Goal: Task Accomplishment & Management: Manage account settings

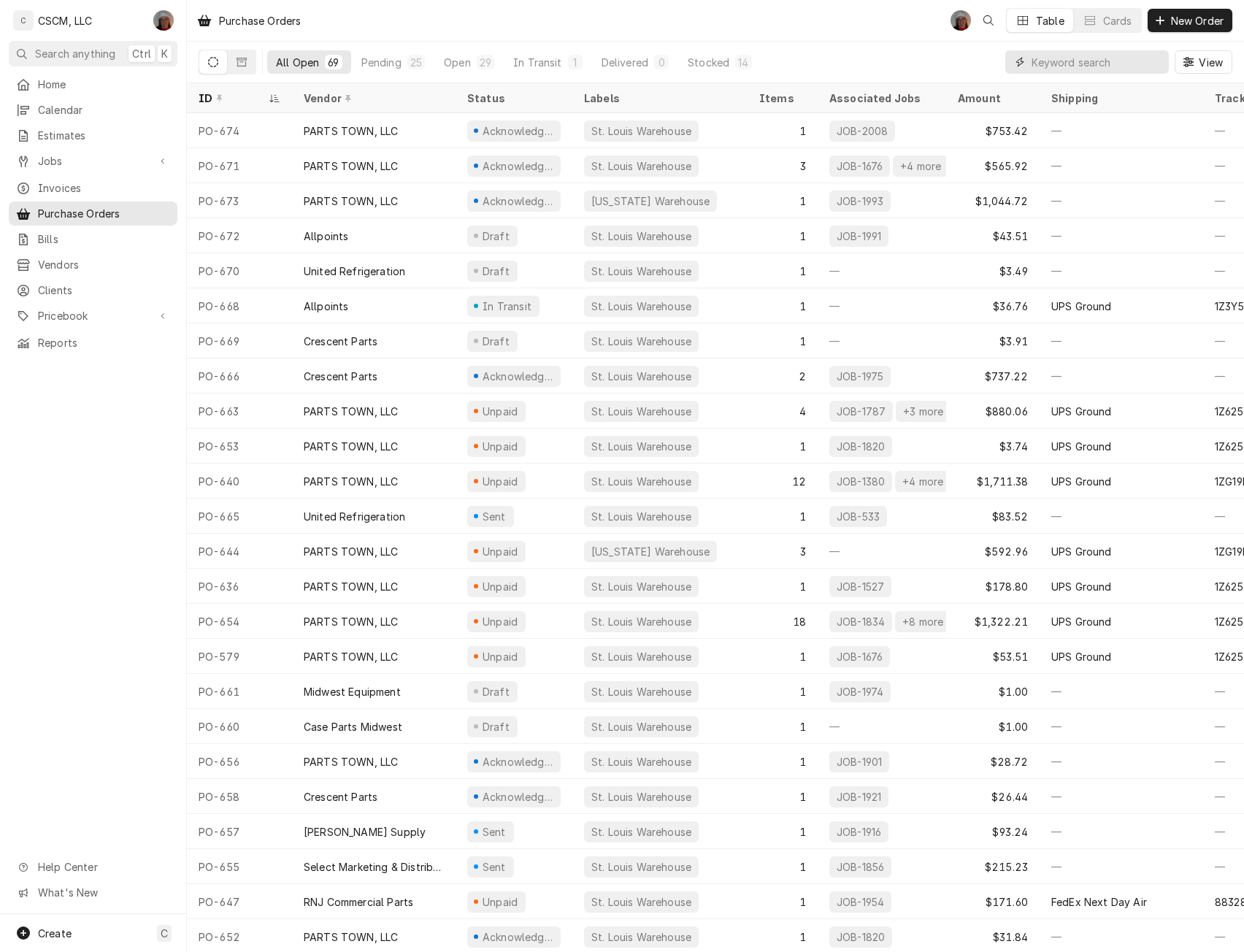
click at [1051, 63] on input "Dynamic Content Wrapper" at bounding box center [1096, 62] width 130 height 23
type input "5840"
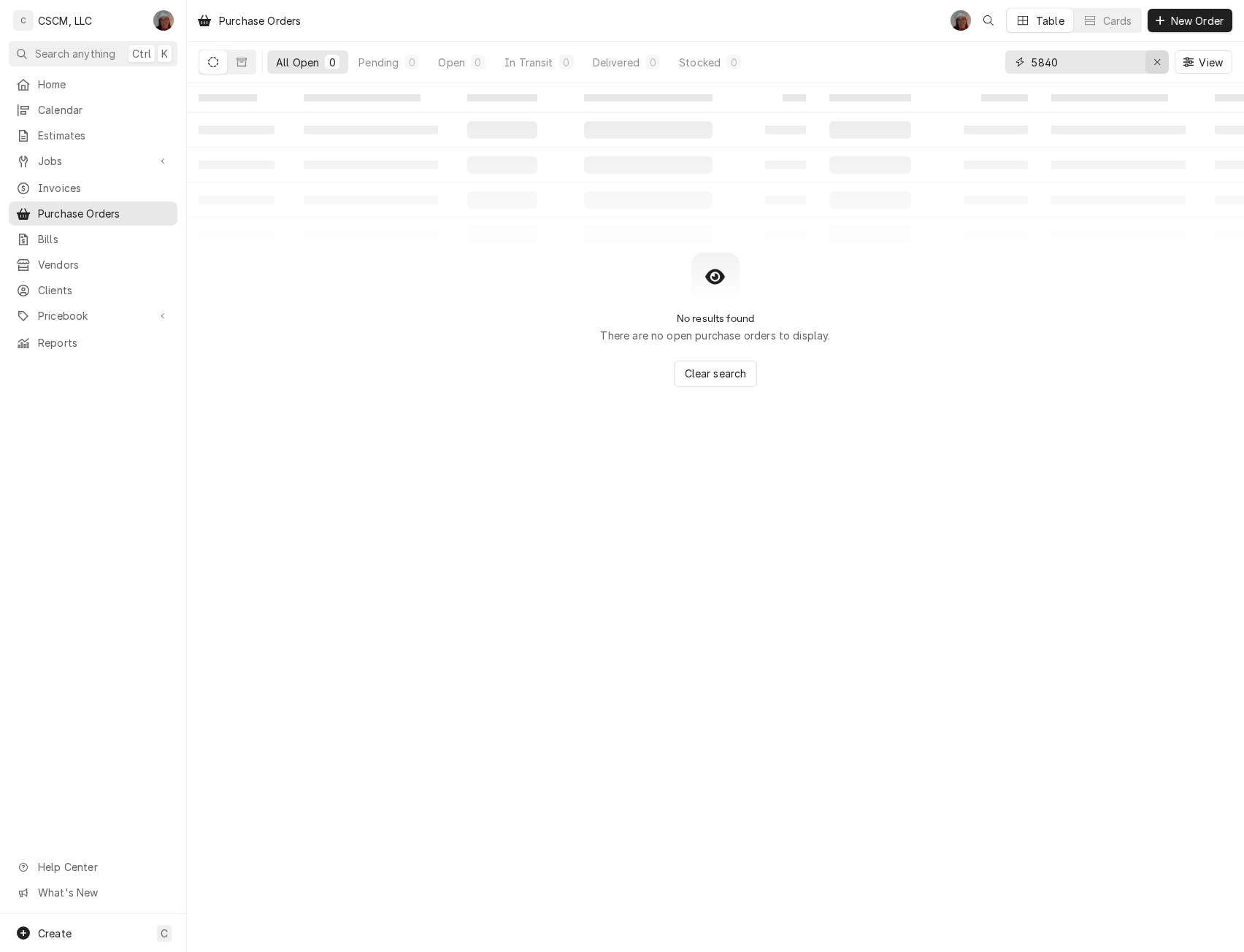
click at [1159, 62] on icon "Erase input" at bounding box center [1158, 62] width 8 height 11
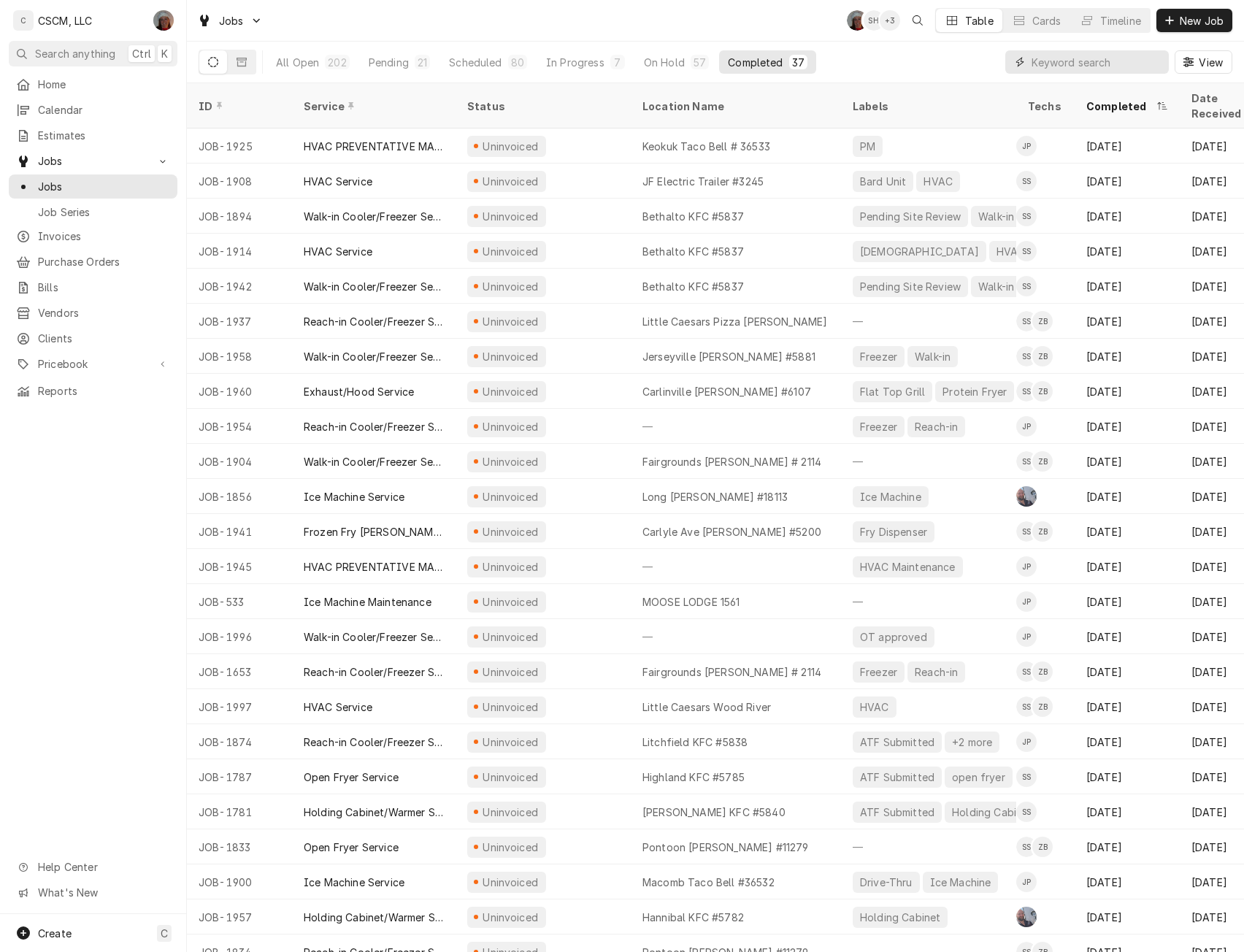
click at [1051, 59] on input "Dynamic Content Wrapper" at bounding box center [1096, 62] width 130 height 23
type input "5840"
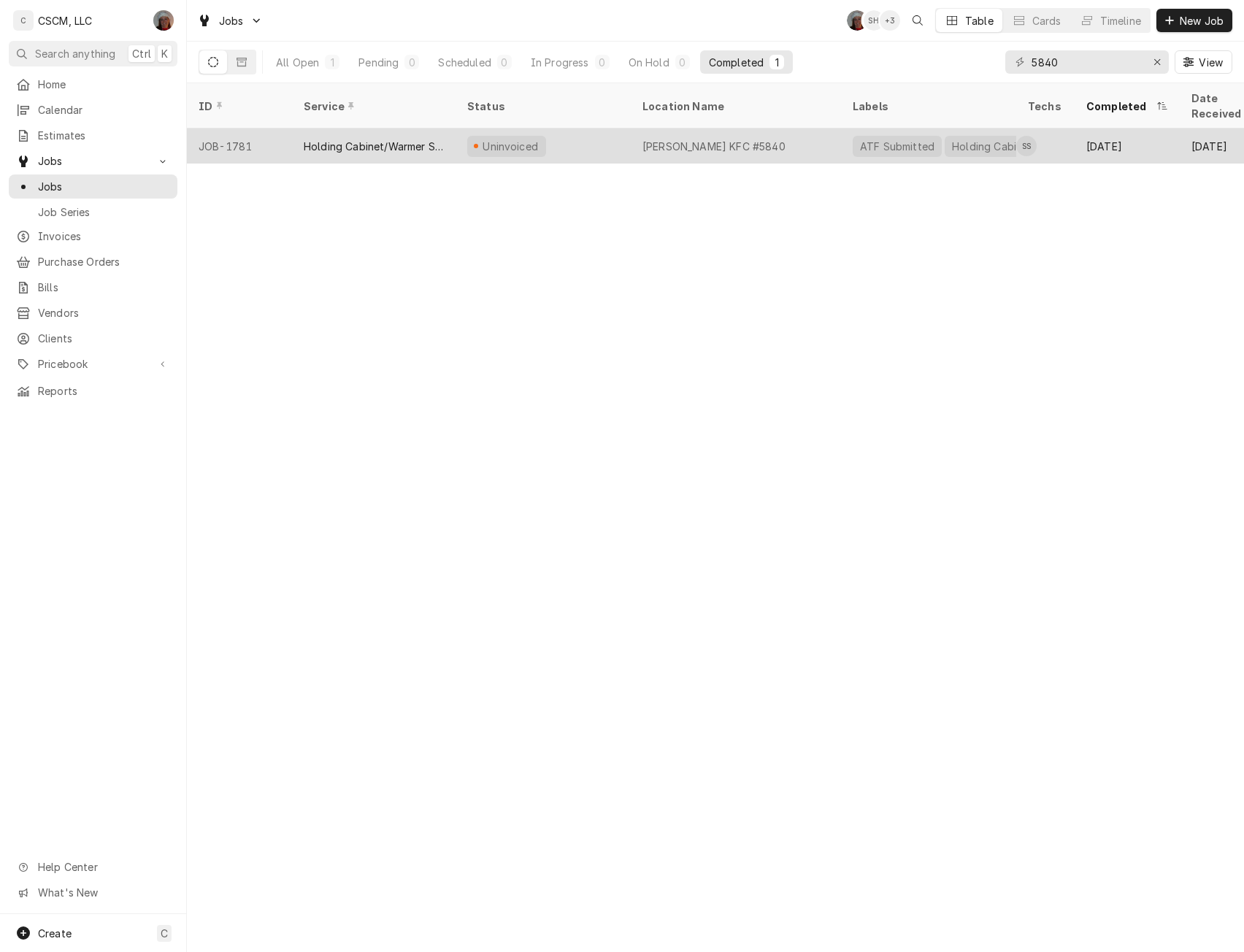
click at [333, 138] on div "Holding Cabinet/Warmer Service" at bounding box center [373, 146] width 140 height 15
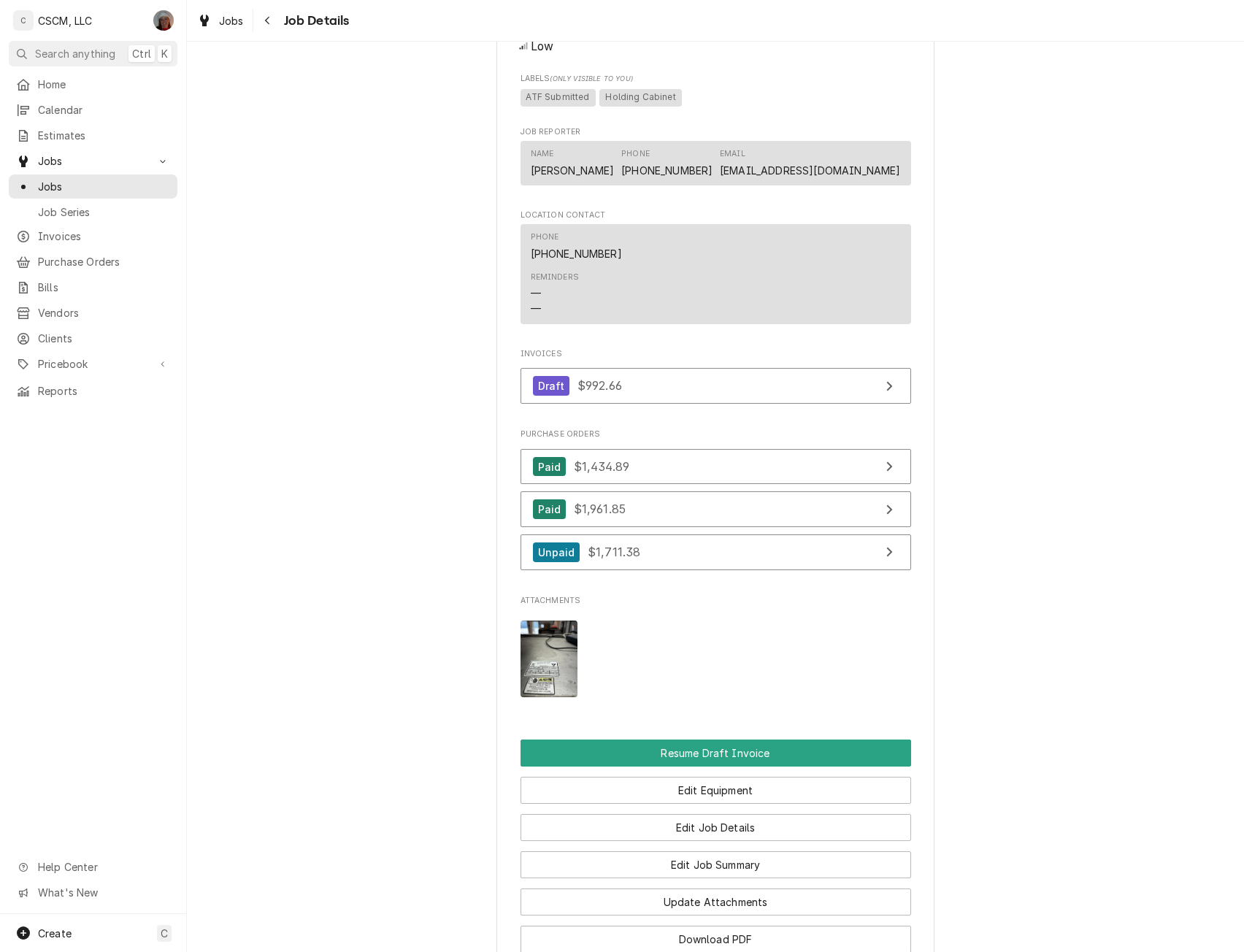
scroll to position [1280, 0]
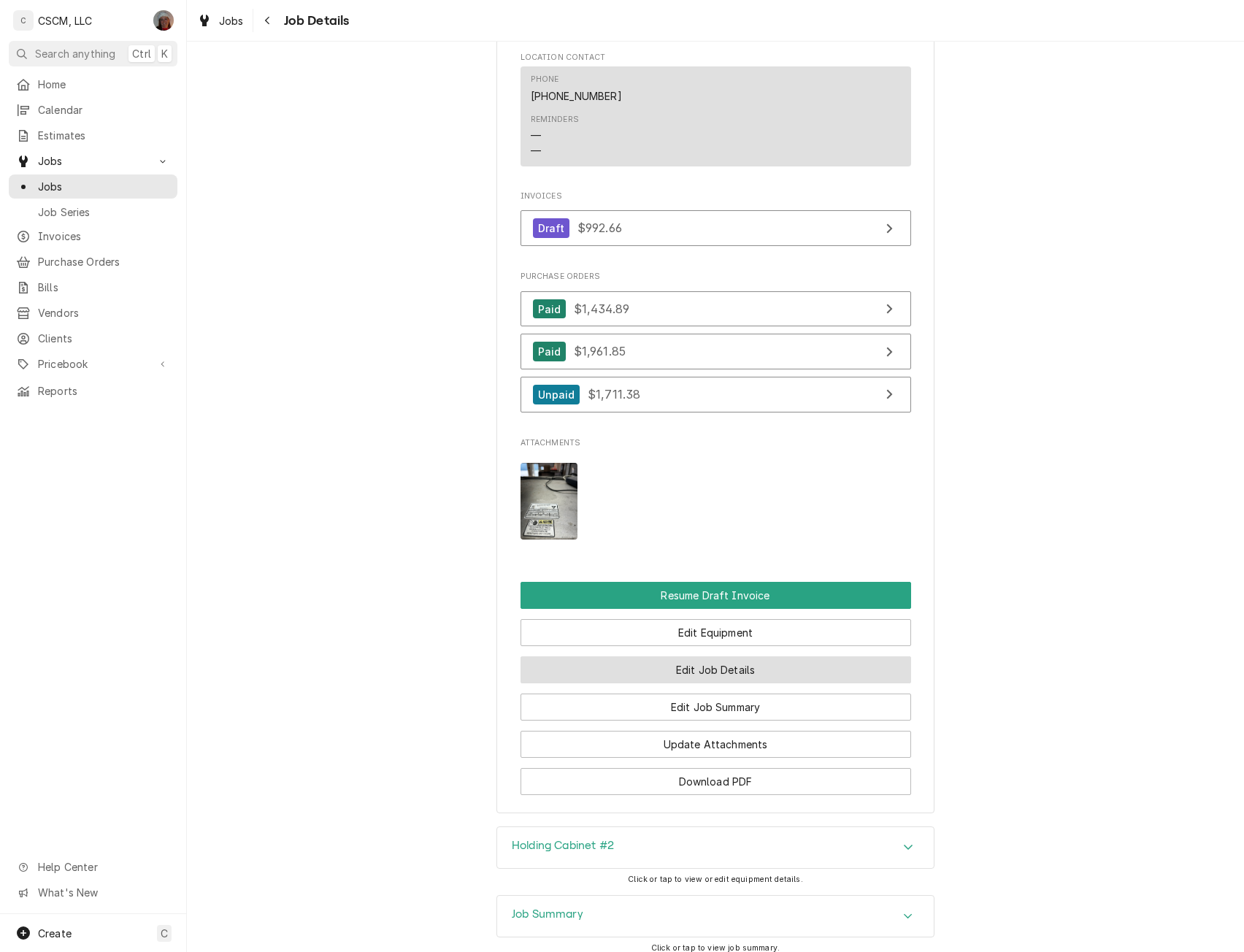
click at [692, 683] on button "Edit Job Details" at bounding box center [716, 670] width 390 height 27
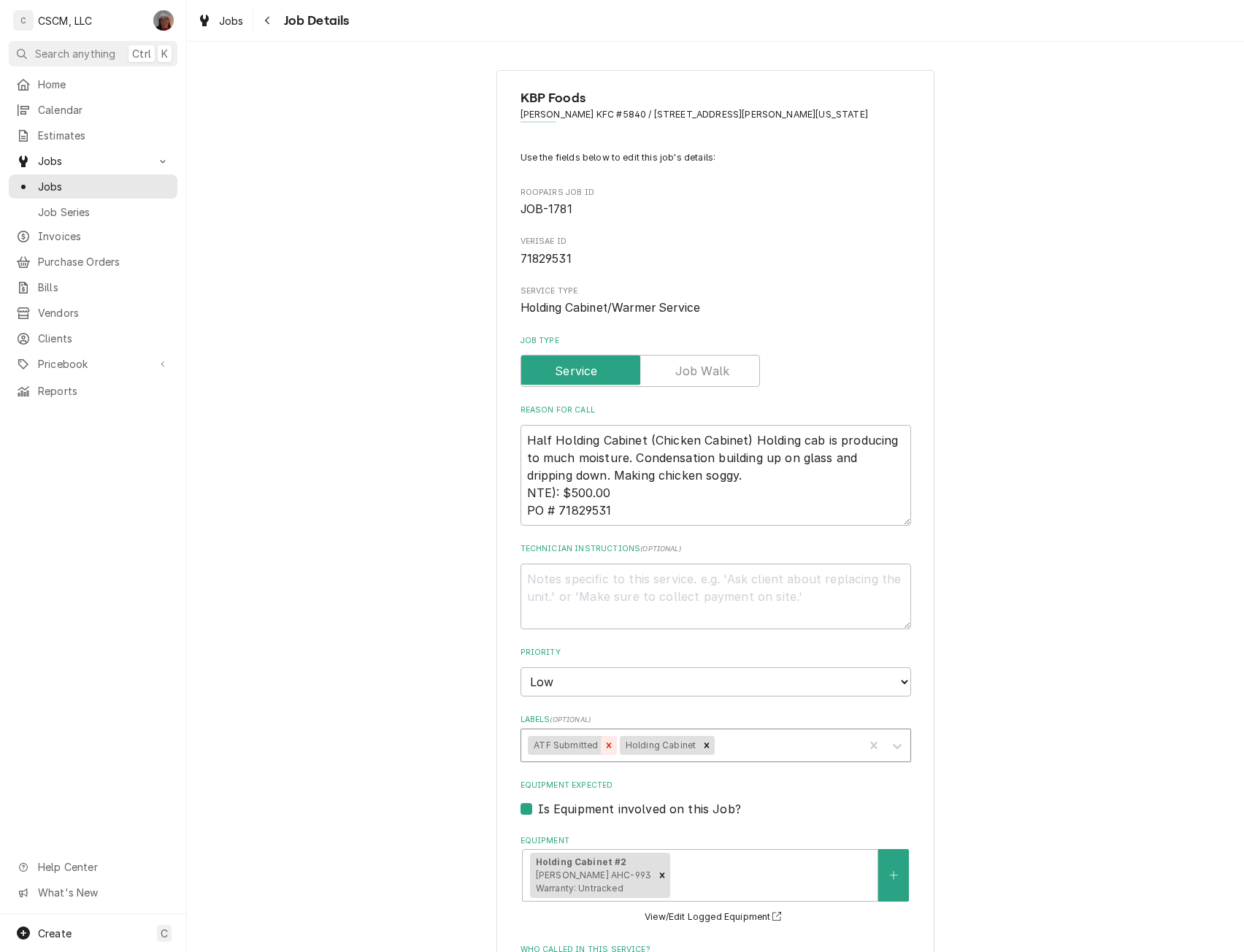
click at [601, 742] on div "Remove ATF Submitted" at bounding box center [608, 745] width 16 height 19
drag, startPoint x: 558, startPoint y: 492, endPoint x: 601, endPoint y: 492, distance: 43.0
click at [601, 492] on textarea "Half Holding Cabinet (Chicken Cabinet) Holding cab is producing to much moistur…" at bounding box center [716, 475] width 390 height 101
paste textarea "$992.66"
type textarea "x"
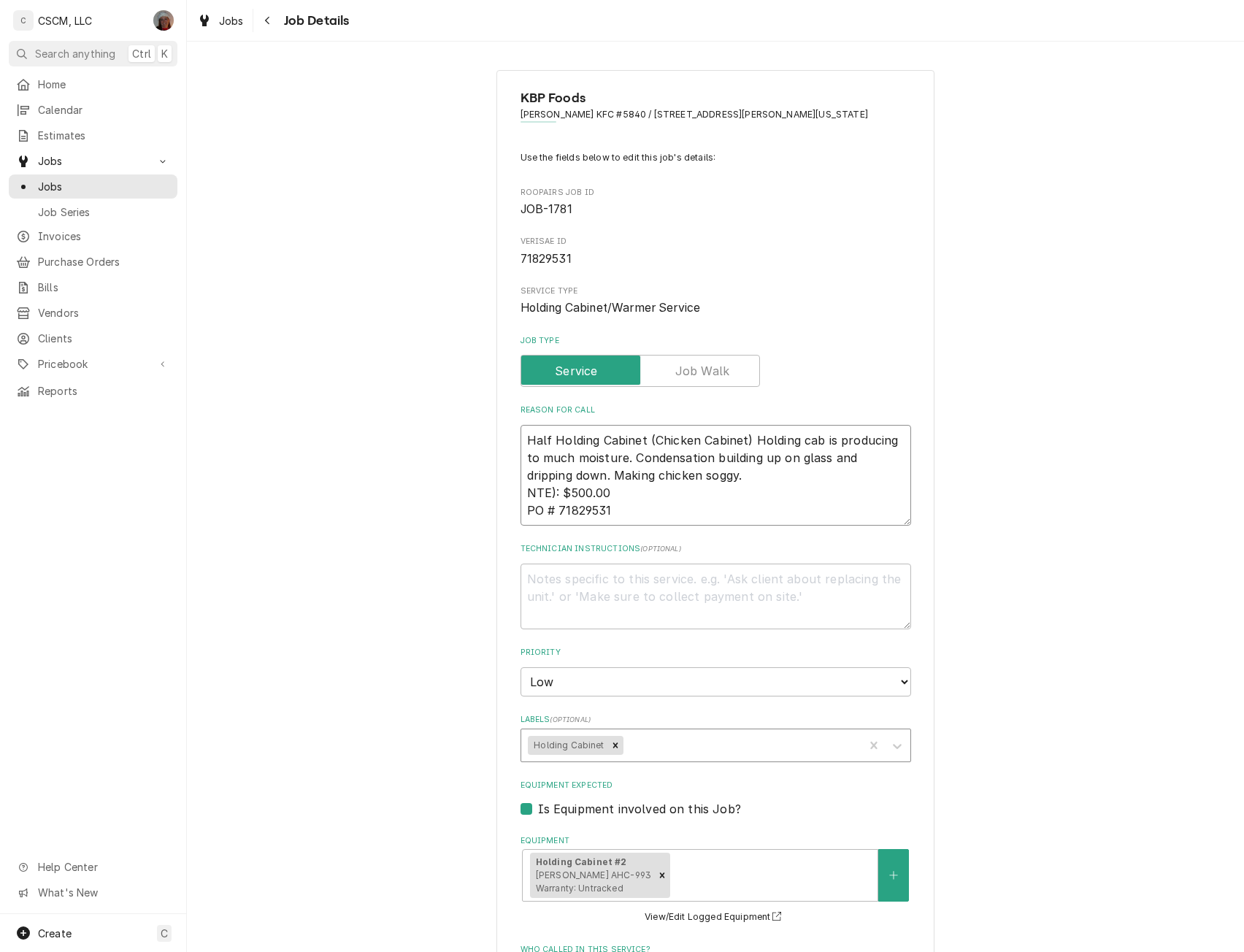
type textarea "Half Holding Cabinet (Chicken Cabinet) Holding cab is producing to much moistur…"
type textarea "x"
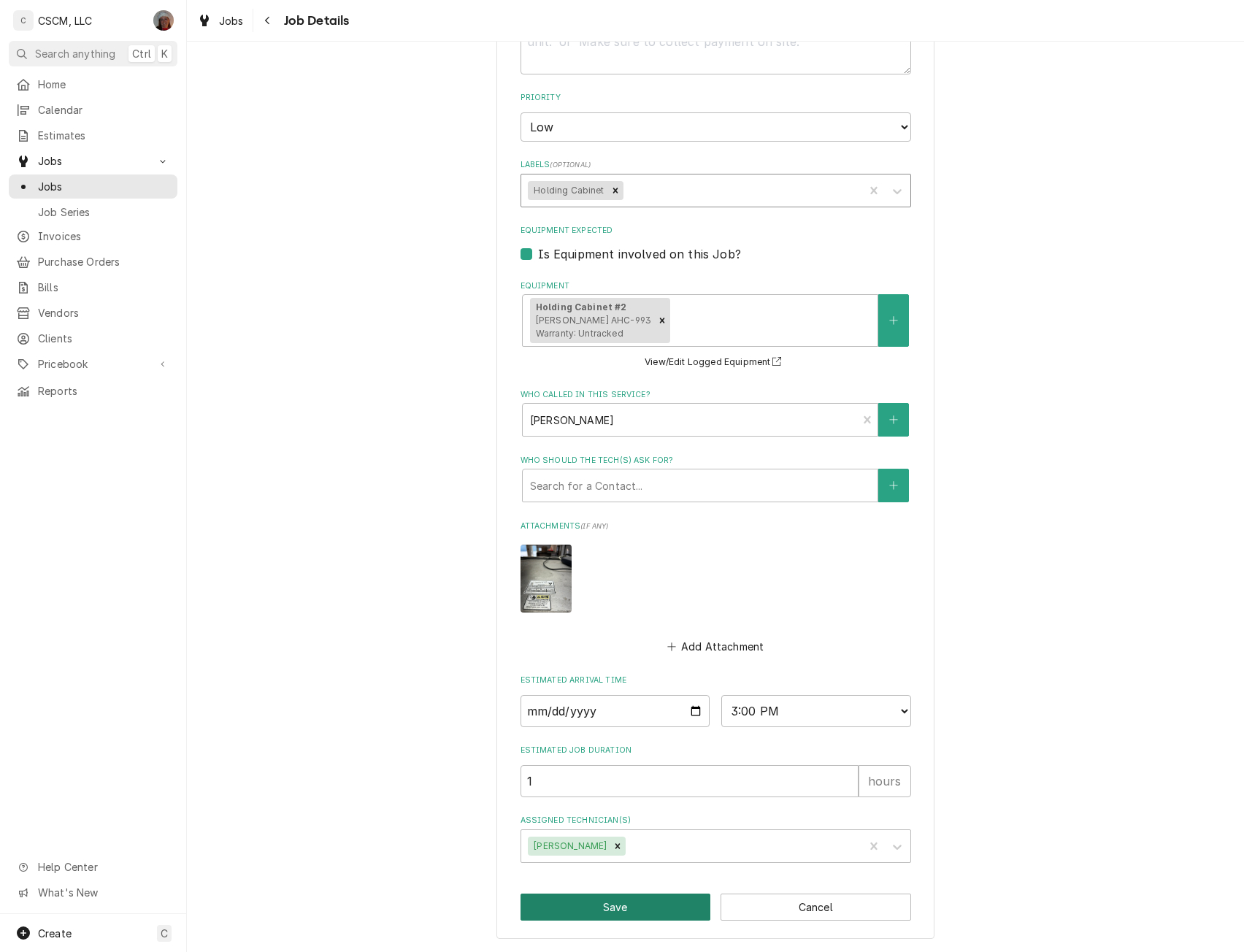
type textarea "Half Holding Cabinet (Chicken Cabinet) Holding cab is producing to much moistur…"
click at [613, 908] on button "Save" at bounding box center [616, 907] width 191 height 27
type textarea "x"
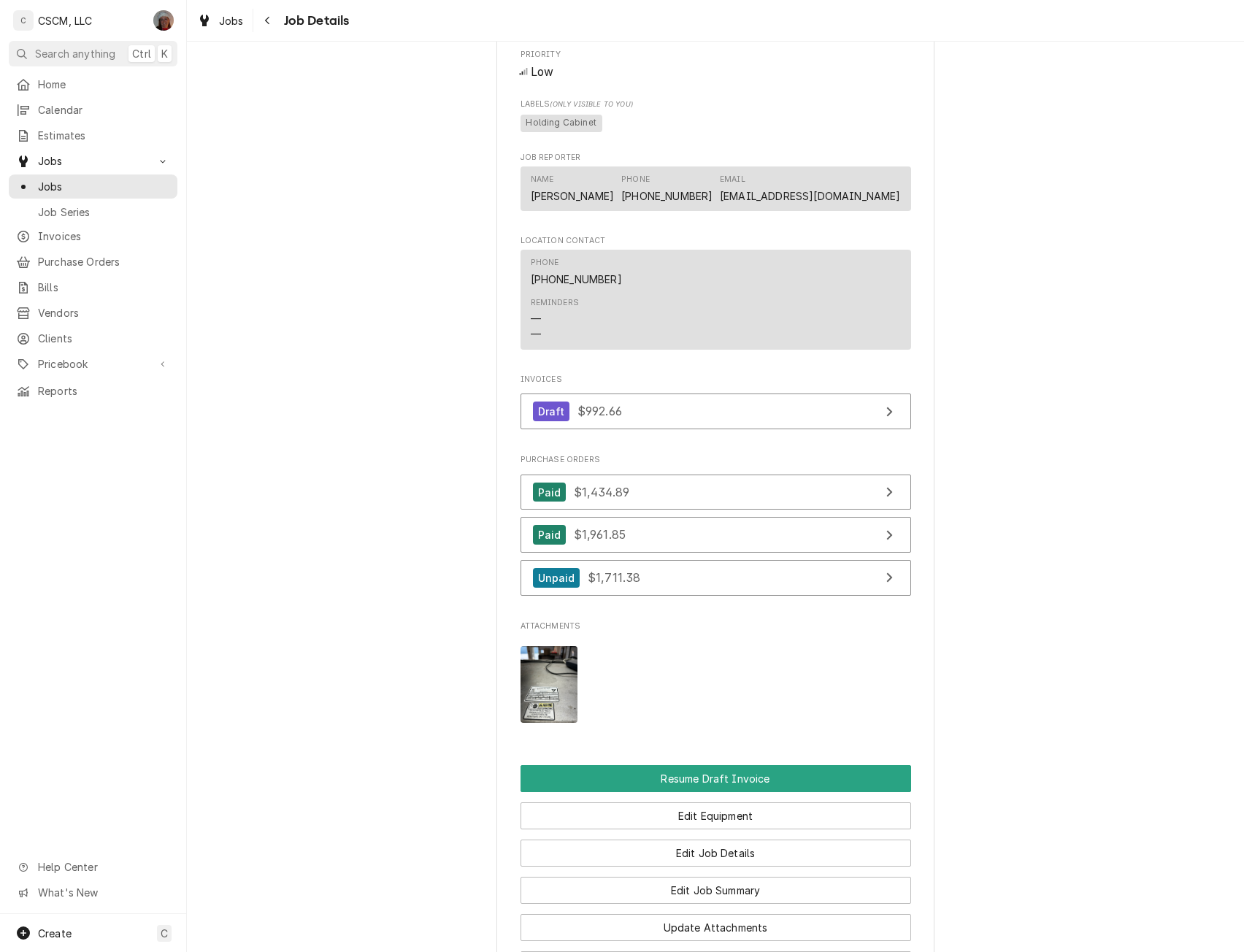
scroll to position [1157, 0]
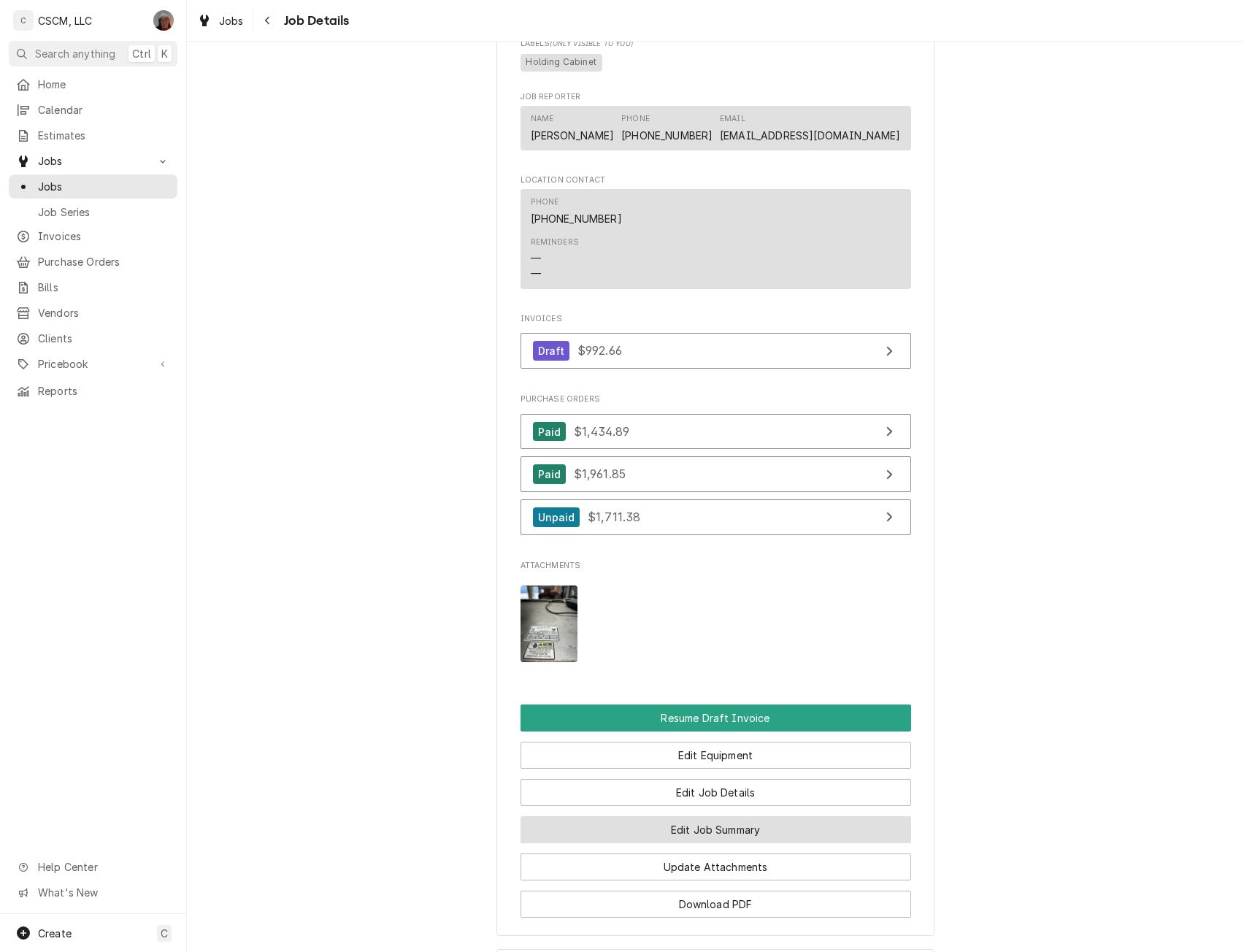
click at [711, 843] on button "Edit Job Summary" at bounding box center [716, 830] width 390 height 27
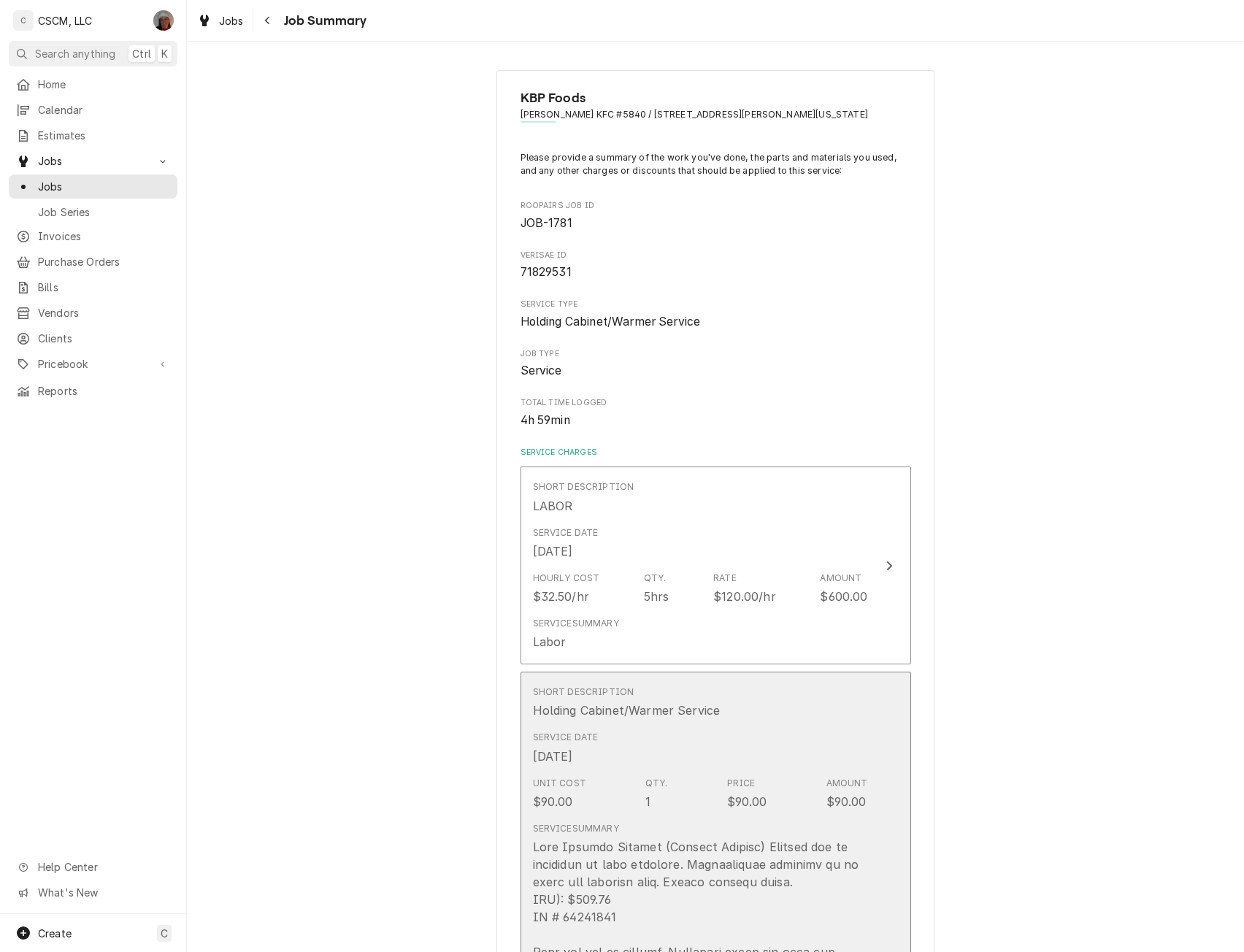
click at [857, 802] on div "$90.00" at bounding box center [846, 801] width 40 height 17
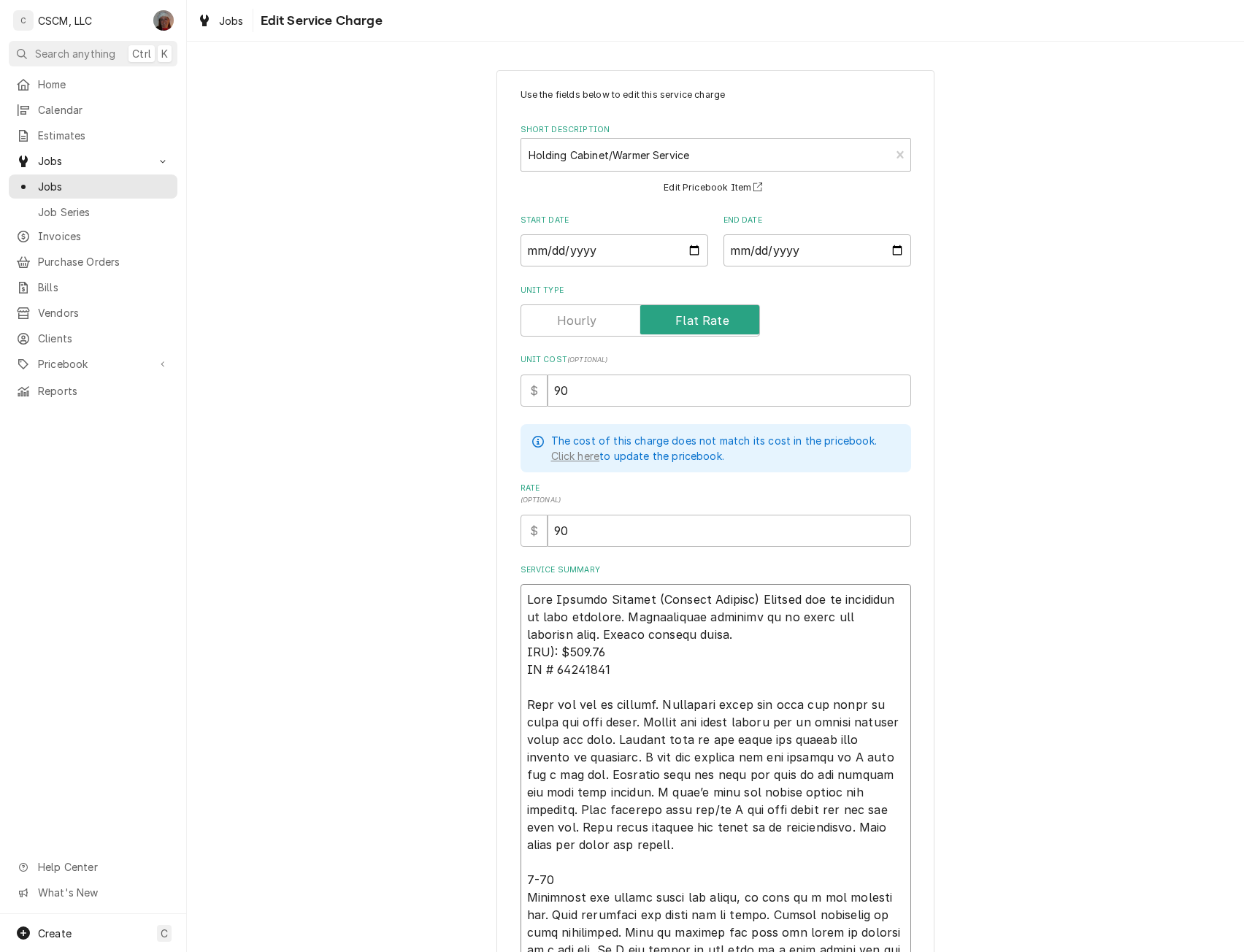
drag, startPoint x: 557, startPoint y: 648, endPoint x: 604, endPoint y: 651, distance: 47.1
click at [604, 651] on textarea "Service Summary" at bounding box center [716, 801] width 390 height 434
paste textarea "$992.66"
type textarea "x"
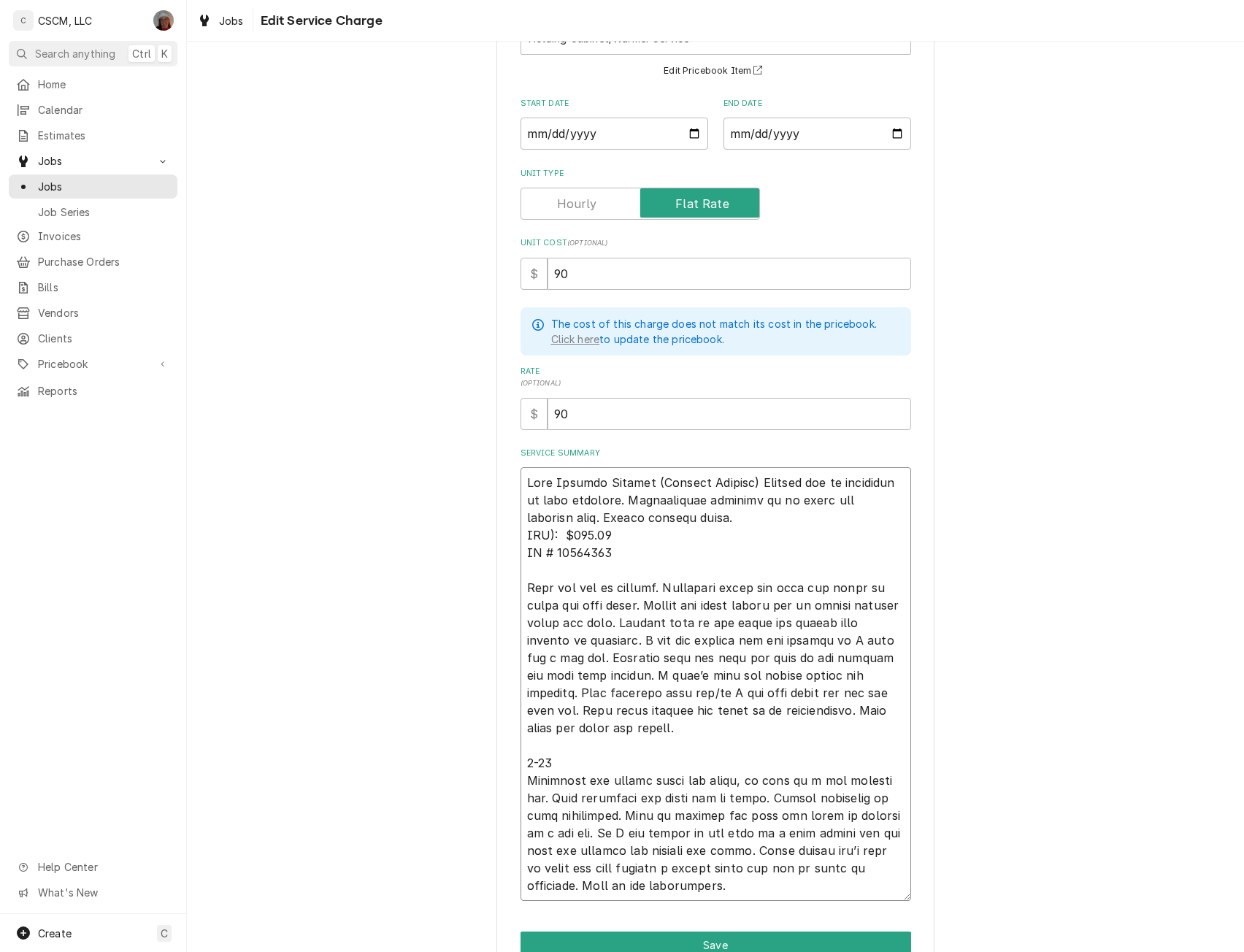
scroll to position [191, 0]
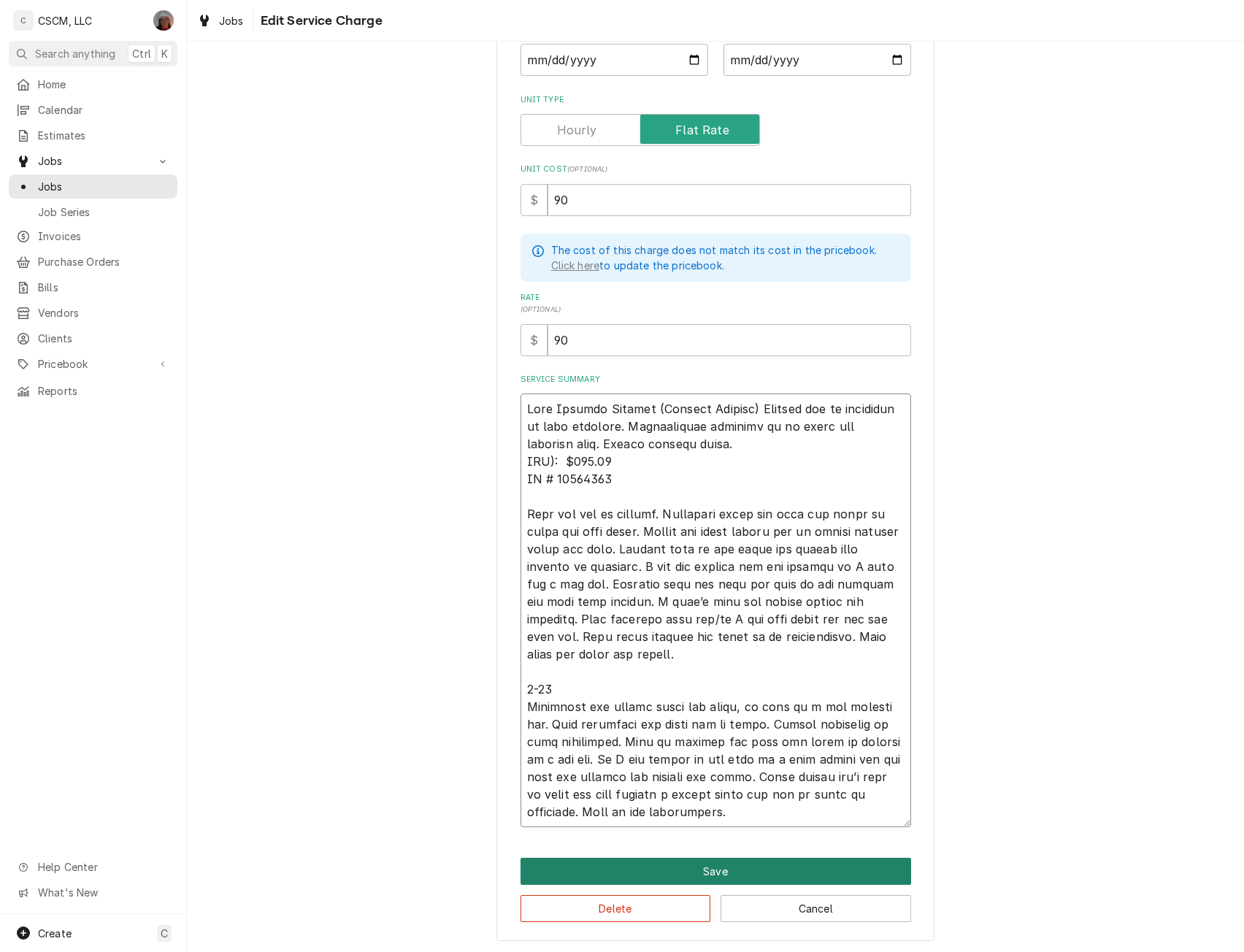
type textarea "Half Holding Cabinet (Chicken Cabinet) Holding cab is producing to much moistur…"
click at [744, 858] on button "Save" at bounding box center [716, 872] width 390 height 27
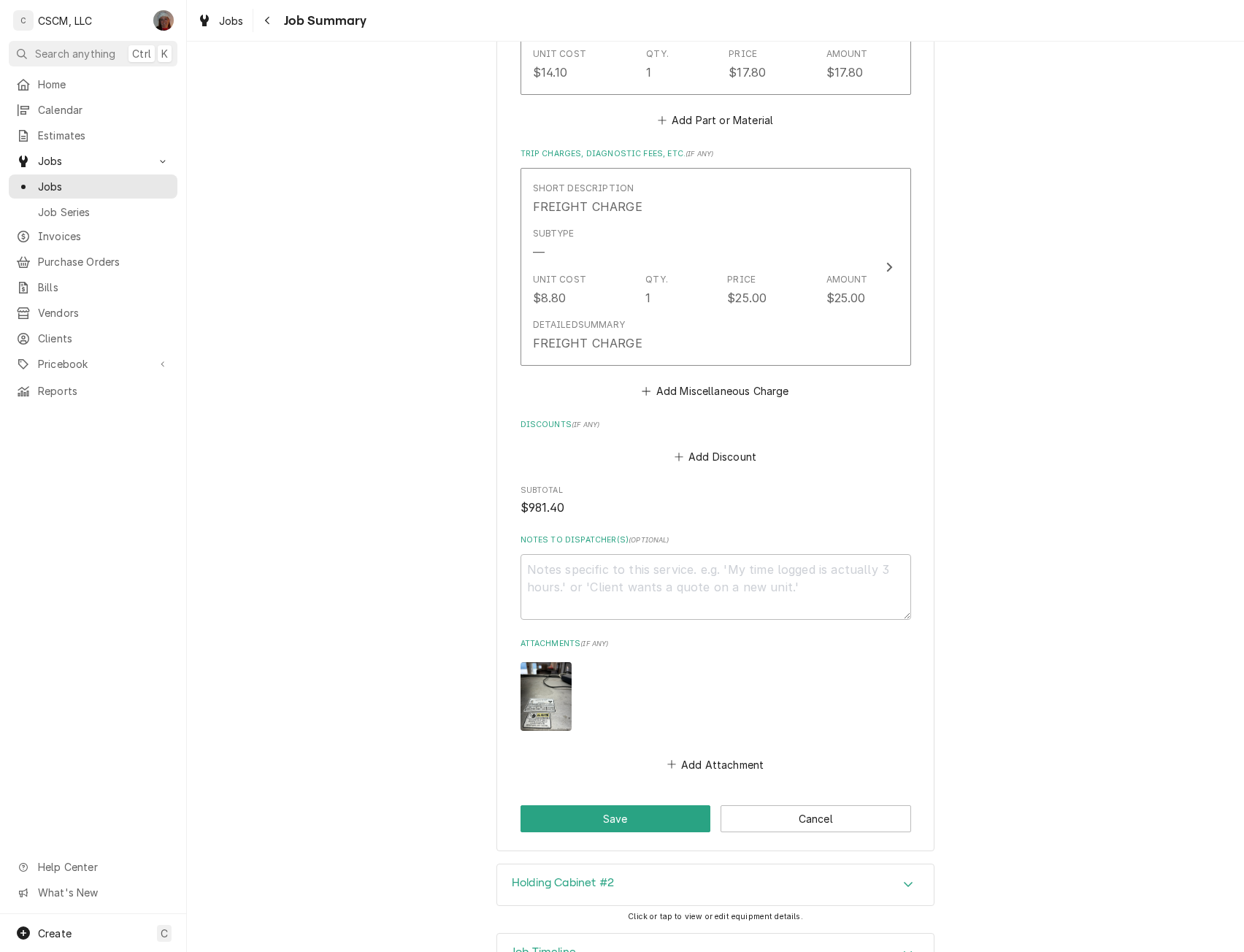
scroll to position [2620, 0]
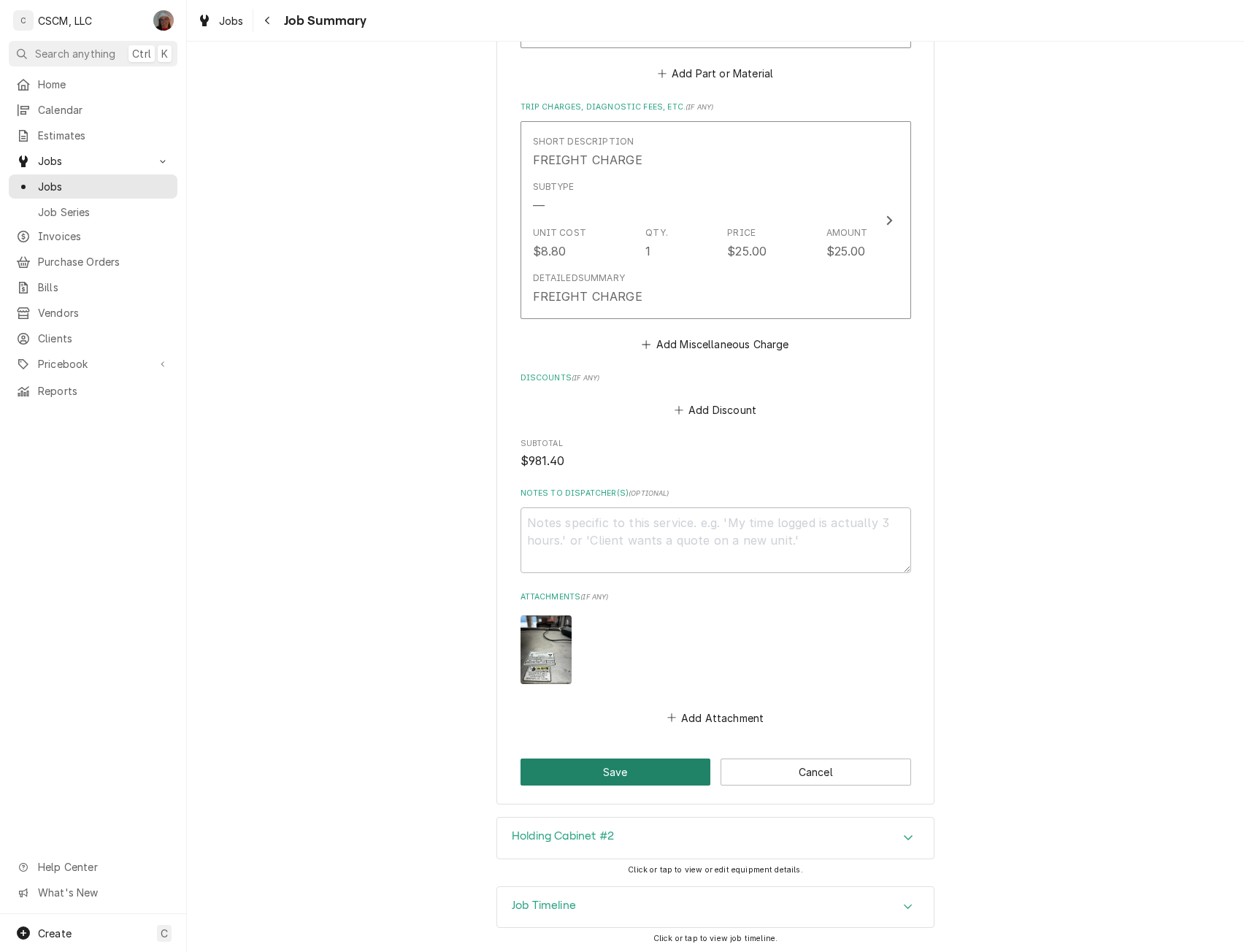
click at [641, 764] on button "Save" at bounding box center [616, 773] width 191 height 27
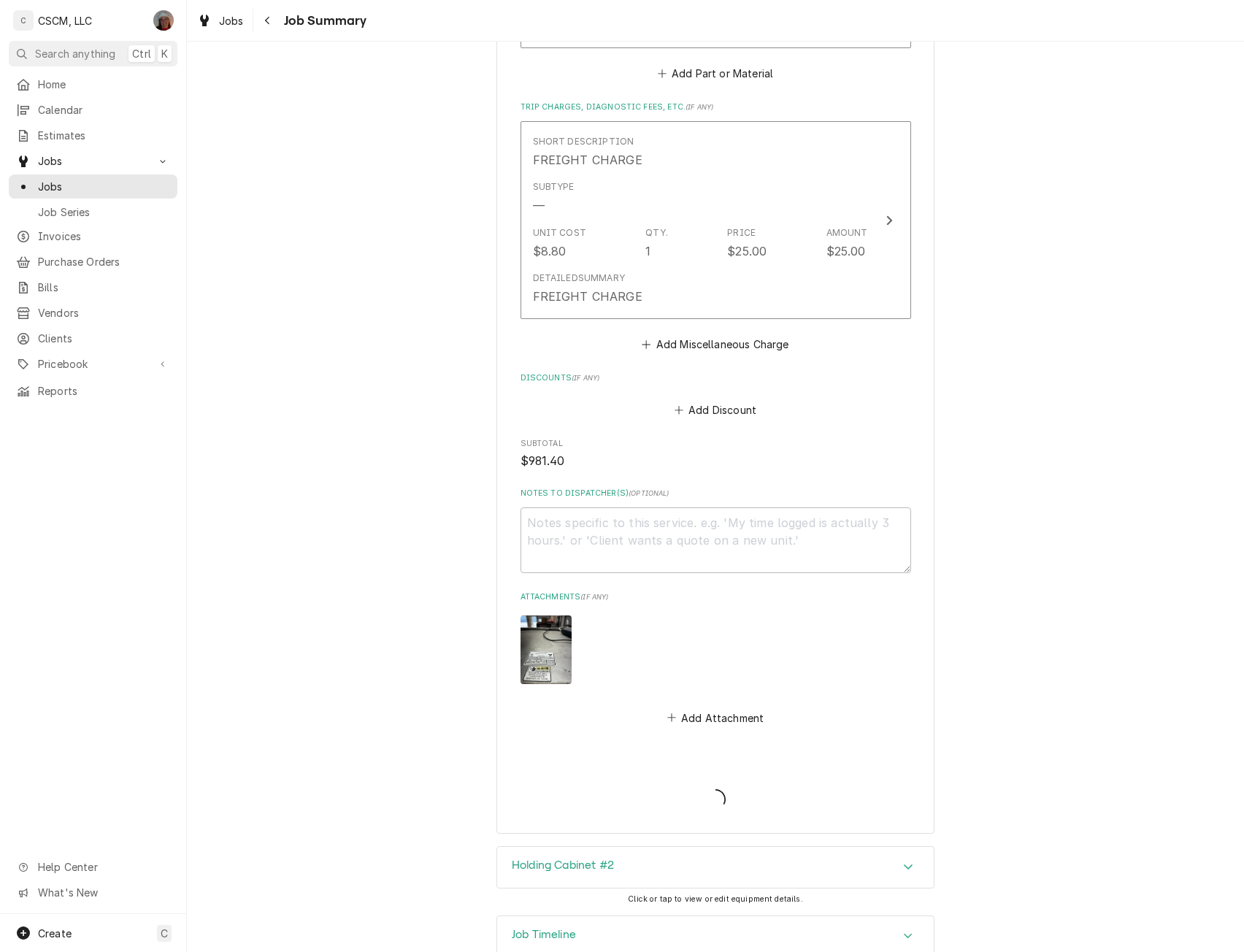
type textarea "x"
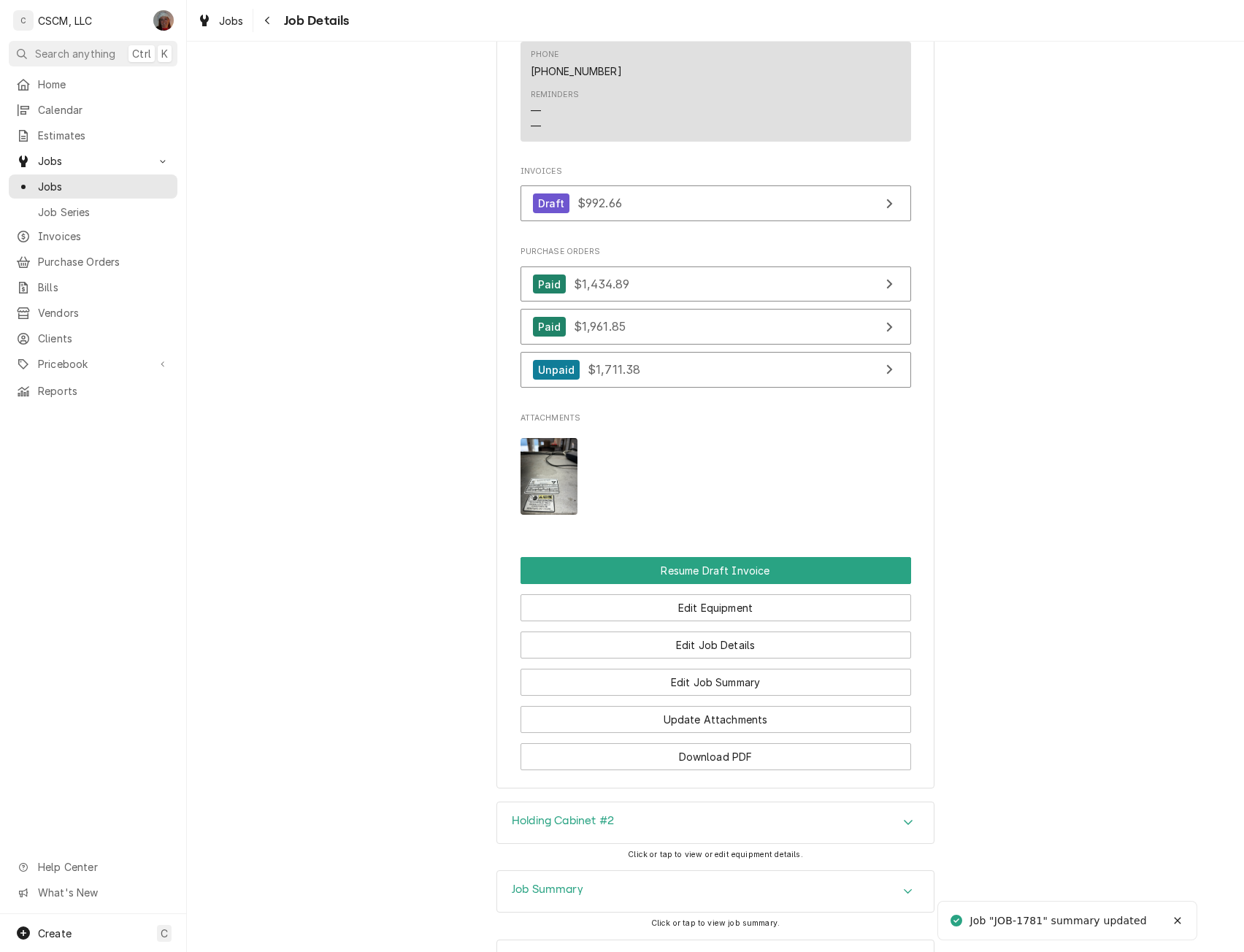
scroll to position [1391, 0]
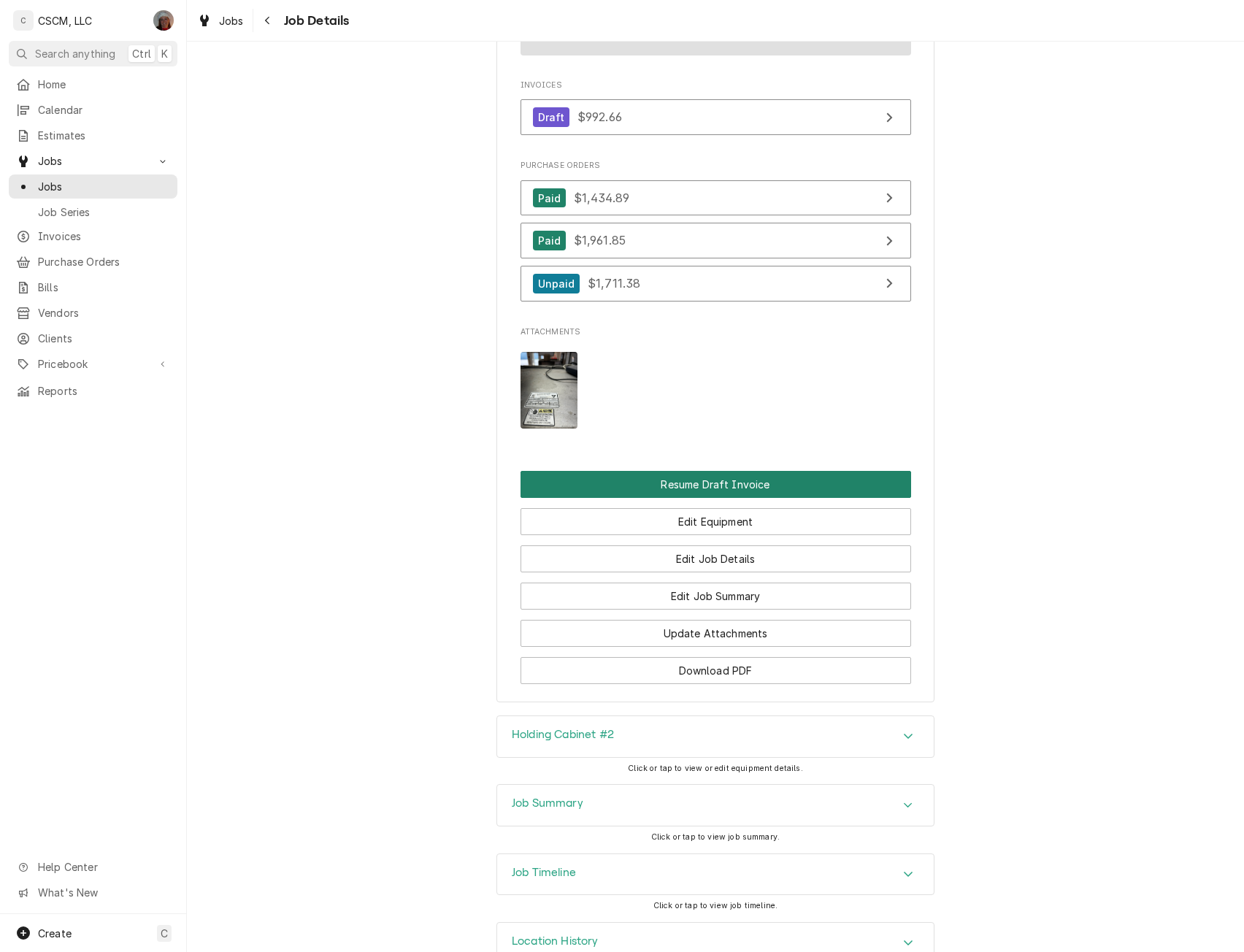
click at [728, 496] on button "Resume Draft Invoice" at bounding box center [716, 484] width 390 height 27
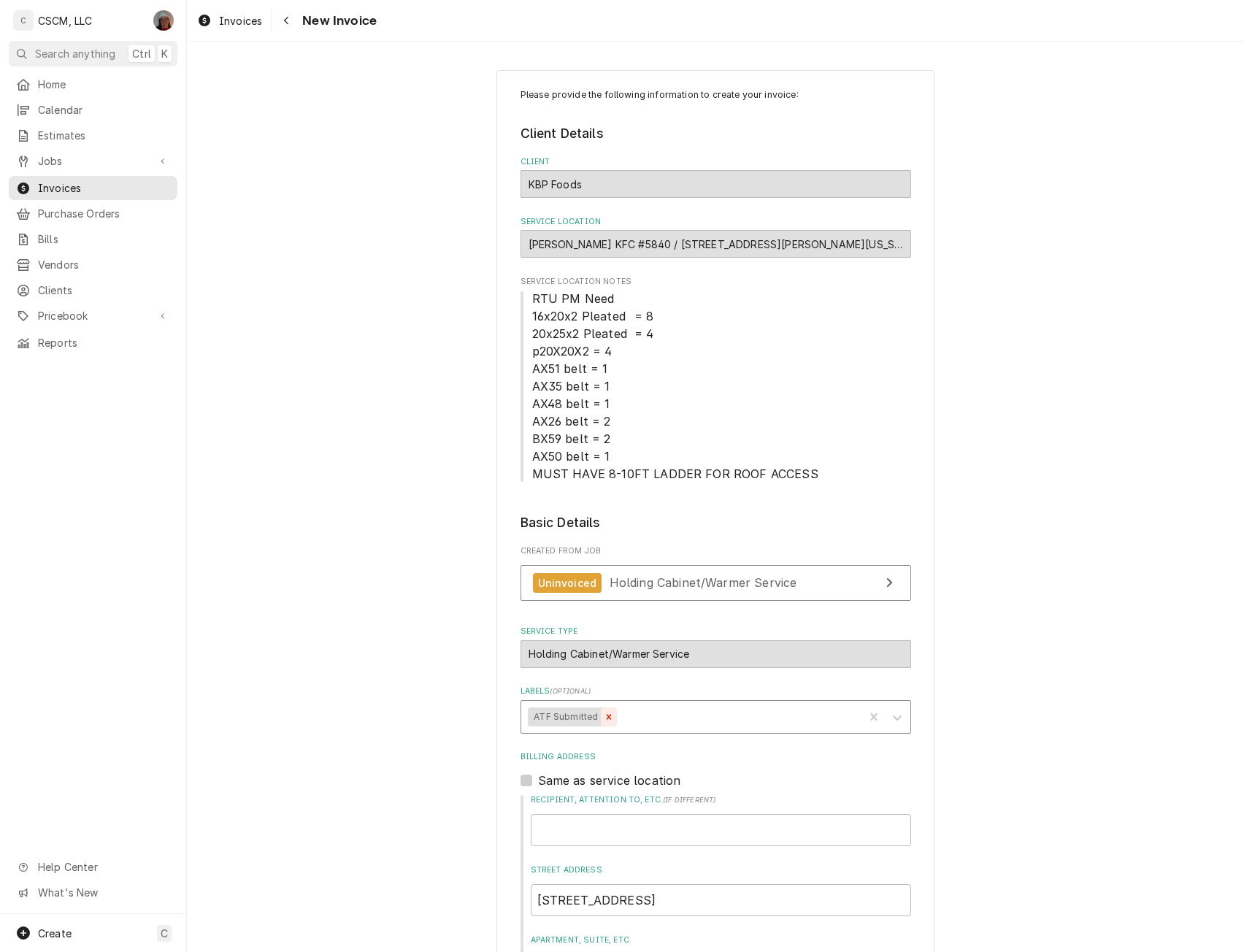
click at [604, 718] on icon "Remove ATF Submitted" at bounding box center [609, 717] width 11 height 11
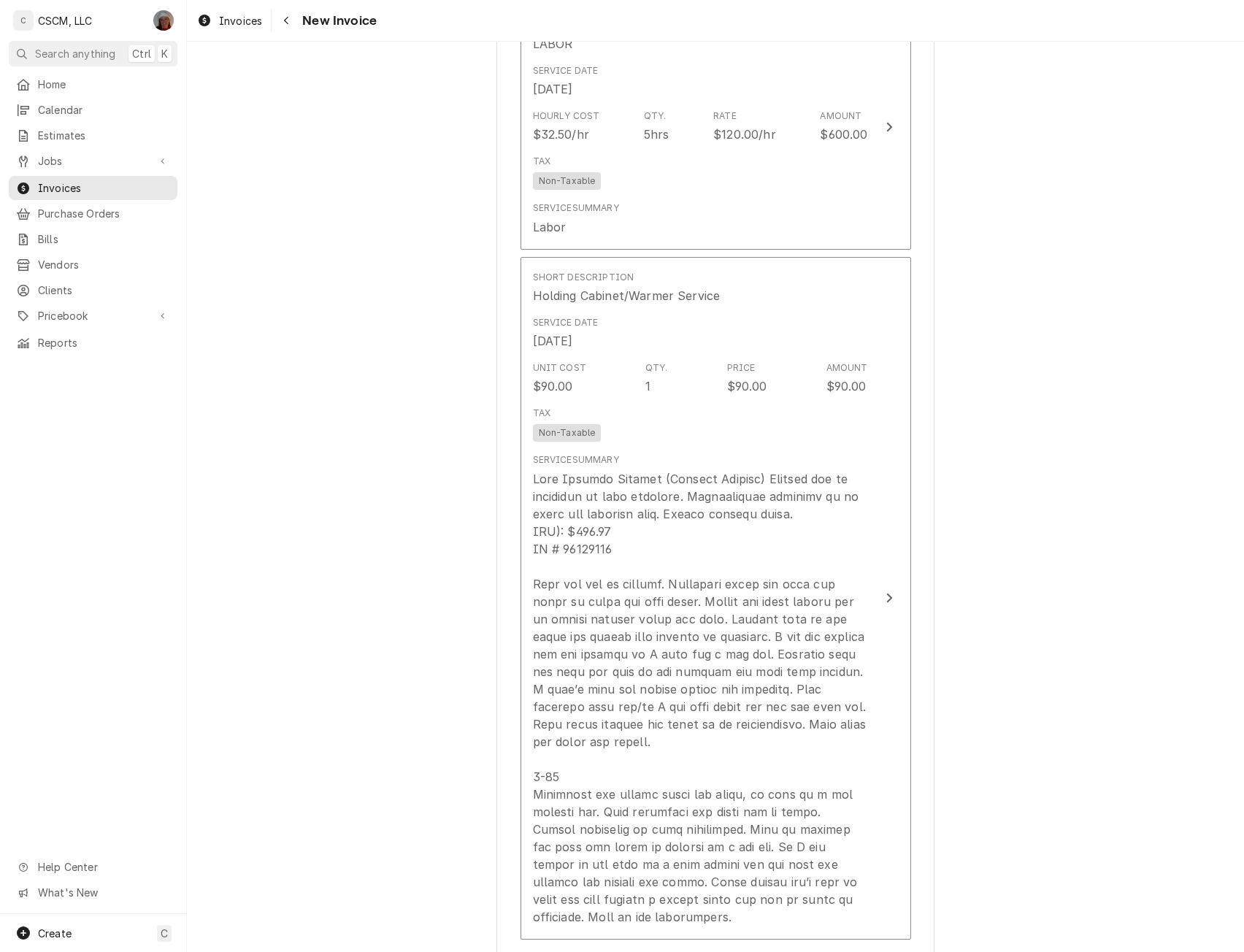
scroll to position [1548, 0]
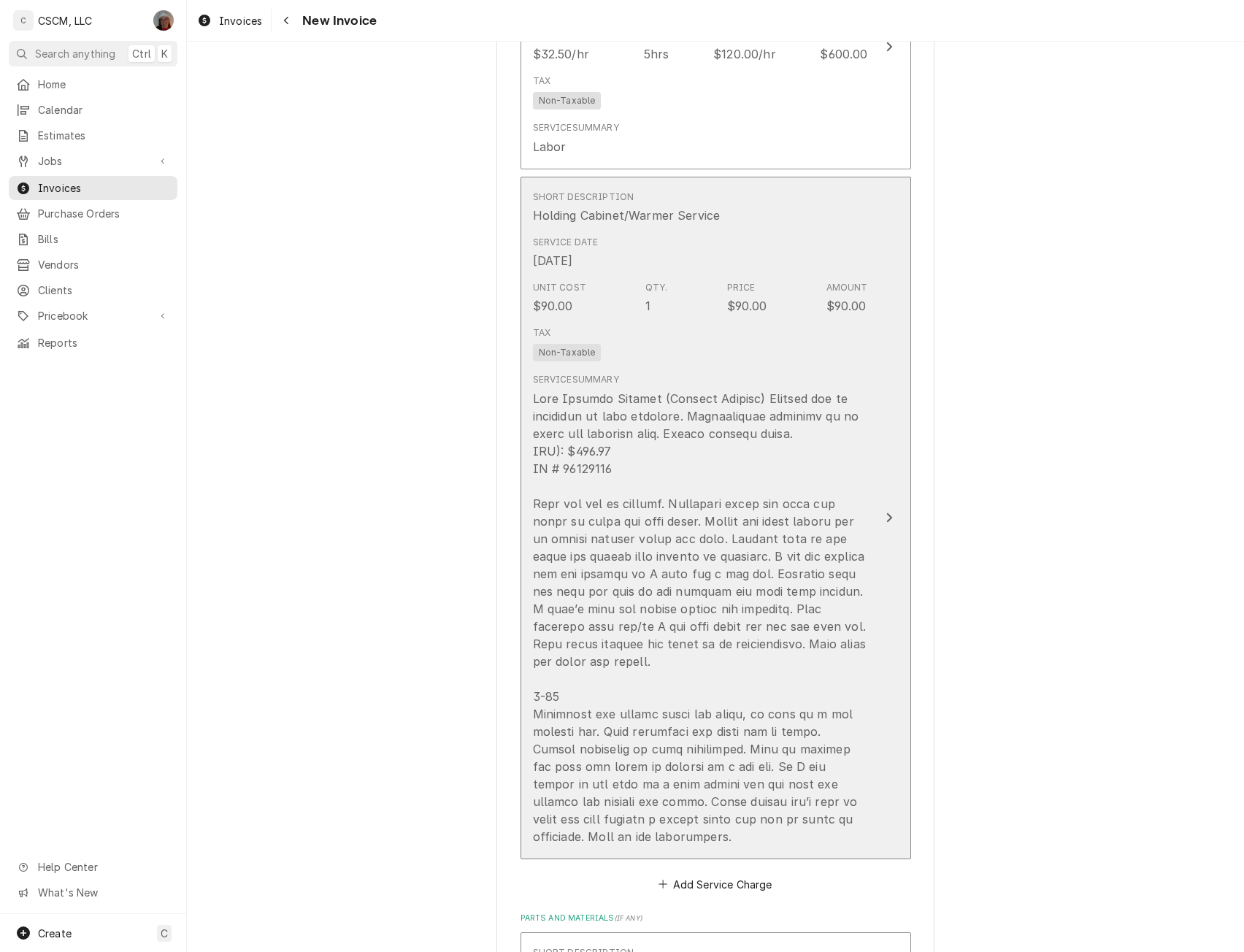
click at [855, 519] on div "Update Line Item" at bounding box center [700, 618] width 335 height 456
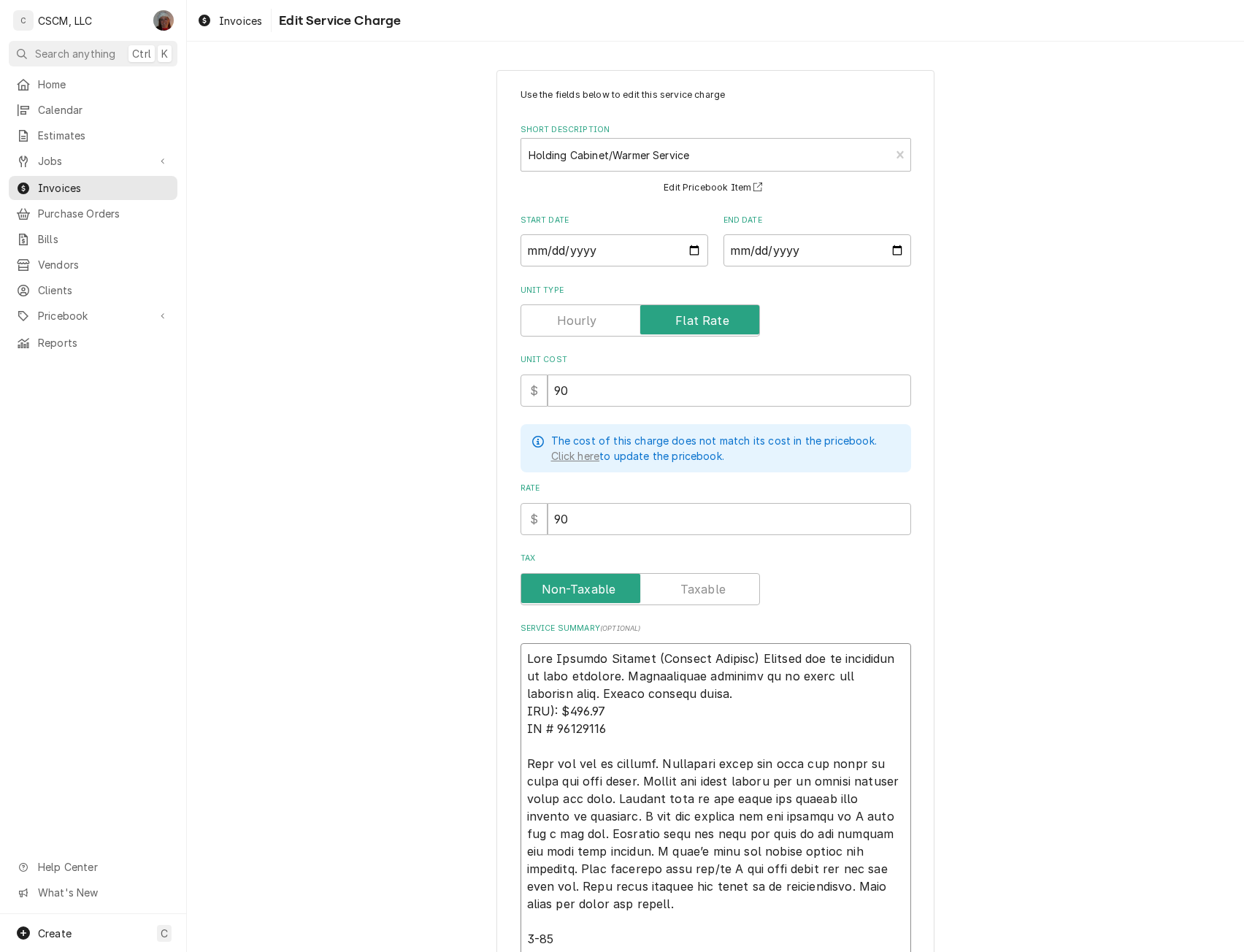
drag, startPoint x: 561, startPoint y: 711, endPoint x: 606, endPoint y: 711, distance: 45.0
click at [606, 711] on textarea "Service Summary ( optional )" at bounding box center [716, 860] width 390 height 434
type textarea "x"
type textarea "Half Holding Cabinet (Chicken Cabinet) Holding cab is producing to much moistur…"
type textarea "x"
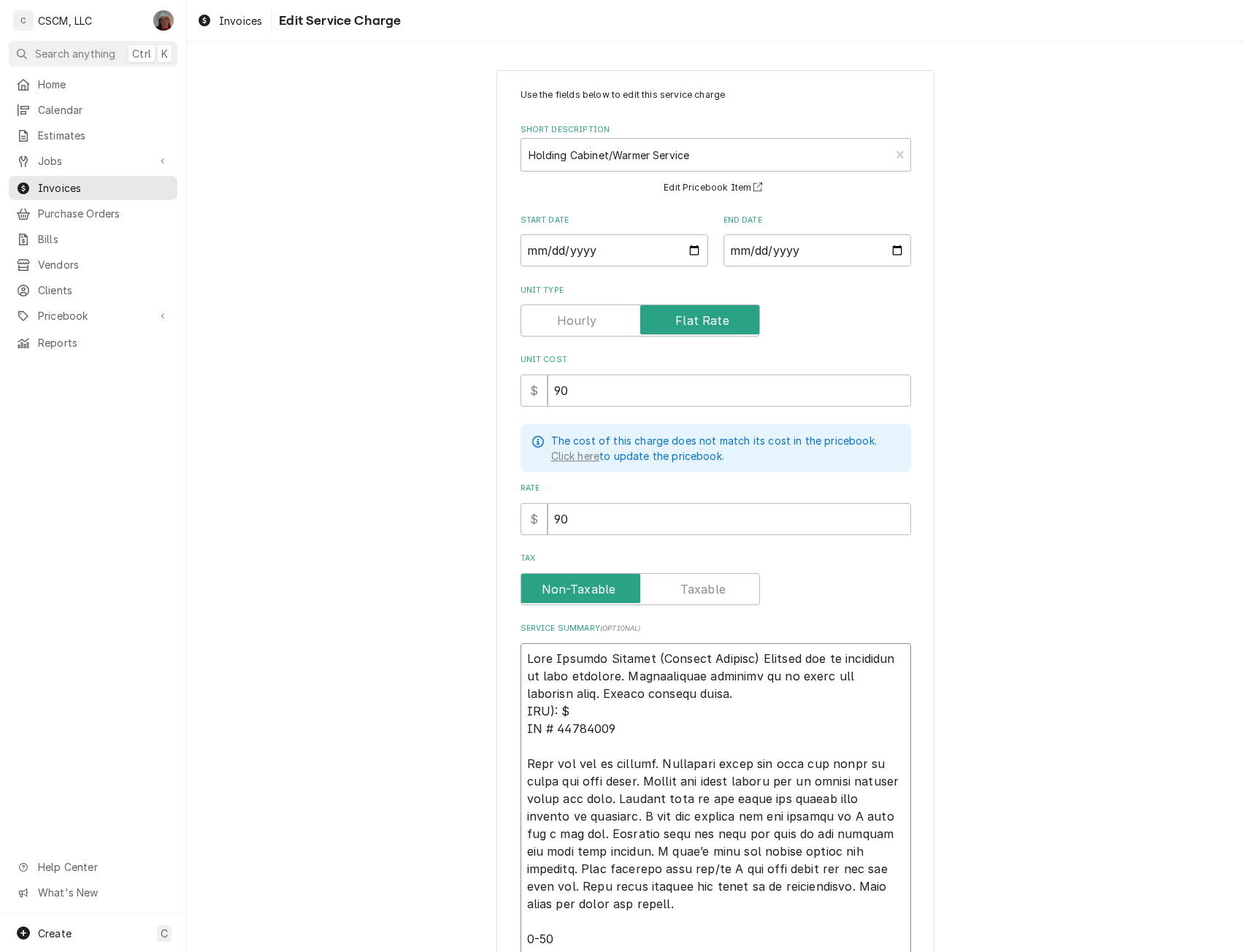
type textarea "Half Holding Cabinet (Chicken Cabinet) Holding cab is producing to much moistur…"
paste textarea "$992.66"
type textarea "x"
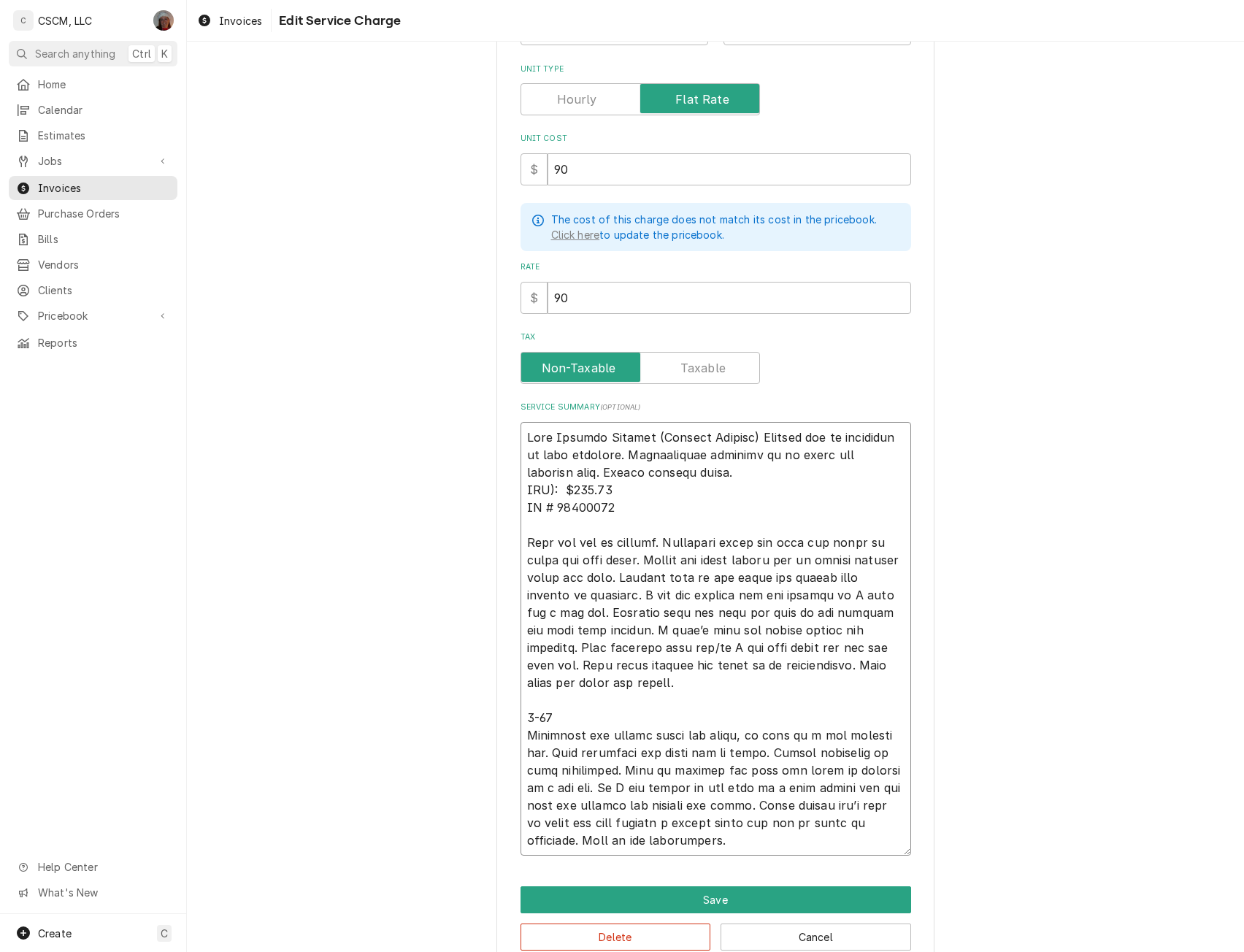
scroll to position [250, 0]
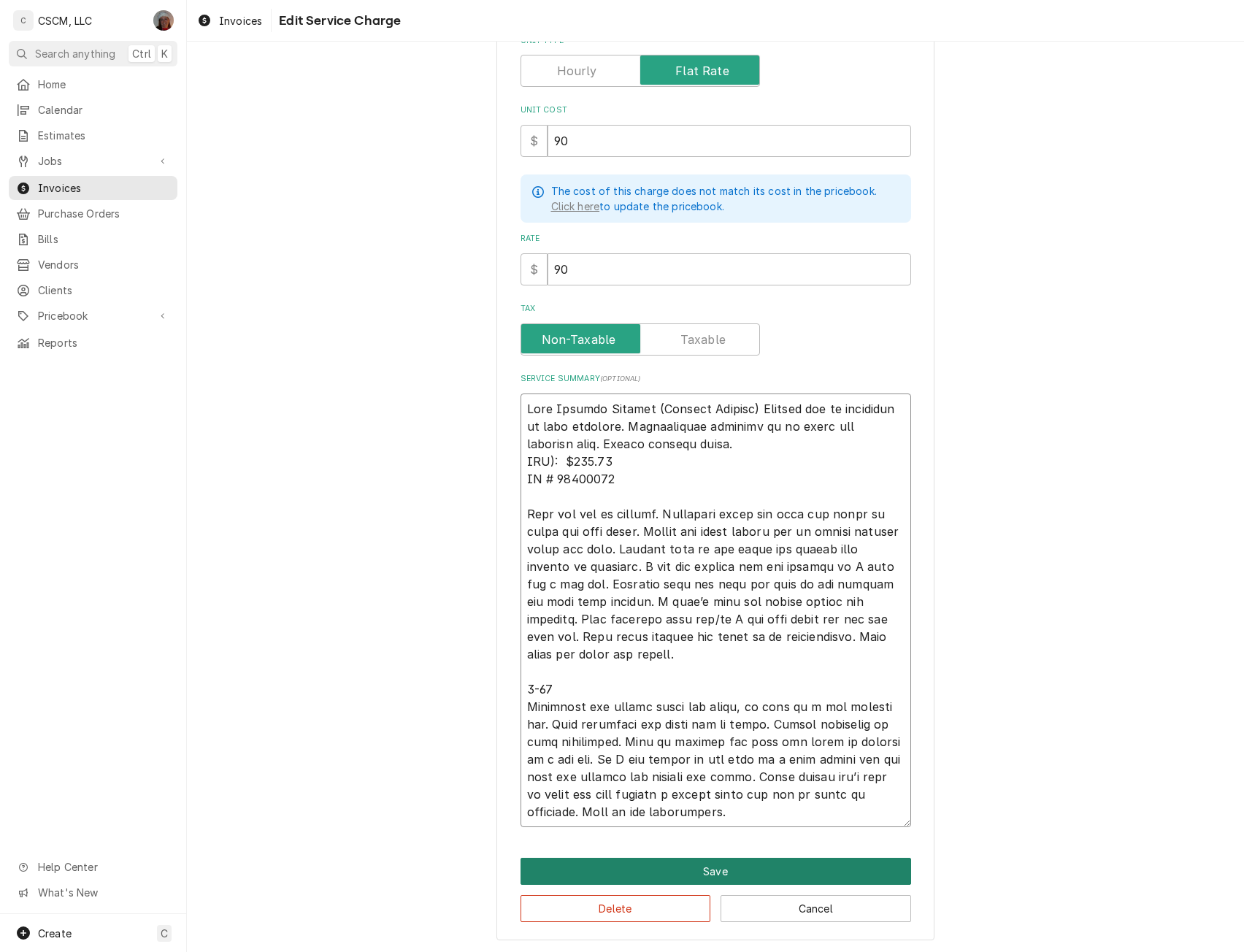
type textarea "Half Holding Cabinet (Chicken Cabinet) Holding cab is producing to much moistur…"
click at [699, 872] on button "Save" at bounding box center [716, 872] width 390 height 27
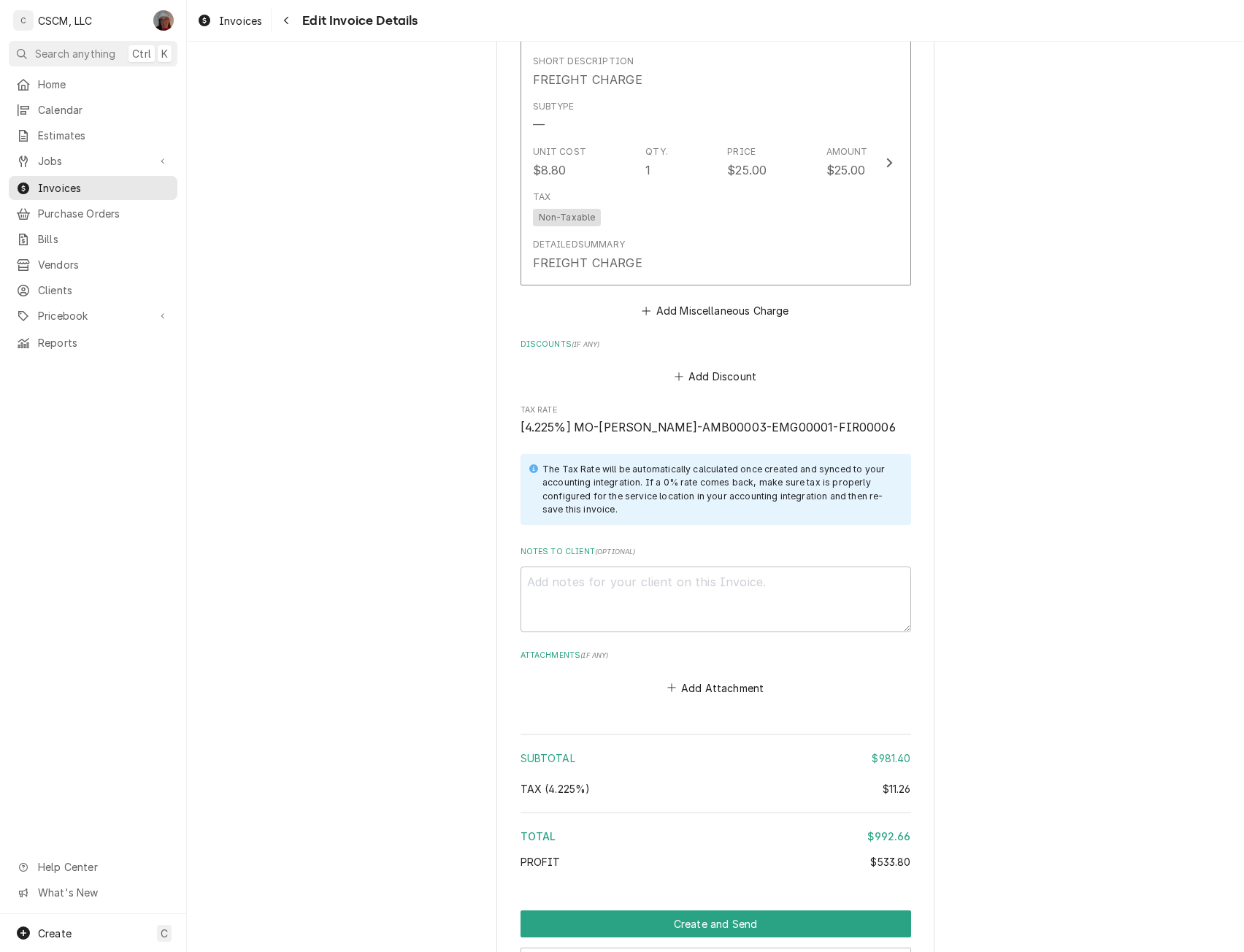
scroll to position [4194, 0]
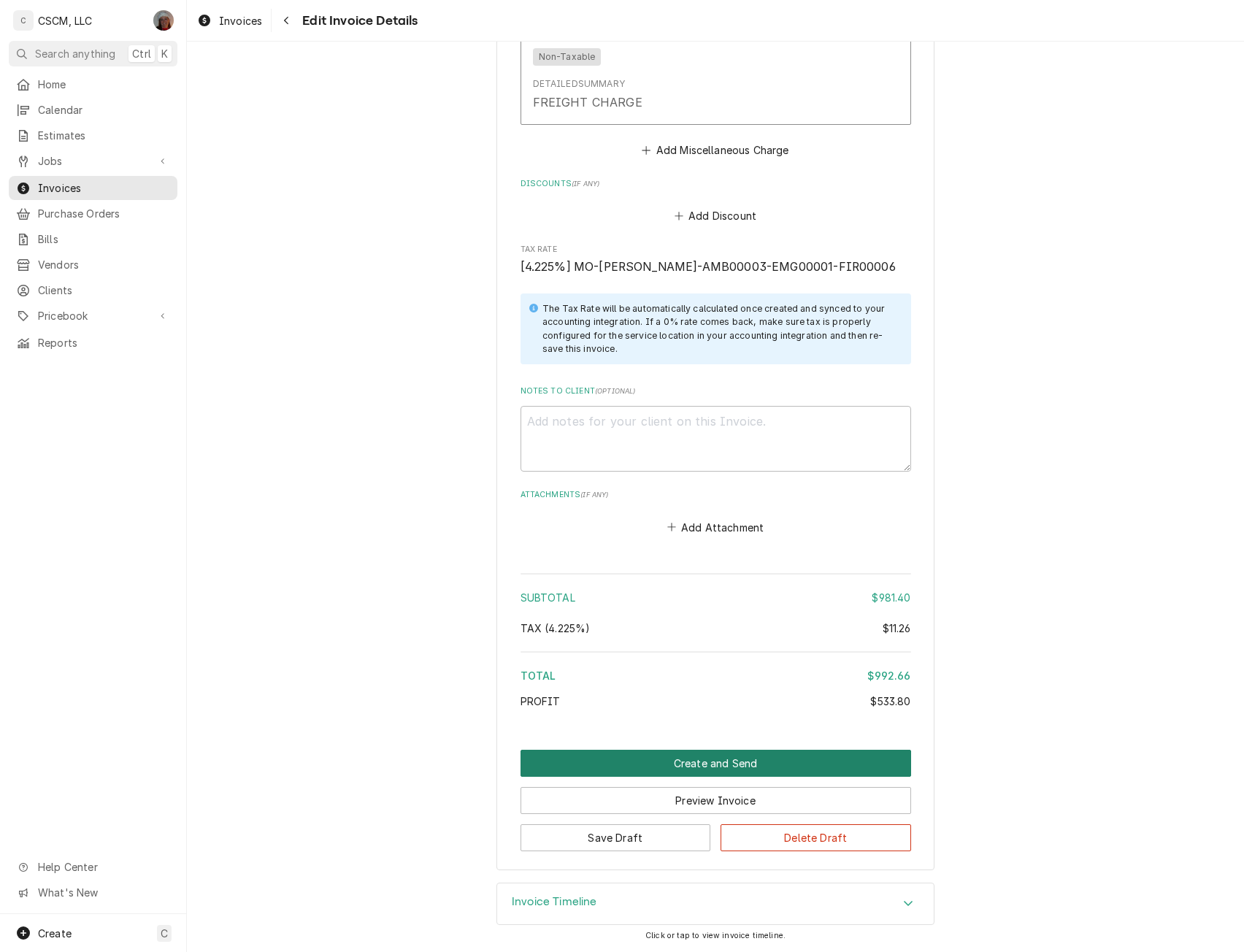
click at [729, 758] on button "Create and Send" at bounding box center [716, 764] width 390 height 27
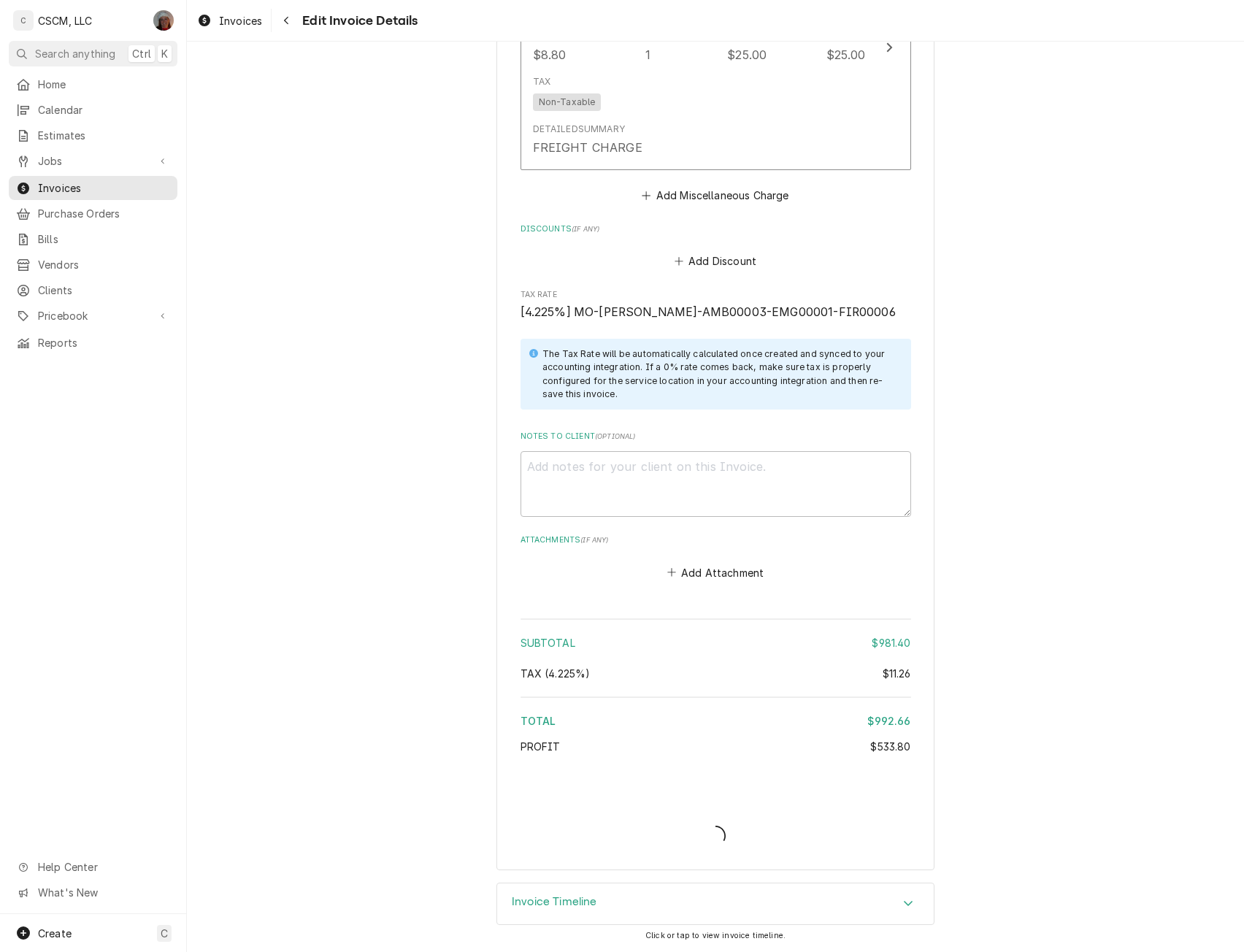
scroll to position [4149, 0]
type textarea "x"
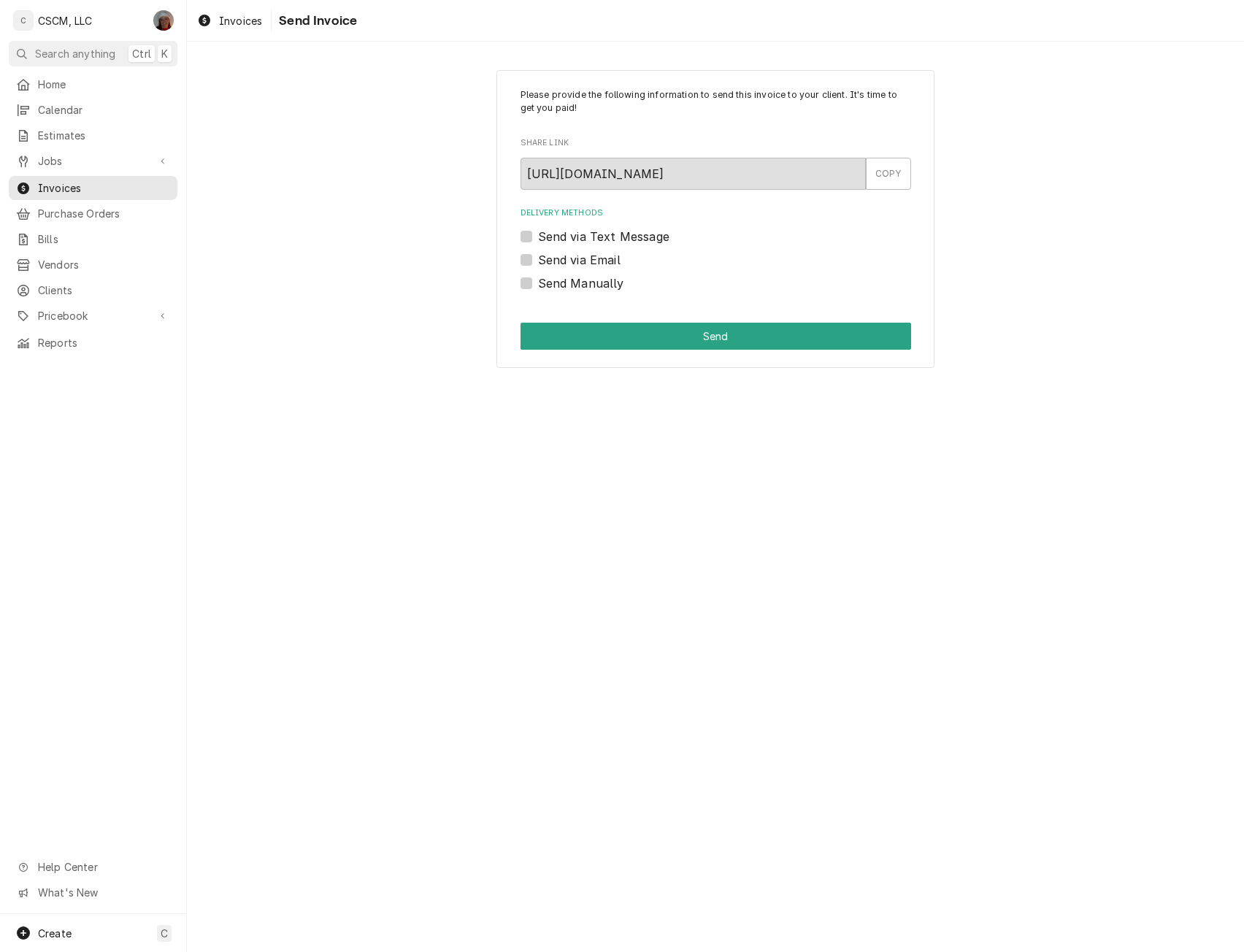
click at [538, 283] on label "Send Manually" at bounding box center [581, 283] width 86 height 17
click at [538, 283] on input "Send Manually" at bounding box center [733, 291] width 390 height 32
checkbox input "true"
click at [651, 328] on button "Send" at bounding box center [716, 336] width 390 height 27
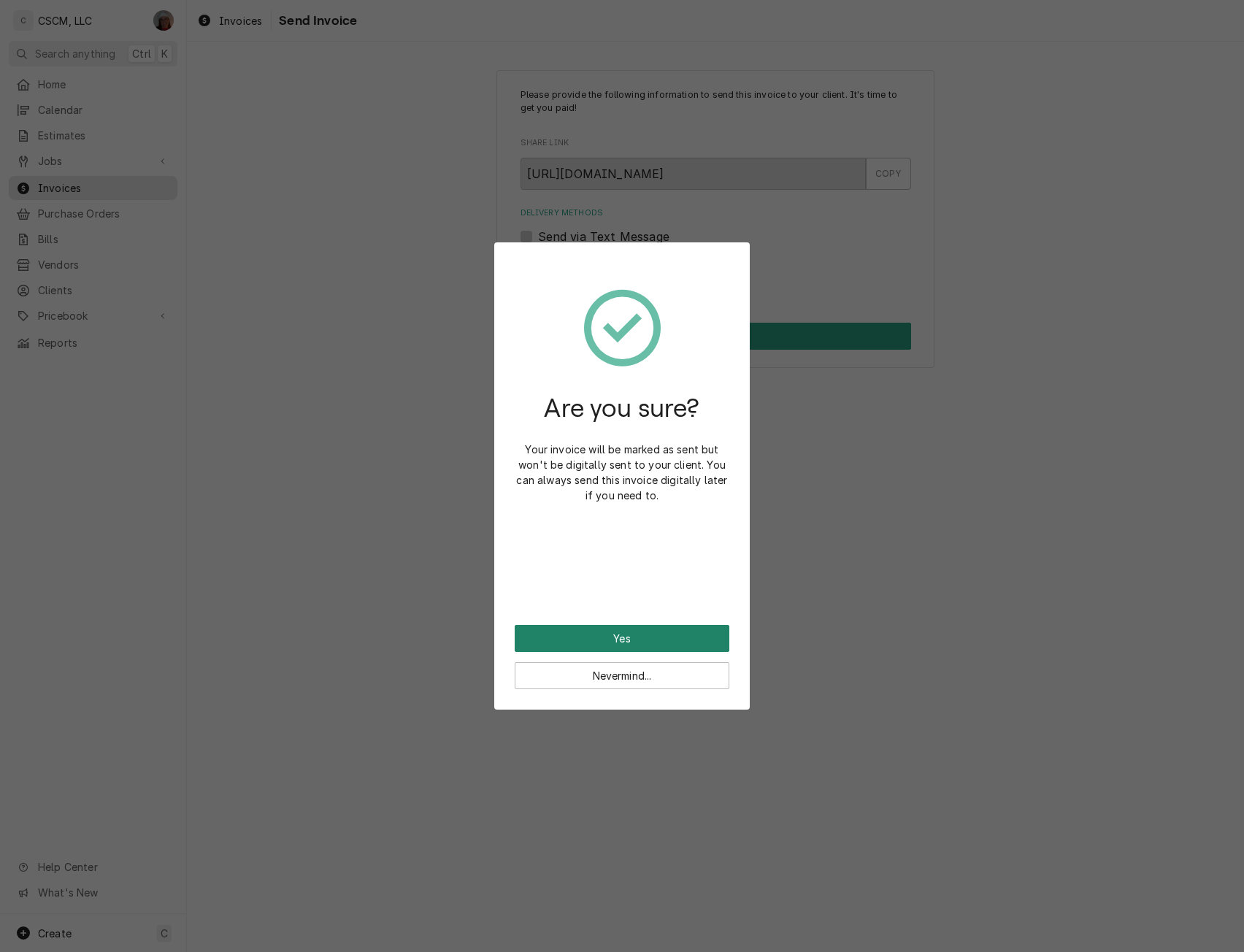
click at [648, 637] on button "Yes" at bounding box center [622, 639] width 215 height 27
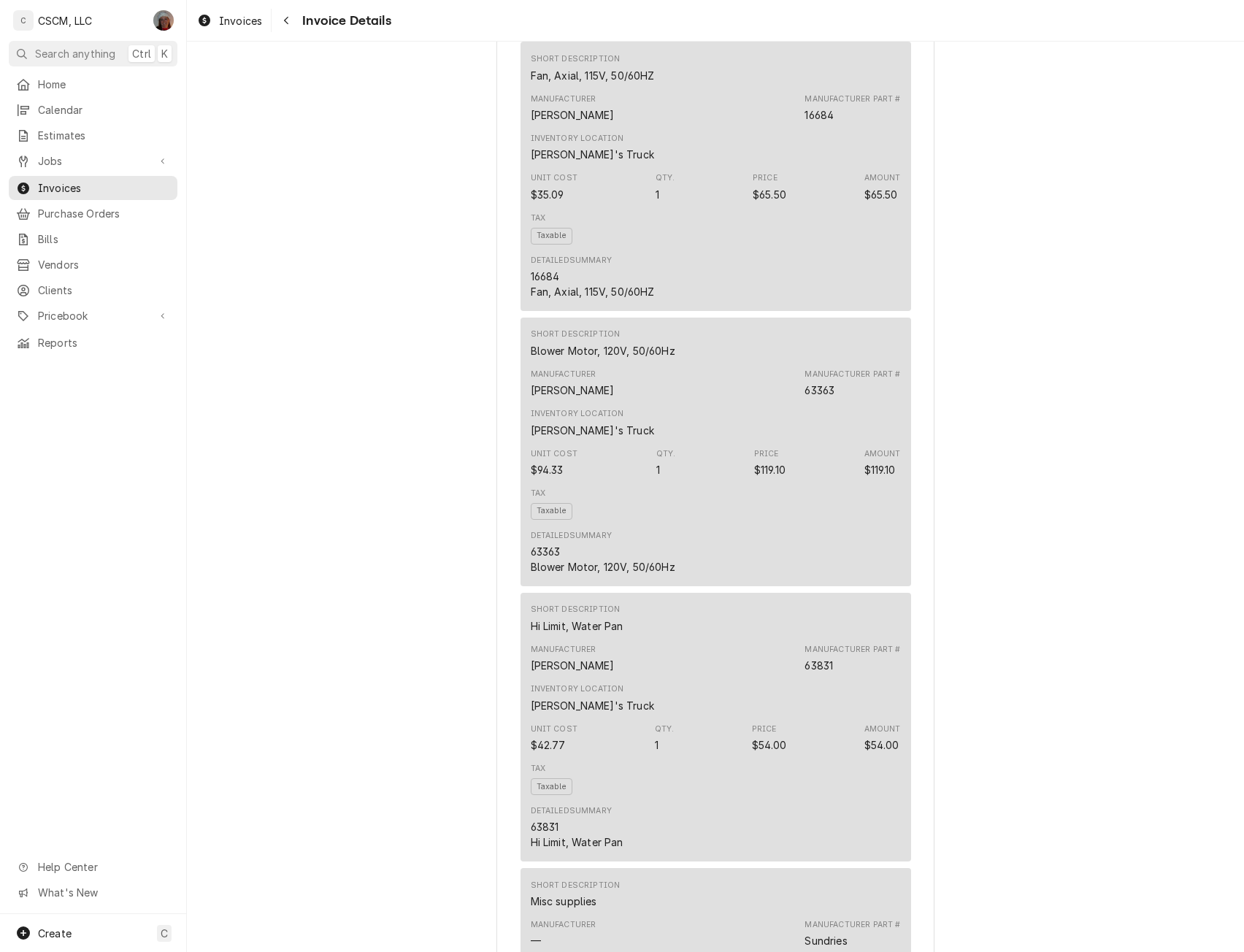
scroll to position [1580, 0]
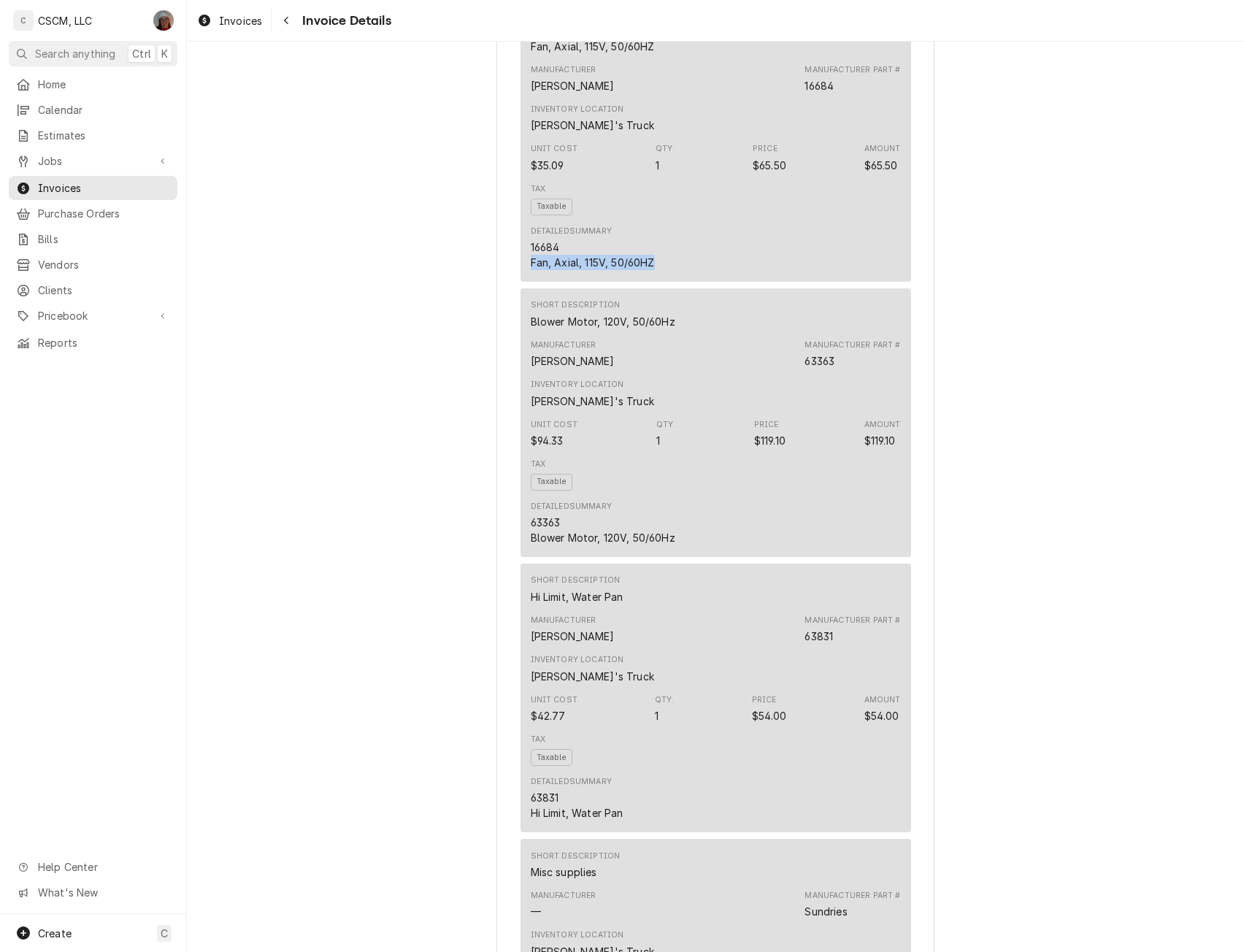
drag, startPoint x: 524, startPoint y: 315, endPoint x: 662, endPoint y: 313, distance: 138.0
click at [662, 281] on div "Short Description Fan, Axial, 115V, 50/60HZ Manufacturer Henny Penny Manufactur…" at bounding box center [716, 146] width 390 height 269
copy div "Fan, Axial, 115V, 50/60HZ"
drag, startPoint x: 524, startPoint y: 584, endPoint x: 679, endPoint y: 588, distance: 155.1
click at [679, 557] on div "Short Description Blower Motor, 120V, 50/60Hz Manufacturer Henny Penny Manufact…" at bounding box center [716, 422] width 390 height 269
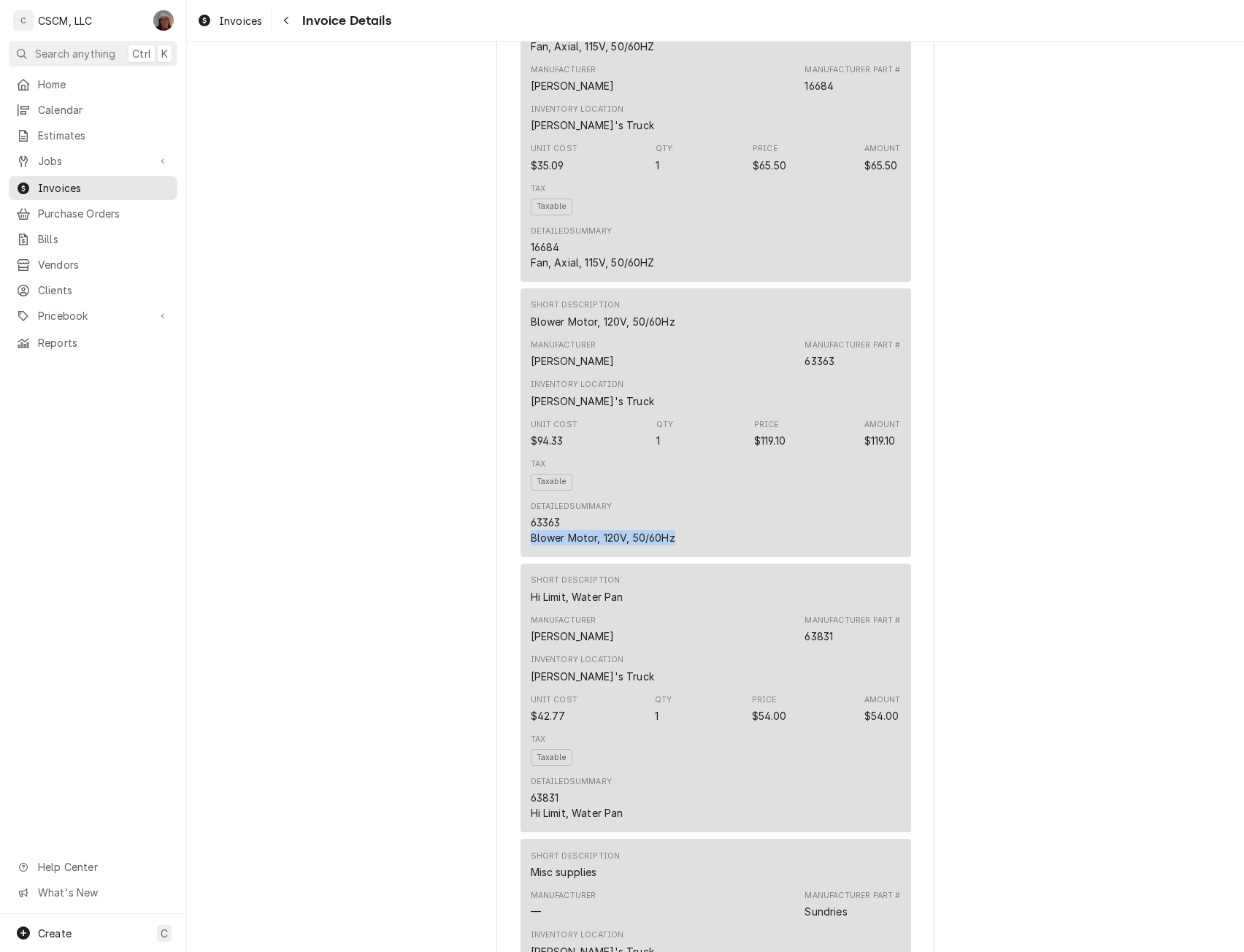
copy div "Blower Motor, 120V, 50/60Hz"
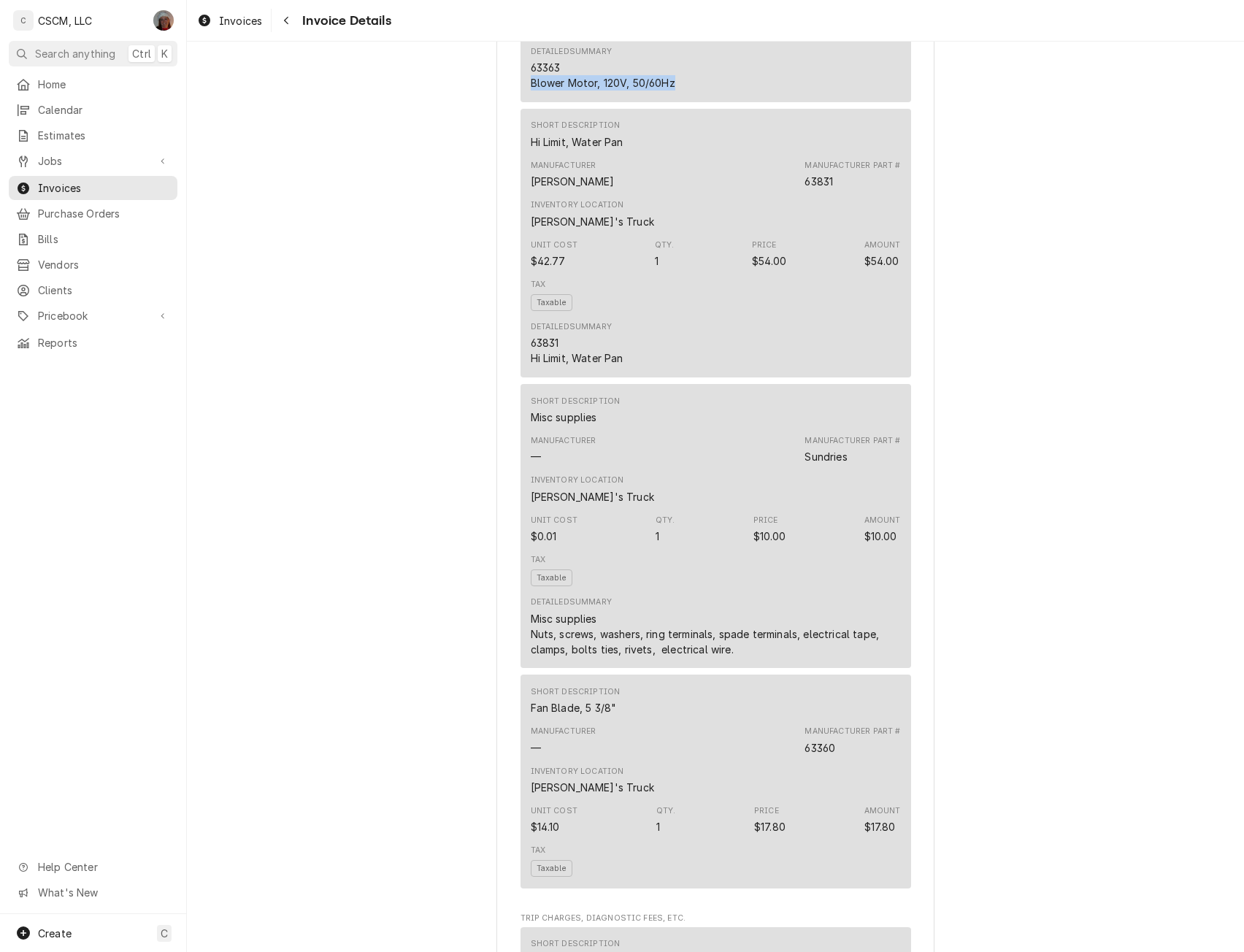
scroll to position [2051, 0]
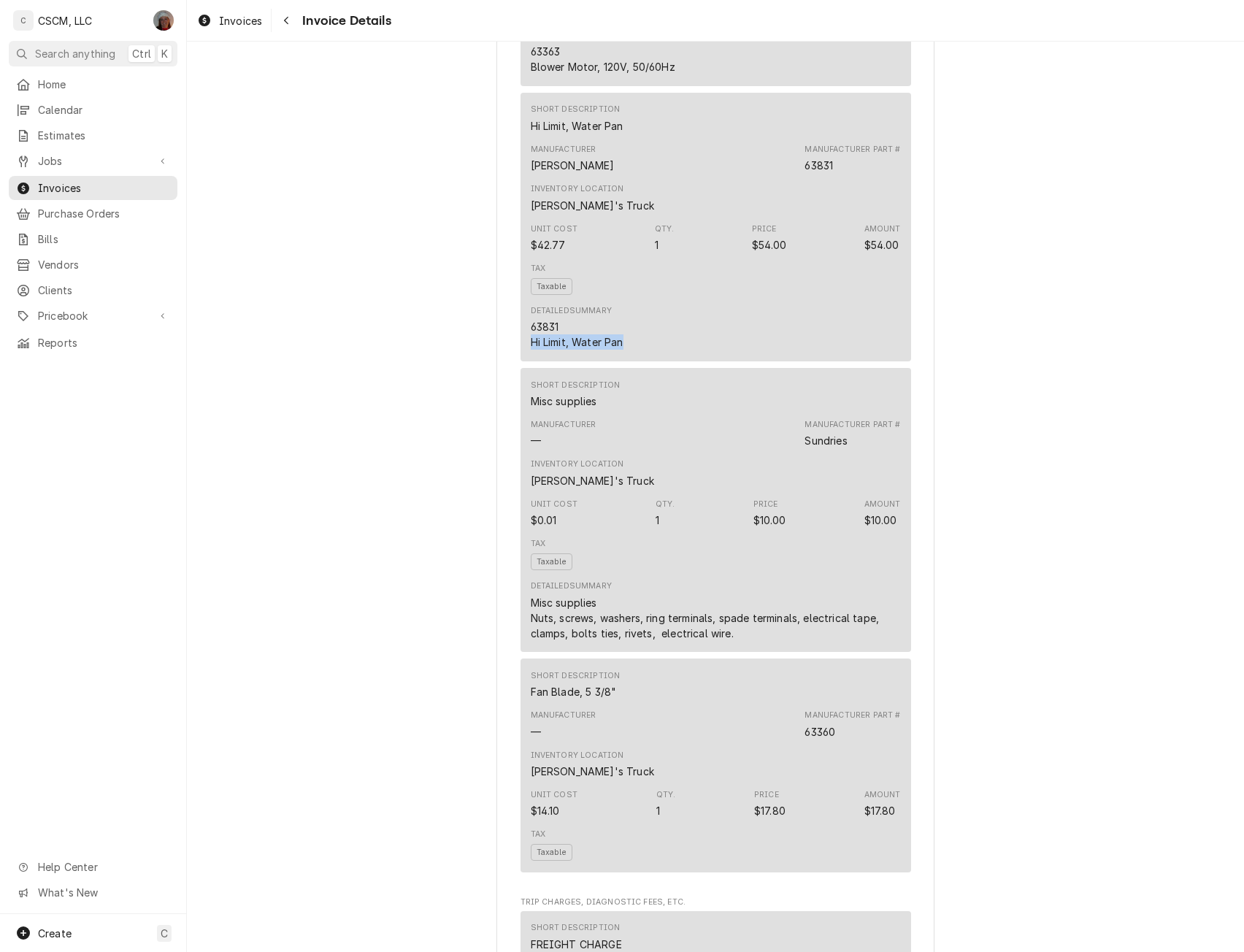
drag, startPoint x: 526, startPoint y: 390, endPoint x: 637, endPoint y: 394, distance: 111.1
click at [637, 355] on div "Detailed Summary 63831 Hi Limit, Water Pan" at bounding box center [715, 328] width 370 height 54
copy div "Hi Limit, Water Pan"
drag, startPoint x: 524, startPoint y: 737, endPoint x: 614, endPoint y: 739, distance: 90.0
click at [614, 739] on div "Short Description Fan Blade, 5 3/8" Manufacturer — Manufacturer Part # 63360 In…" at bounding box center [716, 765] width 390 height 214
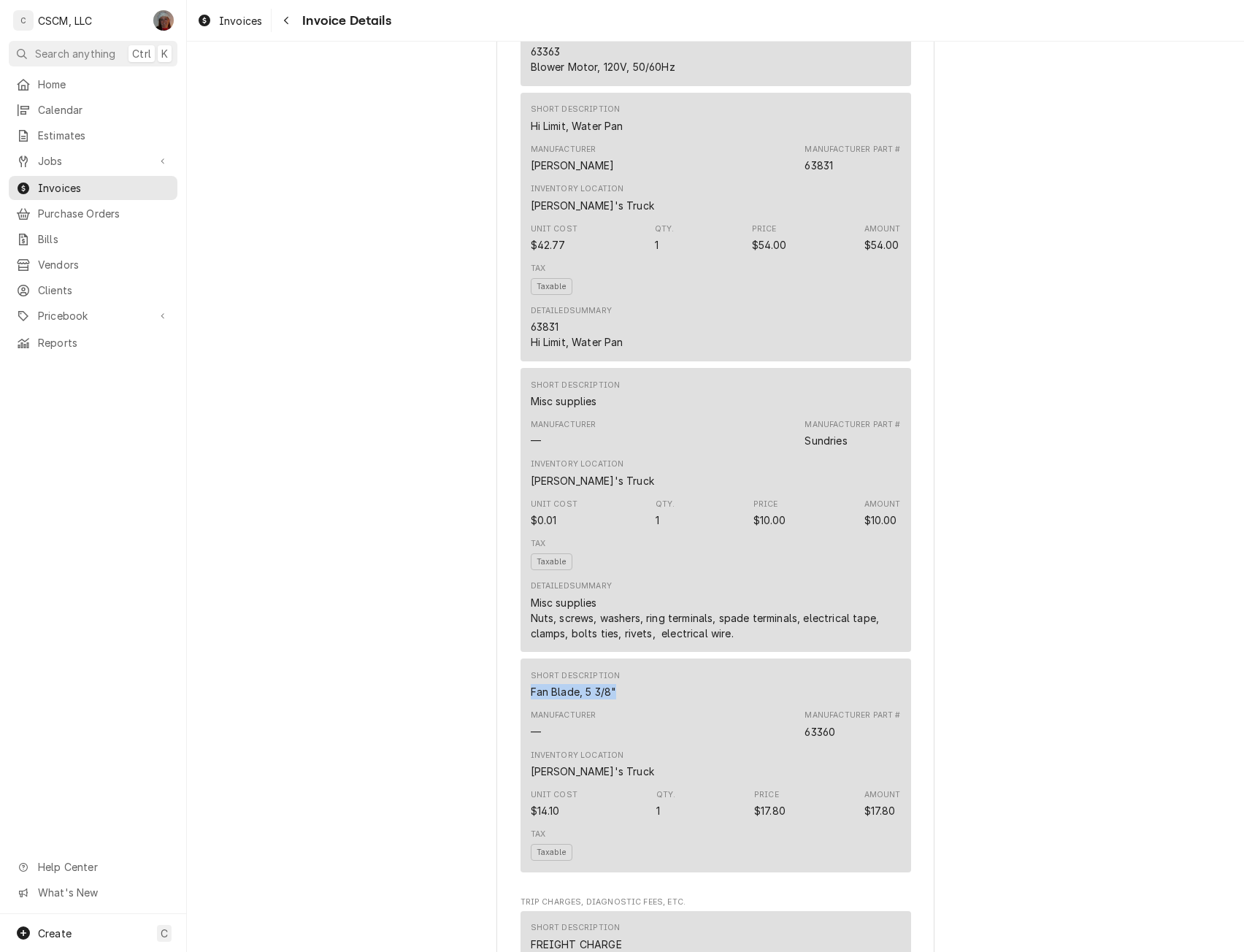
copy div "Fan Blade, 5 3/8""
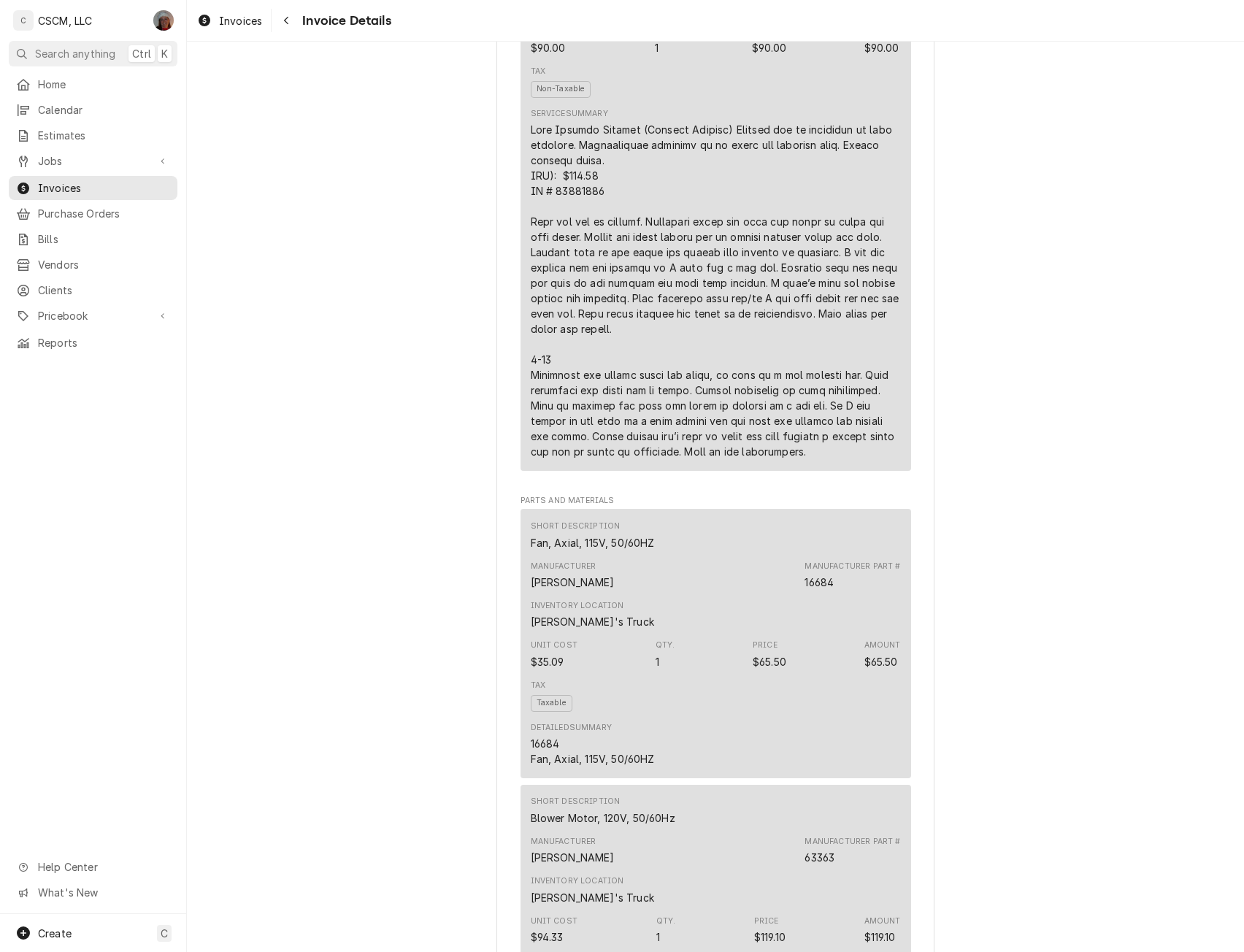
scroll to position [1068, 0]
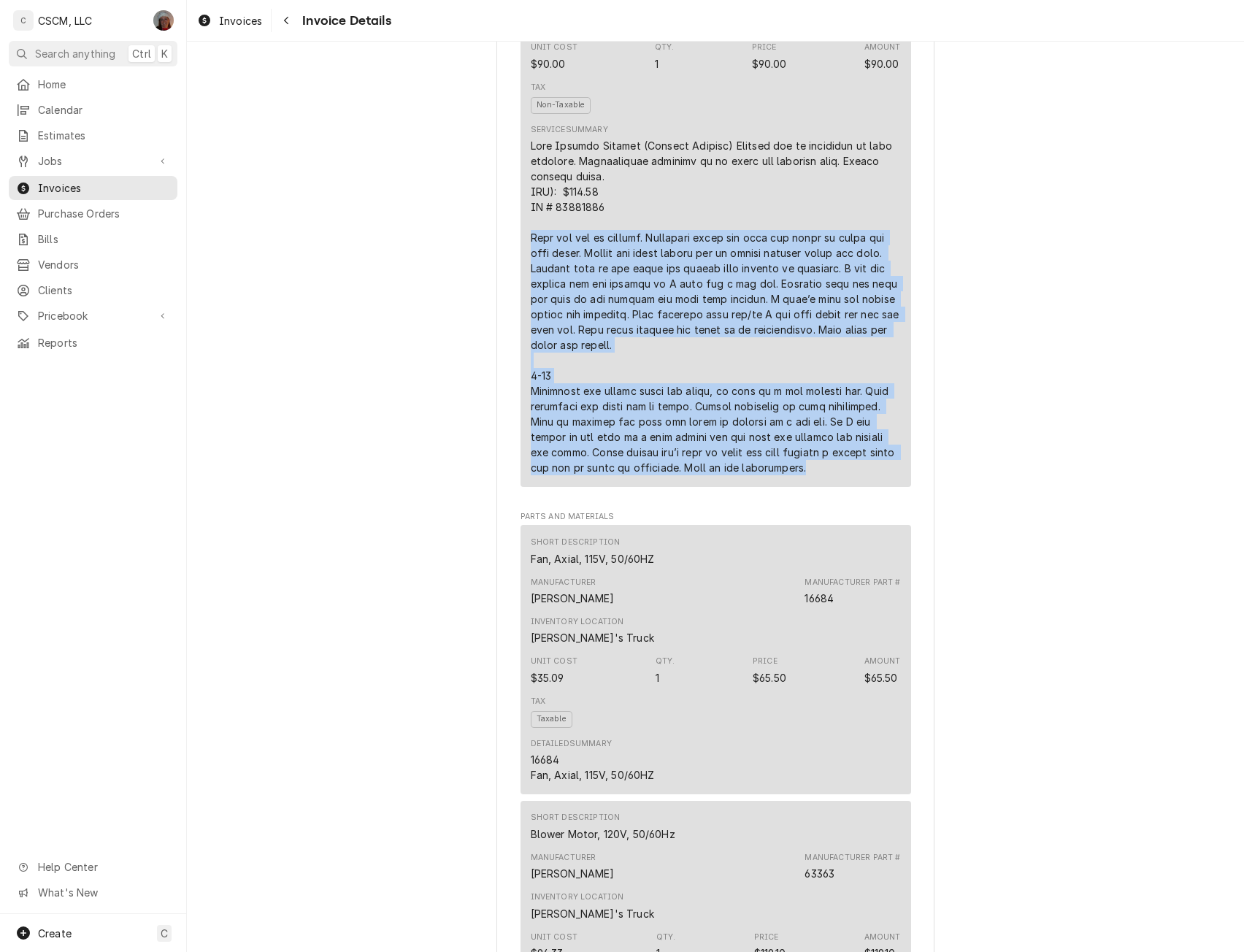
drag, startPoint x: 524, startPoint y: 283, endPoint x: 764, endPoint y: 521, distance: 338.0
click at [764, 487] on div "Short Description Holding Cabinet/Warmer Service Service Date Jul 14, 2025 Unit…" at bounding box center [716, 219] width 390 height 536
copy div "Unit was off at arrival. Inspected water pan area and found hi limit had fell a…"
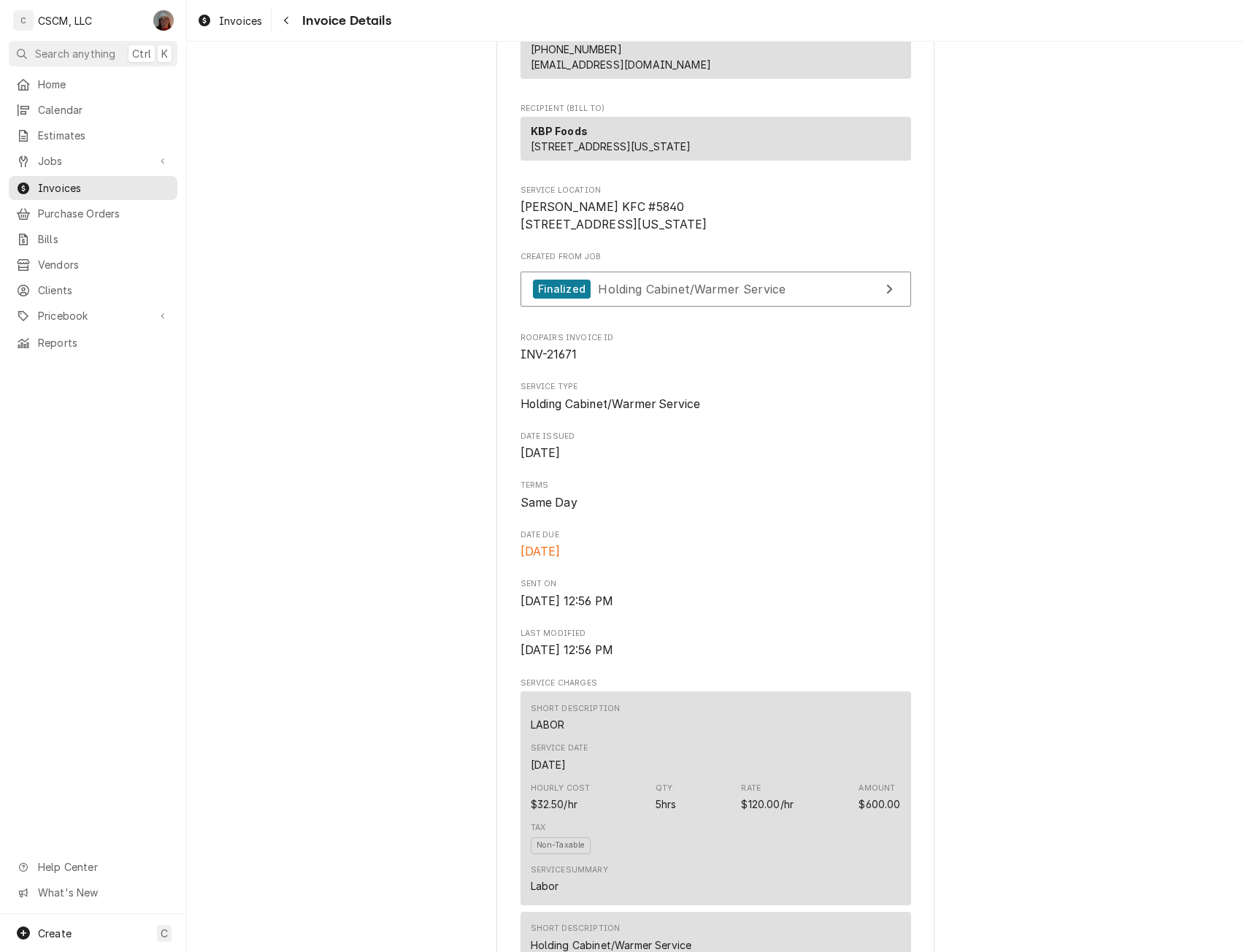
scroll to position [96, 0]
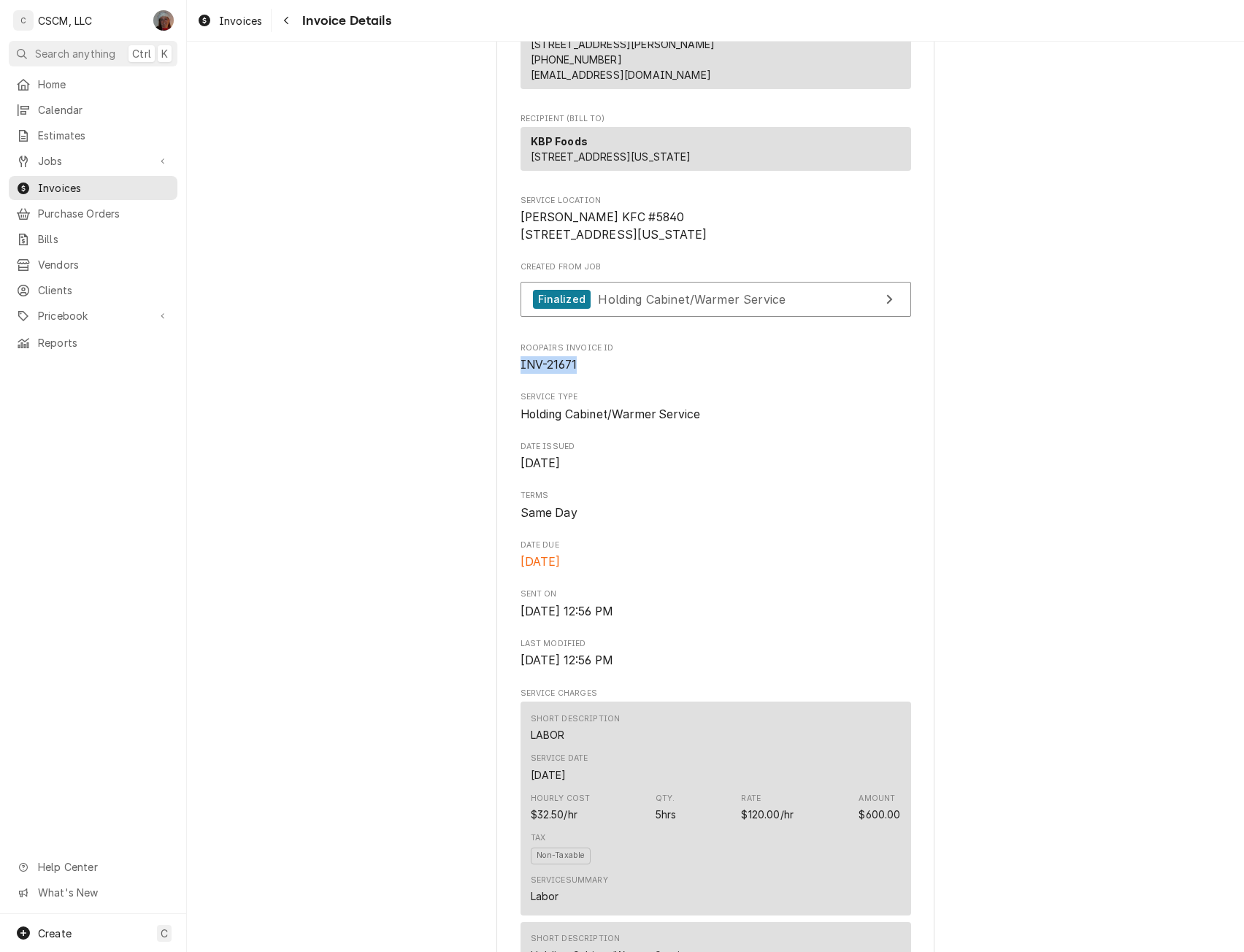
drag, startPoint x: 512, startPoint y: 412, endPoint x: 583, endPoint y: 415, distance: 71.1
copy span "INV-21671"
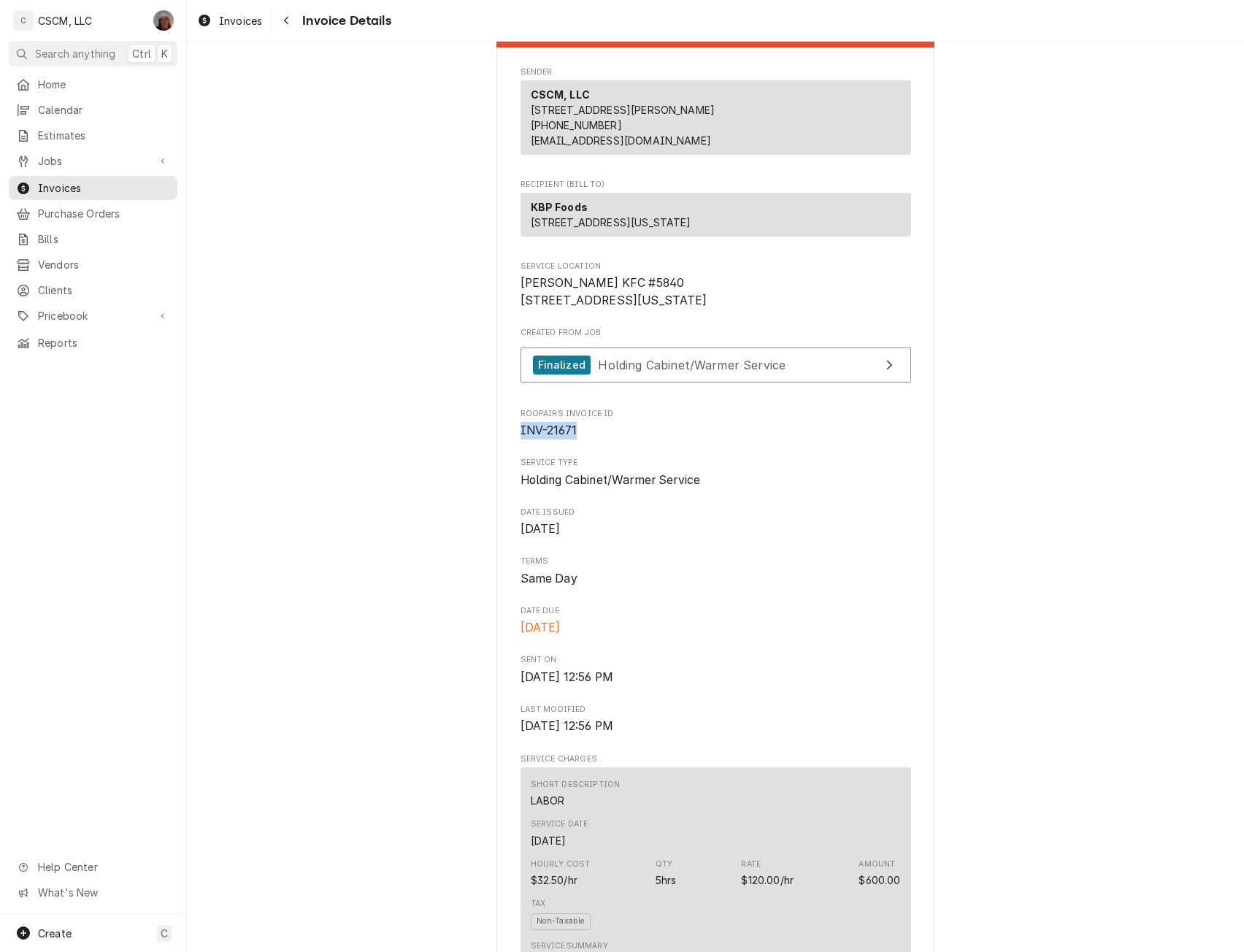
scroll to position [0, 0]
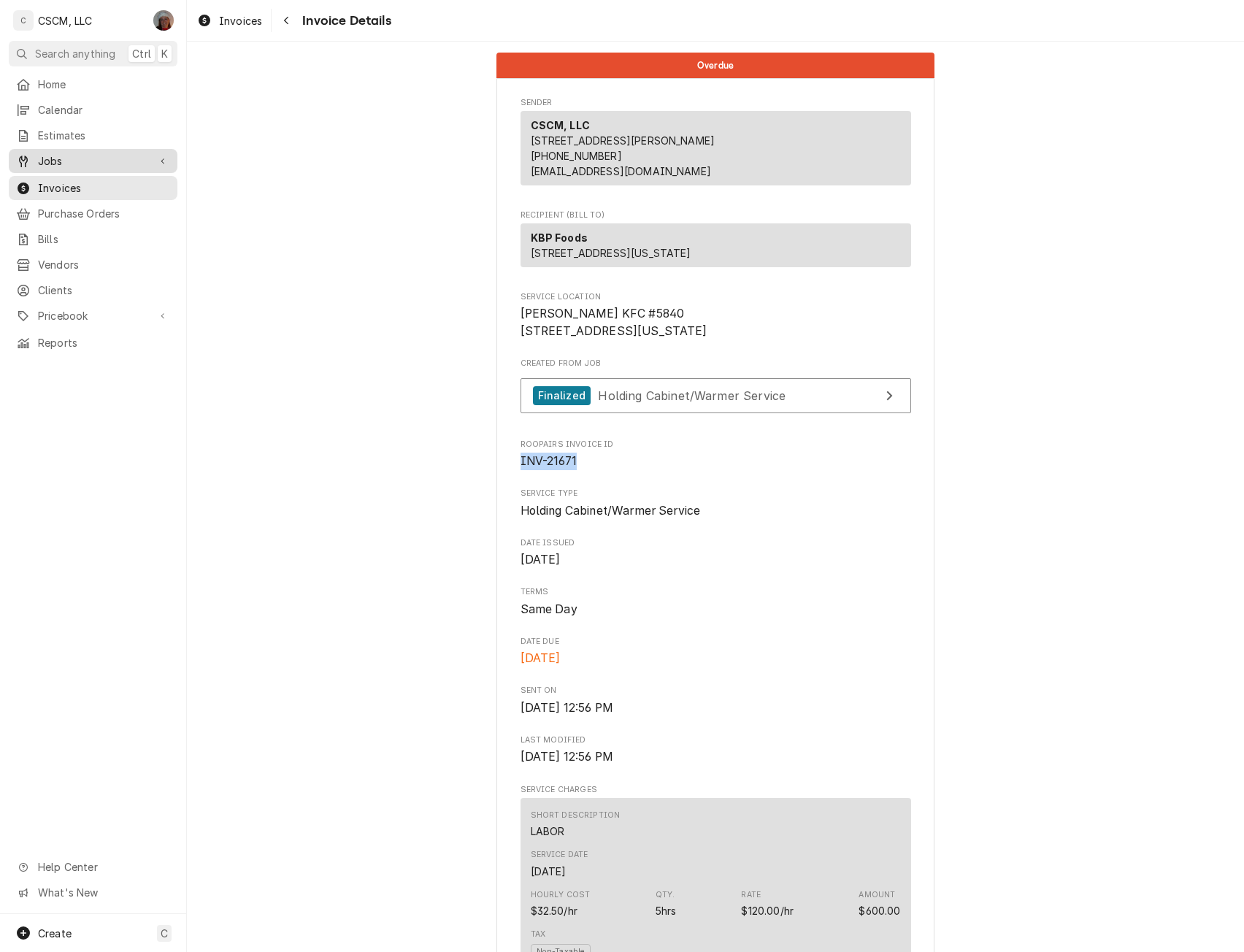
click at [64, 155] on span "Jobs" at bounding box center [93, 161] width 110 height 15
click at [61, 177] on div "Jobs" at bounding box center [92, 186] width 163 height 18
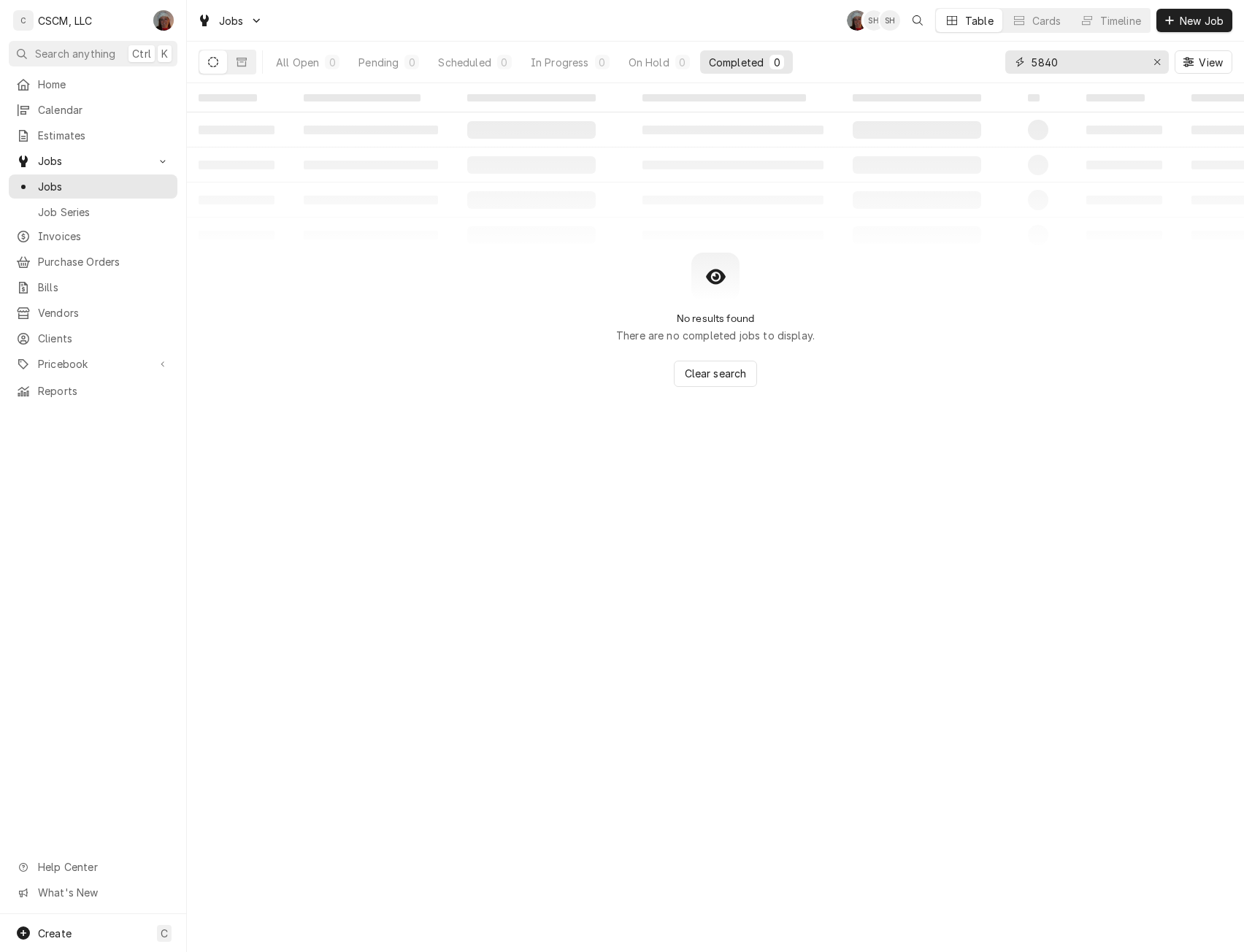
drag, startPoint x: 1067, startPoint y: 56, endPoint x: 1006, endPoint y: 70, distance: 62.6
click at [1006, 70] on div "5840" at bounding box center [1087, 62] width 163 height 23
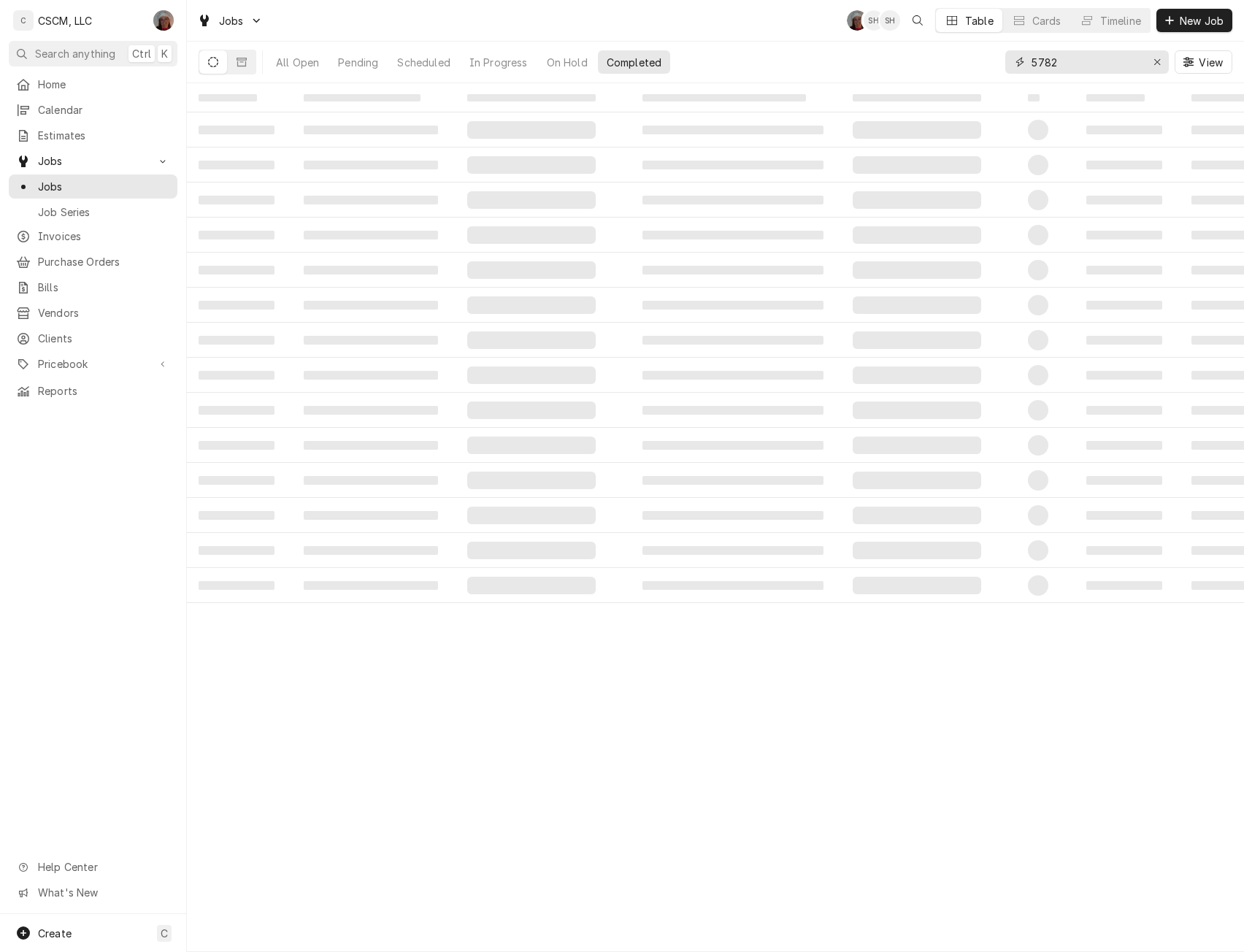
type input "5782"
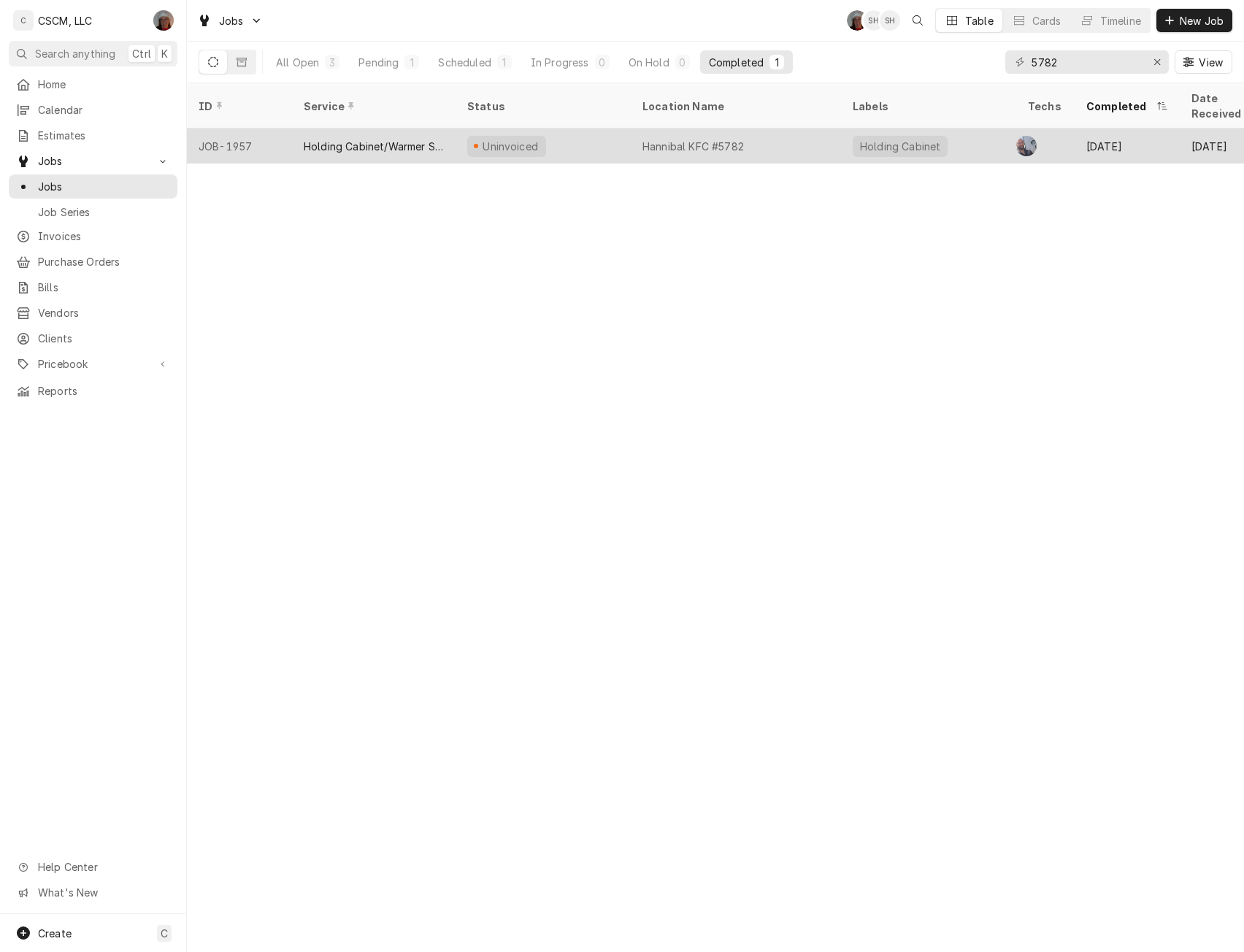
click at [355, 138] on div "Holding Cabinet/Warmer Service" at bounding box center [373, 146] width 140 height 15
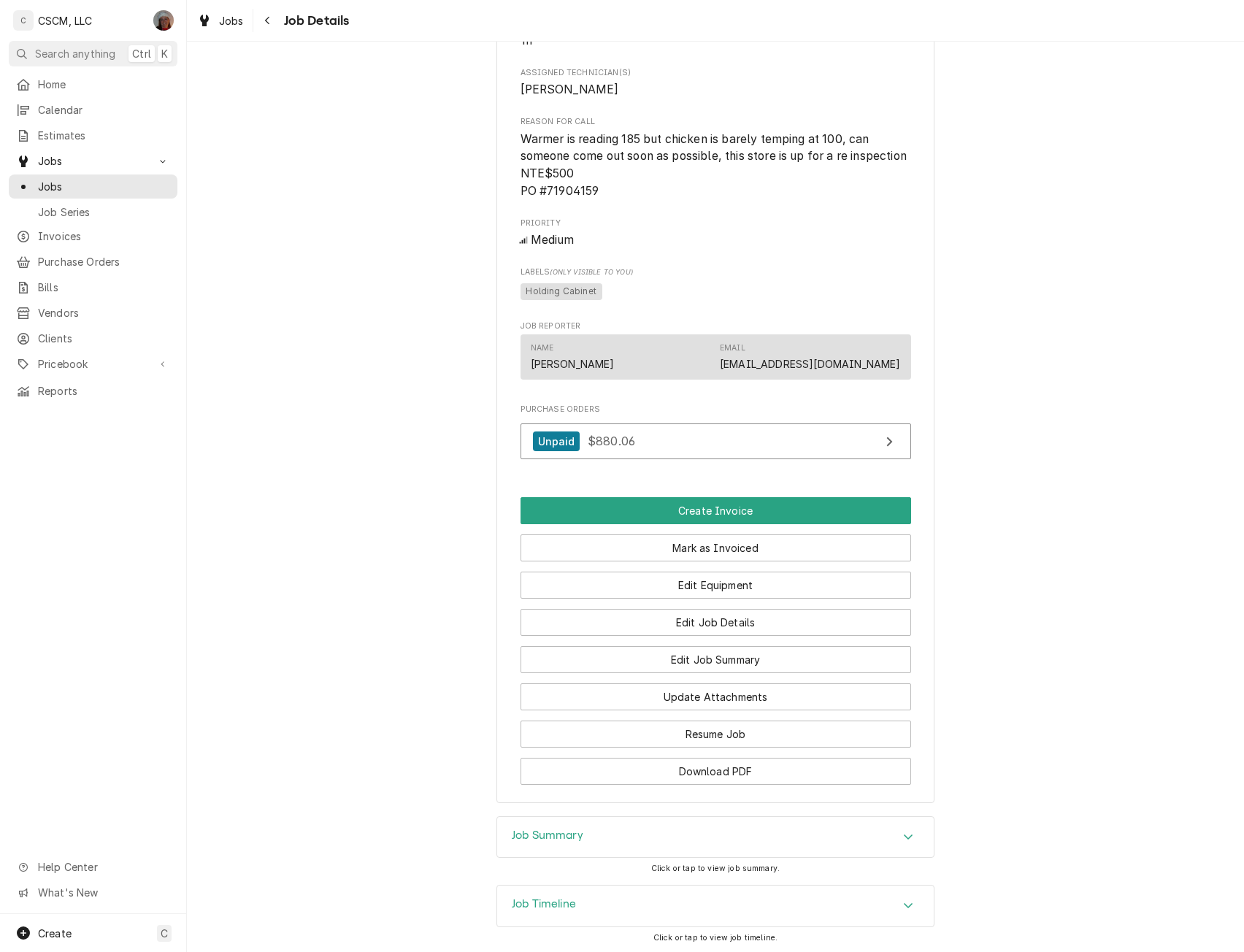
scroll to position [858, 0]
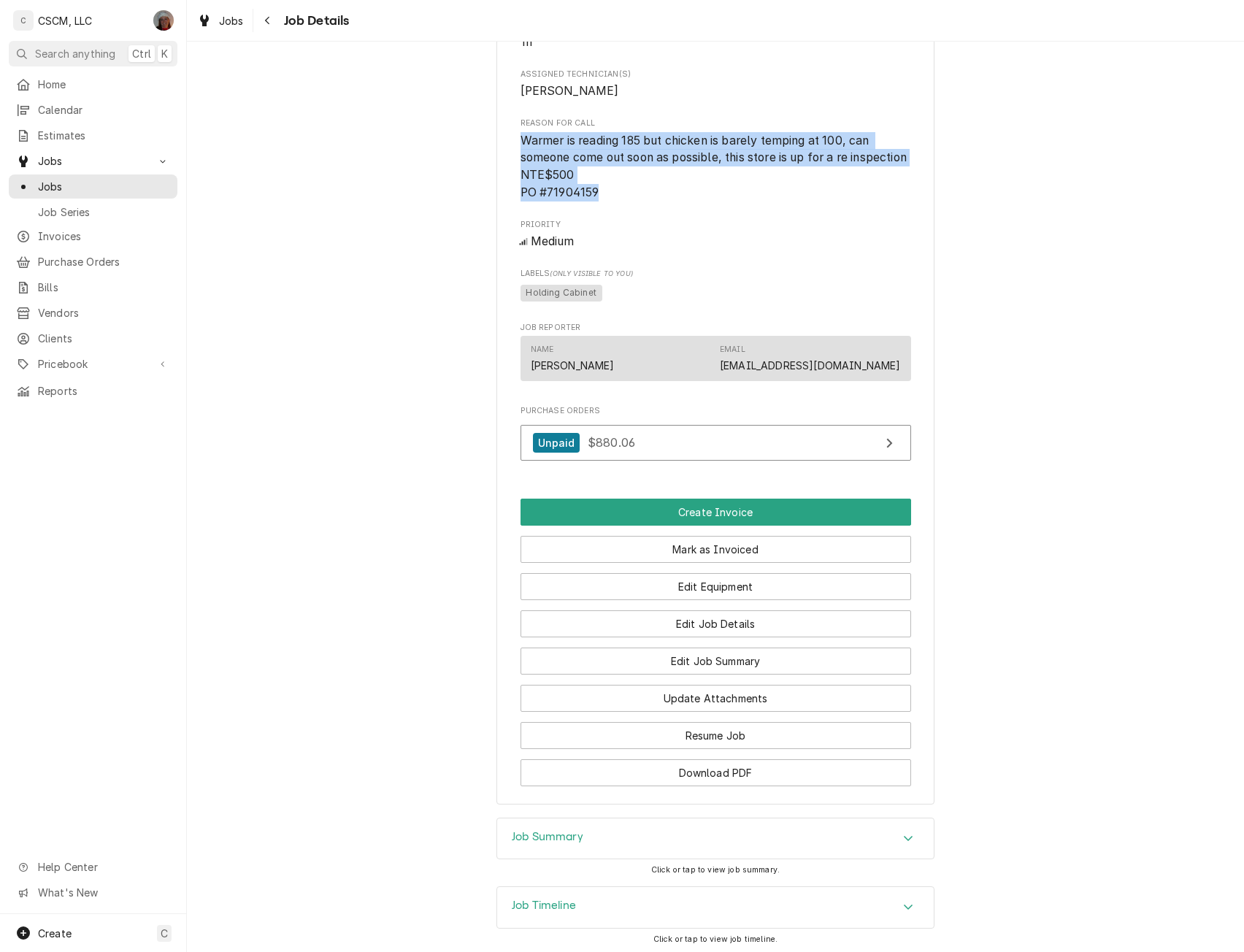
drag, startPoint x: 513, startPoint y: 157, endPoint x: 599, endPoint y: 220, distance: 106.6
click at [599, 220] on div "KBP Foods Hannibal KFC #5782 / 229 Highway 61, Hannibal, Missouri 63401 Open in…" at bounding box center [715, 20] width 438 height 1570
copy span "Warmer is reading 185 but chicken is barely temping at 100, can someone come ou…"
click at [730, 675] on button "Edit Job Summary" at bounding box center [716, 661] width 390 height 27
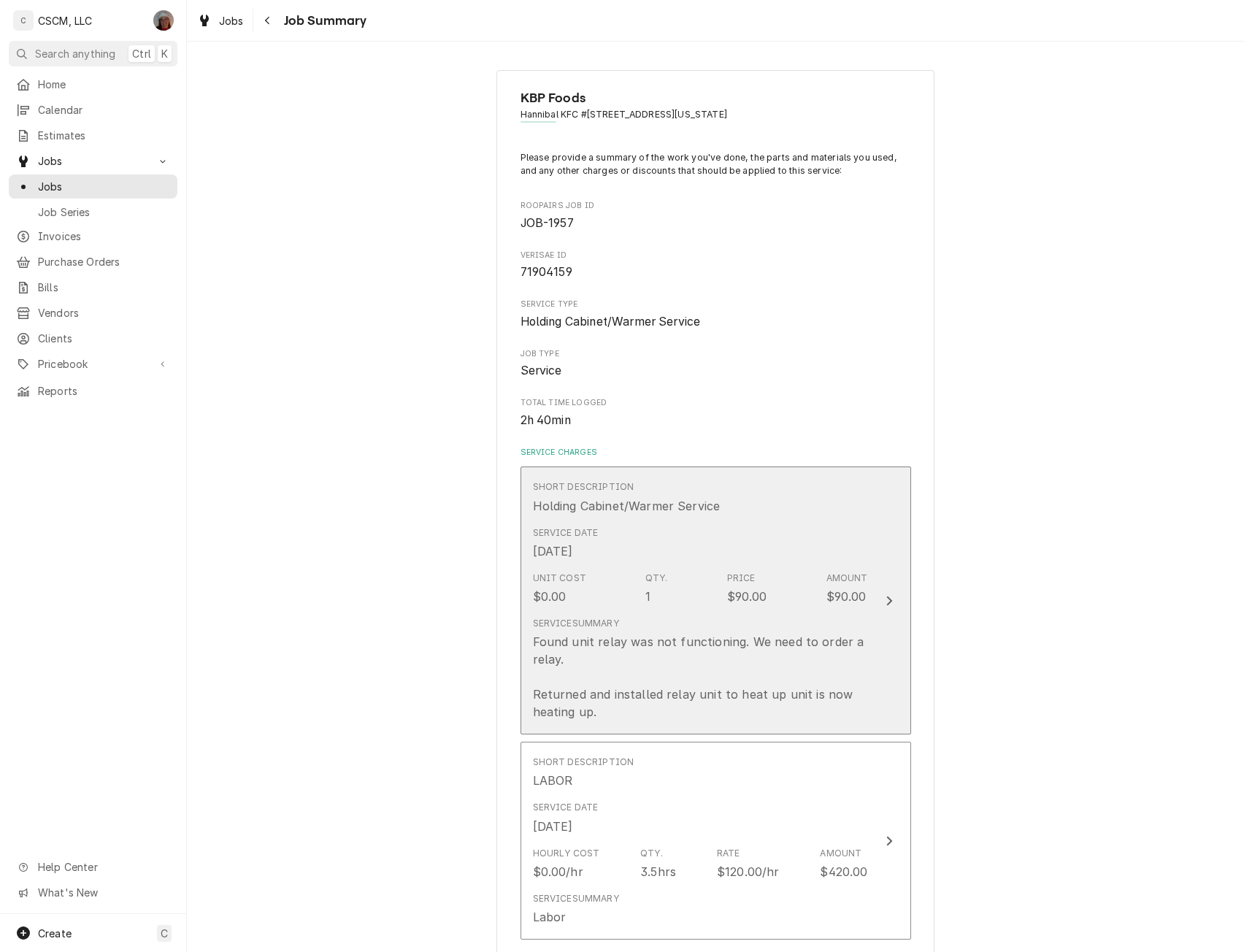
click at [888, 593] on div "Update Line Item" at bounding box center [889, 601] width 19 height 17
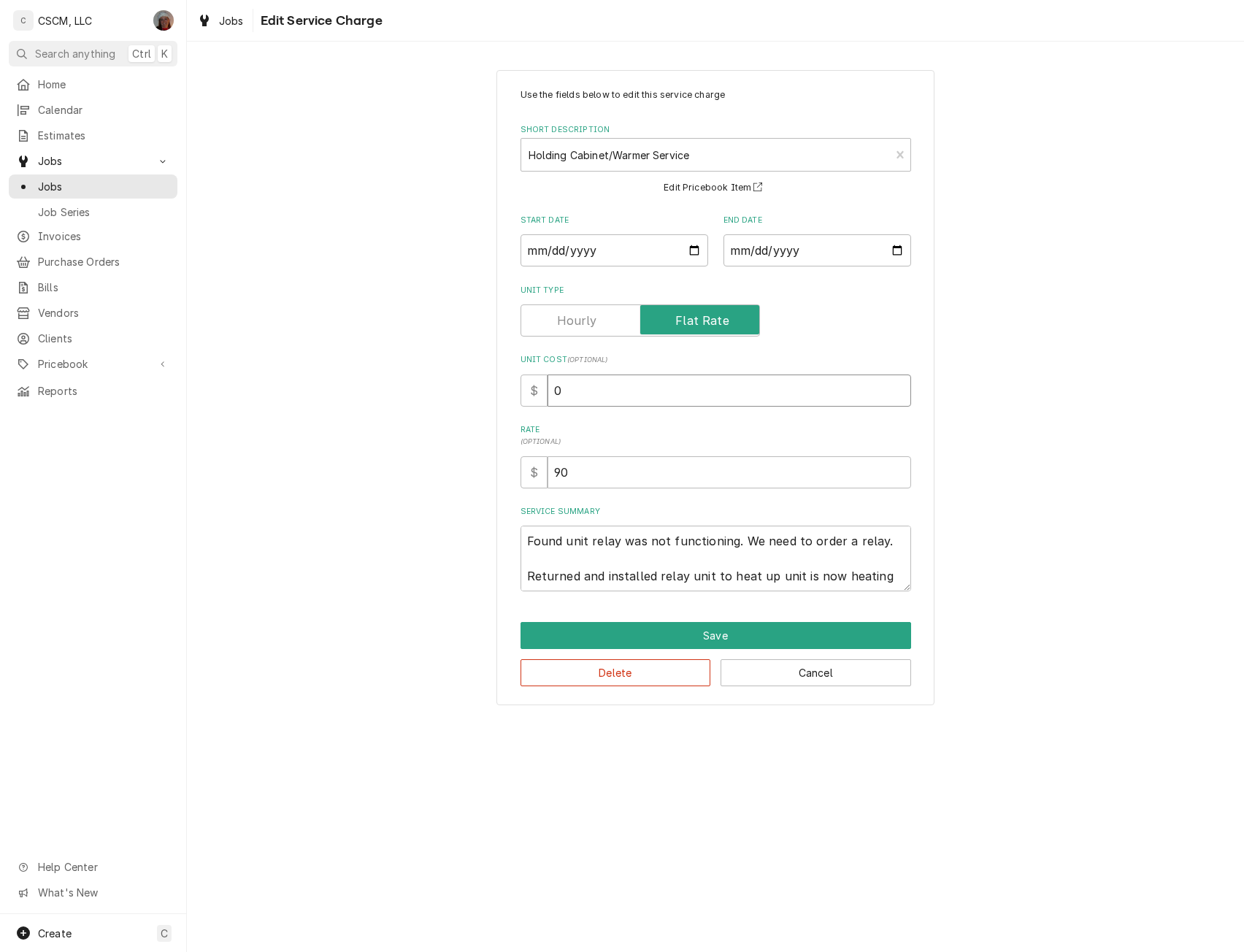
click at [554, 394] on input "0" at bounding box center [729, 390] width 364 height 32
type textarea "x"
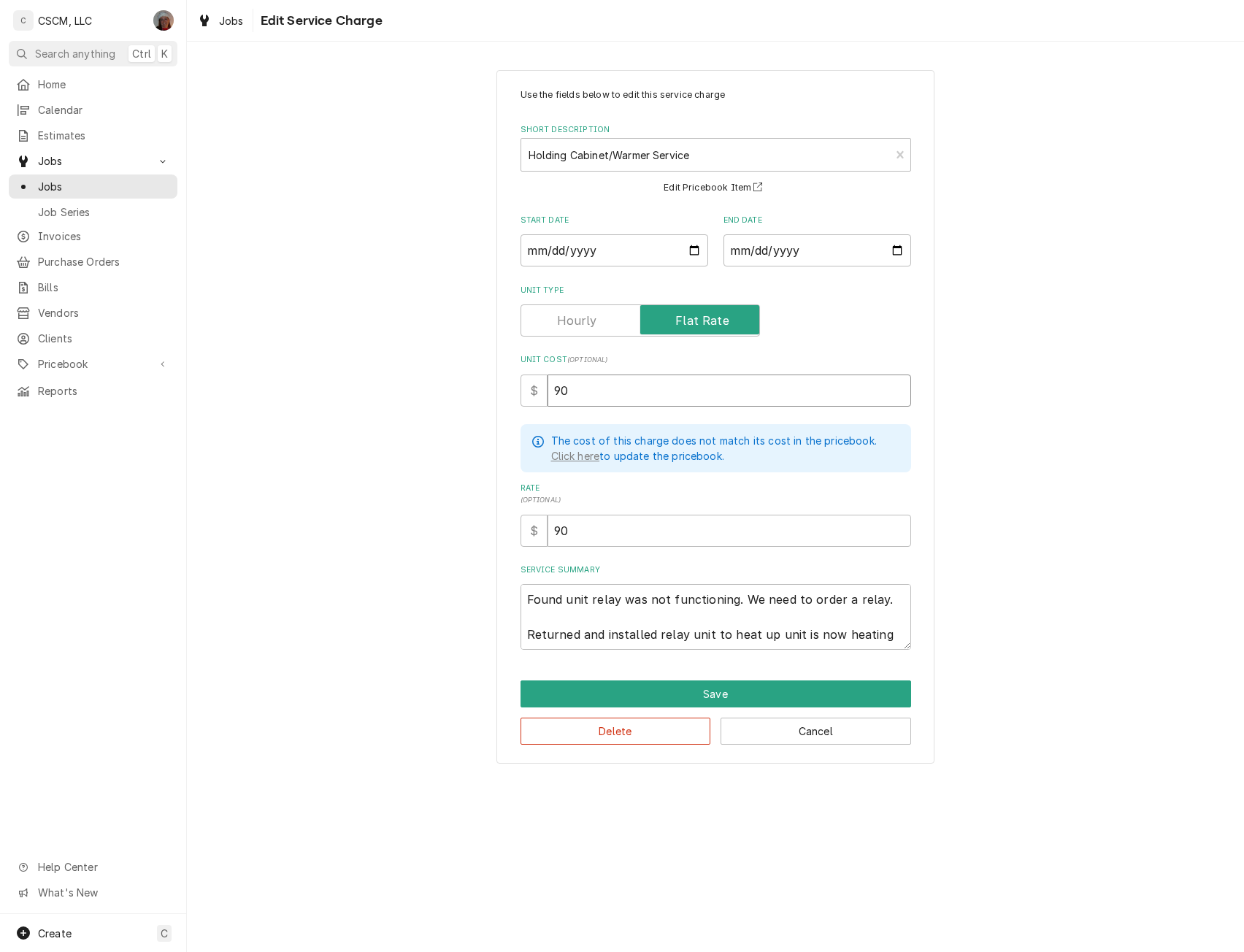
type input "90"
click at [527, 600] on textarea "Found unit relay was not functioning. We need to order a relay. Returned and in…" at bounding box center [716, 617] width 390 height 66
type textarea "x"
type textarea "Found unit relay was not functioning. We need to order a relay. Returned and in…"
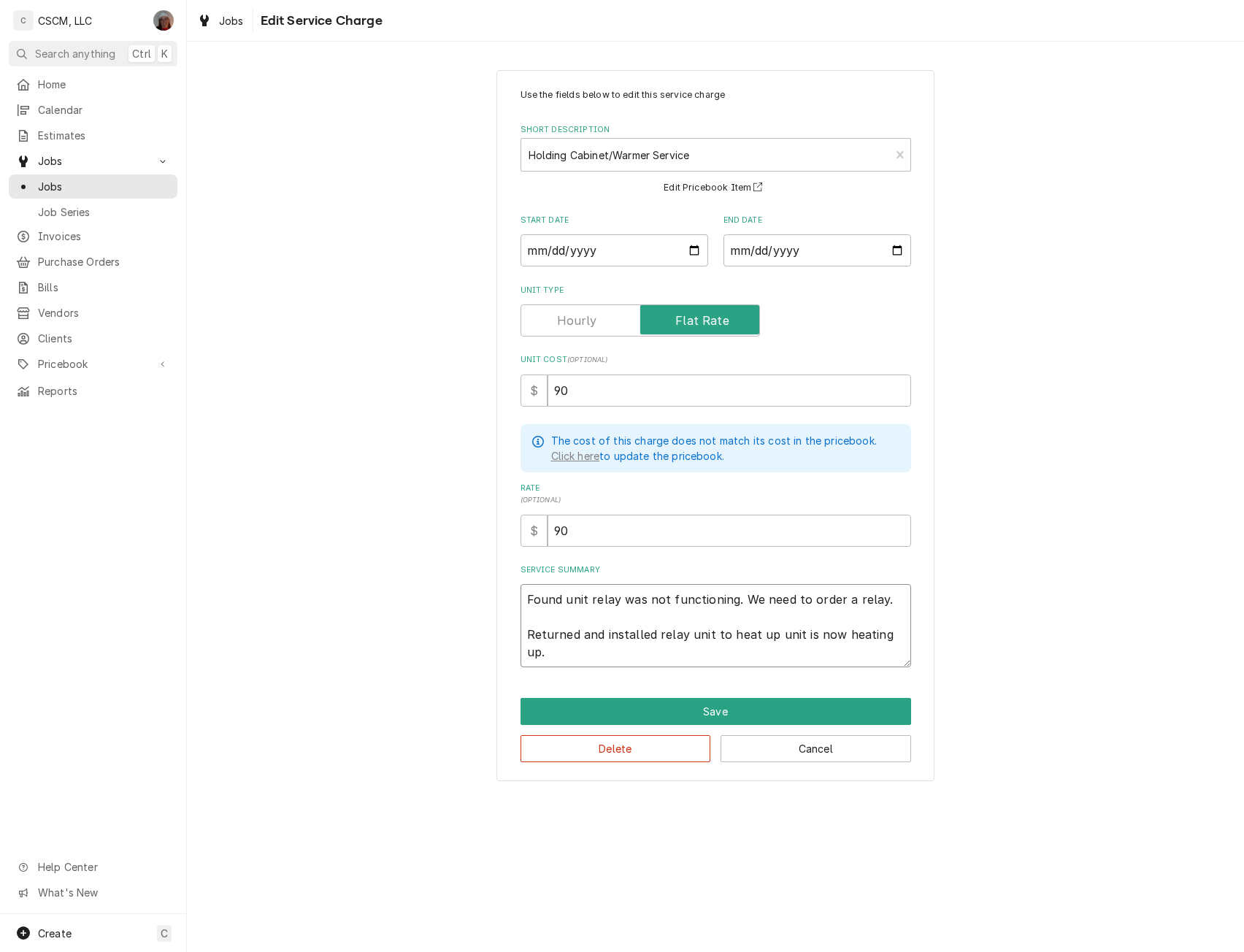
paste textarea "Warmer is reading 185 but chicken is barely temping at 100, can someone come ou…"
type textarea "x"
type textarea "Warmer is reading 185 but chicken is barely temping at 100, can someone come ou…"
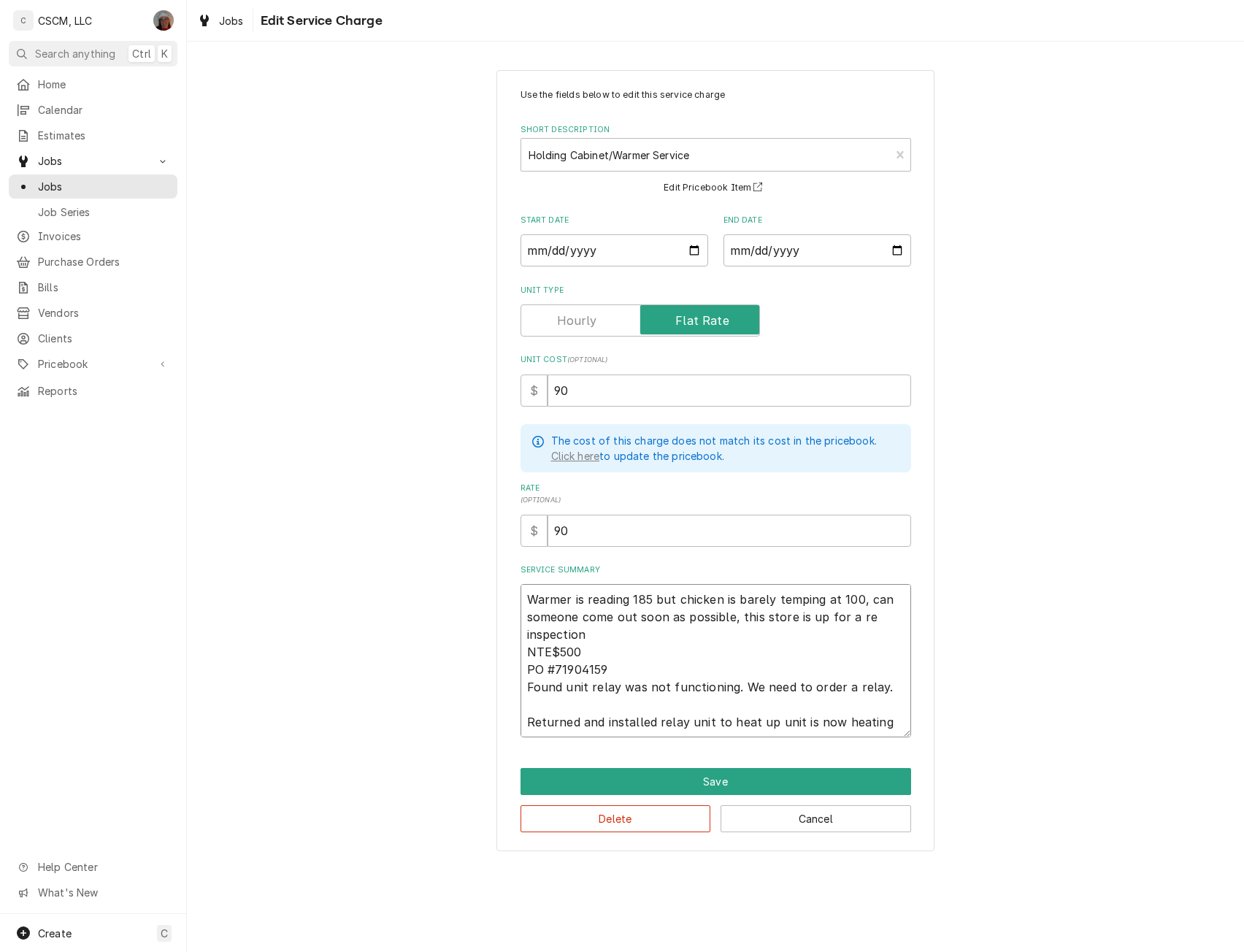
type textarea "x"
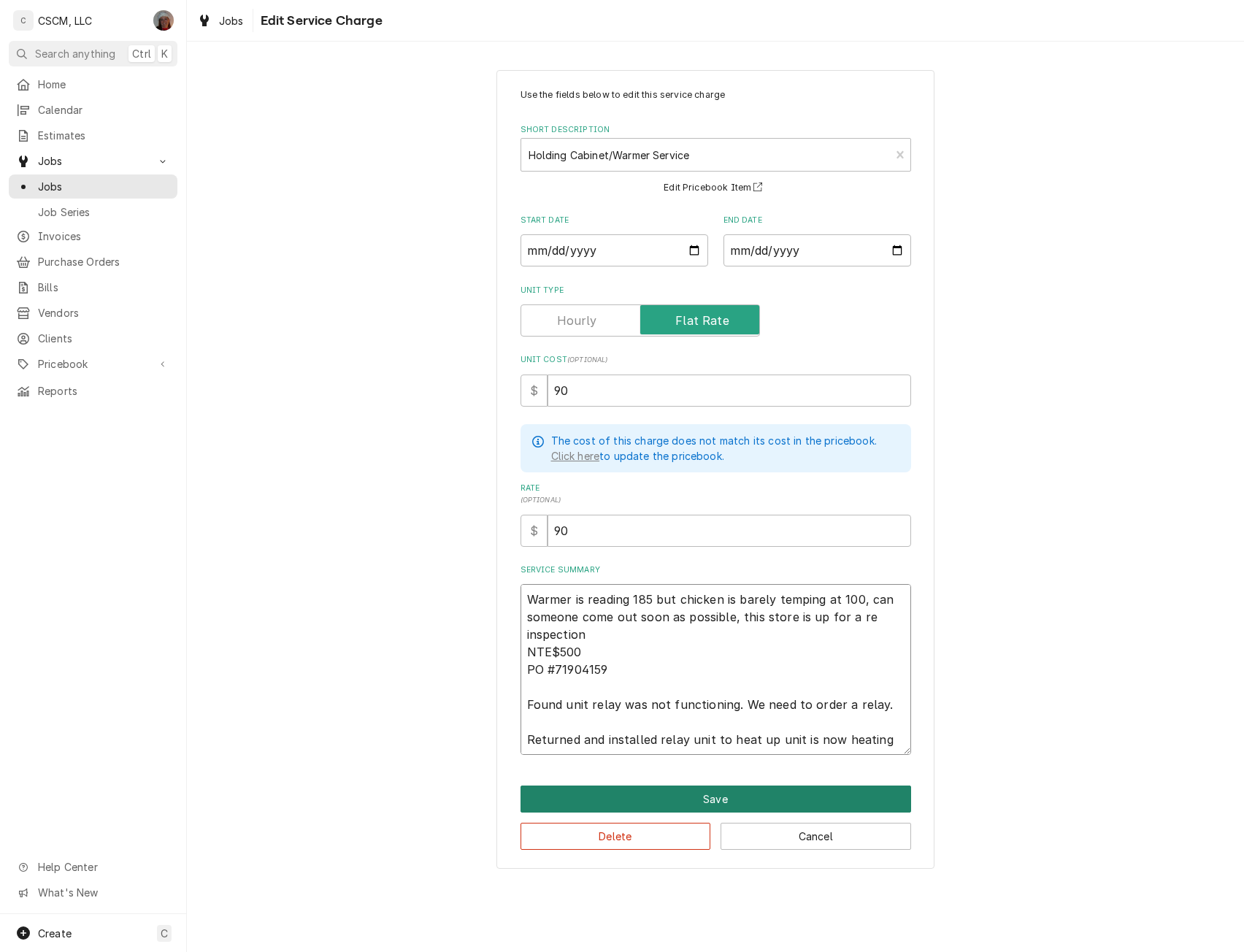
type textarea "Warmer is reading 185 but chicken is barely temping at 100, can someone come ou…"
click at [618, 801] on button "Save" at bounding box center [716, 799] width 390 height 27
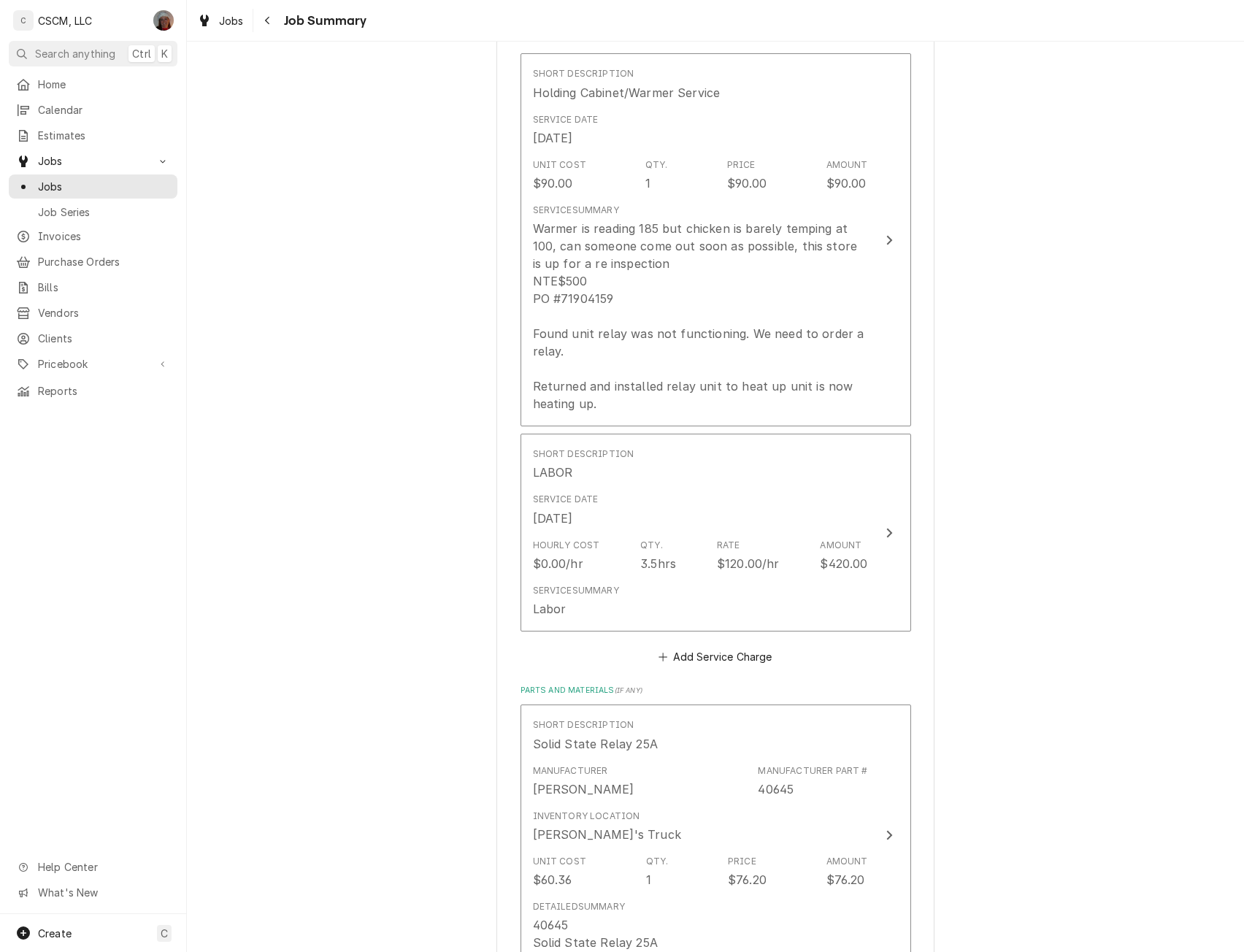
scroll to position [437, 0]
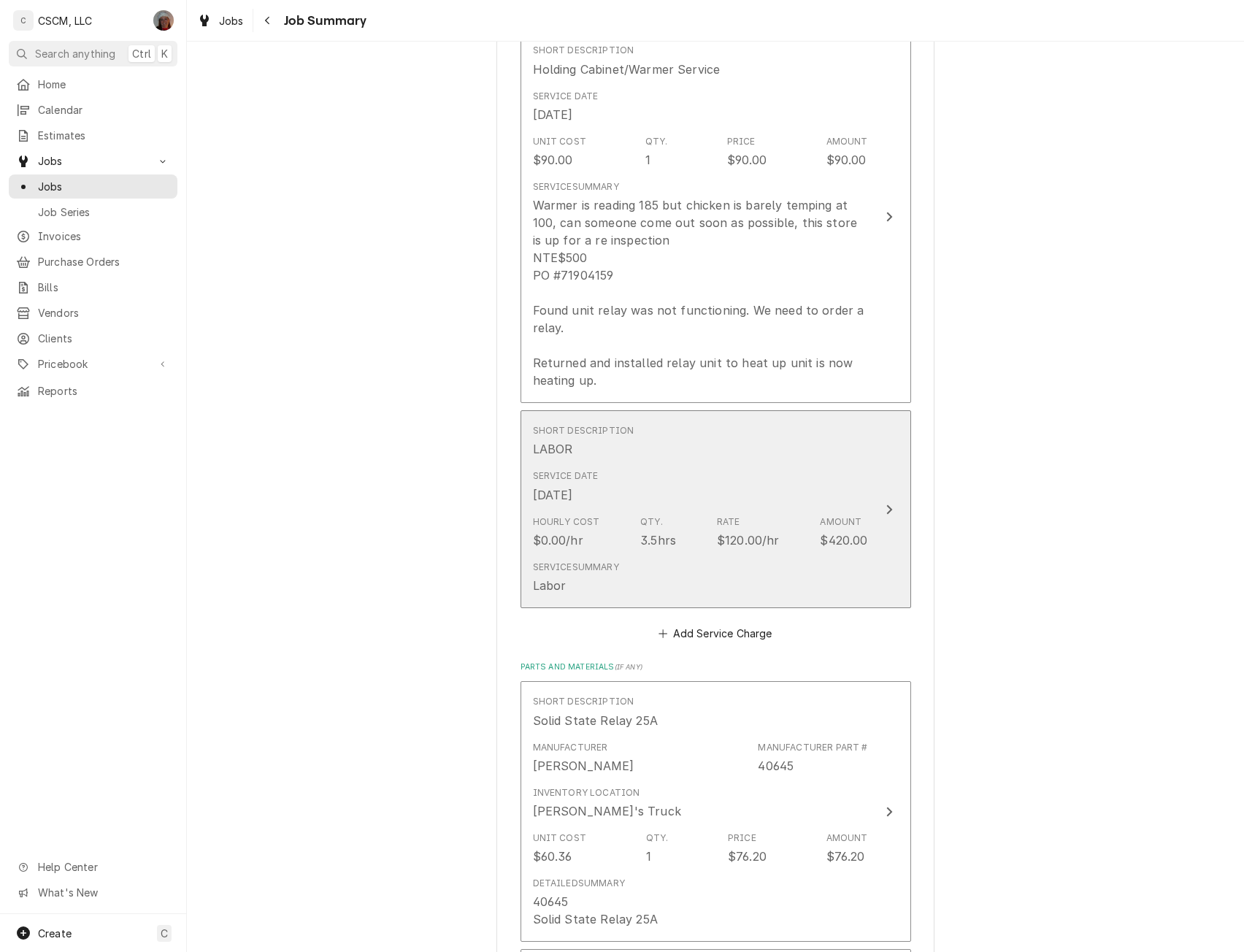
click at [883, 502] on div "Update Line Item" at bounding box center [889, 509] width 19 height 17
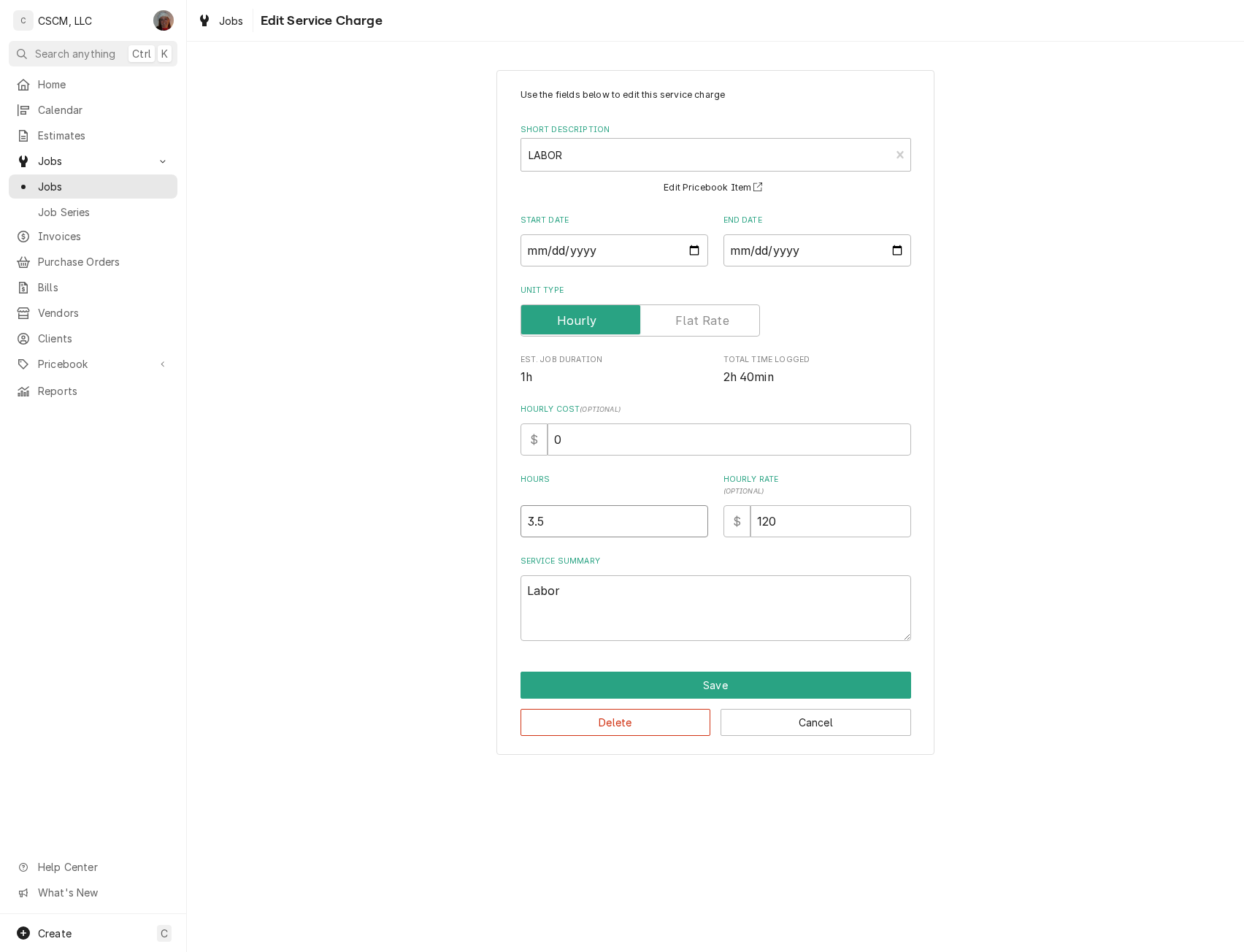
type textarea "x"
type input "3"
click at [695, 528] on input "3" at bounding box center [614, 521] width 188 height 32
type textarea "x"
type input "2.5"
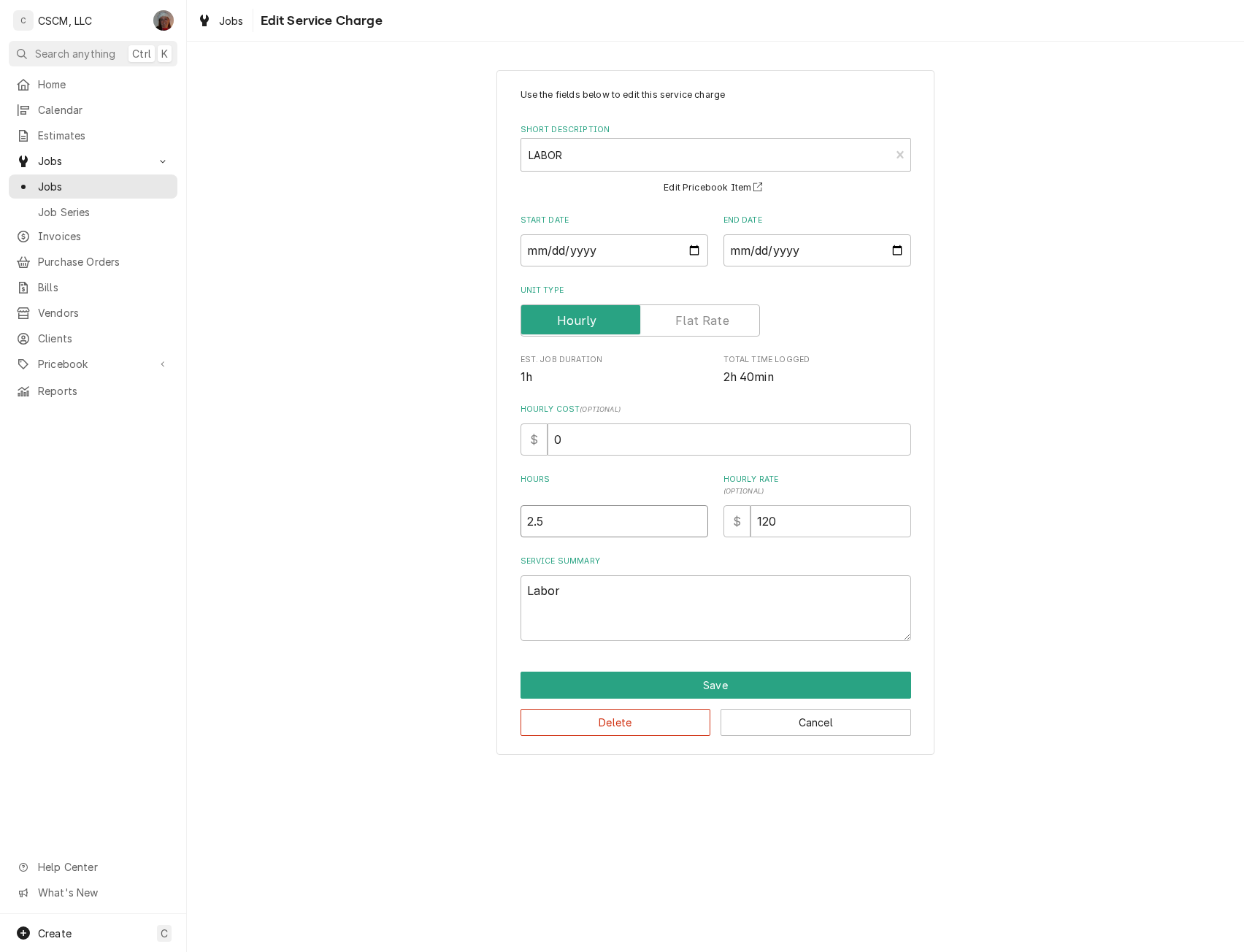
click at [695, 528] on input "2.5" at bounding box center [614, 521] width 188 height 32
click at [745, 690] on button "Save" at bounding box center [716, 686] width 390 height 27
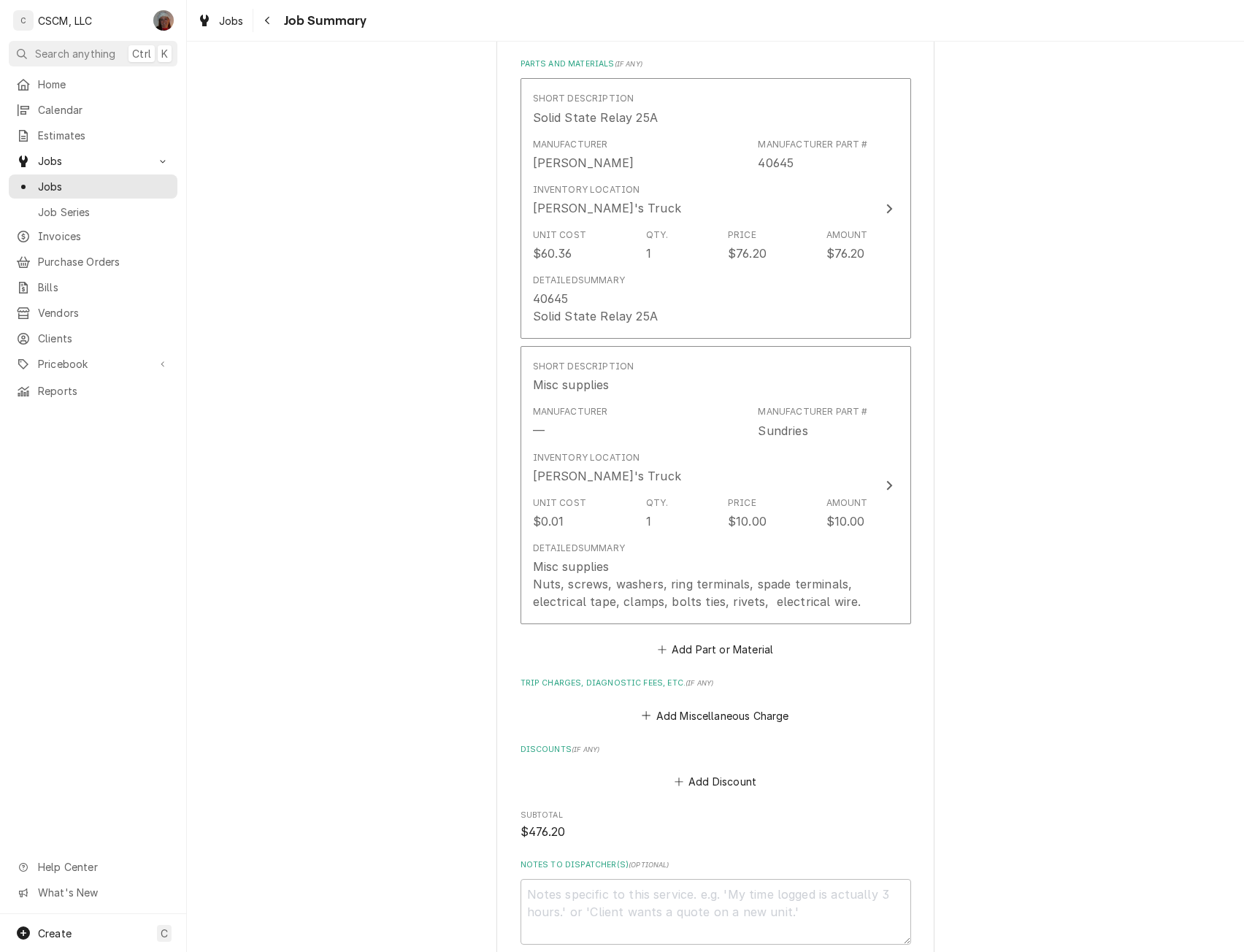
scroll to position [1049, 0]
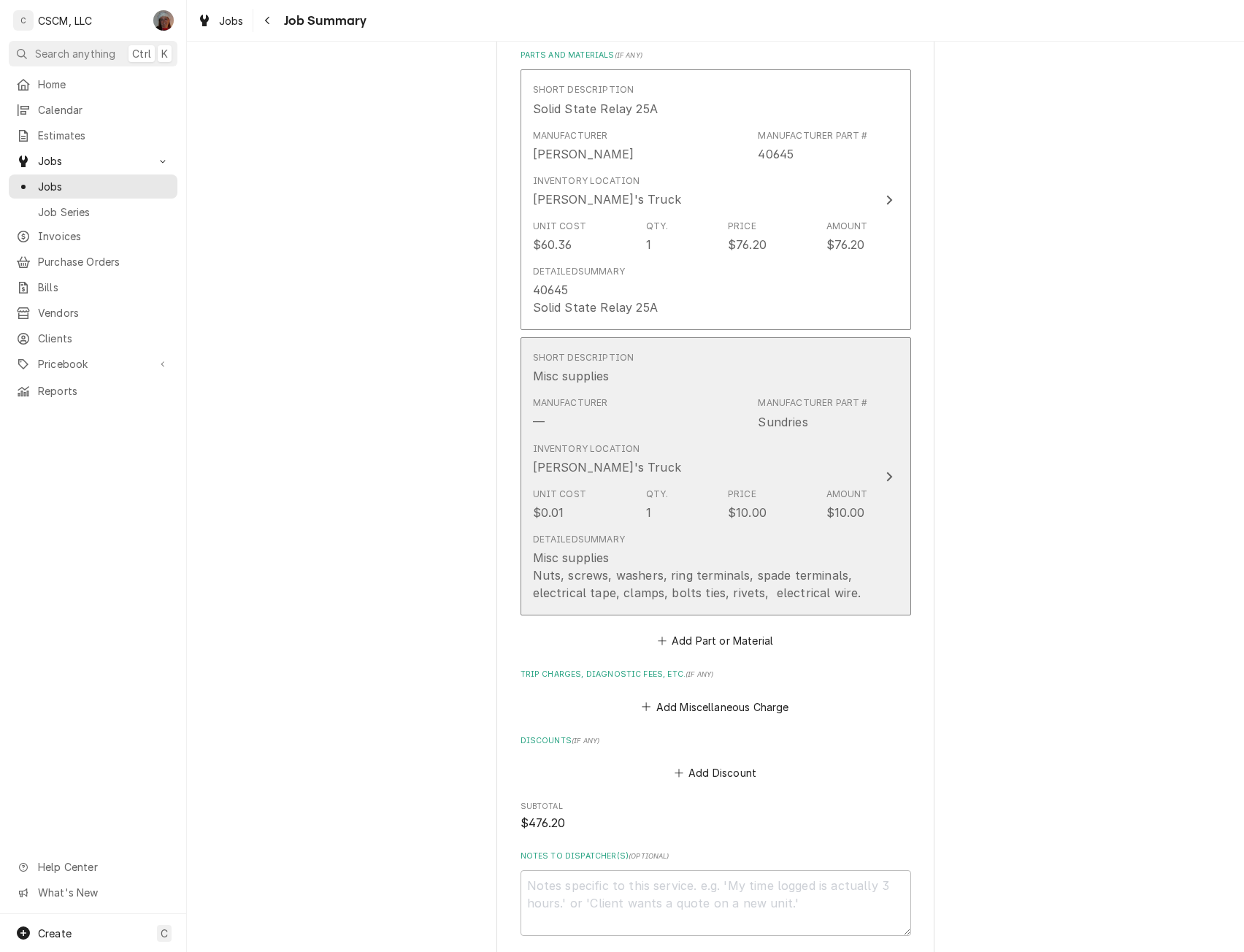
click at [873, 477] on button "Short Description Misc supplies Manufacturer — Manufacturer Part # Sundries Inv…" at bounding box center [716, 477] width 390 height 278
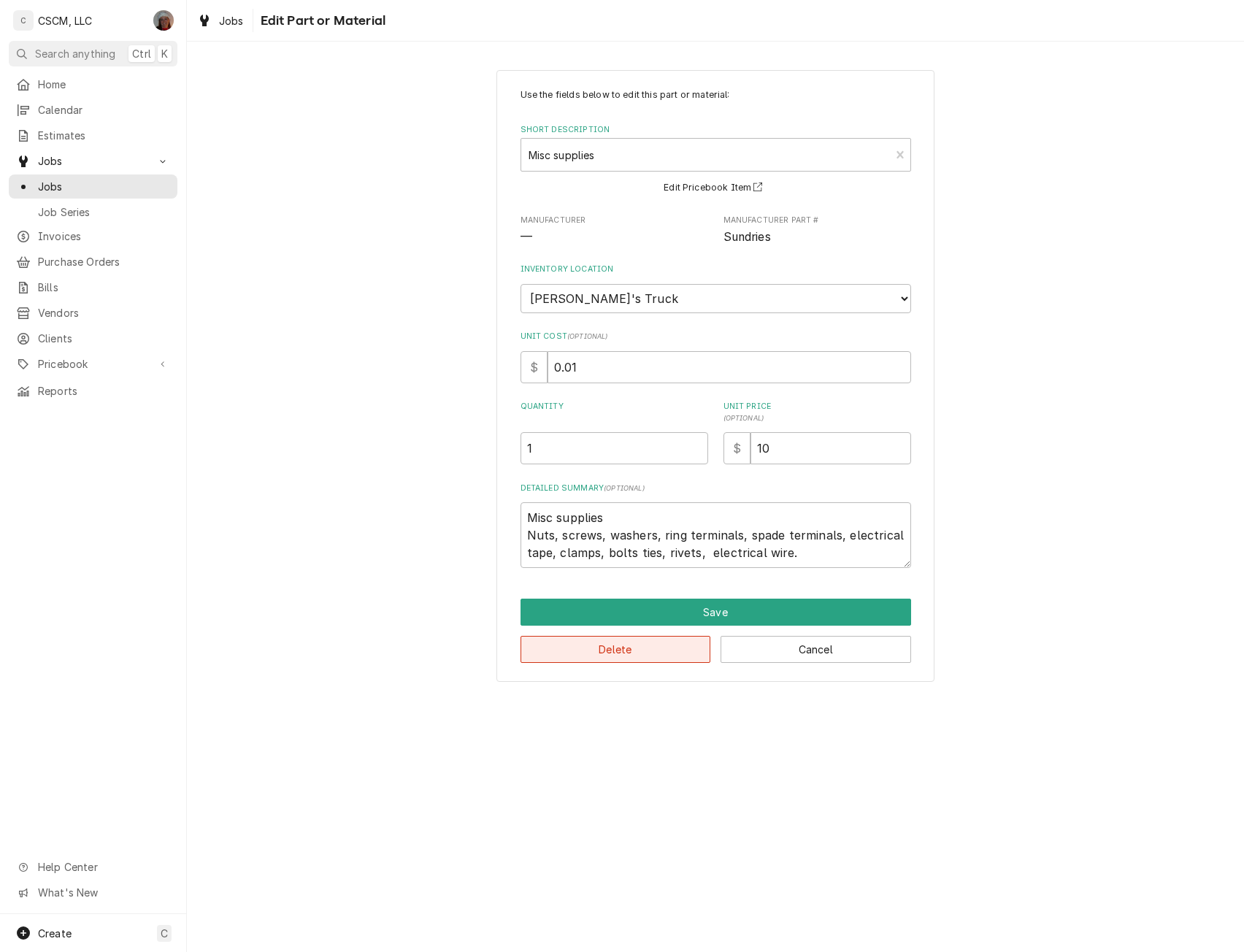
click at [611, 652] on button "Delete" at bounding box center [616, 649] width 191 height 27
type textarea "x"
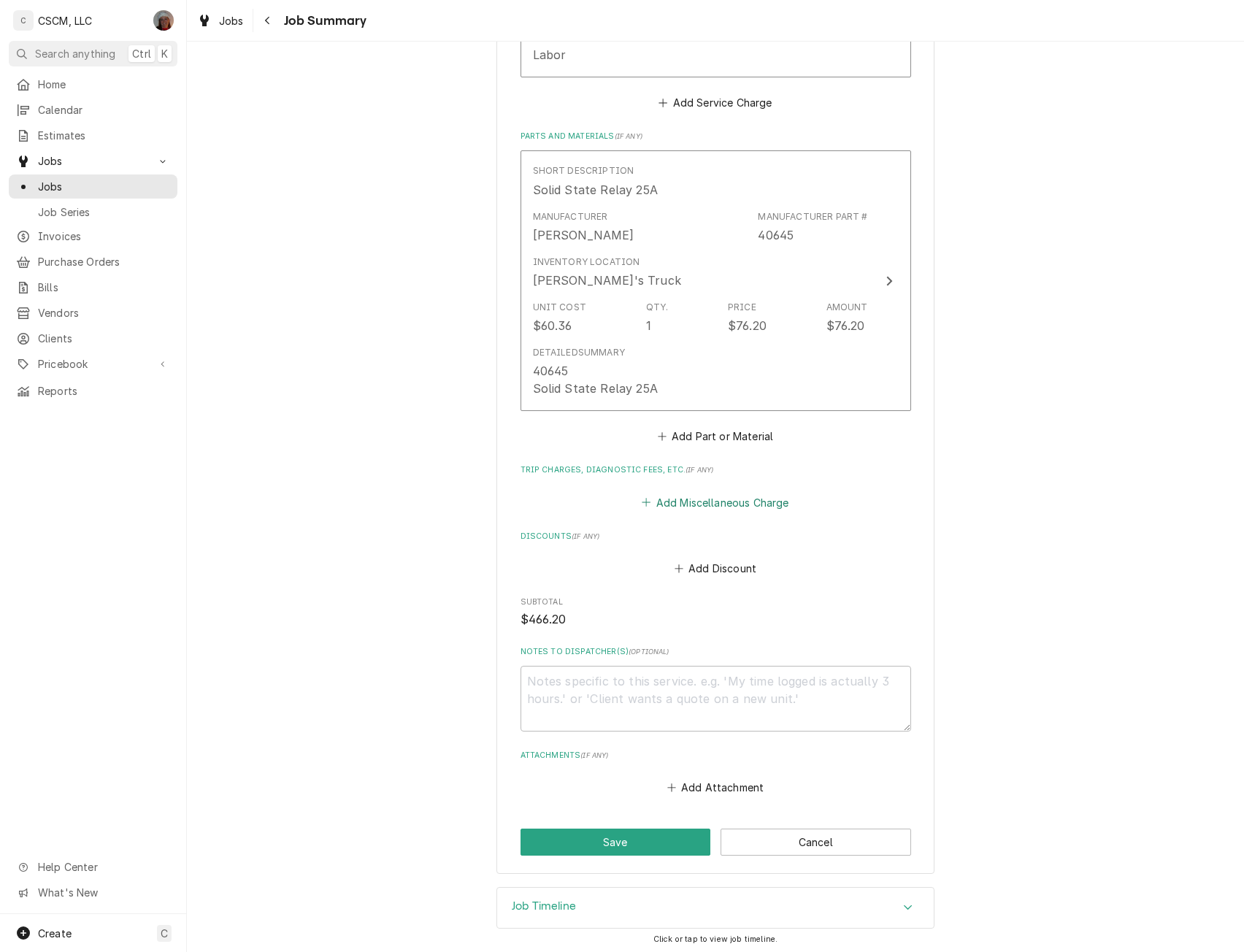
click at [672, 502] on button "Add Miscellaneous Charge" at bounding box center [715, 502] width 152 height 20
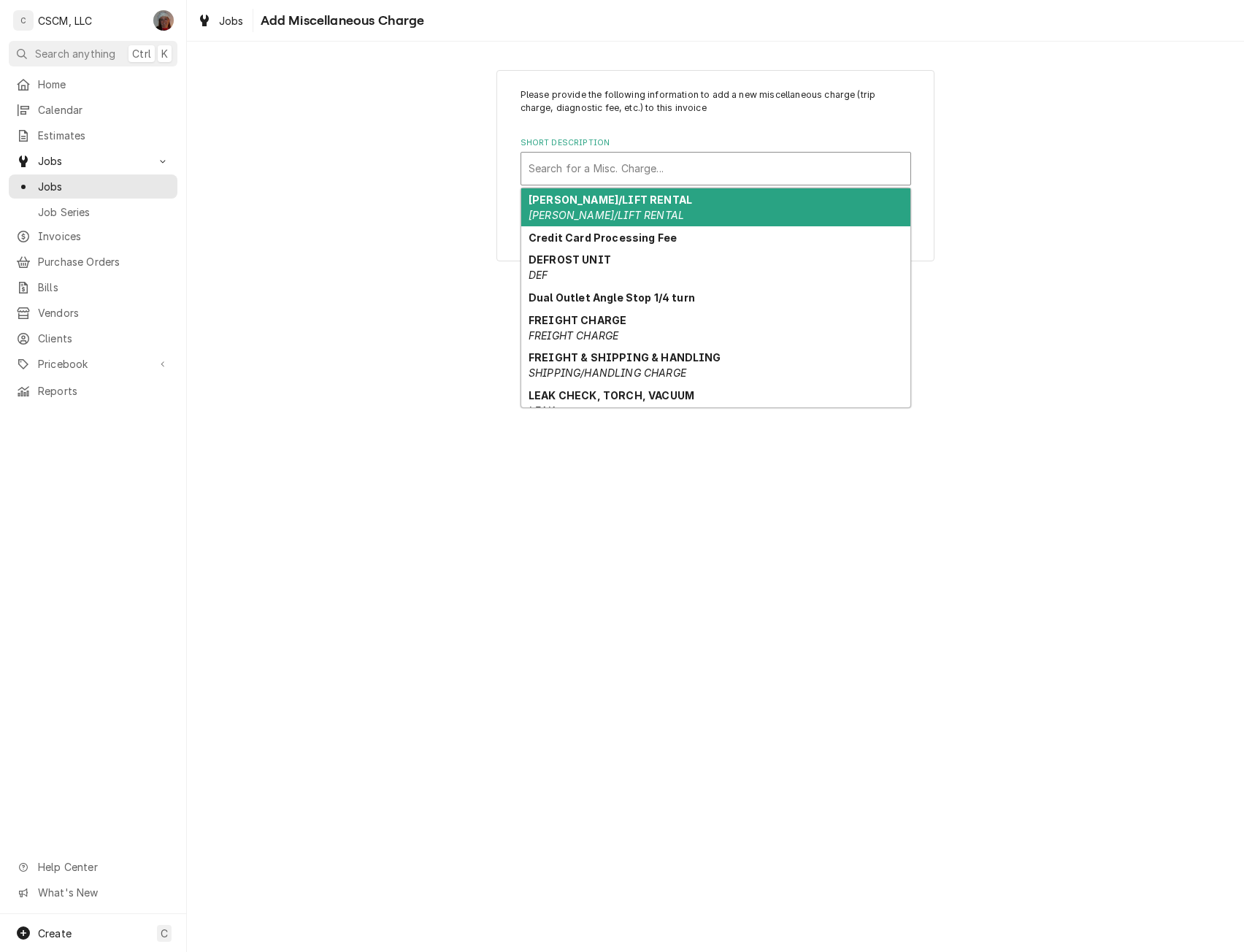
click at [595, 173] on div "Short Description" at bounding box center [716, 169] width 375 height 26
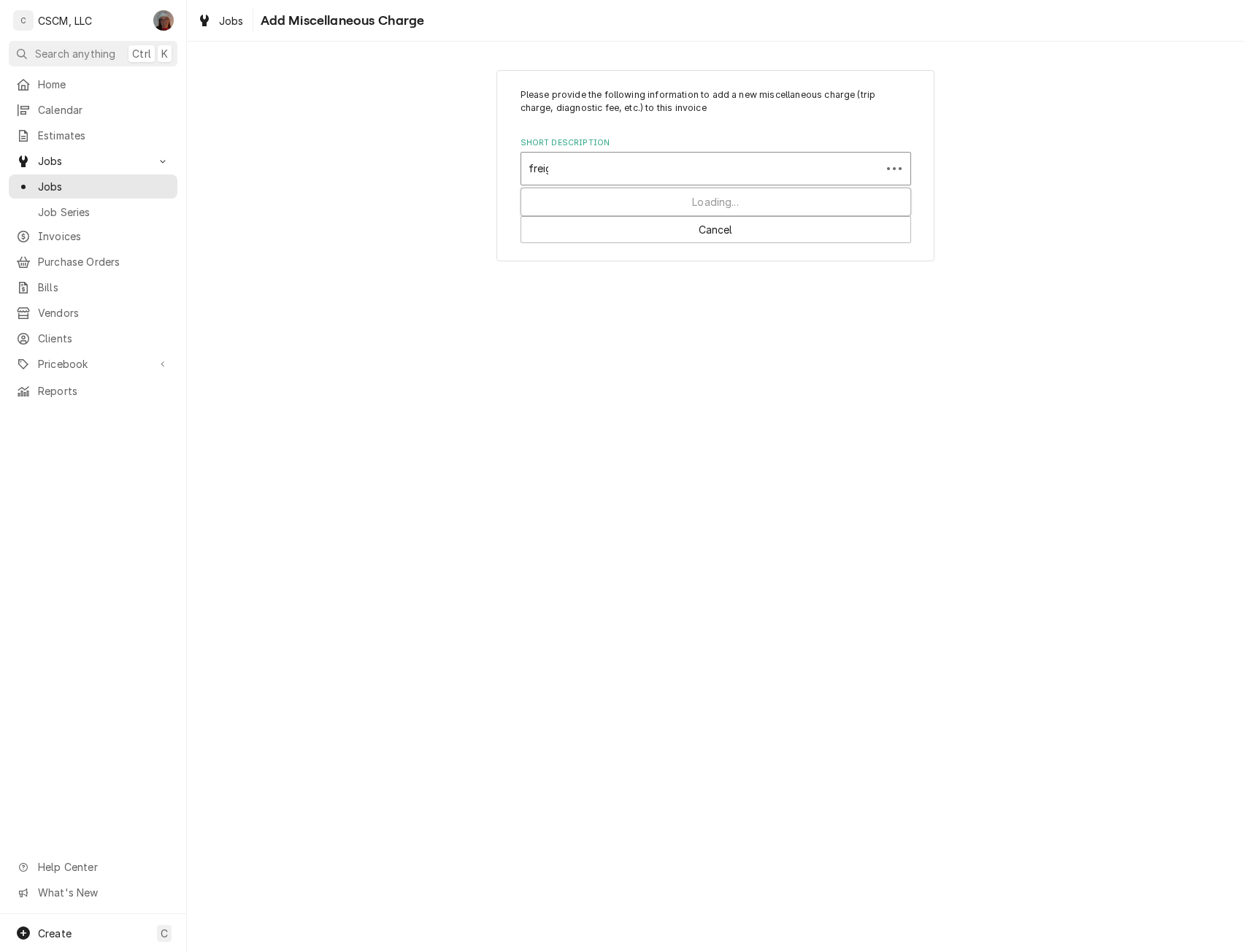
type input "freight"
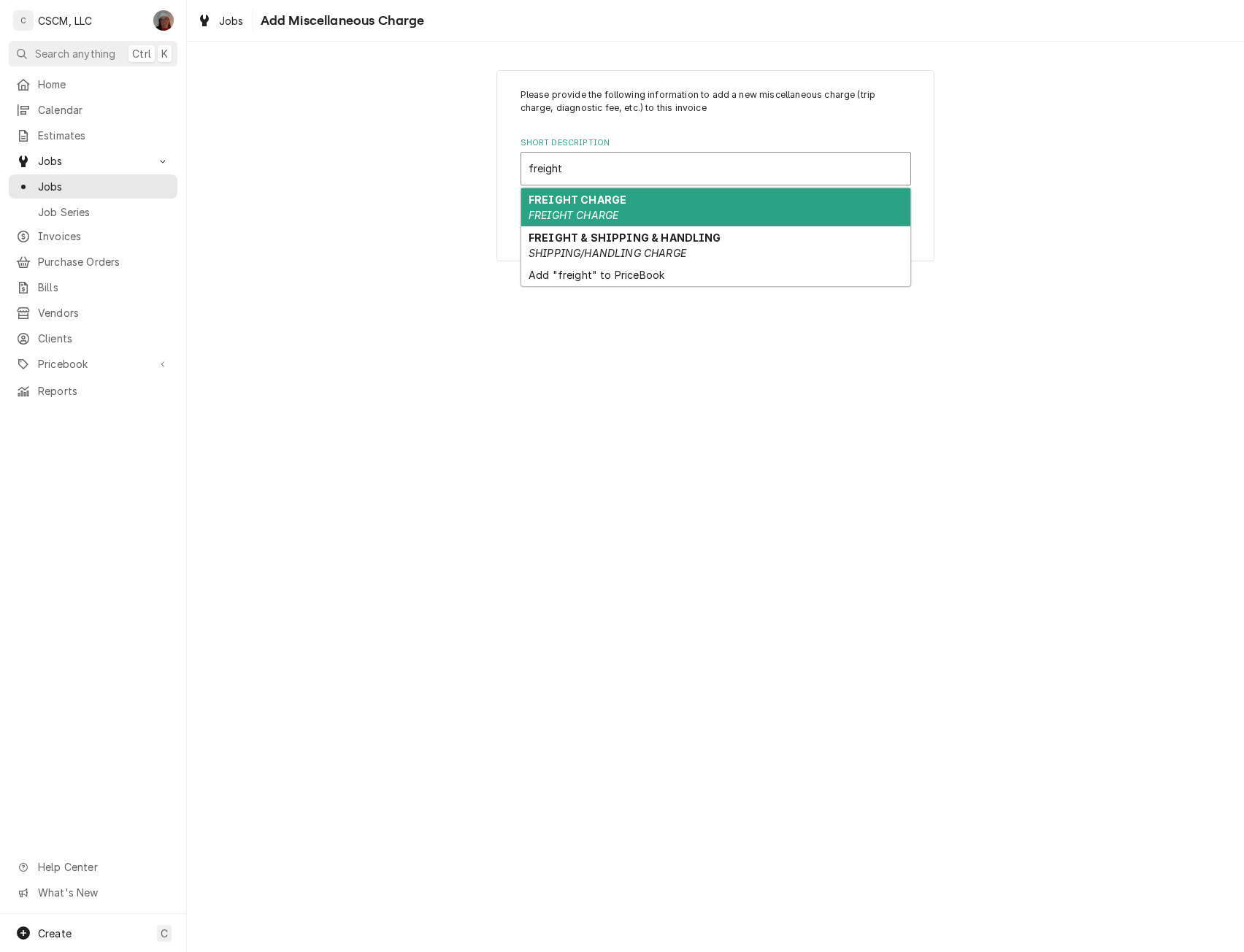
click at [601, 198] on strong "FREIGHT CHARGE" at bounding box center [577, 200] width 98 height 12
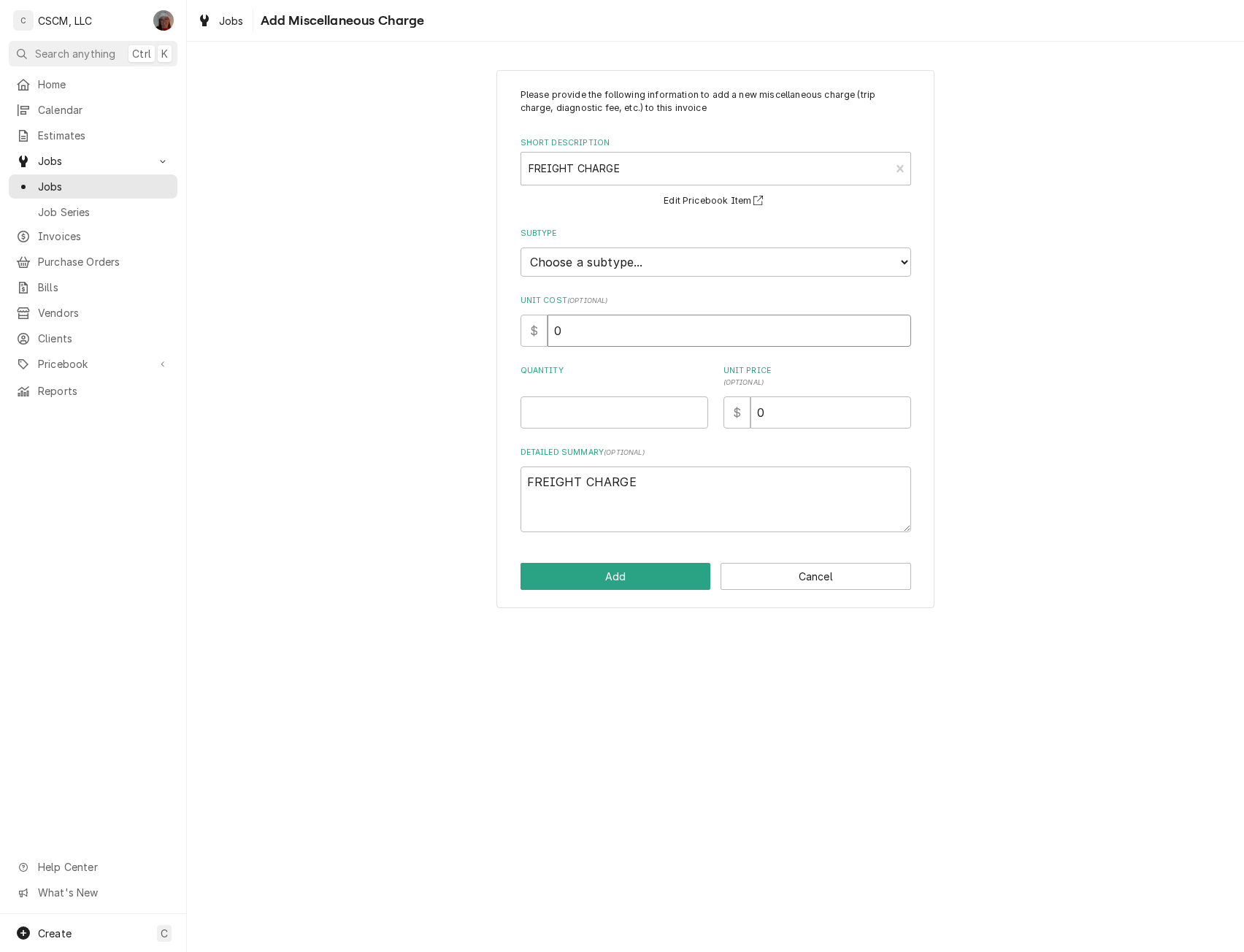
click at [563, 331] on input "0" at bounding box center [729, 331] width 364 height 32
type textarea "x"
type input "2"
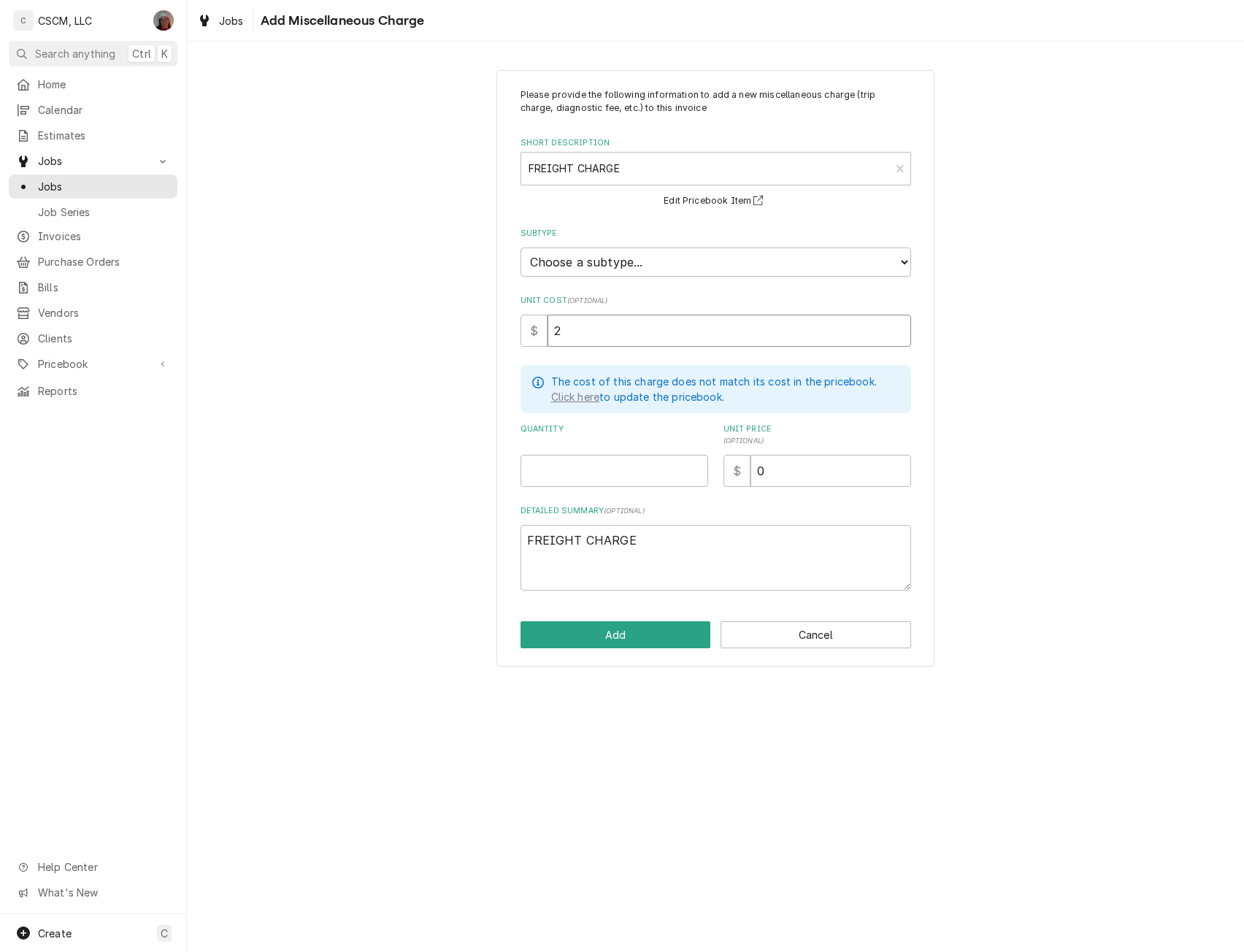
type textarea "x"
type input "25"
type textarea "x"
type input "1"
type textarea "x"
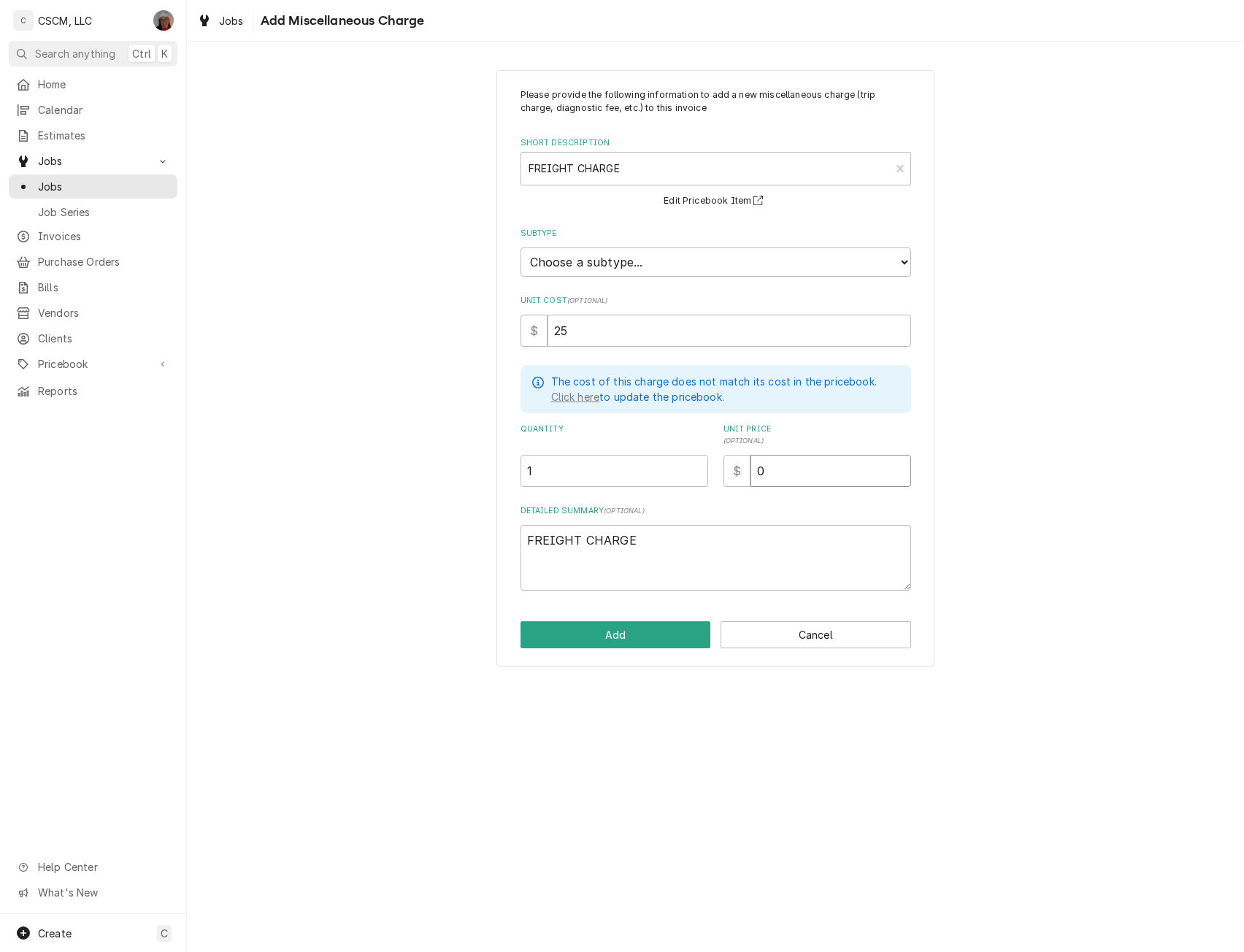
type input "2"
type textarea "x"
type input "25"
click at [599, 639] on button "Add" at bounding box center [616, 635] width 191 height 27
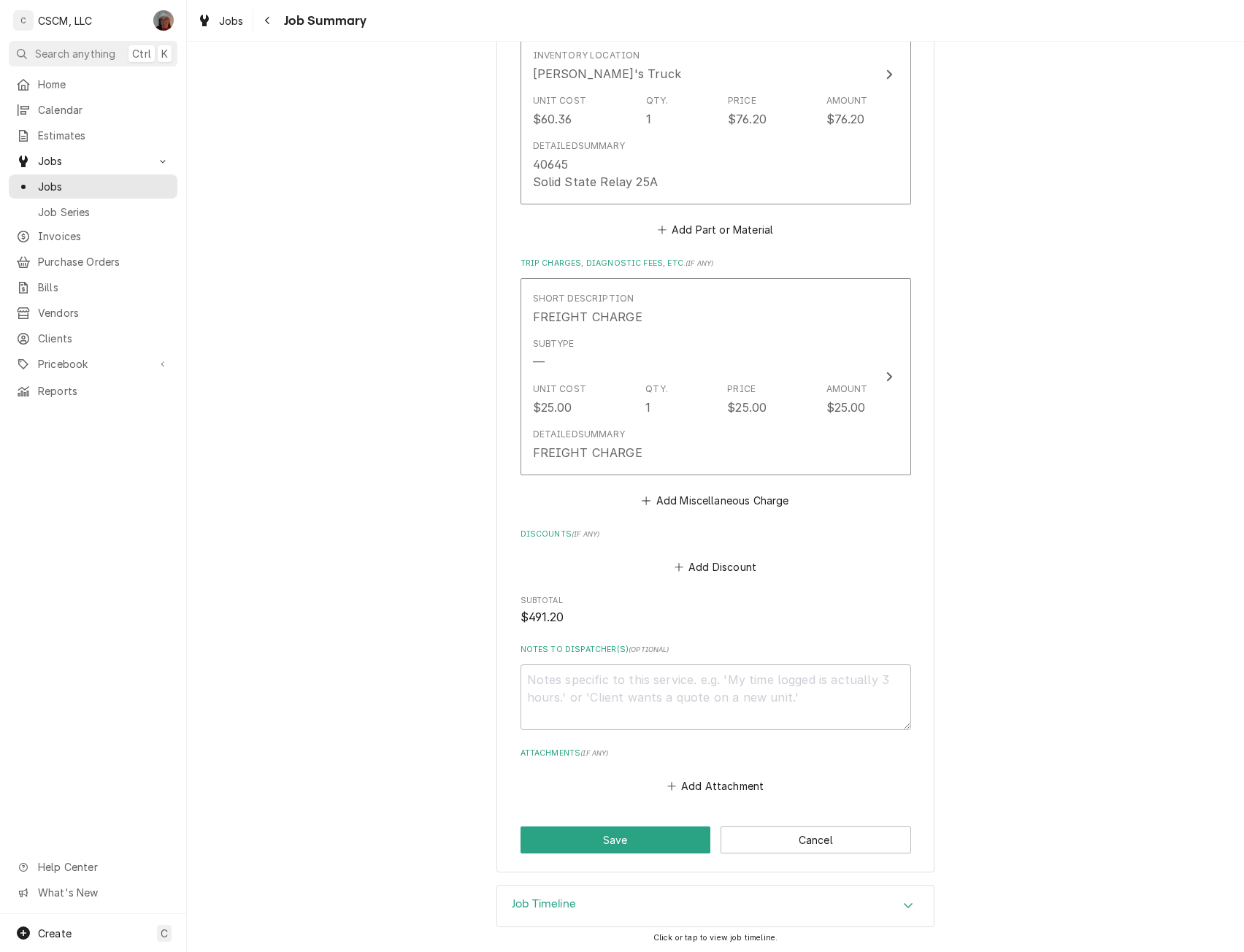
scroll to position [1176, 0]
click at [601, 840] on button "Save" at bounding box center [616, 838] width 191 height 27
type textarea "x"
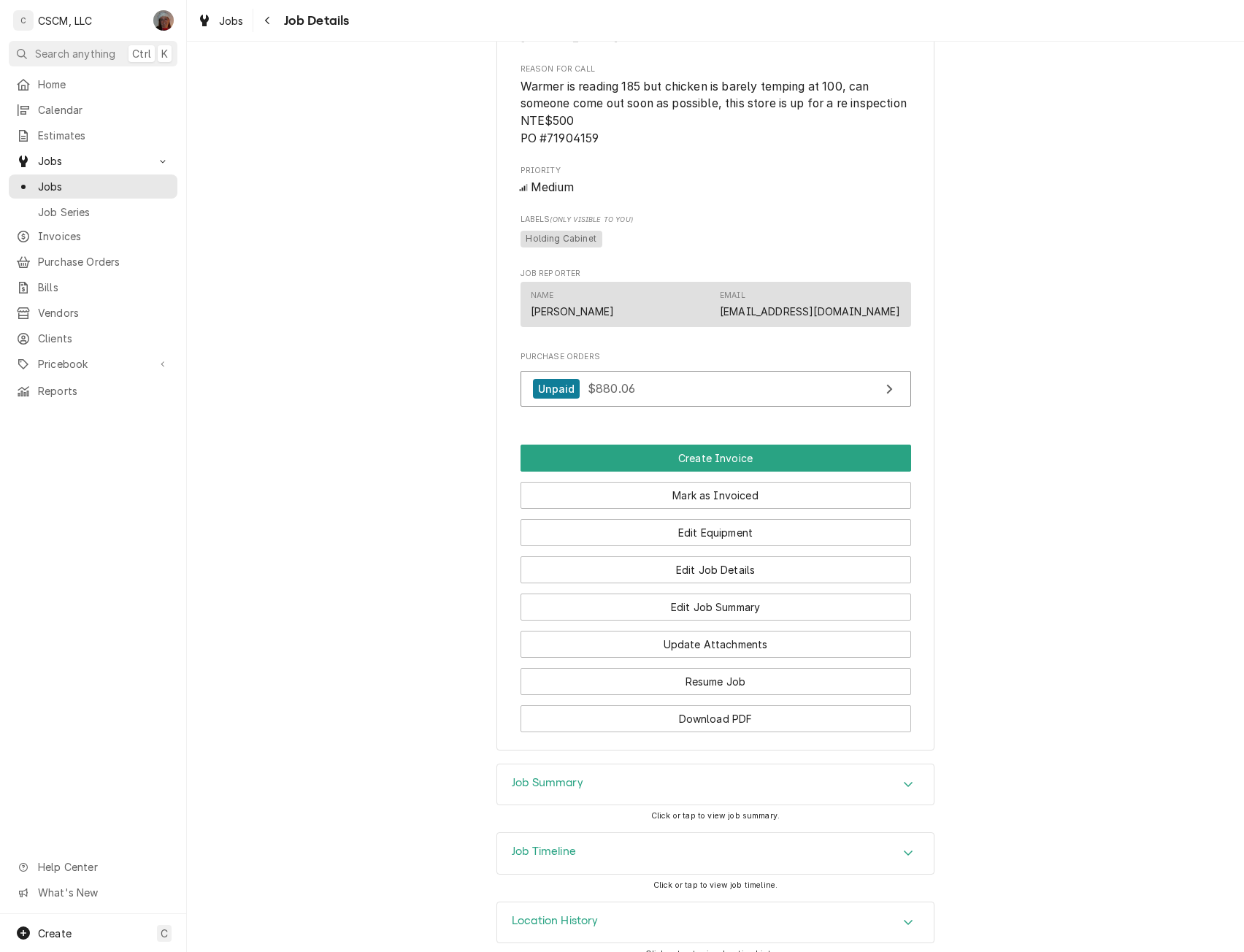
scroll to position [920, 0]
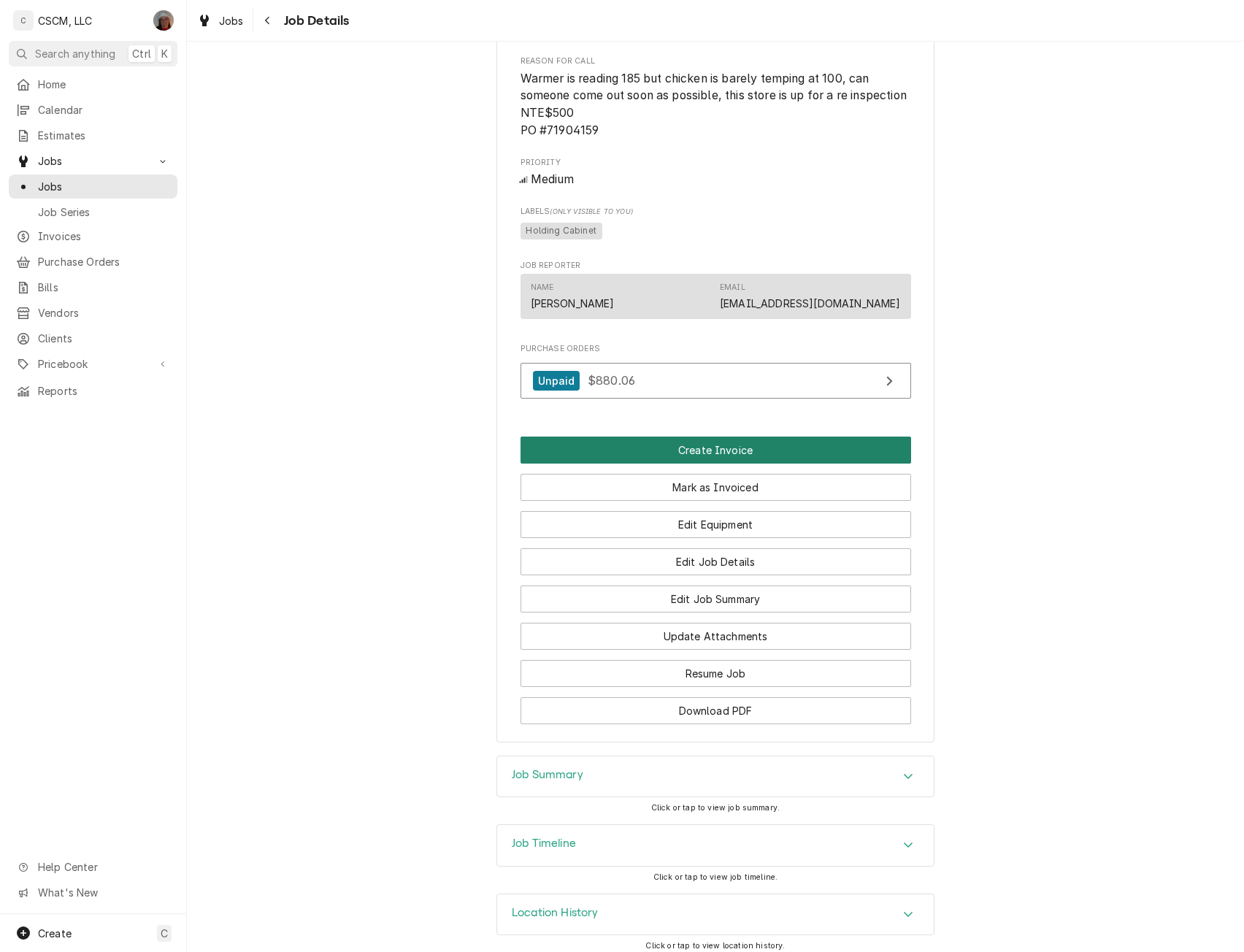
click at [697, 464] on button "Create Invoice" at bounding box center [716, 450] width 390 height 27
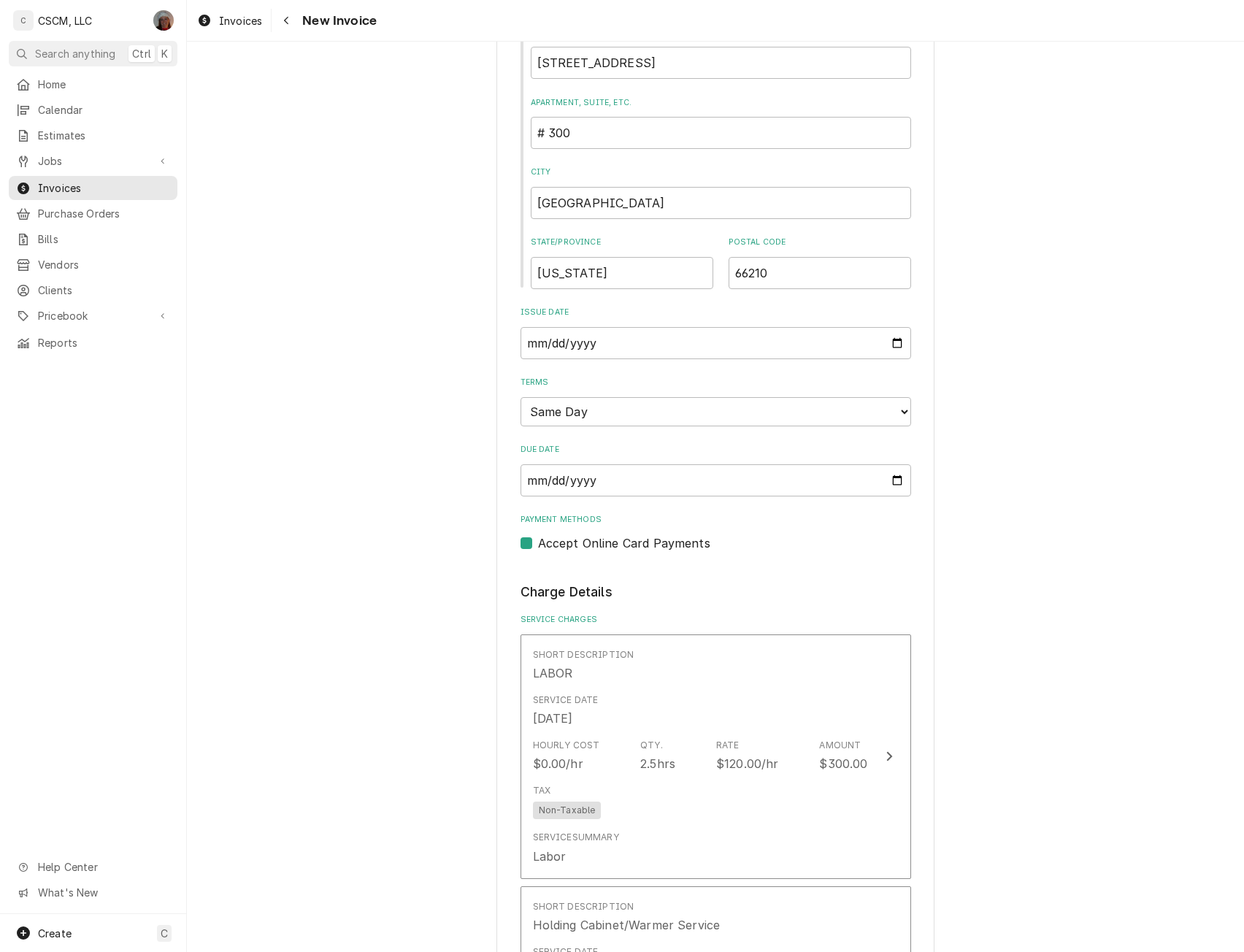
scroll to position [788, 0]
click at [888, 338] on input "[DATE]" at bounding box center [716, 340] width 390 height 32
type input "[DATE]"
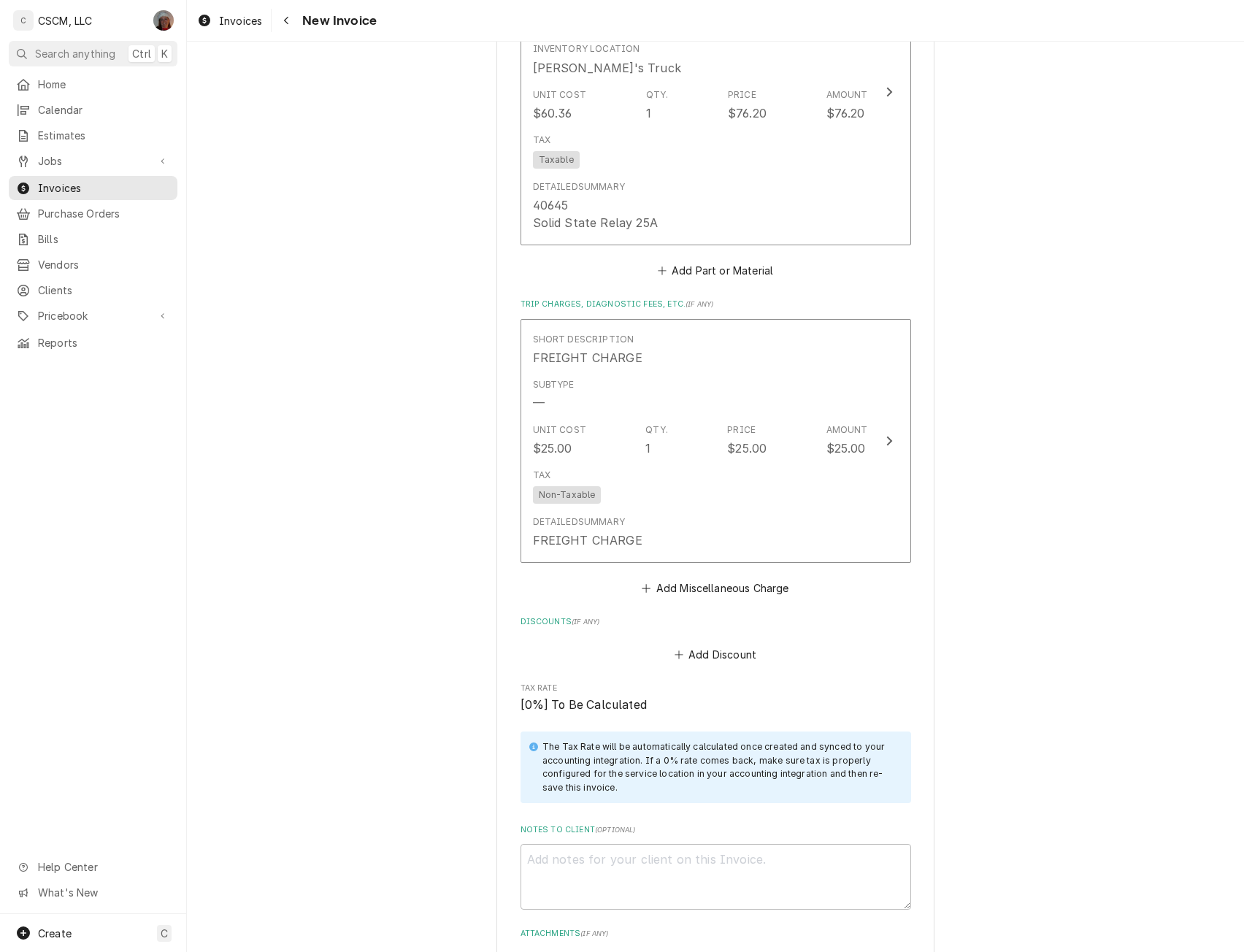
scroll to position [2559, 0]
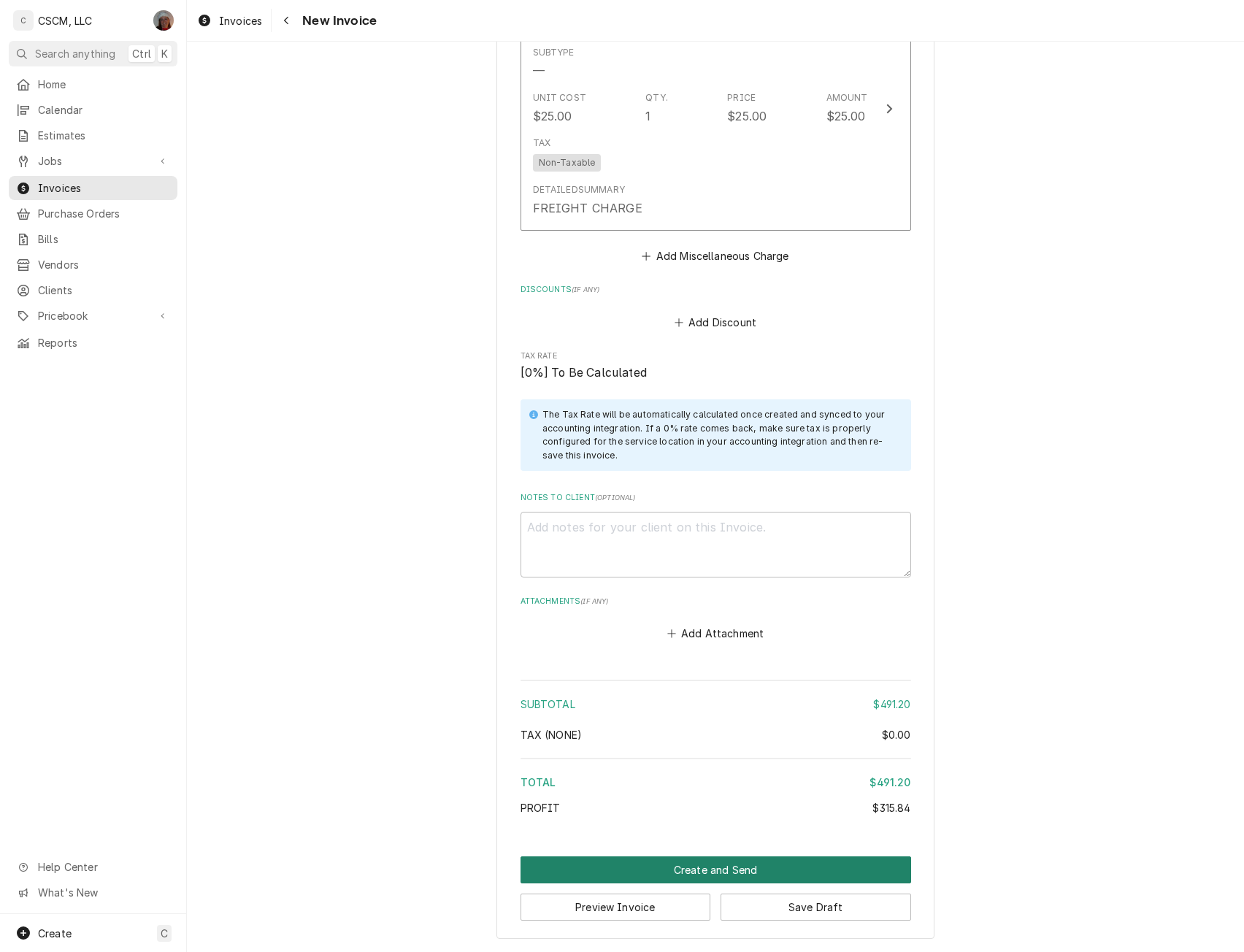
click at [716, 870] on button "Create and Send" at bounding box center [716, 870] width 390 height 27
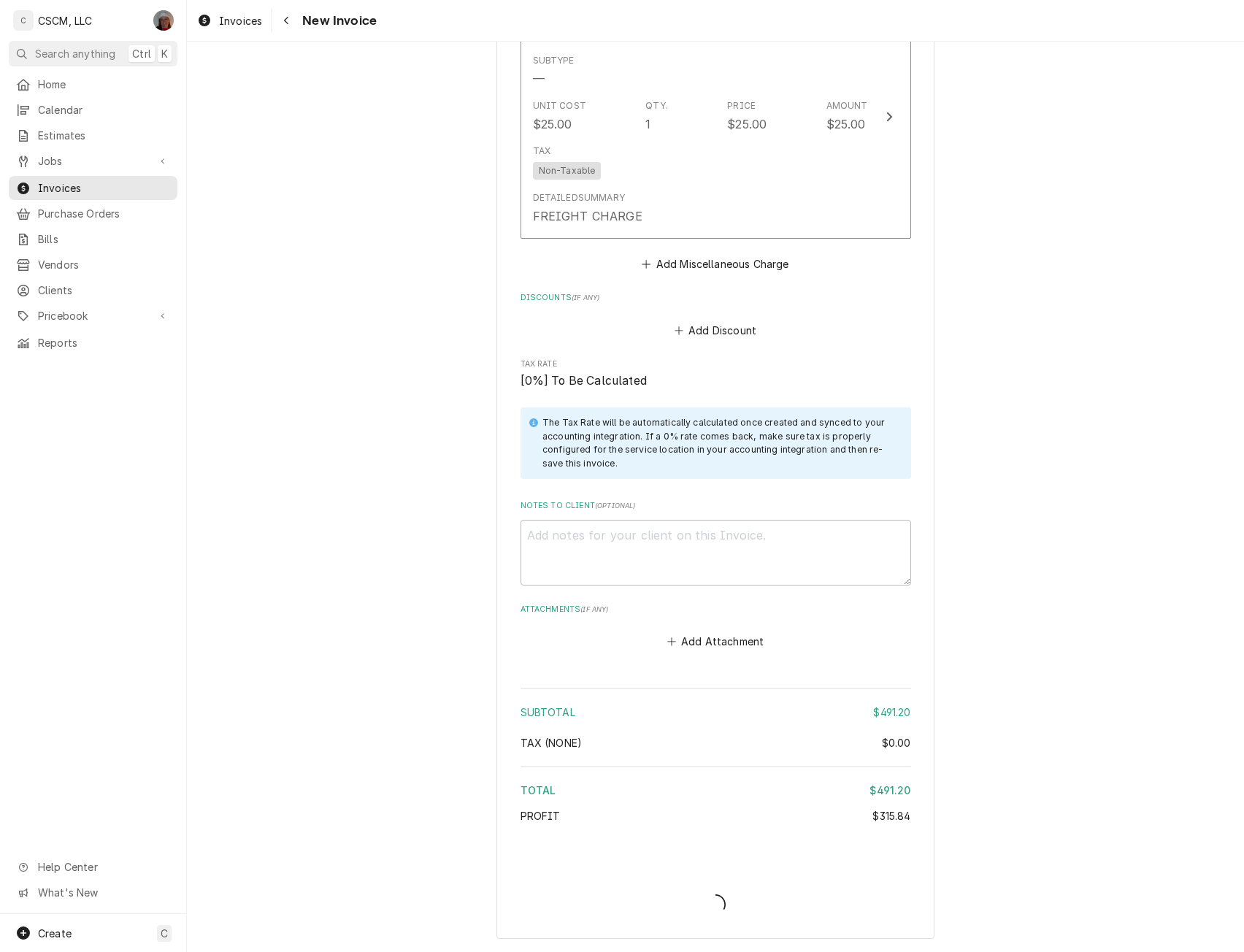
scroll to position [2550, 0]
type textarea "x"
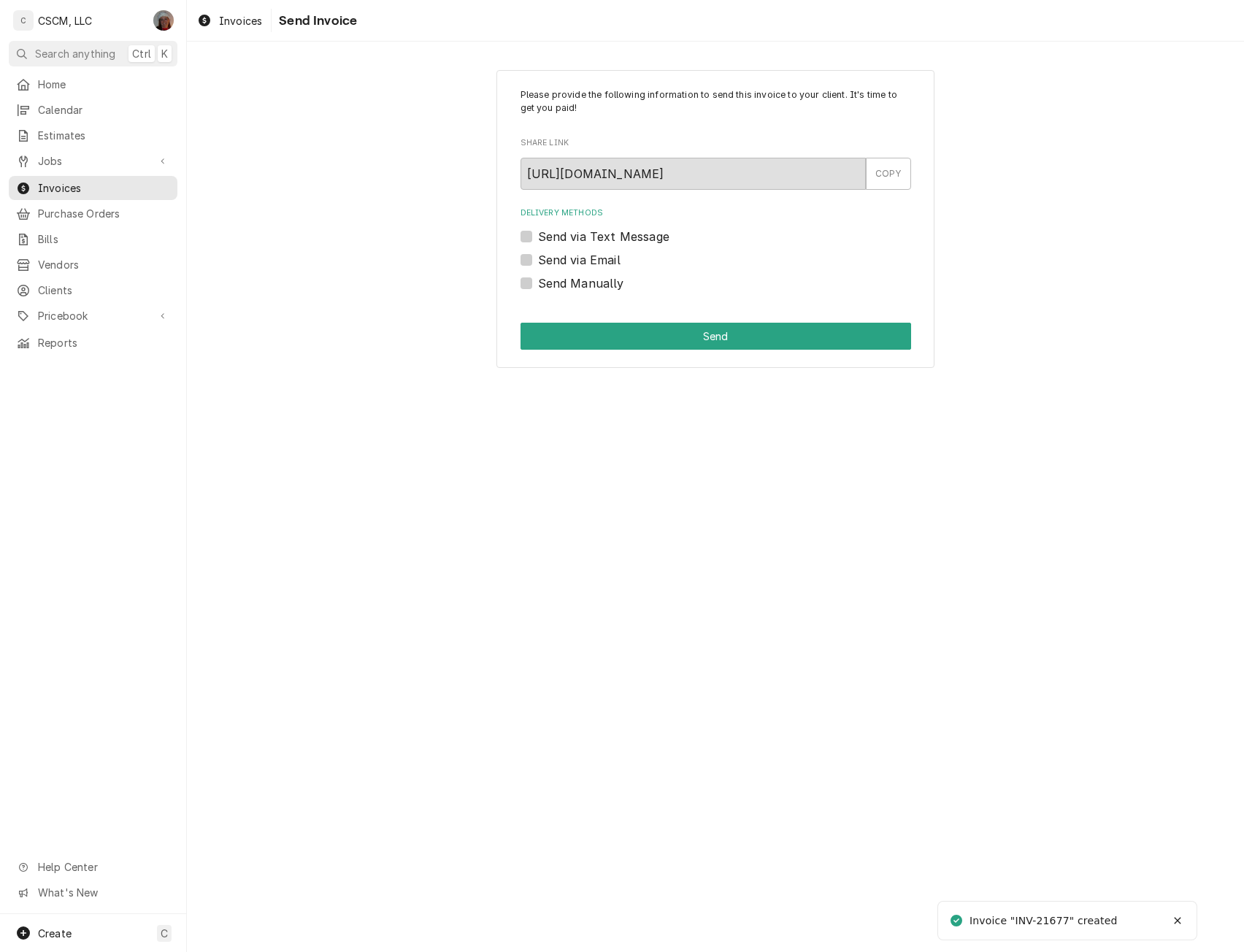
click at [538, 278] on label "Send Manually" at bounding box center [581, 283] width 86 height 17
click at [538, 278] on input "Send Manually" at bounding box center [733, 291] width 390 height 32
checkbox input "true"
click at [607, 330] on button "Send" at bounding box center [716, 336] width 390 height 27
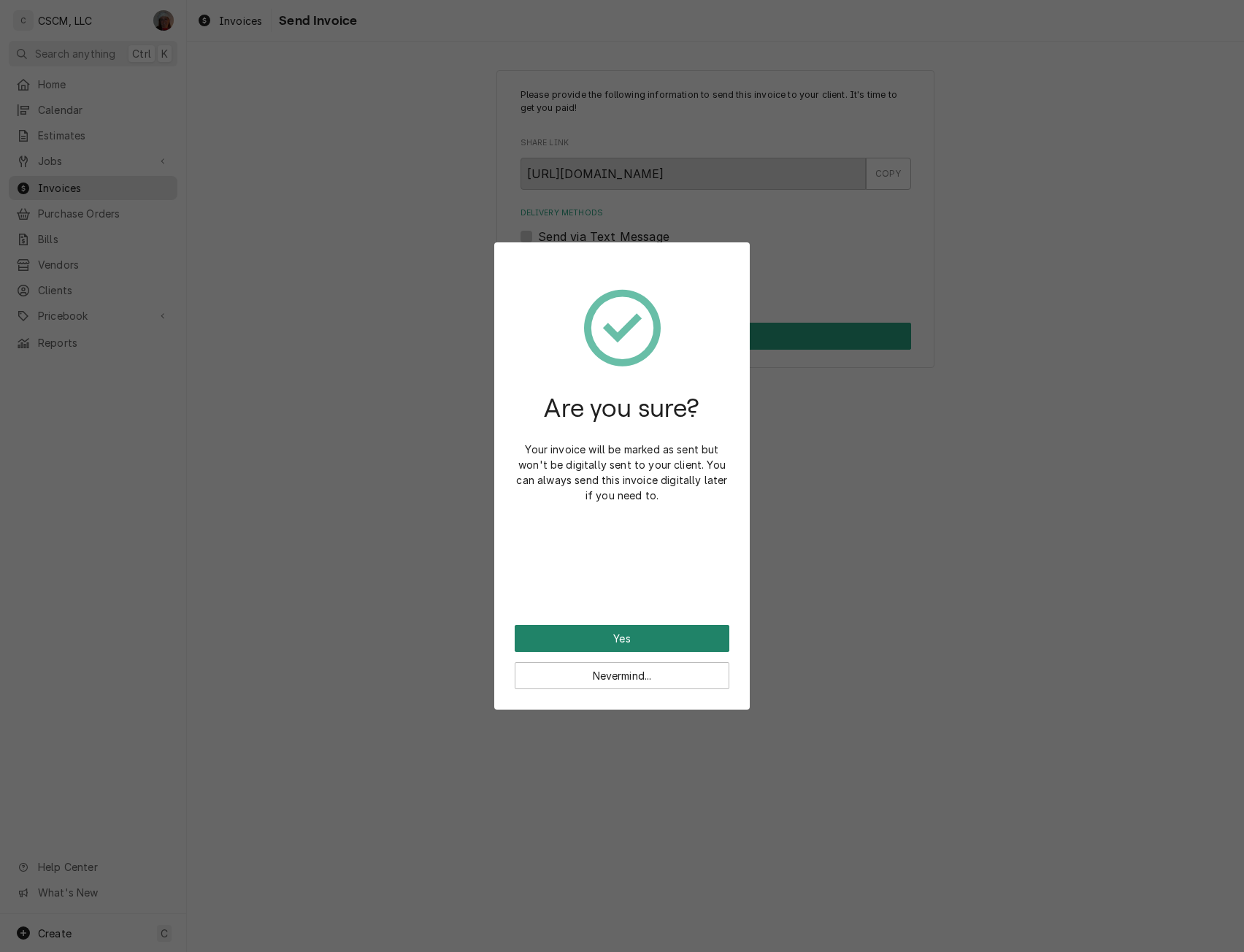
click at [586, 635] on button "Yes" at bounding box center [622, 639] width 215 height 27
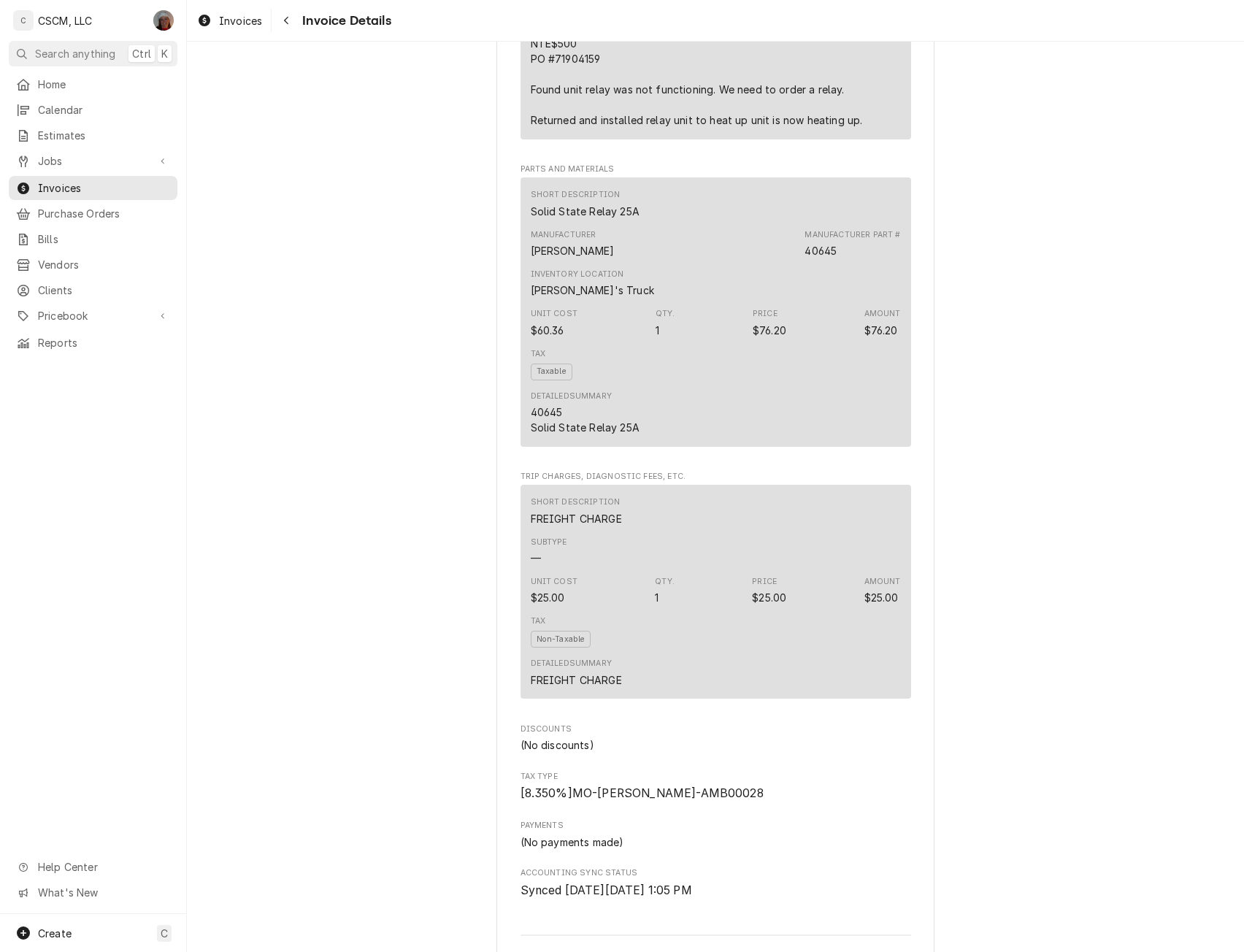
scroll to position [1181, 0]
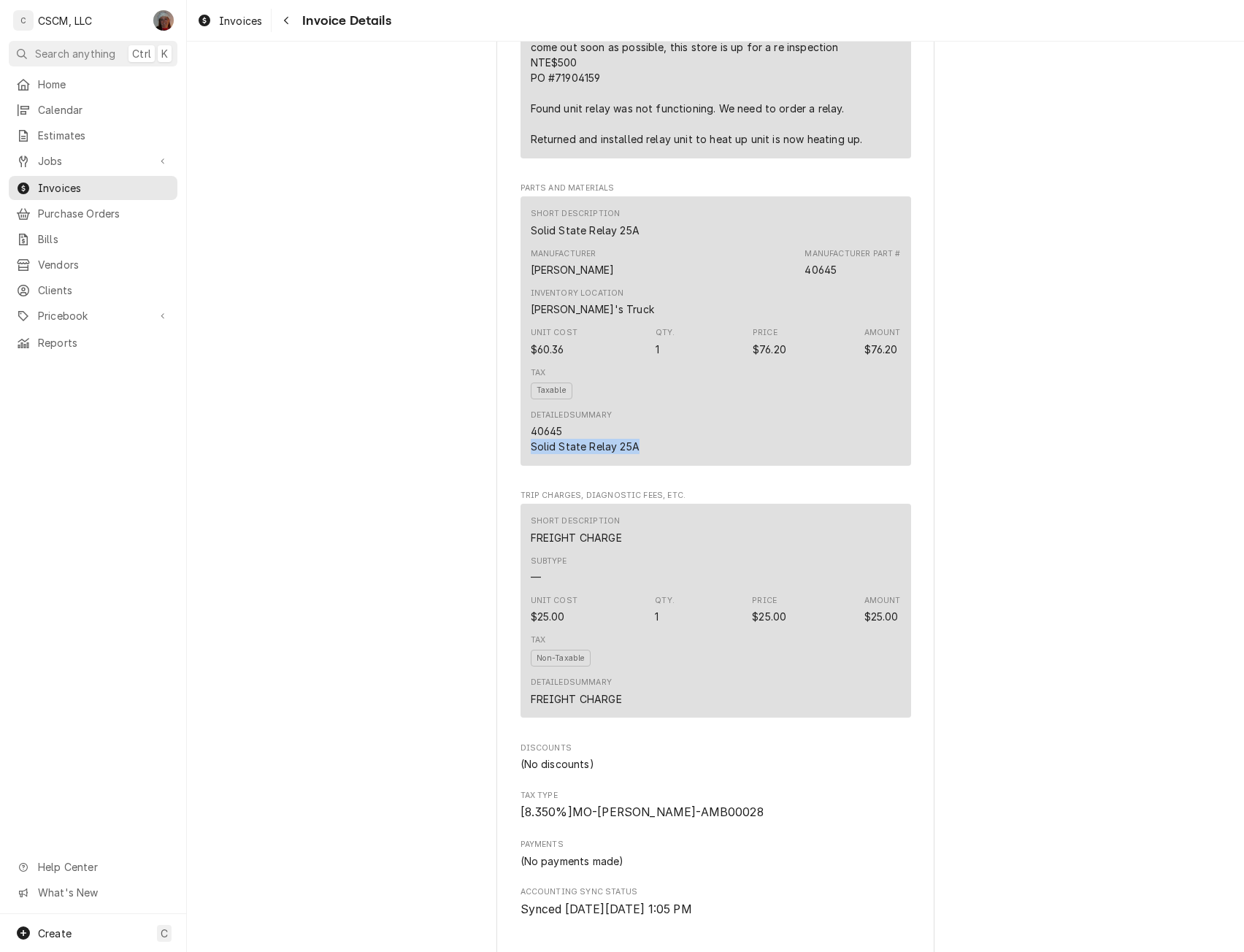
drag, startPoint x: 528, startPoint y: 494, endPoint x: 645, endPoint y: 493, distance: 117.0
click at [645, 459] on div "Detailed Summary 40645 Solid State Relay 25A" at bounding box center [715, 432] width 370 height 54
copy div "Solid State Relay 25A"
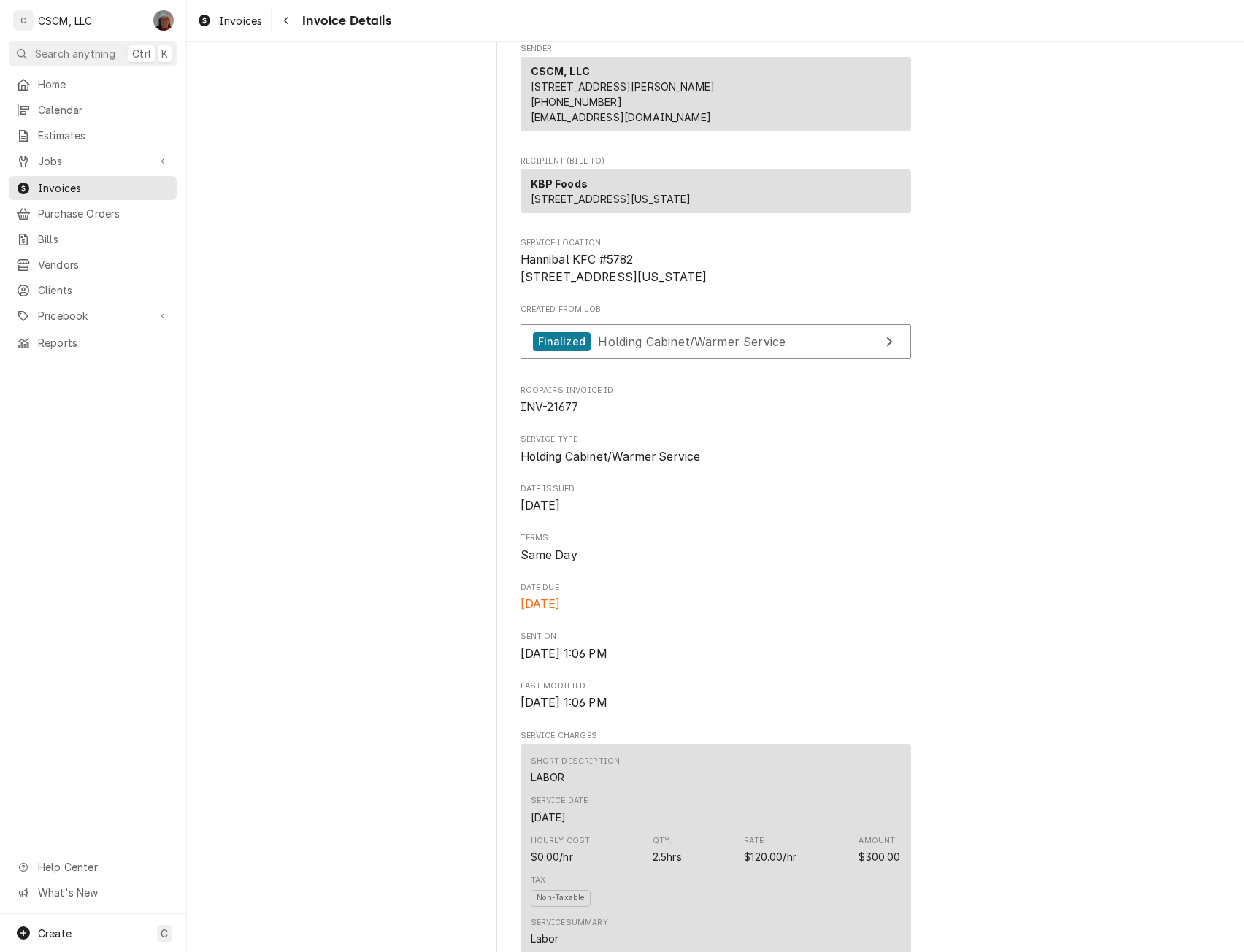
scroll to position [0, 0]
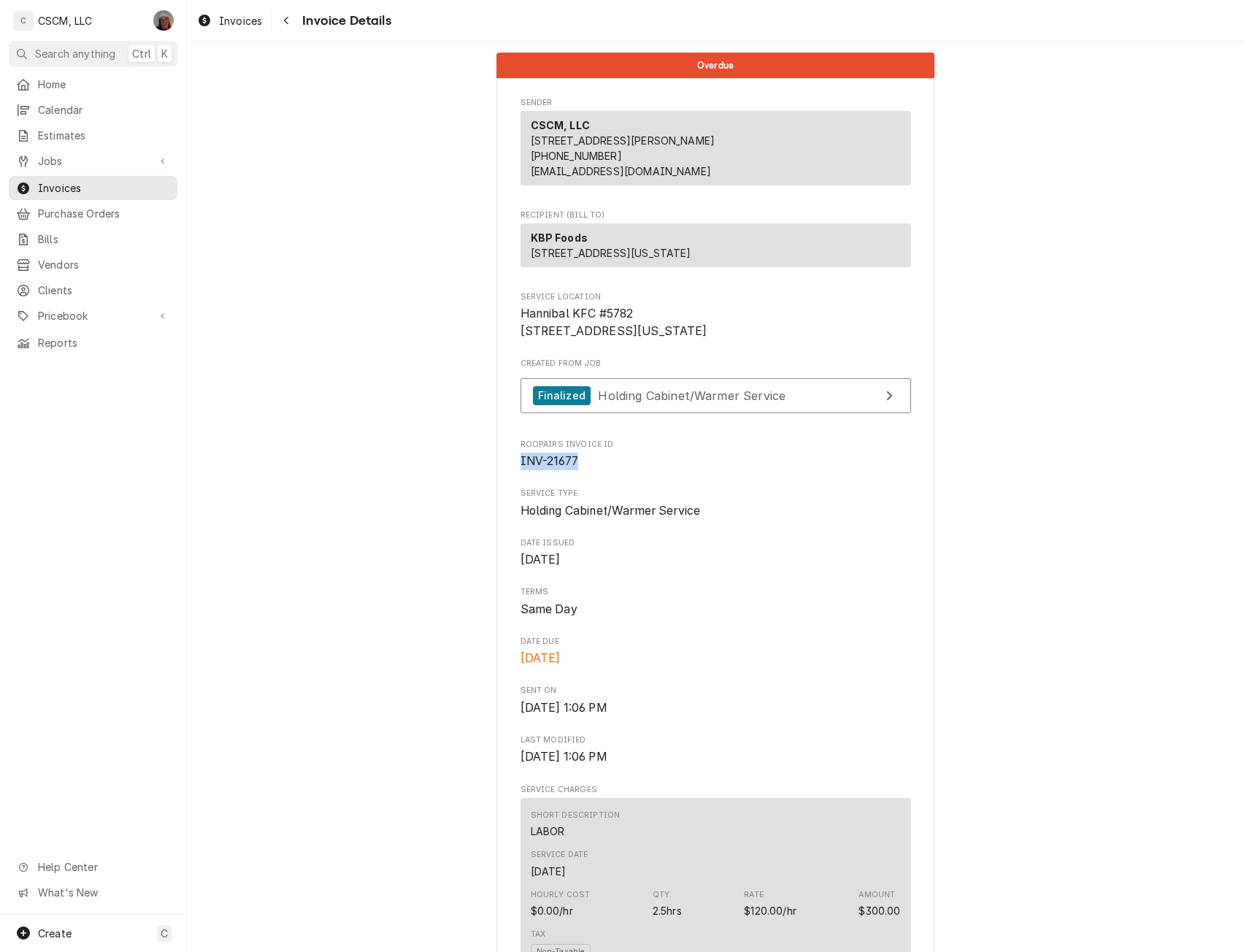
drag, startPoint x: 507, startPoint y: 515, endPoint x: 577, endPoint y: 519, distance: 70.1
copy span "INV-21677"
click at [76, 158] on span "Jobs" at bounding box center [93, 161] width 110 height 15
click at [61, 177] on div "Jobs" at bounding box center [92, 186] width 163 height 18
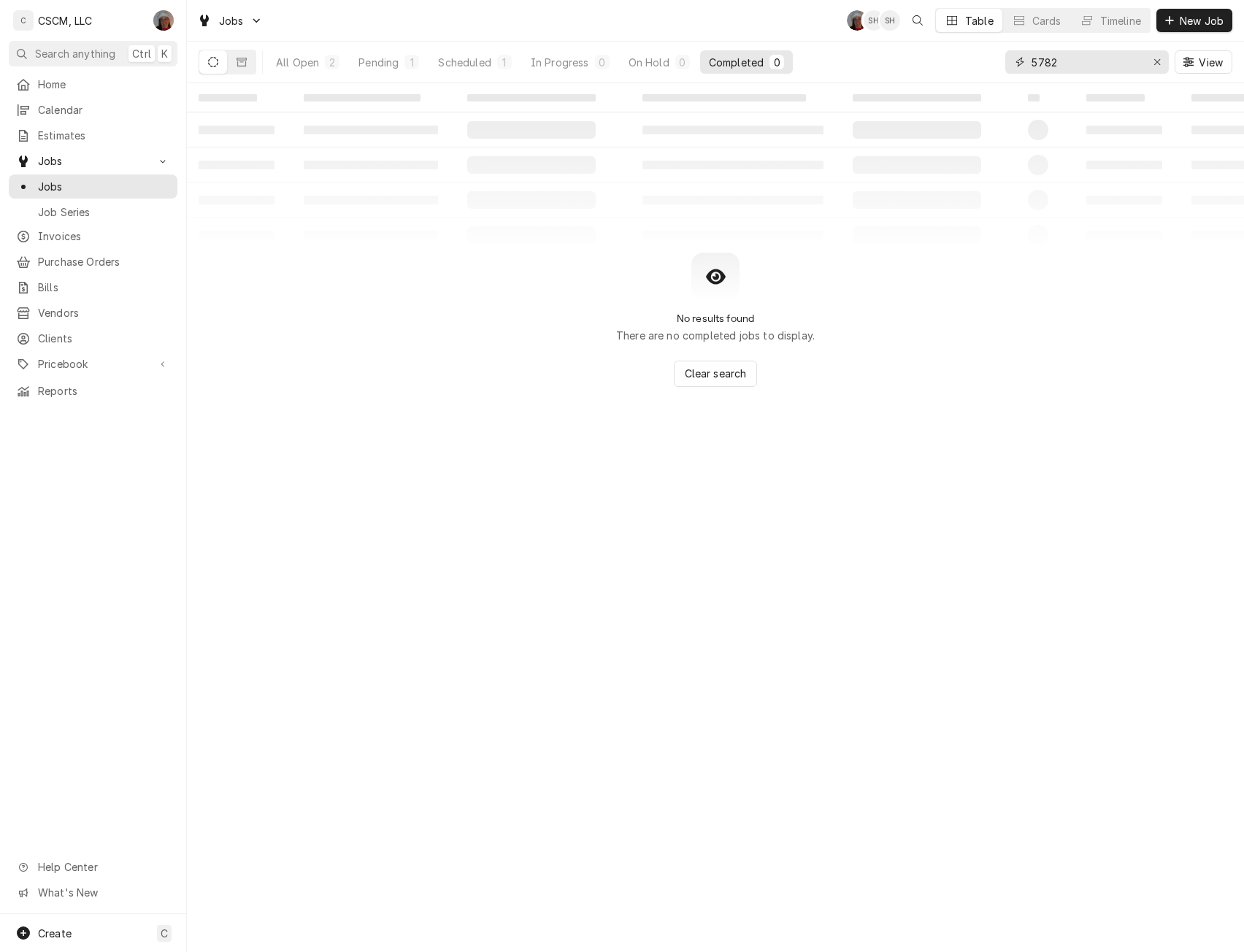
drag, startPoint x: 1070, startPoint y: 66, endPoint x: 968, endPoint y: 59, distance: 102.2
click at [968, 59] on div "All Open 2 Pending 1 Scheduled 1 In Progress 0 On Hold 0 Completed 0 5782 View" at bounding box center [715, 62] width 1034 height 41
type input "5838"
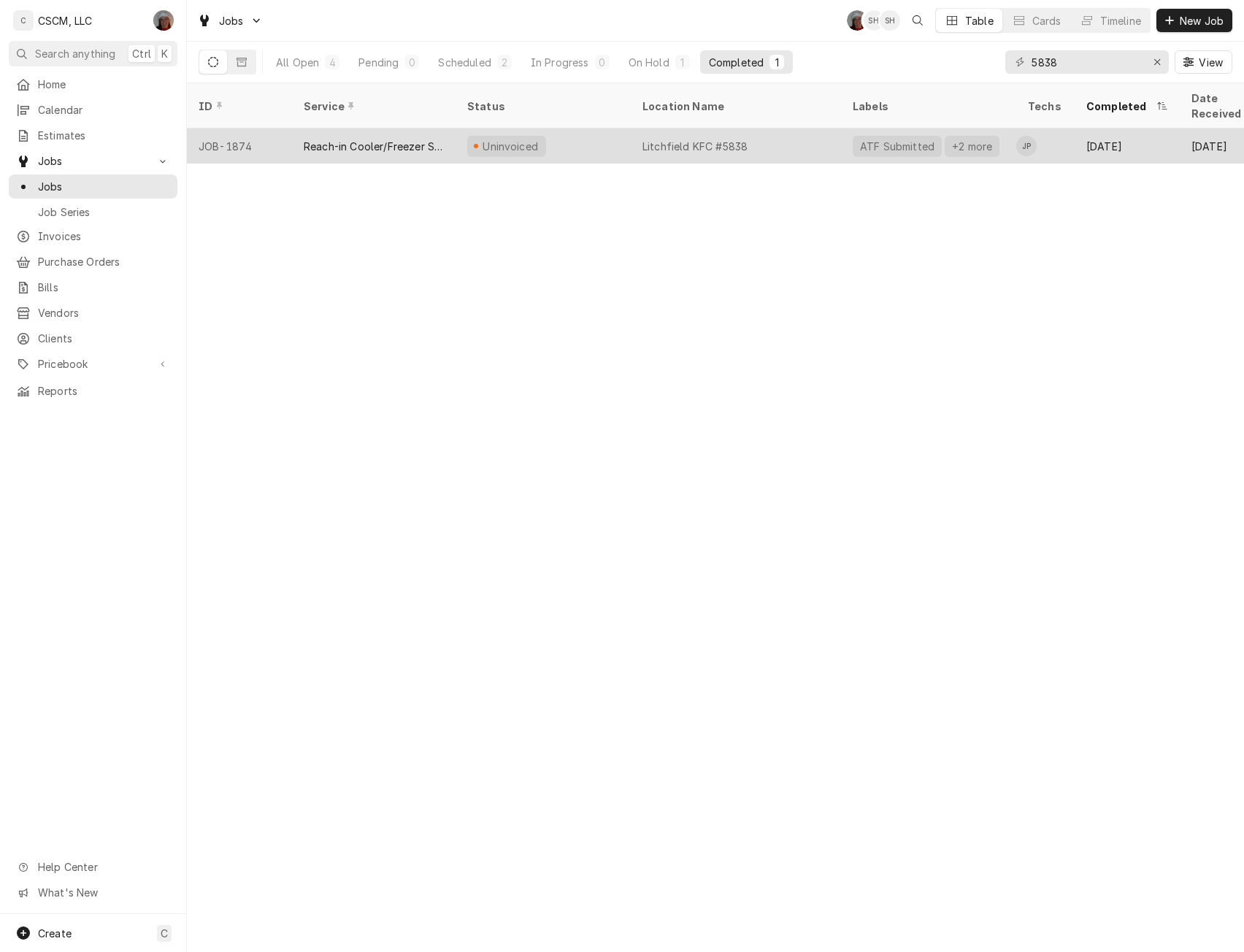
click at [229, 132] on div "JOB-1874" at bounding box center [239, 146] width 105 height 35
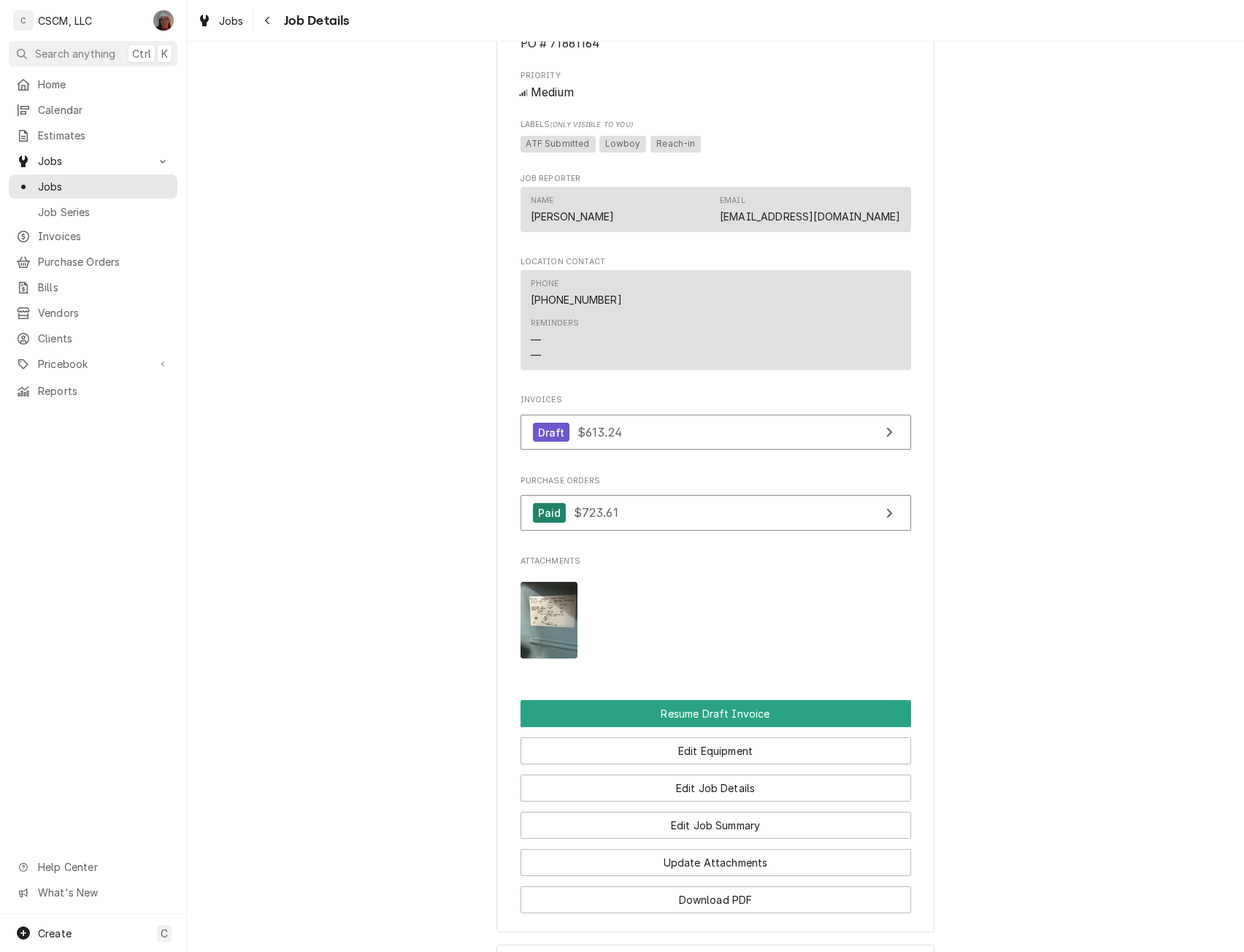
scroll to position [1172, 0]
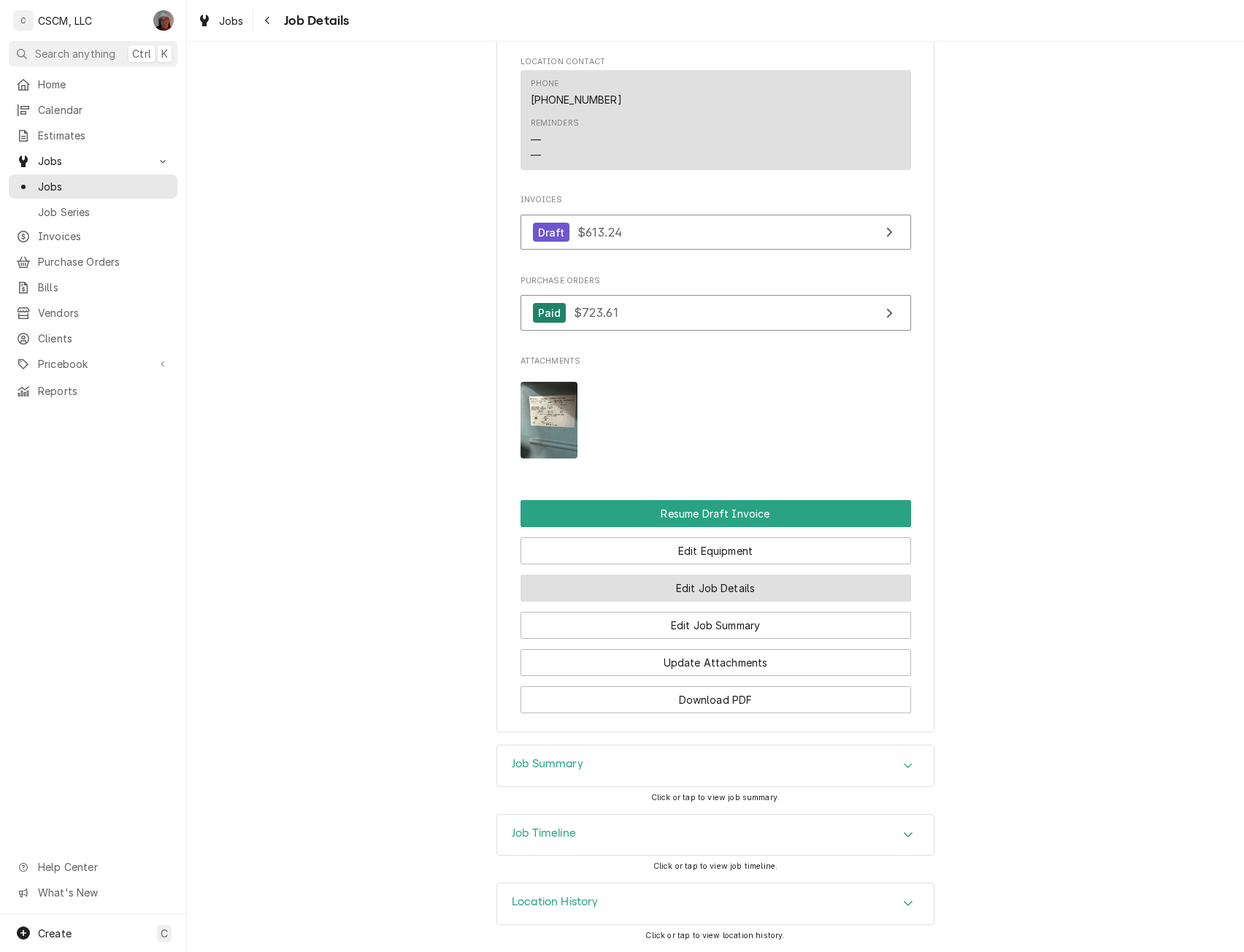
click at [645, 585] on button "Edit Job Details" at bounding box center [716, 588] width 390 height 27
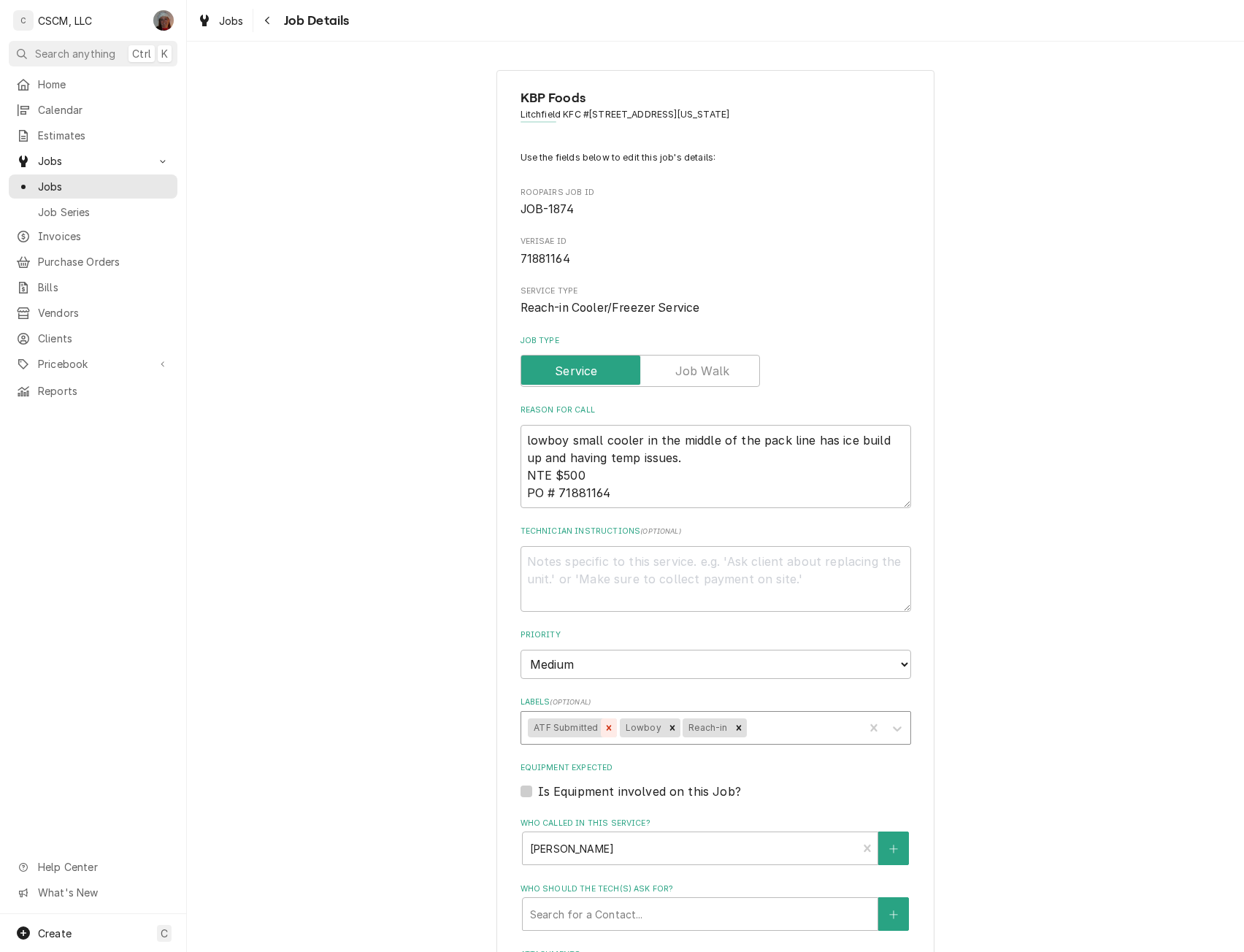
click at [604, 723] on icon "Remove ATF Submitted" at bounding box center [609, 728] width 11 height 11
drag, startPoint x: 552, startPoint y: 481, endPoint x: 598, endPoint y: 472, distance: 46.9
click at [598, 472] on textarea "lowboy small cooler in the middle of the pack line has ice build up and having …" at bounding box center [716, 467] width 390 height 83
paste textarea "$613.24"
type textarea "x"
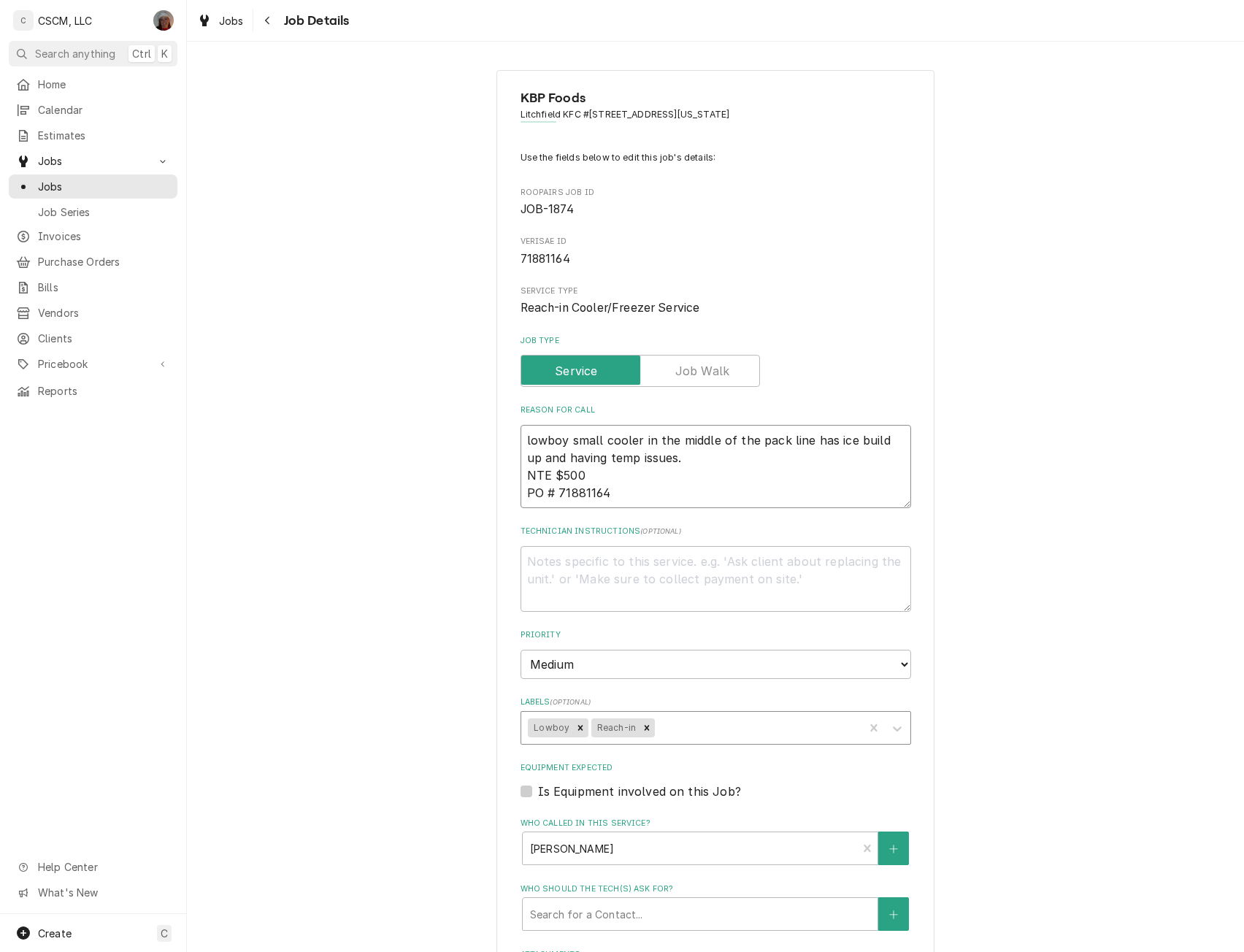
type textarea "lowboy small cooler in the middle of the pack line has ice build up and having …"
type textarea "x"
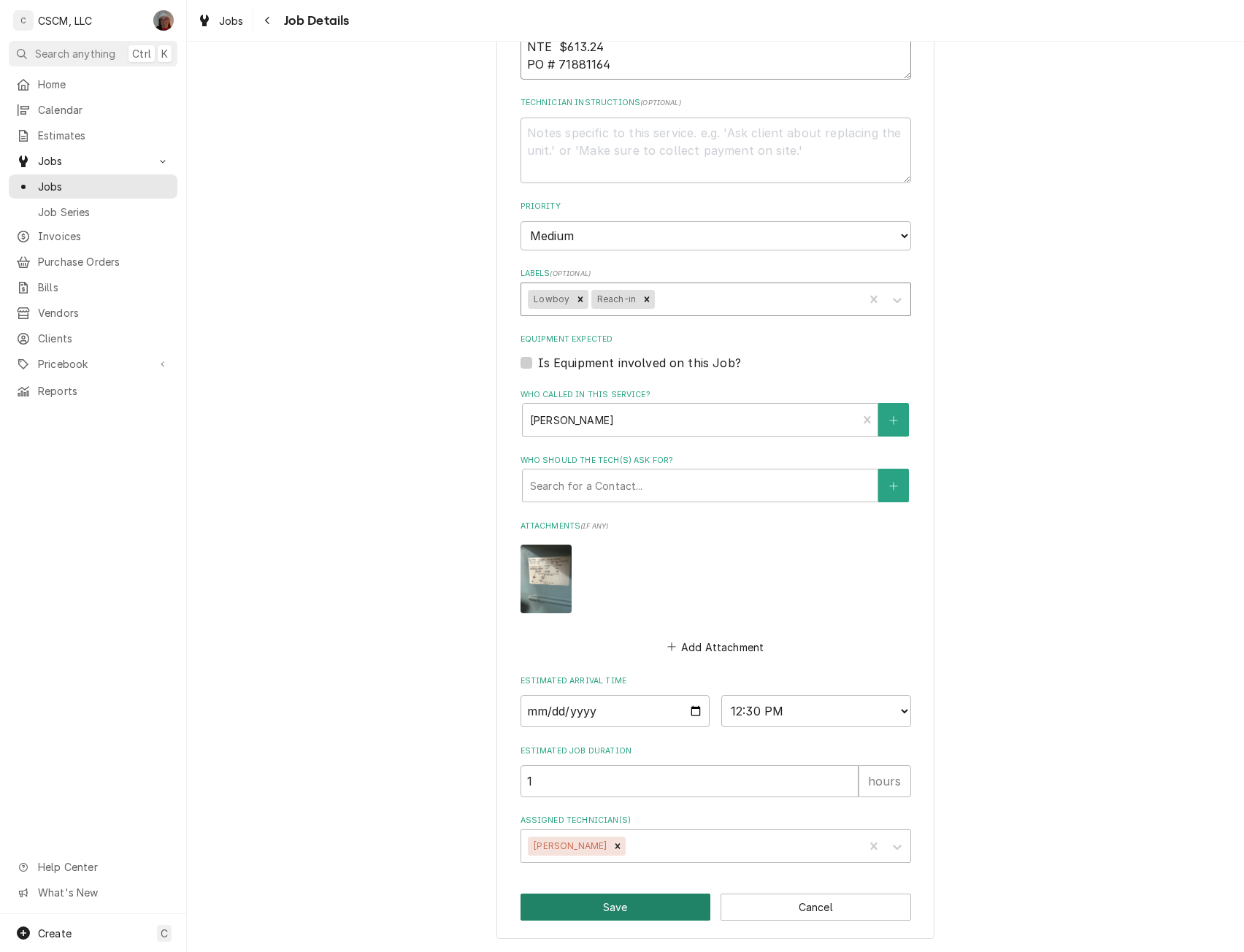
type textarea "lowboy small cooler in the middle of the pack line has ice build up and having …"
click at [611, 907] on button "Save" at bounding box center [616, 907] width 191 height 27
type textarea "x"
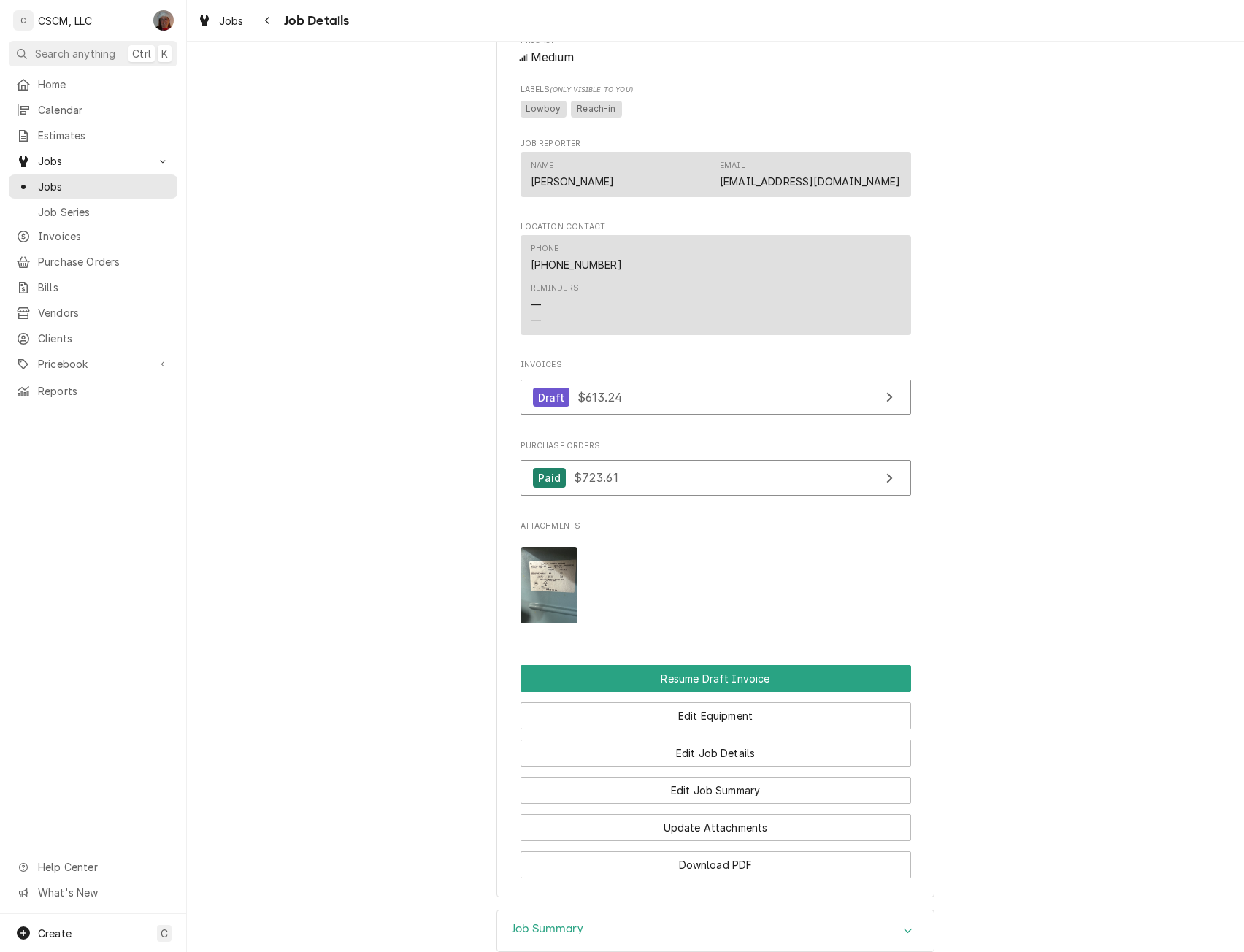
scroll to position [1172, 0]
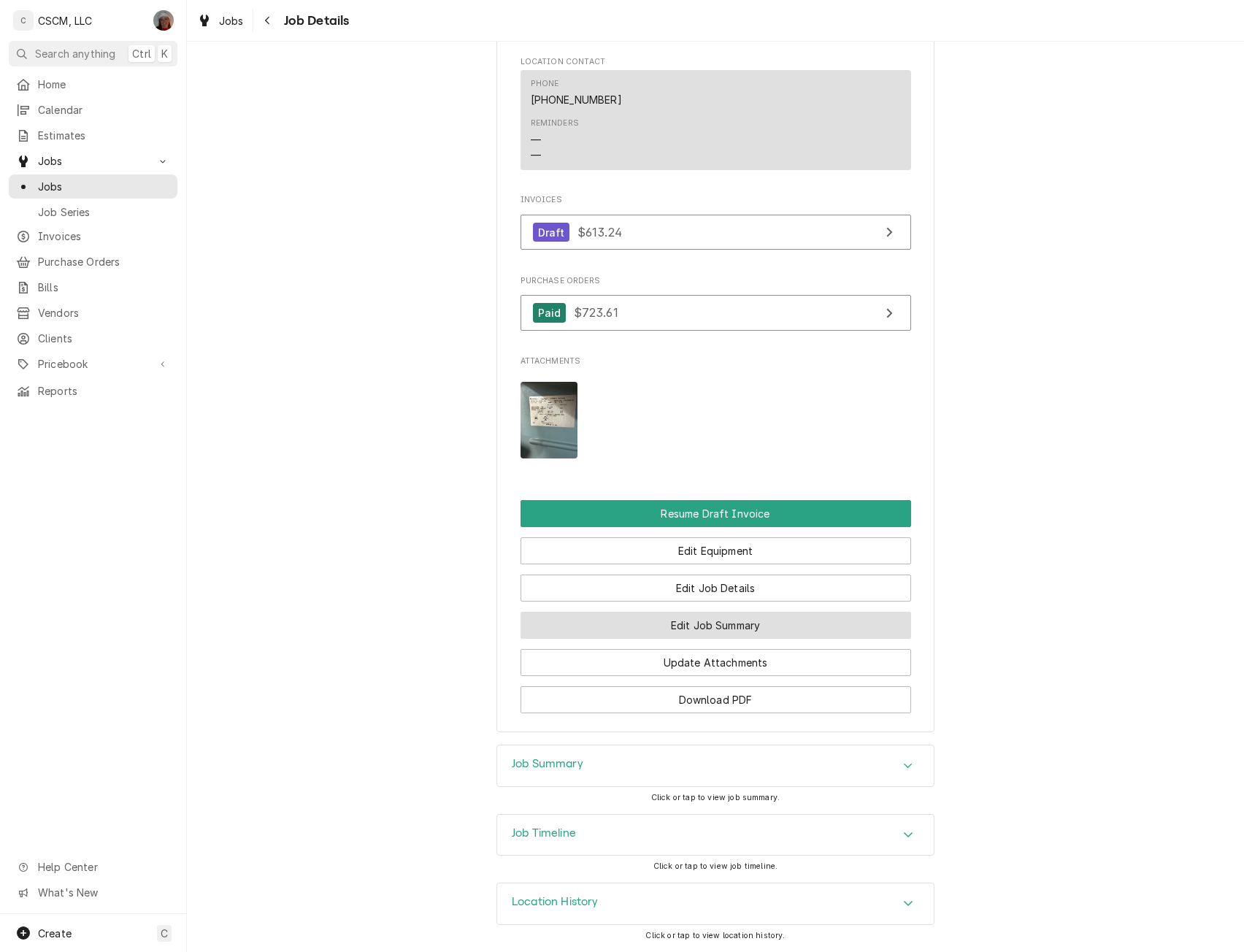
click at [782, 633] on button "Edit Job Summary" at bounding box center [716, 626] width 390 height 27
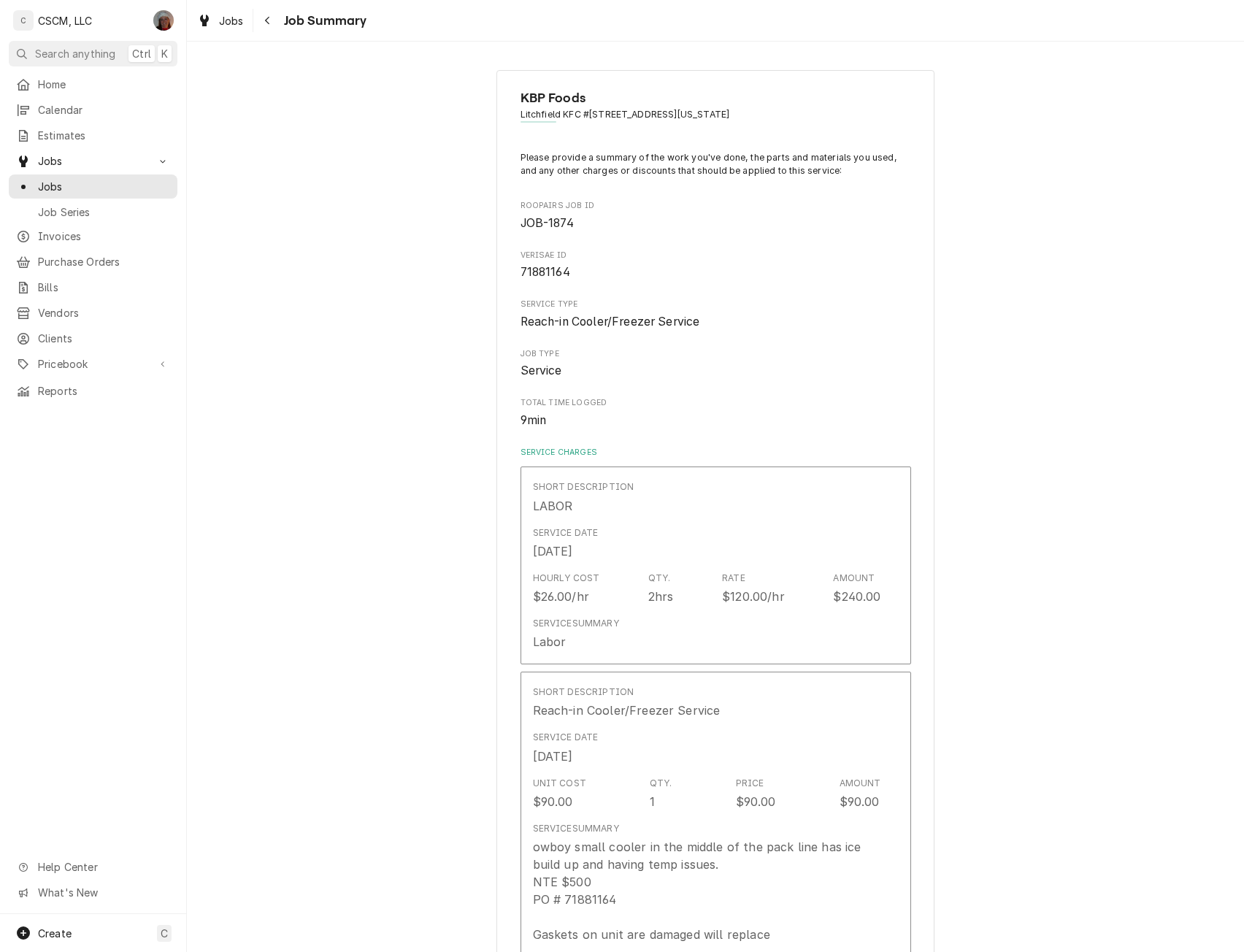
click at [695, 630] on div "KBP Foods Litchfield KFC #5838 / 9 Corvette Dr, Litchfield, Illinois 62056 Plea…" at bounding box center [715, 496] width 1057 height 910
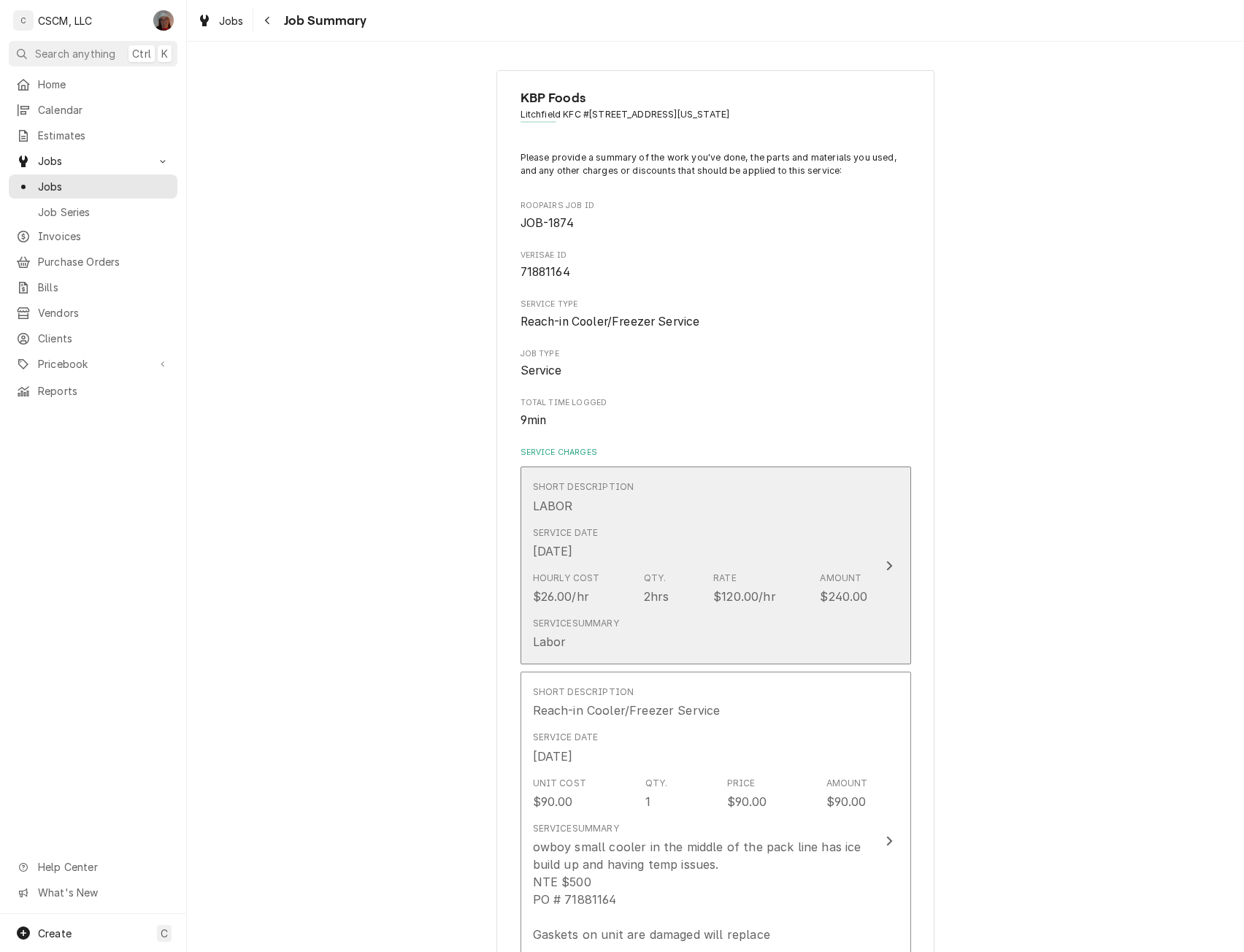
click at [695, 630] on div "Service Summary Labor" at bounding box center [700, 634] width 335 height 45
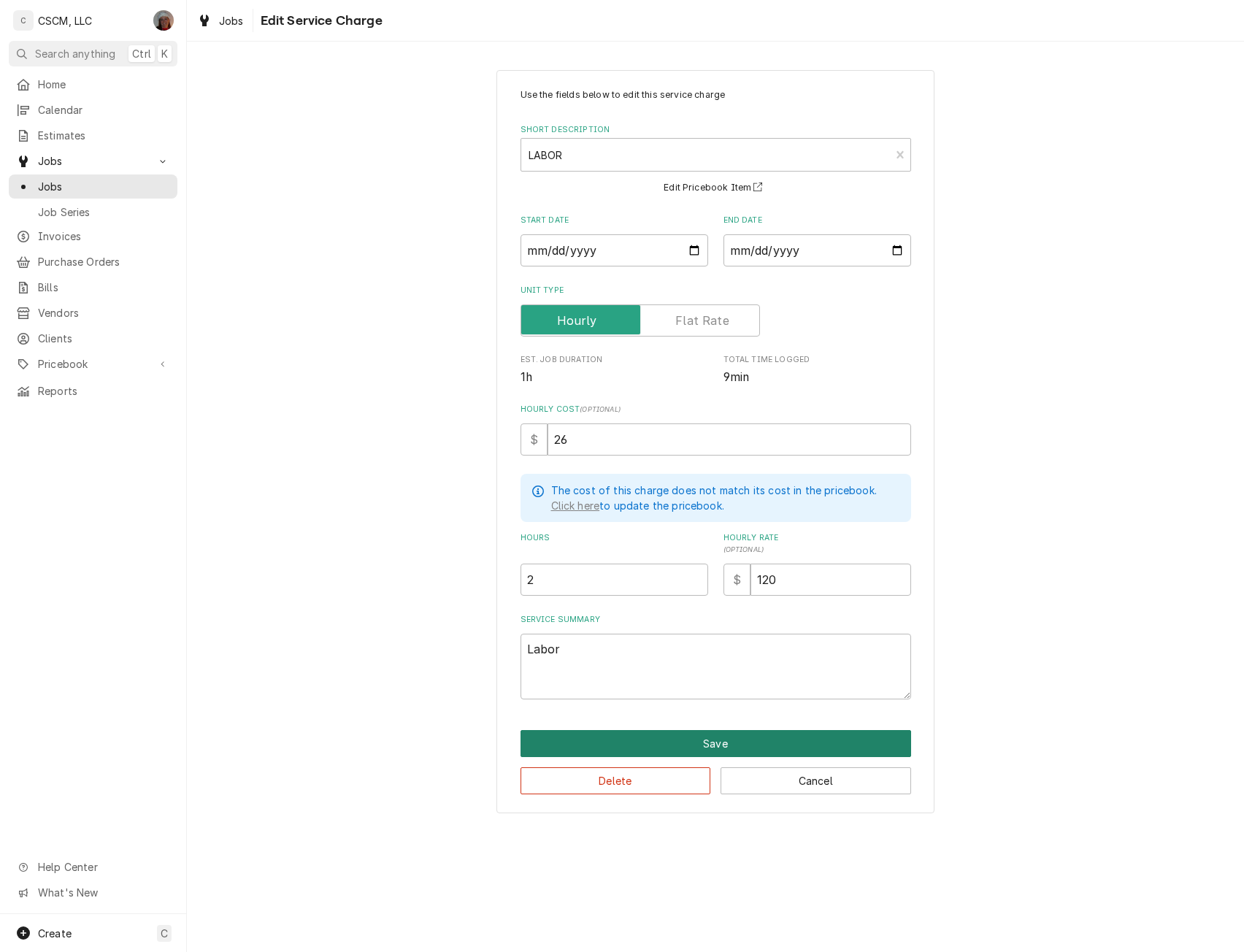
click at [743, 730] on button "Save" at bounding box center [716, 744] width 390 height 27
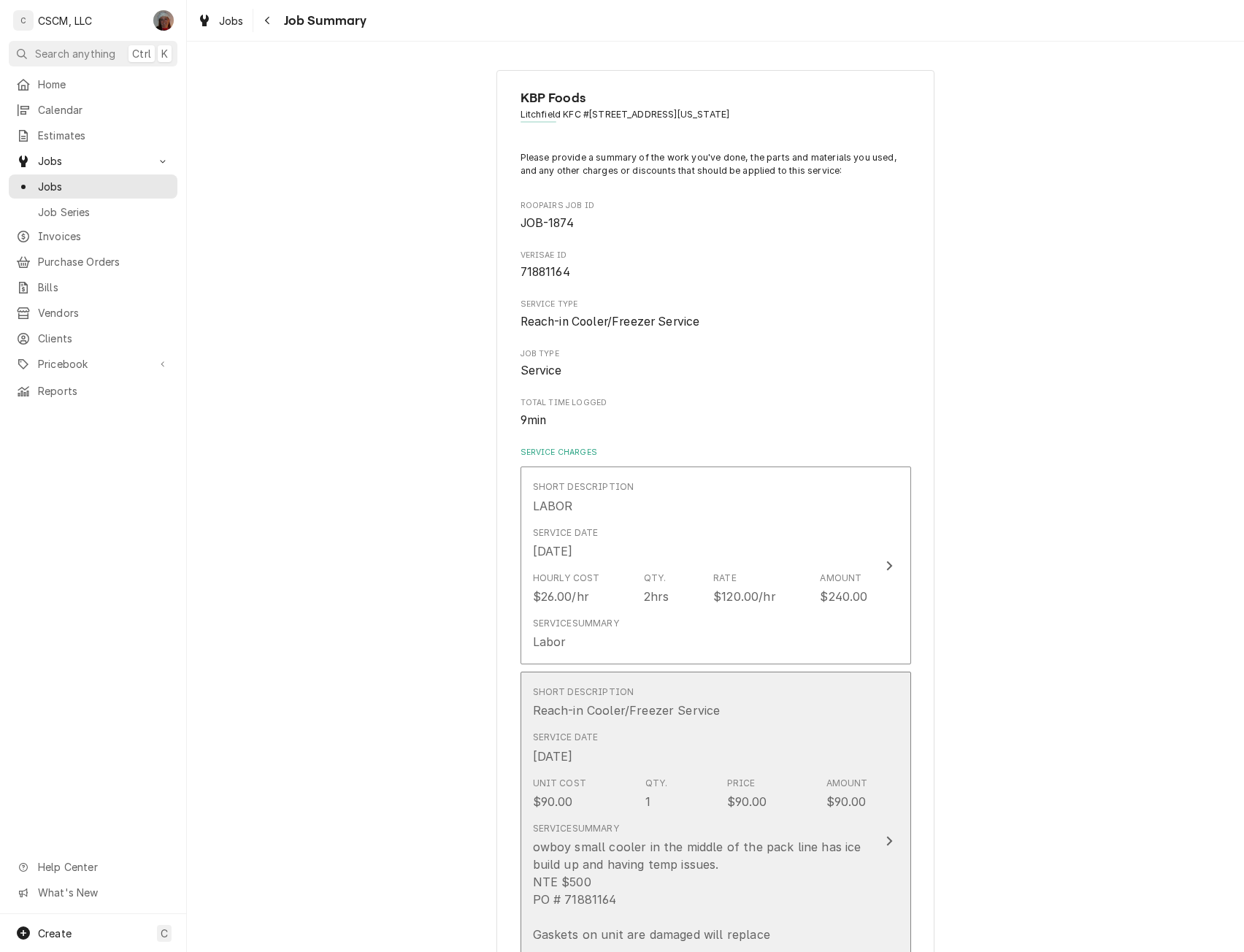
click at [846, 854] on div "owboy small cooler in the middle of the pack line has ice build up and having t…" at bounding box center [700, 917] width 335 height 157
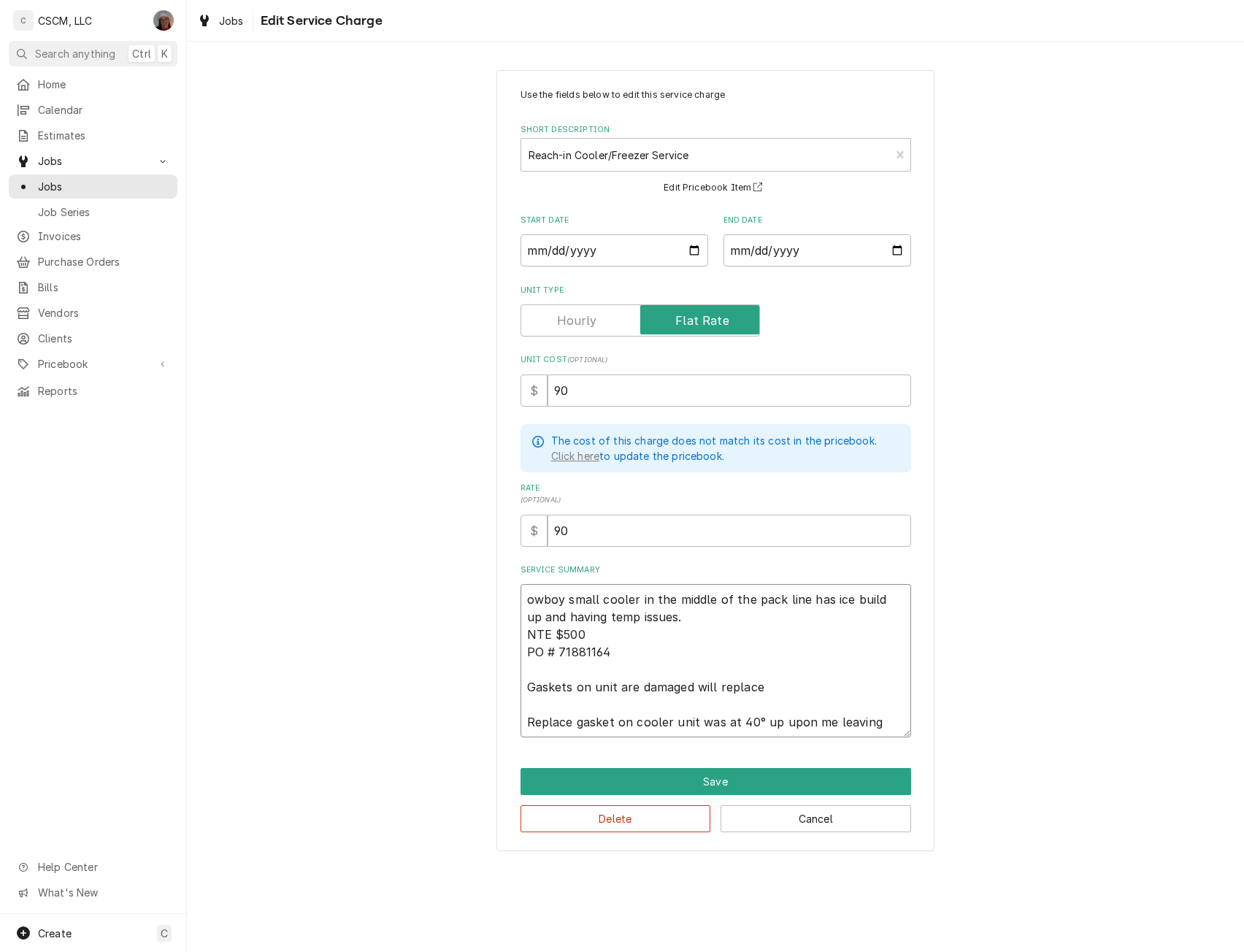
drag, startPoint x: 558, startPoint y: 631, endPoint x: 592, endPoint y: 630, distance: 34.0
click at [592, 630] on textarea "owboy small cooler in the middle of the pack line has ice build up and having t…" at bounding box center [716, 661] width 390 height 154
type textarea "x"
type textarea "owboy small cooler in the middle of the pack line has ice build up and having t…"
type textarea "x"
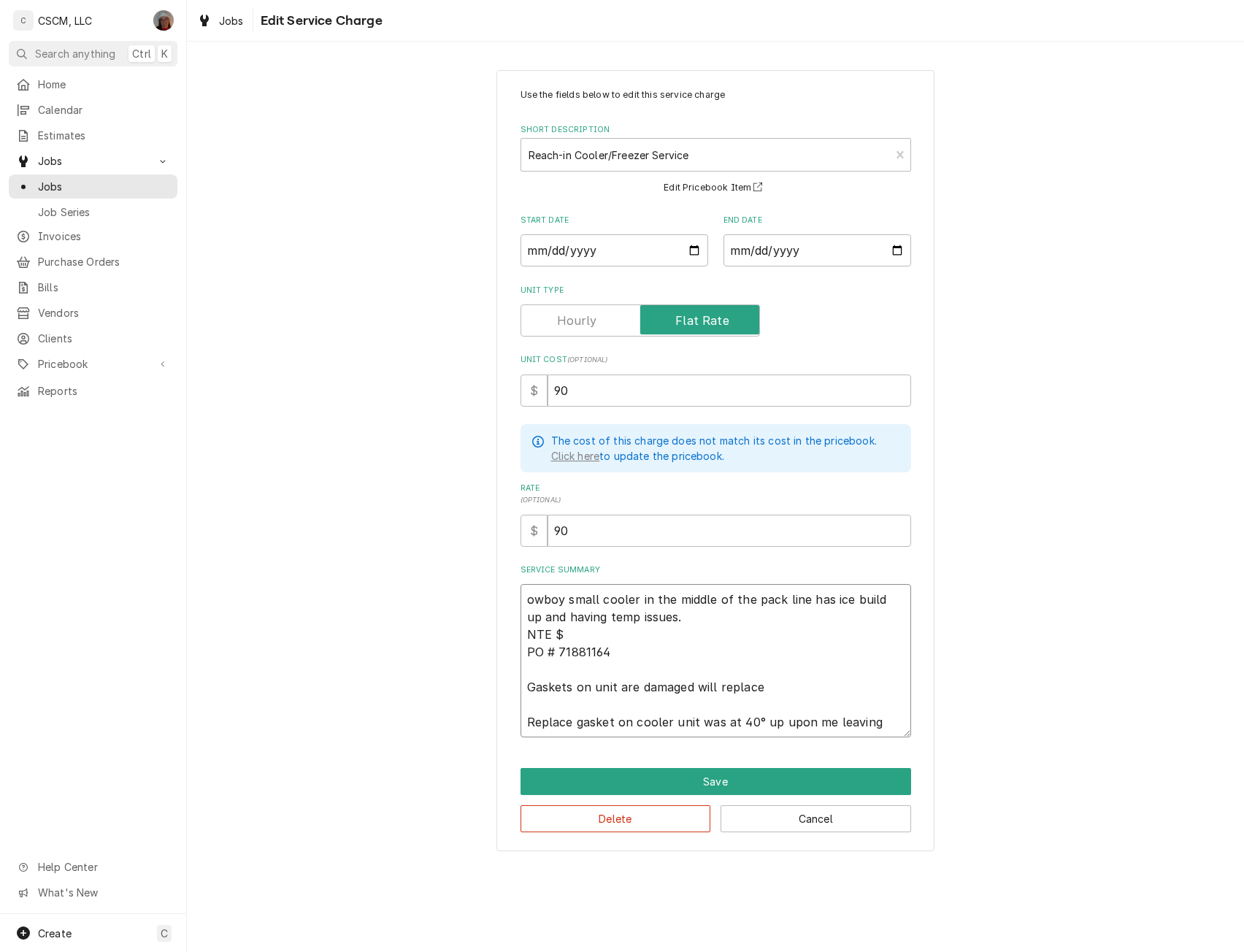
type textarea "owboy small cooler in the middle of the pack line has ice build up and having t…"
paste textarea "$613.24"
type textarea "x"
type textarea "owboy small cooler in the middle of the pack line has ice build up and having t…"
click at [691, 780] on button "Save" at bounding box center [716, 782] width 390 height 27
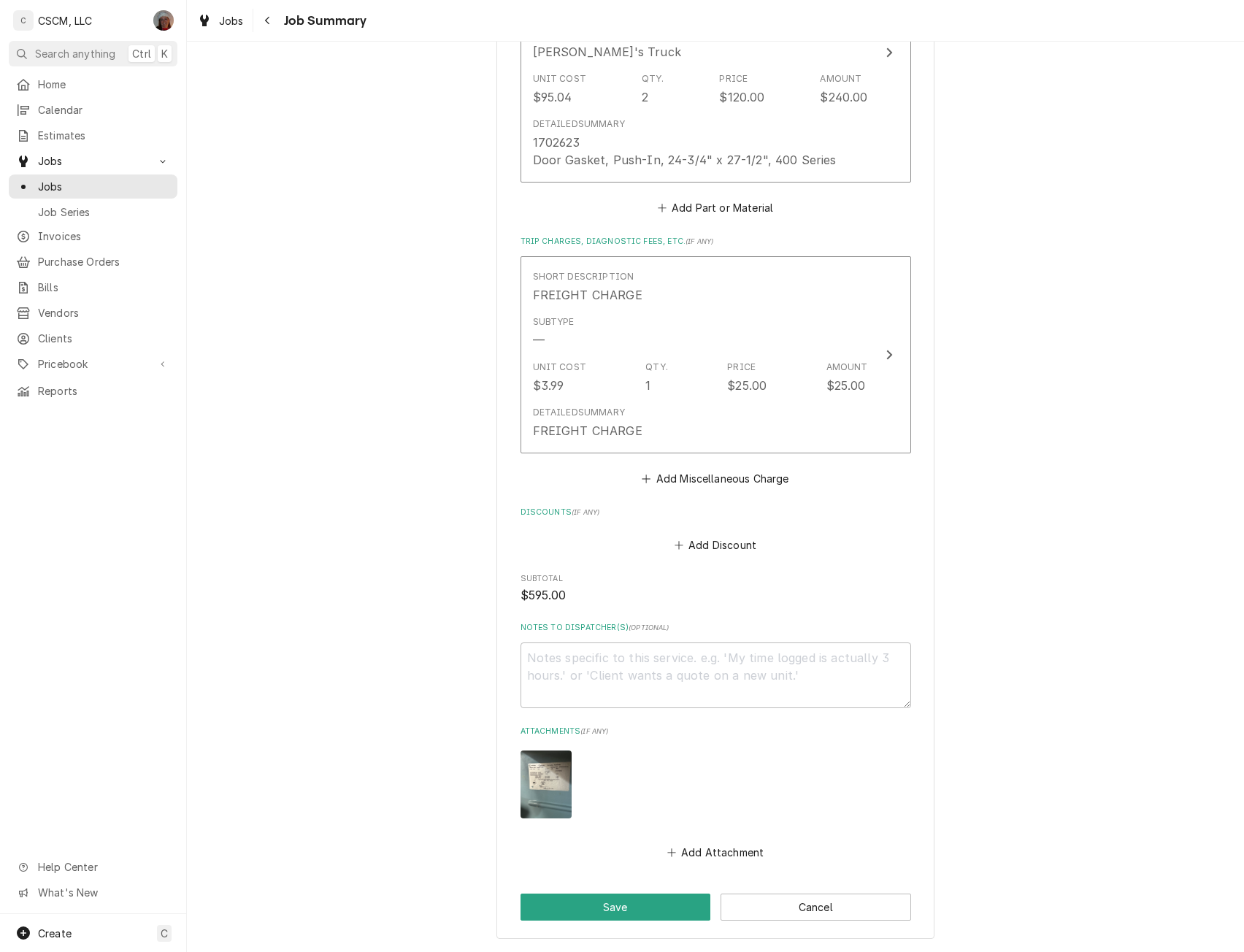
scroll to position [1230, 0]
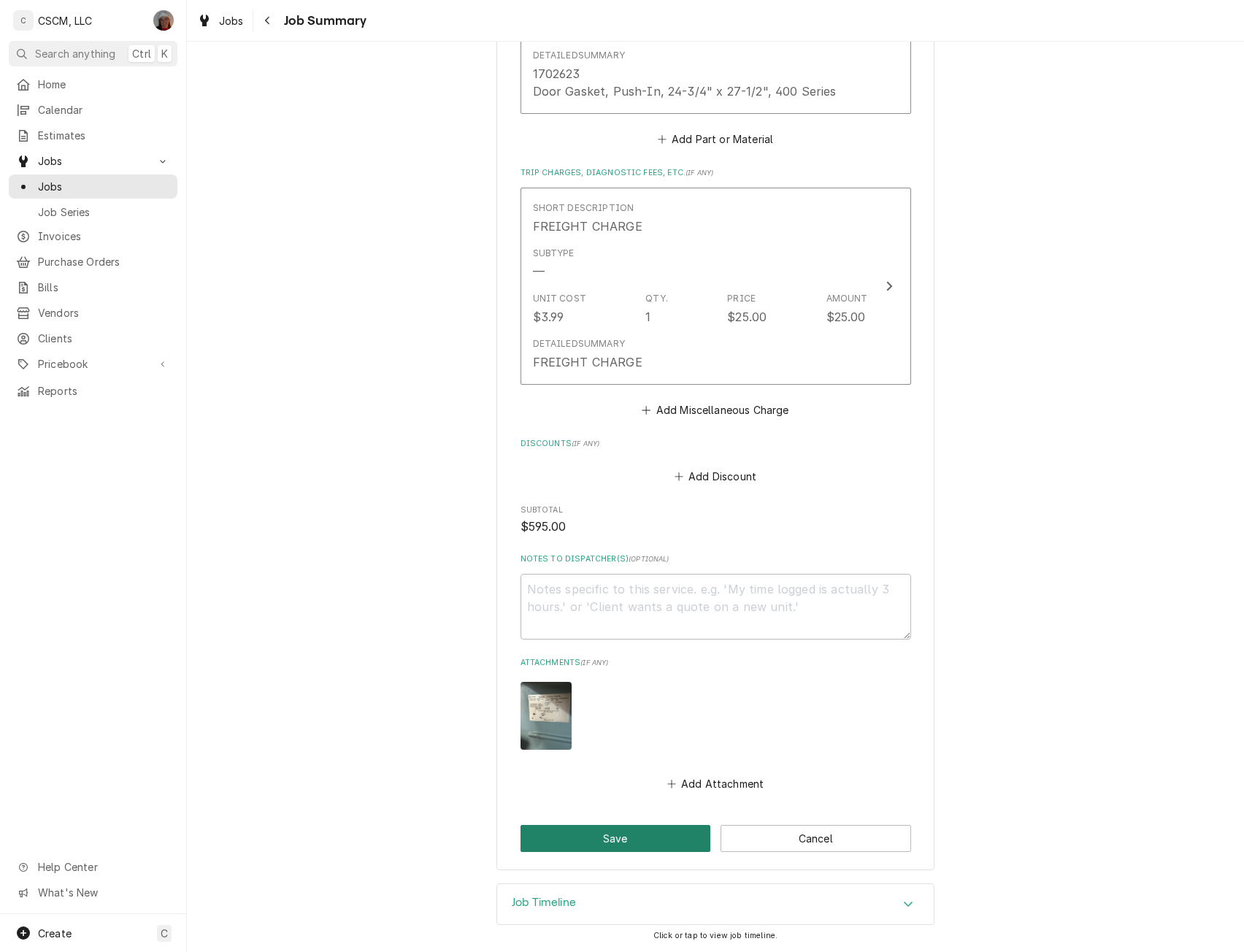
click at [614, 839] on button "Save" at bounding box center [616, 838] width 191 height 27
type textarea "x"
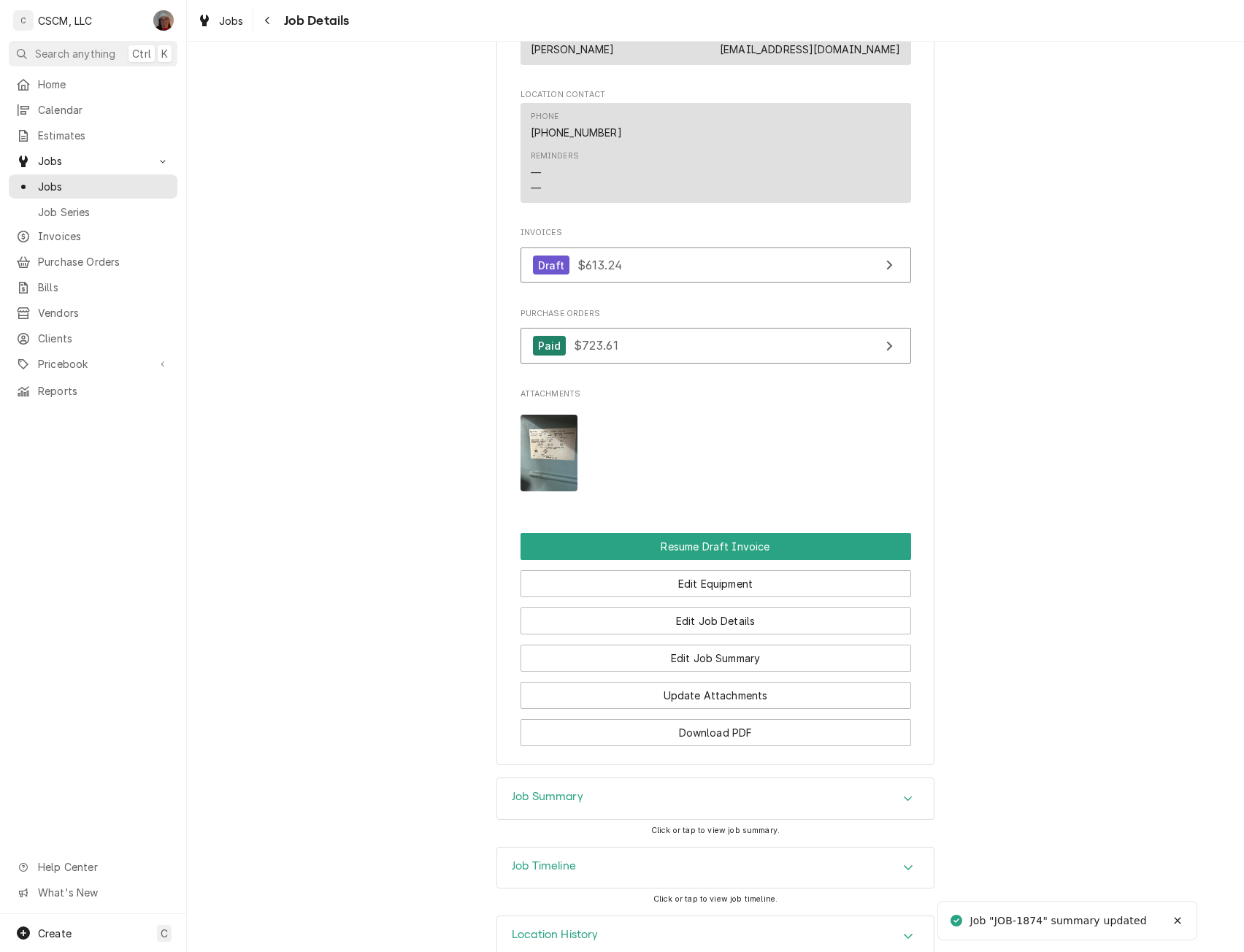
scroll to position [1136, 0]
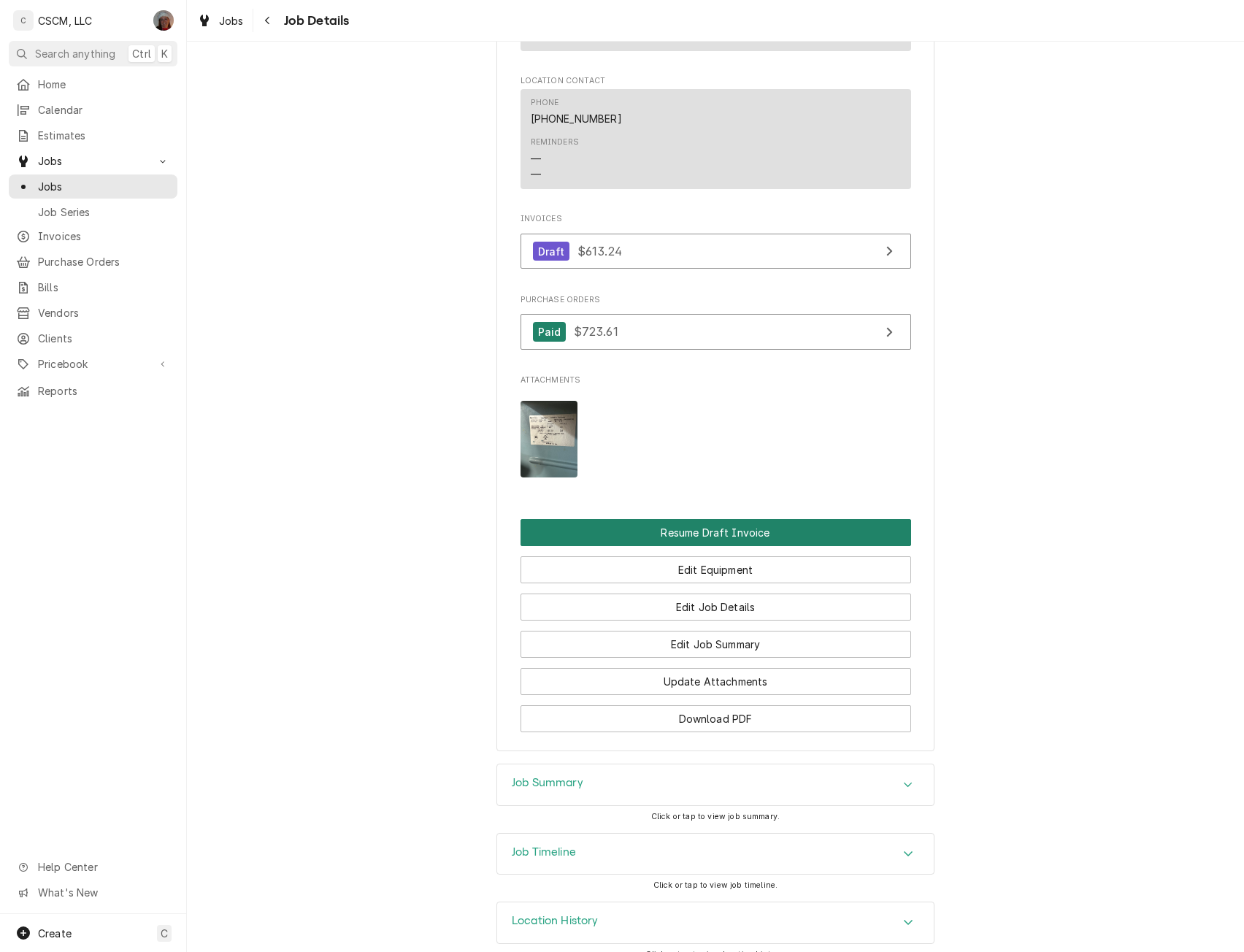
click at [742, 543] on button "Resume Draft Invoice" at bounding box center [716, 533] width 390 height 27
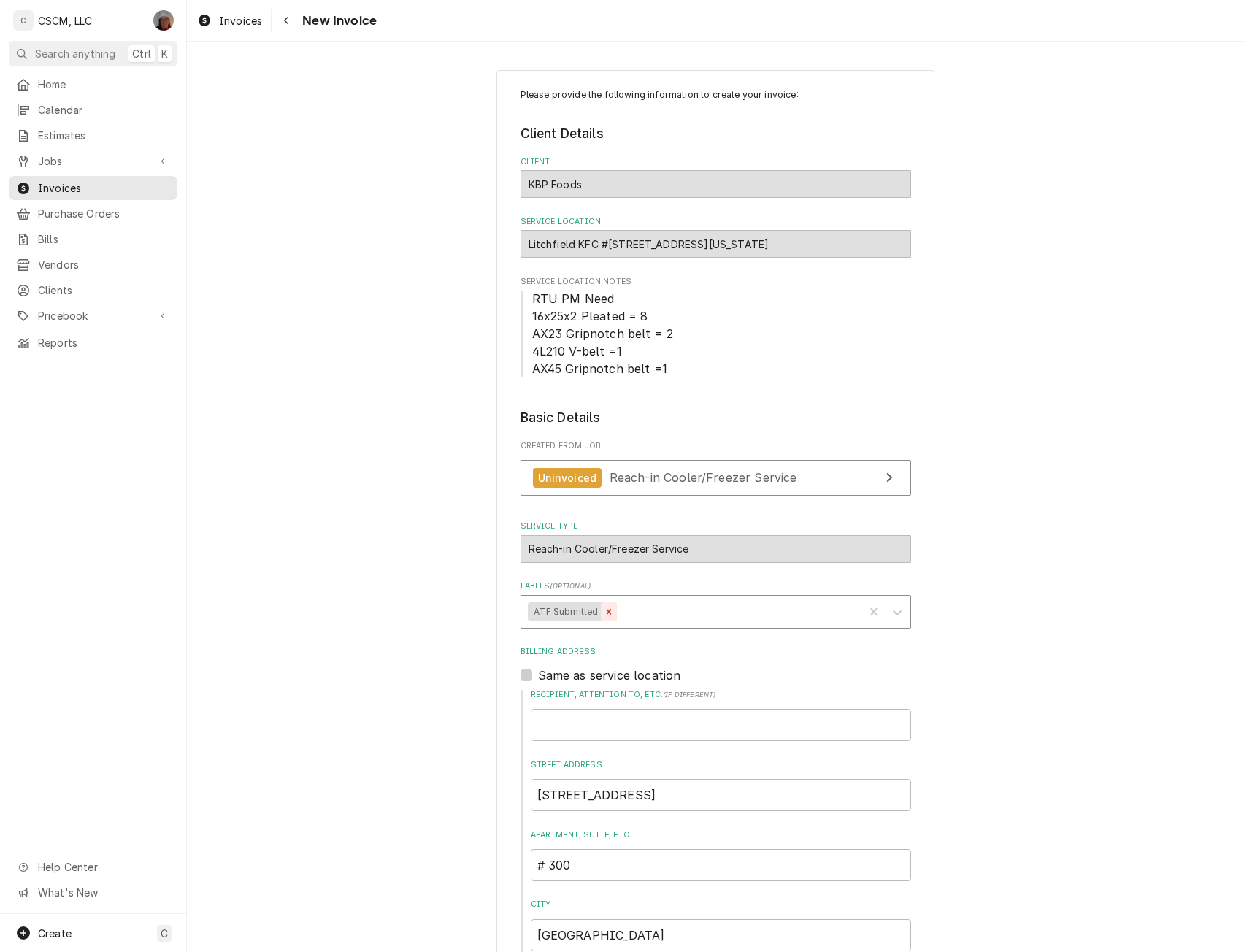
click at [604, 610] on icon "Remove ATF Submitted" at bounding box center [609, 612] width 11 height 11
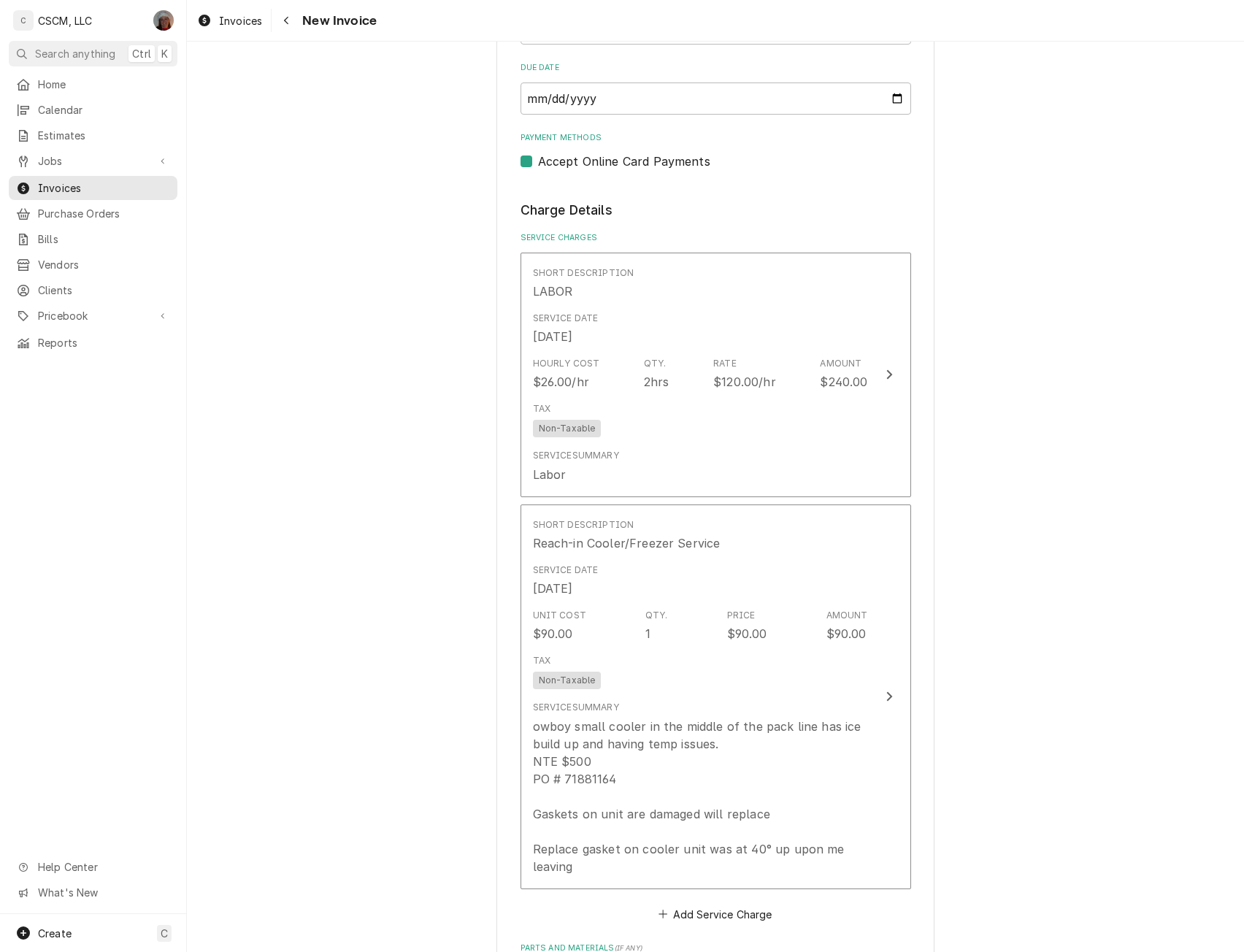
scroll to position [1132, 0]
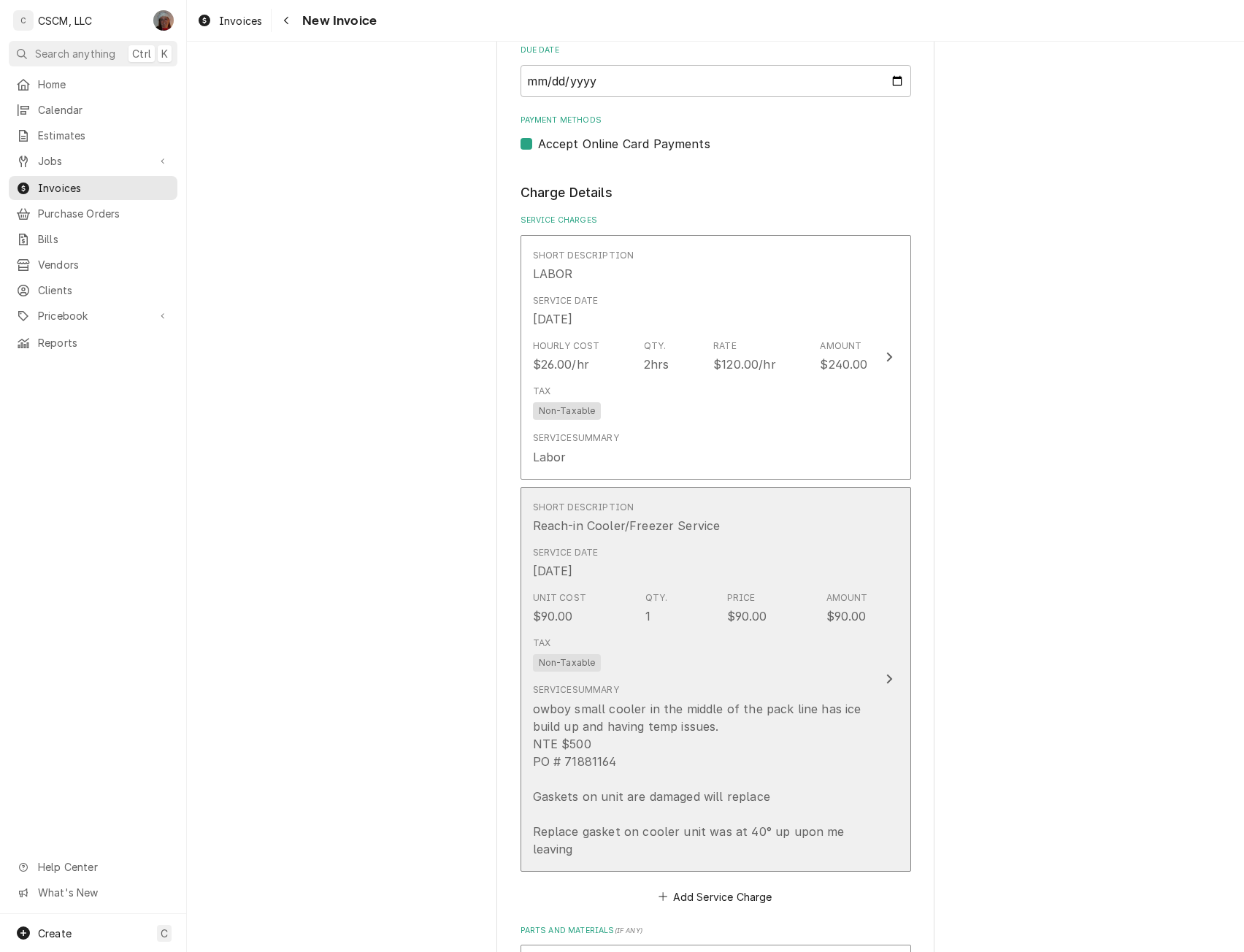
click at [872, 680] on button "Short Description Reach-in Cooler/Freezer Service Service Date [DATE] Unit Cost…" at bounding box center [716, 680] width 390 height 385
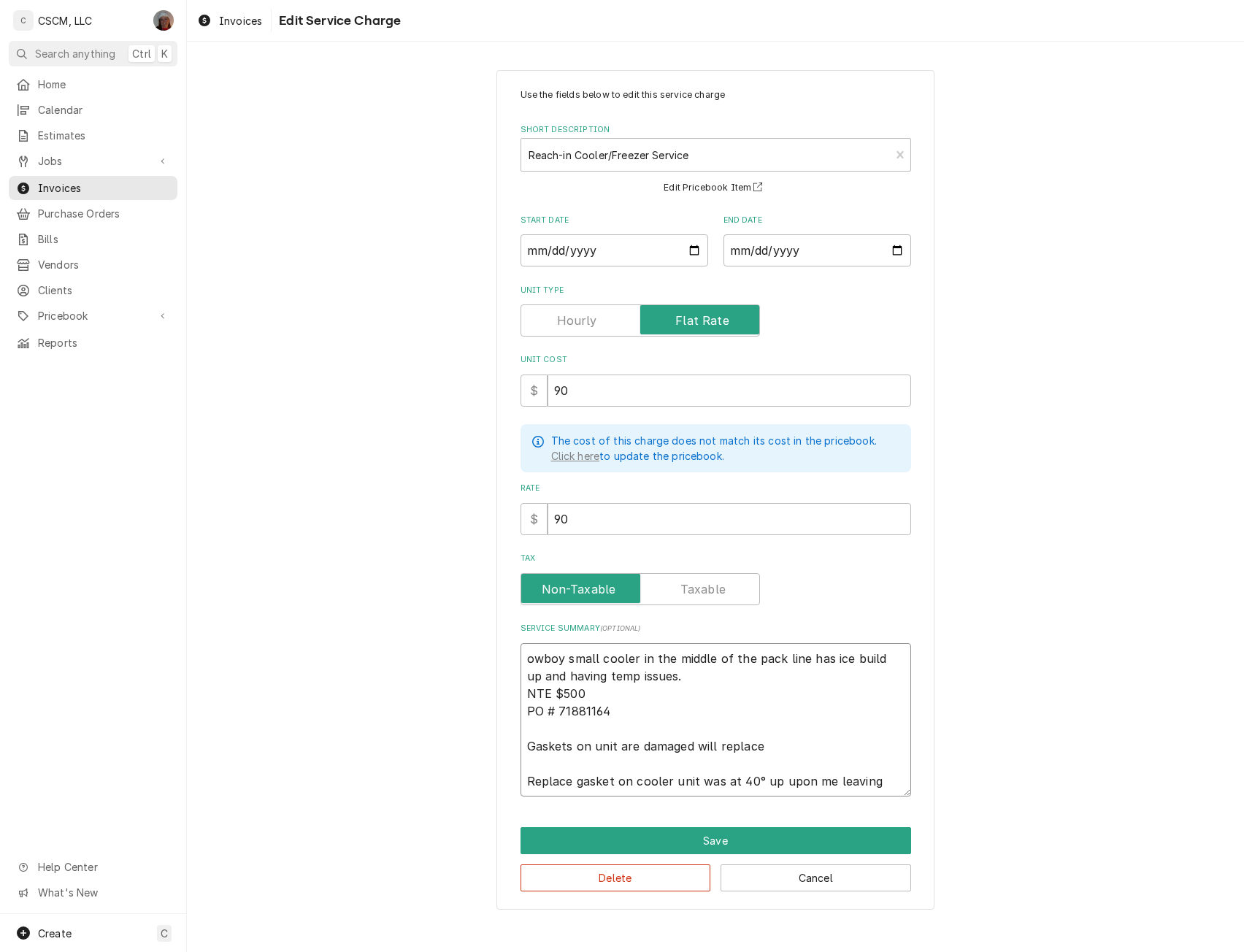
click at [527, 655] on textarea "owboy small cooler in the middle of the pack line has ice build up and having t…" at bounding box center [716, 720] width 390 height 154
type textarea "x"
type textarea "Lowboy small cooler in the middle of the pack line has ice build up and having …"
drag, startPoint x: 559, startPoint y: 692, endPoint x: 551, endPoint y: 690, distance: 8.2
click at [551, 690] on textarea "Lowboy small cooler in the middle of the pack line has ice build up and having …" at bounding box center [716, 720] width 390 height 154
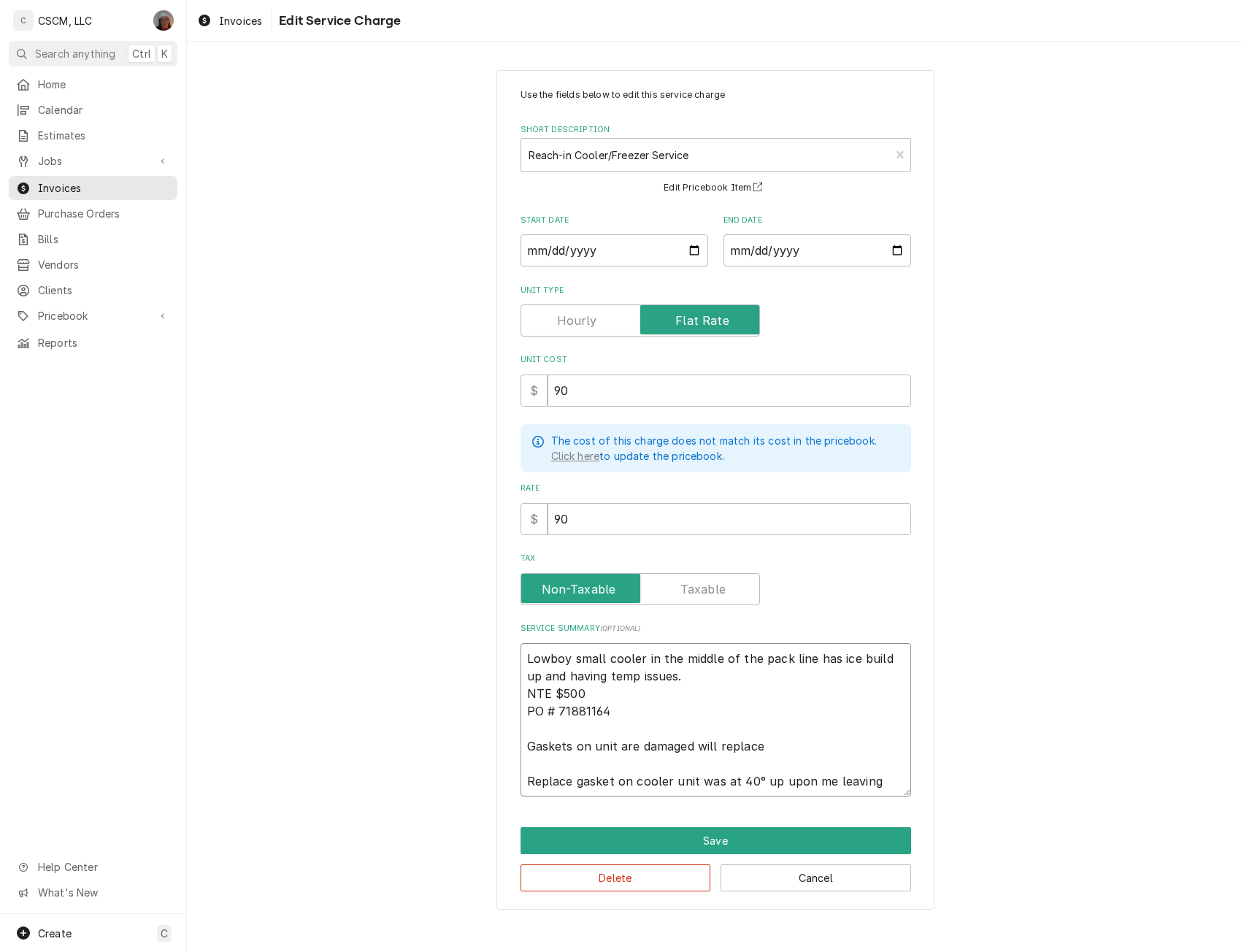
click at [556, 692] on textarea "Lowboy small cooler in the middle of the pack line has ice build up and having …" at bounding box center [716, 720] width 390 height 154
drag, startPoint x: 556, startPoint y: 692, endPoint x: 588, endPoint y: 692, distance: 32.0
click at [588, 692] on textarea "Lowboy small cooler in the middle of the pack line has ice build up and having …" at bounding box center [716, 720] width 390 height 154
paste textarea "$613.24"
type textarea "x"
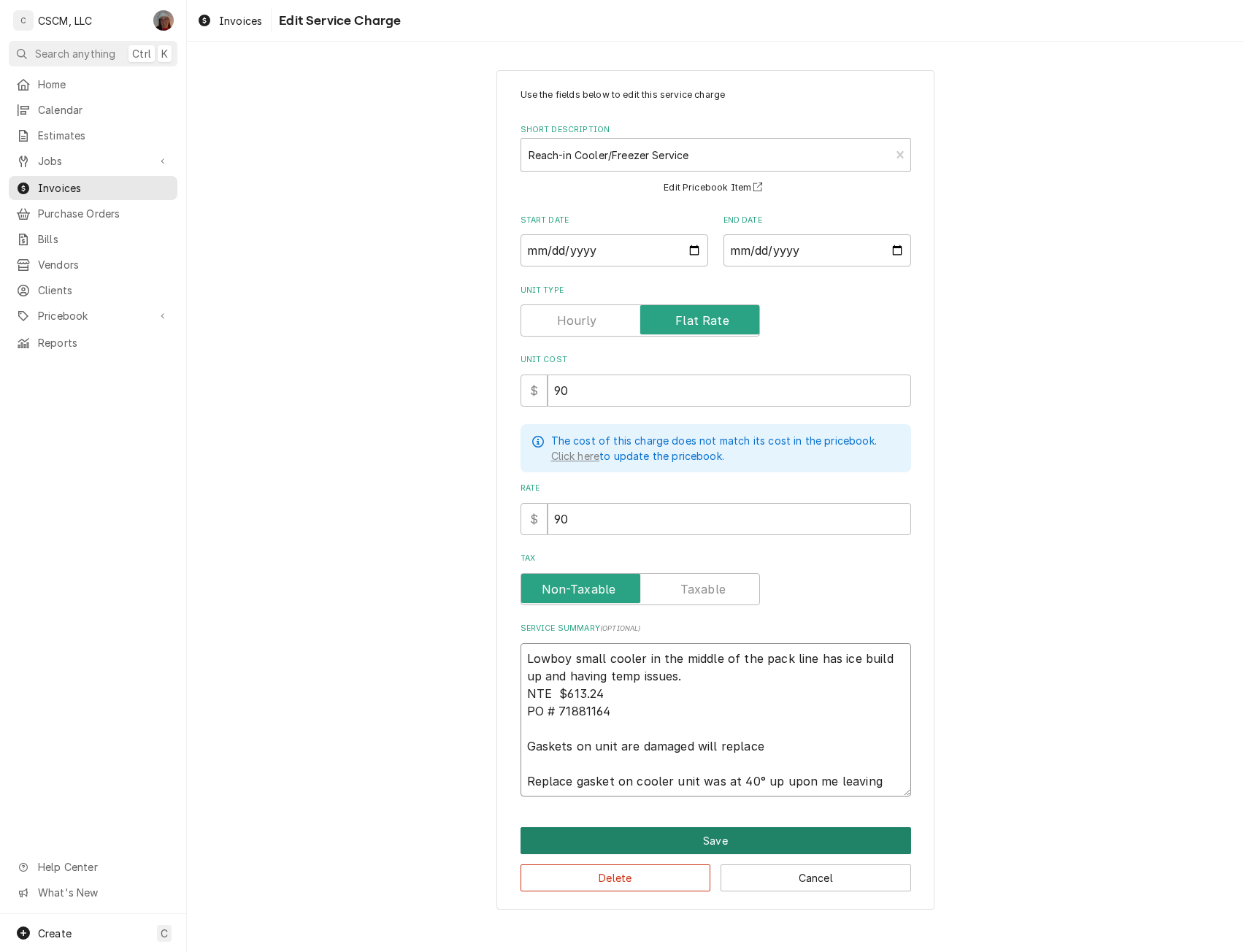
type textarea "Lowboy small cooler in the middle of the pack line has ice build up and having …"
click at [723, 839] on button "Save" at bounding box center [716, 841] width 390 height 27
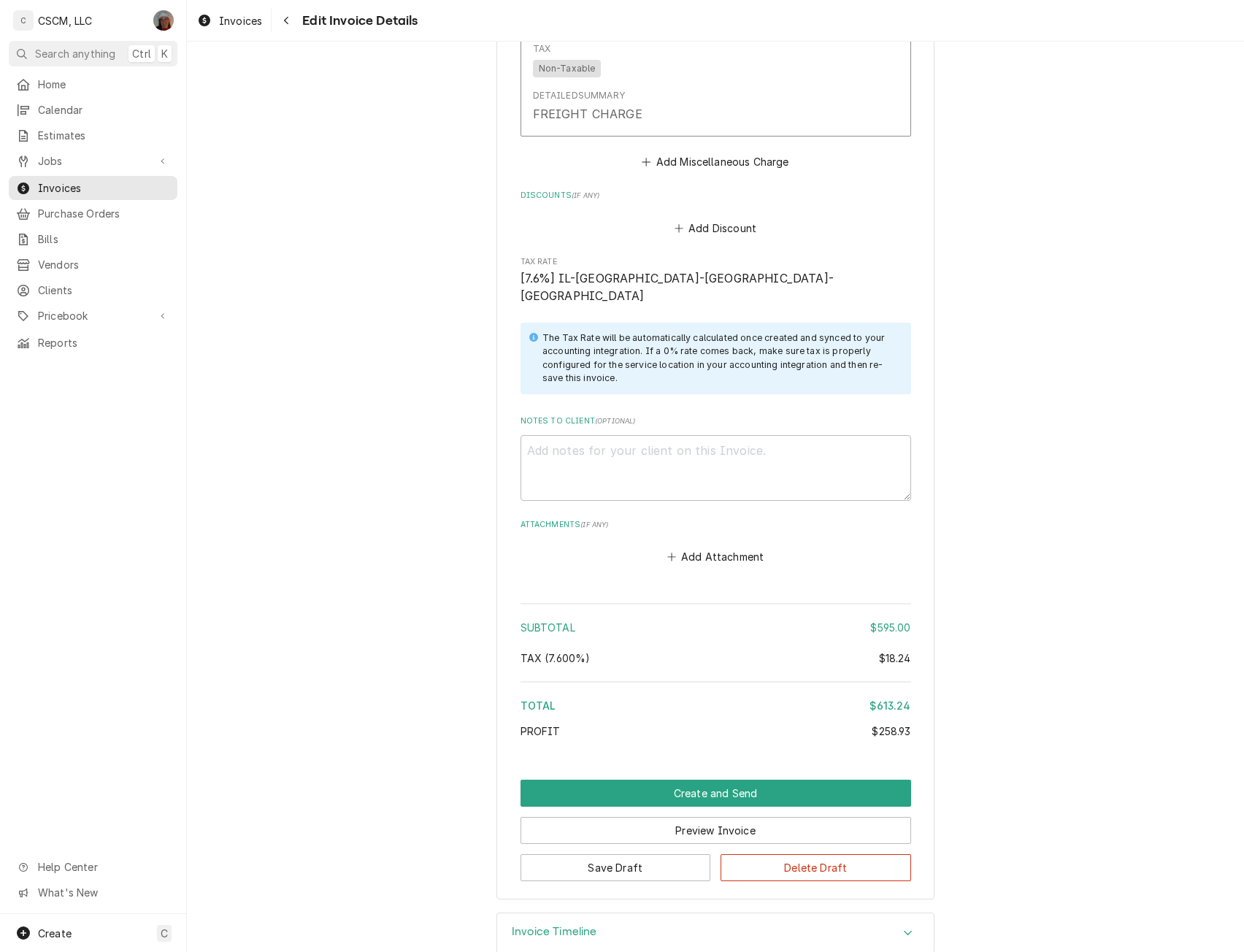
scroll to position [2577, 0]
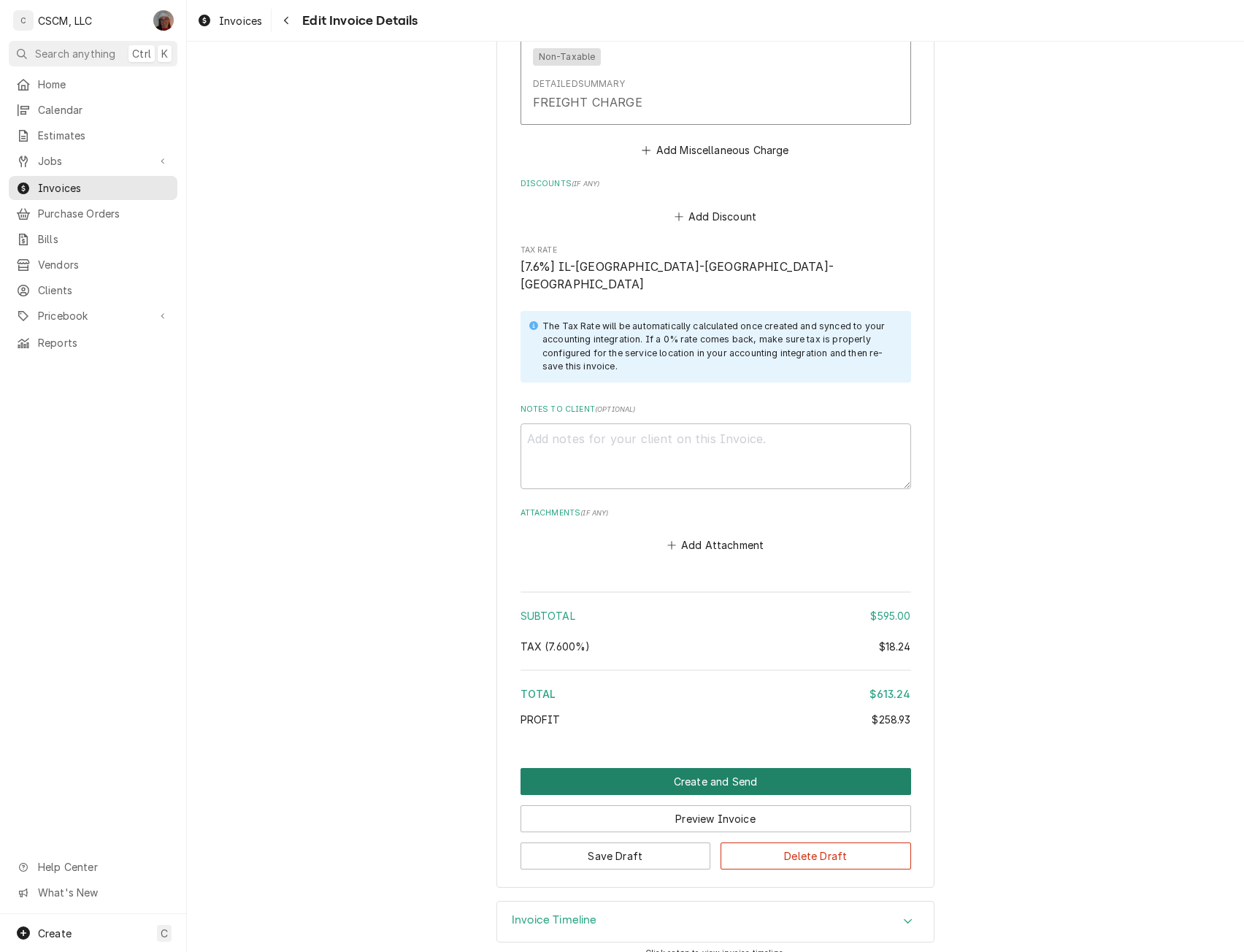
click at [735, 768] on button "Create and Send" at bounding box center [716, 782] width 390 height 27
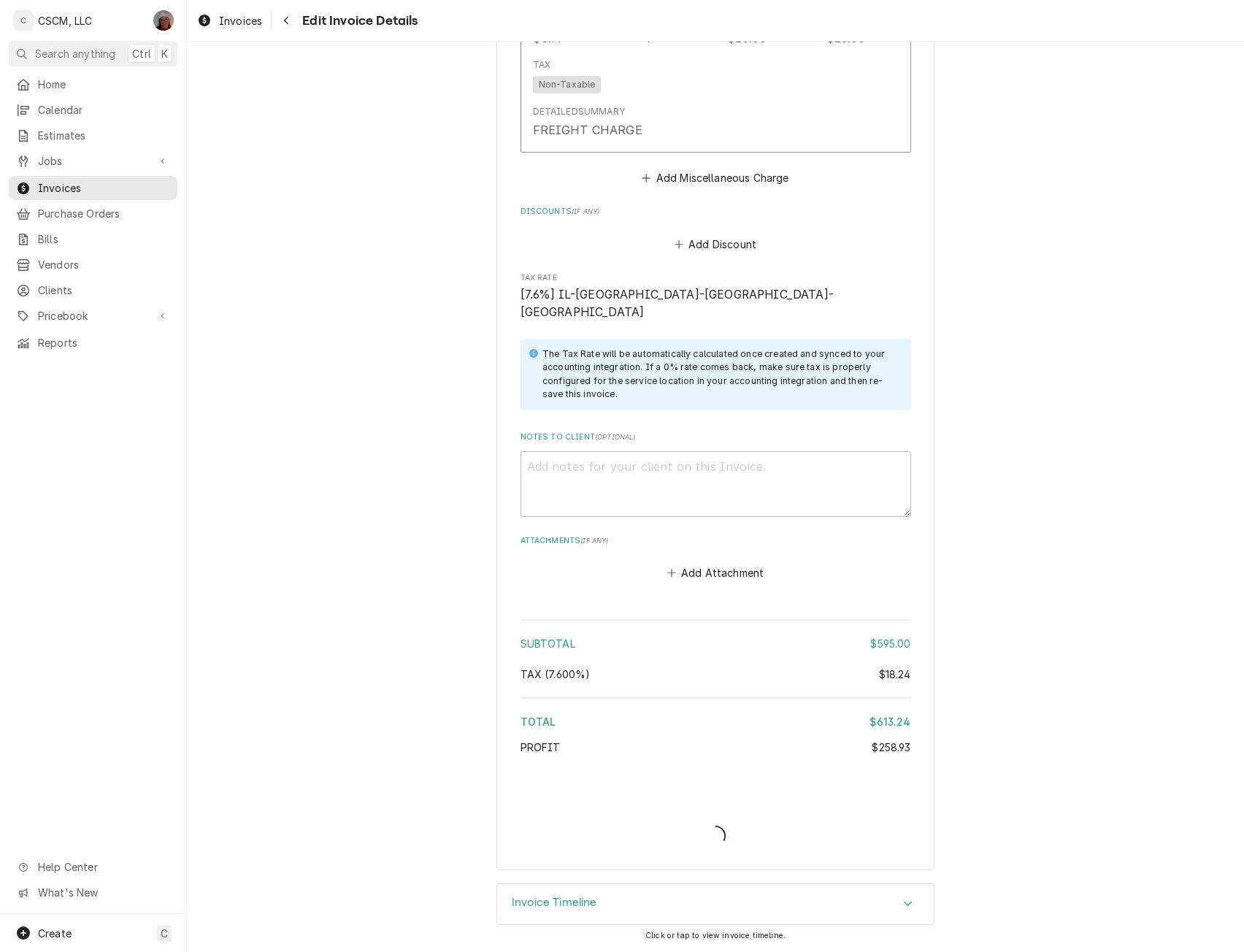
scroll to position [2531, 0]
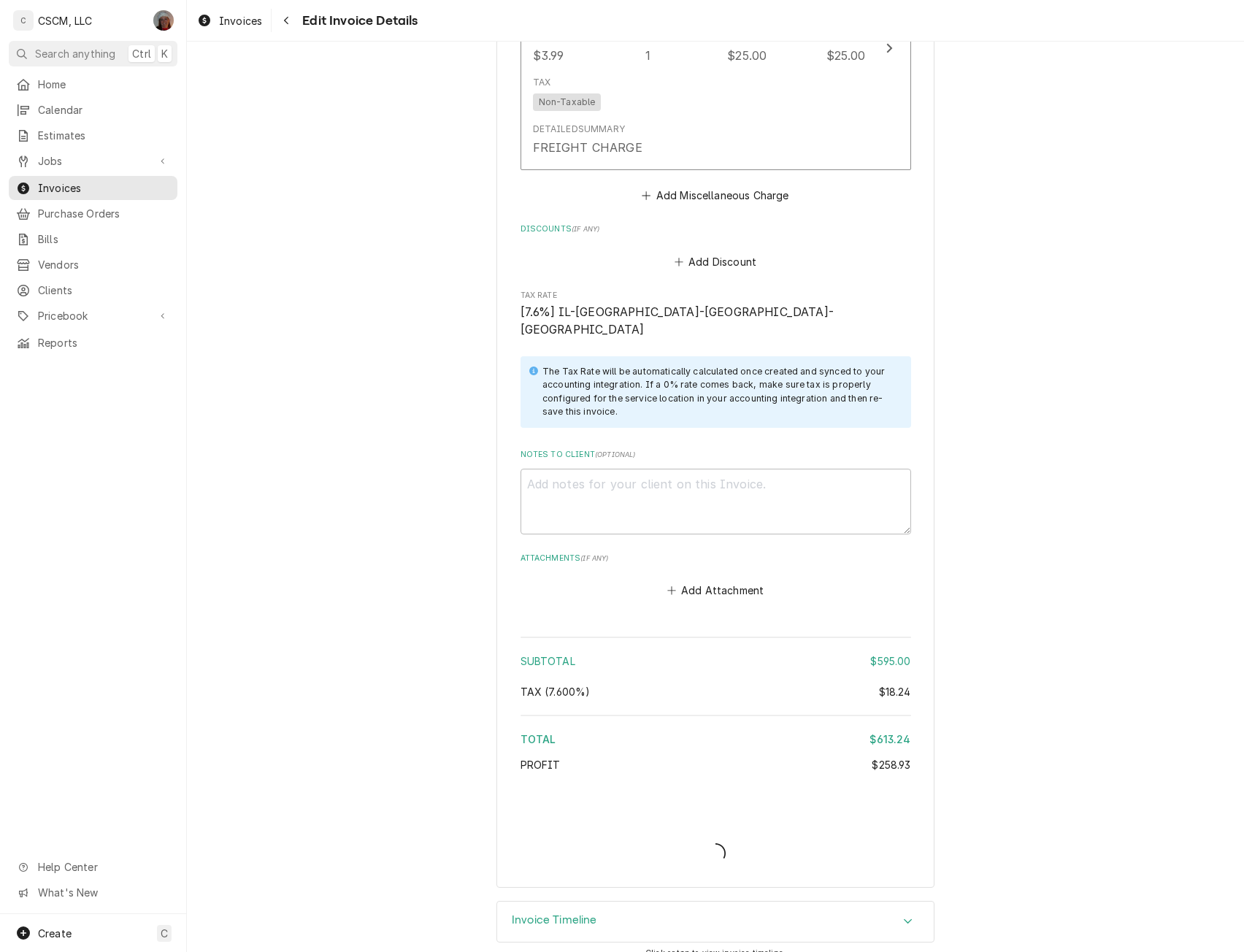
type textarea "x"
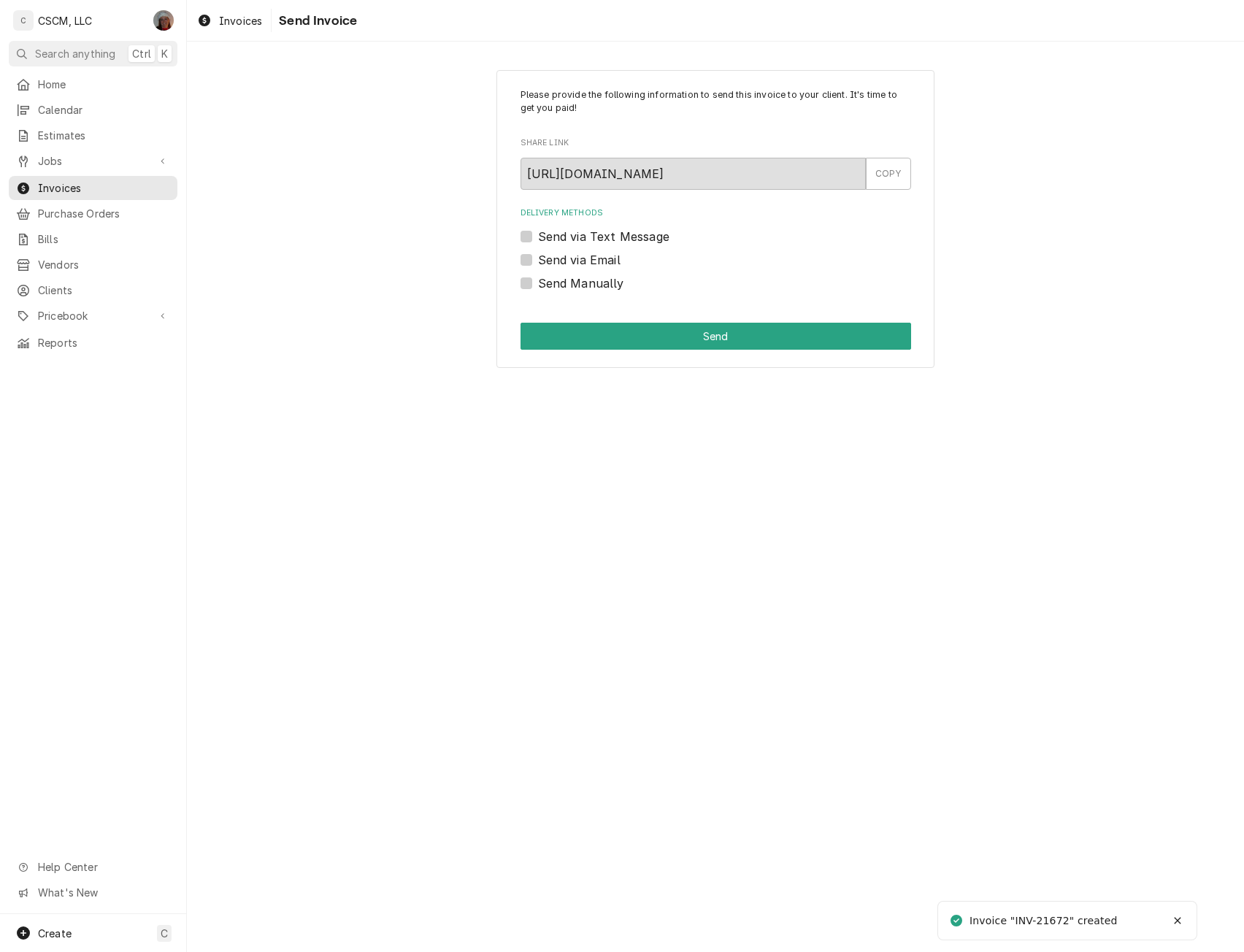
click at [538, 285] on label "Send Manually" at bounding box center [581, 283] width 86 height 17
click at [538, 285] on input "Send Manually" at bounding box center [733, 291] width 390 height 32
checkbox input "true"
click at [580, 331] on button "Send" at bounding box center [716, 336] width 390 height 27
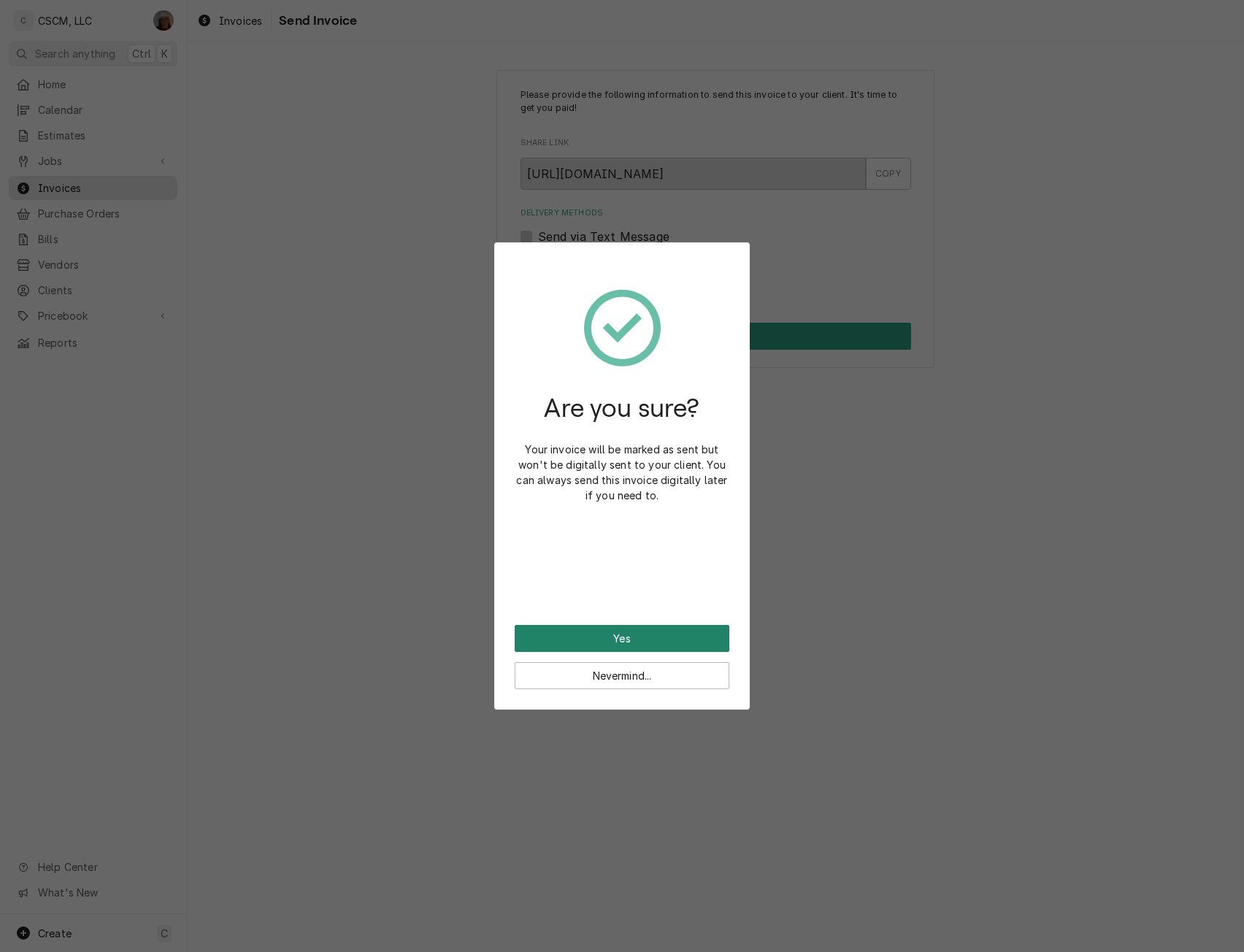
click at [586, 635] on button "Yes" at bounding box center [622, 639] width 215 height 27
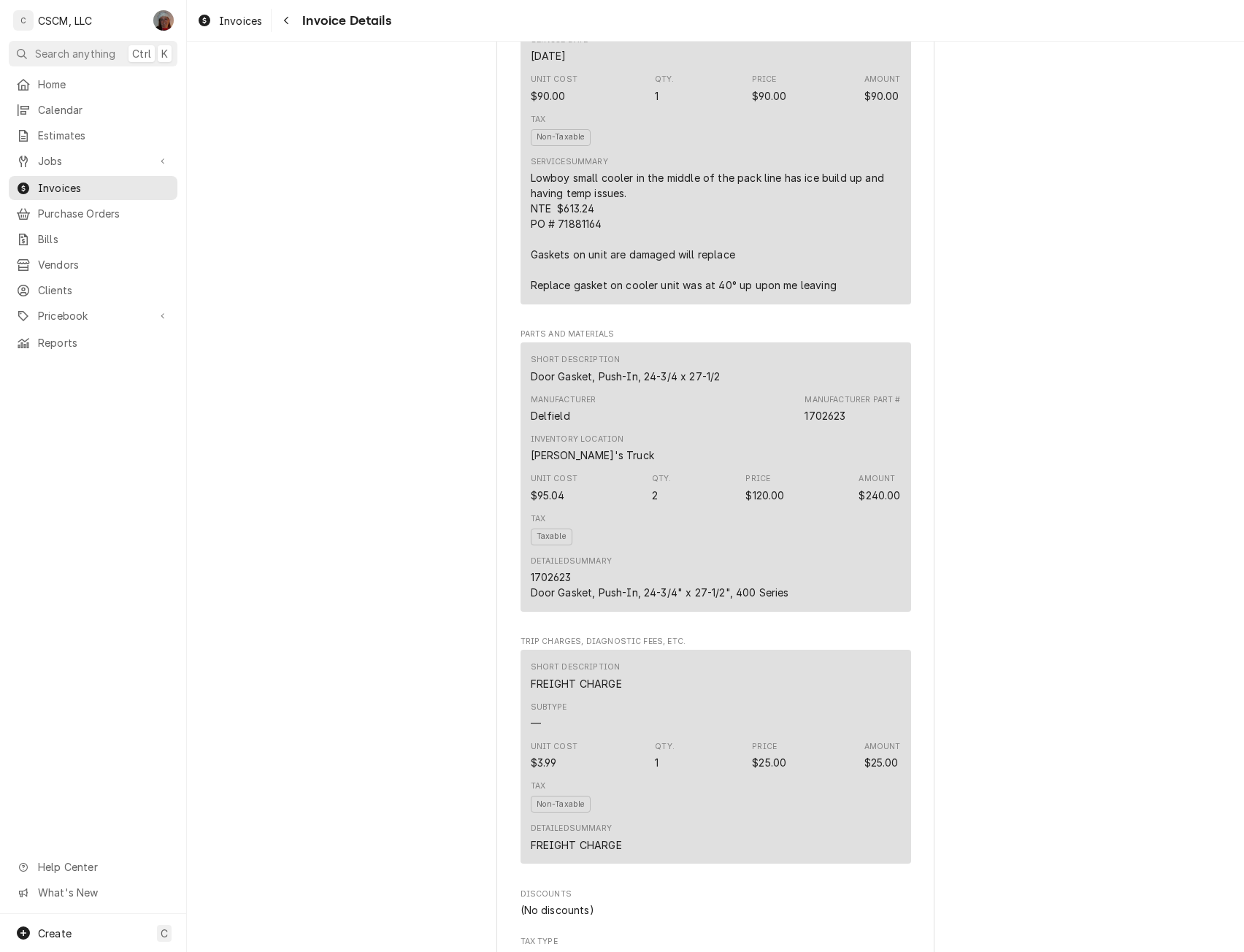
scroll to position [1059, 0]
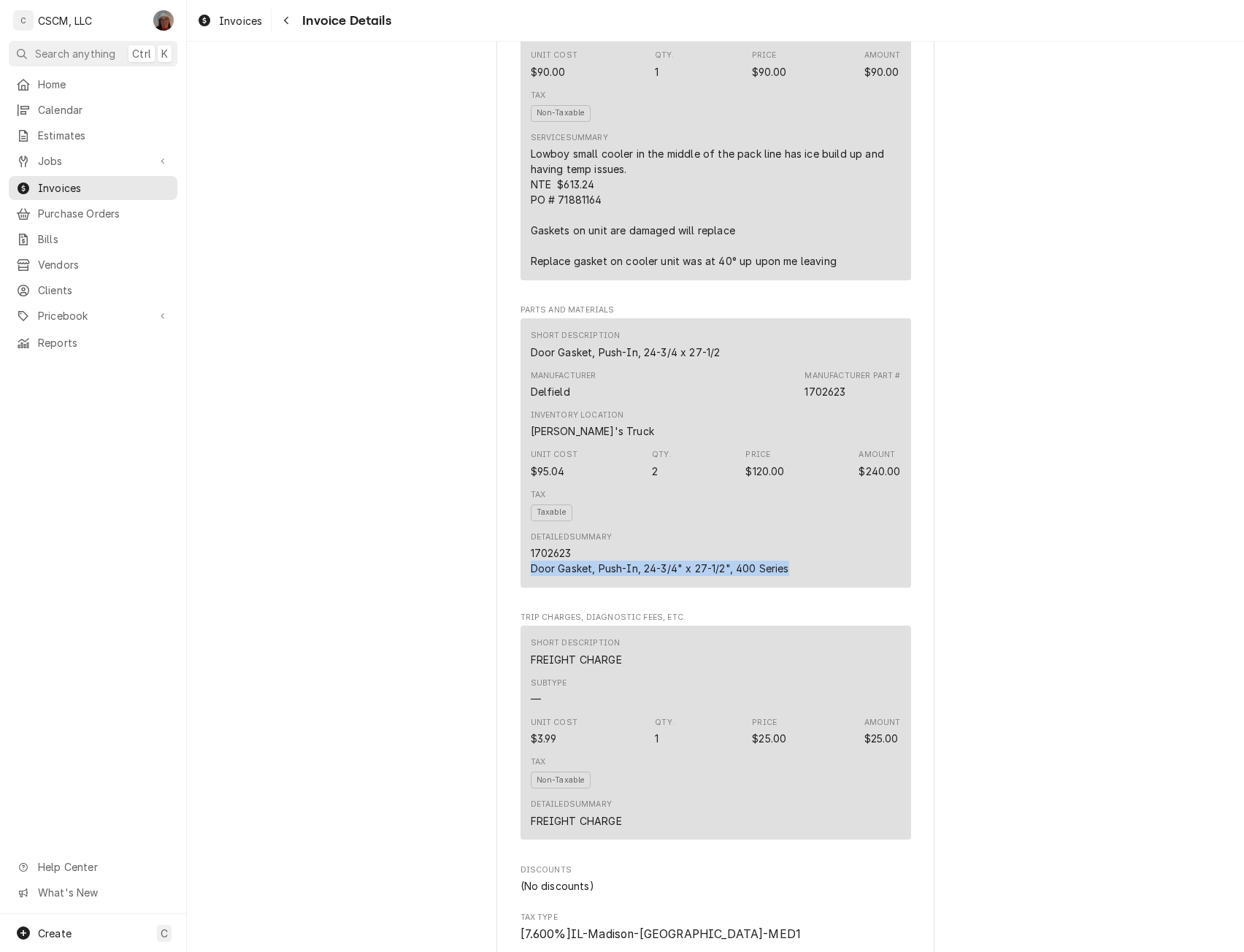
drag, startPoint x: 517, startPoint y: 621, endPoint x: 799, endPoint y: 606, distance: 282.4
click at [799, 587] on div "Short Description Door Gasket, Push-In, 24-3/4 x 27-1/2 Manufacturer Delfield M…" at bounding box center [716, 453] width 390 height 269
click at [530, 576] on div "1702623 Door Gasket, Push-In, 24-3/4" x 27-1/2", 400 Series" at bounding box center [660, 561] width 259 height 31
drag, startPoint x: 526, startPoint y: 618, endPoint x: 788, endPoint y: 618, distance: 262.0
click at [788, 581] on div "Detailed Summary 1702623 Door Gasket, Push-In, 24-3/4" x 27-1/2", 400 Series" at bounding box center [715, 554] width 370 height 54
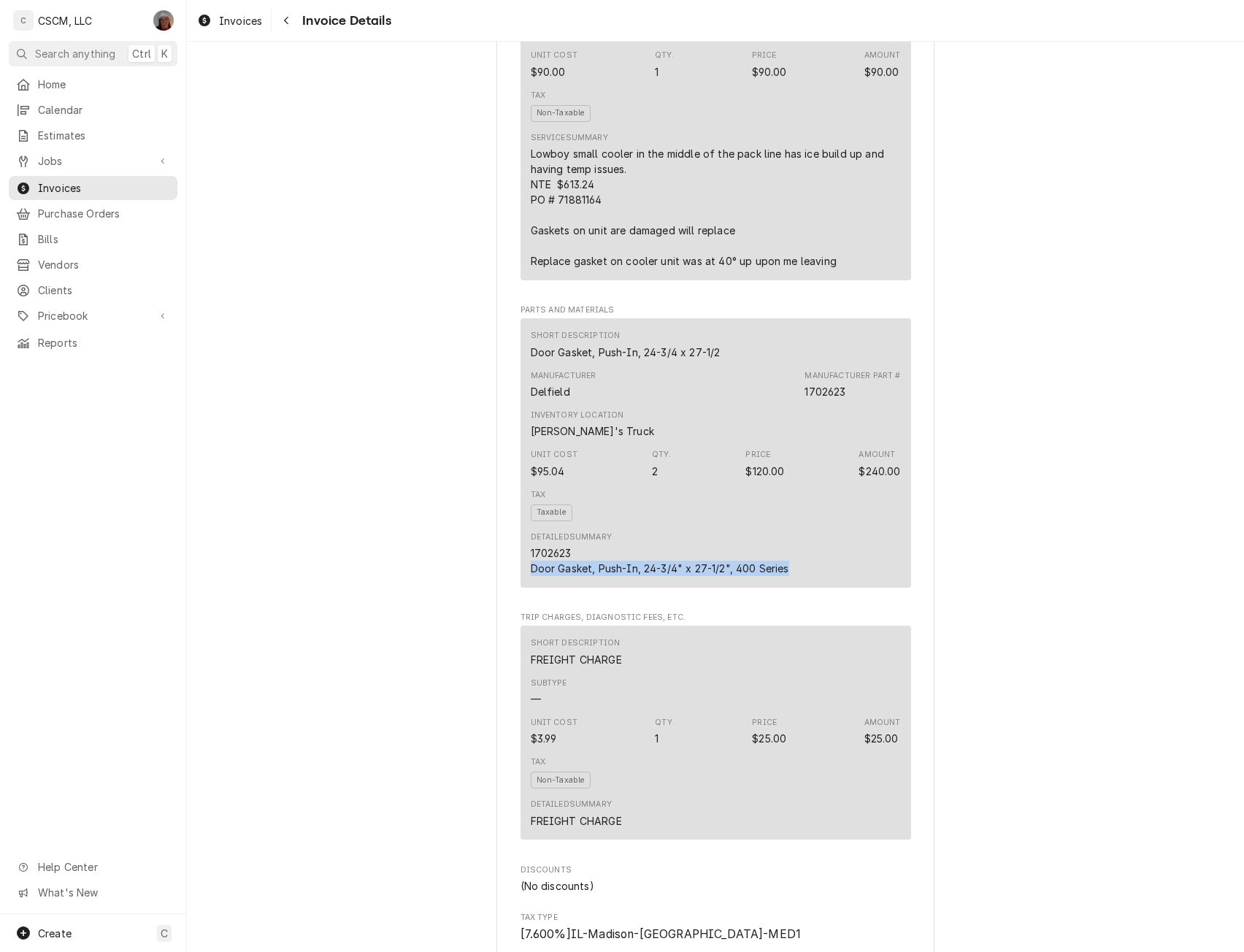
copy div "Door Gasket, Push-In, 24-3/4" x 27-1/2", 400 Series"
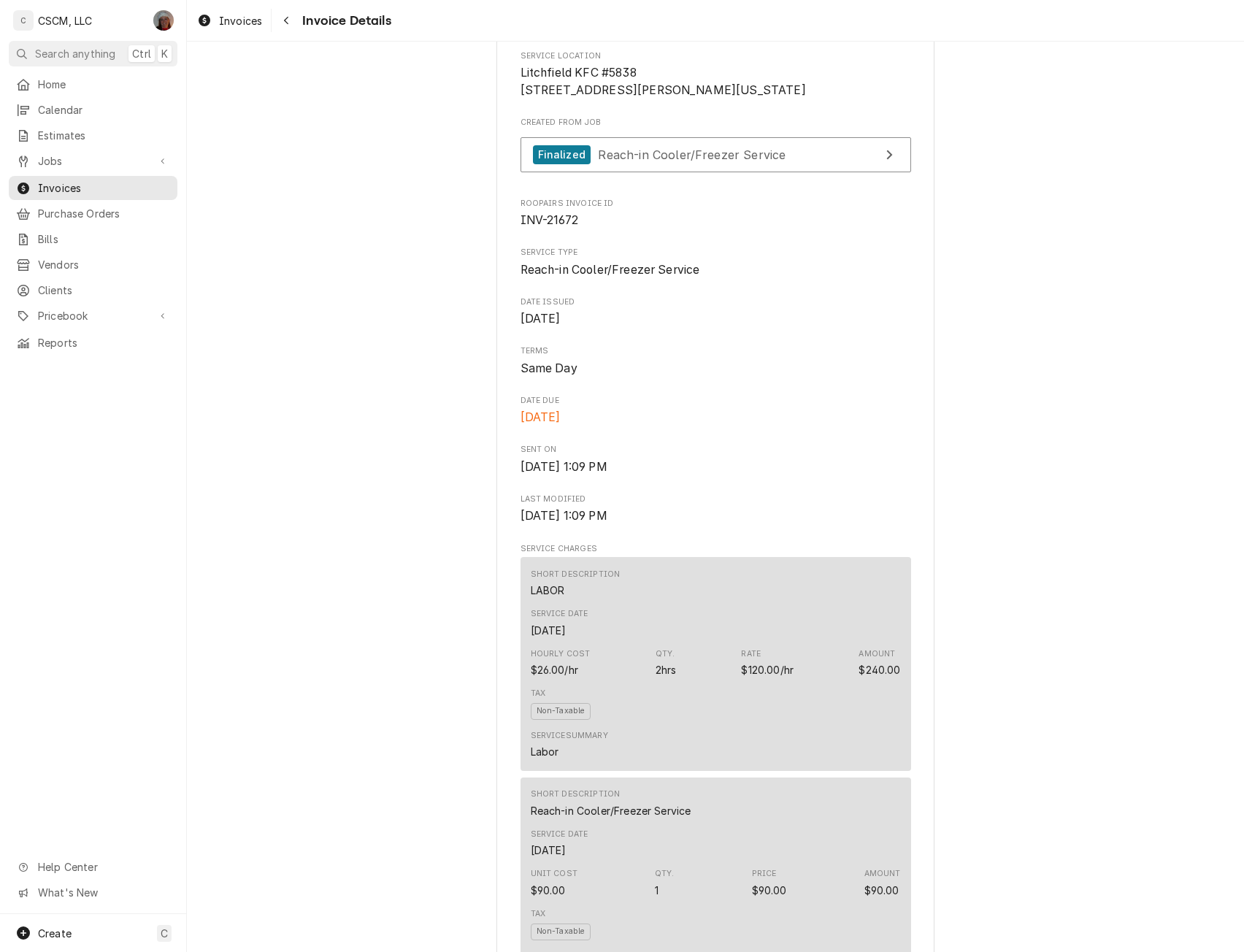
scroll to position [0, 0]
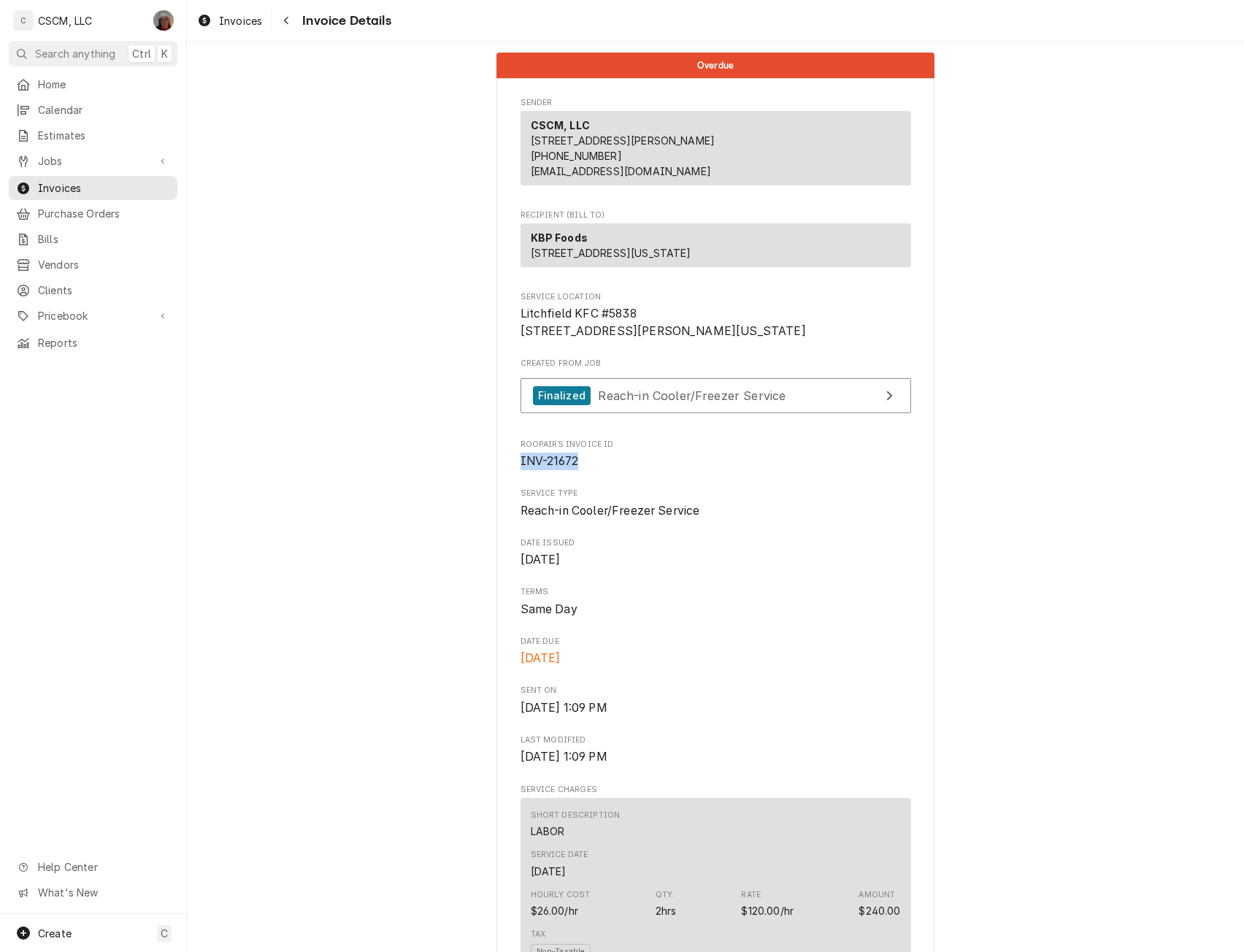
drag, startPoint x: 515, startPoint y: 512, endPoint x: 583, endPoint y: 512, distance: 68.0
click at [583, 470] on span "INV-21672" at bounding box center [716, 461] width 390 height 17
copy span "INV-21672"
click at [76, 163] on span "Jobs" at bounding box center [93, 161] width 110 height 15
click at [66, 179] on span "Jobs" at bounding box center [104, 186] width 132 height 15
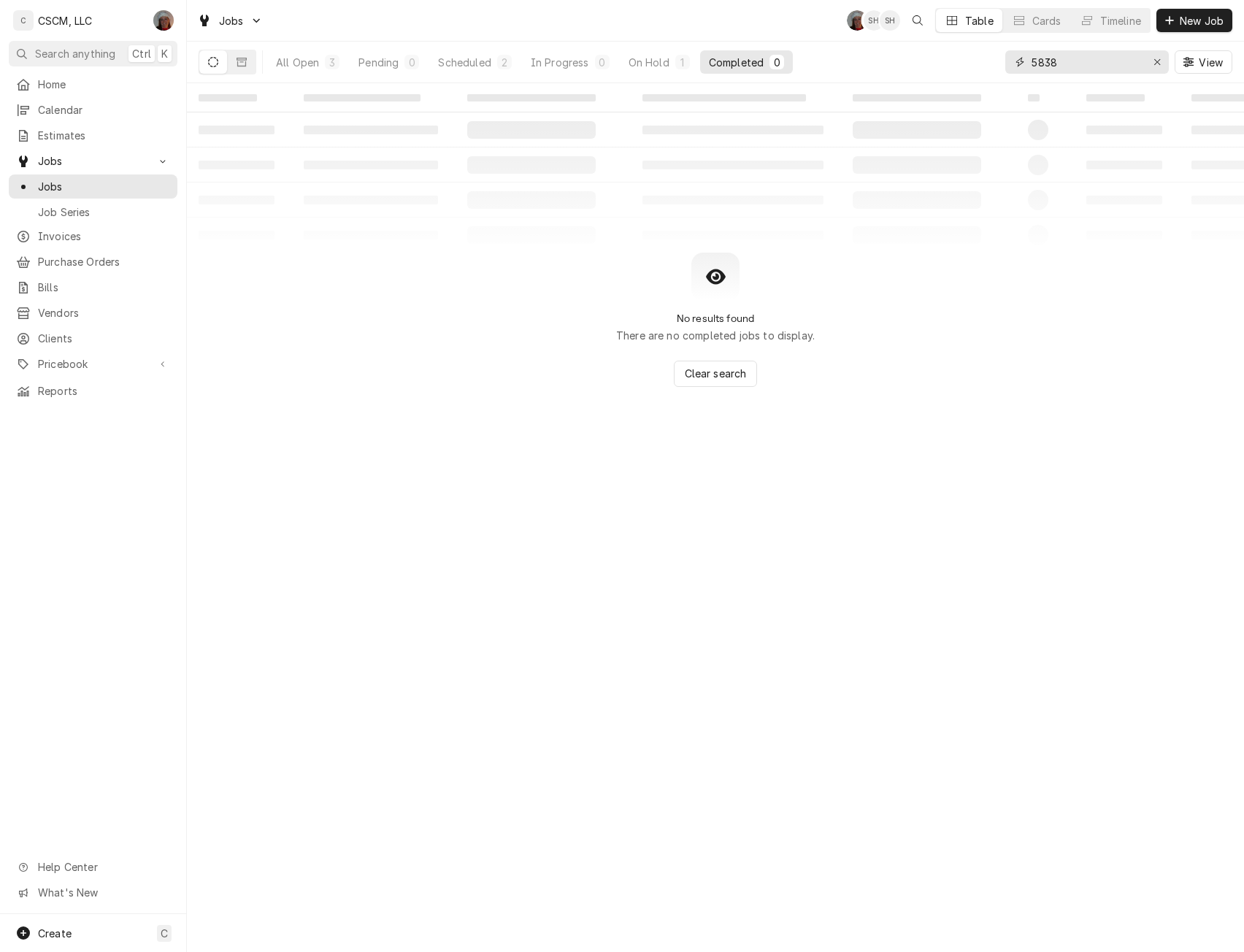
drag, startPoint x: 1081, startPoint y: 66, endPoint x: 978, endPoint y: 67, distance: 103.0
click at [978, 67] on div "All Open 3 Pending 0 Scheduled 2 In Progress 0 On Hold 1 Completed 0 5838 View" at bounding box center [715, 62] width 1034 height 41
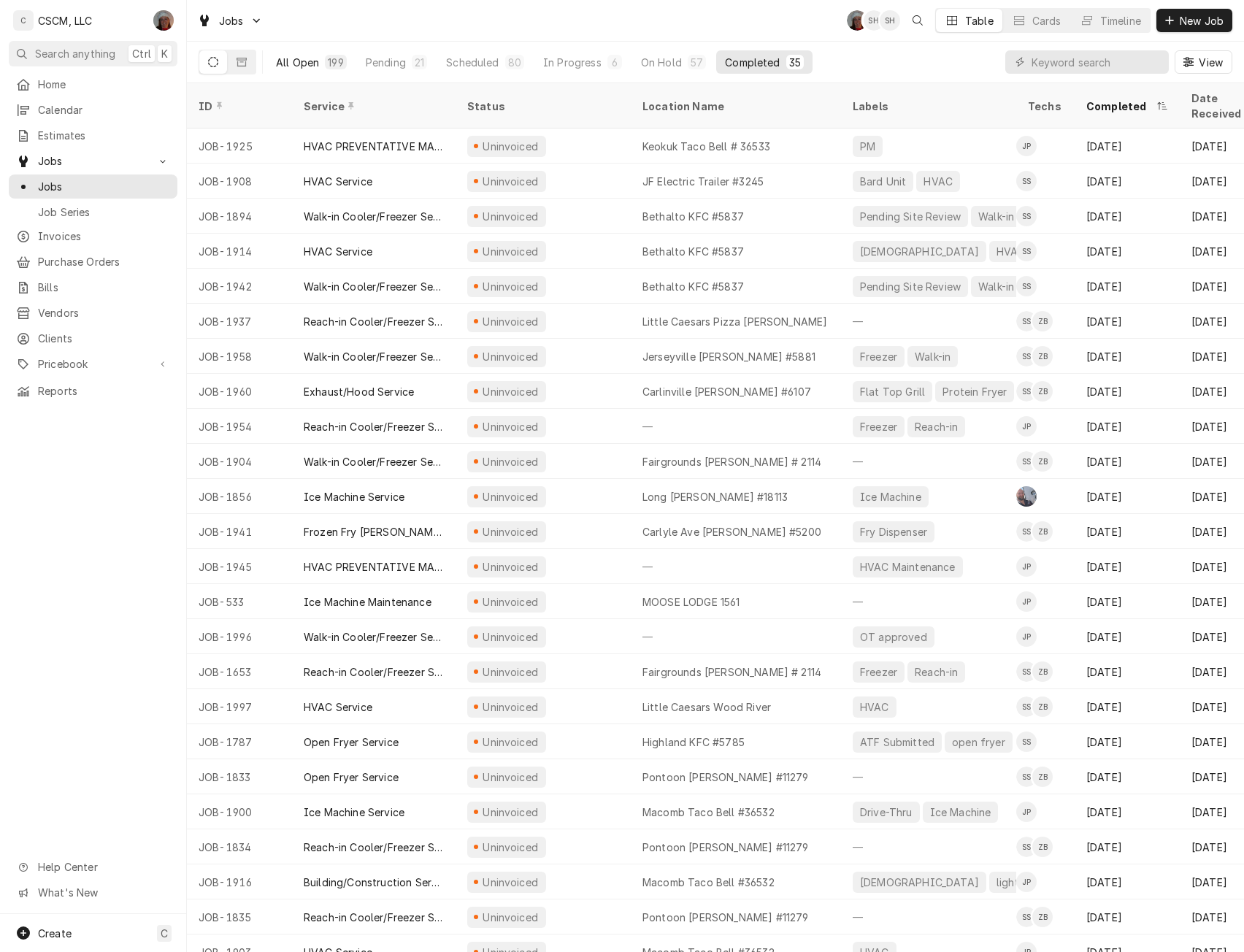
click at [307, 51] on button "All Open 199" at bounding box center [311, 62] width 89 height 23
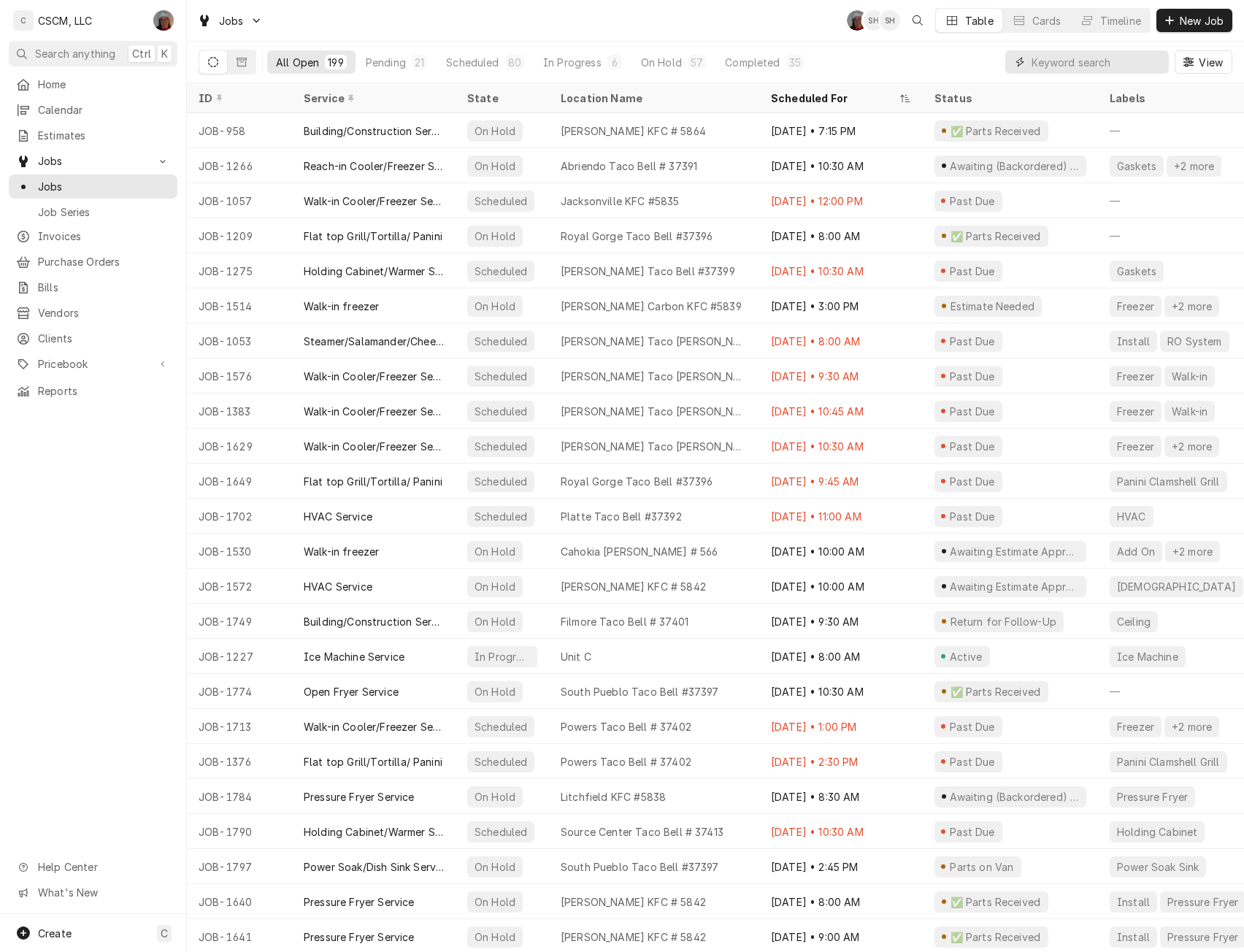
click at [1056, 60] on input "Dynamic Content Wrapper" at bounding box center [1096, 62] width 130 height 23
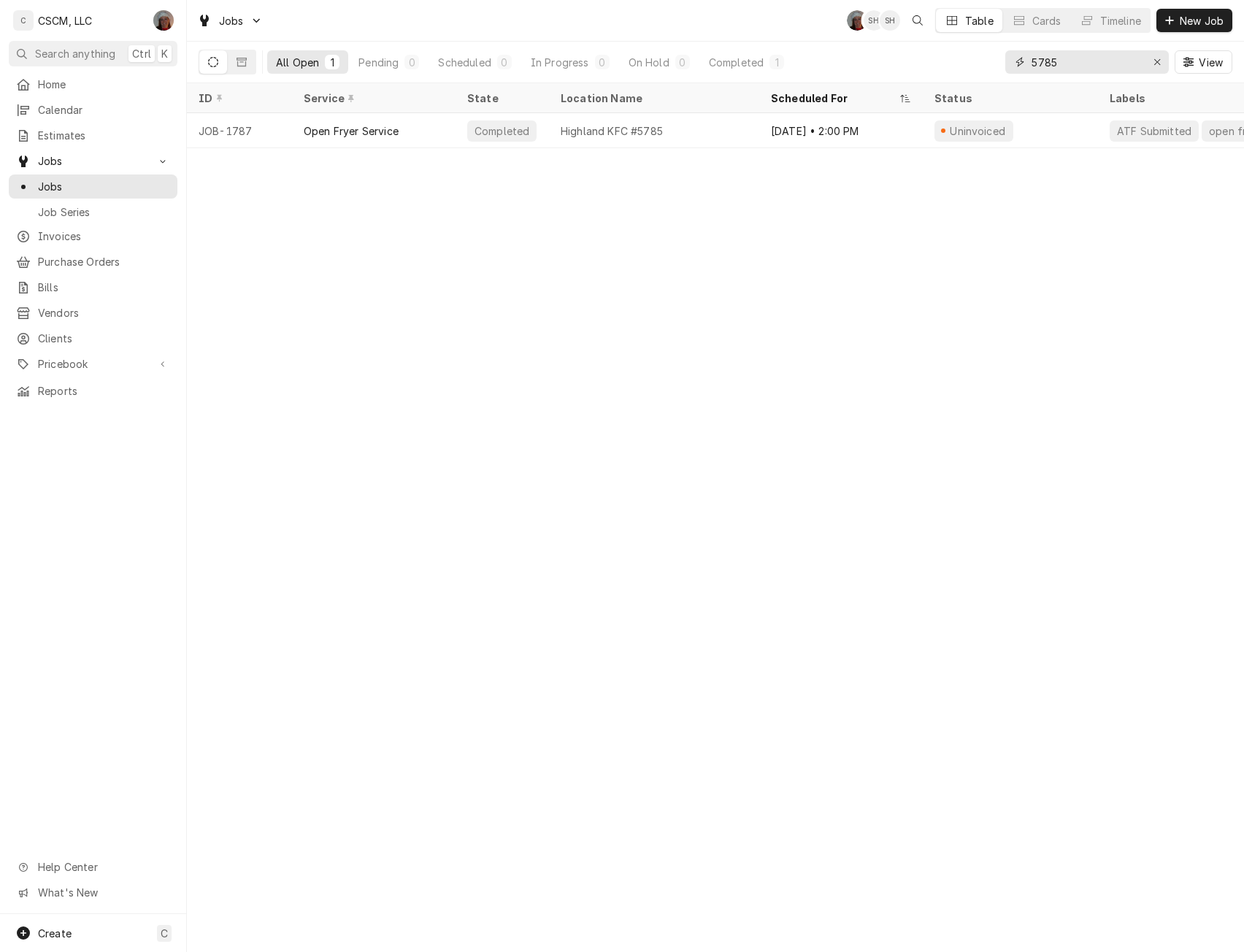
type input "5785"
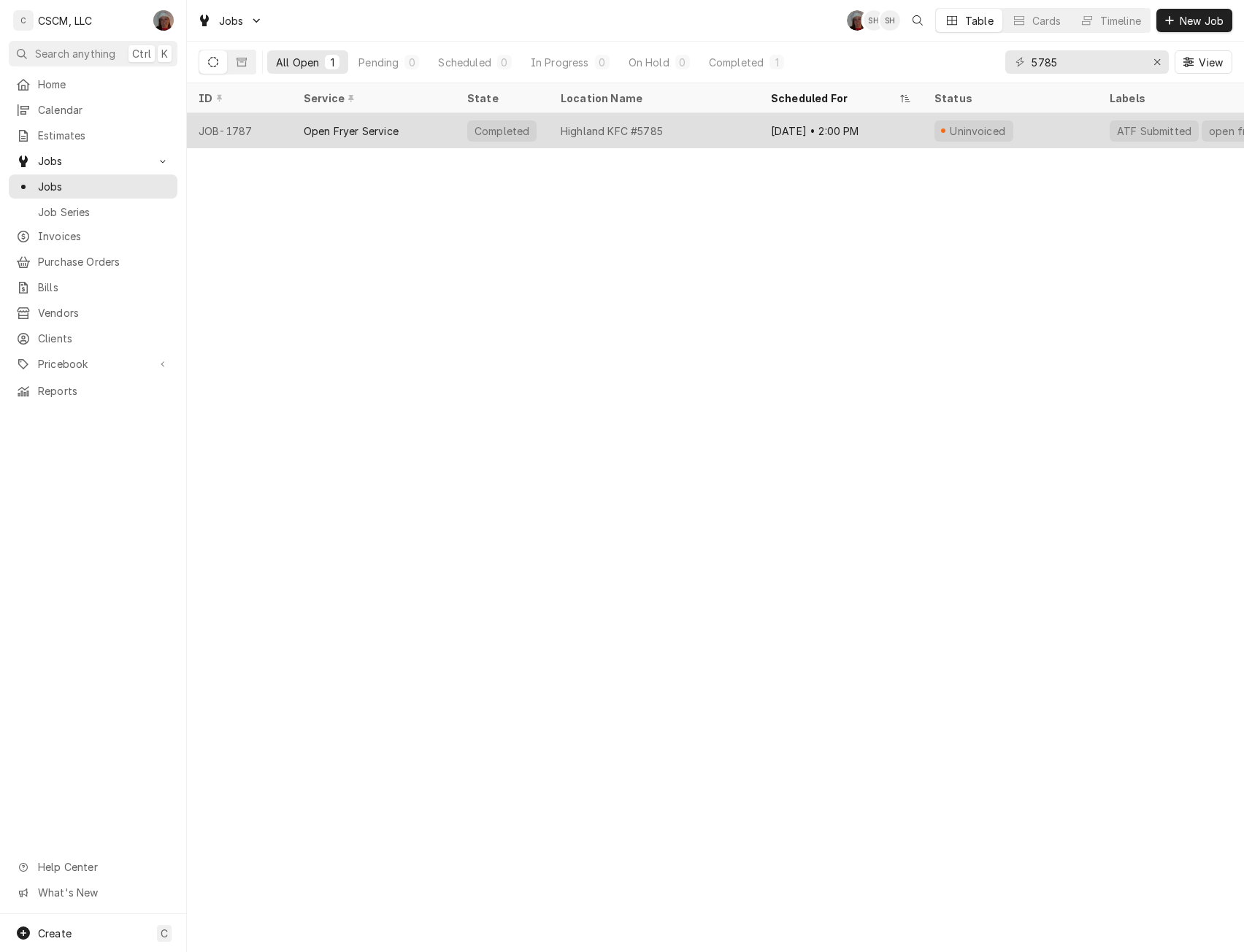
click at [350, 125] on div "Open Fryer Service" at bounding box center [350, 131] width 95 height 15
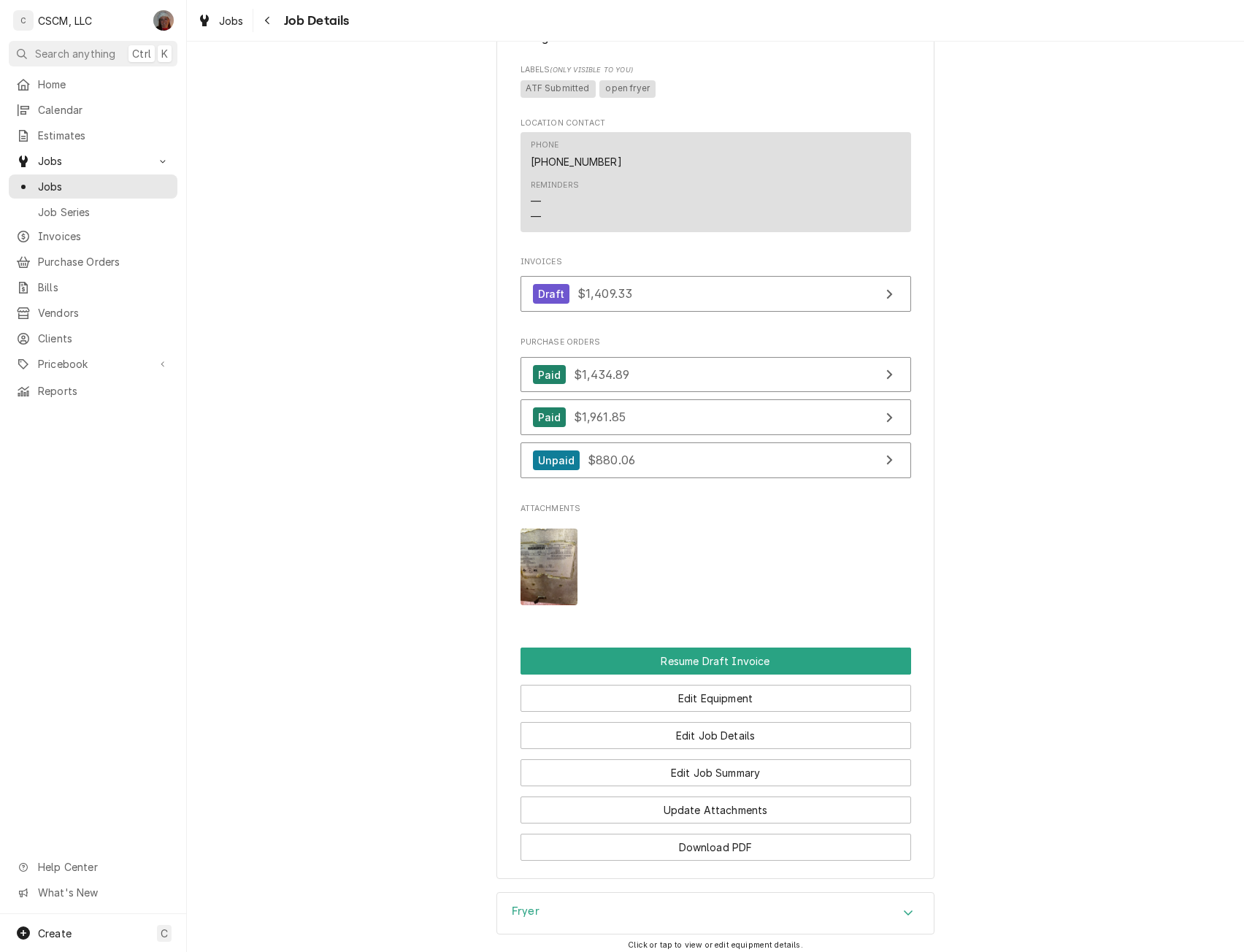
scroll to position [1195, 0]
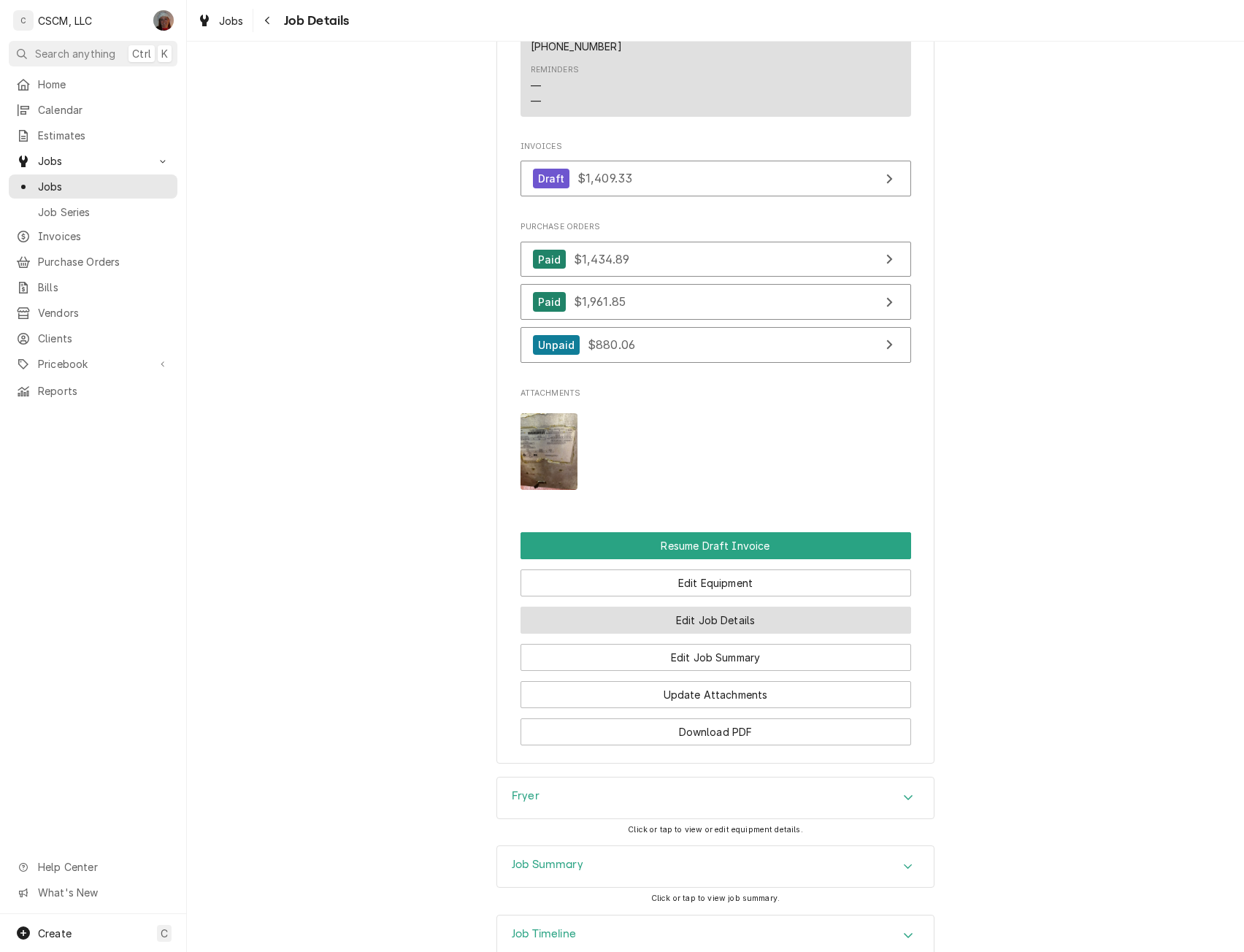
click at [696, 629] on button "Edit Job Details" at bounding box center [716, 621] width 390 height 27
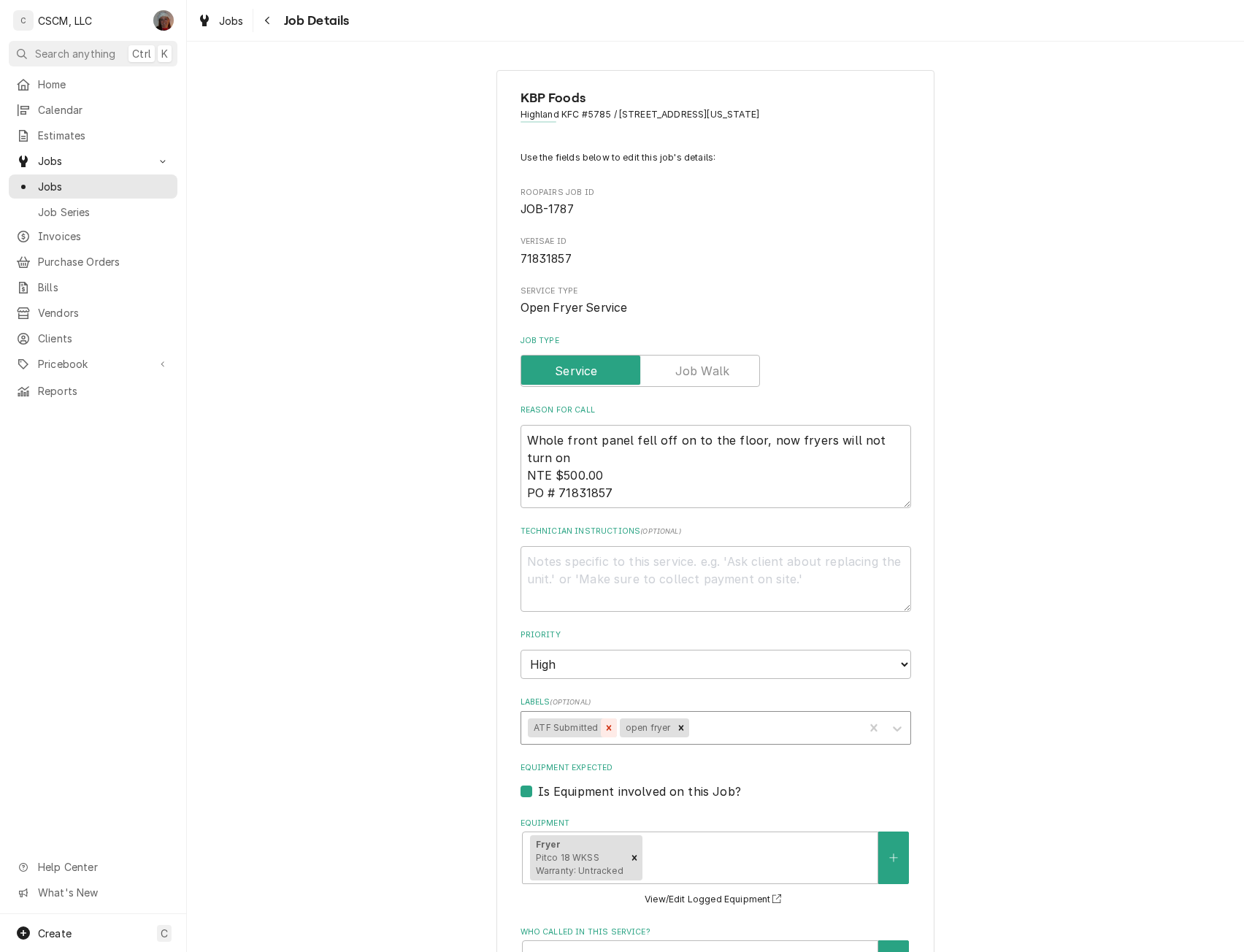
click at [604, 727] on icon "Remove ATF Submitted" at bounding box center [609, 728] width 11 height 11
drag, startPoint x: 548, startPoint y: 473, endPoint x: 608, endPoint y: 473, distance: 60.0
click at [608, 473] on textarea "Whole front panel fell off on to the floor, now fryers will not turn on NTE $50…" at bounding box center [716, 467] width 390 height 83
paste textarea "1,409.33"
type textarea "x"
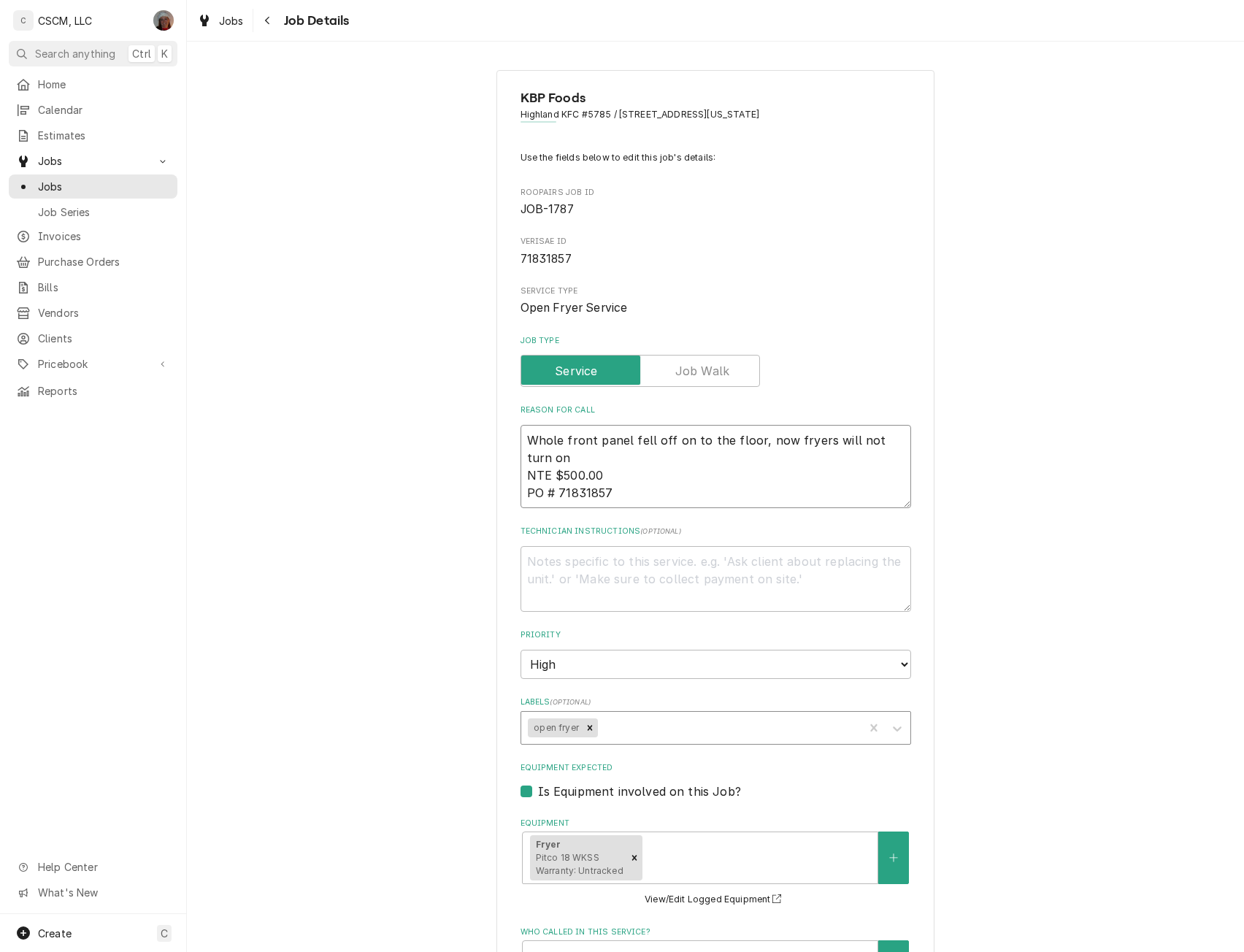
type textarea "Whole front panel fell off on to the floor, now fryers will not turn on NTE $1,…"
type textarea "x"
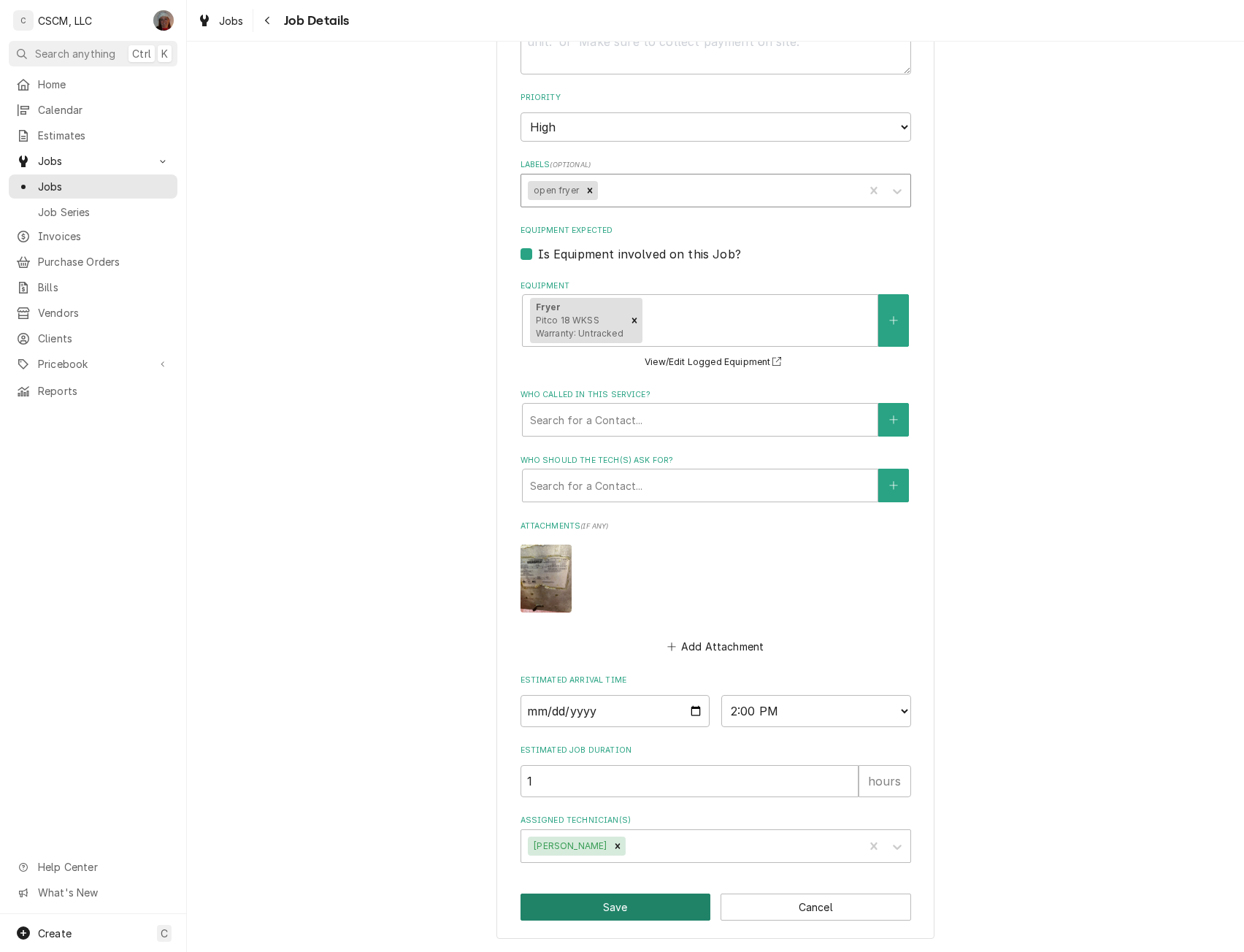
type textarea "Whole front panel fell off on to the floor, now fryers will not turn on NTE $1,…"
click at [585, 899] on button "Save" at bounding box center [616, 907] width 191 height 27
type textarea "x"
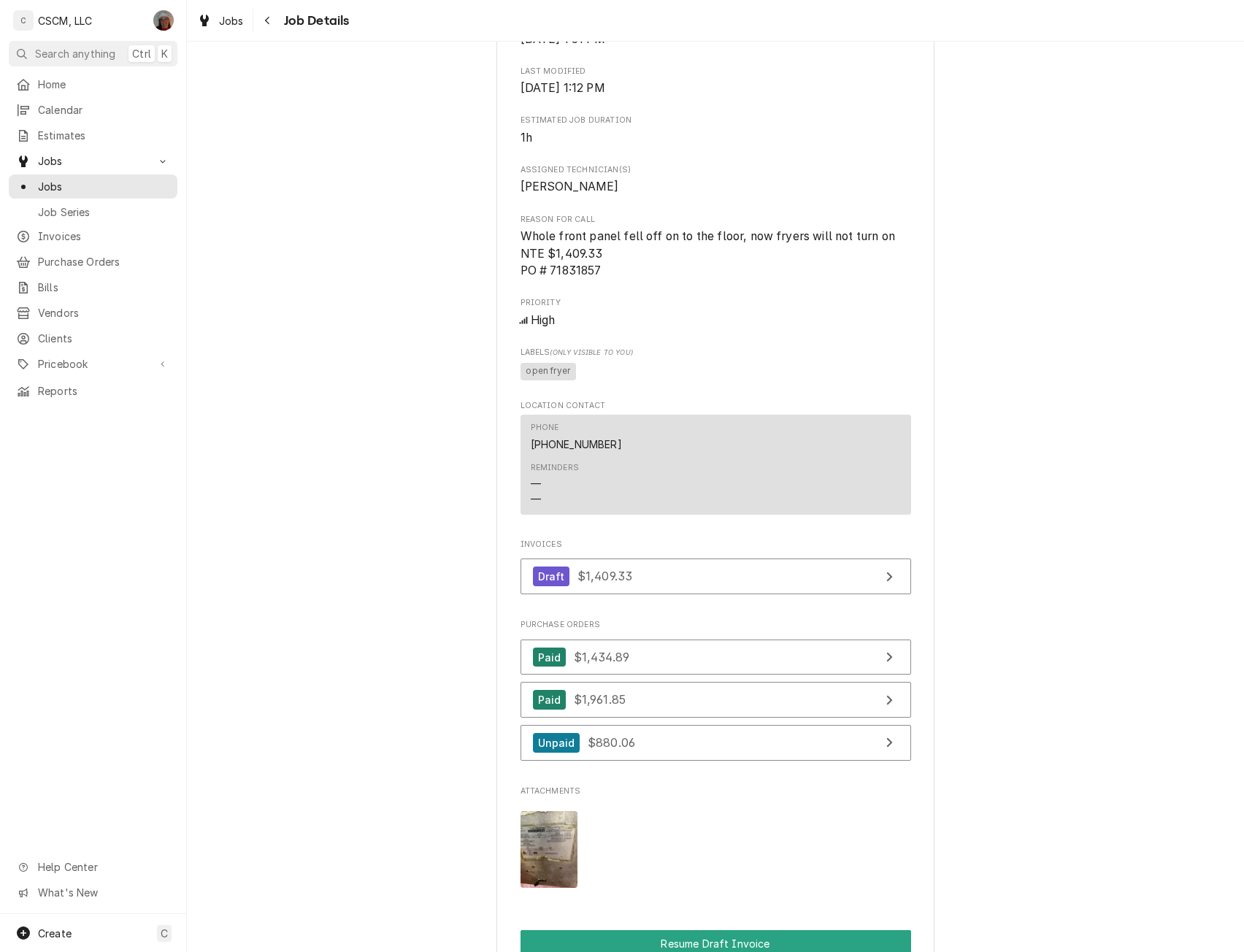
scroll to position [1312, 0]
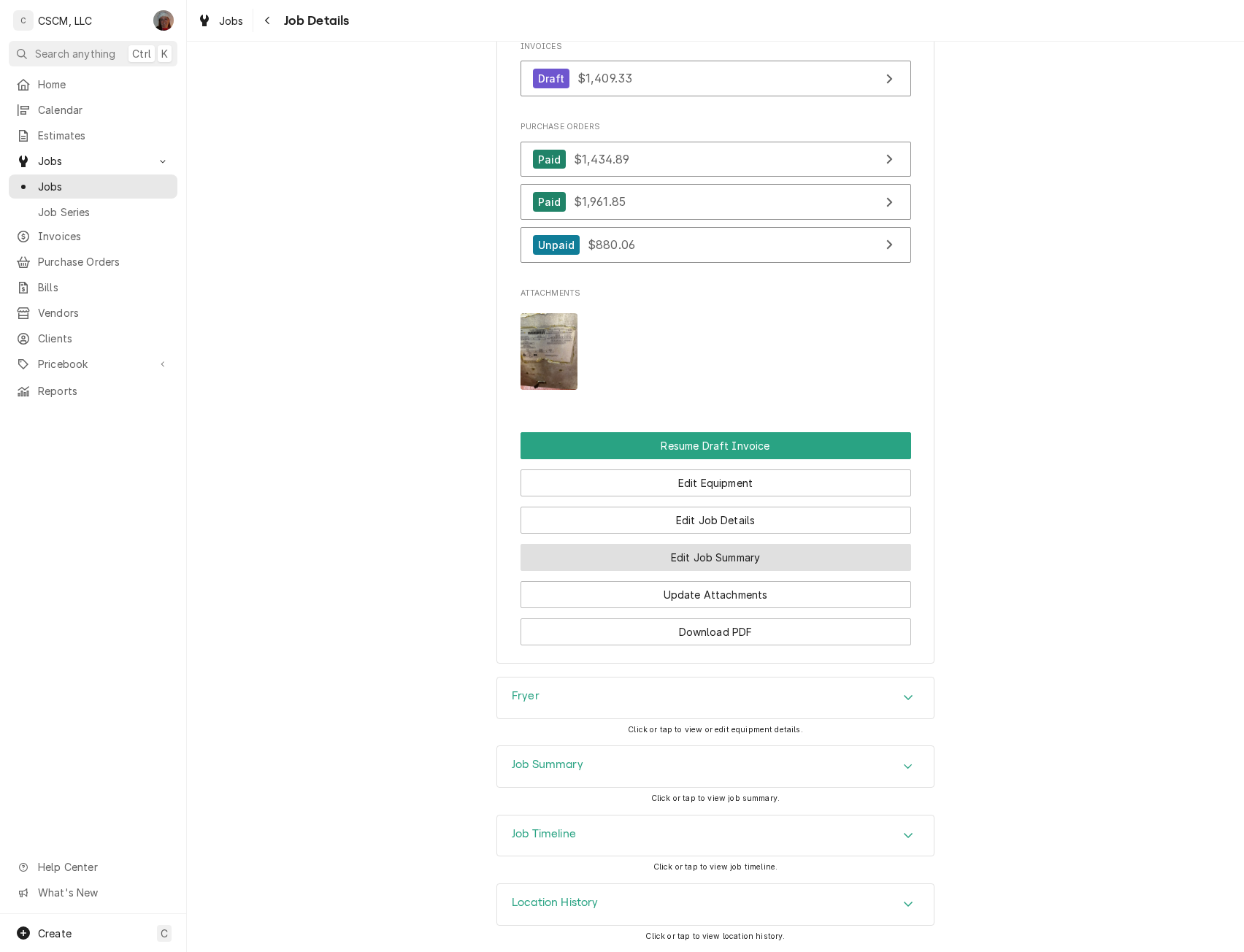
click at [711, 553] on button "Edit Job Summary" at bounding box center [716, 558] width 390 height 27
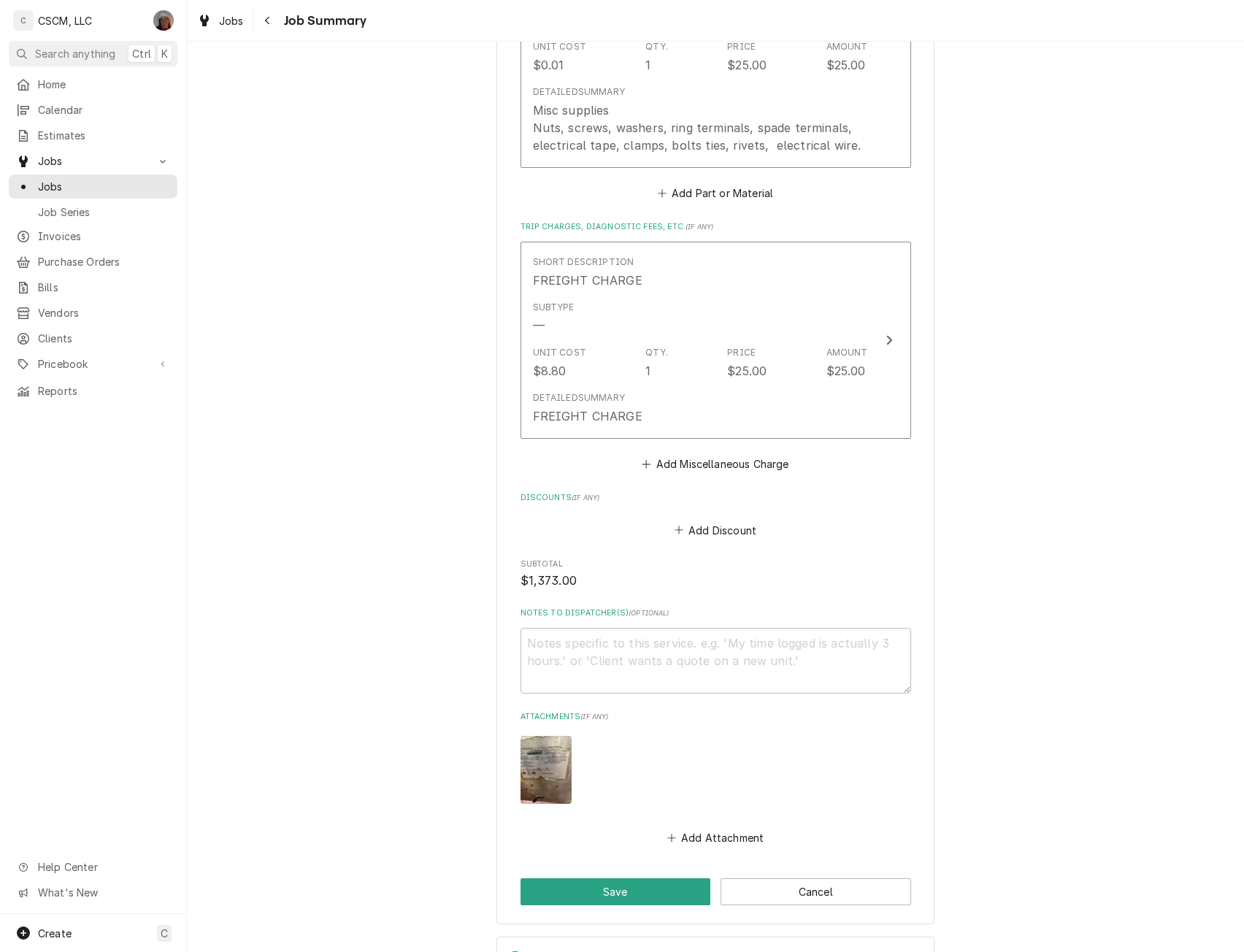
scroll to position [2097, 0]
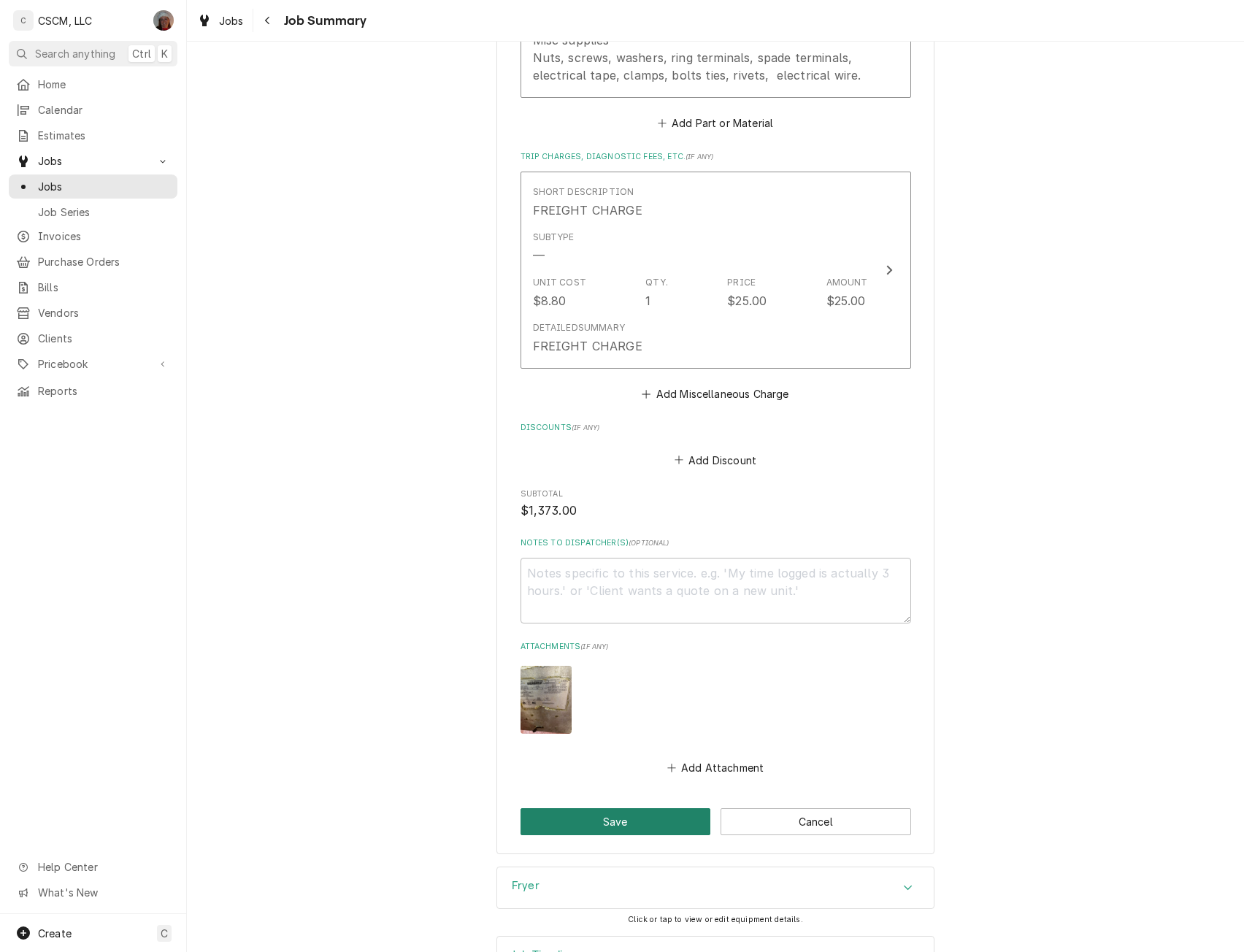
click at [623, 808] on button "Save" at bounding box center [616, 822] width 191 height 27
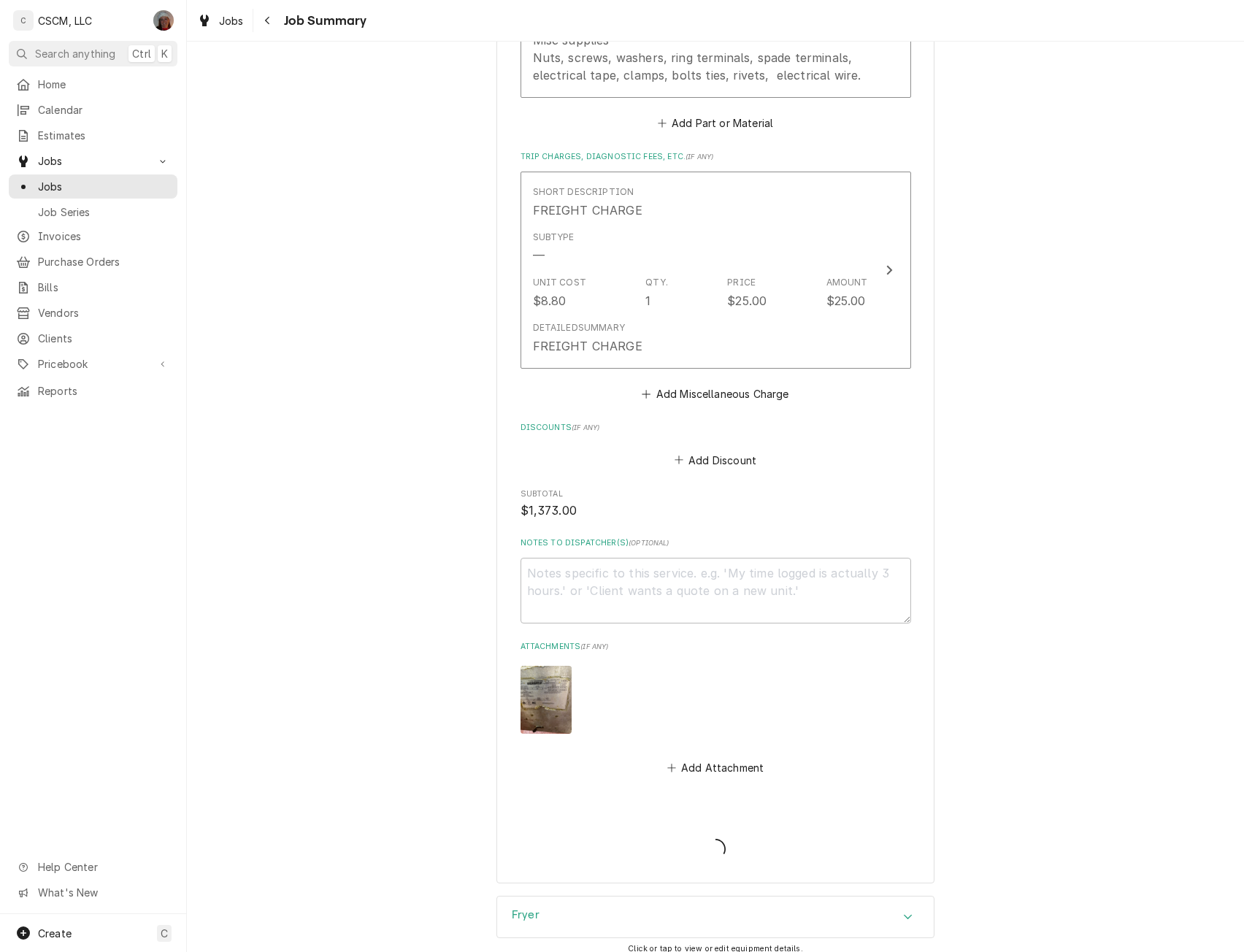
type textarea "x"
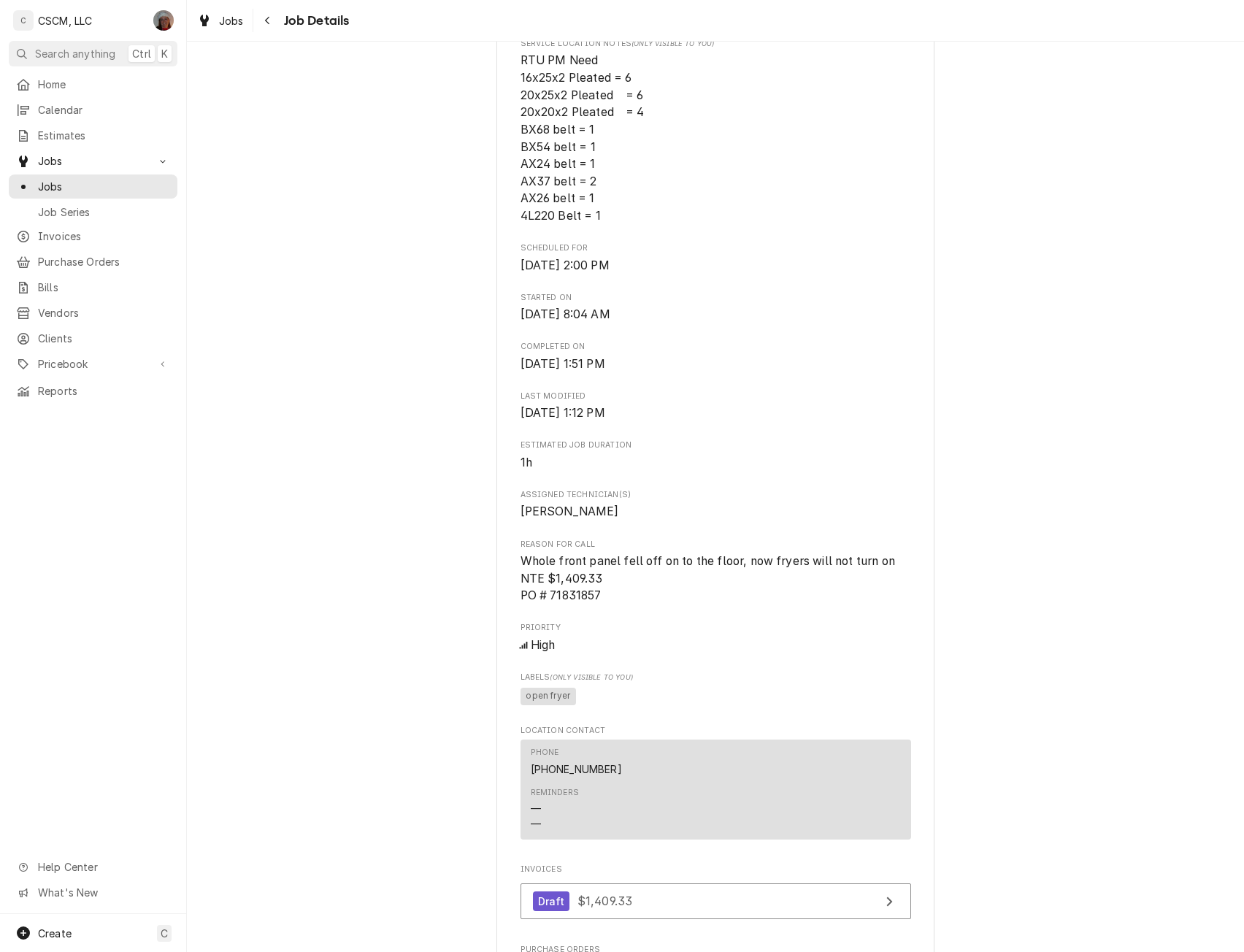
scroll to position [523, 0]
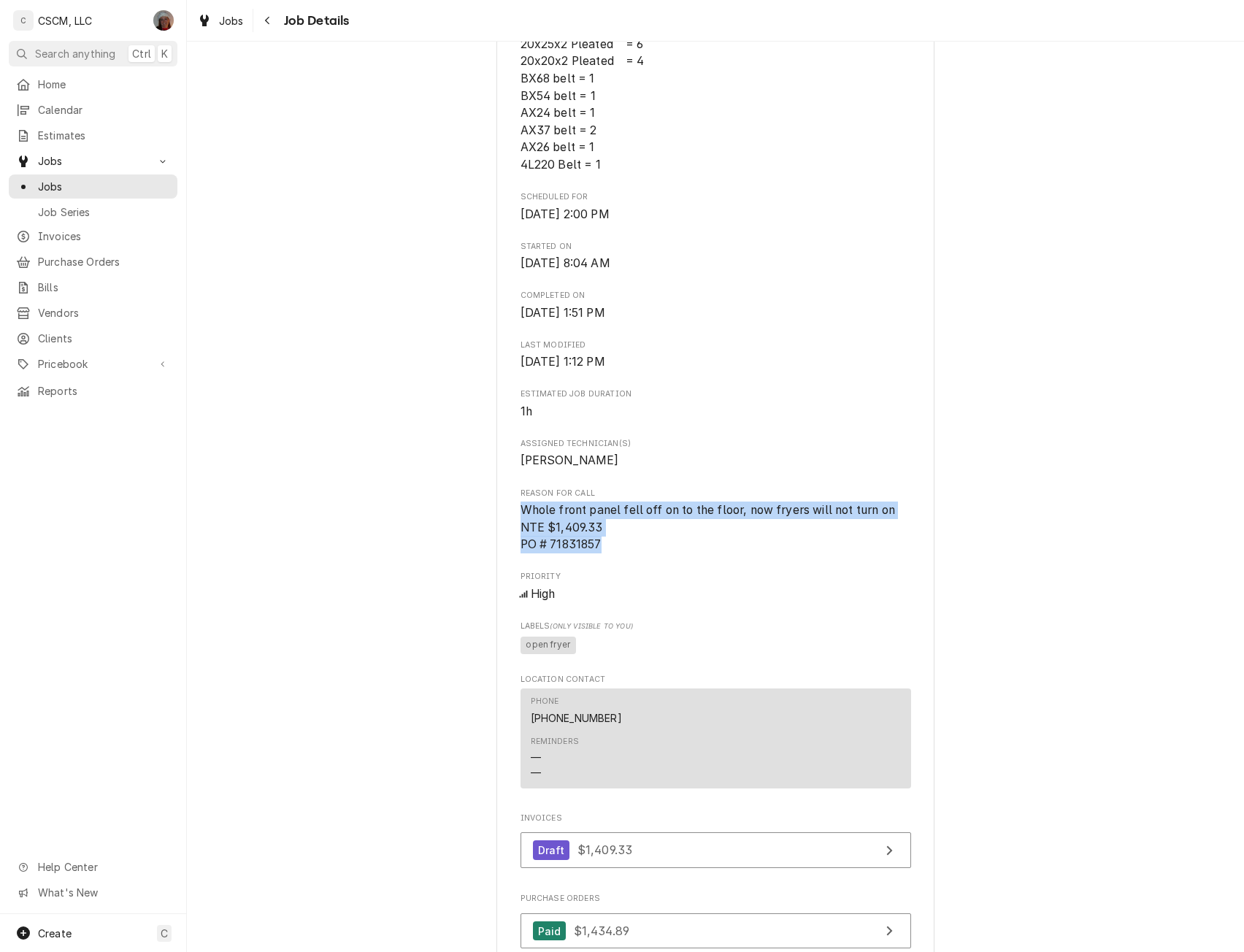
drag, startPoint x: 515, startPoint y: 530, endPoint x: 602, endPoint y: 558, distance: 91.4
click at [602, 553] on span "Whole front panel fell off on to the floor, now fryers will not turn on NTE $1,…" at bounding box center [716, 527] width 390 height 52
copy span "Whole front panel fell off on to the floor, now fryers will not turn on NTE $1,…"
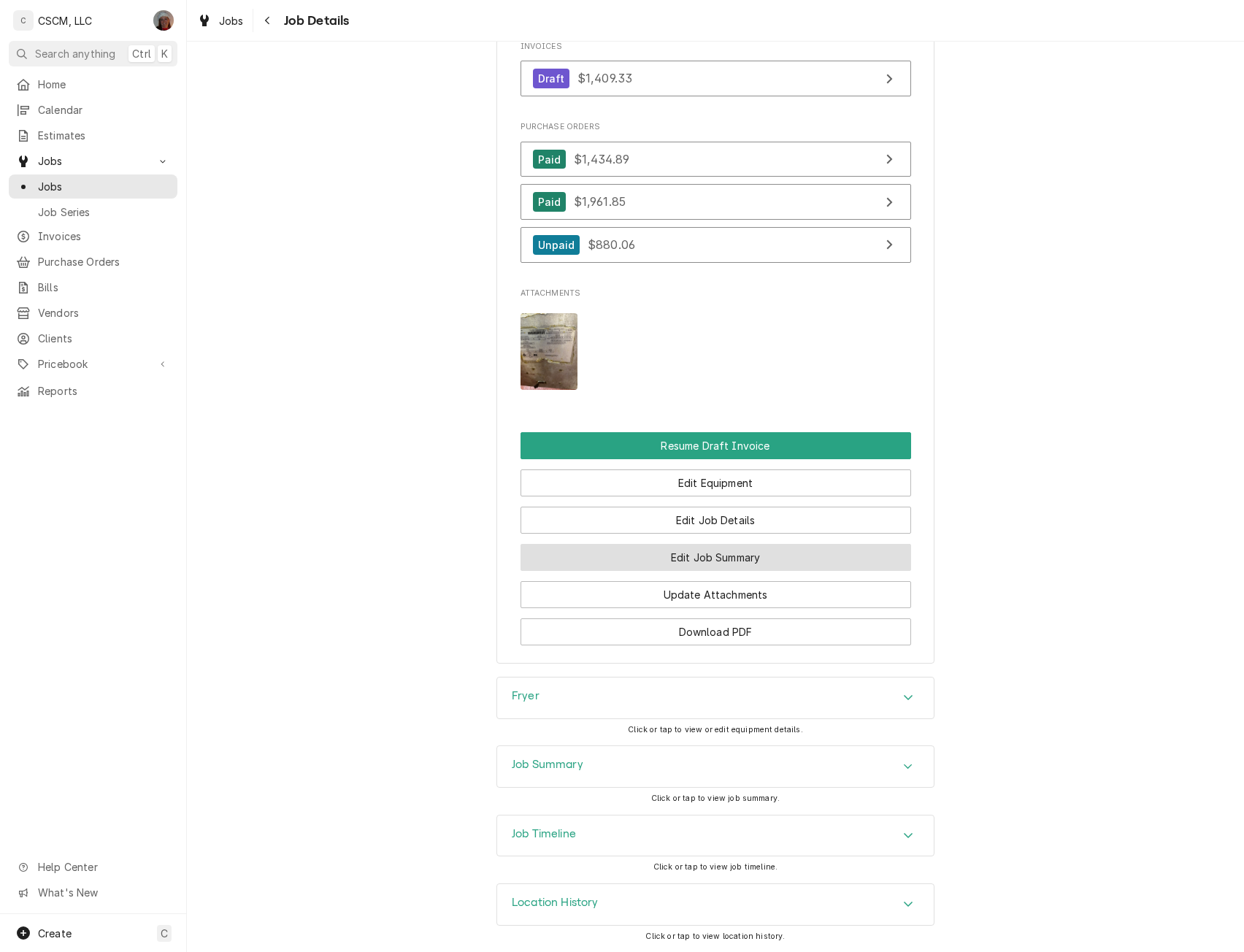
click at [679, 552] on button "Edit Job Summary" at bounding box center [716, 558] width 390 height 27
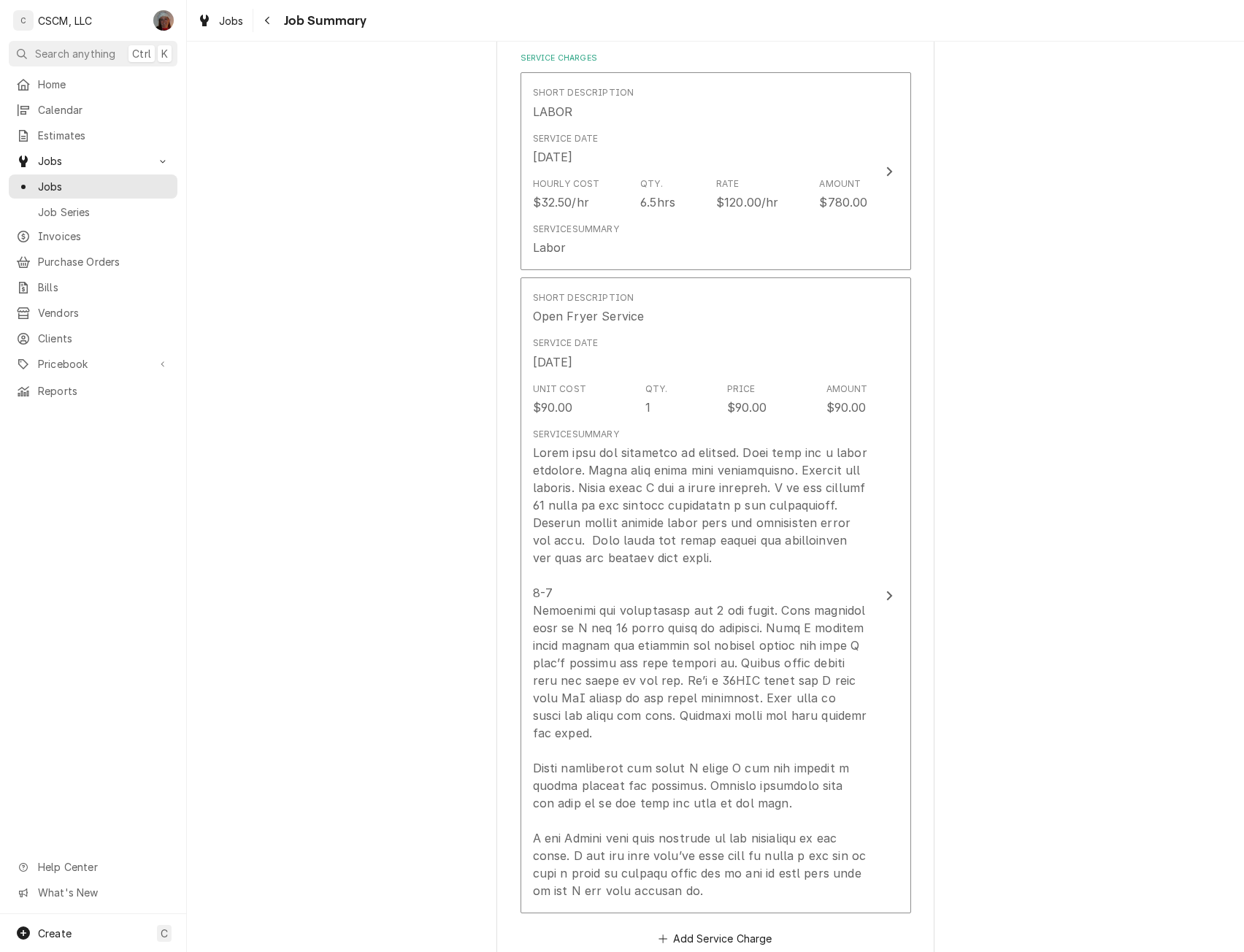
scroll to position [405, 0]
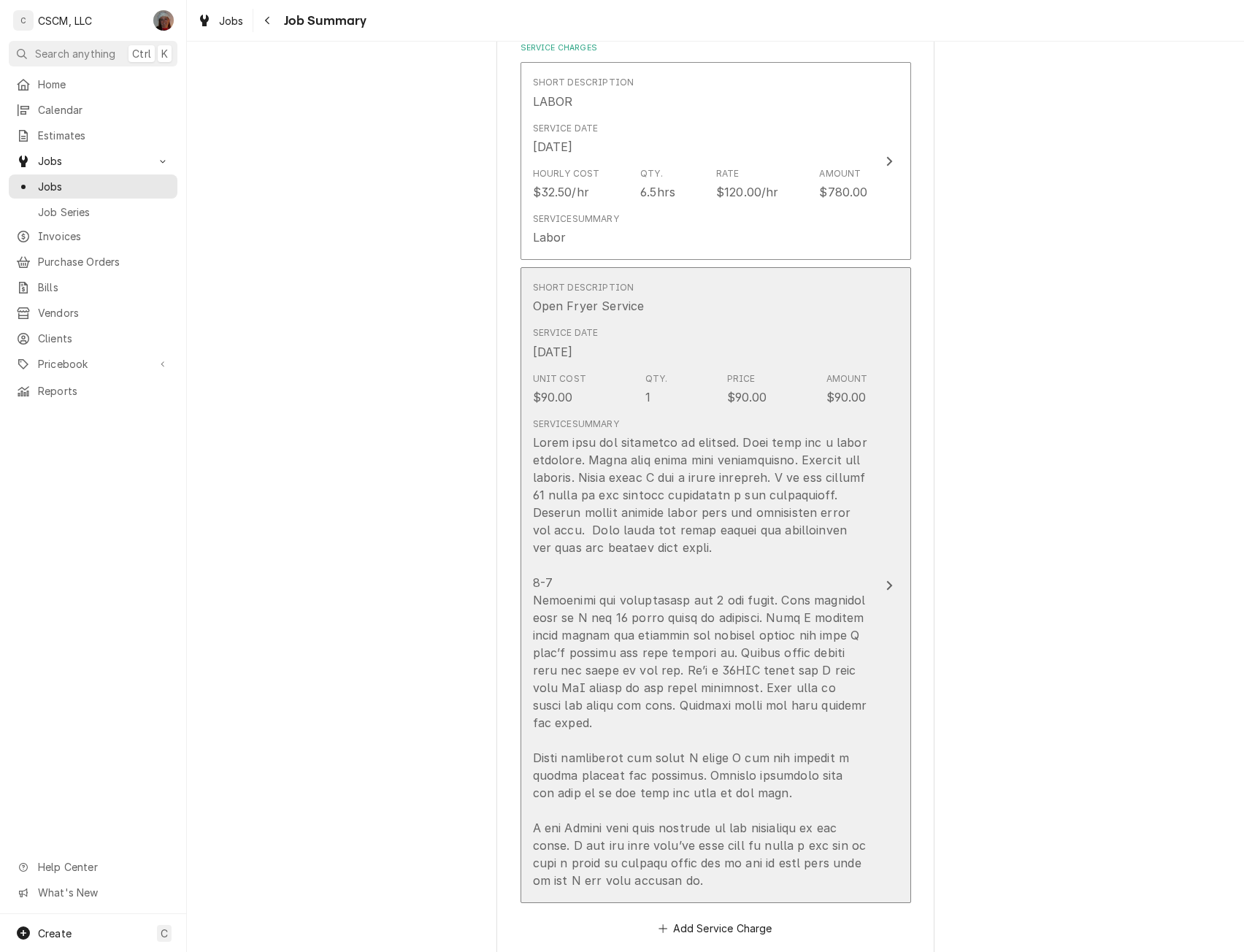
click at [892, 541] on button "Short Description Open Fryer Service Service Date Jul 14, 2025 Unit Cost $90.00…" at bounding box center [716, 585] width 390 height 636
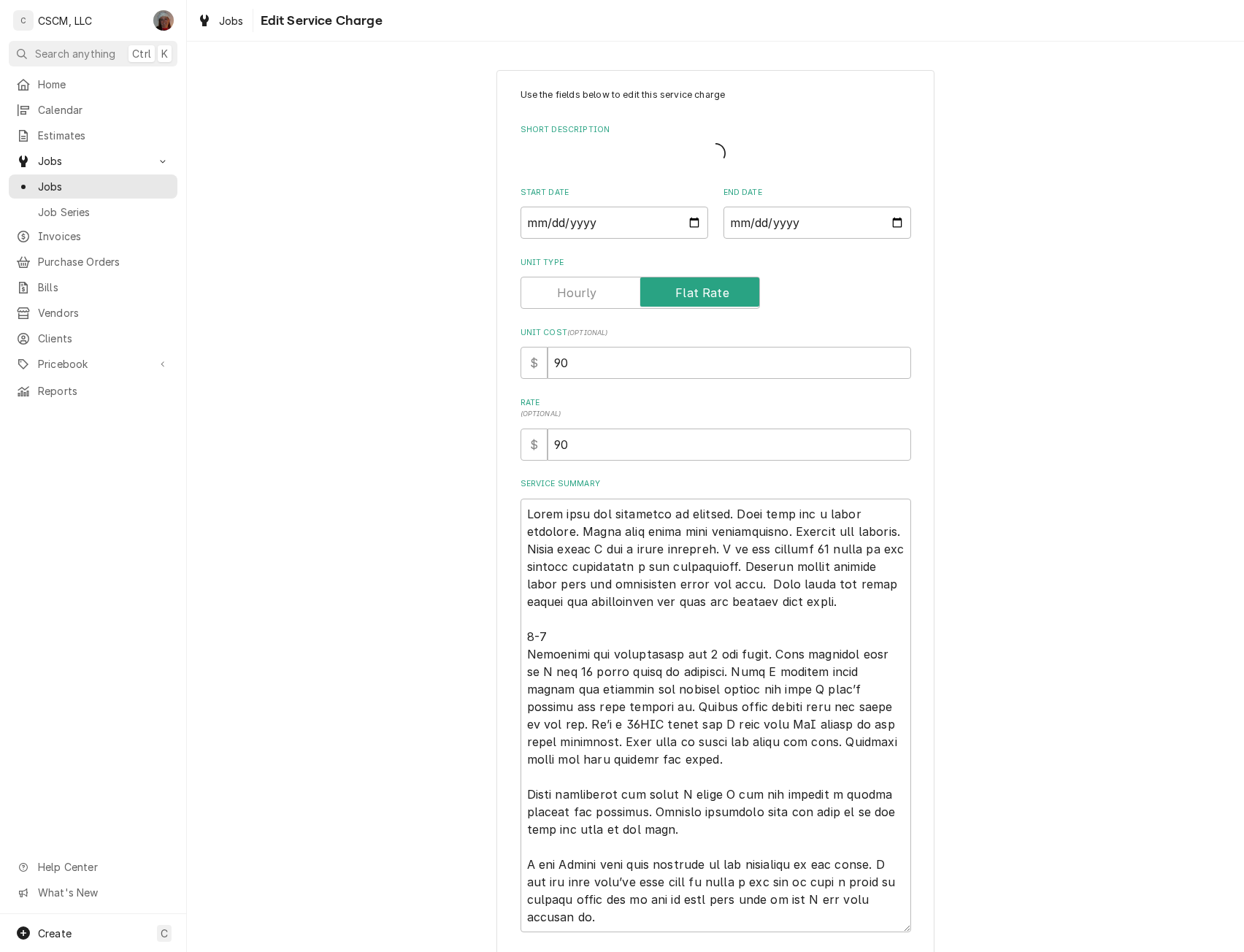
type textarea "x"
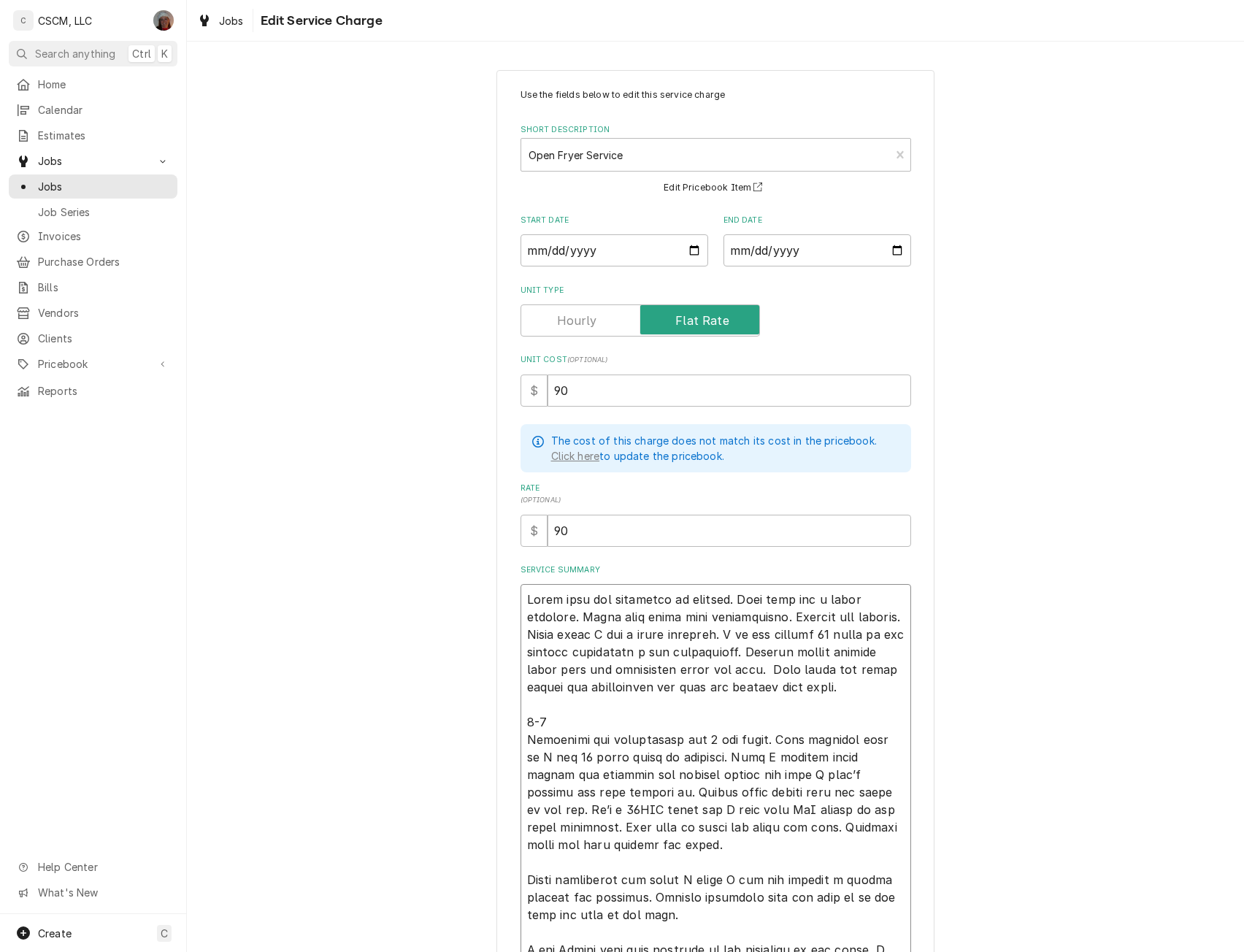
click at [521, 591] on textarea "Service Summary" at bounding box center [716, 801] width 390 height 434
type textarea "Lorem ipsu dol sitametco ad elitsed. Doei temp inc u labor etdolore. Magna aliq…"
paste textarea "Whole front panel fell off on to the floor, now fryers will not turn on NTE $1,…"
type textarea "x"
type textarea "Lorem ipsum dolor sita con ad el sed doeiu, tem incidi utla etd magn al ENI $9,…"
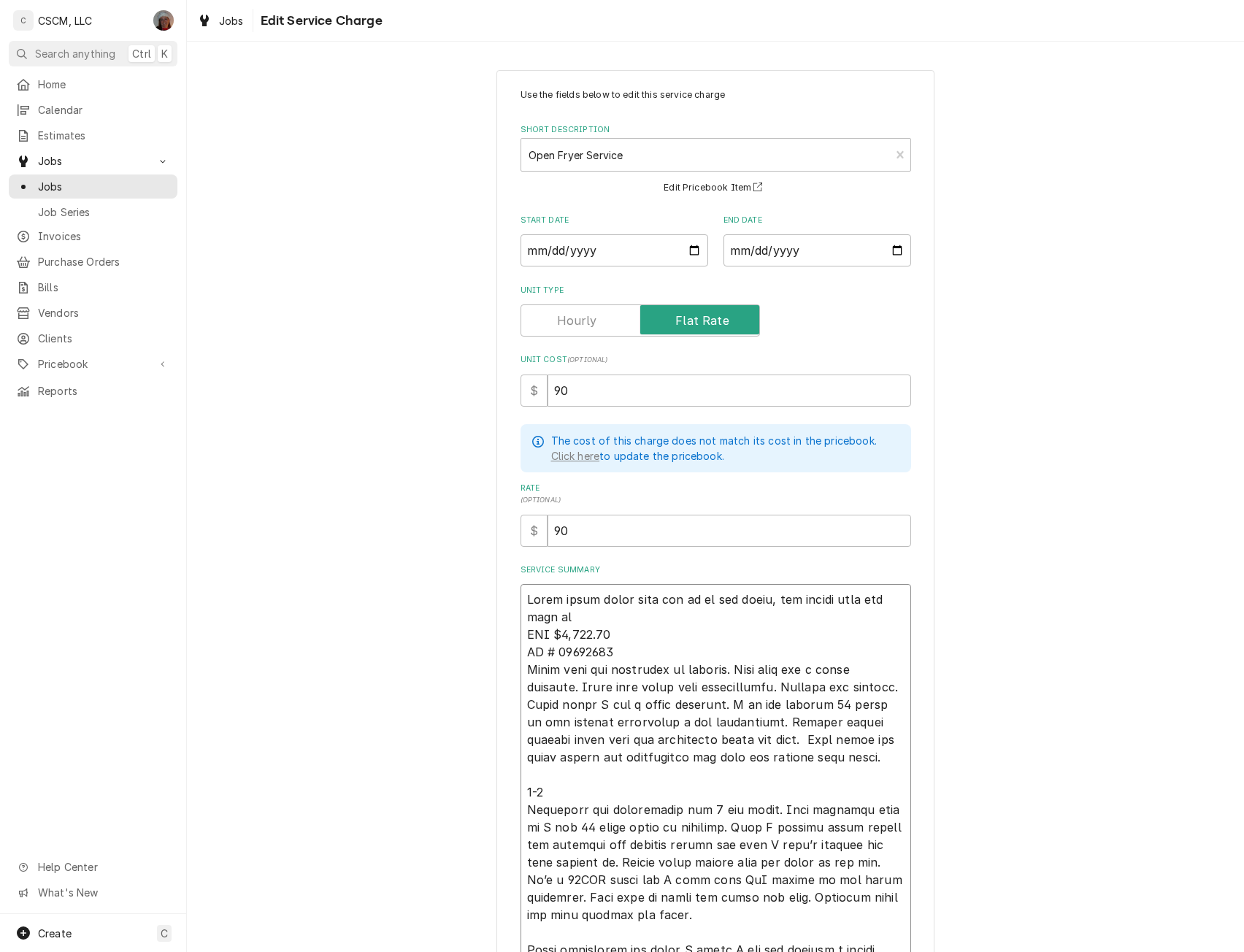
type textarea "x"
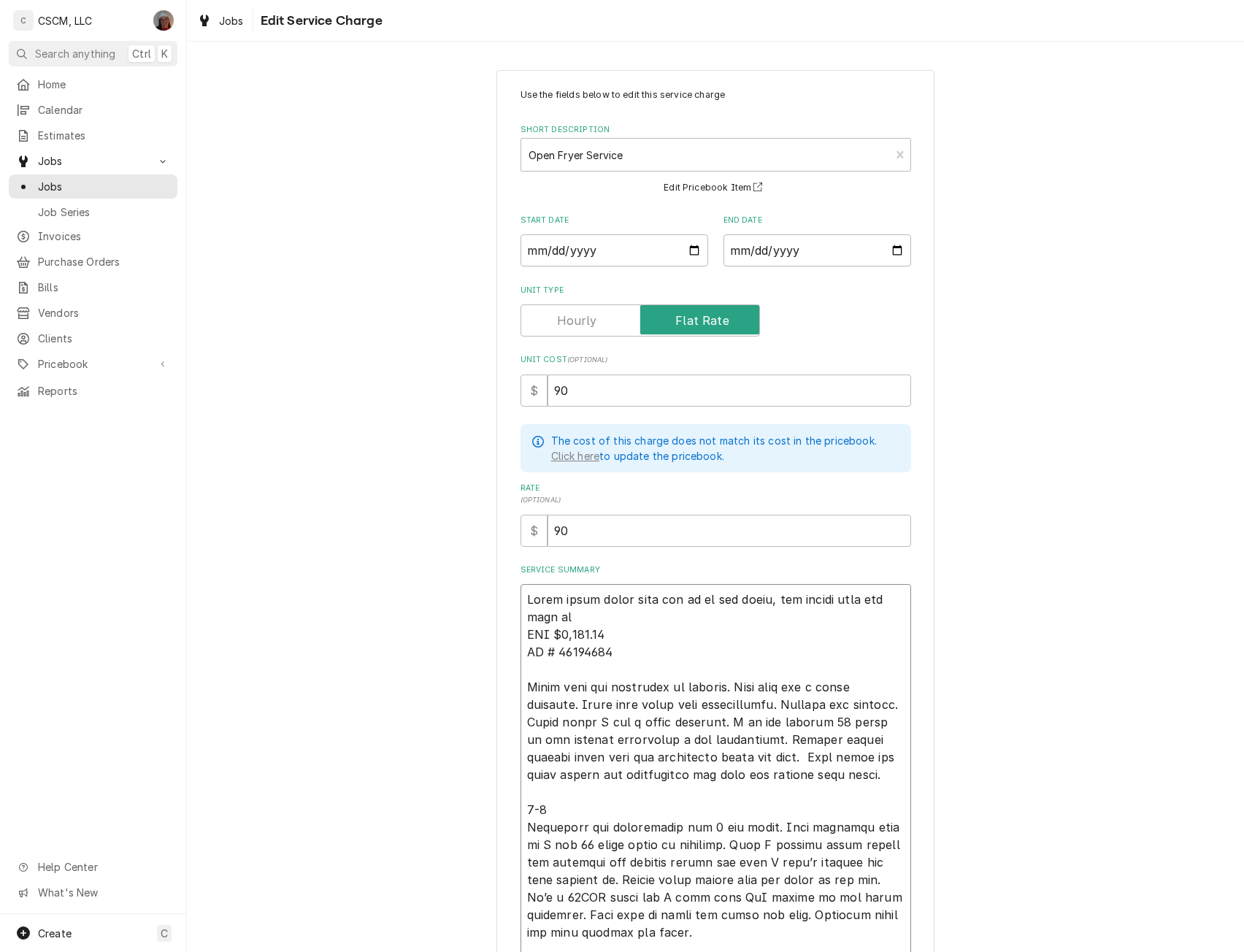
scroll to position [278, 0]
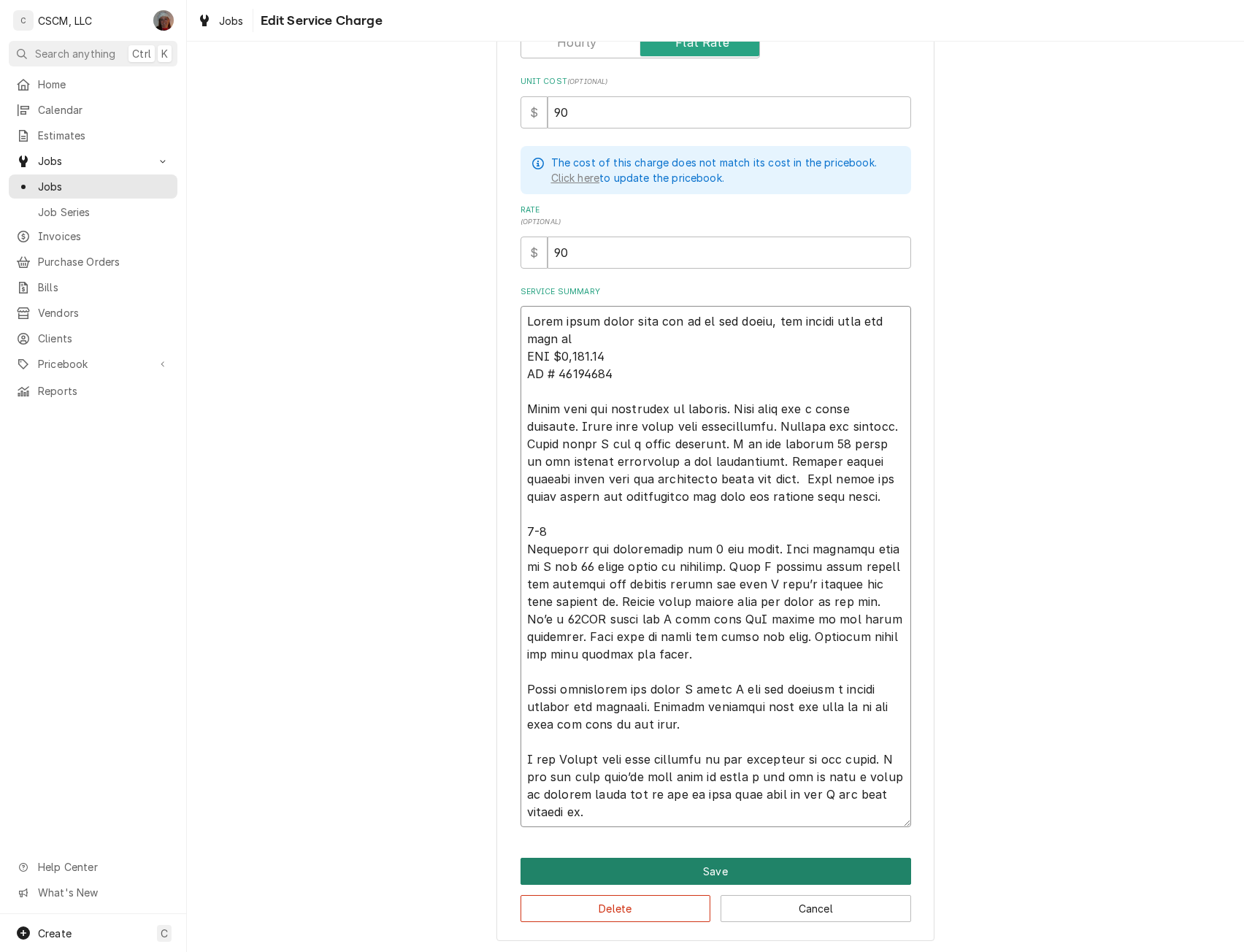
type textarea "Whole front panel fell off on to the floor, now fryers will not turn on NTE $1,…"
click at [701, 867] on button "Save" at bounding box center [716, 872] width 390 height 27
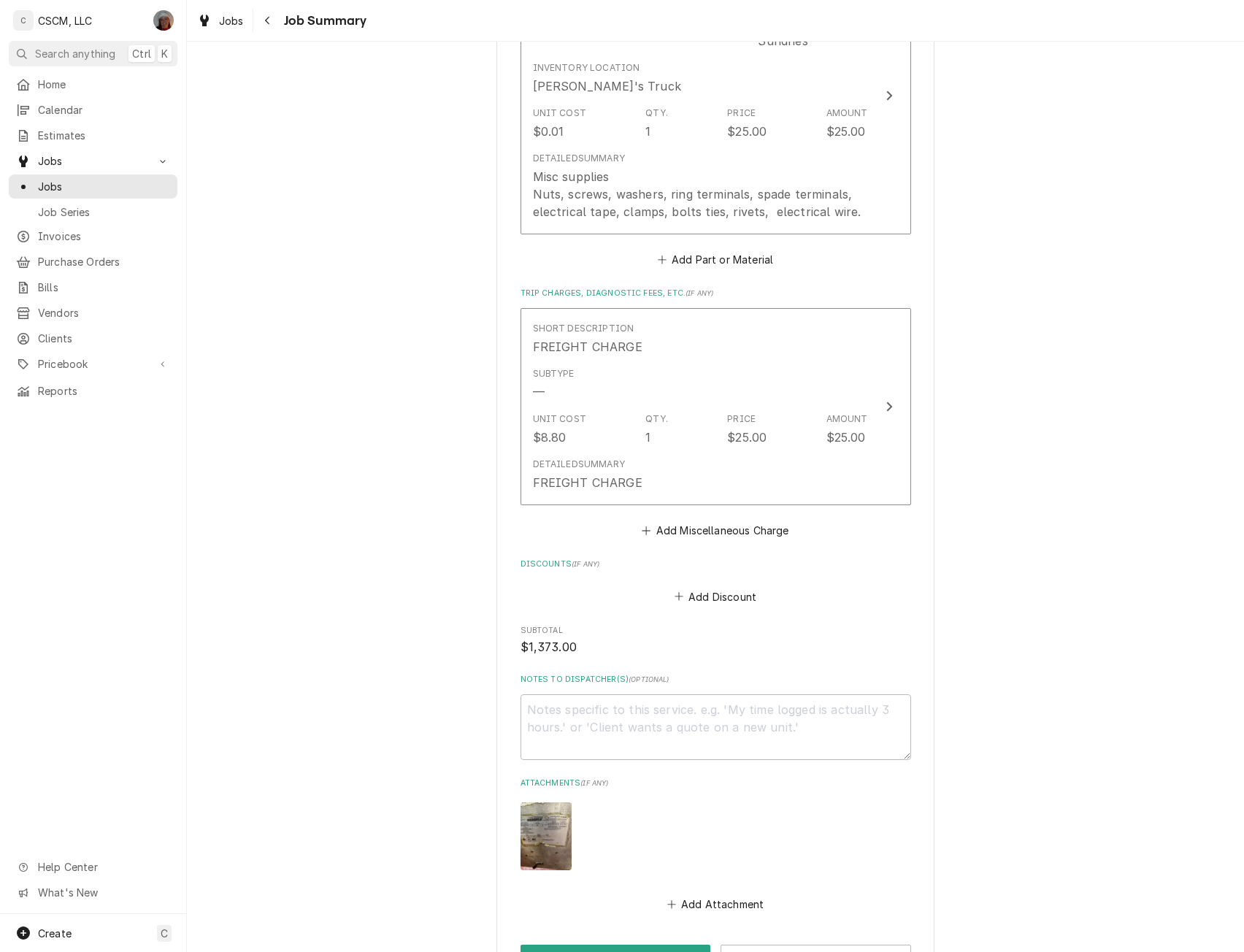
scroll to position [2141, 0]
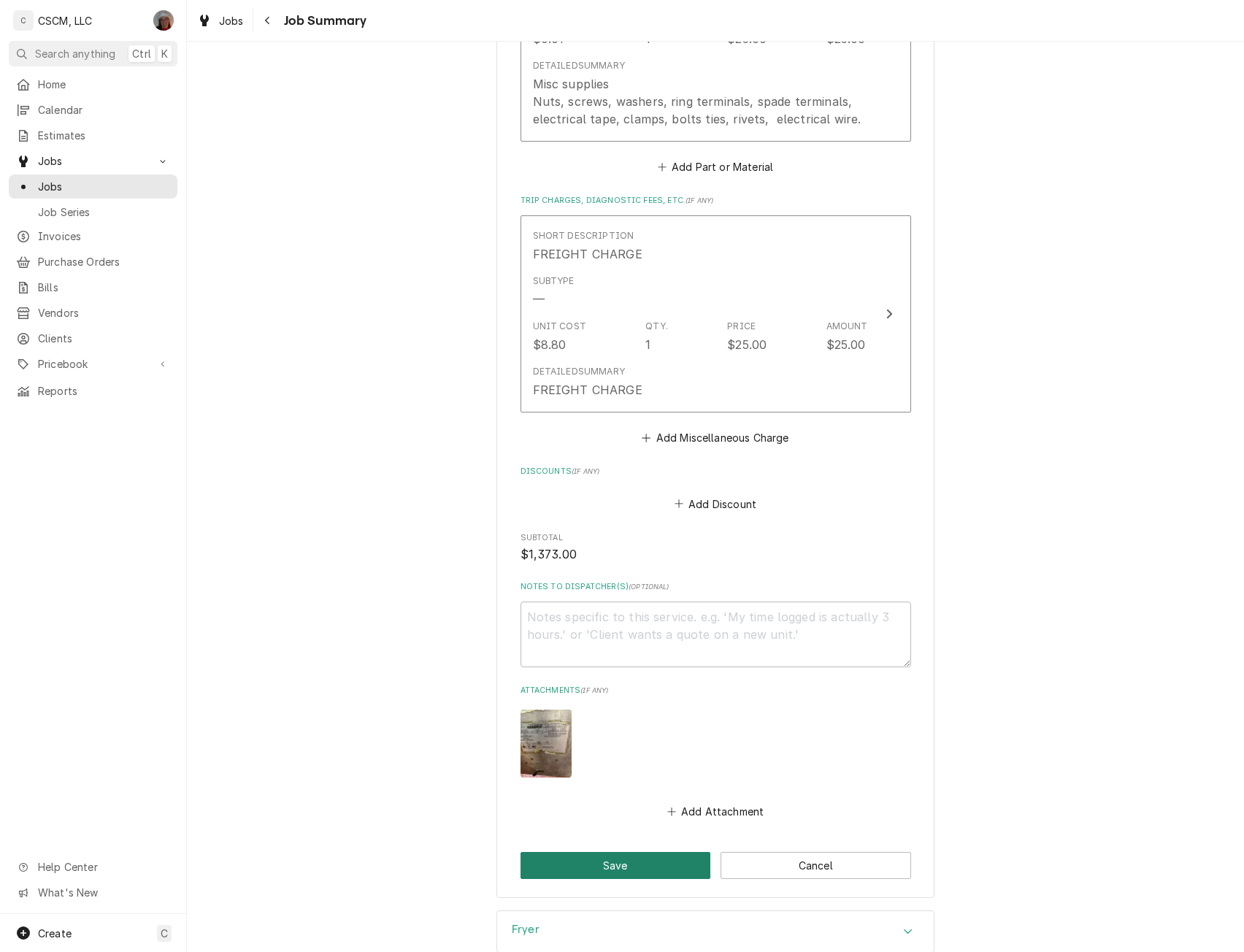
click at [603, 852] on button "Save" at bounding box center [616, 866] width 191 height 27
type textarea "x"
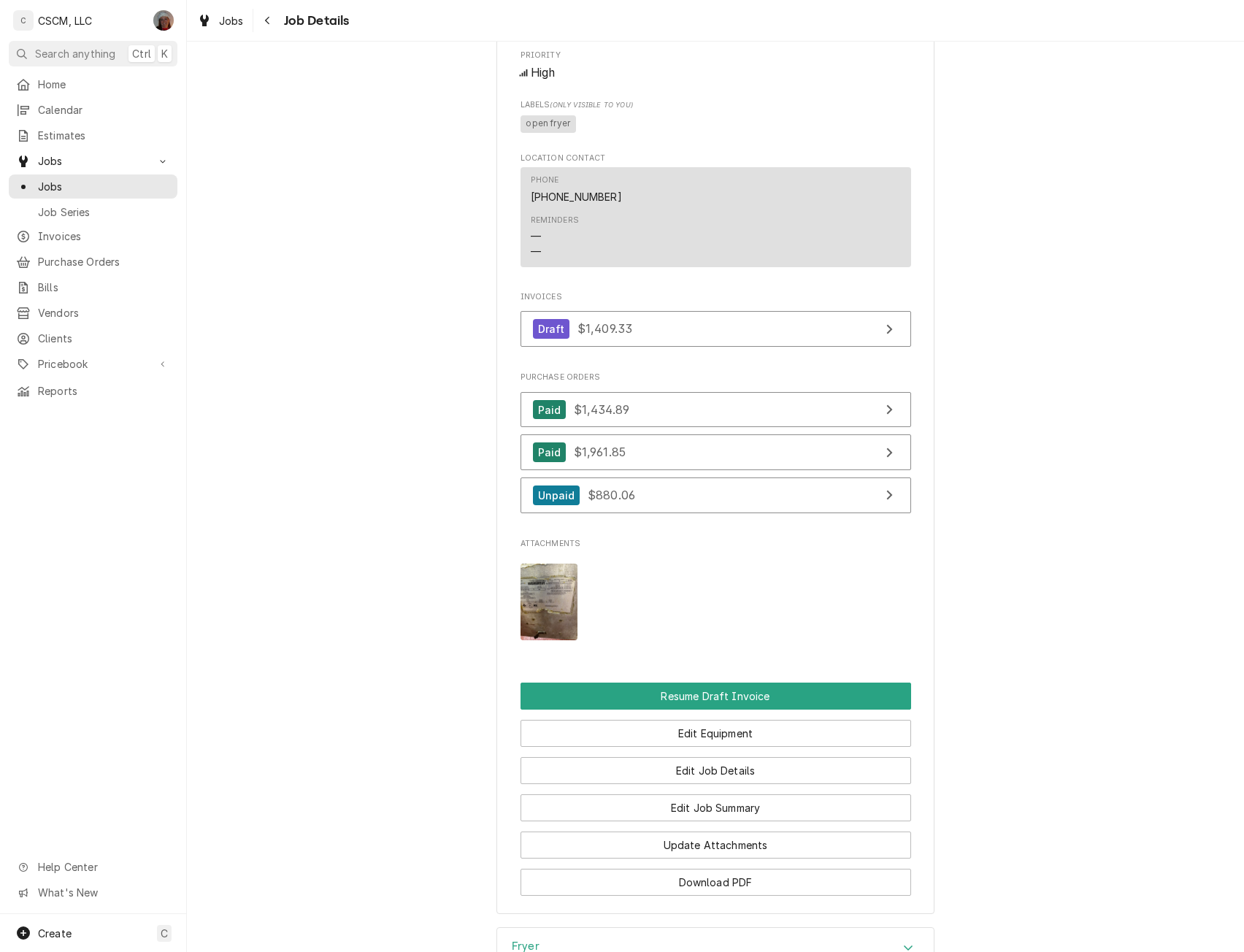
scroll to position [1051, 0]
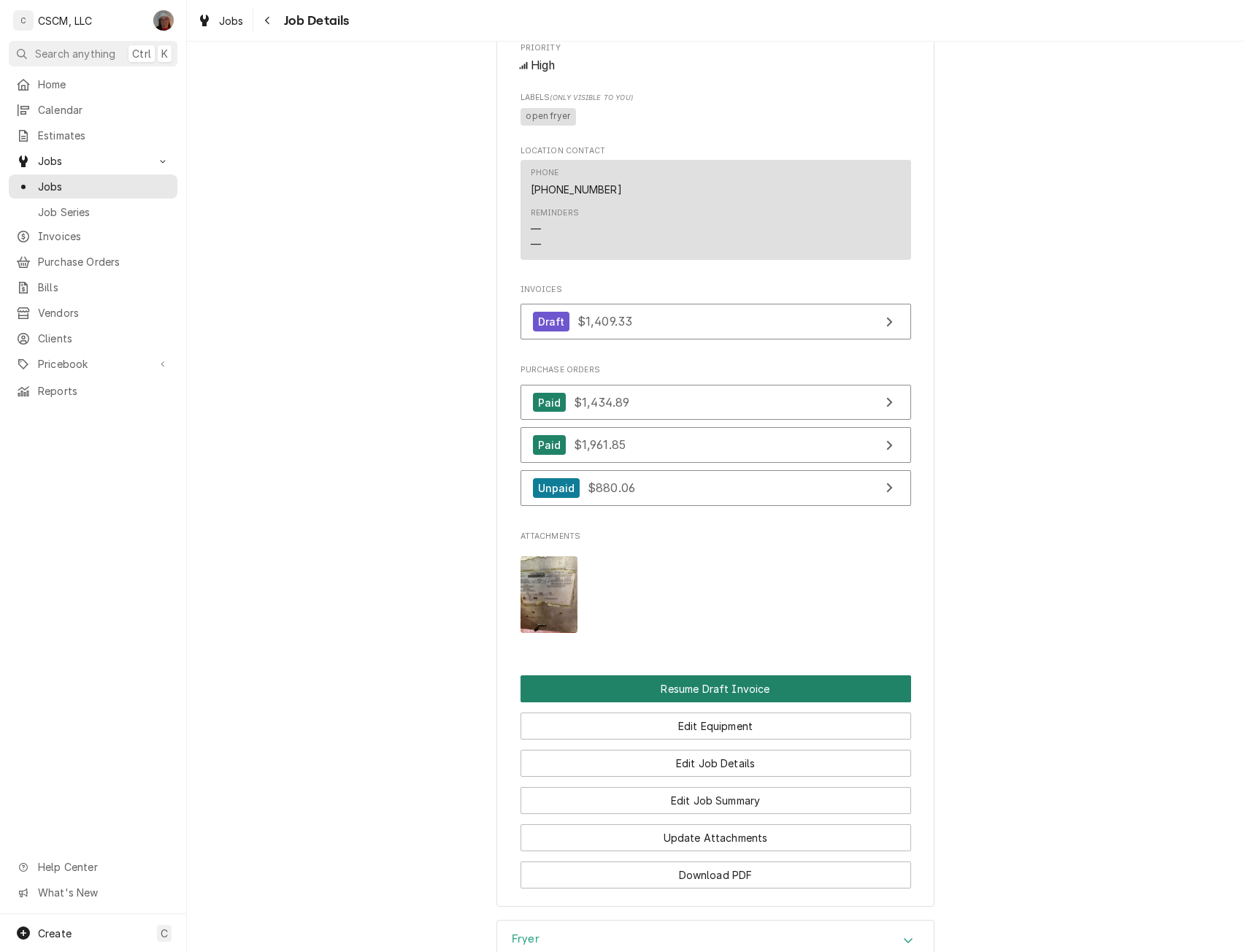
click at [709, 702] on button "Resume Draft Invoice" at bounding box center [716, 689] width 390 height 27
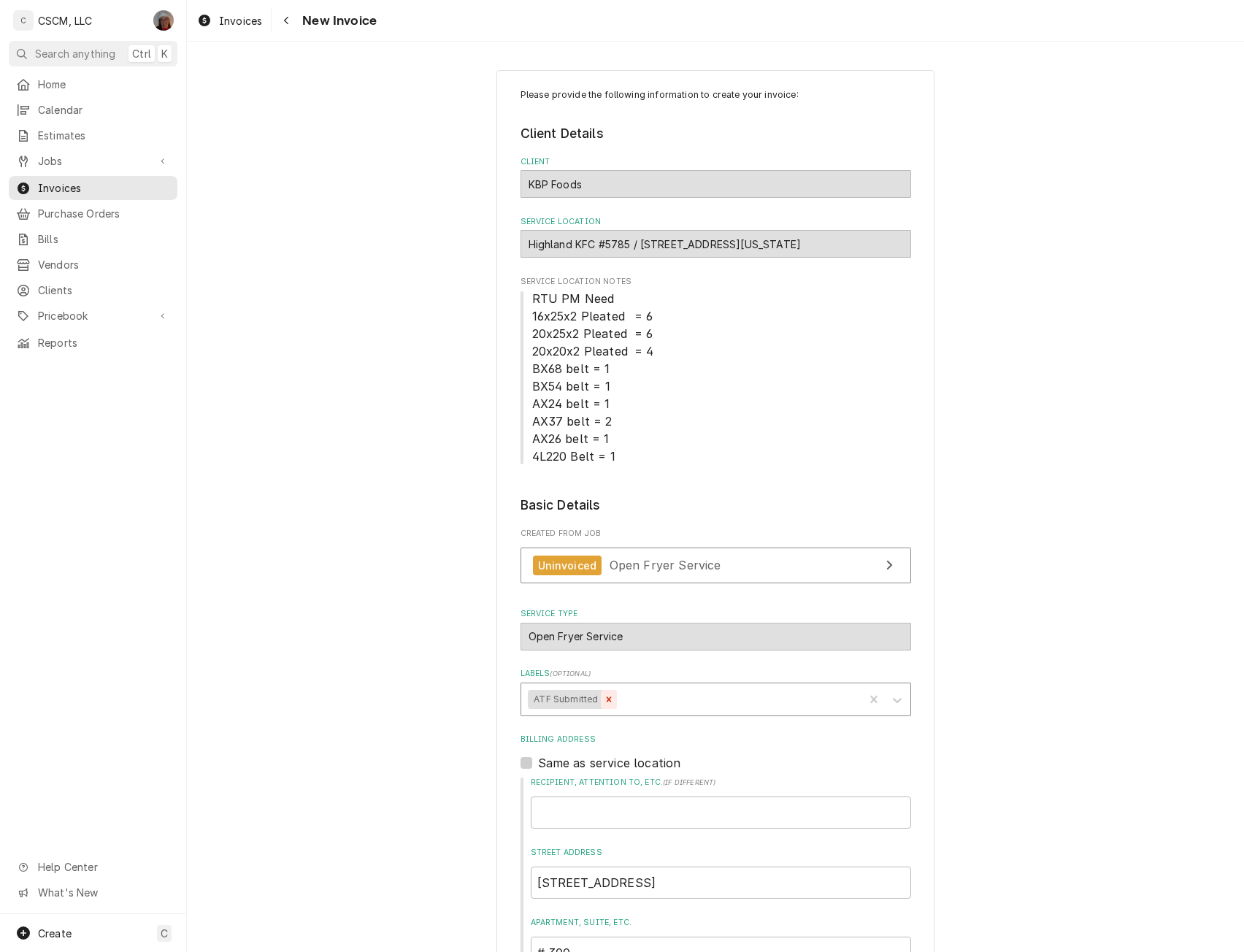
click at [604, 695] on icon "Remove ATF Submitted" at bounding box center [609, 700] width 11 height 11
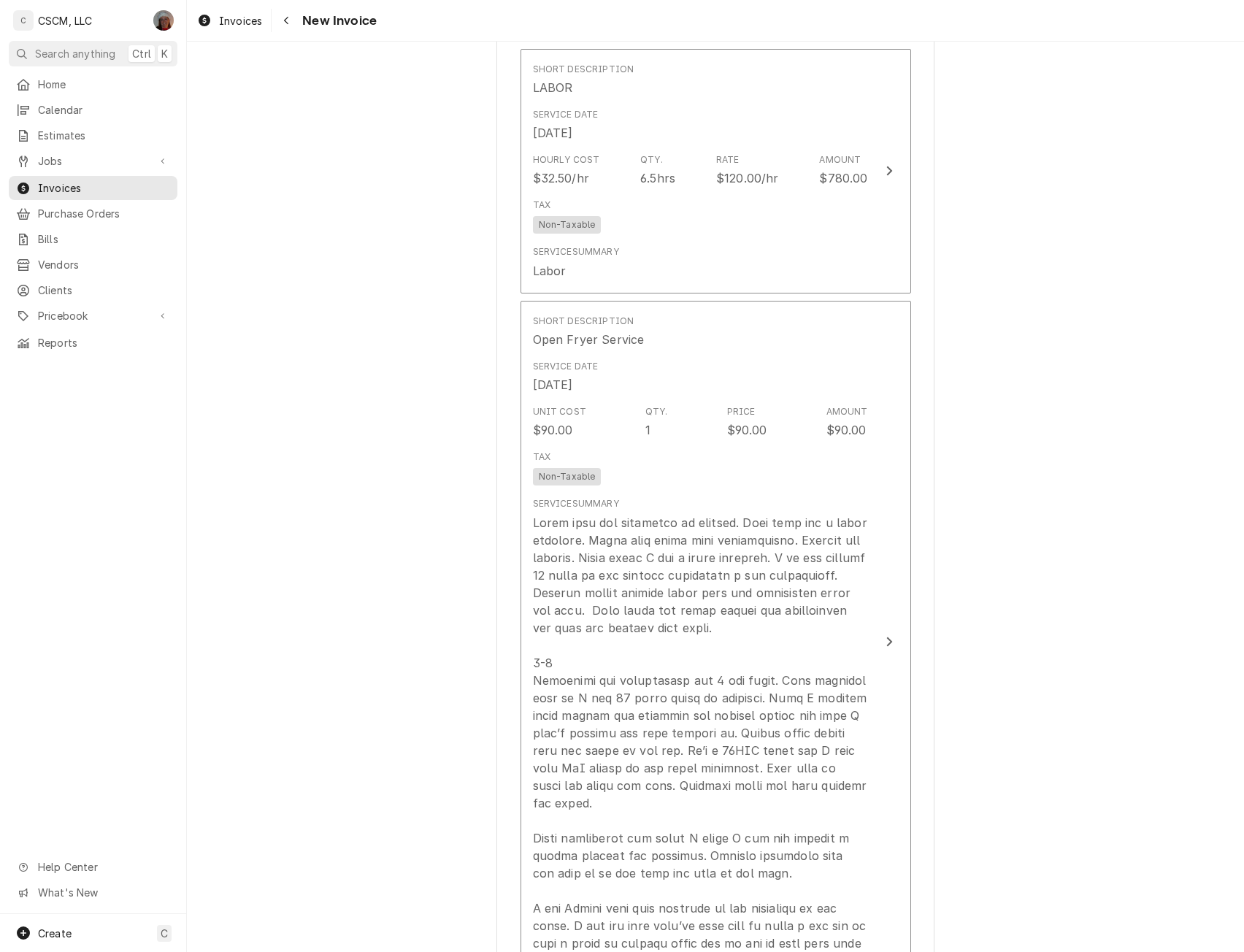
scroll to position [1425, 0]
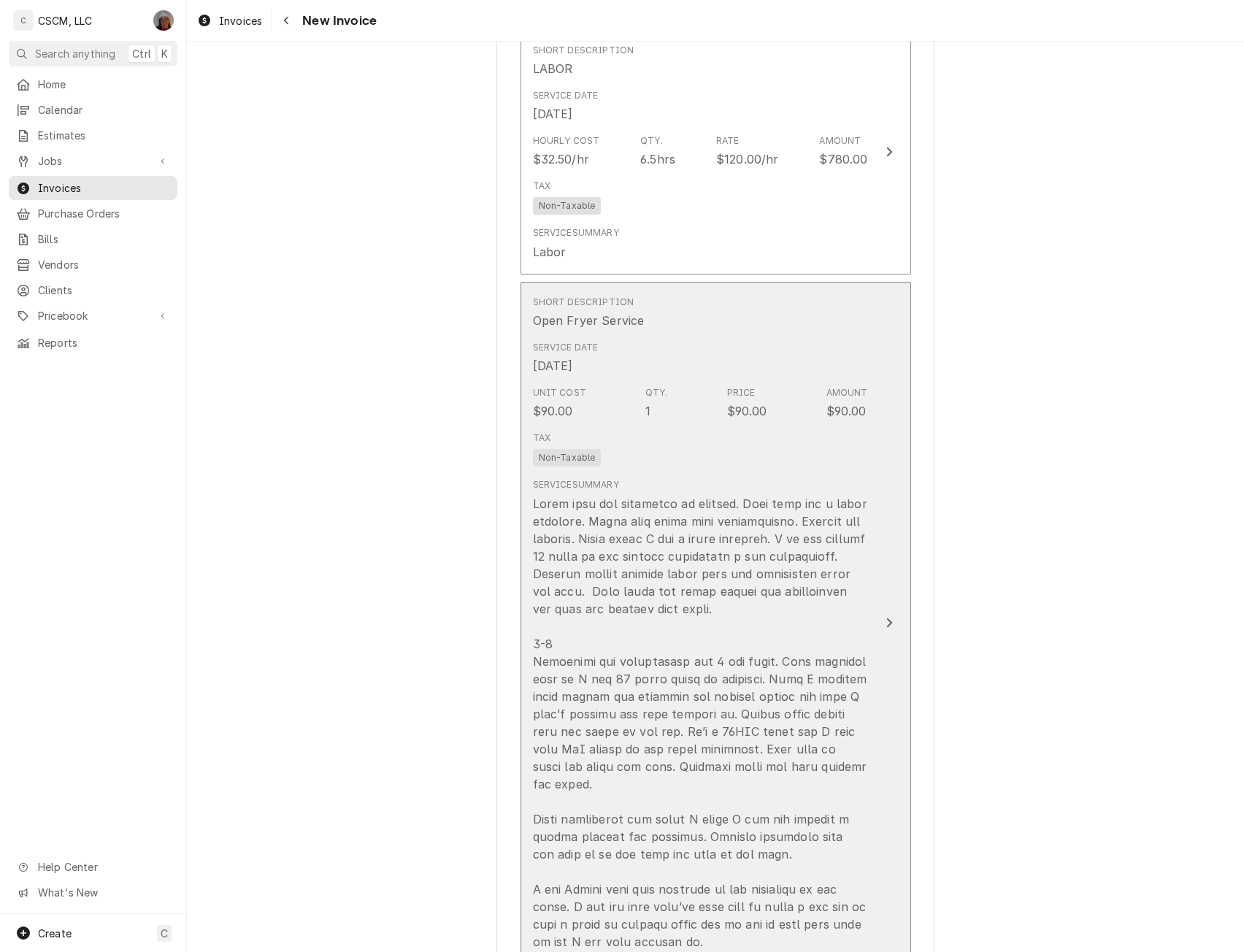
click at [885, 630] on button "Short Description Open Fryer Service Service Date [DATE] Unit Cost $90.00 Qty. …" at bounding box center [716, 623] width 390 height 683
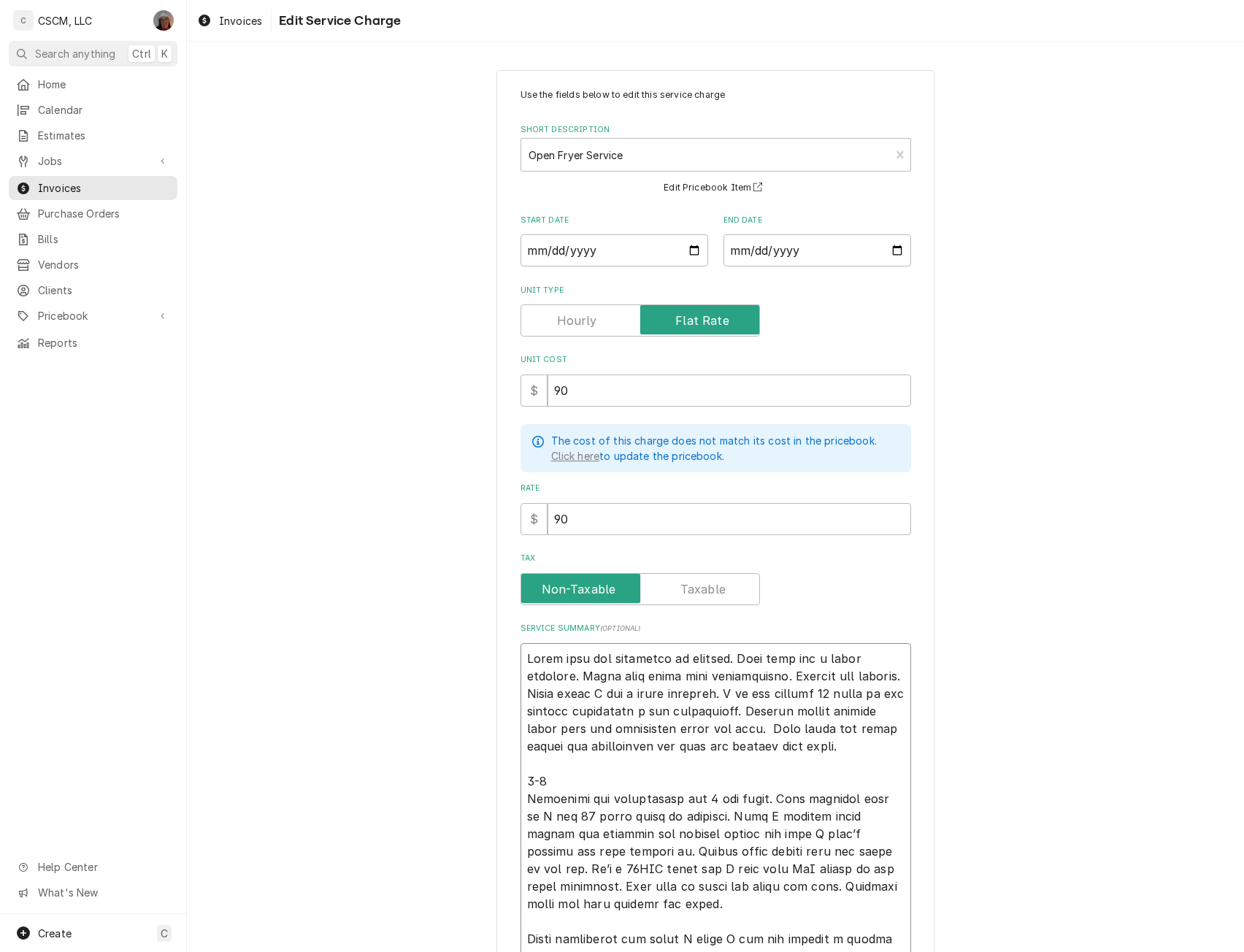
click at [521, 659] on textarea "Service Summary ( optional )" at bounding box center [716, 860] width 390 height 434
type textarea "x"
type textarea "Lorem ipsu dol sitametco ad elitsed. Doei temp inc u labor etdolore. Magna aliq…"
paste textarea "Whole front panel fell off on to the floor, now fryers will not turn on NTE $1,…"
type textarea "x"
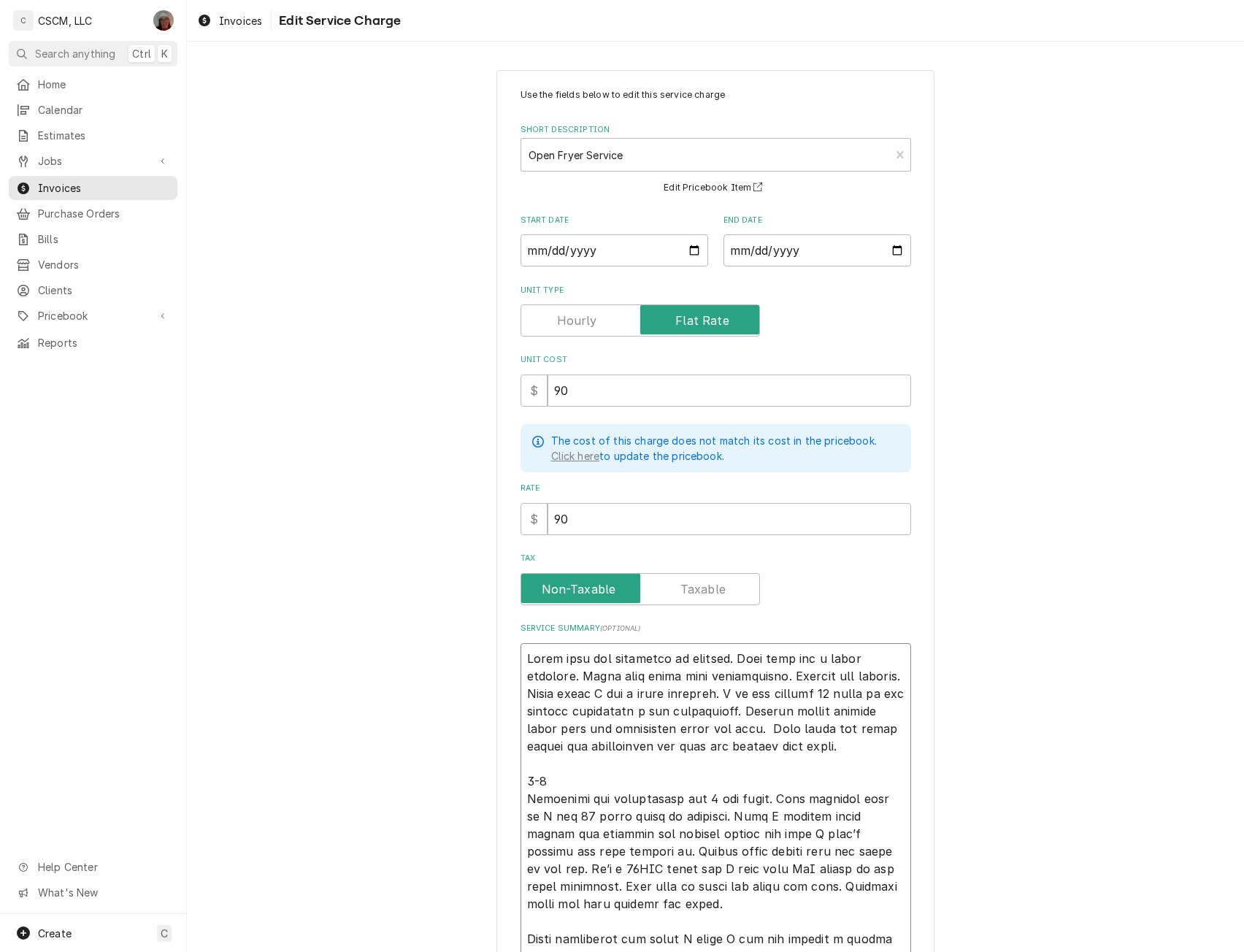
type textarea "Whole front panel fell off on to the floor, now fryers will not turn on NTE $1,…"
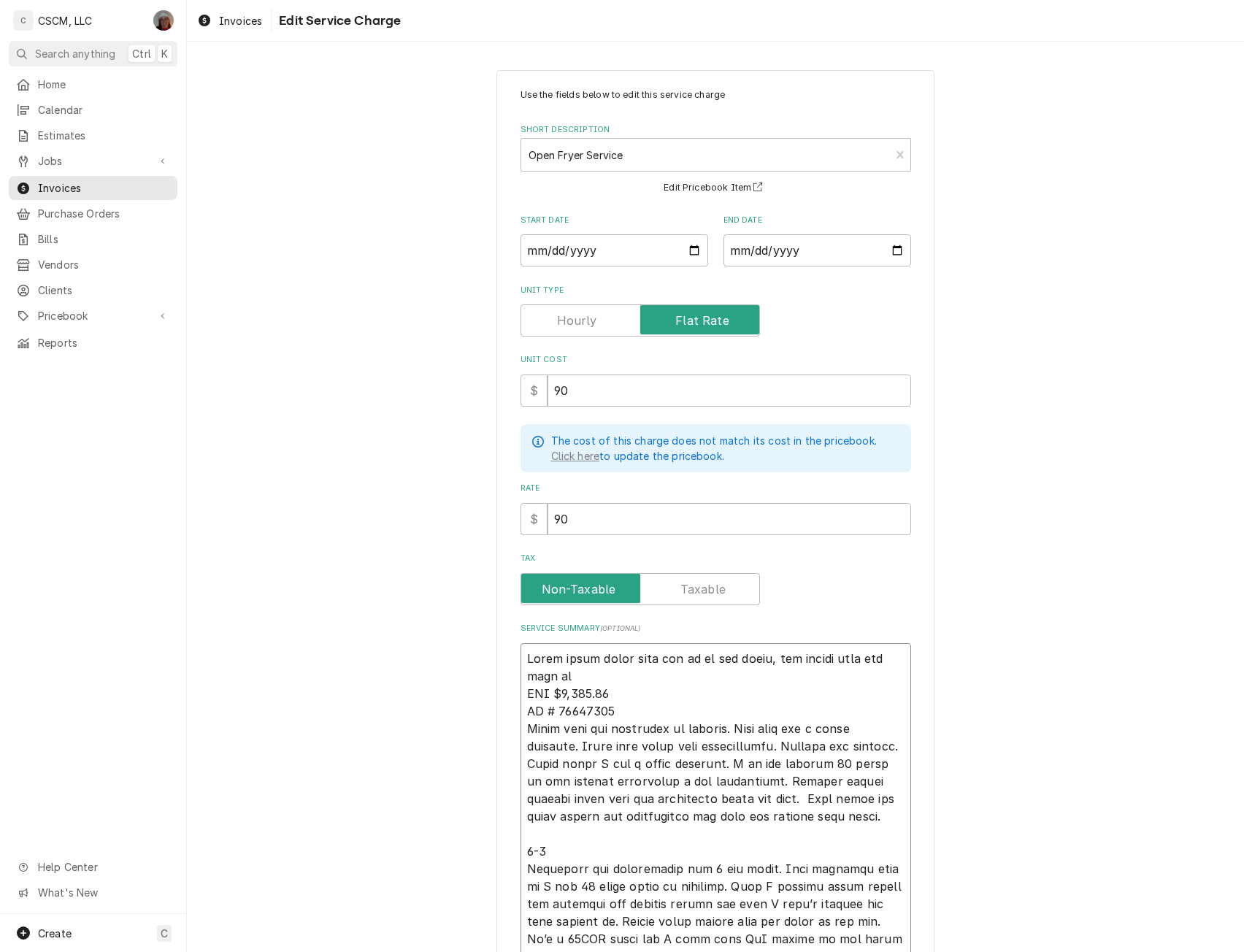
type textarea "x"
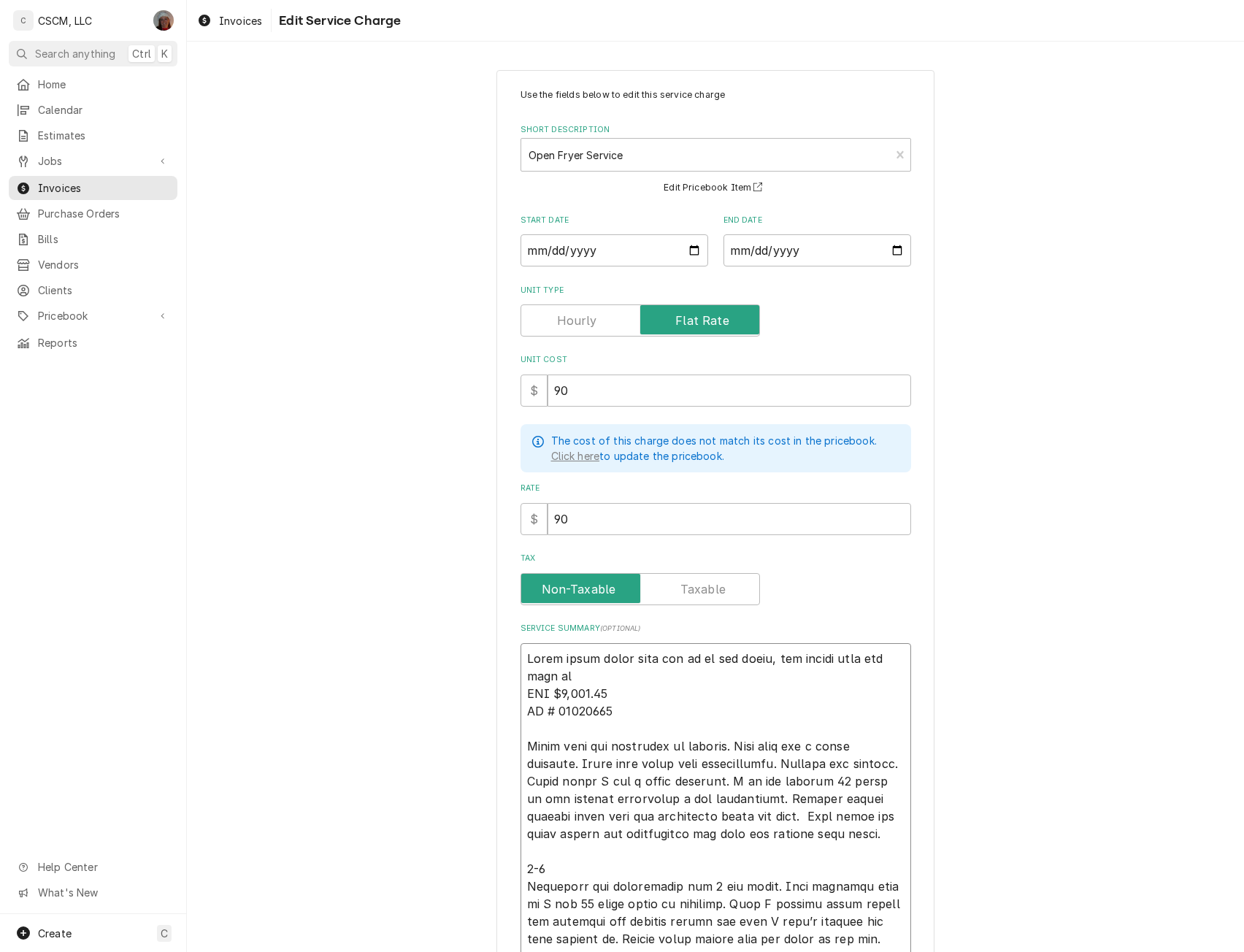
scroll to position [338, 0]
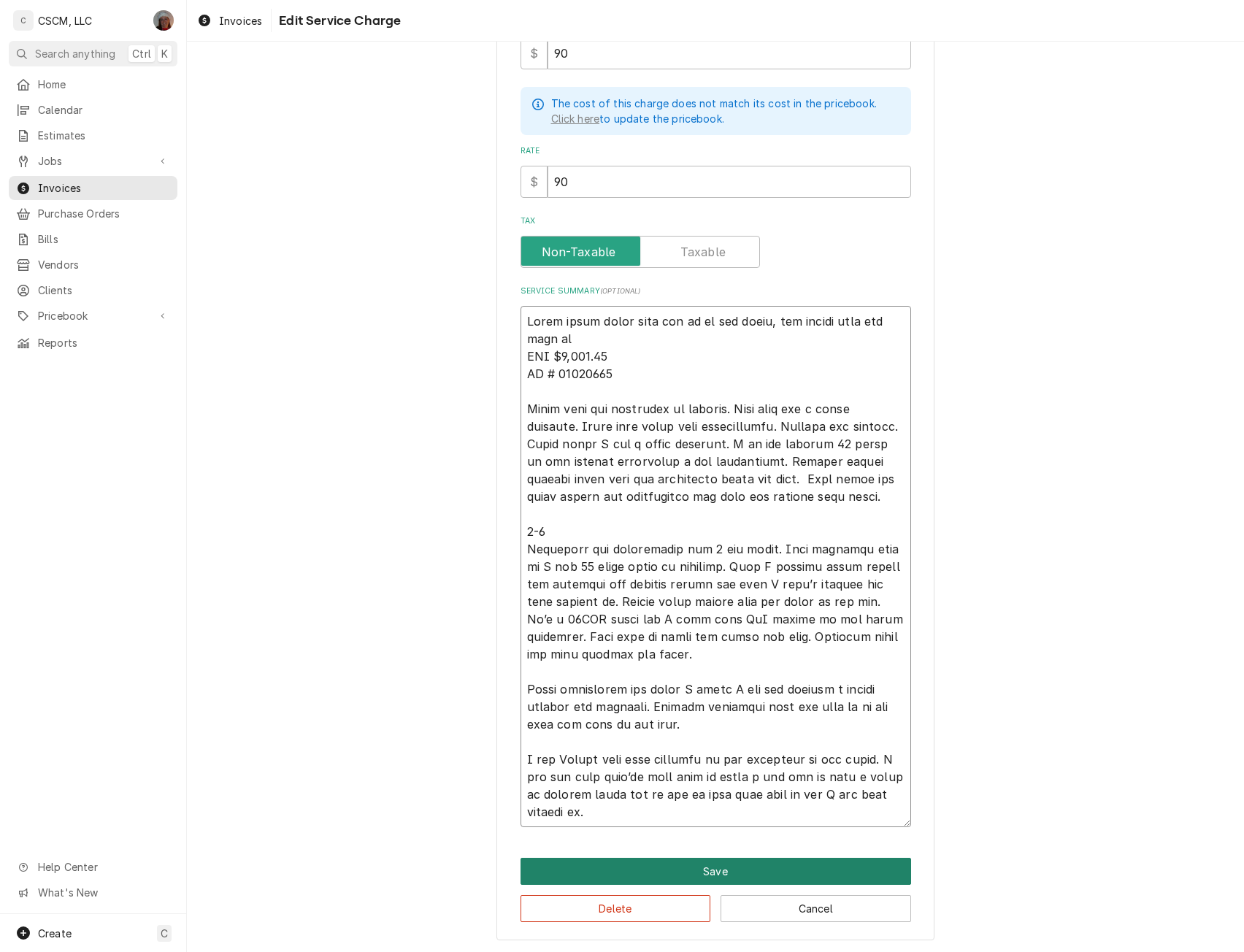
type textarea "Whole front panel fell off on to the floor, now fryers will not turn on NTE $1,…"
click at [696, 866] on button "Save" at bounding box center [716, 872] width 390 height 27
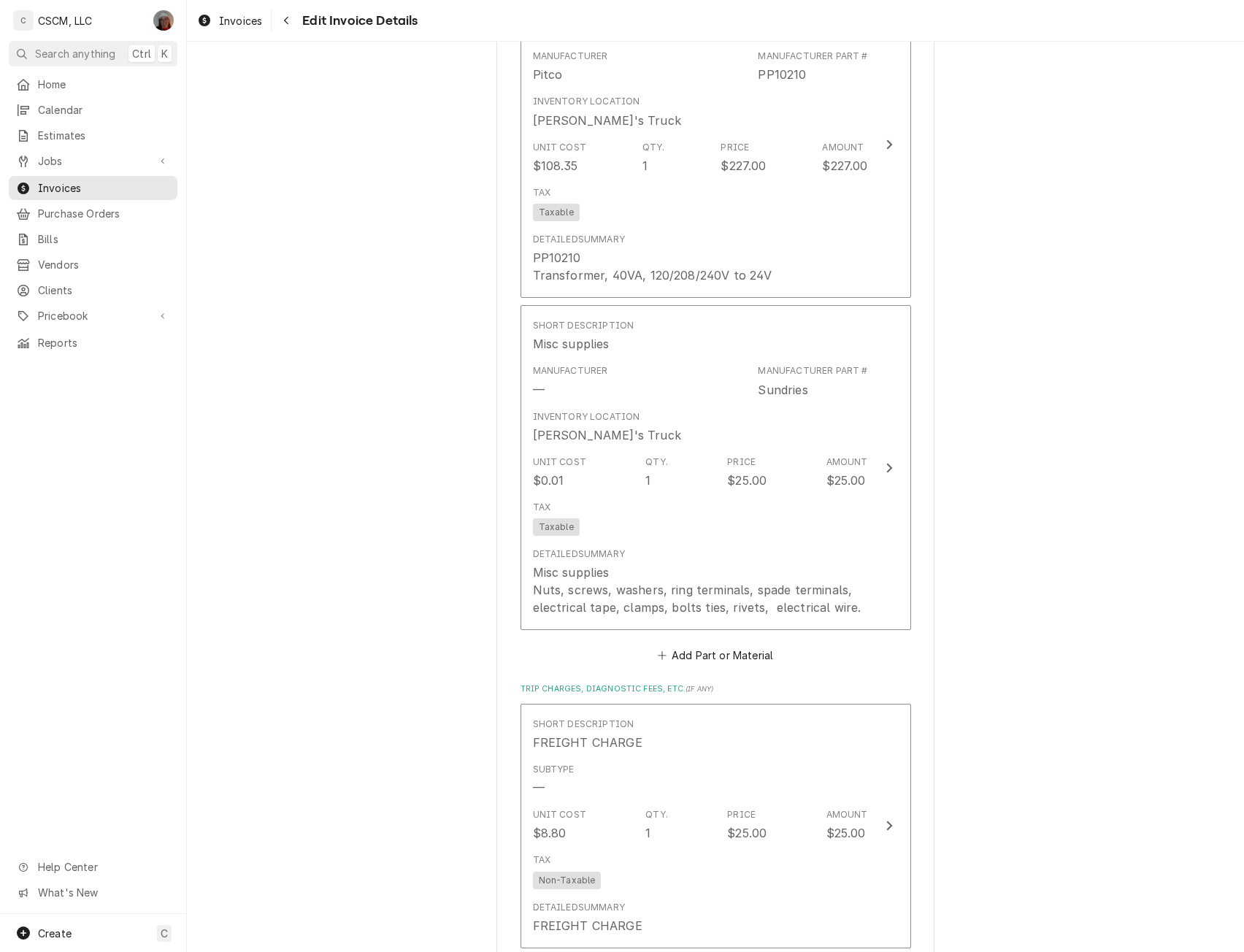
scroll to position [3680, 0]
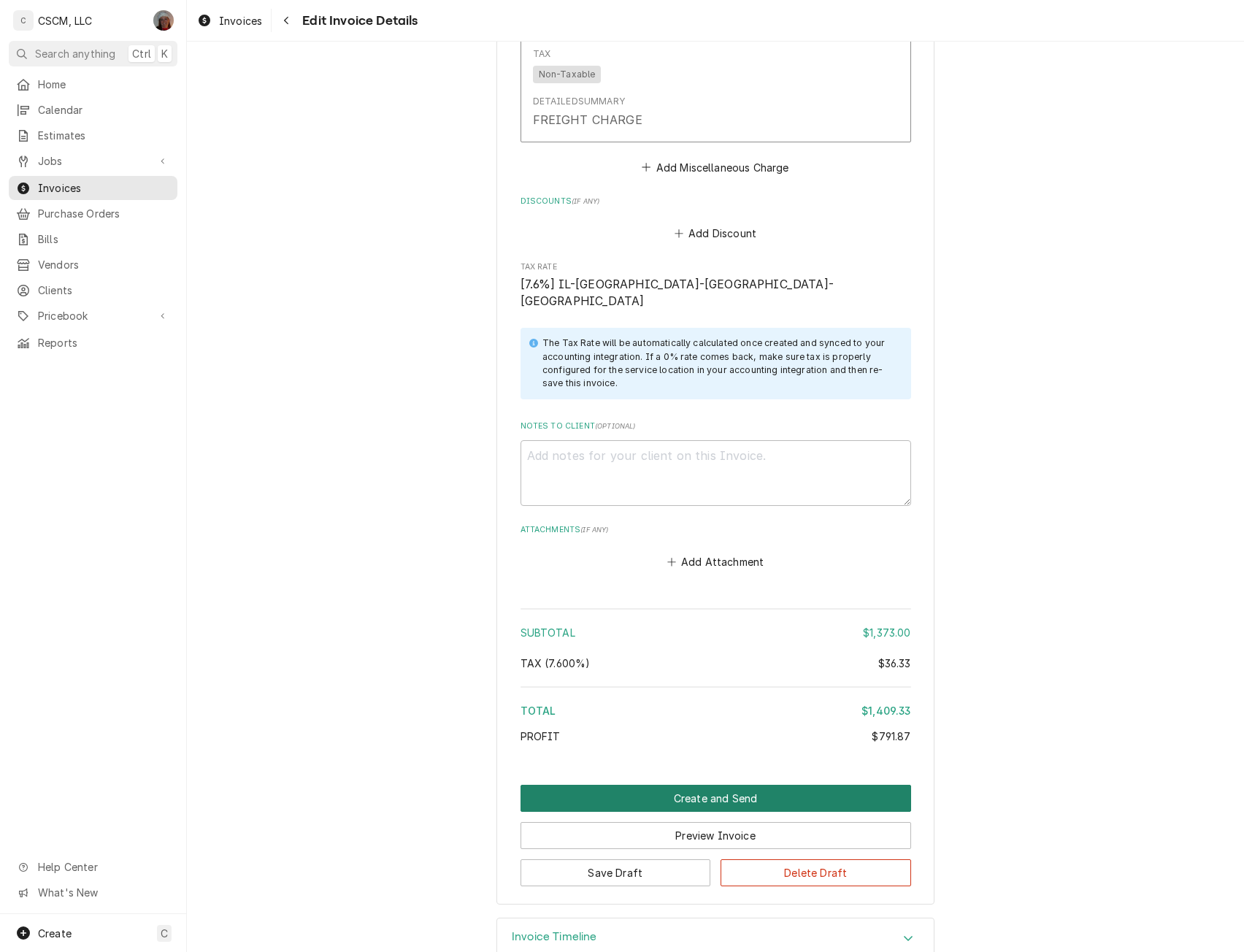
click at [680, 785] on button "Create and Send" at bounding box center [716, 798] width 390 height 27
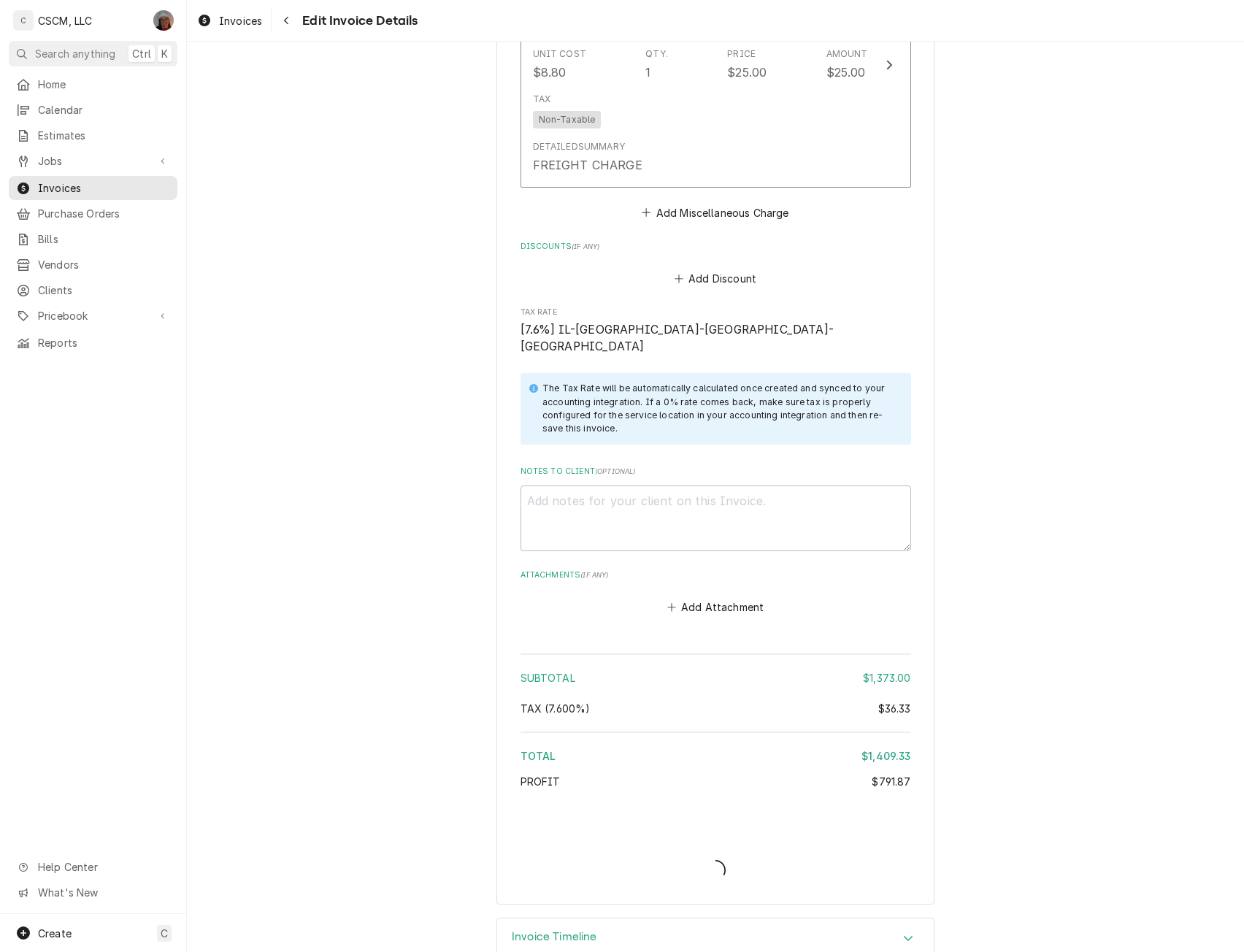
type textarea "x"
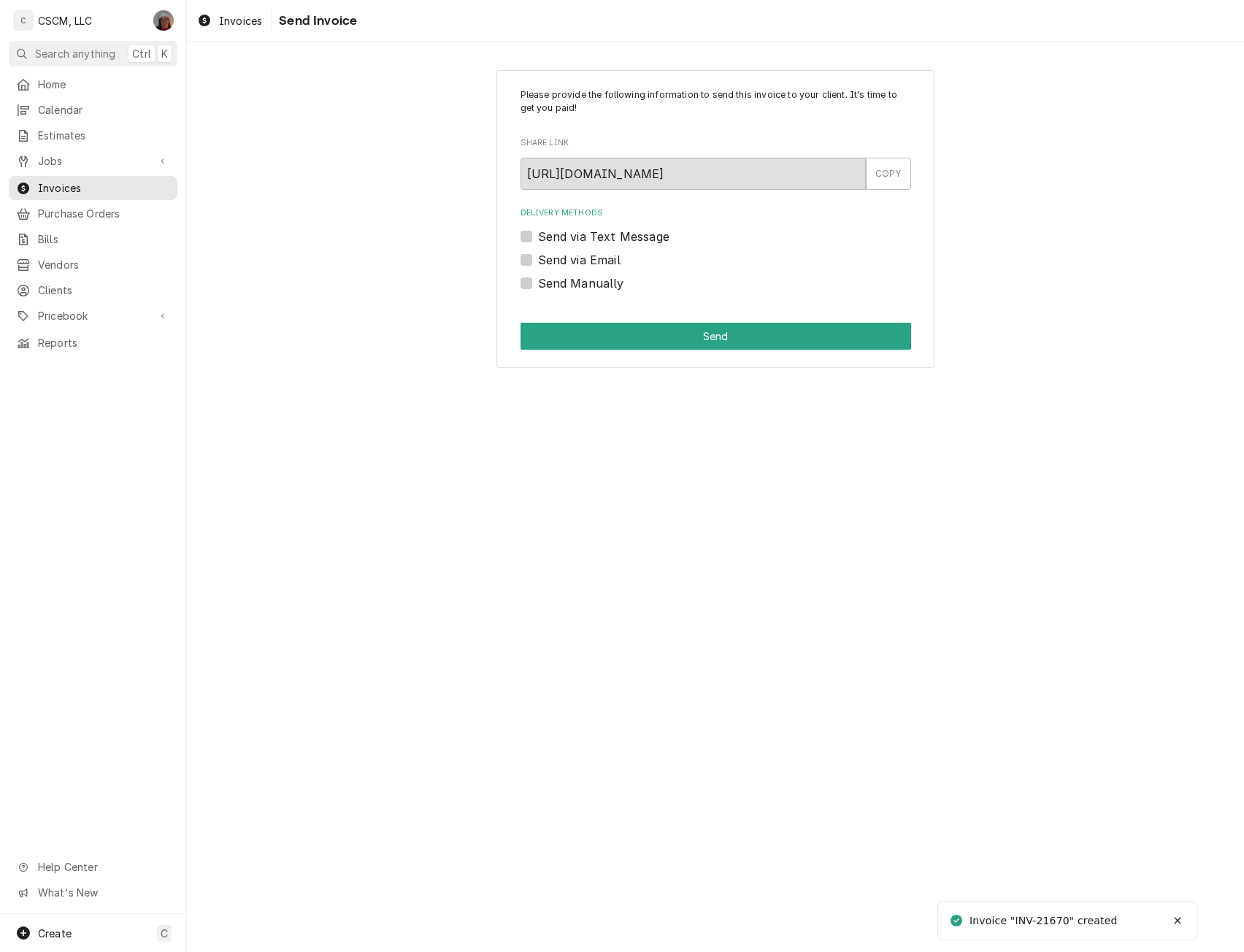
click at [538, 278] on label "Send Manually" at bounding box center [581, 283] width 86 height 17
click at [538, 278] on input "Send Manually" at bounding box center [733, 291] width 390 height 32
checkbox input "true"
click at [586, 325] on button "Send" at bounding box center [716, 336] width 390 height 27
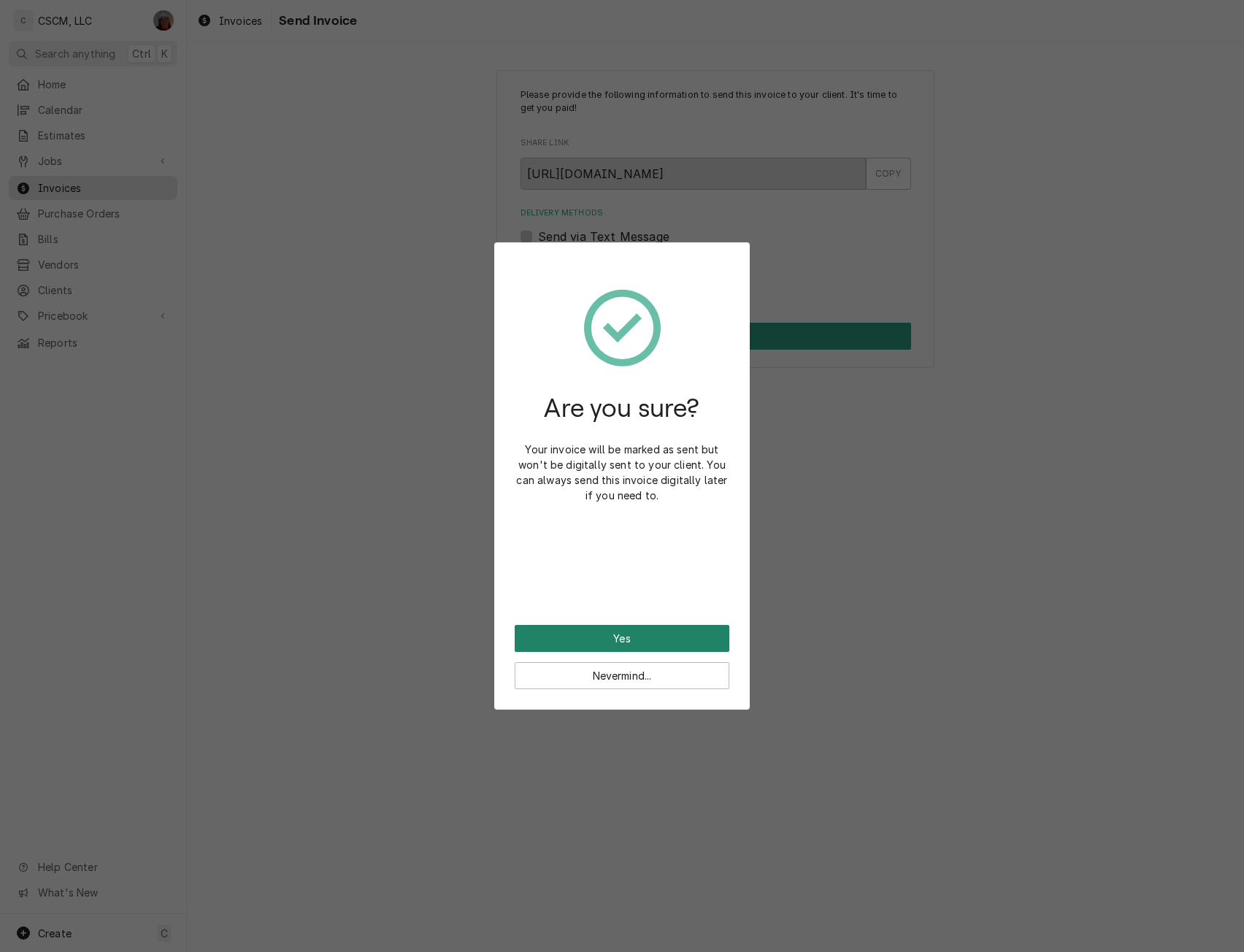
click at [565, 644] on button "Yes" at bounding box center [622, 639] width 215 height 27
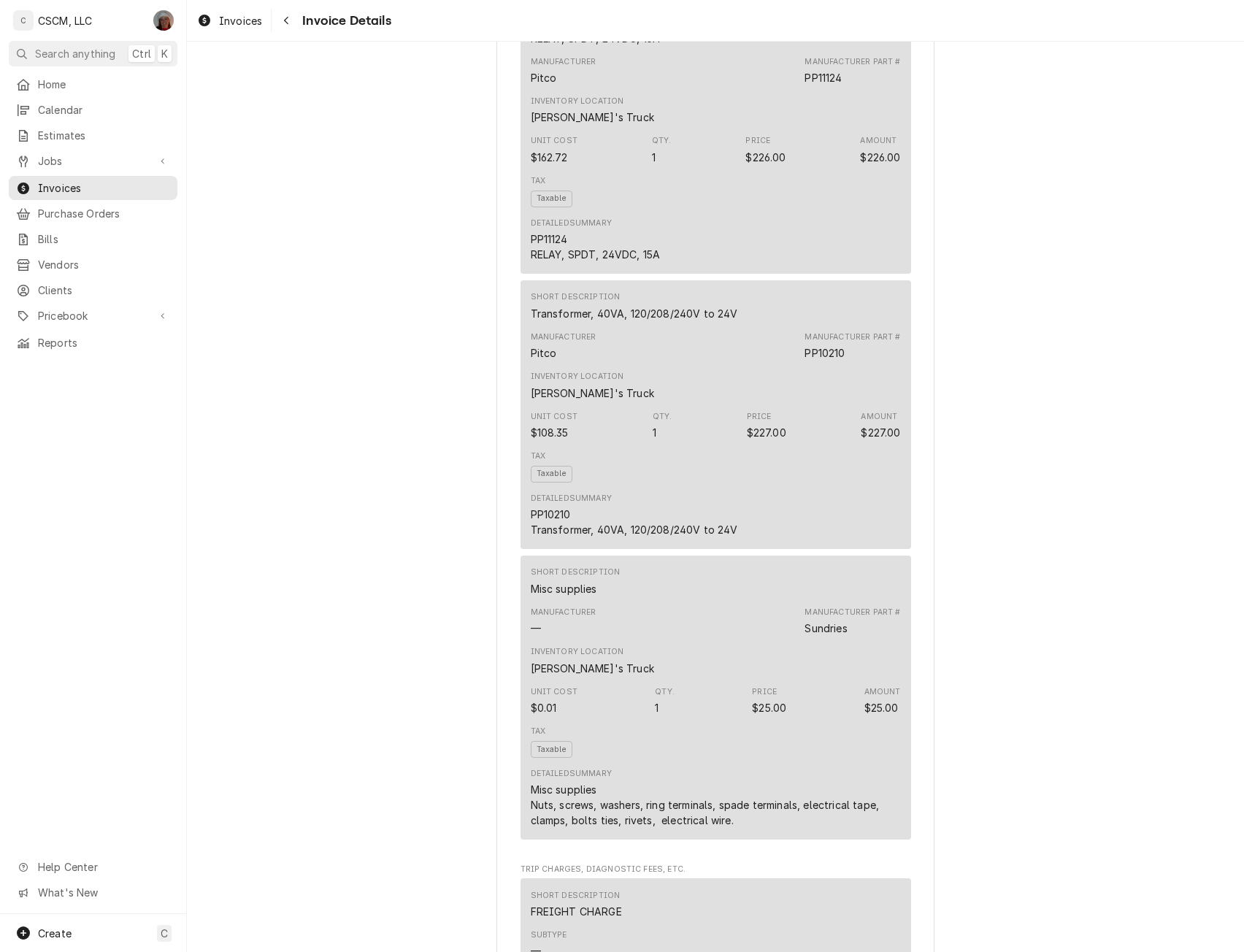
scroll to position [1658, 0]
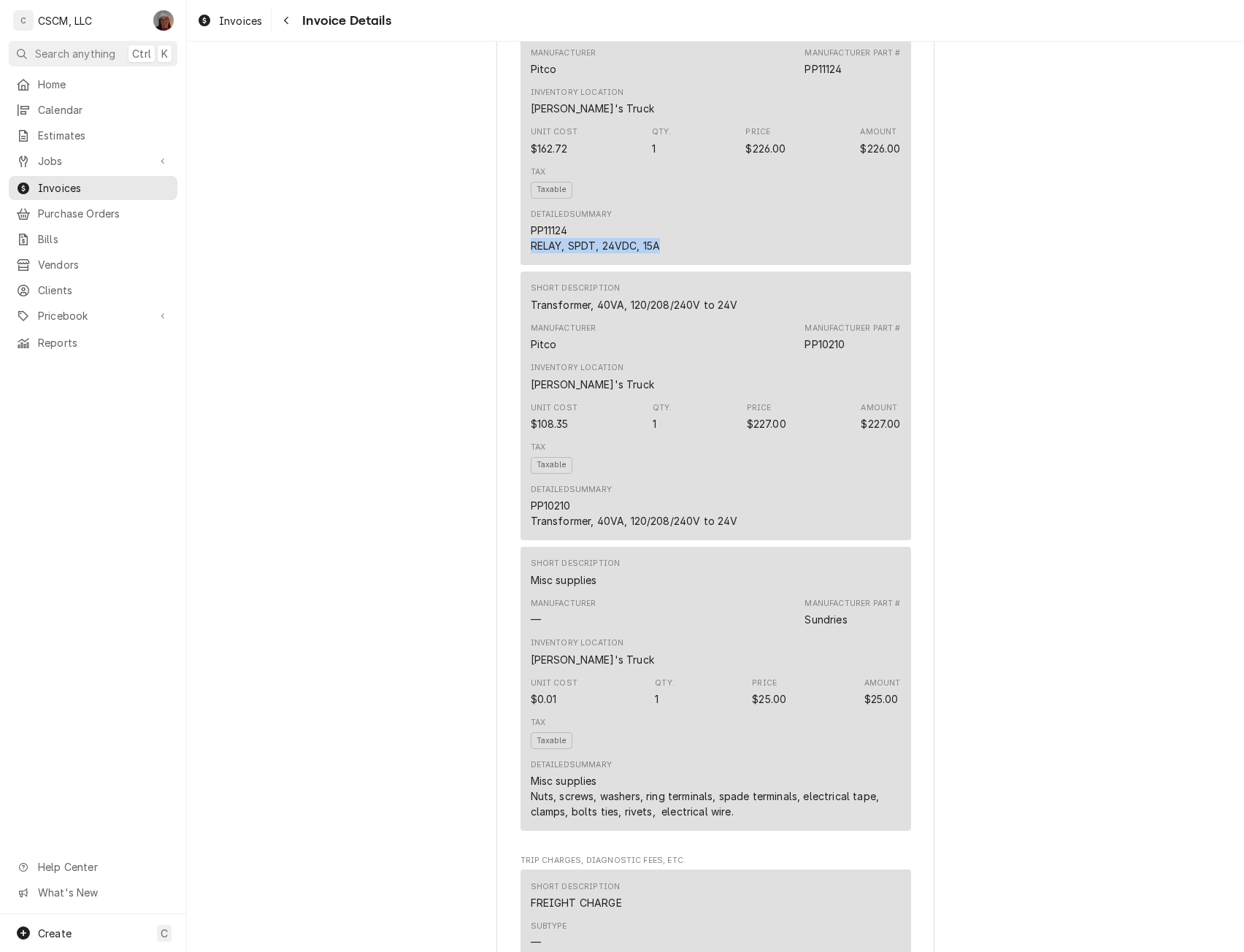
drag, startPoint x: 524, startPoint y: 291, endPoint x: 667, endPoint y: 295, distance: 143.1
click at [667, 264] on div "Short Description RELAY, SPDT, 24VDC, 15A Manufacturer Pitco Manufacturer Part …" at bounding box center [716, 129] width 390 height 269
copy div "RELAY, SPDT, 24VDC, 15A"
drag, startPoint x: 527, startPoint y: 574, endPoint x: 742, endPoint y: 568, distance: 215.1
click at [742, 534] on div "Detailed Summary PP10210 Transformer, 40VA, 120/208/240V to 24V" at bounding box center [715, 506] width 370 height 54
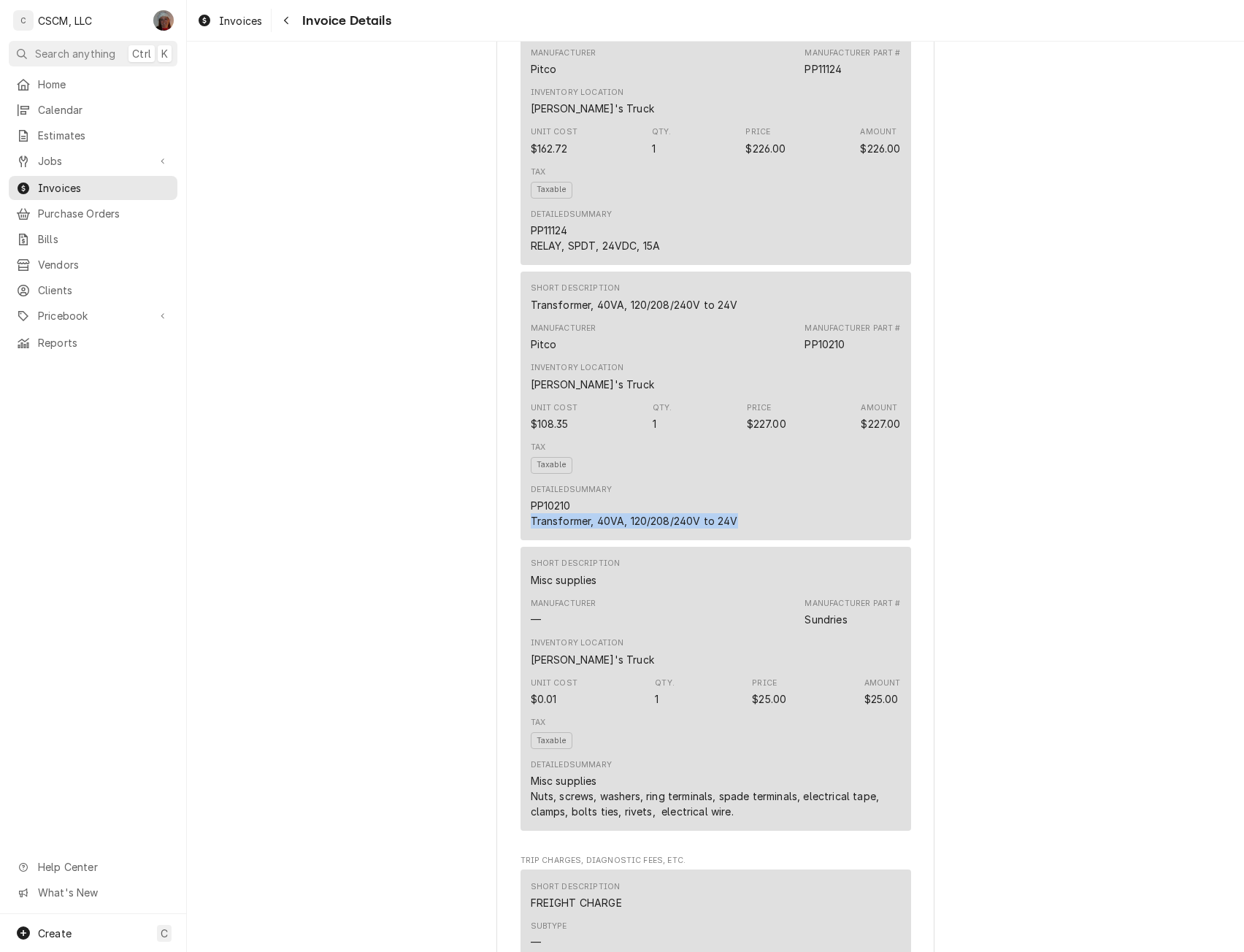
copy div "Transformer, 40VA, 120/208/240V to 24V"
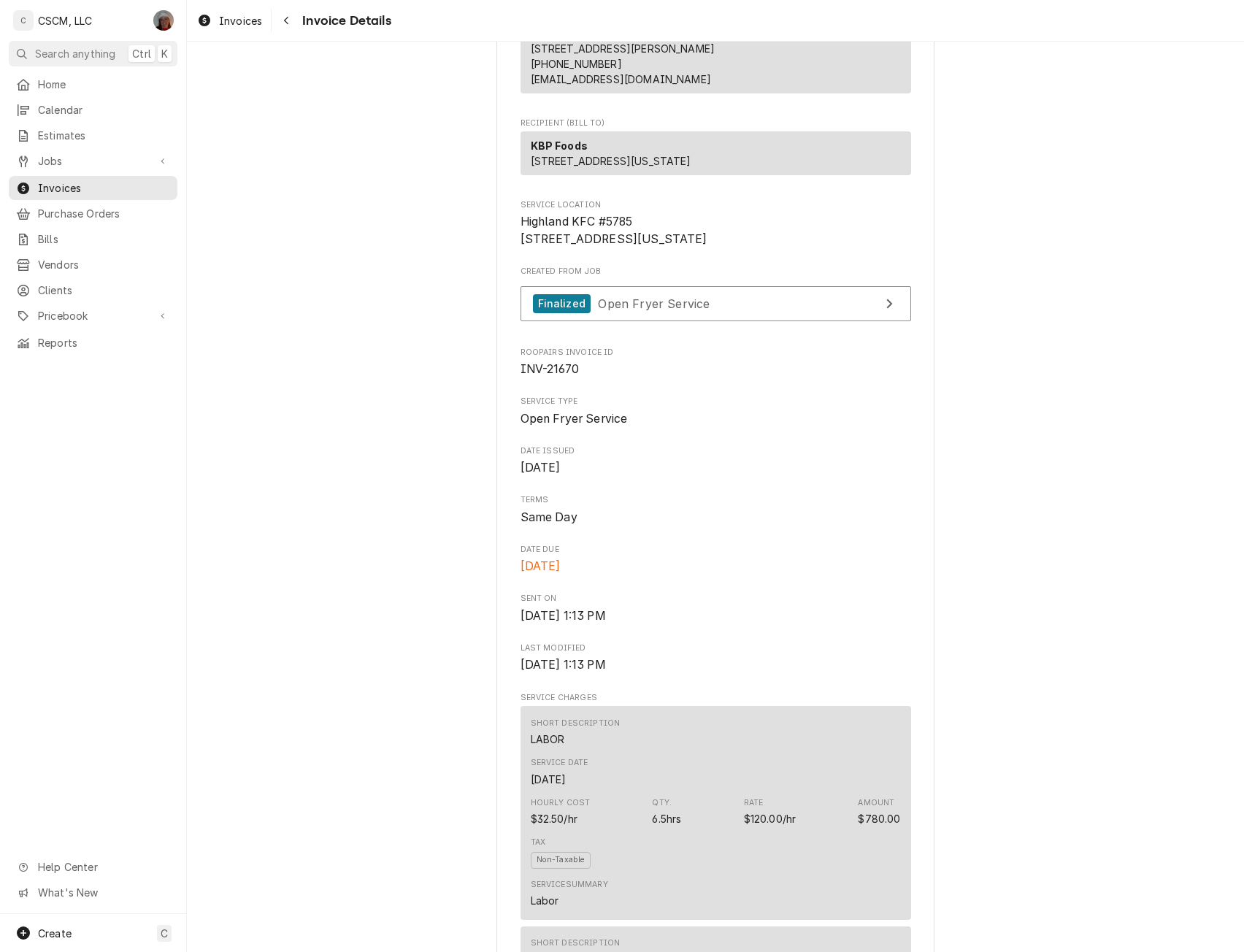
scroll to position [20, 0]
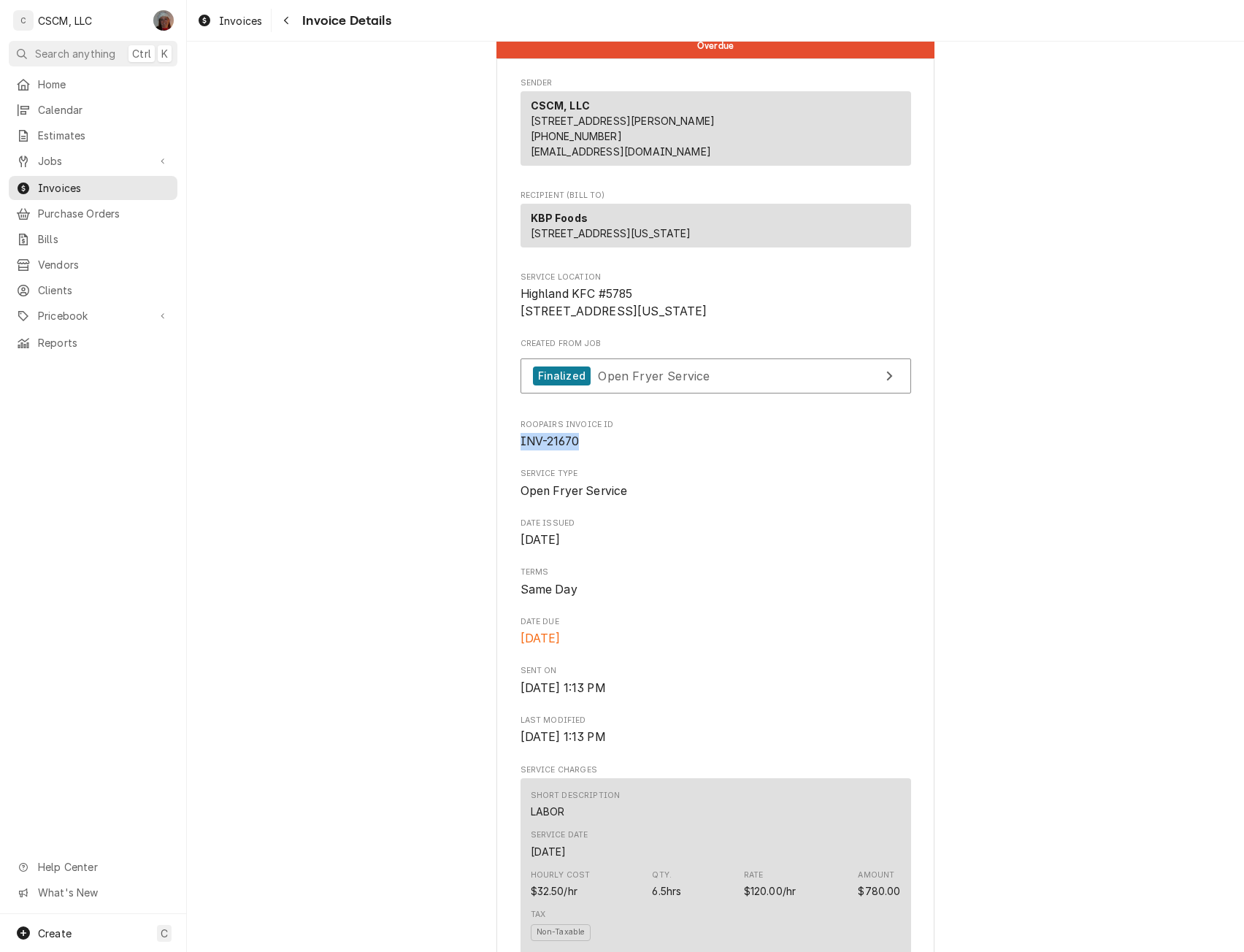
drag, startPoint x: 512, startPoint y: 484, endPoint x: 591, endPoint y: 490, distance: 79.2
copy span "INV-21670"
click at [68, 155] on span "Jobs" at bounding box center [93, 161] width 110 height 15
click at [63, 179] on span "Jobs" at bounding box center [104, 186] width 132 height 15
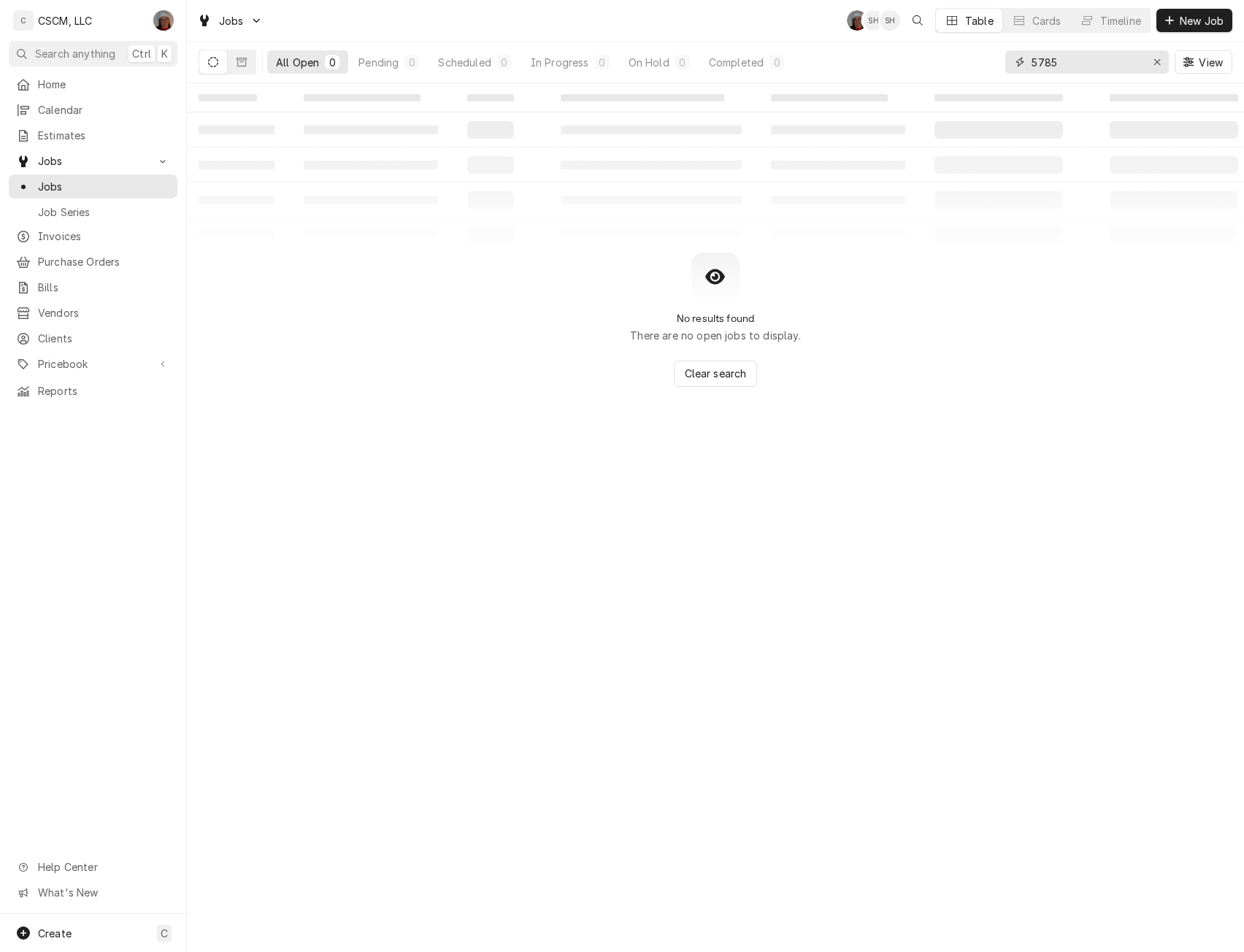
drag, startPoint x: 1062, startPoint y: 61, endPoint x: 955, endPoint y: 61, distance: 107.0
click at [955, 61] on div "All Open 0 Pending 0 Scheduled 0 In Progress 0 On Hold 0 Completed 0 5785 View" at bounding box center [715, 62] width 1034 height 41
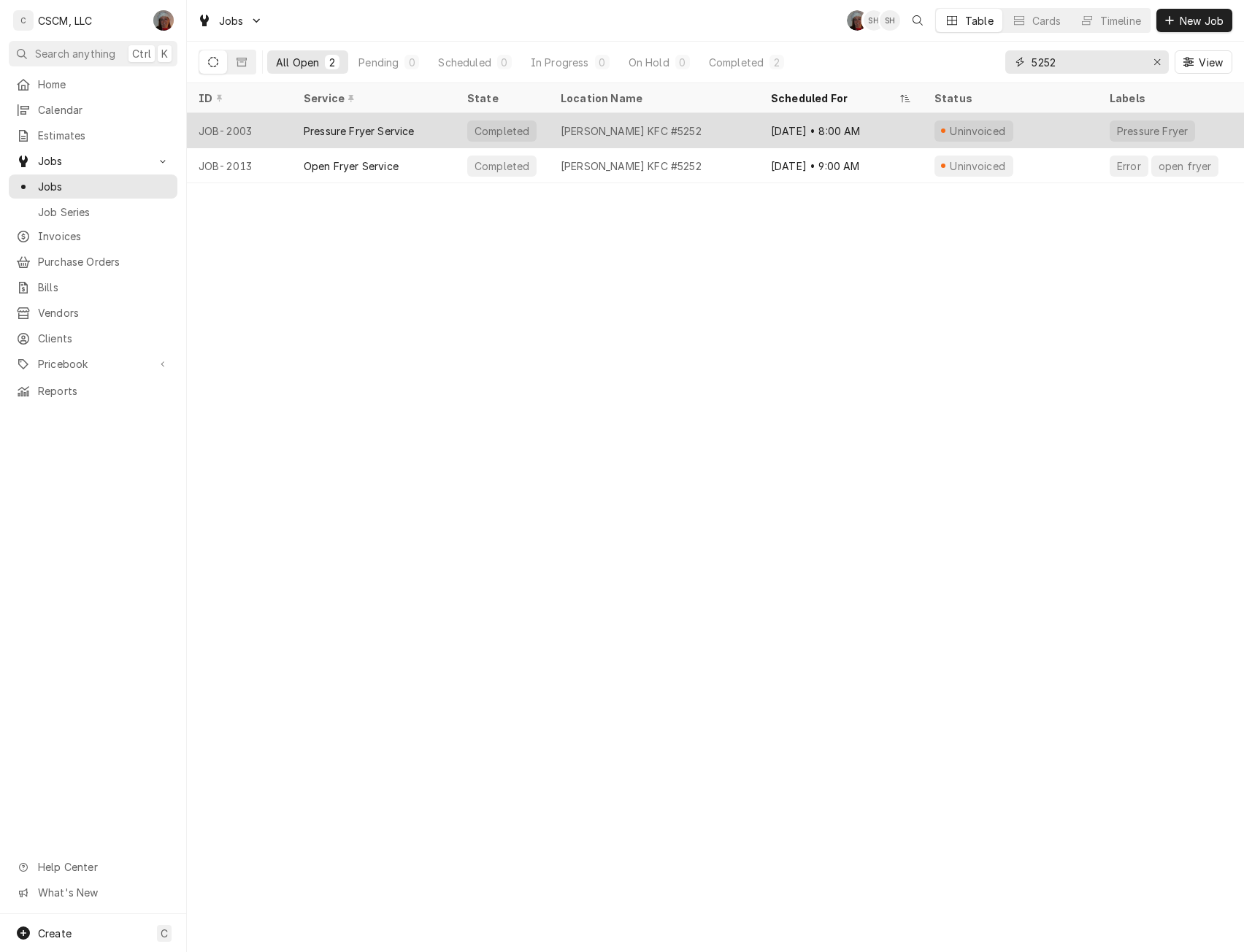
type input "5252"
click at [359, 140] on div "Pressure Fryer Service" at bounding box center [374, 131] width 163 height 35
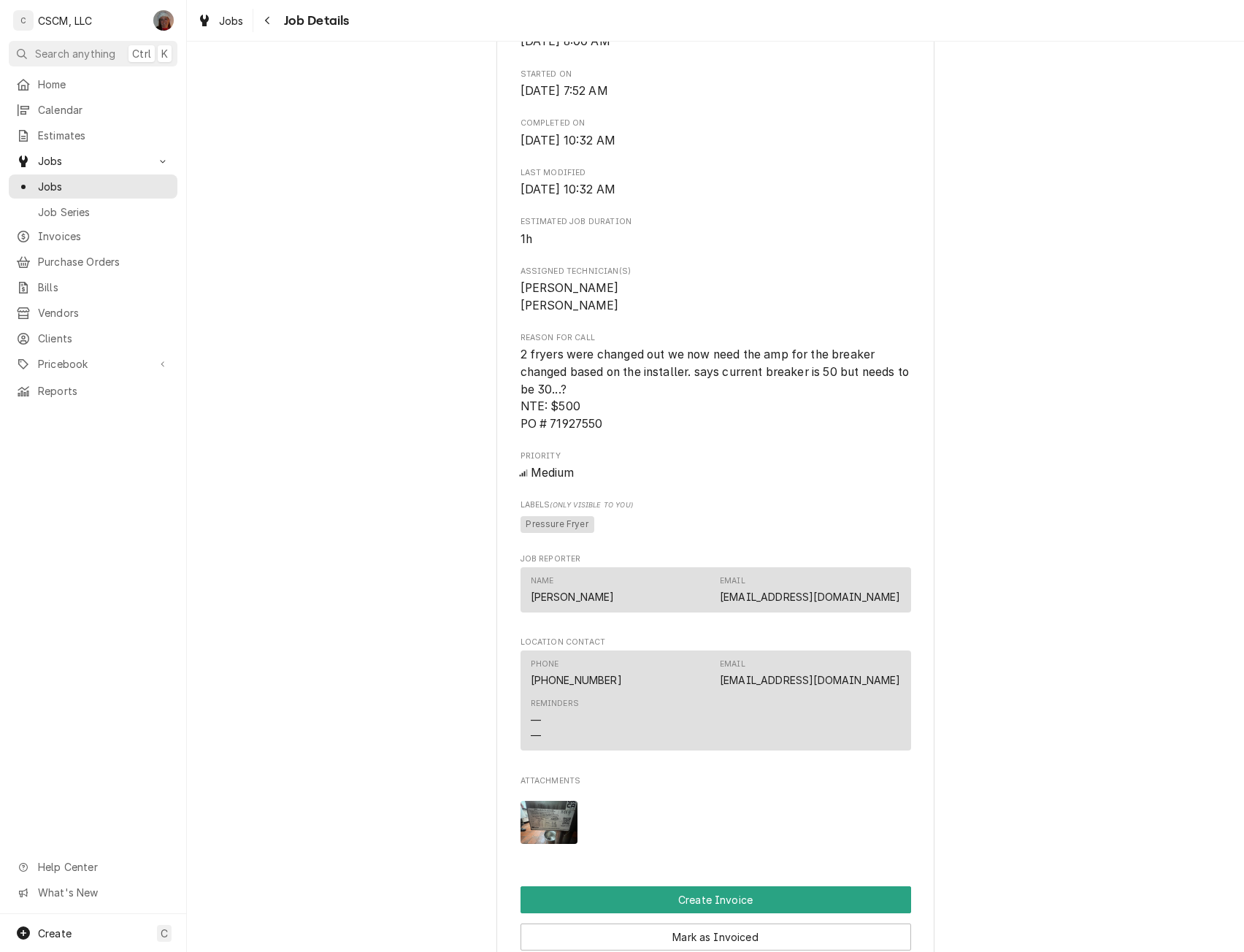
scroll to position [671, 0]
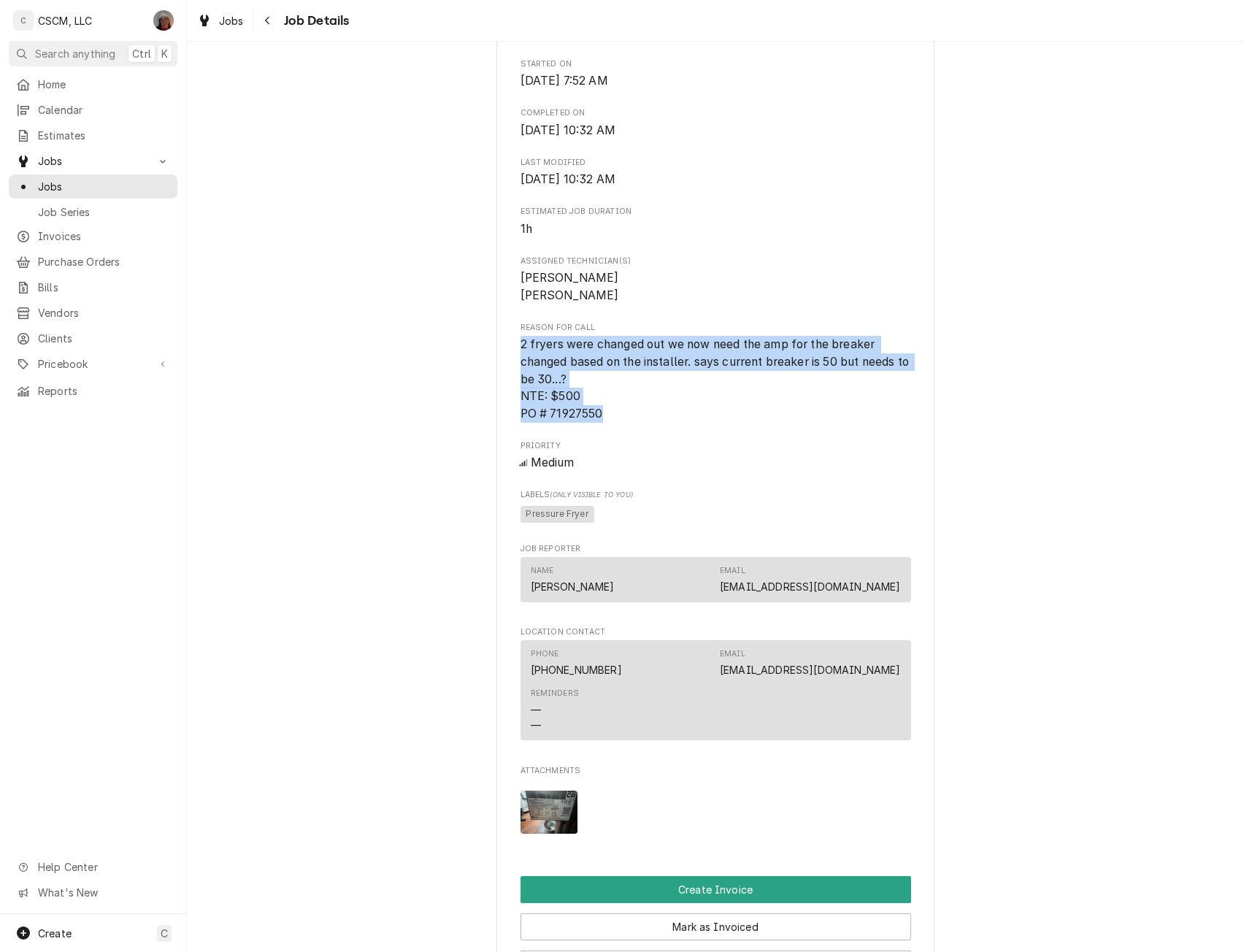
drag, startPoint x: 508, startPoint y: 360, endPoint x: 621, endPoint y: 430, distance: 132.9
click at [621, 430] on div "KBP Foods [PERSON_NAME] KFC #5252 / [STREET_ADDRESS][PERSON_NAME][US_STATE] Ope…" at bounding box center [715, 302] width 438 height 1759
copy span "2 fryers were changed out we now need the amp for the breaker changed based on …"
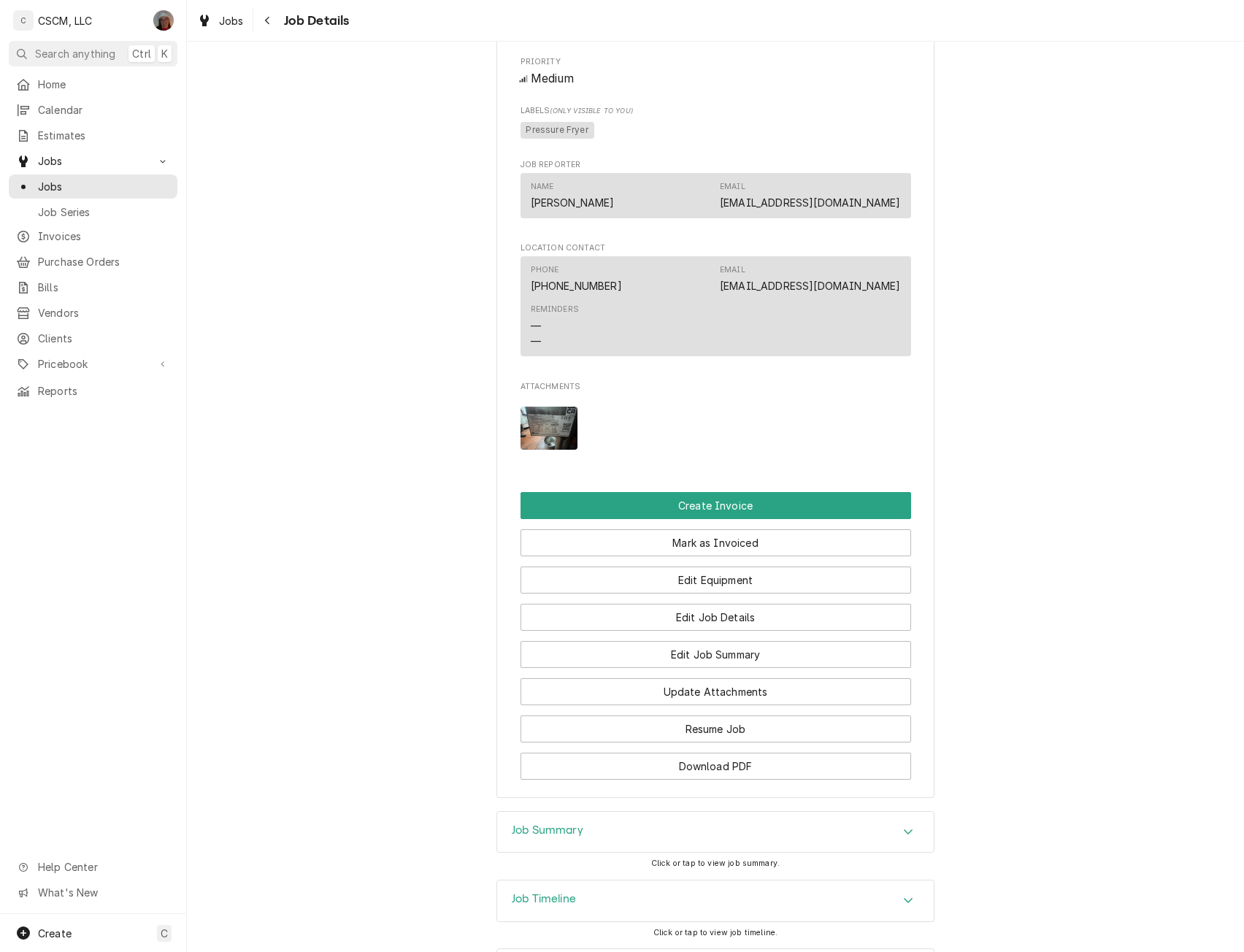
scroll to position [1133, 0]
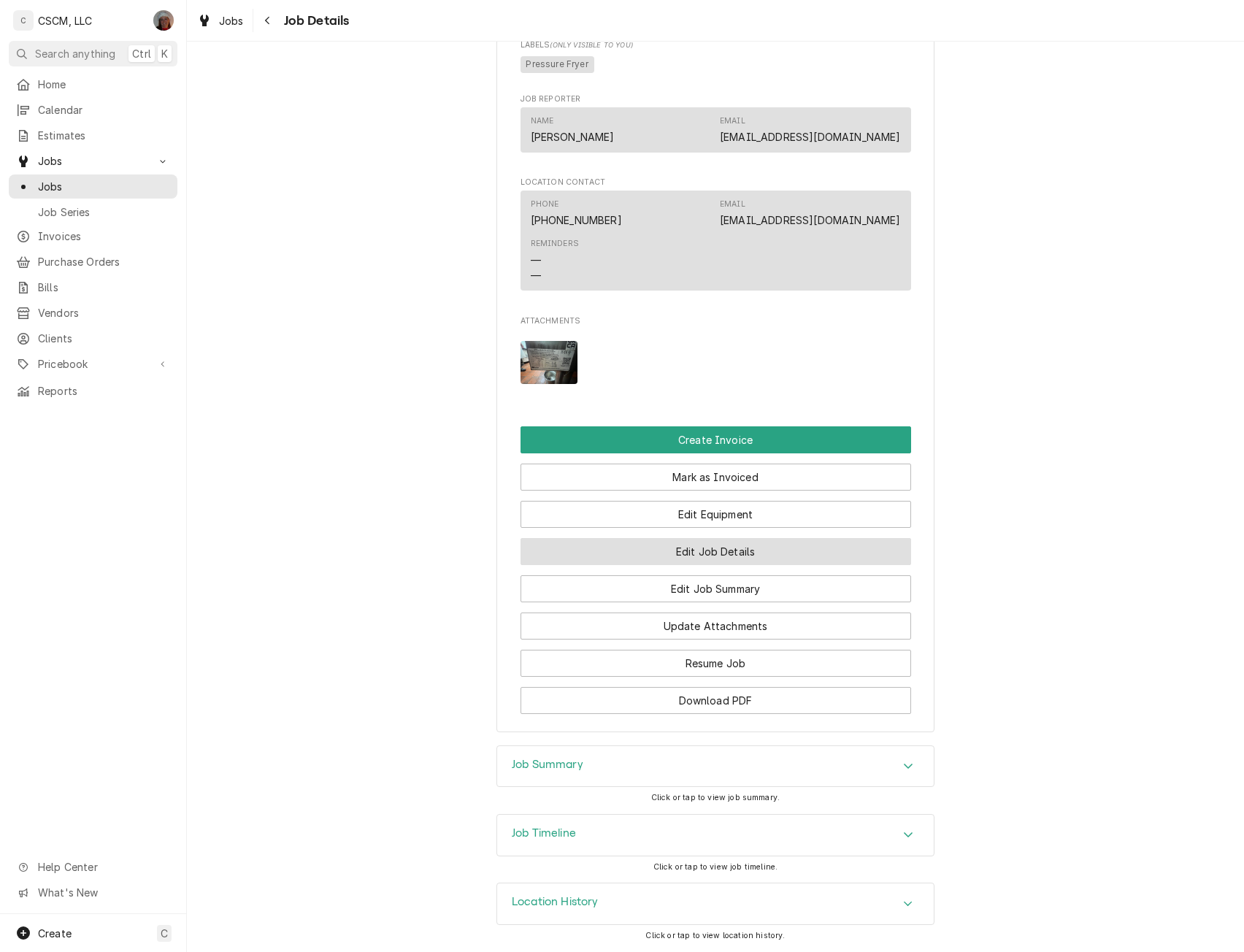
click at [719, 556] on button "Edit Job Details" at bounding box center [716, 552] width 390 height 27
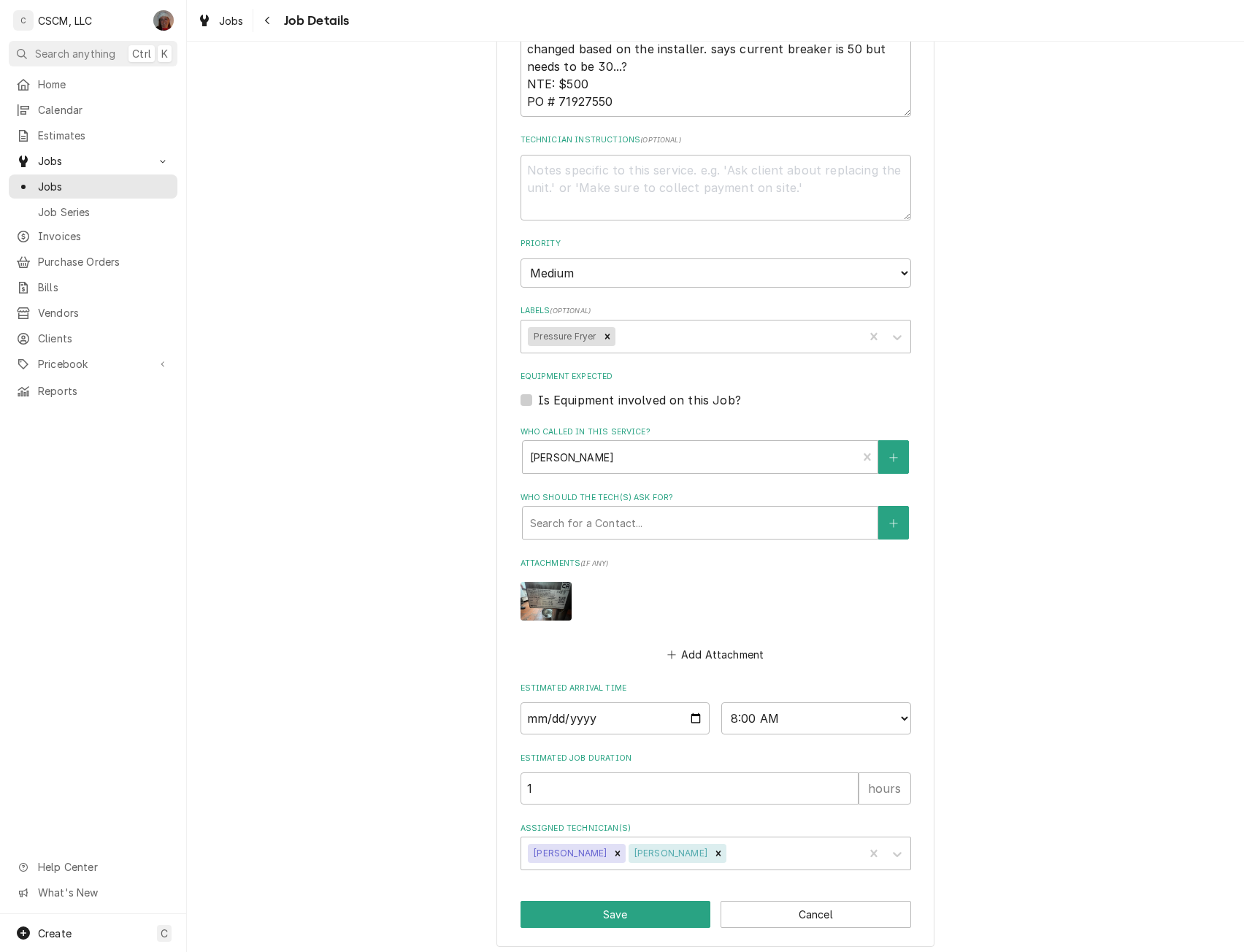
scroll to position [416, 0]
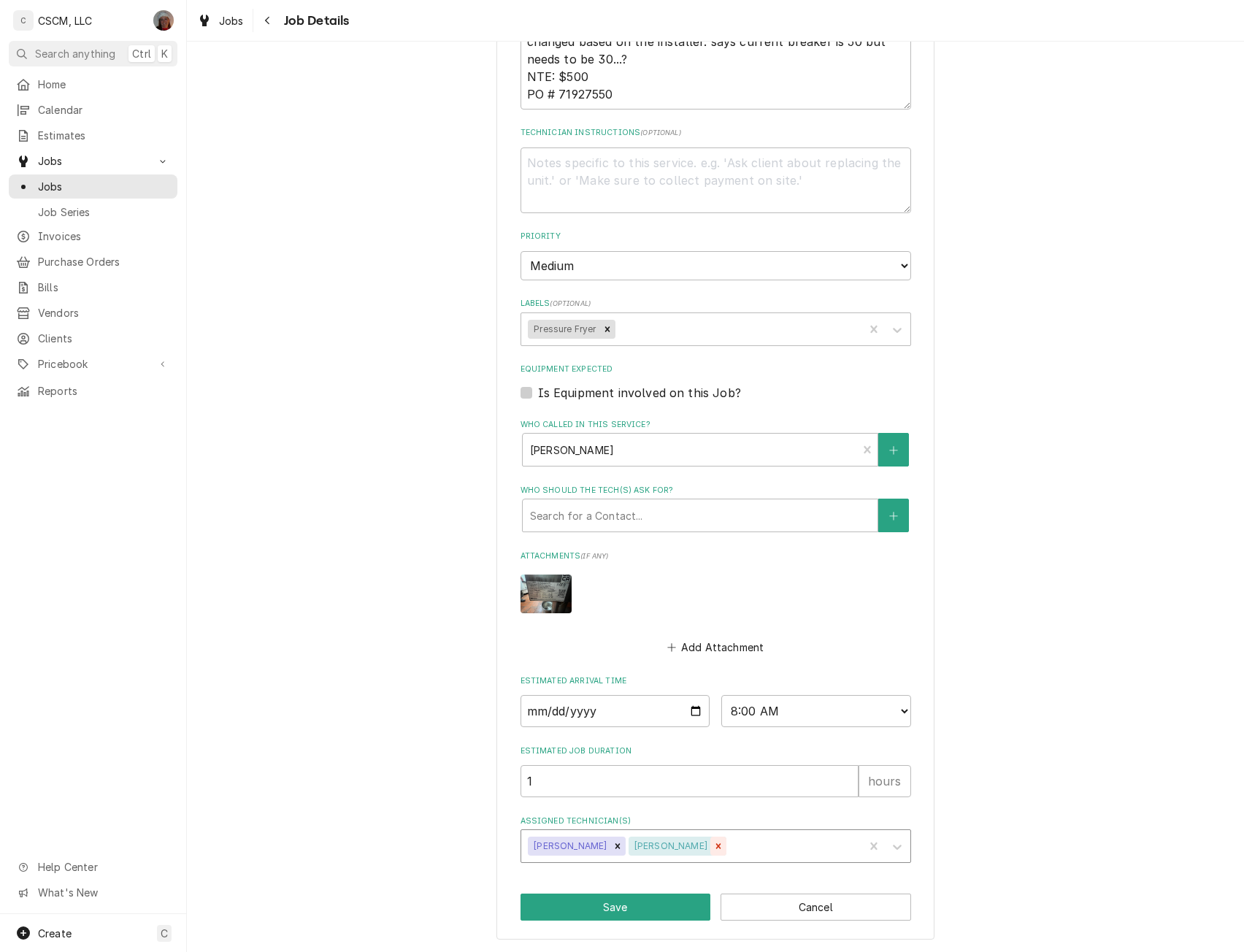
click at [714, 844] on icon "Remove Zackary Bain" at bounding box center [719, 847] width 11 height 11
click at [599, 909] on button "Save" at bounding box center [616, 907] width 191 height 27
type textarea "x"
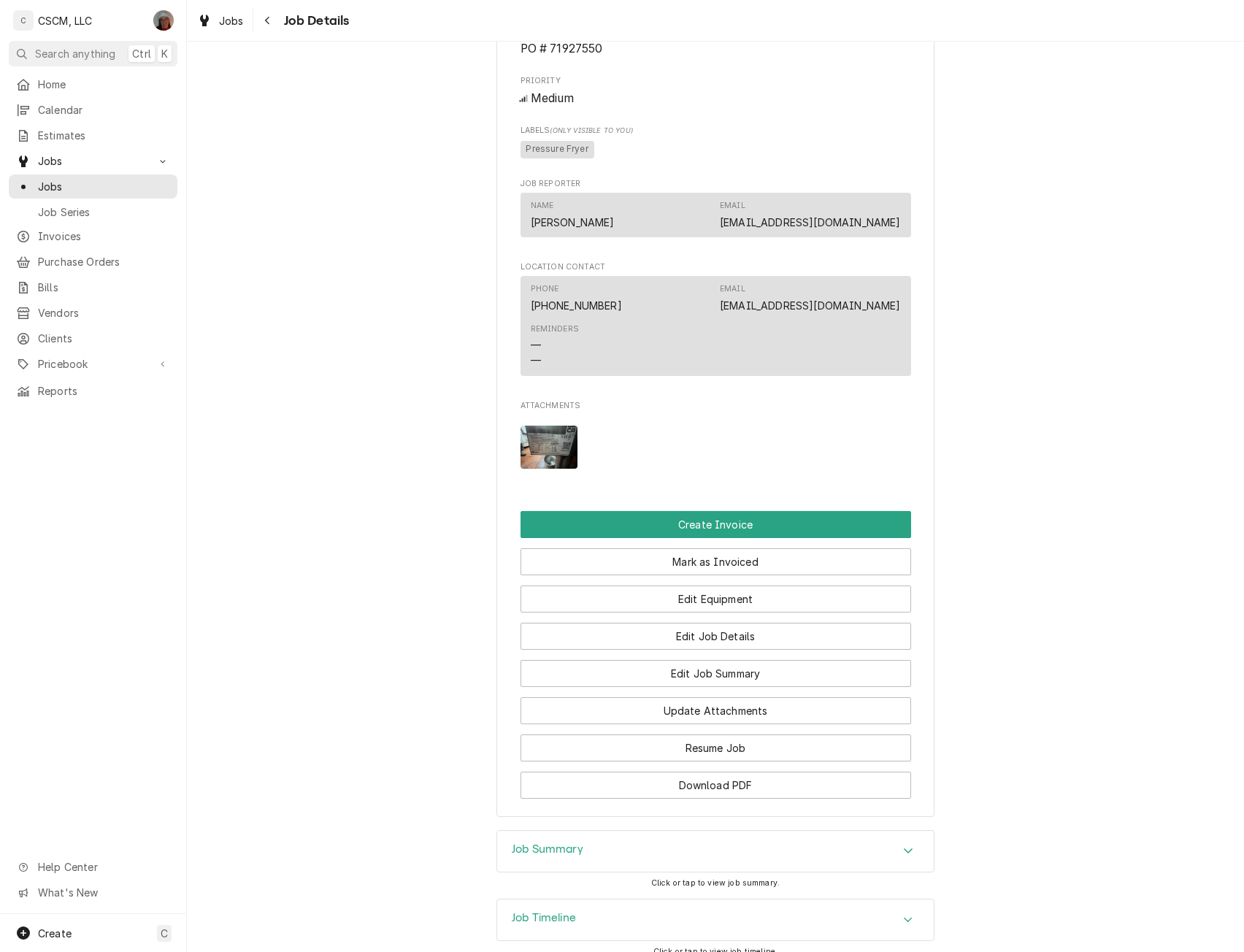
scroll to position [1121, 0]
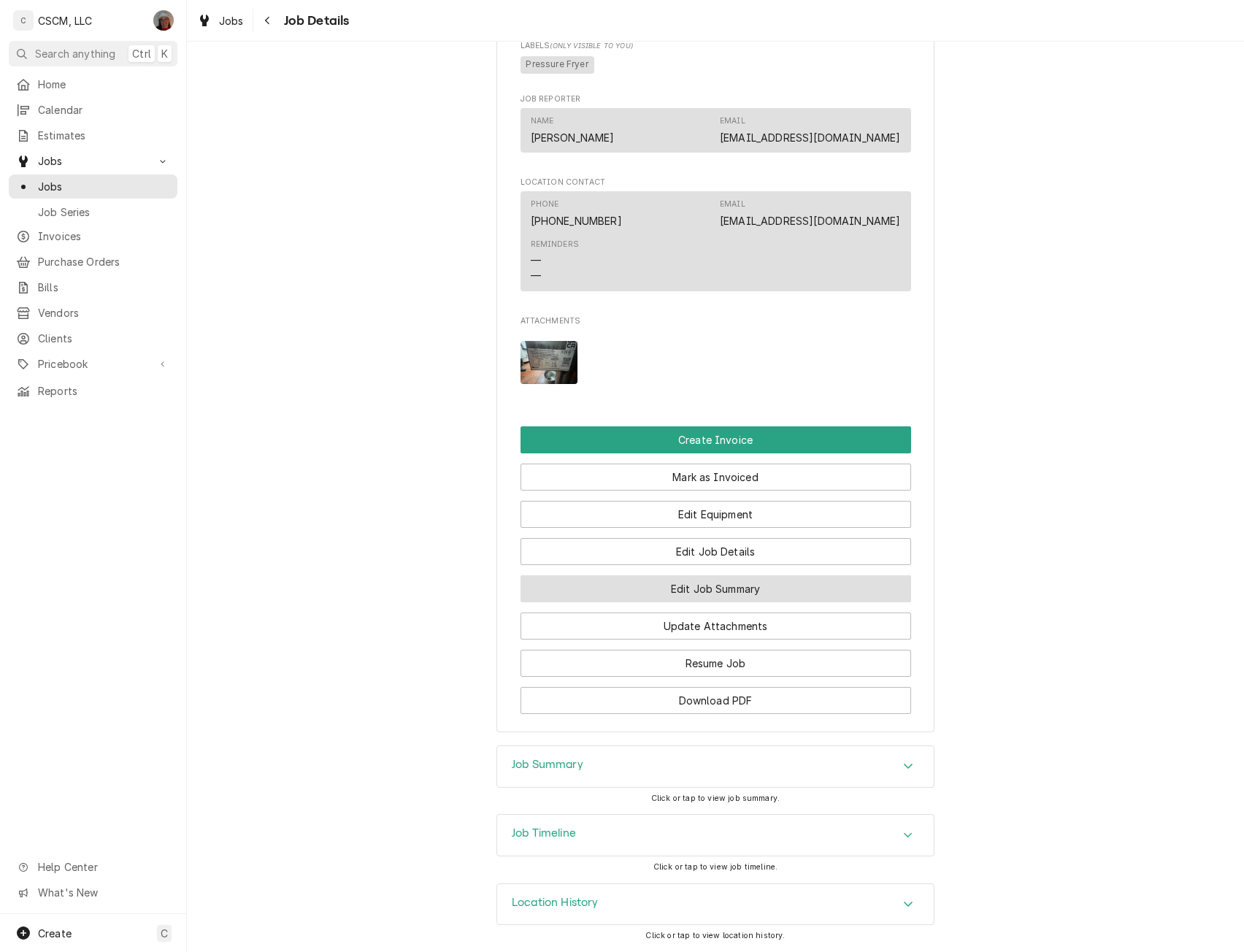
click at [746, 579] on button "Edit Job Summary" at bounding box center [716, 589] width 390 height 27
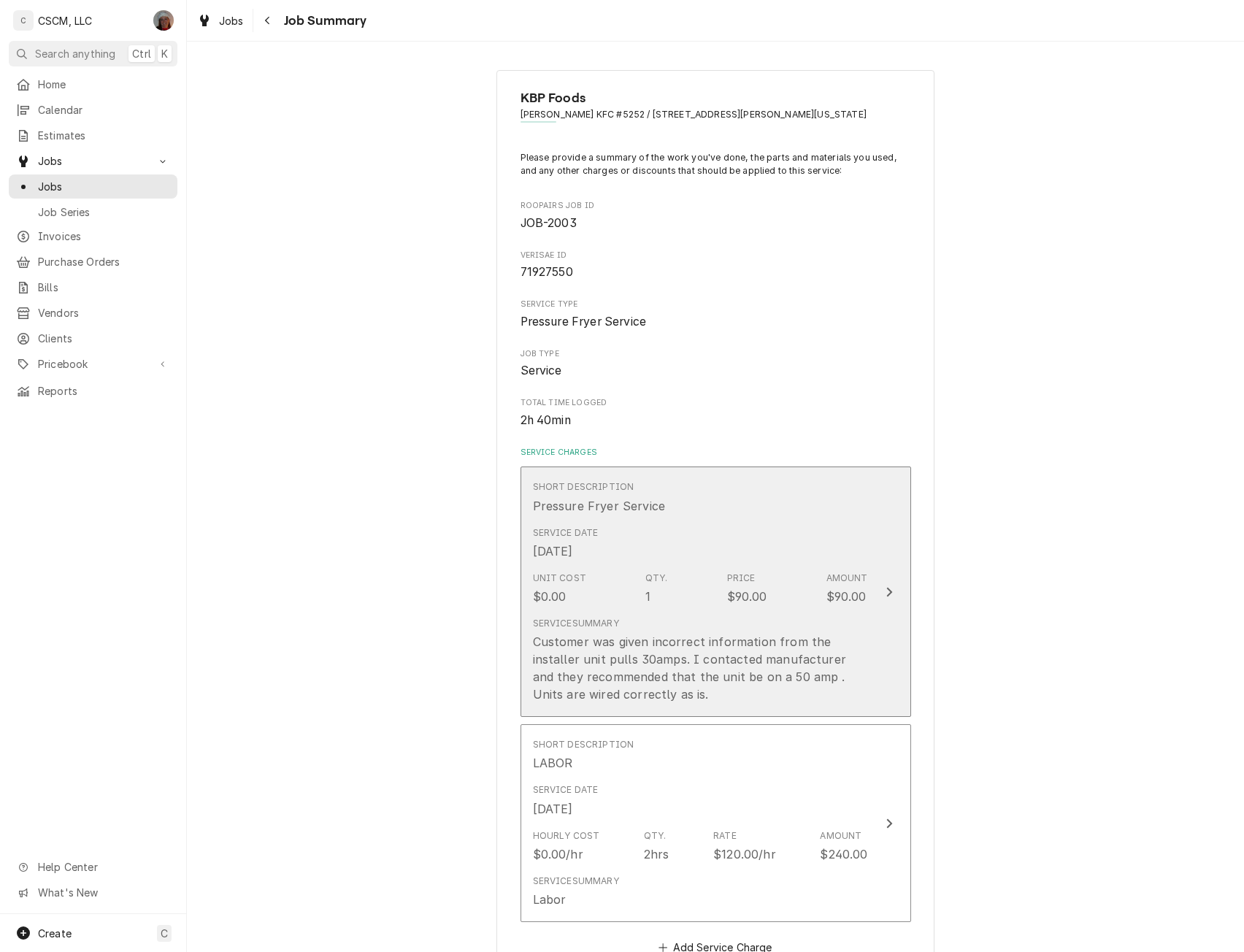
click at [885, 577] on button "Short Description Pressure Fryer Service Service Date [DATE] Unit Cost $0.00 Qt…" at bounding box center [716, 592] width 390 height 250
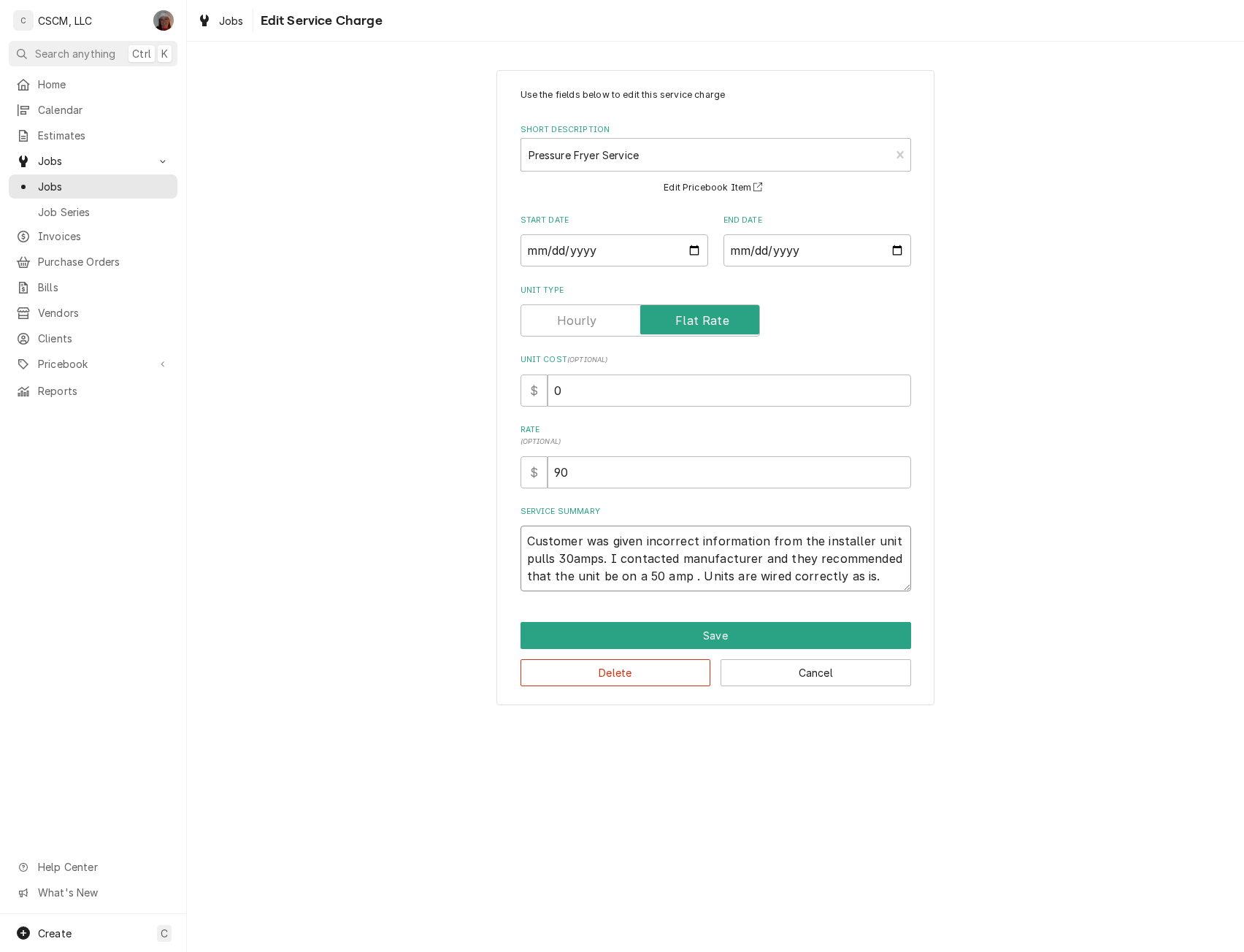
click at [524, 540] on textarea "Customer was given incorrect information from the installer unit pulls 30amps. …" at bounding box center [716, 558] width 390 height 66
type textarea "x"
type textarea "Customer was given incorrect information from the installer unit pulls 30amps. …"
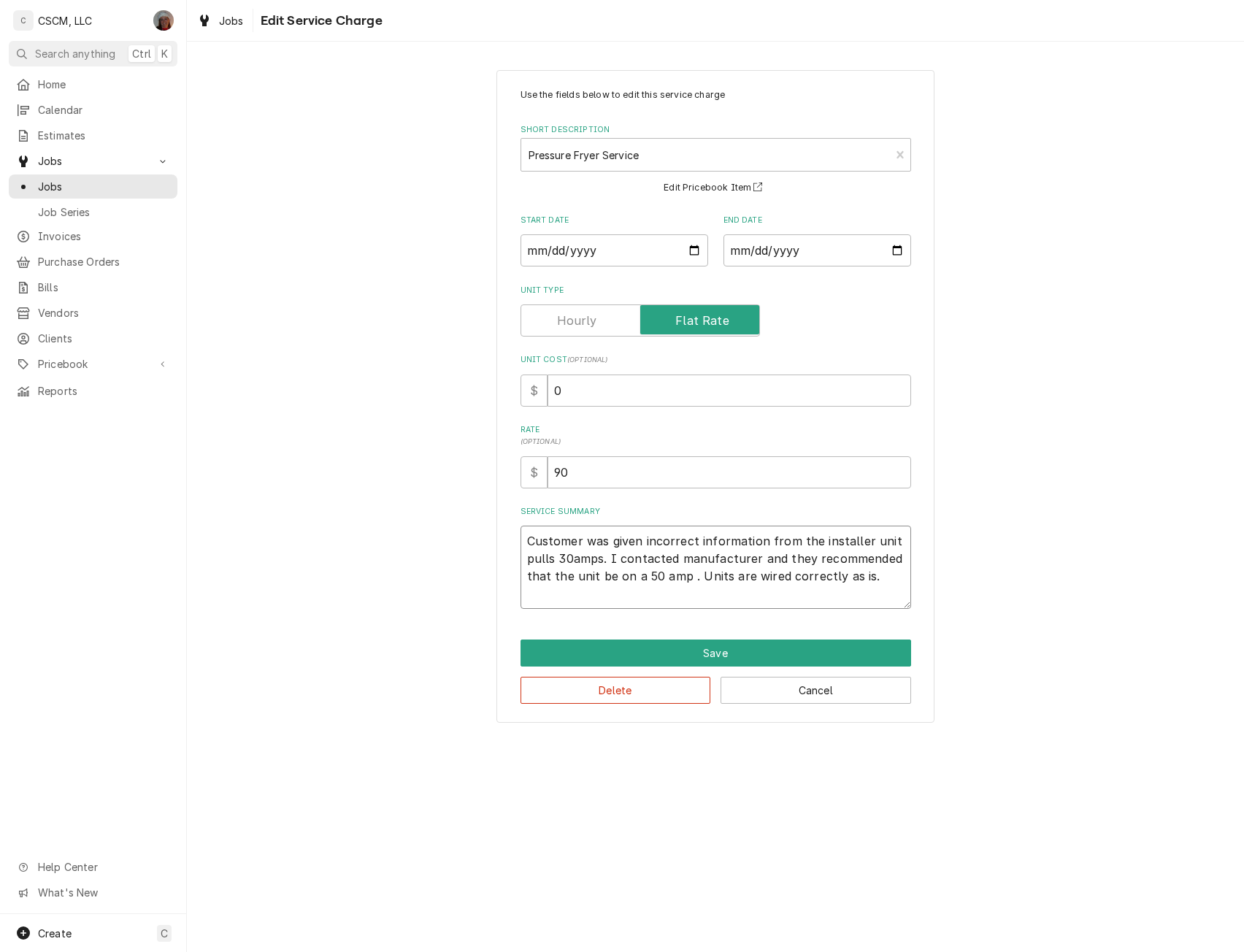
paste textarea "2 fryers were changed out we now need the amp for the breaker changed based on …"
type textarea "x"
type textarea "2 fryers were changed out we now need the amp for the breaker changed based on …"
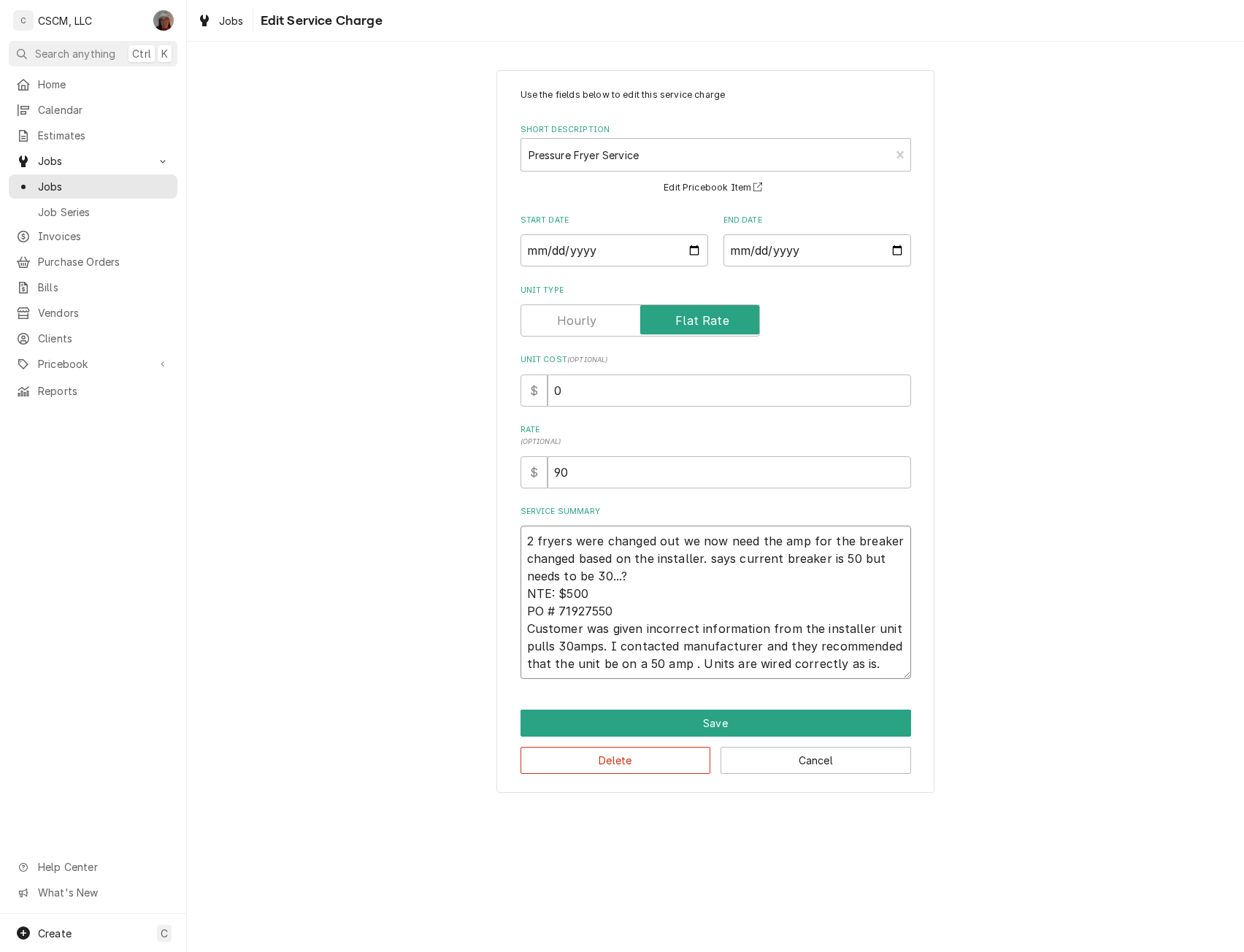
type textarea "x"
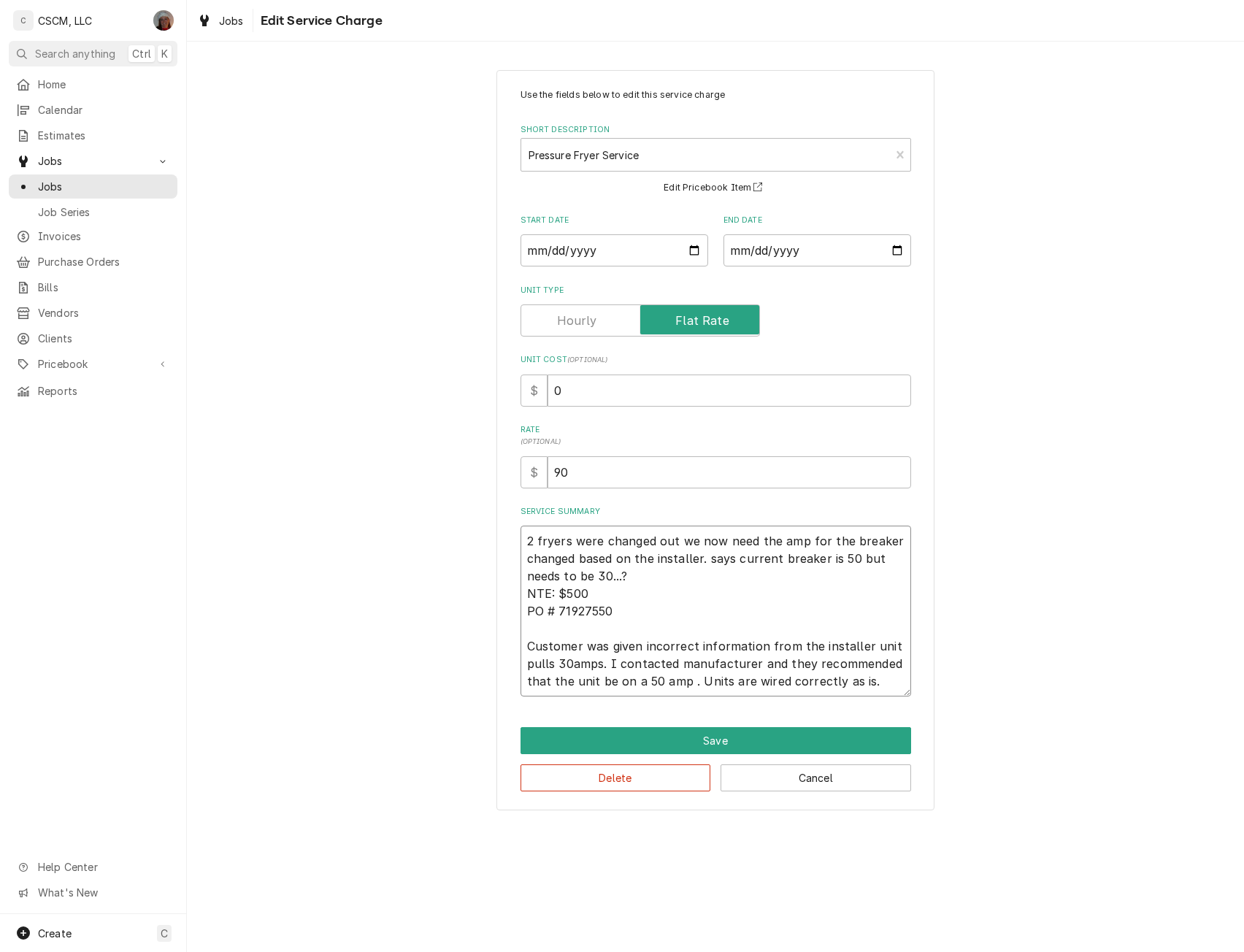
type textarea "2 fryers were changed out we now need the amp for the breaker changed based on …"
click at [550, 389] on input "0" at bounding box center [729, 390] width 364 height 32
type textarea "x"
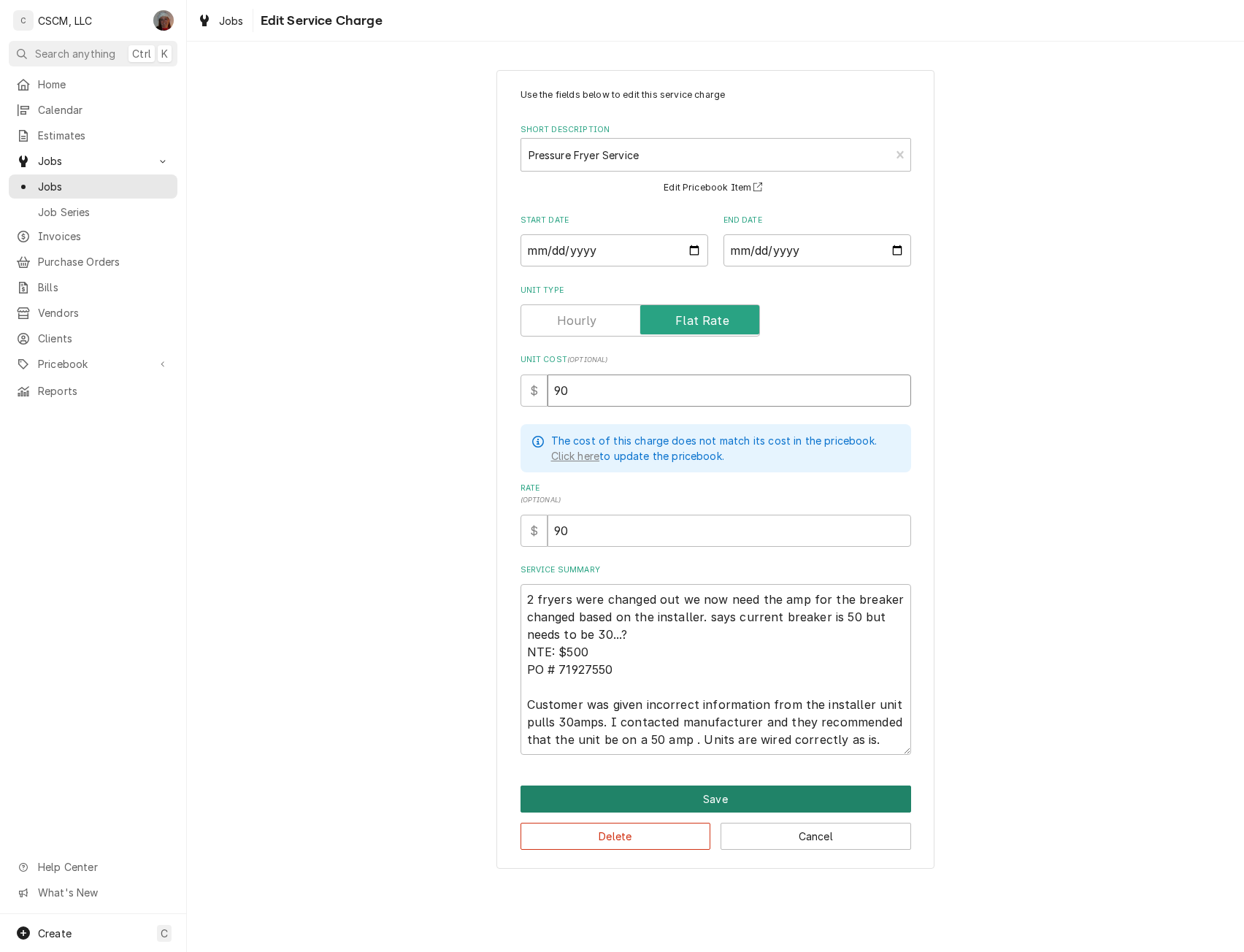
type input "90"
click at [718, 800] on button "Save" at bounding box center [716, 799] width 390 height 27
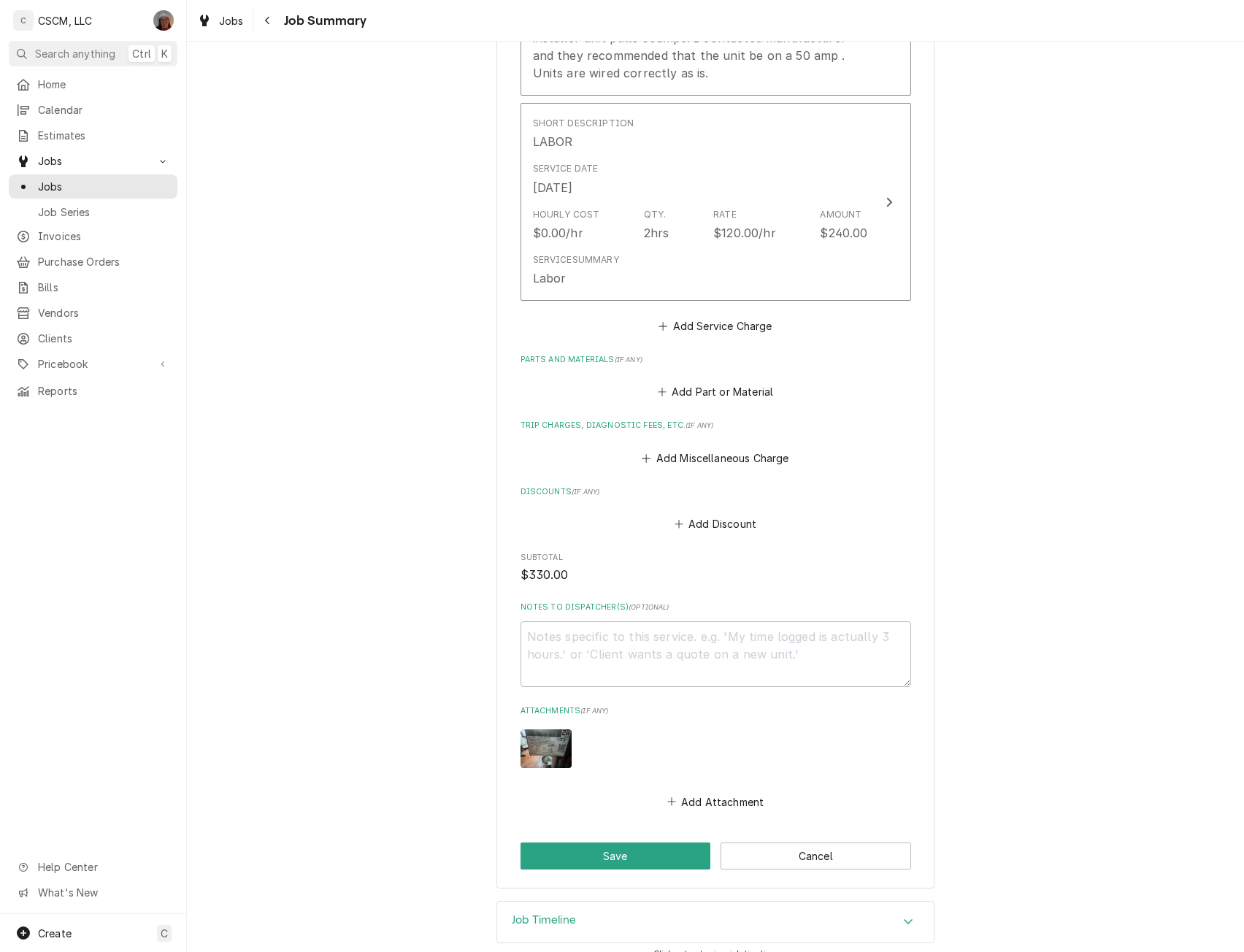
scroll to position [744, 0]
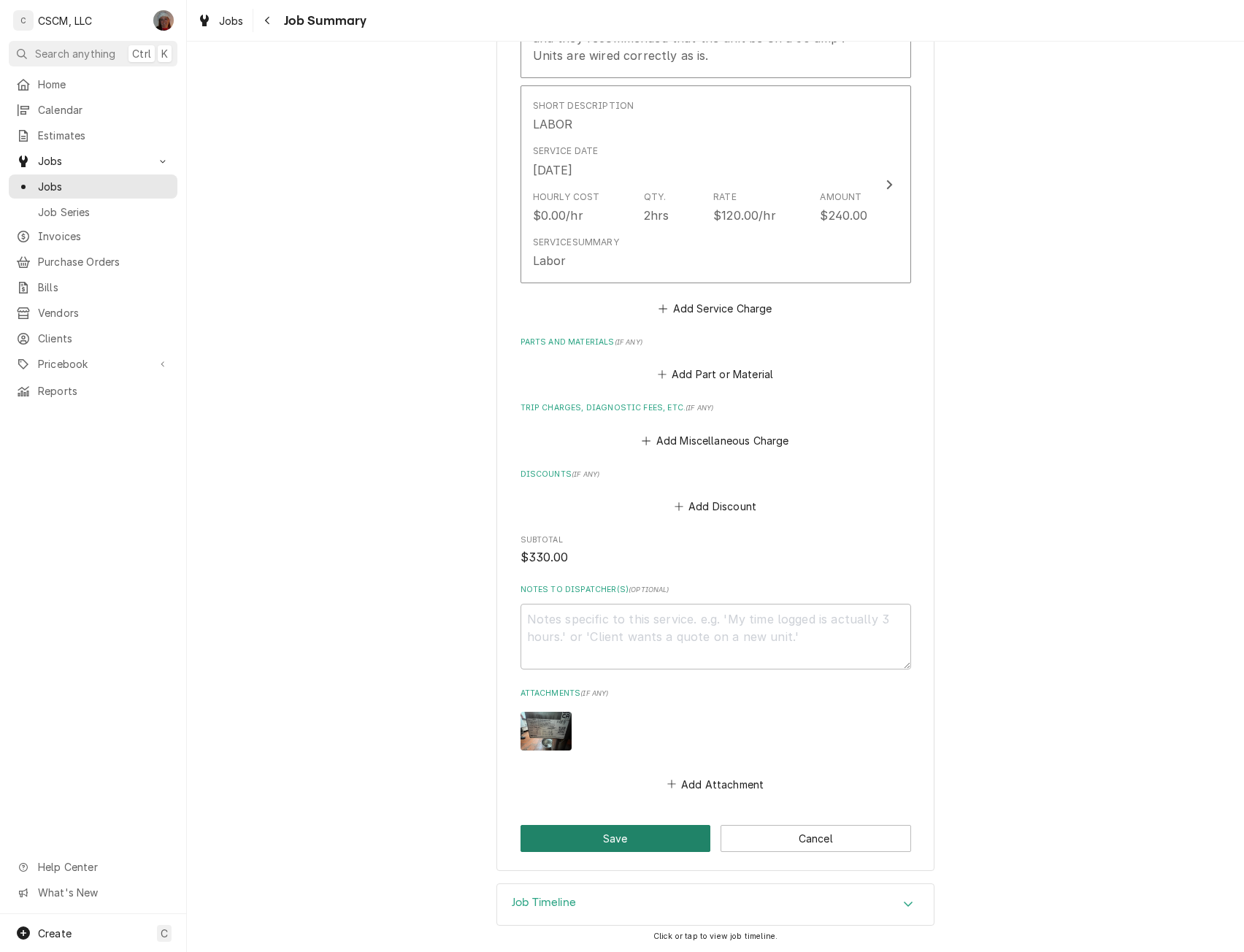
click at [595, 835] on button "Save" at bounding box center [616, 838] width 191 height 27
type textarea "x"
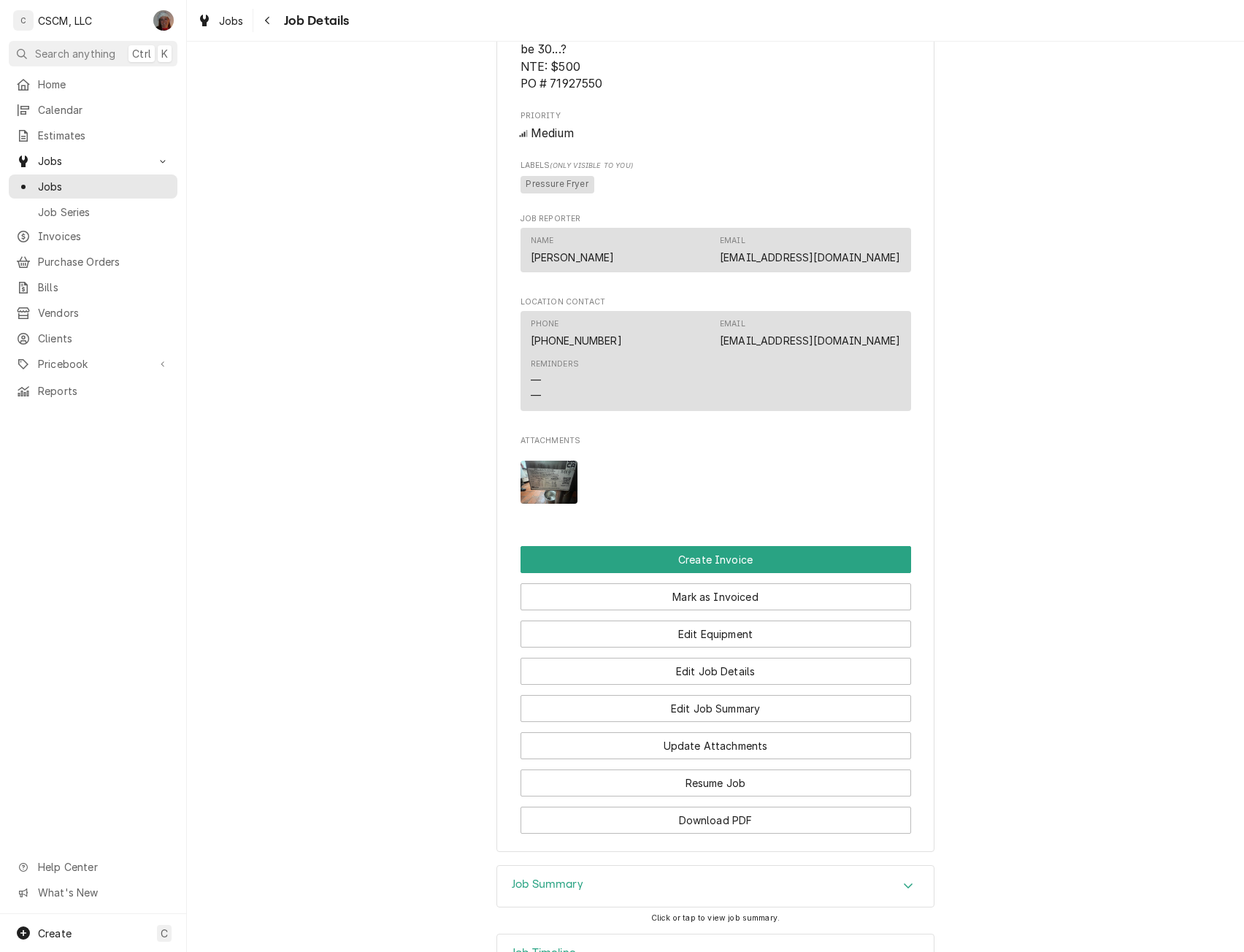
scroll to position [1013, 0]
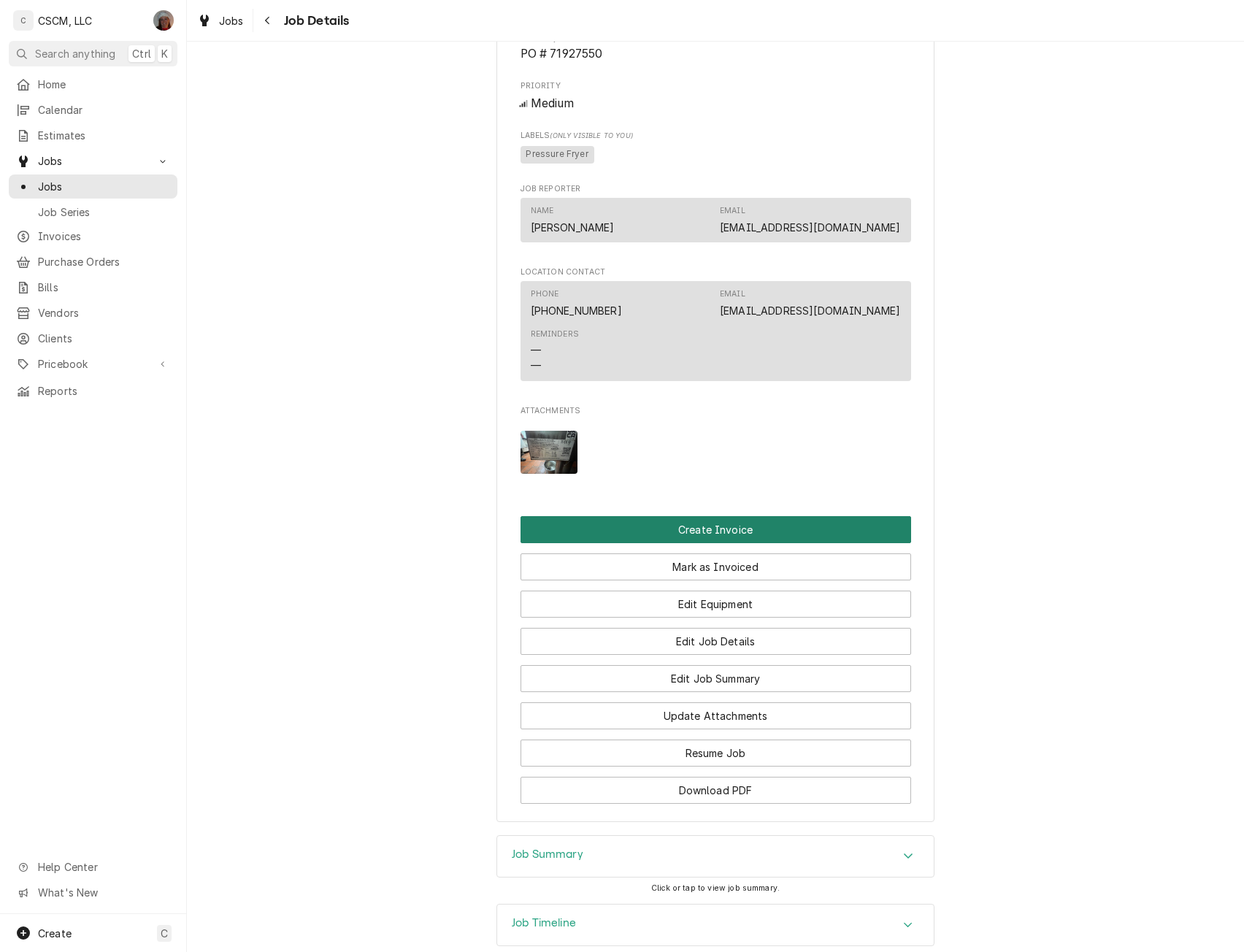
click at [791, 543] on button "Create Invoice" at bounding box center [716, 530] width 390 height 27
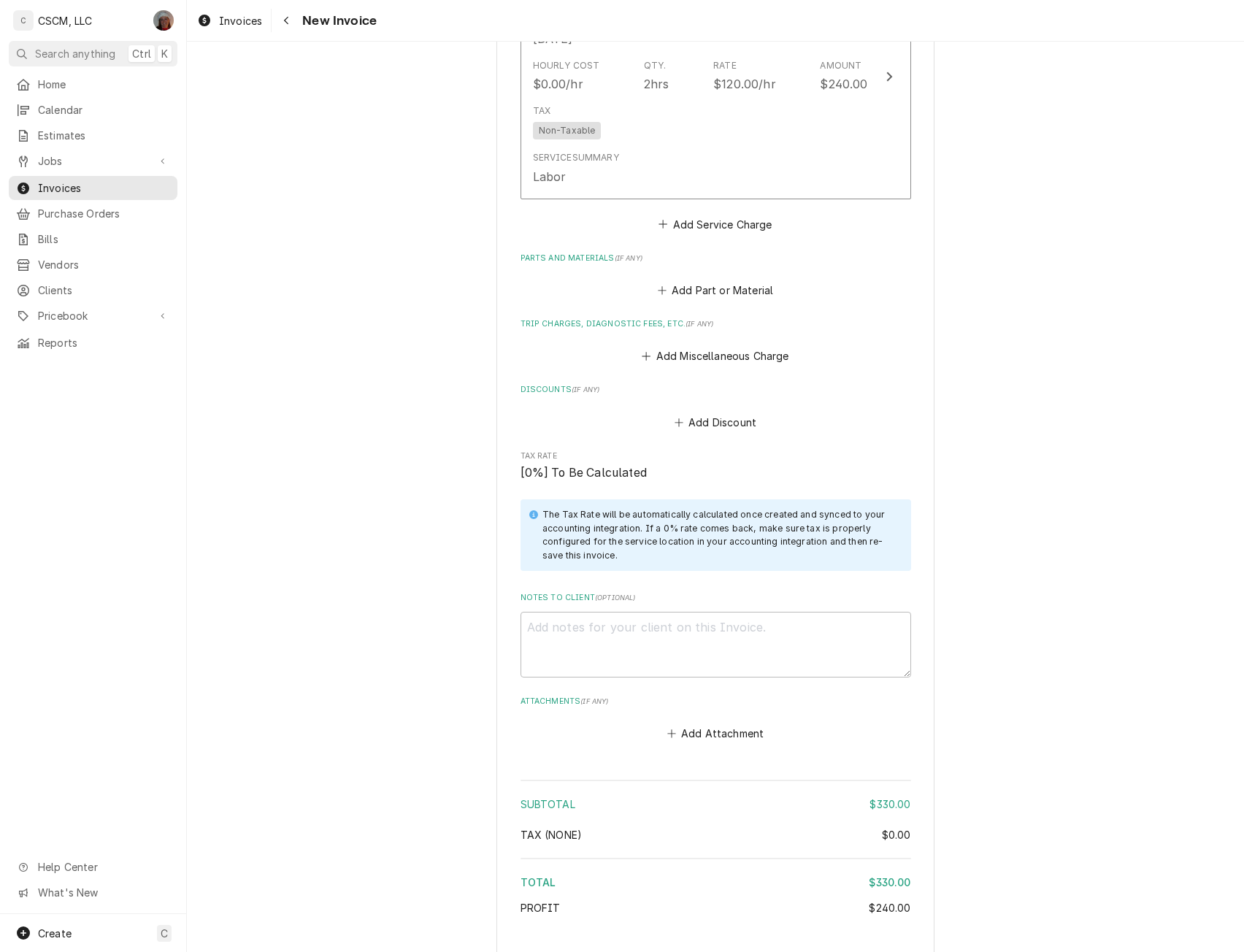
scroll to position [1974, 0]
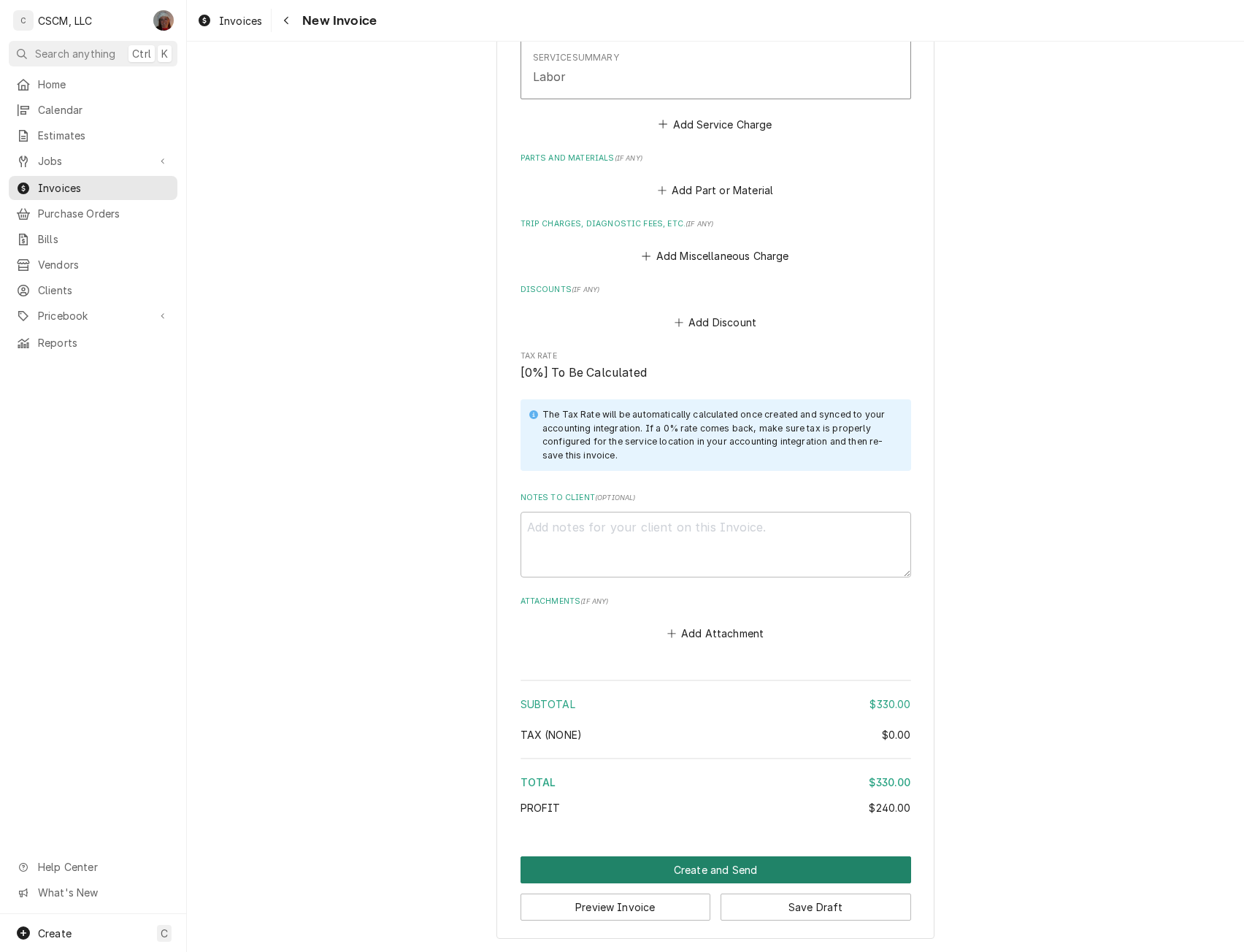
click at [723, 861] on button "Create and Send" at bounding box center [716, 870] width 390 height 27
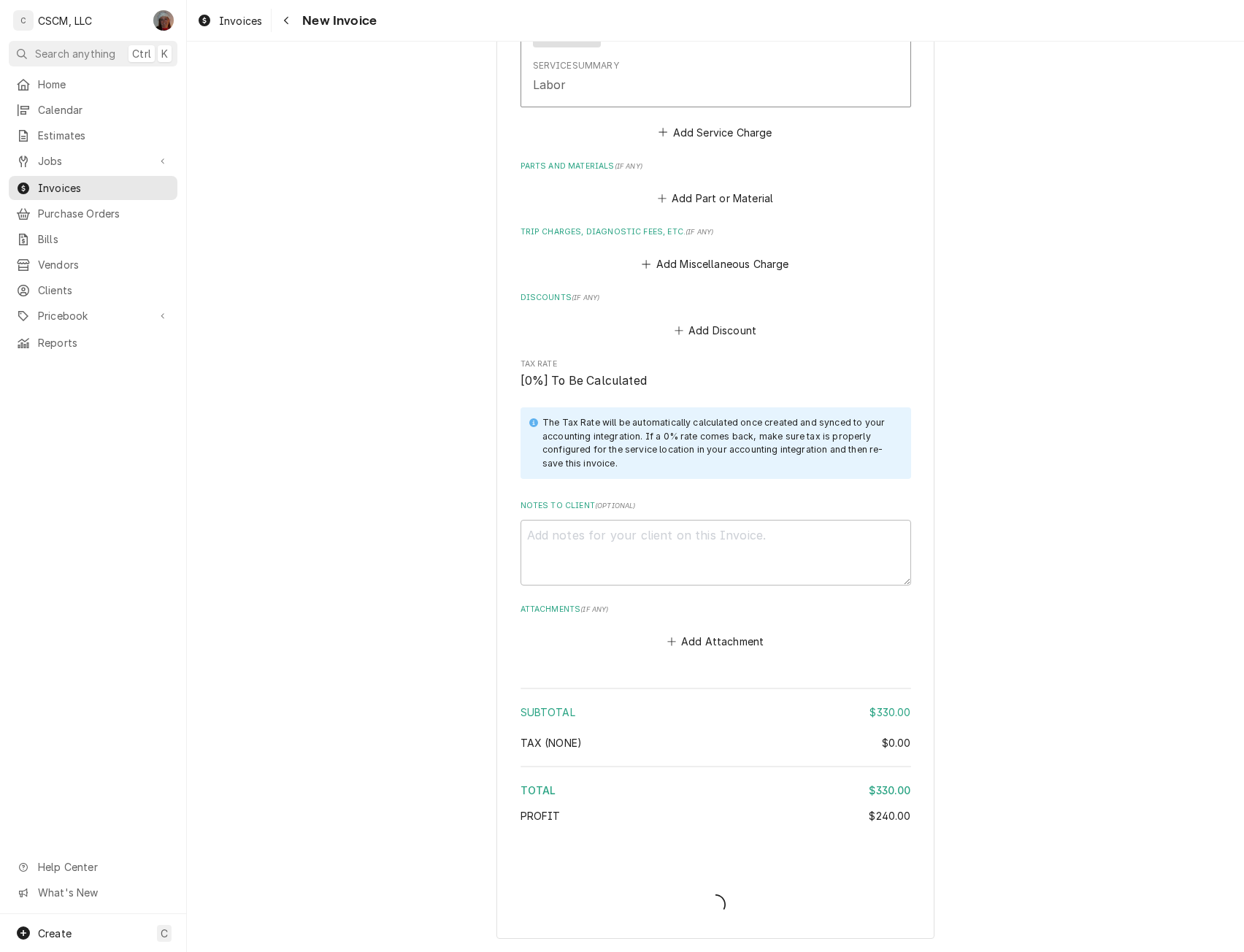
scroll to position [1967, 0]
type textarea "x"
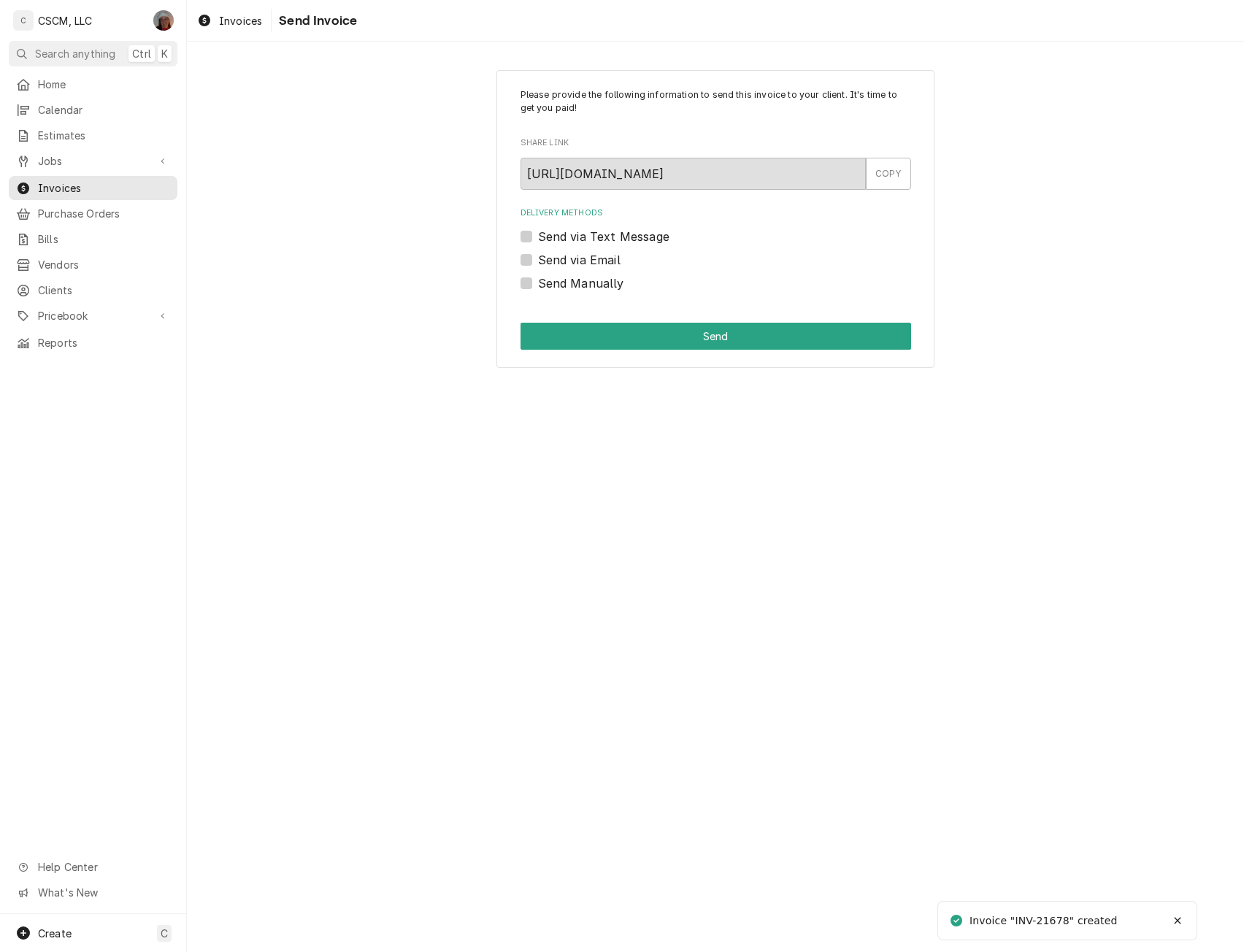
click at [538, 279] on label "Send Manually" at bounding box center [581, 283] width 86 height 17
click at [538, 279] on input "Send Manually" at bounding box center [733, 291] width 390 height 32
checkbox input "true"
click at [579, 323] on button "Send" at bounding box center [716, 336] width 390 height 27
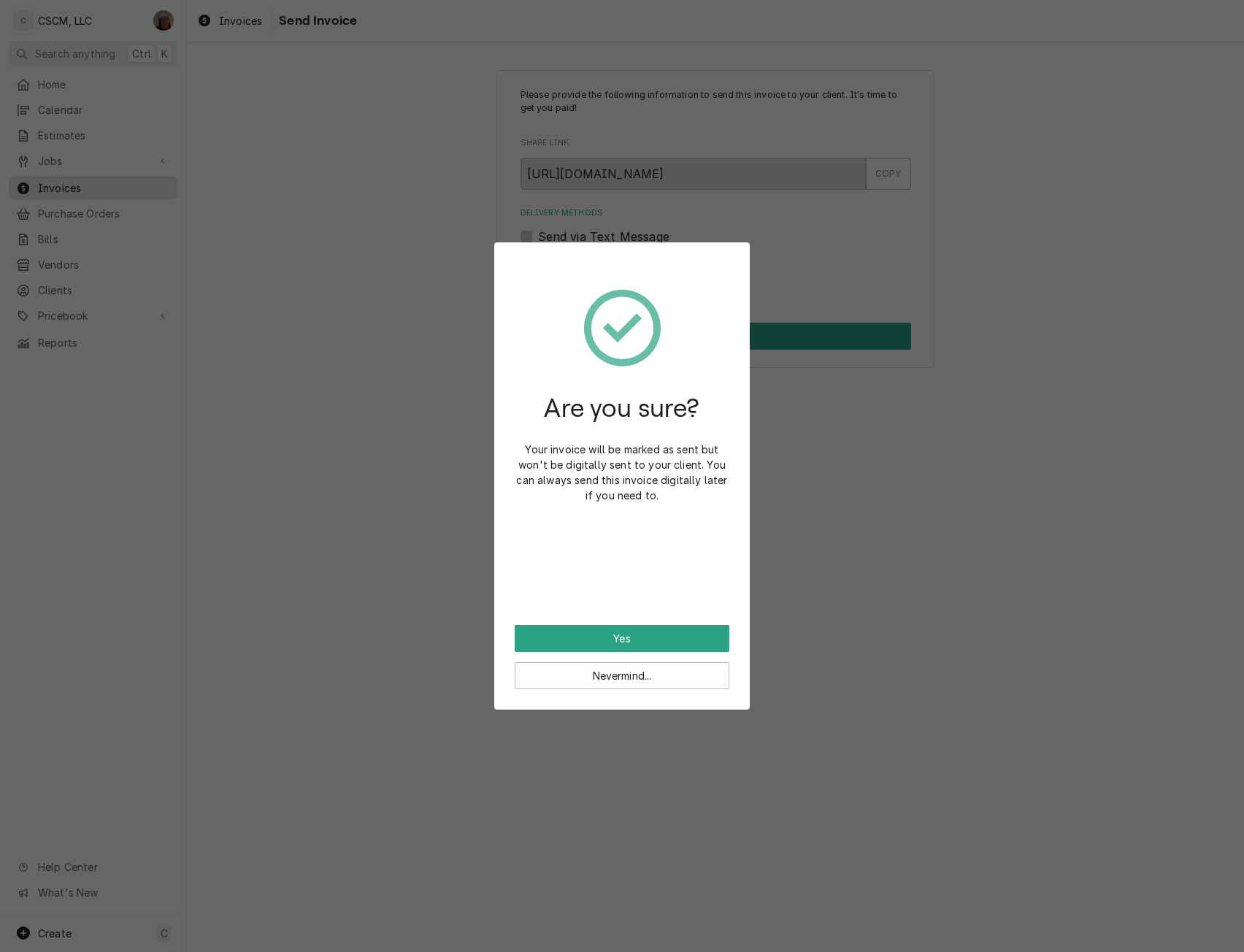
click at [634, 621] on div "Are you sure? Your invoice will be marked as sent but won't be digitally sent t…" at bounding box center [622, 443] width 215 height 362
click at [631, 633] on button "Yes" at bounding box center [622, 639] width 215 height 27
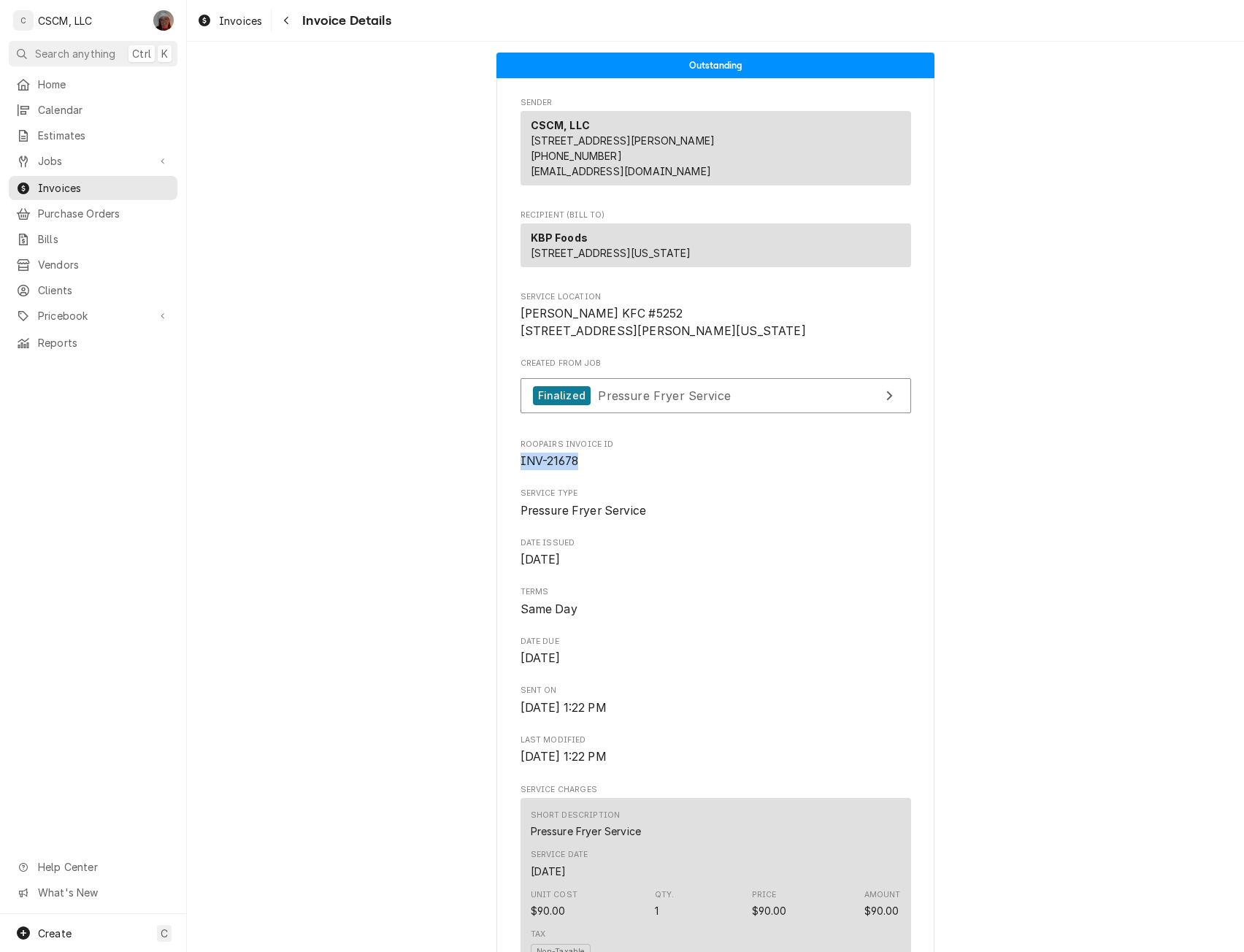
drag, startPoint x: 510, startPoint y: 502, endPoint x: 600, endPoint y: 510, distance: 90.4
copy span "INV-21678"
click at [78, 157] on span "Jobs" at bounding box center [93, 161] width 110 height 15
click at [42, 182] on span "Jobs" at bounding box center [104, 186] width 132 height 15
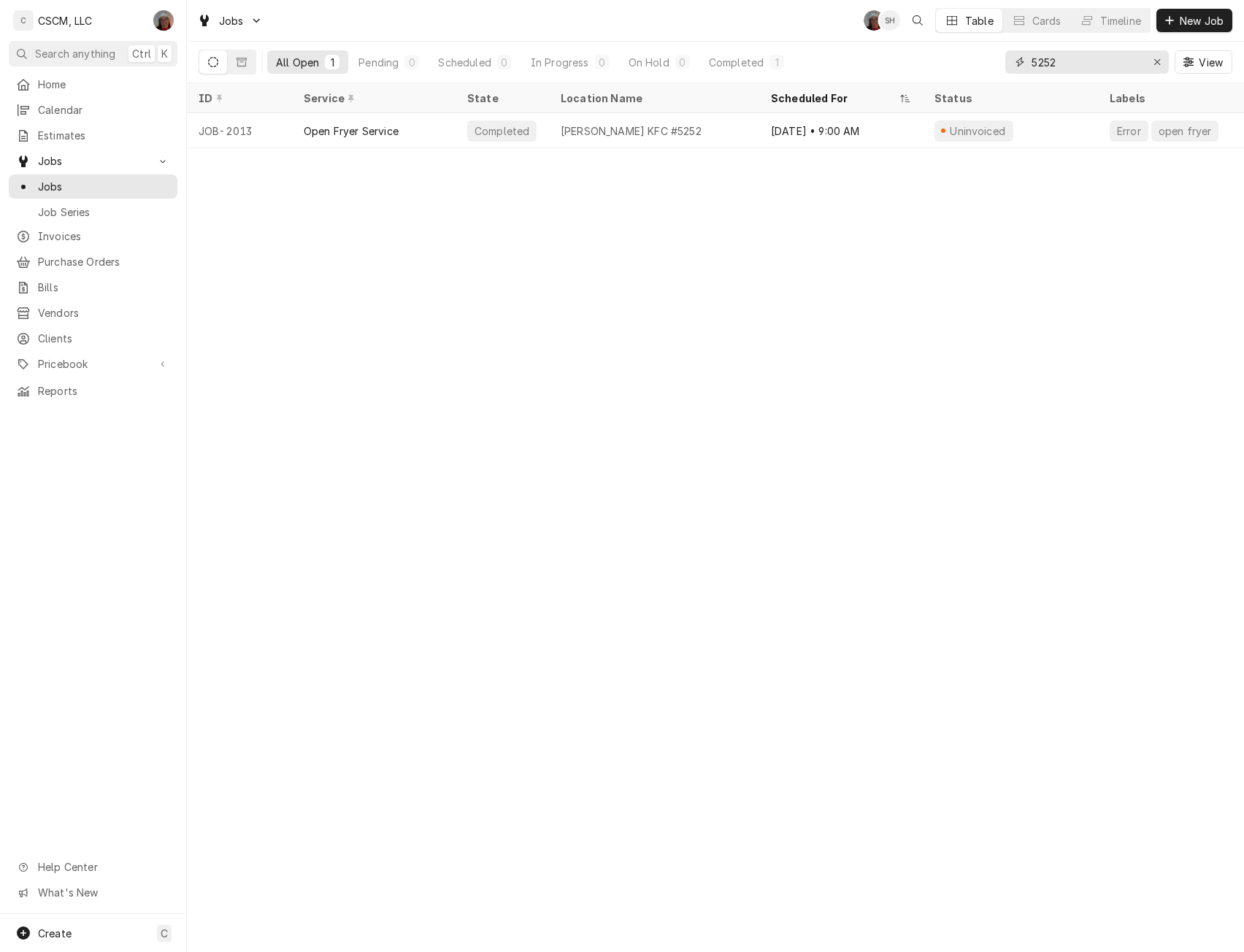
drag, startPoint x: 1059, startPoint y: 59, endPoint x: 926, endPoint y: 64, distance: 133.1
click at [926, 64] on div "All Open 1 Pending 0 Scheduled 0 In Progress 0 On Hold 0 Completed 1 5252 View" at bounding box center [715, 62] width 1034 height 41
type input "5253"
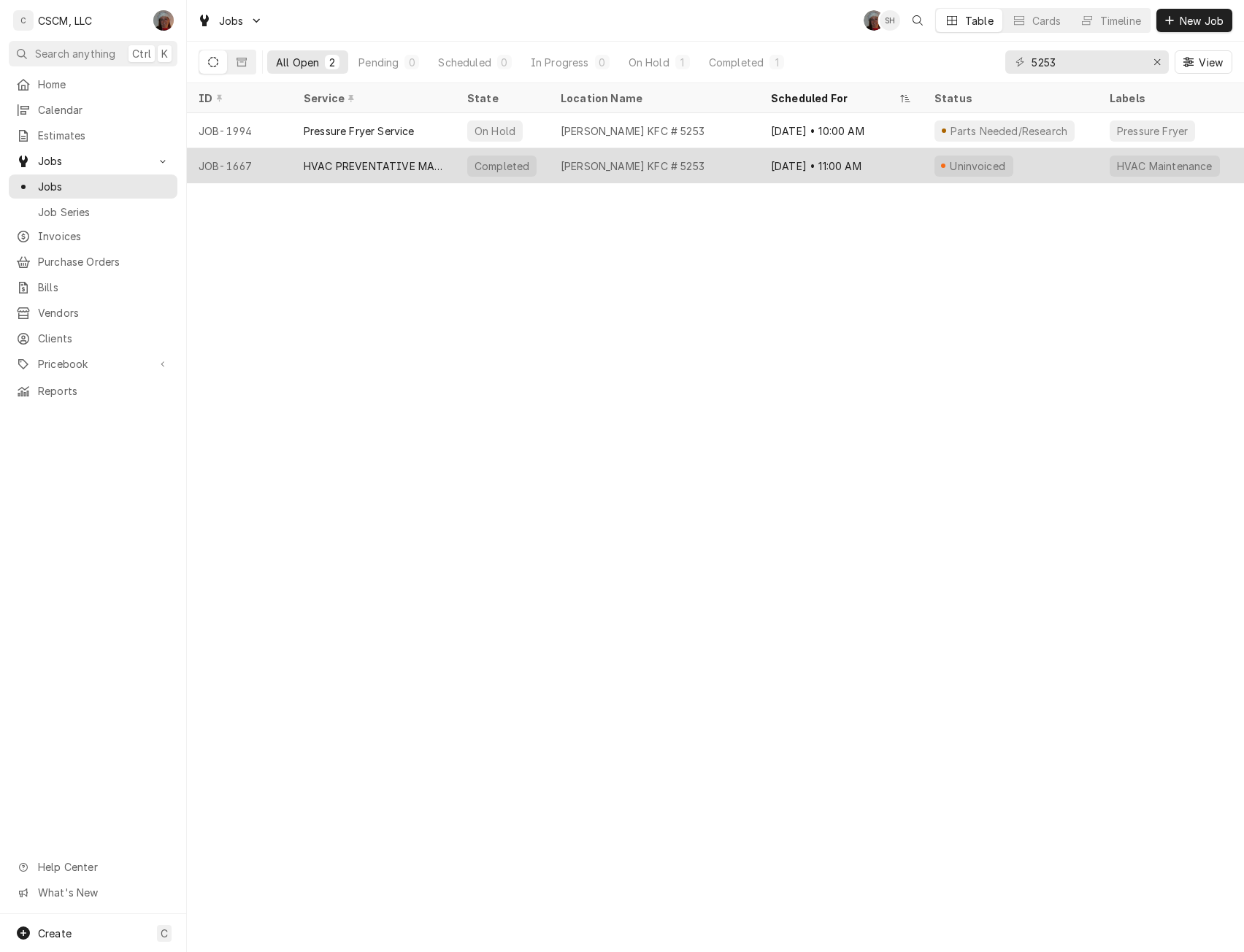
click at [278, 153] on div "JOB-1667" at bounding box center [239, 166] width 105 height 35
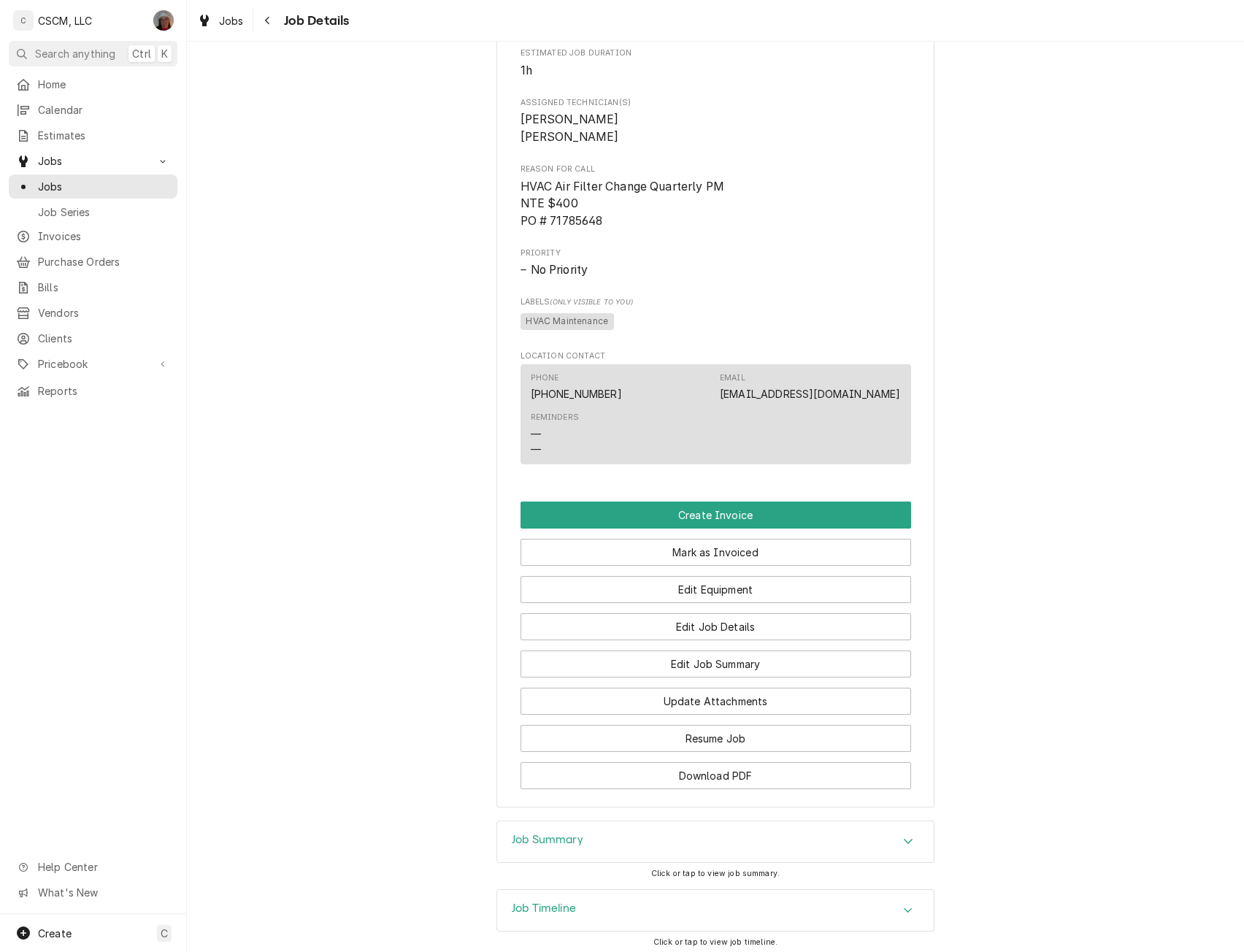
scroll to position [865, 0]
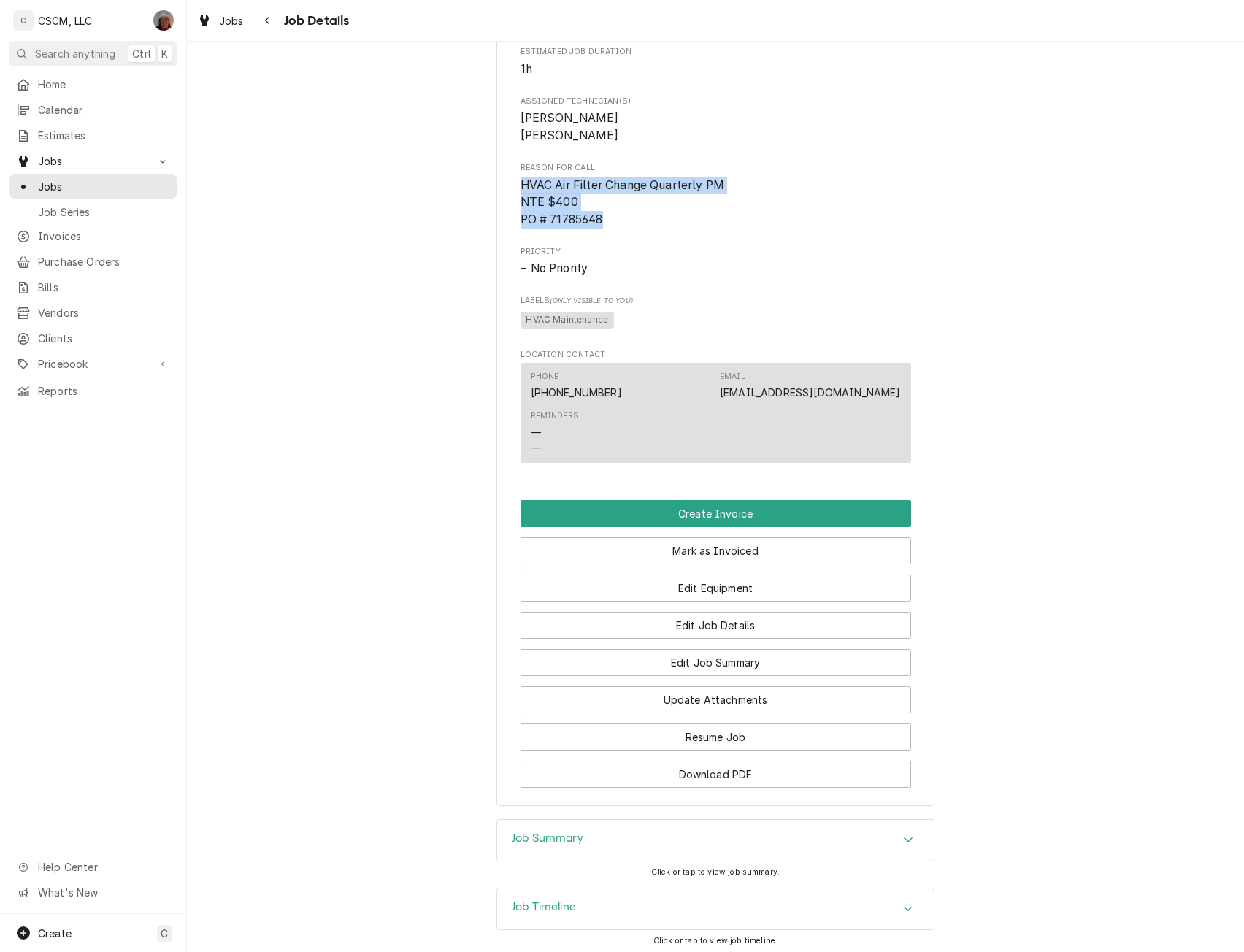
drag, startPoint x: 510, startPoint y: 199, endPoint x: 617, endPoint y: 237, distance: 113.5
click at [617, 237] on div "KBP Foods Clark Ln KFC # 5253 / 3212 Clark Ln, Columbia, Missouri 65202 Open in…" at bounding box center [715, 17] width 438 height 1578
copy span "HVAC Air Filter Change Quarterly PM NTE $400 PO # 71785648"
click at [722, 677] on button "Edit Job Summary" at bounding box center [716, 663] width 390 height 27
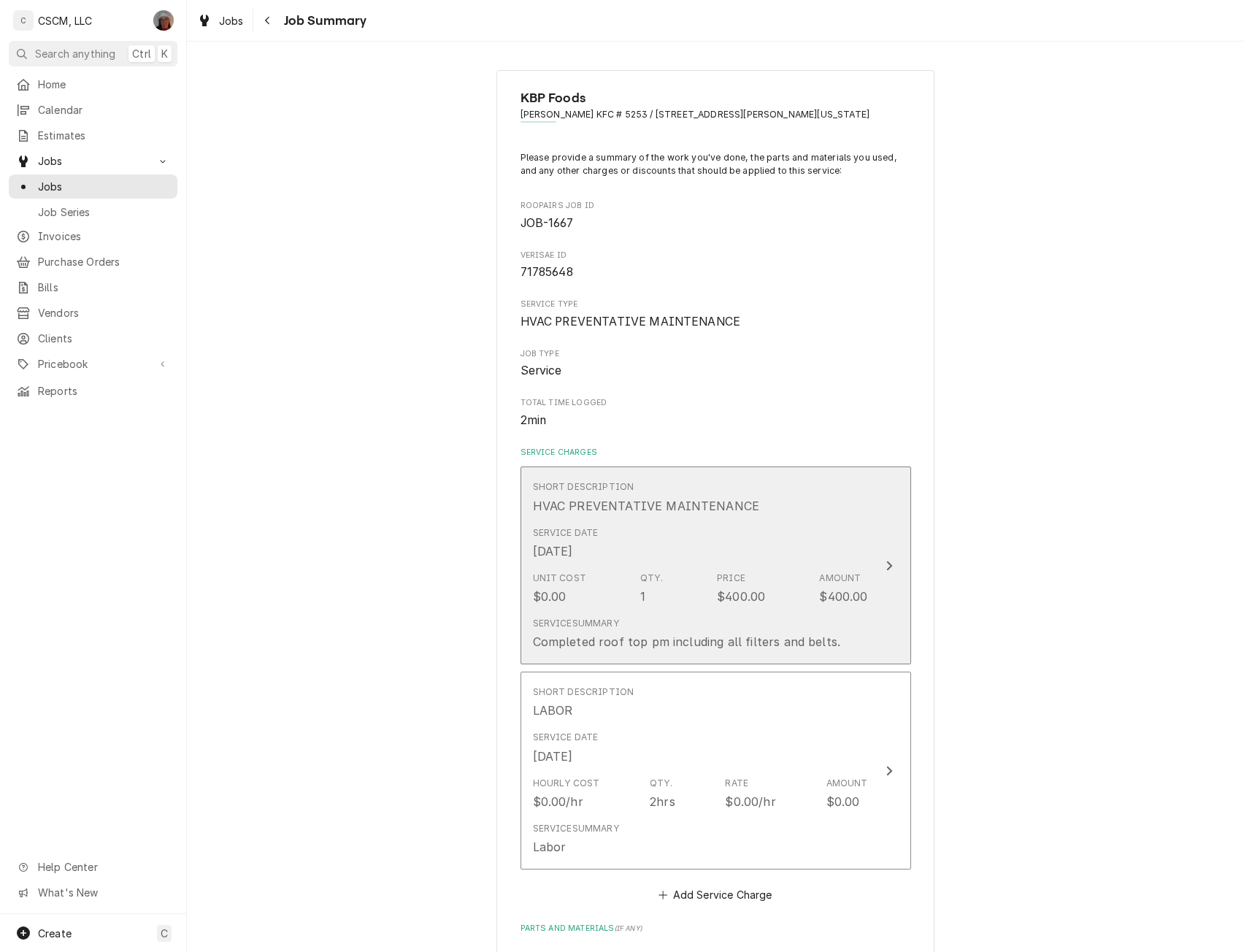
click at [879, 578] on button "Short Description HVAC PREVENTATIVE MAINTENANCE Service Date [DATE] Unit Cost $…" at bounding box center [716, 565] width 390 height 198
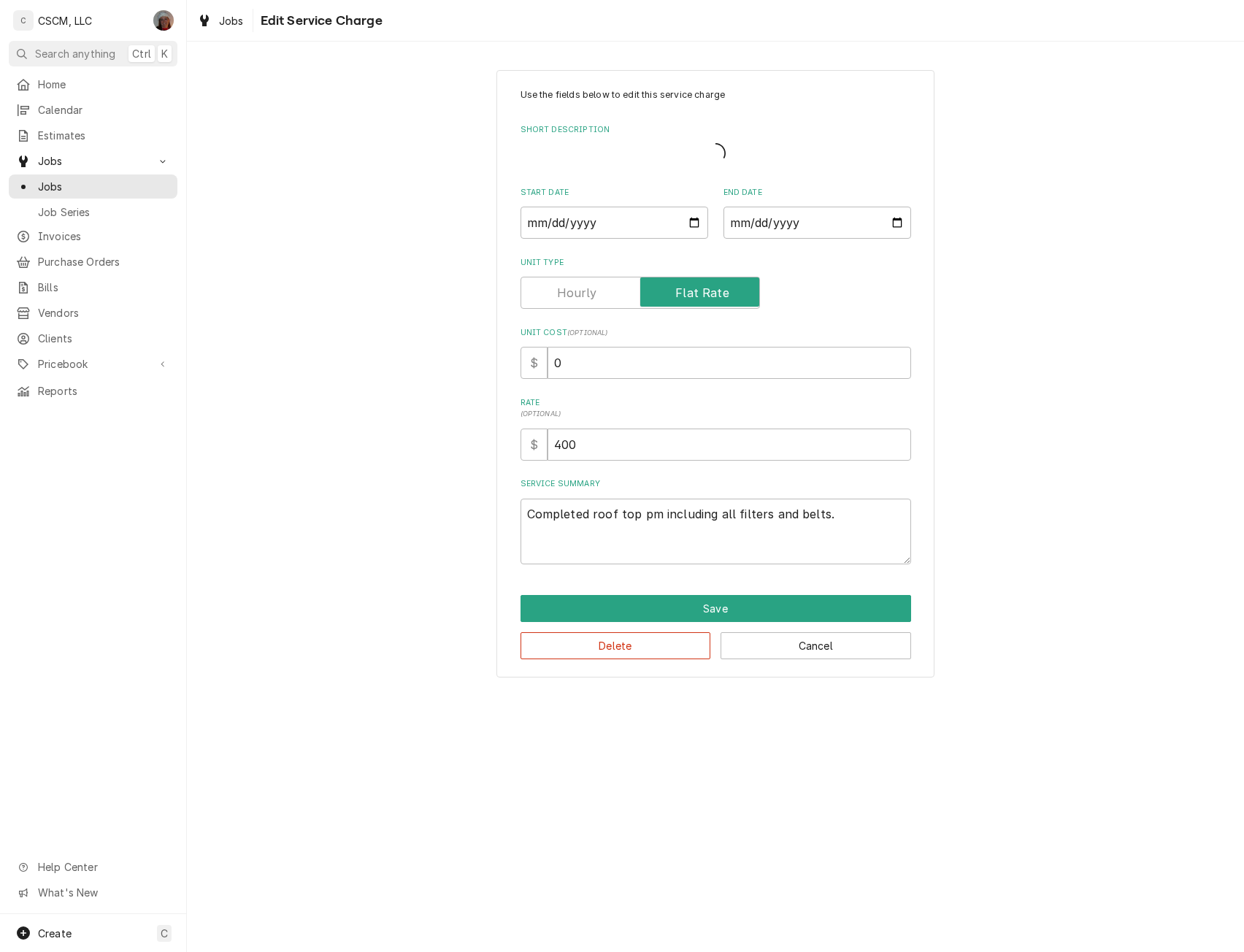
type textarea "x"
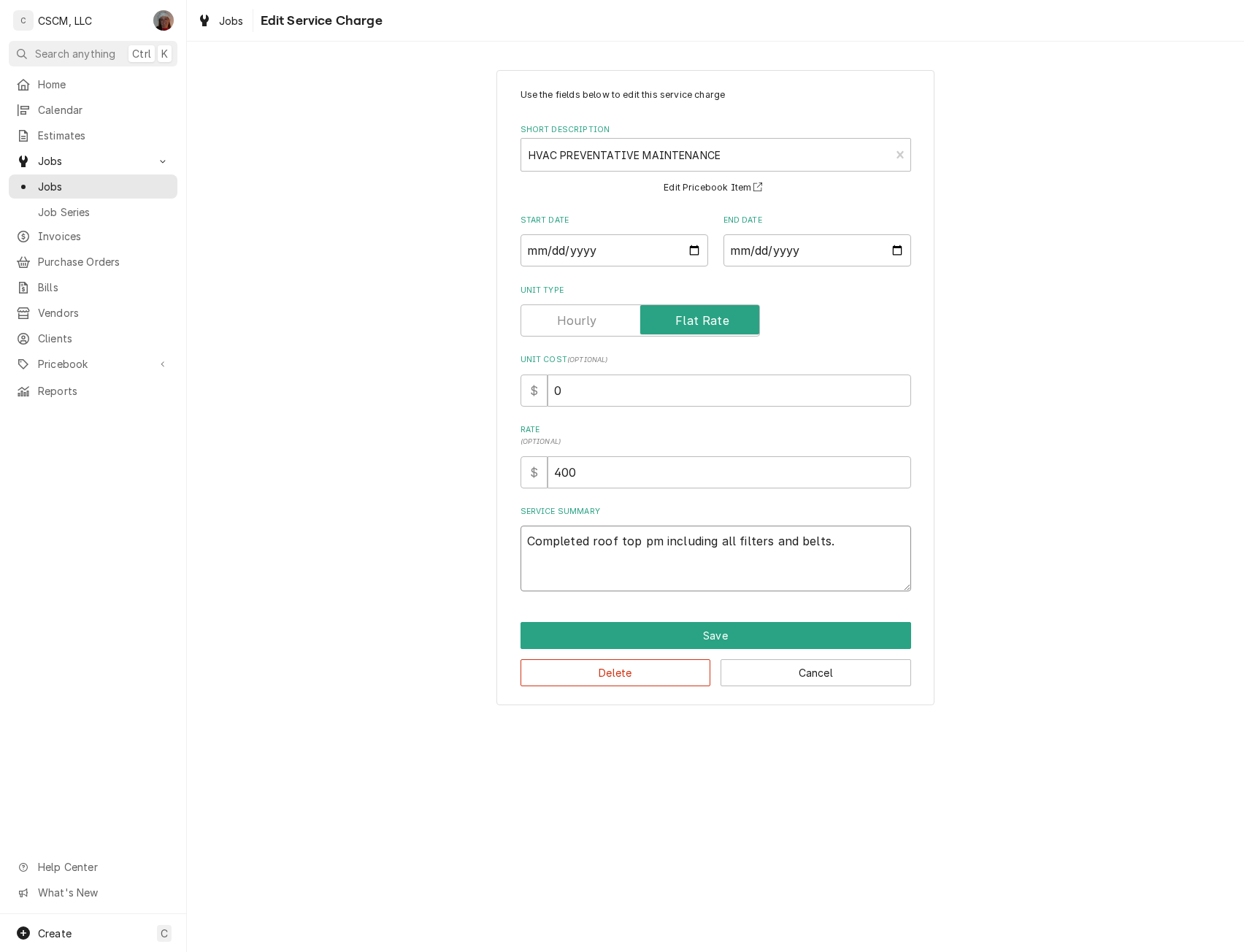
click at [524, 543] on textarea "Completed roof top pm including all filters and belts." at bounding box center [716, 558] width 390 height 66
type textarea "Completed roof top pm including all filters and belts."
paste textarea "HVAC Air Filter Change Quarterly PM NTE $400 PO # 71785648"
type textarea "x"
type textarea "HVAC Air Filter Change Quarterly PM NTE $400 PO # 71785648 Completed roof top p…"
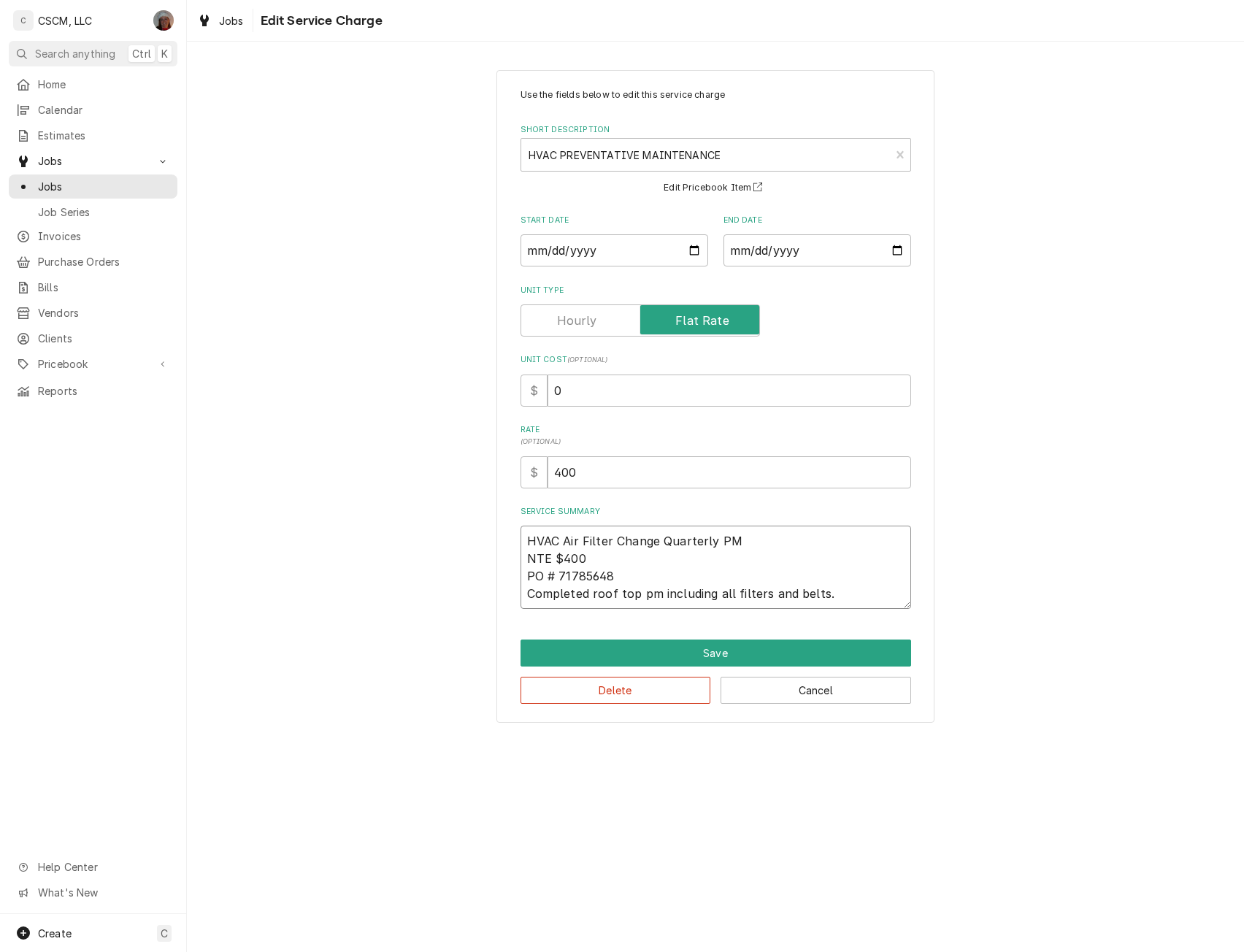
type textarea "x"
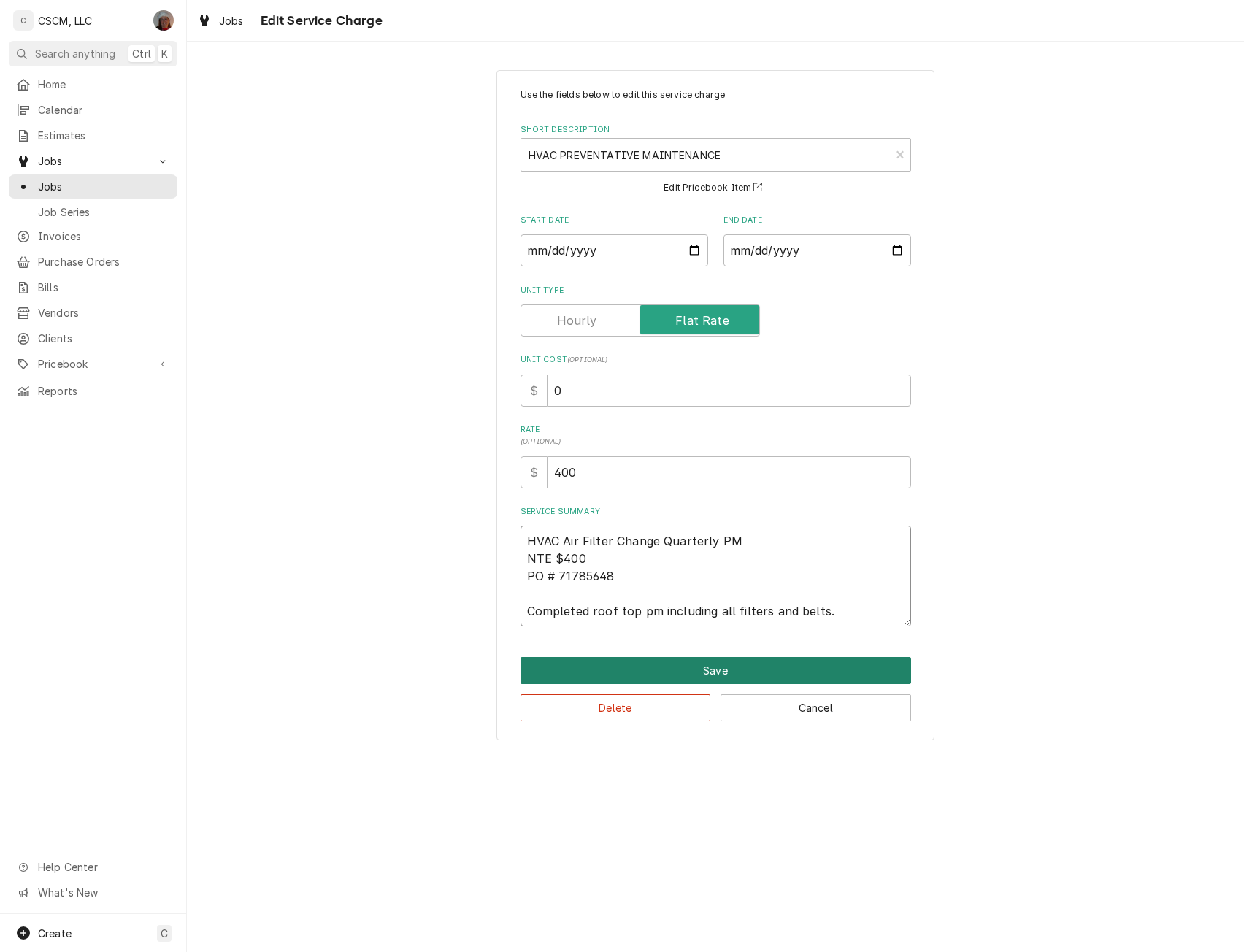
type textarea "HVAC Air Filter Change Quarterly PM NTE $400 PO # 71785648 Completed roof top p…"
click at [732, 675] on button "Save" at bounding box center [716, 670] width 390 height 27
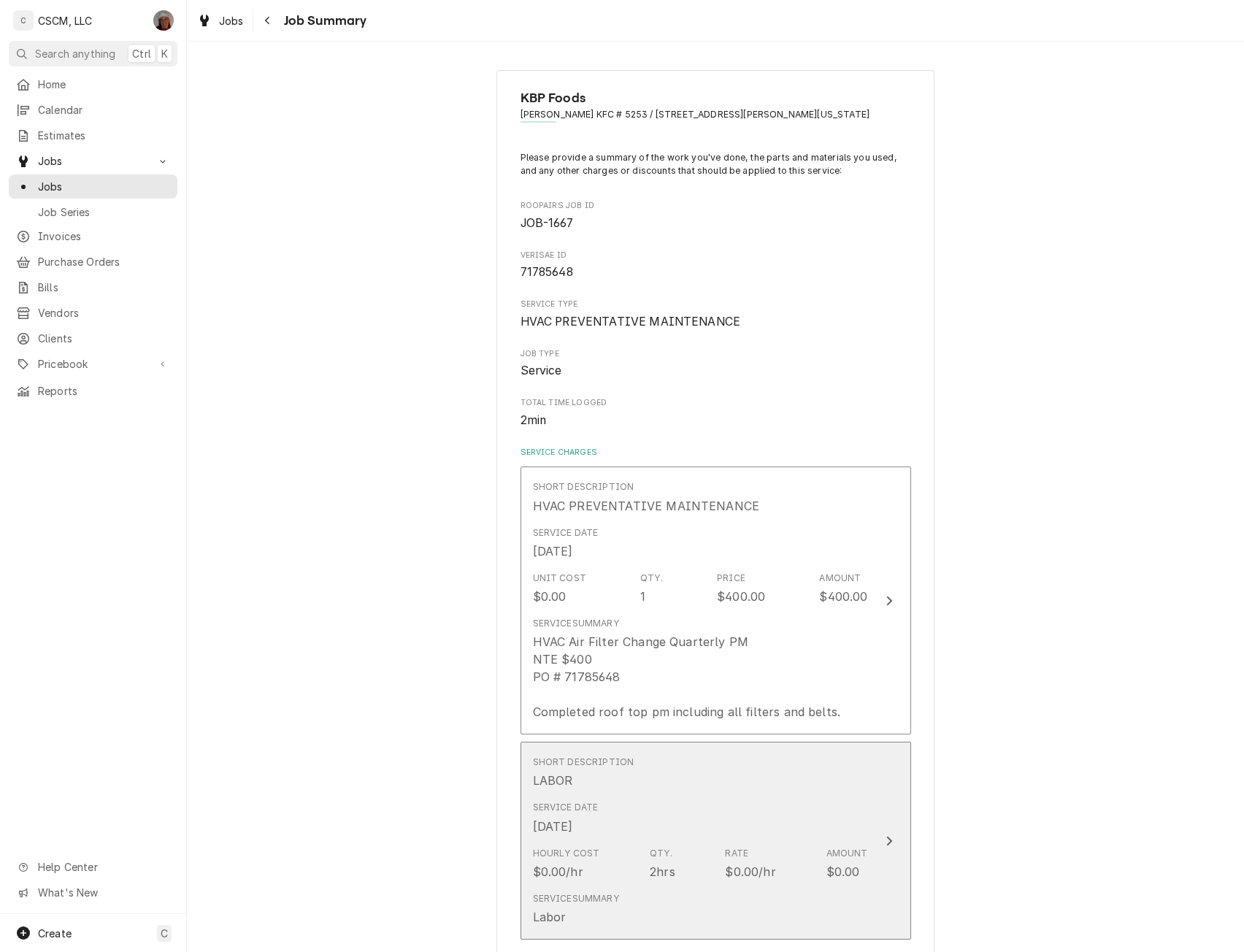
click at [885, 837] on icon "Update Line Item" at bounding box center [889, 841] width 8 height 11
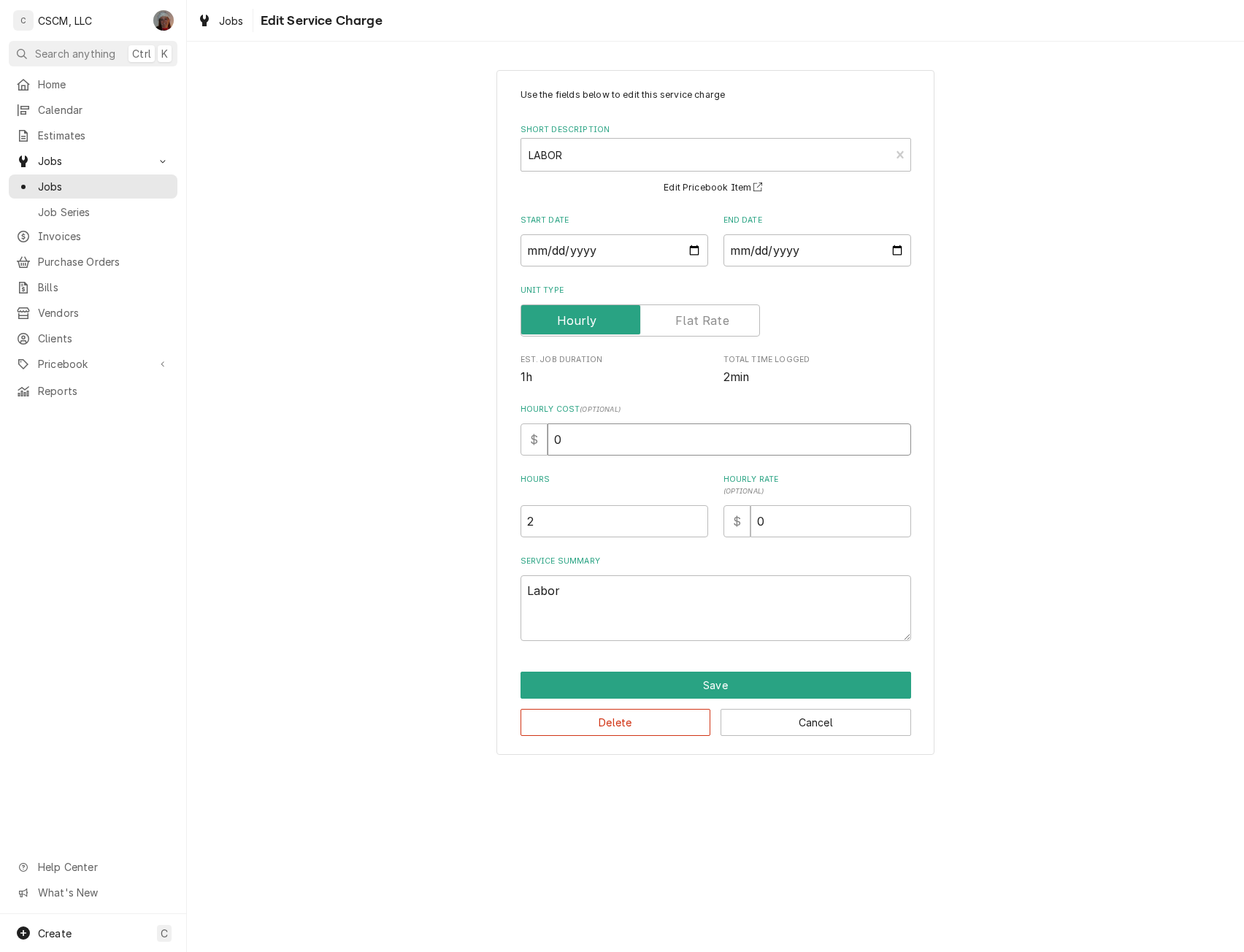
drag, startPoint x: 567, startPoint y: 437, endPoint x: 502, endPoint y: 445, distance: 65.5
click at [502, 445] on div "Use the fields below to edit this service charge Short Description LABOR LAB Ed…" at bounding box center [715, 412] width 438 height 685
type textarea "x"
type input "3"
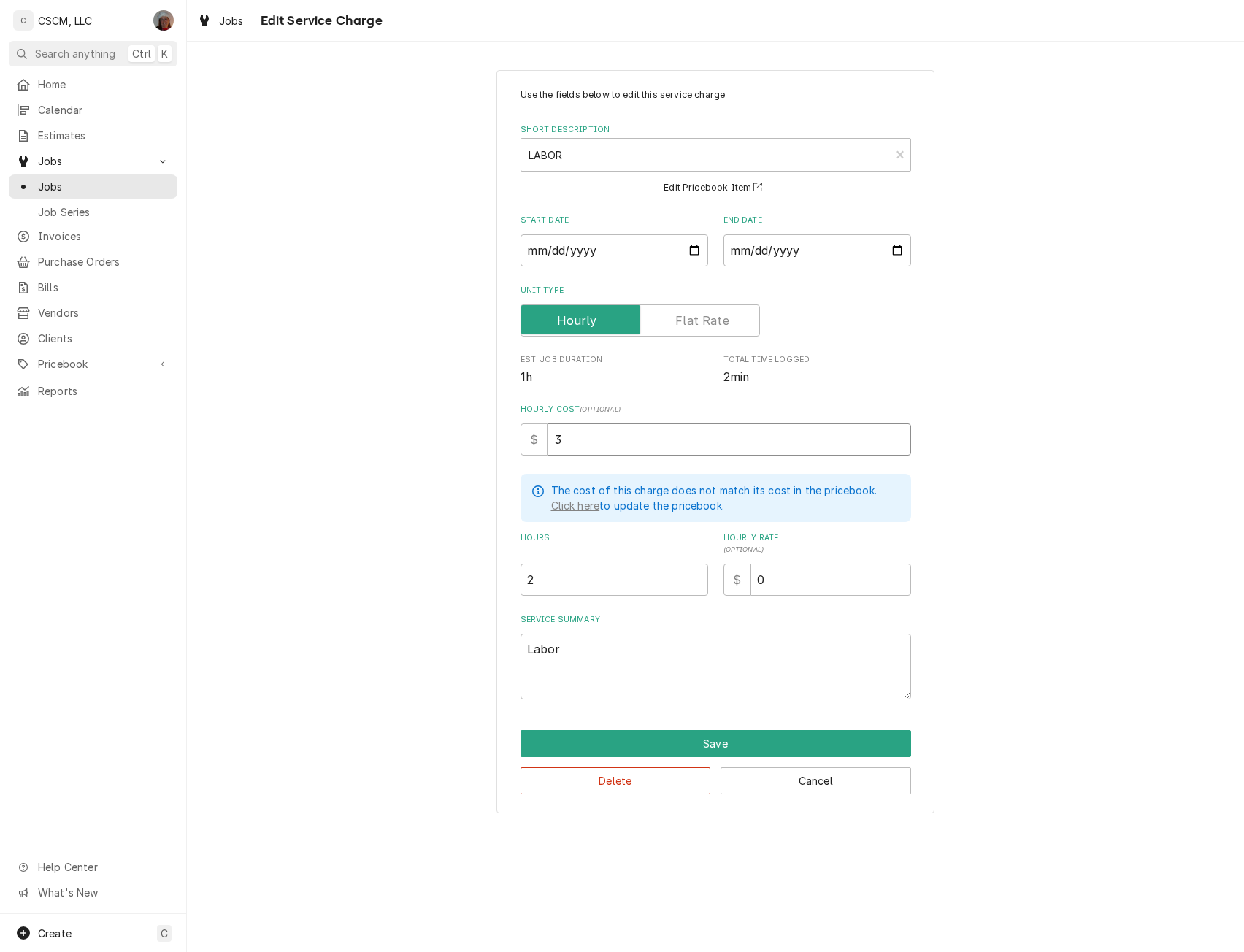
type textarea "x"
type input "32"
type textarea "x"
type input "32.5"
type textarea "x"
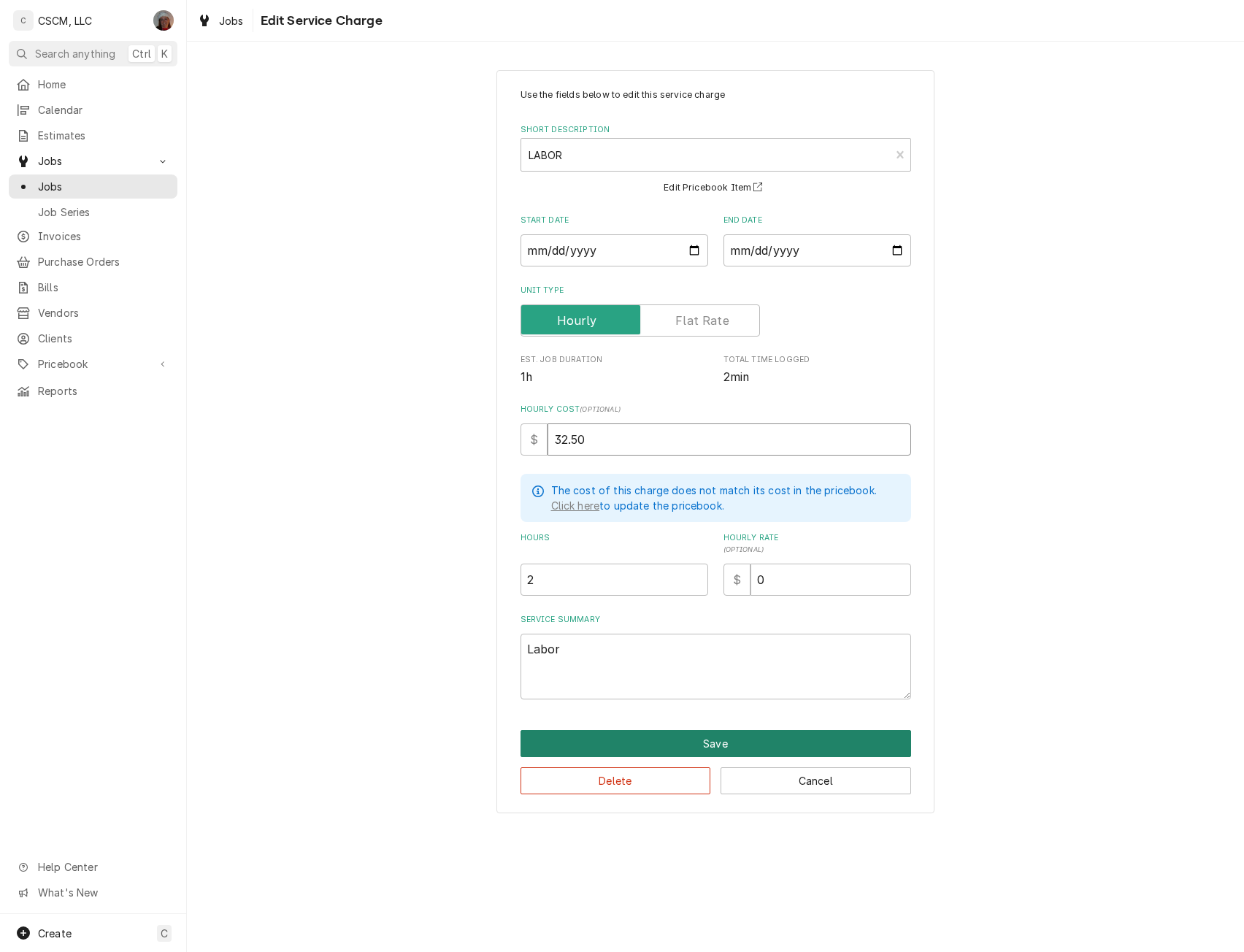
type input "32.50"
click at [714, 741] on button "Save" at bounding box center [716, 744] width 390 height 27
type textarea "x"
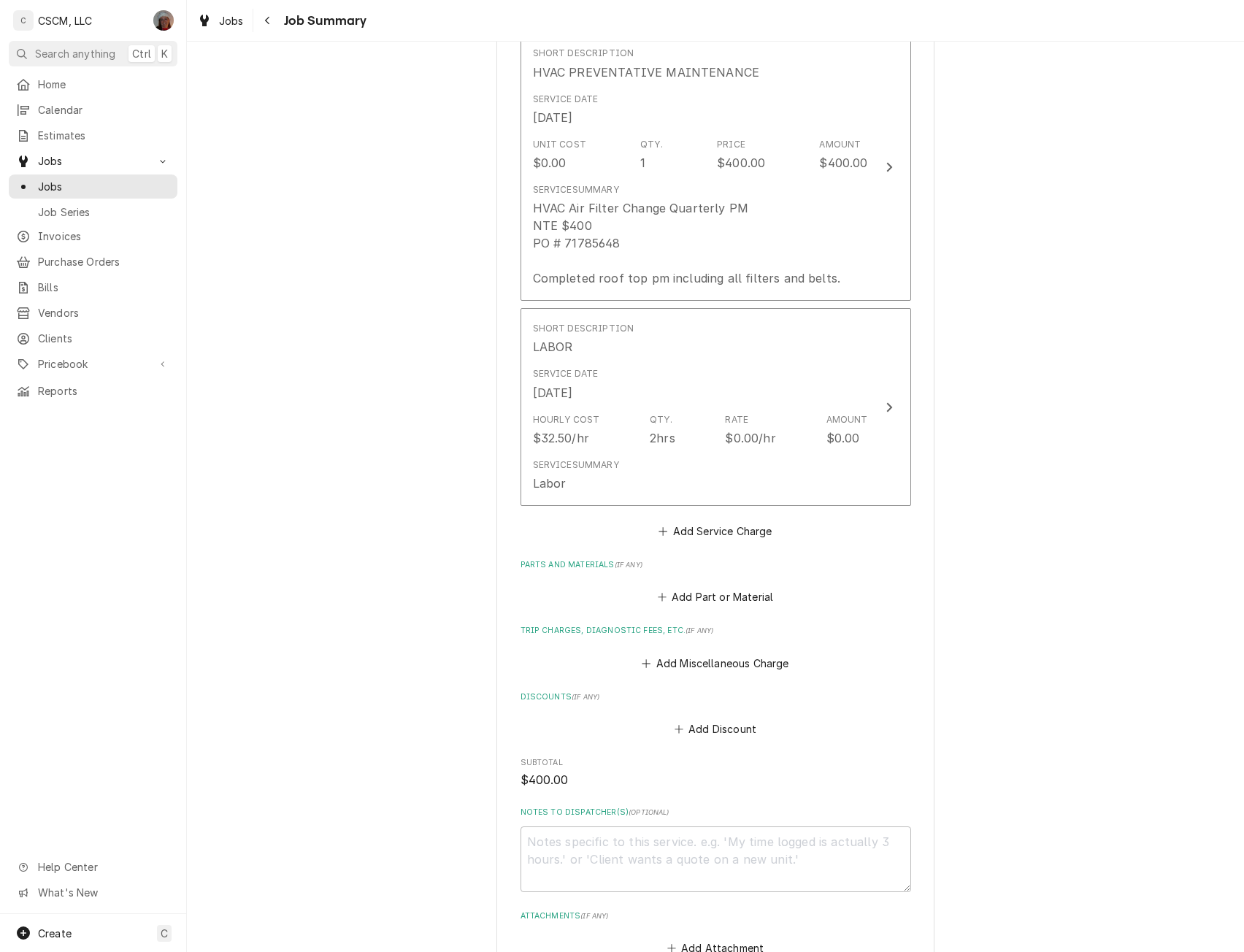
scroll to position [552, 0]
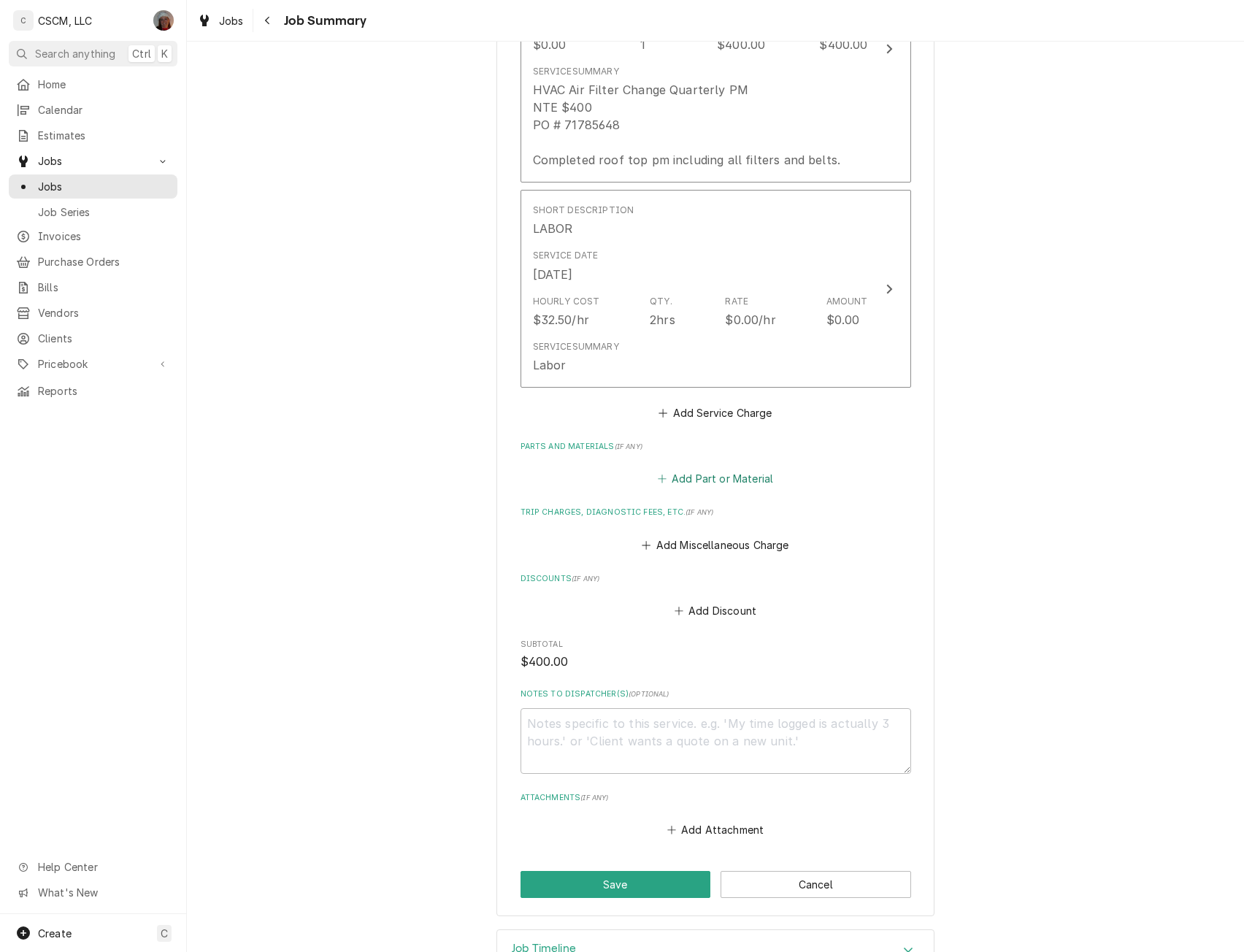
click at [689, 482] on button "Add Part or Material" at bounding box center [715, 478] width 120 height 20
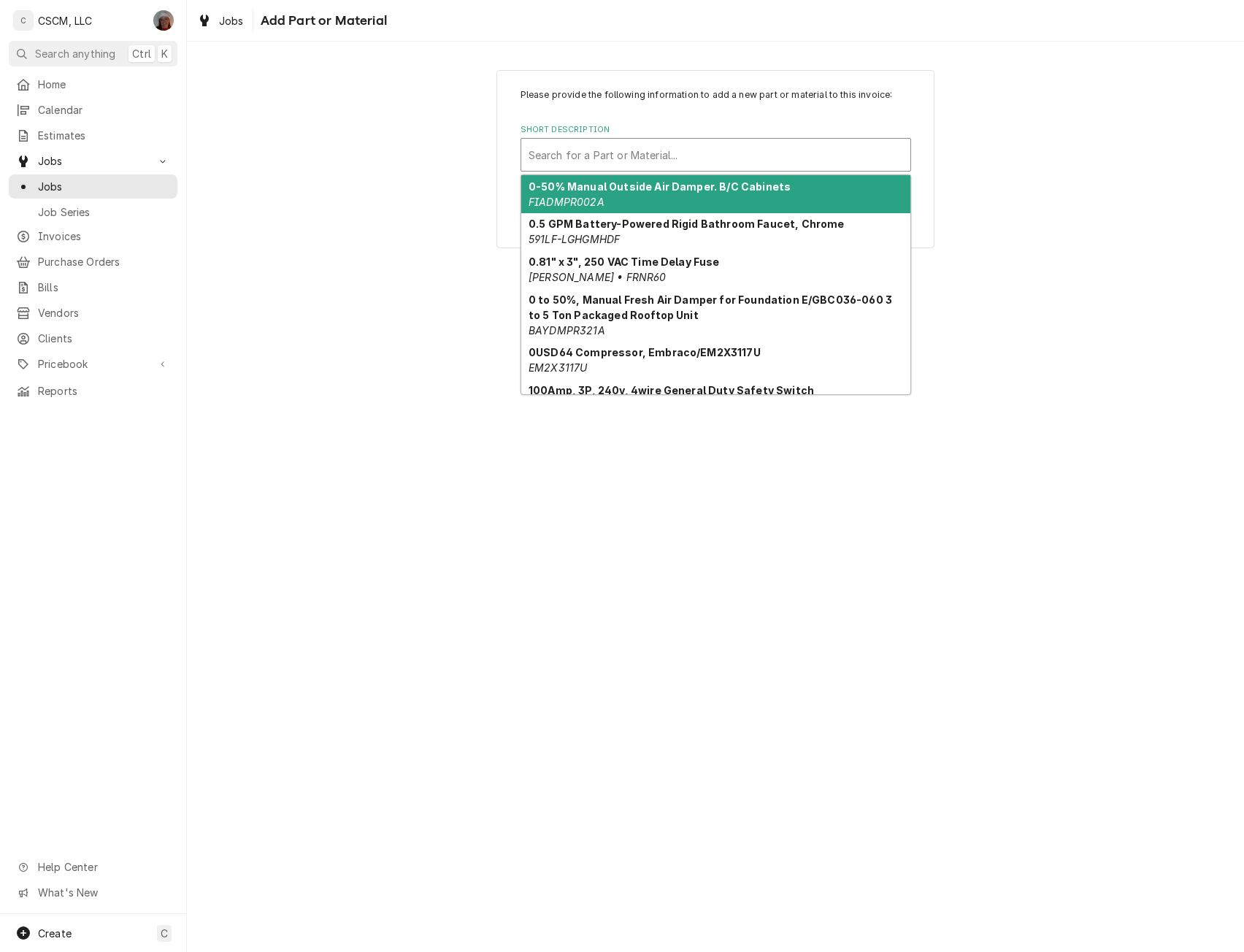
click at [612, 150] on div "Short Description" at bounding box center [716, 154] width 375 height 26
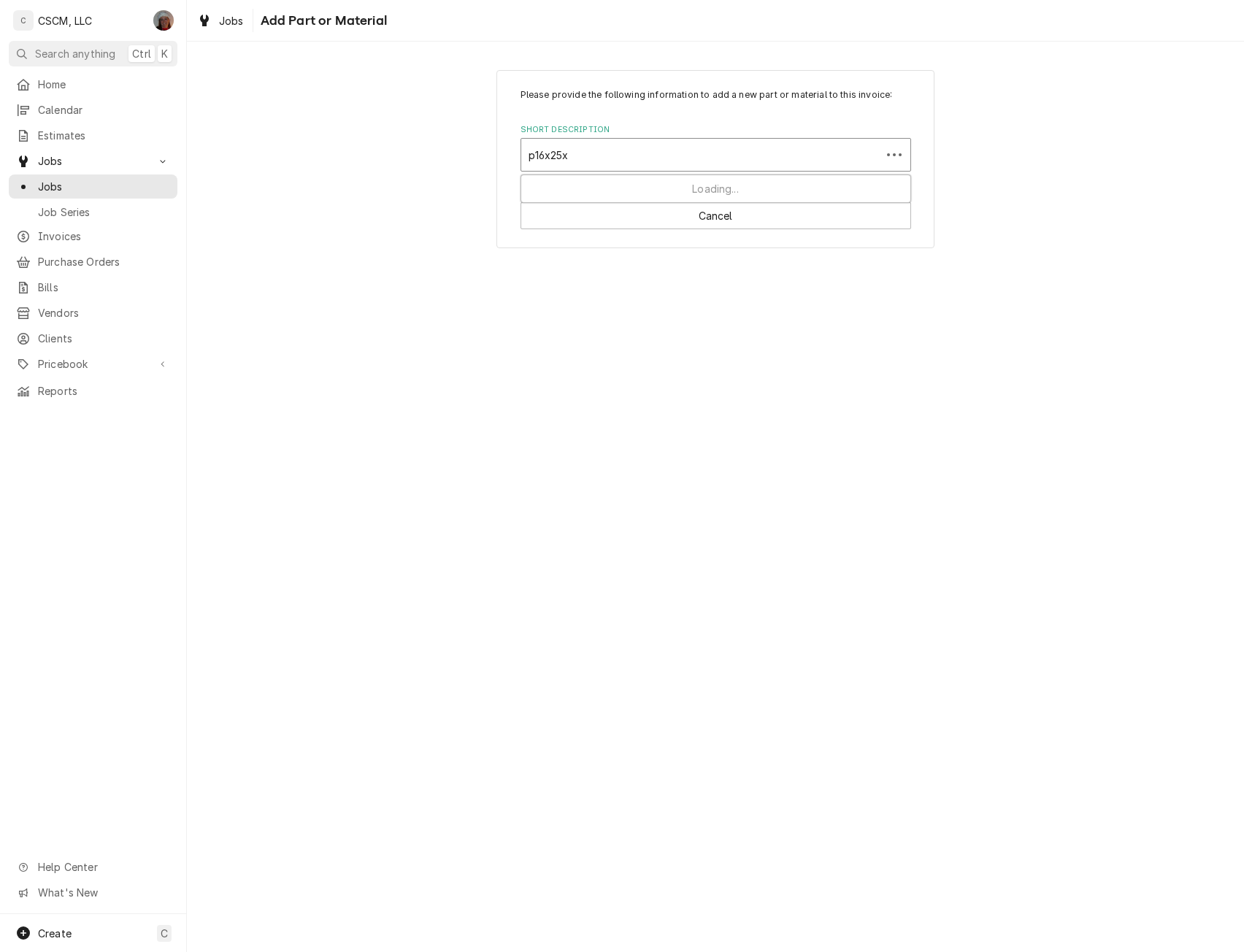
type input "p16x25x2"
type textarea "x"
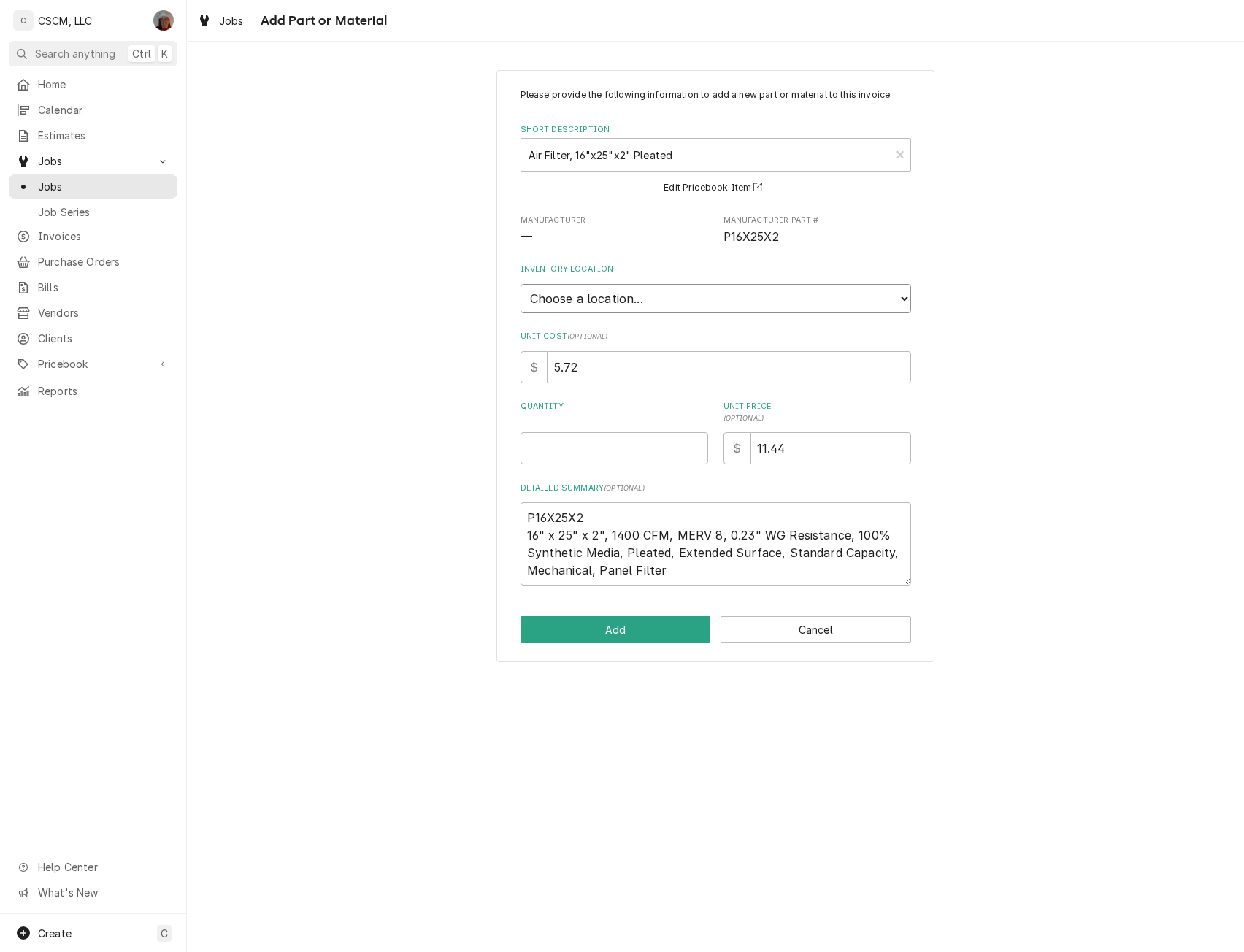
click at [668, 303] on select "Choose a location... [PERSON_NAME]'s Truck [US_STATE] Main Warehouse Izaia's tr…" at bounding box center [716, 298] width 390 height 30
select select "422"
click at [521, 284] on select "Choose a location... [PERSON_NAME]'s Truck [US_STATE] Main Warehouse Izaia's tr…" at bounding box center [716, 298] width 390 height 30
click at [552, 459] on input "Quantity" at bounding box center [614, 448] width 188 height 32
type textarea "x"
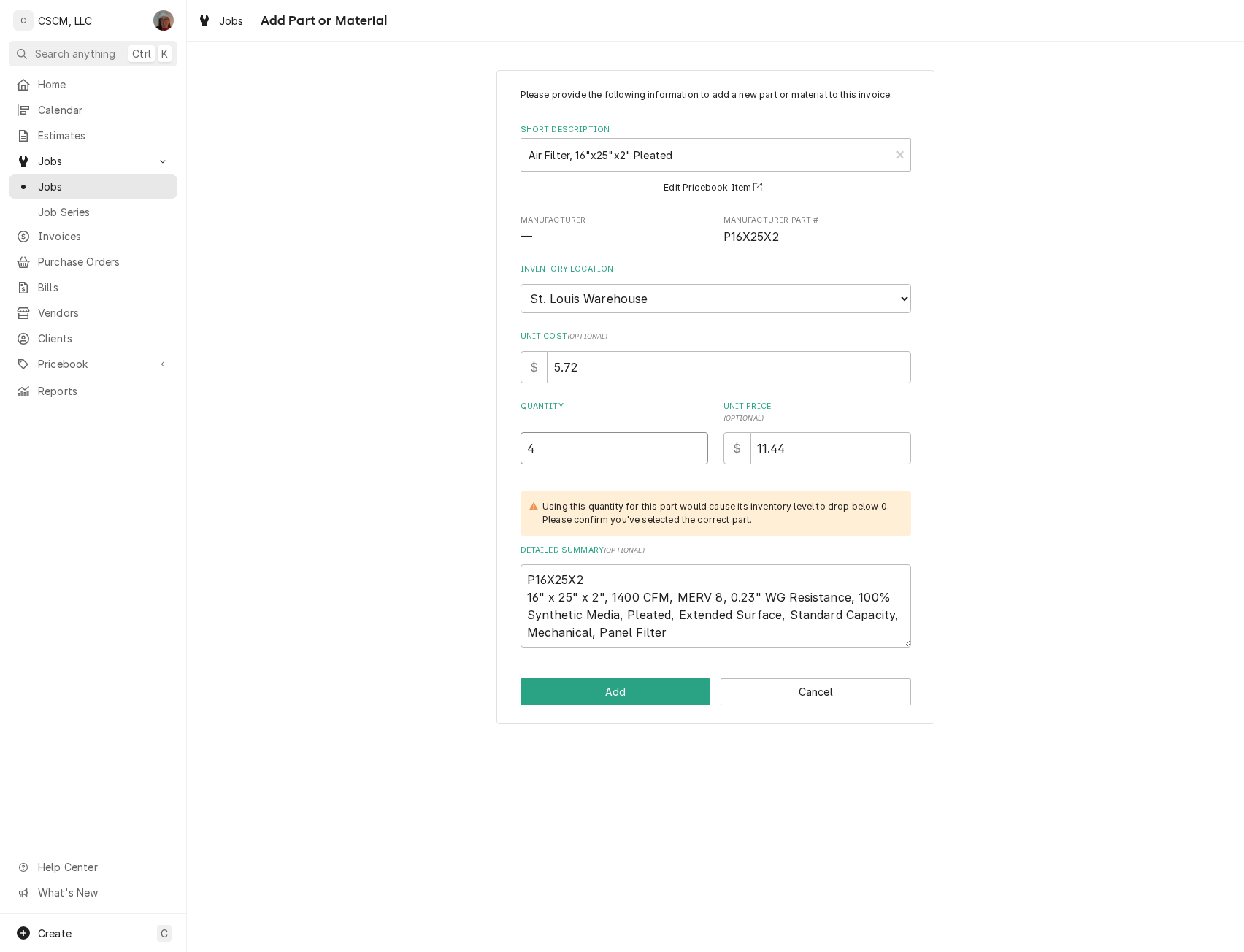
type input "4"
type textarea "x"
type input "0"
click at [595, 697] on button "Add" at bounding box center [616, 692] width 191 height 27
type textarea "x"
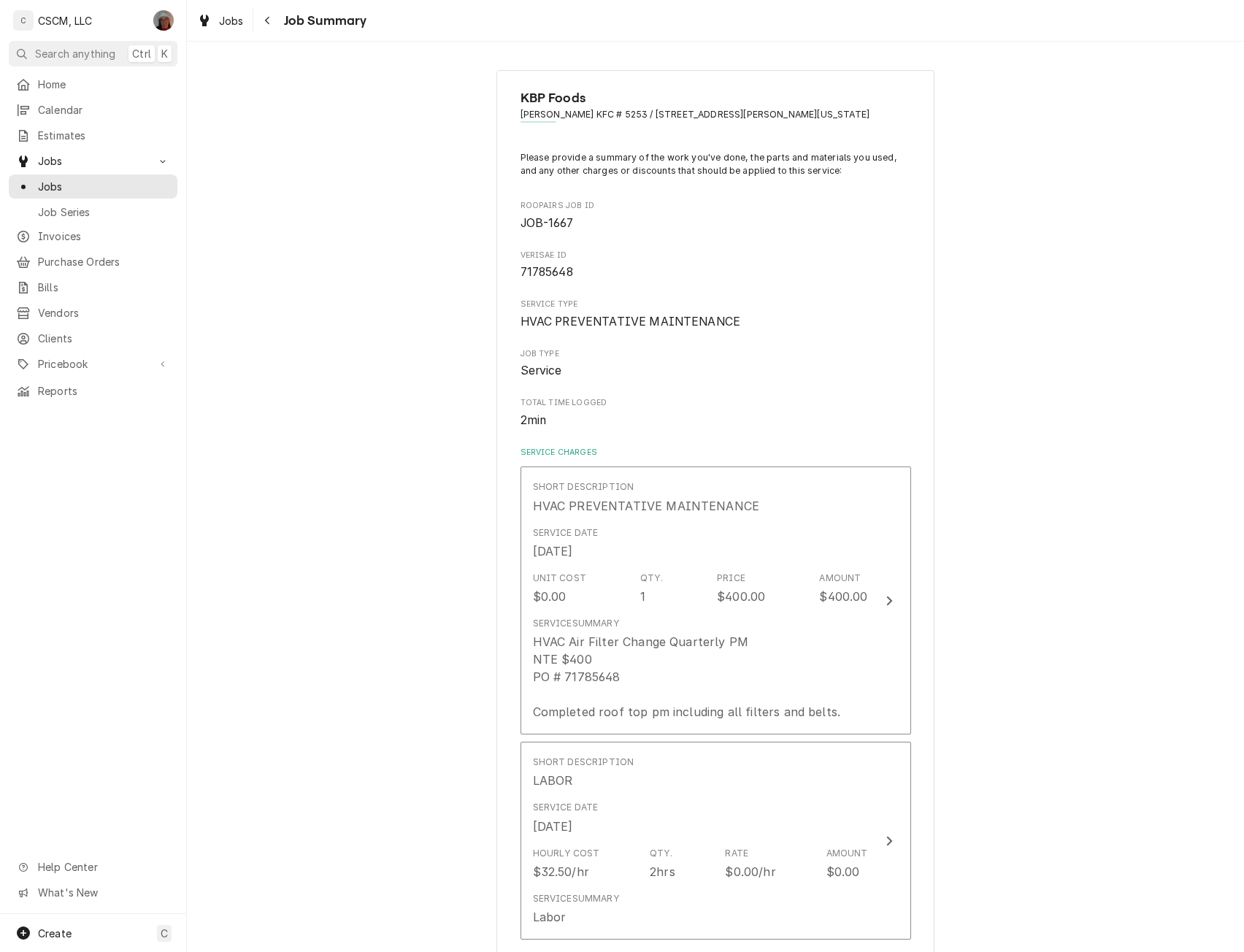
scroll to position [552, 0]
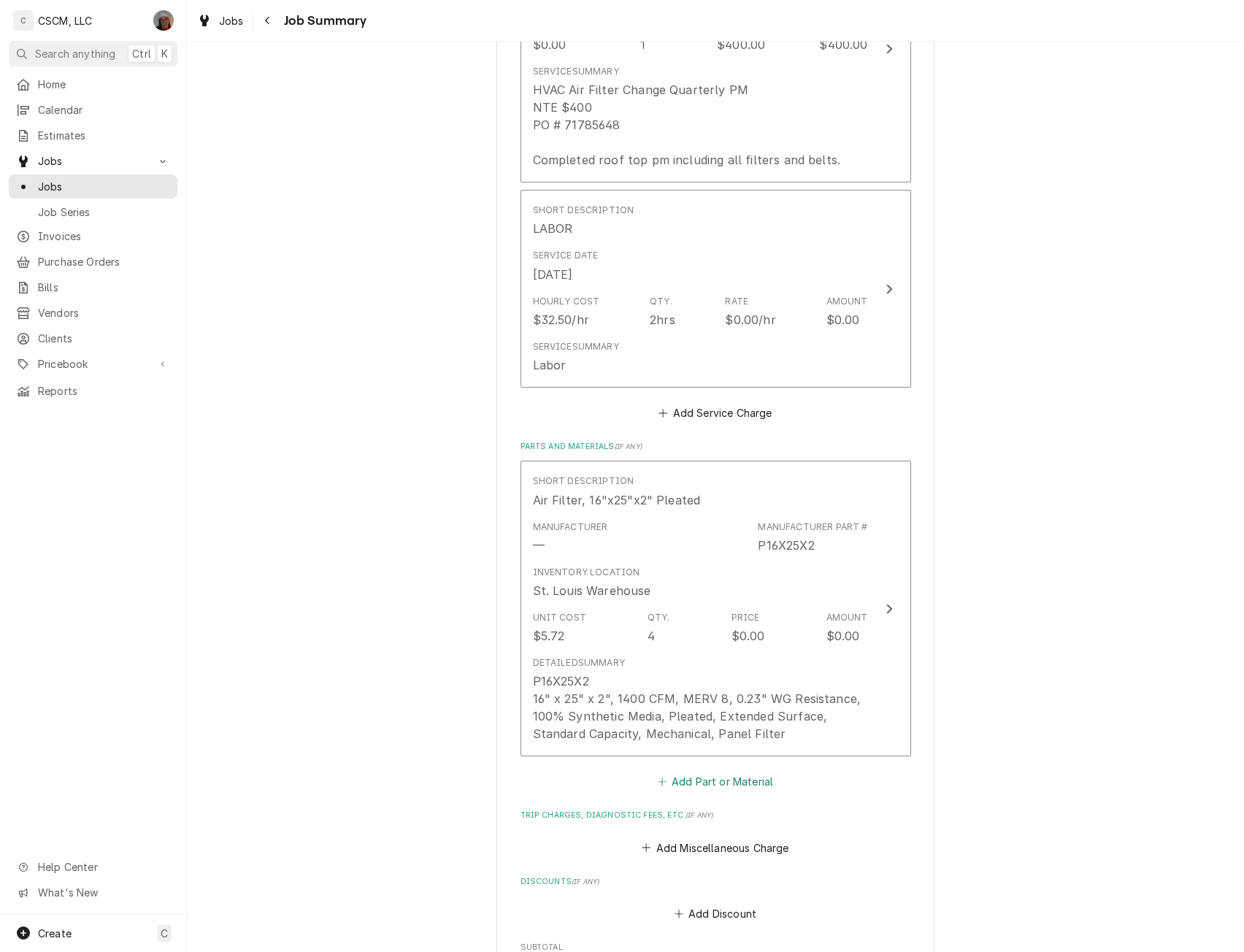
click at [683, 783] on button "Add Part or Material" at bounding box center [715, 782] width 120 height 20
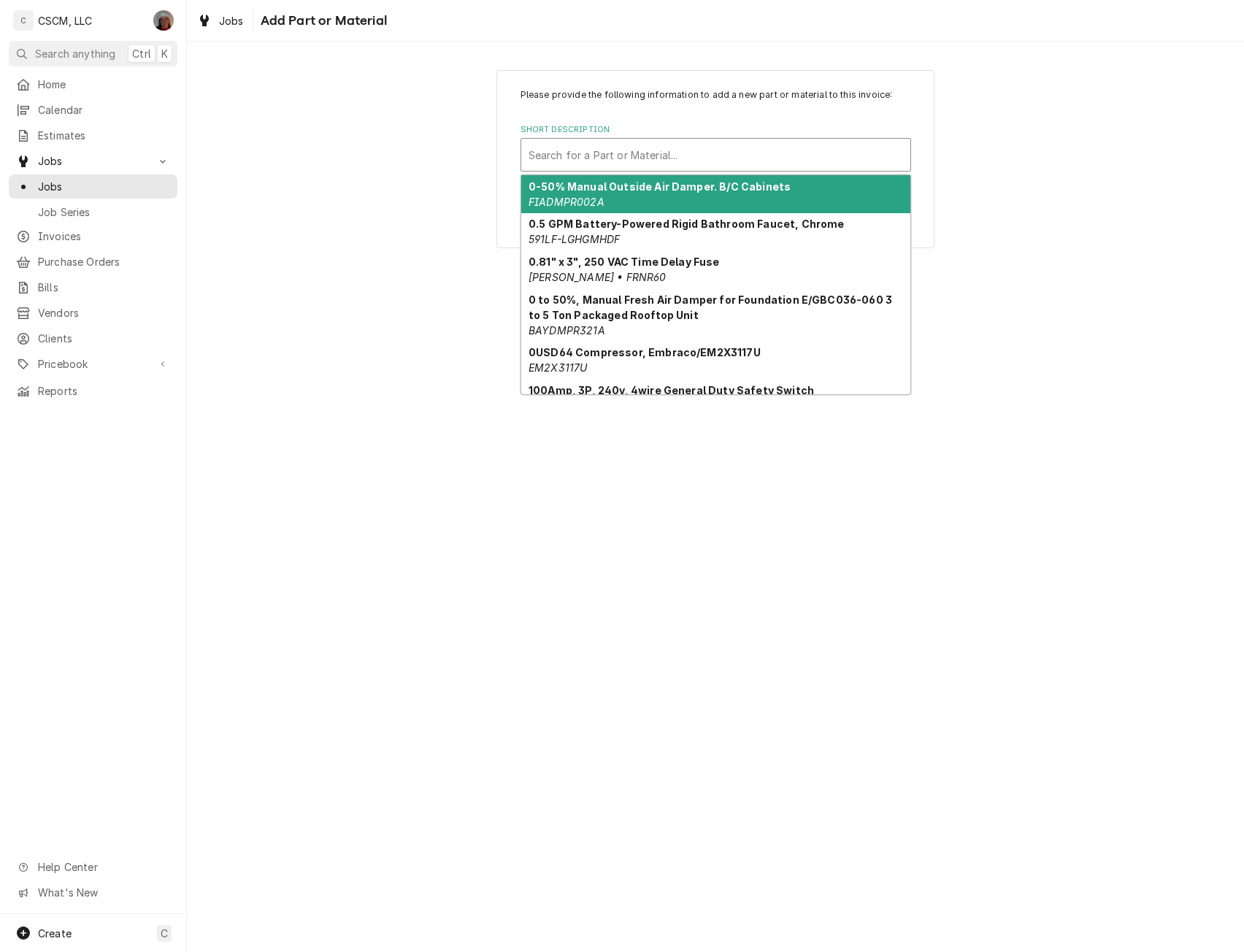
click at [711, 155] on div "Short Description" at bounding box center [716, 154] width 375 height 26
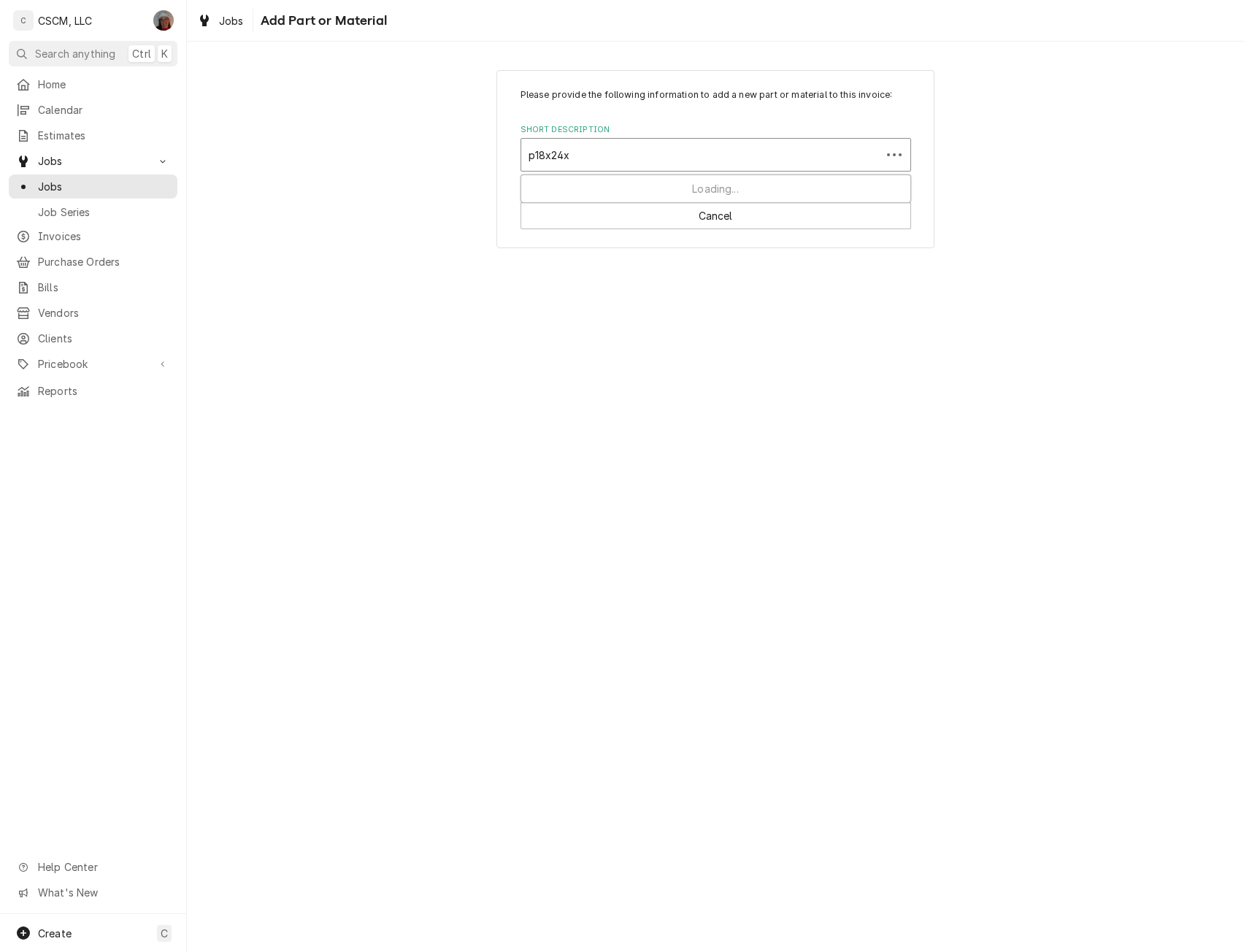
type input "p18x24x2"
type textarea "x"
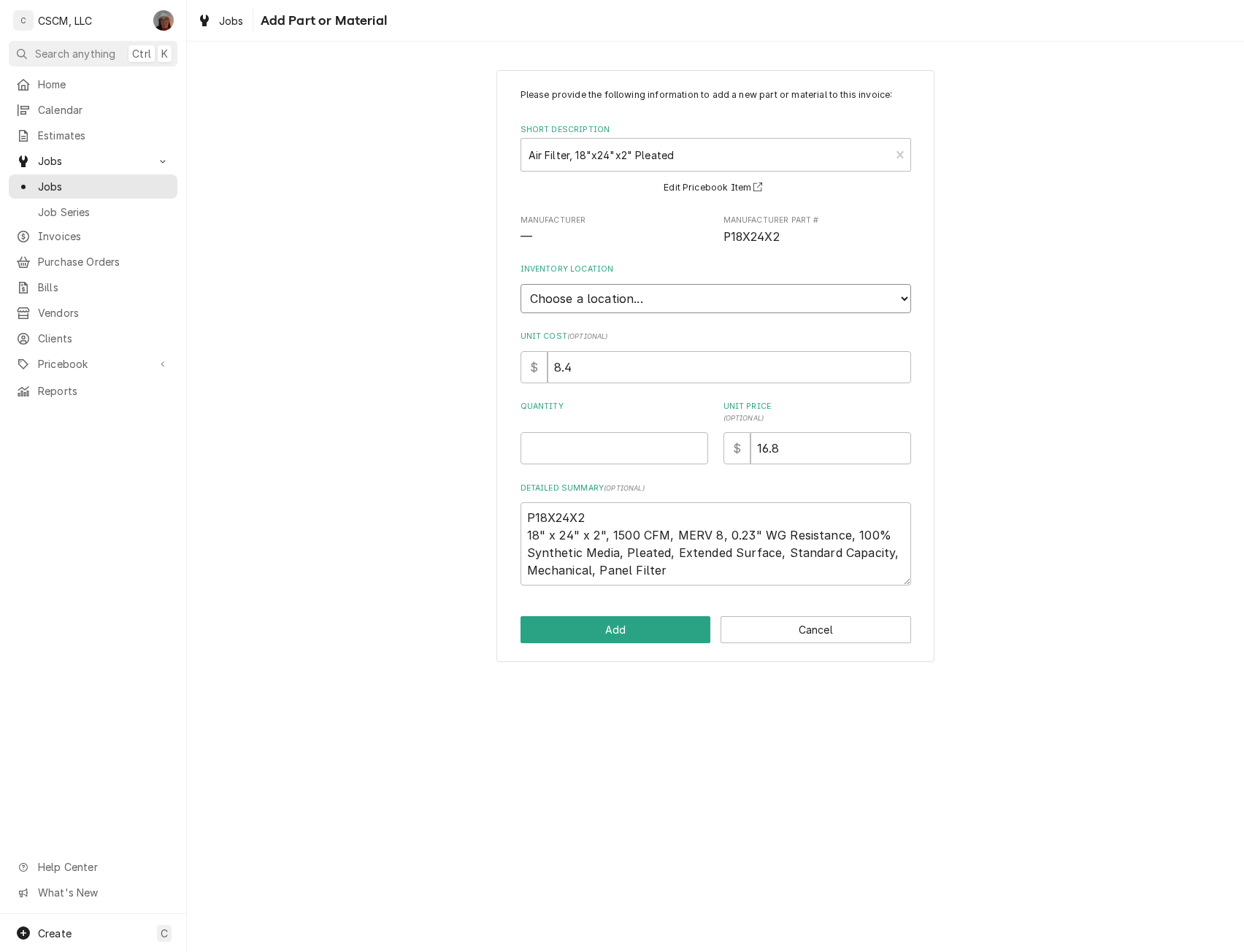
click at [614, 301] on select "Choose a location... [PERSON_NAME]'s Truck [US_STATE] Main Warehouse Izaia's tr…" at bounding box center [716, 298] width 390 height 30
select select "422"
click at [521, 284] on select "Choose a location... [PERSON_NAME]'s Truck [US_STATE] Main Warehouse Izaia's tr…" at bounding box center [716, 298] width 390 height 30
click at [576, 440] on input "Quantity" at bounding box center [614, 448] width 188 height 32
type textarea "x"
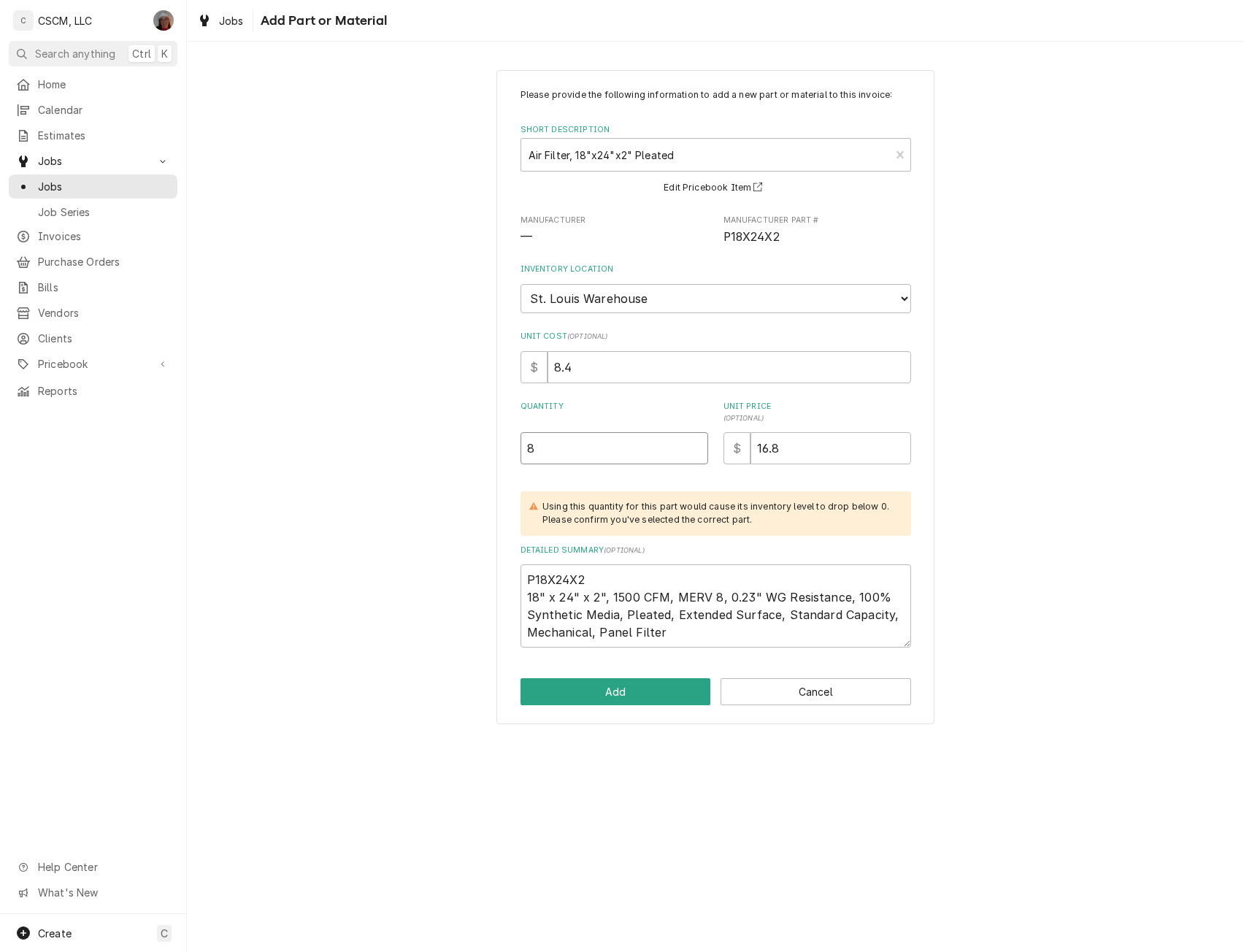
type input "8"
type textarea "x"
type input "0"
click at [611, 698] on button "Add" at bounding box center [616, 692] width 191 height 27
type textarea "x"
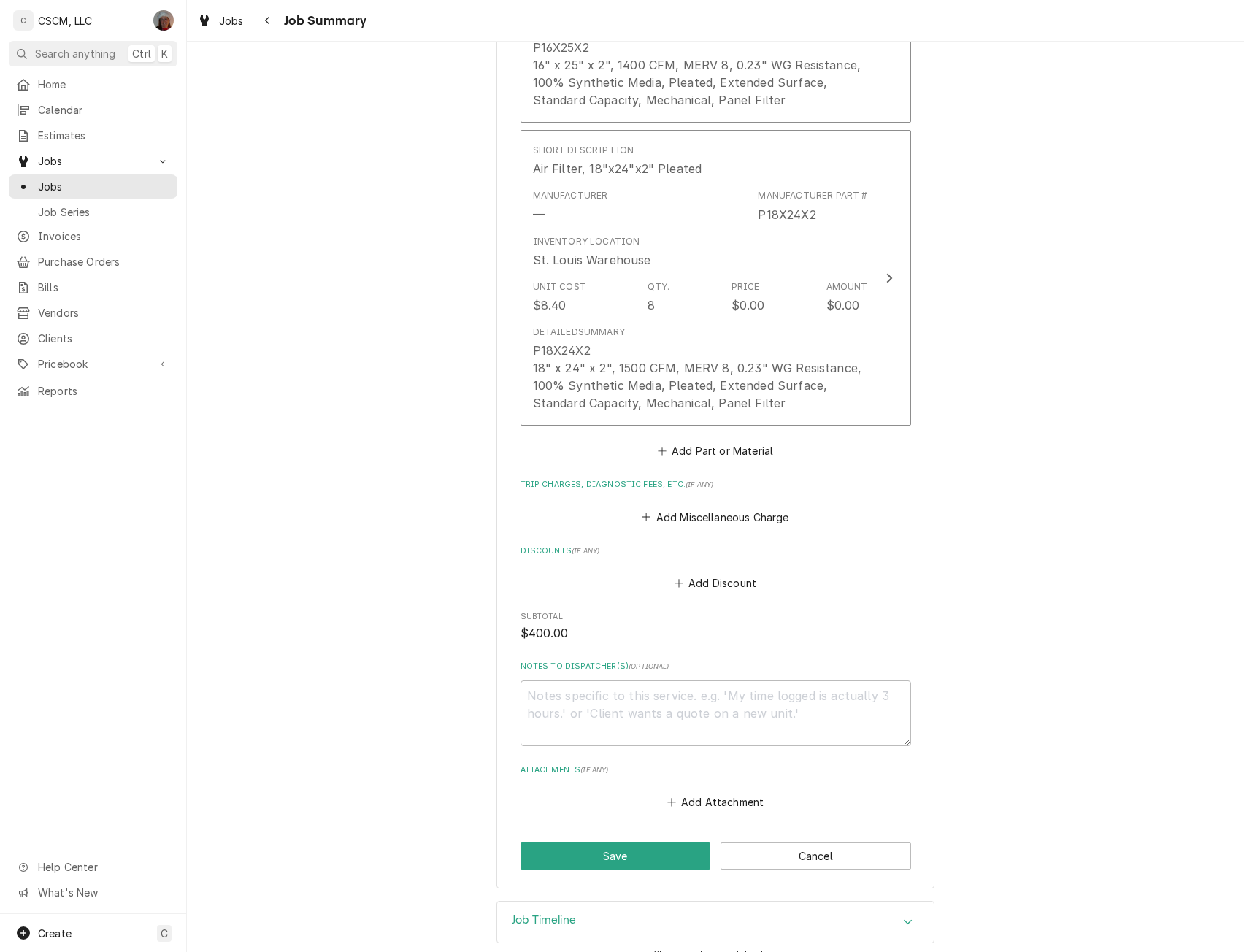
scroll to position [1204, 0]
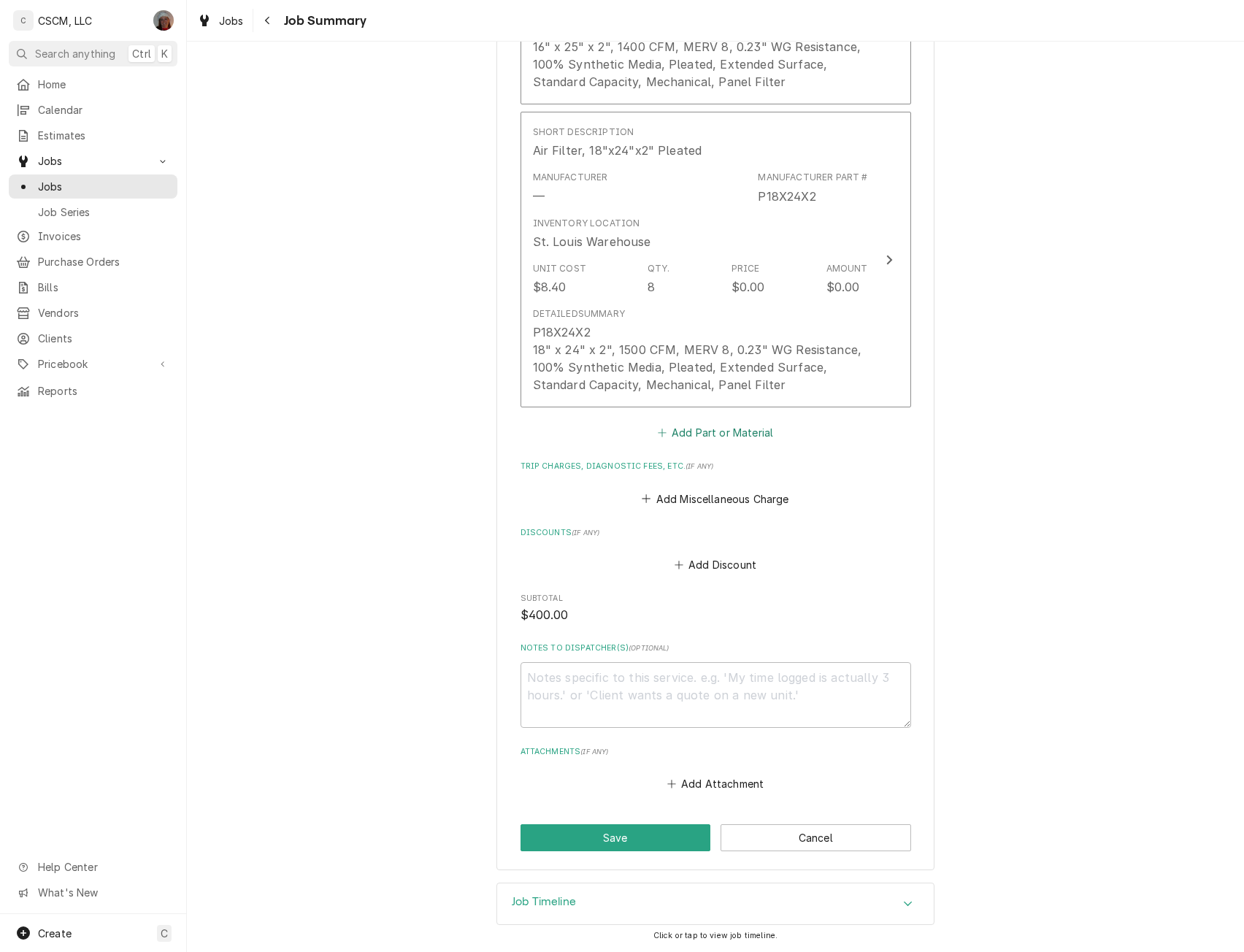
click at [707, 429] on button "Add Part or Material" at bounding box center [715, 433] width 120 height 20
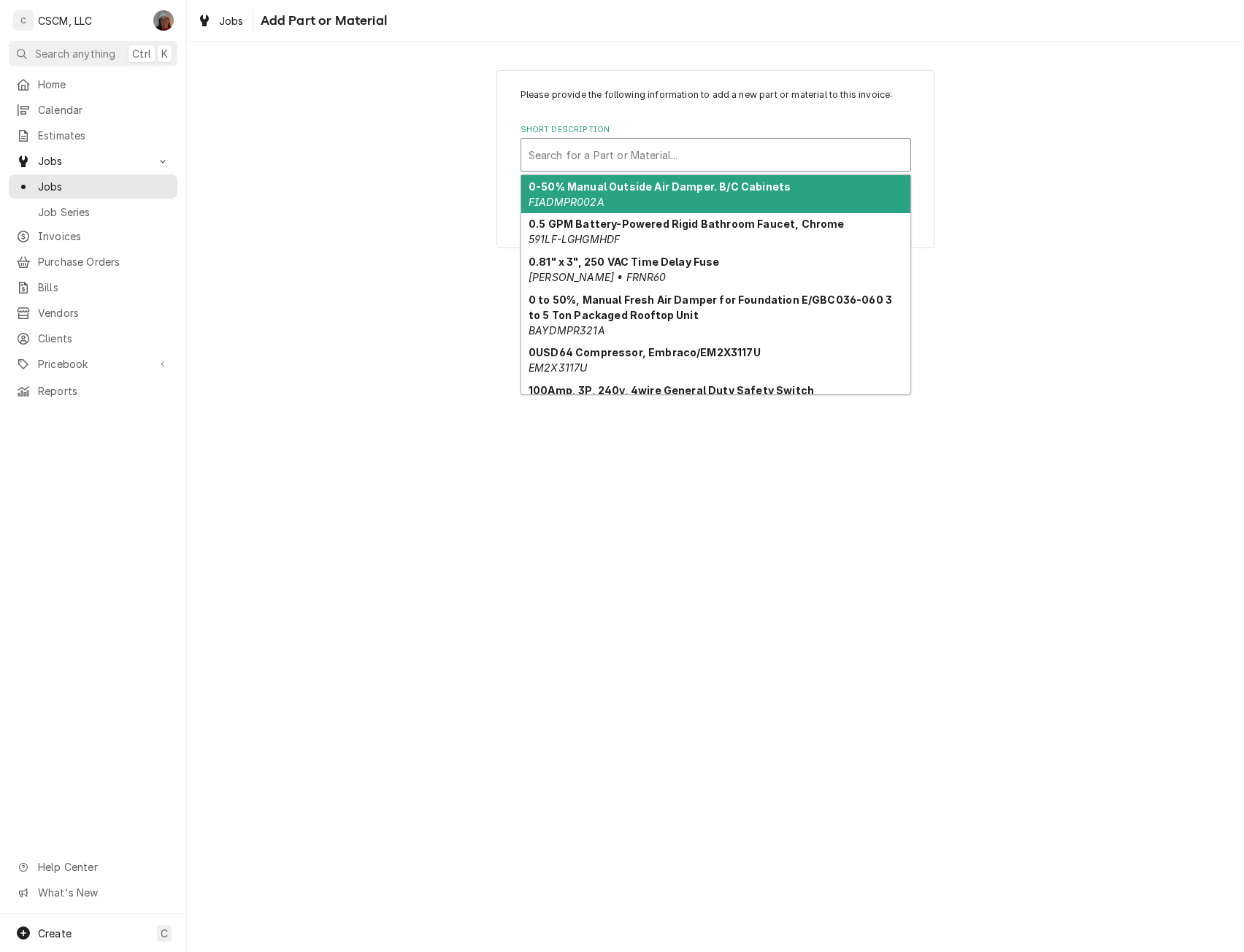
click at [695, 143] on div "Short Description" at bounding box center [716, 154] width 375 height 26
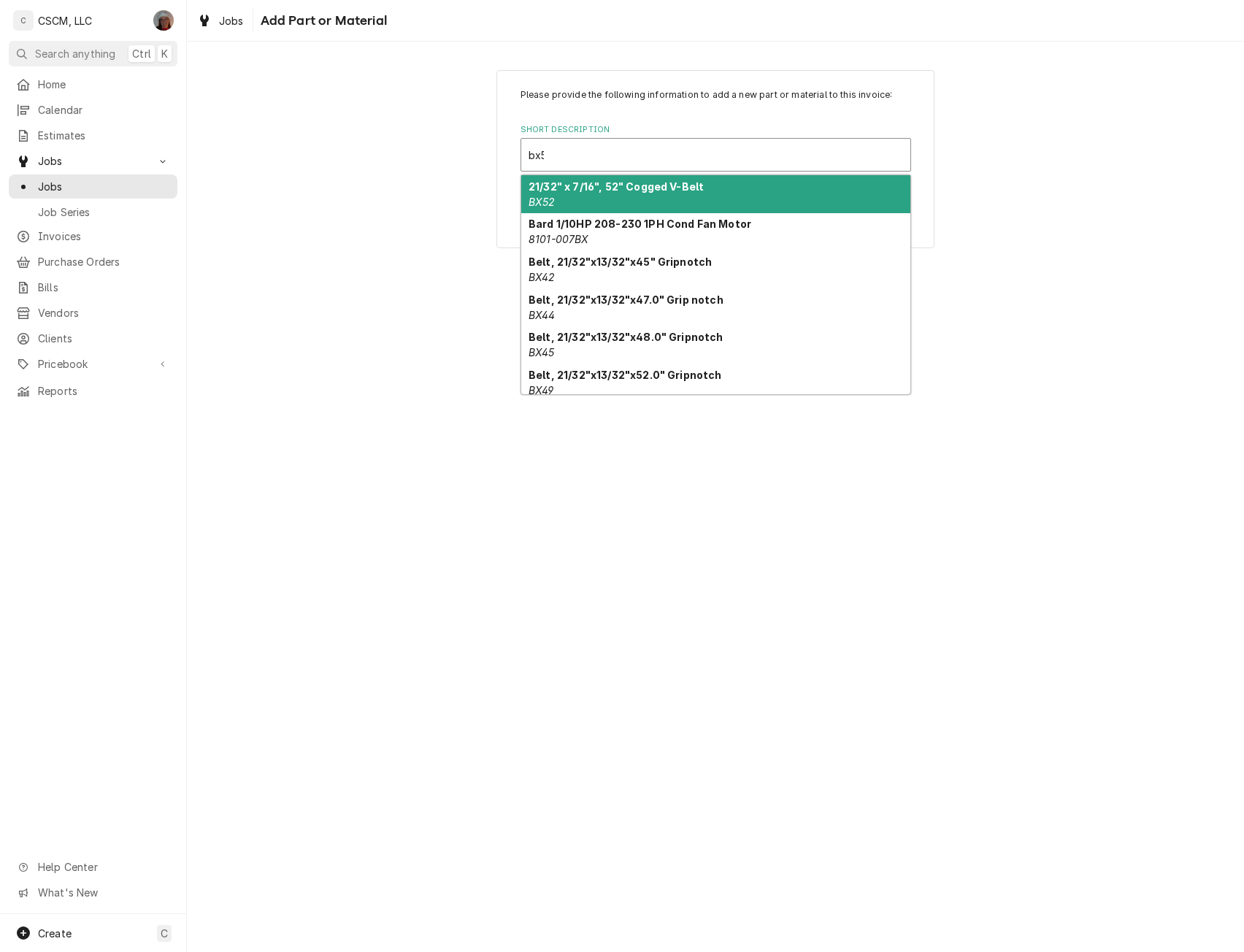
type input "bx51"
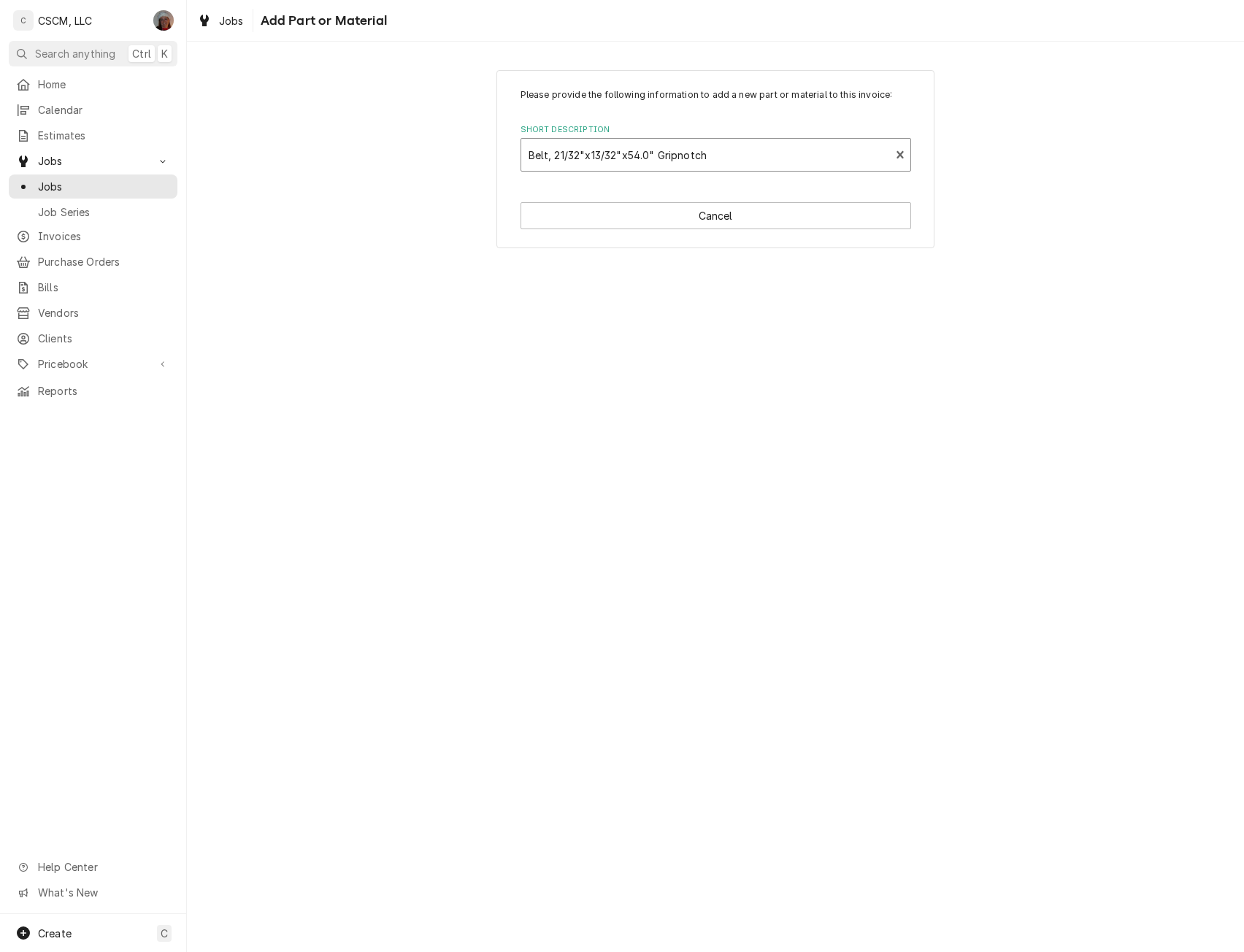
type textarea "x"
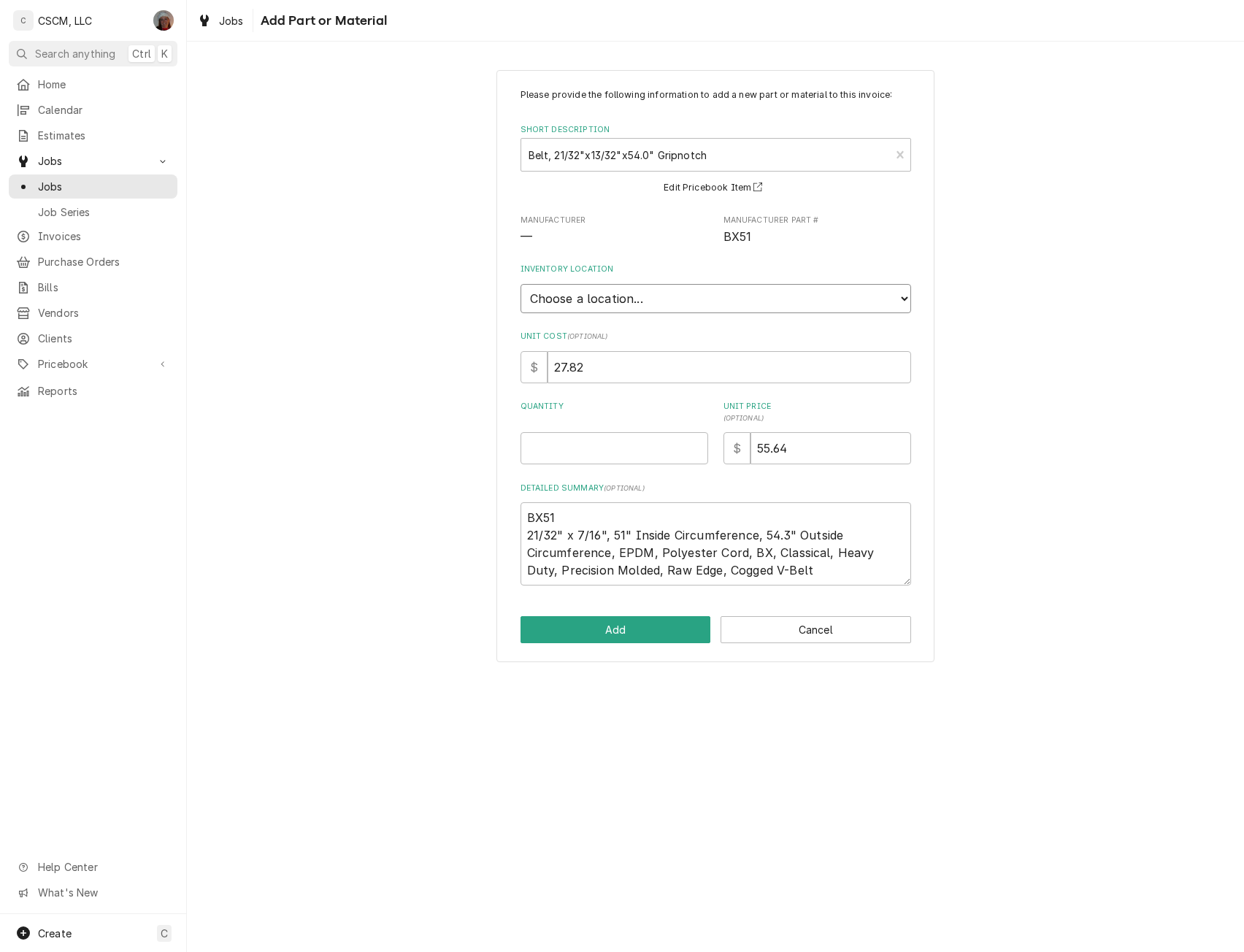
click at [645, 300] on select "Choose a location... Chris's Truck Colorado Main Warehouse Izaia's truck Jimmy'…" at bounding box center [716, 298] width 390 height 30
select select "422"
click at [521, 284] on select "Choose a location... Chris's Truck Colorado Main Warehouse Izaia's truck Jimmy'…" at bounding box center [716, 298] width 390 height 30
click at [568, 460] on input "Quantity" at bounding box center [614, 448] width 188 height 32
type textarea "x"
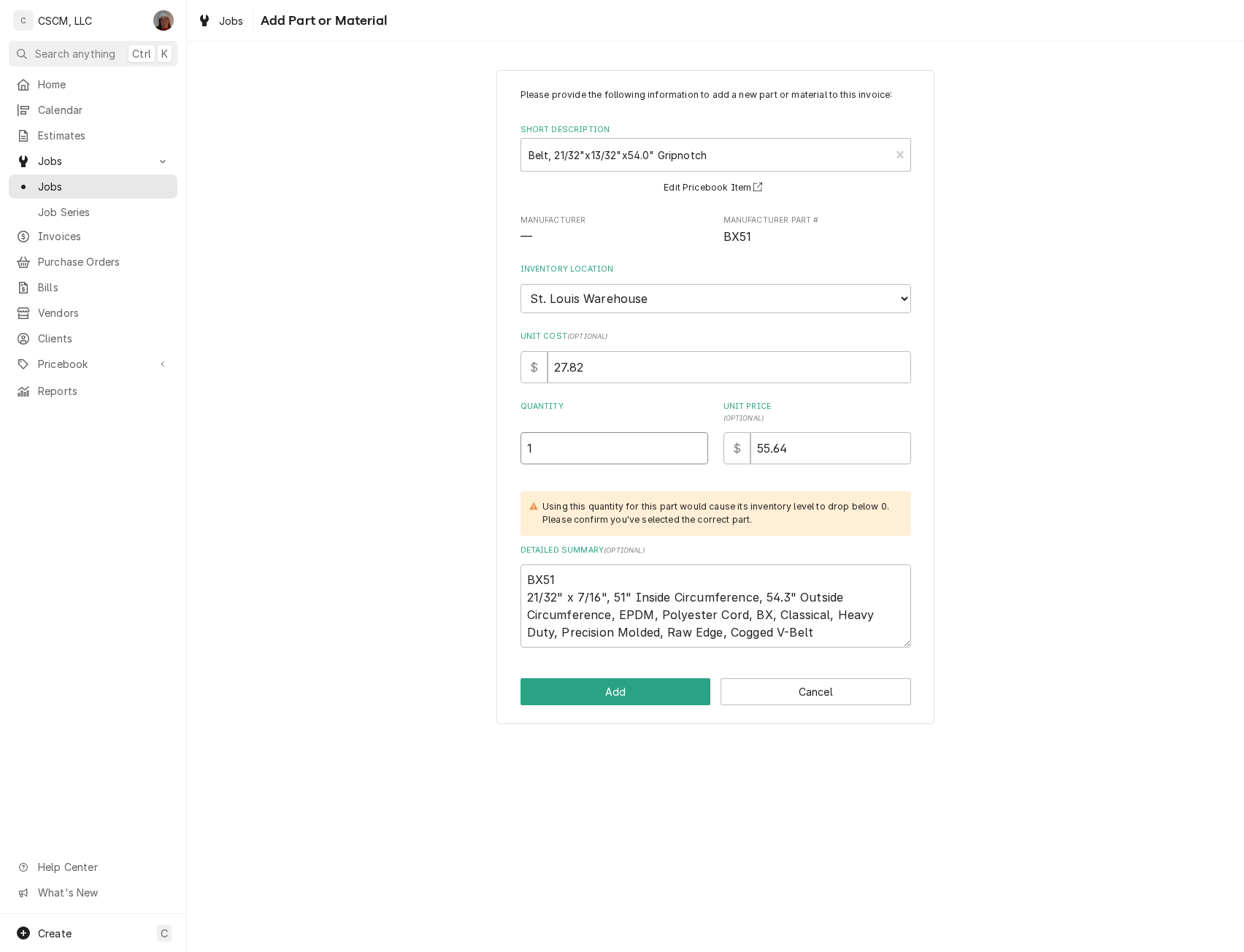
type input "1"
type textarea "x"
type input "0"
click at [593, 697] on button "Add" at bounding box center [616, 692] width 191 height 27
type textarea "x"
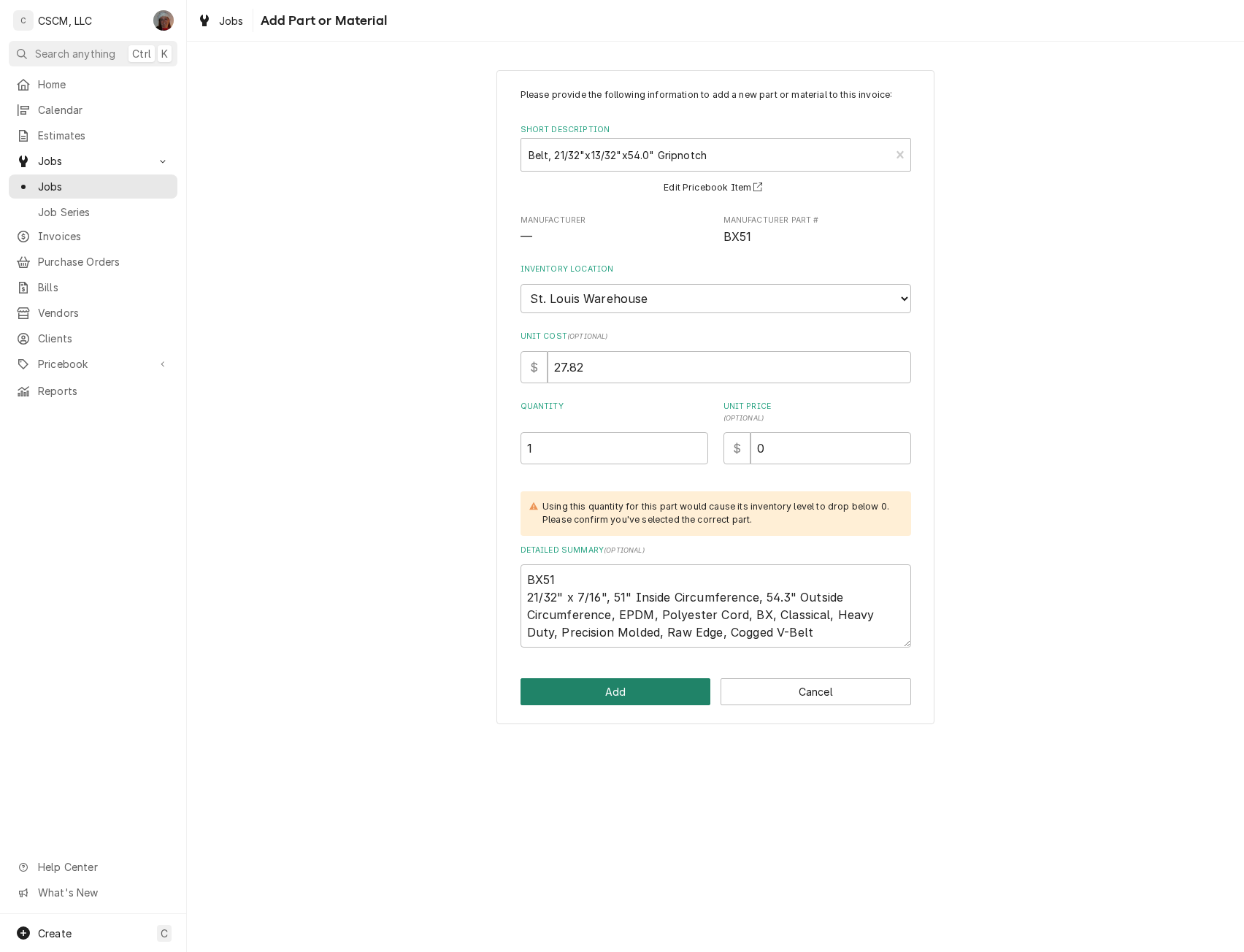
scroll to position [1204, 0]
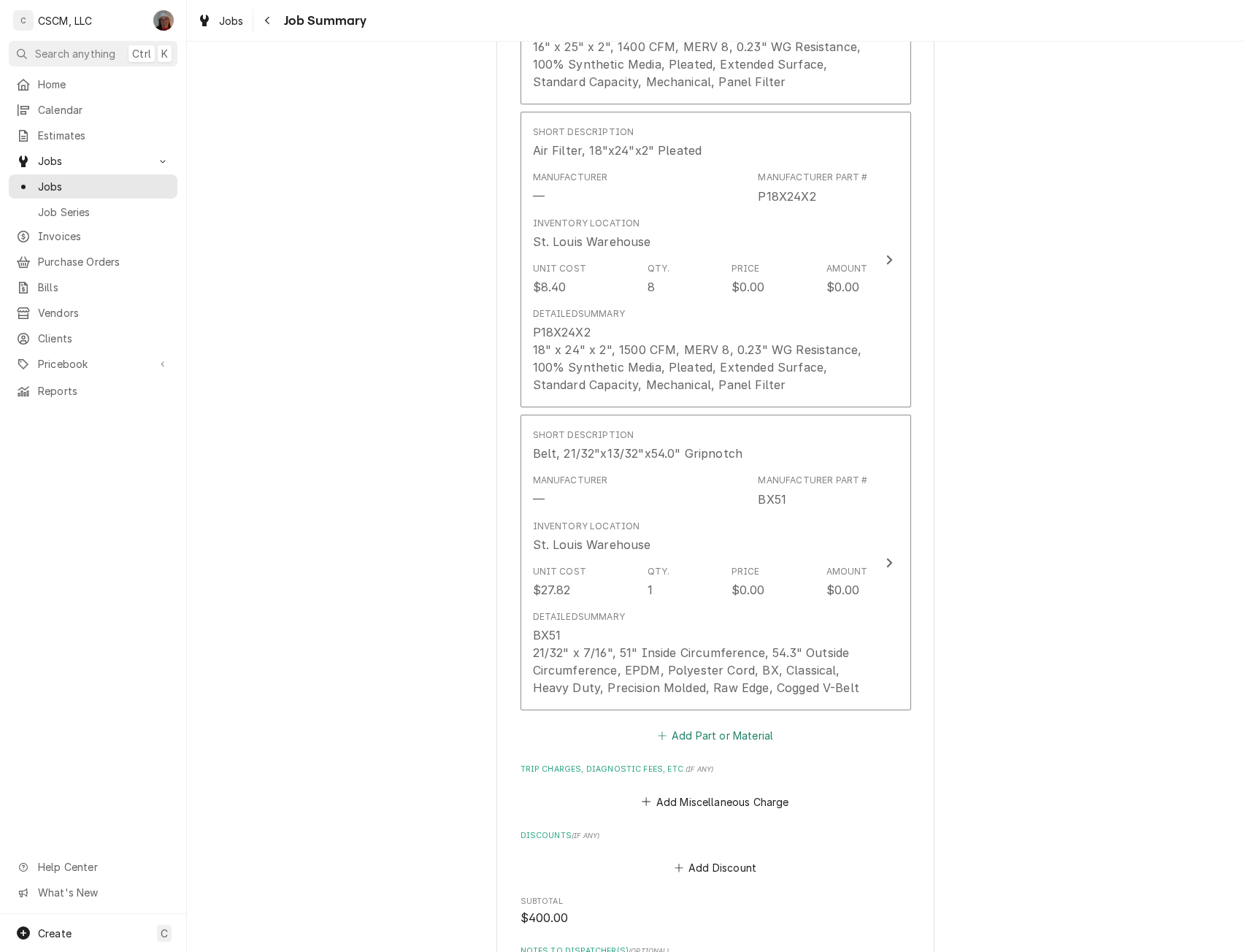
click at [682, 733] on button "Add Part or Material" at bounding box center [715, 736] width 120 height 20
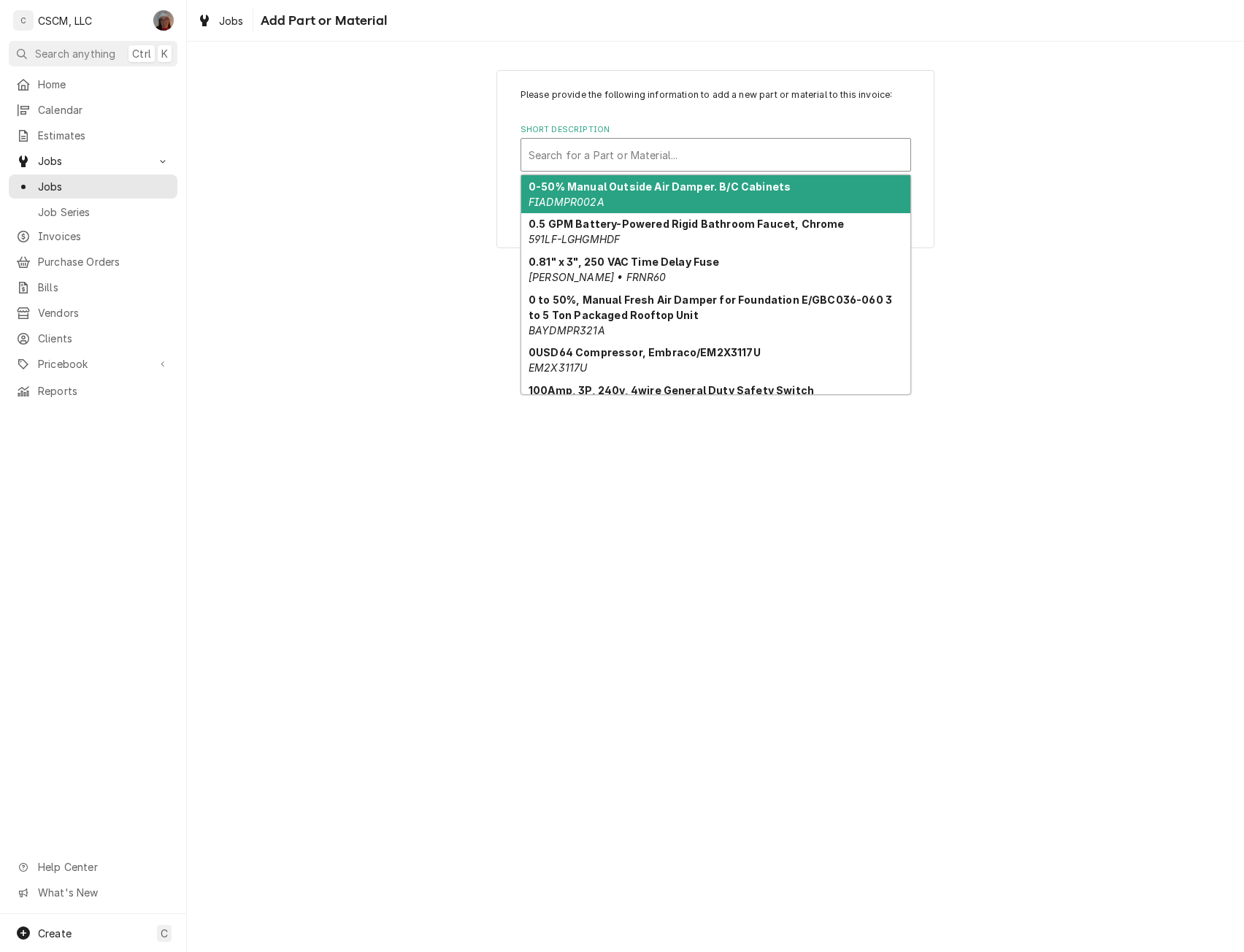
click at [661, 156] on div "Short Description" at bounding box center [716, 154] width 375 height 26
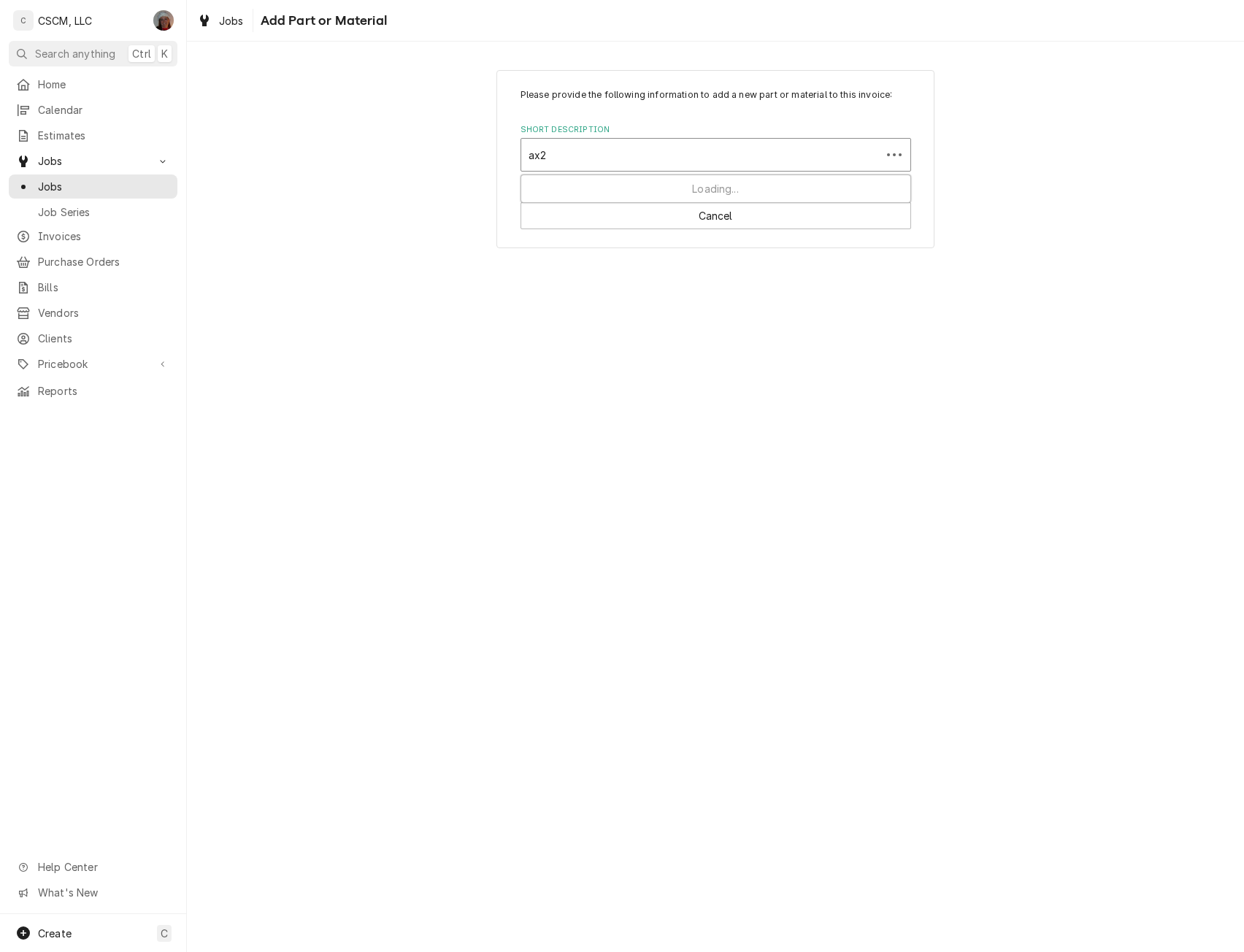
type input "ax24"
type textarea "x"
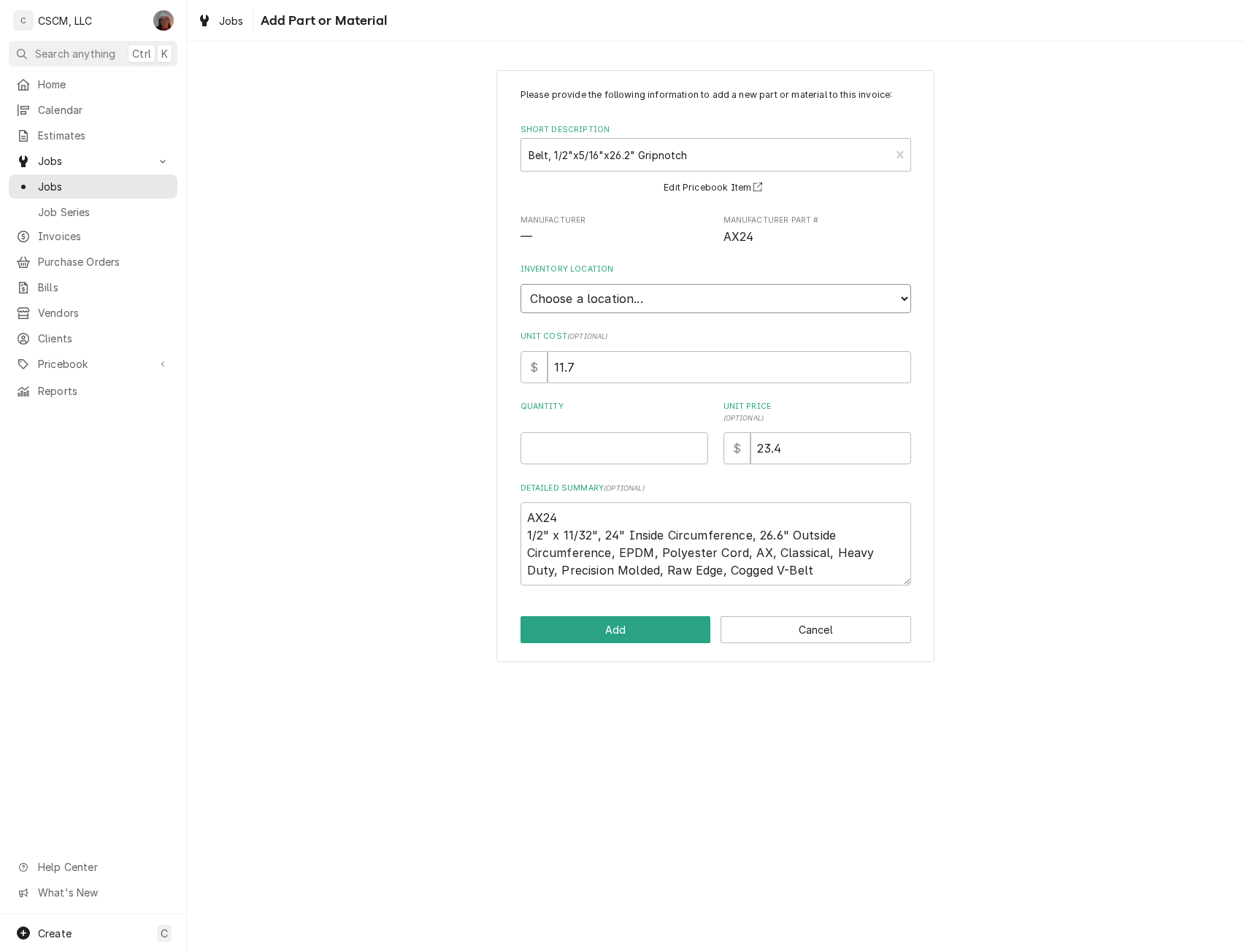
click at [631, 295] on select "Choose a location... Chris's Truck Colorado Main Warehouse Izaia's truck Jimmy'…" at bounding box center [716, 298] width 390 height 30
select select "422"
click at [521, 284] on select "Choose a location... Chris's Truck Colorado Main Warehouse Izaia's truck Jimmy'…" at bounding box center [716, 298] width 390 height 30
click at [558, 447] on input "Quantity" at bounding box center [614, 448] width 188 height 32
type textarea "x"
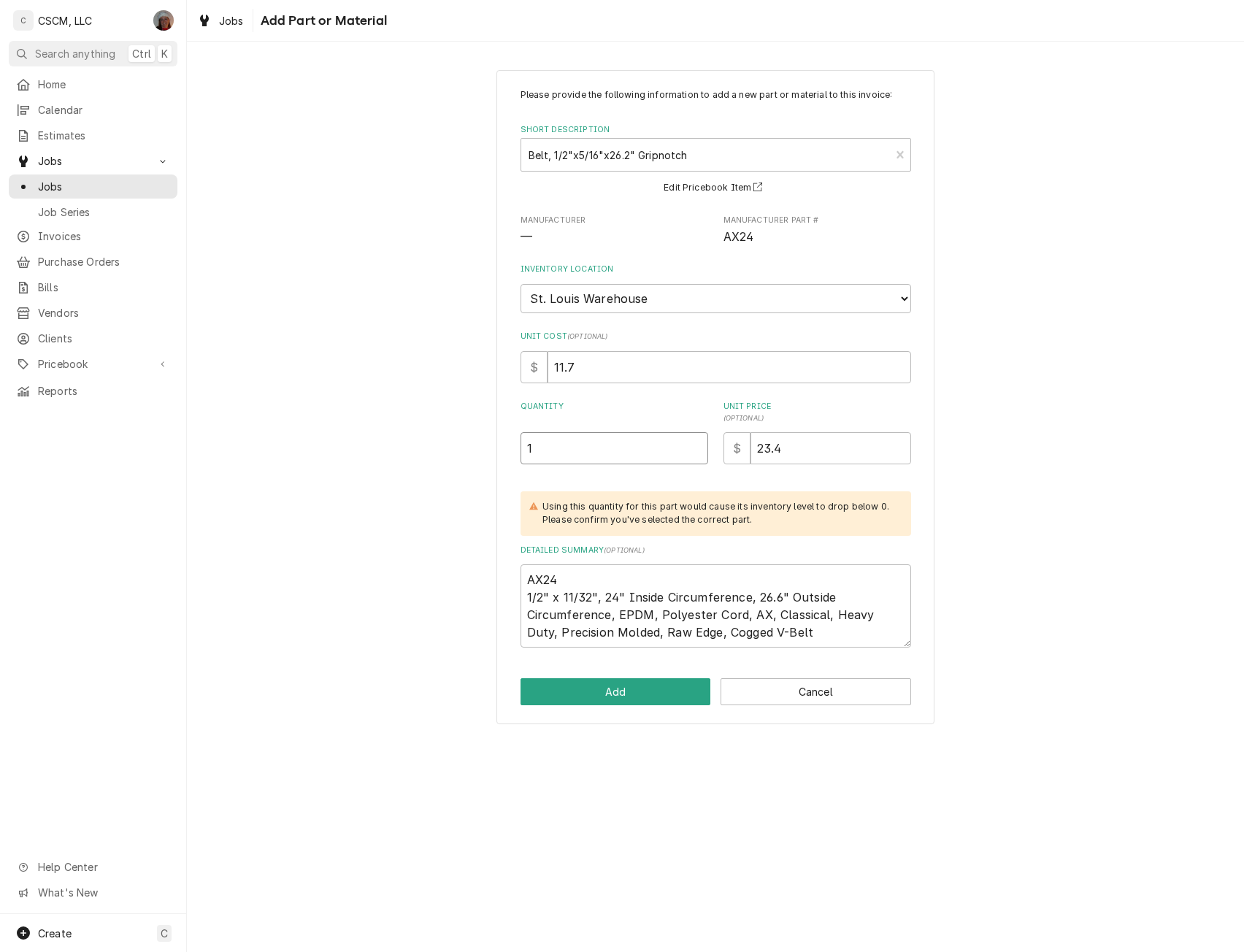
type input "1"
type textarea "x"
type input "0"
click at [599, 688] on button "Add" at bounding box center [616, 692] width 191 height 27
type textarea "x"
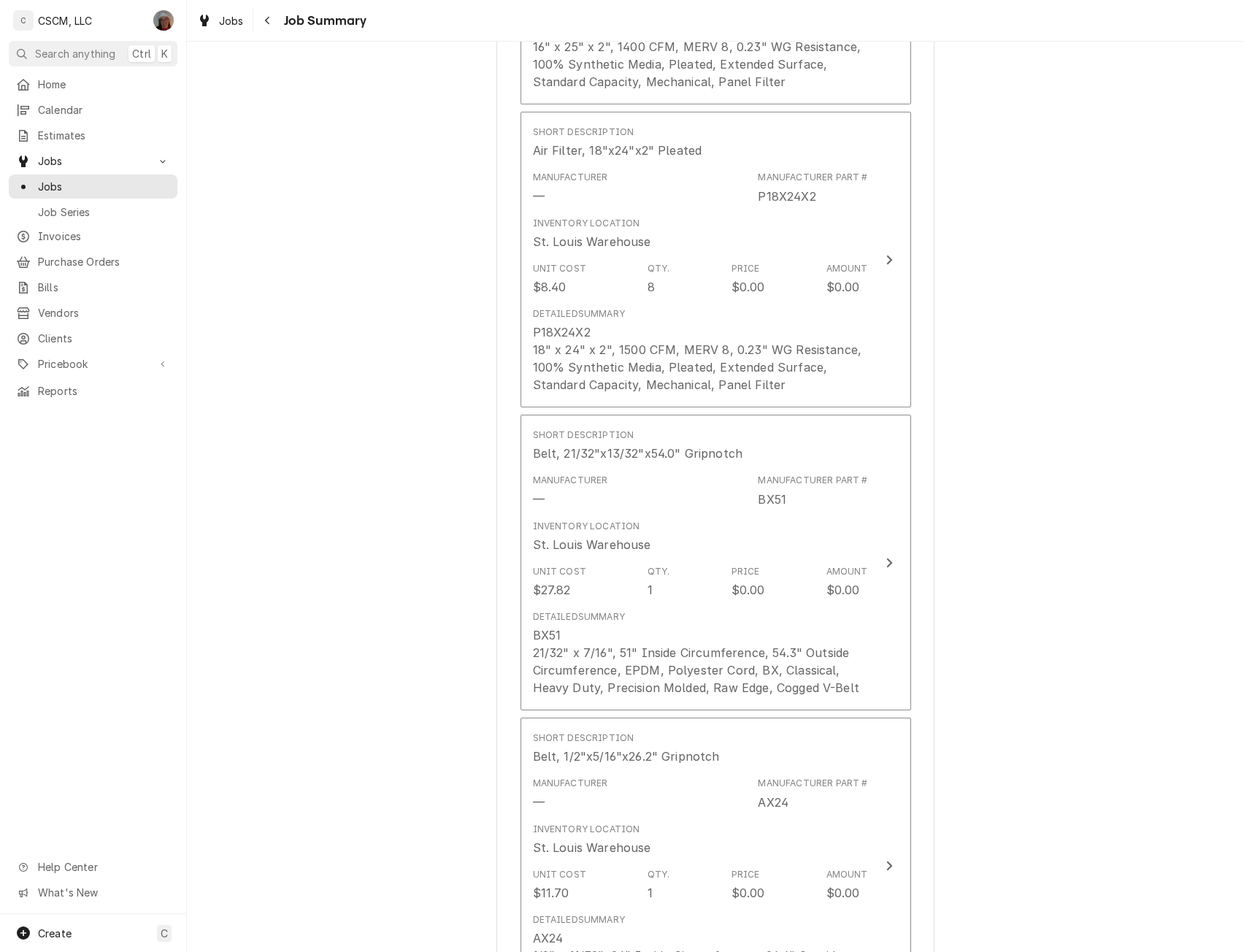
scroll to position [1810, 0]
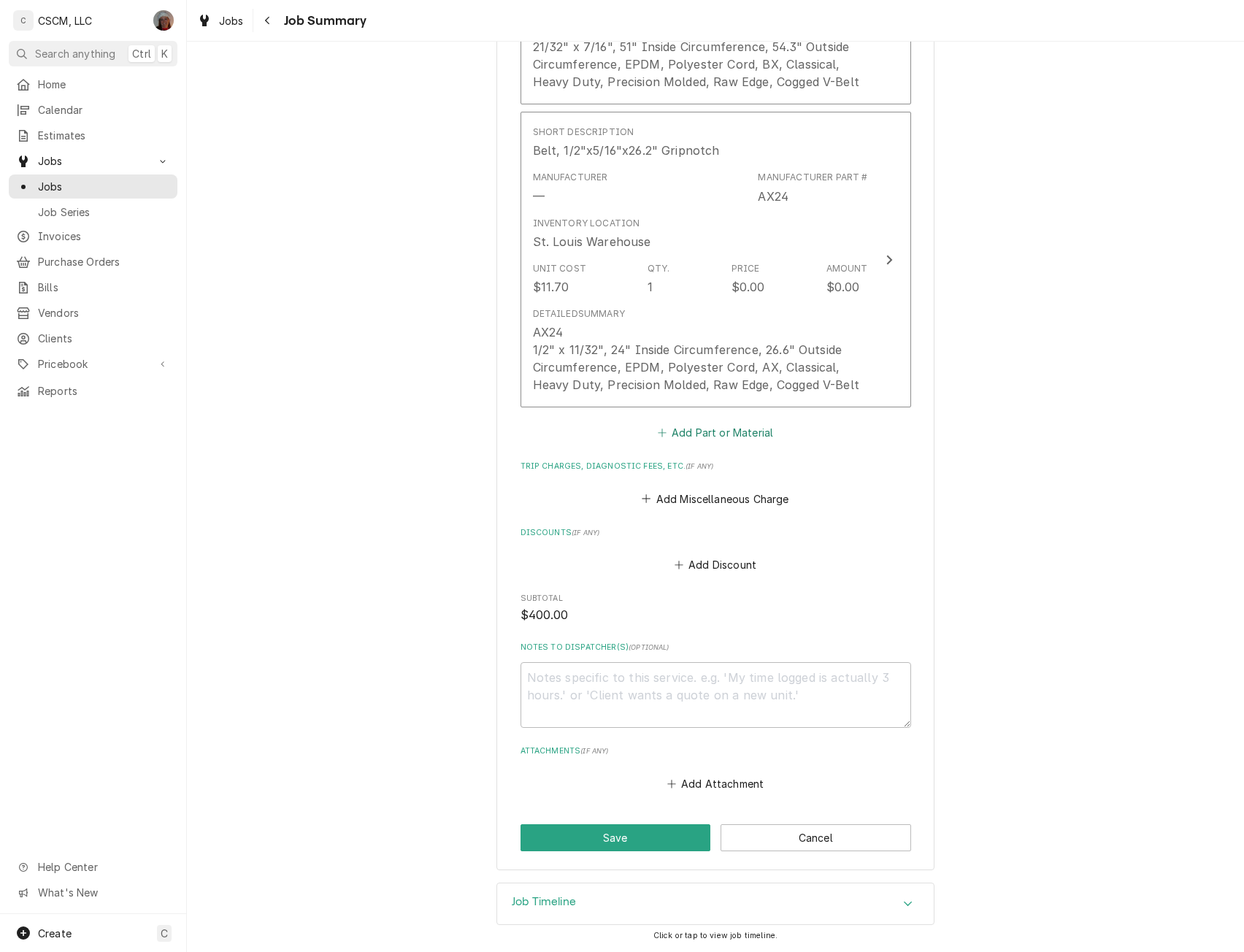
click at [673, 433] on button "Add Part or Material" at bounding box center [715, 433] width 120 height 20
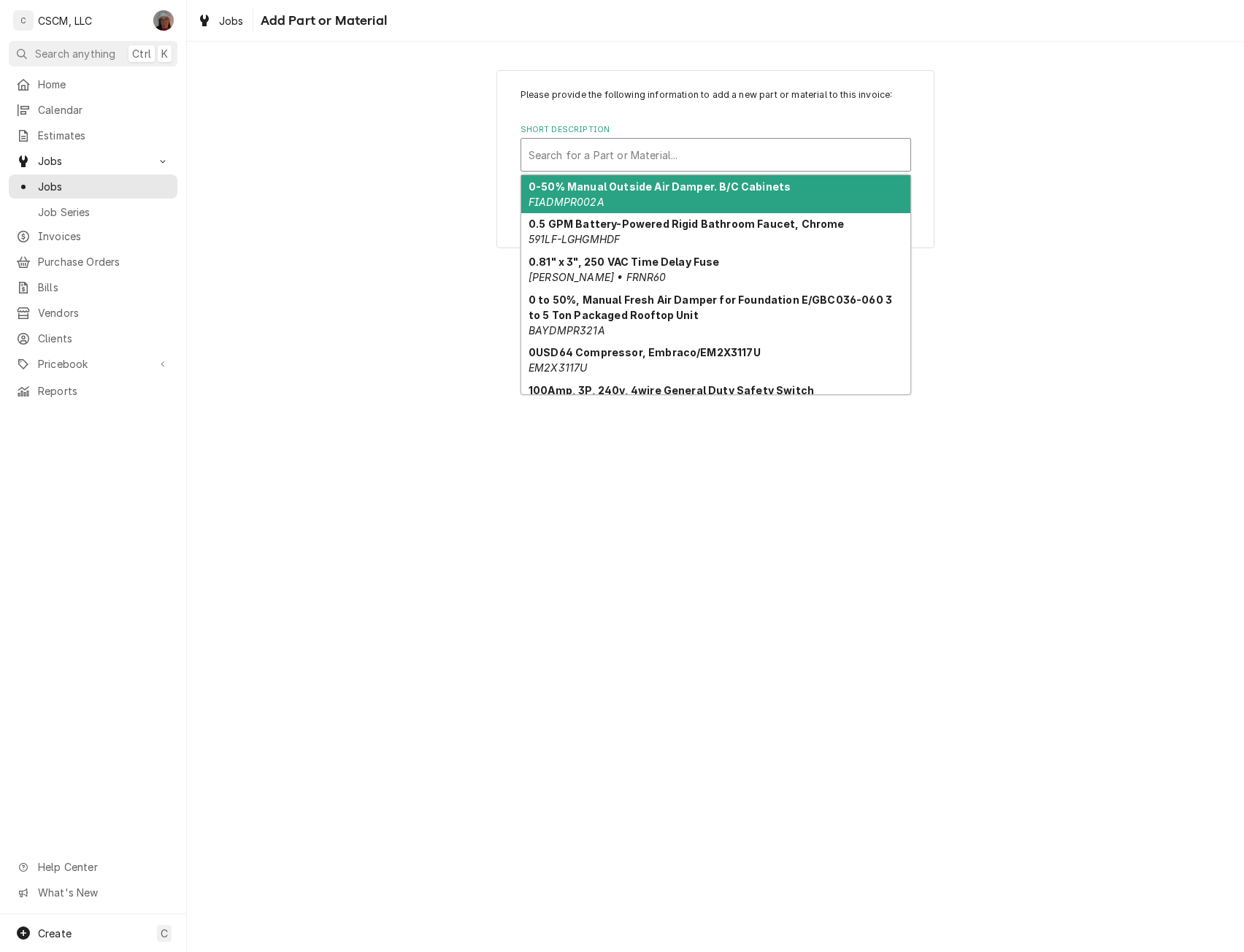
click at [636, 154] on div "Short Description" at bounding box center [716, 154] width 375 height 26
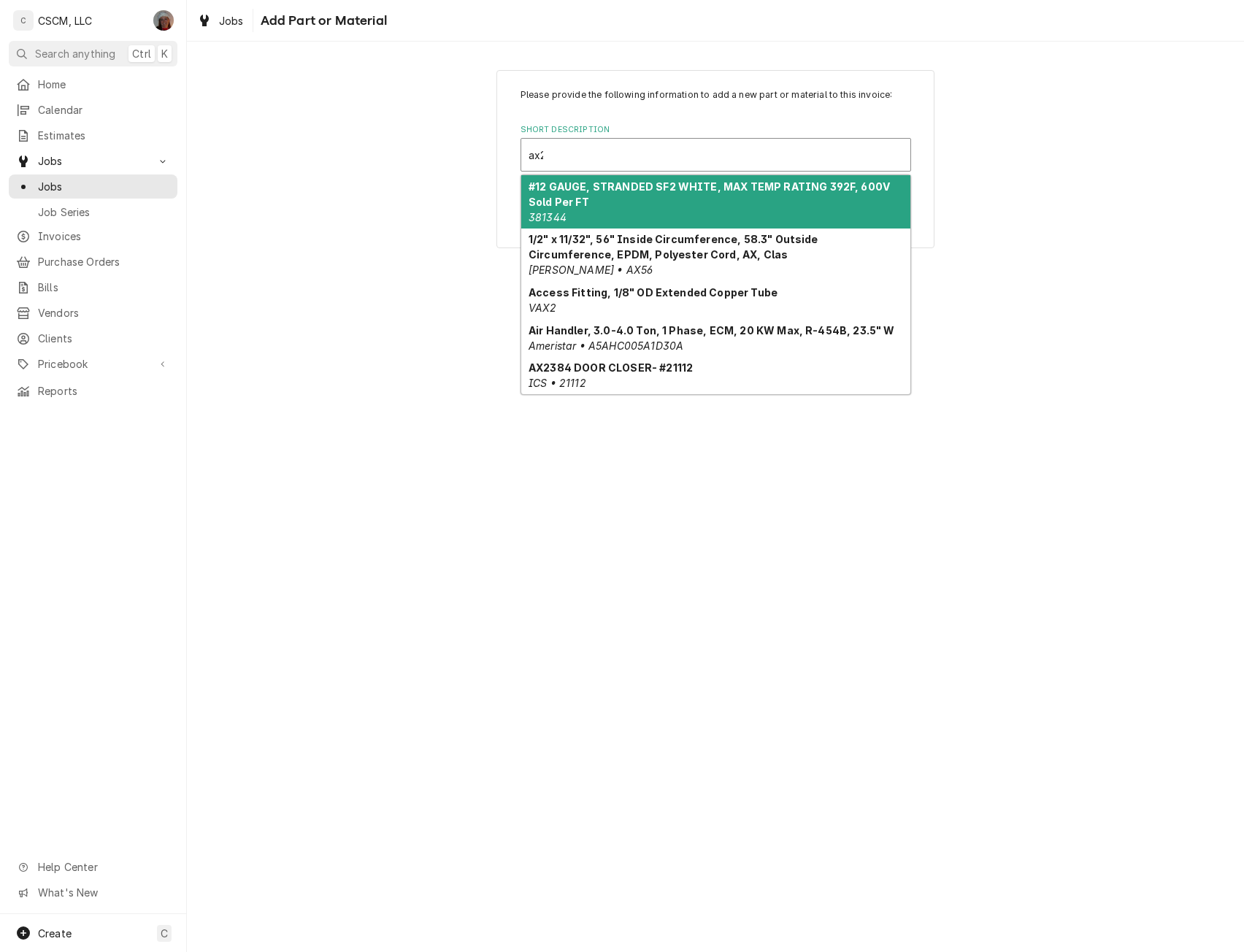
type input "ax27"
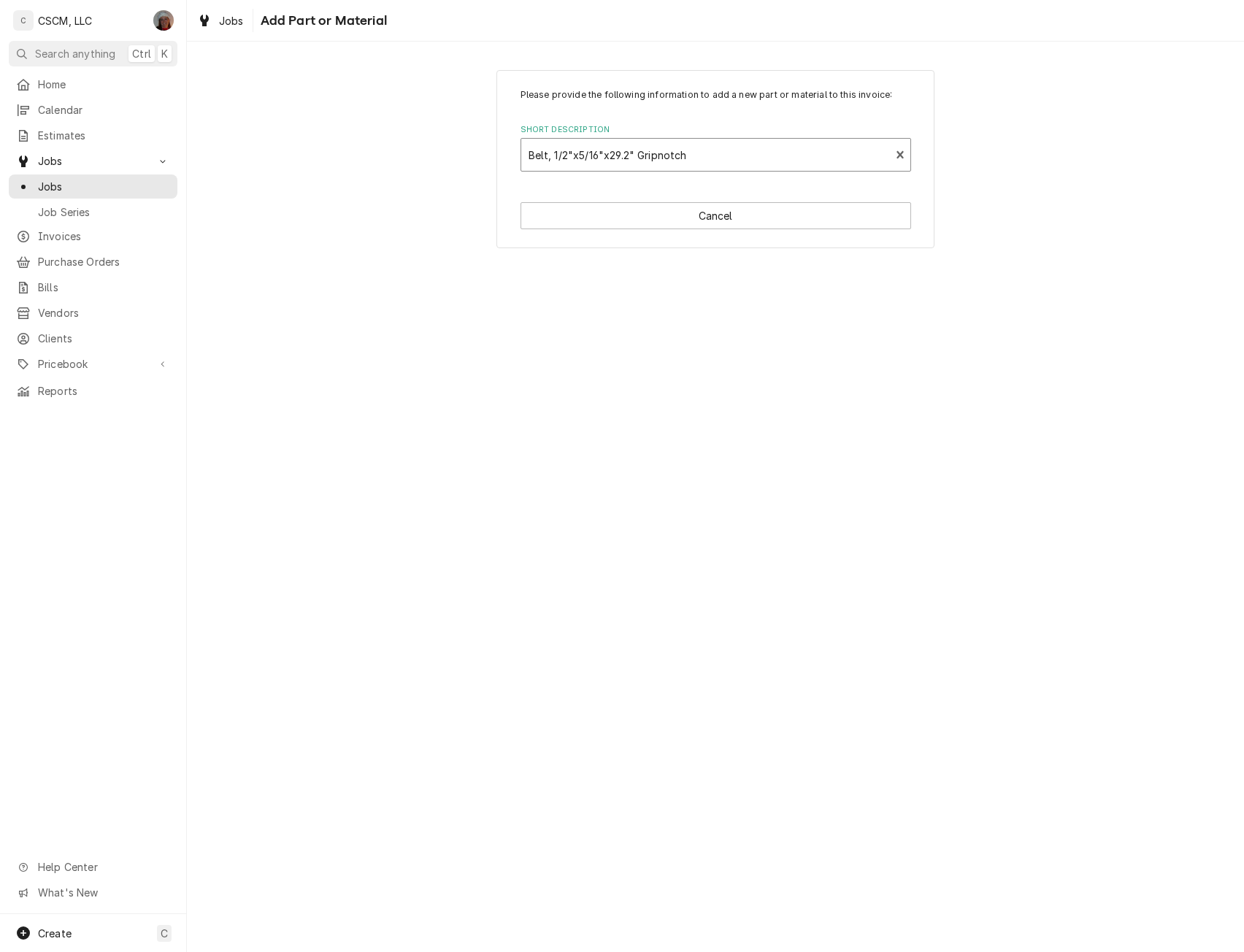
type textarea "x"
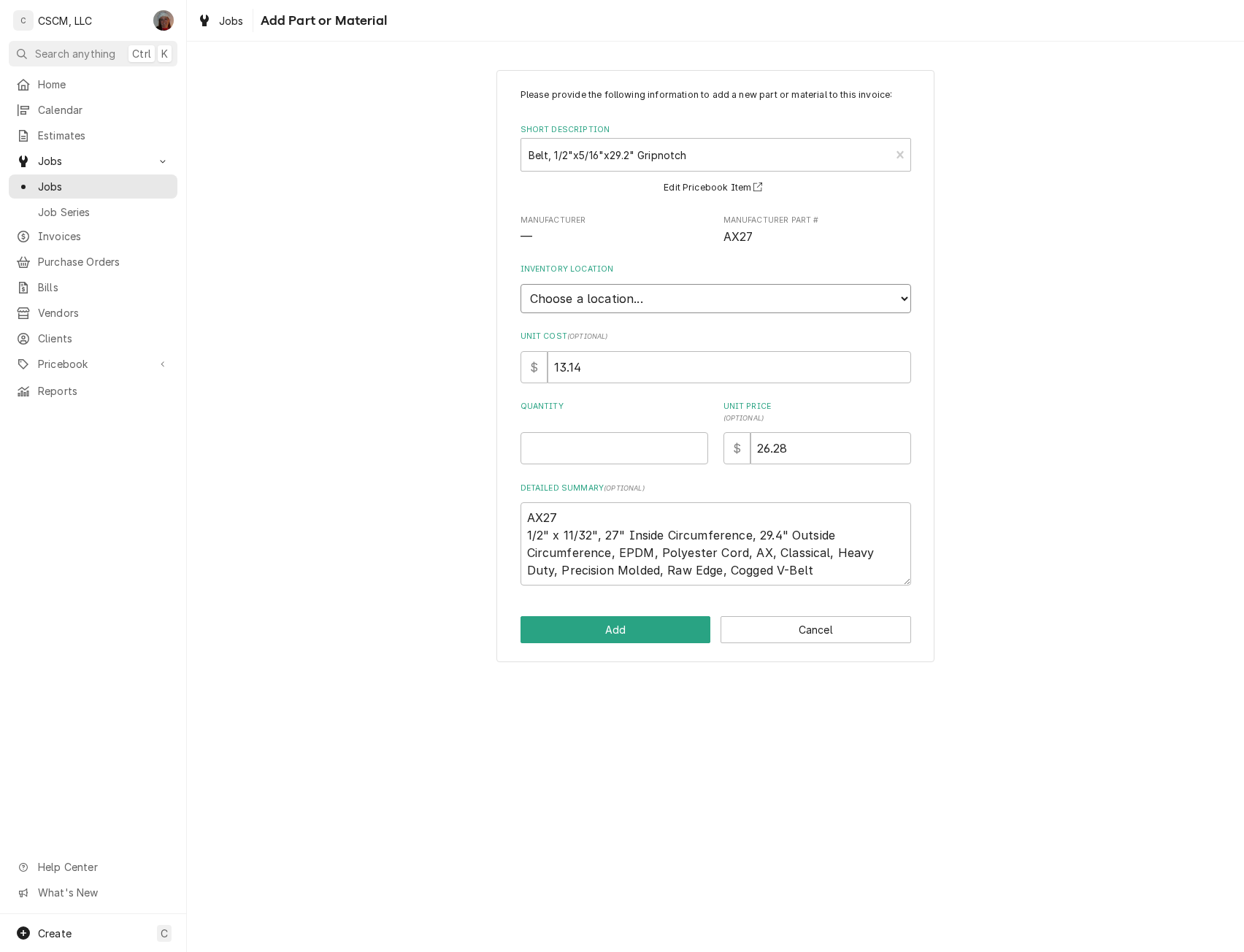
click at [677, 302] on select "Choose a location... Chris's Truck Colorado Main Warehouse Izaia's truck Jimmy'…" at bounding box center [716, 298] width 390 height 30
select select "422"
click at [521, 284] on select "Choose a location... Chris's Truck Colorado Main Warehouse Izaia's truck Jimmy'…" at bounding box center [716, 298] width 390 height 30
click at [562, 465] on input "Quantity" at bounding box center [614, 448] width 188 height 32
type textarea "x"
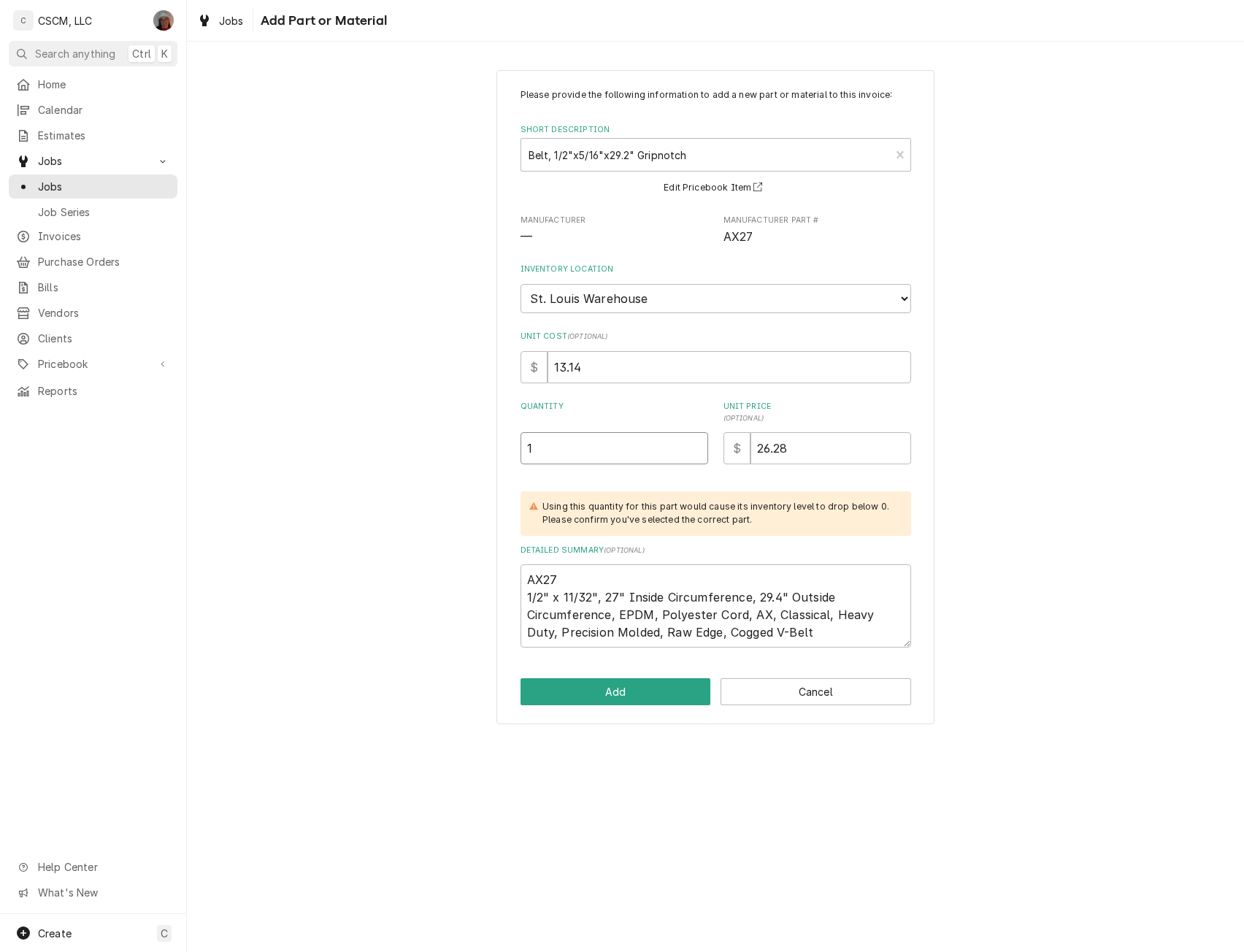
type input "1"
type textarea "x"
type input "0"
click at [614, 694] on button "Add" at bounding box center [616, 692] width 191 height 27
type textarea "x"
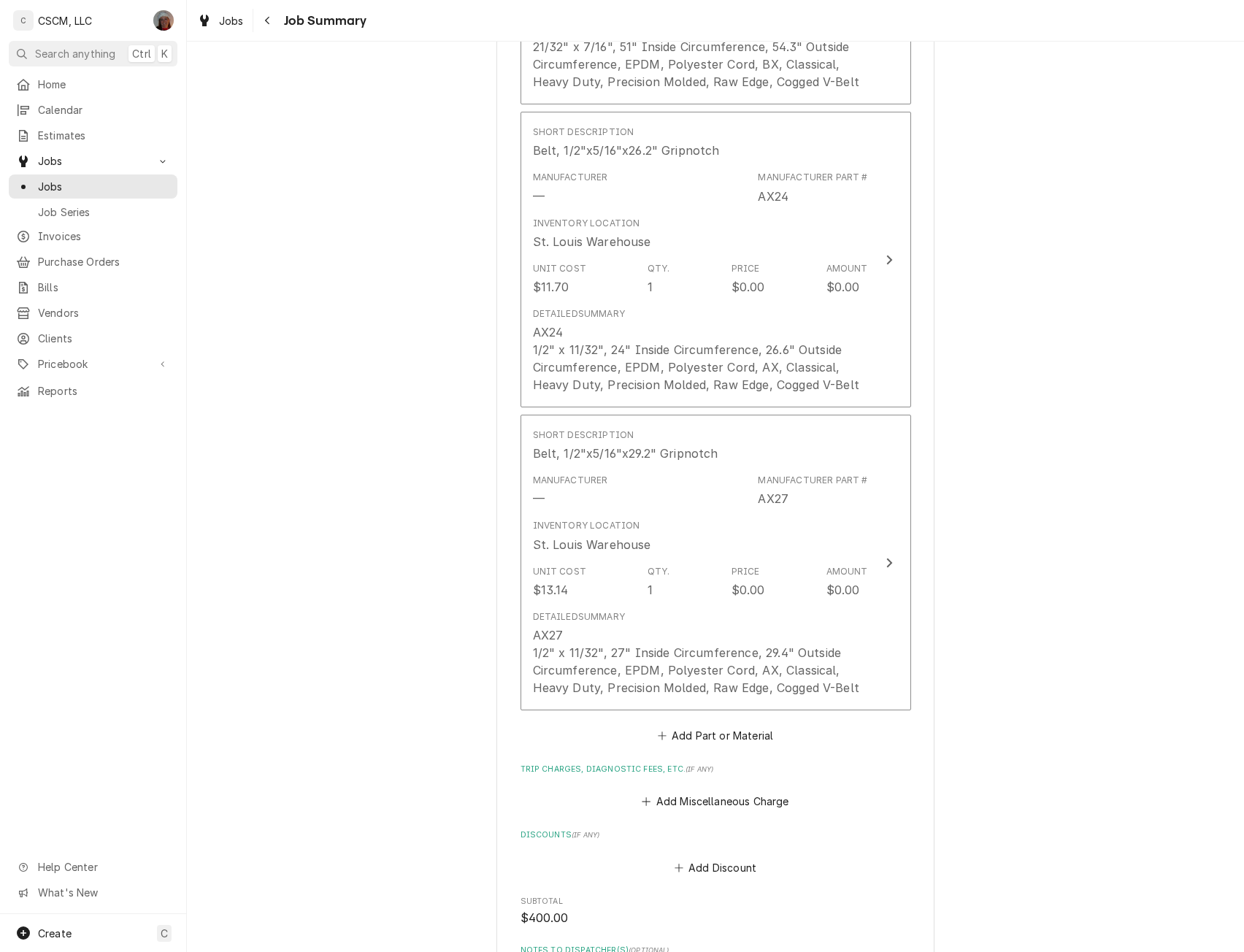
scroll to position [2113, 0]
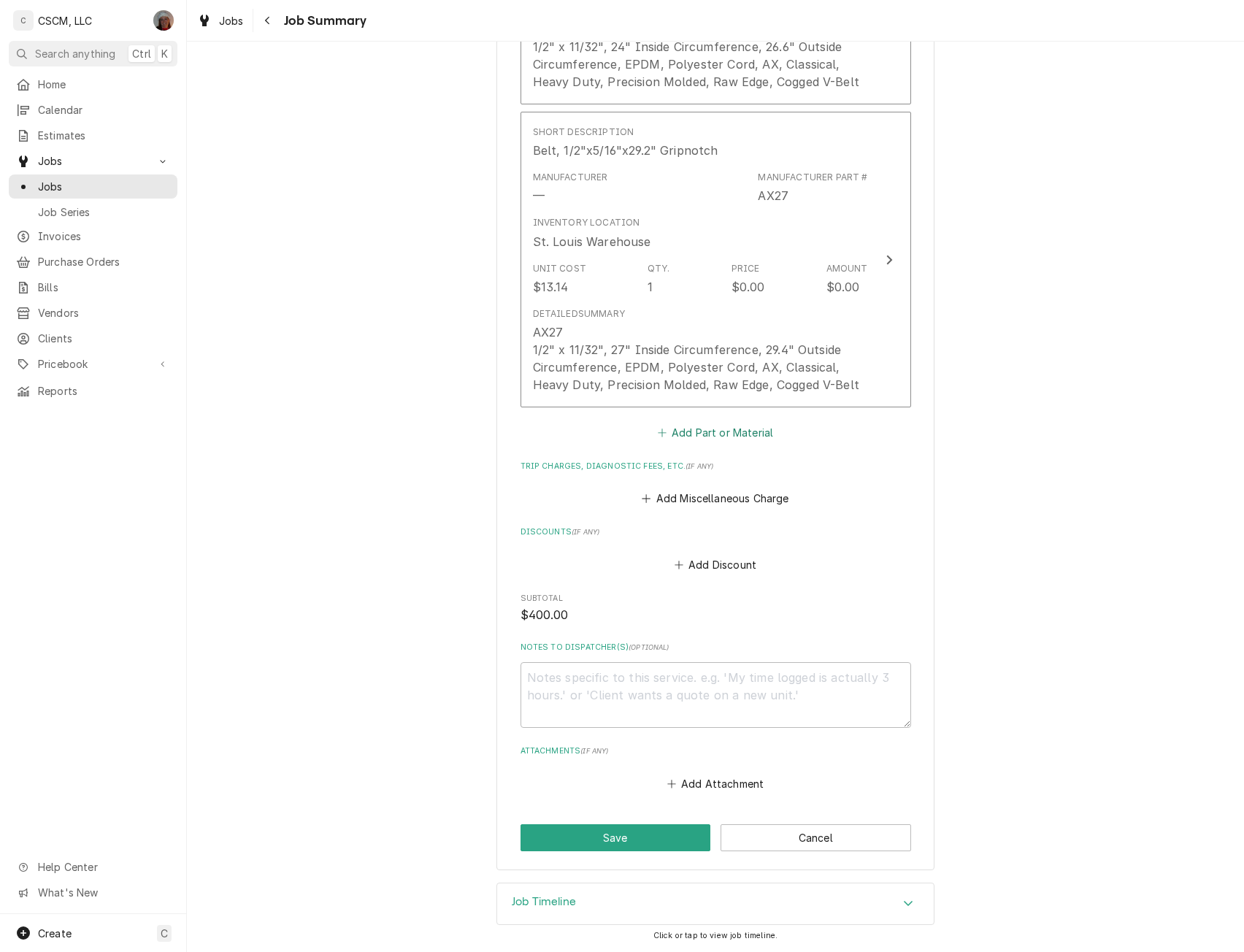
click at [706, 428] on button "Add Part or Material" at bounding box center [715, 433] width 120 height 20
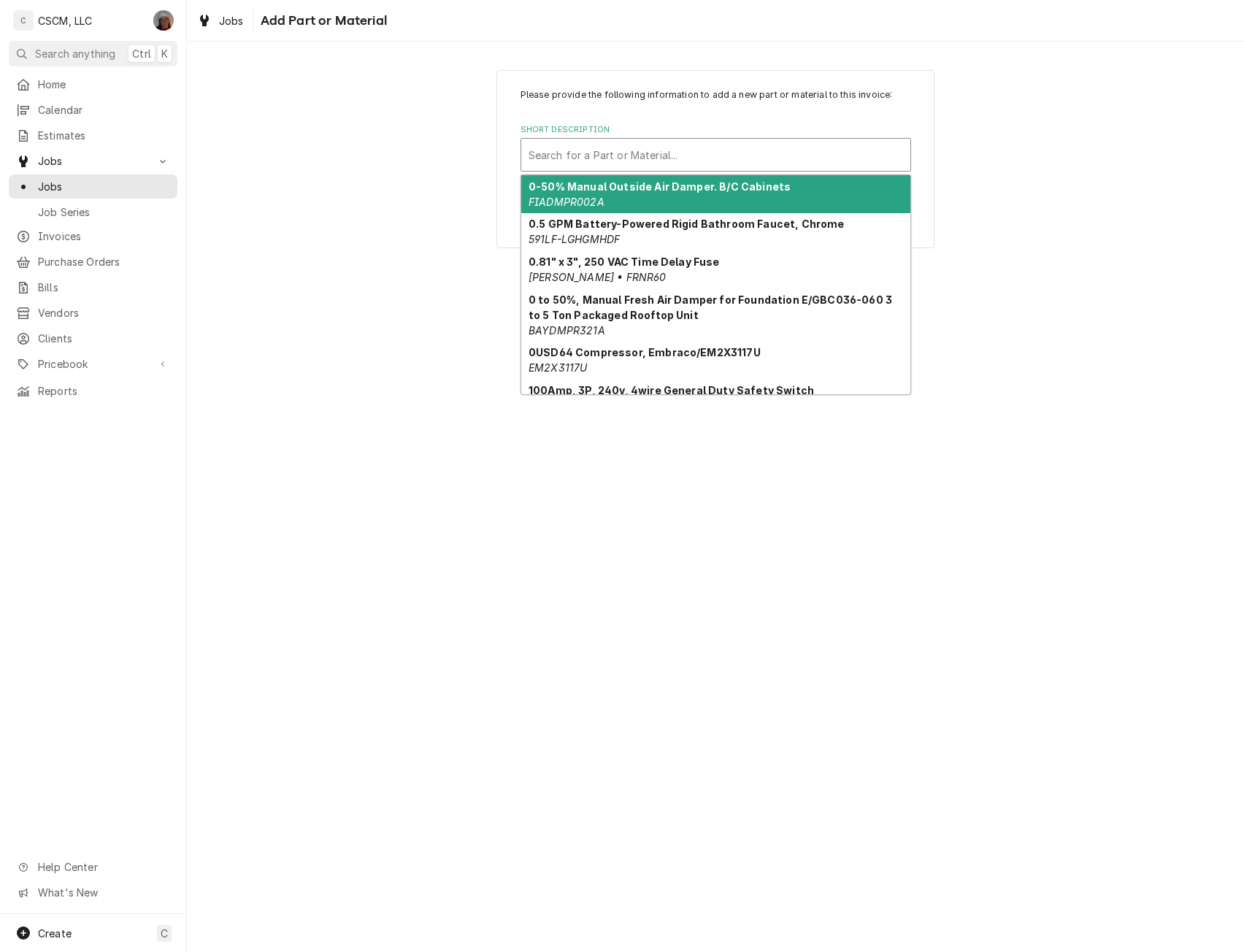
click at [652, 150] on div "Short Description" at bounding box center [716, 154] width 375 height 26
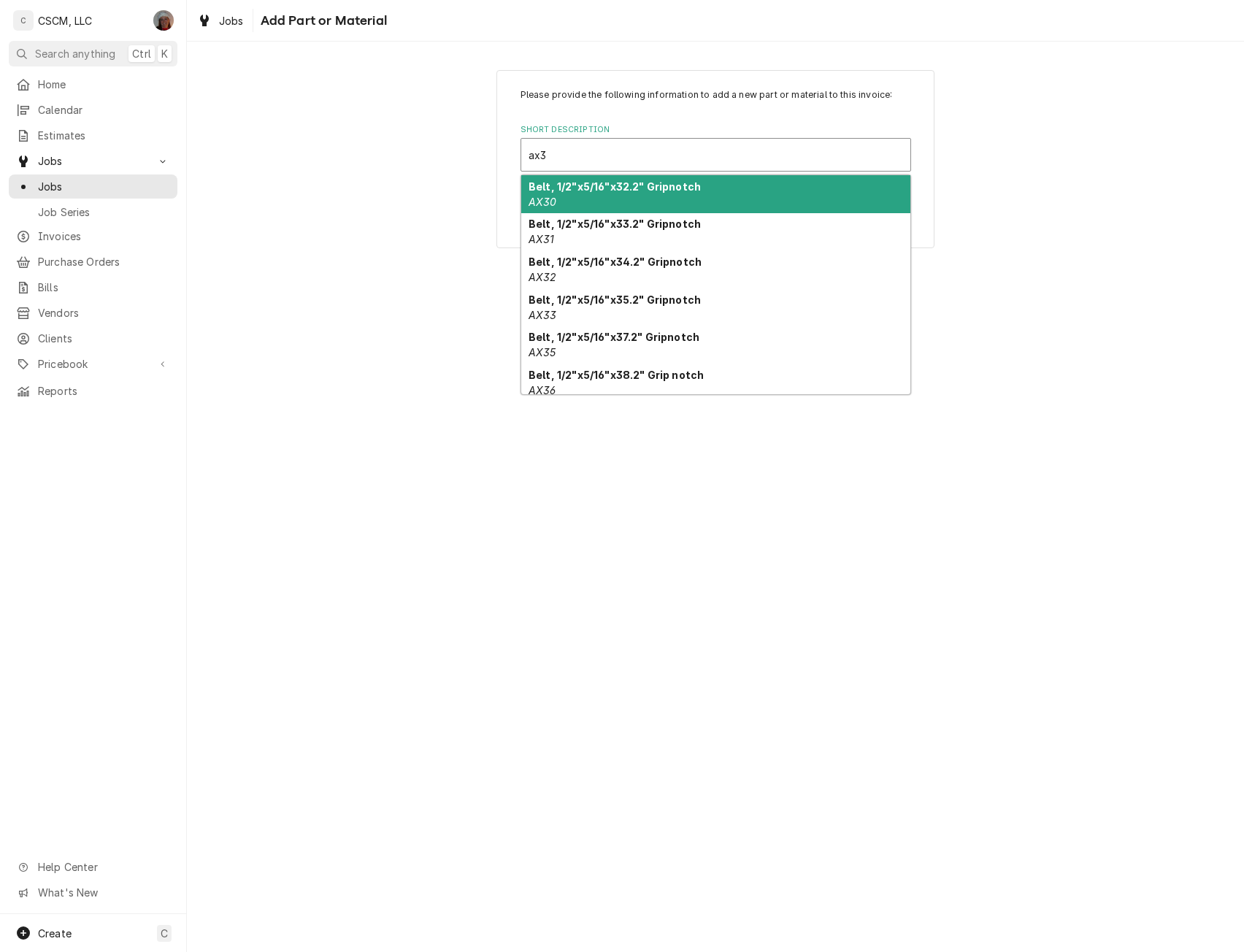
type input "ax38"
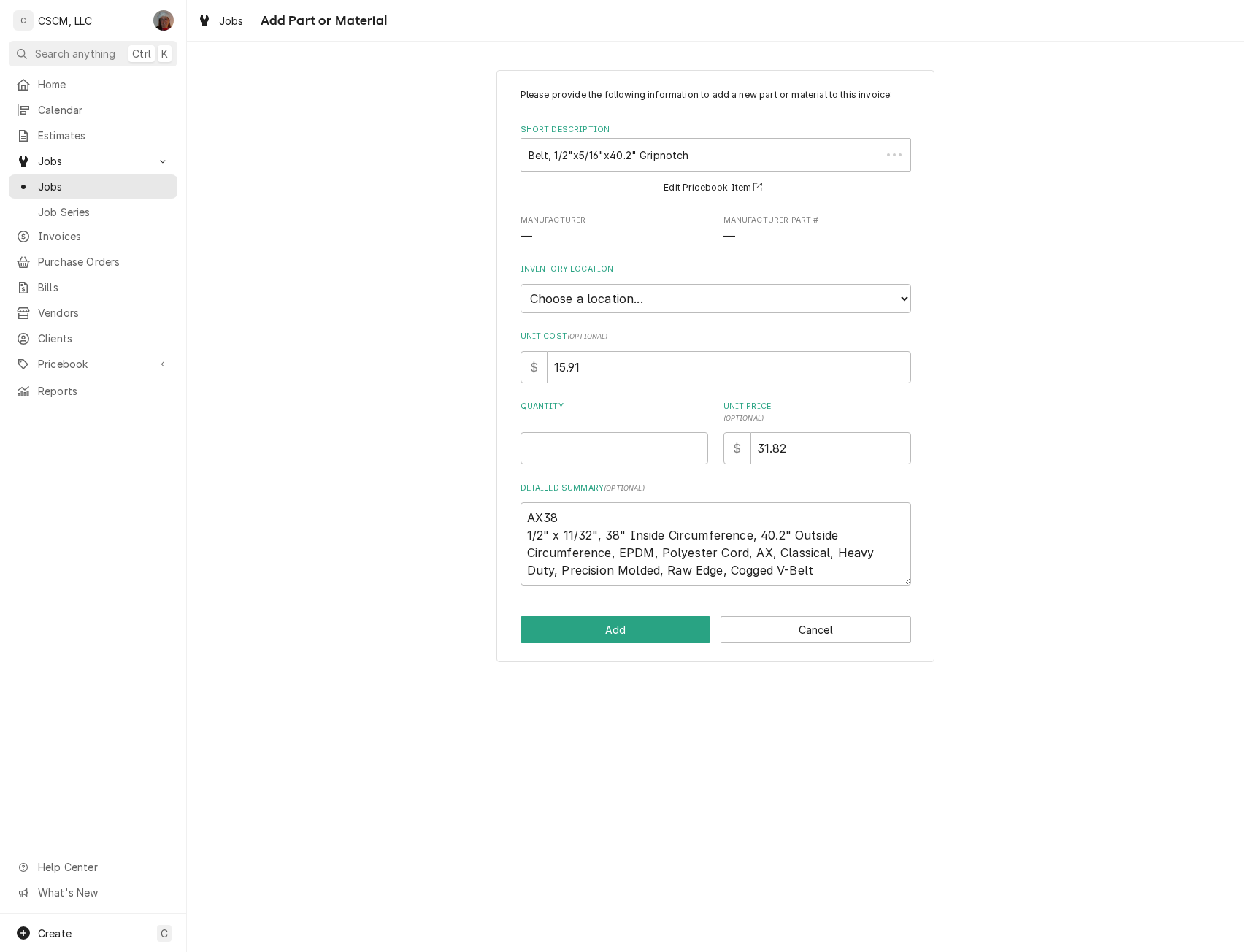
type textarea "x"
click at [642, 288] on select "Choose a location... Chris's Truck Colorado Main Warehouse Izaia's truck Jimmy'…" at bounding box center [716, 298] width 390 height 30
select select "422"
click at [521, 284] on select "Choose a location... Chris's Truck Colorado Main Warehouse Izaia's truck Jimmy'…" at bounding box center [716, 298] width 390 height 30
click at [550, 456] on input "Quantity" at bounding box center [614, 448] width 188 height 32
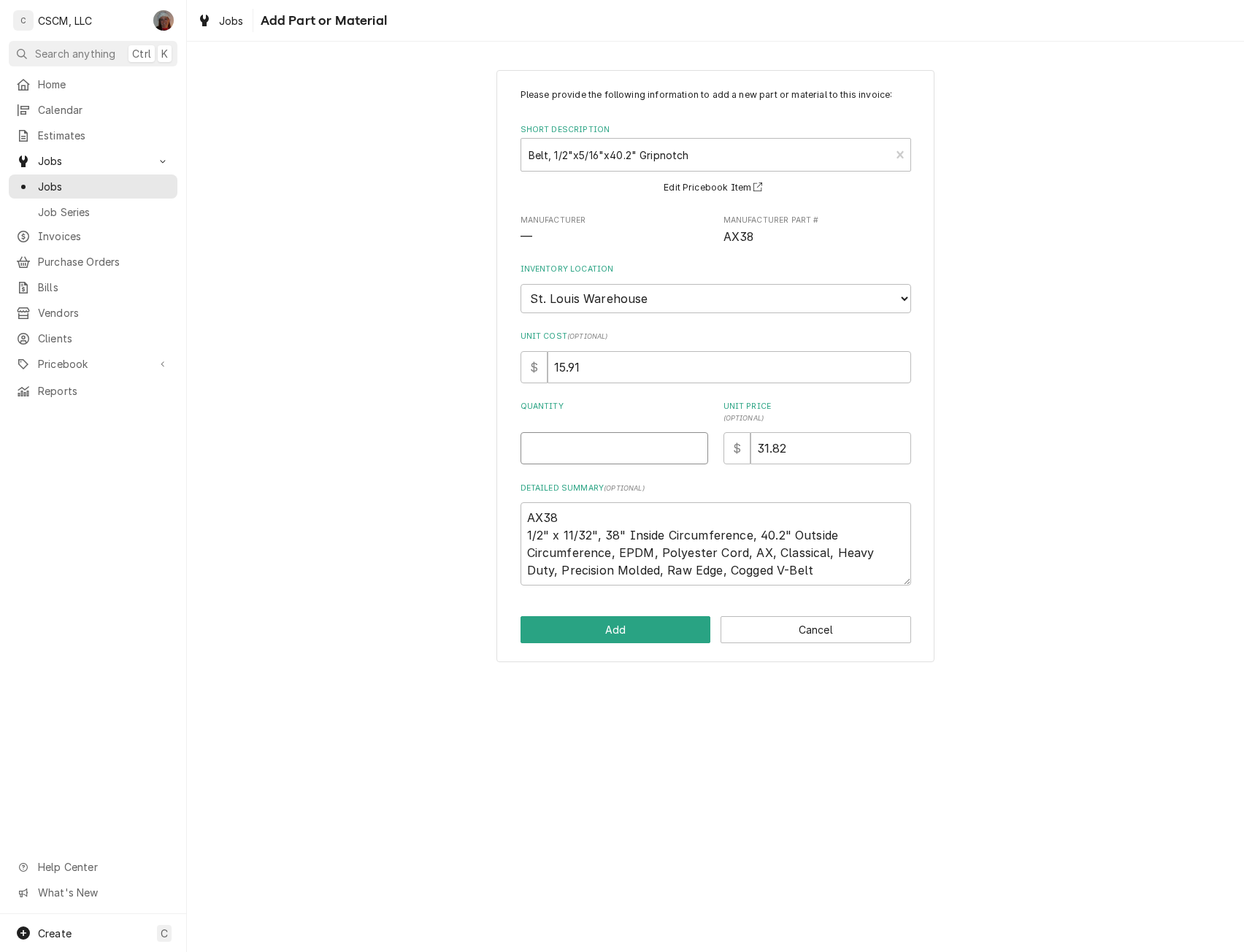
type textarea "x"
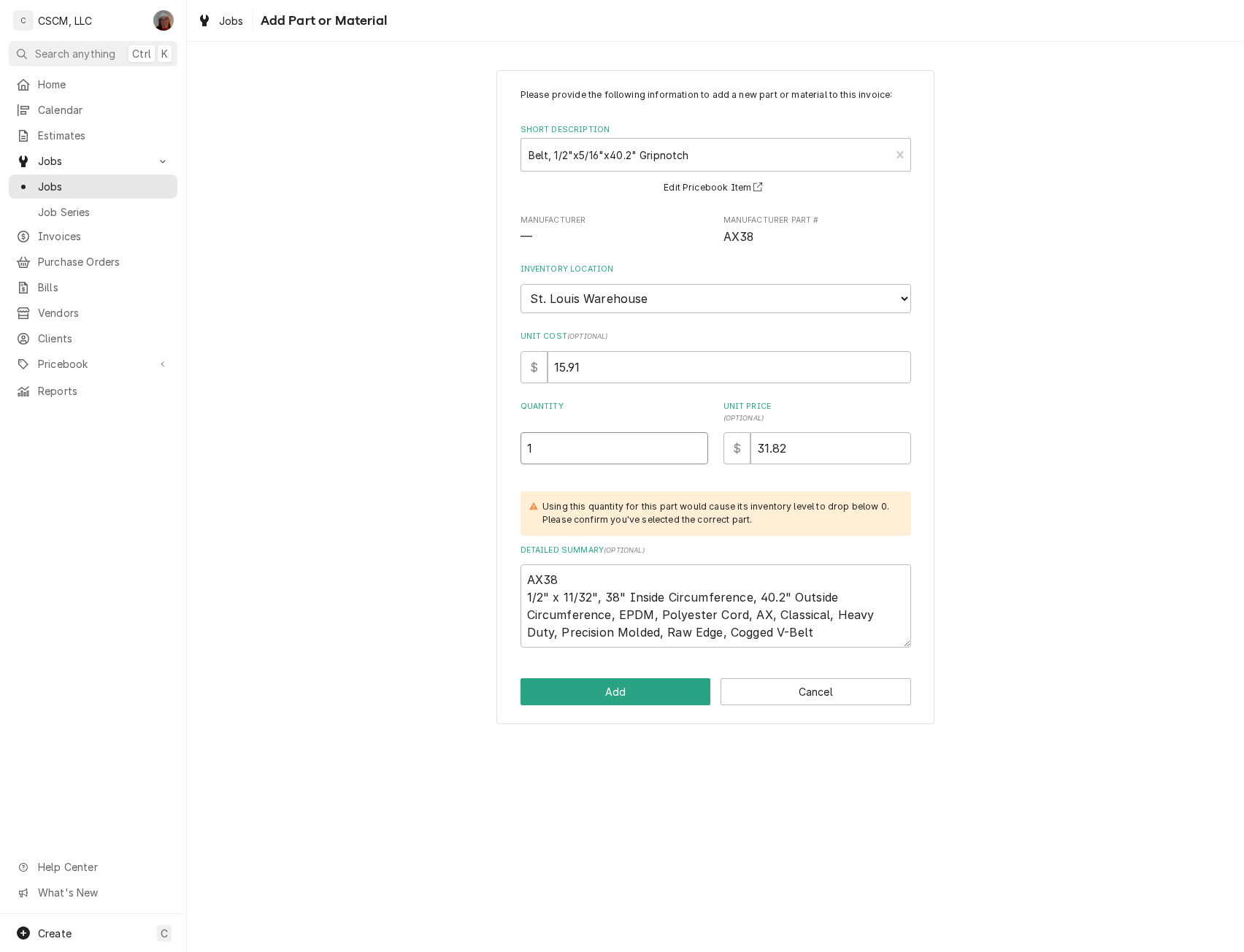
type input "1"
type textarea "x"
type input "0"
click at [607, 695] on button "Add" at bounding box center [616, 692] width 191 height 27
type textarea "x"
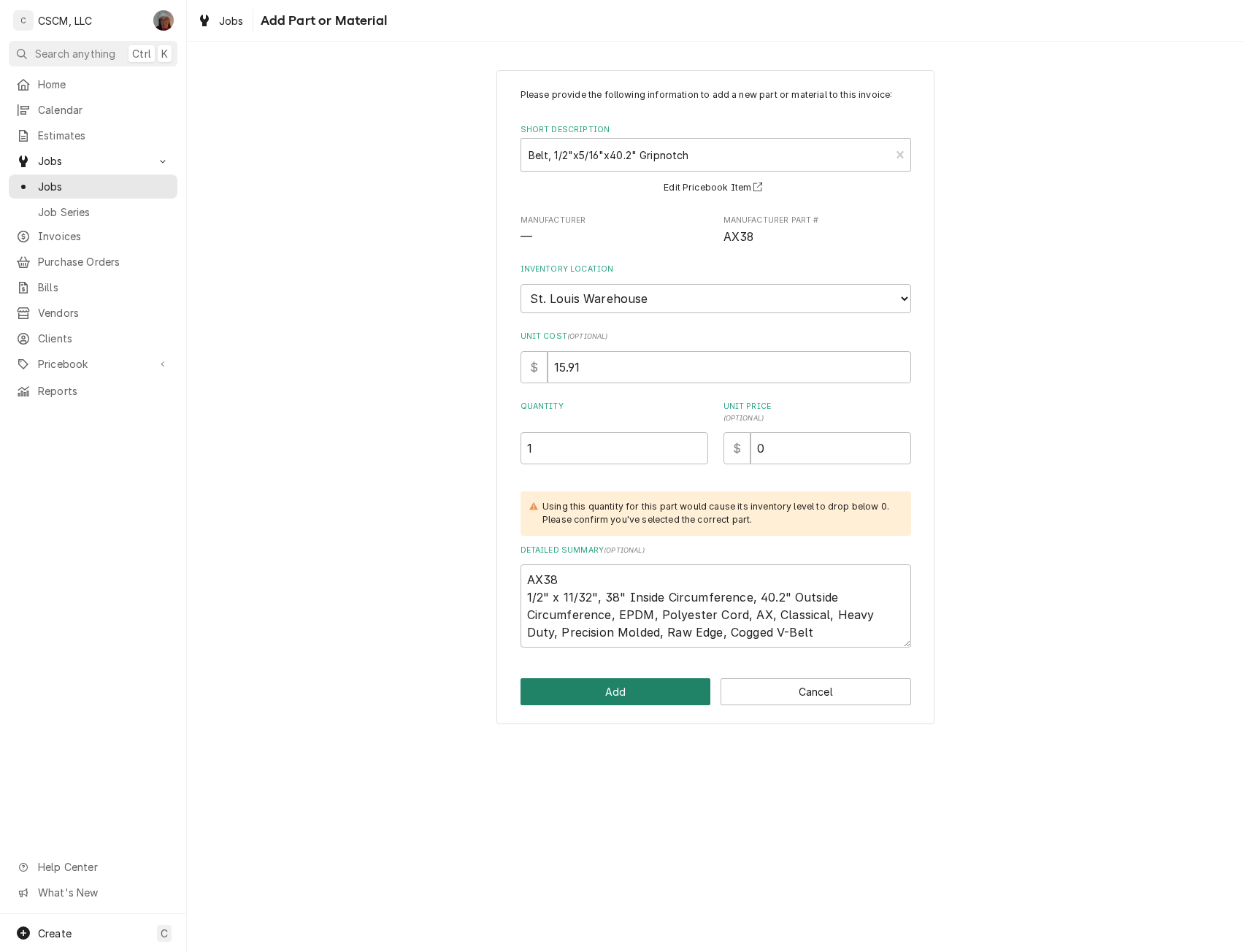
scroll to position [2113, 0]
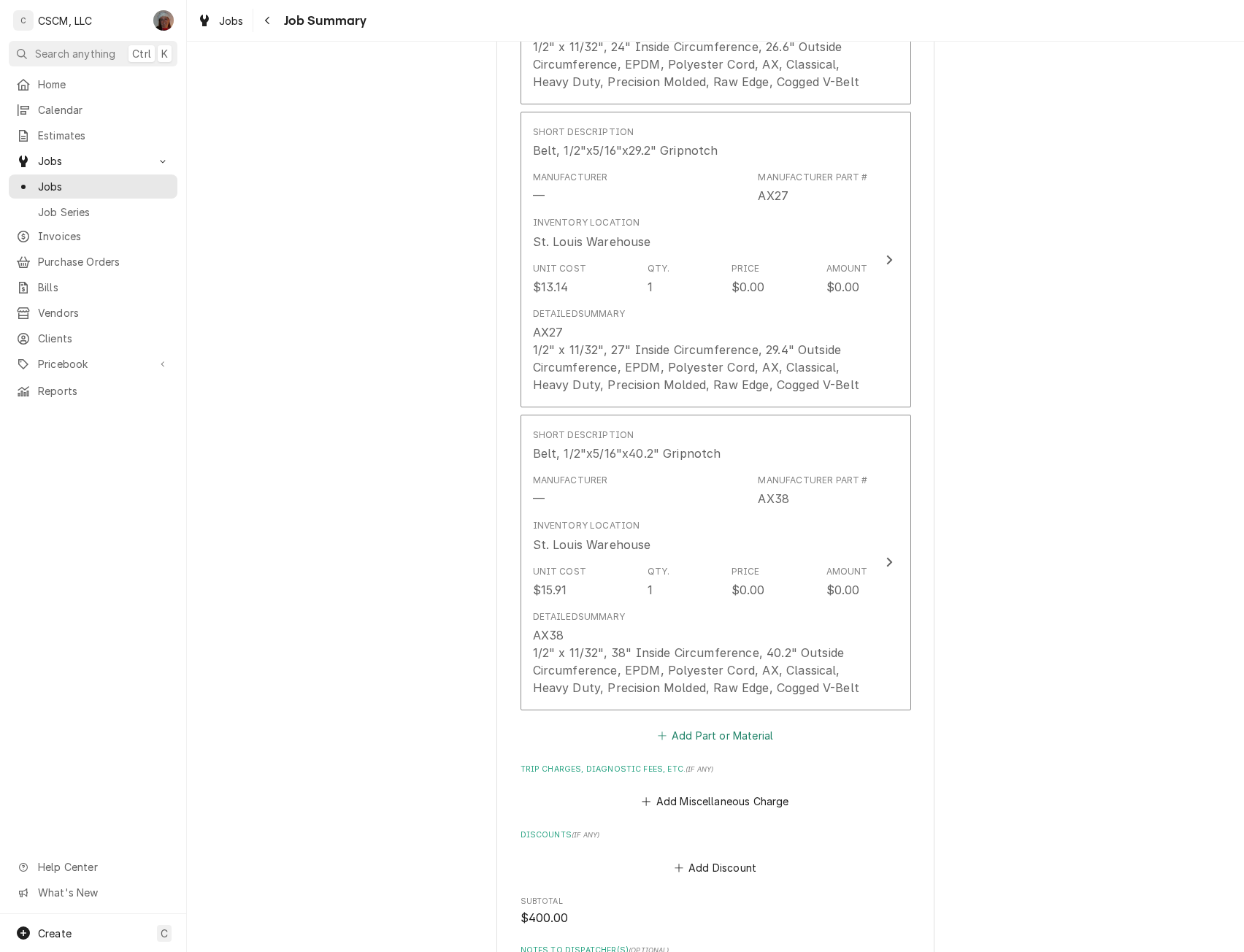
click at [689, 733] on button "Add Part or Material" at bounding box center [715, 735] width 120 height 20
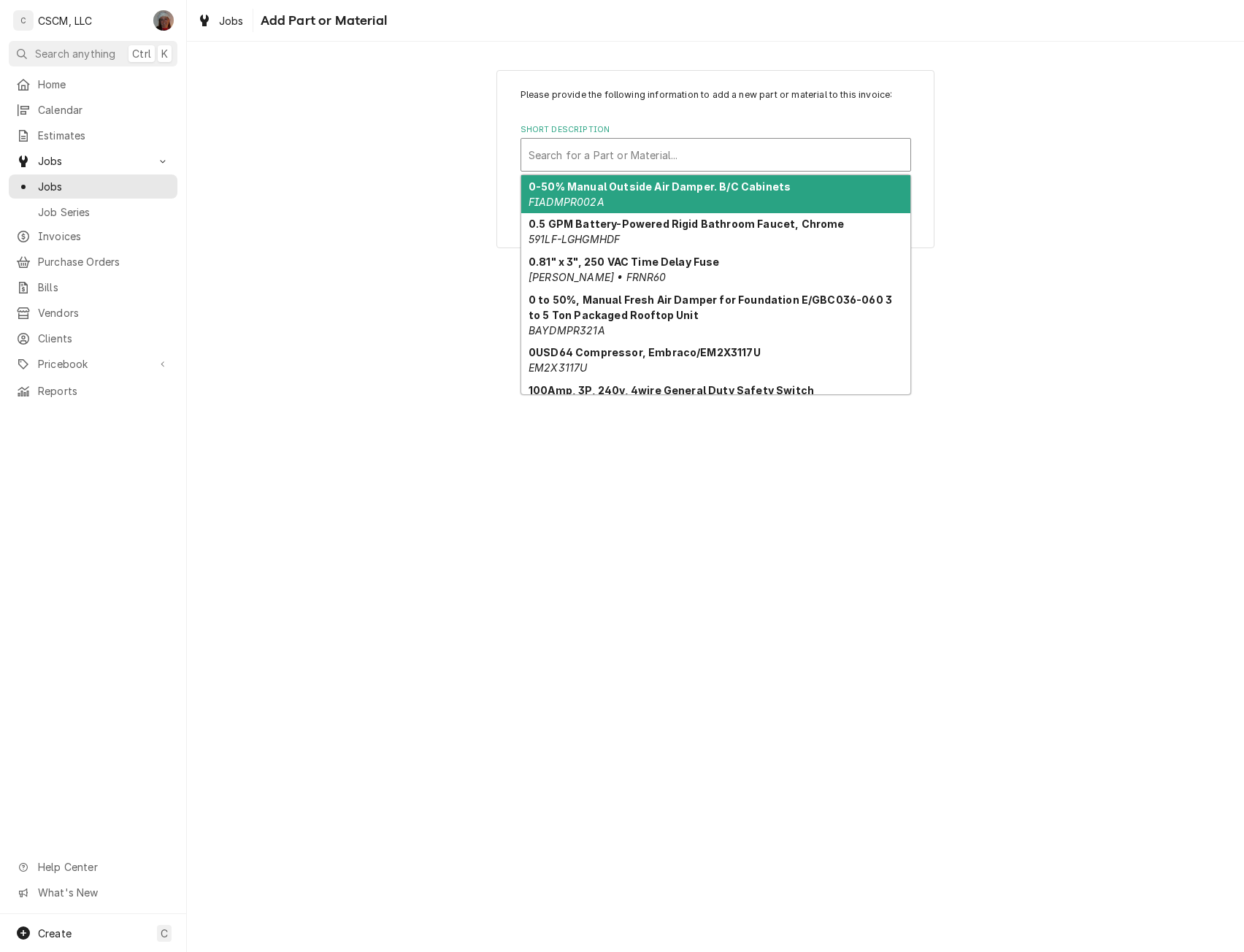
click at [662, 160] on div "Short Description" at bounding box center [716, 154] width 375 height 26
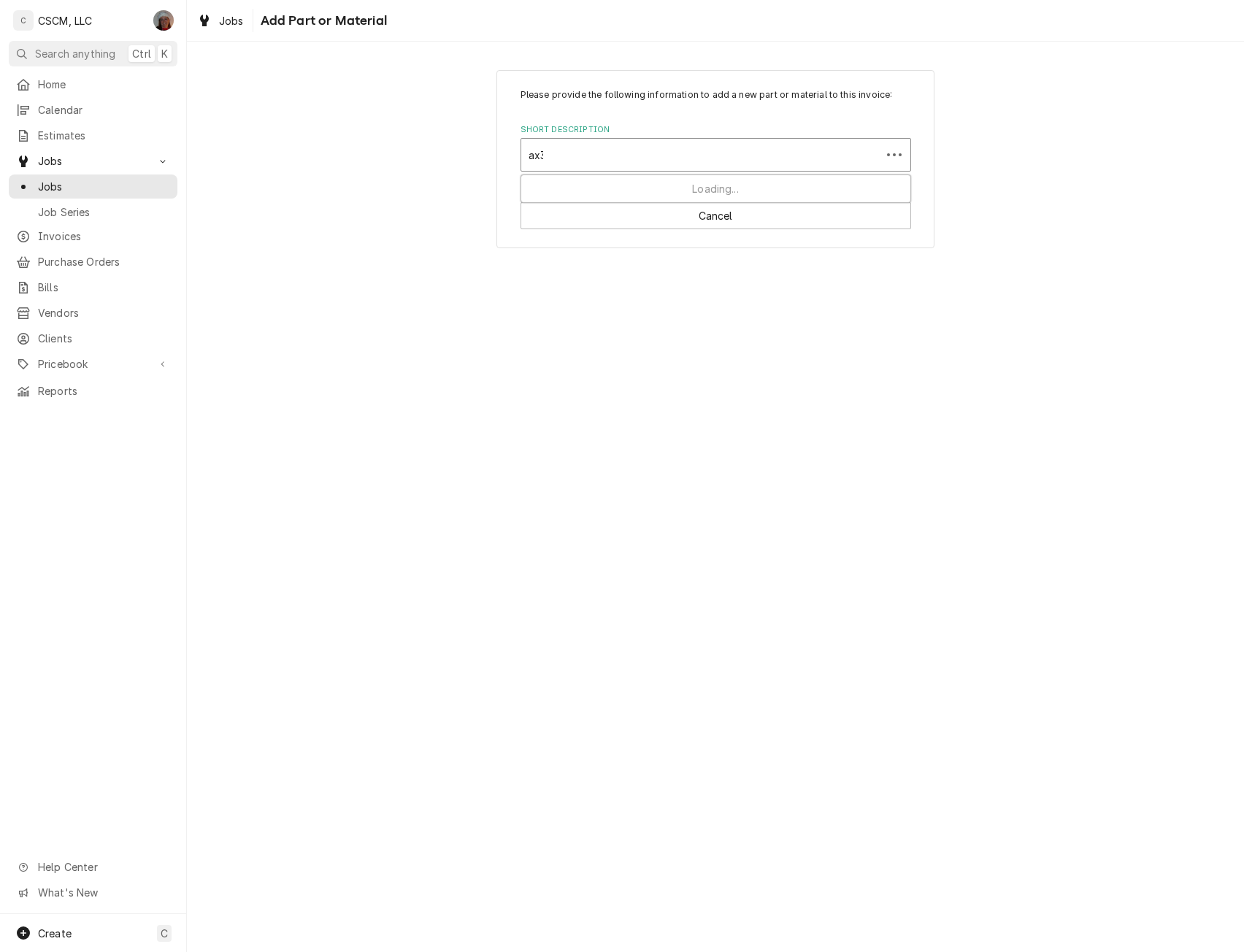
type input "ax39"
type textarea "x"
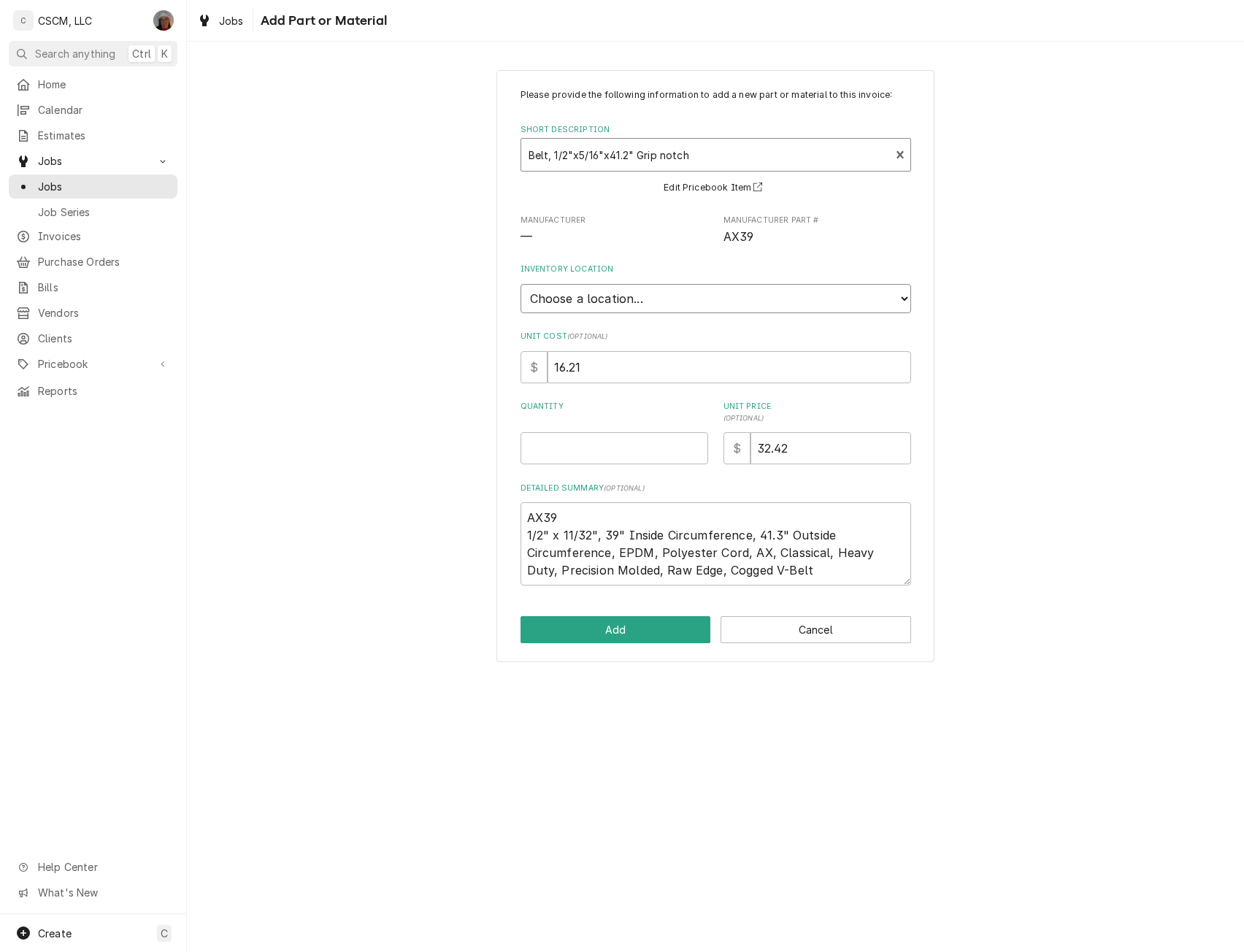
click at [655, 301] on select "Choose a location... Chris's Truck Colorado Main Warehouse Izaia's truck Jimmy'…" at bounding box center [716, 298] width 390 height 30
select select "422"
click at [521, 284] on select "Choose a location... Chris's Truck Colorado Main Warehouse Izaia's truck Jimmy'…" at bounding box center [716, 298] width 390 height 30
click at [601, 437] on input "Quantity" at bounding box center [614, 448] width 188 height 32
type textarea "x"
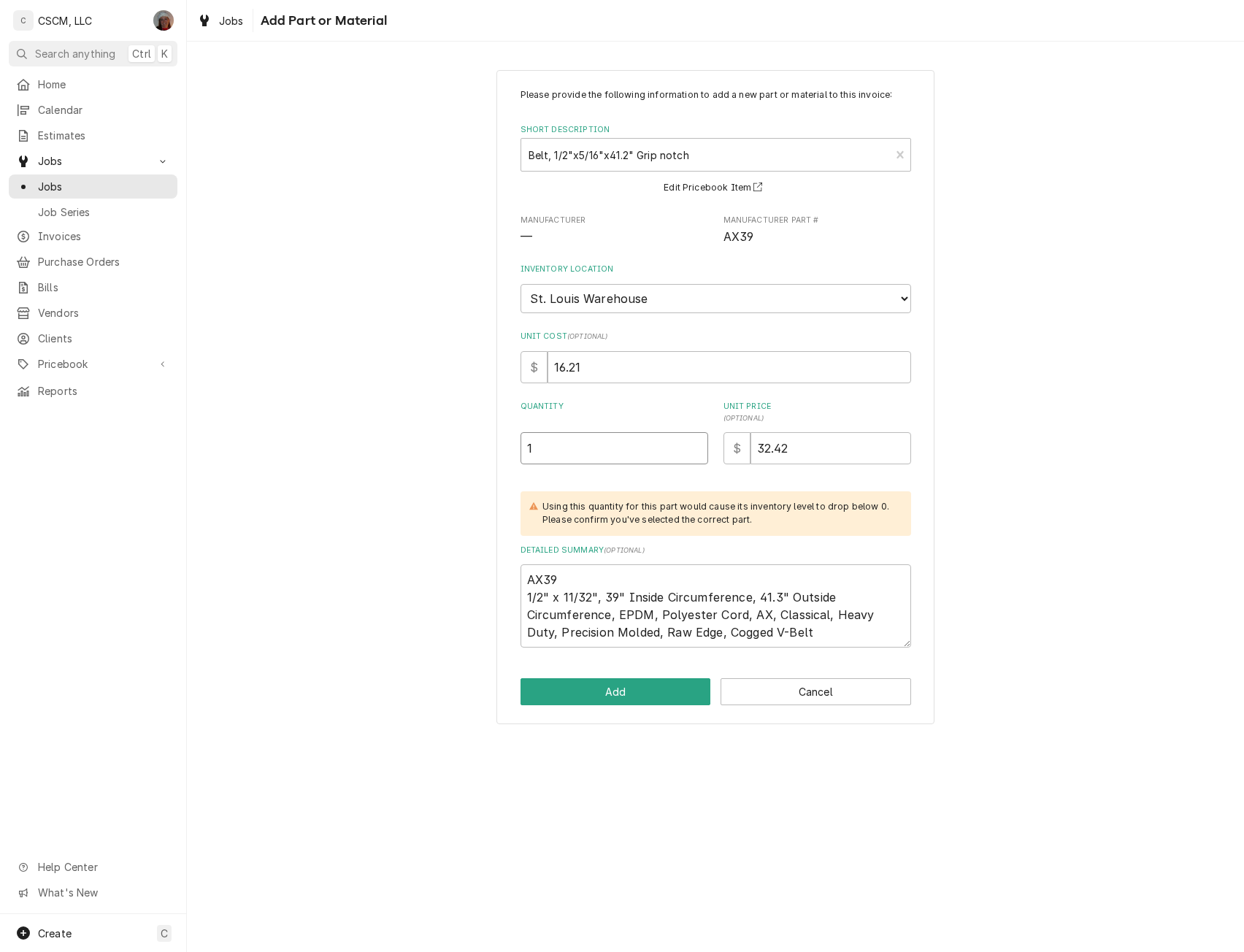
type input "1"
type textarea "x"
type input "0"
click at [608, 695] on button "Add" at bounding box center [616, 692] width 191 height 27
type textarea "x"
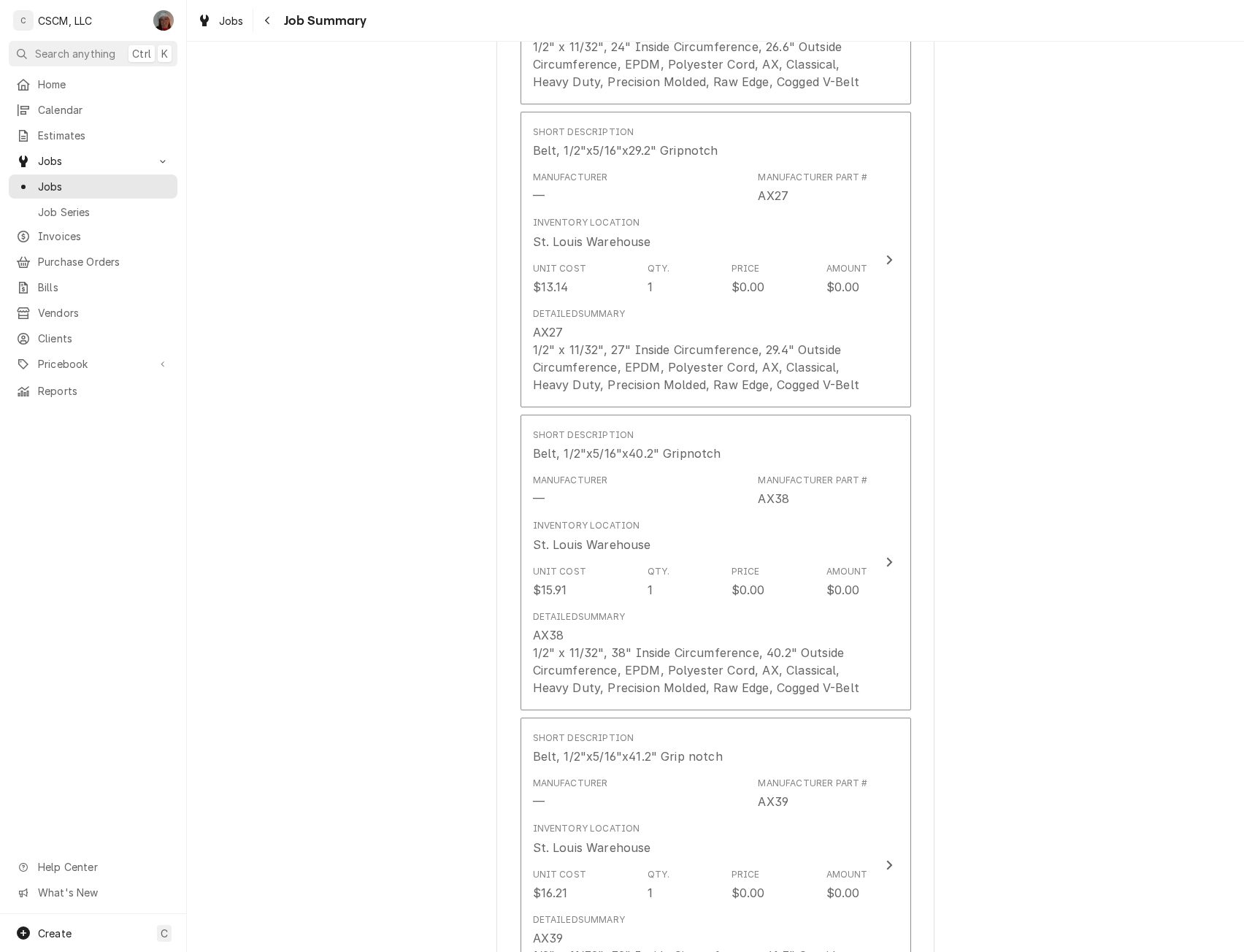
scroll to position [2719, 0]
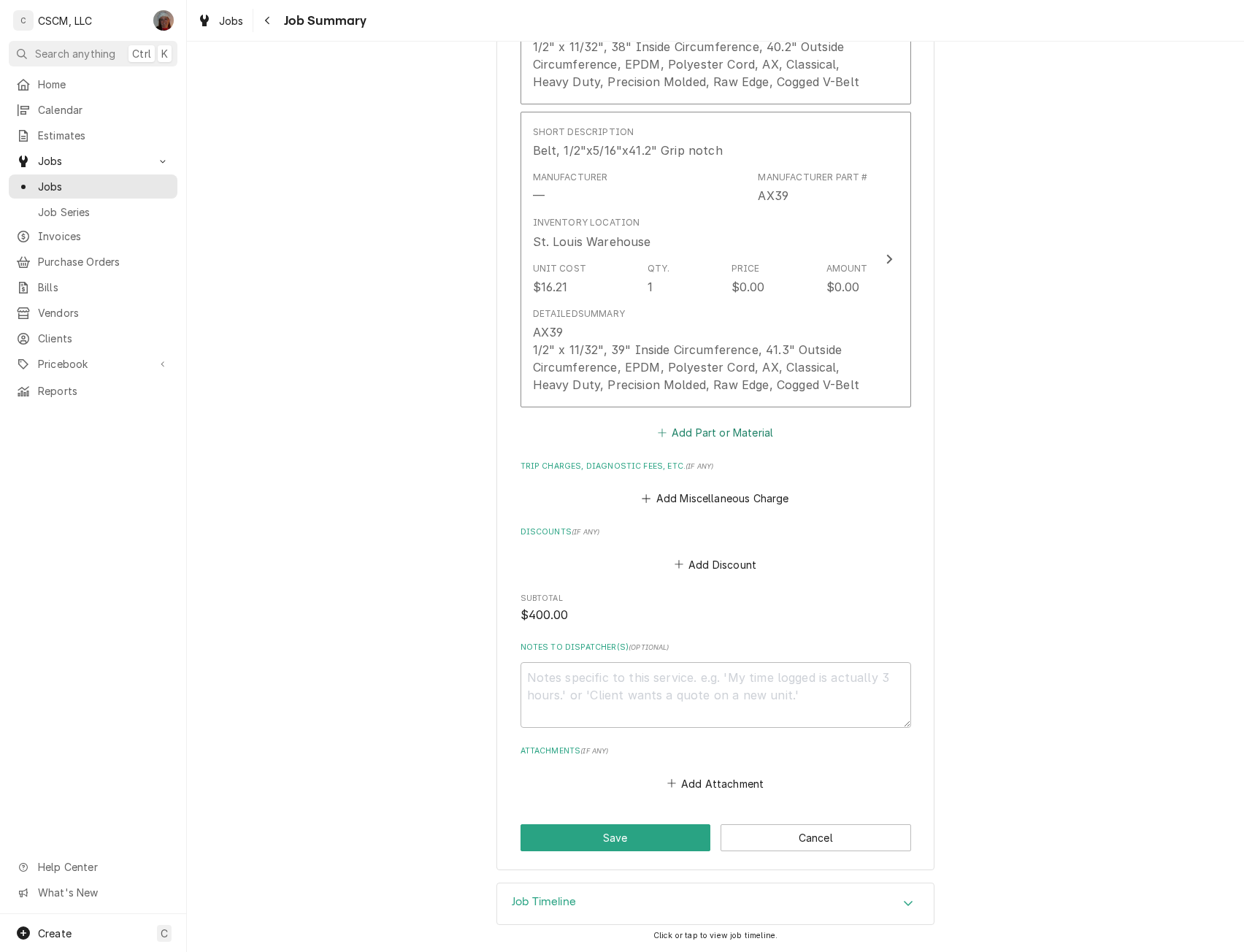
click at [673, 431] on button "Add Part or Material" at bounding box center [715, 432] width 120 height 20
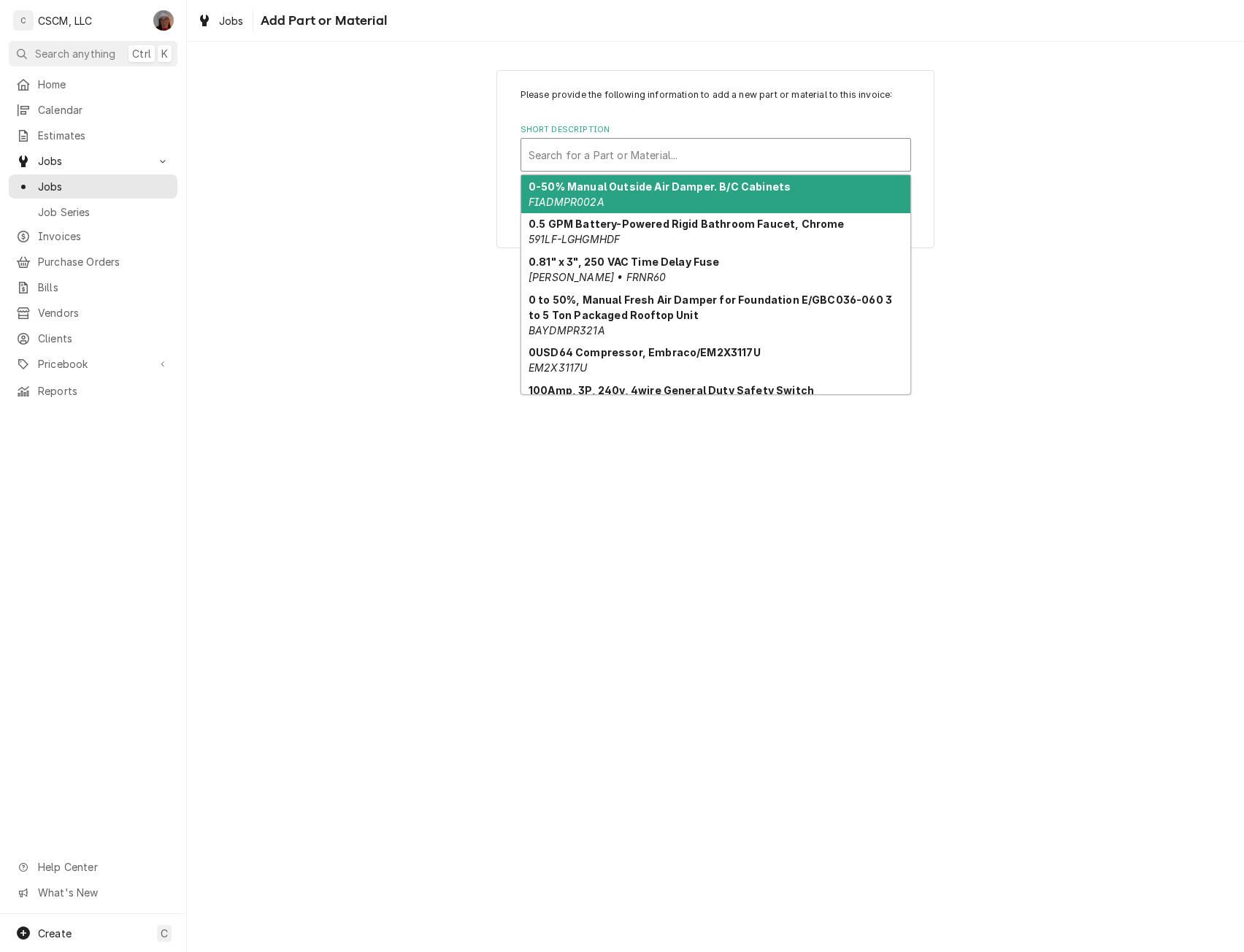
click at [619, 163] on div "Short Description" at bounding box center [716, 154] width 375 height 26
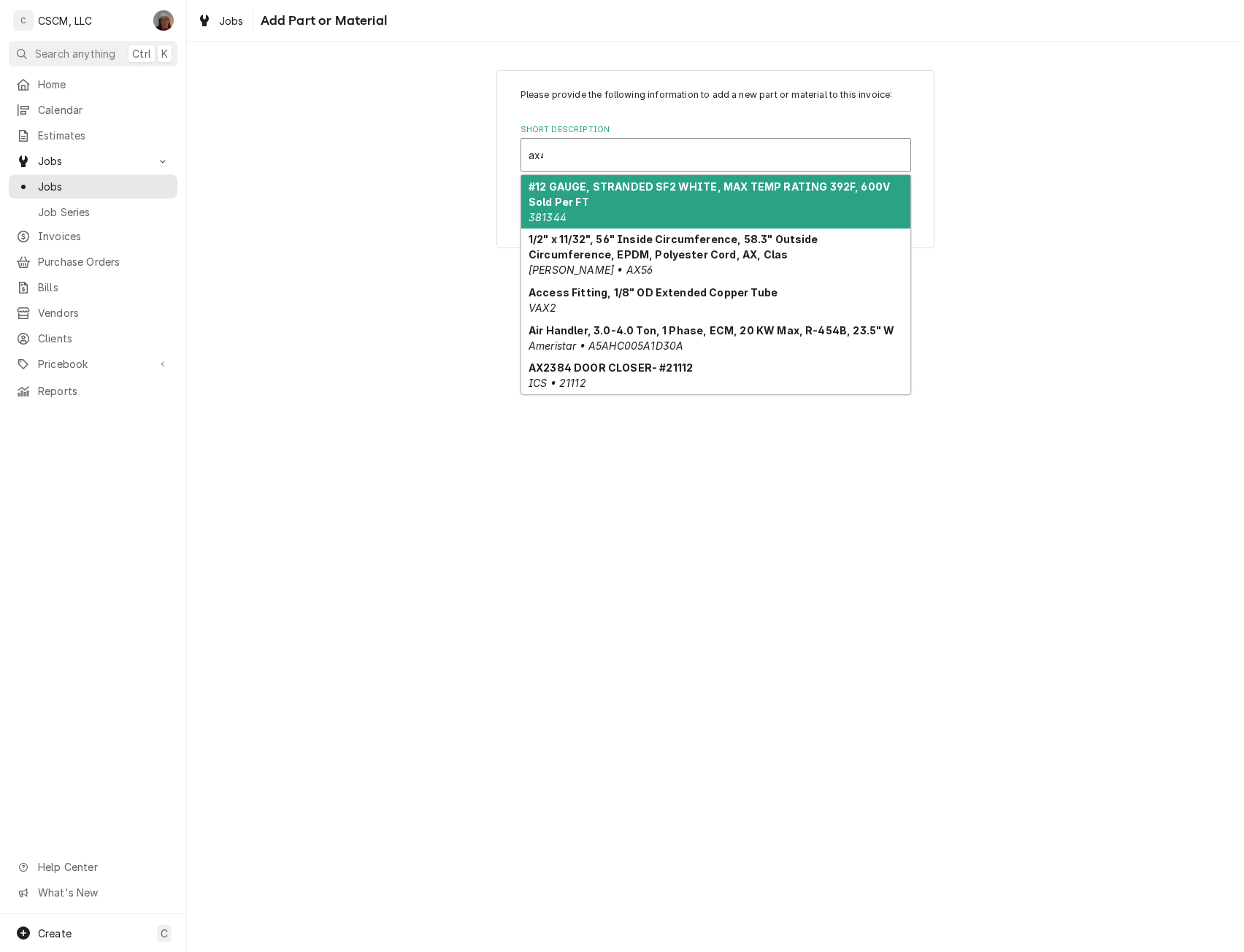
type input "ax46"
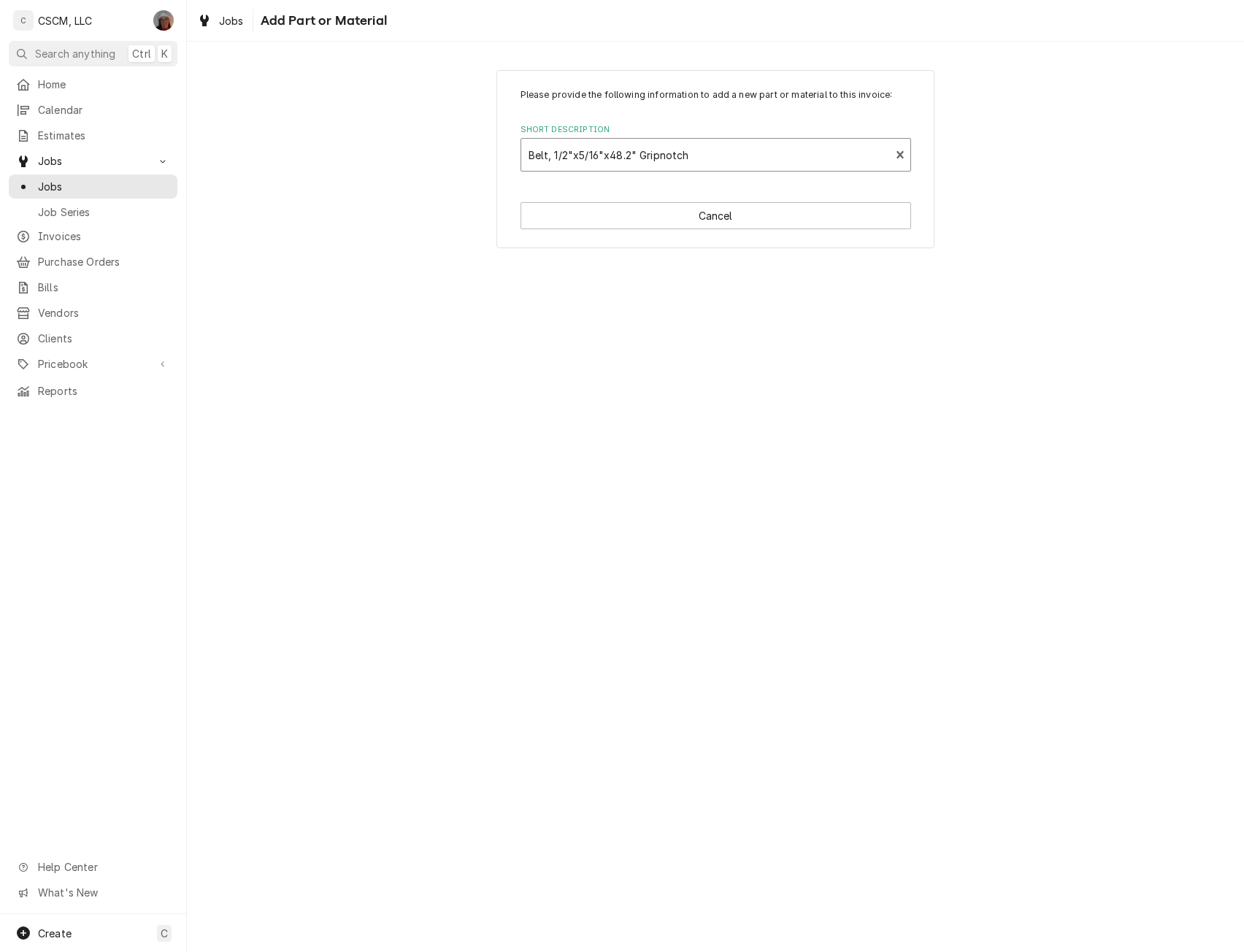
type textarea "x"
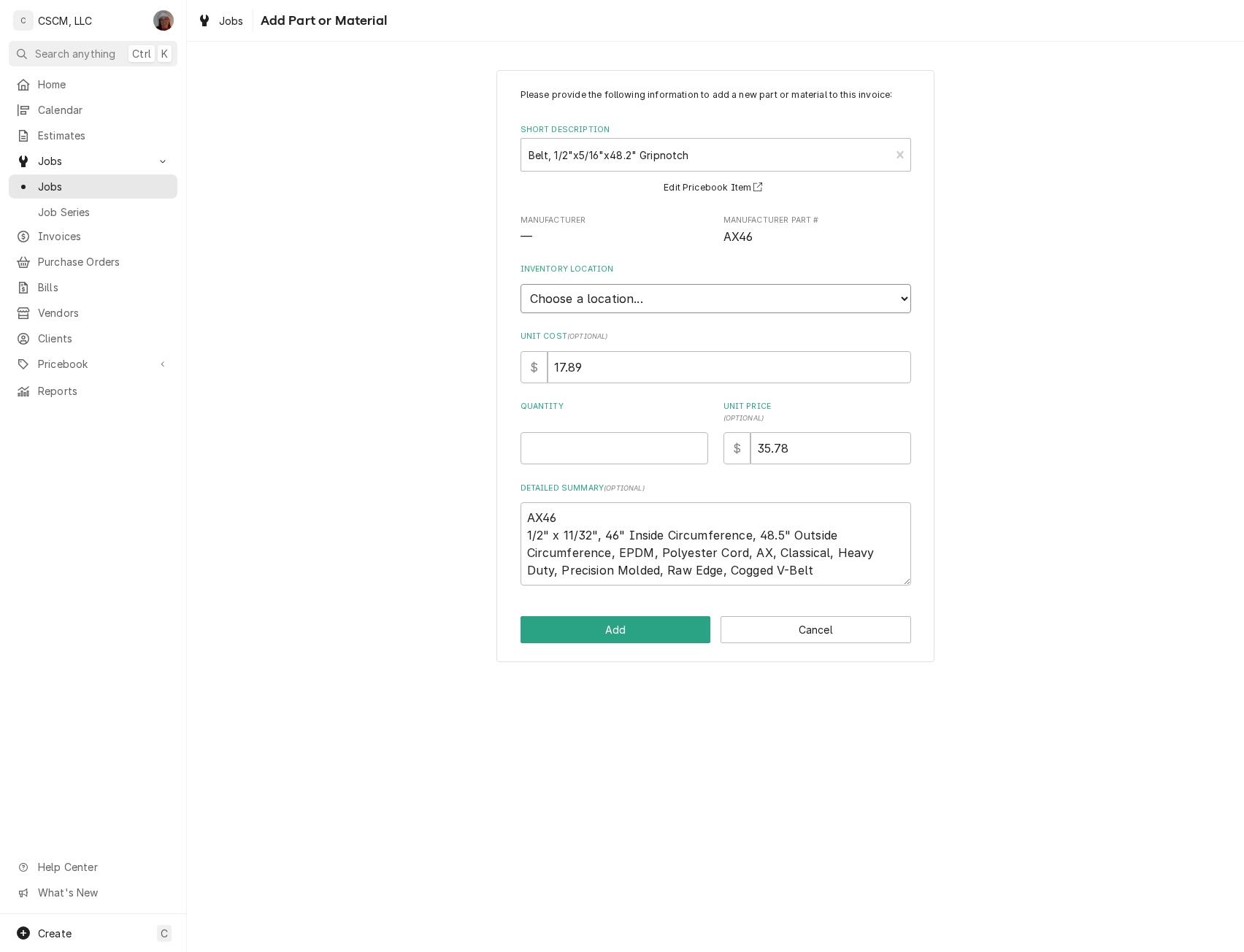
click at [641, 288] on select "Choose a location... Chris's Truck Colorado Main Warehouse Izaia's truck Jimmy'…" at bounding box center [716, 298] width 390 height 30
select select "422"
click at [521, 284] on select "Choose a location... Chris's Truck Colorado Main Warehouse Izaia's truck Jimmy'…" at bounding box center [716, 298] width 390 height 30
click at [588, 446] on input "Quantity" at bounding box center [614, 448] width 188 height 32
type textarea "x"
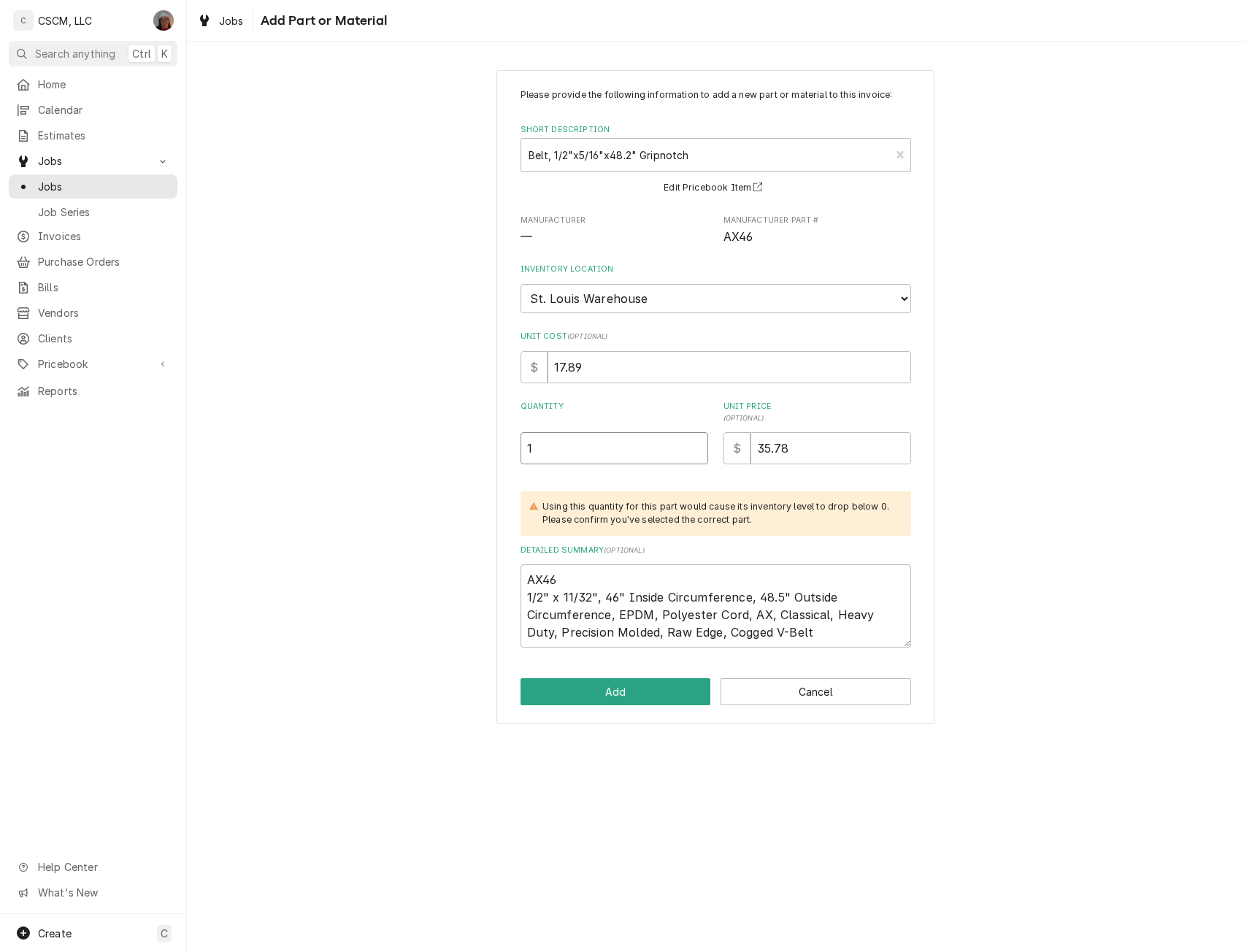
type input "1"
type textarea "x"
type input "0"
click at [603, 682] on button "Add" at bounding box center [616, 692] width 191 height 27
type textarea "x"
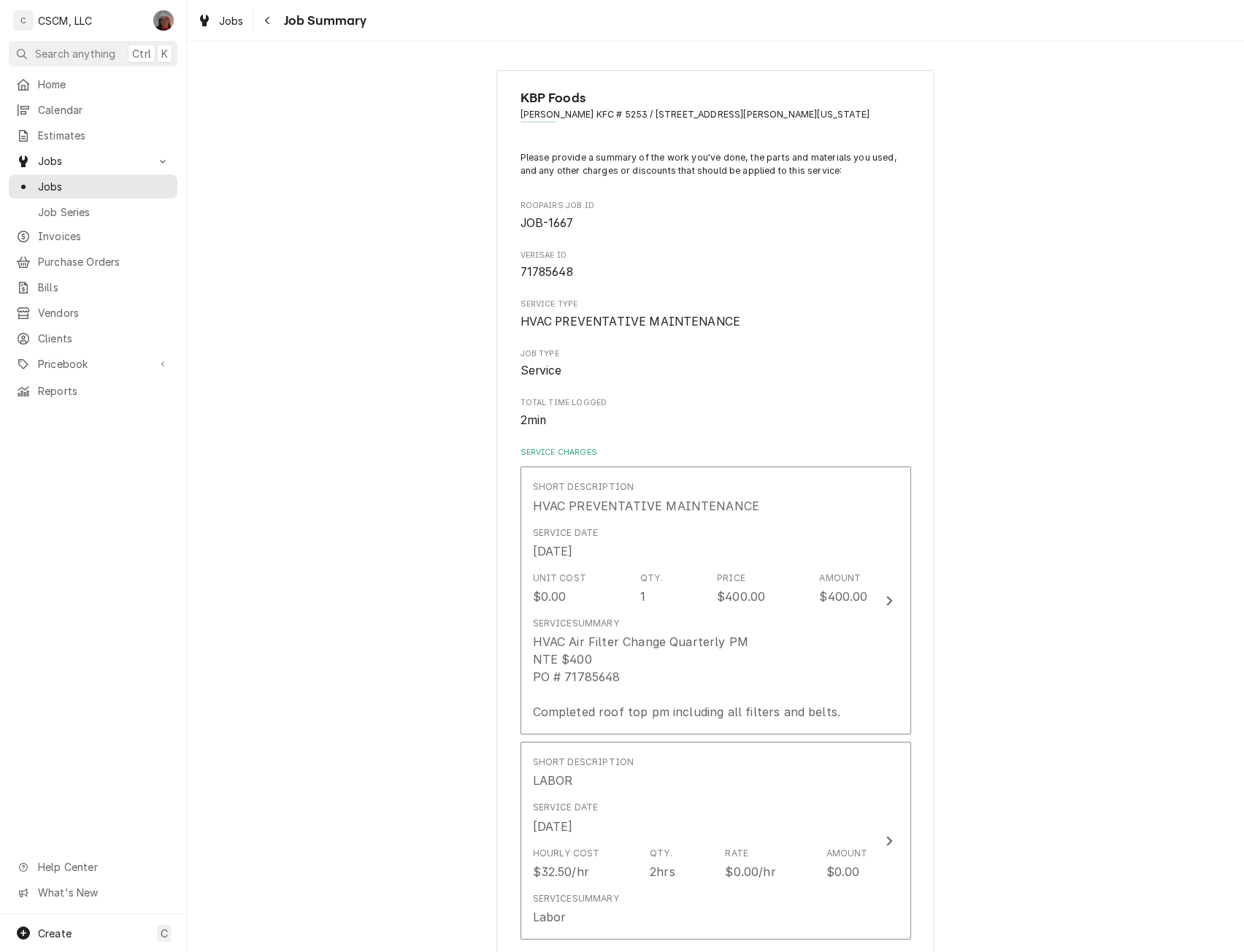
scroll to position [2719, 0]
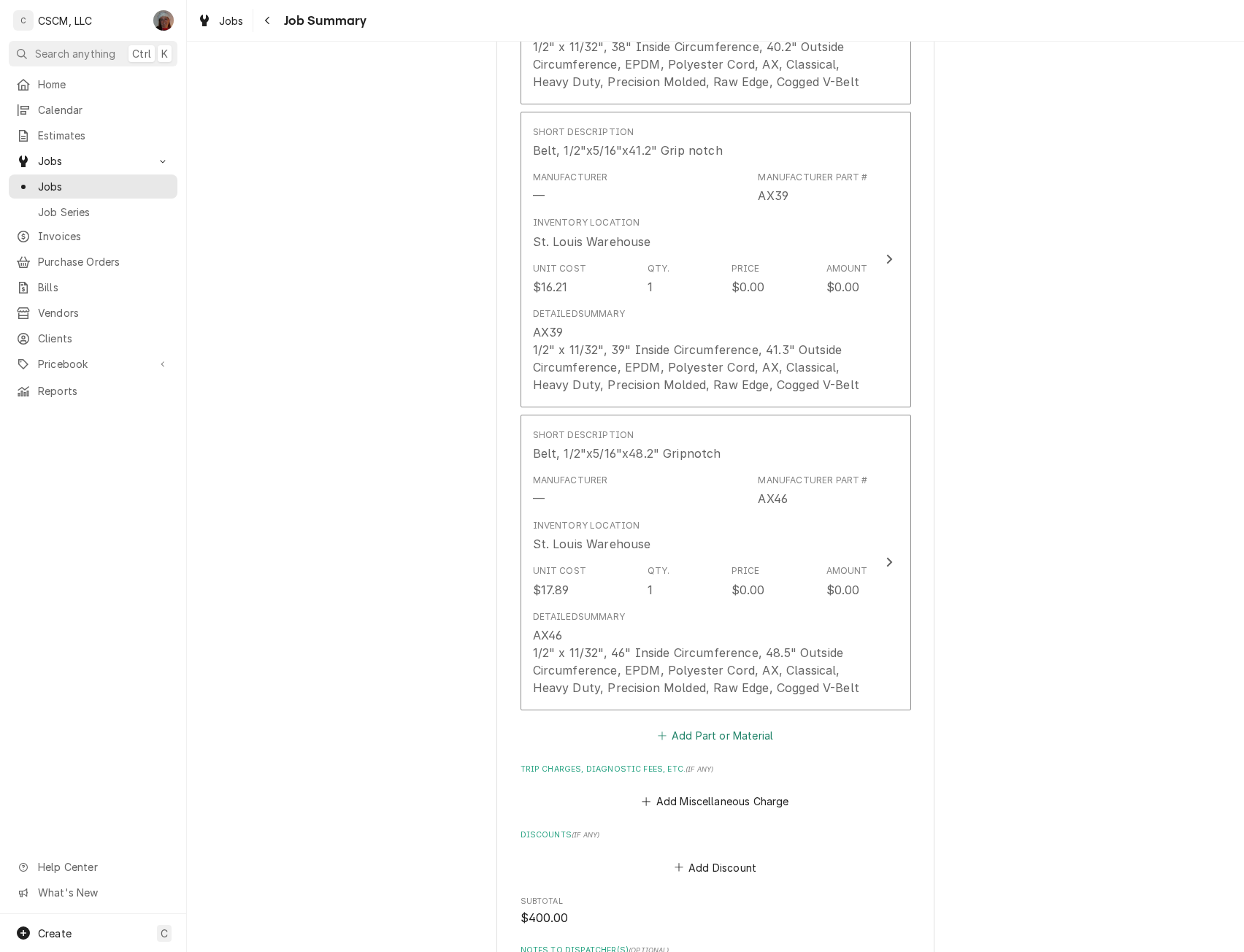
click at [695, 726] on button "Add Part or Material" at bounding box center [715, 735] width 120 height 20
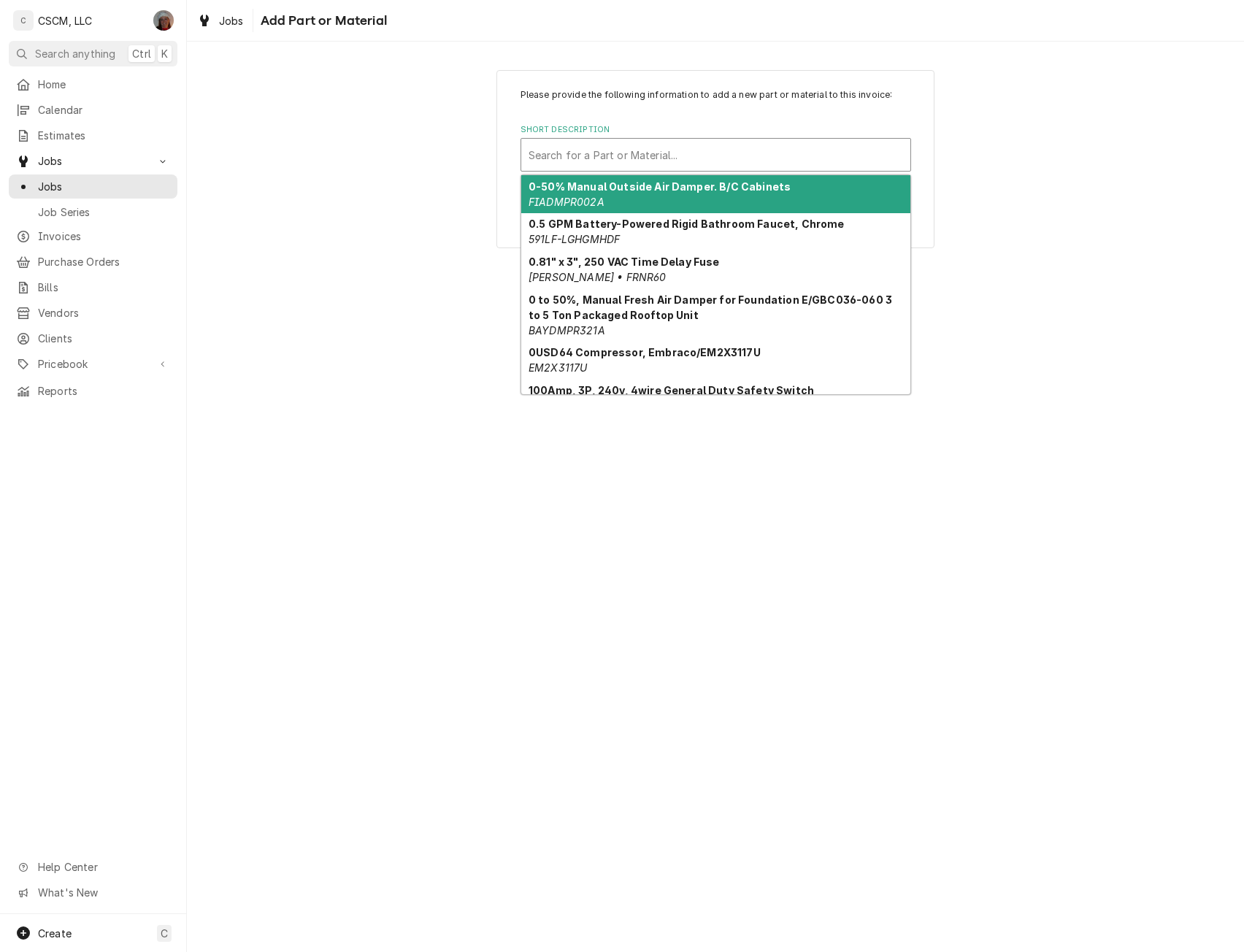
click at [657, 142] on div "Short Description" at bounding box center [716, 154] width 375 height 26
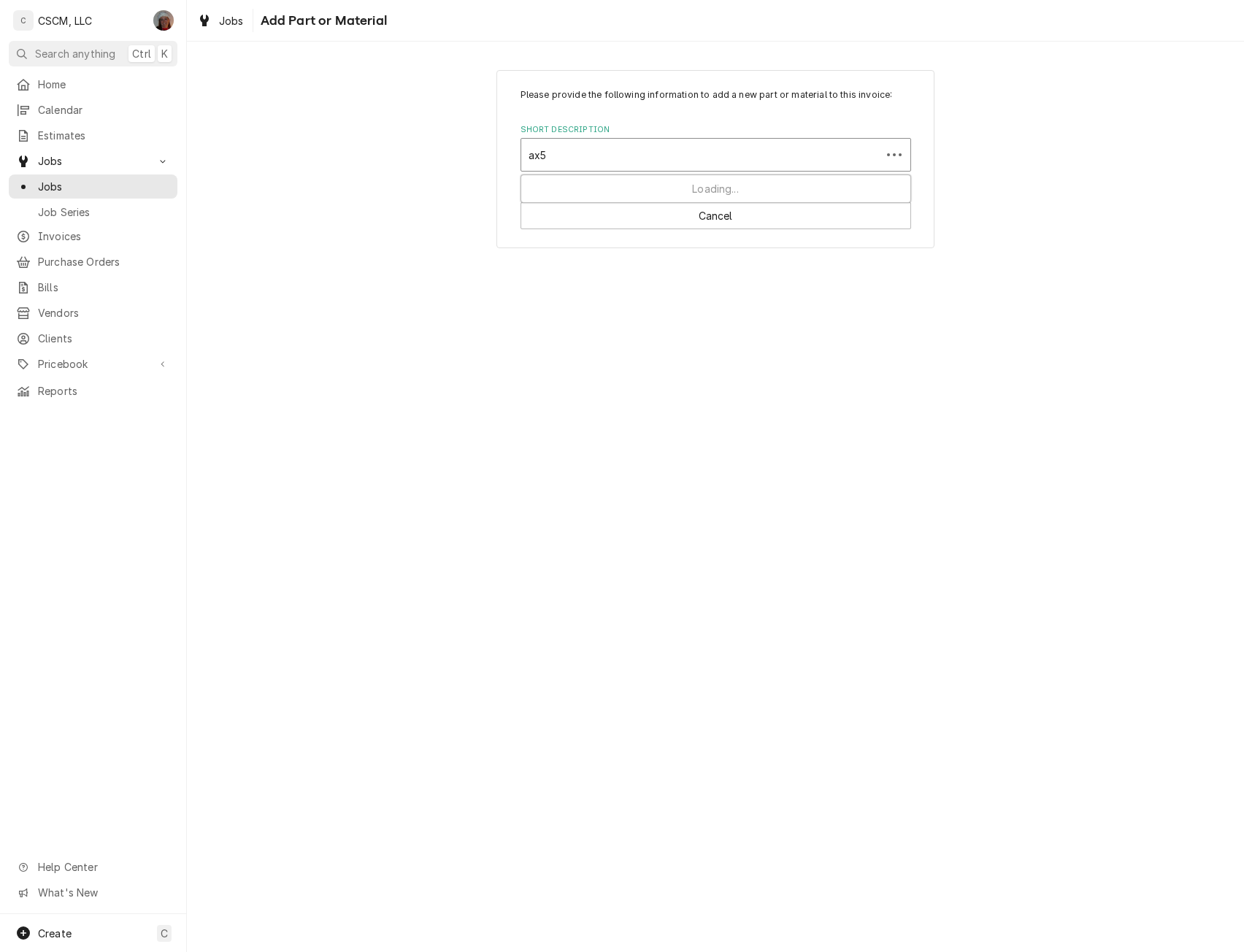
type input "ax54"
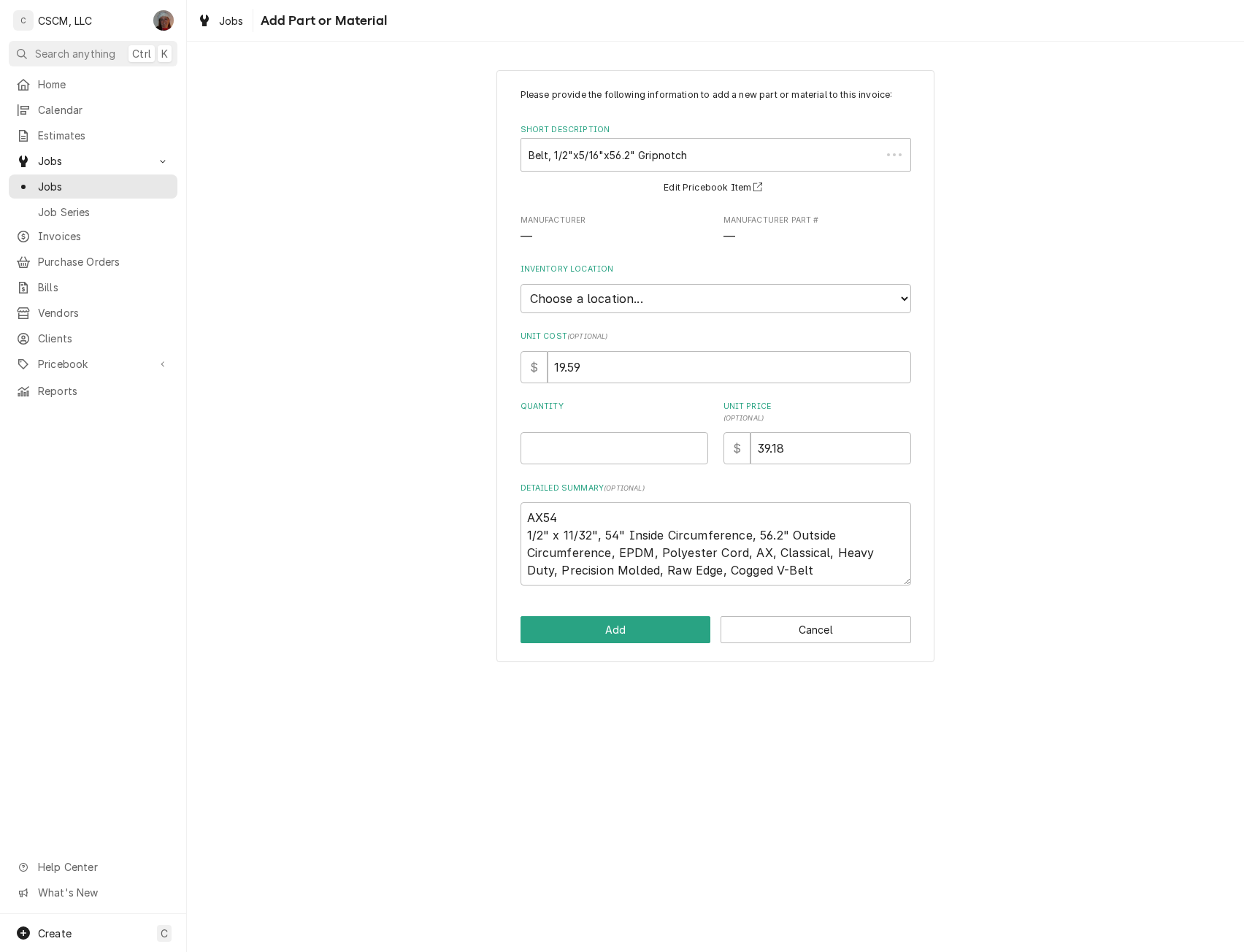
type textarea "x"
click at [645, 300] on select "Choose a location... Chris's Truck Colorado Main Warehouse Izaia's truck Jimmy'…" at bounding box center [716, 298] width 390 height 30
select select "422"
click at [521, 284] on select "Choose a location... Chris's Truck Colorado Main Warehouse Izaia's truck Jimmy'…" at bounding box center [716, 298] width 390 height 30
click at [563, 433] on input "Quantity" at bounding box center [614, 448] width 188 height 32
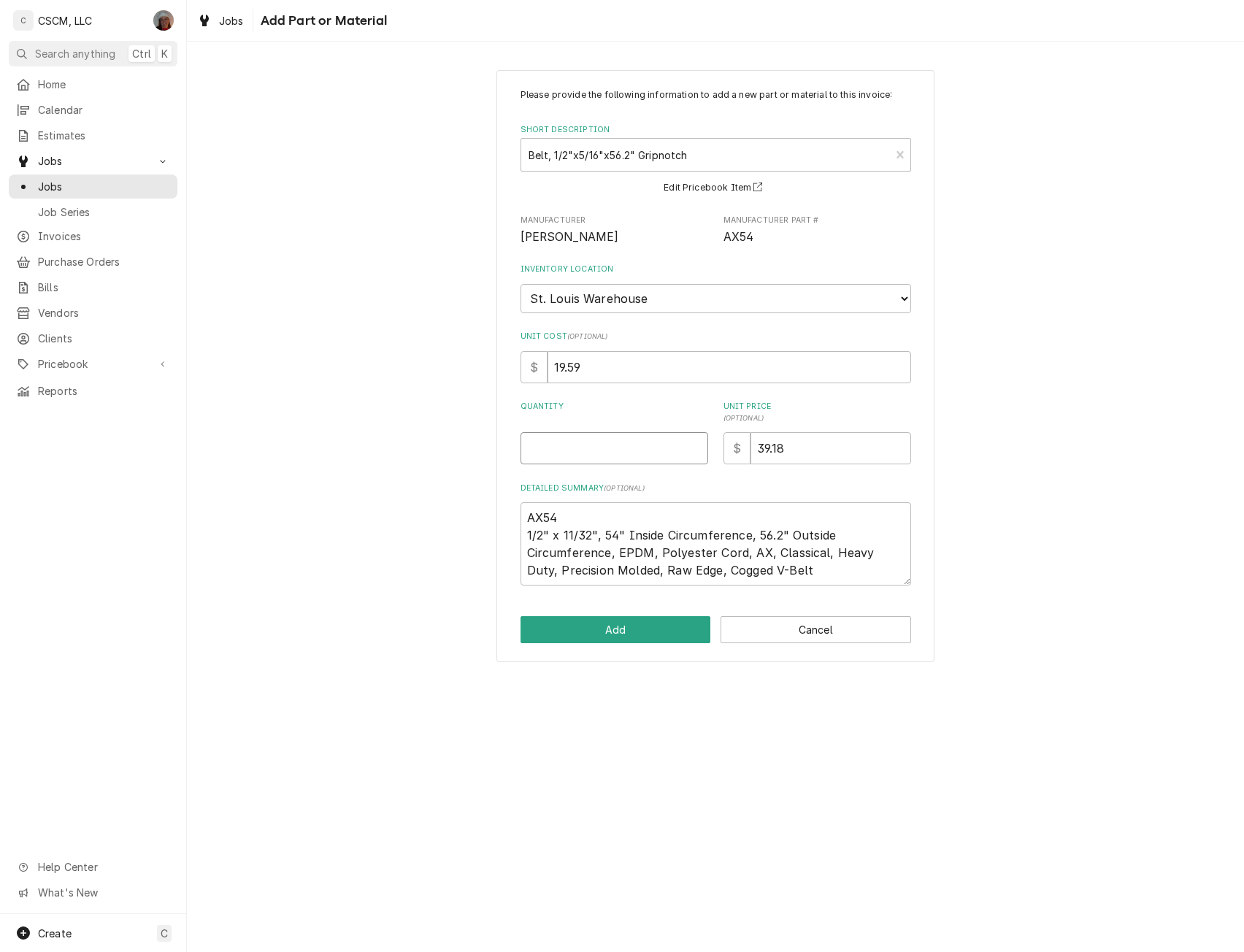
type textarea "x"
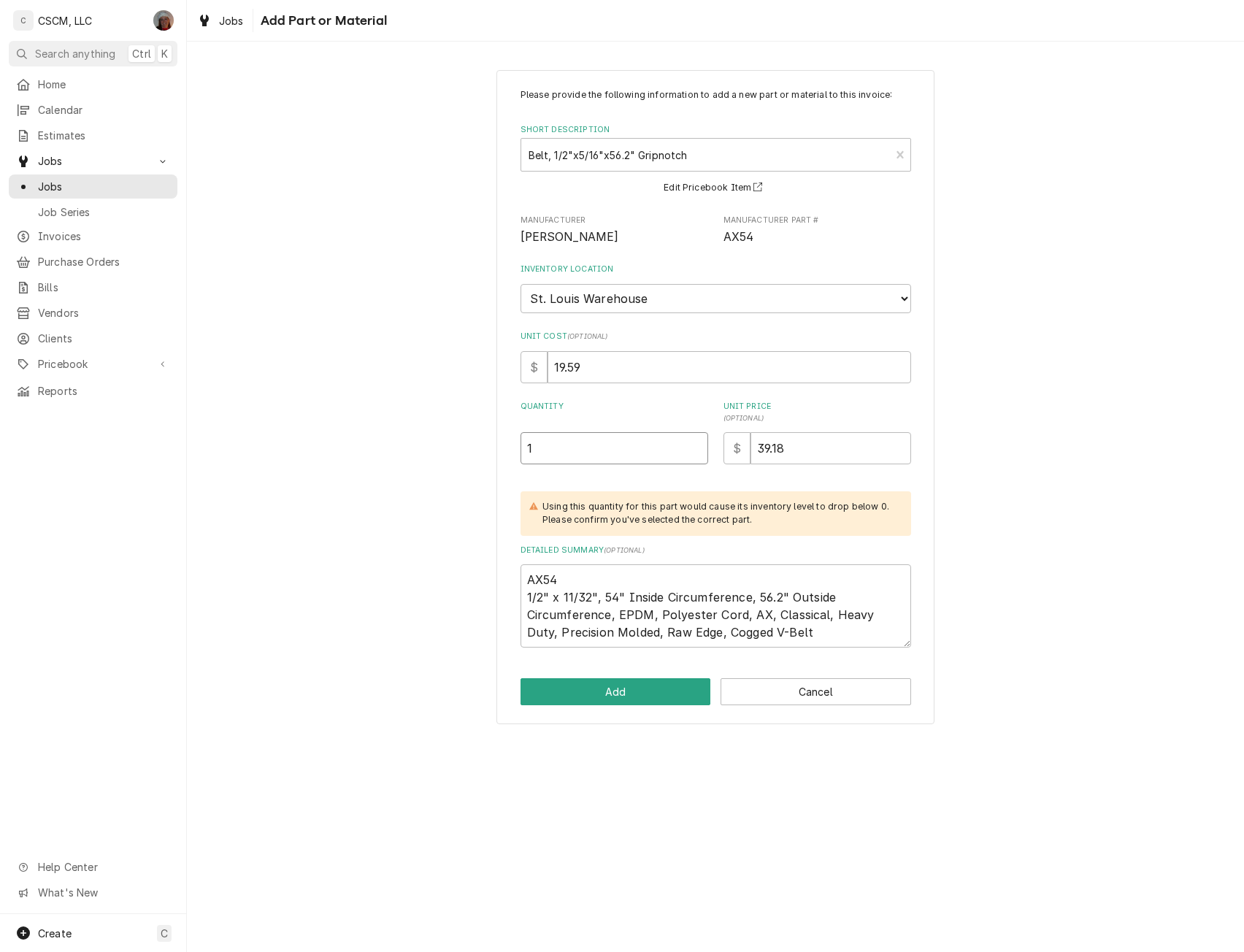
type input "1"
type textarea "x"
type input "0"
click at [597, 692] on button "Add" at bounding box center [616, 692] width 191 height 27
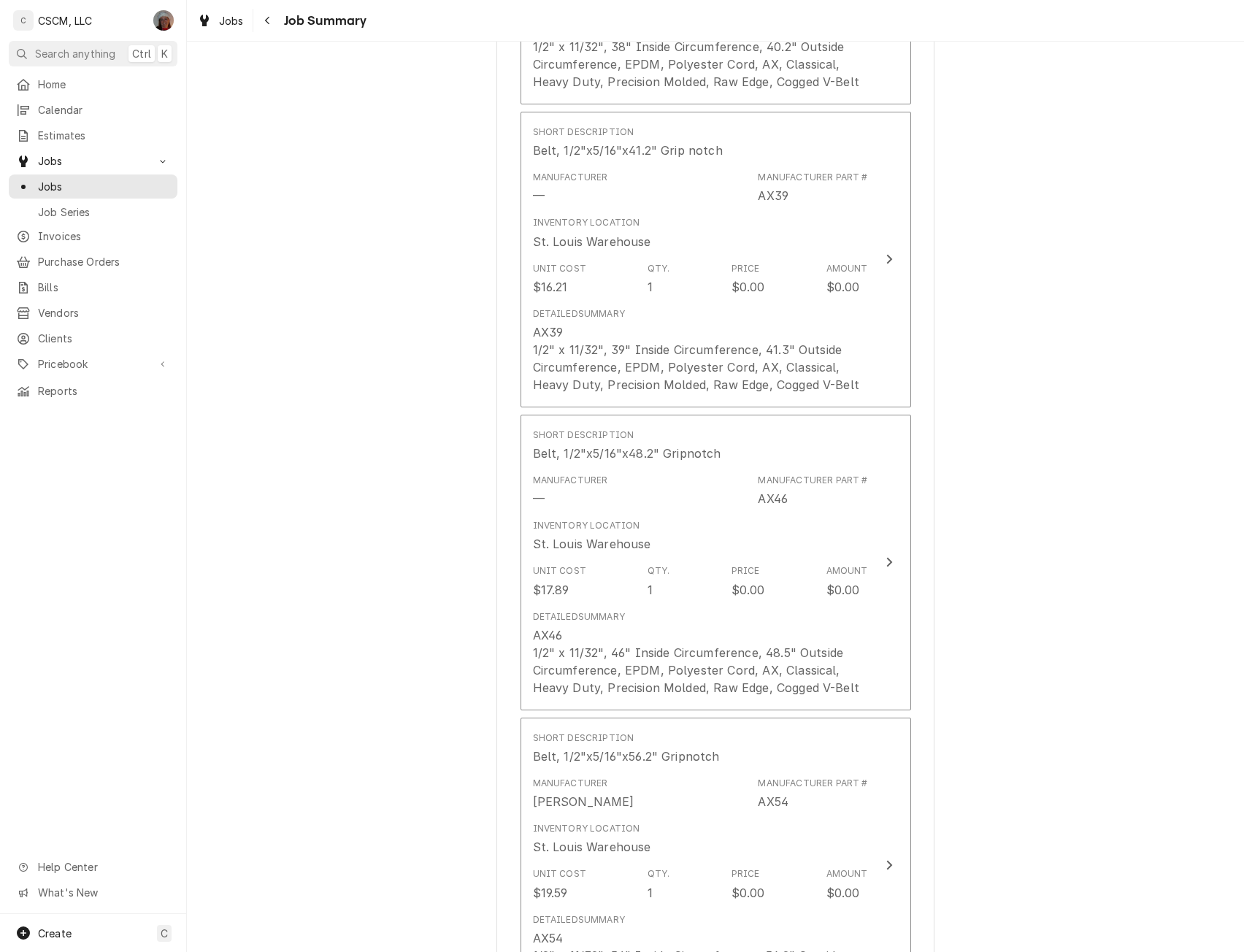
scroll to position [3324, 0]
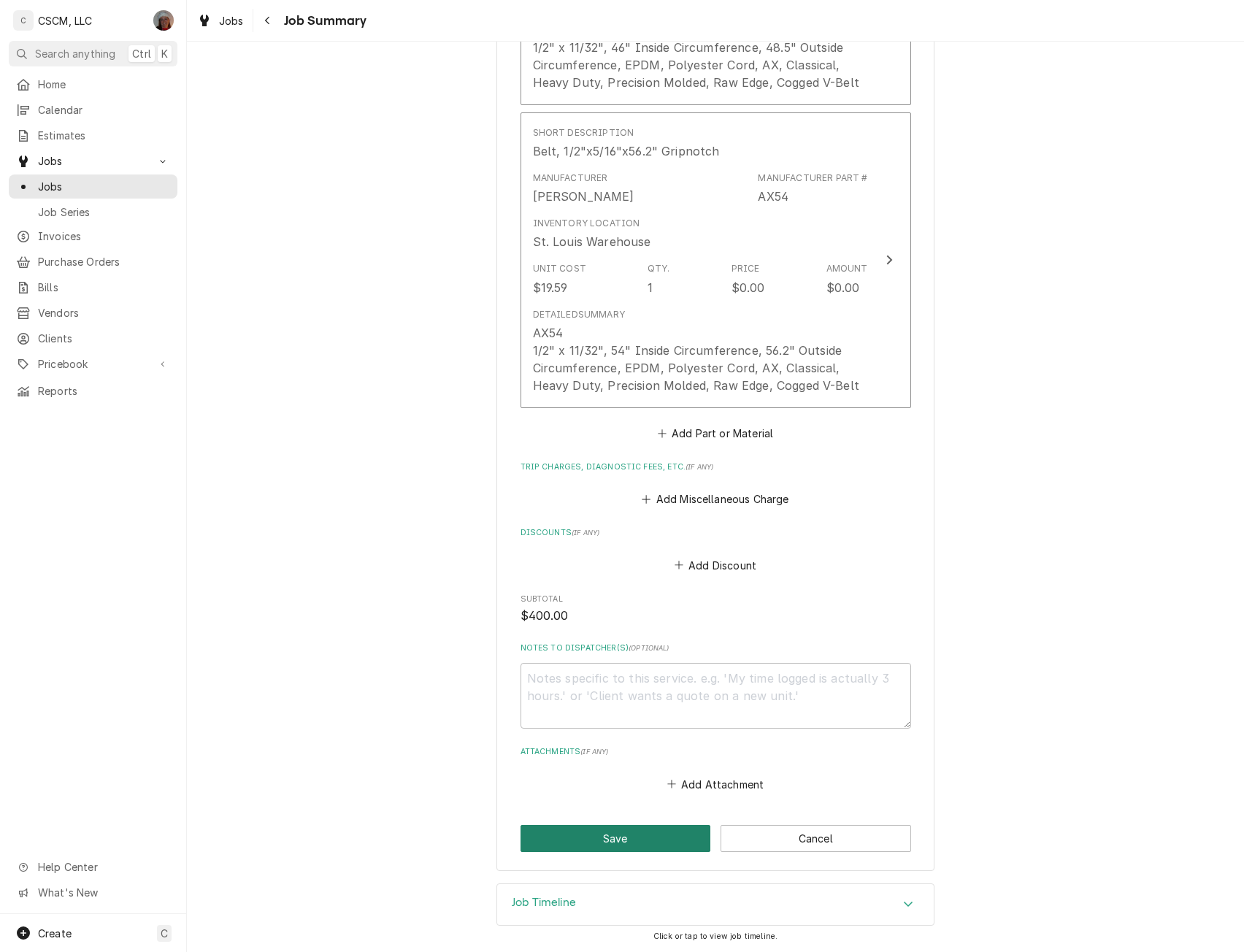
click at [602, 832] on button "Save" at bounding box center [616, 838] width 191 height 27
type textarea "x"
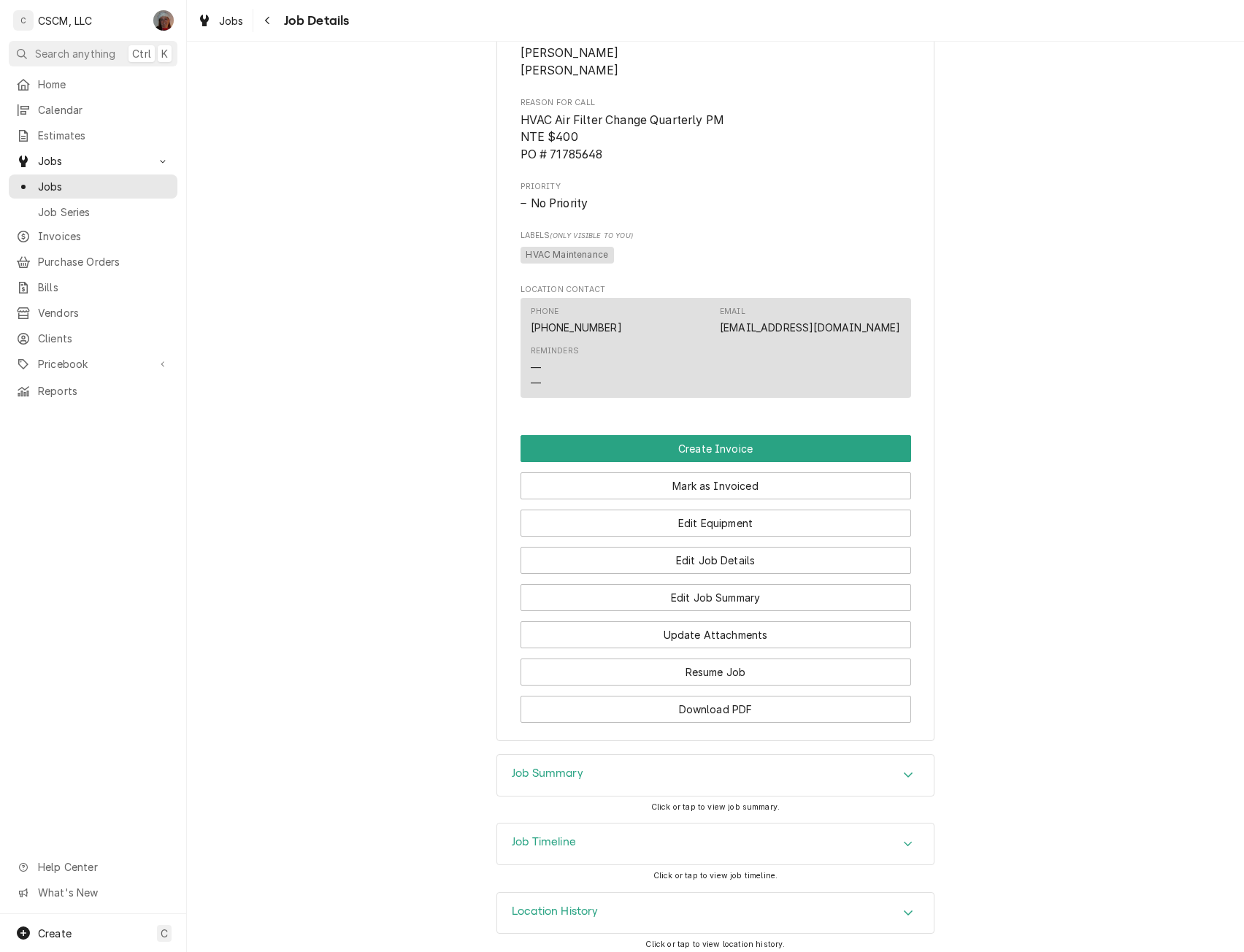
scroll to position [957, 0]
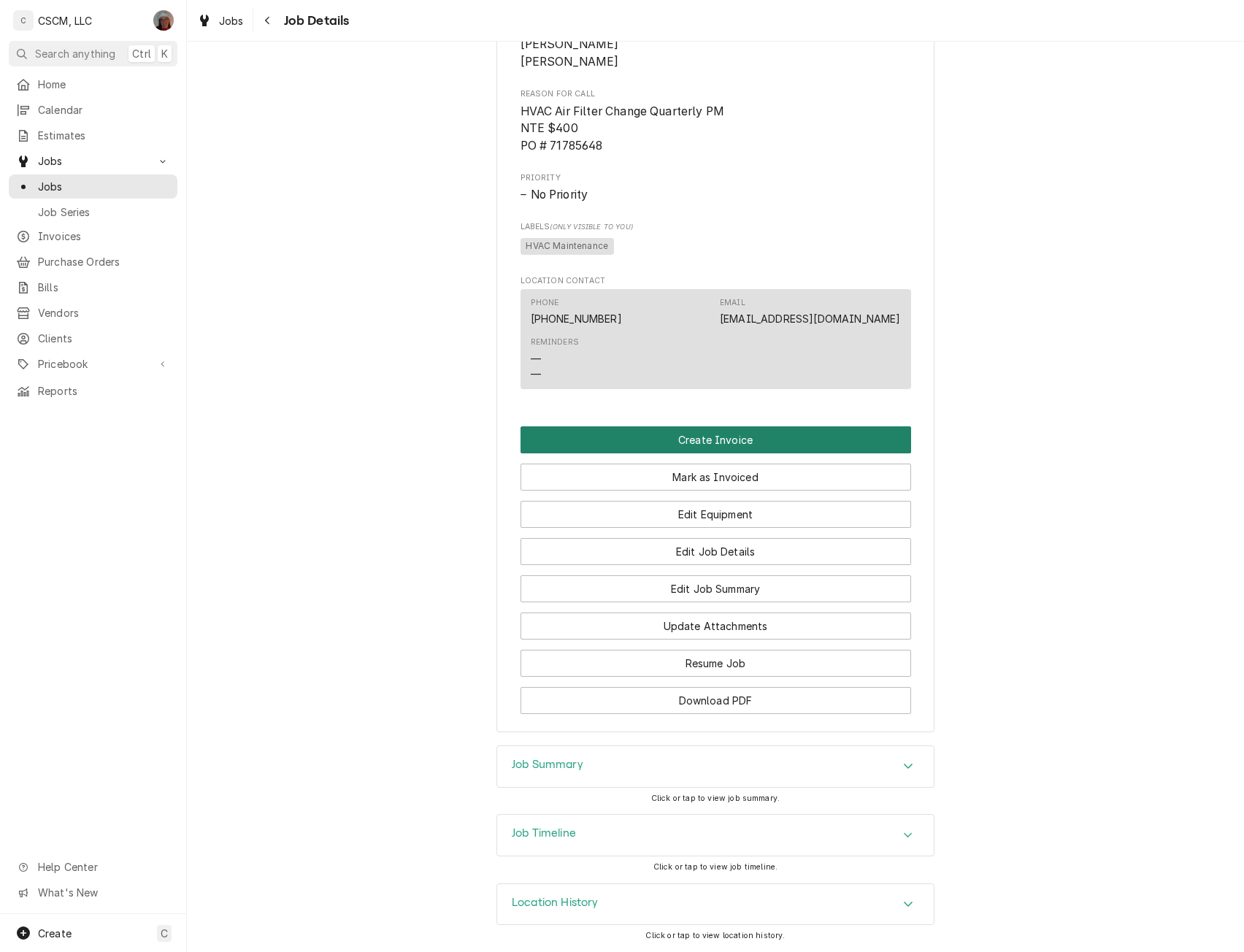
click at [704, 433] on button "Create Invoice" at bounding box center [716, 440] width 390 height 27
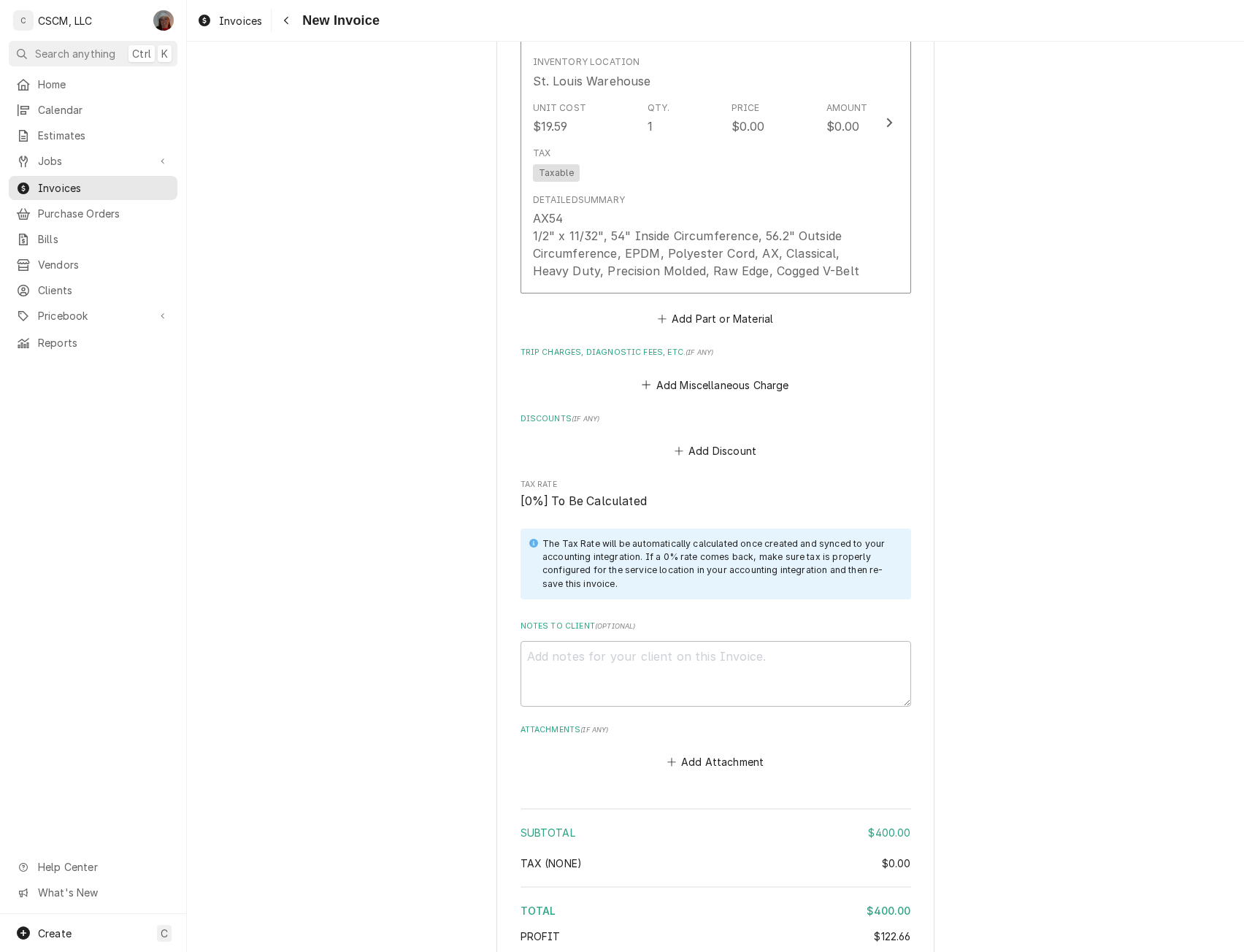
scroll to position [5070, 0]
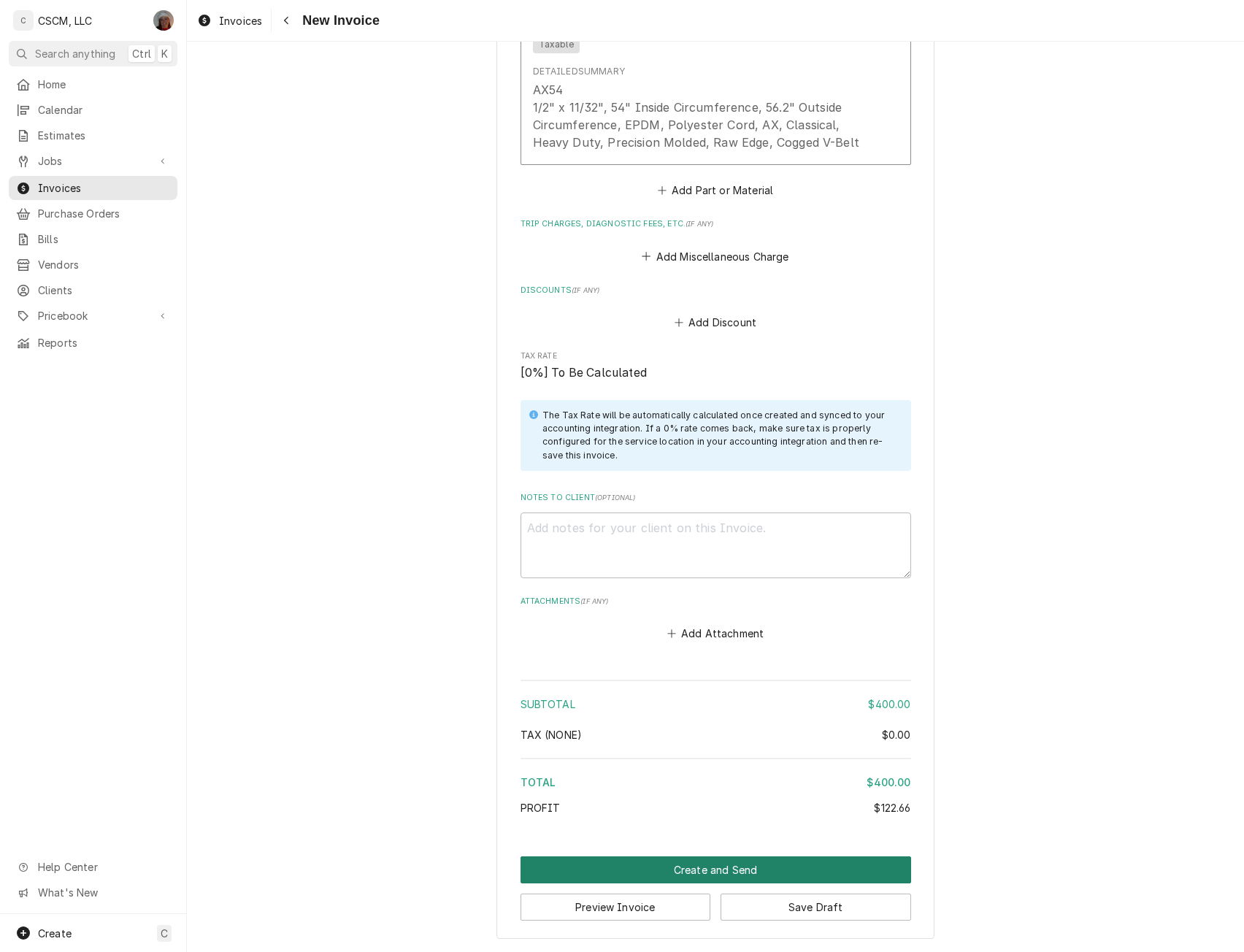
click at [697, 866] on button "Create and Send" at bounding box center [716, 870] width 390 height 27
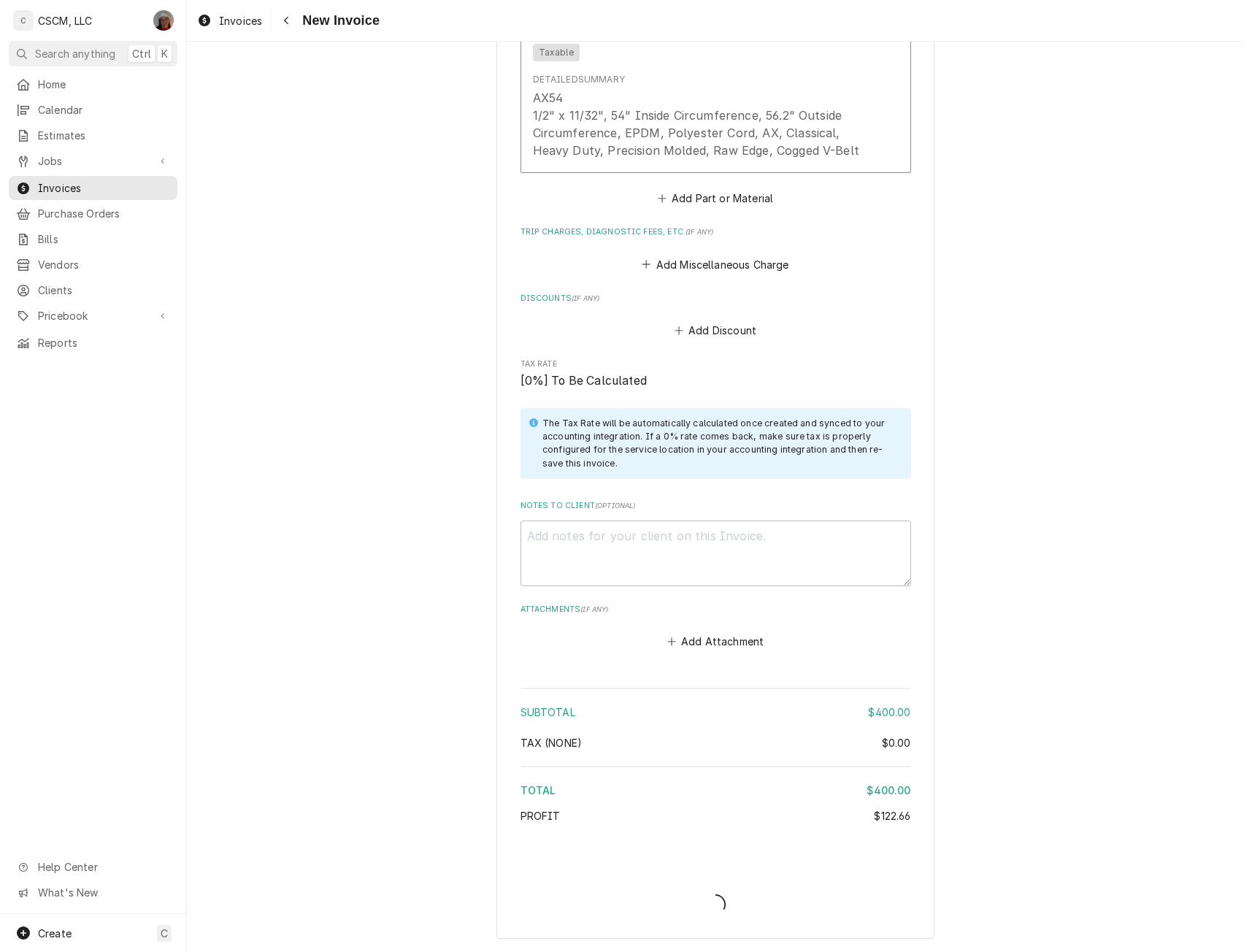
scroll to position [5063, 0]
type textarea "x"
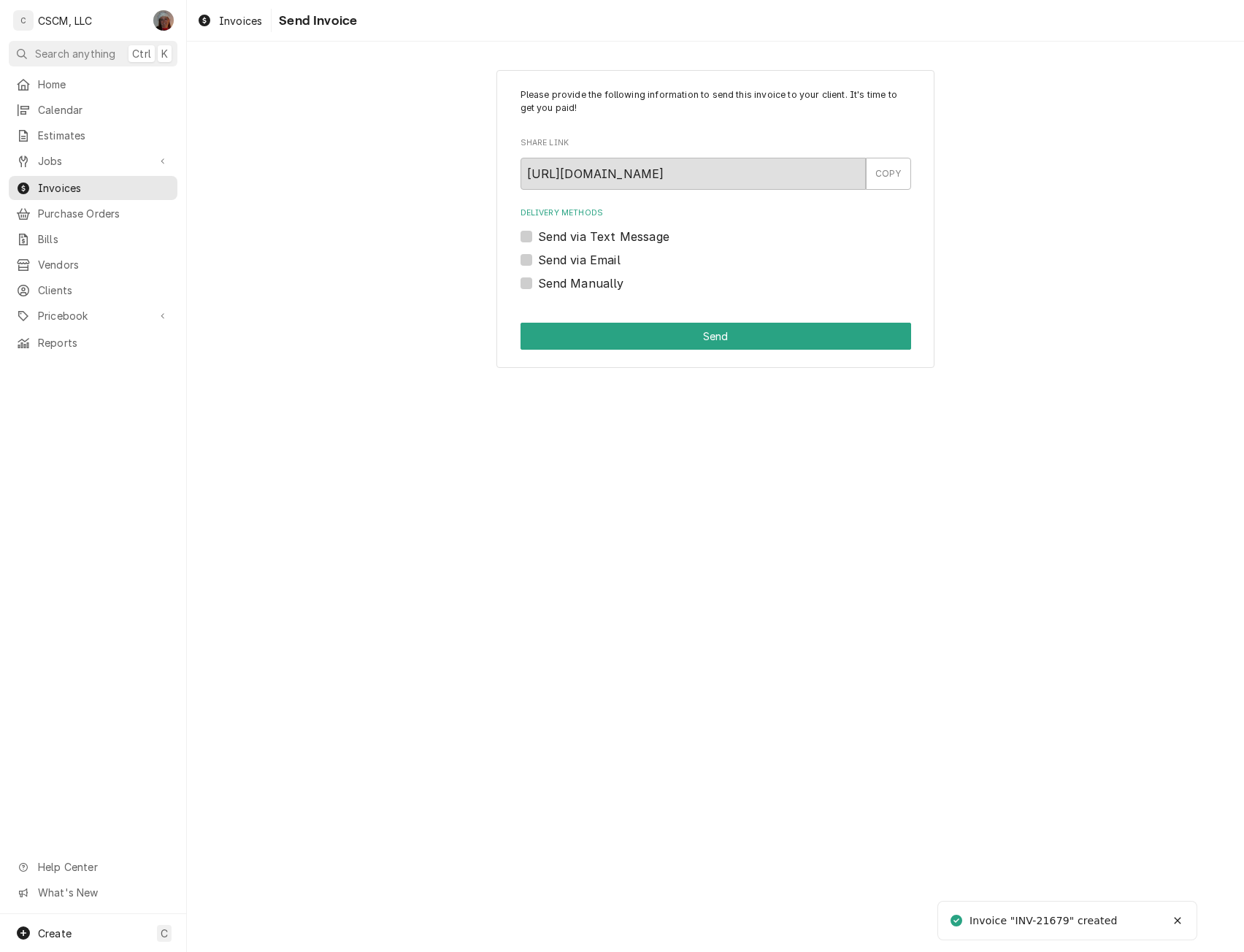
click at [538, 283] on label "Send Manually" at bounding box center [581, 283] width 86 height 17
click at [538, 283] on input "Send Manually" at bounding box center [733, 291] width 390 height 32
checkbox input "true"
click at [593, 338] on button "Send" at bounding box center [716, 336] width 390 height 27
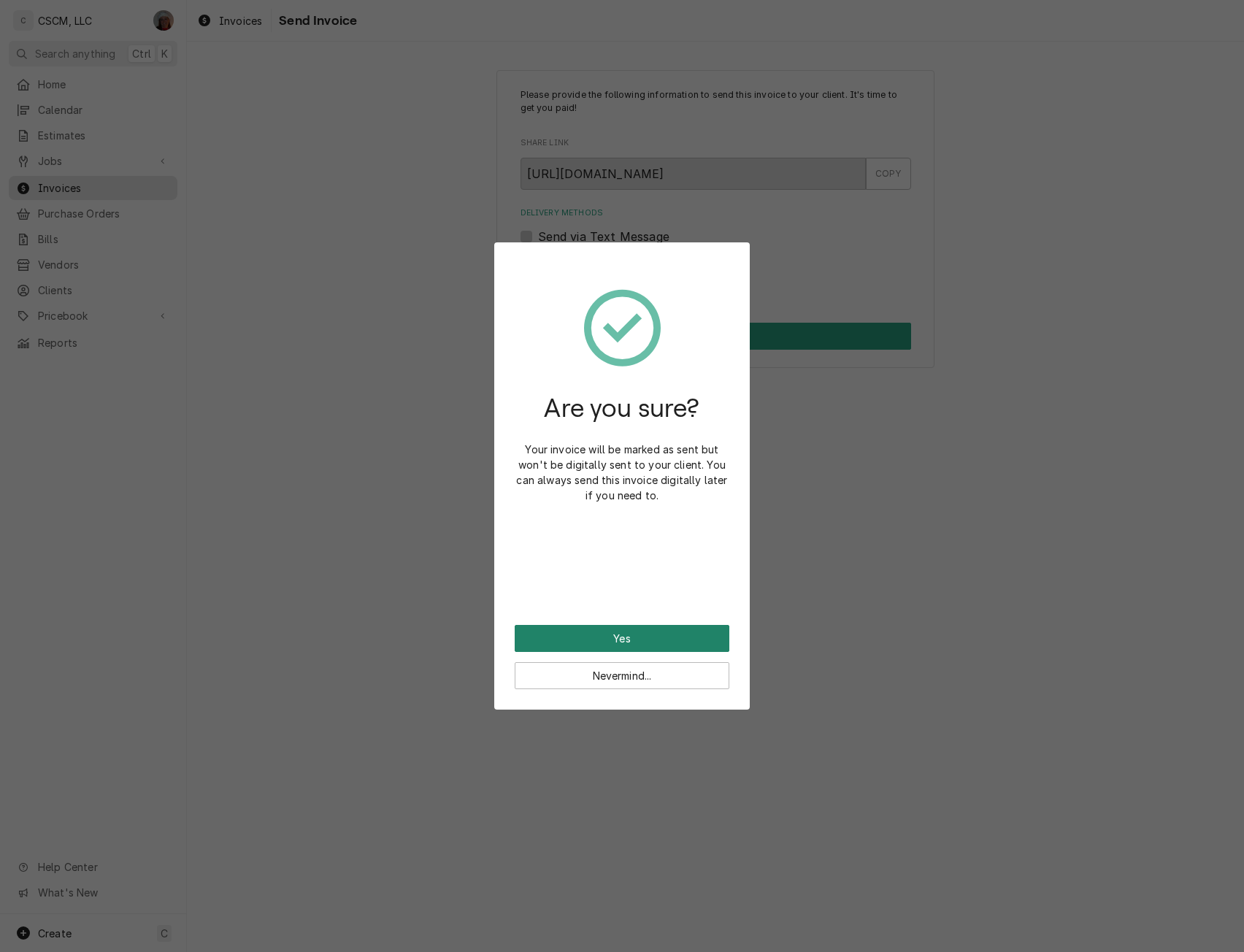
click at [574, 649] on button "Yes" at bounding box center [622, 639] width 215 height 27
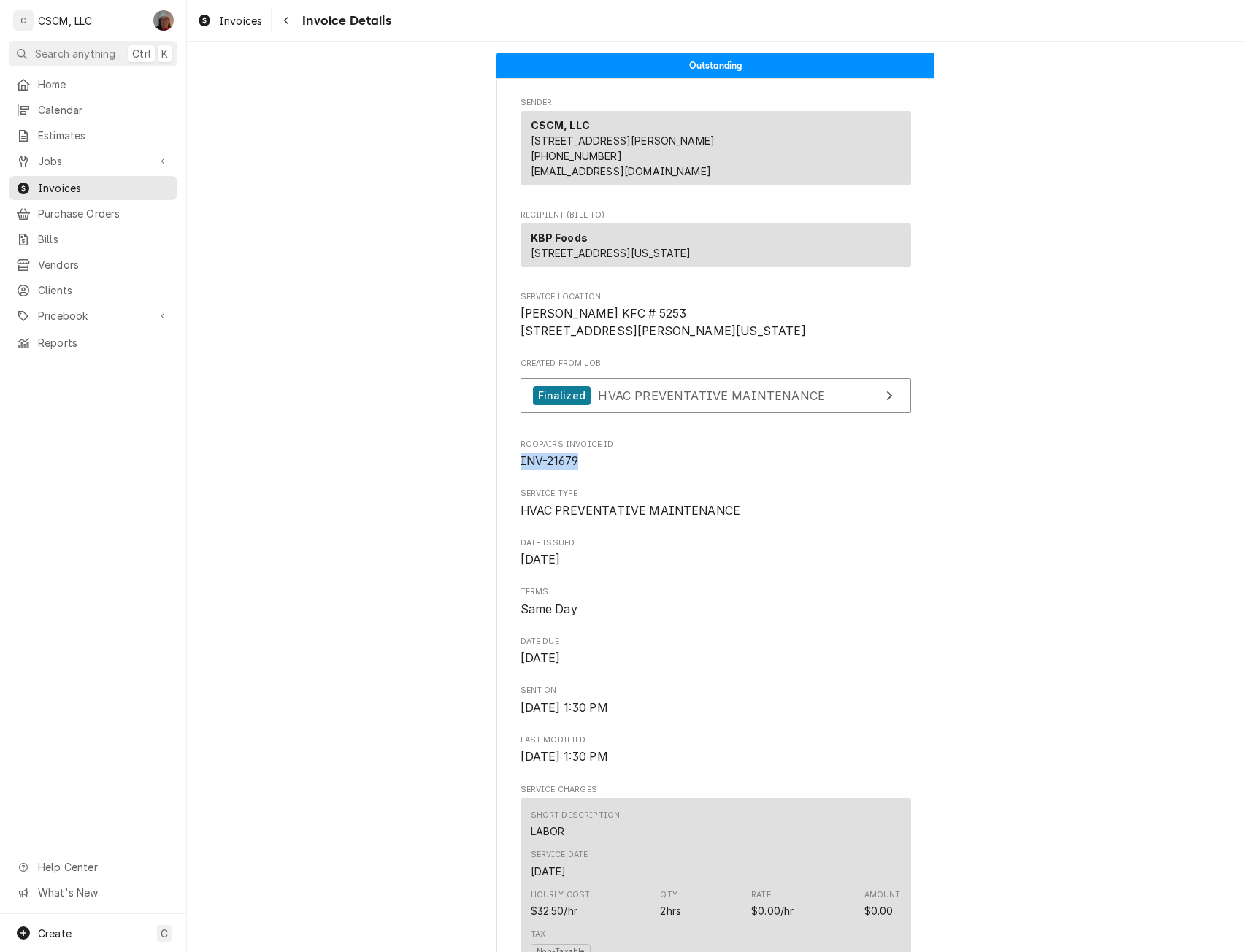
drag, startPoint x: 510, startPoint y: 508, endPoint x: 628, endPoint y: 501, distance: 118.2
copy span "INV-21679"
click at [63, 156] on span "Jobs" at bounding box center [93, 161] width 110 height 15
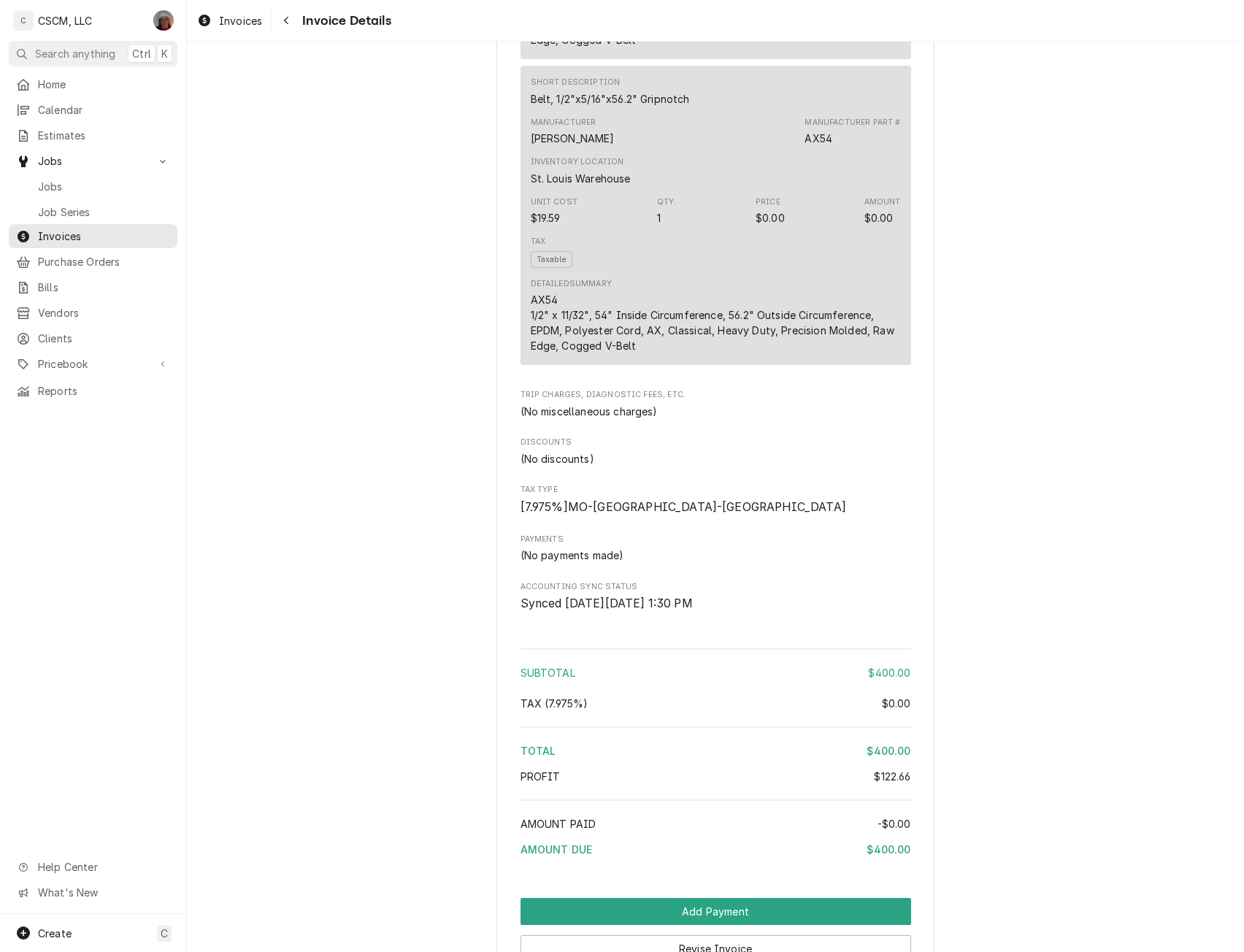
scroll to position [3932, 0]
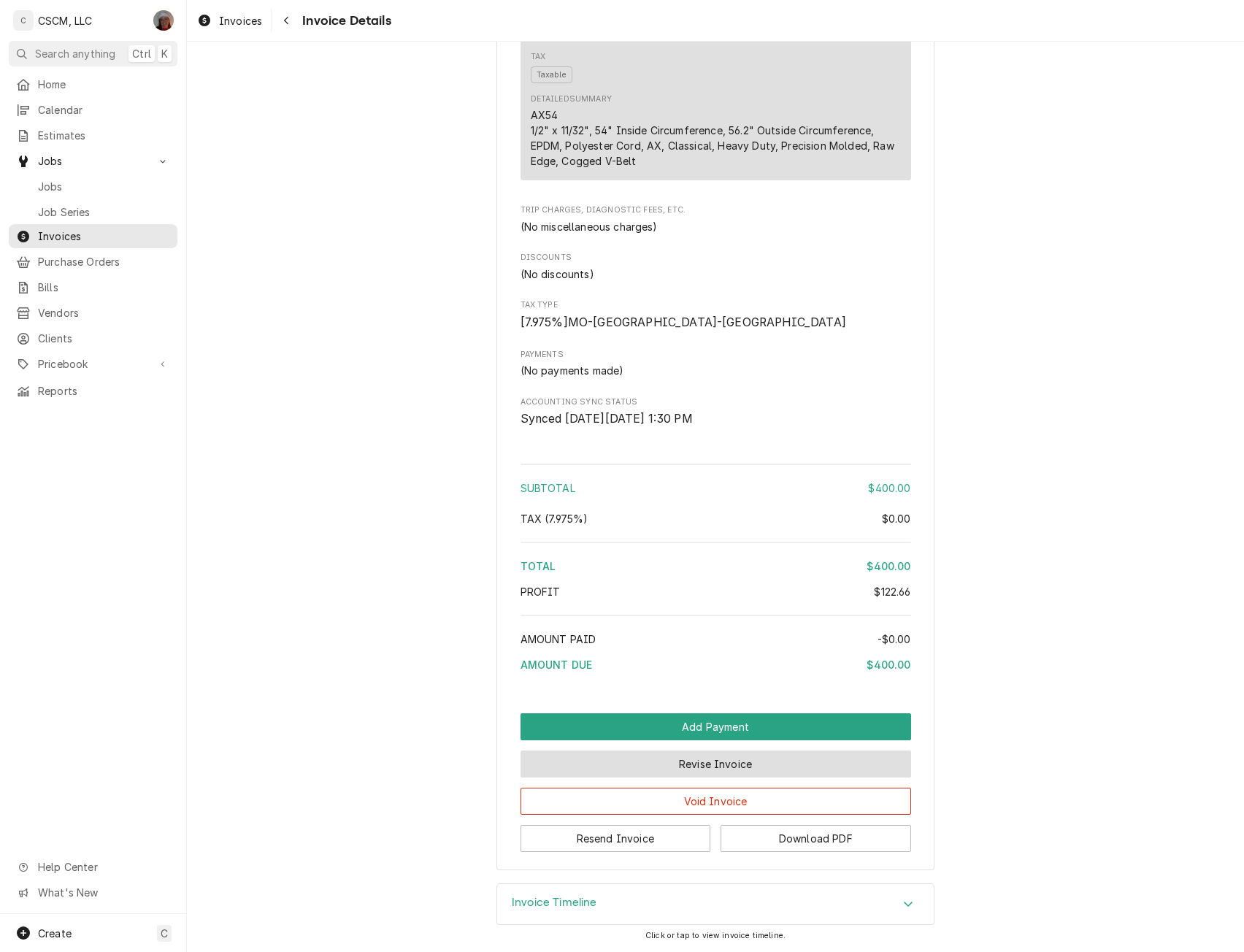
click at [718, 768] on button "Revise Invoice" at bounding box center [716, 764] width 390 height 27
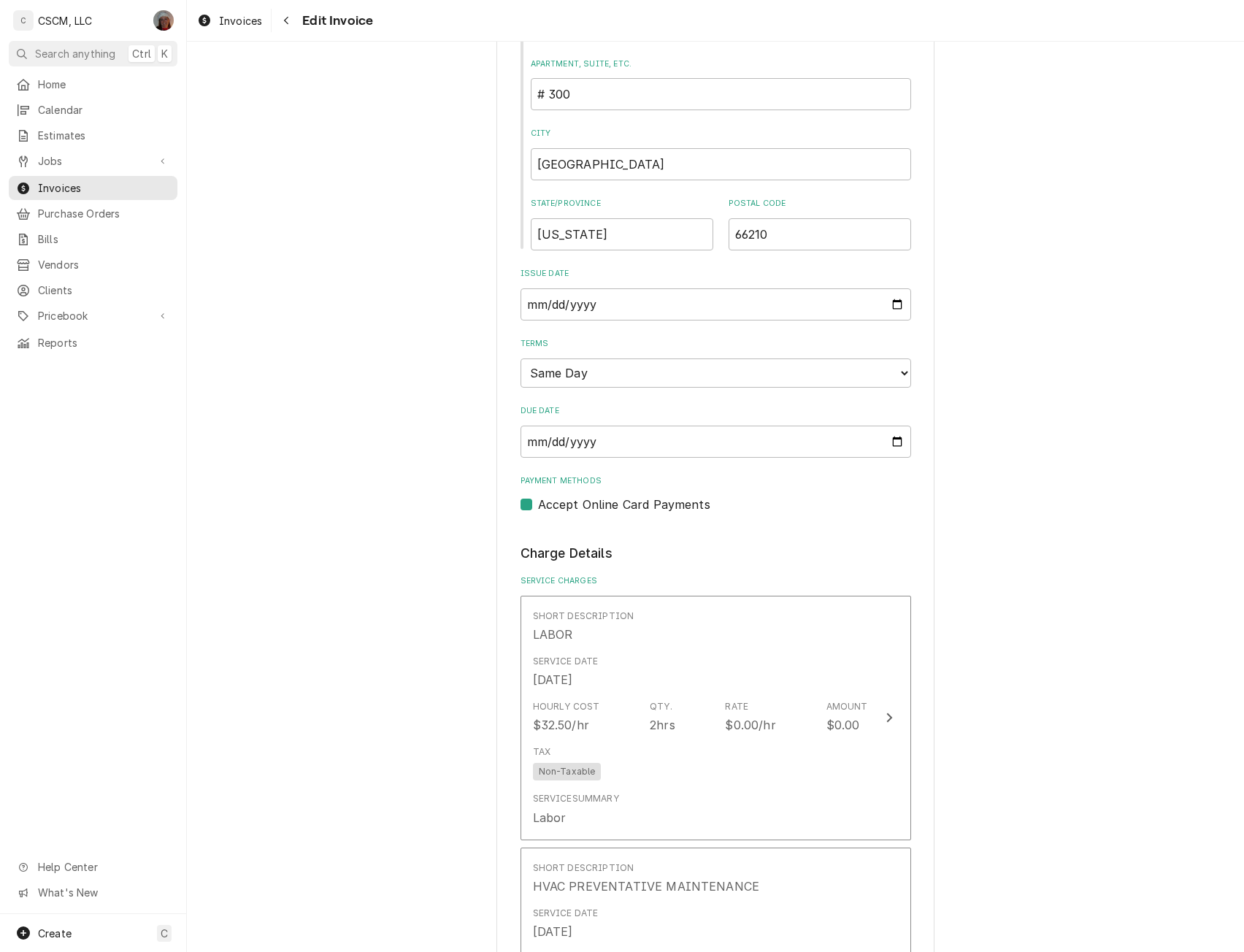
scroll to position [873, 0]
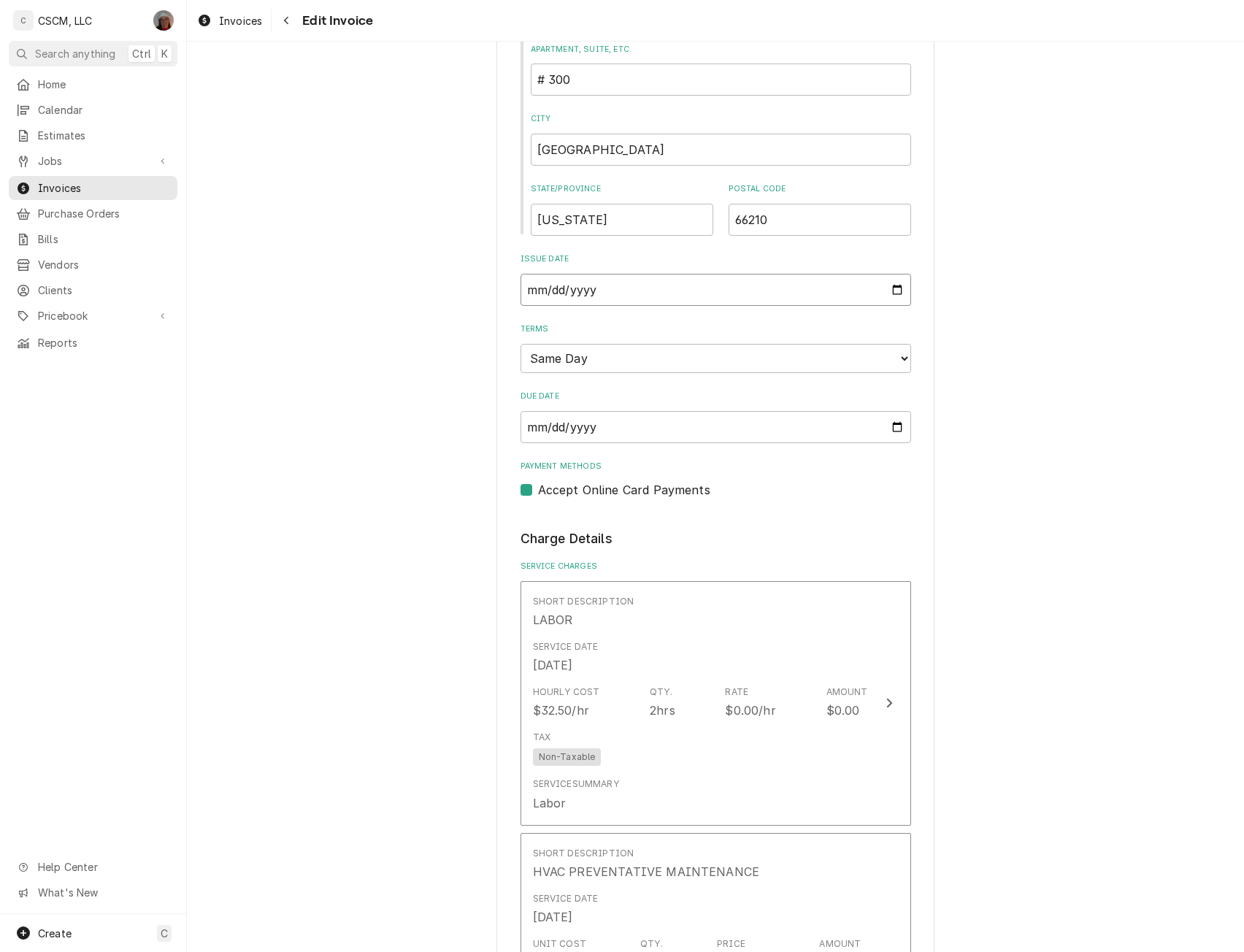
click at [887, 291] on input "[DATE]" at bounding box center [716, 290] width 390 height 32
type input "[DATE]"
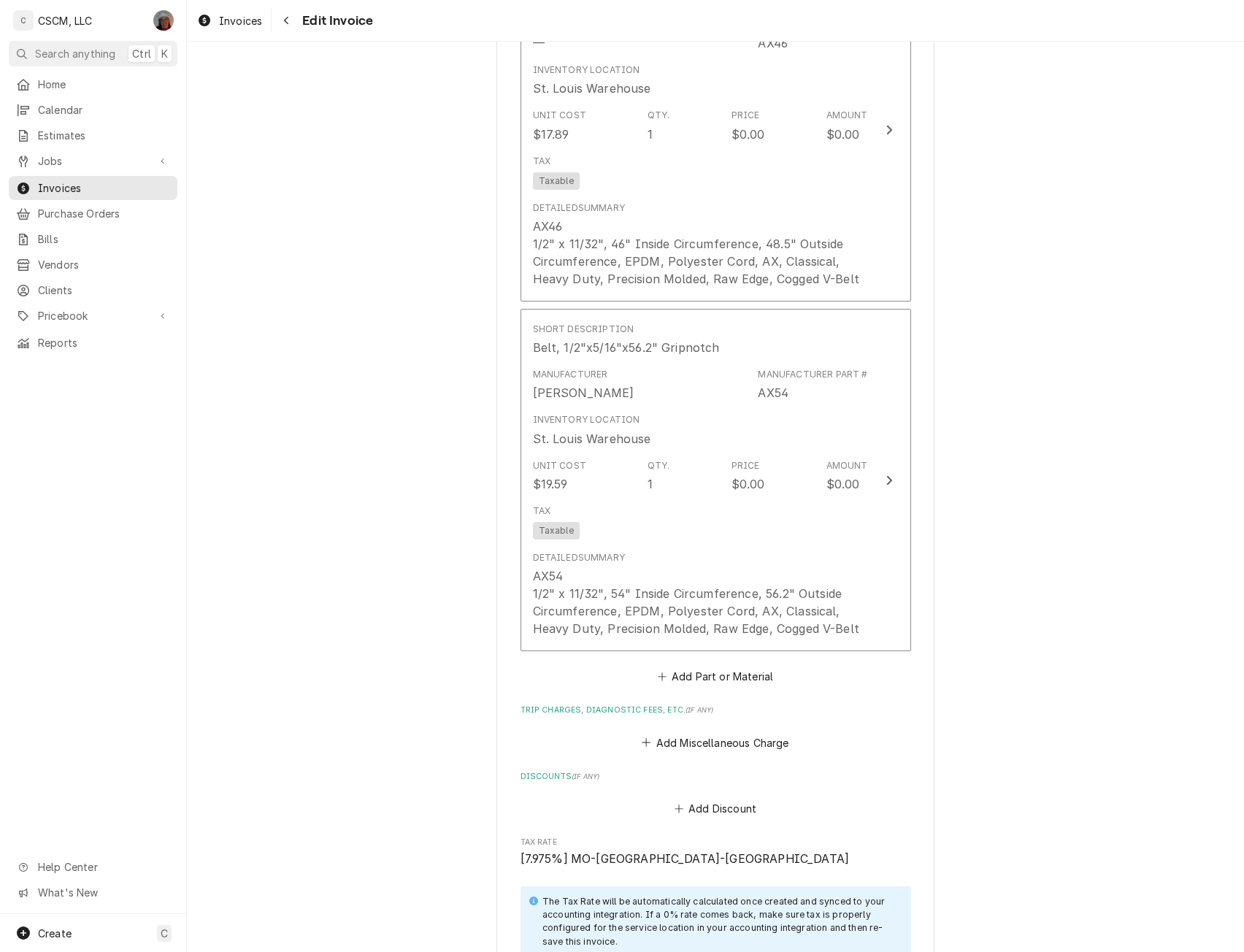
scroll to position [5102, 0]
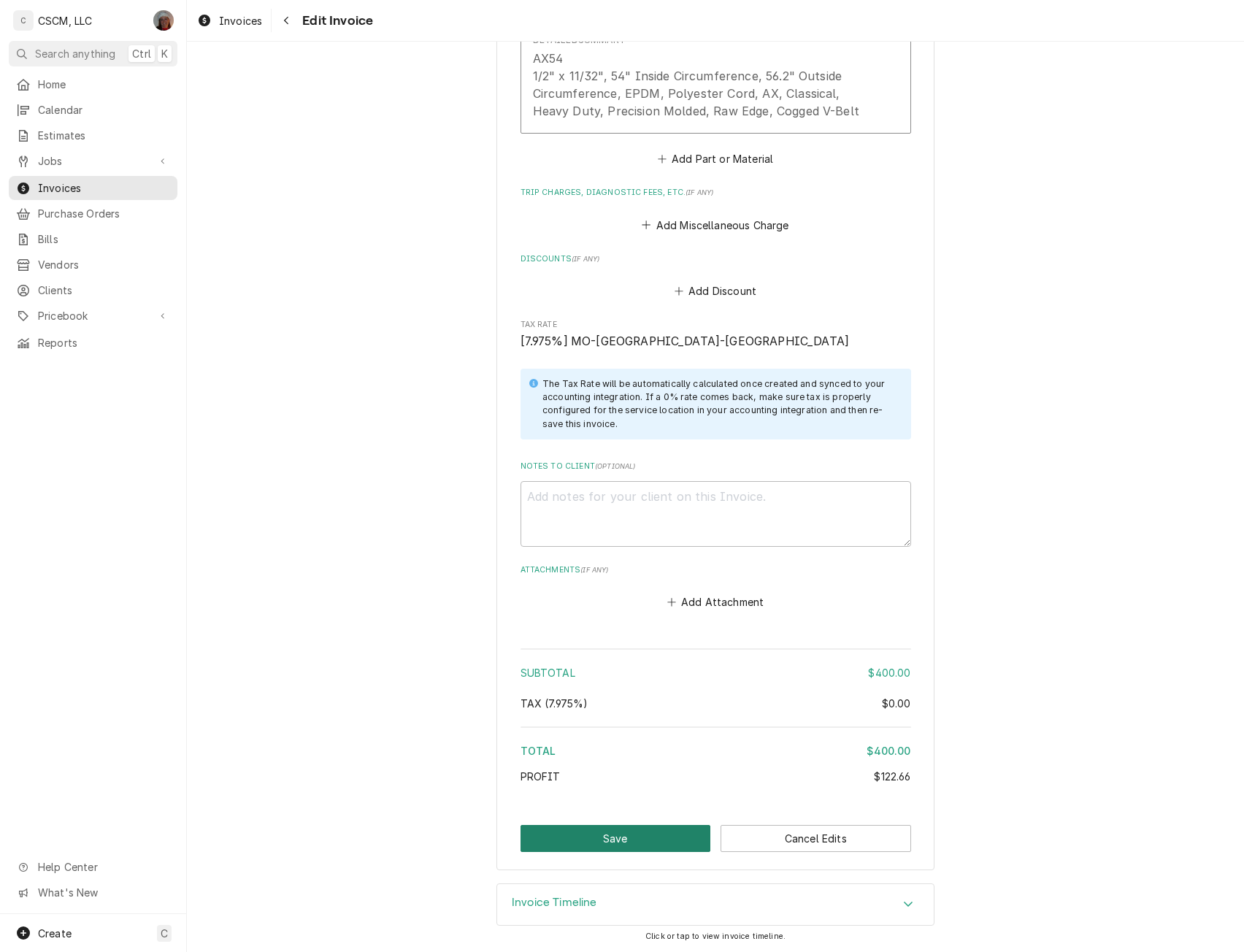
click at [640, 825] on button "Save" at bounding box center [616, 838] width 191 height 27
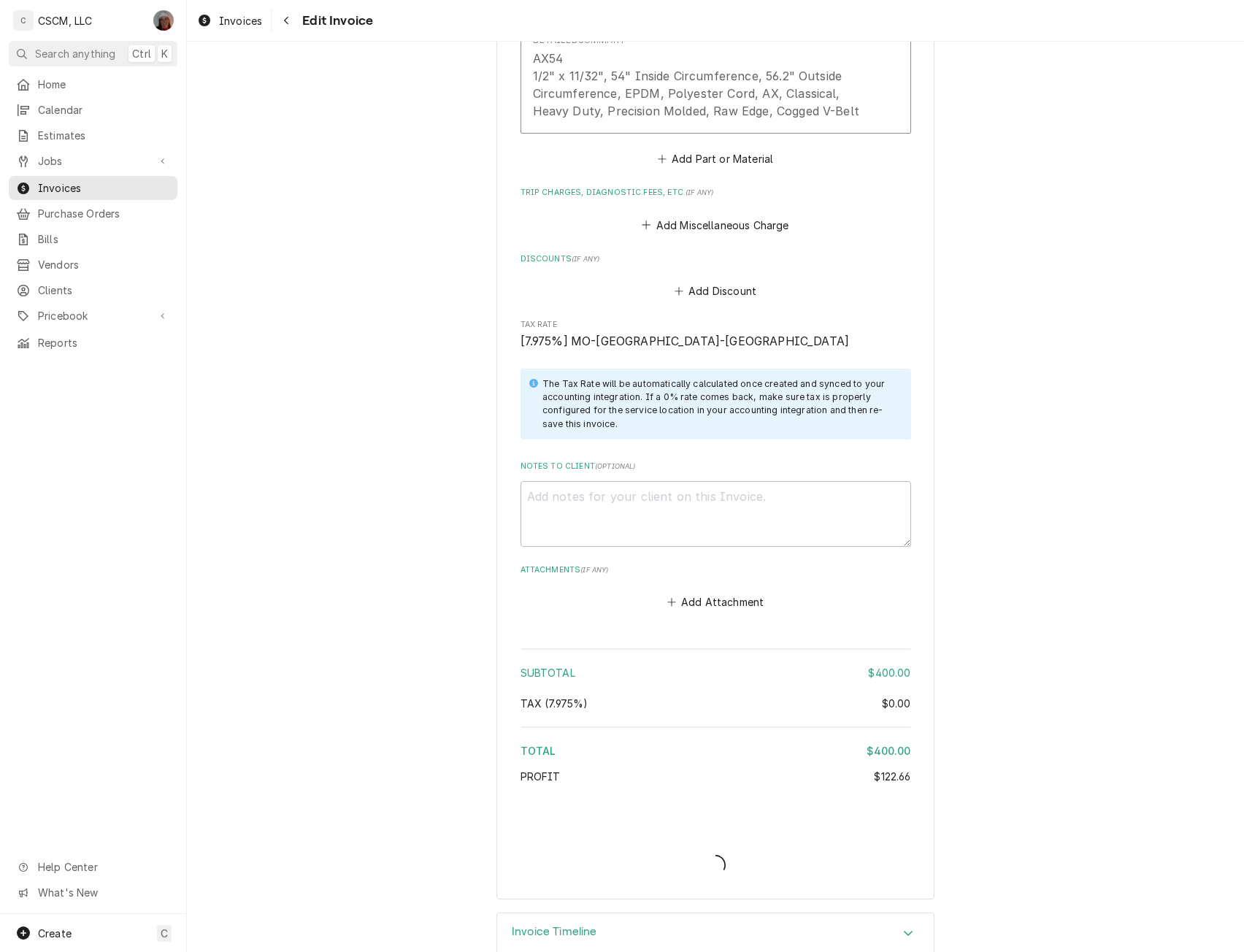
type textarea "x"
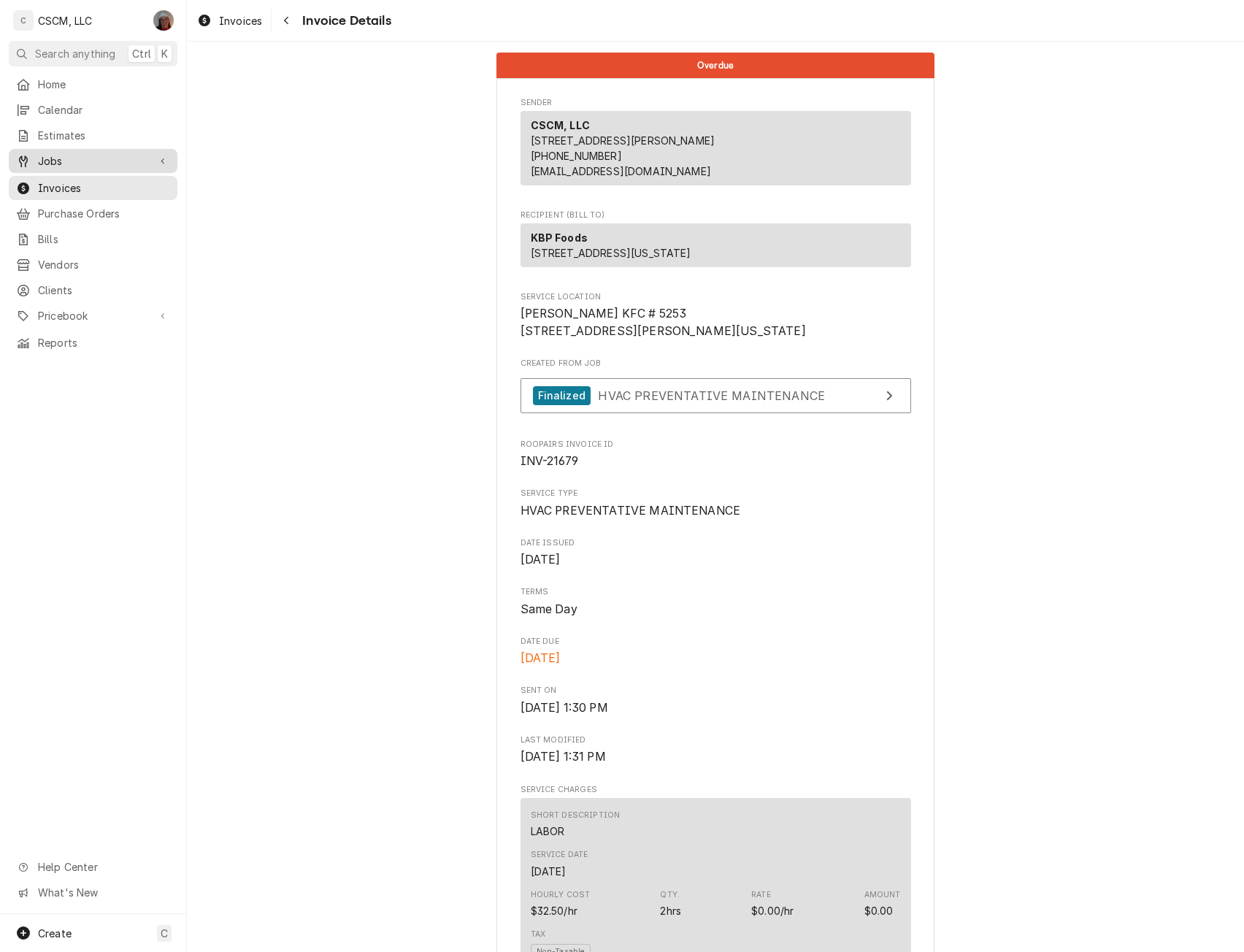
click at [64, 161] on span "Jobs" at bounding box center [93, 161] width 110 height 15
click at [62, 175] on link "Jobs" at bounding box center [93, 187] width 169 height 24
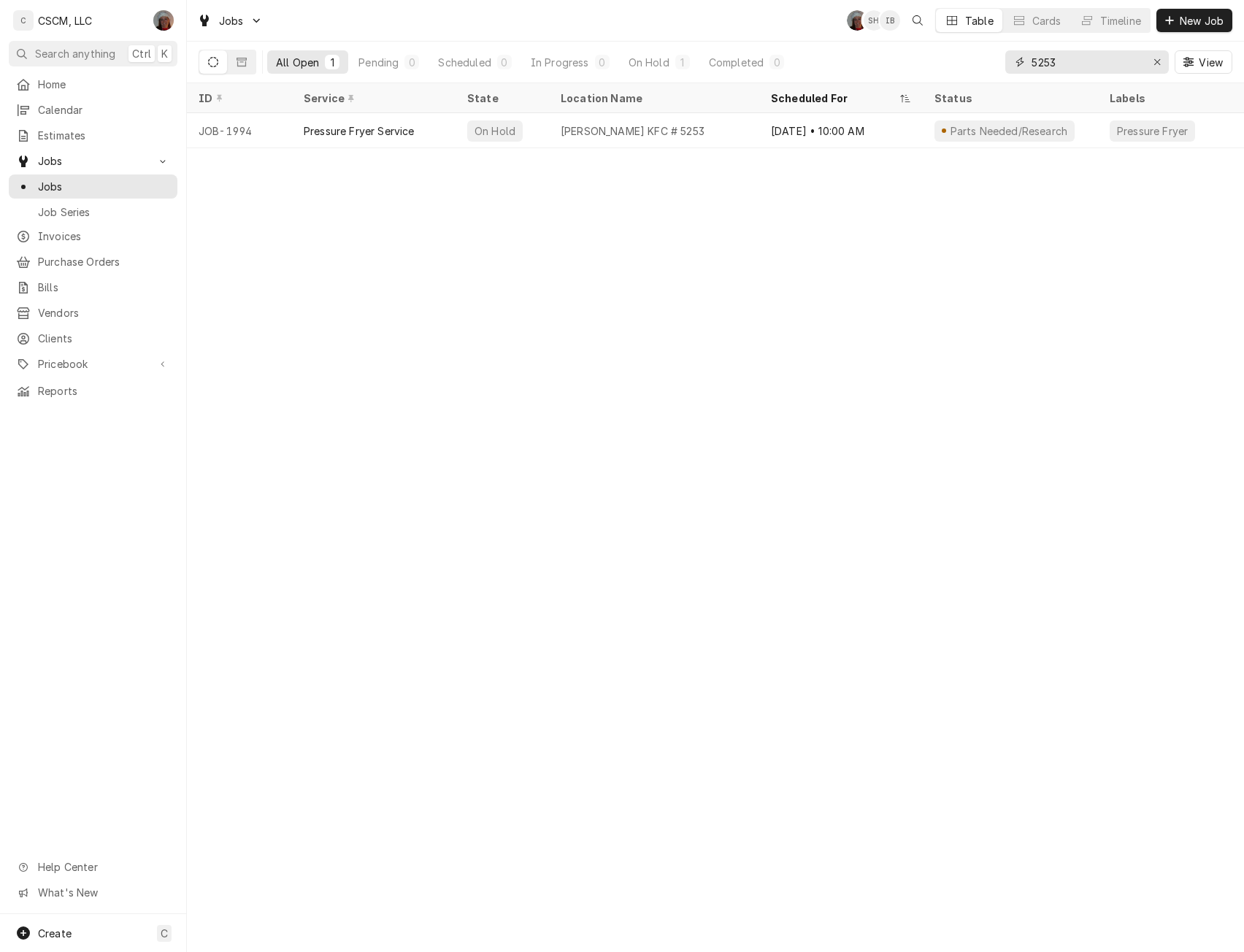
click at [1079, 62] on input "5253" at bounding box center [1086, 62] width 110 height 23
type input "5252"
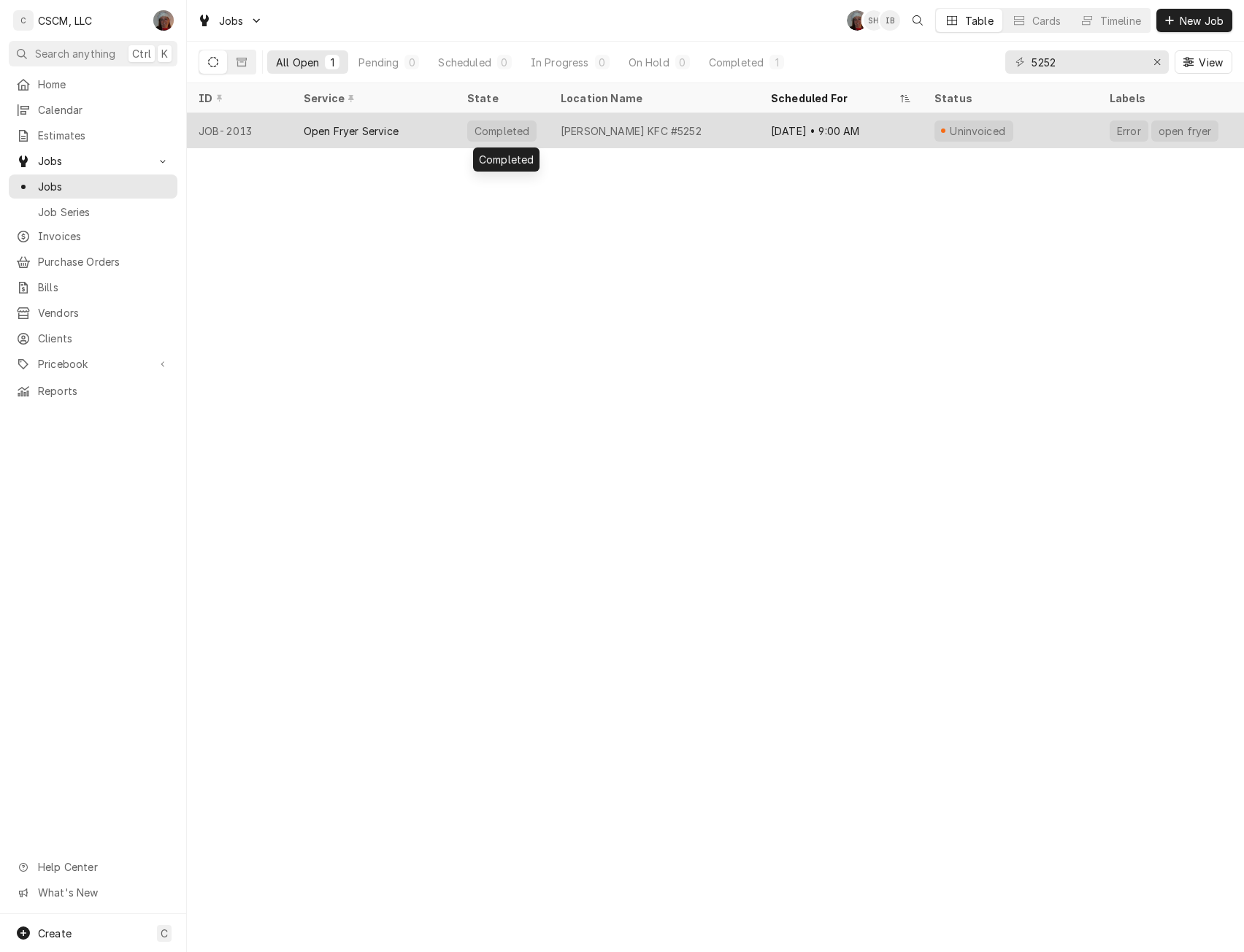
click at [484, 126] on div "Completed" at bounding box center [502, 131] width 58 height 15
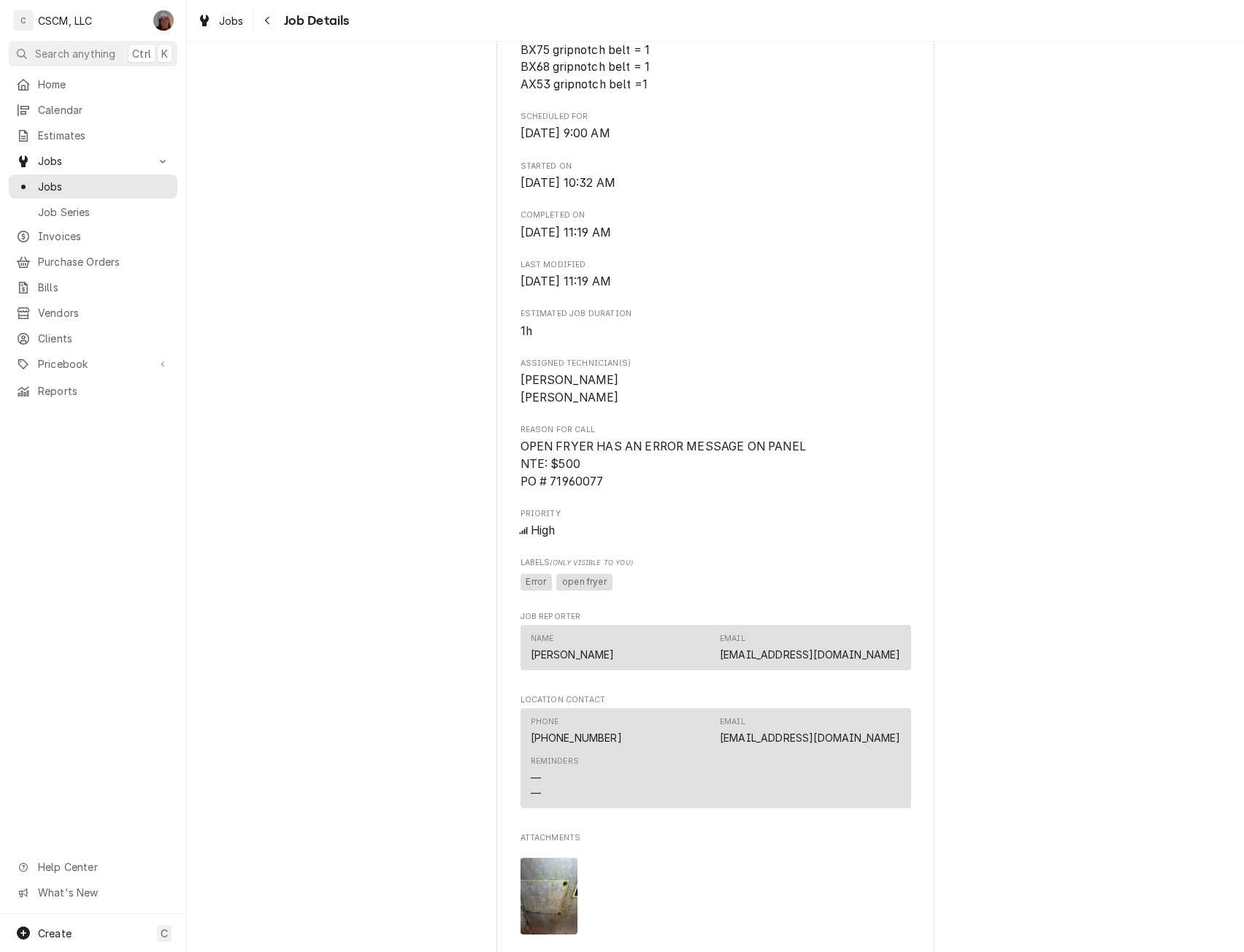
scroll to position [573, 0]
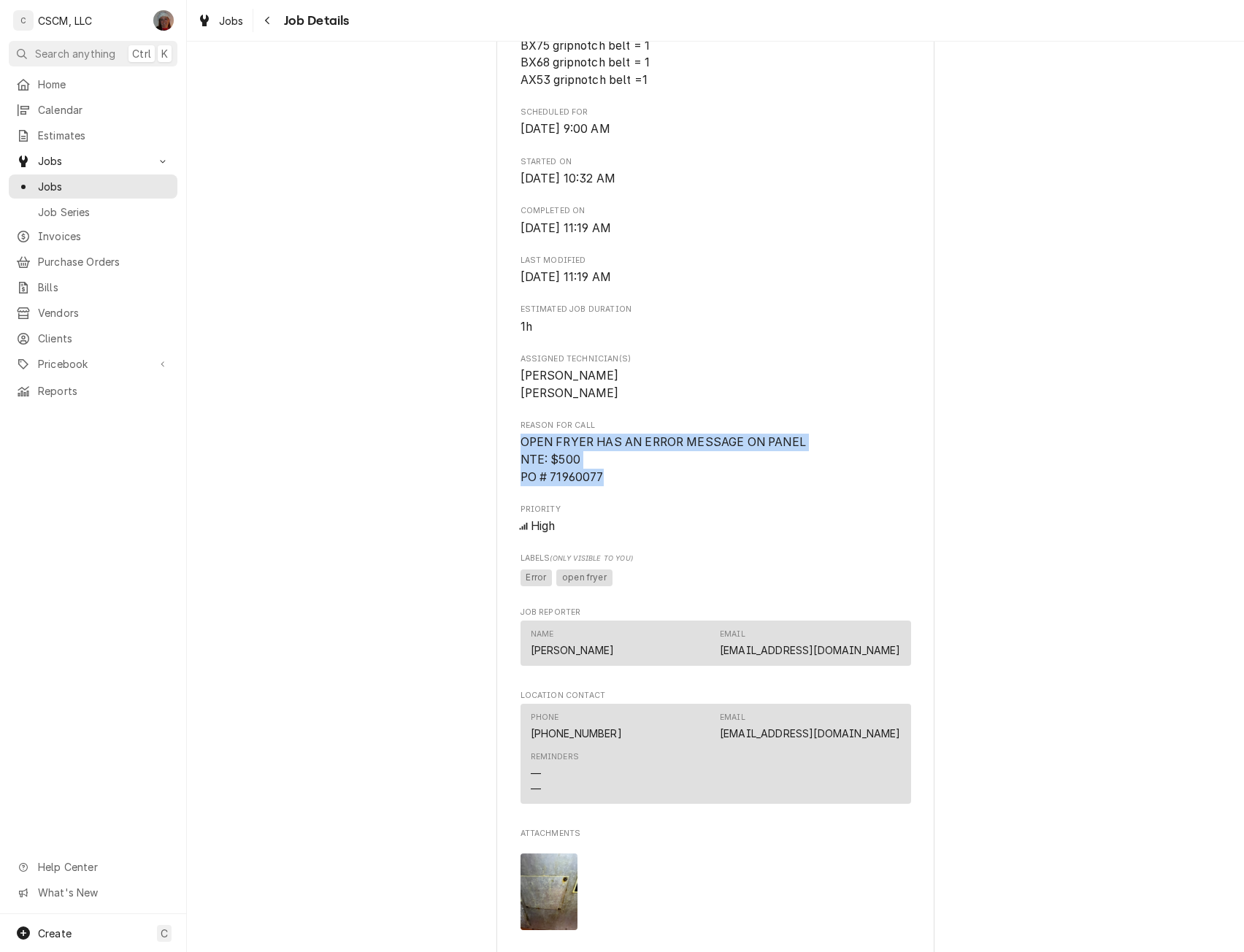
drag, startPoint x: 515, startPoint y: 459, endPoint x: 606, endPoint y: 495, distance: 97.9
click at [606, 486] on span "OPEN FRYER HAS AN ERROR MESSAGE ON PANEL NTE: $500 PO # 71960077" at bounding box center [716, 459] width 390 height 52
copy span "OPEN FRYER HAS AN ERROR MESSAGE ON PANEL NTE: $500 PO # 71960077"
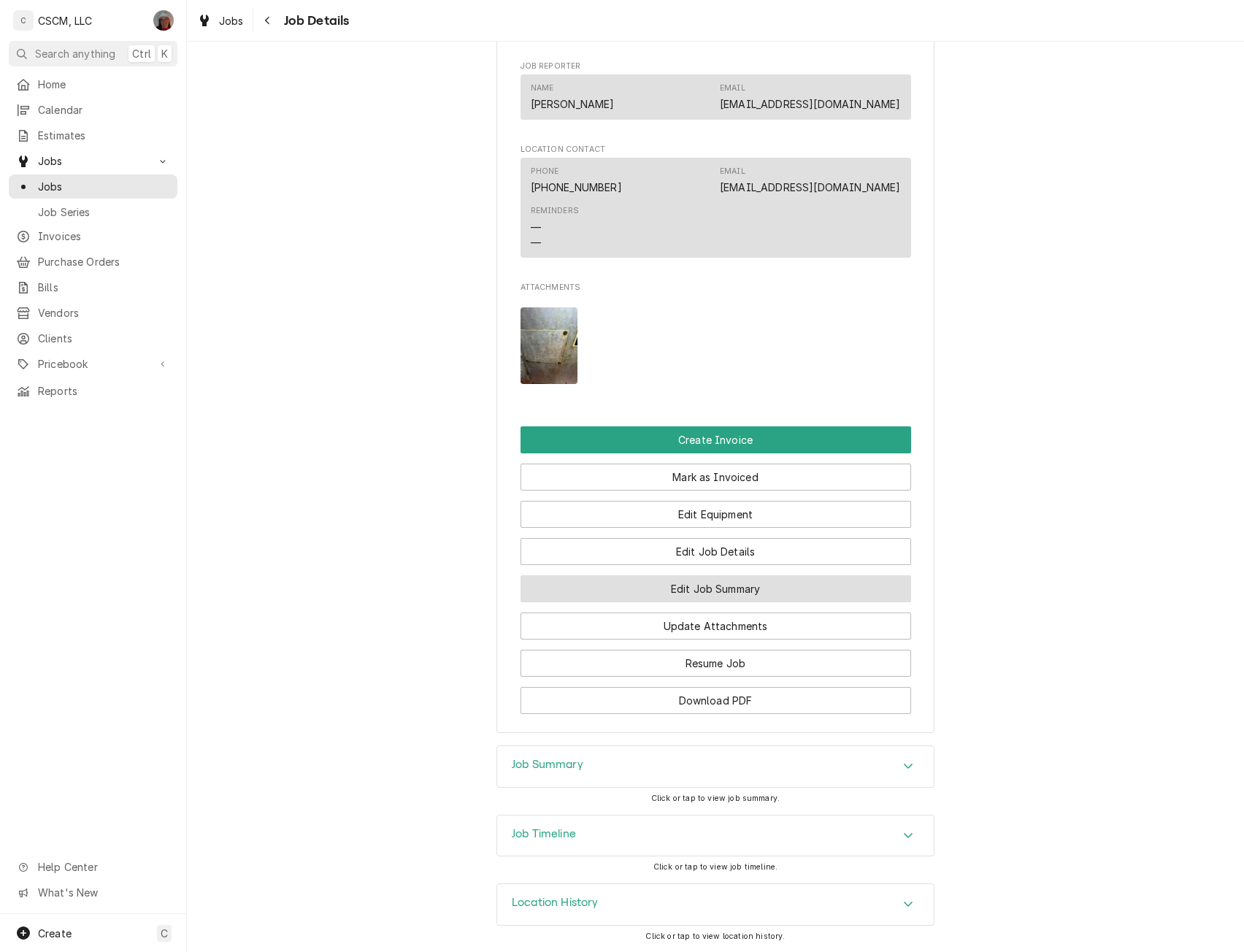
click at [754, 587] on button "Edit Job Summary" at bounding box center [716, 589] width 390 height 27
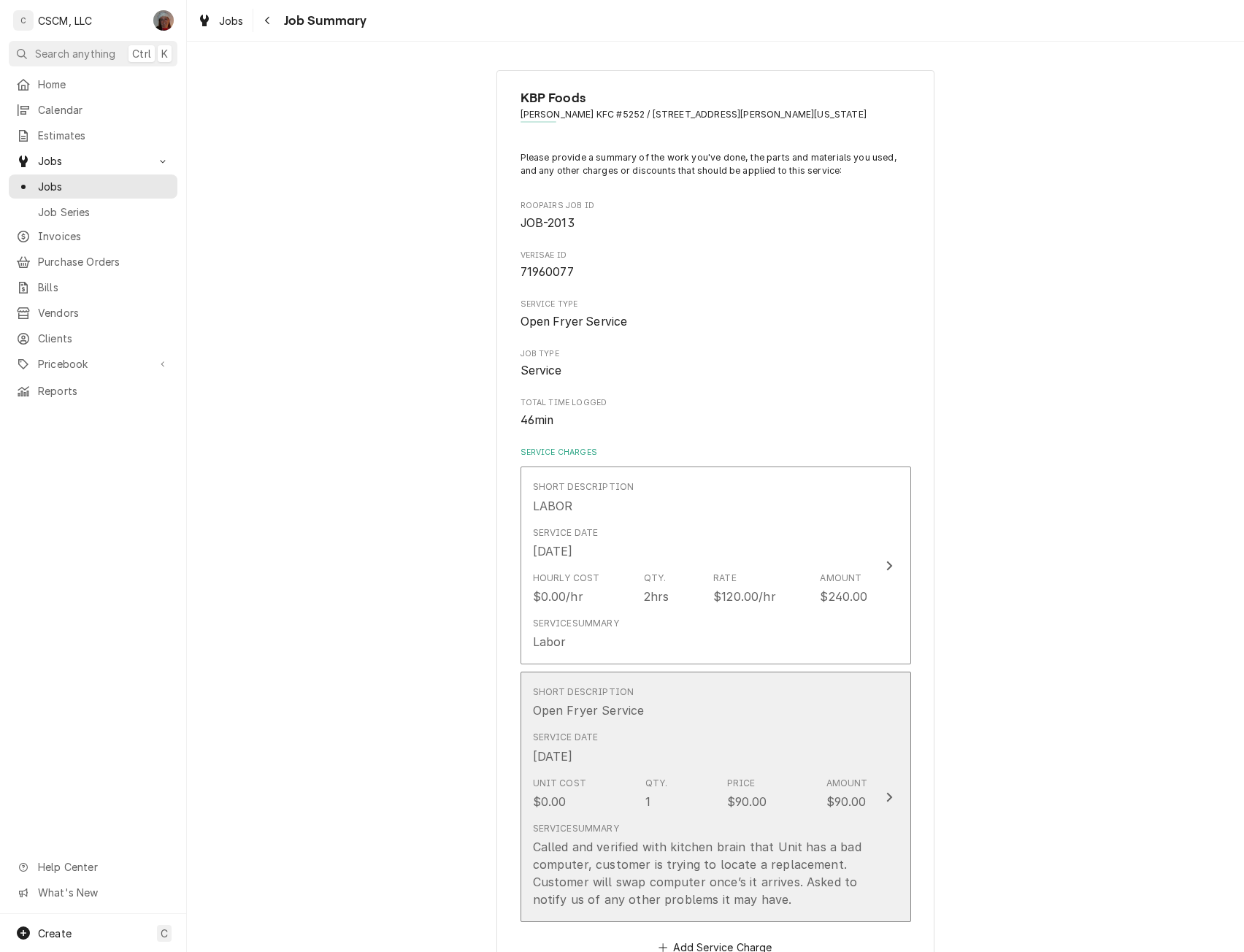
click at [887, 796] on div "Update Line Item" at bounding box center [889, 797] width 19 height 17
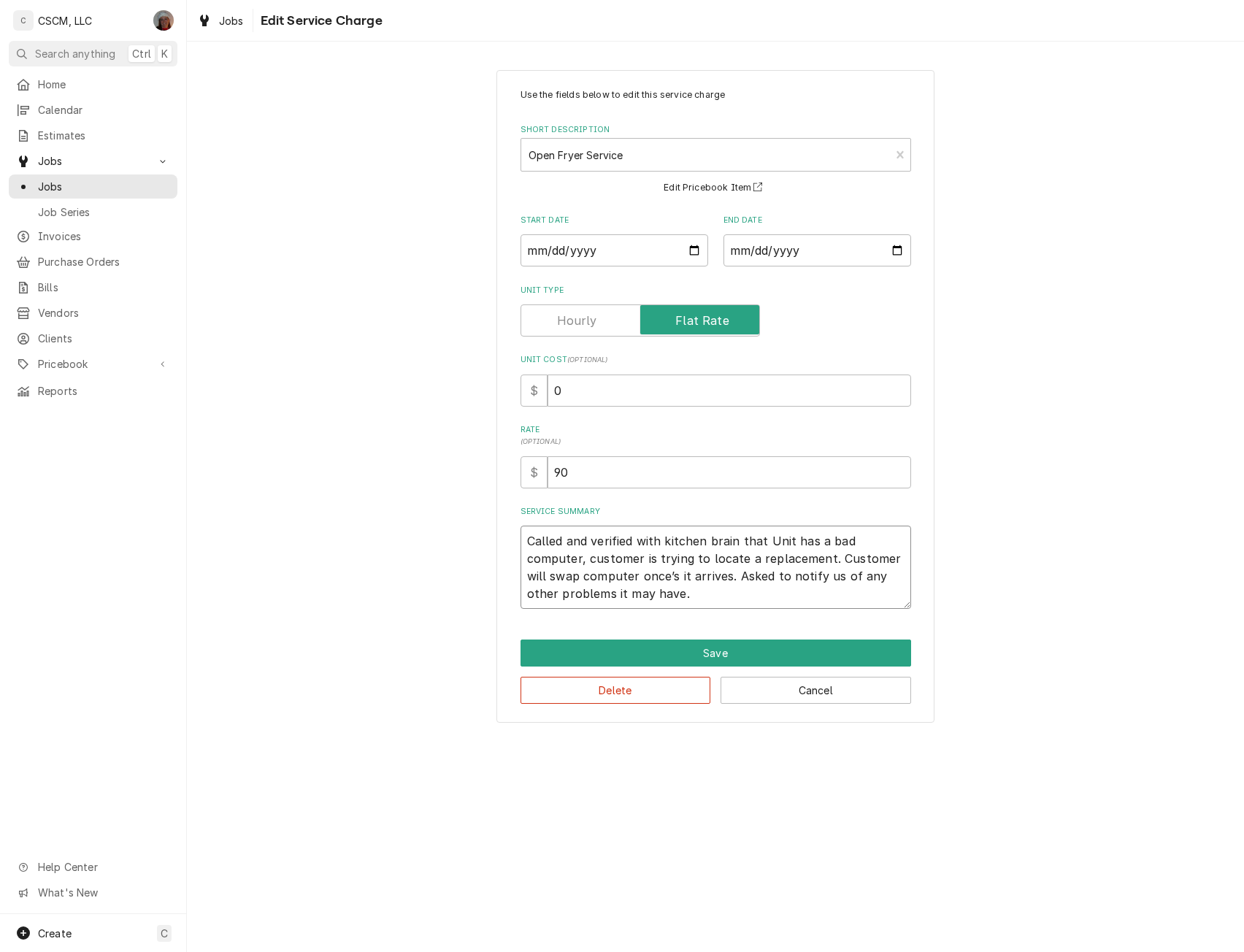
click at [526, 539] on textarea "Called and verified with kitchen brain that Unit has a bad computer, customer i…" at bounding box center [716, 568] width 390 height 83
type textarea "x"
type textarea "Called and verified with kitchen brain that Unit has a bad computer, customer i…"
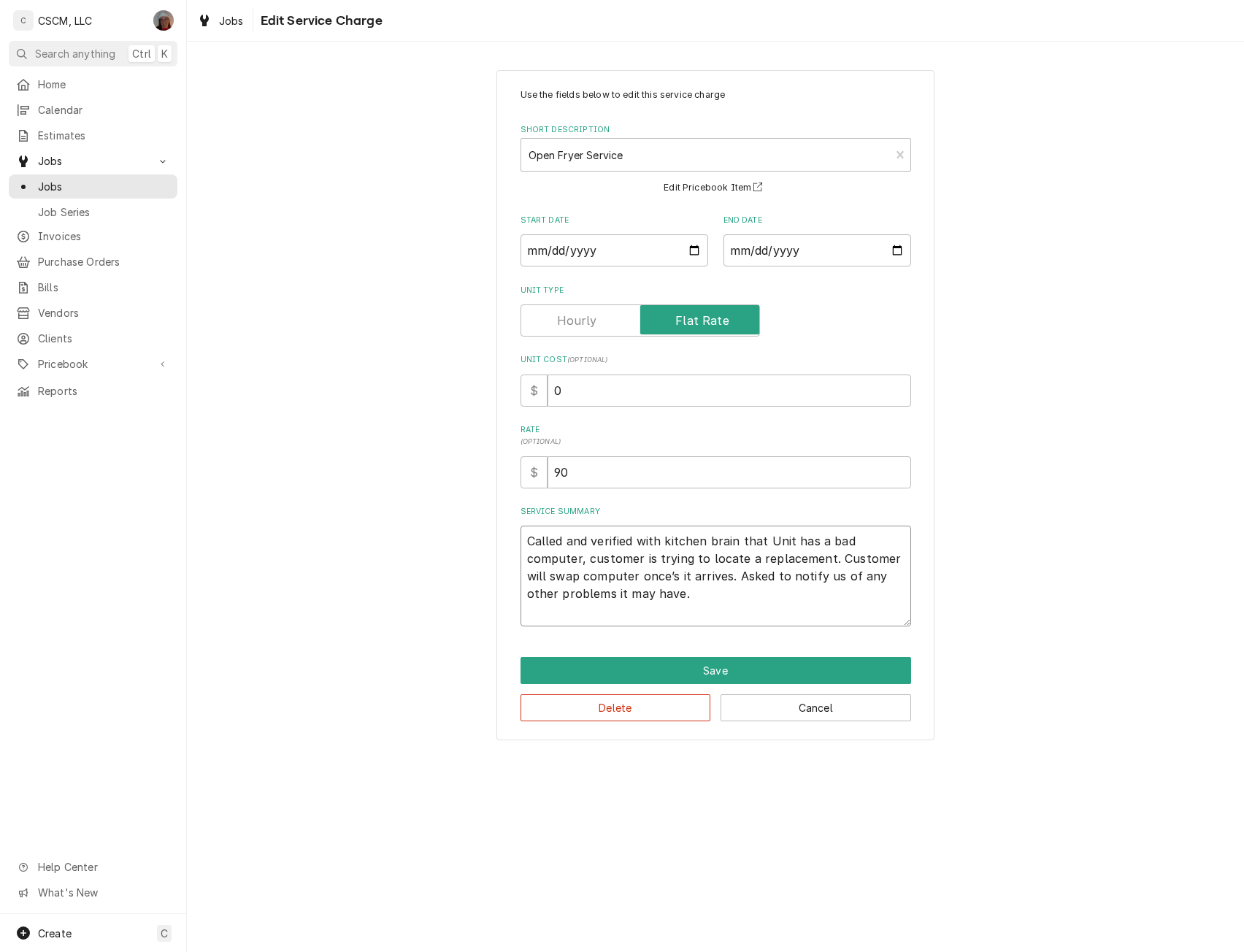
paste textarea "OPEN FRYER HAS AN ERROR MESSAGE ON PANEL NTE: $500 PO # 71960077"
type textarea "x"
type textarea "OPEN FRYER HAS AN ERROR MESSAGE ON PANEL NTE: $500 PO # [PHONE_NUMBER] Called a…"
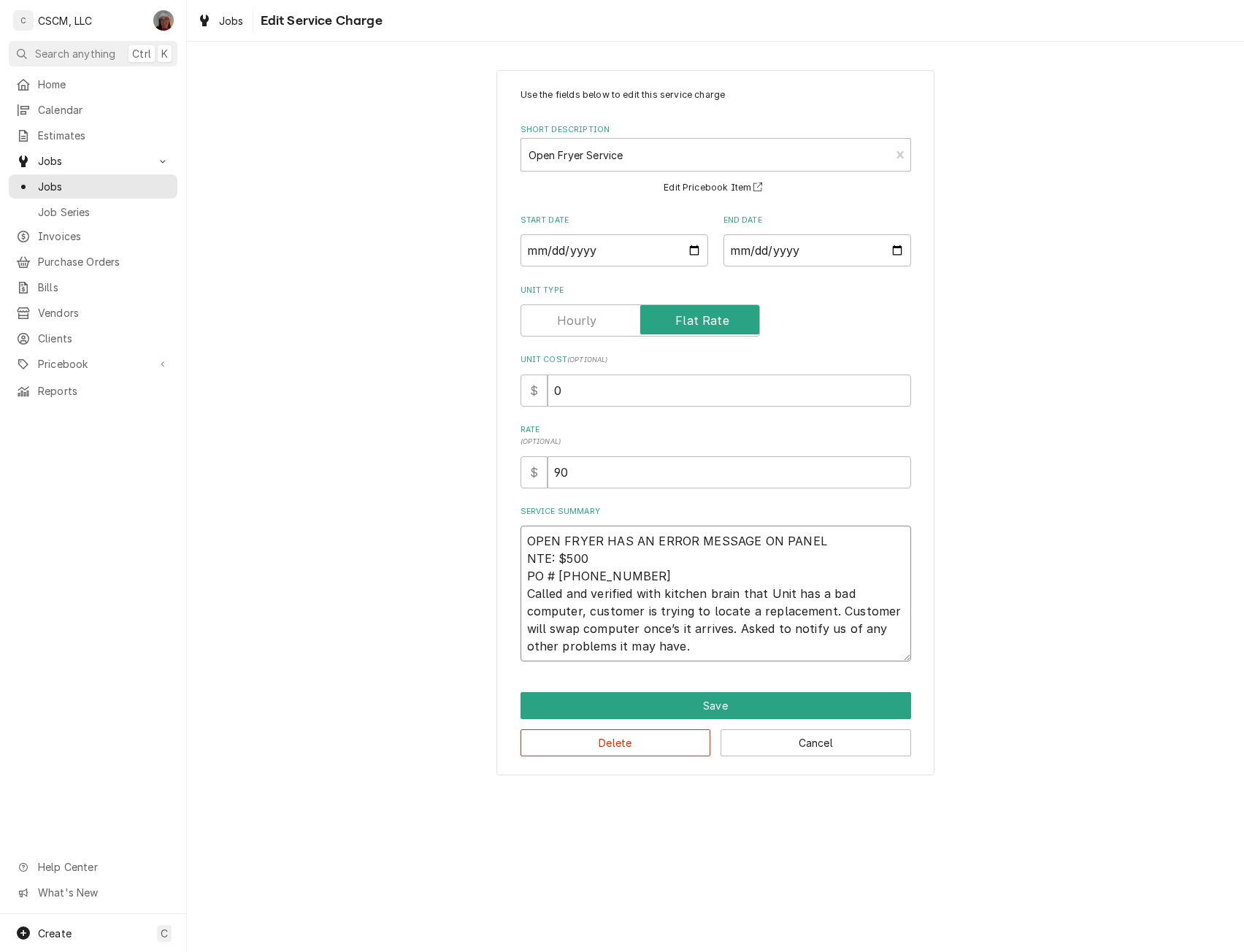
type textarea "x"
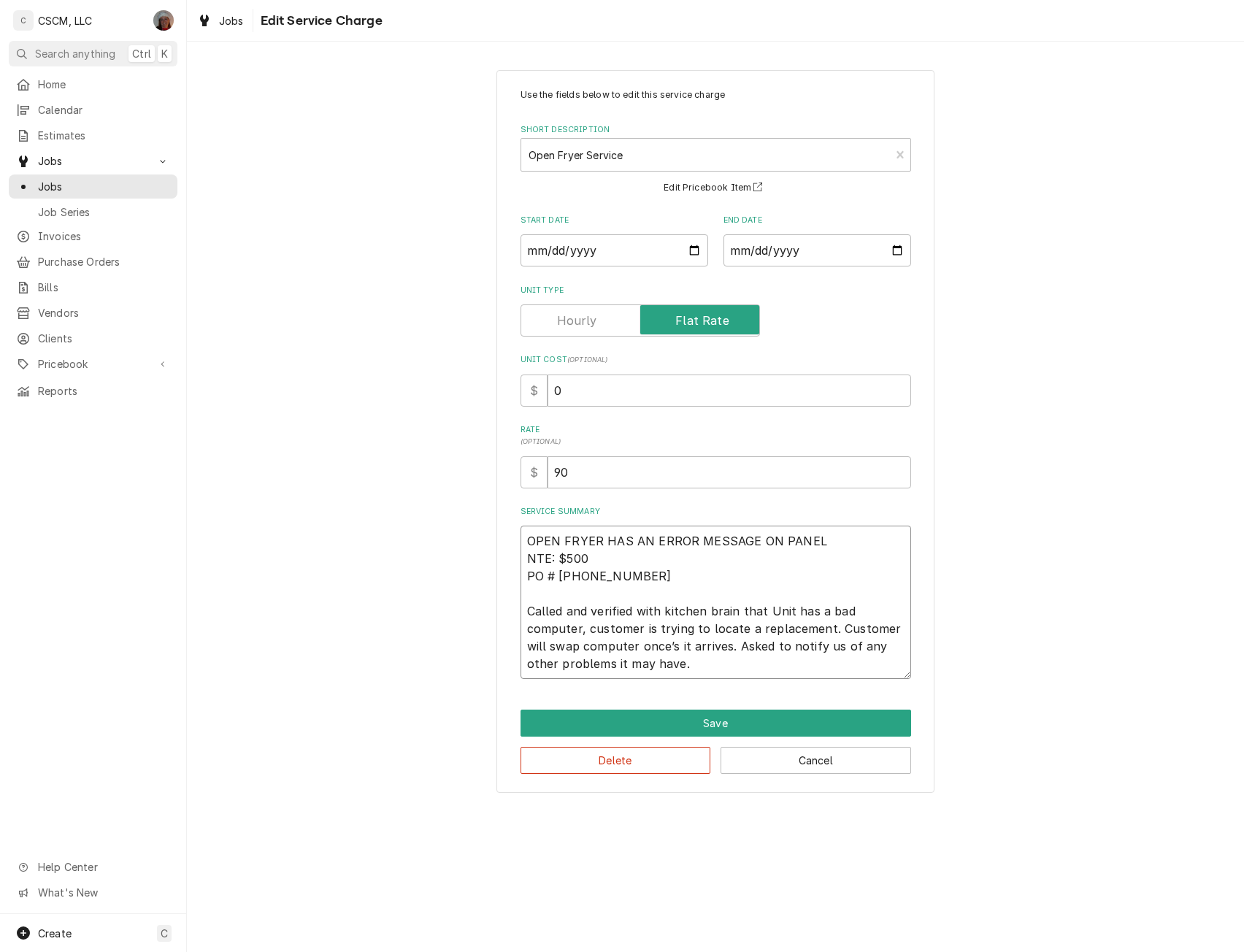
type textarea "OPEN FRYER HAS AN ERROR MESSAGE ON PANEL NTE: $500 PO # [PHONE_NUMBER] Called a…"
click at [555, 387] on input "0" at bounding box center [729, 390] width 364 height 32
type textarea "x"
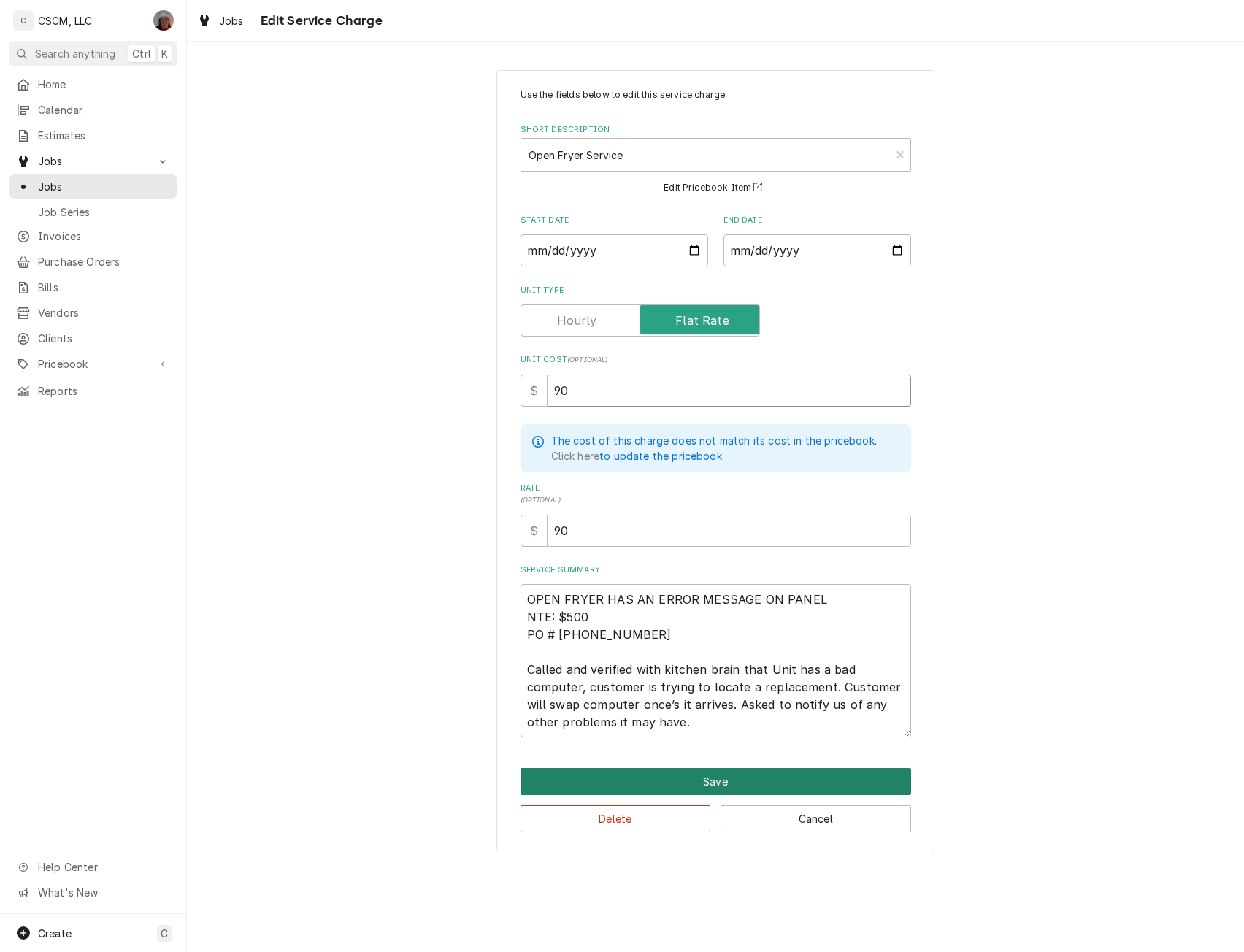
type input "90"
click at [749, 786] on button "Save" at bounding box center [716, 782] width 390 height 27
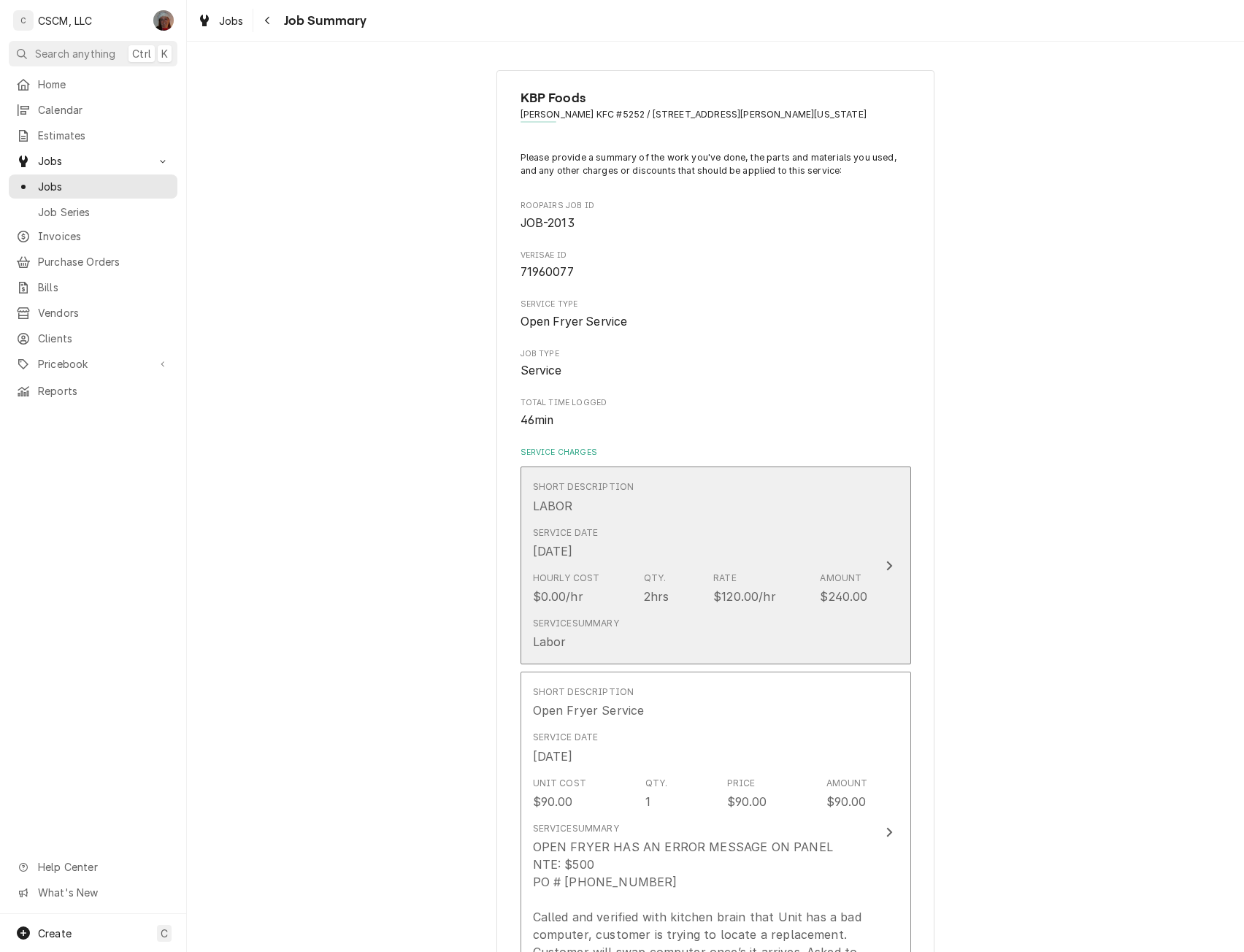
click at [850, 599] on div "$240.00" at bounding box center [844, 596] width 48 height 17
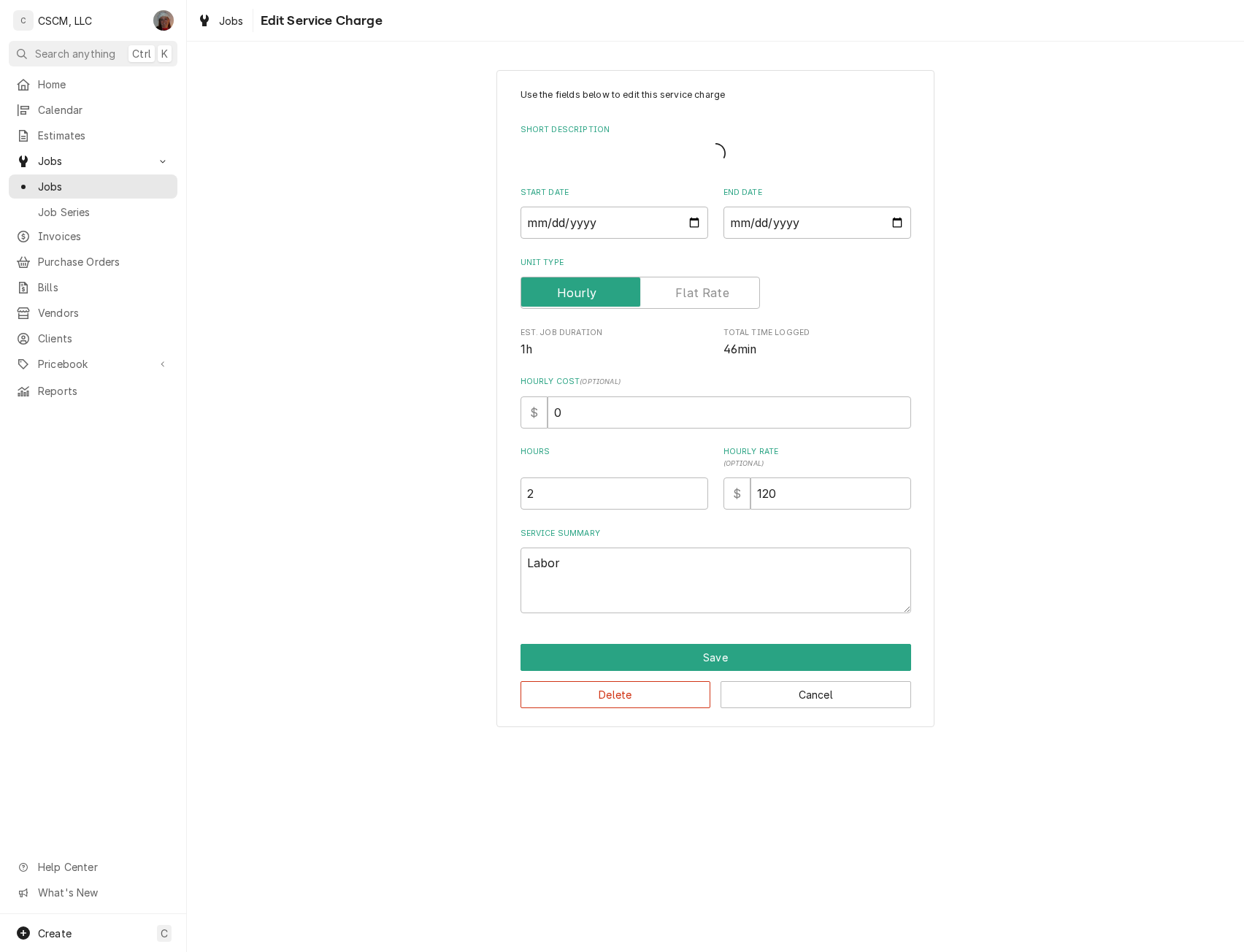
type textarea "x"
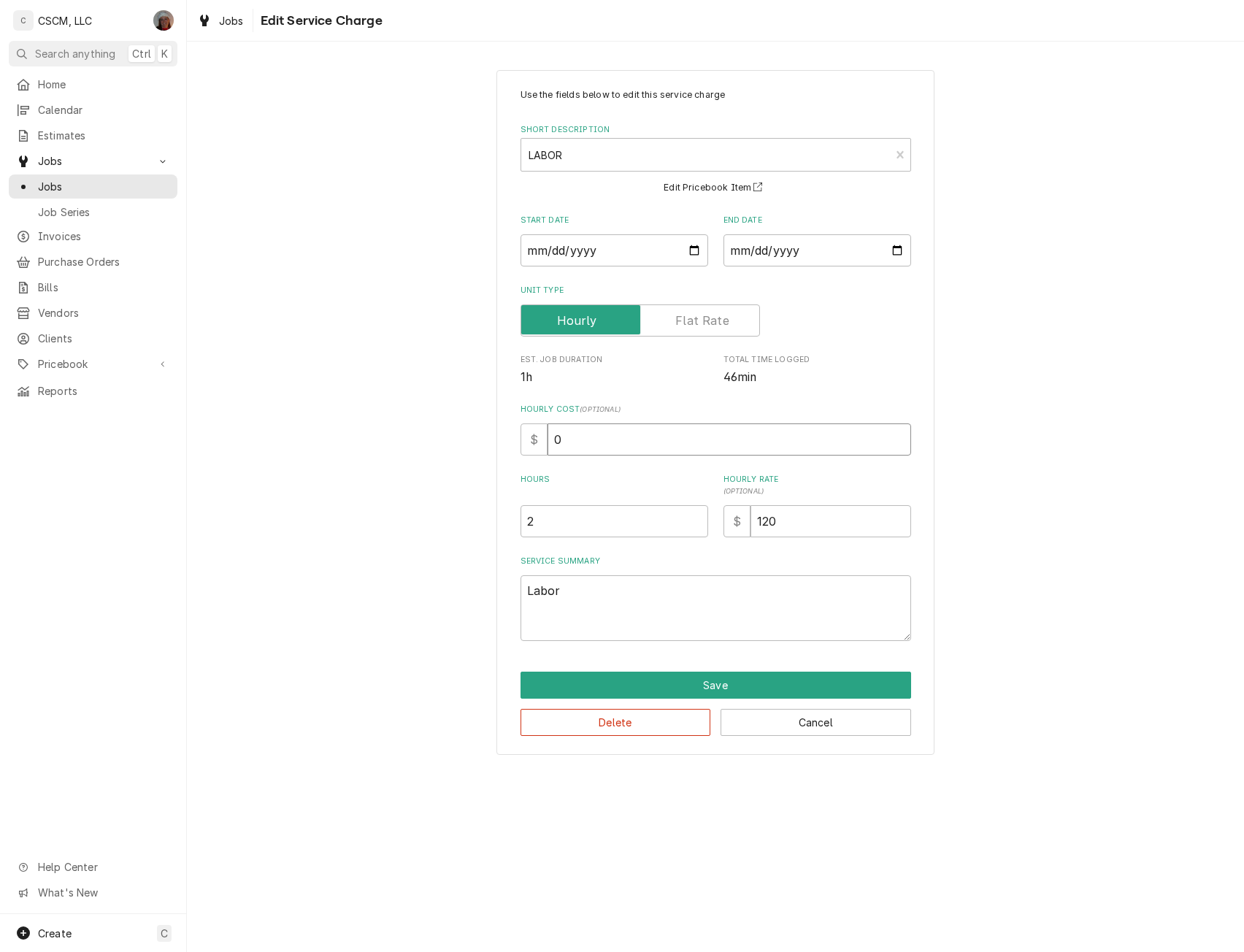
drag, startPoint x: 577, startPoint y: 437, endPoint x: 476, endPoint y: 453, distance: 102.3
click at [476, 453] on div "Use the fields below to edit this service charge Short Description LABOR LAB Ed…" at bounding box center [715, 412] width 1057 height 711
type input "4"
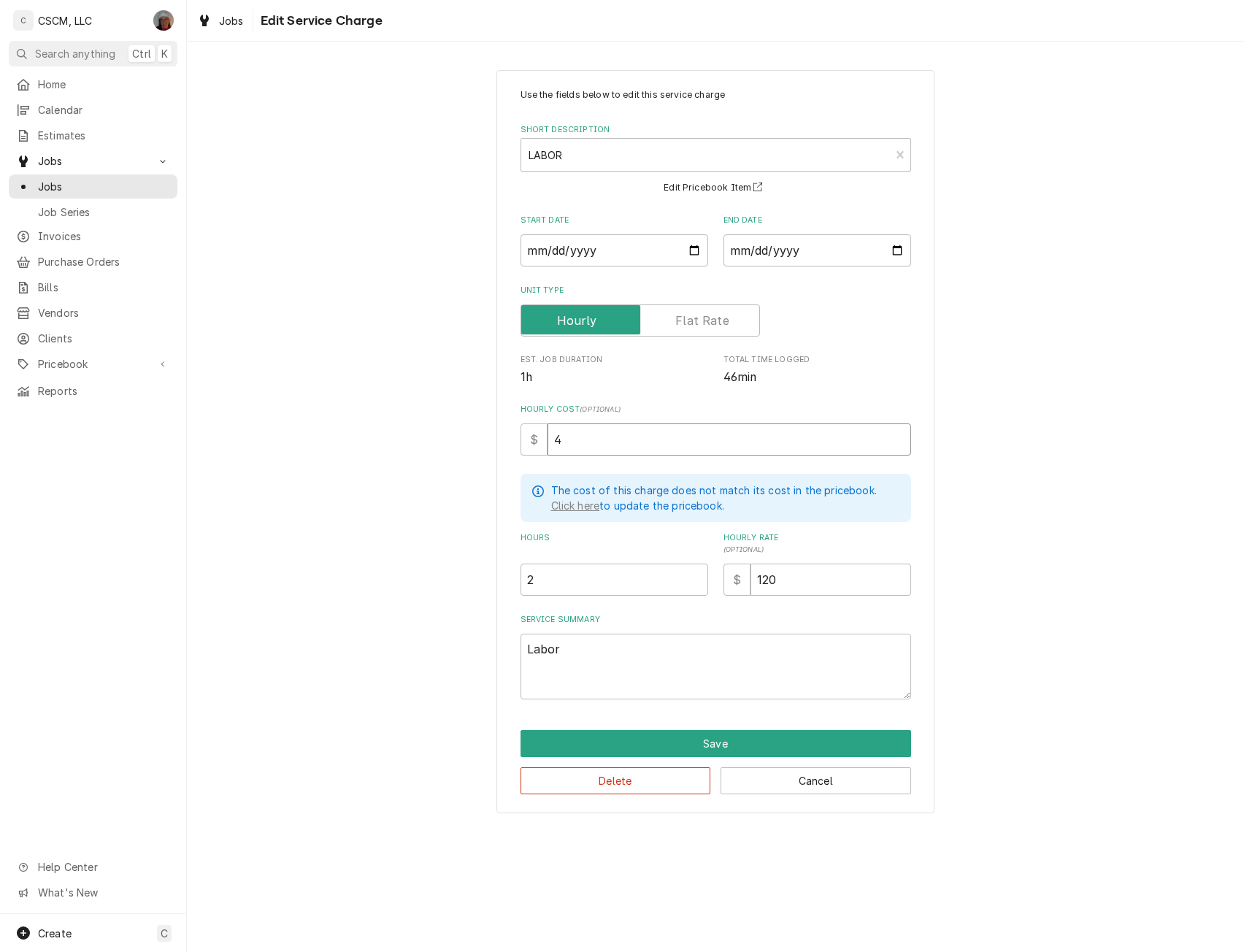
type textarea "x"
type input "43"
click at [722, 733] on button "Save" at bounding box center [716, 744] width 390 height 27
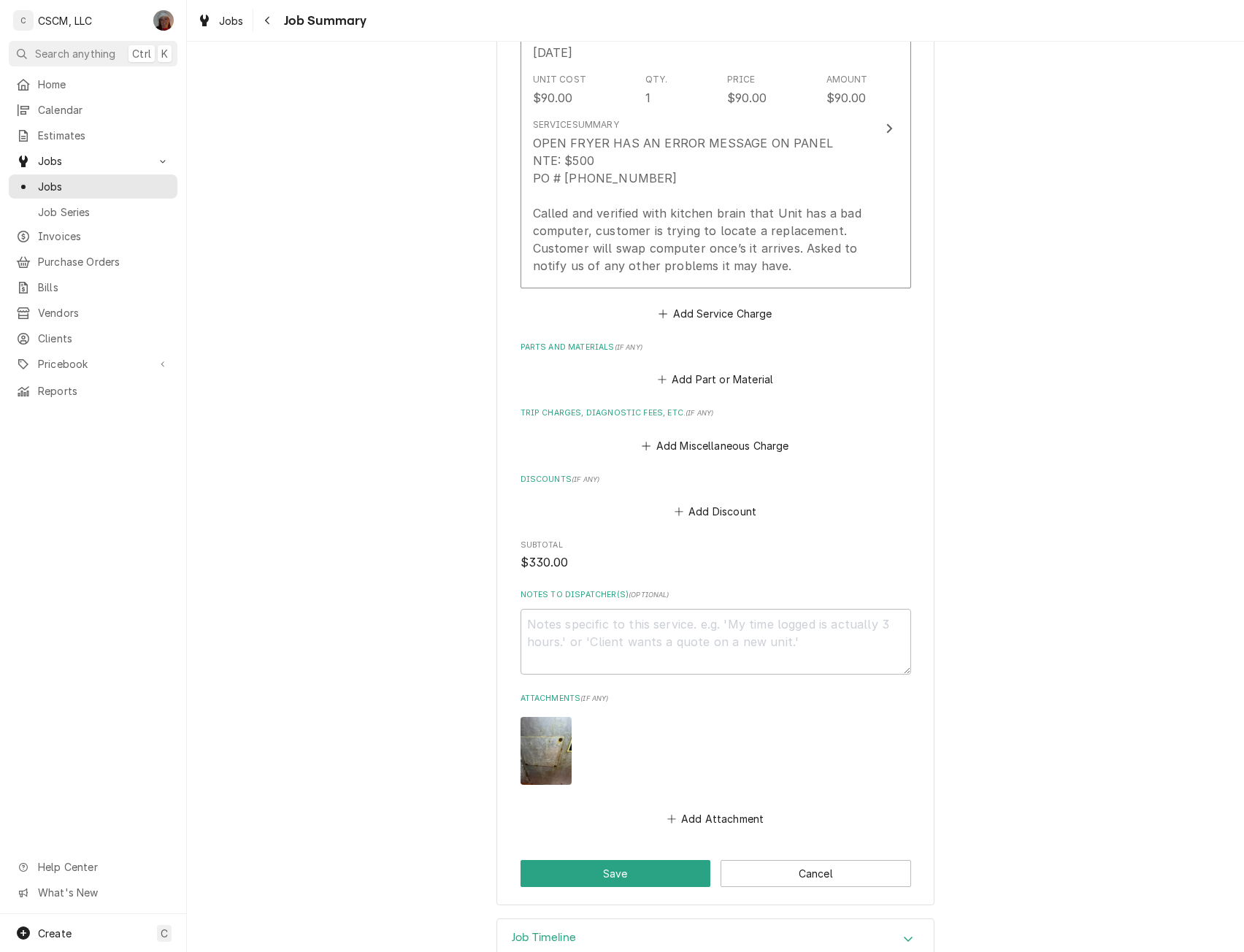
scroll to position [739, 0]
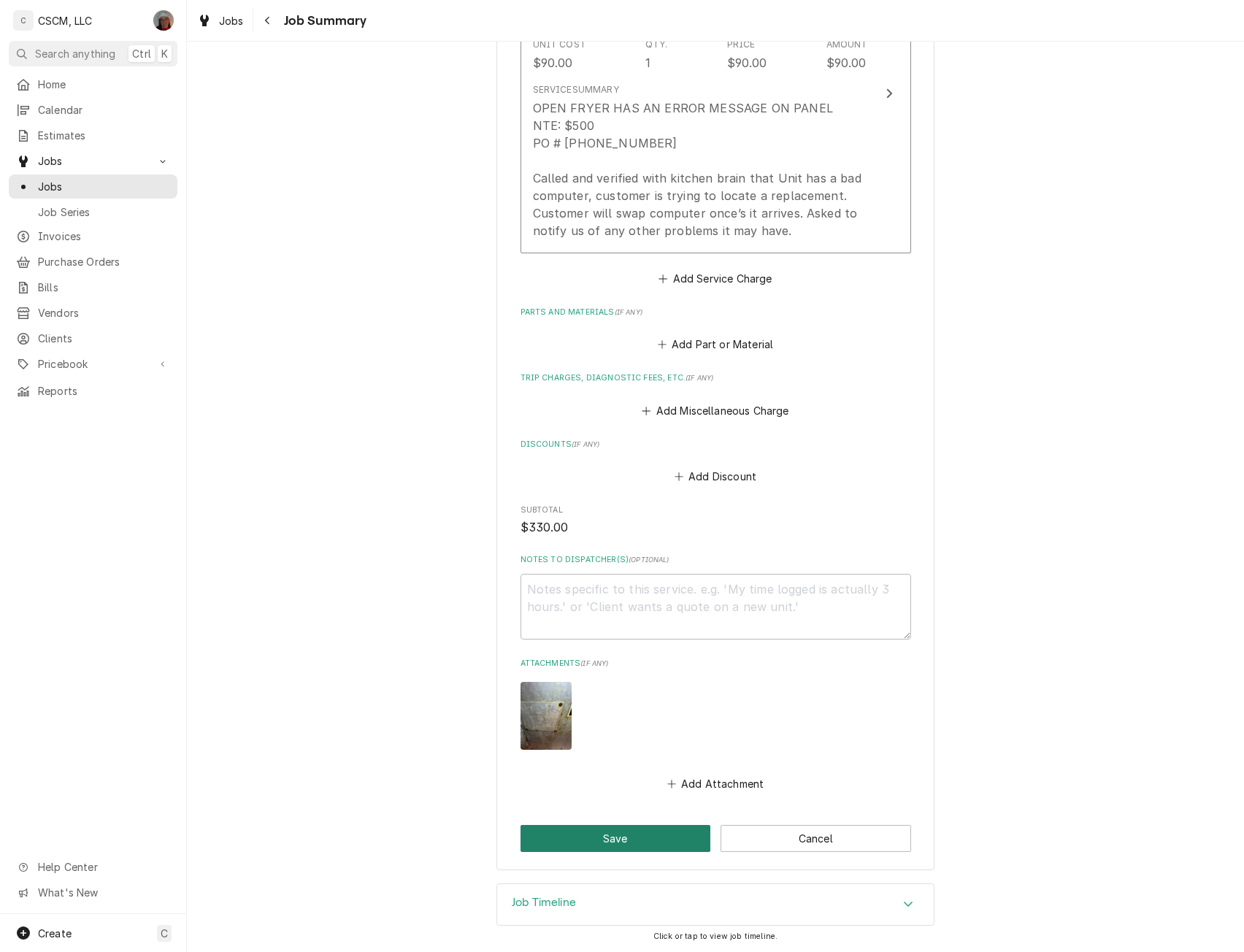
click at [620, 844] on button "Save" at bounding box center [616, 838] width 191 height 27
type textarea "x"
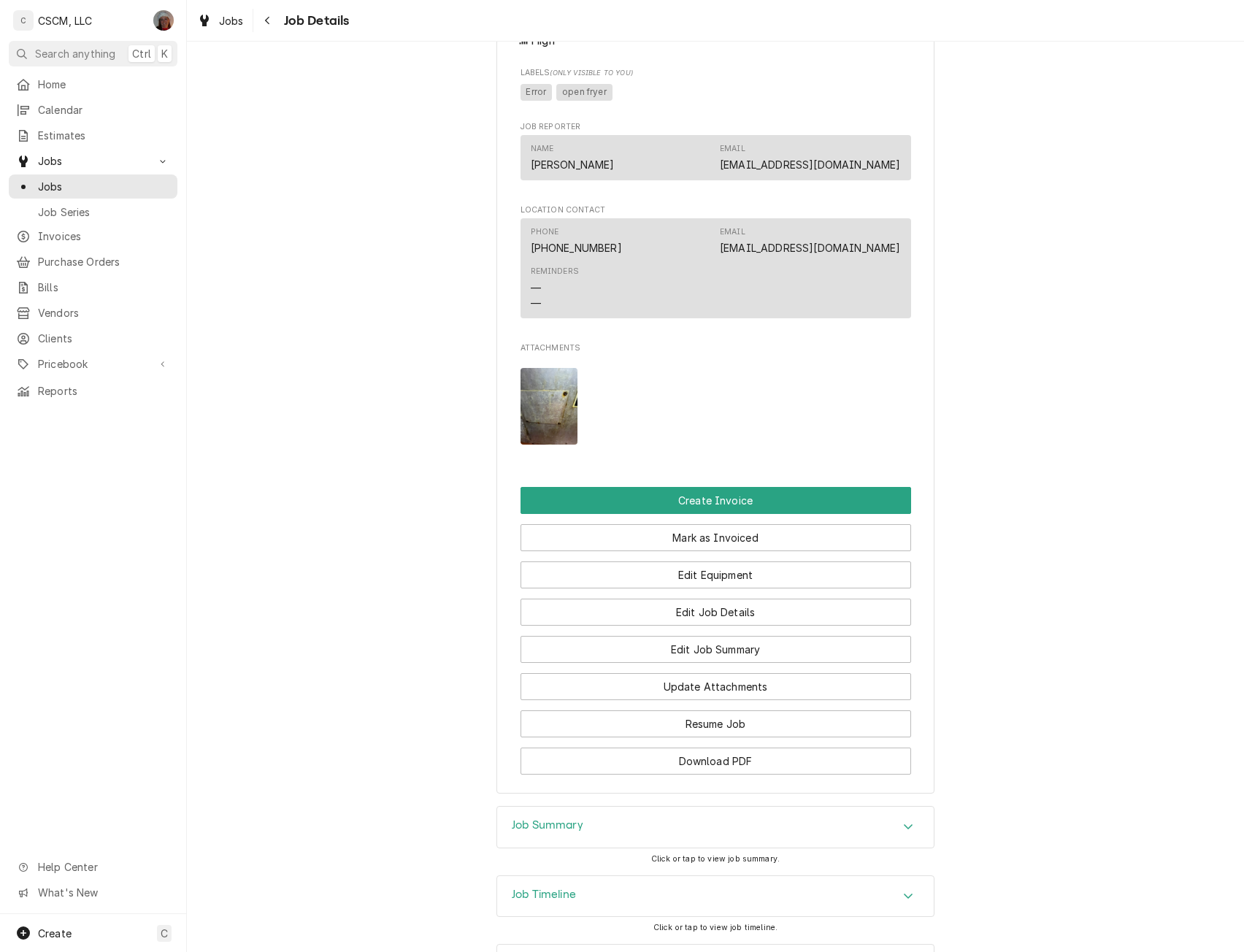
scroll to position [1062, 0]
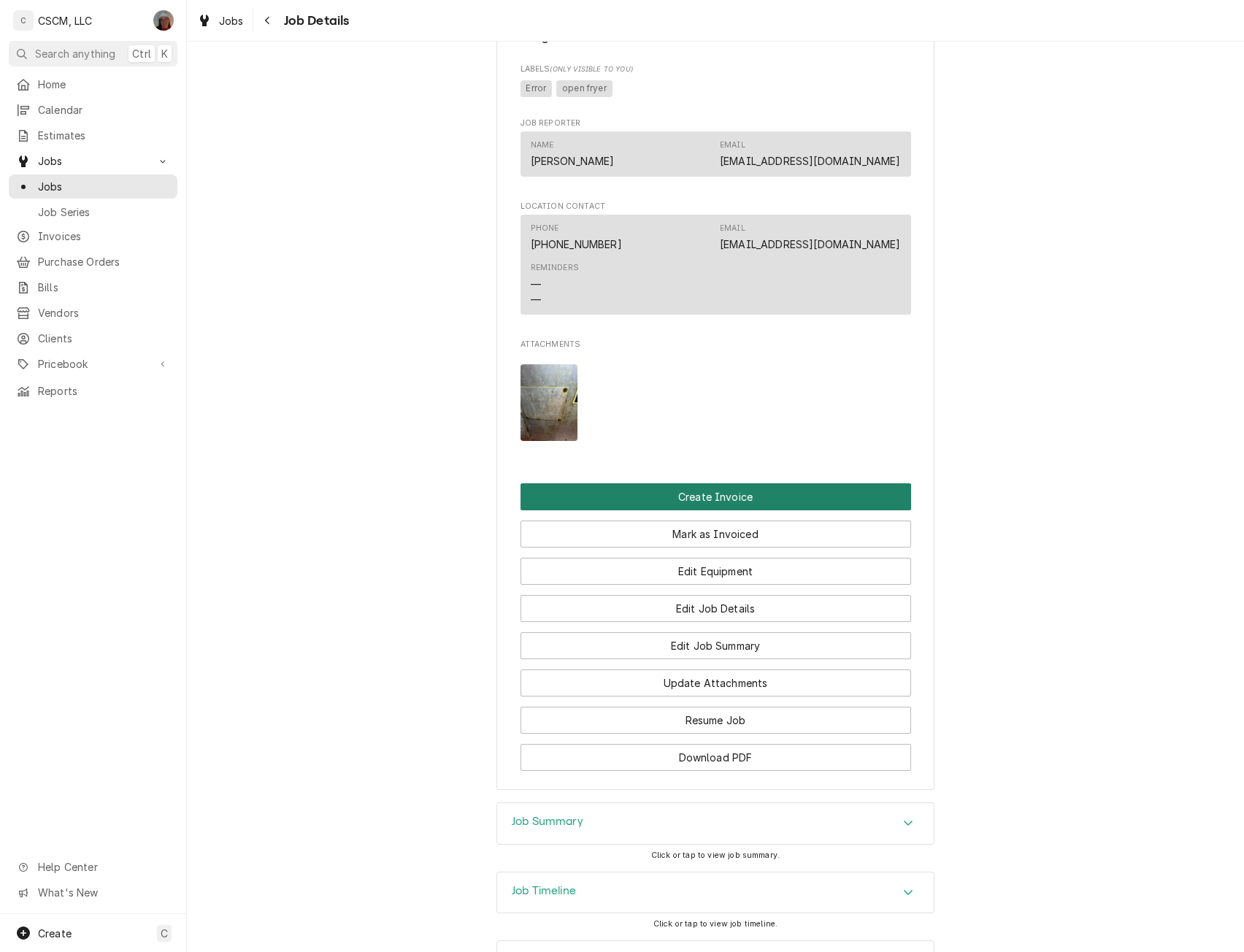
click at [689, 510] on button "Create Invoice" at bounding box center [716, 497] width 390 height 27
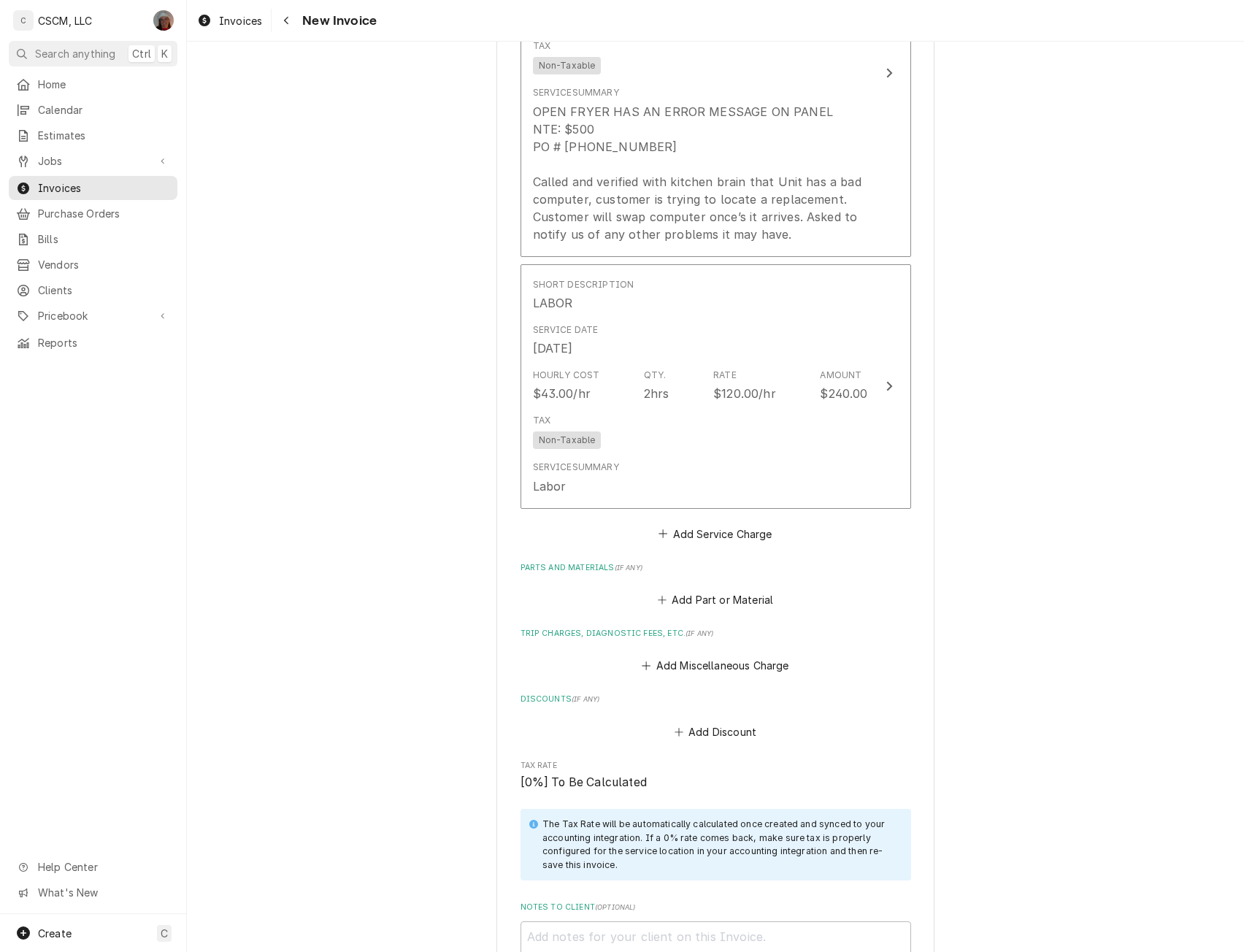
scroll to position [1940, 0]
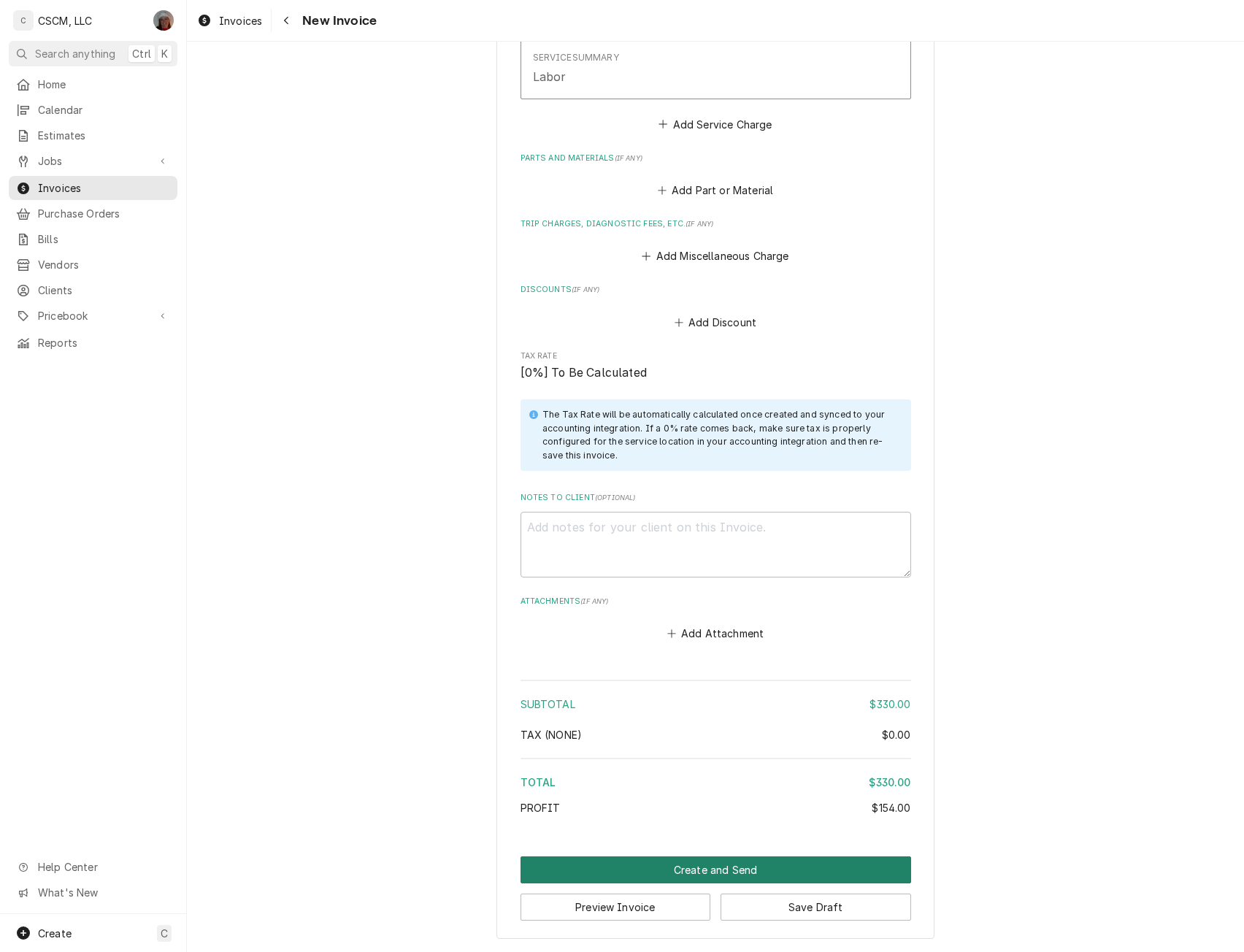
click at [729, 873] on button "Create and Send" at bounding box center [716, 870] width 390 height 27
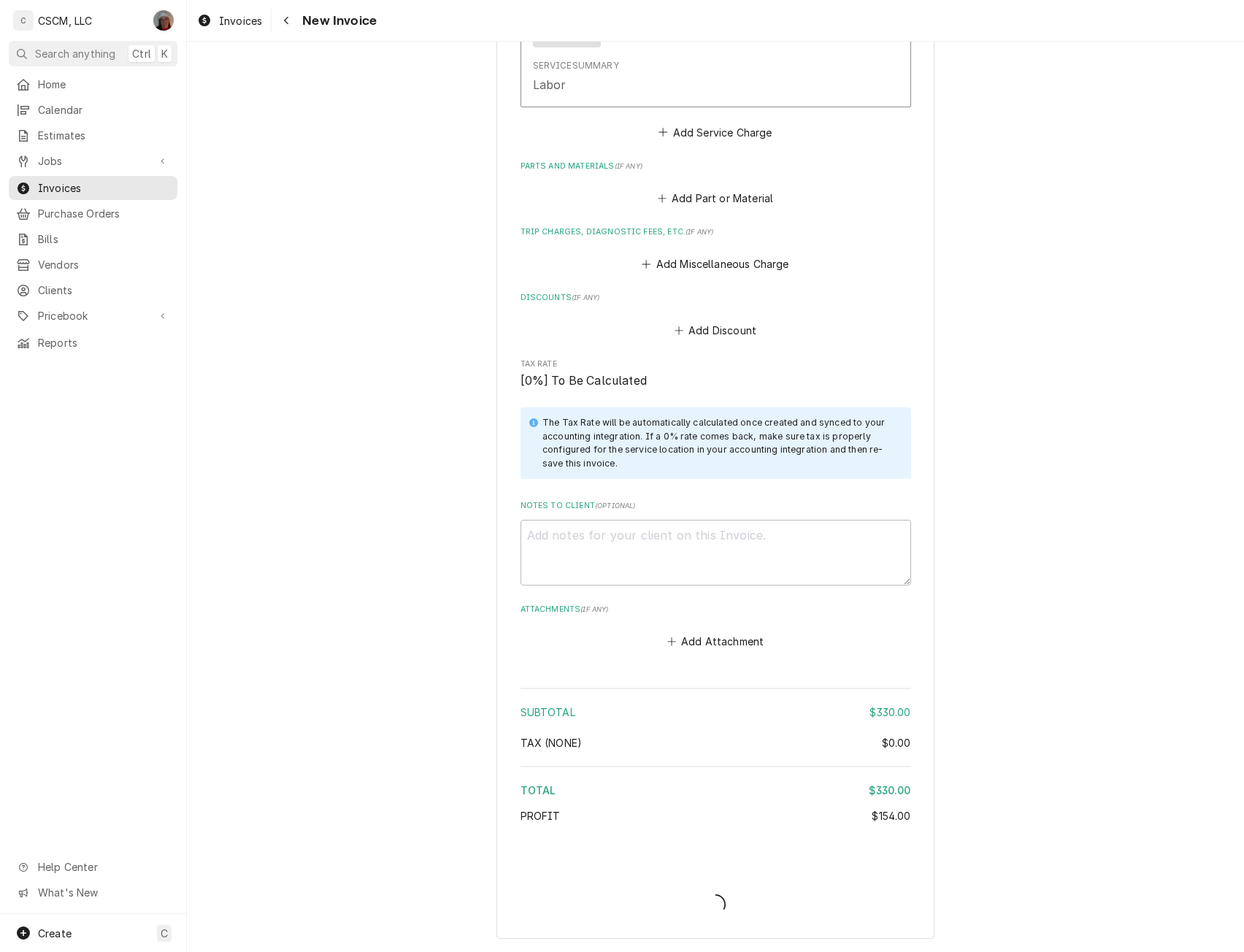
type textarea "x"
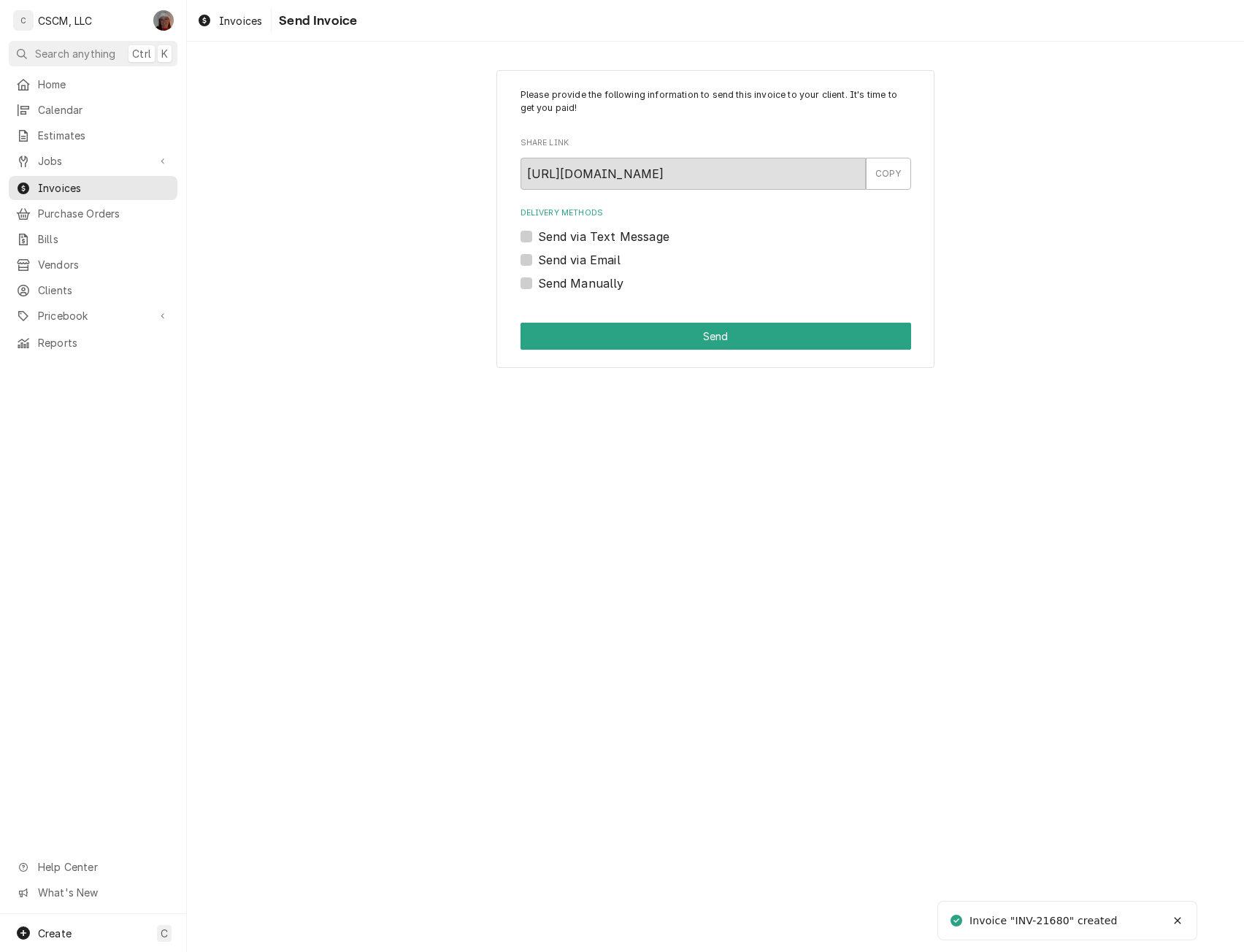
click at [538, 285] on label "Send Manually" at bounding box center [581, 283] width 86 height 17
click at [538, 285] on input "Send Manually" at bounding box center [733, 291] width 390 height 32
checkbox input "true"
click at [606, 322] on button "Send" at bounding box center [716, 336] width 390 height 27
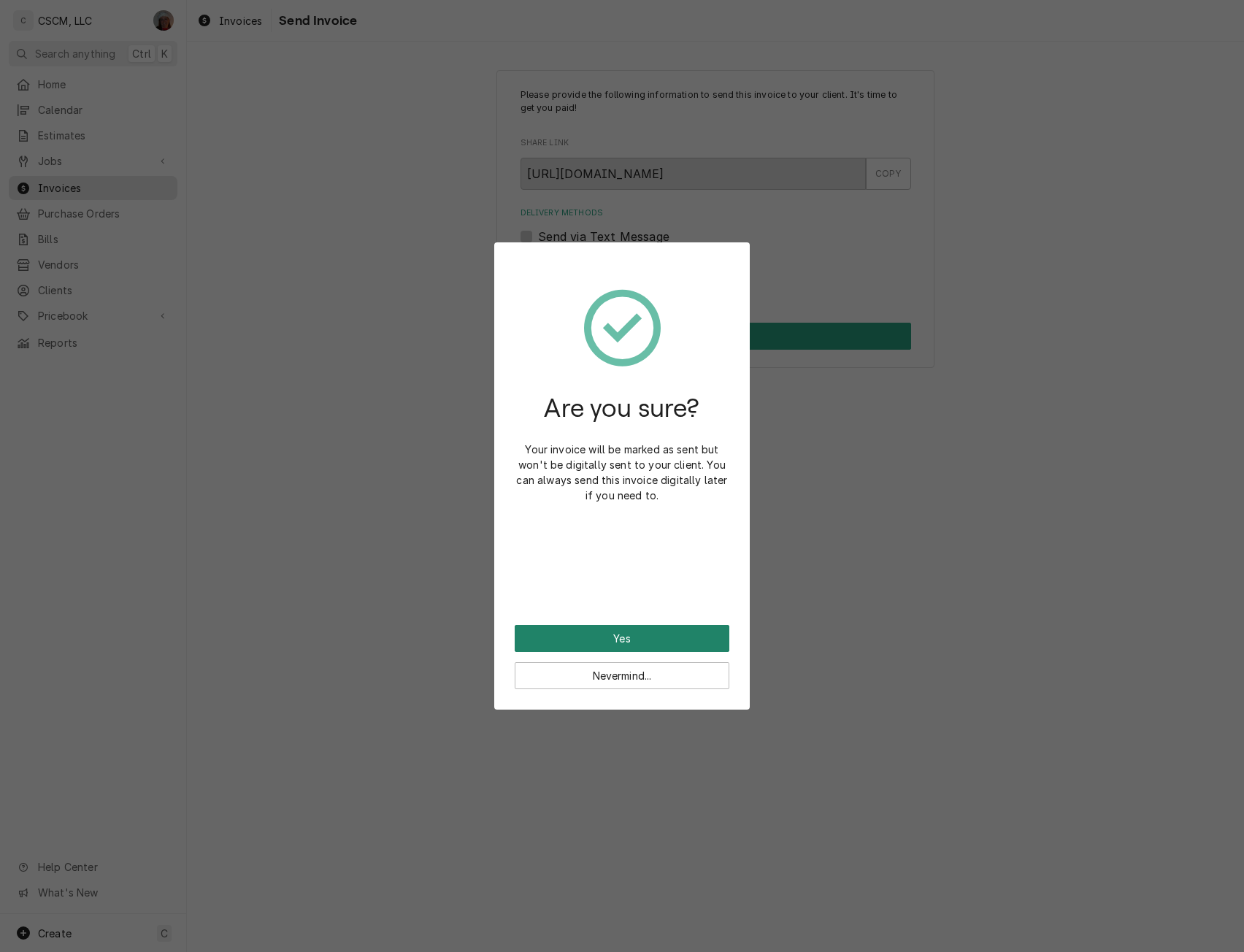
click at [596, 633] on button "Yes" at bounding box center [622, 639] width 215 height 27
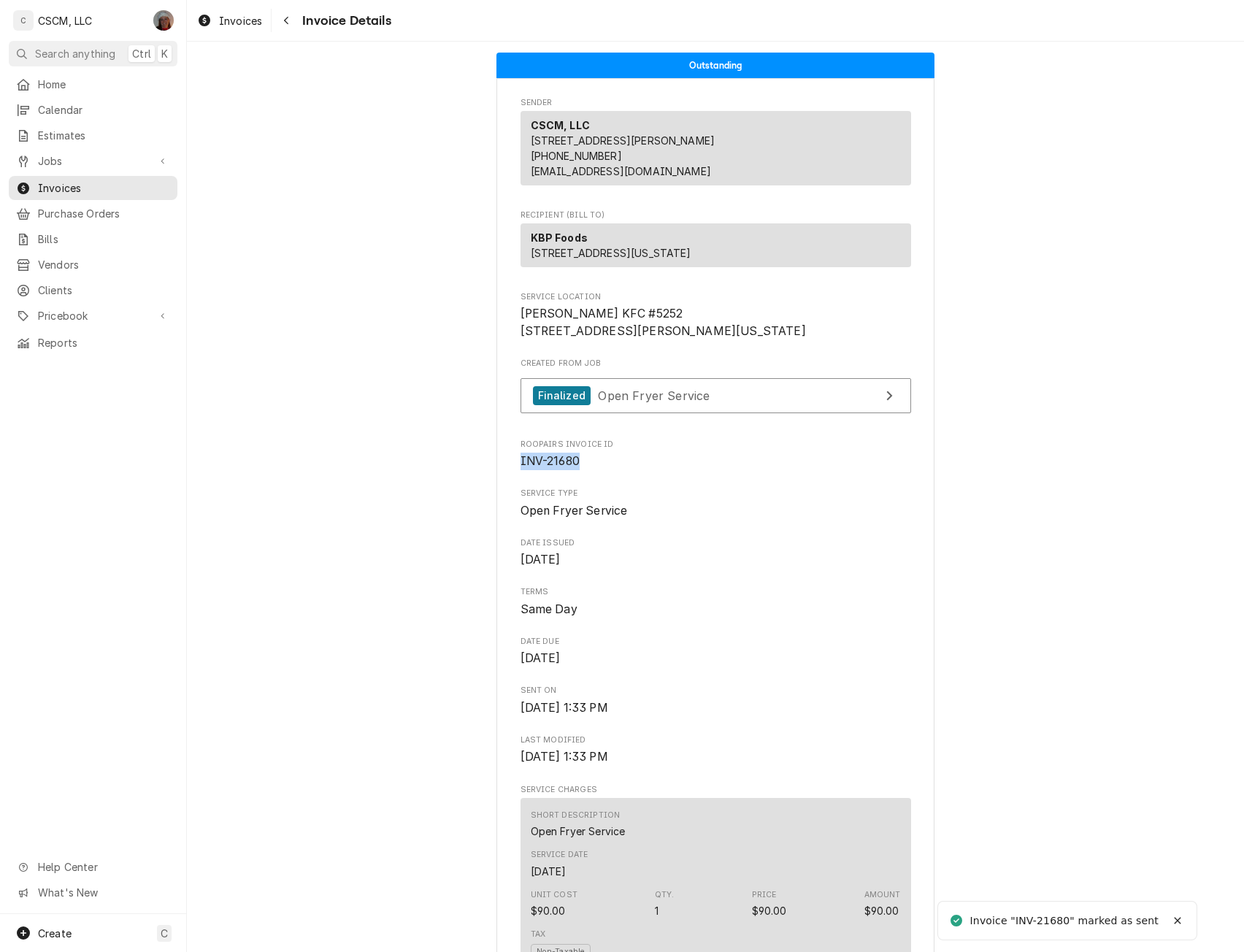
drag, startPoint x: 512, startPoint y: 509, endPoint x: 583, endPoint y: 516, distance: 71.3
copy span "INV-21680"
click at [290, 25] on div "Navigate back" at bounding box center [286, 20] width 14 height 14
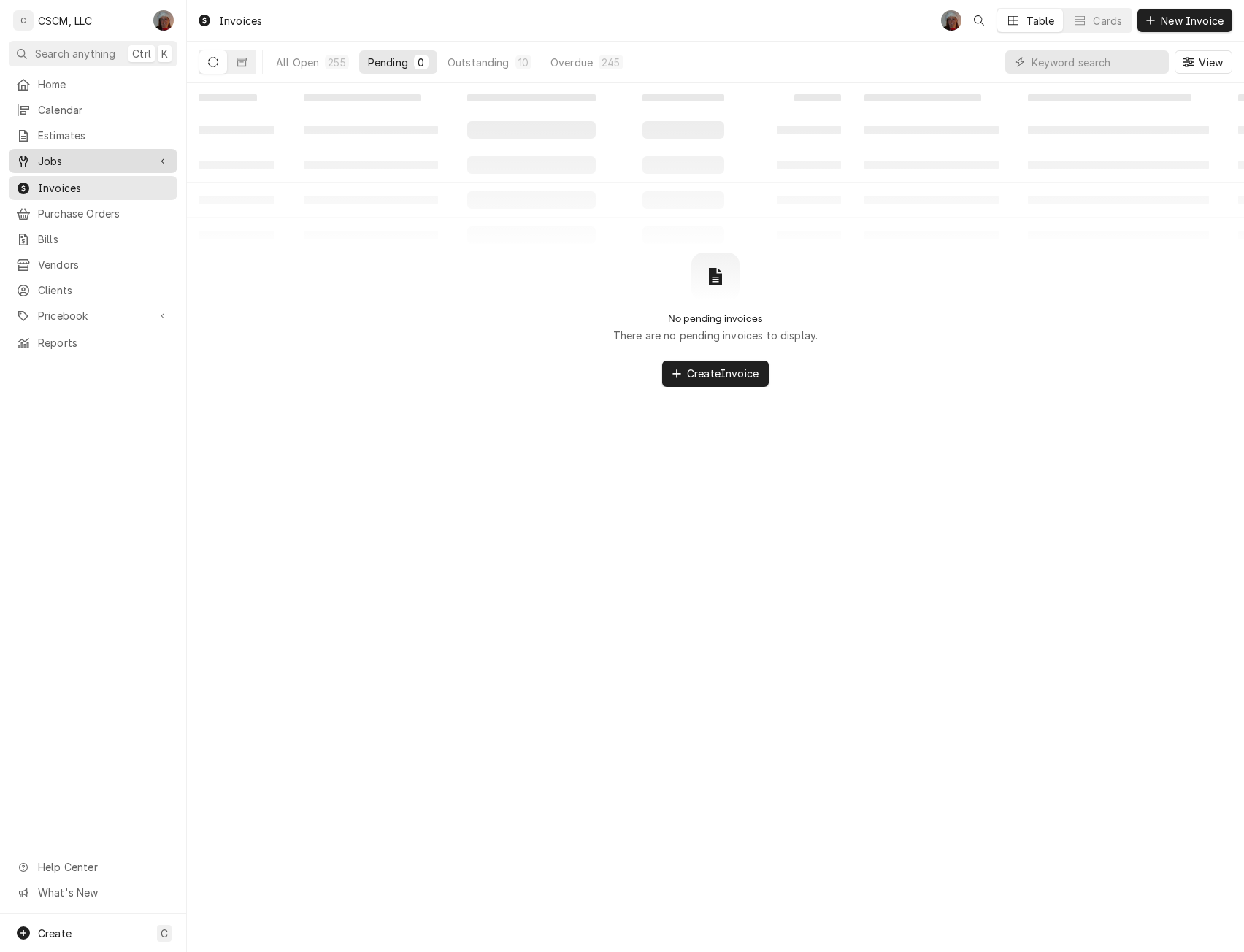
click at [58, 157] on span "Jobs" at bounding box center [93, 161] width 110 height 15
click at [61, 184] on span "Jobs" at bounding box center [104, 186] width 132 height 15
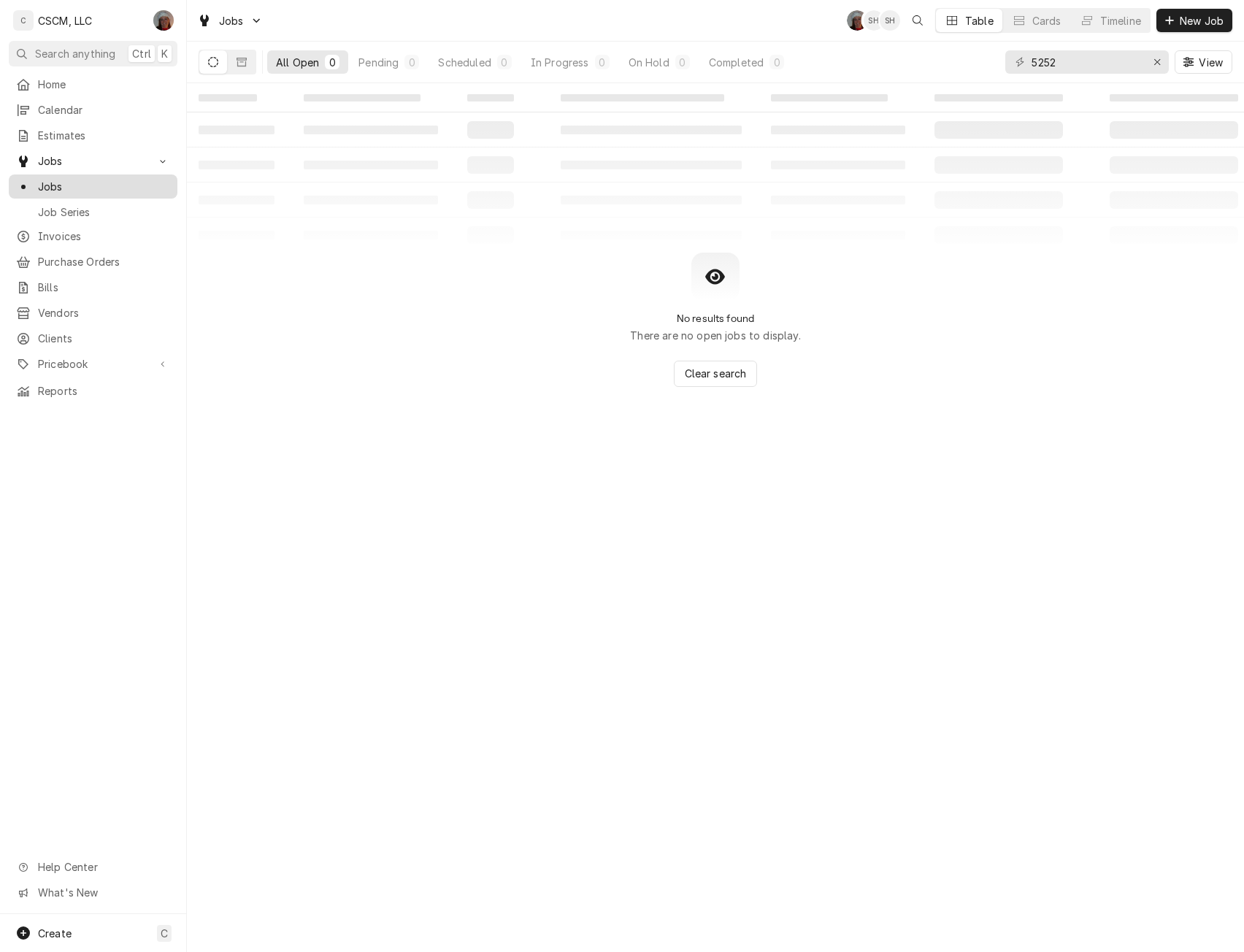
drag, startPoint x: 0, startPoint y: 0, endPoint x: 61, endPoint y: 184, distance: 193.8
click at [61, 184] on span "Jobs" at bounding box center [104, 186] width 132 height 15
click at [1155, 59] on icon "Erase input" at bounding box center [1158, 62] width 8 height 11
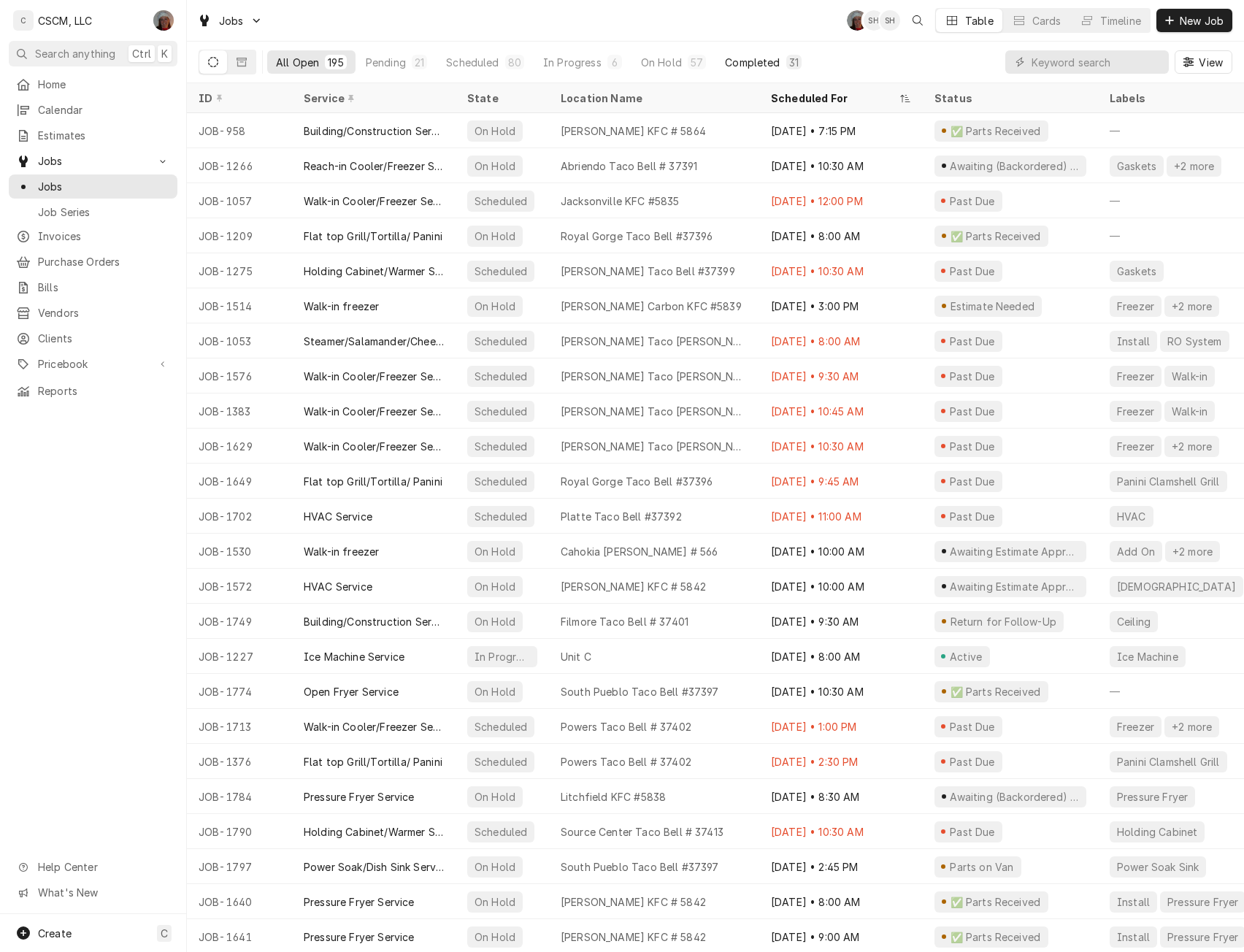
click at [735, 64] on div "Completed" at bounding box center [752, 62] width 54 height 15
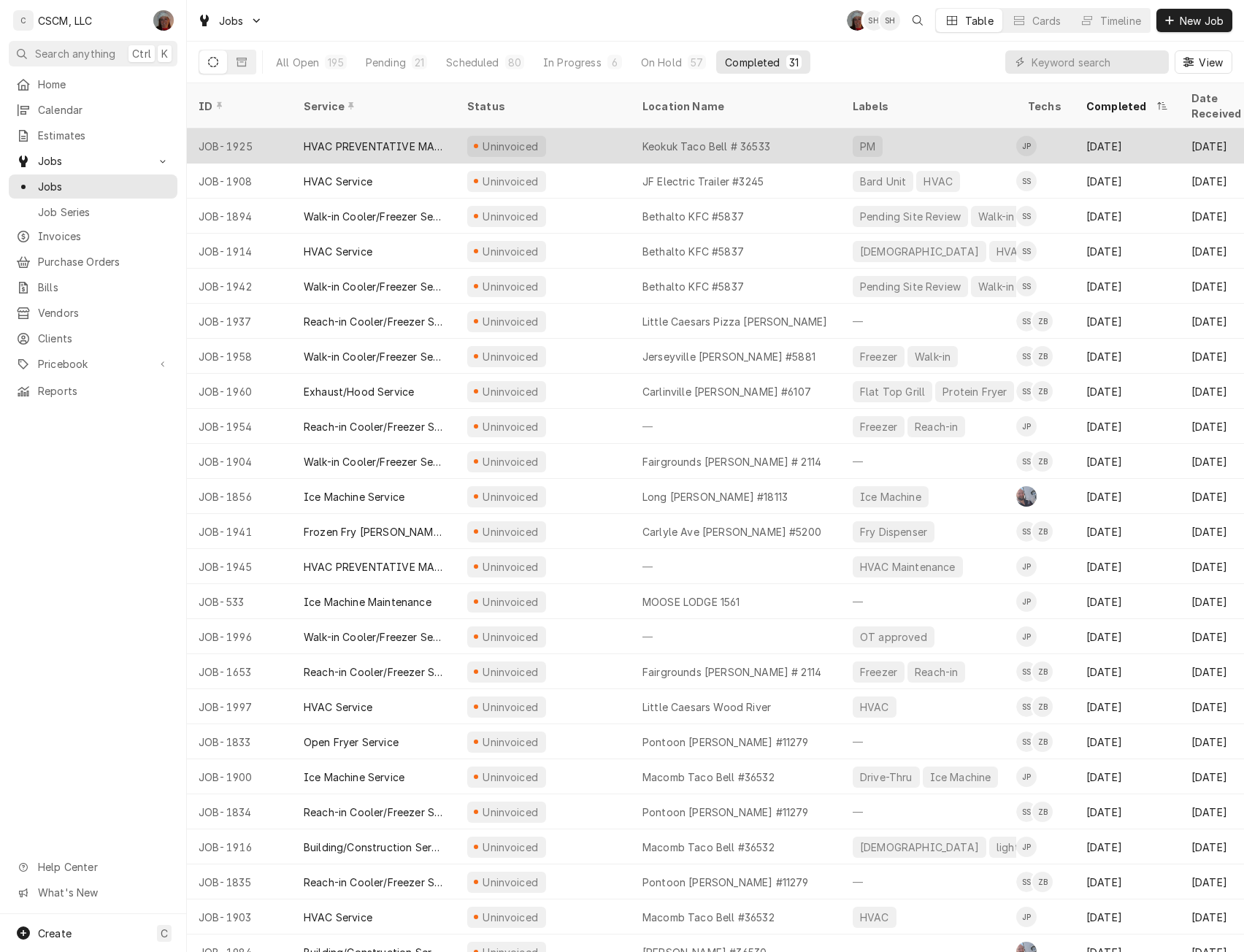
click at [732, 138] on div "Keokuk Taco Bell # 36533" at bounding box center [706, 146] width 128 height 15
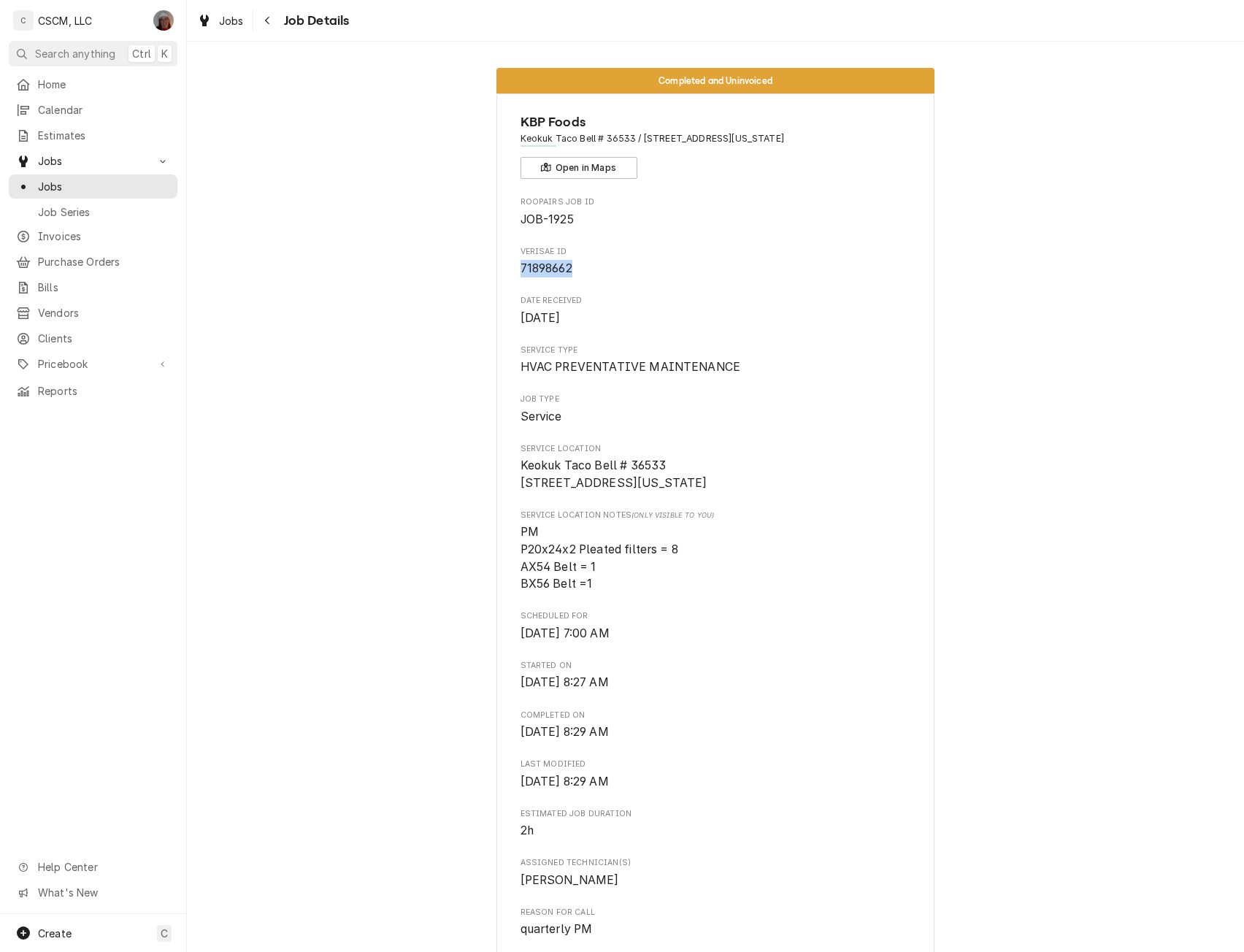
drag, startPoint x: 570, startPoint y: 268, endPoint x: 508, endPoint y: 266, distance: 62.0
click at [508, 266] on div "KBP Foods Keokuk Taco Bell # 36533 / [STREET_ADDRESS][US_STATE] Open in Maps Ro…" at bounding box center [715, 805] width 438 height 1423
copy span "71898662"
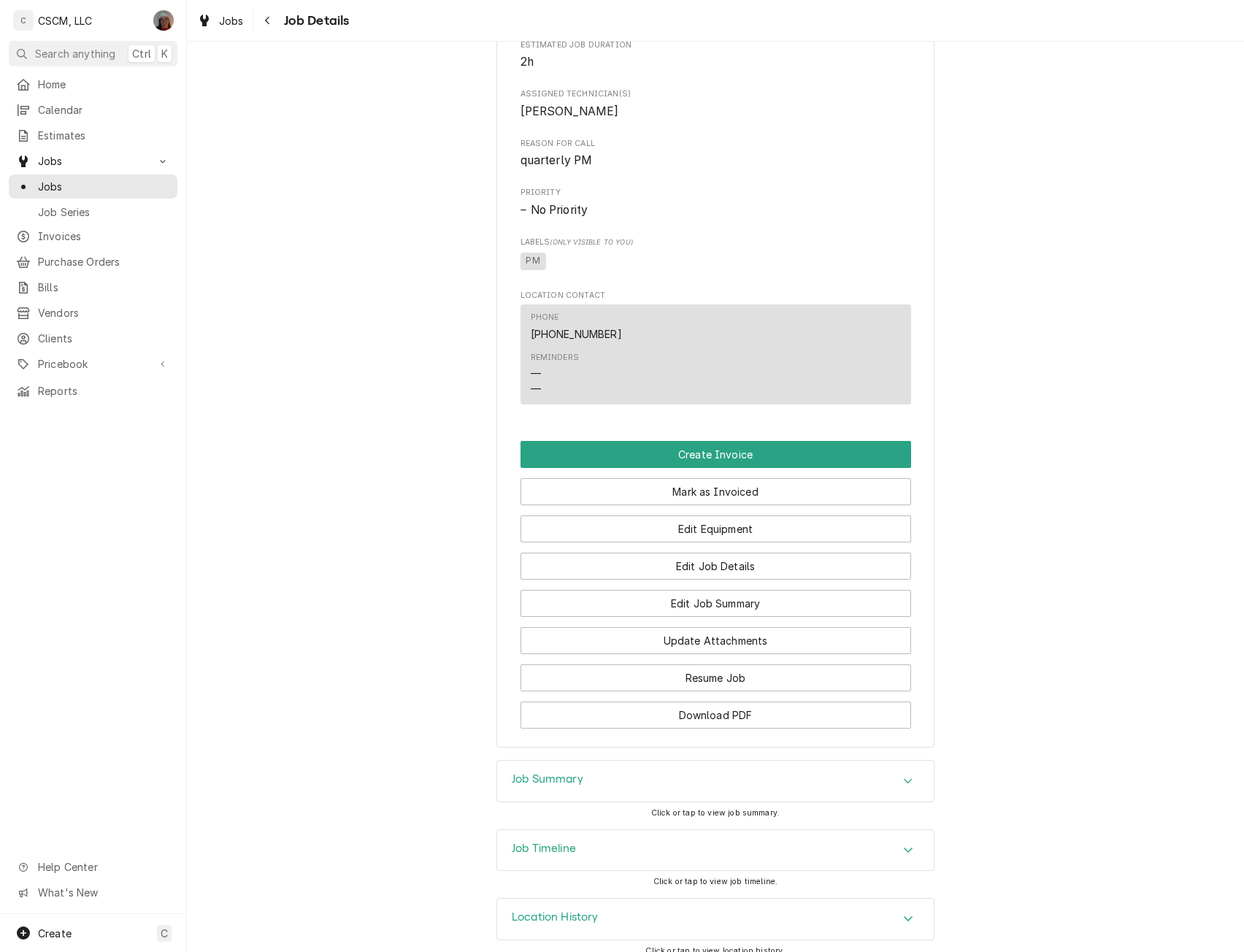
scroll to position [791, 0]
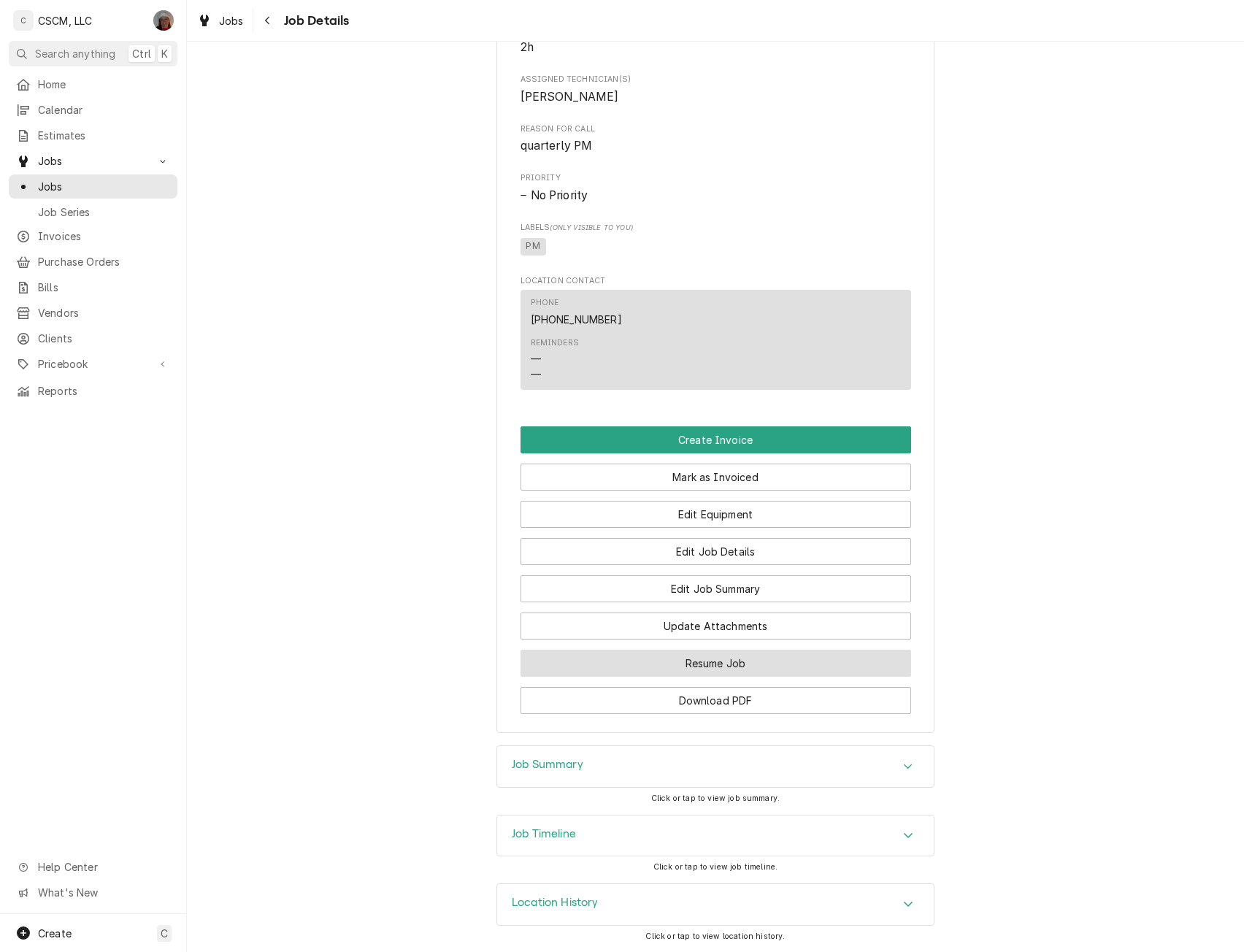
click at [739, 674] on button "Resume Job" at bounding box center [716, 664] width 390 height 27
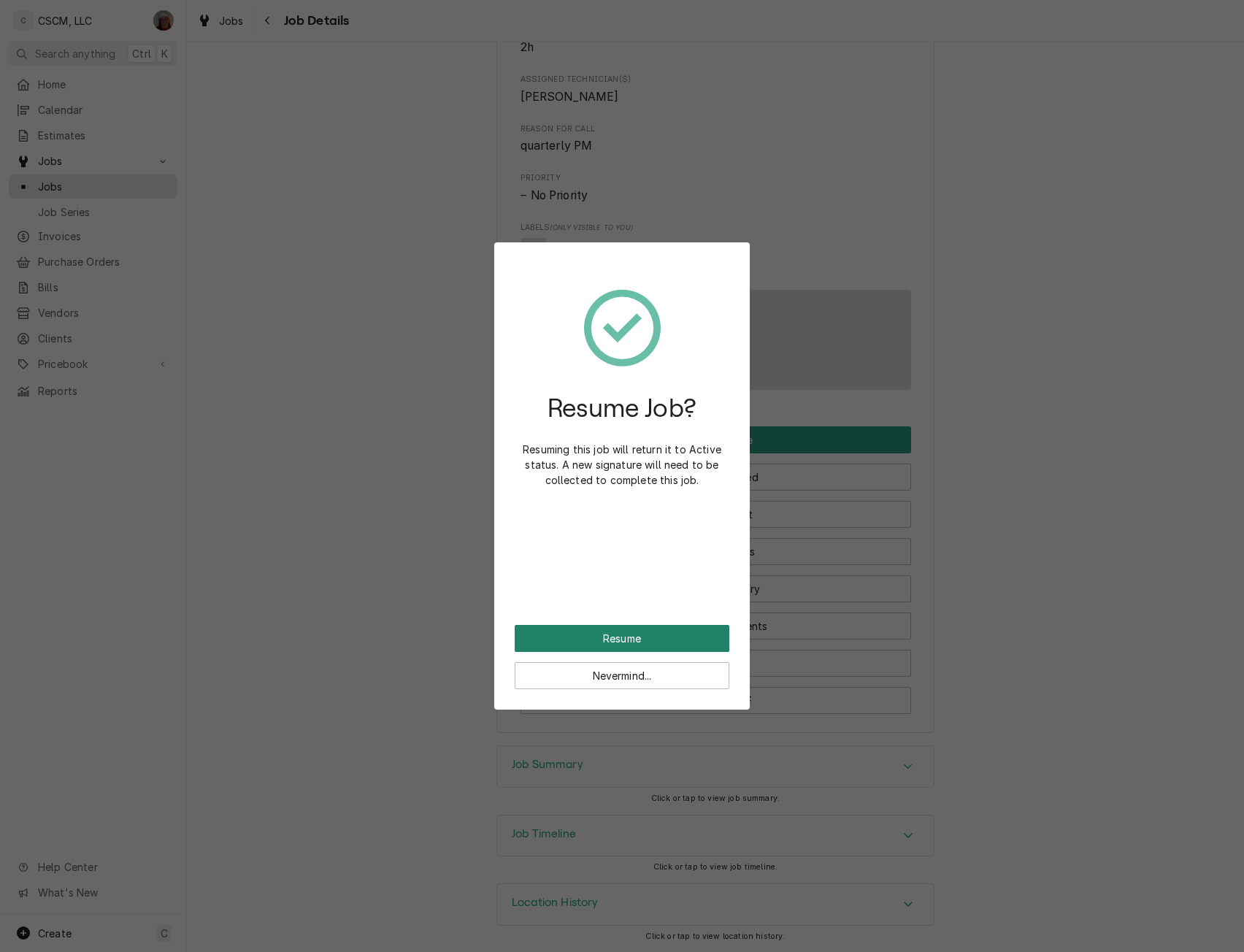
click at [632, 636] on button "Resume" at bounding box center [622, 639] width 215 height 27
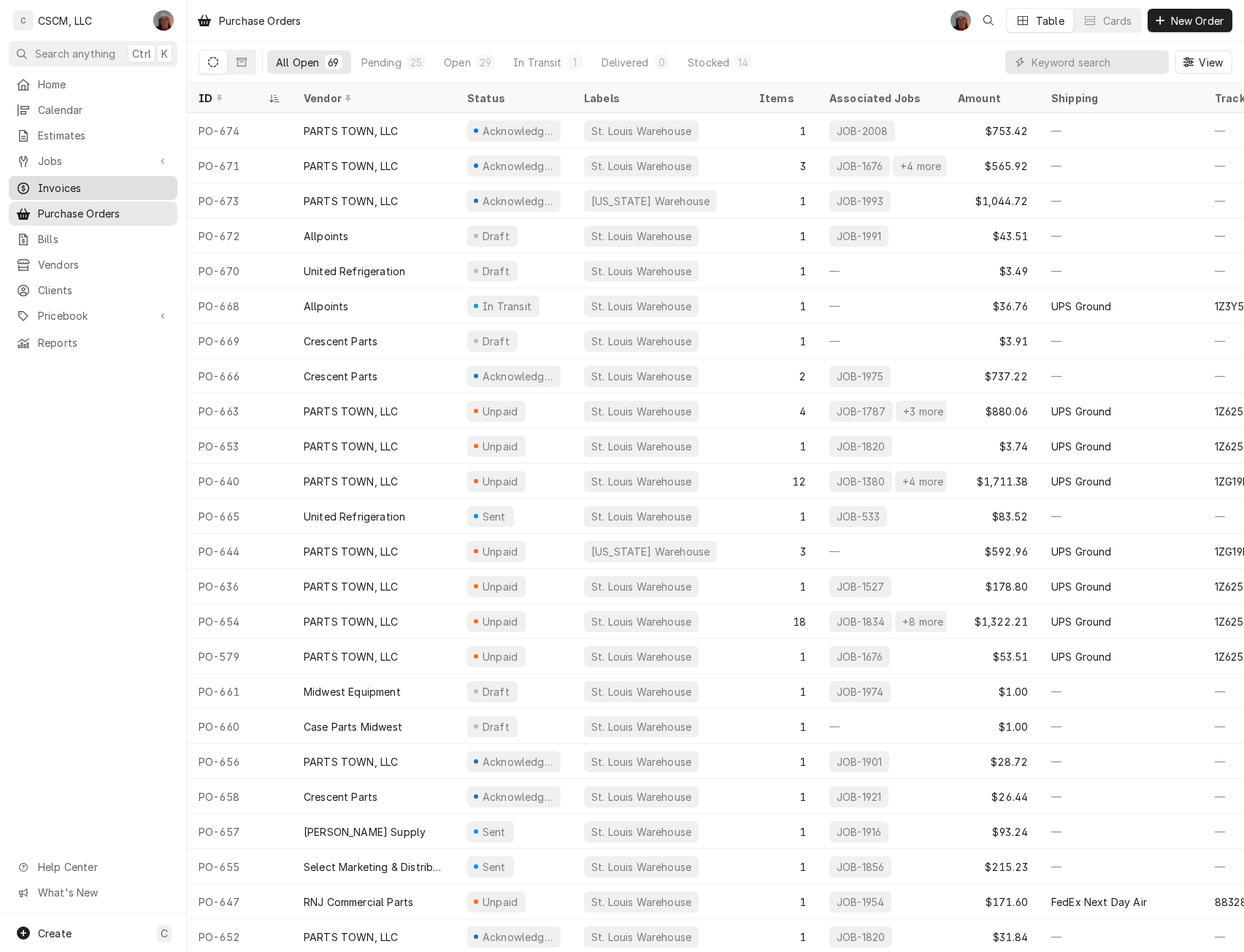
click at [56, 186] on span "Invoices" at bounding box center [104, 188] width 132 height 15
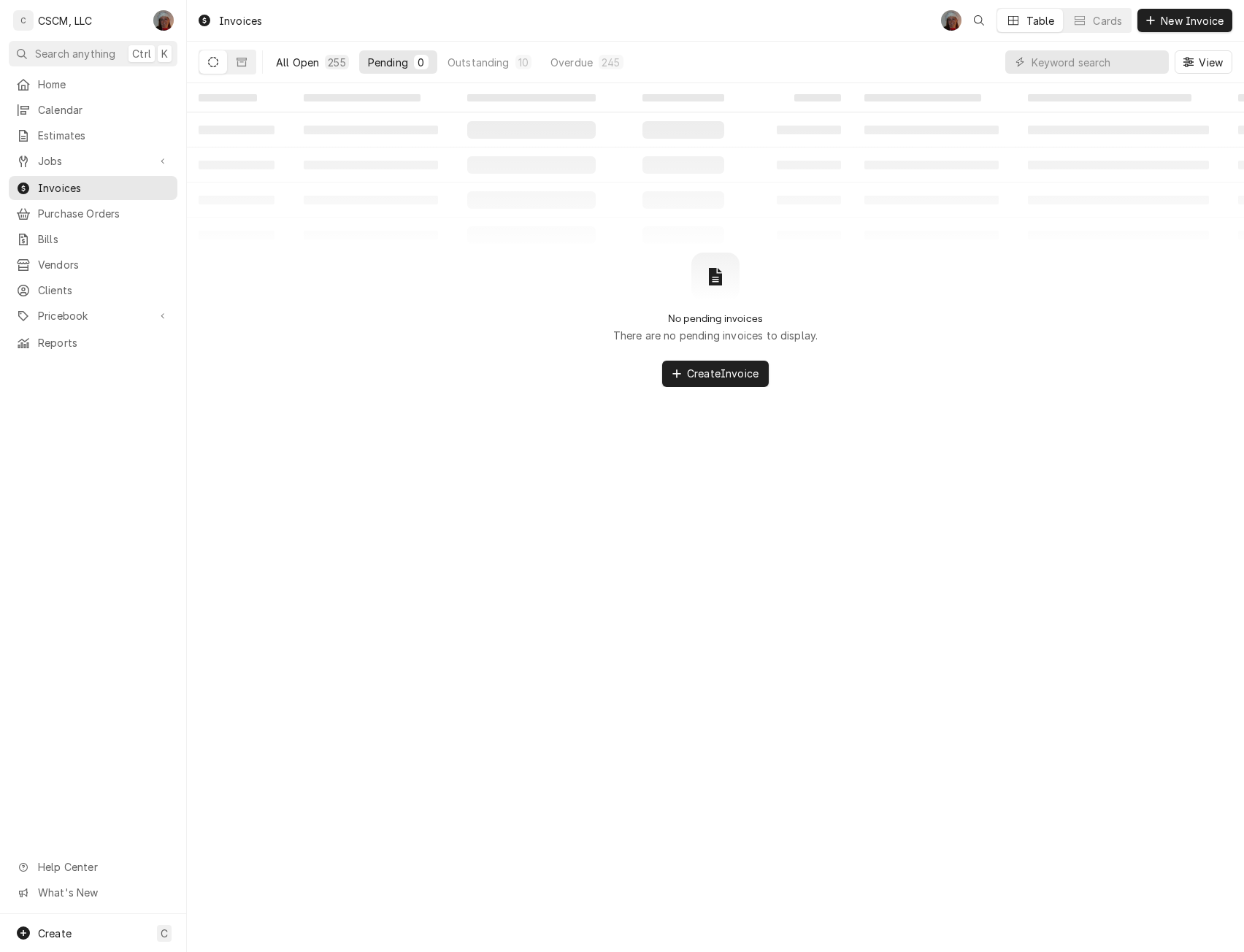
click at [289, 58] on div "All Open" at bounding box center [297, 62] width 43 height 15
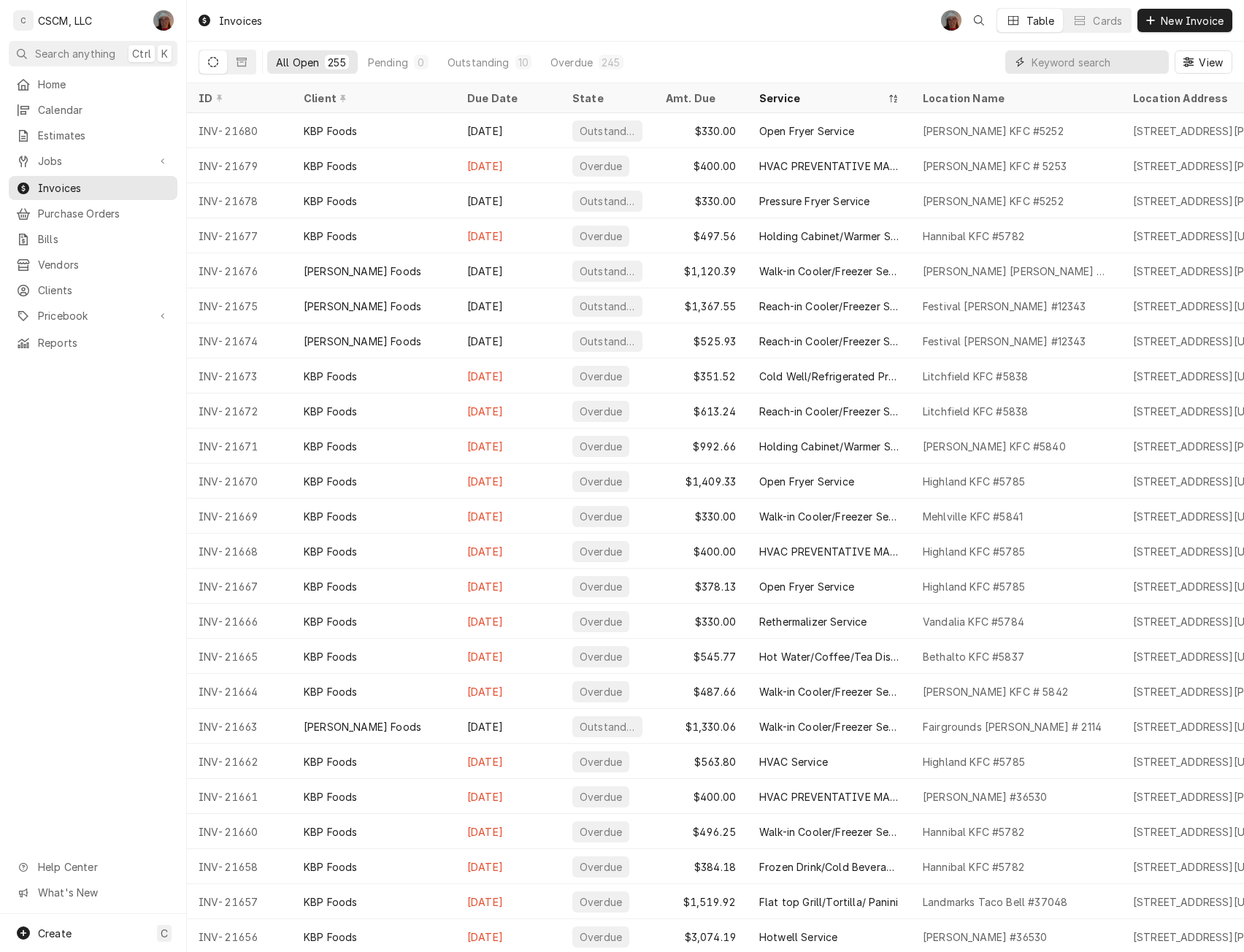
click at [1047, 67] on input "Dynamic Content Wrapper" at bounding box center [1096, 62] width 130 height 23
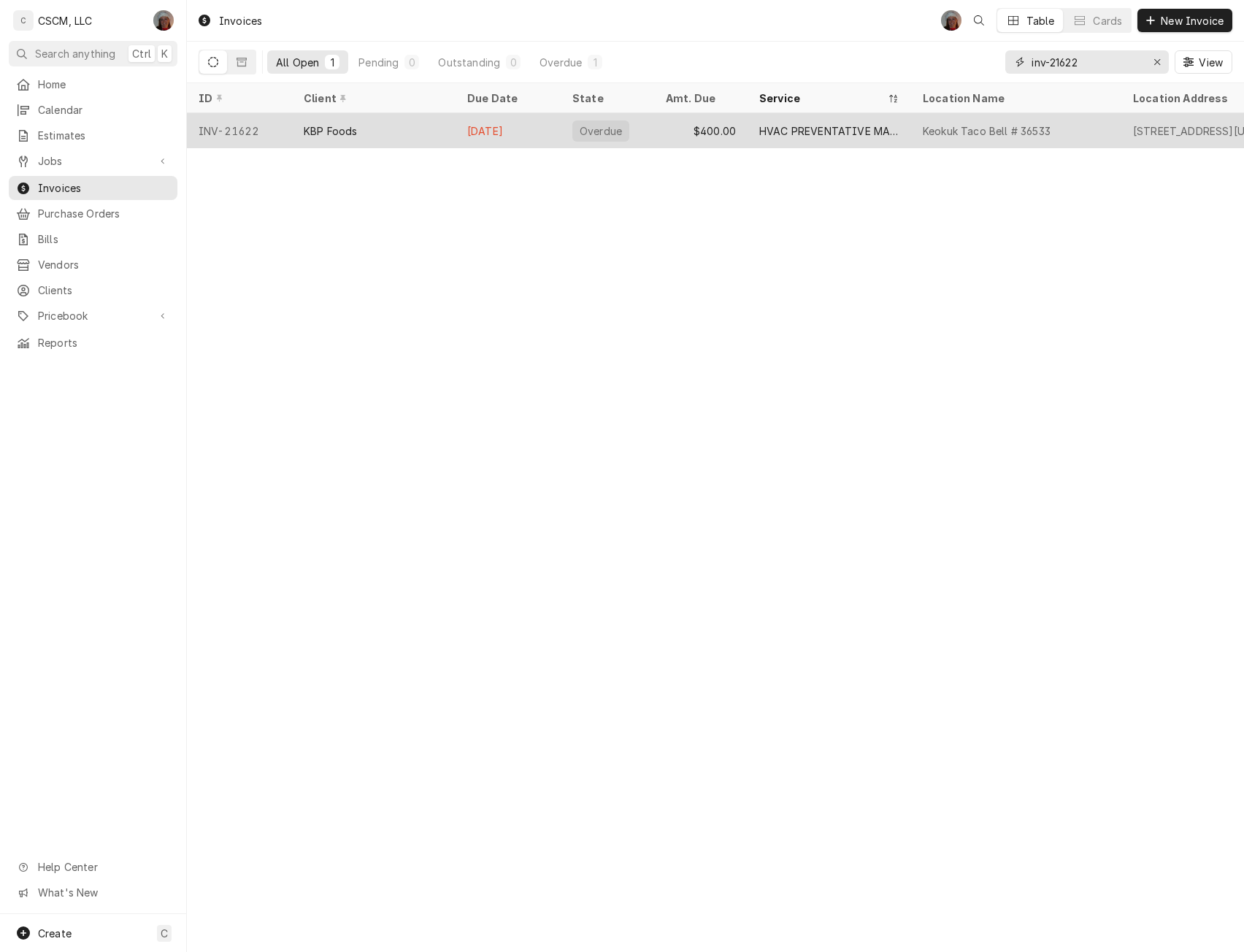
type input "inv-21622"
click at [393, 127] on div "KBP Foods" at bounding box center [374, 131] width 163 height 35
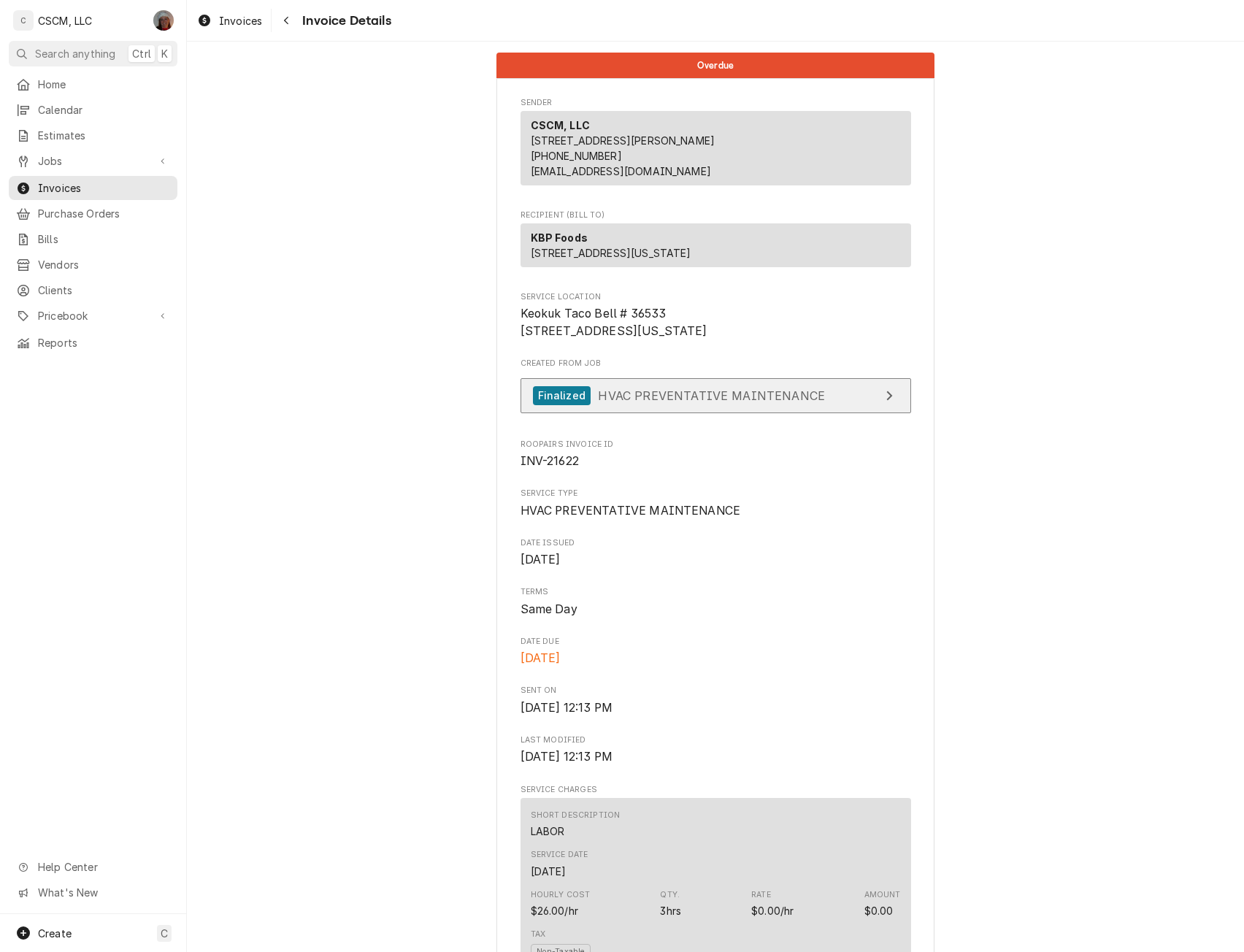
click at [583, 406] on div "Finalized HVAC PREVENTATIVE MAINTENANCE" at bounding box center [679, 396] width 293 height 20
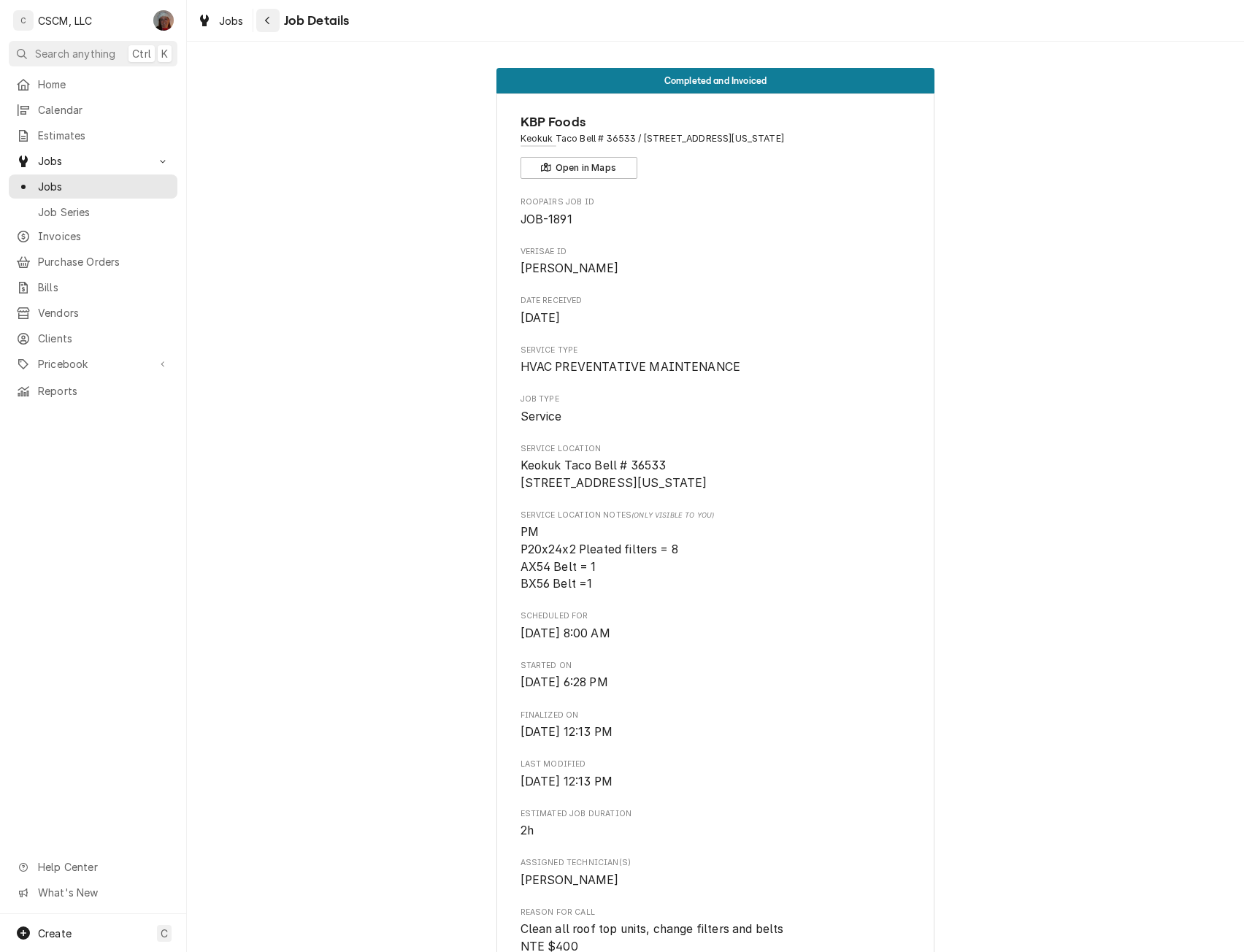
click at [268, 15] on icon "Navigate back" at bounding box center [267, 20] width 7 height 11
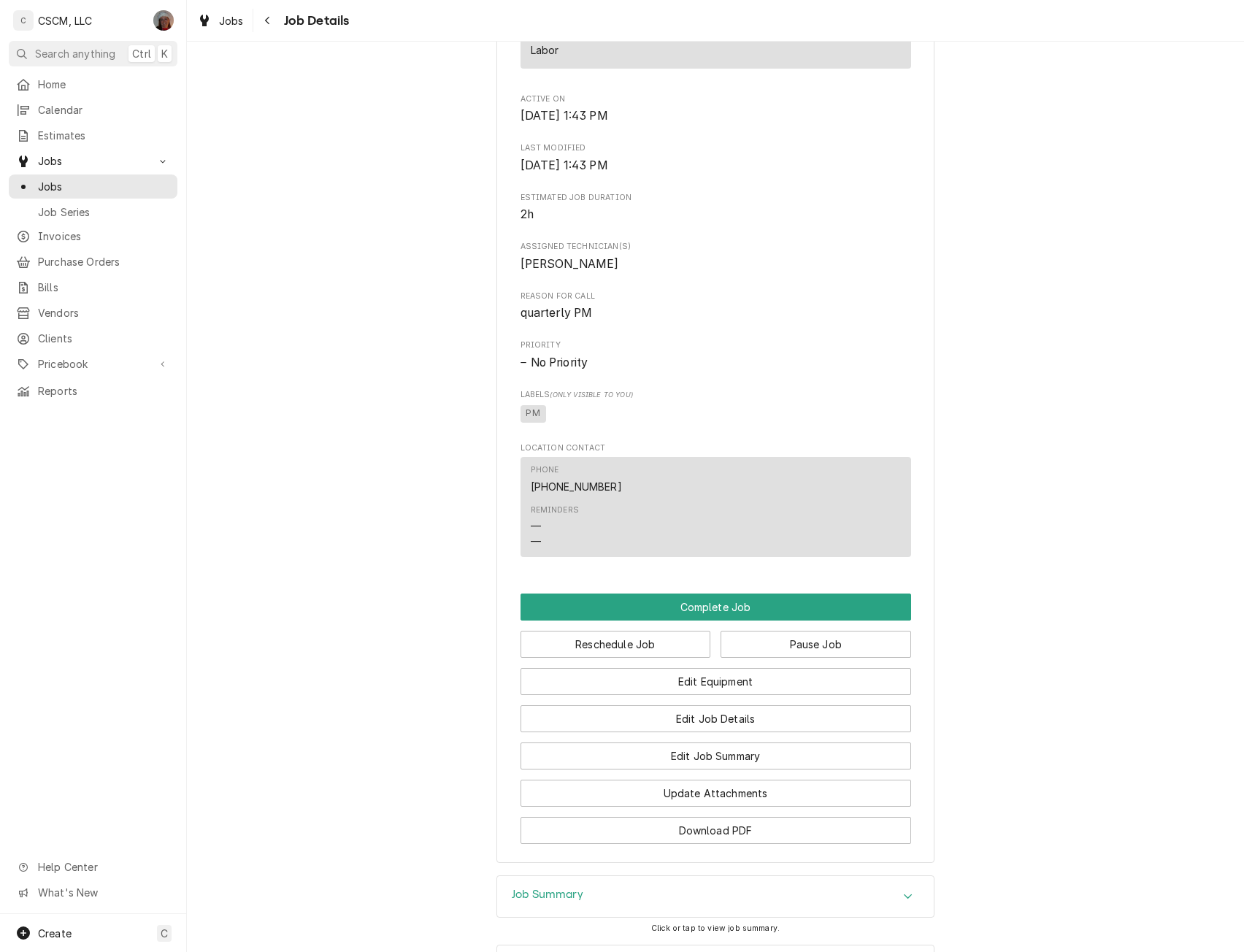
scroll to position [855, 0]
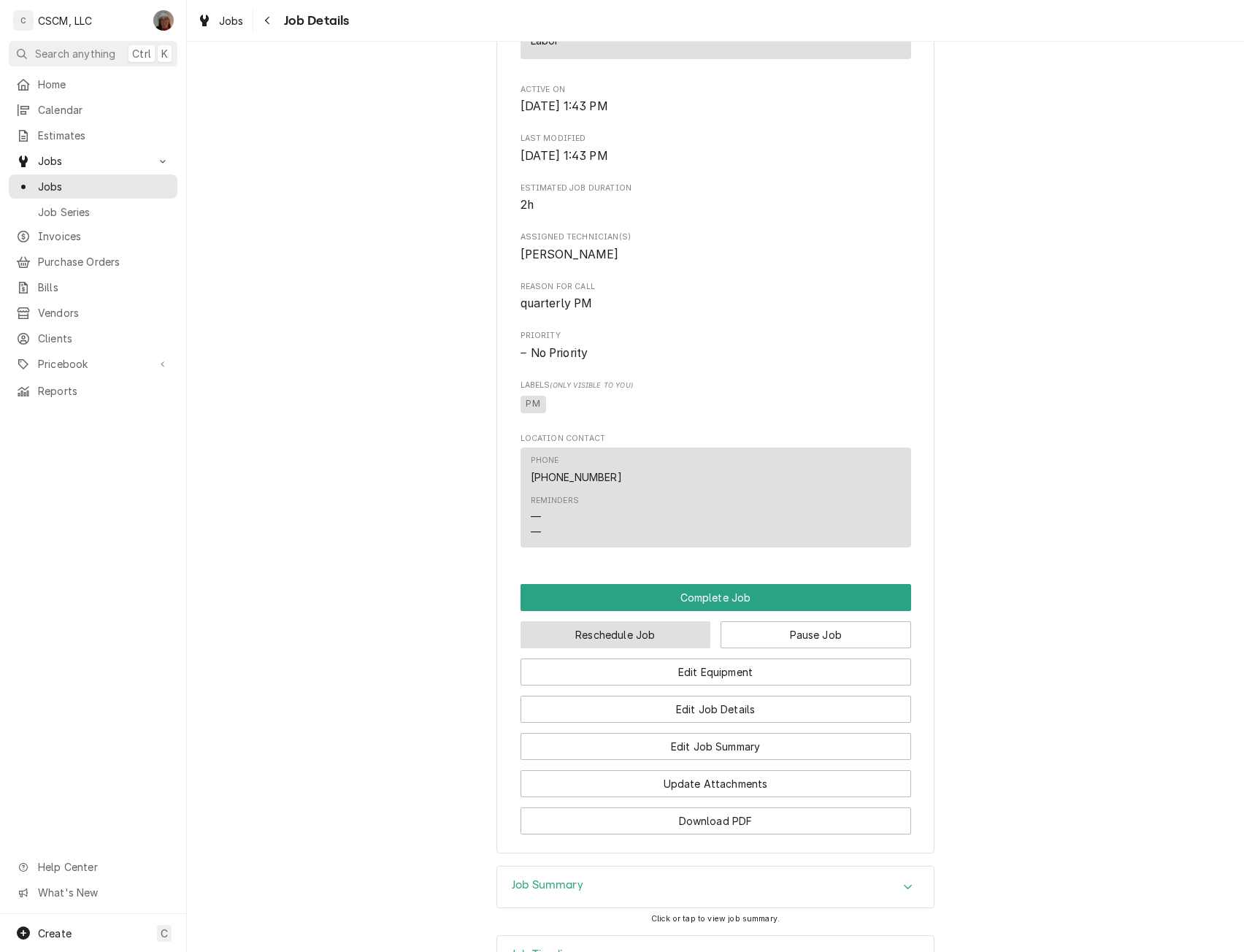
click at [635, 649] on button "Reschedule Job" at bounding box center [616, 635] width 191 height 27
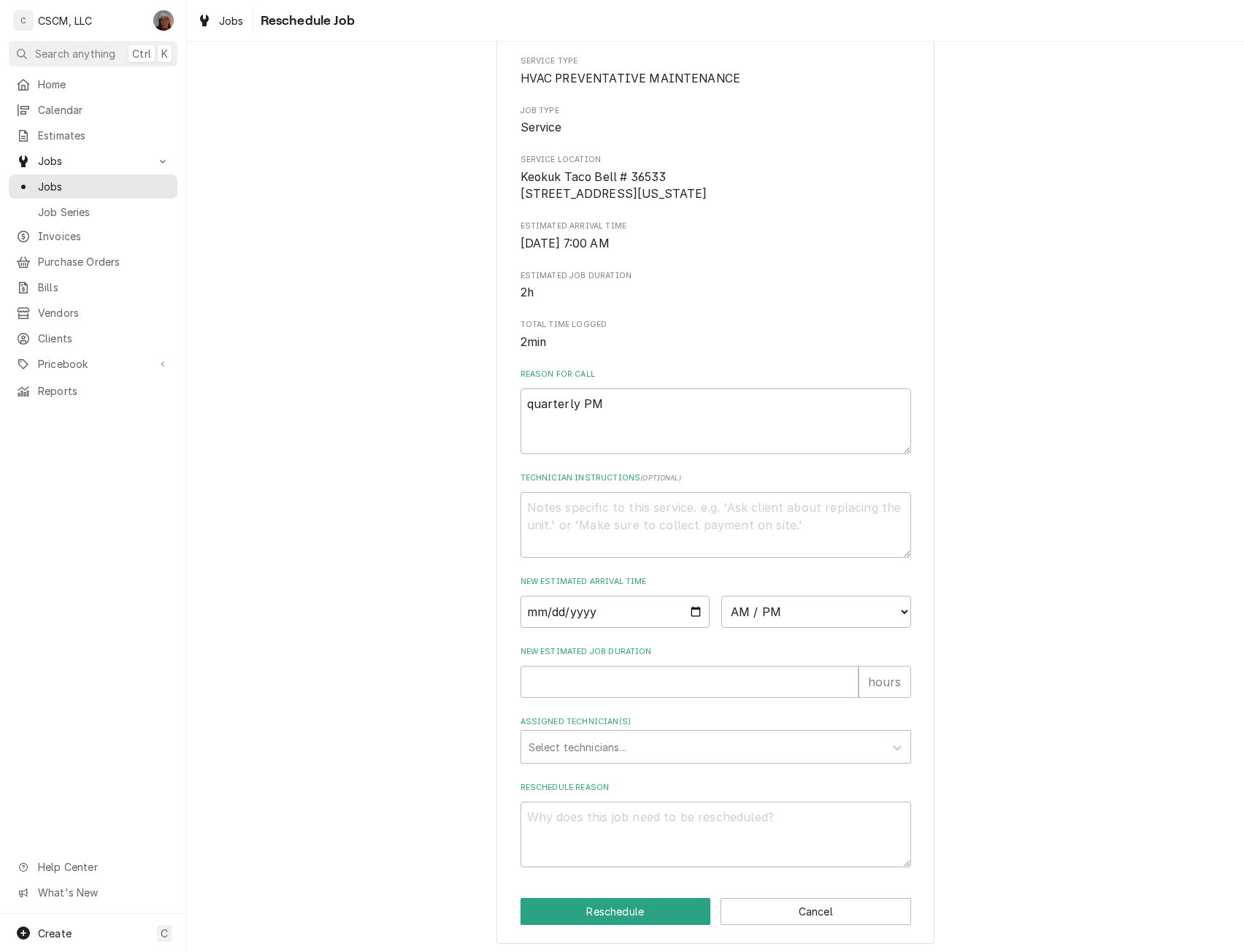
scroll to position [189, 0]
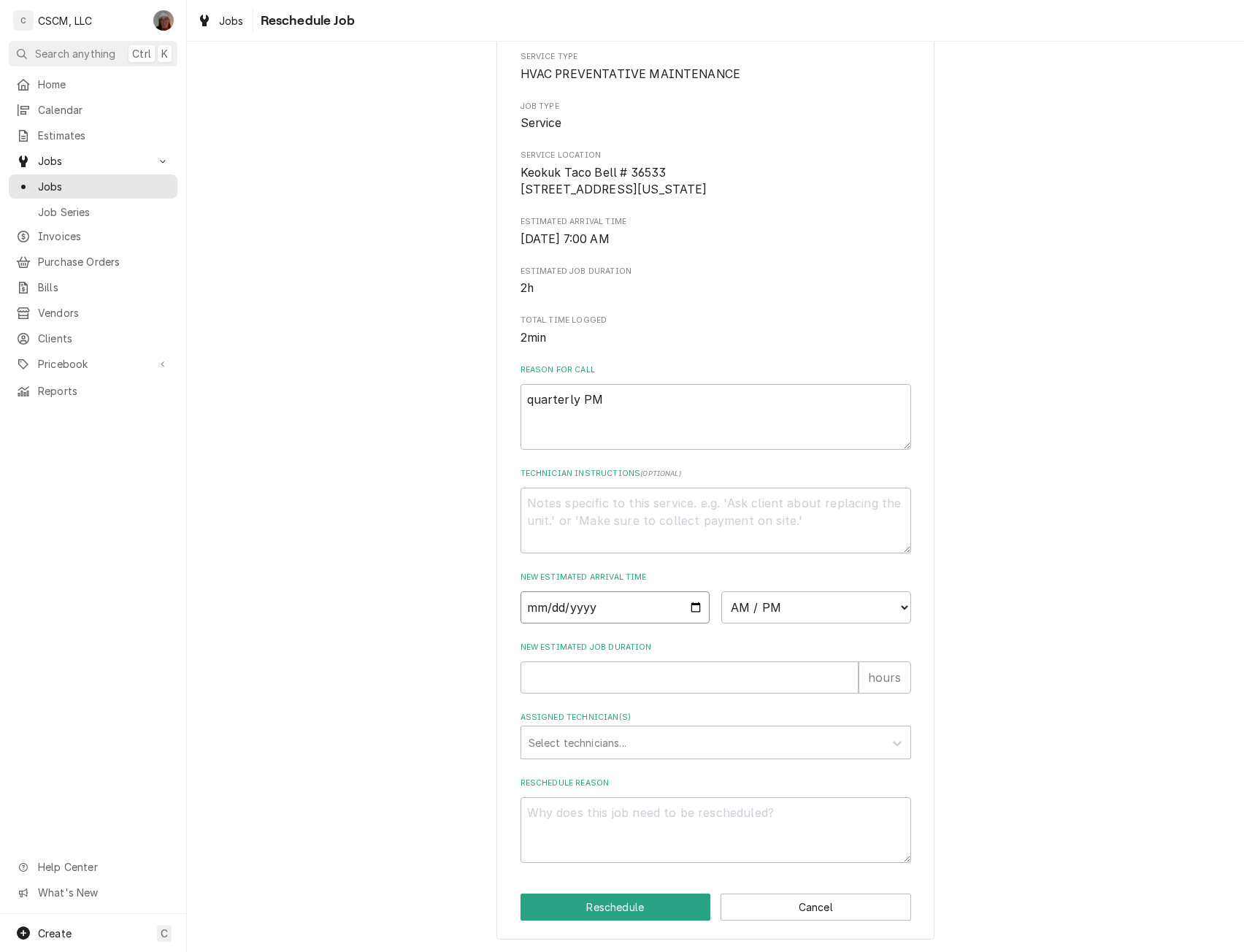
click at [692, 607] on input "Date" at bounding box center [615, 608] width 190 height 32
type textarea "x"
type input "2025-08-13"
click at [894, 603] on select "AM / PM 6:00 AM 6:15 AM 6:30 AM 6:45 AM 7:00 AM 7:15 AM 7:30 AM 7:45 AM 8:00 AM…" at bounding box center [816, 608] width 190 height 32
select select "07:00:00"
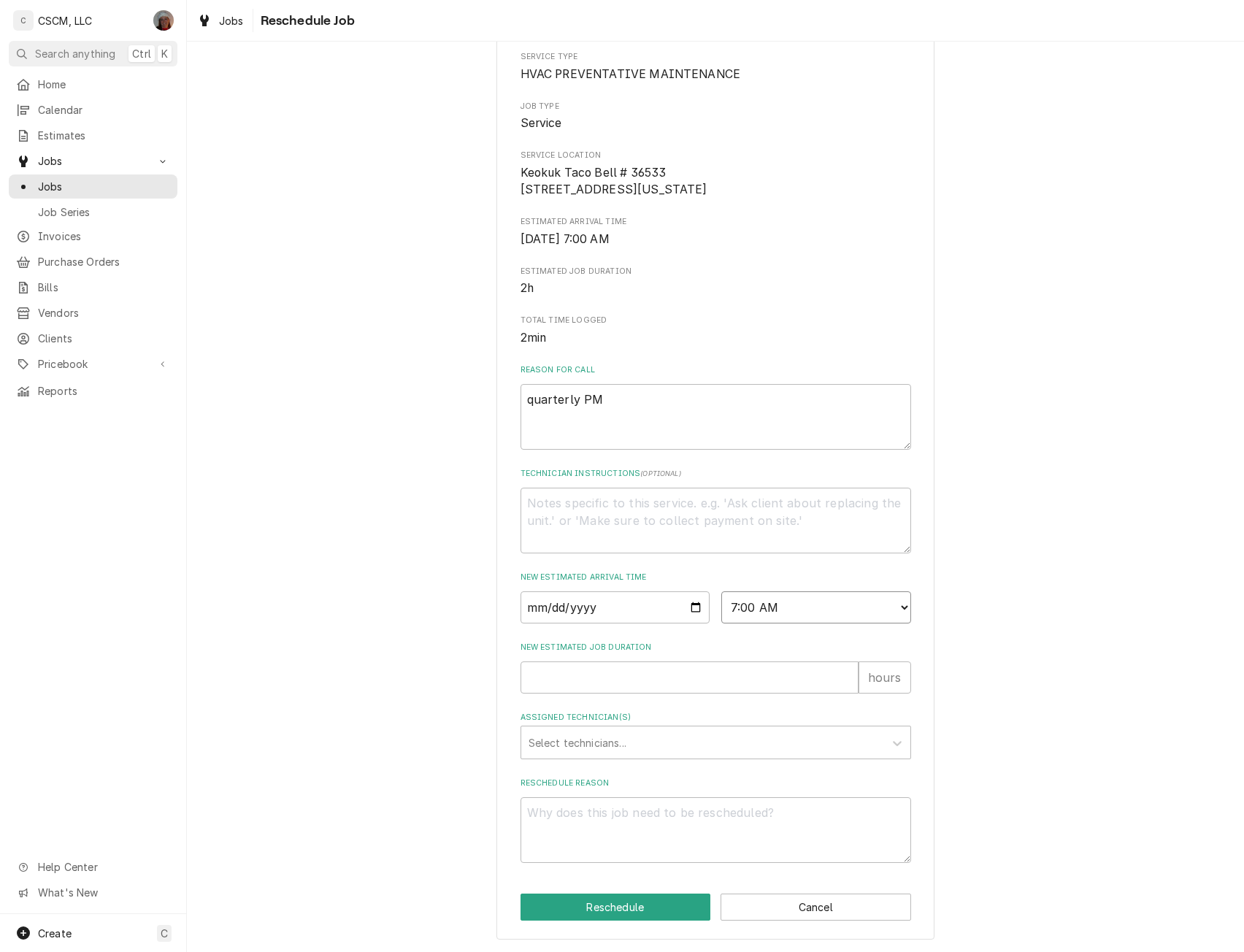
click at [721, 592] on select "AM / PM 6:00 AM 6:15 AM 6:30 AM 6:45 AM 7:00 AM 7:15 AM 7:30 AM 7:45 AM 8:00 AM…" at bounding box center [816, 608] width 190 height 32
click at [844, 686] on input "New Estimated Job Duration" at bounding box center [689, 677] width 338 height 32
type textarea "x"
type input "0"
click at [843, 680] on input "0" at bounding box center [689, 677] width 338 height 32
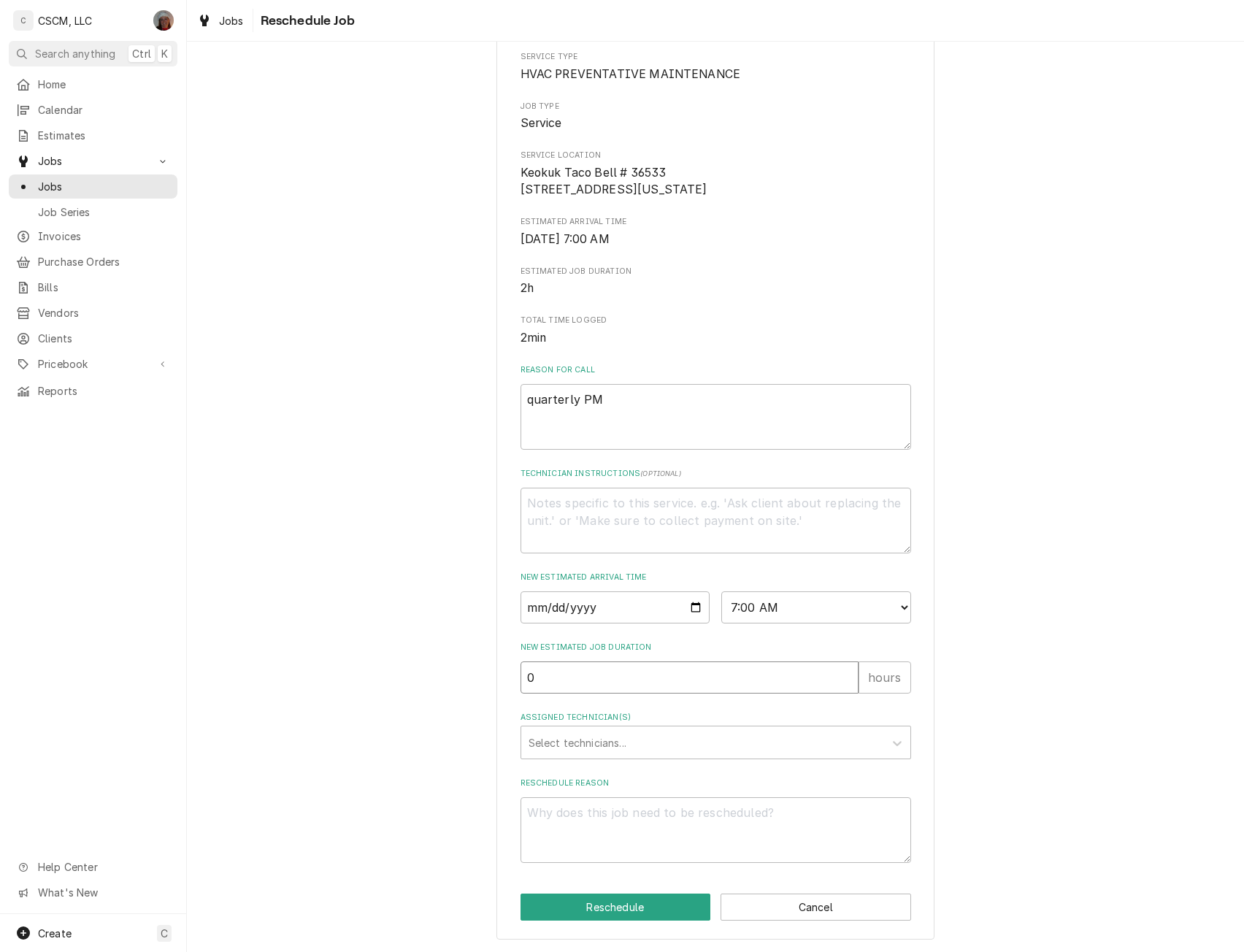
click at [841, 680] on input "0" at bounding box center [689, 677] width 338 height 32
type textarea "x"
type input ".2"
type textarea "x"
type input ".25"
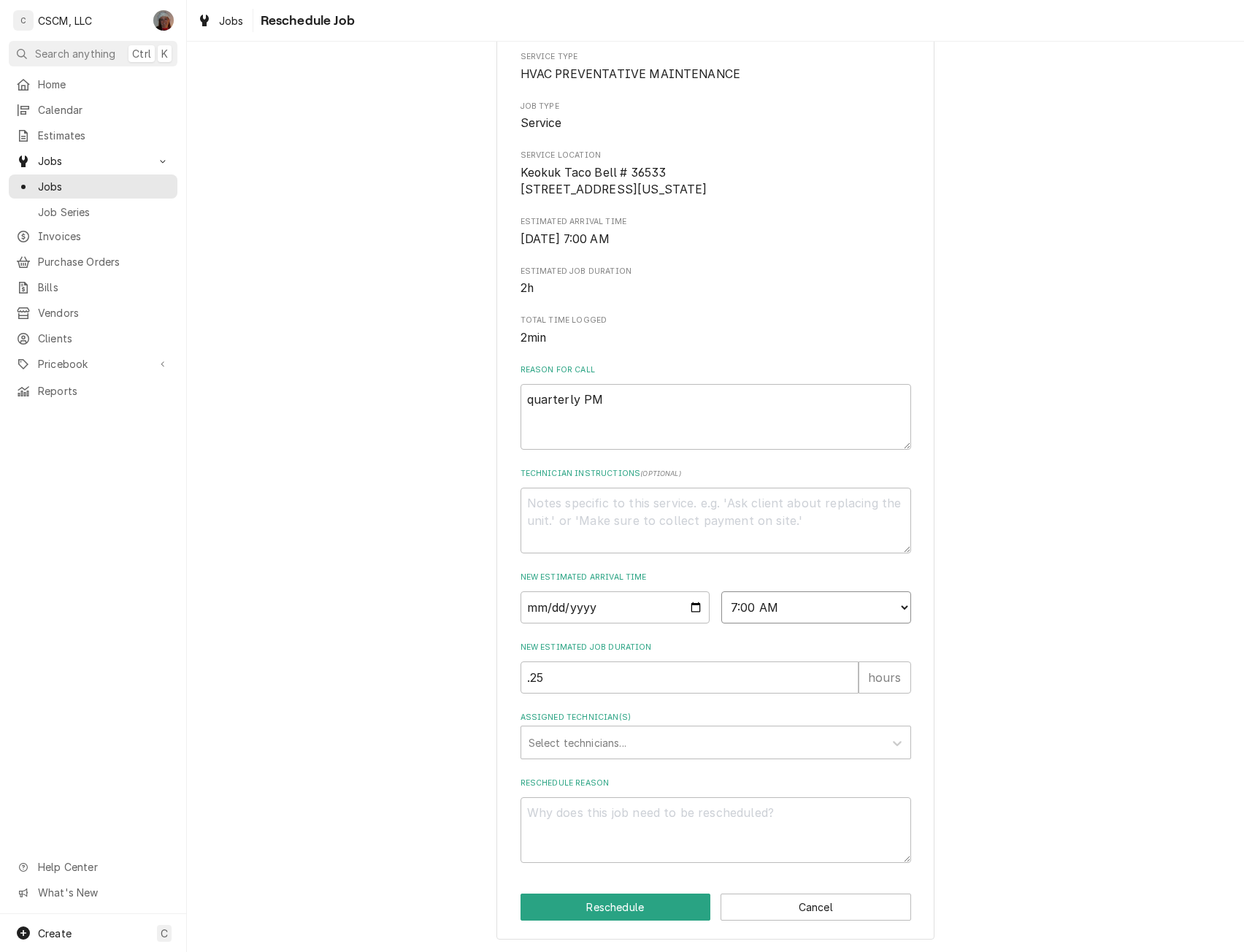
click at [898, 605] on select "AM / PM 6:00 AM 6:15 AM 6:30 AM 6:45 AM 7:00 AM 7:15 AM 7:30 AM 7:45 AM 8:00 AM…" at bounding box center [816, 608] width 190 height 32
select select "14:00:00"
click at [721, 592] on select "AM / PM 6:00 AM 6:15 AM 6:30 AM 6:45 AM 7:00 AM 7:15 AM 7:30 AM 7:45 AM 8:00 AM…" at bounding box center [816, 608] width 190 height 32
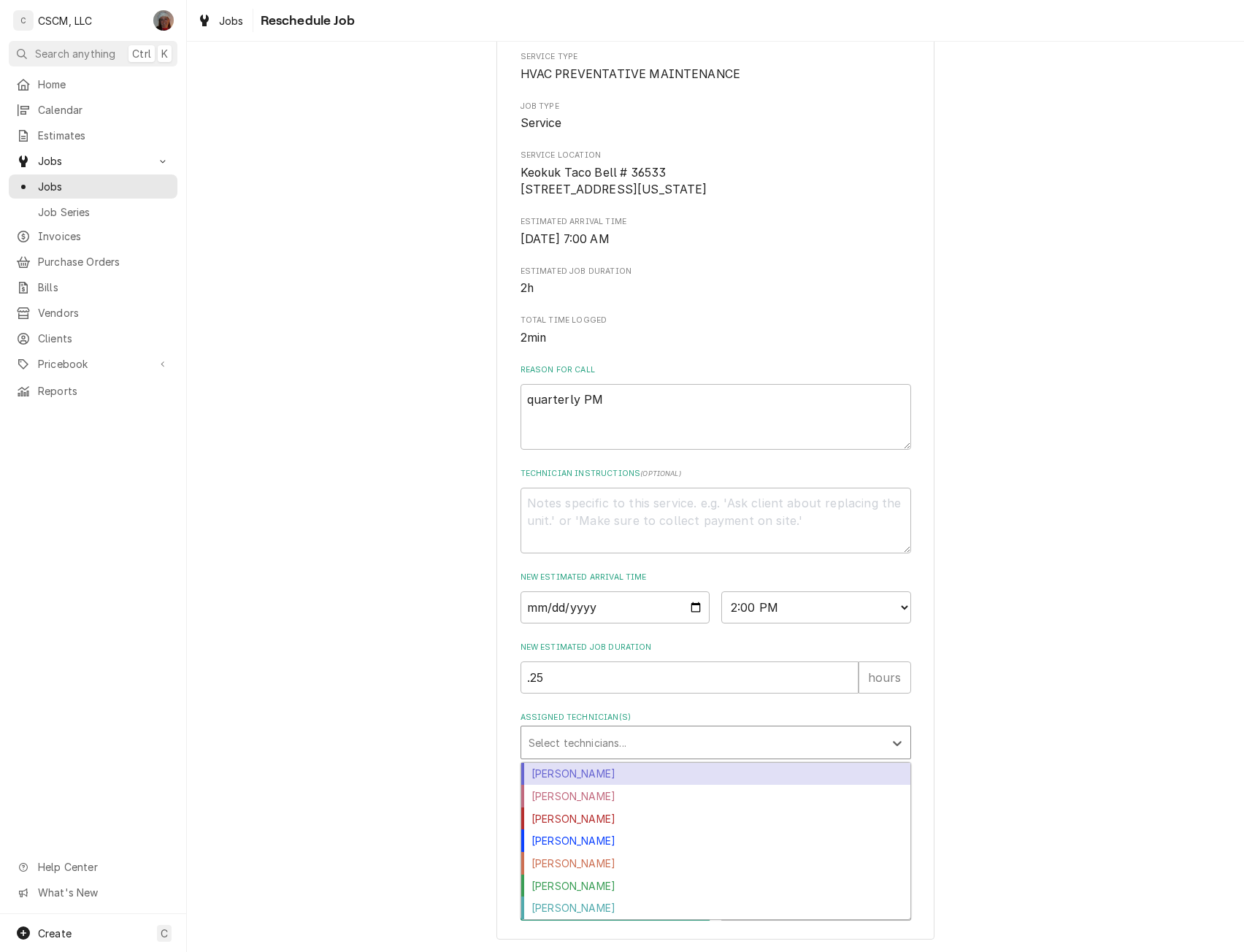
click at [591, 738] on div "Assigned Technician(s)" at bounding box center [703, 742] width 348 height 26
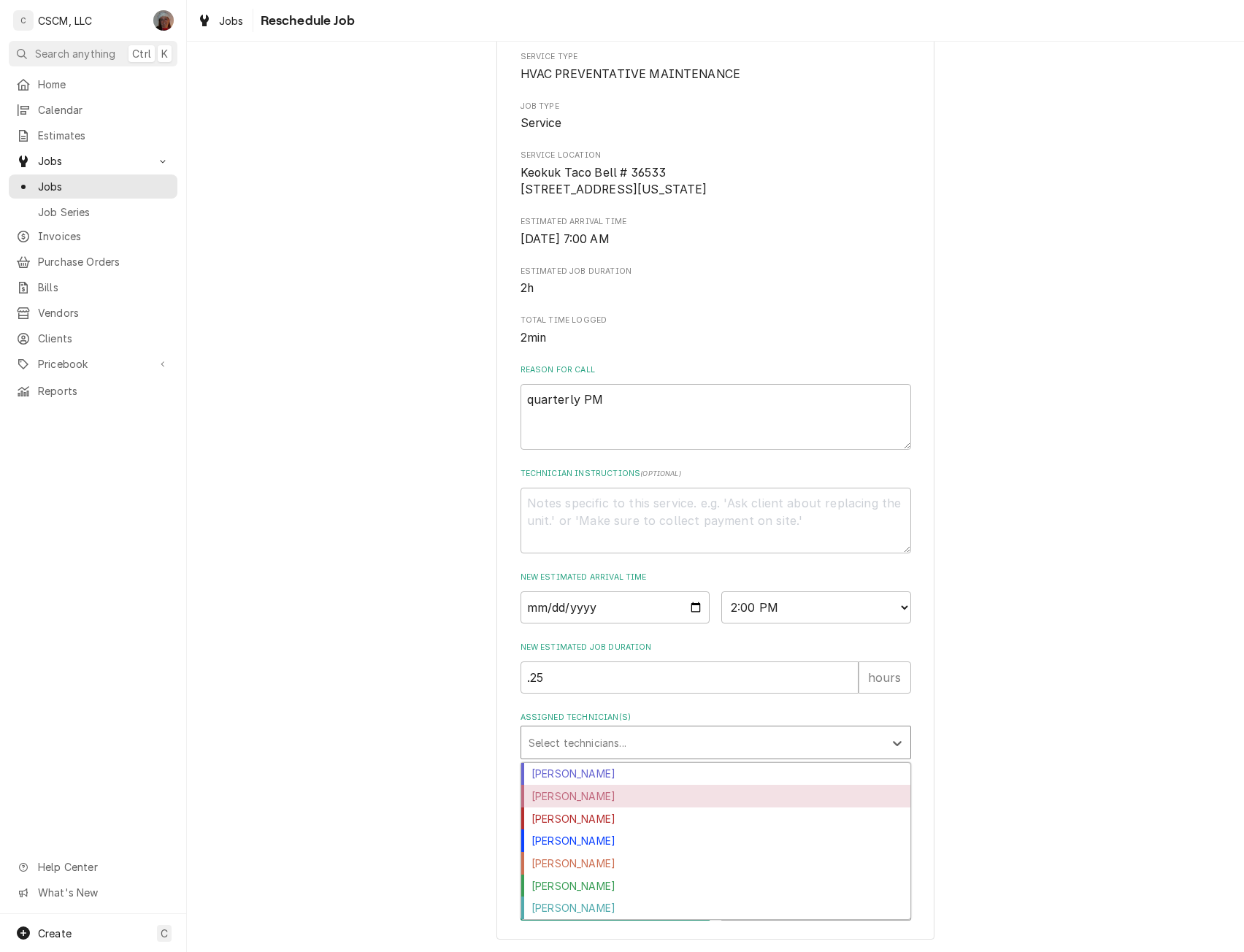
click at [577, 787] on div "Dena Vecchetti" at bounding box center [716, 796] width 389 height 23
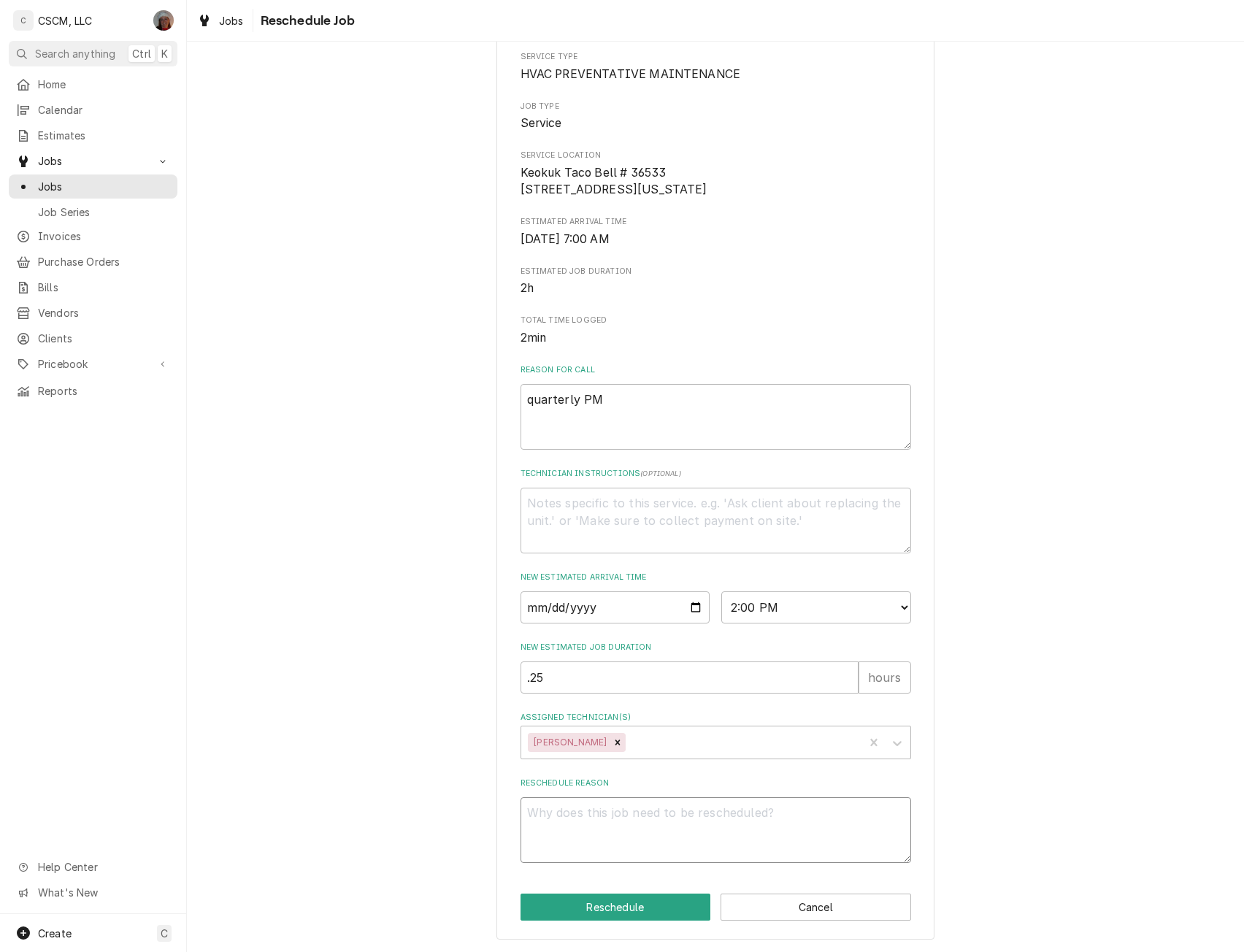
click at [551, 818] on textarea "Reschedule Reason" at bounding box center [716, 830] width 390 height 66
type textarea "x"
type textarea "D"
type textarea "x"
type textarea "Du"
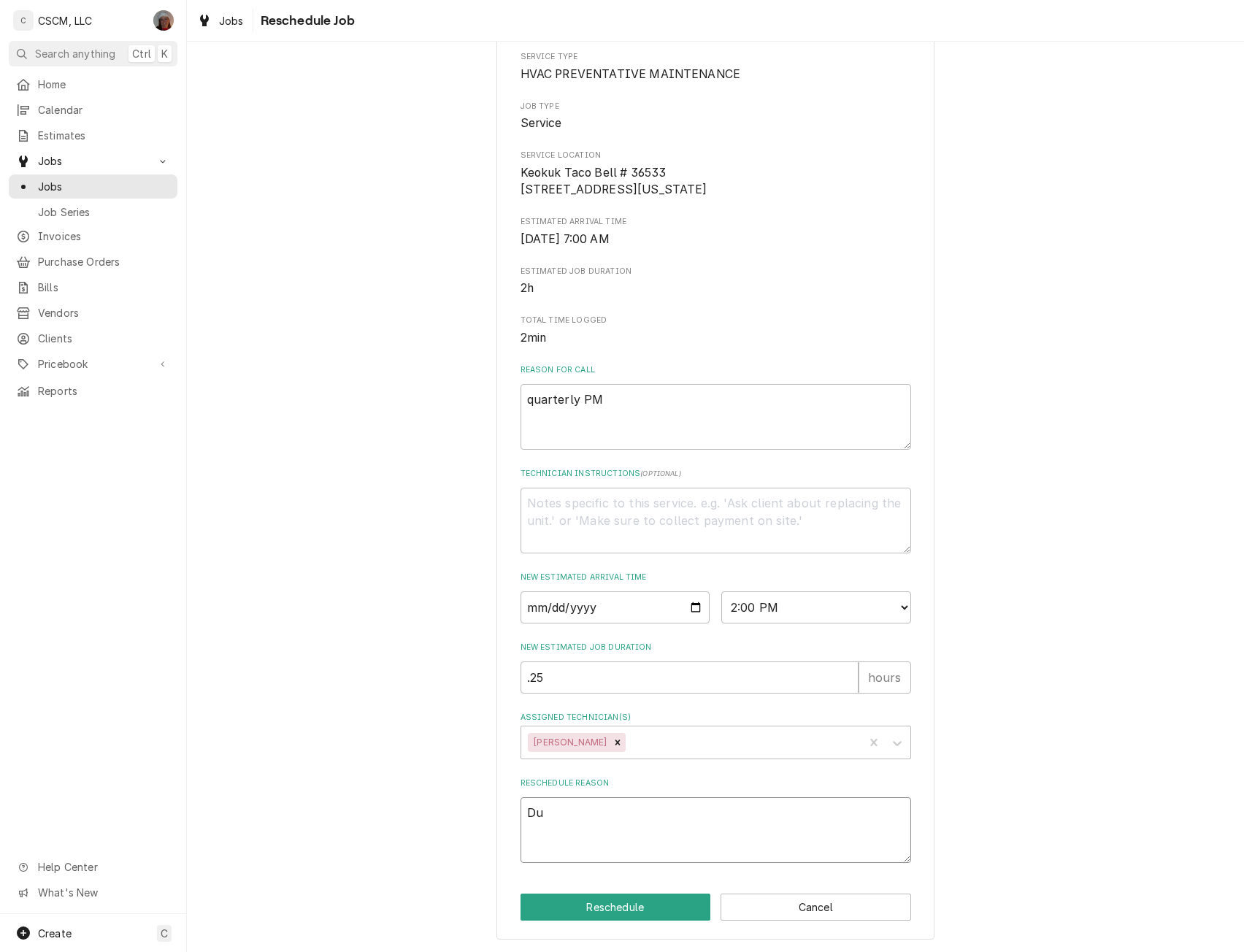
type textarea "x"
type textarea "Dup"
type textarea "x"
type textarea "Dupl"
type textarea "x"
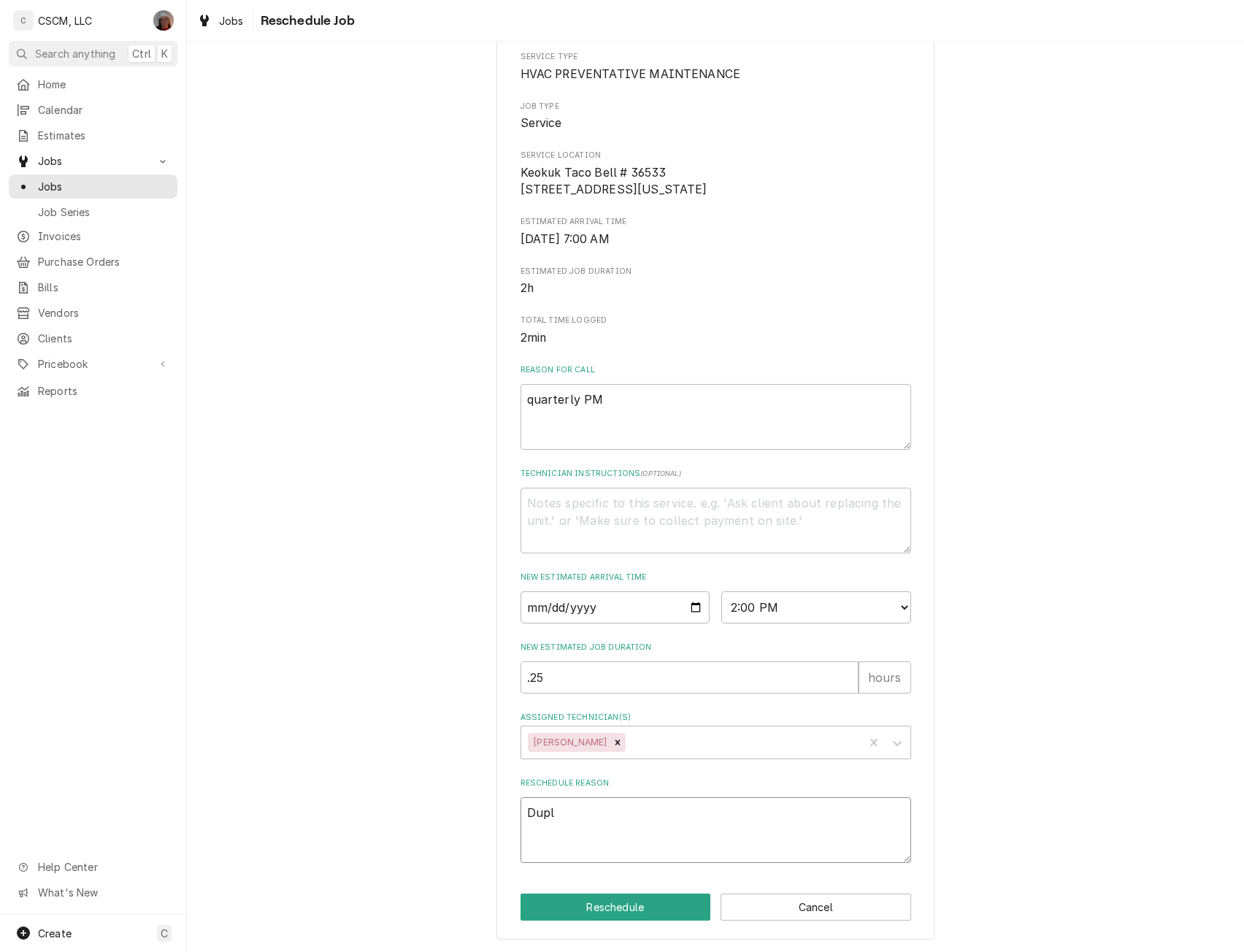
type textarea "Dupli"
type textarea "x"
type textarea "Duplic"
type textarea "x"
type textarea "Duplica"
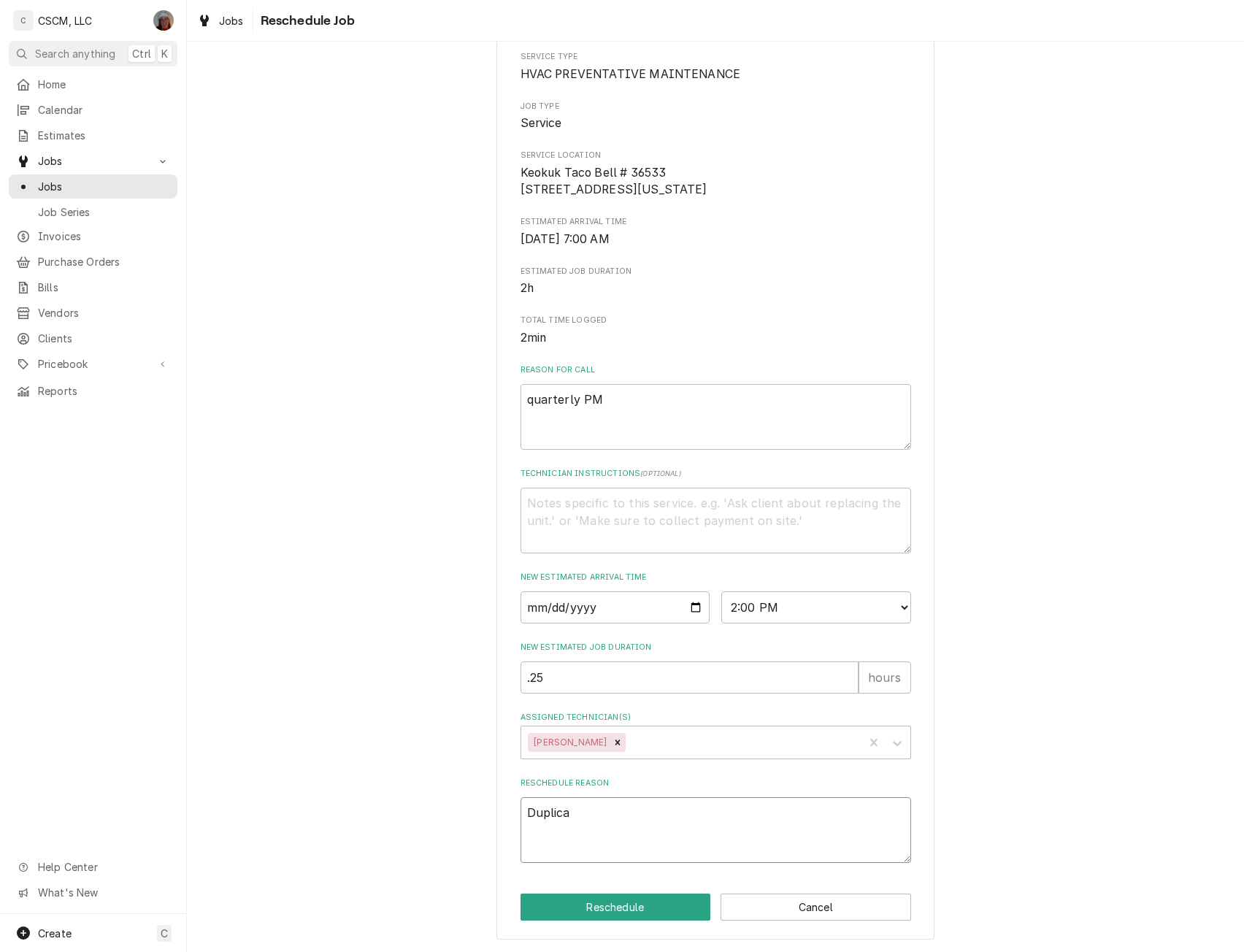
type textarea "x"
type textarea "Duplicat"
type textarea "x"
type textarea "Duplicate"
type textarea "x"
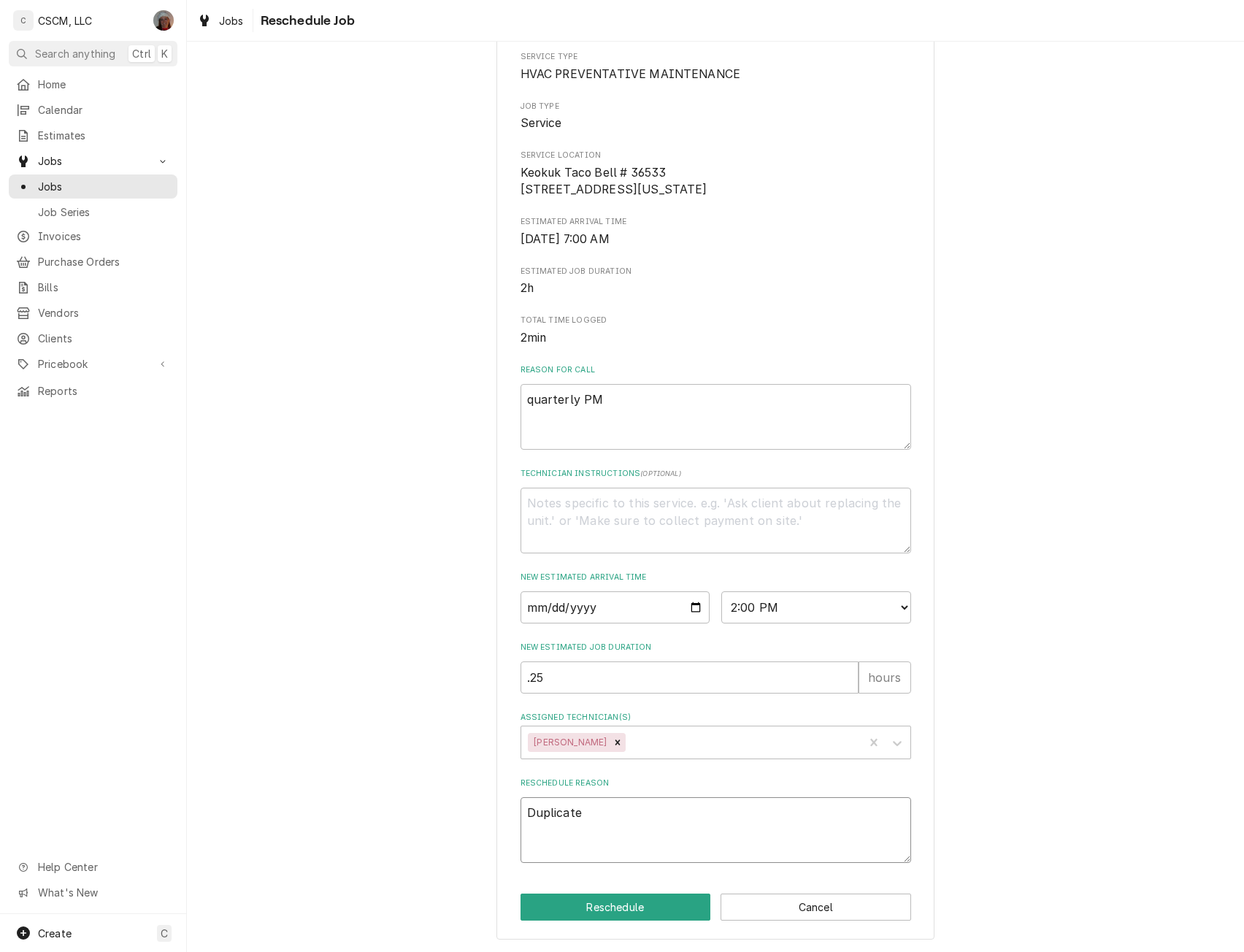
type textarea "Duplicate"
type textarea "x"
type textarea "Duplicate c"
type textarea "x"
type textarea "Duplicate co"
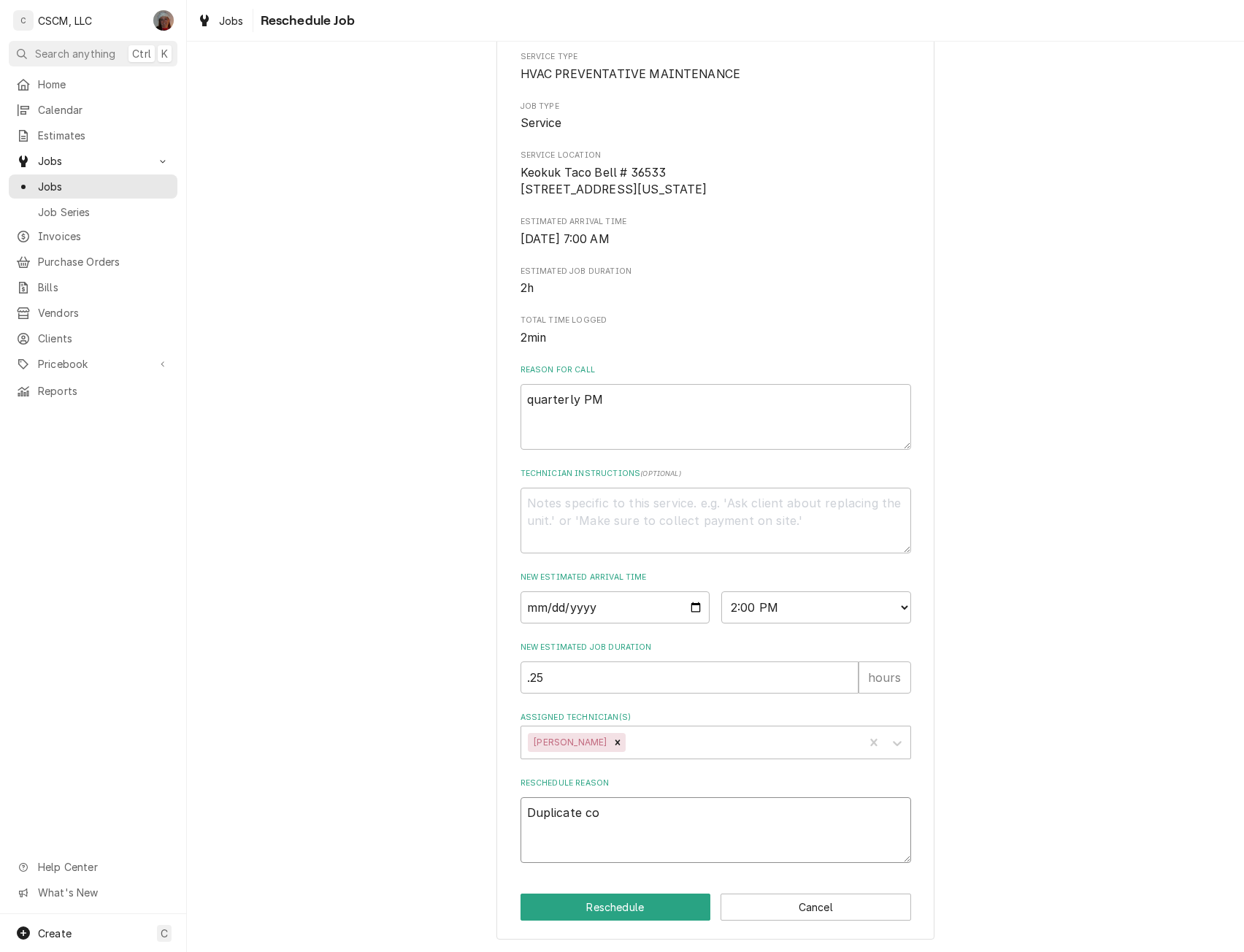
type textarea "x"
type textarea "Duplicate com"
type textarea "x"
type textarea "Duplicate comp"
type textarea "x"
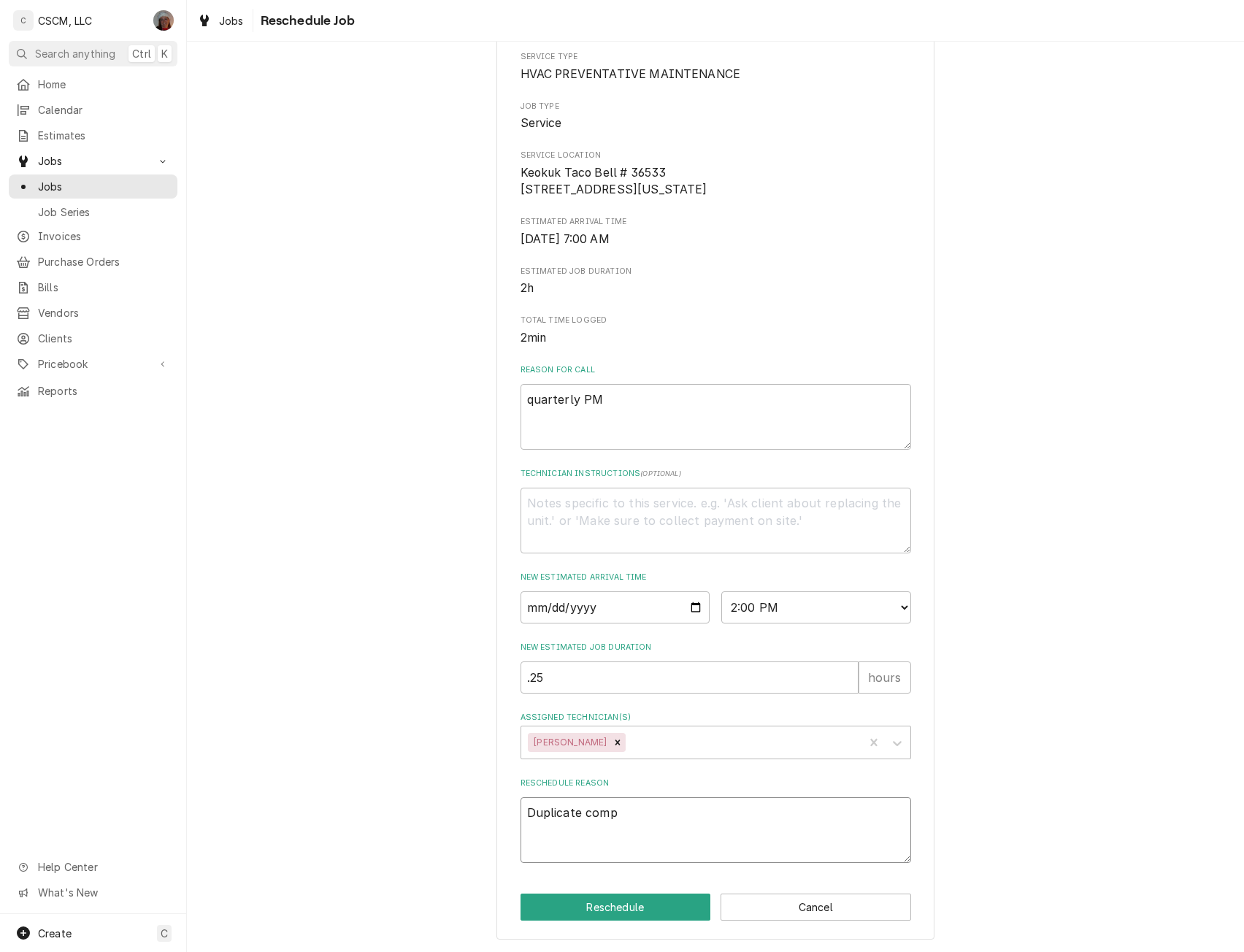
type textarea "Duplicate compl"
type textarea "x"
type textarea "Duplicate comple"
type textarea "x"
type textarea "Duplicate complet"
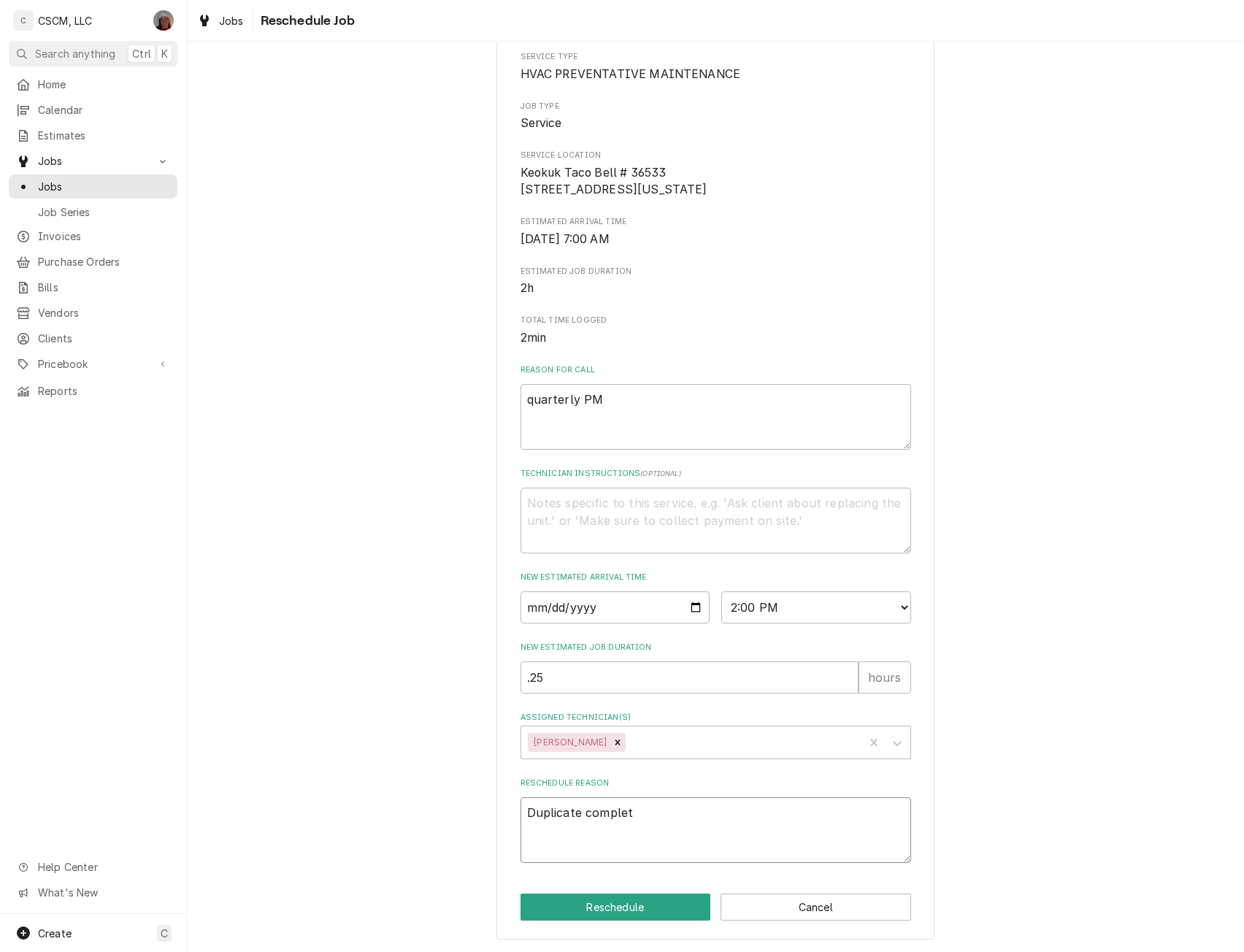
type textarea "x"
type textarea "Duplicate complete"
type textarea "x"
type textarea "Duplicate completed"
type textarea "x"
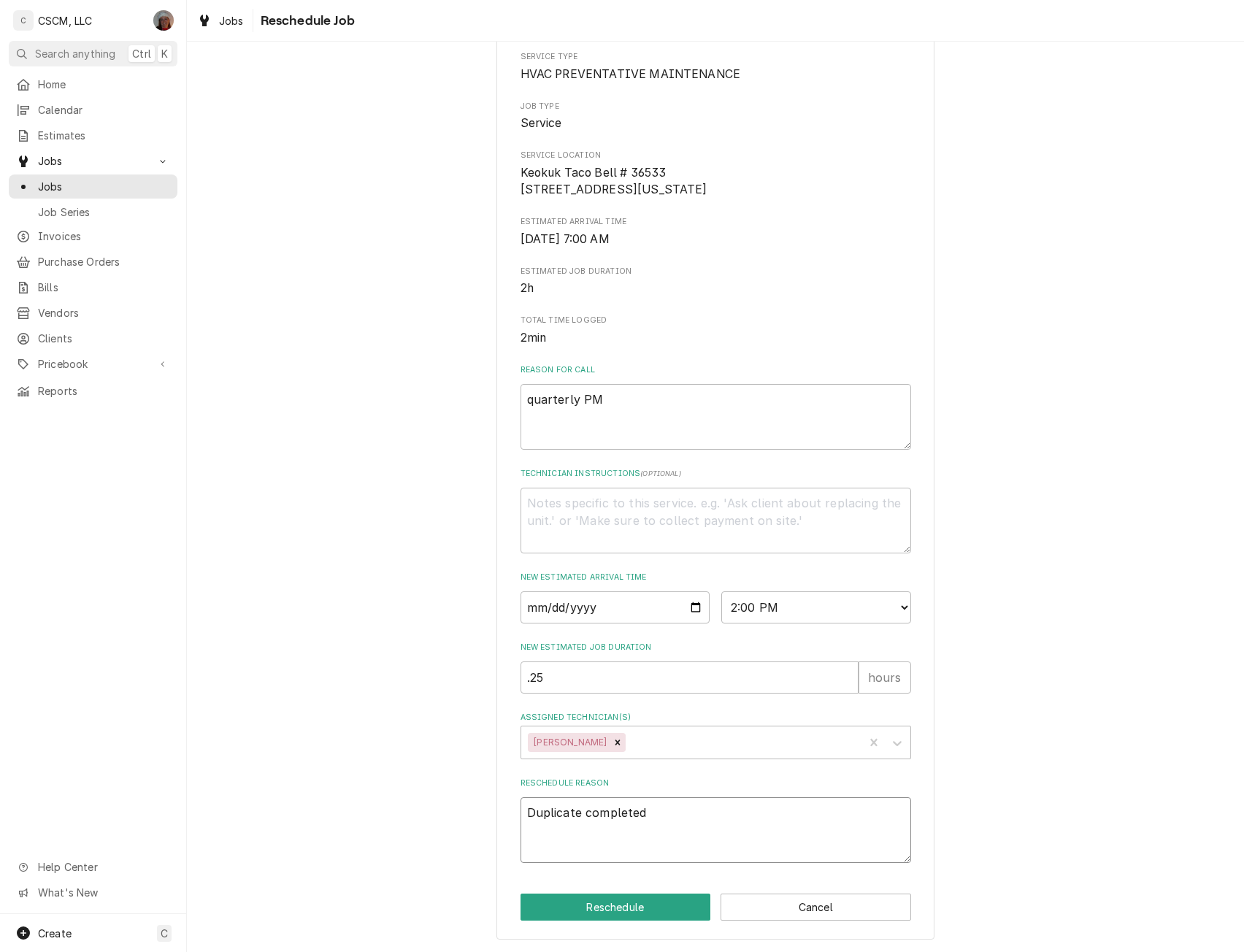
type textarea "Duplicate completed"
type textarea "x"
type textarea "Duplicate completed n"
type textarea "x"
type textarea "Duplicate completed ne"
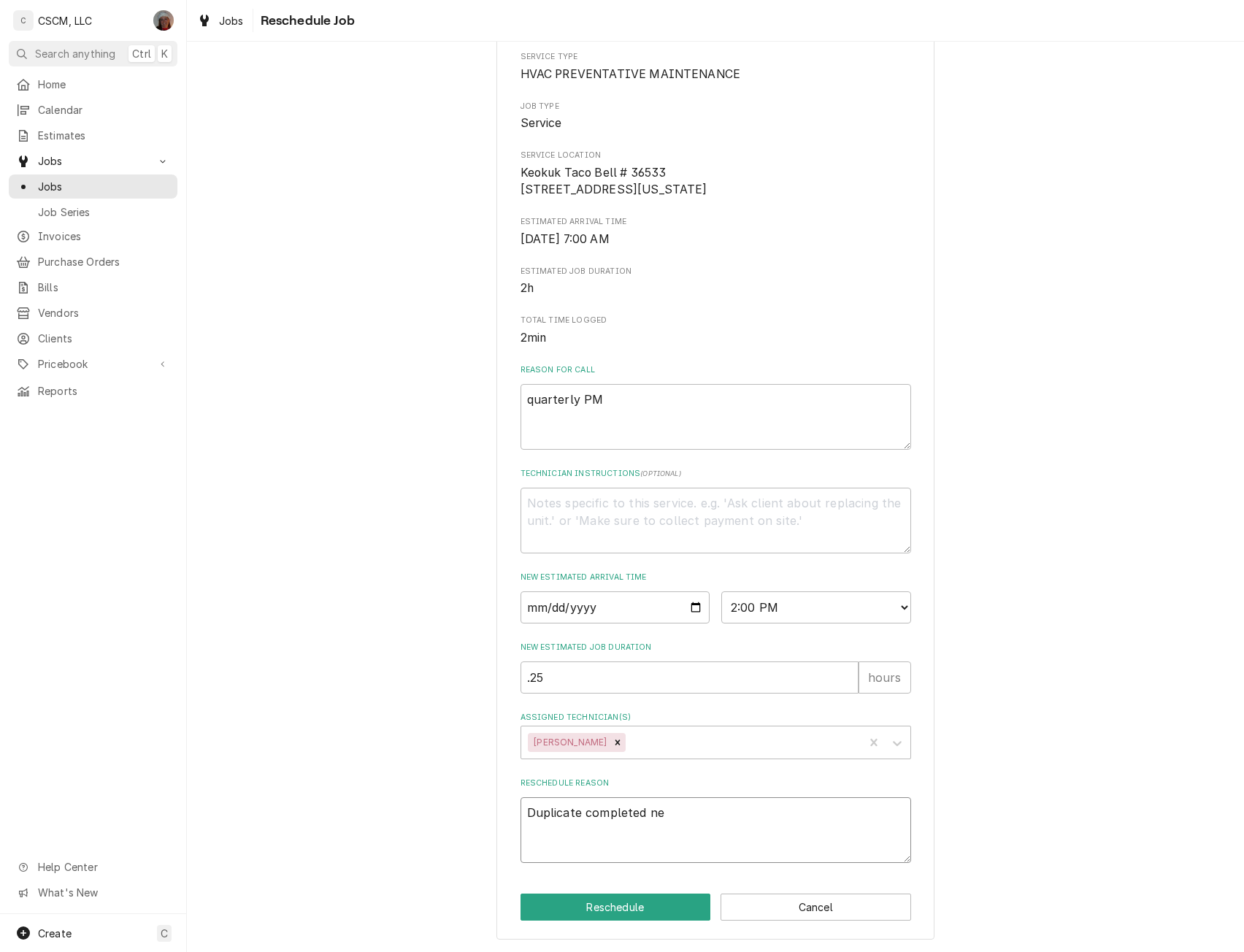
type textarea "x"
type textarea "Duplicate completed nee"
type textarea "x"
type textarea "Duplicate completed neee"
type textarea "x"
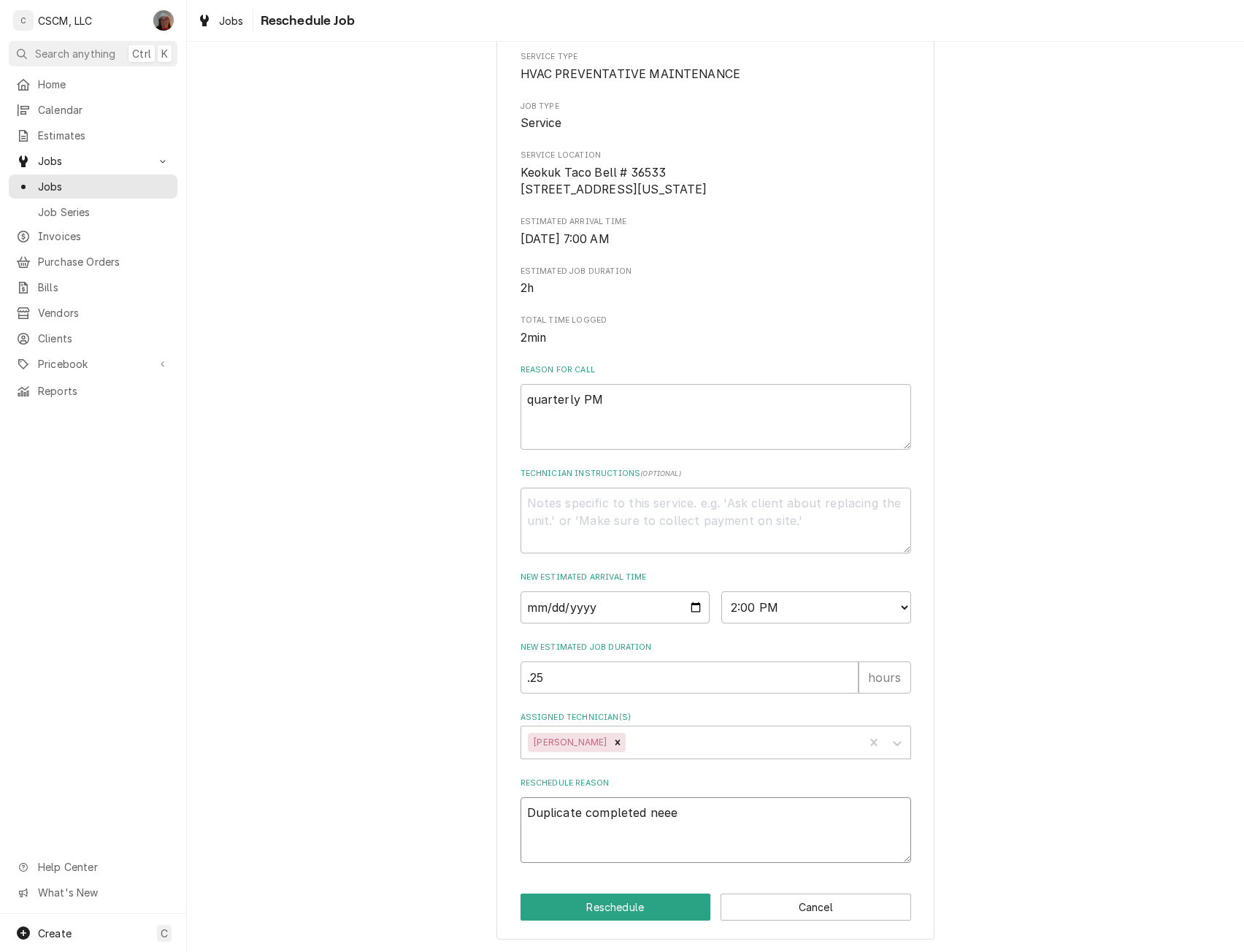
type textarea "Duplicate completed neeed"
type textarea "x"
type textarea "Duplicate completed neeed"
type textarea "x"
type textarea "Duplicate completed neeed t"
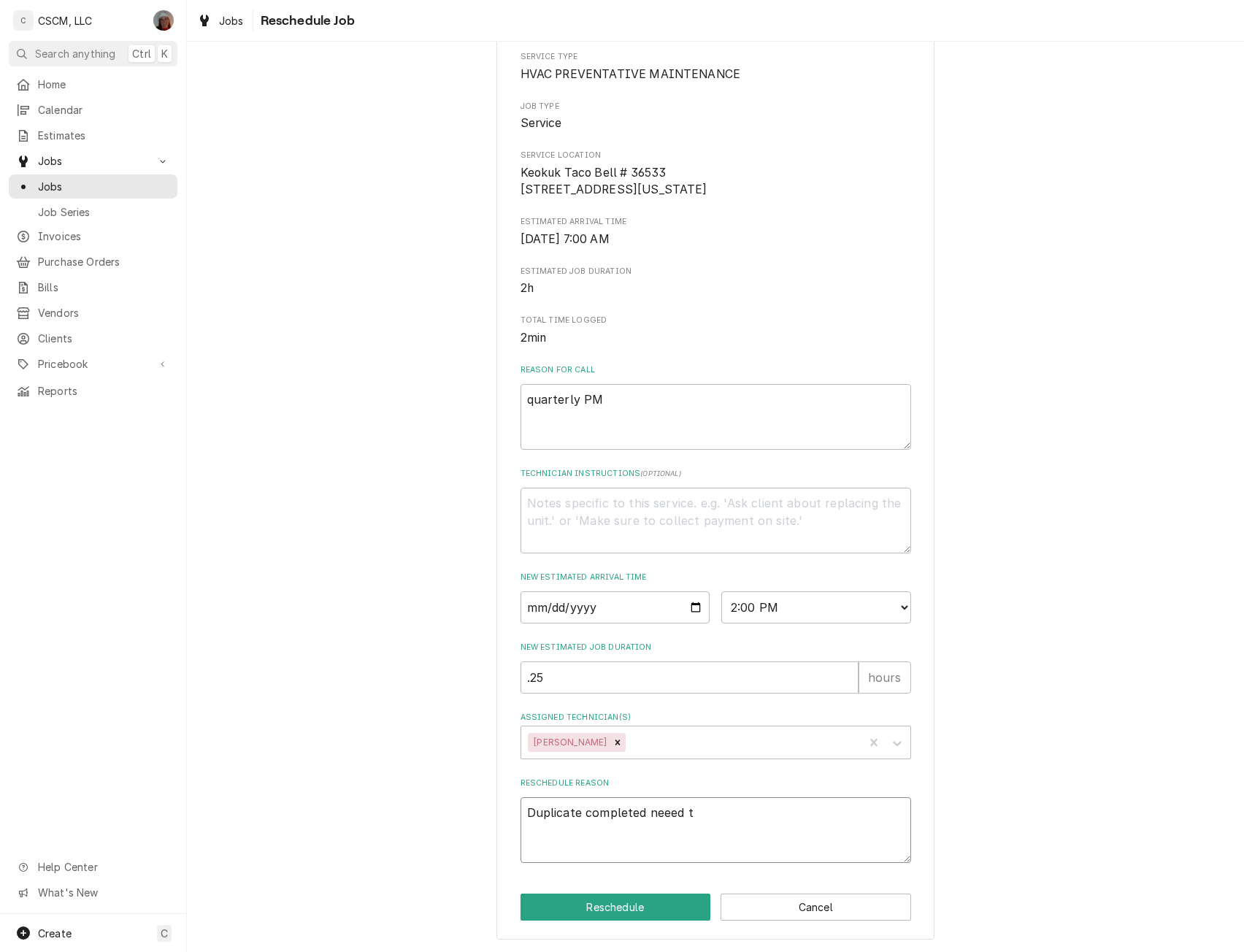
type textarea "x"
type textarea "Duplicate completed neeed to"
type textarea "x"
type textarea "Duplicate completed neeed to"
type textarea "x"
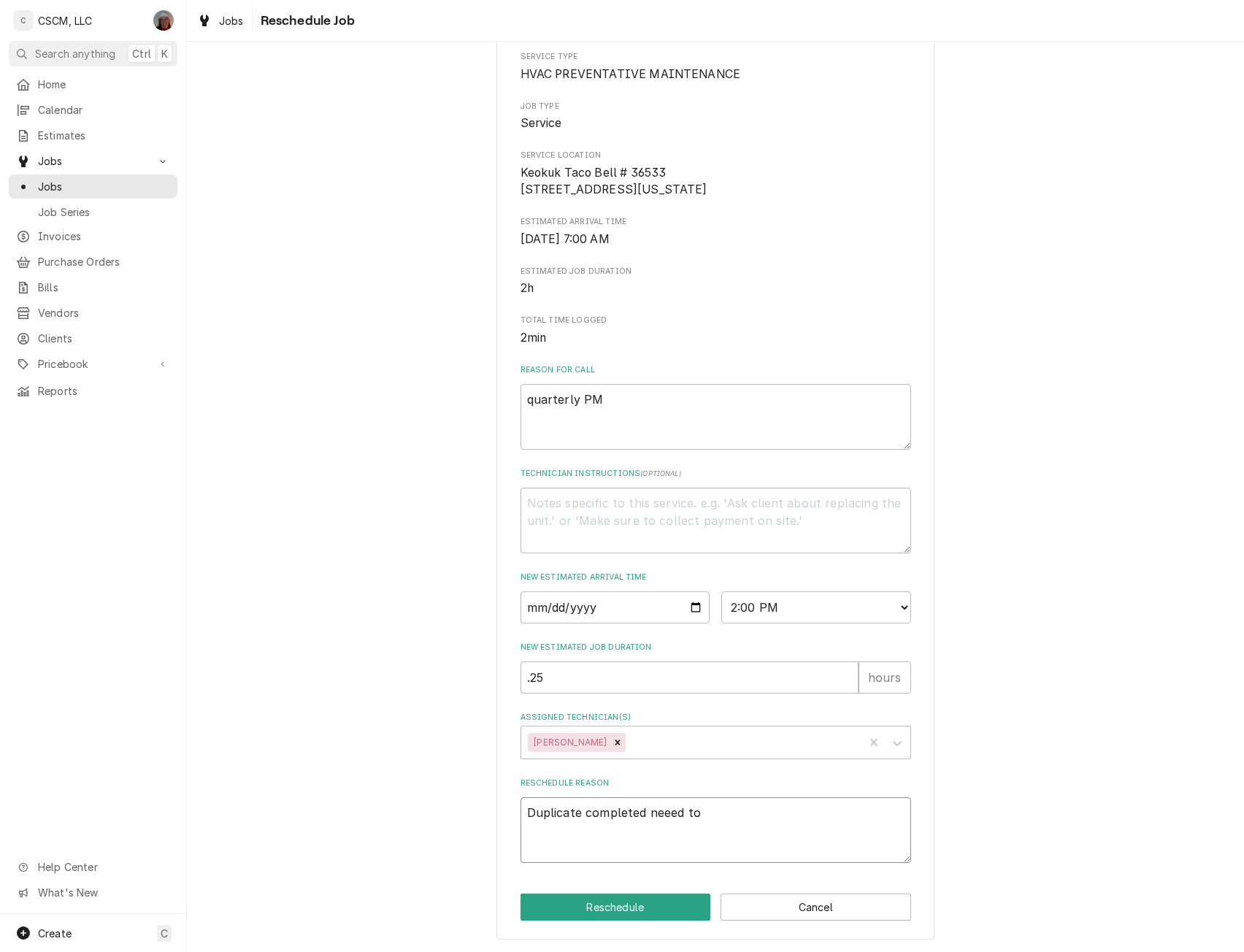
type textarea "Duplicate completed neeed to d"
type textarea "x"
type textarea "Duplicate completed neeed to de"
type textarea "x"
type textarea "Duplicate completed neeed to del"
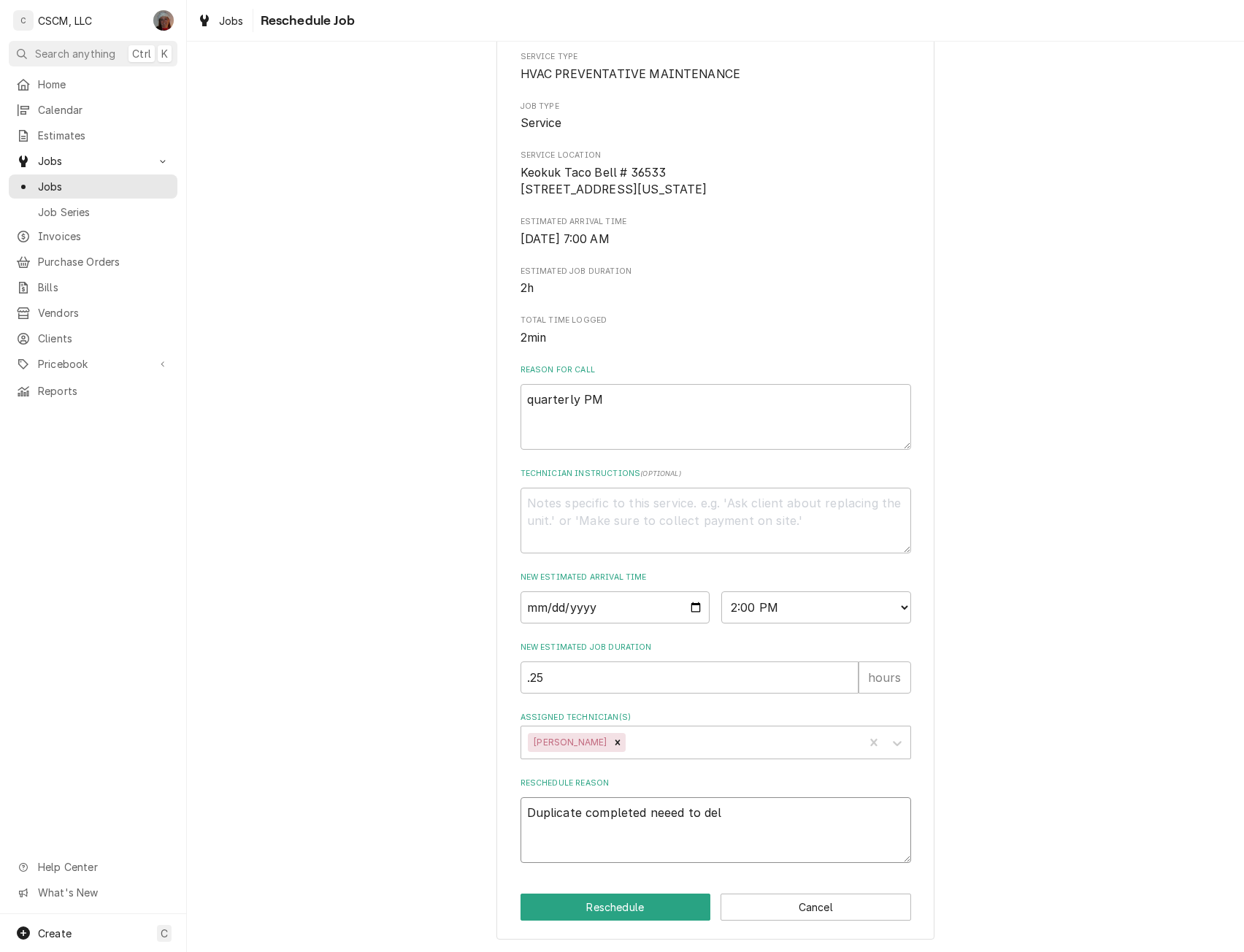
type textarea "x"
type textarea "Duplicate completed neeed to dele"
type textarea "x"
type textarea "Duplicate completed neeed to delet"
type textarea "x"
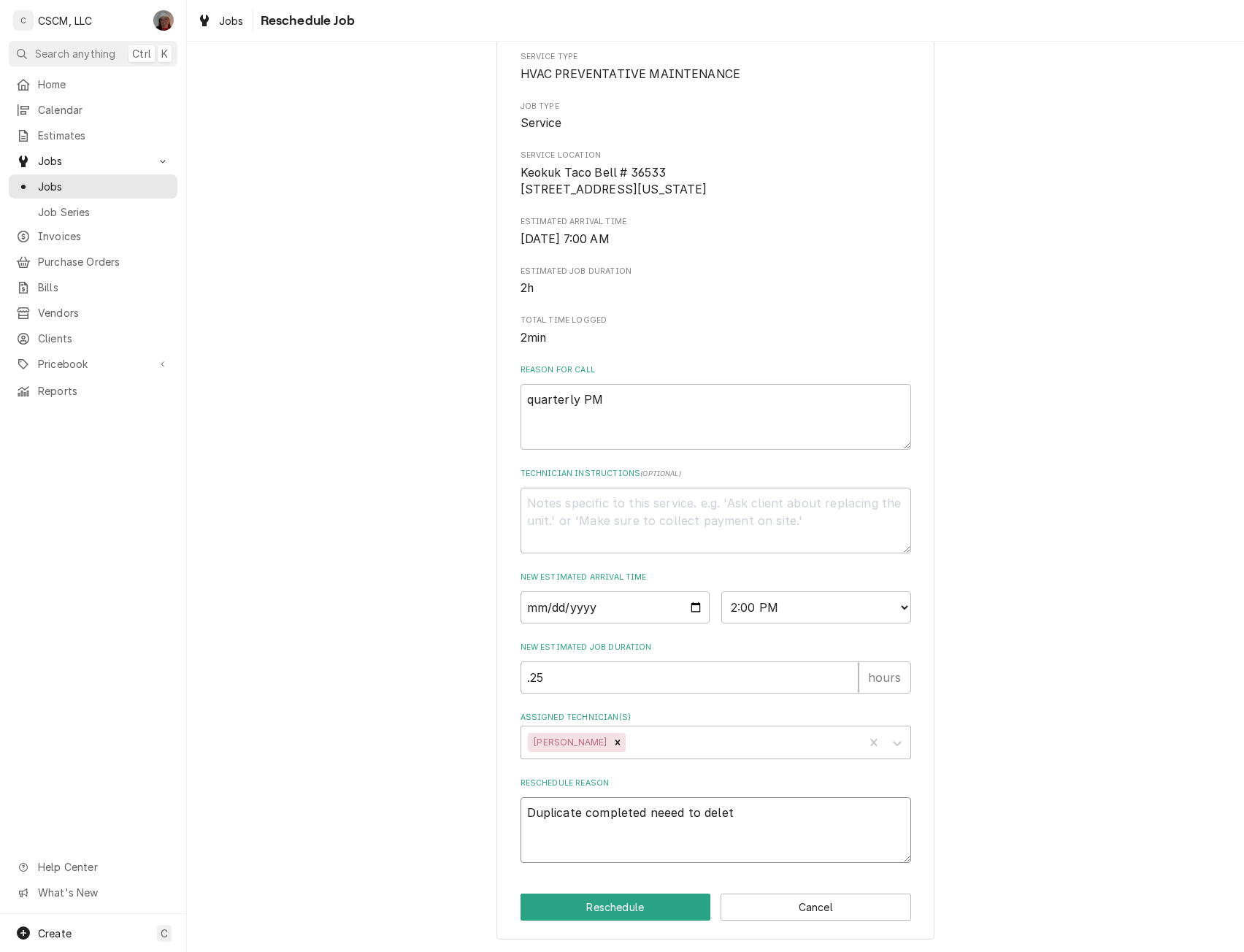
type textarea "Duplicate completed neeed to delete"
type textarea "x"
type textarea "Duplicate completed neeed to delete"
type textarea "x"
type textarea "Duplicate completed neeed to delete t"
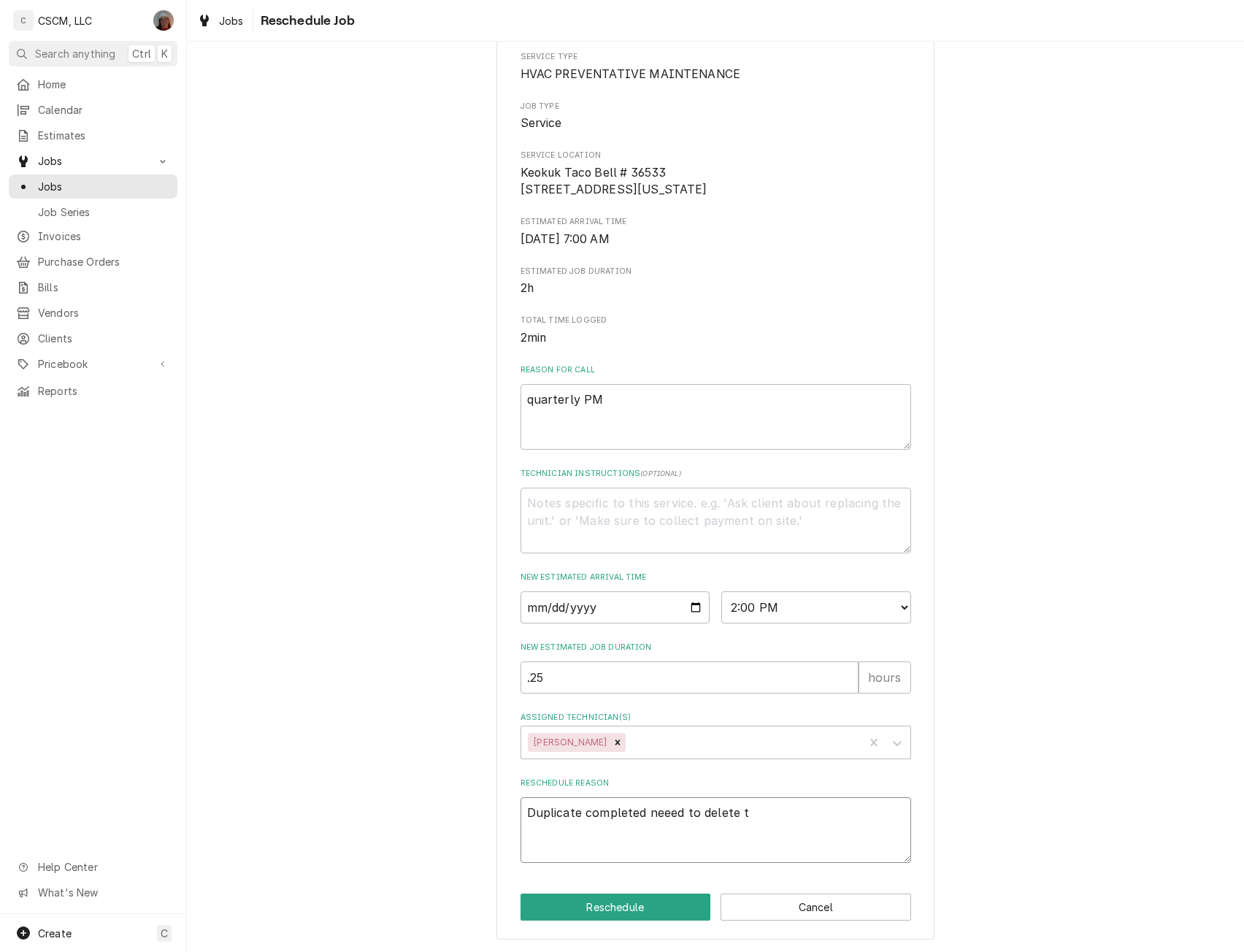
type textarea "x"
type textarea "Duplicate completed neeed to delete th"
type textarea "x"
type textarea "Duplicate completed neeed to delete thi"
type textarea "x"
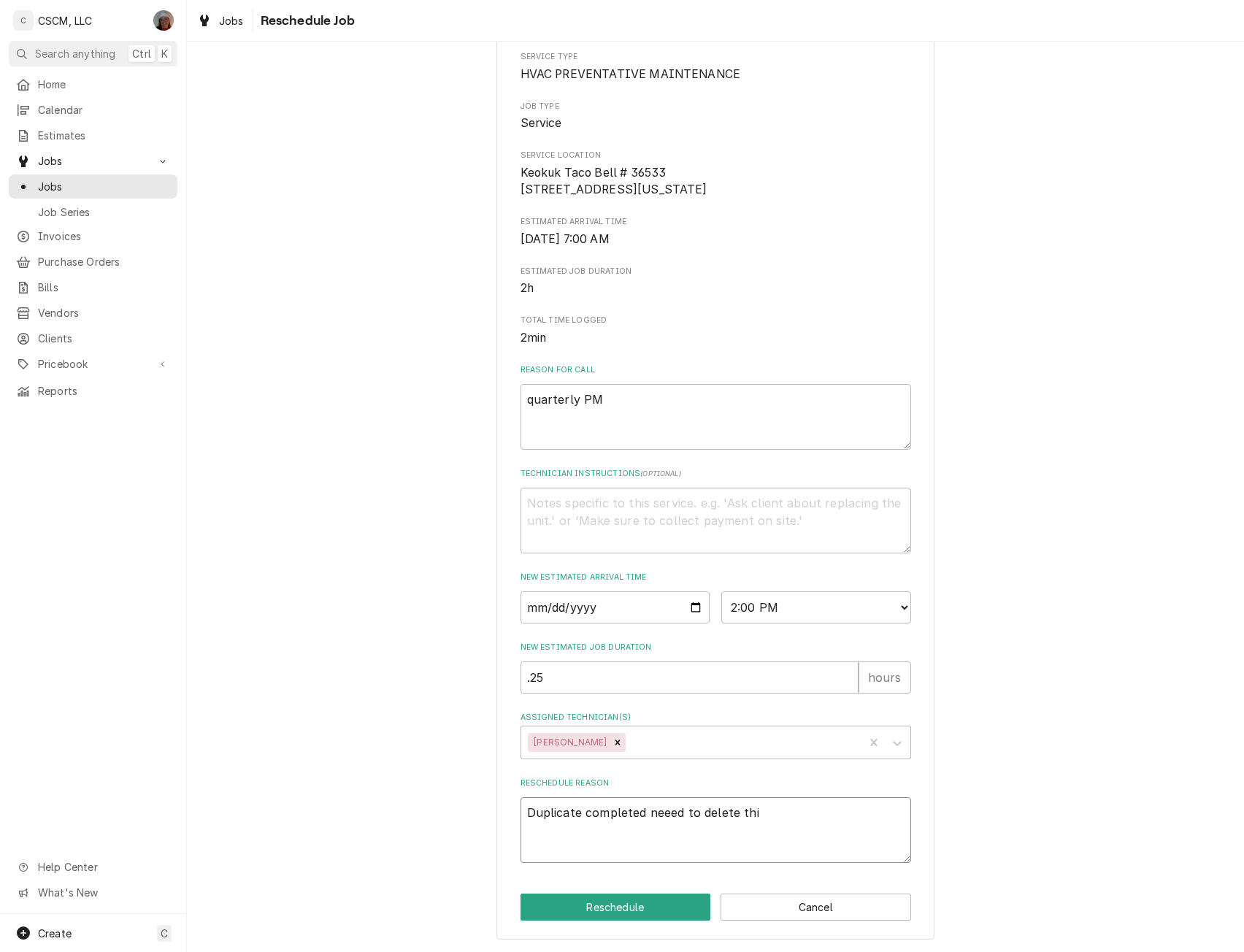
type textarea "Duplicate completed neeed to delete this"
type textarea "x"
type textarea "Duplicate completed neeed to delete this"
type textarea "x"
type textarea "Duplicate completed neeed to delete this c"
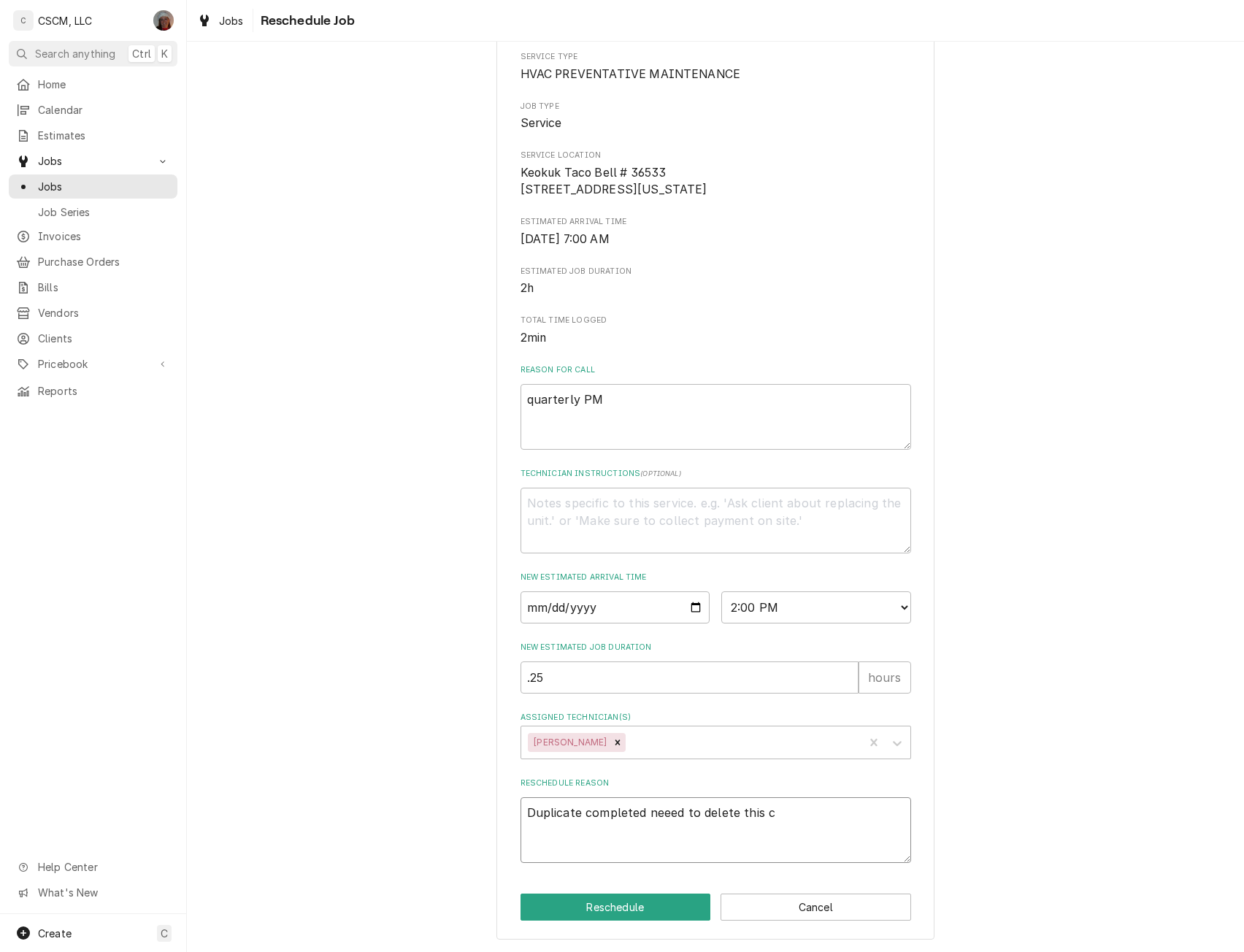
type textarea "x"
type textarea "Duplicate completed neeed to delete this ca"
type textarea "x"
type textarea "Duplicate completed neeed to delete this cal"
type textarea "x"
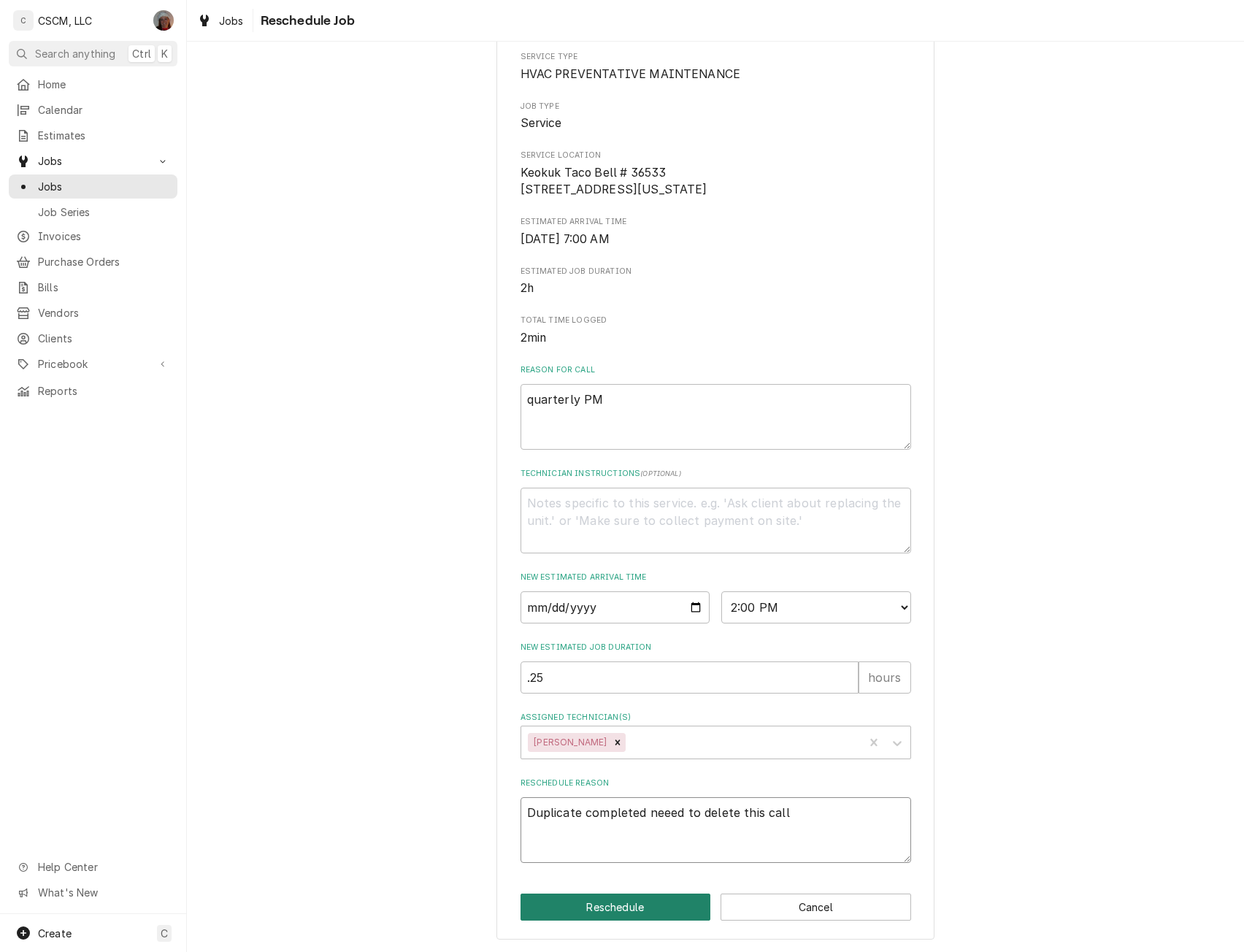
type textarea "Duplicate completed neeed to delete this call"
click at [588, 908] on button "Reschedule" at bounding box center [616, 907] width 191 height 27
type textarea "x"
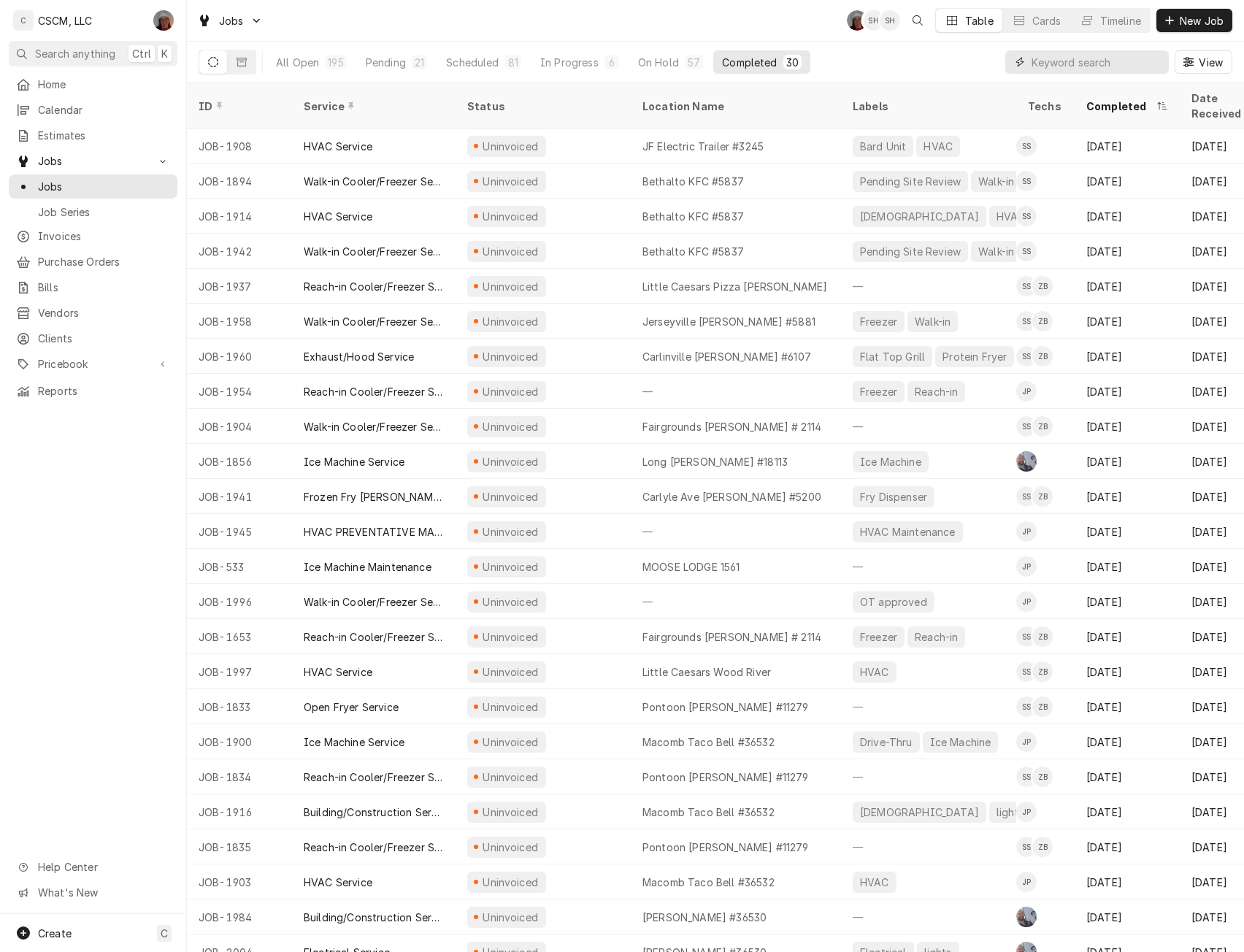
click at [1055, 59] on input "Dynamic Content Wrapper" at bounding box center [1096, 62] width 130 height 23
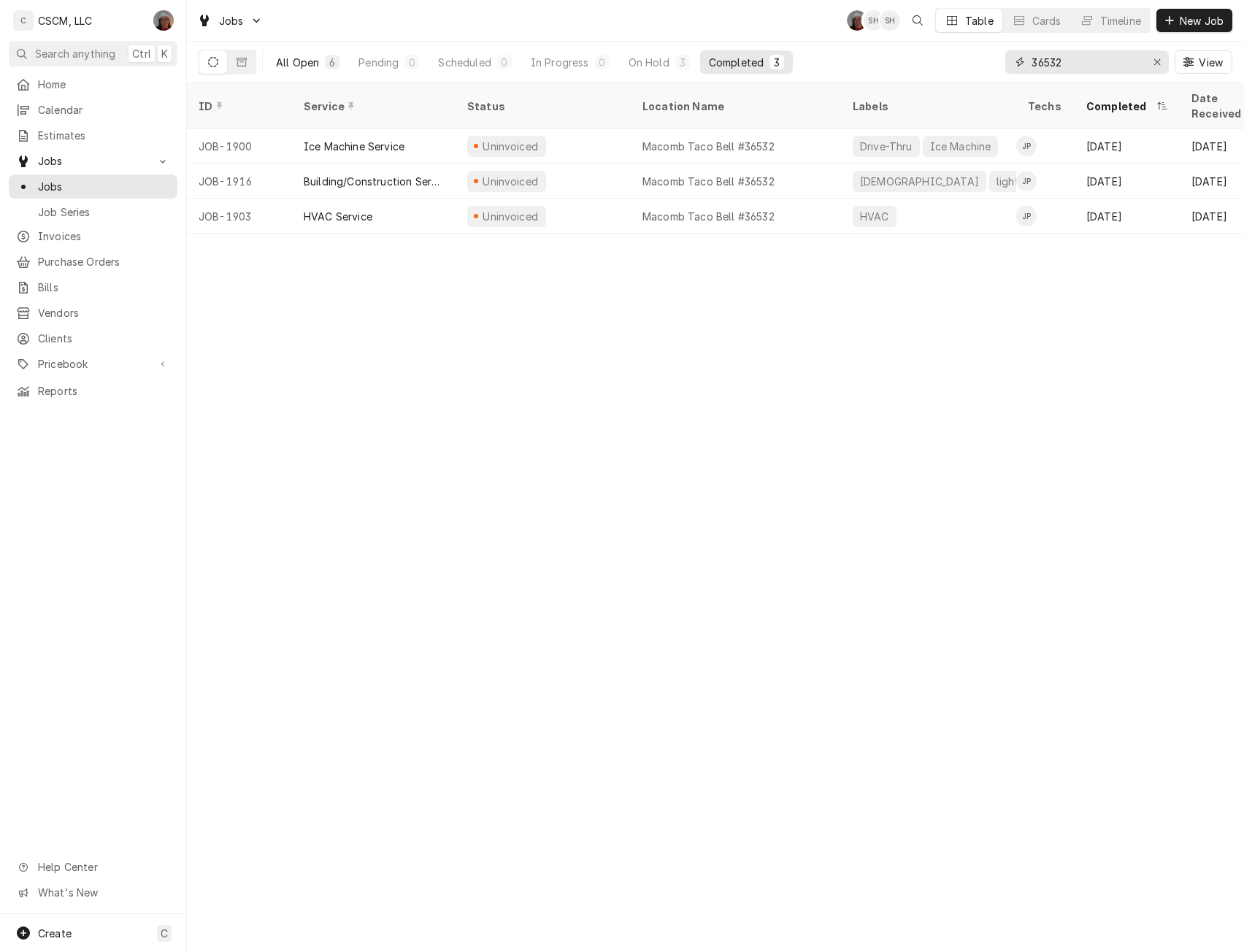
type input "36532"
click at [281, 58] on div "All Open" at bounding box center [297, 62] width 43 height 15
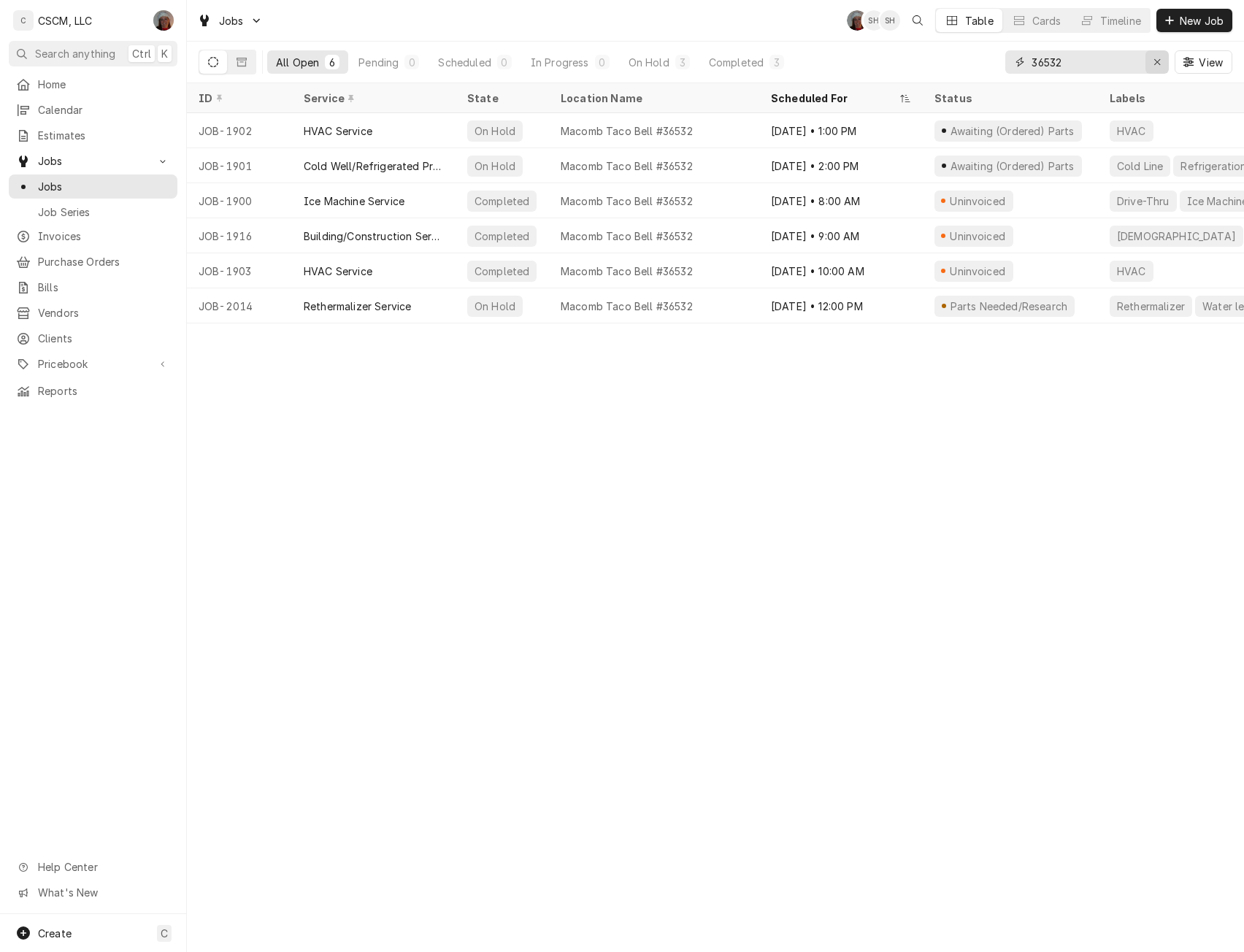
click at [1155, 60] on icon "Erase input" at bounding box center [1158, 62] width 6 height 6
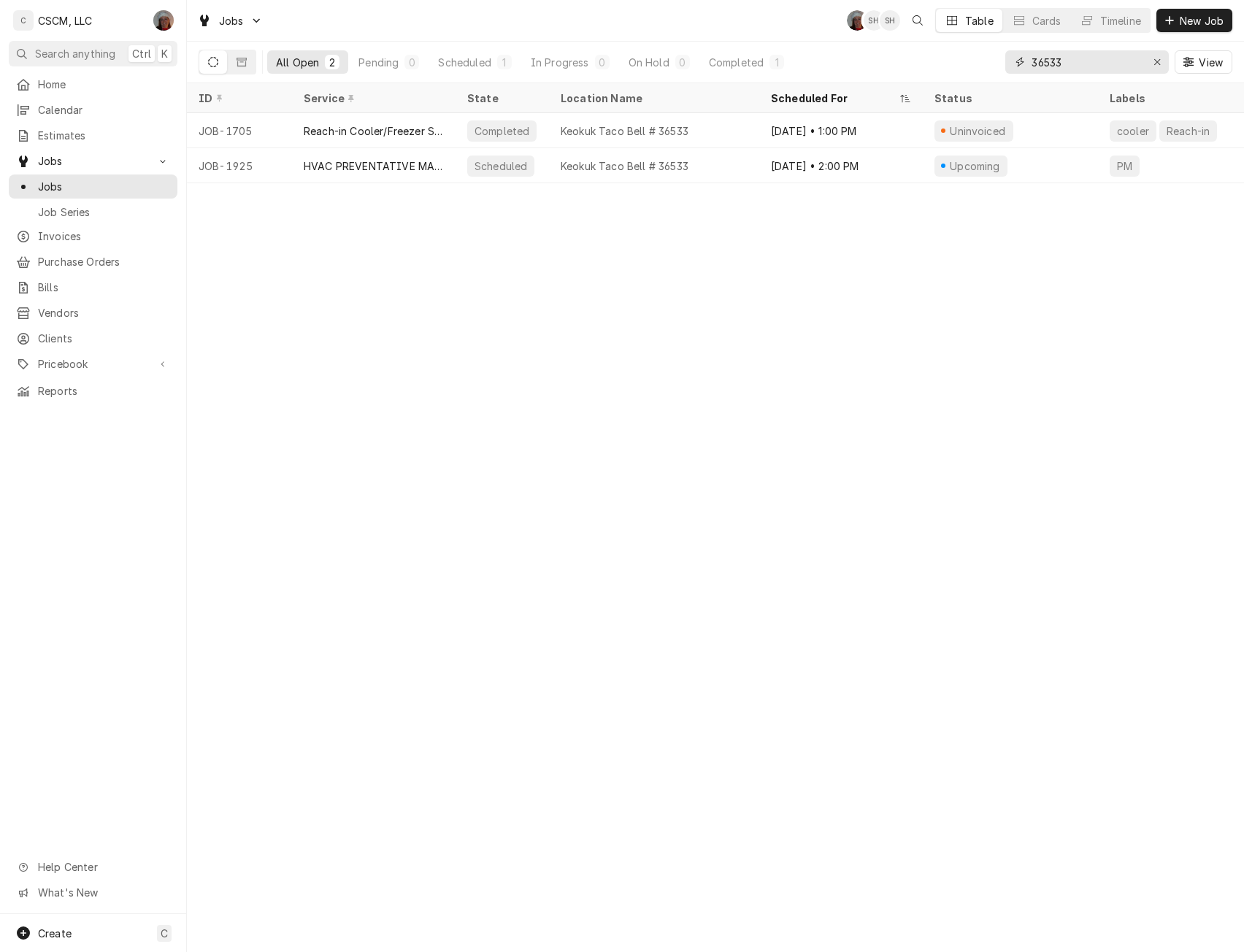
click at [1099, 72] on input "36533" at bounding box center [1086, 62] width 110 height 23
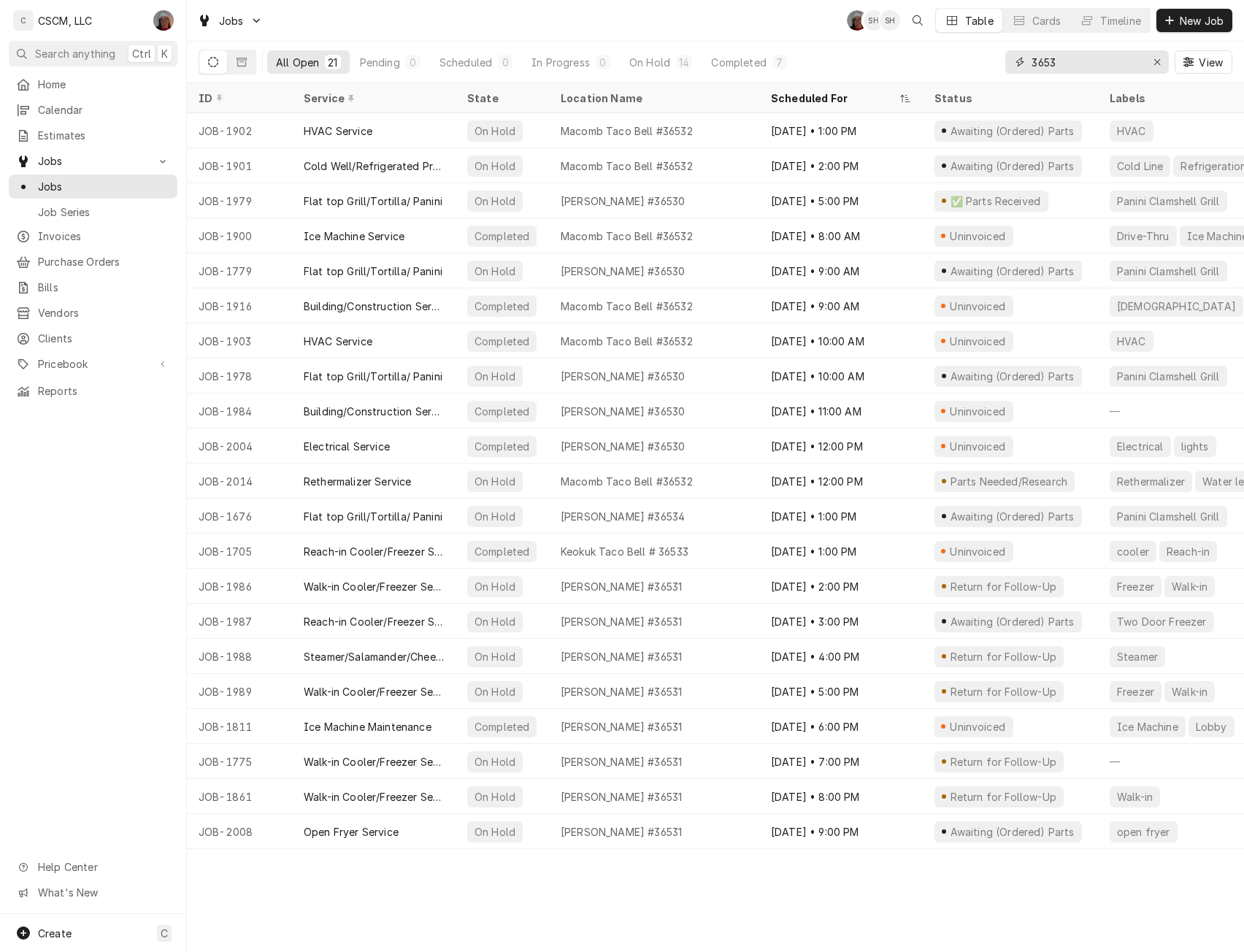
type input "36533"
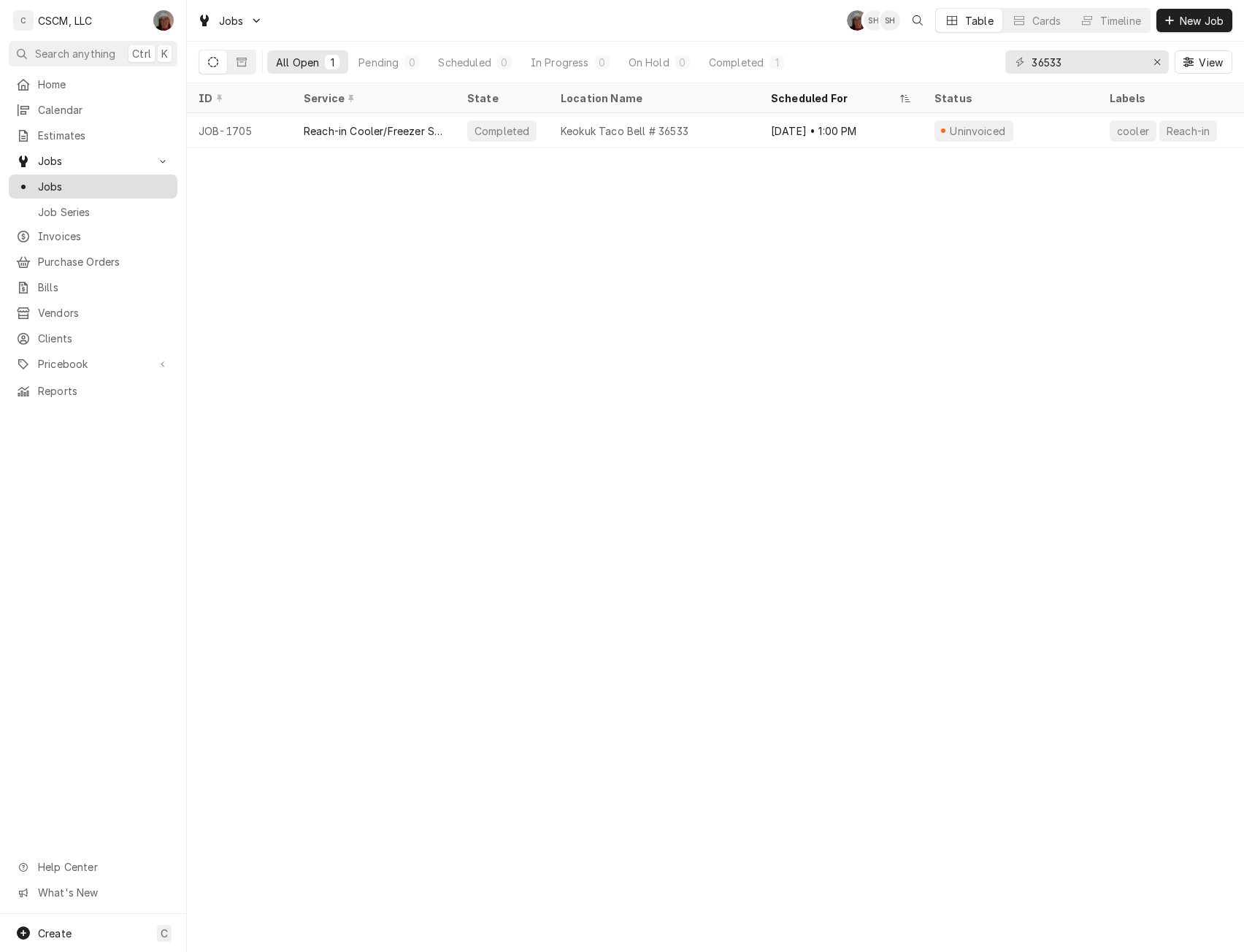
click at [54, 177] on div "Jobs" at bounding box center [92, 186] width 163 height 18
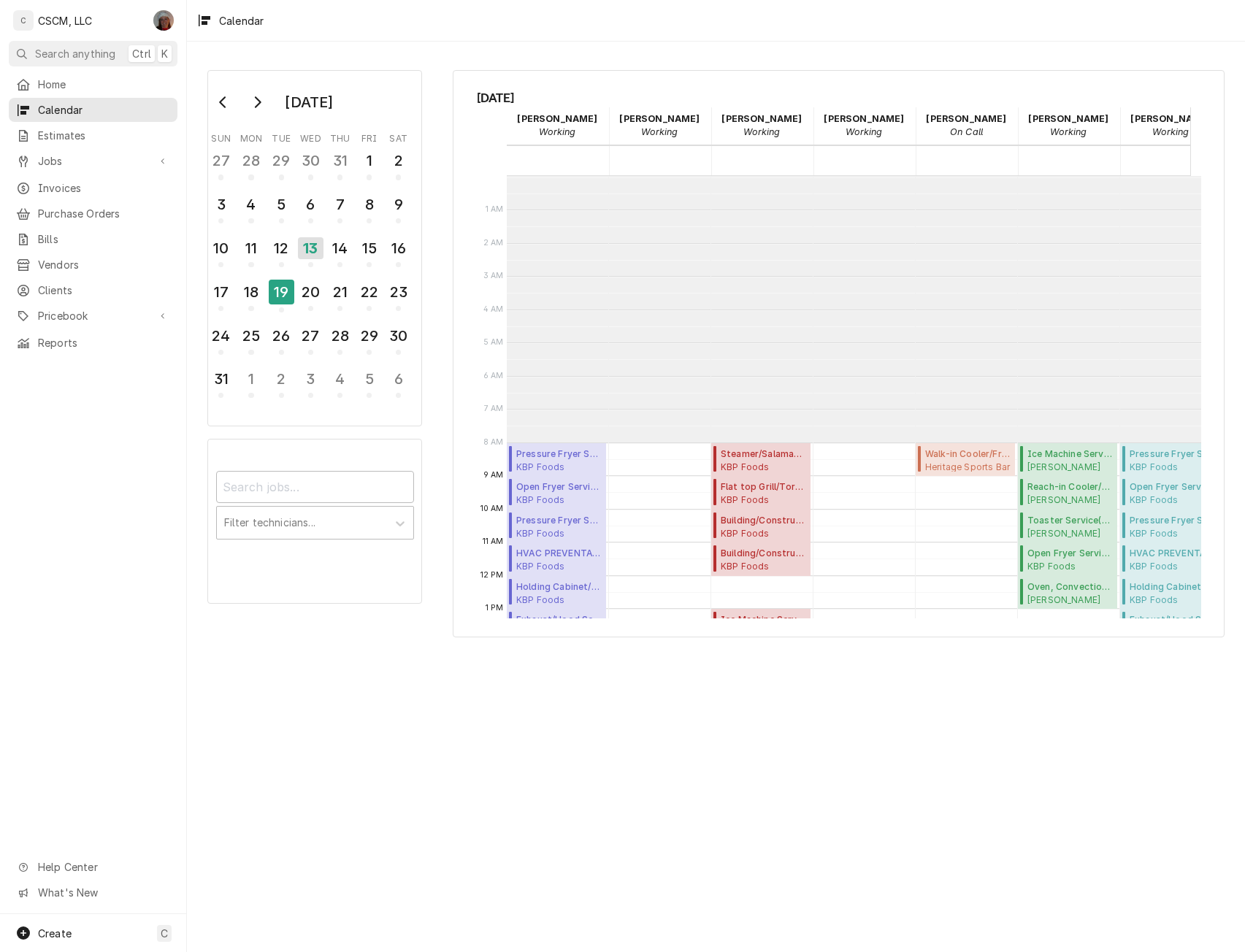
scroll to position [266, 0]
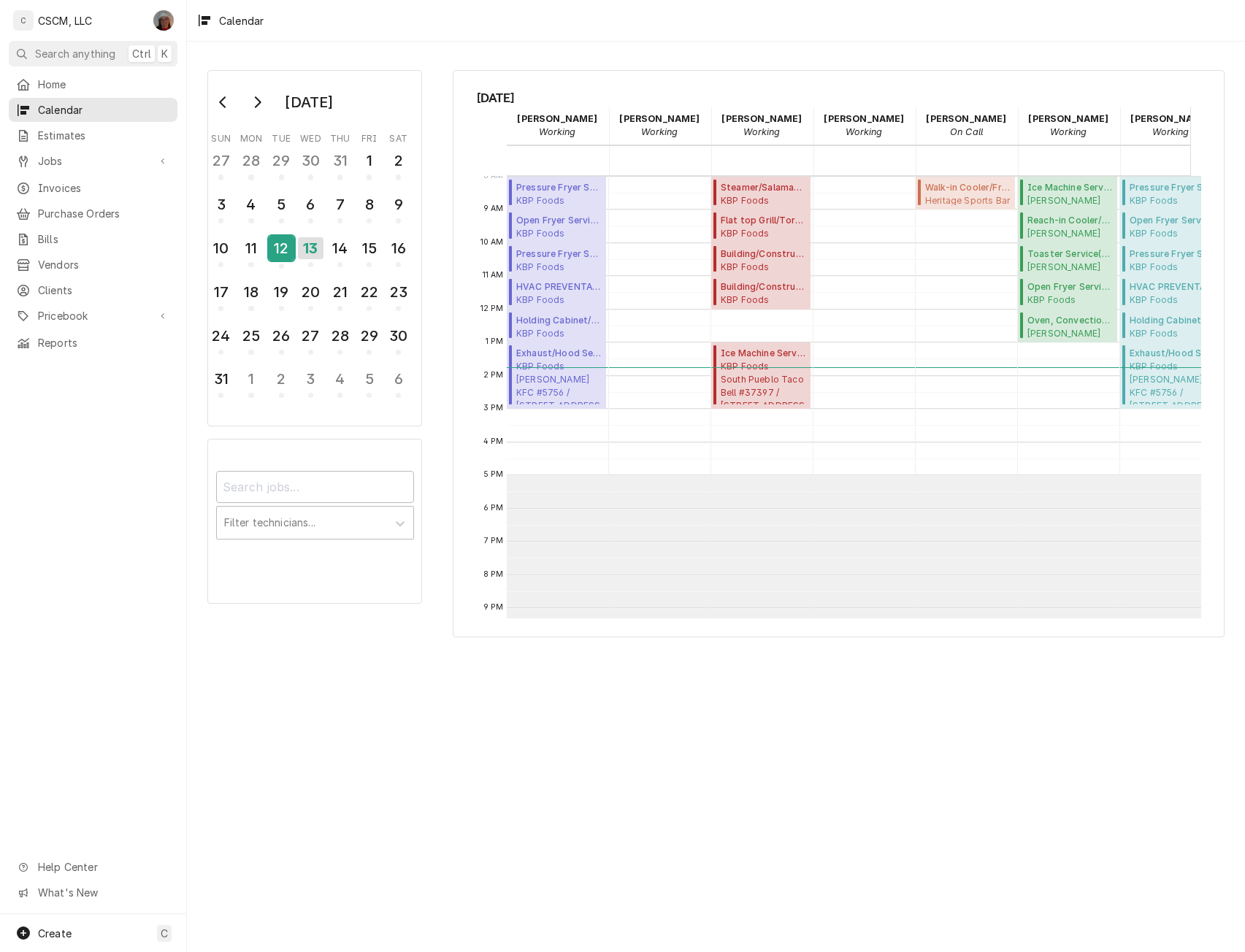
click at [281, 247] on div "12" at bounding box center [282, 248] width 26 height 25
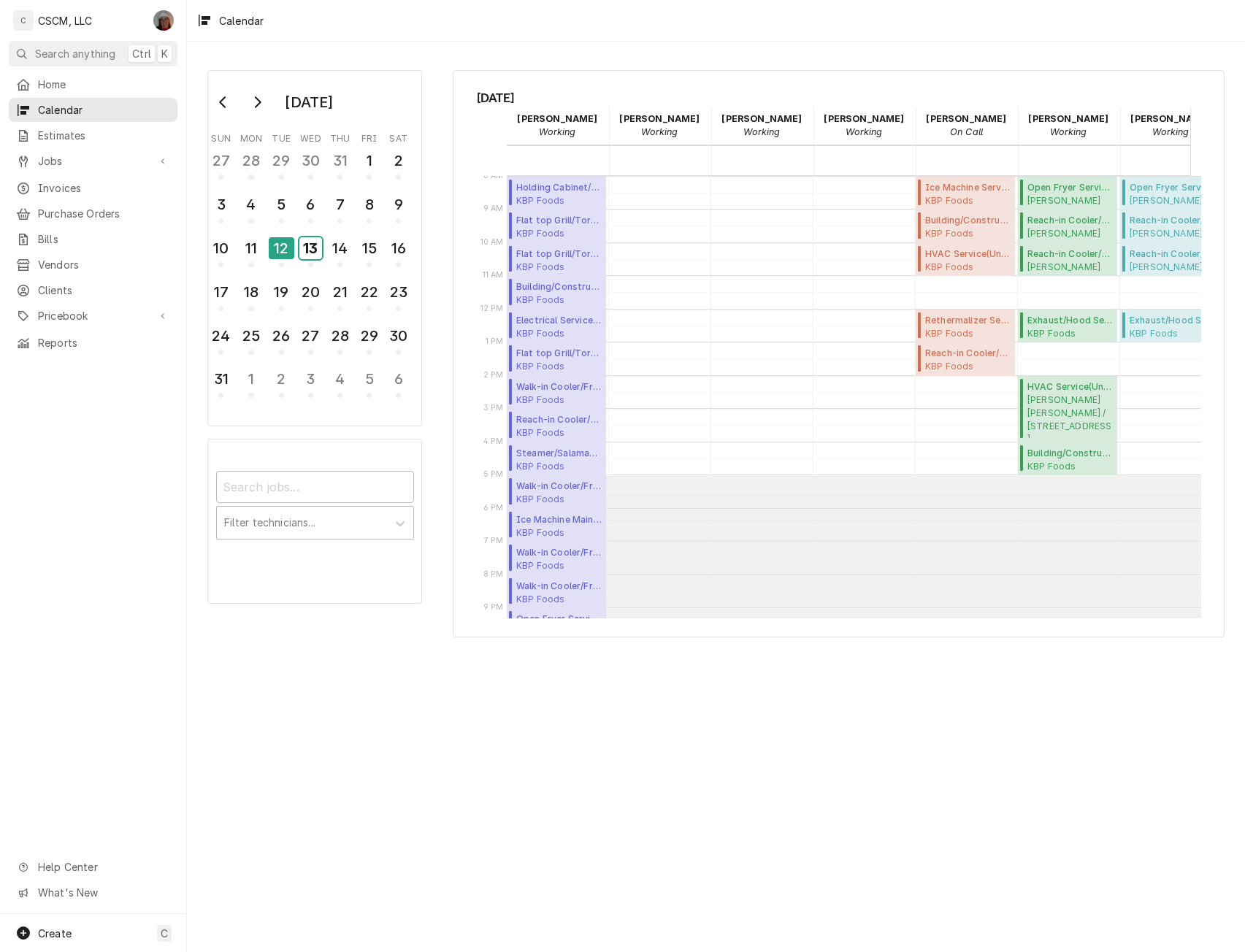
click at [314, 247] on div "13" at bounding box center [311, 248] width 23 height 22
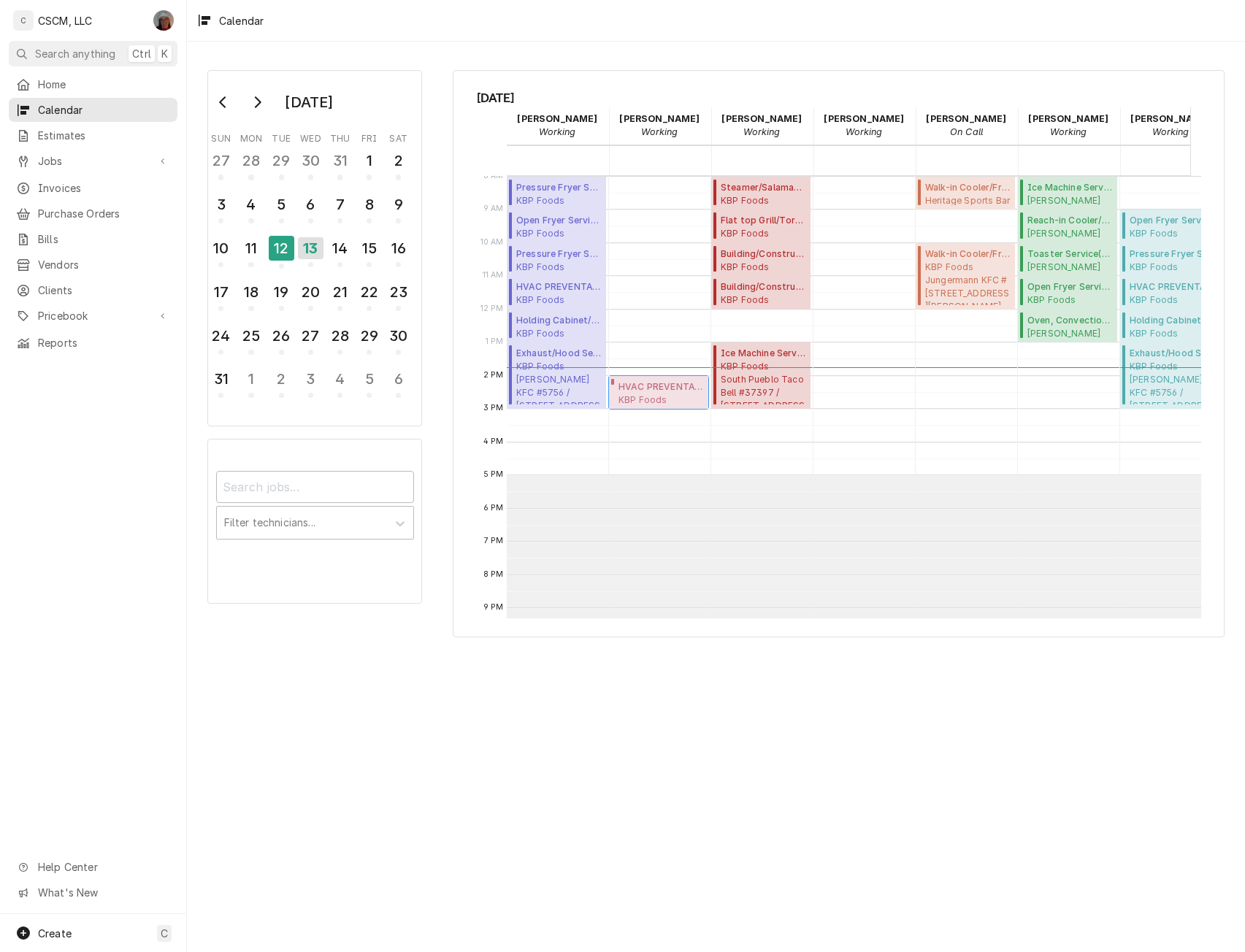
click at [655, 397] on span "KBP Foods Keokuk Taco Bell # 36533 / [STREET_ADDRESS][US_STATE]" at bounding box center [661, 399] width 86 height 11
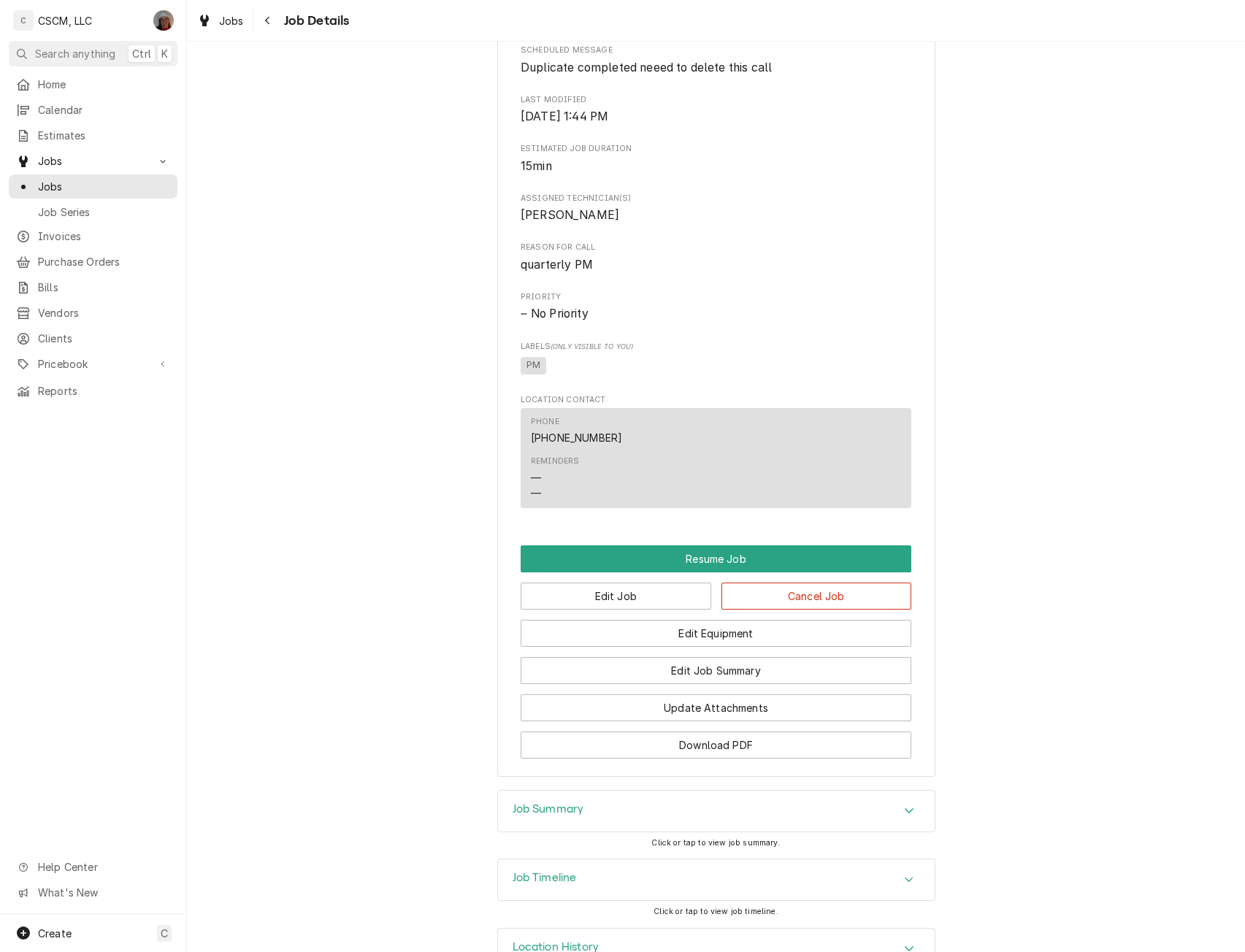
scroll to position [946, 0]
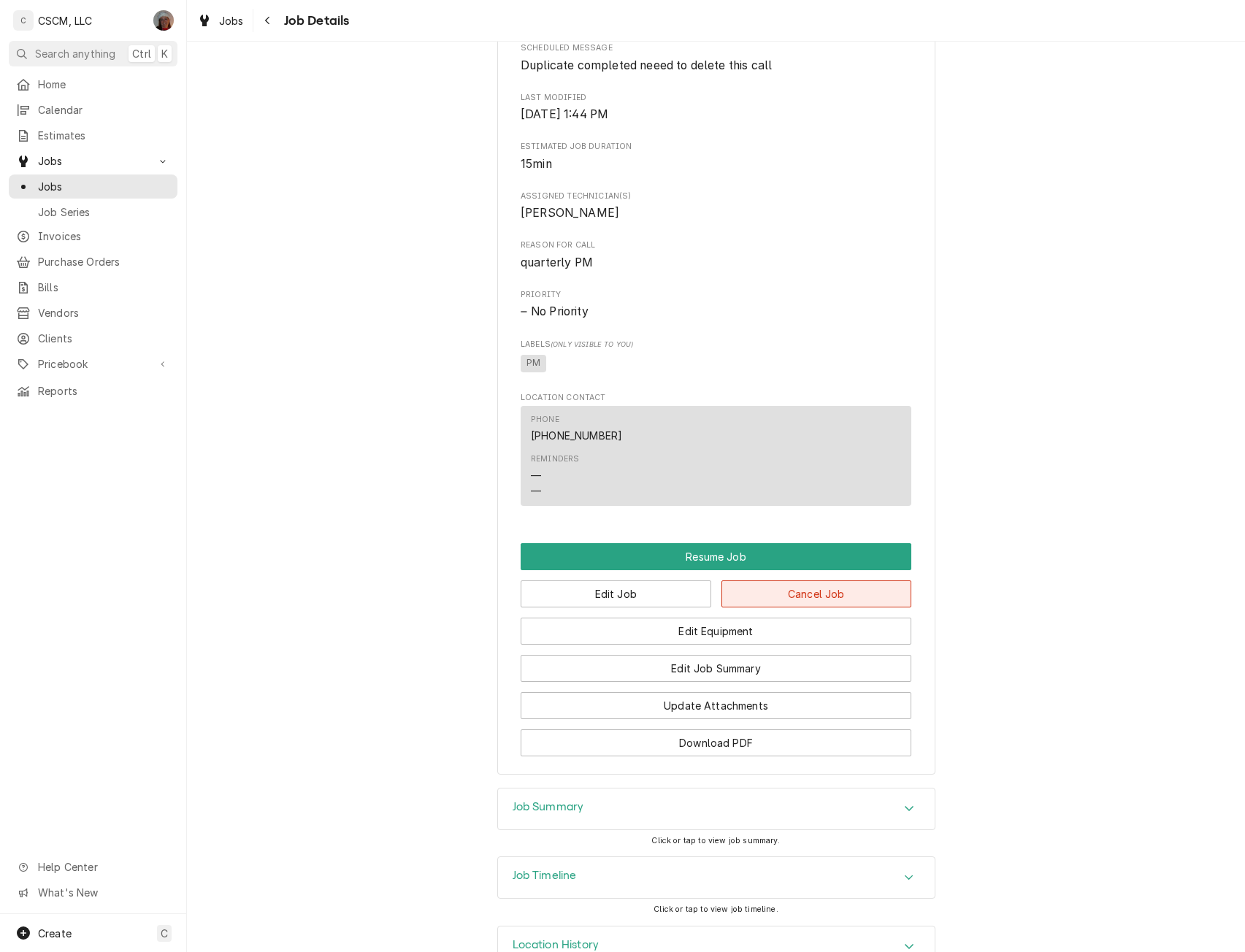
click at [824, 607] on button "Cancel Job" at bounding box center [817, 594] width 191 height 27
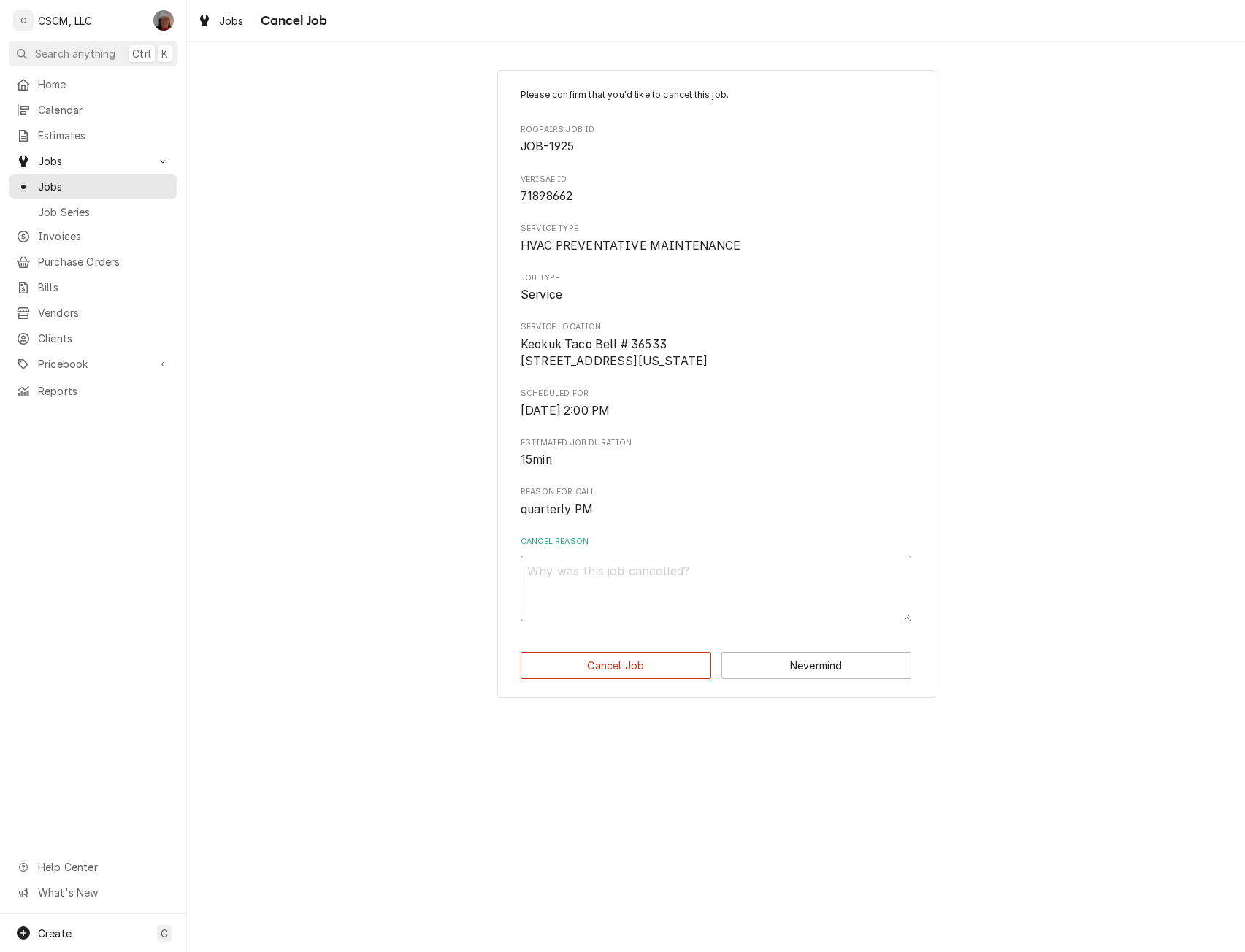
click at [671, 596] on textarea "Cancel Reason" at bounding box center [716, 588] width 391 height 66
type textarea "x"
type textarea "D"
type textarea "x"
type textarea "Du"
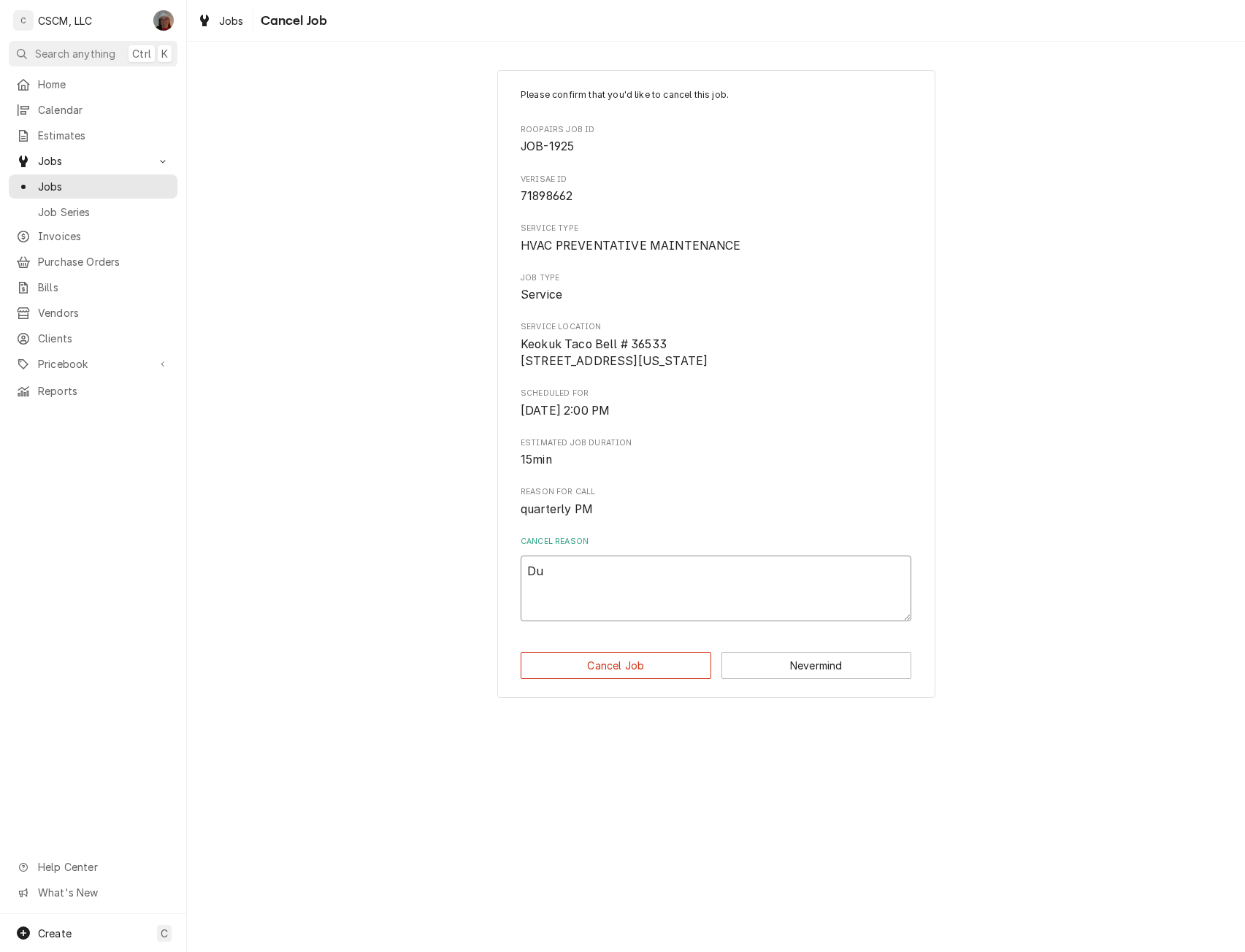
type textarea "x"
type textarea "Dup"
type textarea "x"
type textarea "Dupl"
type textarea "x"
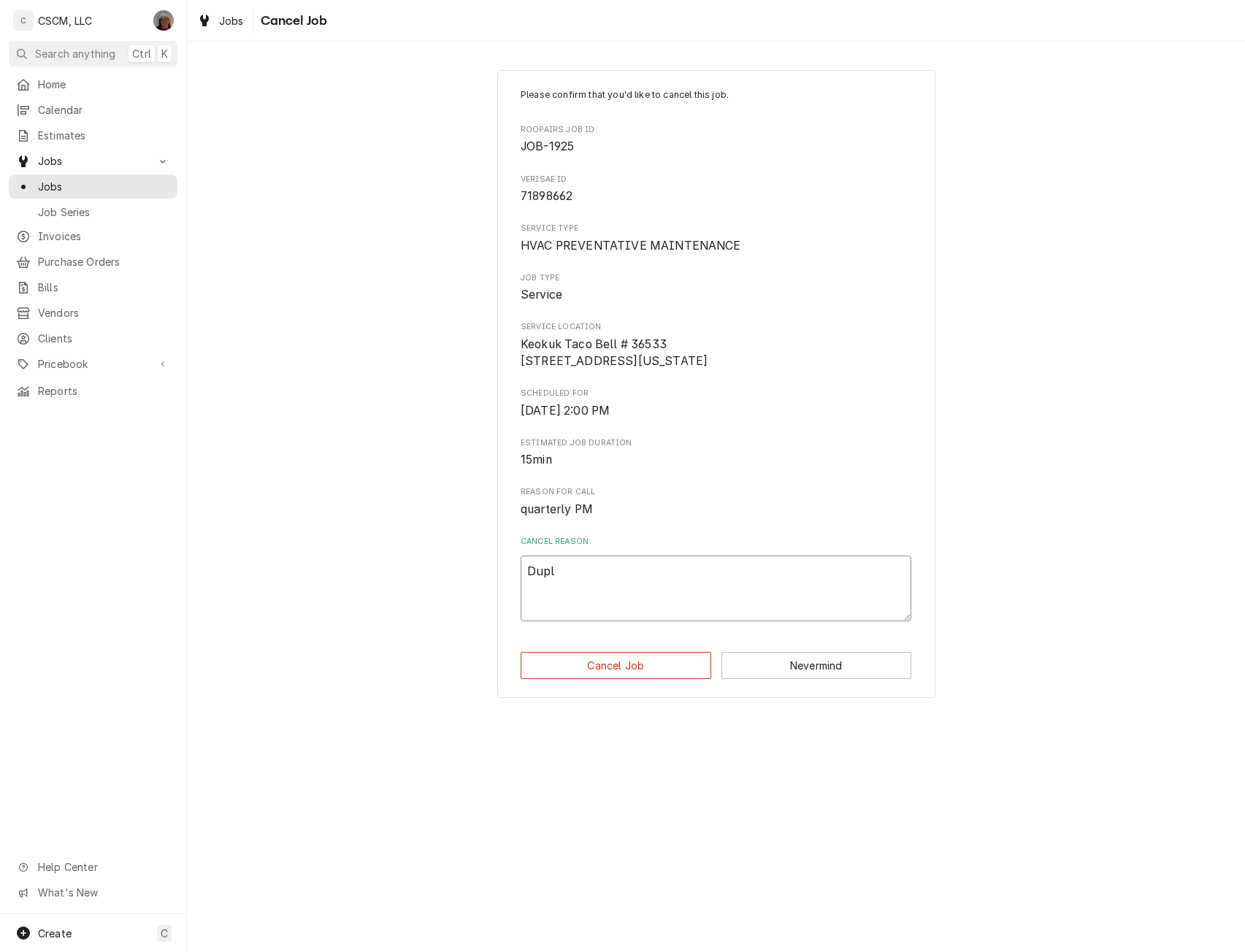
type textarea "Dupli"
type textarea "x"
type textarea "Duplic"
type textarea "x"
type textarea "Duplica"
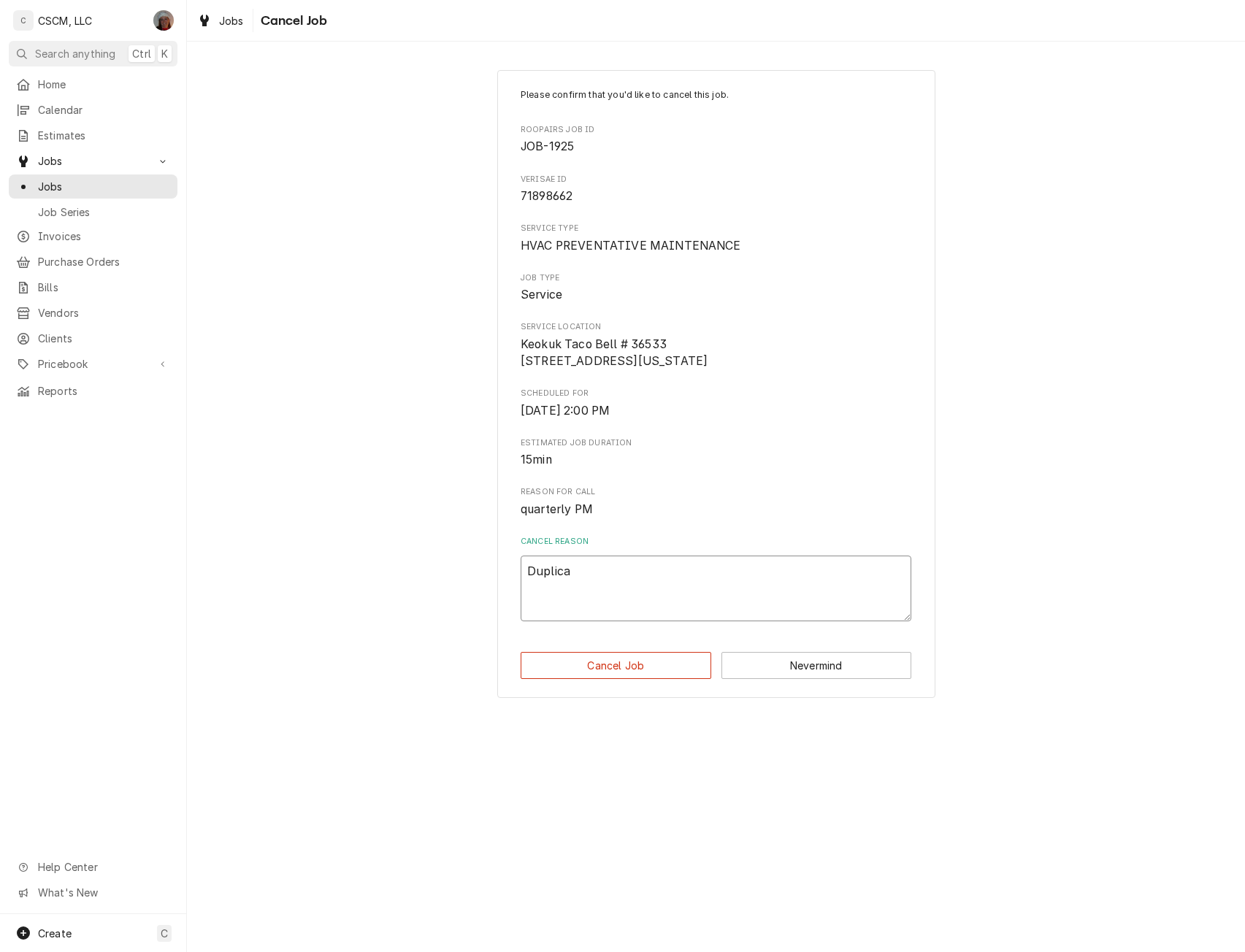
type textarea "x"
type textarea "Duplicat"
type textarea "x"
type textarea "Duplicate"
type textarea "x"
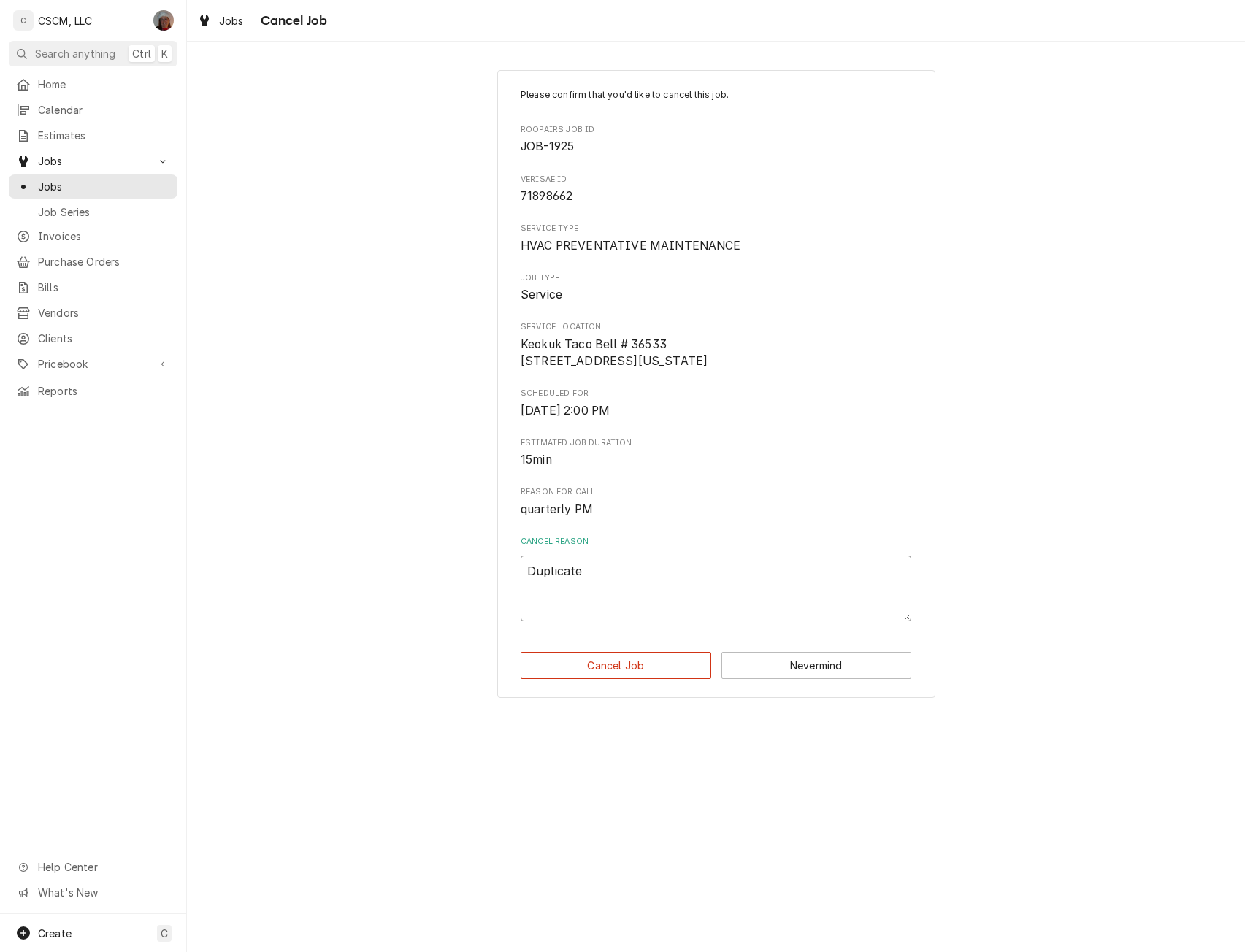
type textarea "Duplicate"
type textarea "x"
type textarea "Duplicate e"
type textarea "x"
type textarea "Duplicate en"
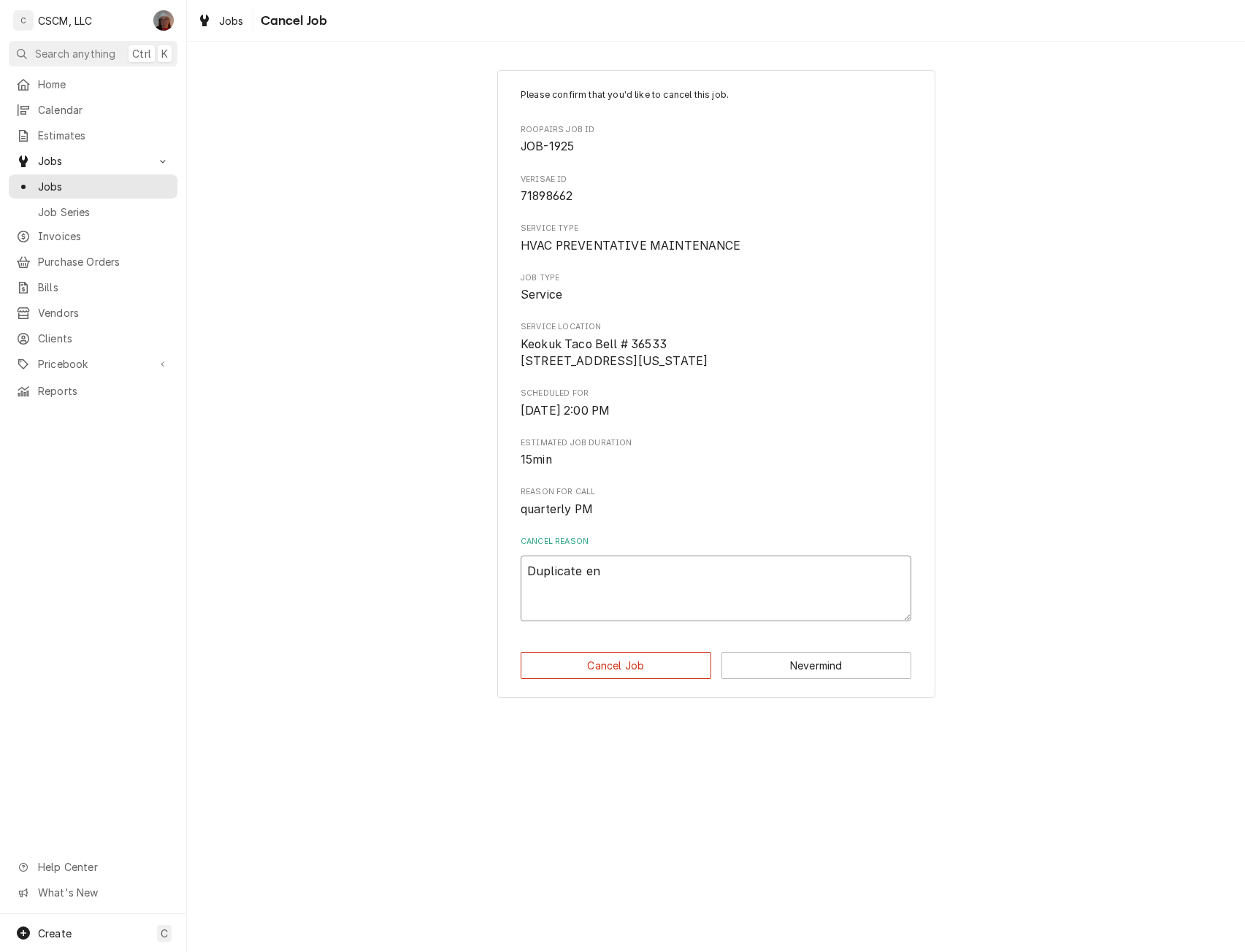
type textarea "x"
type textarea "Duplicate ent"
type textarea "x"
type textarea "Duplicate entr"
type textarea "x"
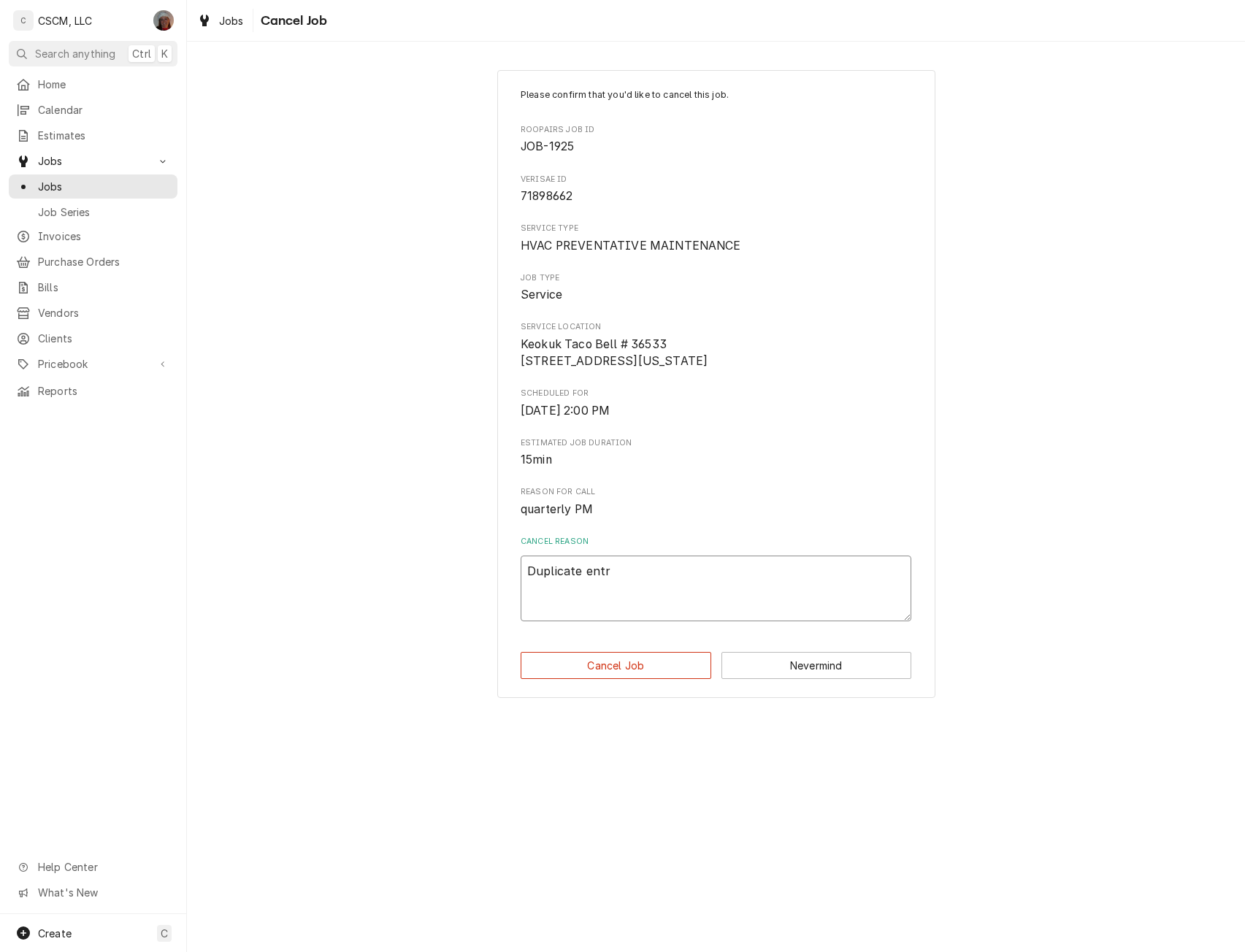
type textarea "Duplicate entry"
type textarea "x"
type textarea "Duplicate entry"
type textarea "x"
type textarea "Duplicate entry J"
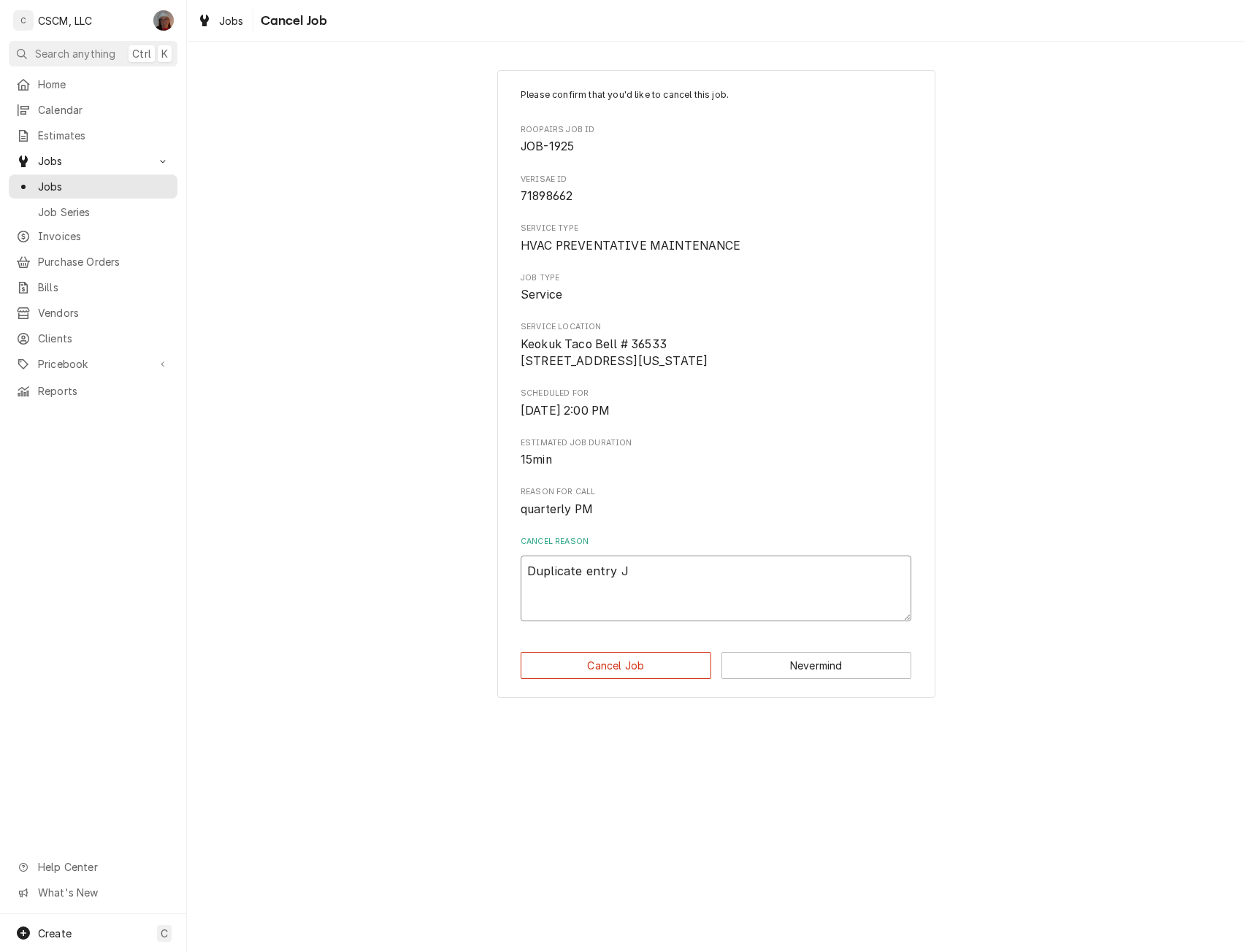
type textarea "x"
type textarea "Duplicate entry JO"
type textarea "x"
type textarea "Duplicate entry JOB"
type textarea "x"
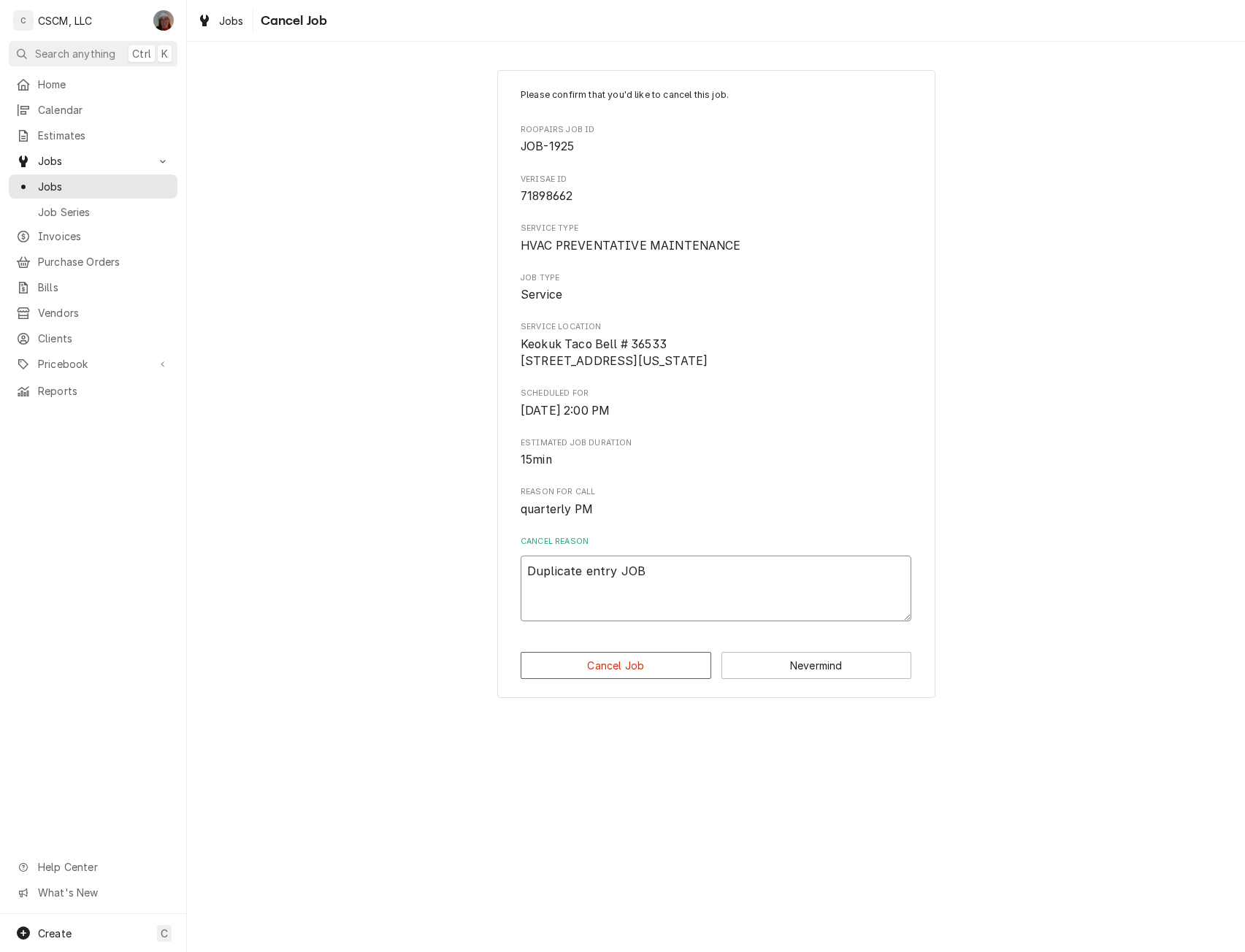
type textarea "Duplicate entry JOB"
type textarea "x"
type textarea "Duplicate entry JOB a"
type textarea "x"
type textarea "Duplicate entry JOB al"
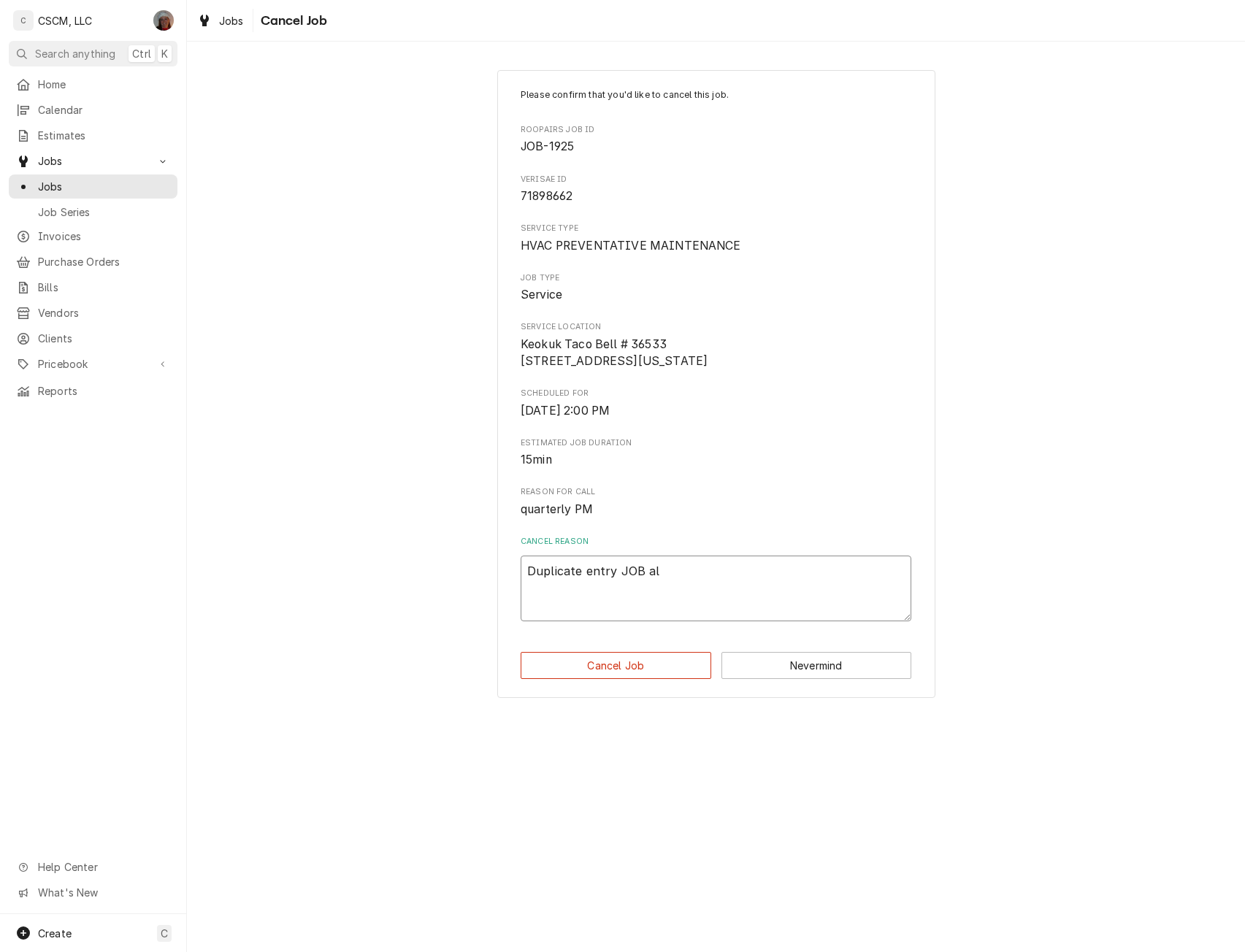
type textarea "x"
type textarea "Duplicate entry JOB alr"
type textarea "x"
type textarea "Duplicate entry JOB alre"
type textarea "x"
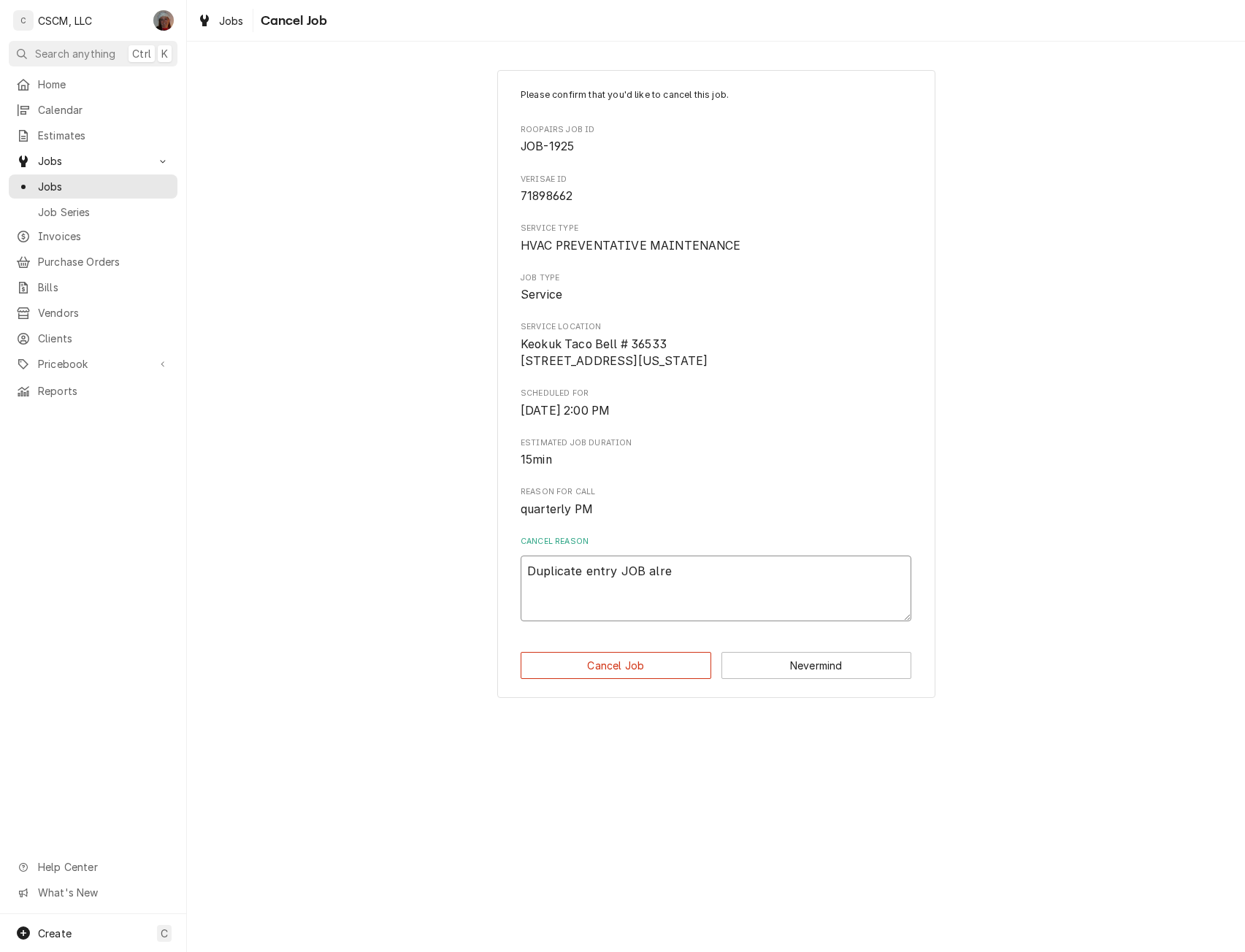
type textarea "Duplicate entry JOB alrea"
type textarea "x"
type textarea "Duplicate entry JOB alread"
type textarea "x"
type textarea "Duplicate entry JOB already"
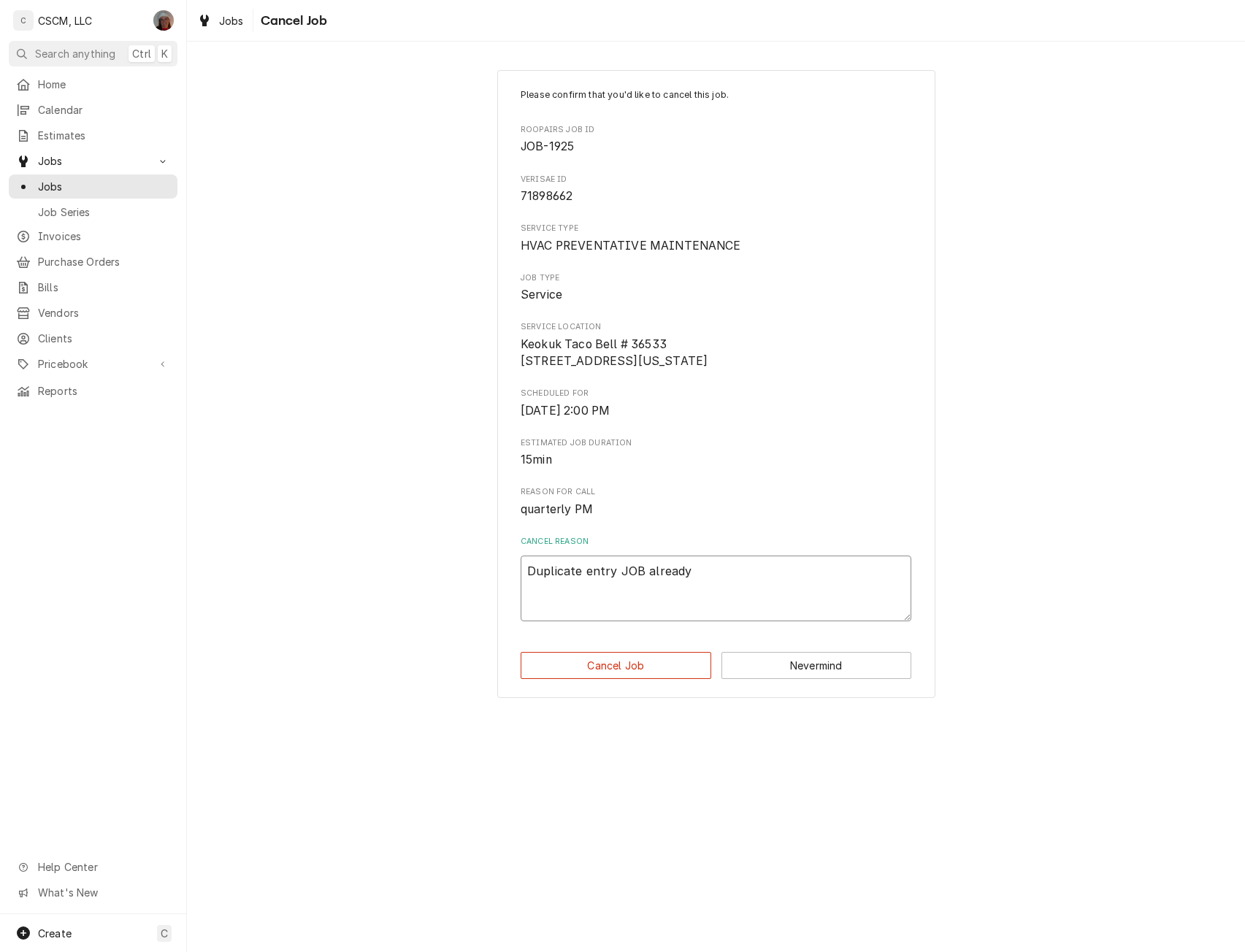
type textarea "x"
type textarea "Duplicate entry JOB already"
type textarea "x"
type textarea "Duplicate entry JOB already c"
type textarea "x"
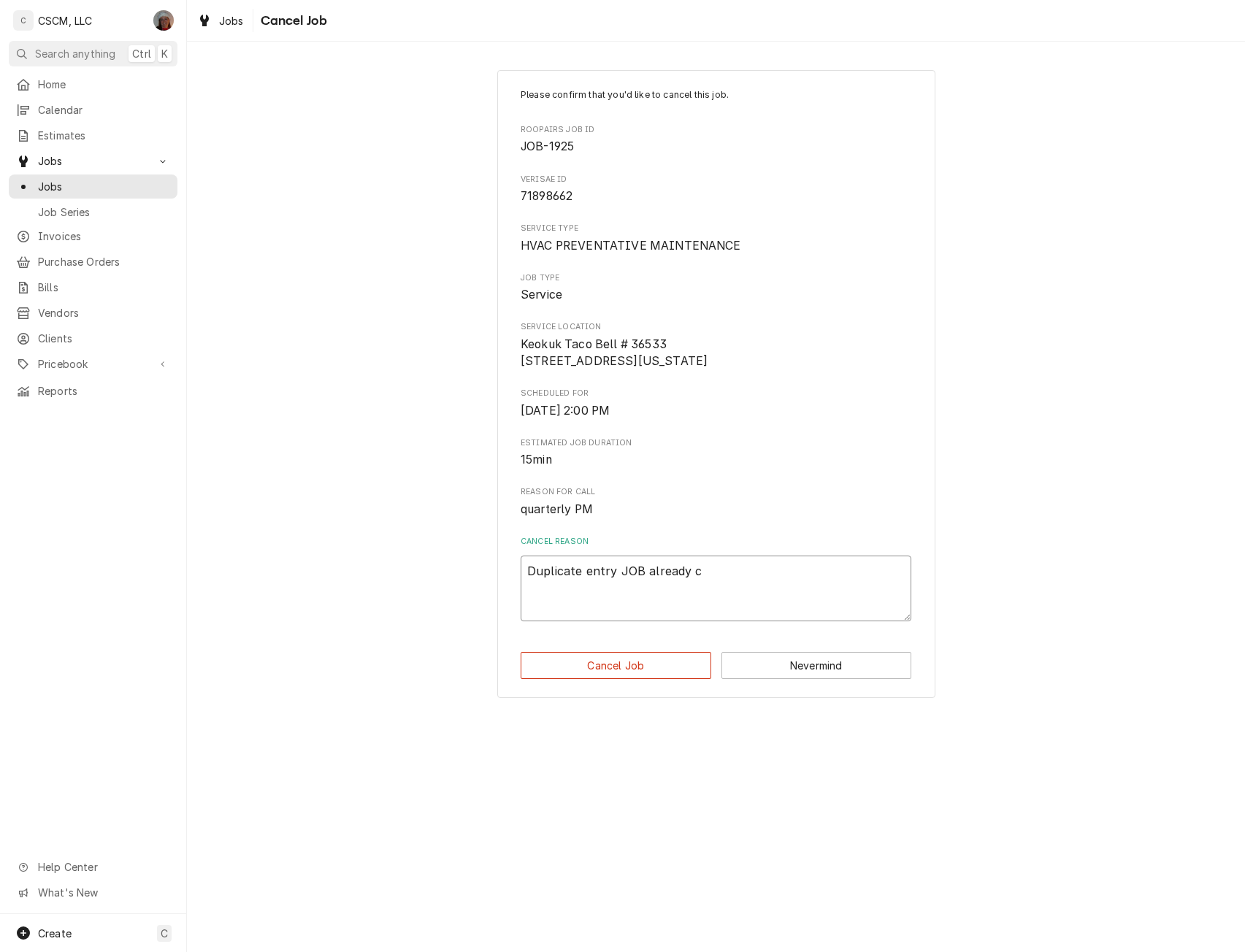
type textarea "Duplicate entry JOB already co"
type textarea "x"
type textarea "Duplicate entry JOB already com"
type textarea "x"
type textarea "Duplicate entry JOB already comp"
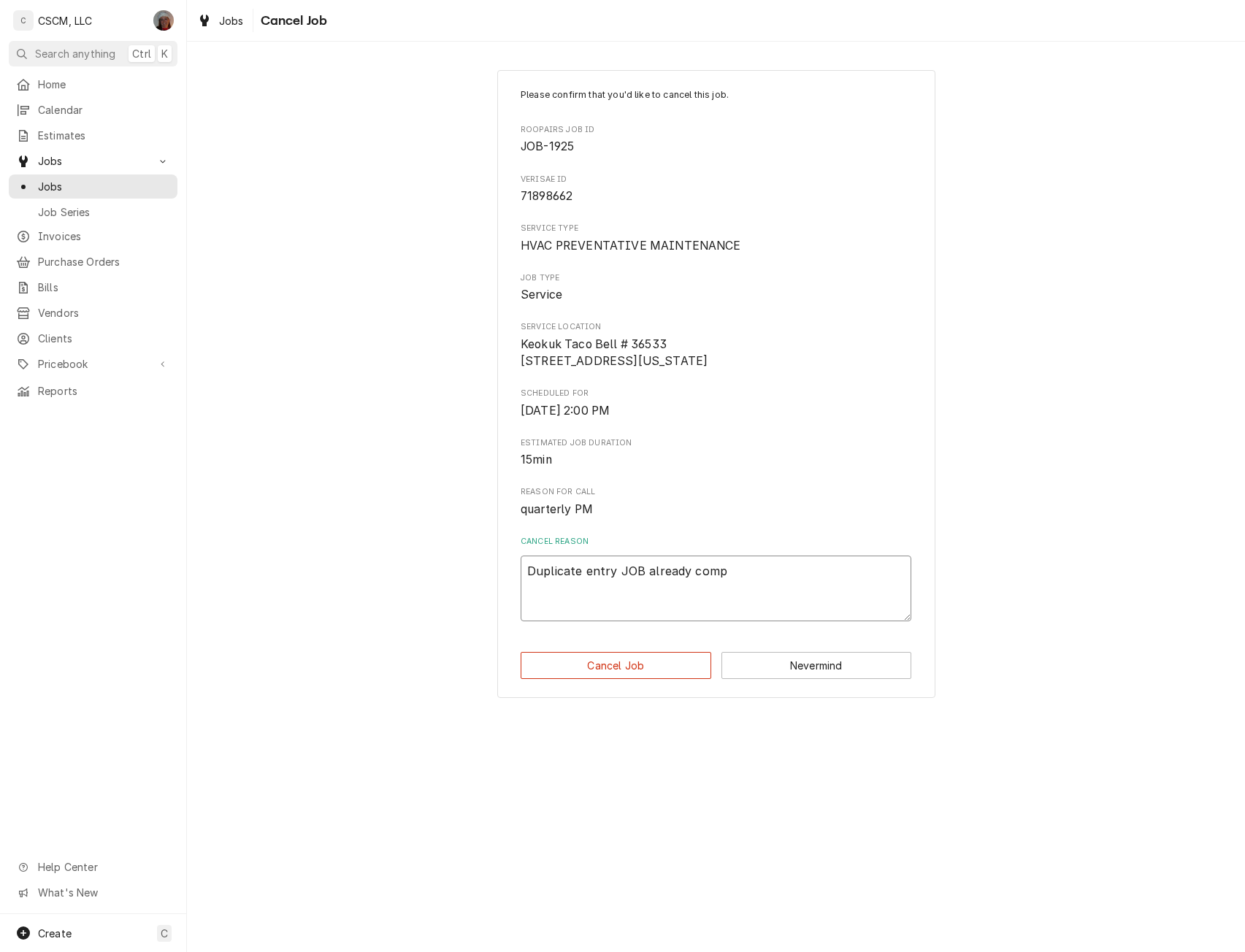
type textarea "x"
type textarea "Duplicate entry JOB already compl"
type textarea "x"
type textarea "Duplicate entry JOB already comple"
type textarea "x"
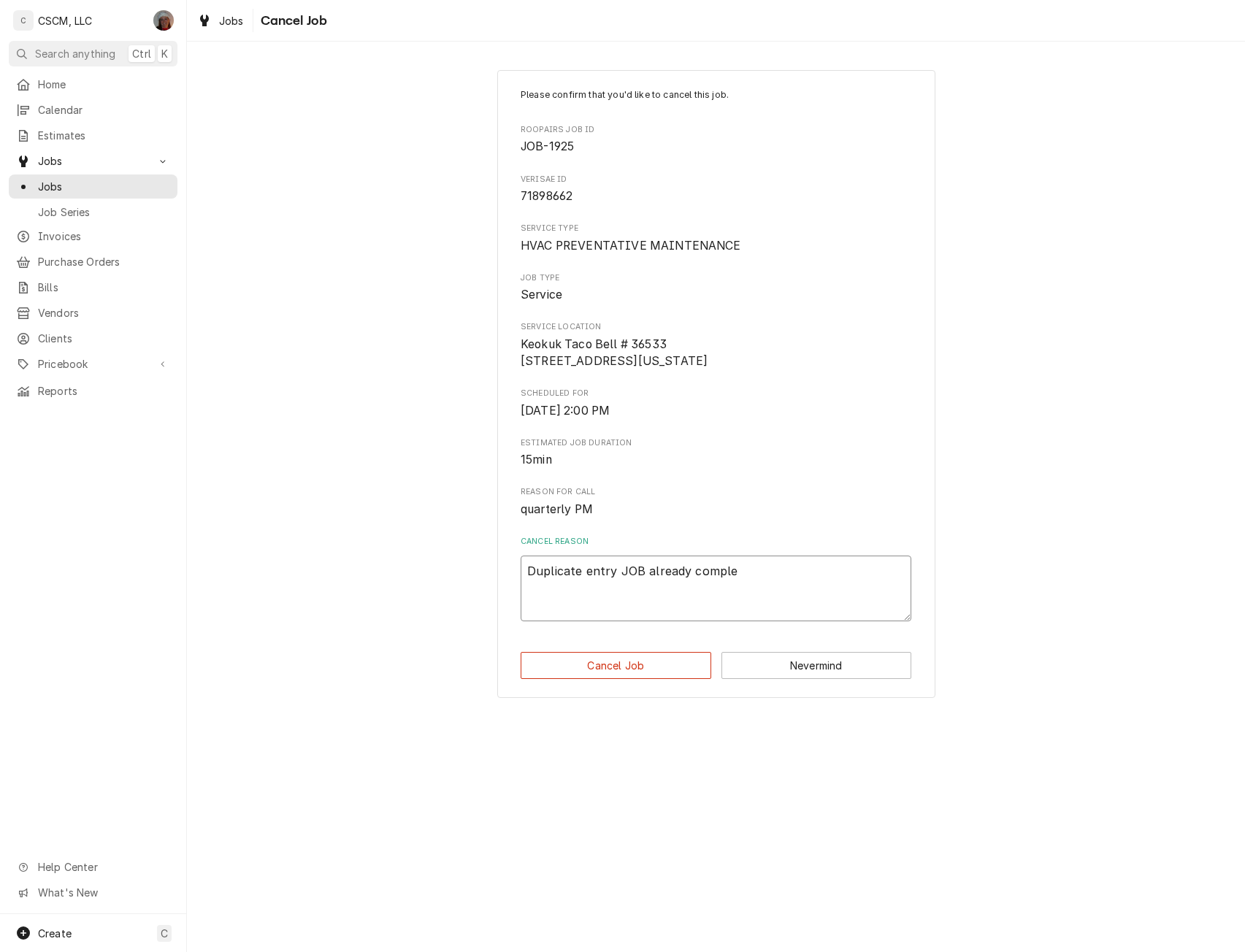
type textarea "Duplicate entry JOB already complet"
type textarea "x"
type textarea "Duplicate entry JOB already complete"
type textarea "x"
type textarea "Duplicate entry JOB already completed"
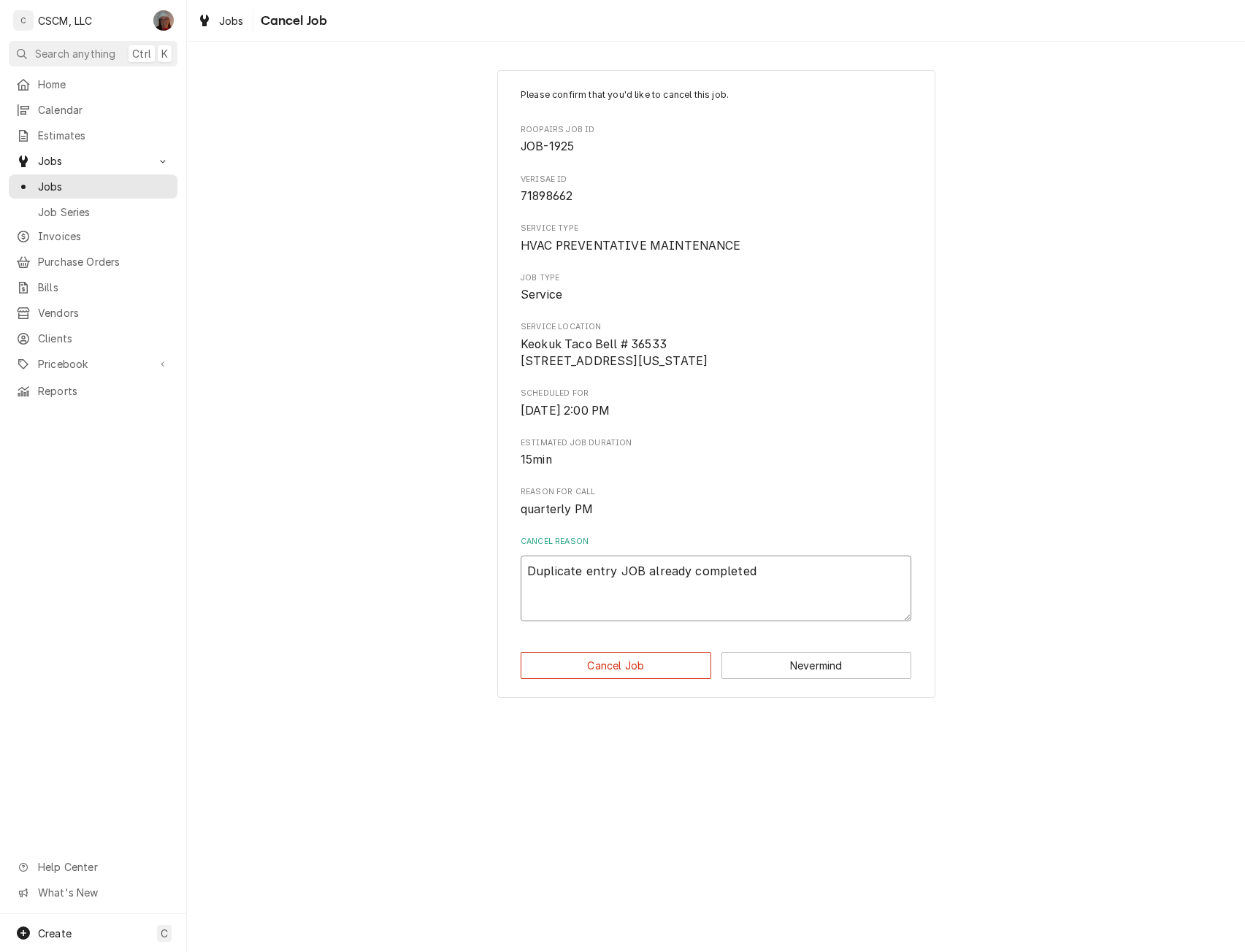
type textarea "x"
type textarea "Duplicate entry JOB already completed"
type textarea "x"
type textarea "Duplicate entry JOB already completed &"
type textarea "x"
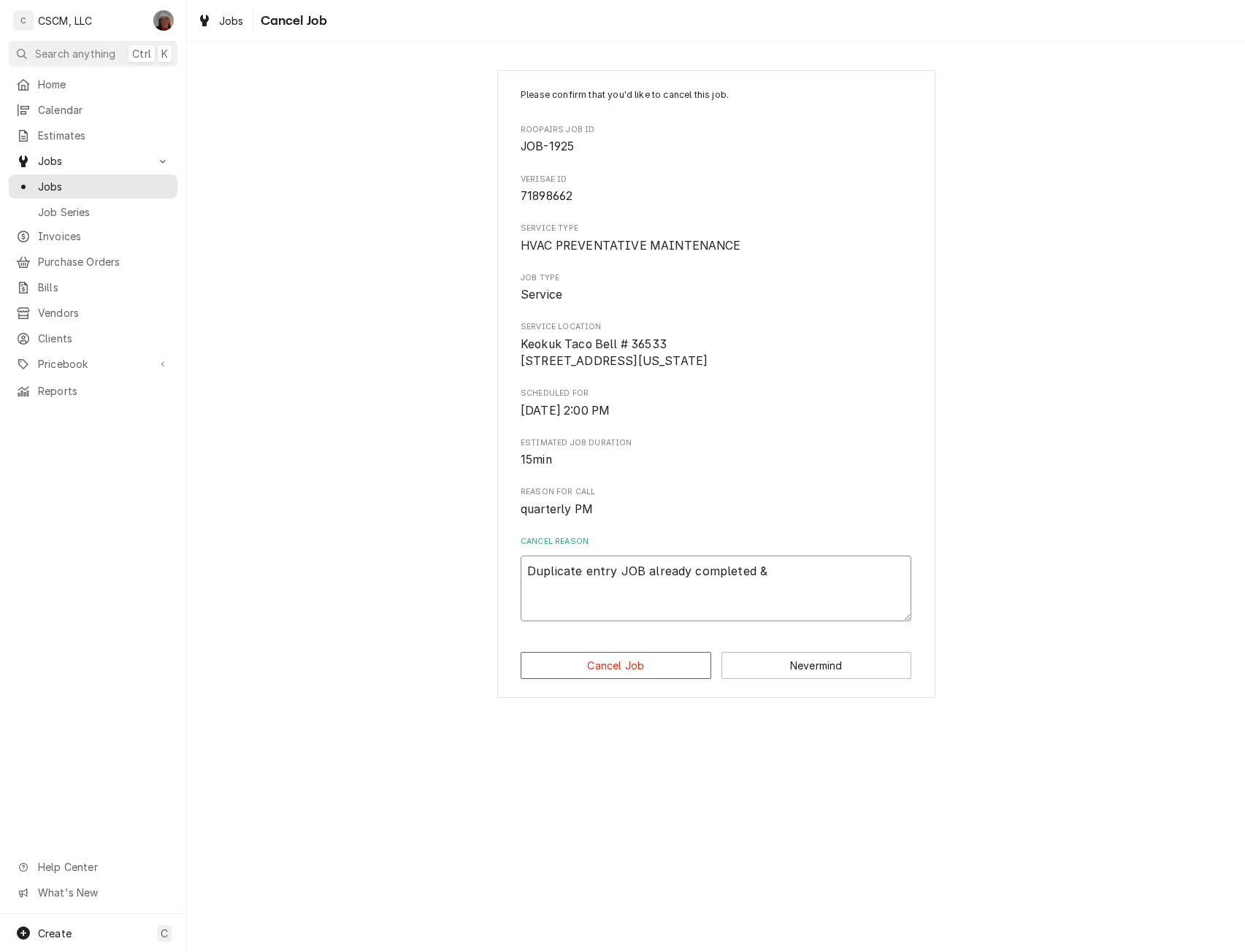
type textarea "Duplicate entry JOB already completed &"
type textarea "x"
type textarea "Duplicate entry JOB already completed & b"
type textarea "x"
type textarea "Duplicate entry JOB already completed & bi"
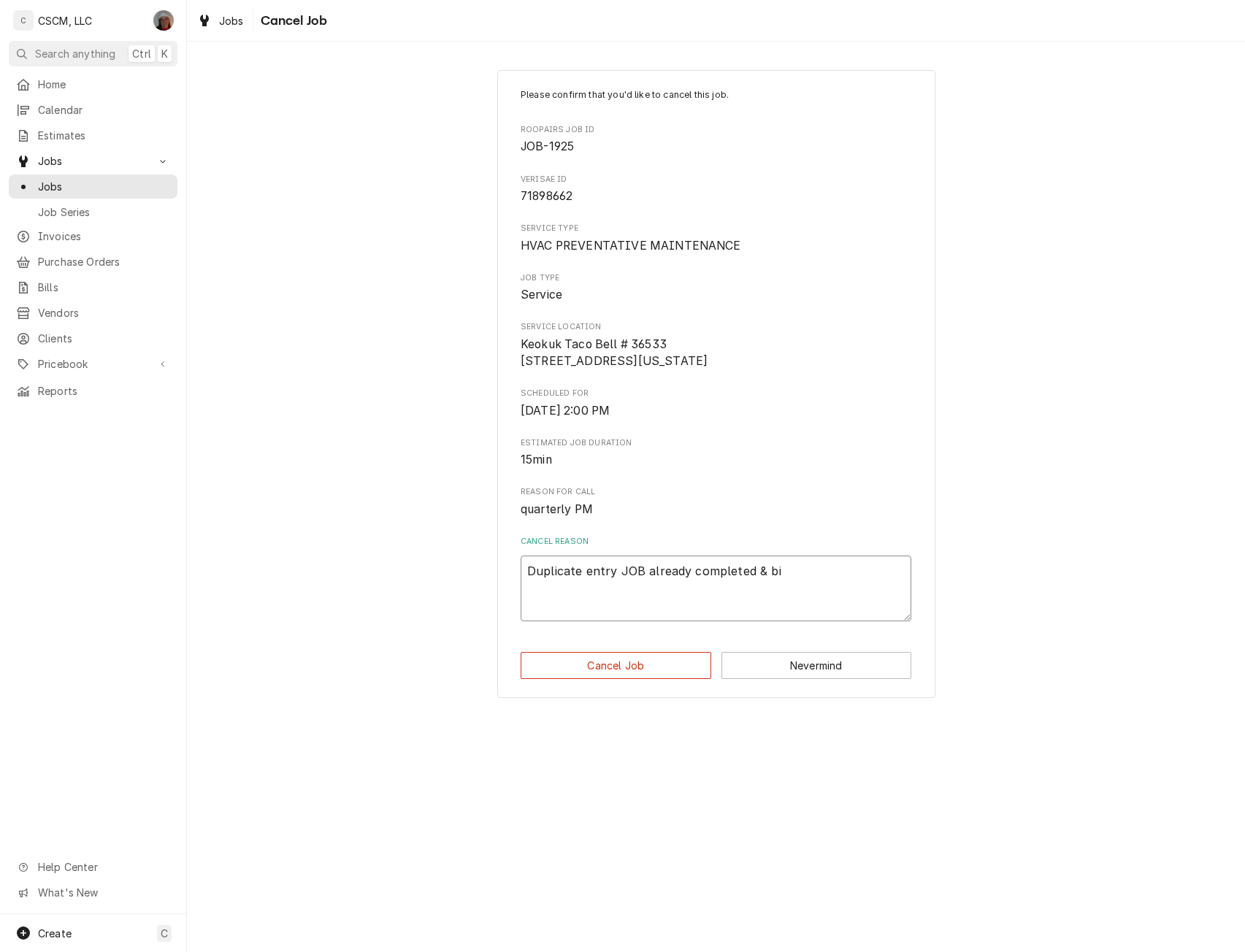
type textarea "x"
type textarea "Duplicate entry JOB already completed & bil"
type textarea "x"
type textarea "Duplicate entry JOB already completed & bill"
type textarea "x"
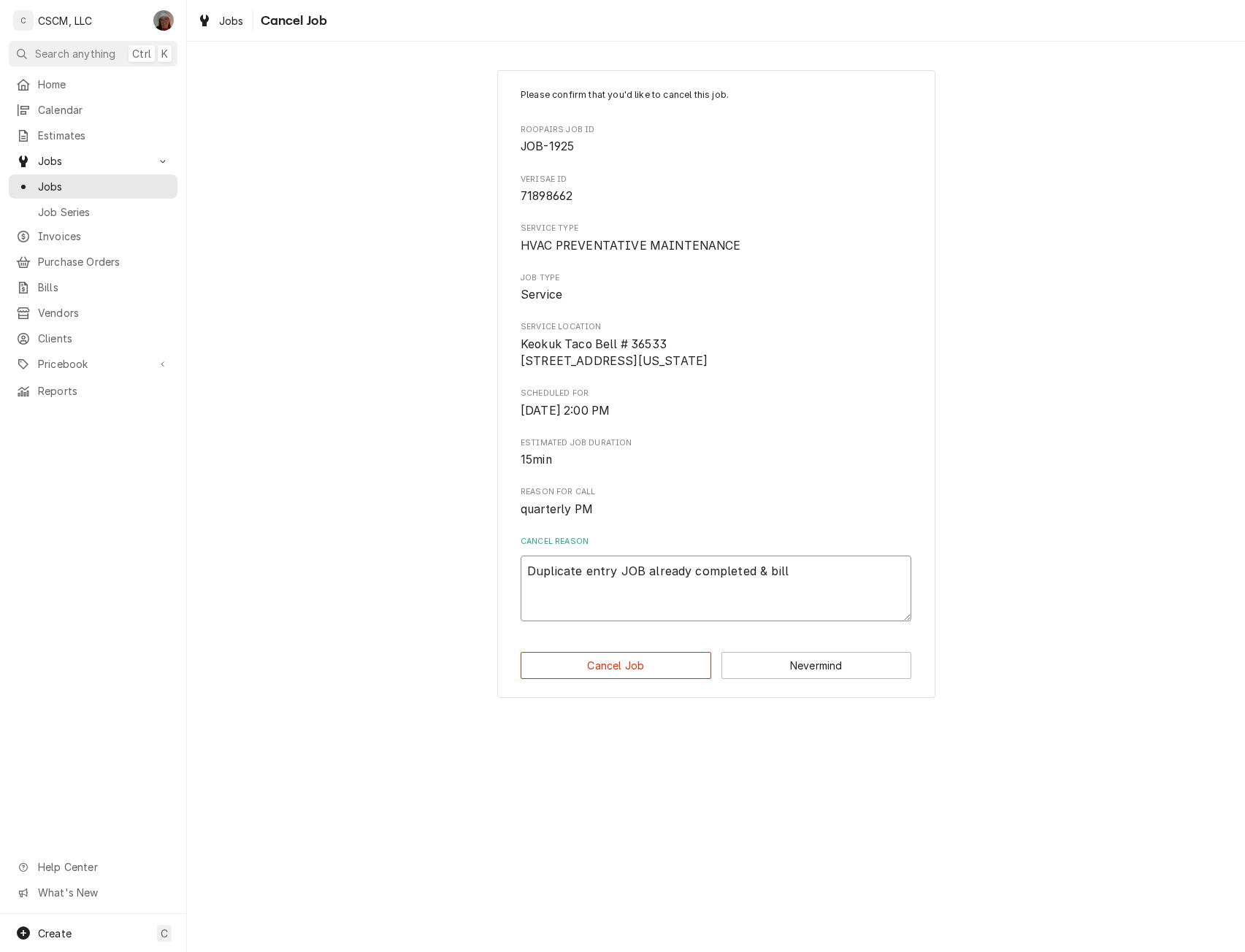
type textarea "Duplicate entry JOB already completed & bille"
type textarea "x"
type textarea "Duplicate entry JOB already completed & billed"
click at [618, 679] on button "Cancel Job" at bounding box center [616, 666] width 191 height 27
type textarea "x"
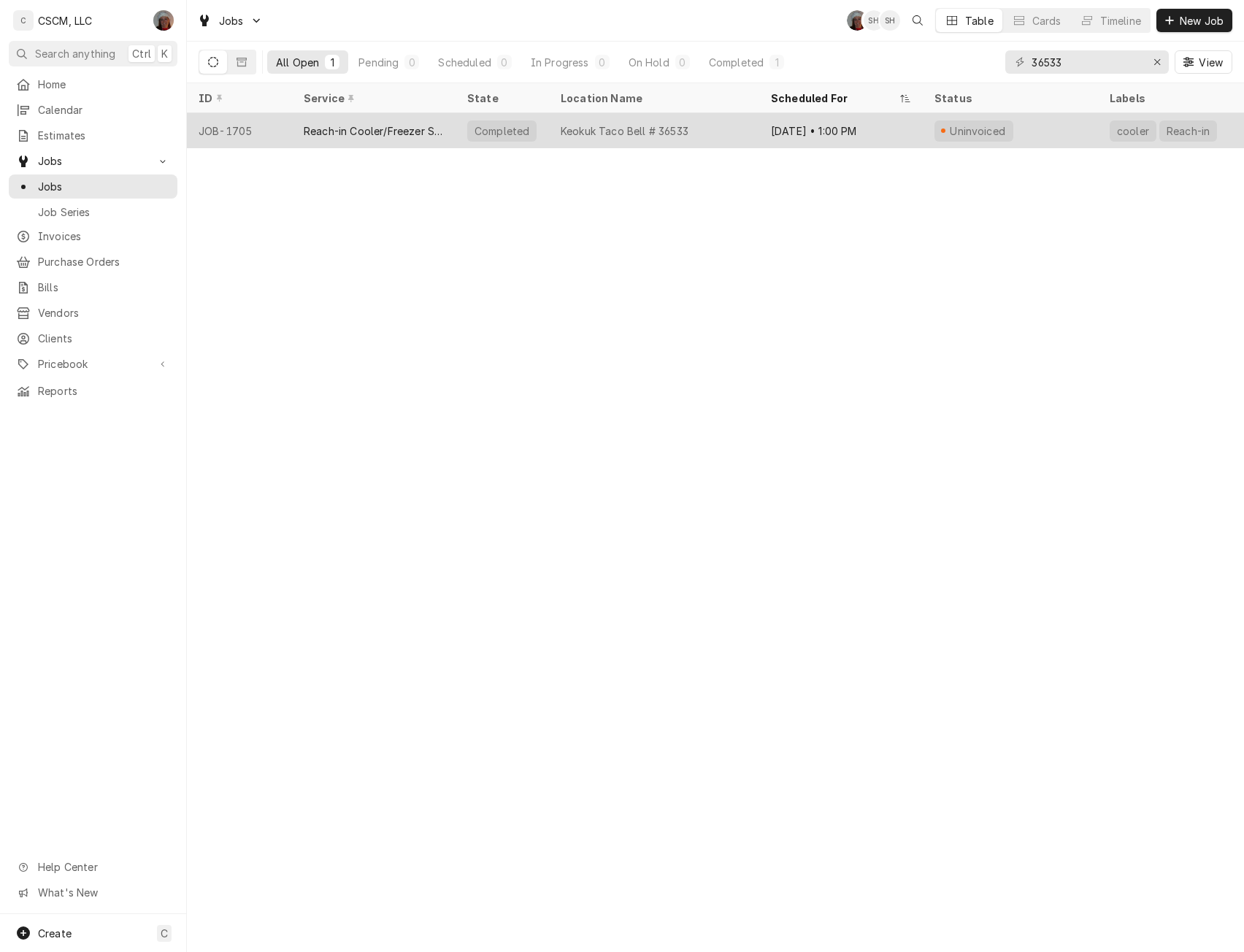
click at [593, 128] on div "Keokuk Taco Bell # 36533" at bounding box center [624, 131] width 128 height 15
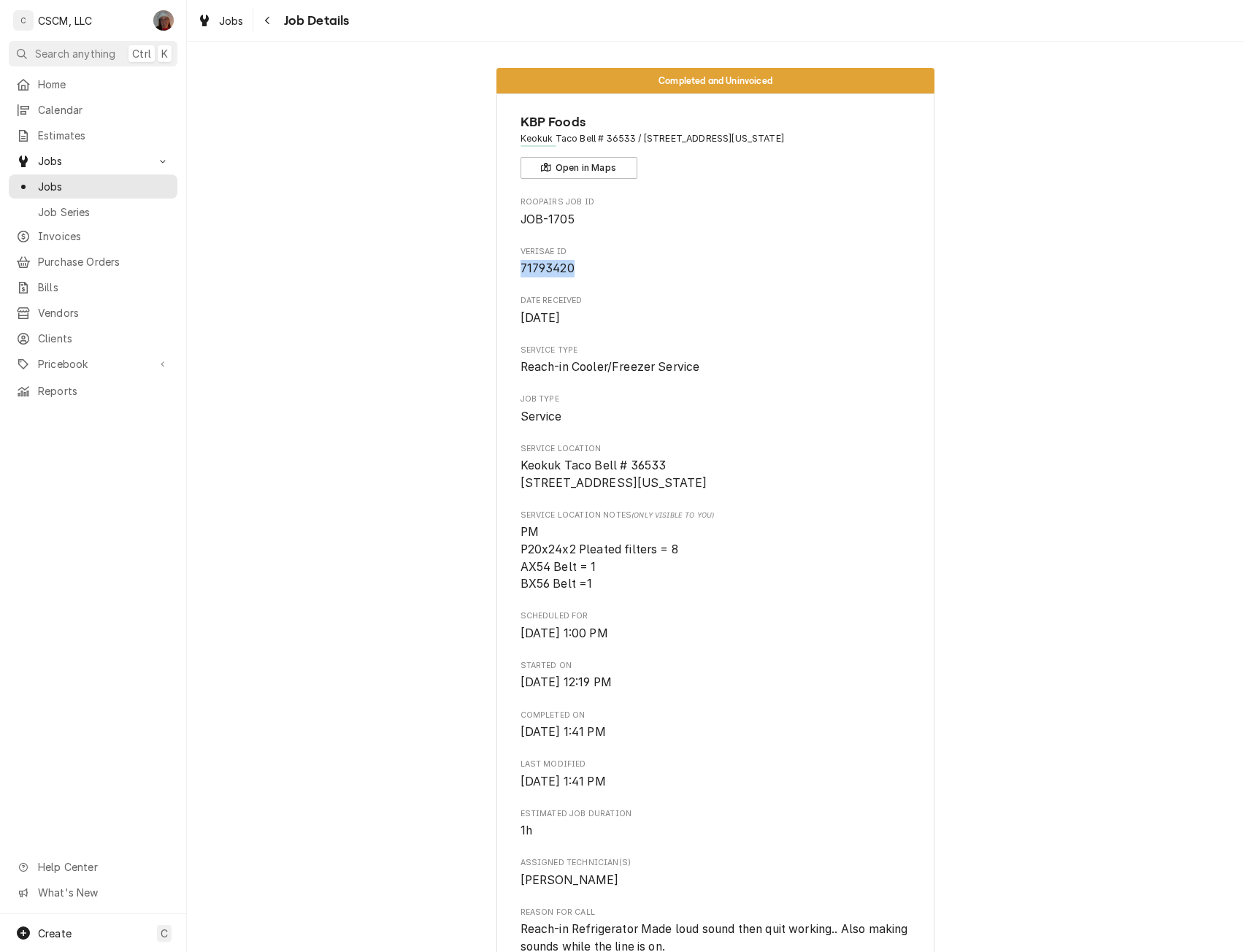
drag, startPoint x: 517, startPoint y: 270, endPoint x: 577, endPoint y: 277, distance: 60.4
click at [577, 277] on span "71793420" at bounding box center [716, 269] width 390 height 17
copy span "71793420"
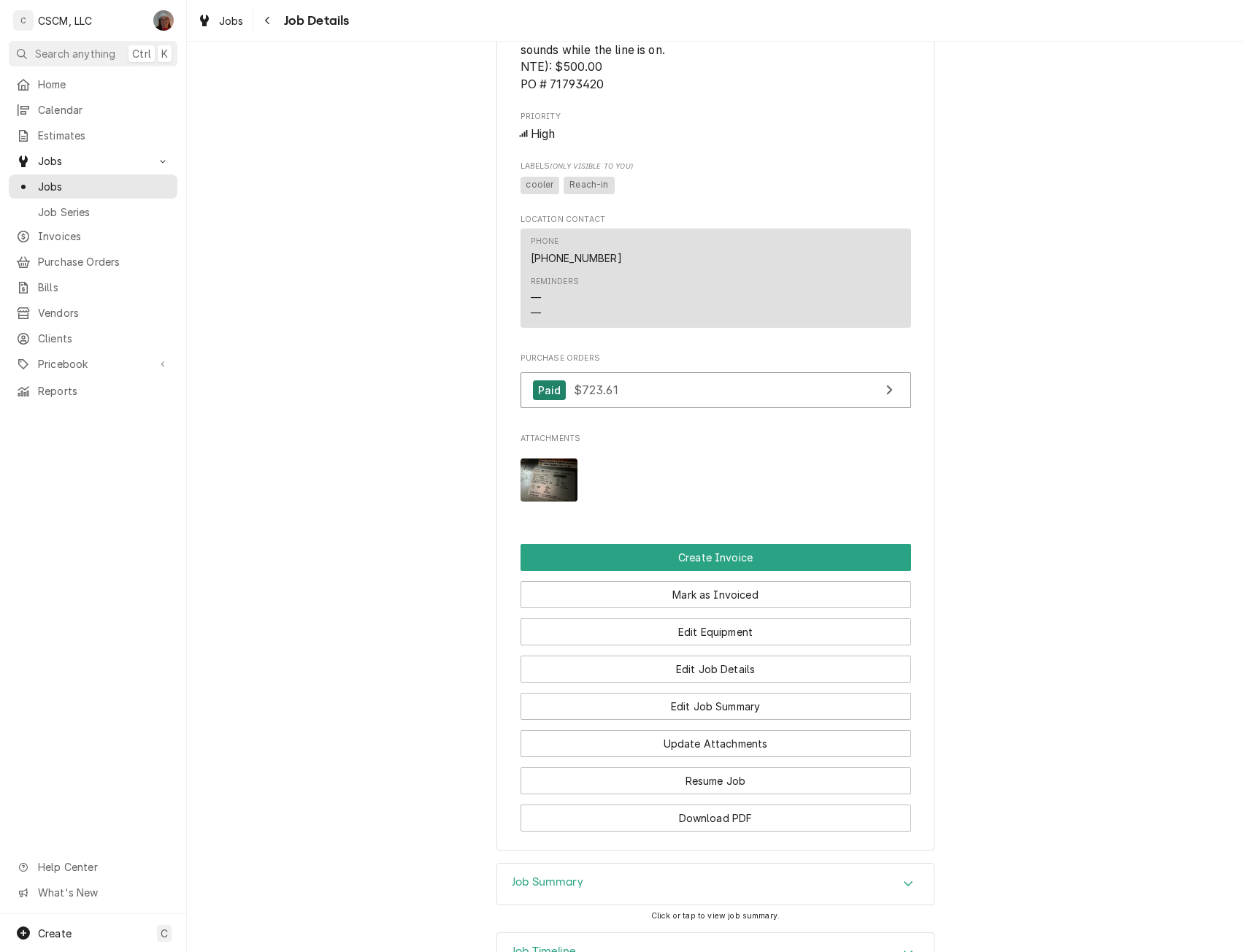
scroll to position [942, 0]
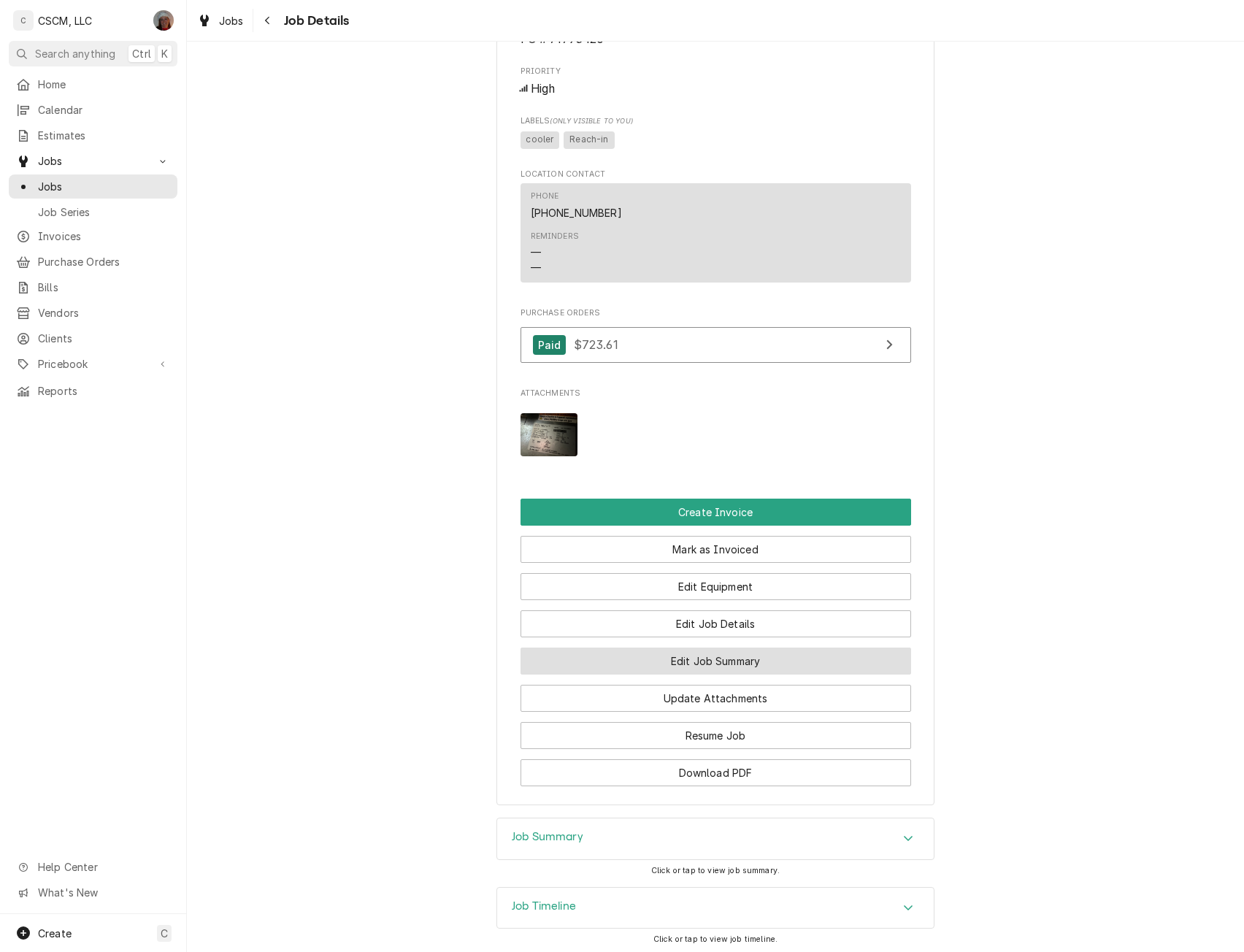
click at [751, 670] on button "Edit Job Summary" at bounding box center [716, 661] width 390 height 27
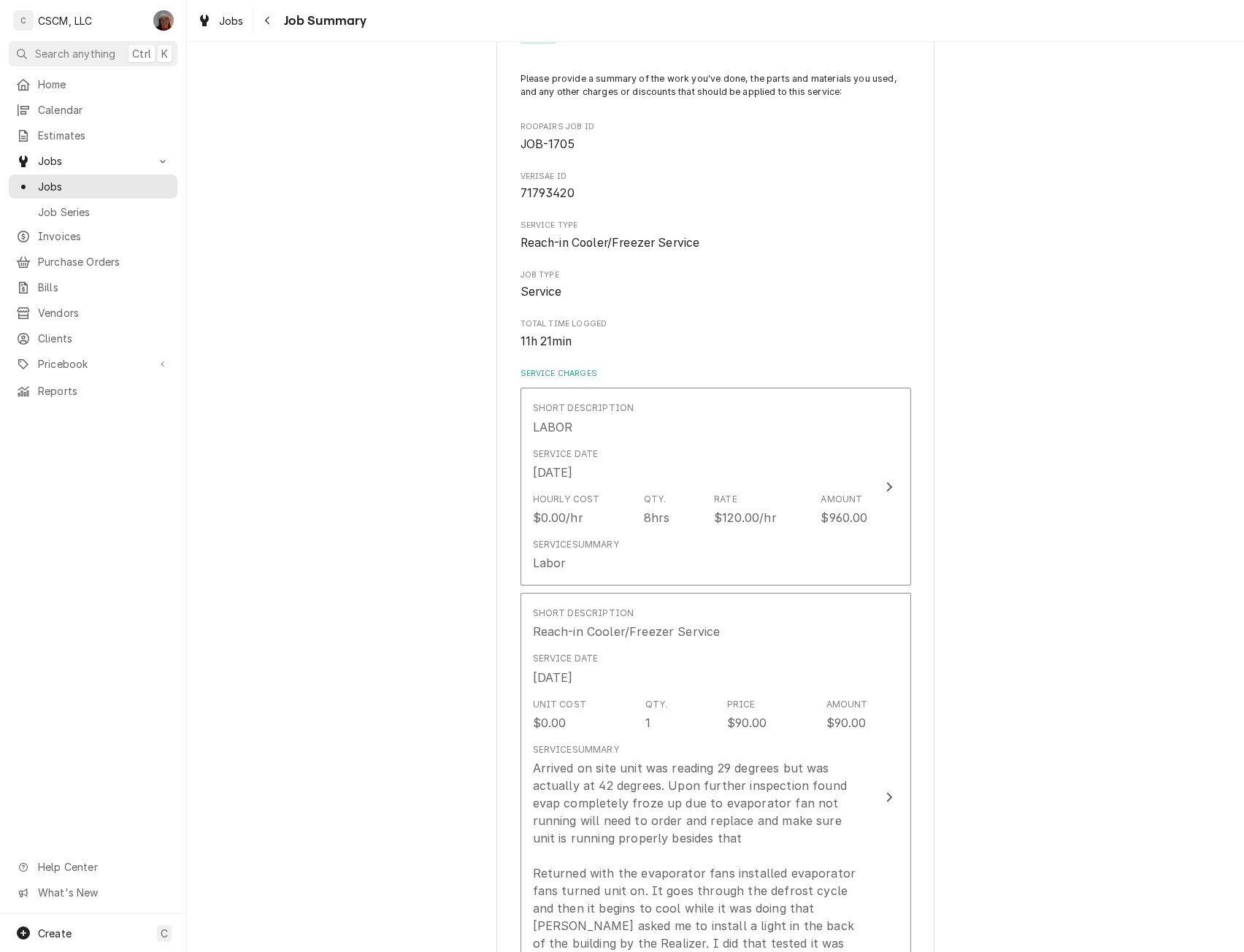
scroll to position [129, 0]
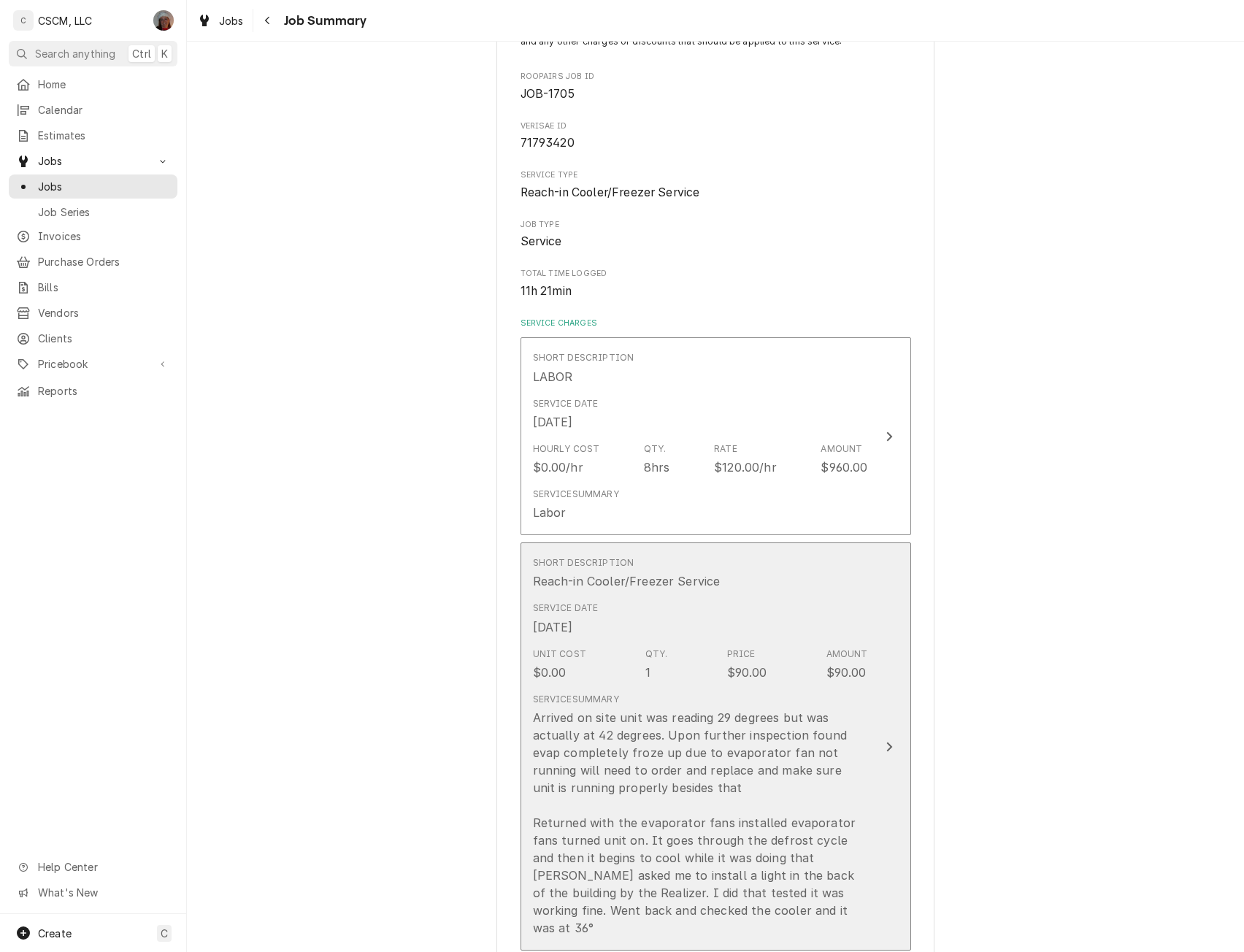
click at [869, 754] on button "Short Description Reach-in Cooler/Freezer Service Service Date Jul 28, 2025 Uni…" at bounding box center [716, 746] width 390 height 408
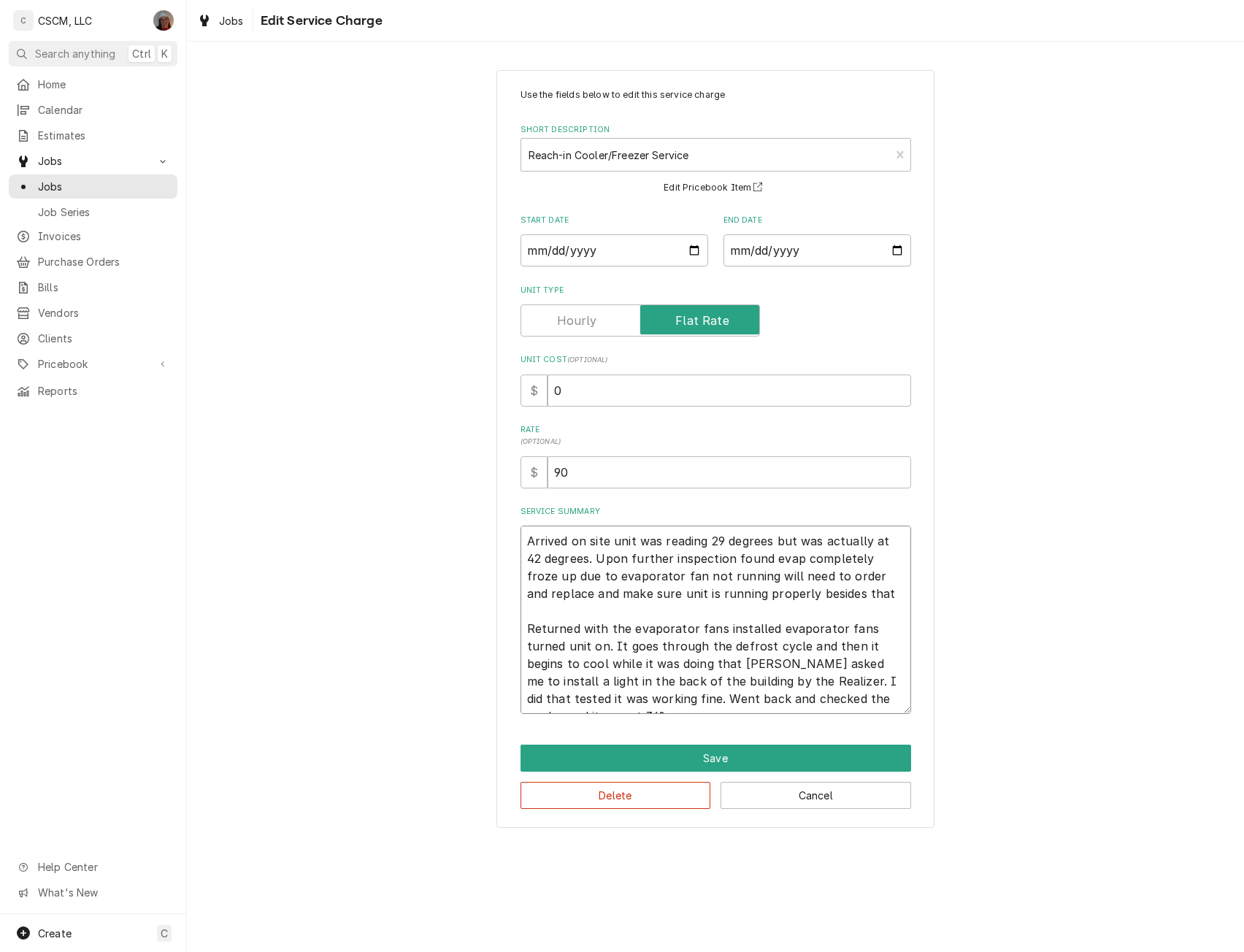
scroll to position [17, 0]
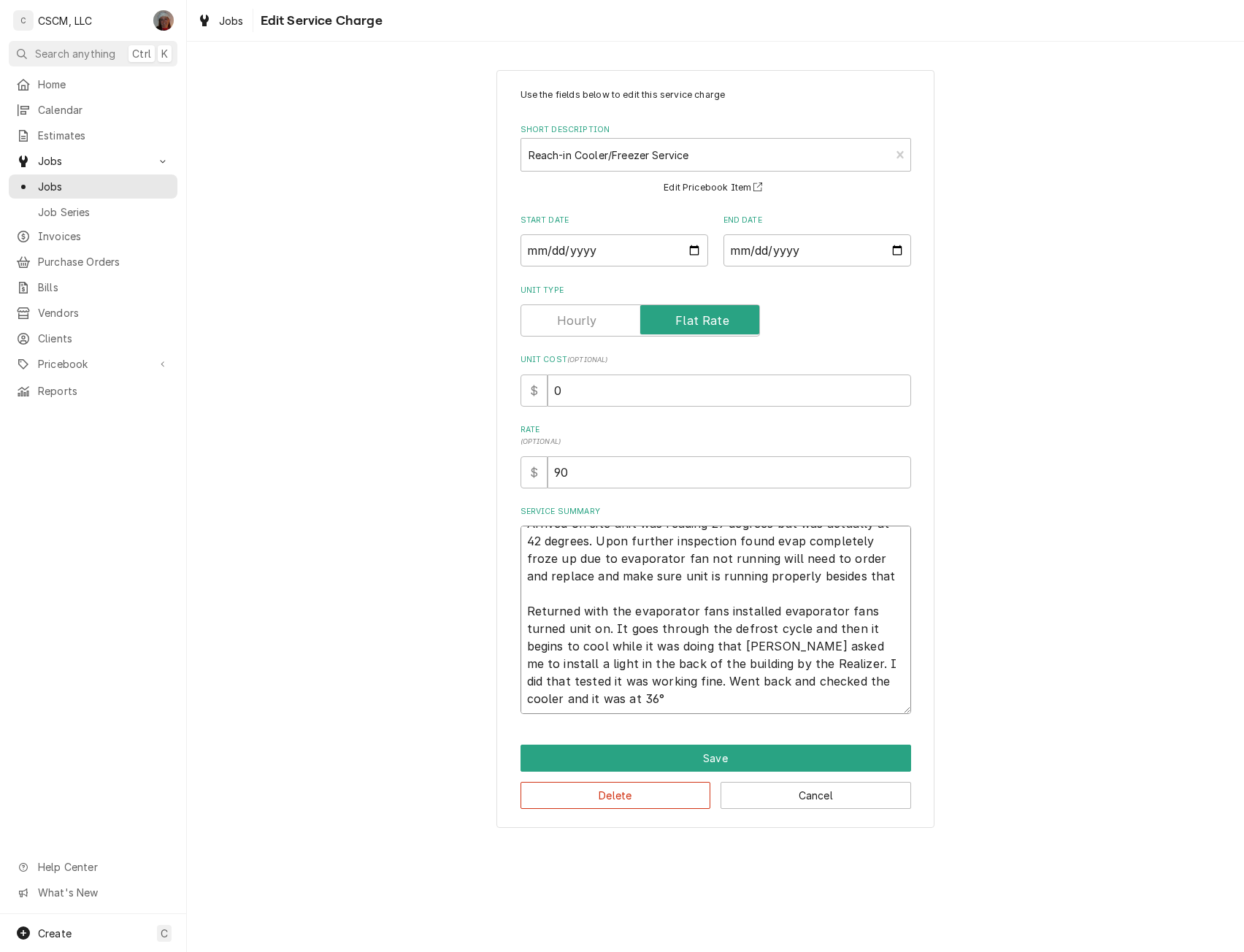
drag, startPoint x: 527, startPoint y: 544, endPoint x: 776, endPoint y: 706, distance: 297.1
click at [776, 706] on textarea "Arrived on site unit was reading 29 degrees but was actually at 42 degrees. Upo…" at bounding box center [716, 620] width 390 height 188
click at [555, 389] on input "0" at bounding box center [729, 390] width 364 height 32
type textarea "x"
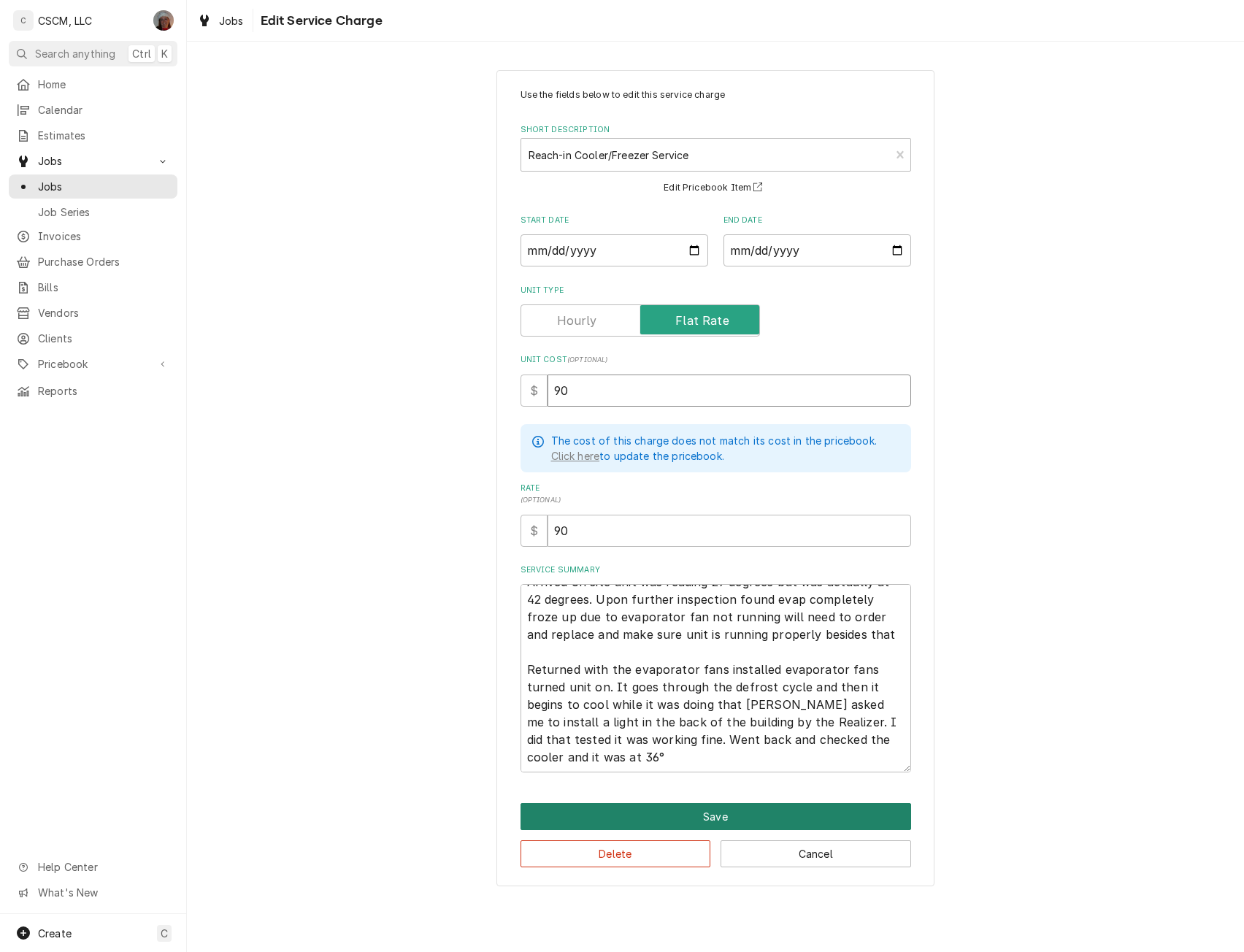
type input "90"
click at [723, 813] on button "Save" at bounding box center [716, 817] width 390 height 27
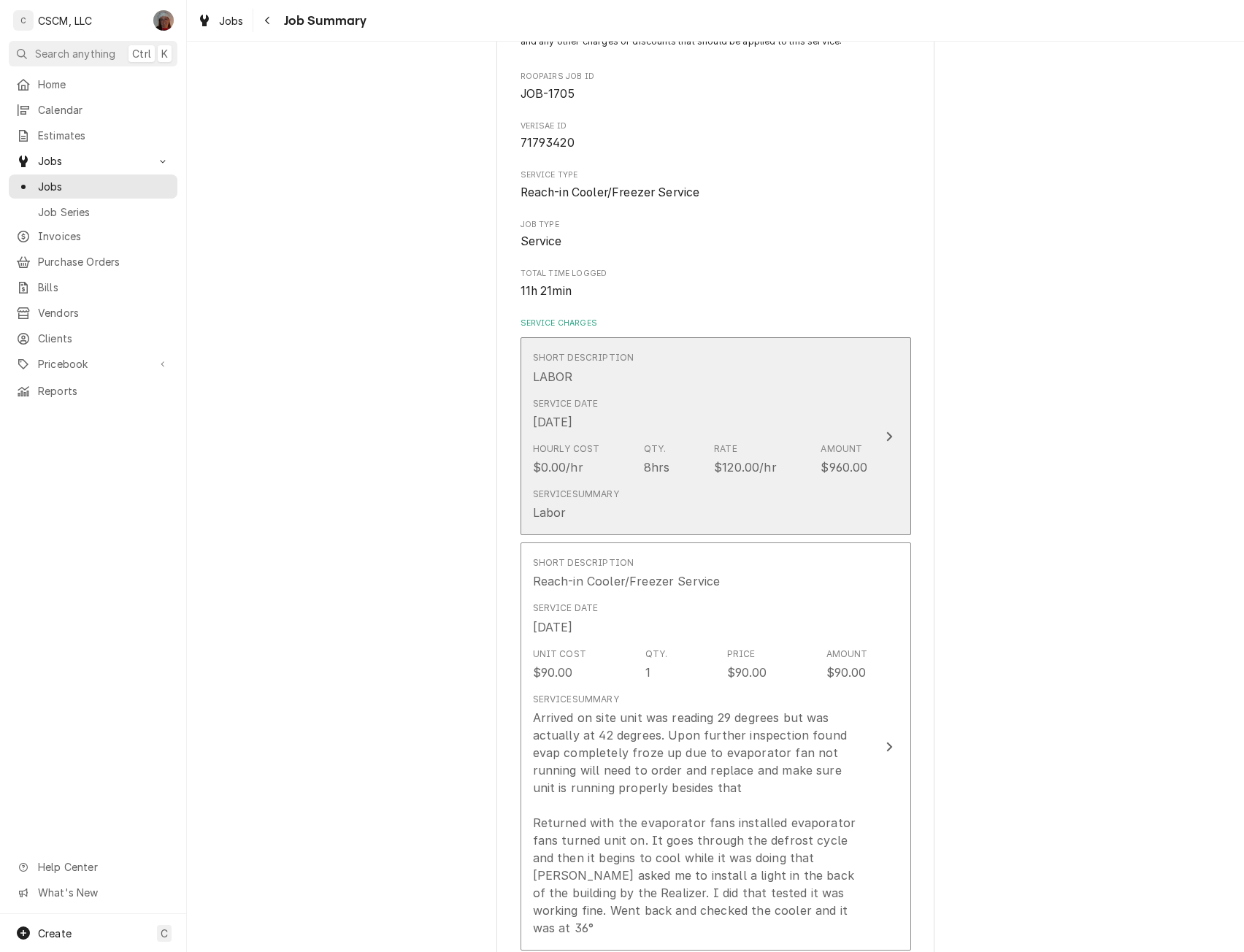
click at [879, 457] on button "Short Description LABOR Service Date Jul 28, 2025 Hourly Cost $0.00/hr Qty. 8hr…" at bounding box center [716, 436] width 390 height 198
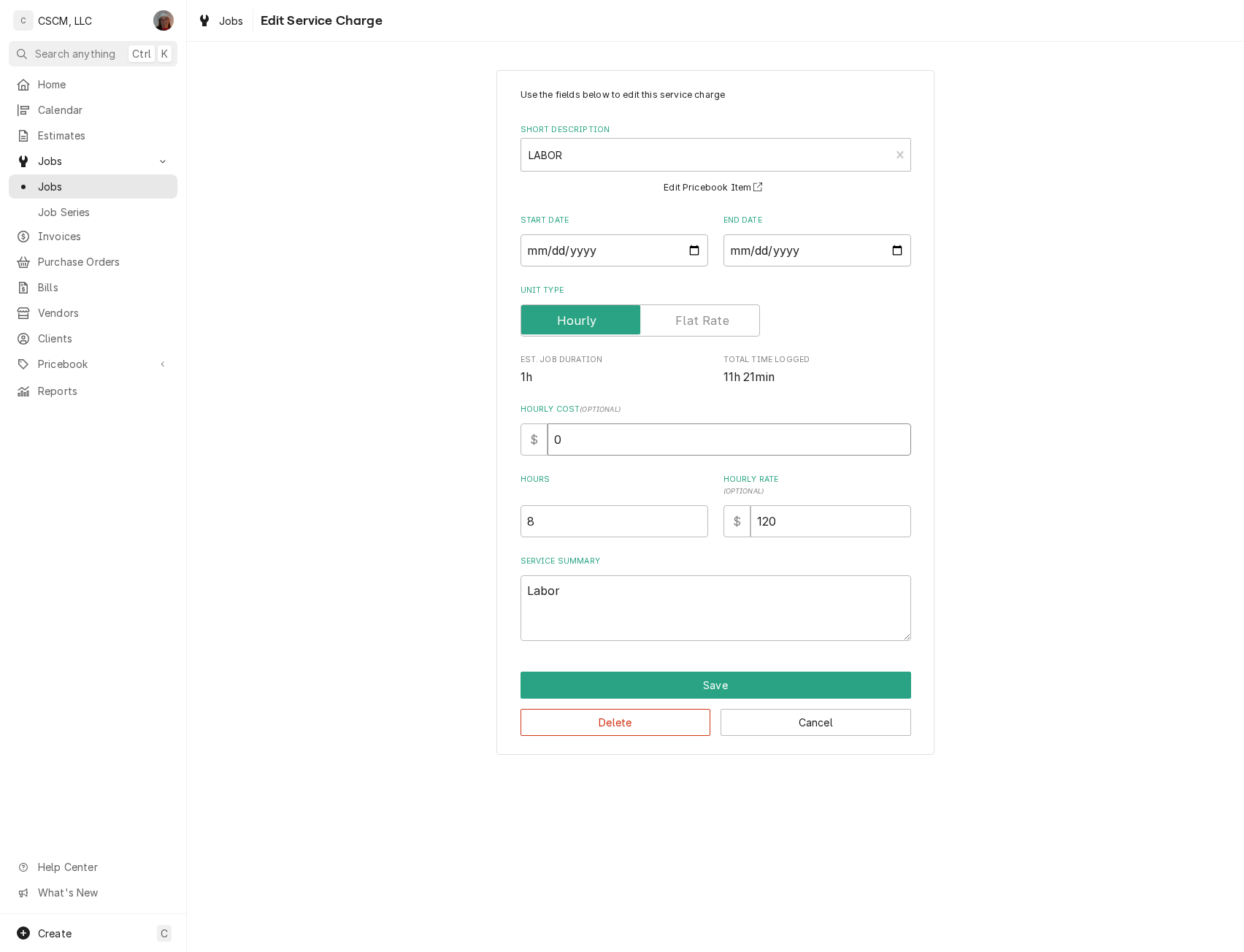
drag, startPoint x: 578, startPoint y: 442, endPoint x: 487, endPoint y: 445, distance: 91.0
click at [487, 445] on div "Use the fields below to edit this service charge Short Description LABOR LAB Ed…" at bounding box center [715, 412] width 1057 height 711
type textarea "x"
type input "2"
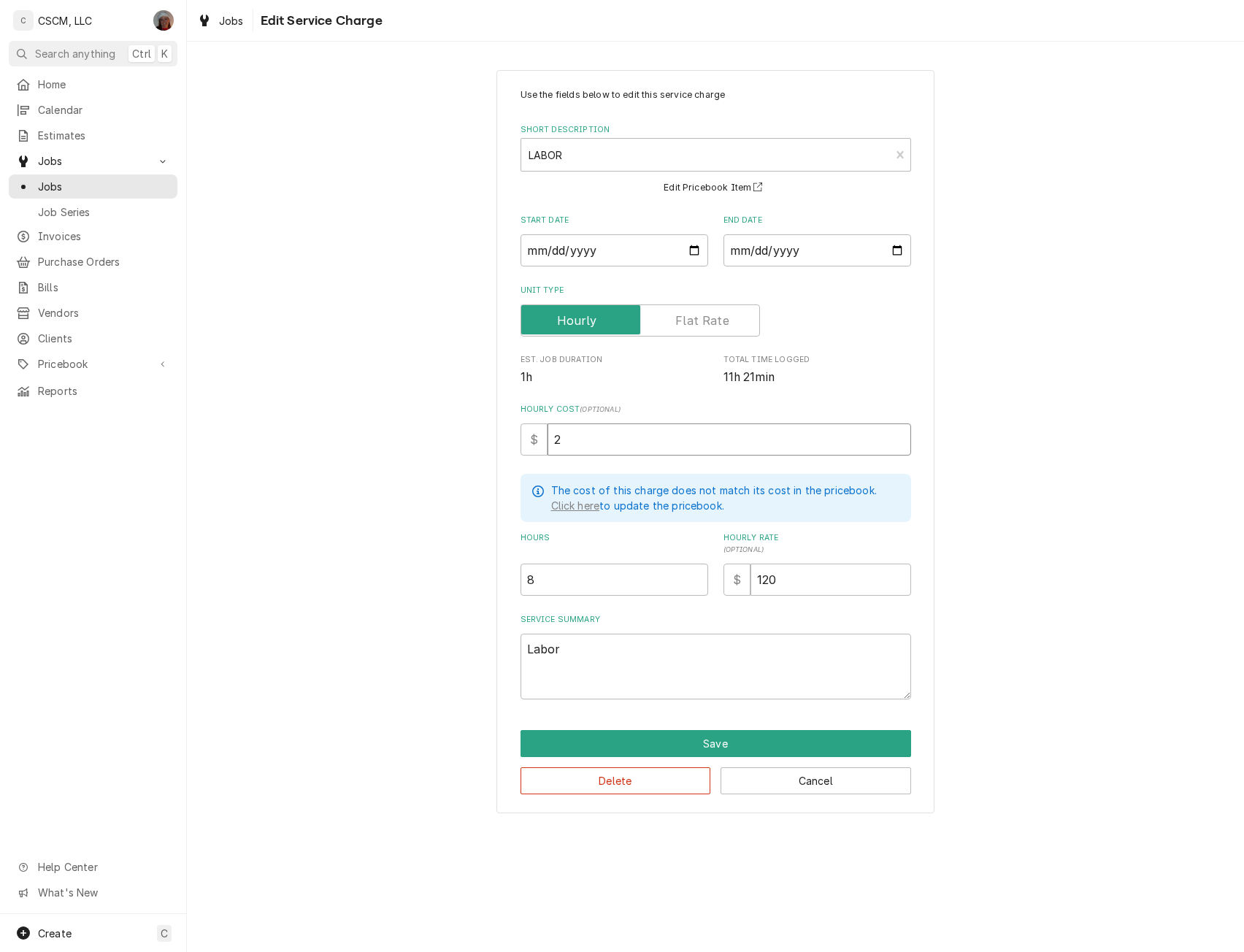
type textarea "x"
type input "26"
click at [724, 736] on button "Save" at bounding box center [716, 744] width 390 height 27
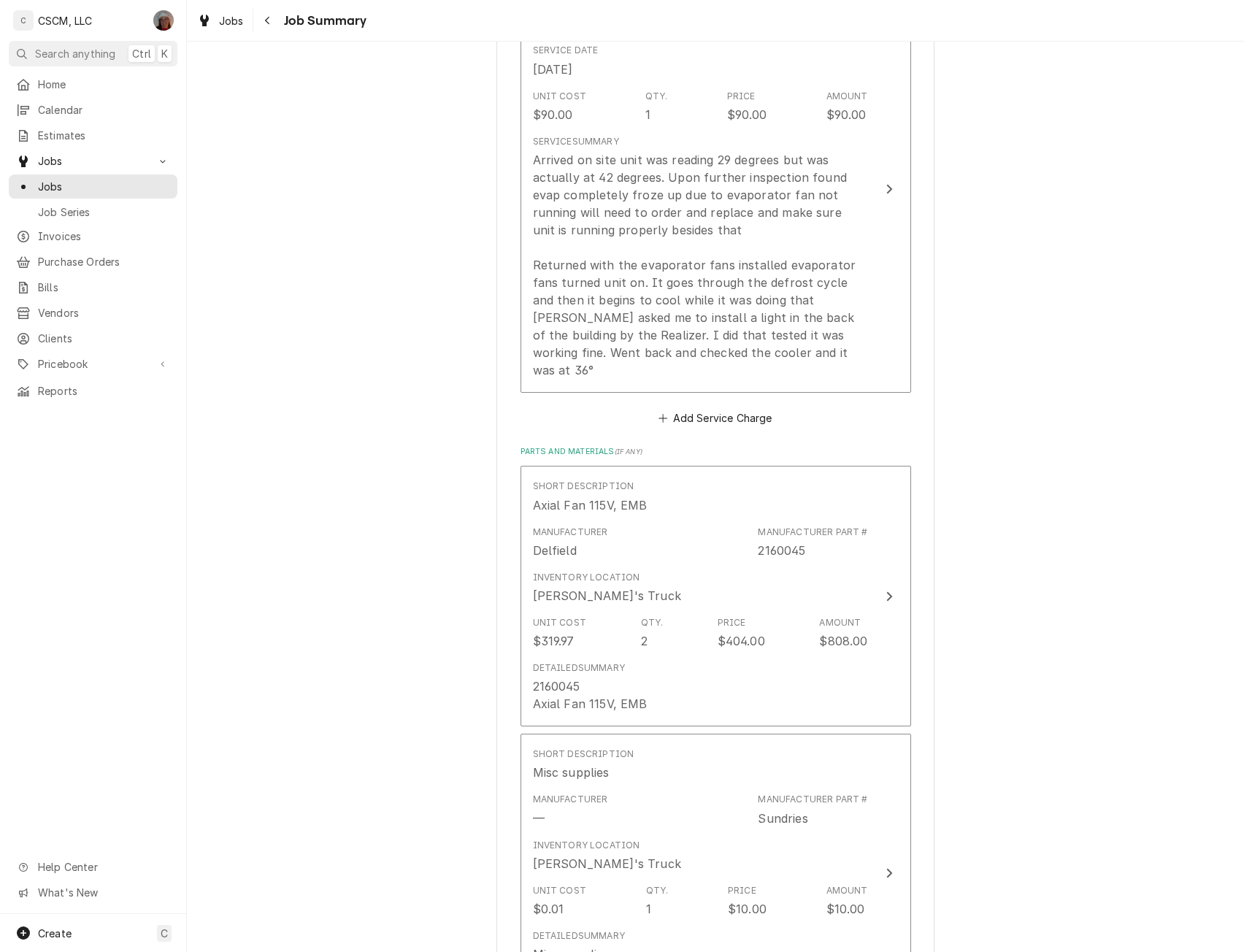
scroll to position [748, 0]
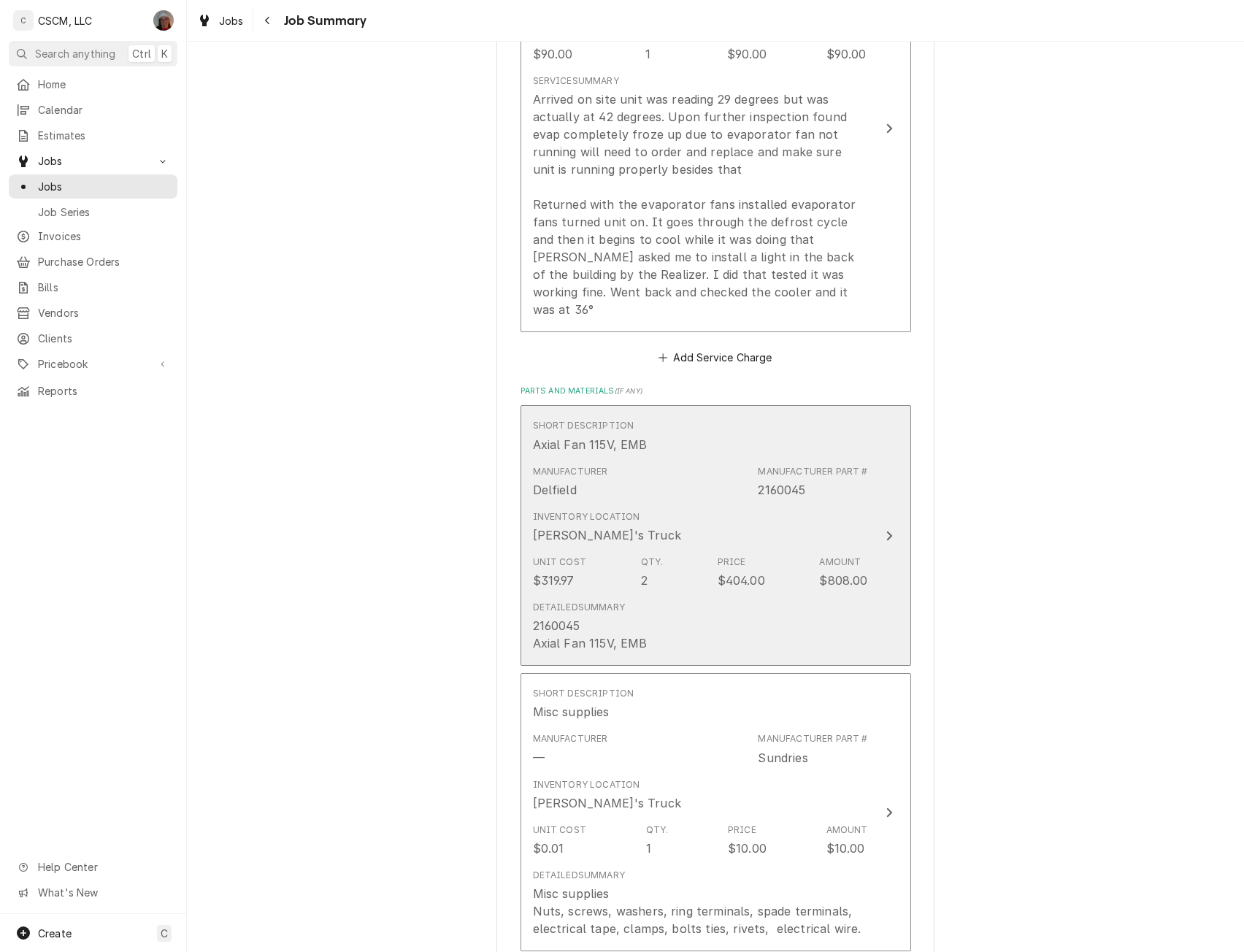
click at [863, 509] on button "Short Description Axial Fan 115V, EMB Manufacturer Delfield Manufacturer Part #…" at bounding box center [716, 536] width 390 height 260
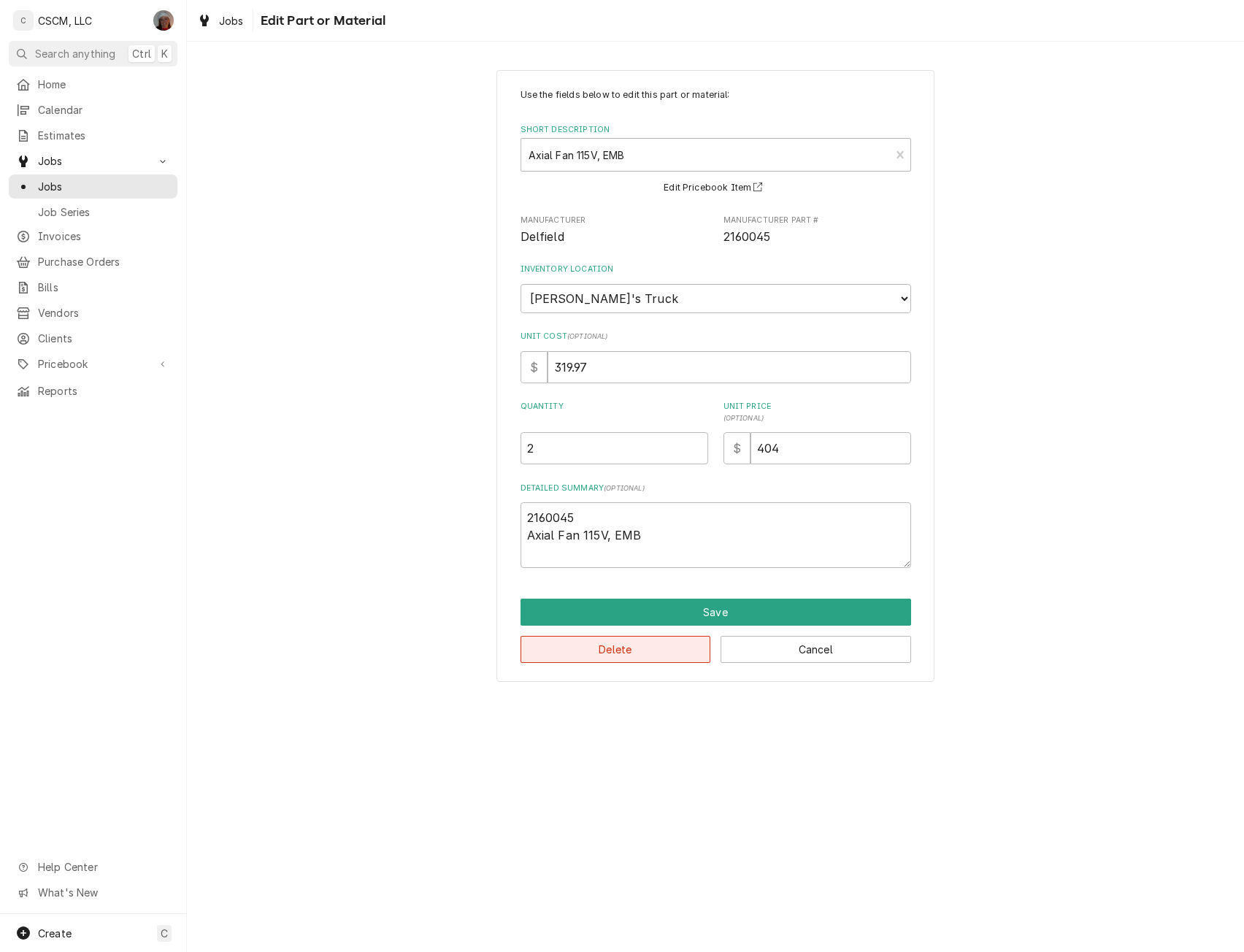
click at [631, 655] on button "Delete" at bounding box center [616, 649] width 191 height 27
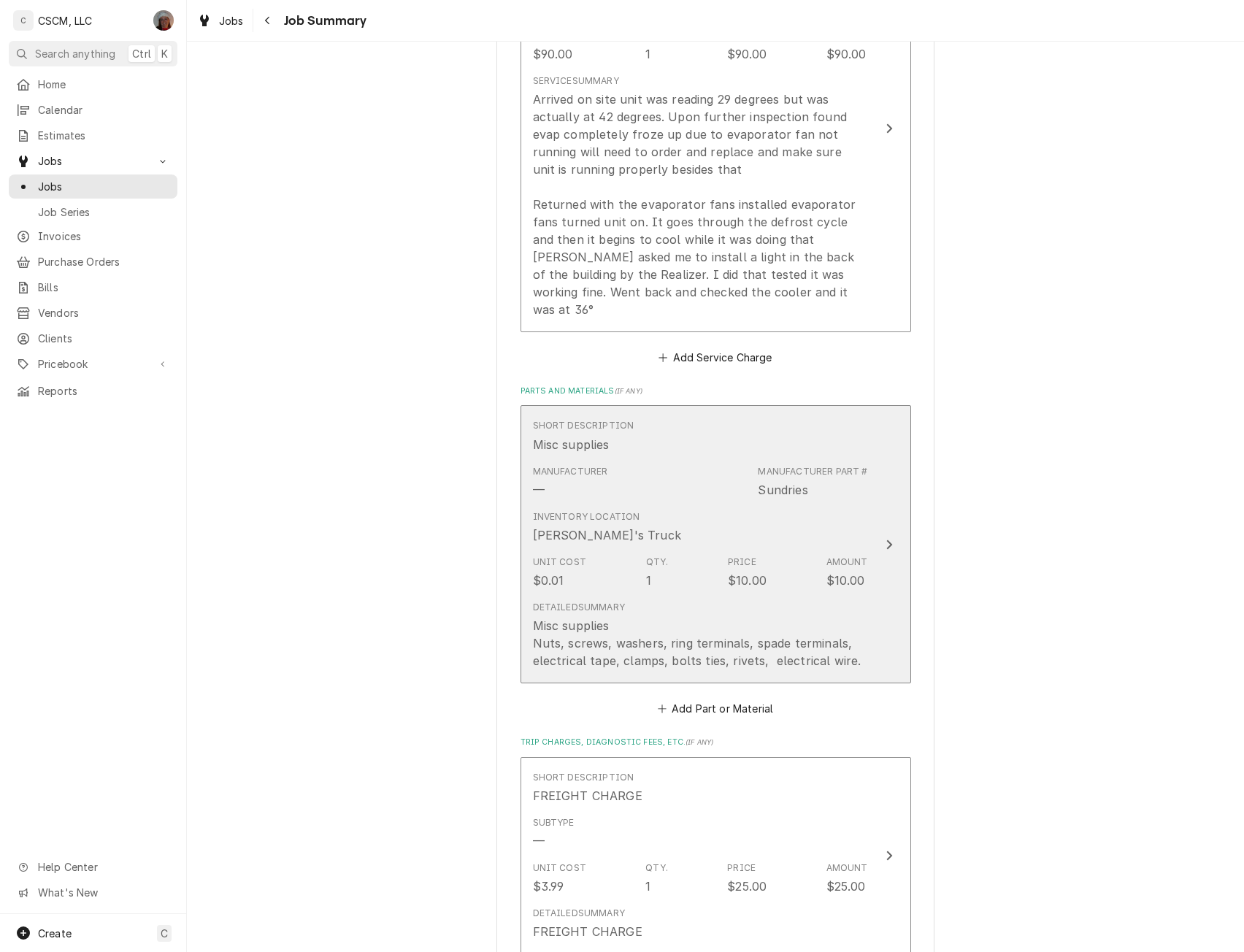
click at [885, 539] on icon "Update Line Item" at bounding box center [889, 544] width 8 height 11
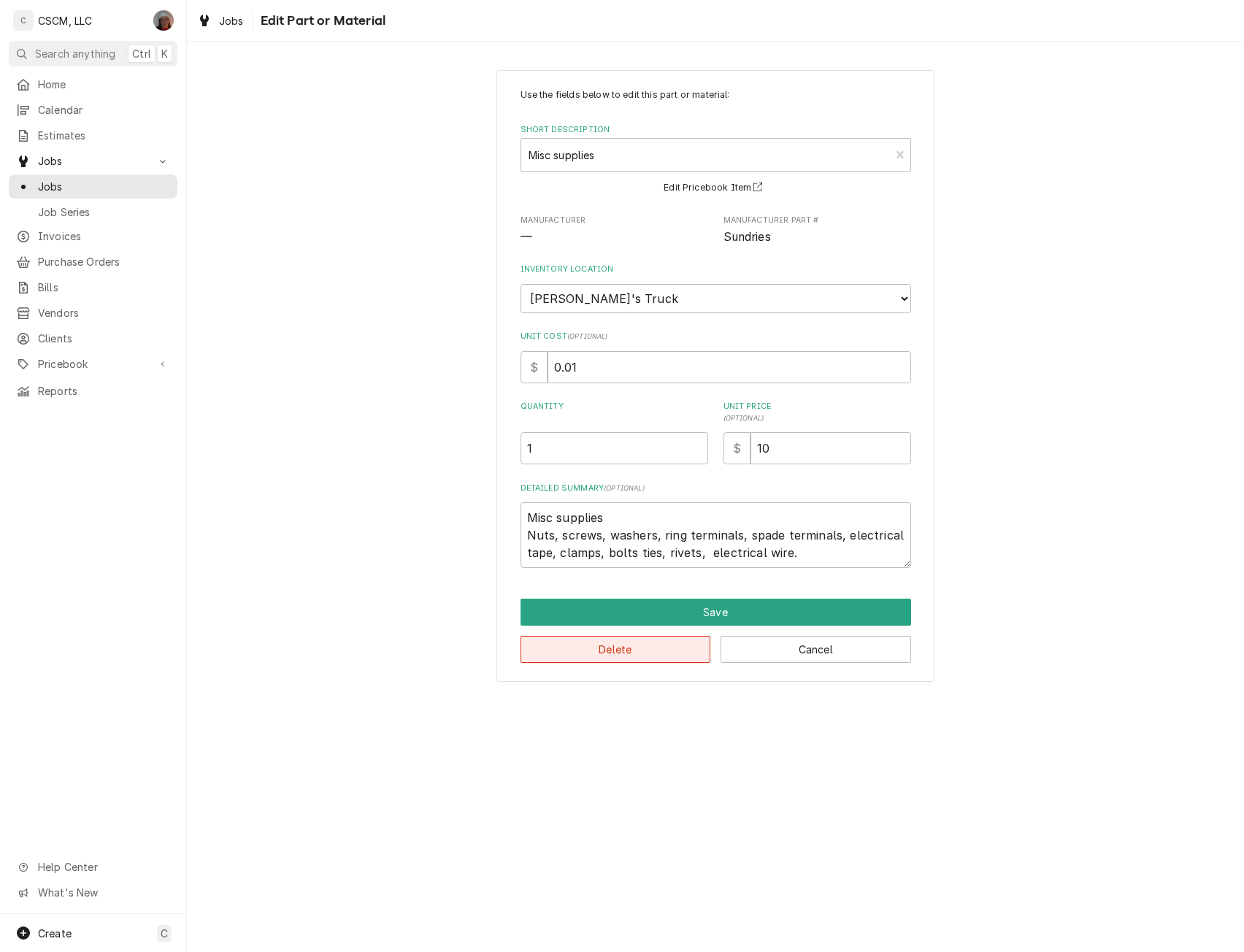
click at [634, 651] on button "Delete" at bounding box center [616, 649] width 191 height 27
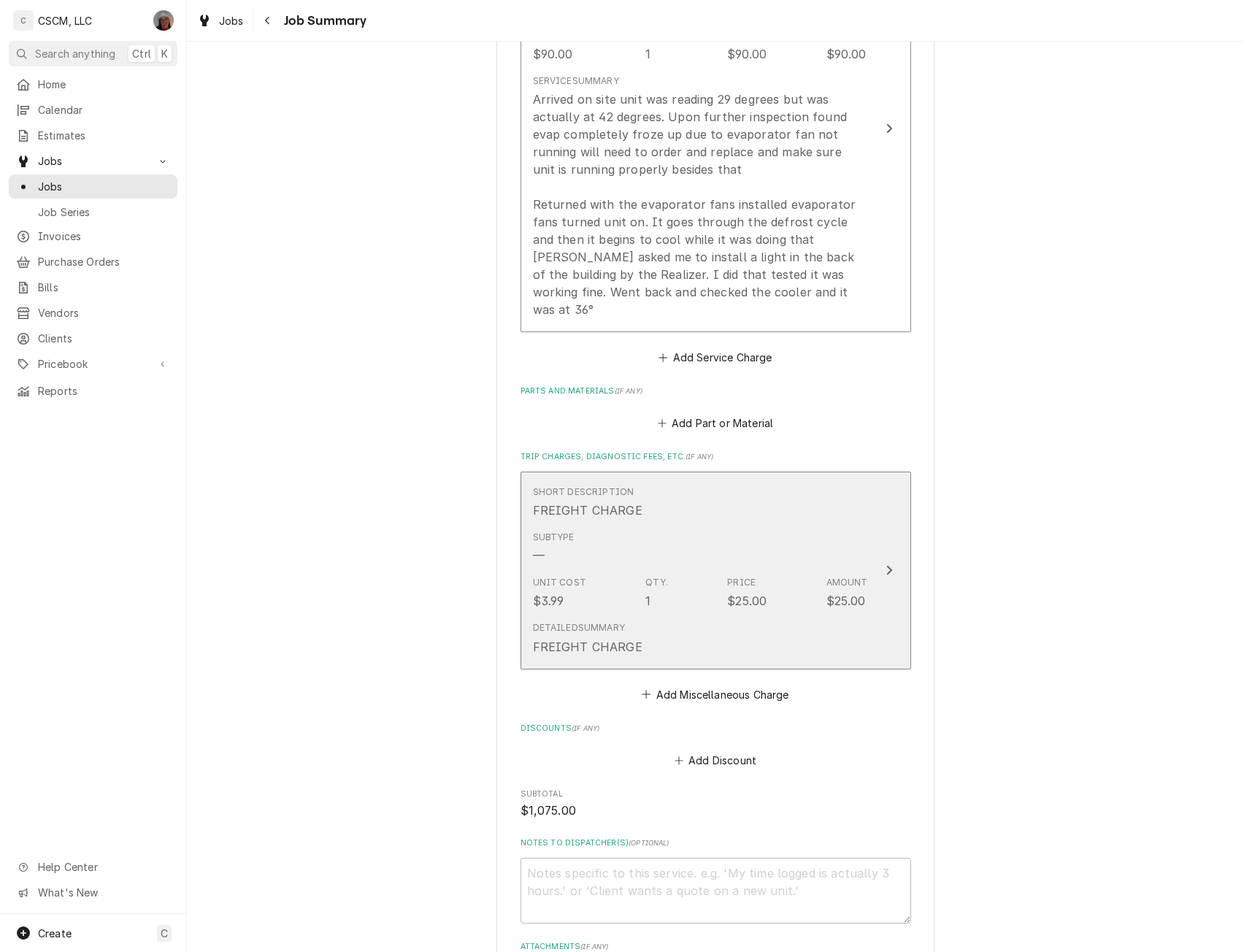
click at [898, 543] on button "Short Description FREIGHT CHARGE Subtype — Unit Cost $3.99 Qty. 1 Price $25.00 …" at bounding box center [716, 570] width 390 height 198
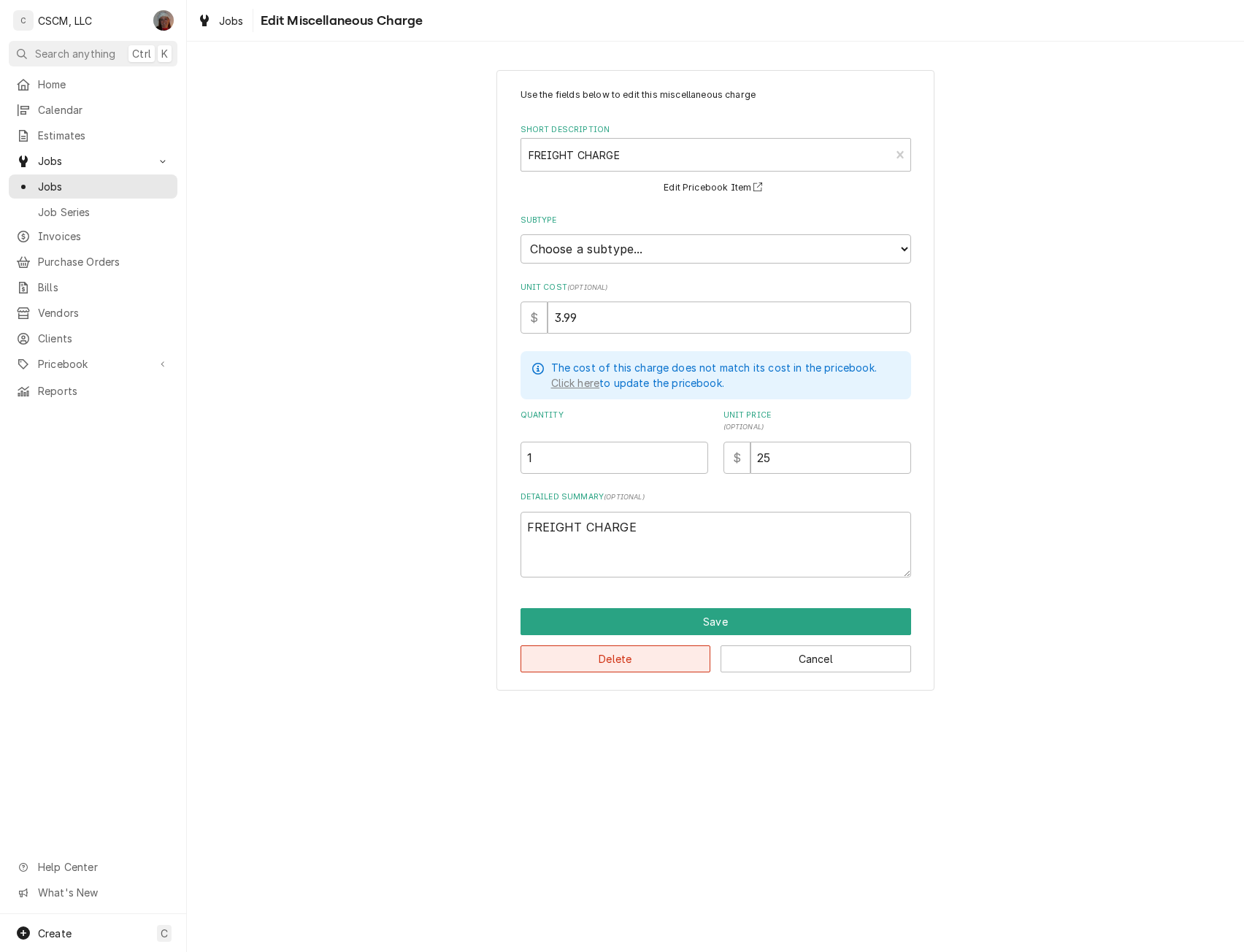
click at [626, 658] on button "Delete" at bounding box center [616, 659] width 191 height 27
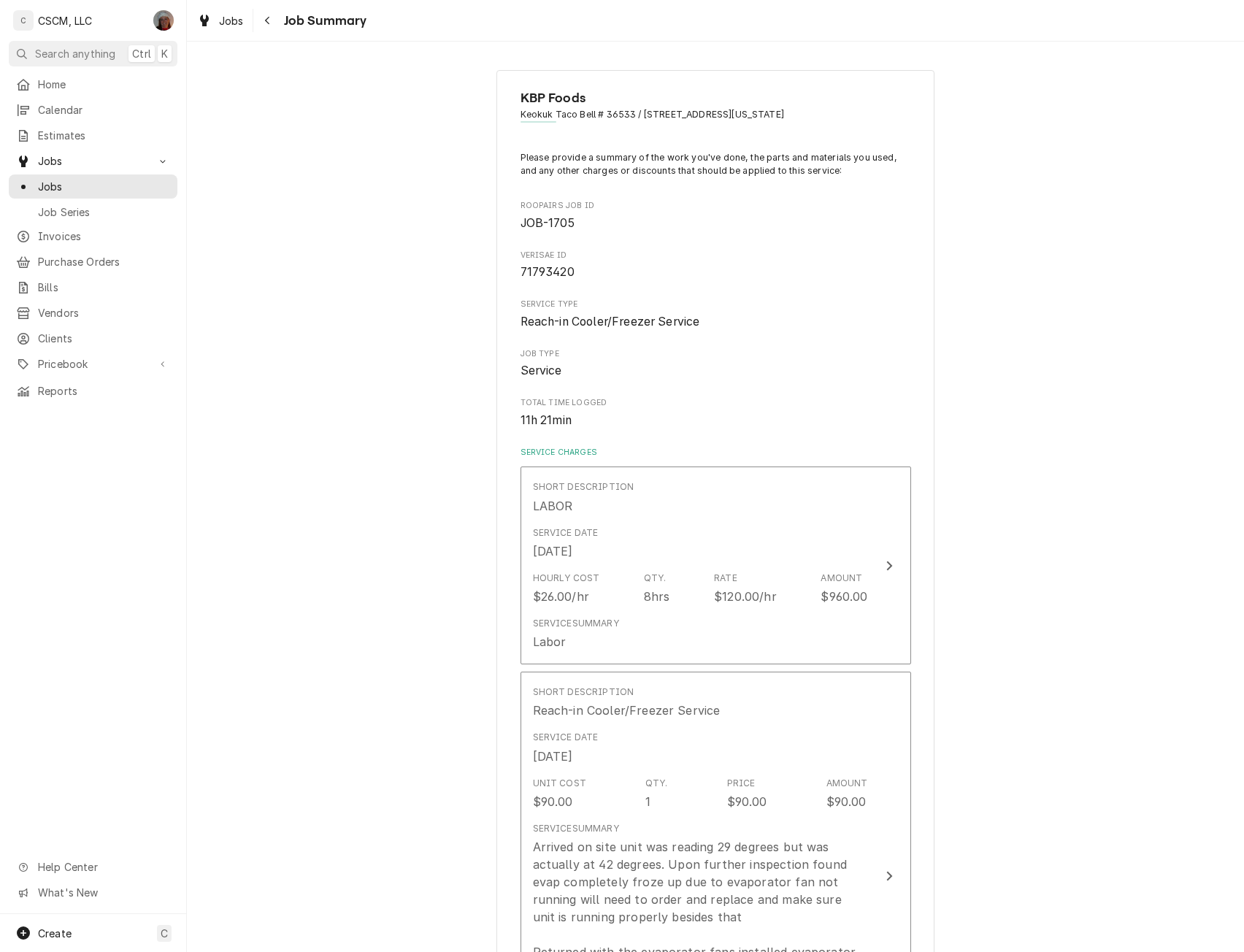
scroll to position [748, 0]
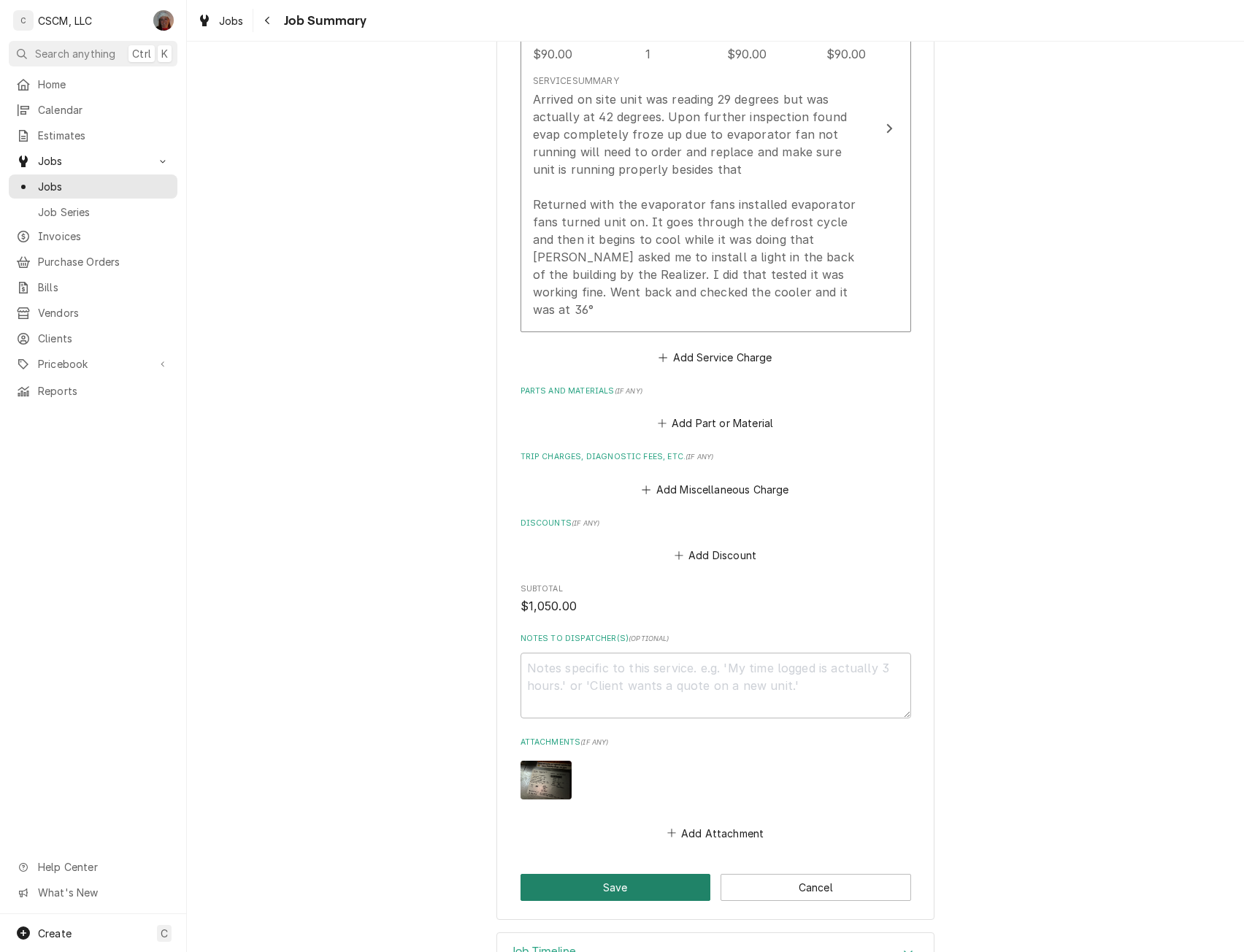
click at [618, 874] on button "Save" at bounding box center [616, 888] width 191 height 27
type textarea "x"
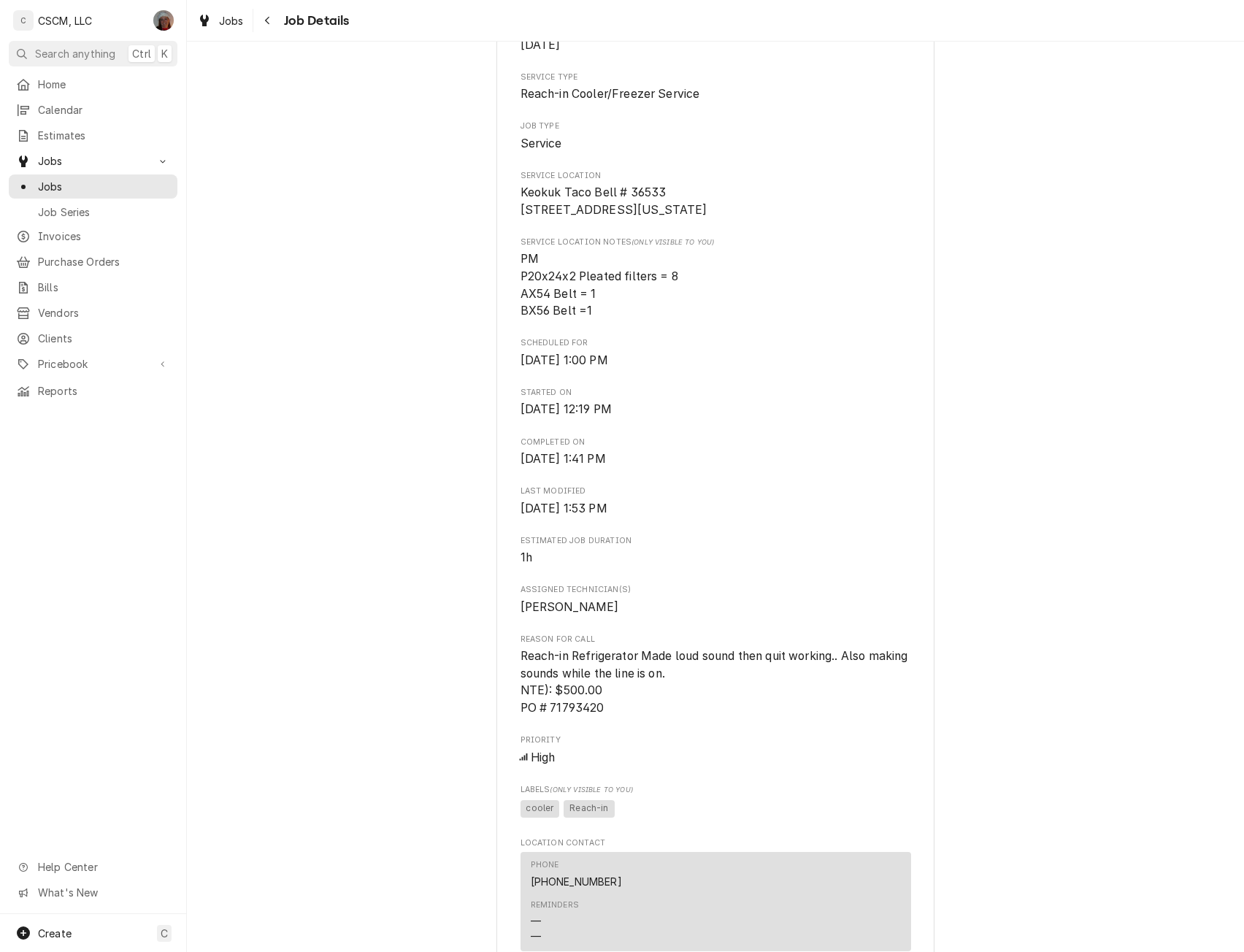
scroll to position [263, 0]
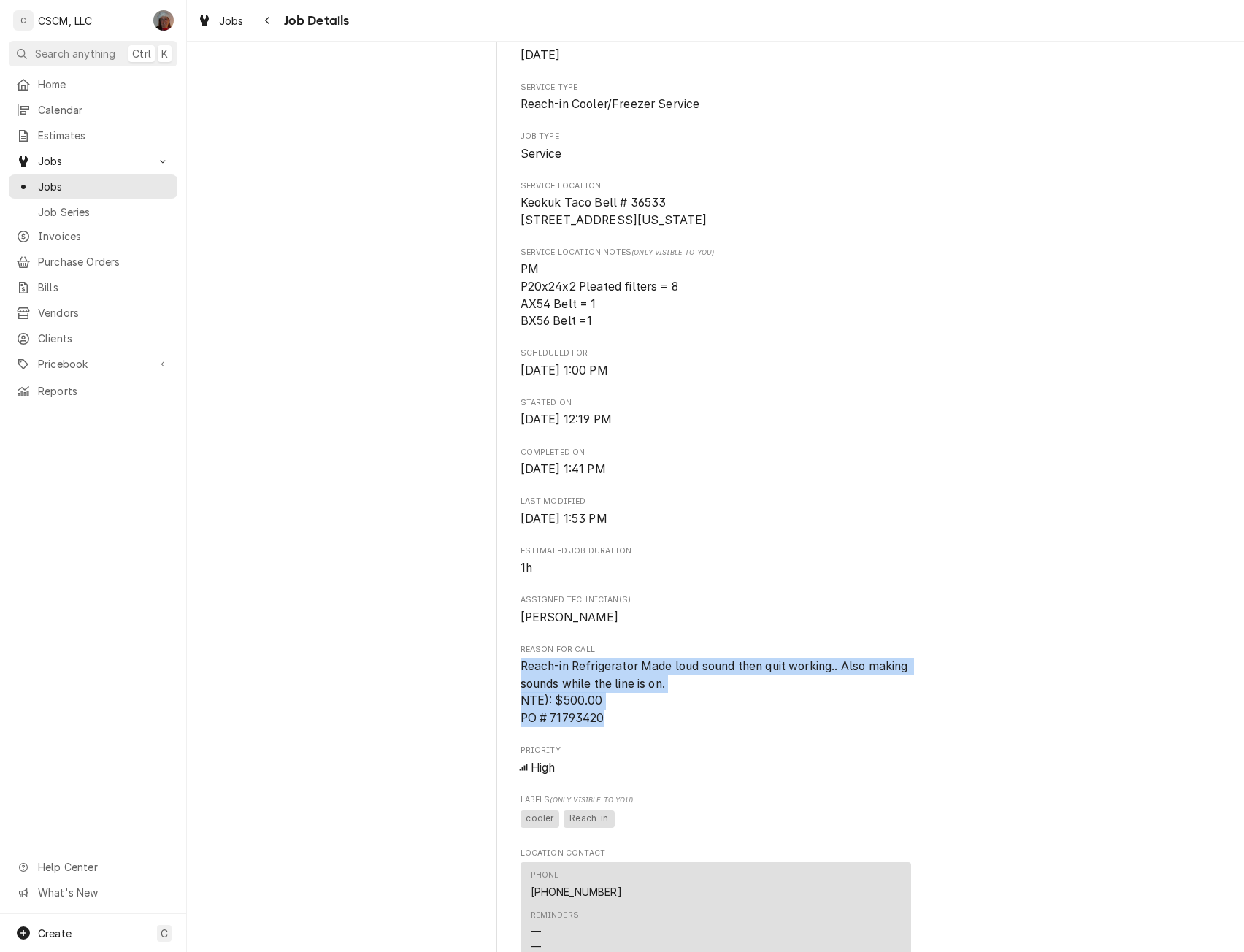
drag, startPoint x: 510, startPoint y: 680, endPoint x: 600, endPoint y: 737, distance: 106.5
click at [600, 737] on div "KBP Foods Keokuk Taco Bell # 36533 / [STREET_ADDRESS][US_STATE] Open in Maps Ro…" at bounding box center [715, 641] width 438 height 1622
copy span "Reach-in Refrigerator Made loud sound then quit working.. Also making sounds wh…"
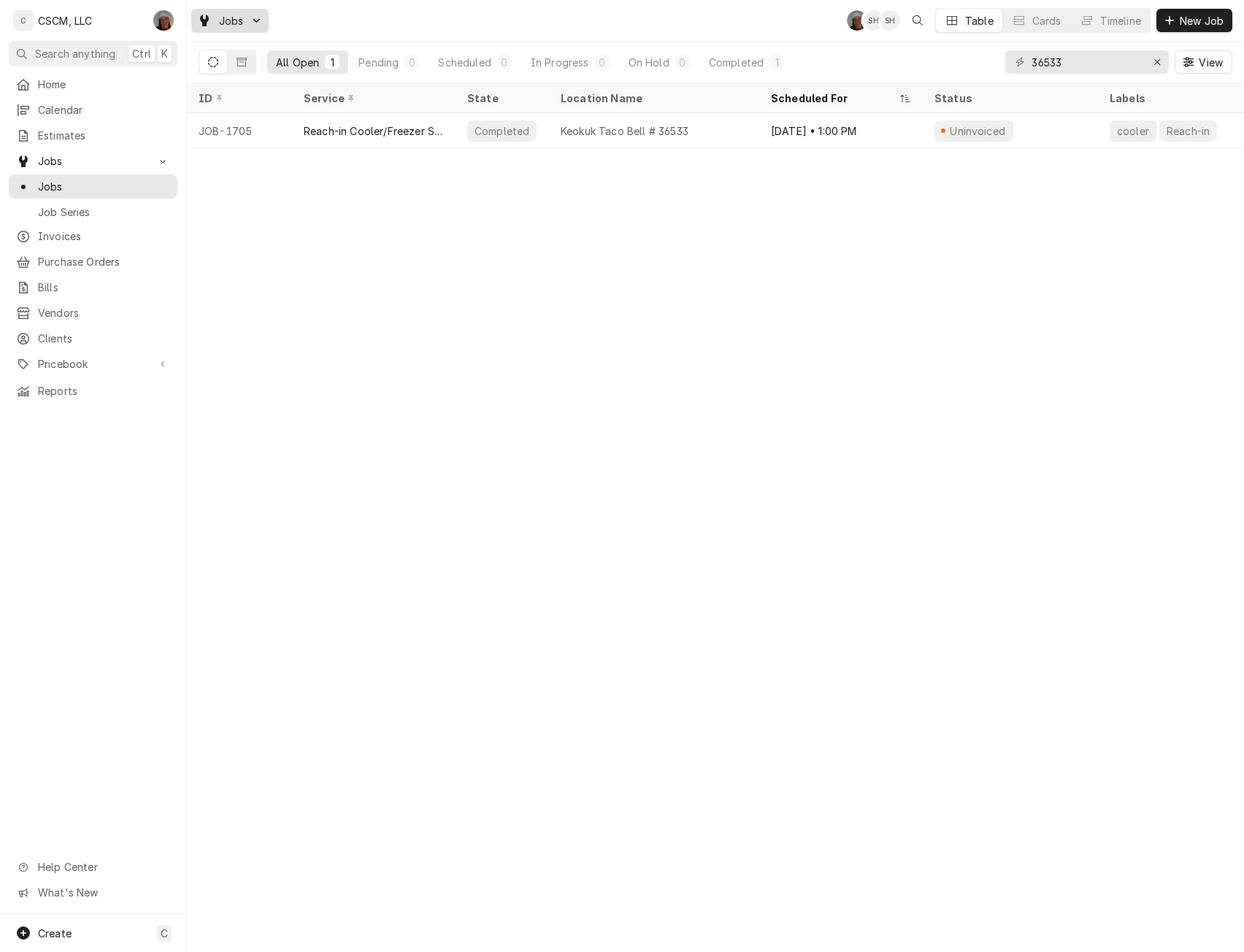
click at [222, 21] on span "Jobs" at bounding box center [231, 20] width 25 height 15
click at [219, 43] on div "Jobs" at bounding box center [250, 51] width 95 height 15
click at [1205, 11] on button "New Job" at bounding box center [1194, 20] width 76 height 23
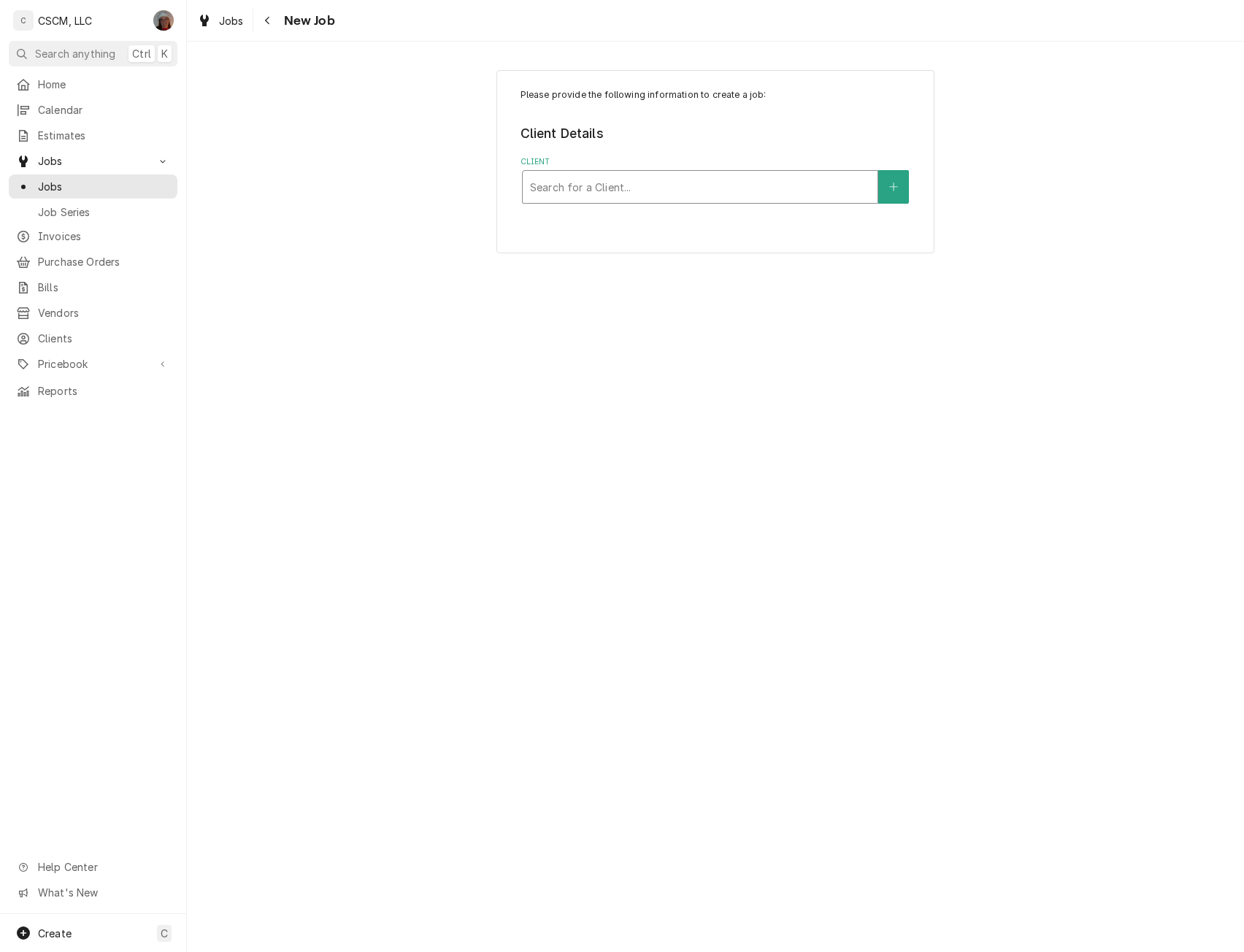
click at [652, 185] on div "Client" at bounding box center [701, 187] width 341 height 26
type input "36533"
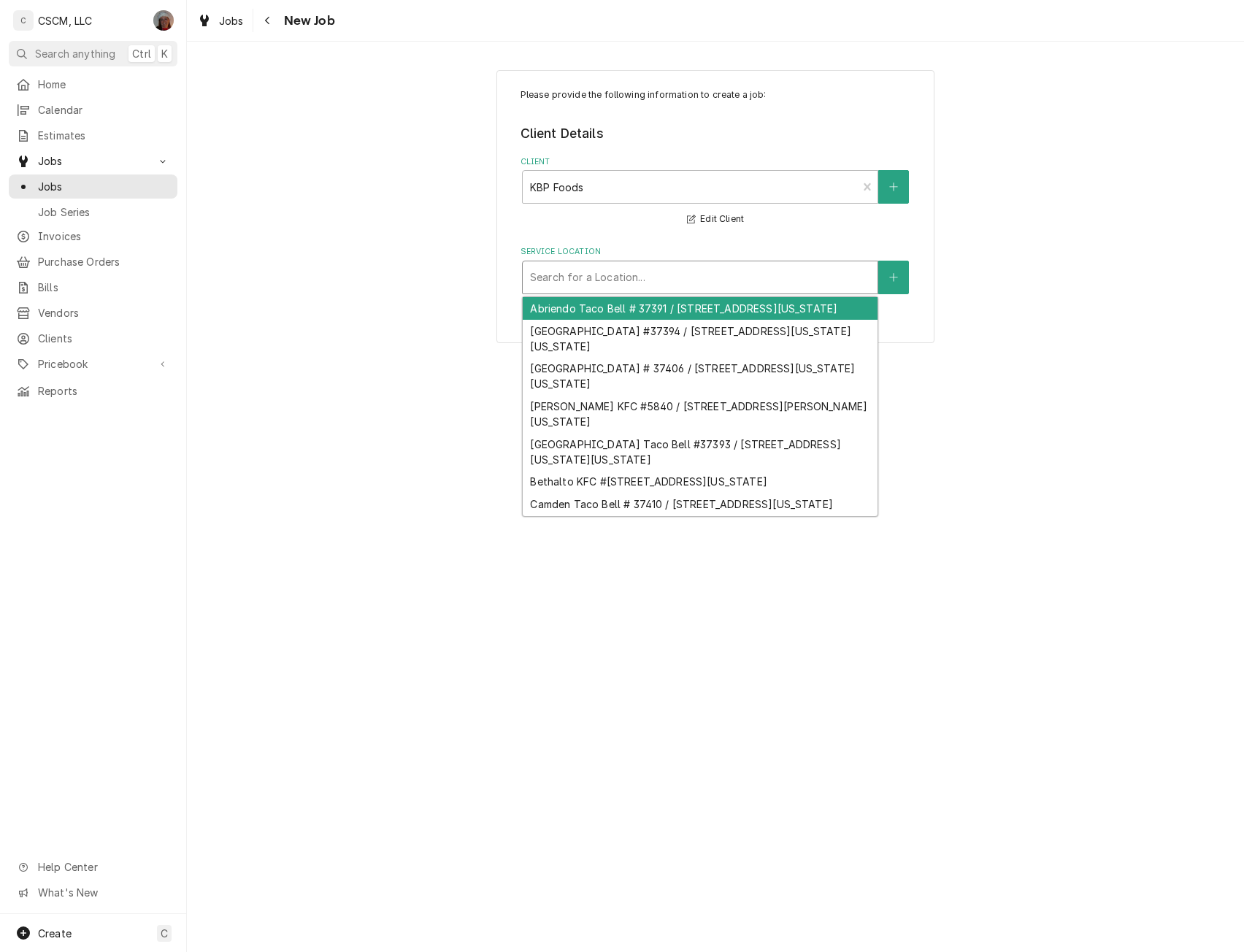
click at [636, 285] on div "Service Location" at bounding box center [701, 277] width 341 height 26
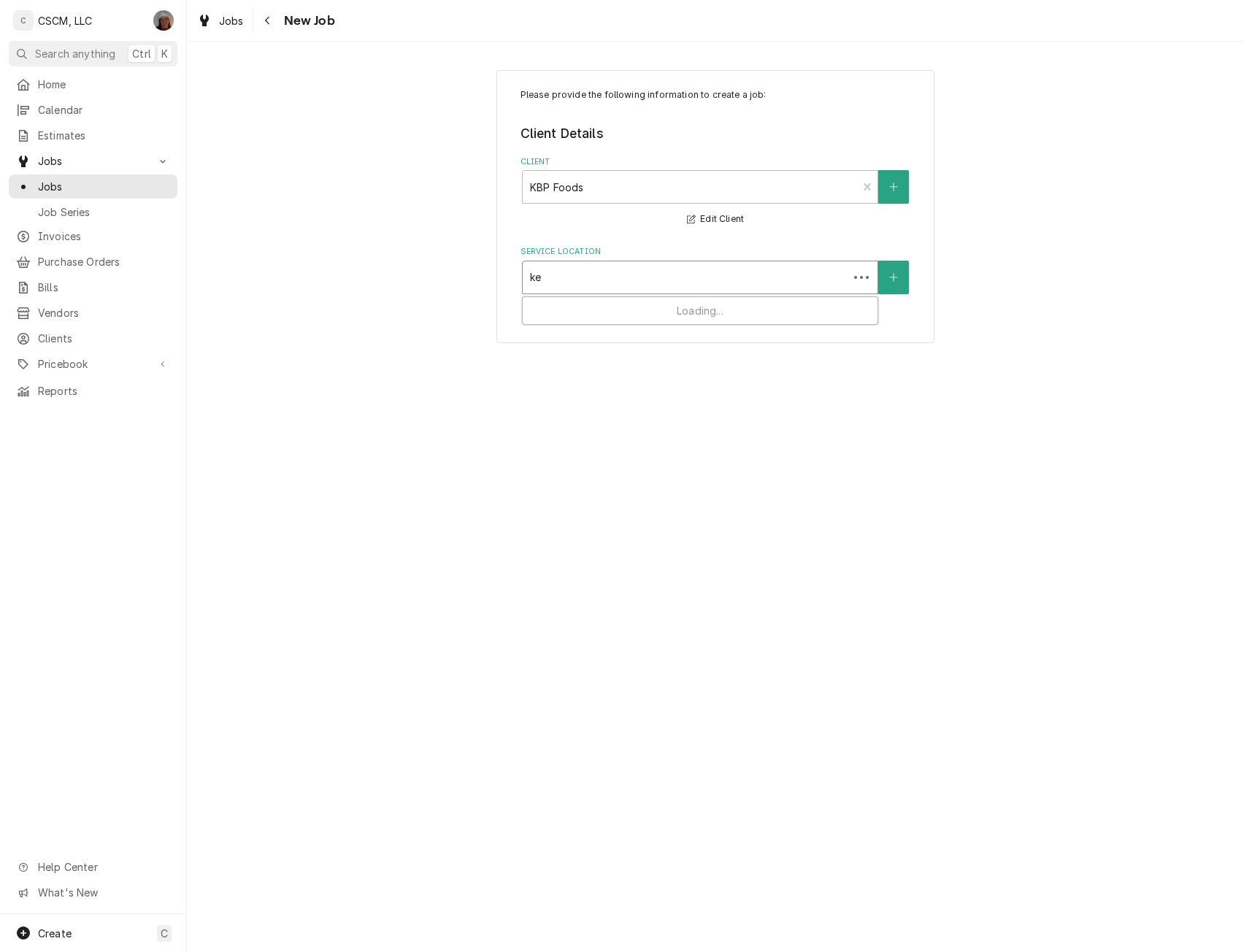
type input "keo"
click at [630, 297] on div "Keokuk Taco Bell # 36533 / [STREET_ADDRESS][US_STATE]" at bounding box center [700, 309] width 355 height 23
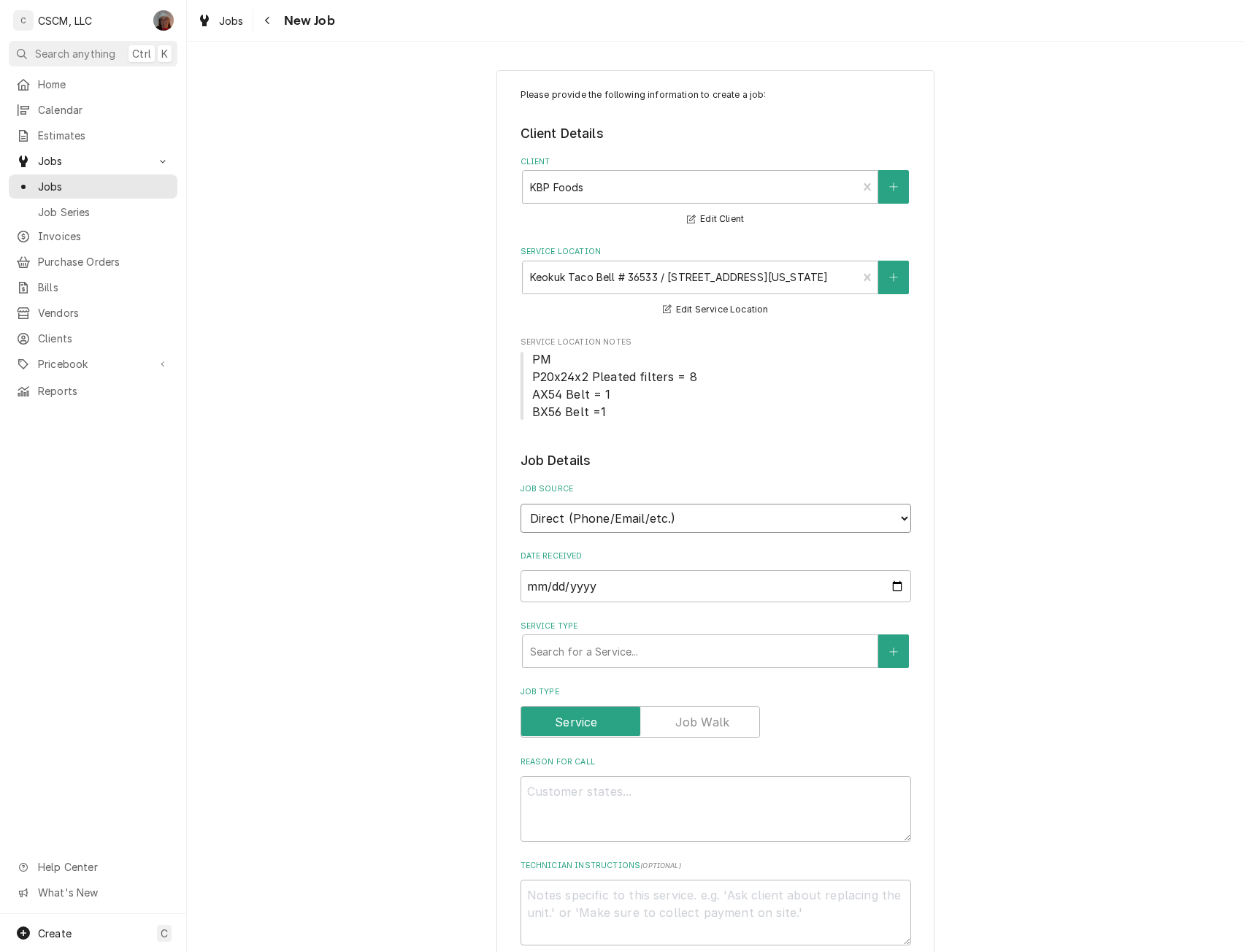
click at [645, 509] on select "Direct (Phone/Email/etc.) Other" at bounding box center [716, 518] width 390 height 30
select select "100"
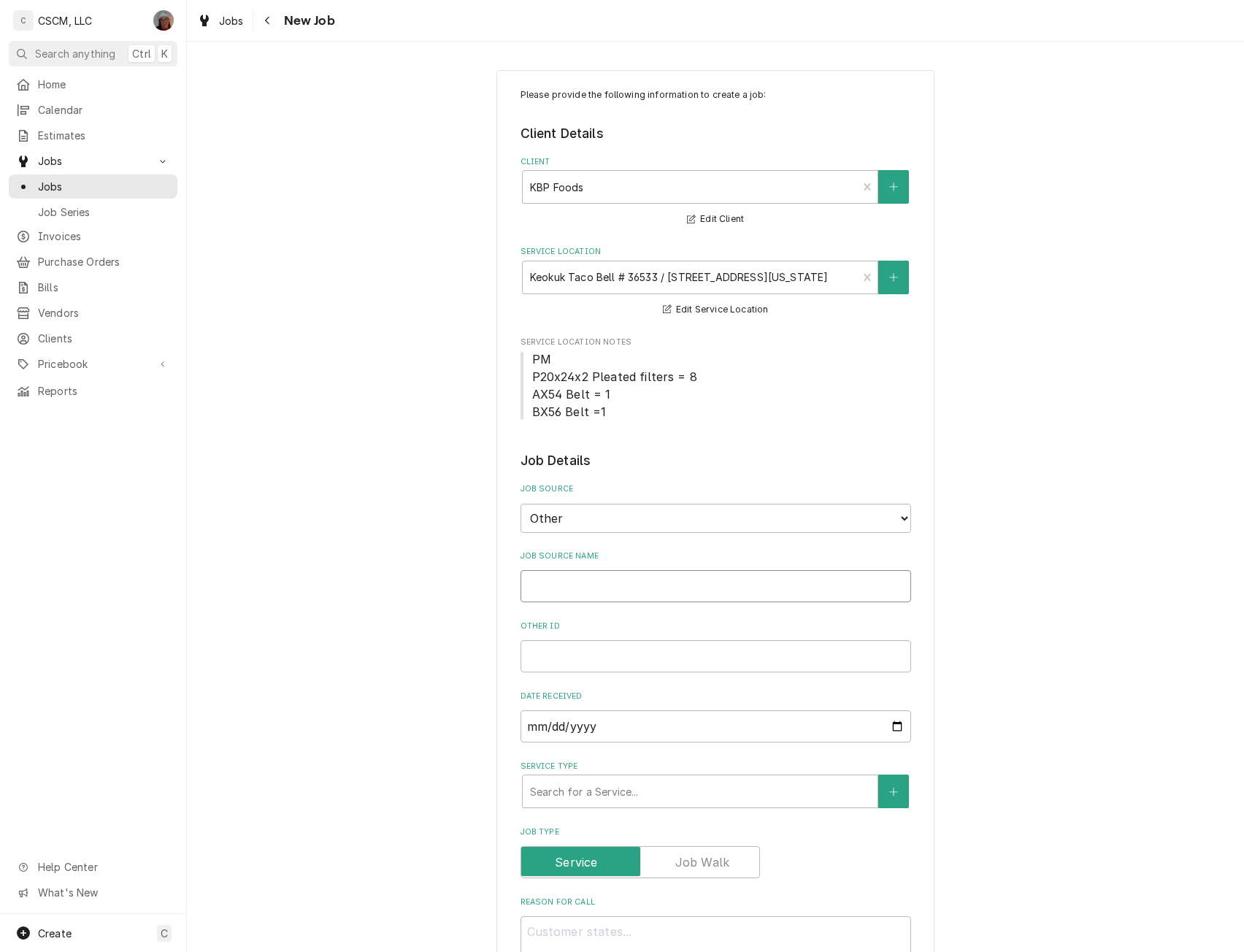
click at [573, 584] on input "Job Source Name" at bounding box center [716, 586] width 390 height 32
type textarea "x"
type input "V"
type textarea "x"
type input "Ve"
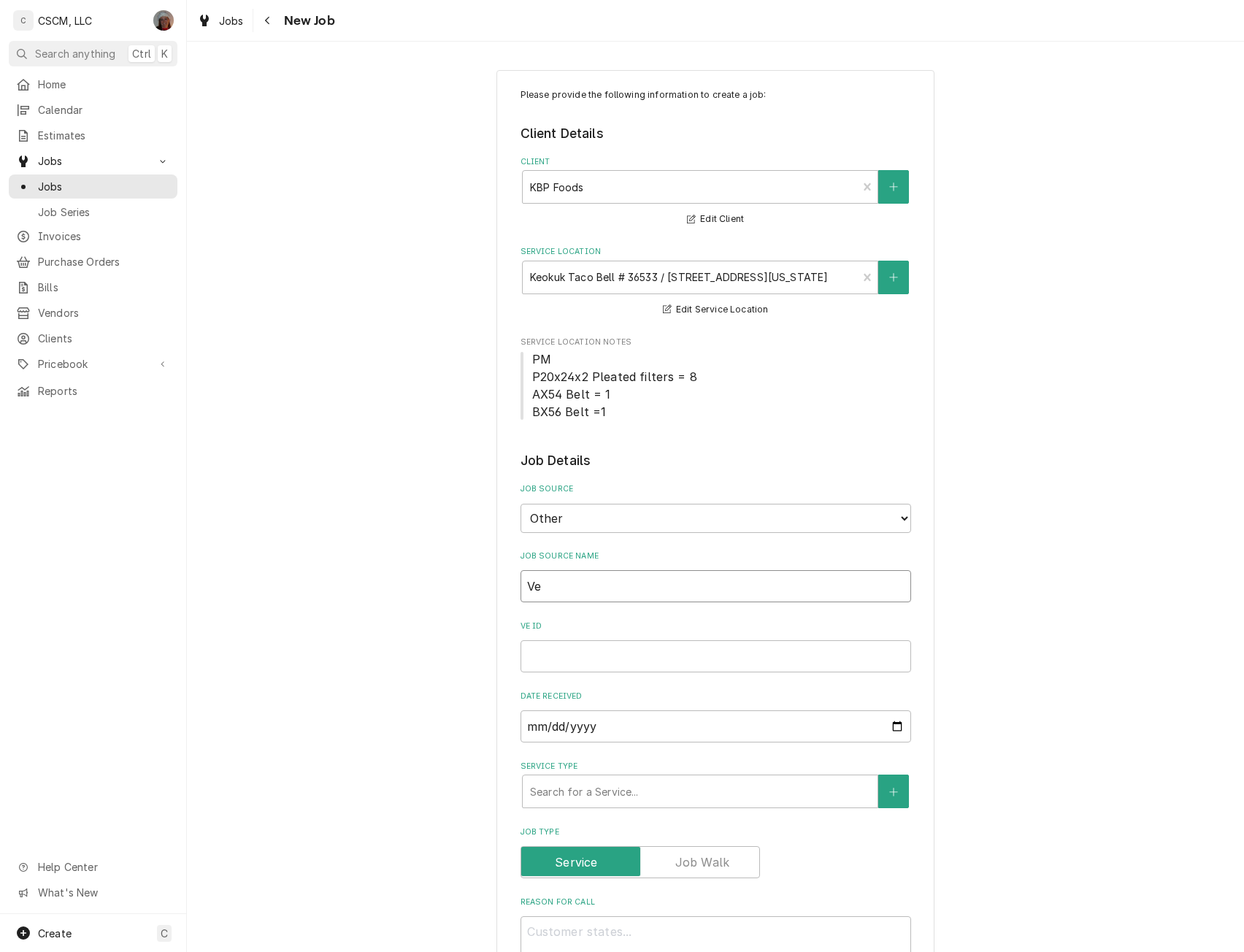
type textarea "x"
type input "Ver"
type textarea "x"
type input "Veri"
type textarea "x"
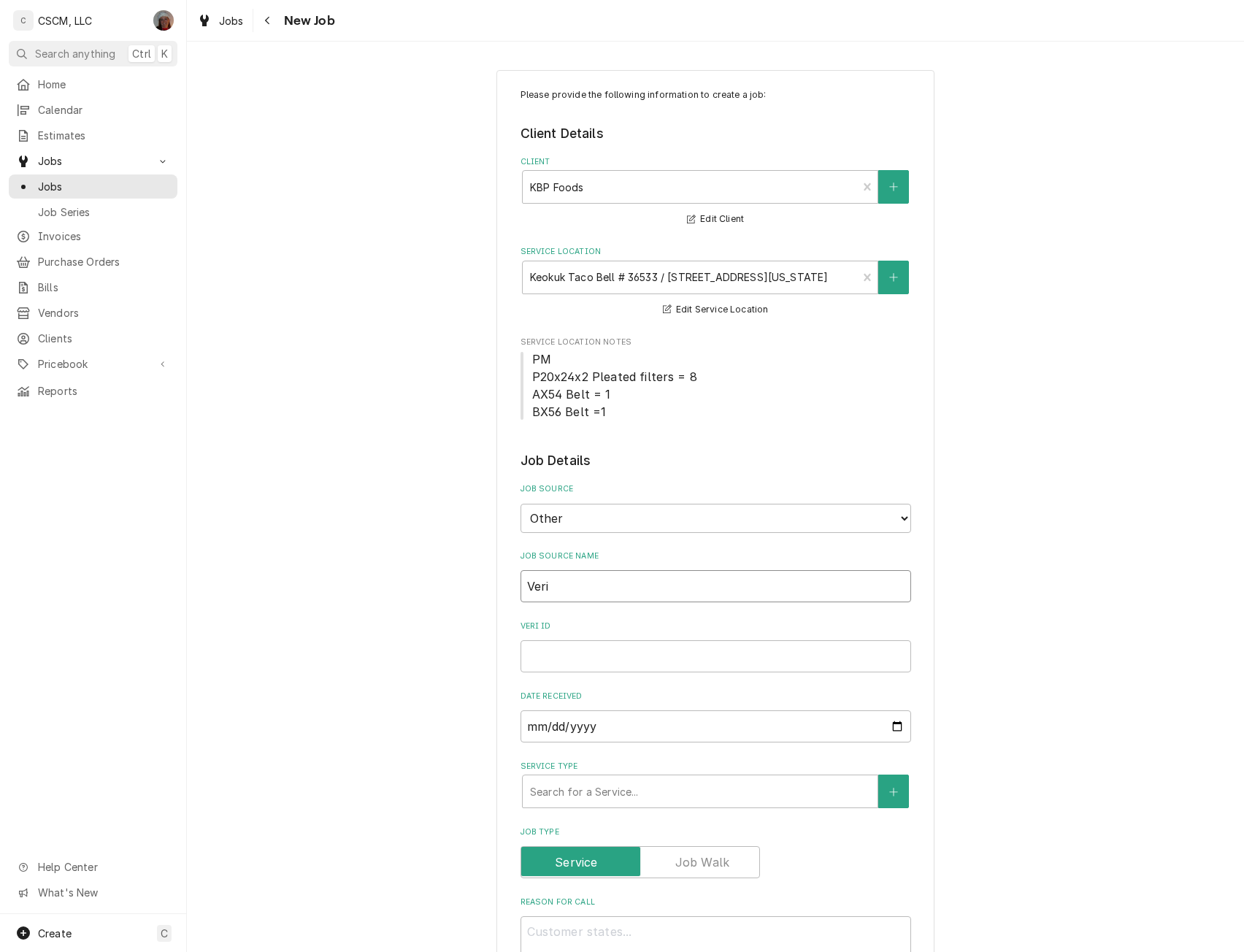
type input "Veris"
type textarea "x"
type input "Verisa"
type textarea "x"
type input "Verisae"
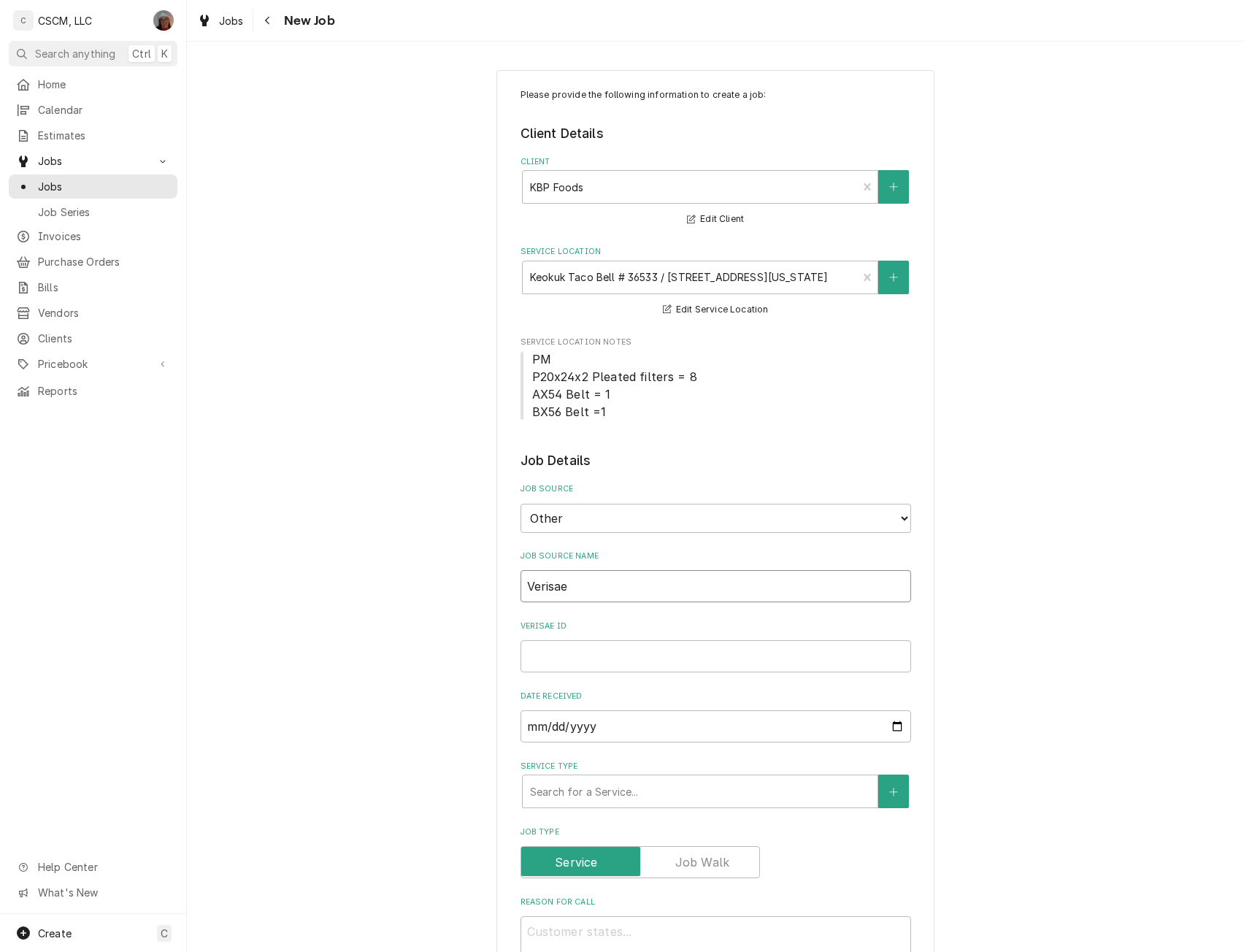
type textarea "x"
type input "Verisae"
click at [543, 774] on div "Service Type Search for a Service..." at bounding box center [716, 784] width 390 height 48
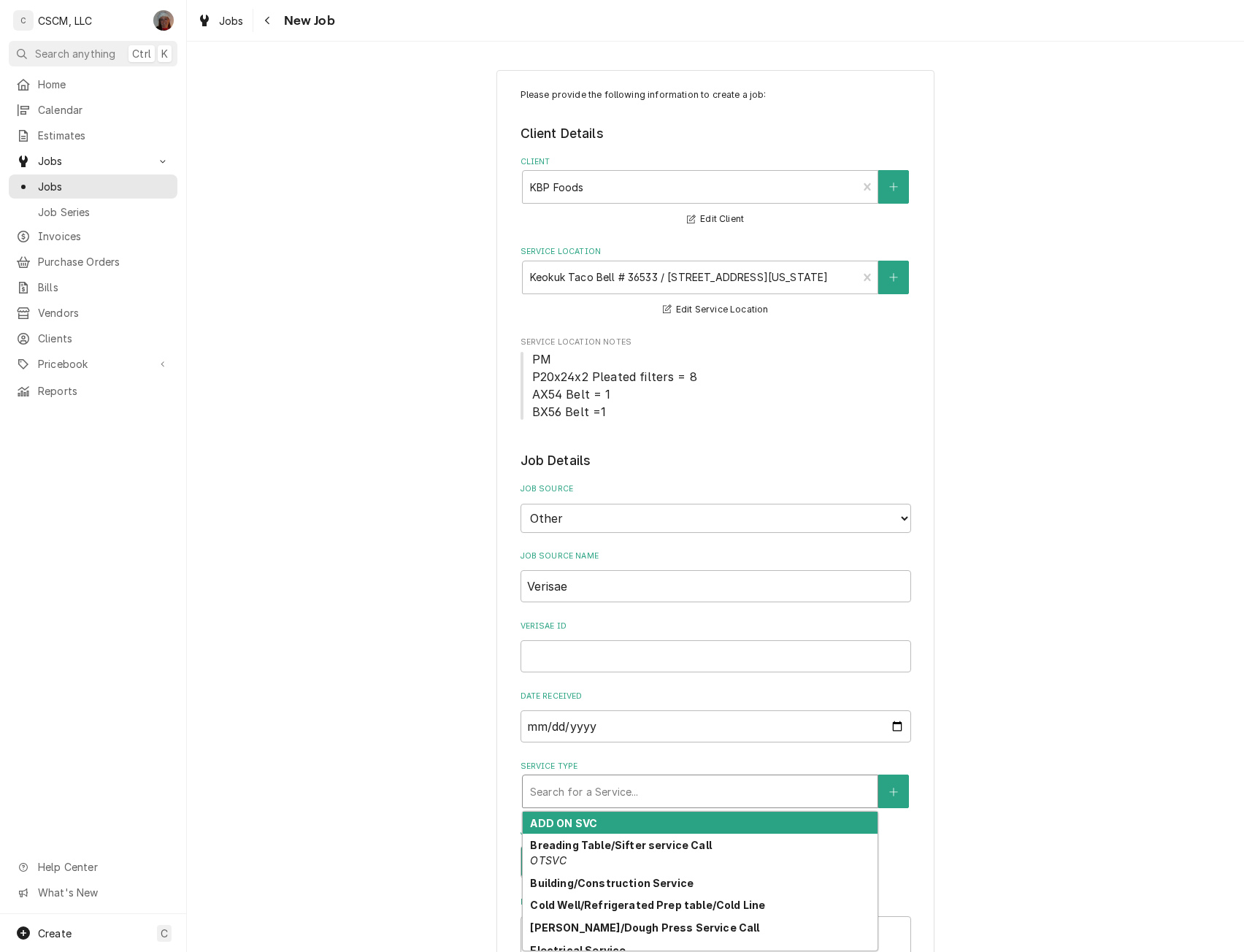
click at [542, 807] on div "Search for a Service..." at bounding box center [700, 792] width 355 height 32
type textarea "x"
type input "p"
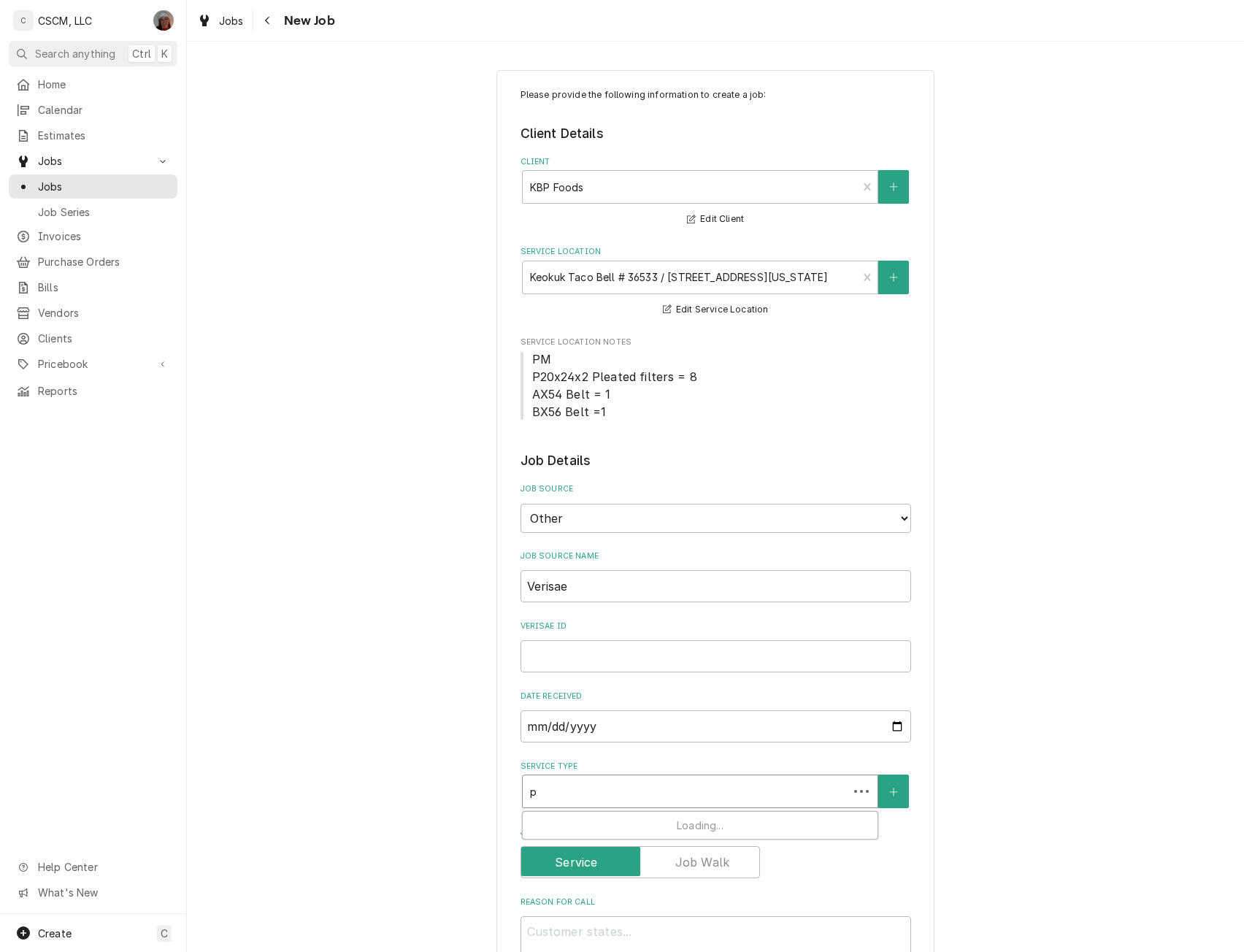
type textarea "x"
type input "pa"
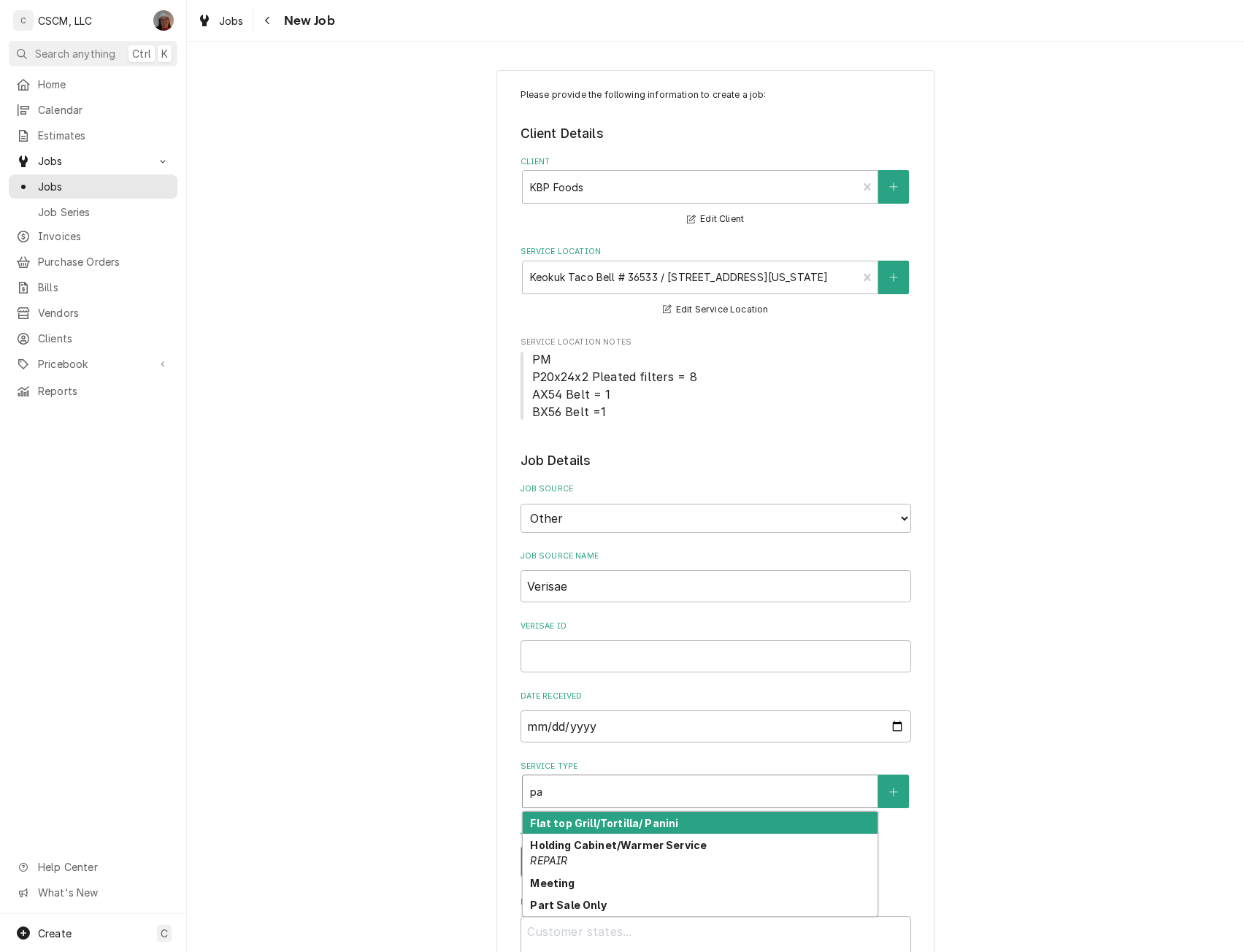
type textarea "x"
type input "par"
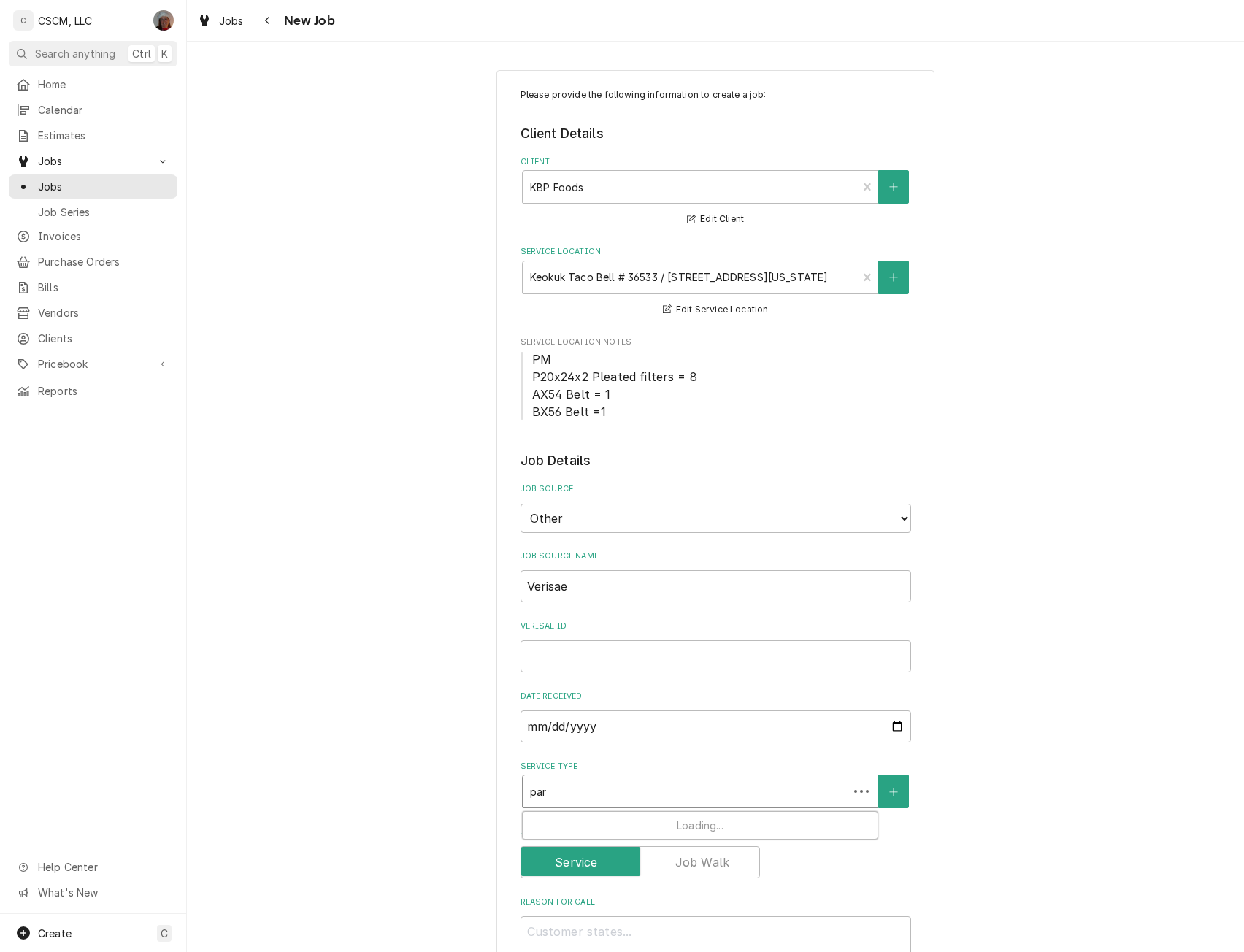
type textarea "x"
type input "part"
click at [549, 822] on strong "Part Sale Only" at bounding box center [568, 823] width 76 height 12
type textarea "x"
click at [536, 658] on input "Verisae ID" at bounding box center [716, 656] width 390 height 32
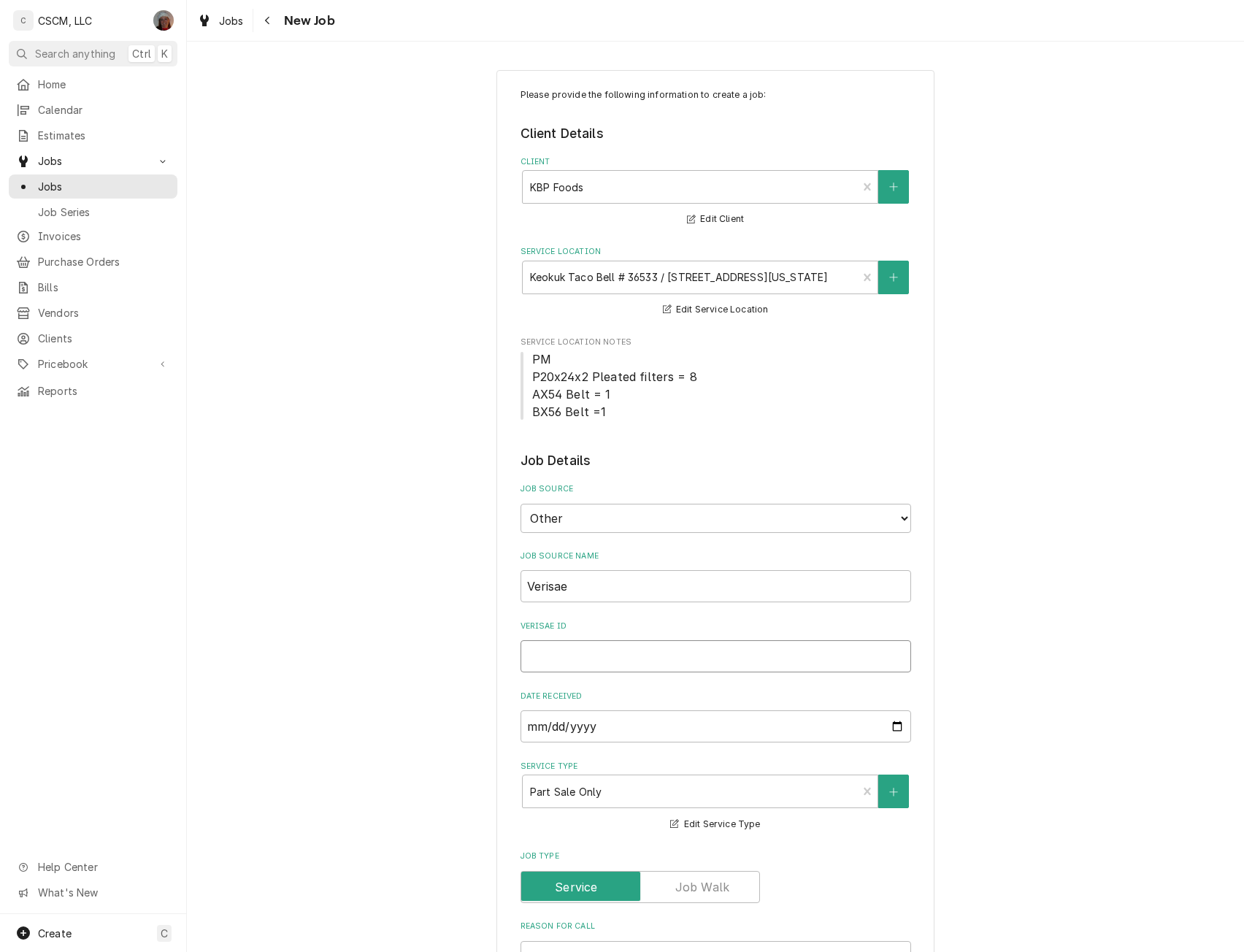
type input "7"
type textarea "x"
type input "71"
type textarea "x"
type input "717"
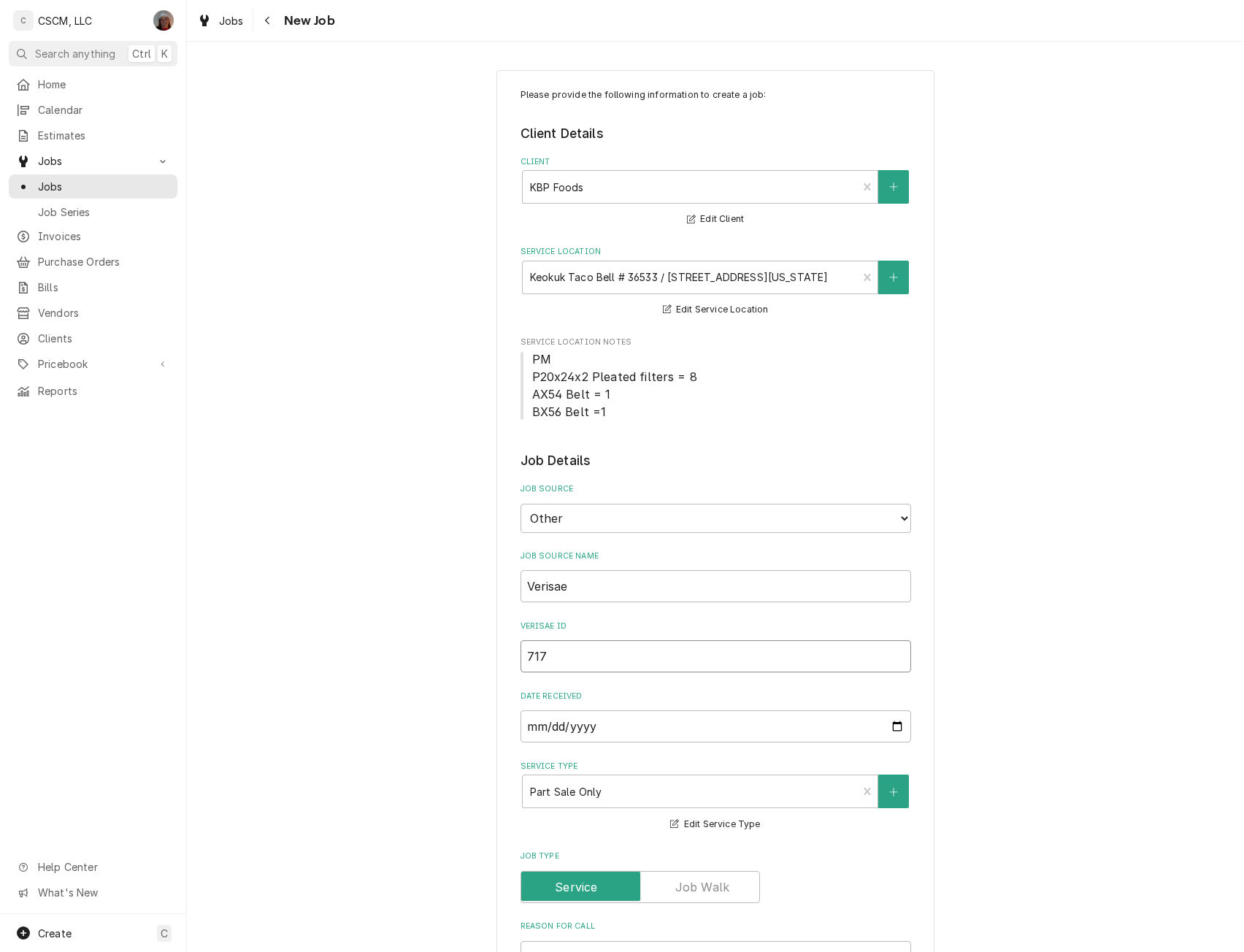
type textarea "x"
type input "7179"
type textarea "x"
type input "71793"
type textarea "x"
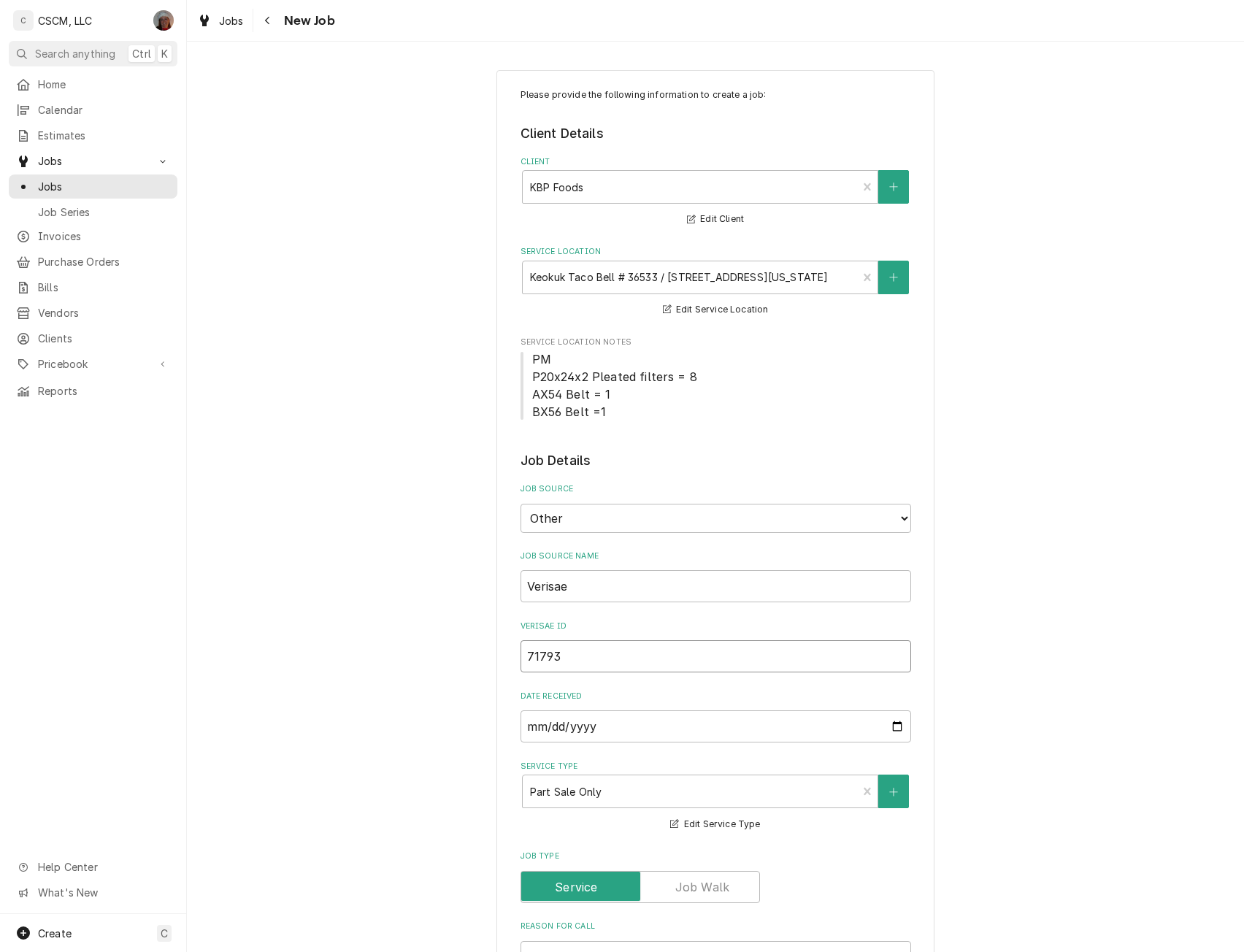
type input "717934"
type textarea "x"
type input "7179342"
type textarea "x"
type input "71793420"
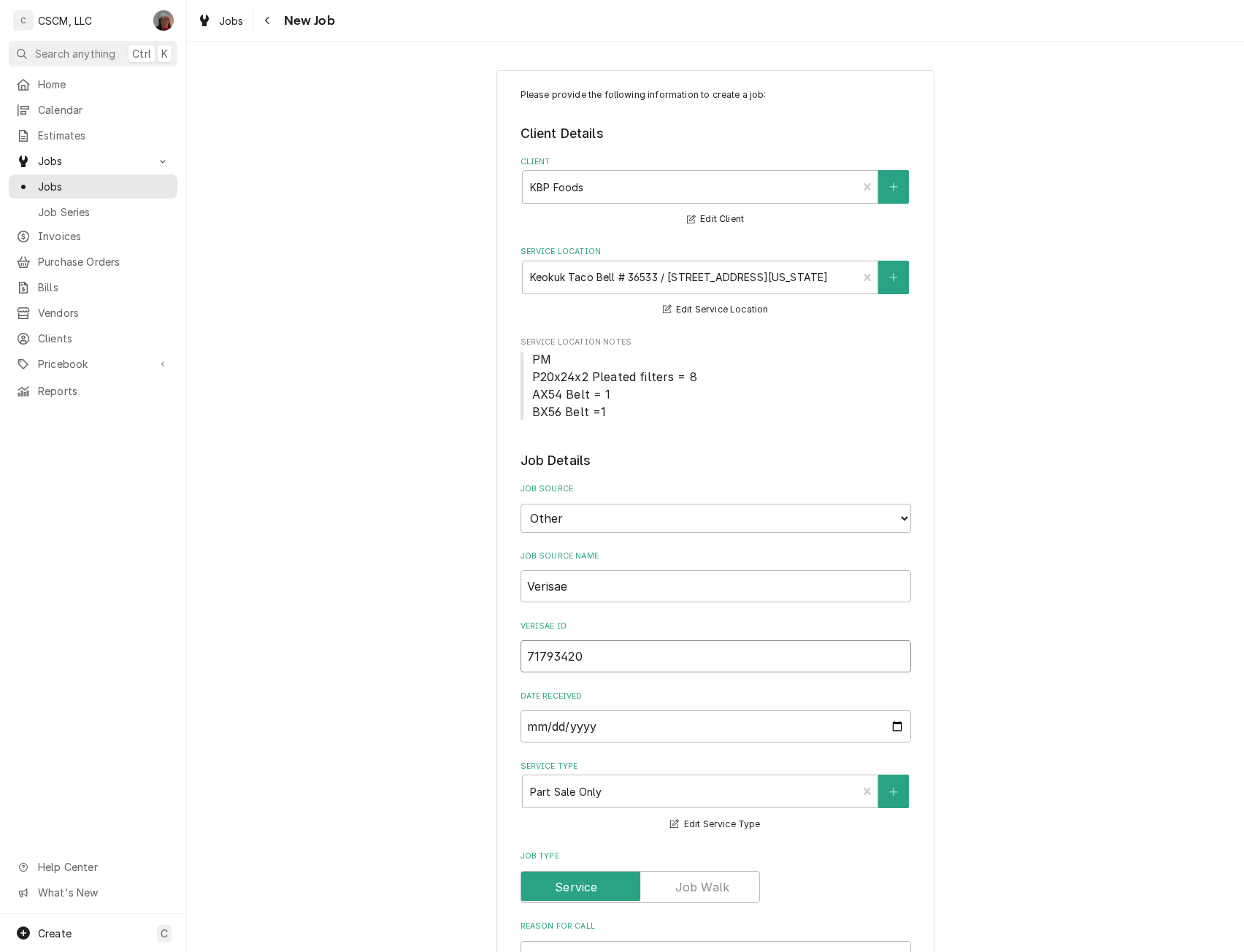
type textarea "x"
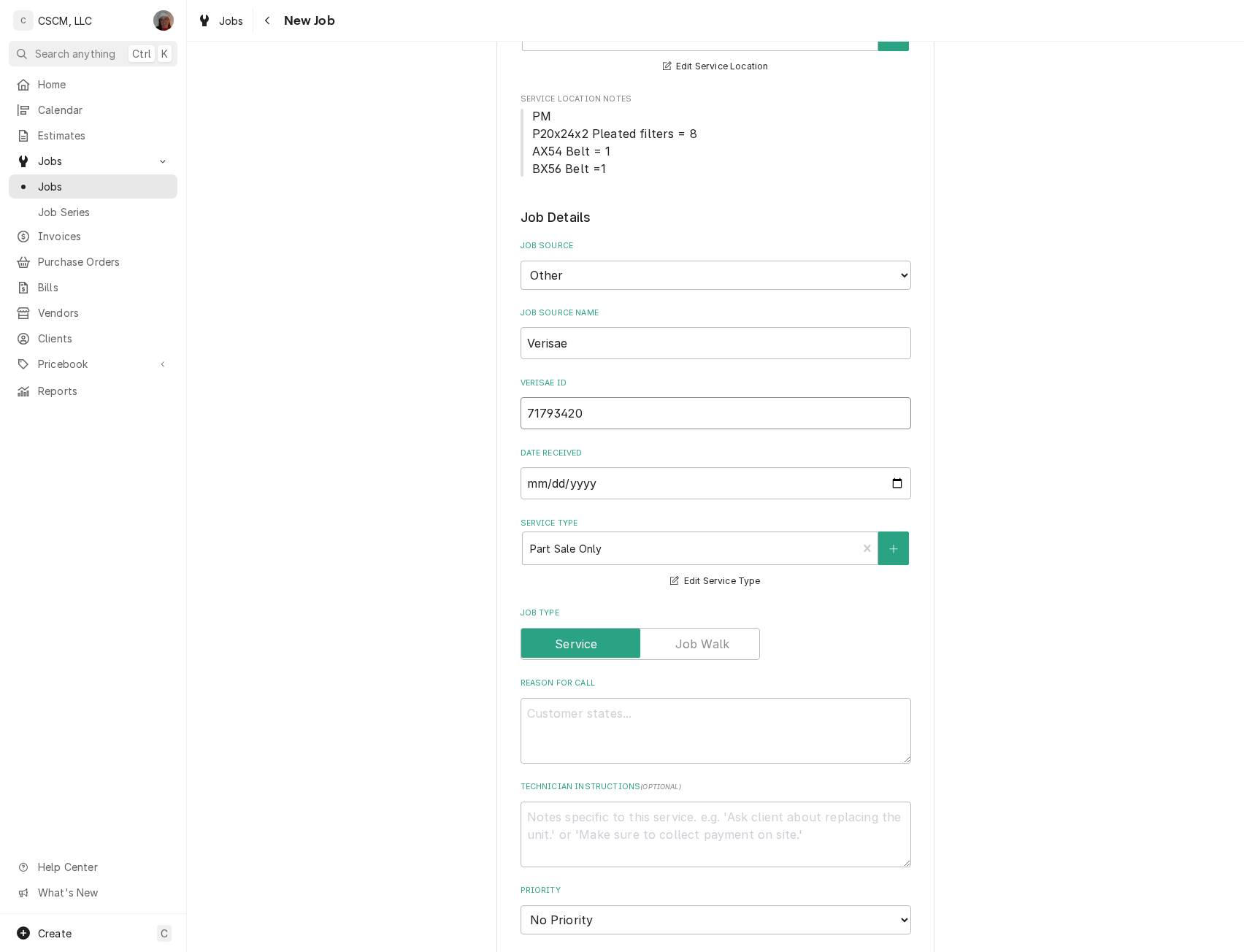
scroll to position [283, 0]
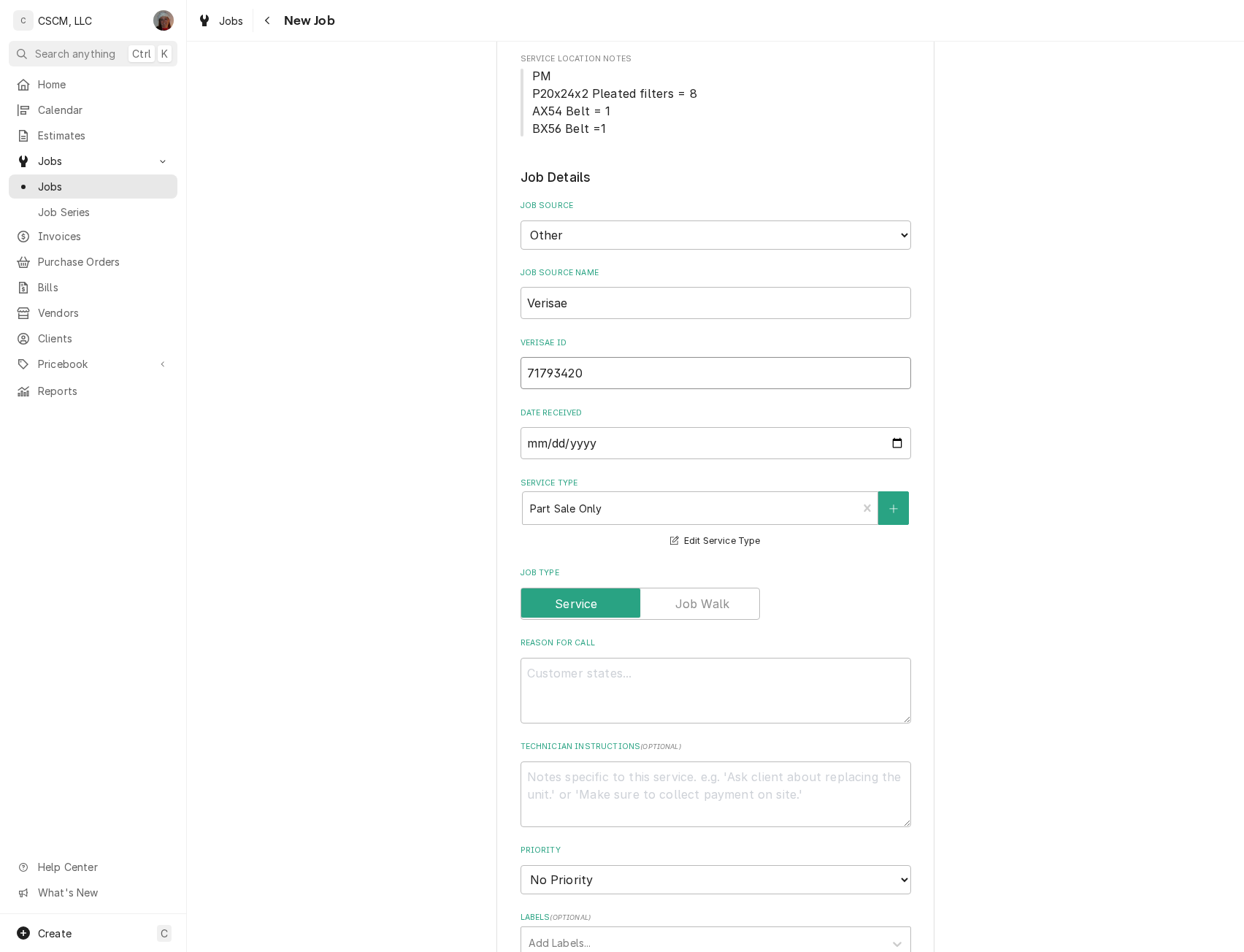
type input "71793420"
click at [567, 709] on textarea "Reason For Call" at bounding box center [716, 690] width 390 height 66
paste textarea "Reach-in Refrigerator Made loud sound then quit working.. Also making sounds wh…"
type textarea "x"
type textarea "Reach-in Refrigerator Made loud sound then quit working.. Also making sounds wh…"
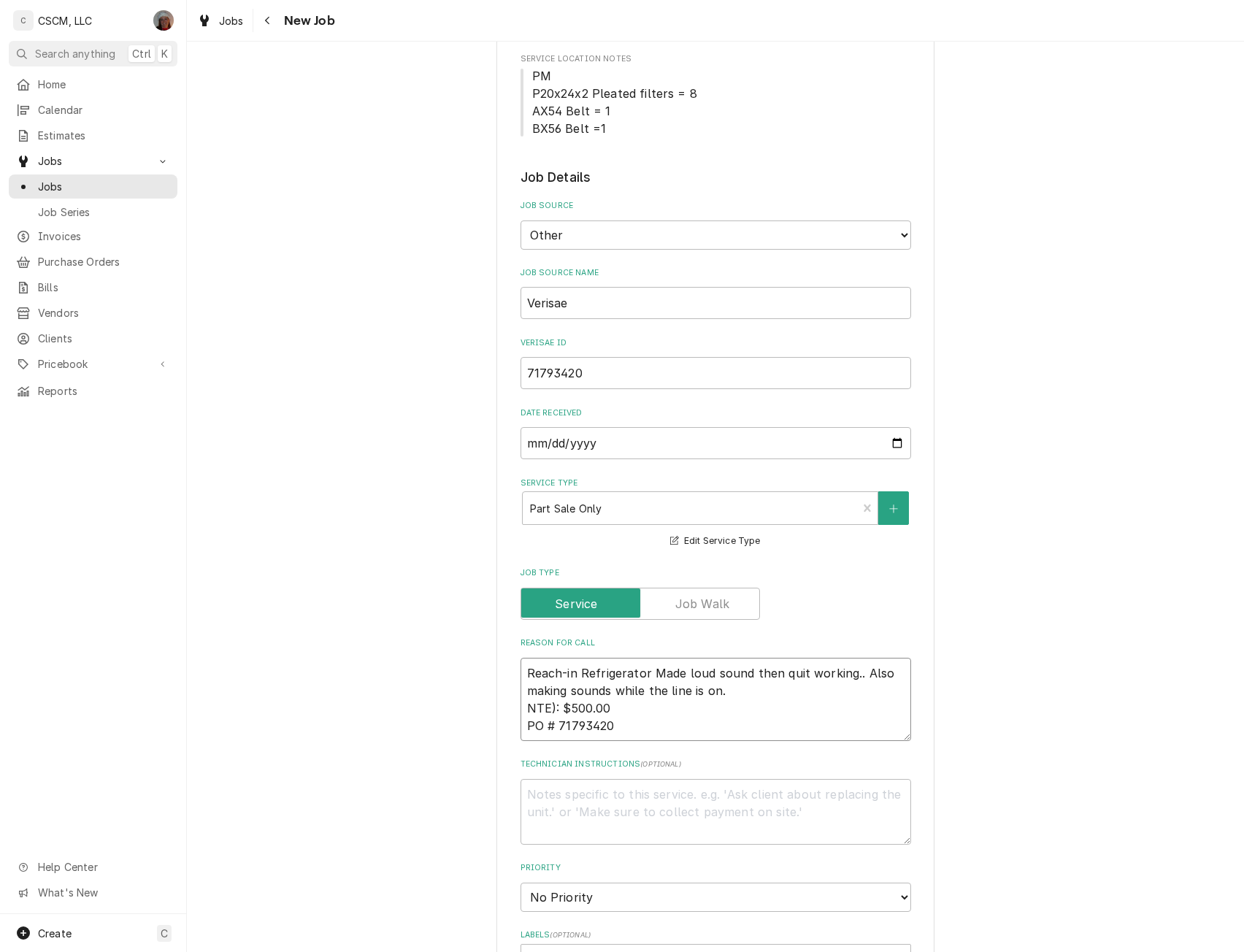
drag, startPoint x: 605, startPoint y: 705, endPoint x: 643, endPoint y: 698, distance: 38.6
click at [613, 703] on textarea "Reach-in Refrigerator Made loud sound then quit working.. Also making sounds wh…" at bounding box center [716, 699] width 390 height 83
drag, startPoint x: 732, startPoint y: 690, endPoint x: 521, endPoint y: 670, distance: 211.9
click at [521, 670] on textarea "Reach-in Refrigerator Made loud sound then quit working.. Also making sounds wh…" at bounding box center [716, 699] width 390 height 83
type textarea "x"
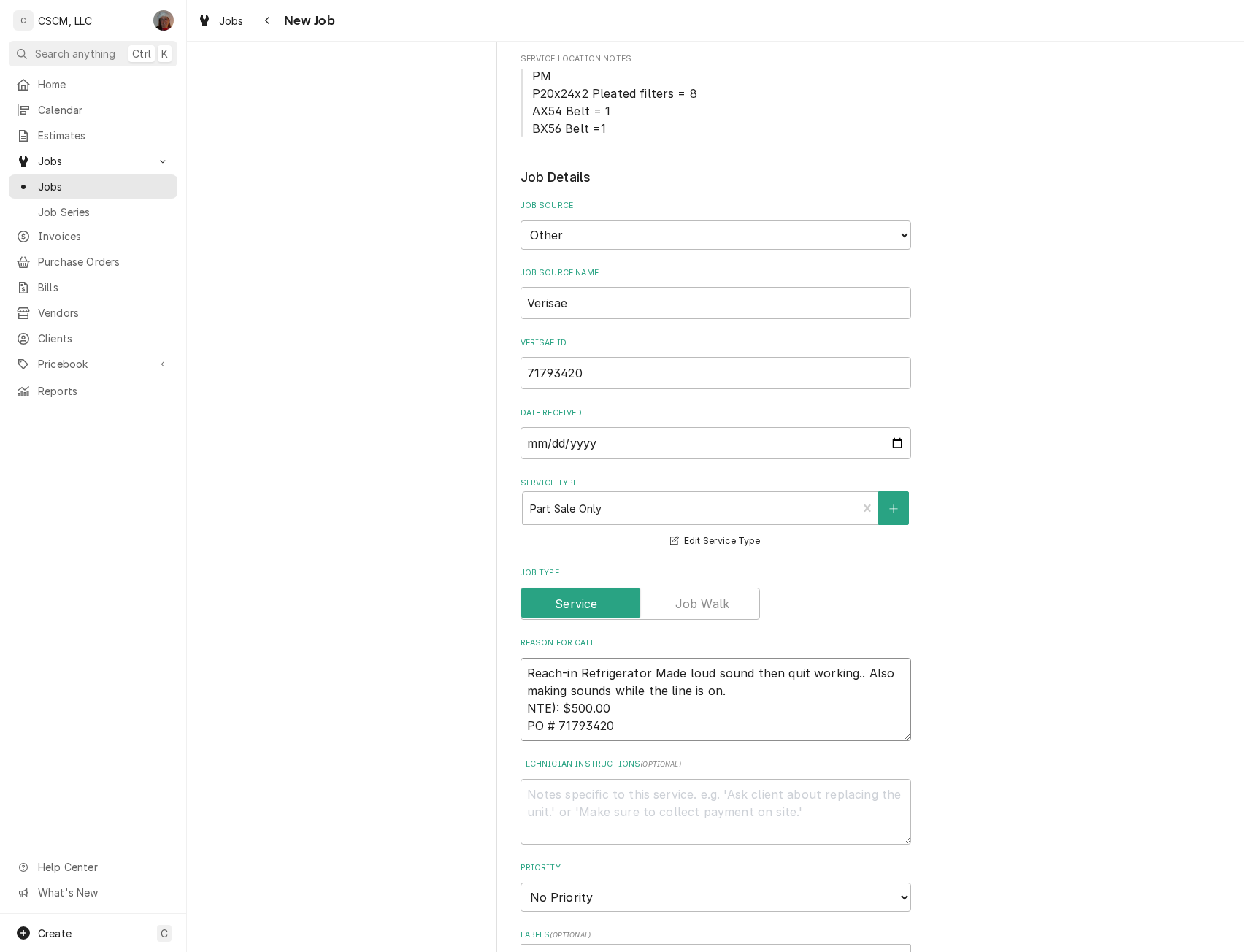
type textarea "D NTE): $500.00 PO # 71793420"
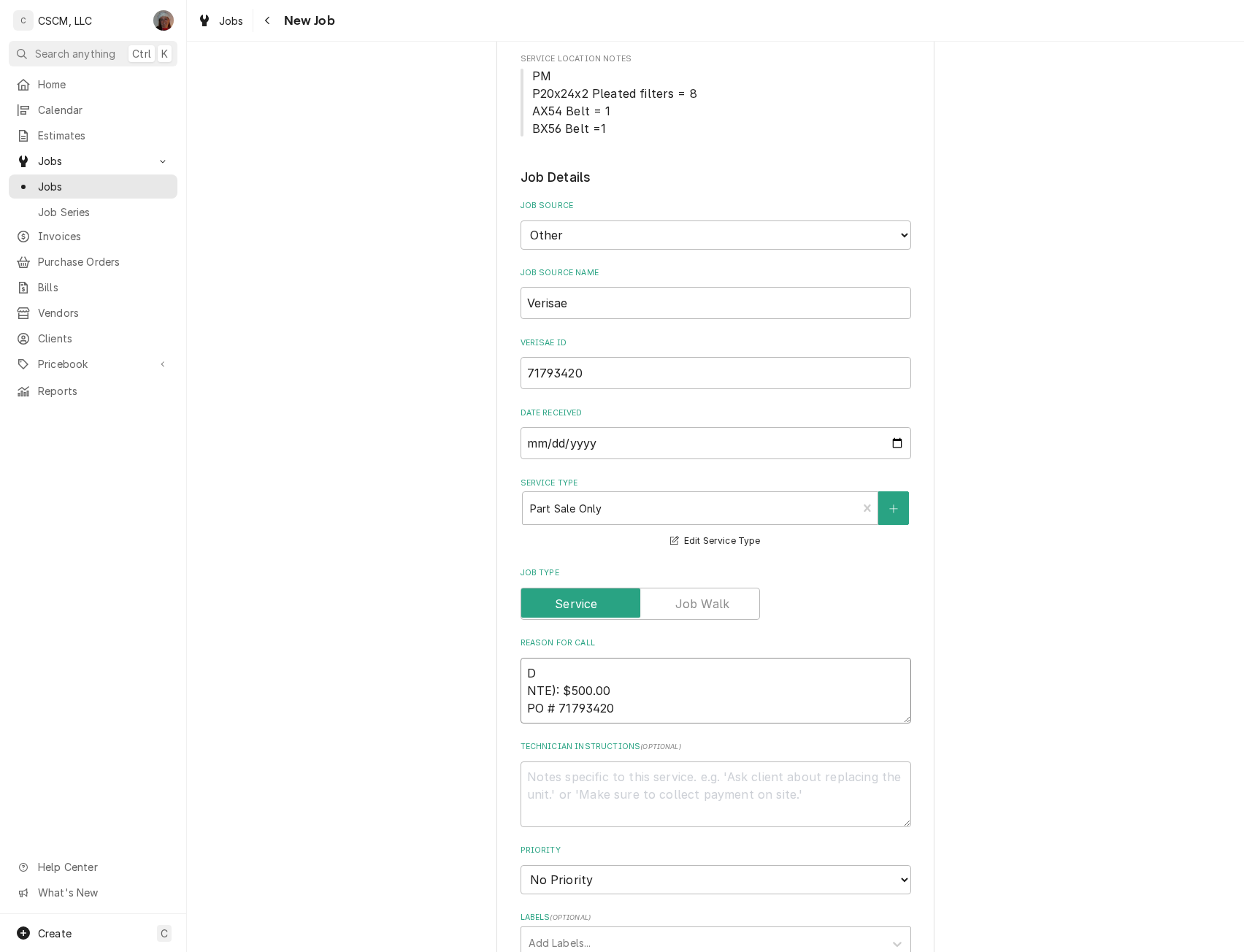
type textarea "x"
type textarea "Di NTE): $500.00 PO # 71793420"
type textarea "x"
type textarea "Dir NTE): $500.00 PO # 71793420"
type textarea "x"
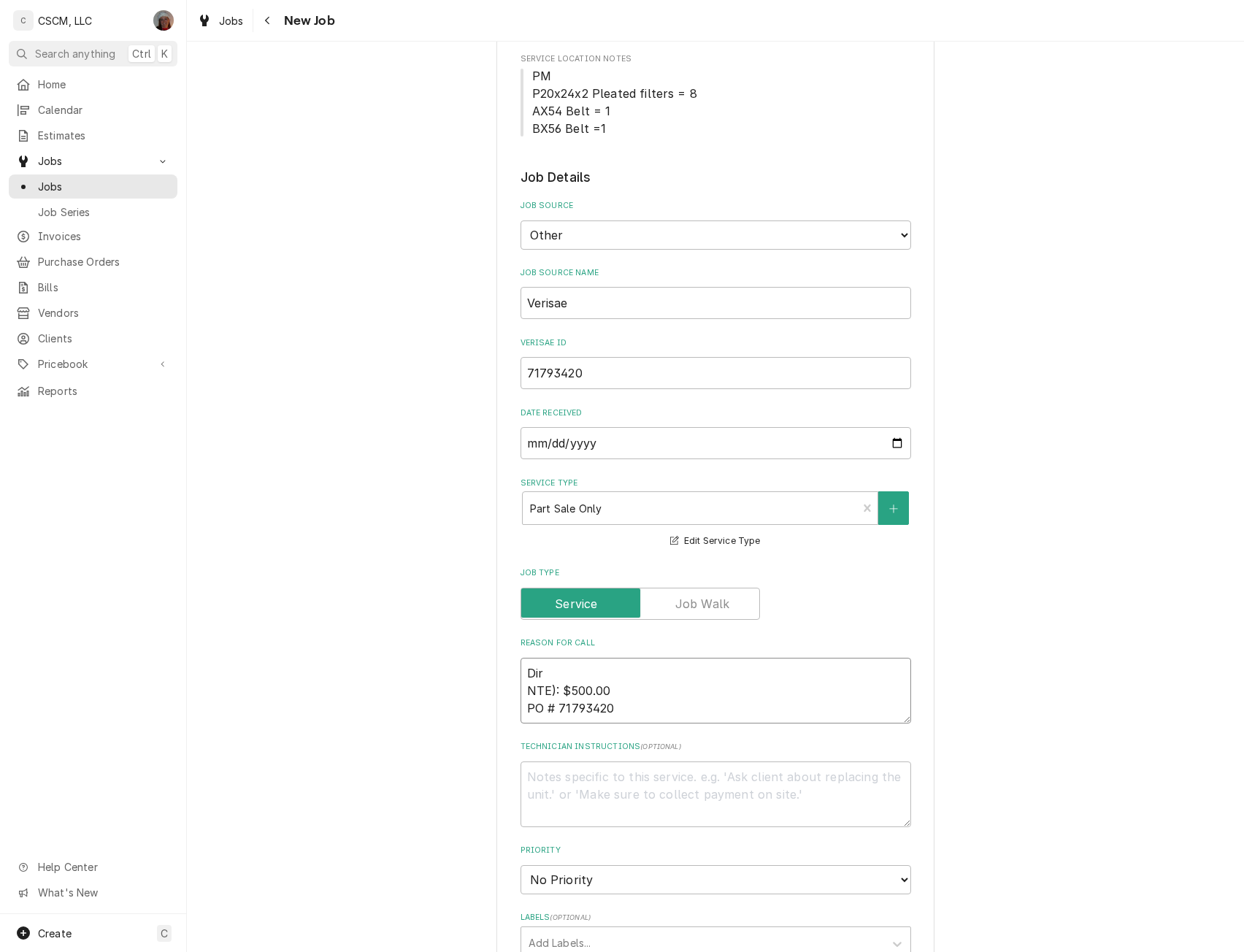
type textarea "Dire NTE): $500.00 PO # 71793420"
type textarea "x"
type textarea "Direc NTE): $500.00 PO # 71793420"
type textarea "x"
type textarea "Direct NTE): $500.00 PO # 71793420"
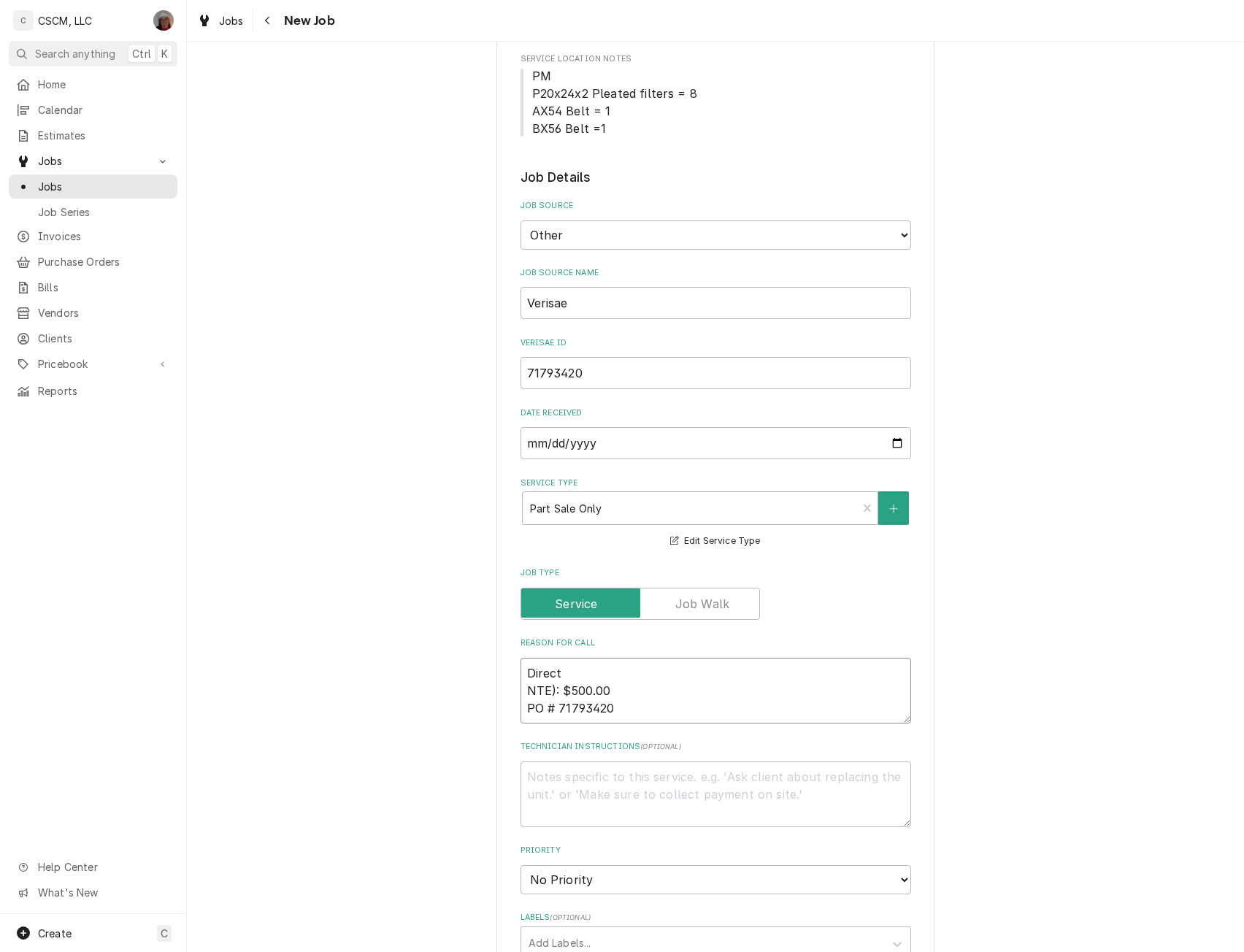
type textarea "x"
type textarea "Direct NTE): $500.00 PO # 71793420"
type textarea "x"
type textarea "Direct p NTE): $500.00 PO # 71793420"
type textarea "x"
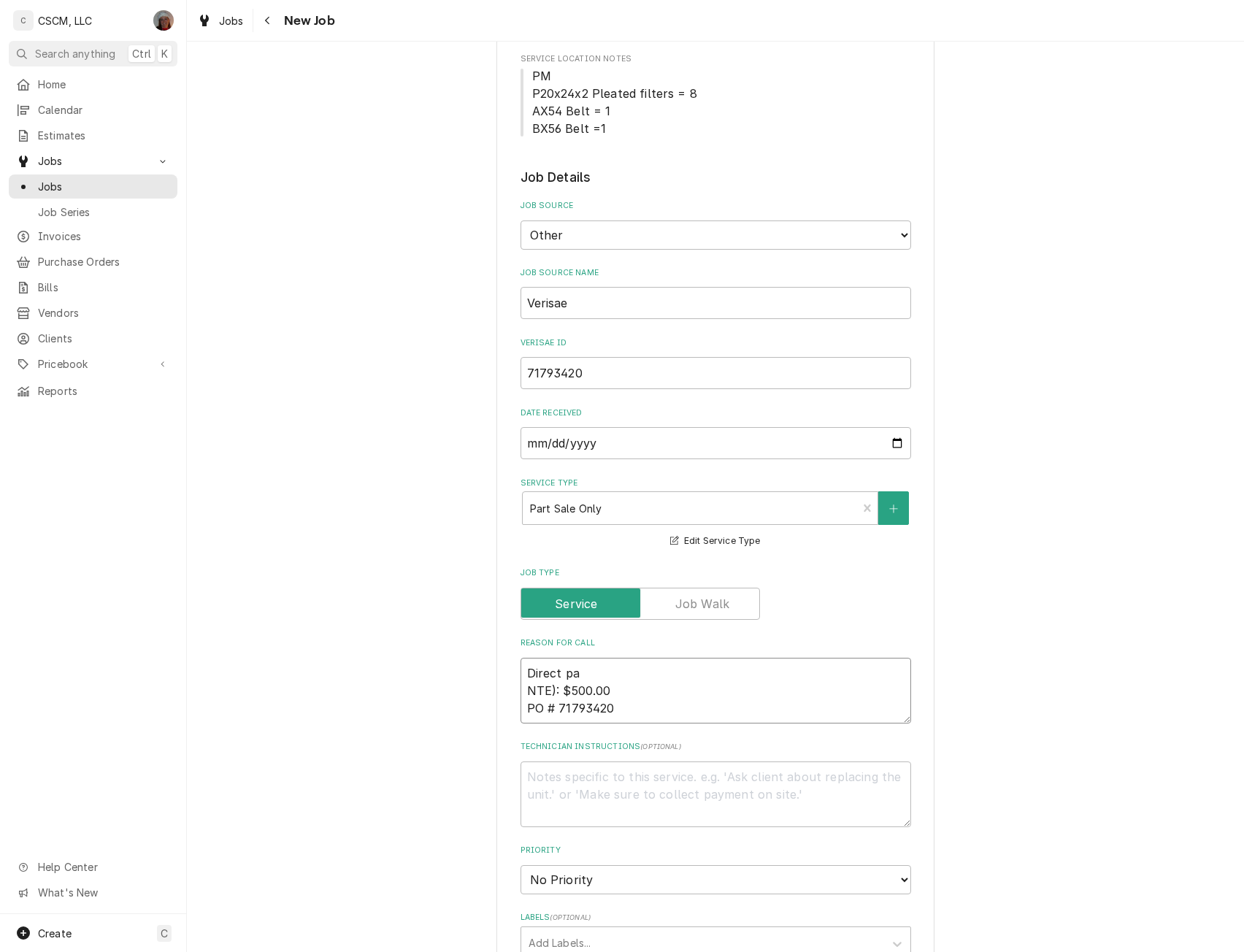
type textarea "Direct par NTE): $500.00 PO # 71793420"
type textarea "x"
type textarea "Direct part NTE): $500.00 PO # 71793420"
type textarea "x"
type textarea "Direct parts NTE): $500.00 PO # 71793420"
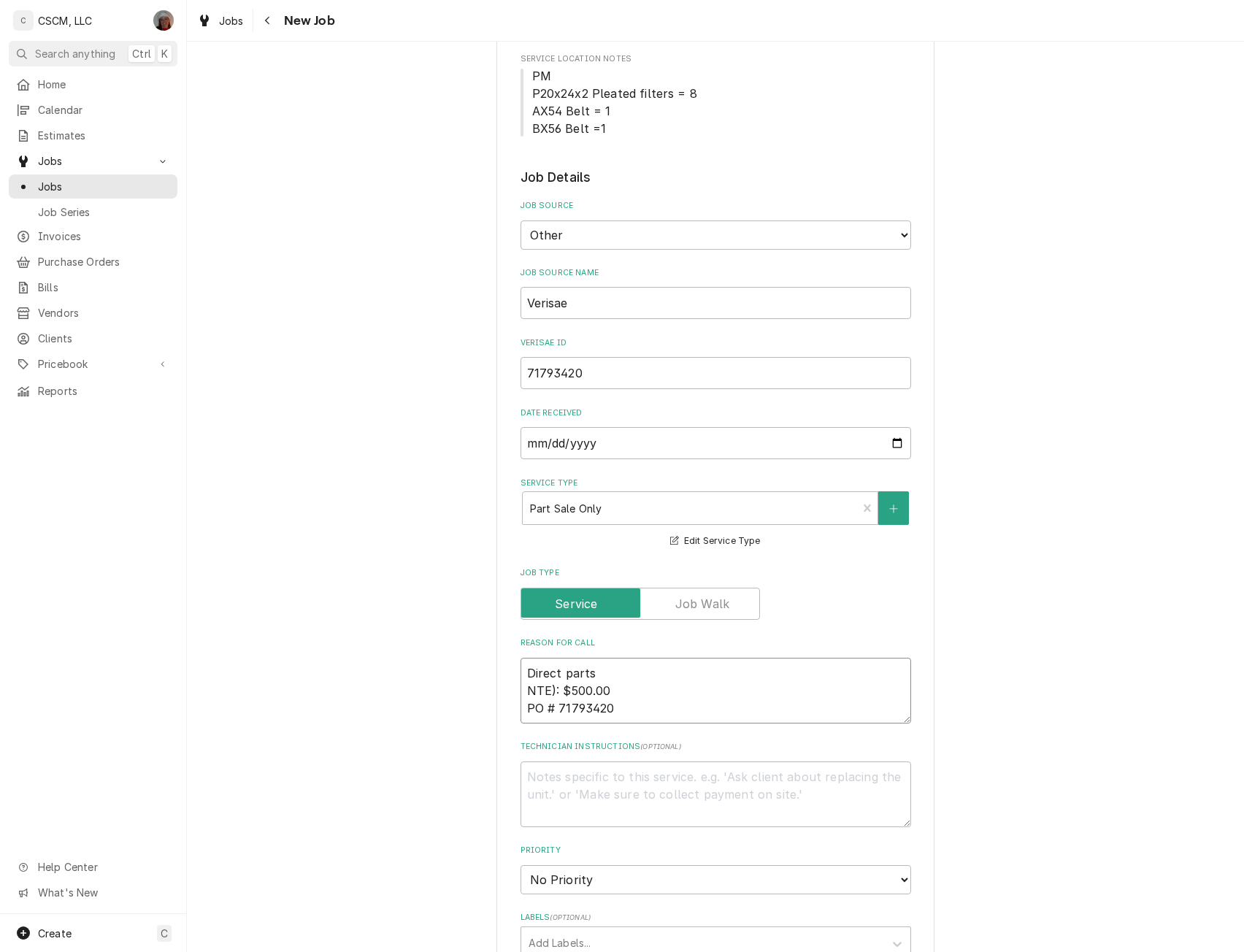
type textarea "x"
type textarea "Direct parts NTE): $500.00 PO # 71793420"
type textarea "x"
type textarea "Direct parts s NTE): $500.00 PO # 71793420"
type textarea "x"
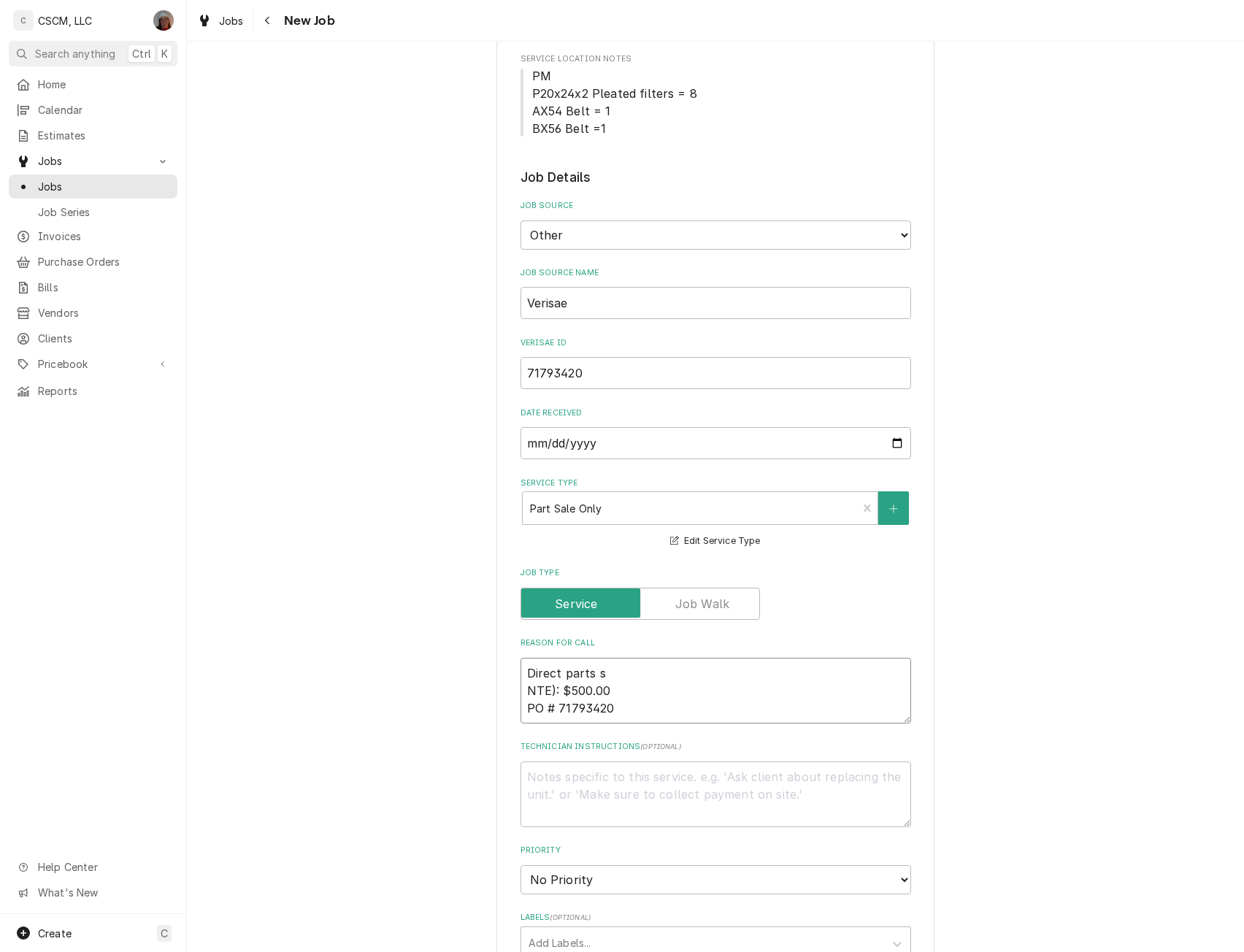
type textarea "Direct parts sa NTE): $500.00 PO # 71793420"
type textarea "x"
type textarea "Direct parts sal NTE): $500.00 PO # 71793420"
type textarea "x"
type textarea "Direct parts sale NTE): $500.00 PO # 71793420"
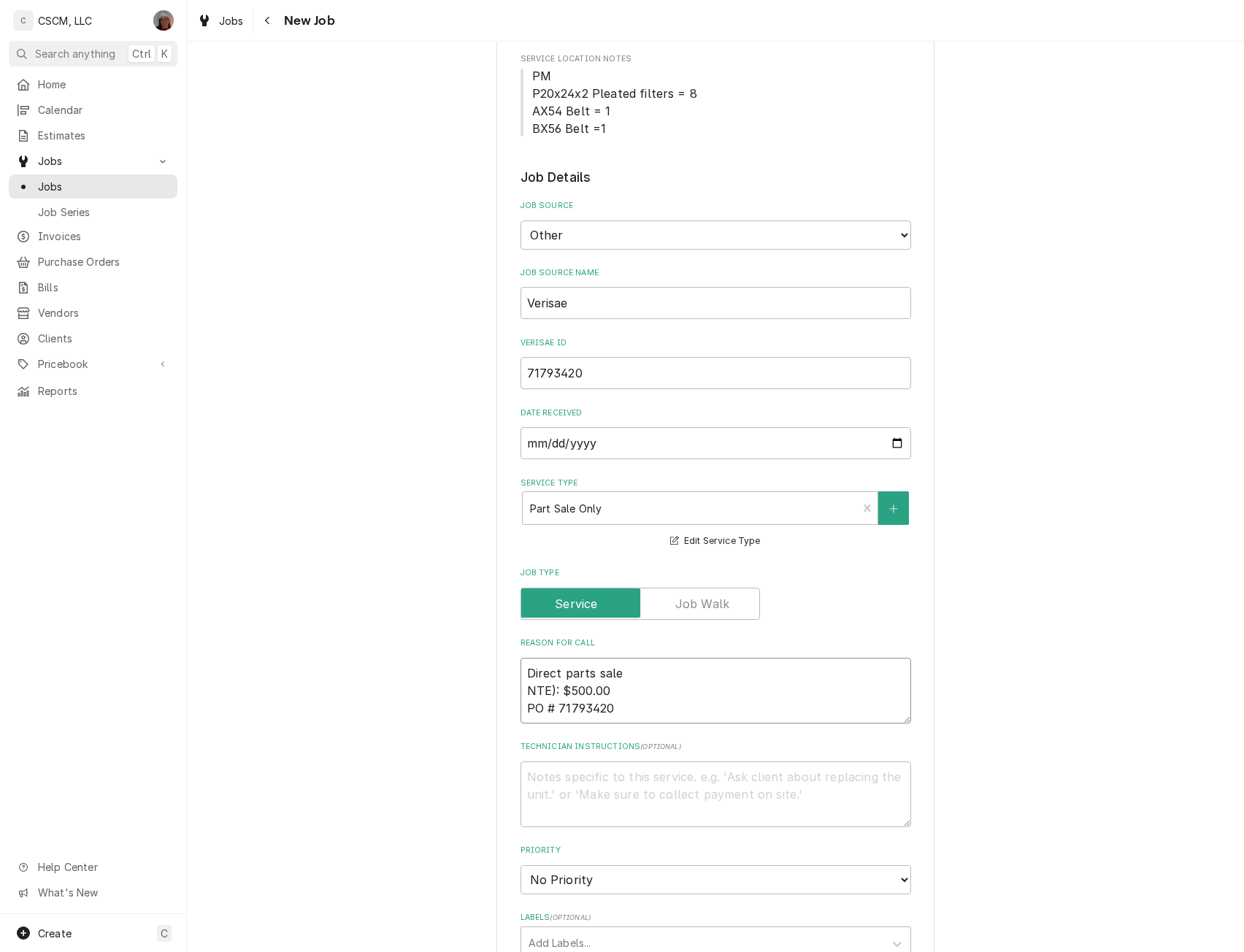
type textarea "x"
type textarea "Direct parts sale NTE): $500.00 PO # 71793420"
type textarea "x"
type textarea "Direct parts sale f NTE): $500.00 PO # 71793420"
type textarea "x"
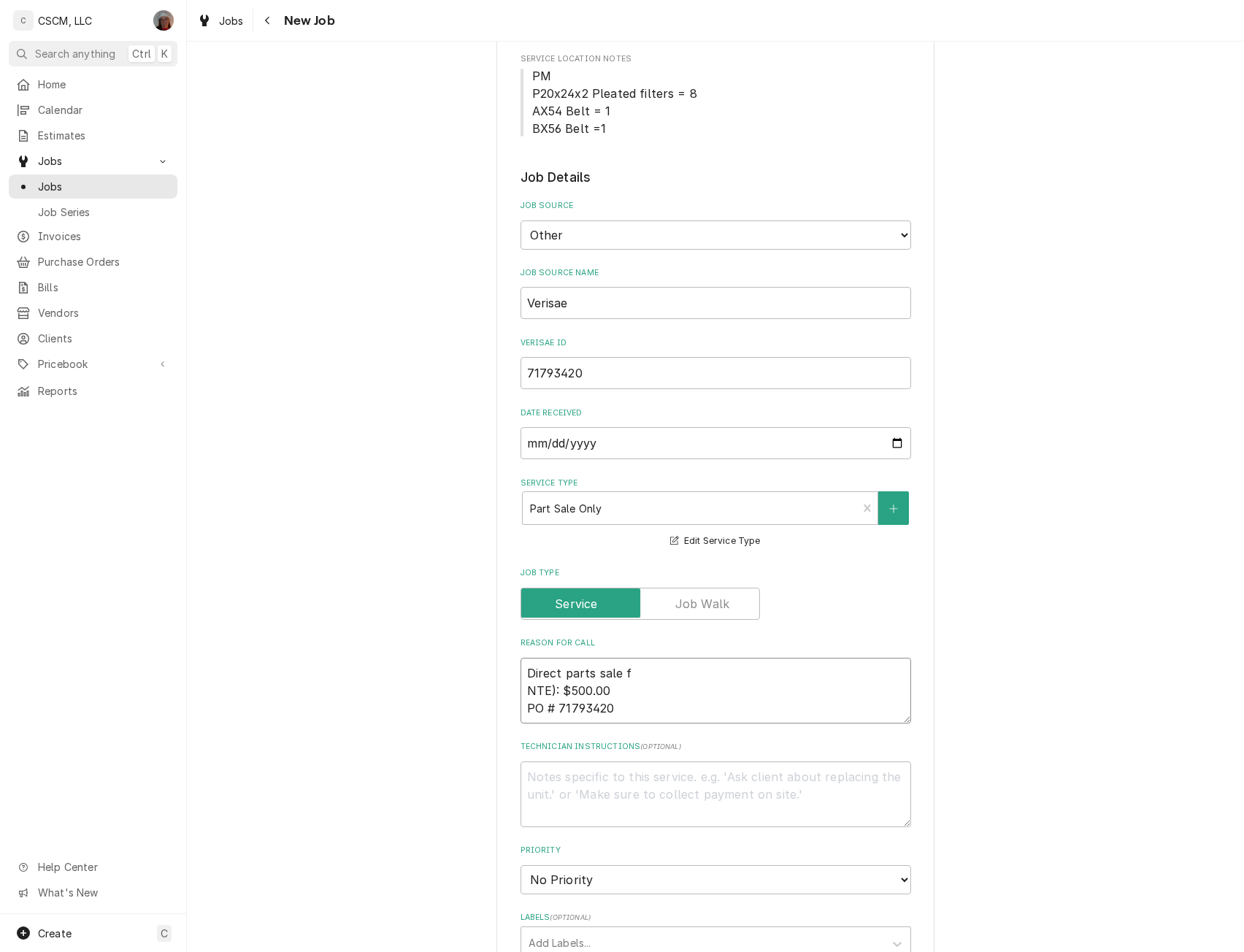
type textarea "Direct parts sale fo NTE): $500.00 PO # 71793420"
type textarea "x"
type textarea "Direct parts sale for NTE): $500.00 PO # 71793420"
type textarea "x"
type textarea "Direct parts sale for NTE): $500.00 PO # 71793420"
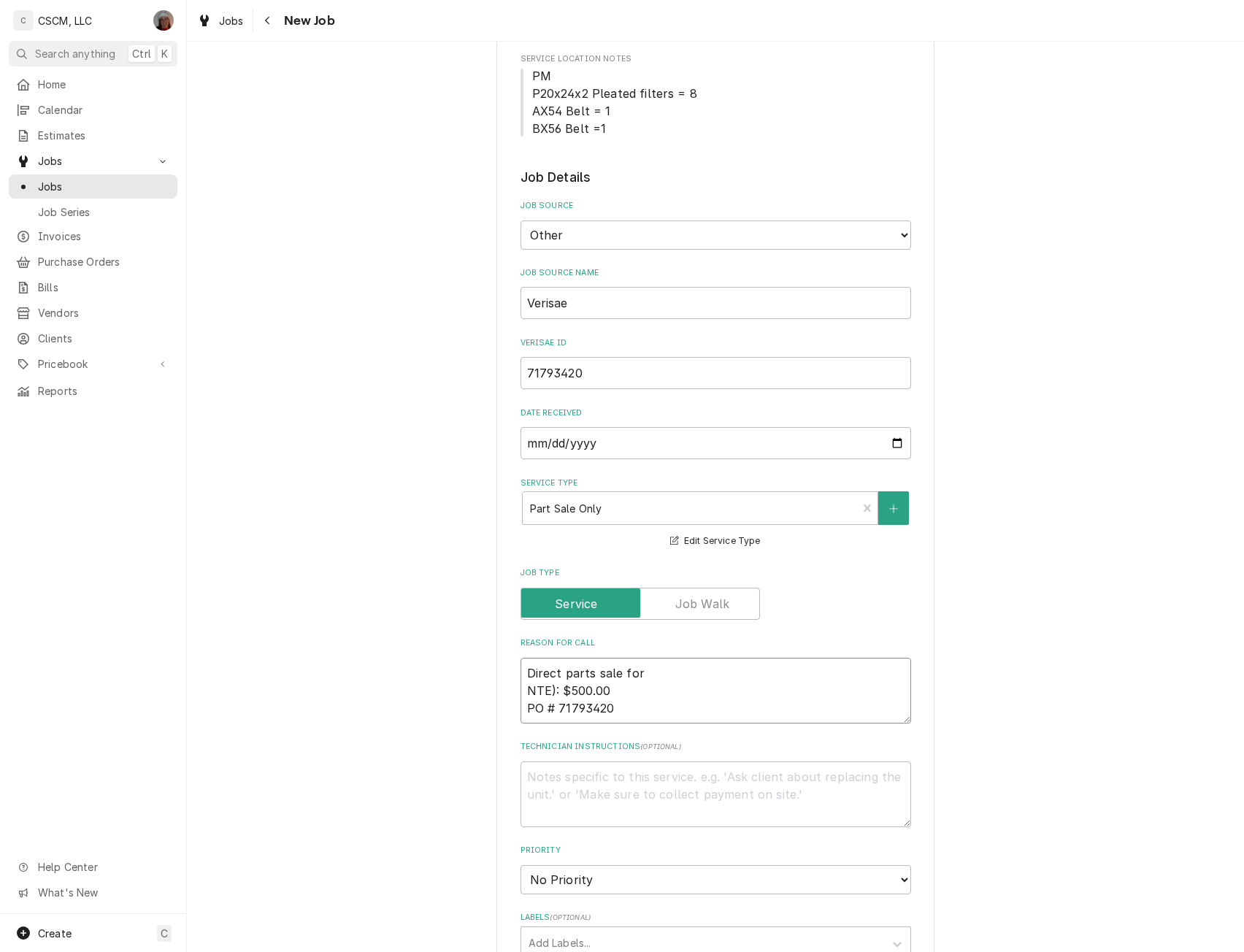
drag, startPoint x: 605, startPoint y: 696, endPoint x: 518, endPoint y: 693, distance: 87.1
click at [521, 693] on textarea "Direct parts sale for NTE): $500.00 PO # 71793420" at bounding box center [716, 690] width 390 height 66
type textarea "x"
type textarea "Direct parts sale for PO # 71793420"
type textarea "x"
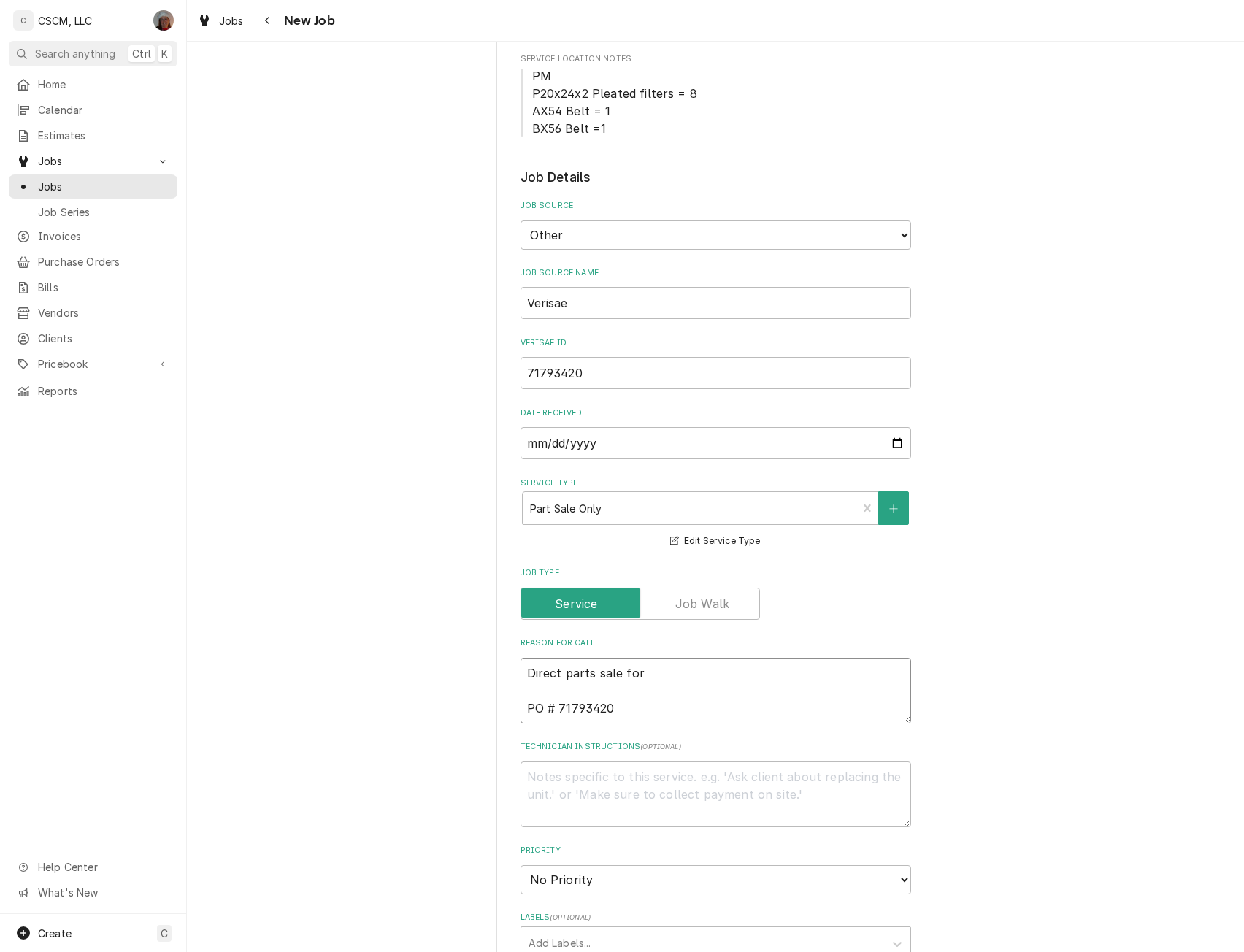
type textarea "Direct parts sale for PO # 71793420"
type textarea "x"
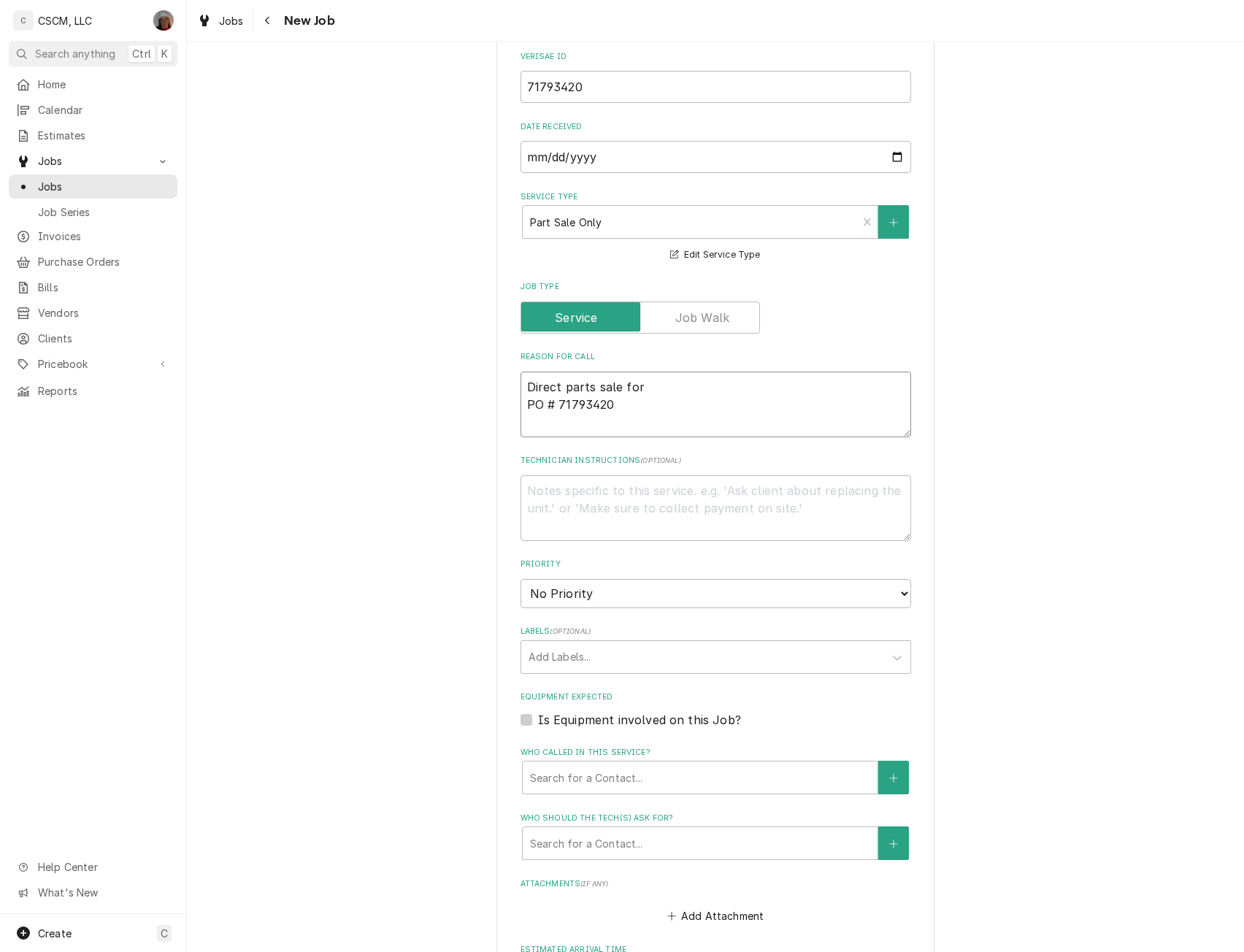
scroll to position [629, 0]
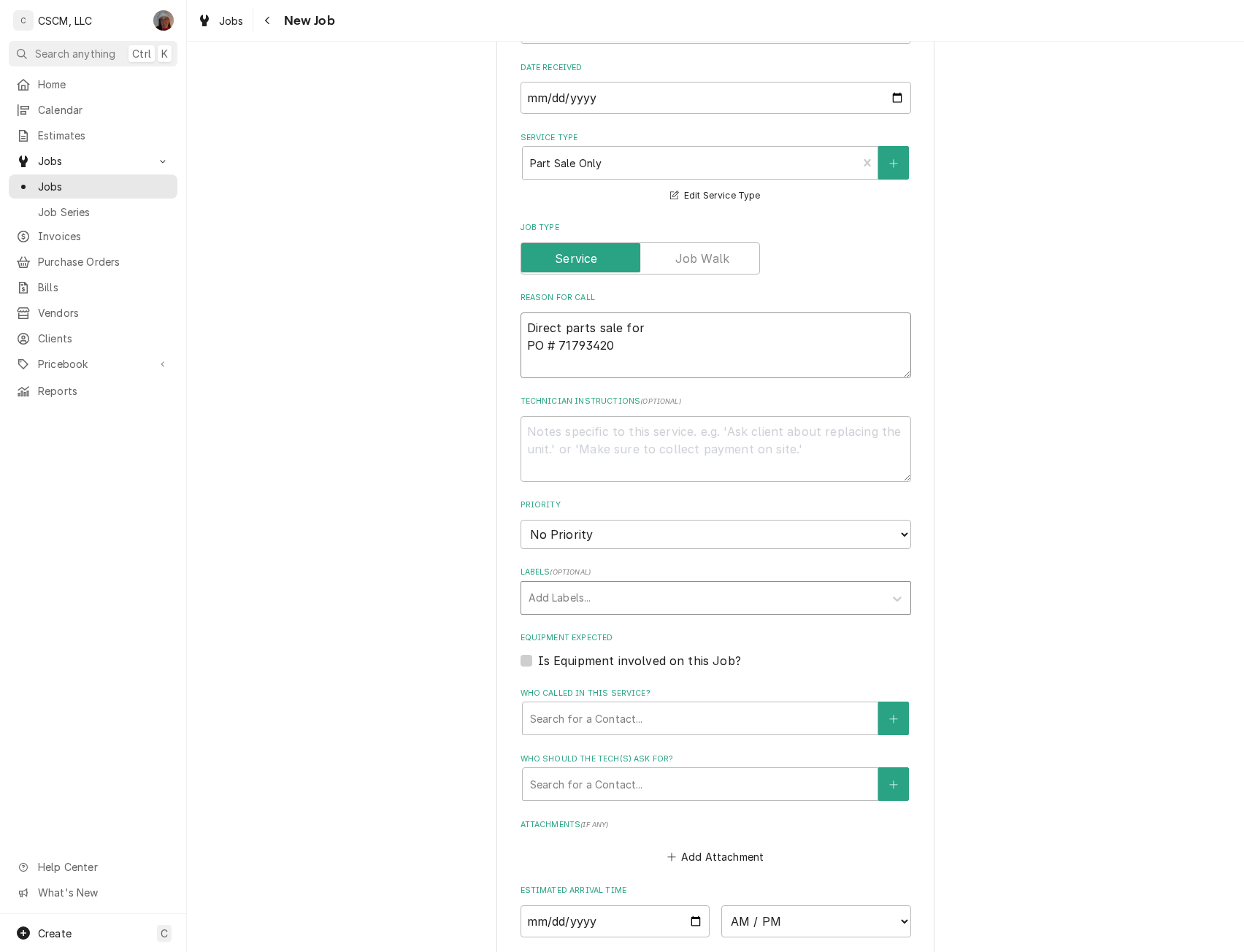
type textarea "Direct parts sale for PO # 71793420"
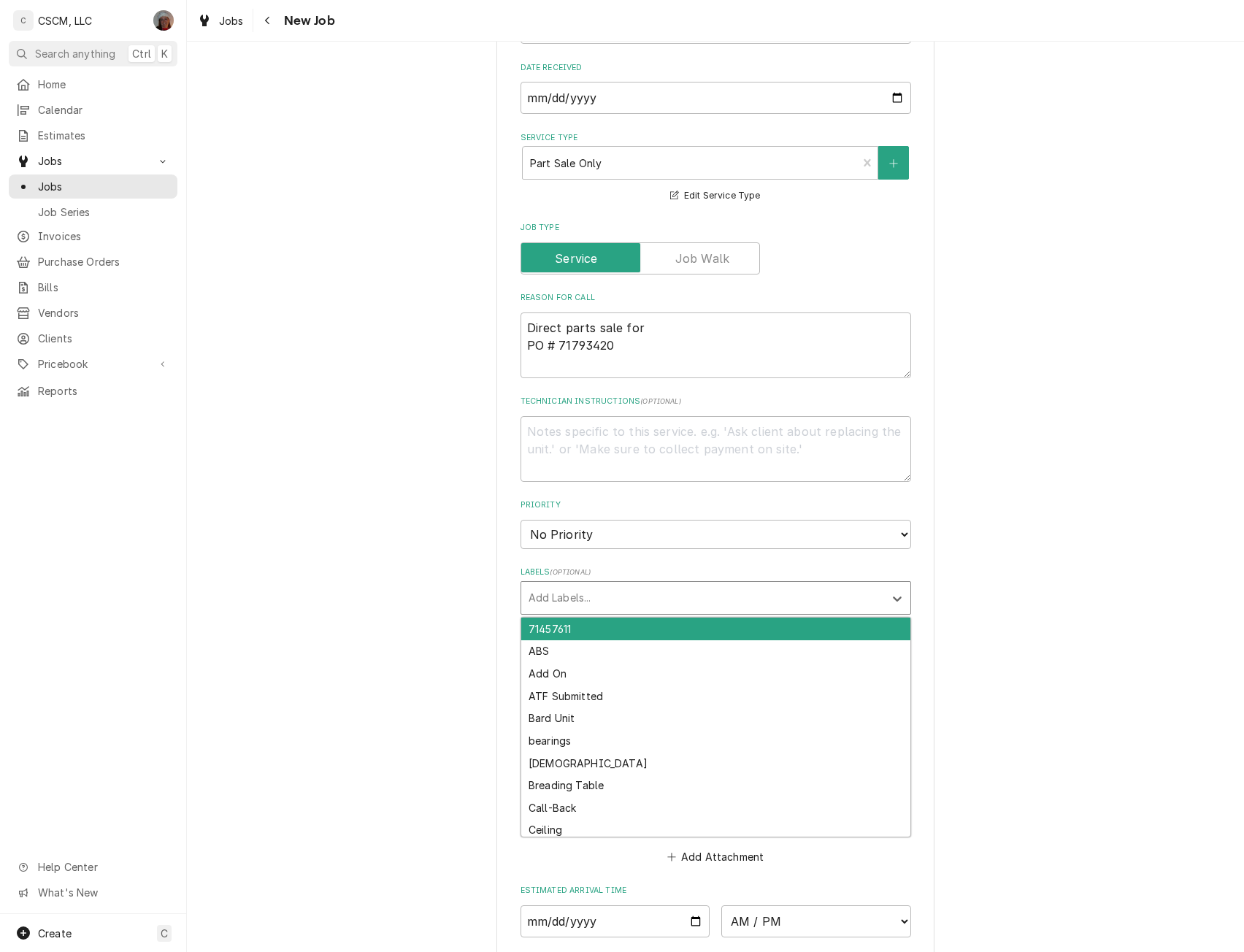
click at [843, 602] on div "Labels" at bounding box center [703, 598] width 348 height 26
type input "pen"
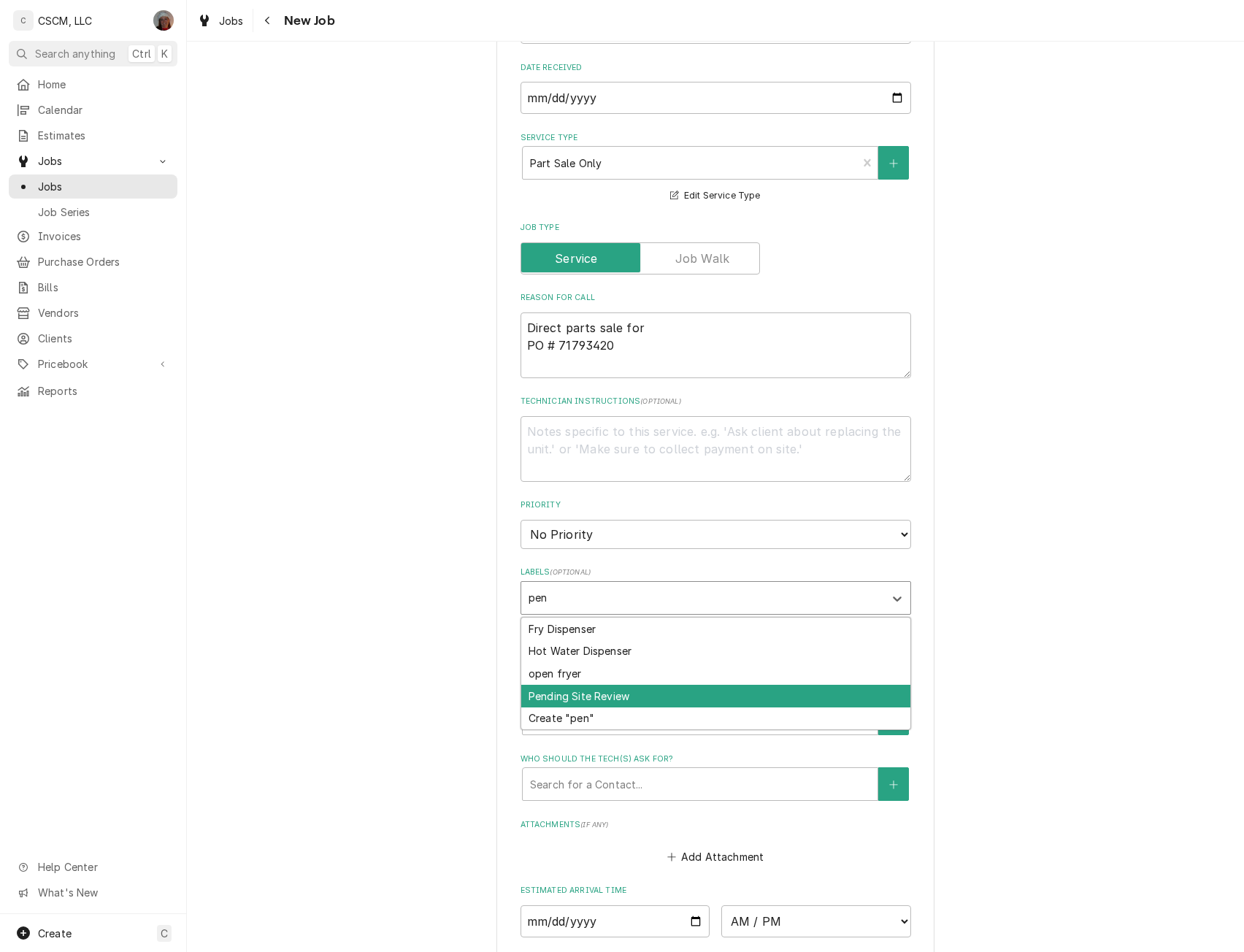
click at [623, 693] on div "Pending Site Review" at bounding box center [716, 696] width 389 height 23
type textarea "x"
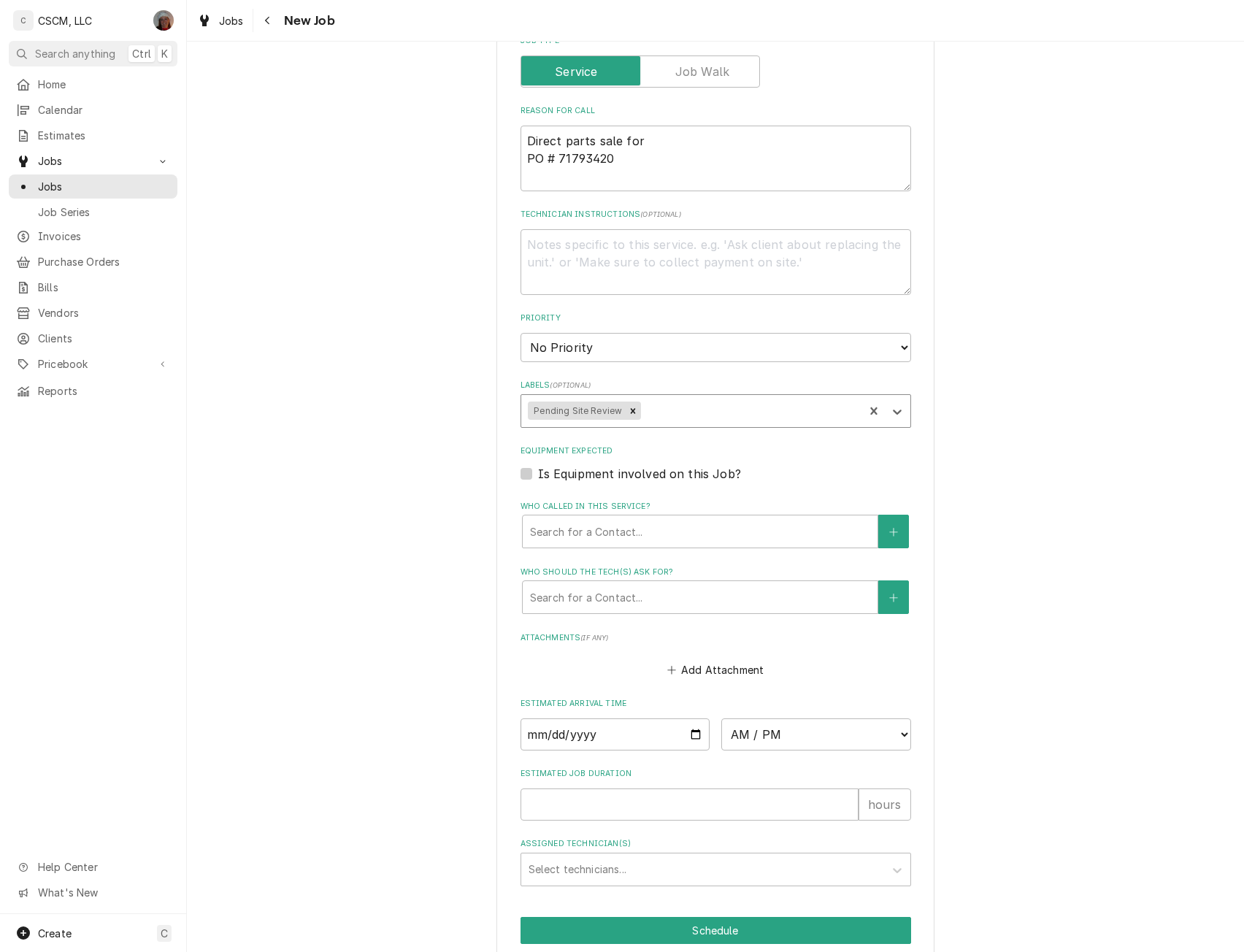
scroll to position [876, 0]
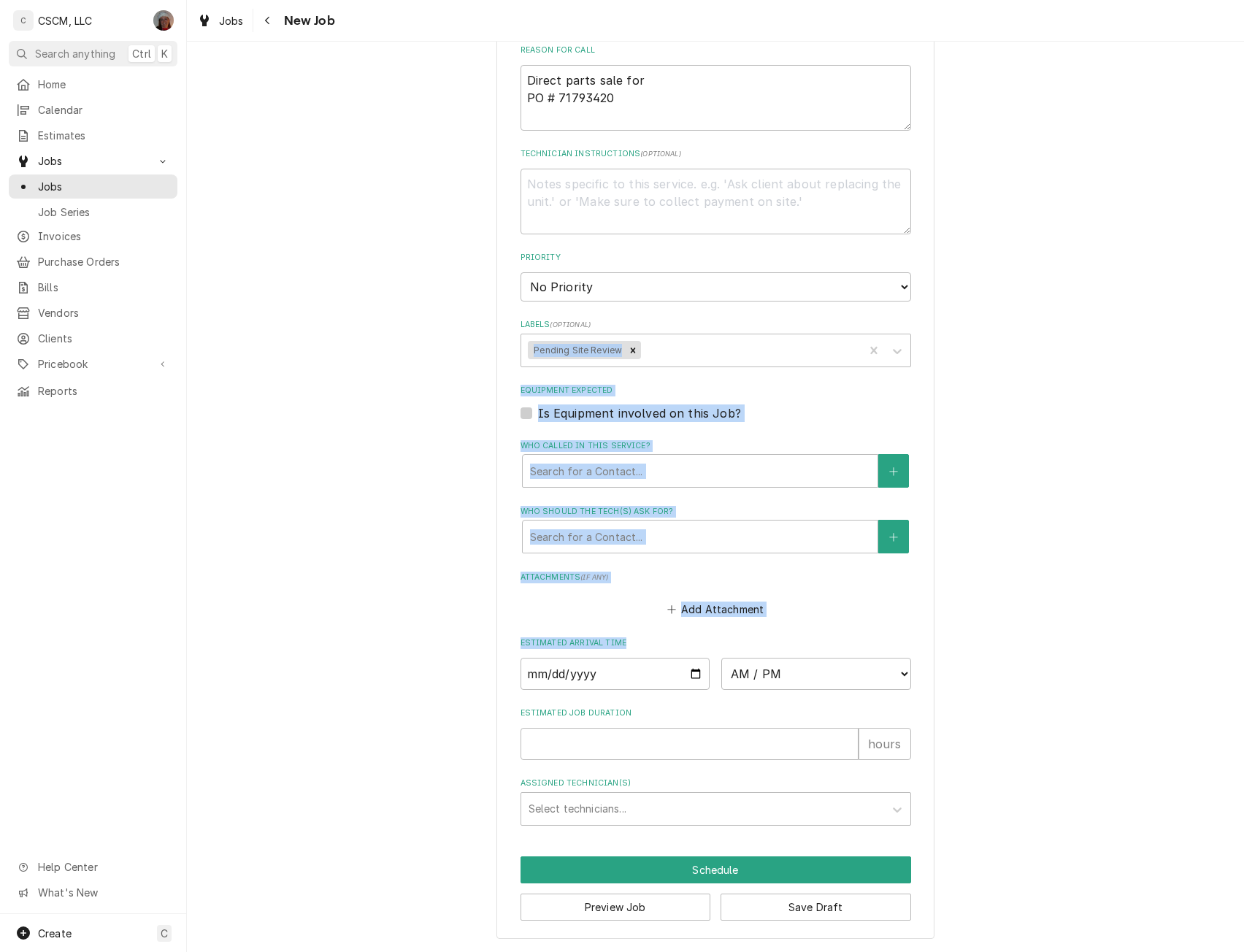
drag, startPoint x: 468, startPoint y: 347, endPoint x: 863, endPoint y: 693, distance: 525.1
click at [863, 693] on div "Please provide the following information to create a job: Client Details Client…" at bounding box center [715, 66] width 1057 height 1772
click at [692, 677] on input "Date" at bounding box center [615, 674] width 190 height 32
type textarea "x"
type input "2025-07-28"
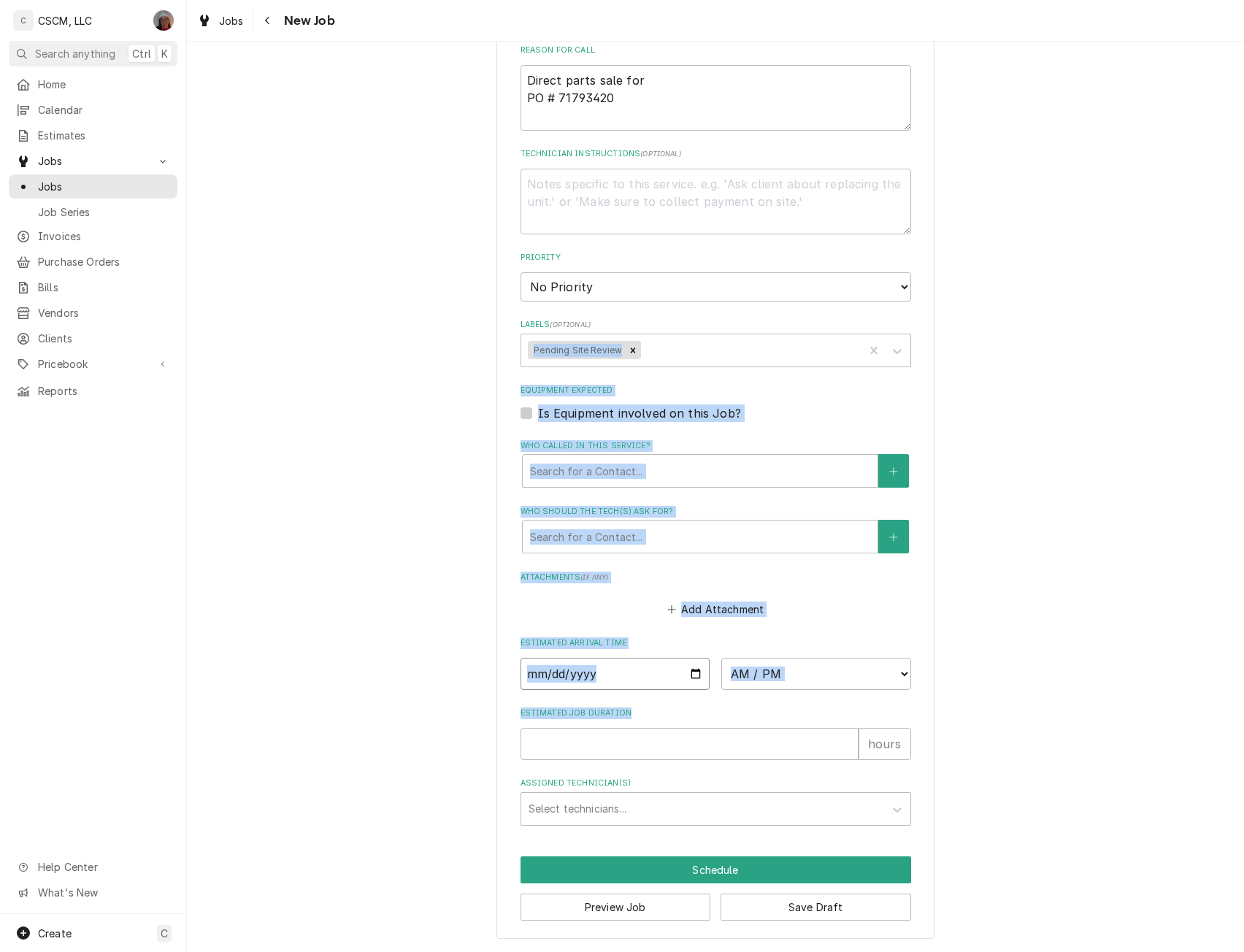
type textarea "x"
click at [892, 674] on select "AM / PM 6:00 AM 6:15 AM 6:30 AM 6:45 AM 7:00 AM 7:15 AM 7:30 AM 7:45 AM 8:00 AM…" at bounding box center [816, 674] width 190 height 32
select select "06:00:00"
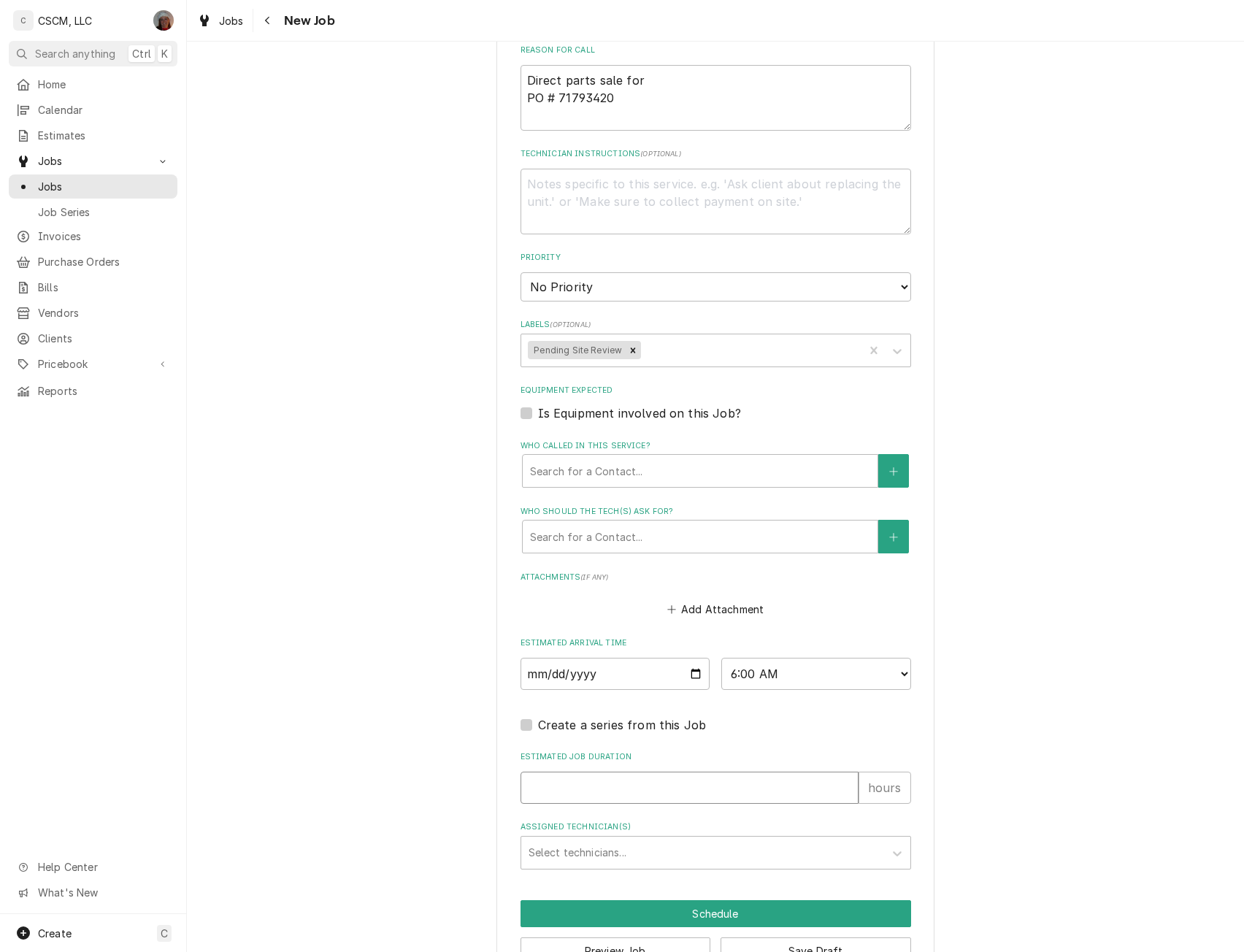
click at [810, 792] on input "Estimated Job Duration" at bounding box center [689, 788] width 338 height 32
type textarea "x"
type input ".2"
type textarea "x"
type input ".25"
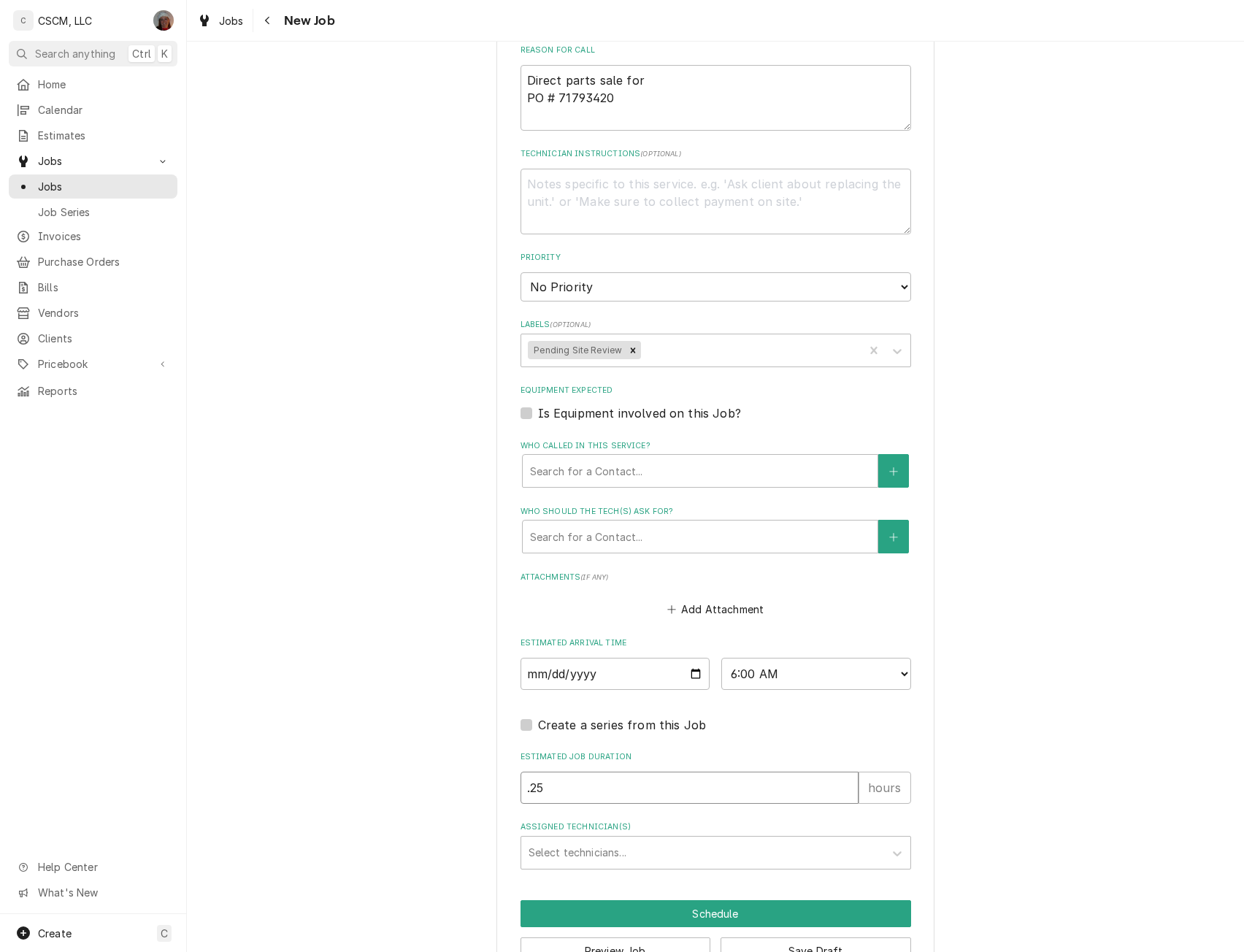
type textarea "x"
type input ".25"
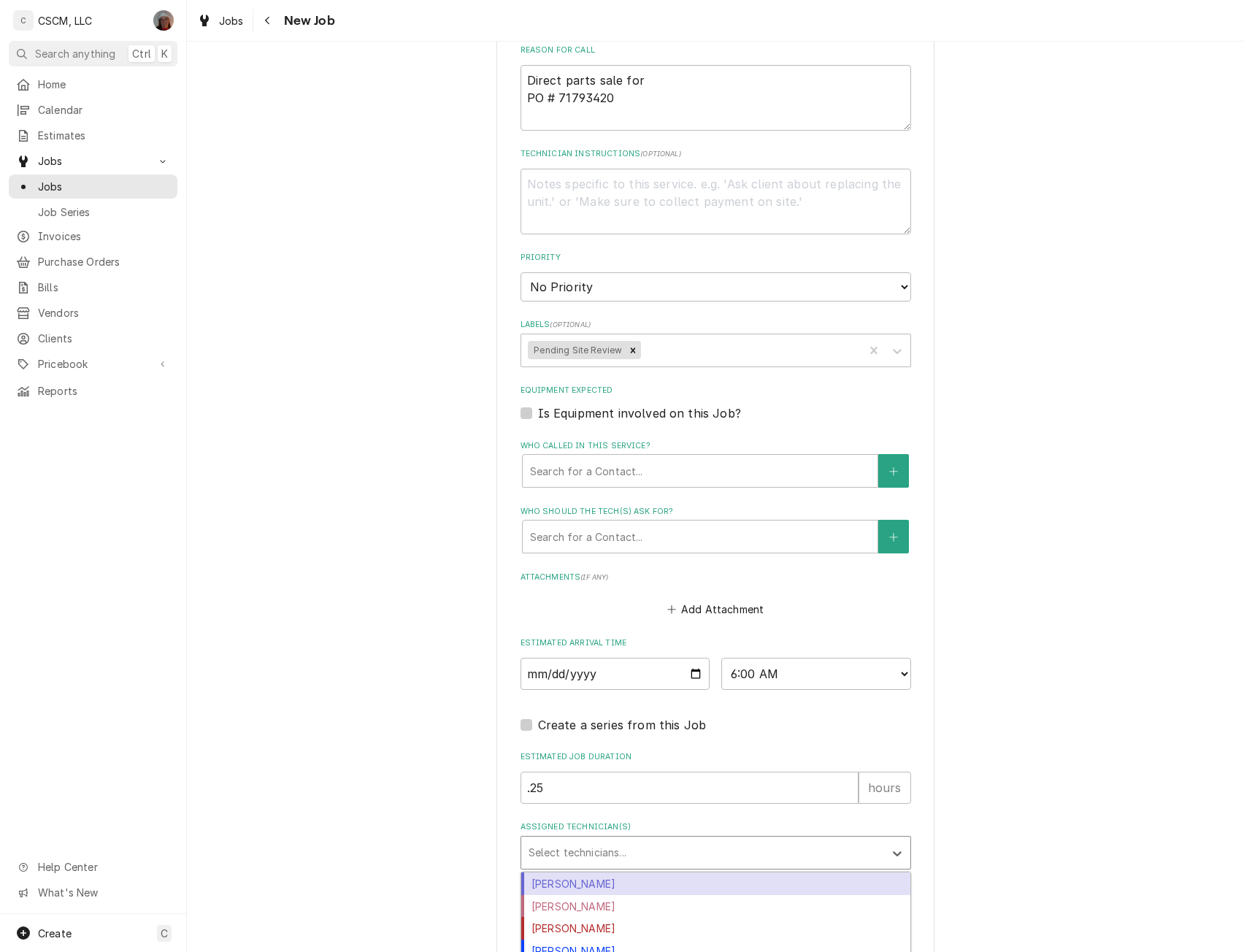
click at [851, 852] on div "Assigned Technician(s)" at bounding box center [703, 853] width 348 height 26
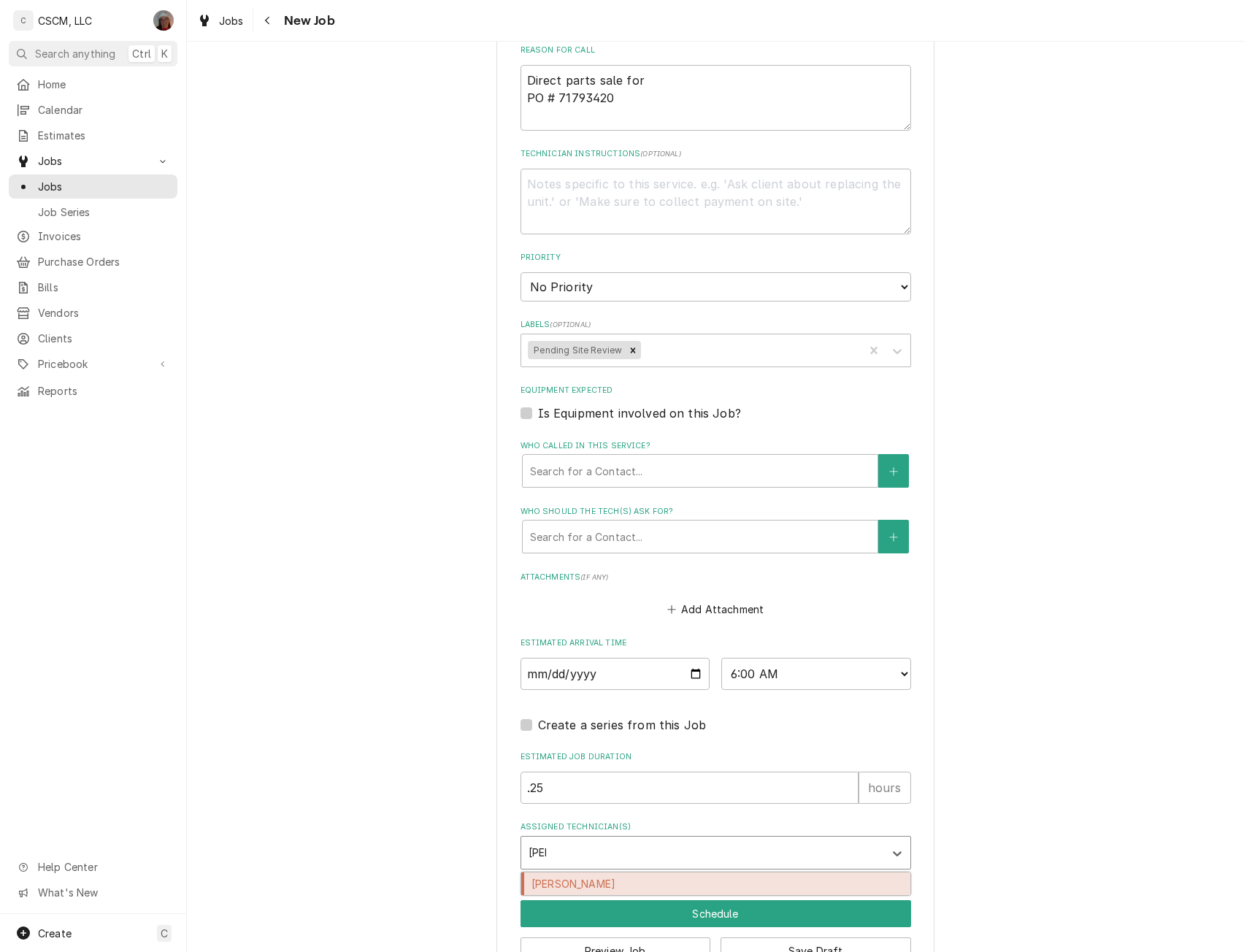
type input "jonn"
type textarea "x"
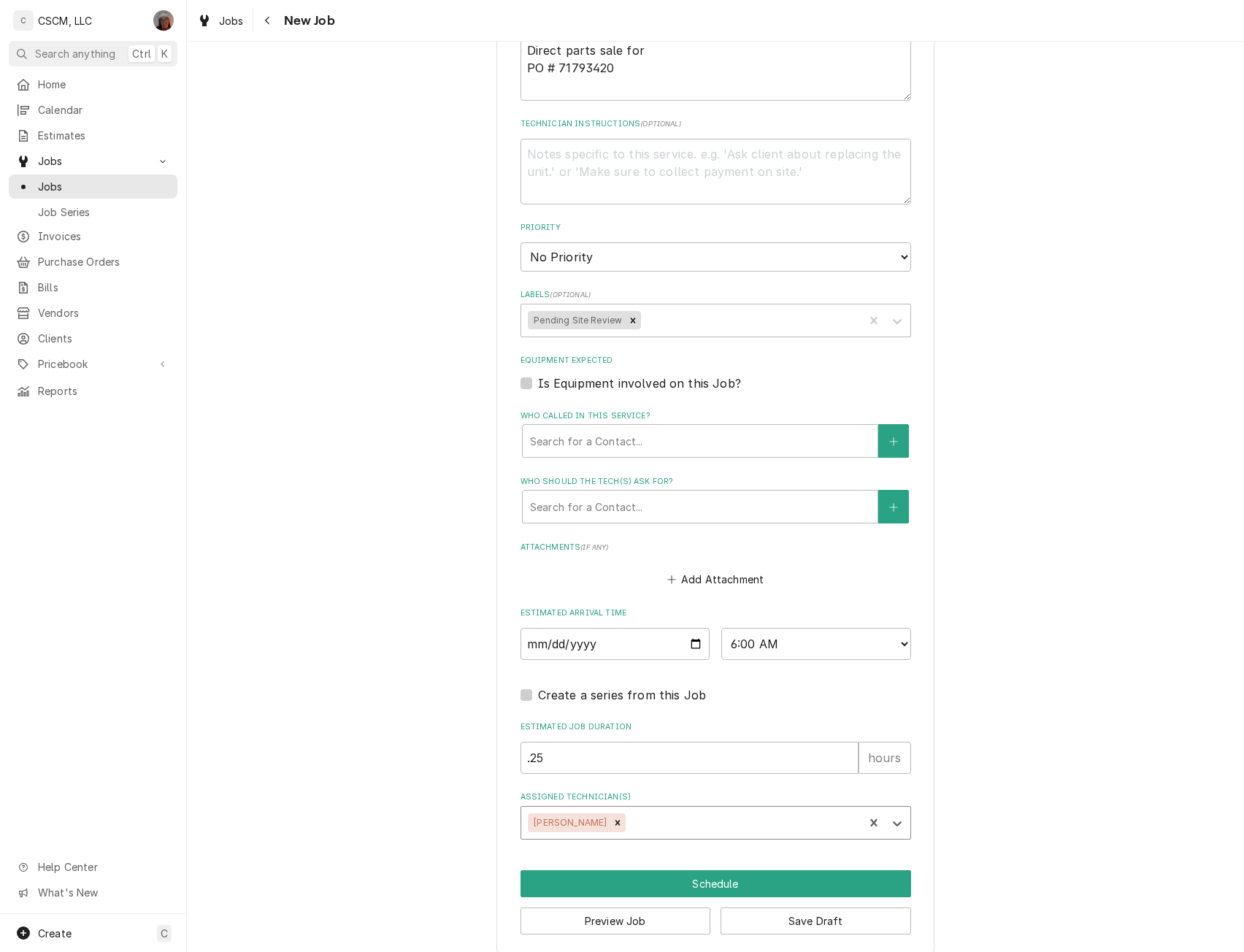
scroll to position [920, 0]
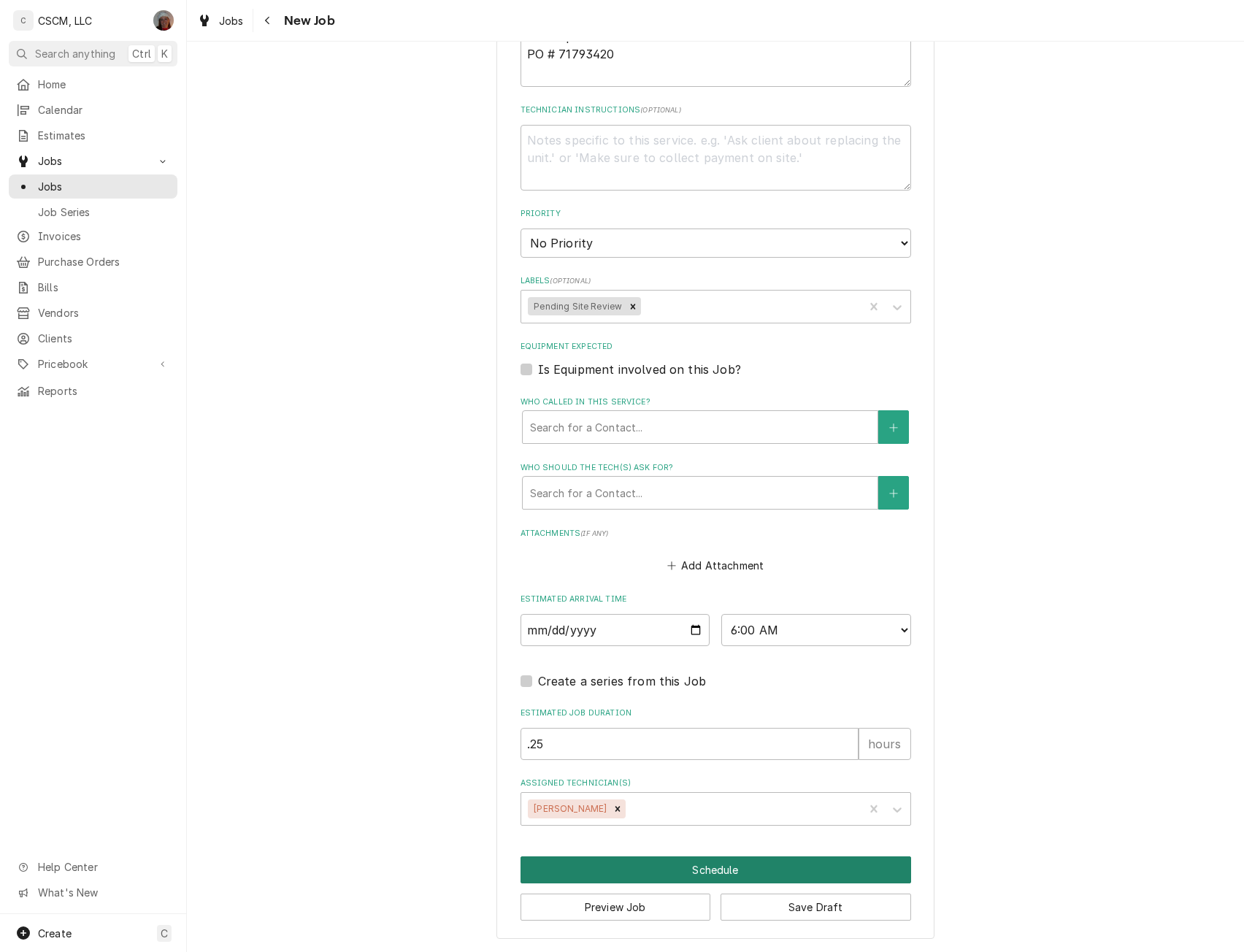
click at [701, 872] on button "Schedule" at bounding box center [716, 870] width 390 height 27
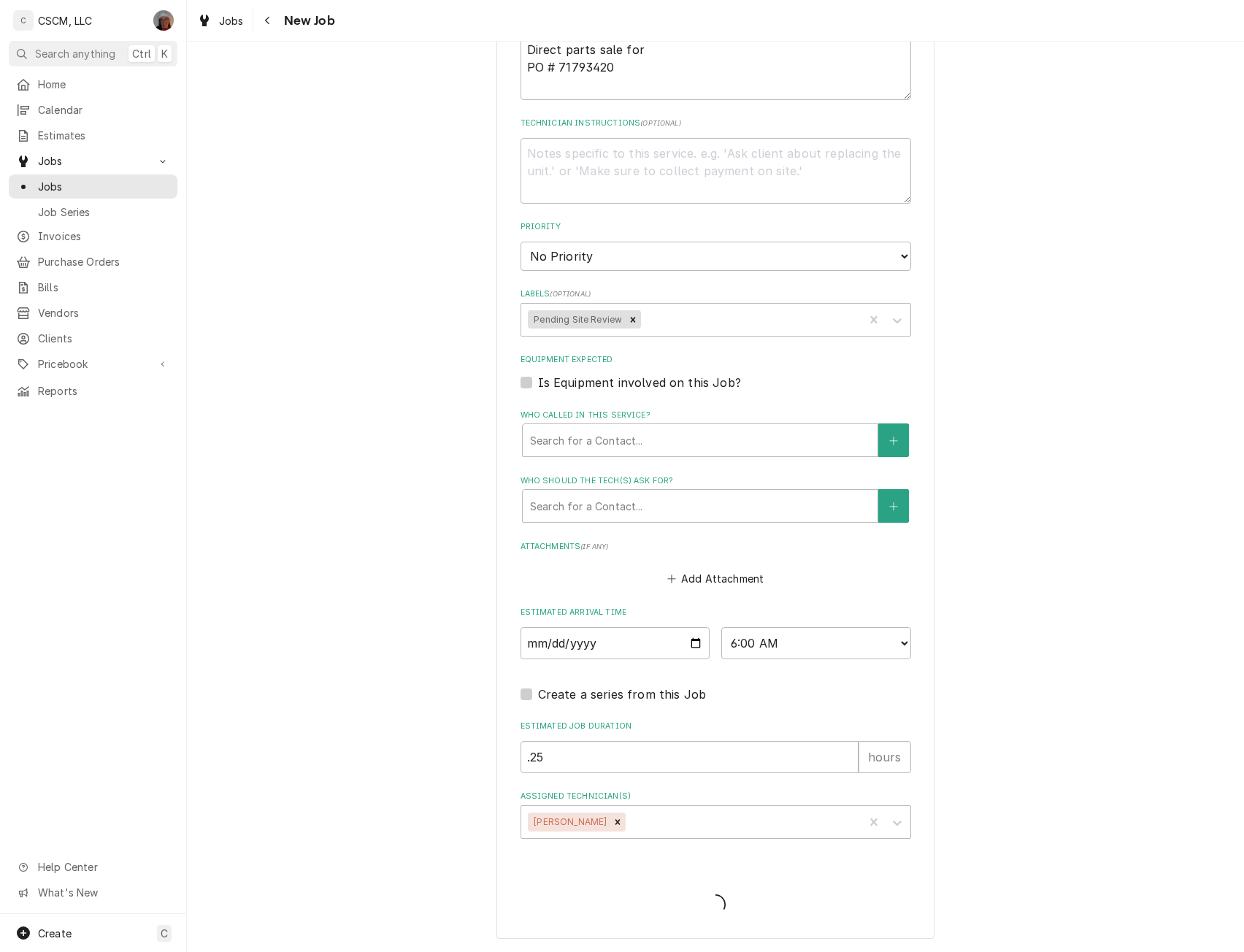
scroll to position [907, 0]
type textarea "x"
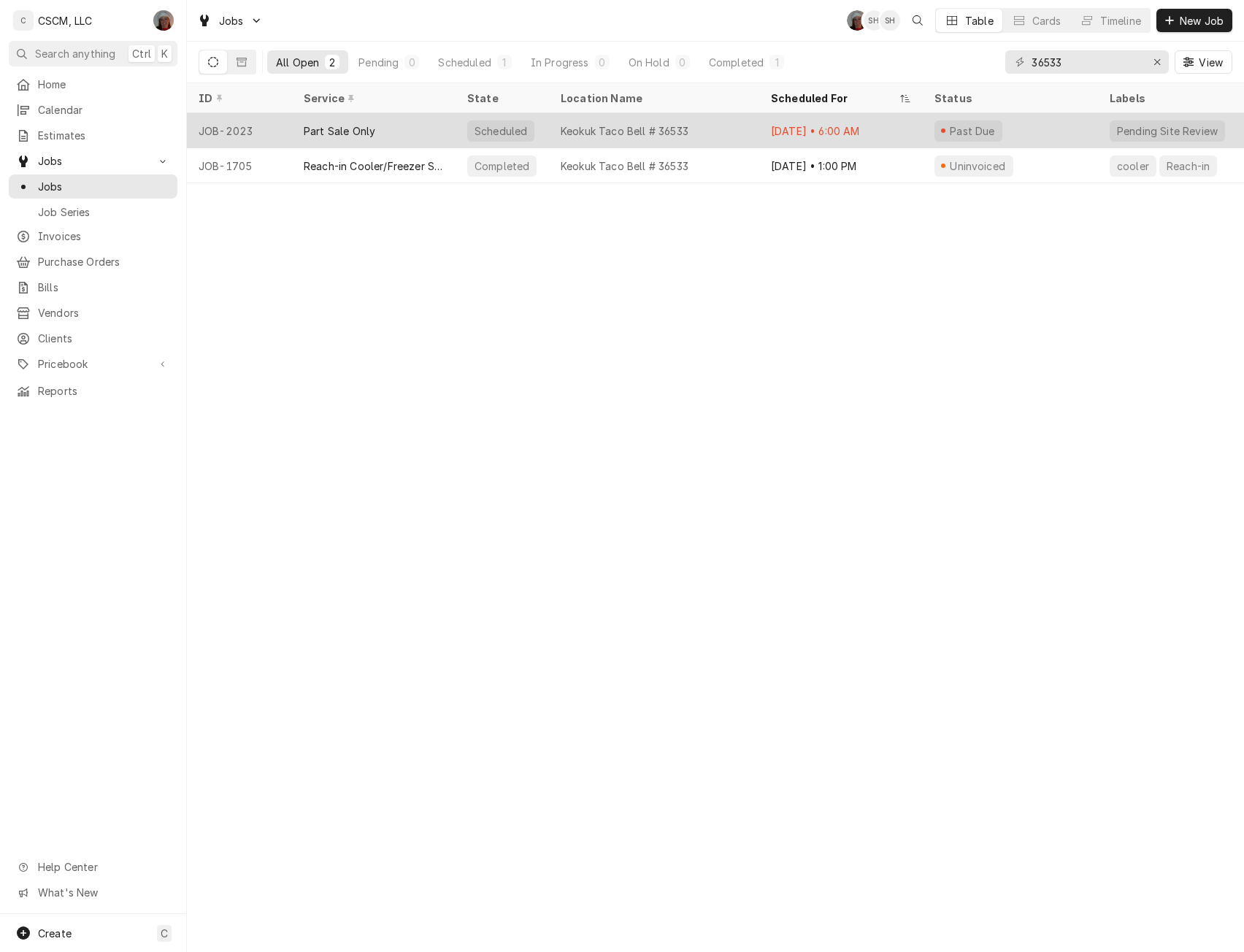
click at [637, 125] on div "Keokuk Taco Bell # 36533" at bounding box center [624, 131] width 128 height 15
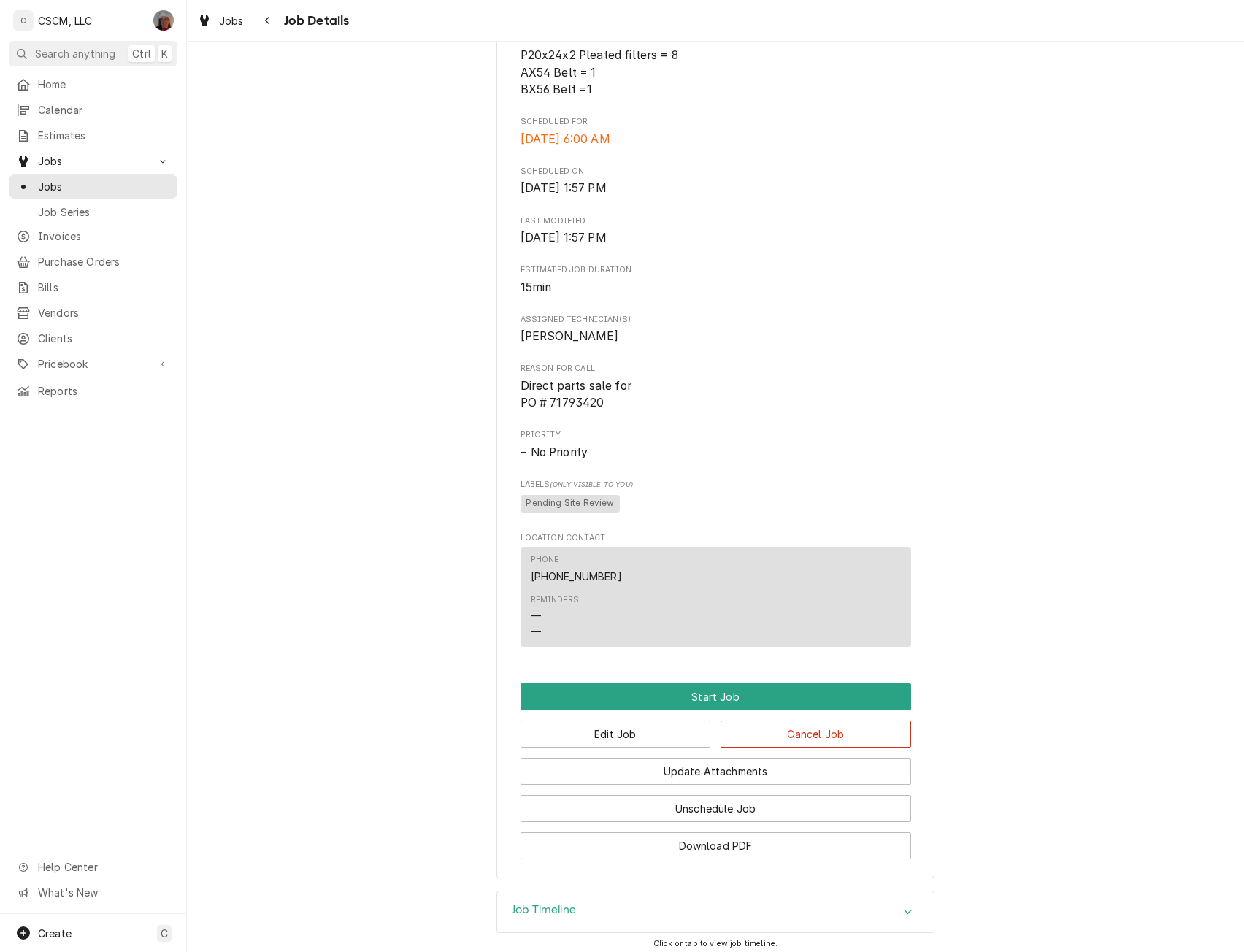
scroll to position [589, 0]
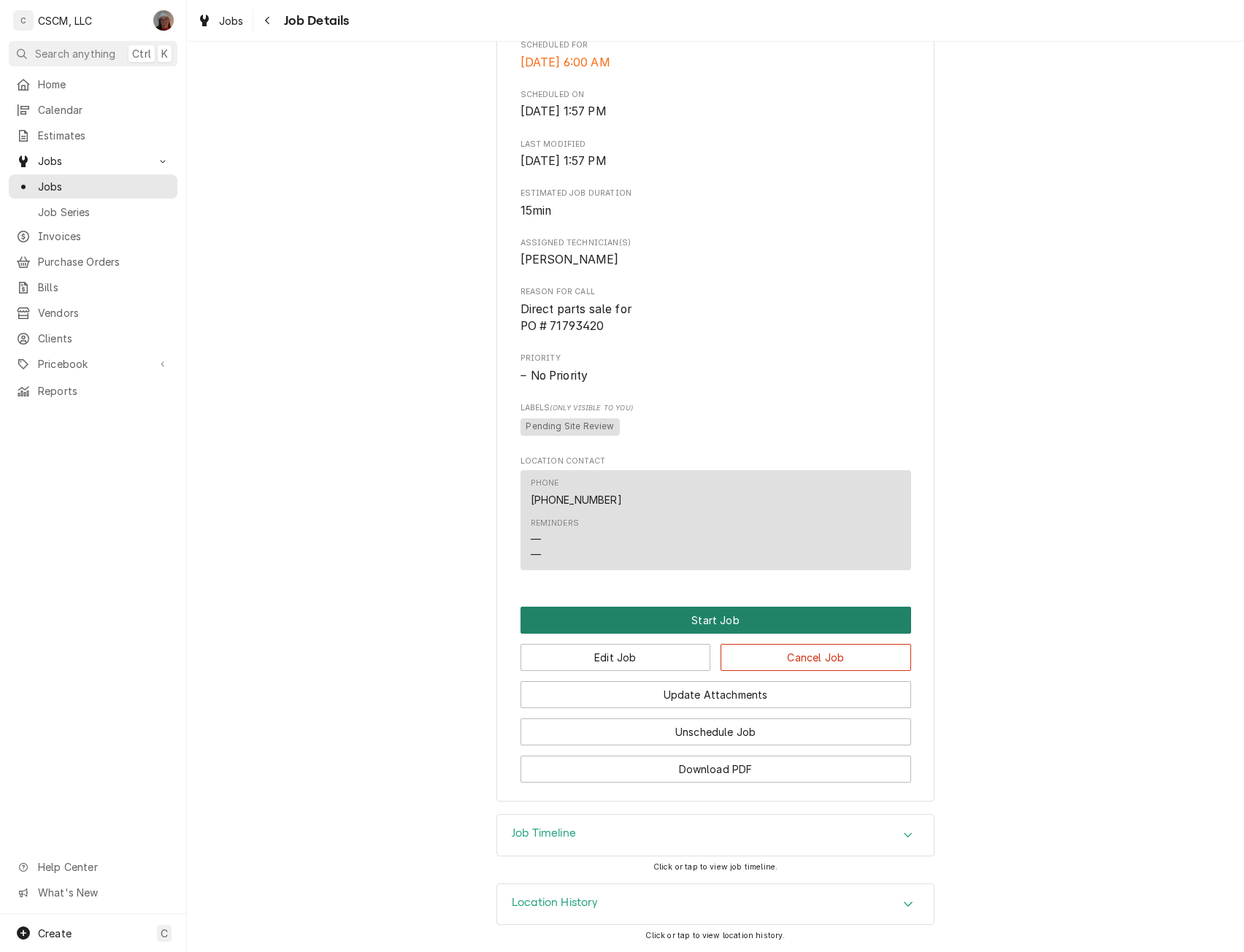
click at [716, 624] on button "Start Job" at bounding box center [716, 621] width 390 height 27
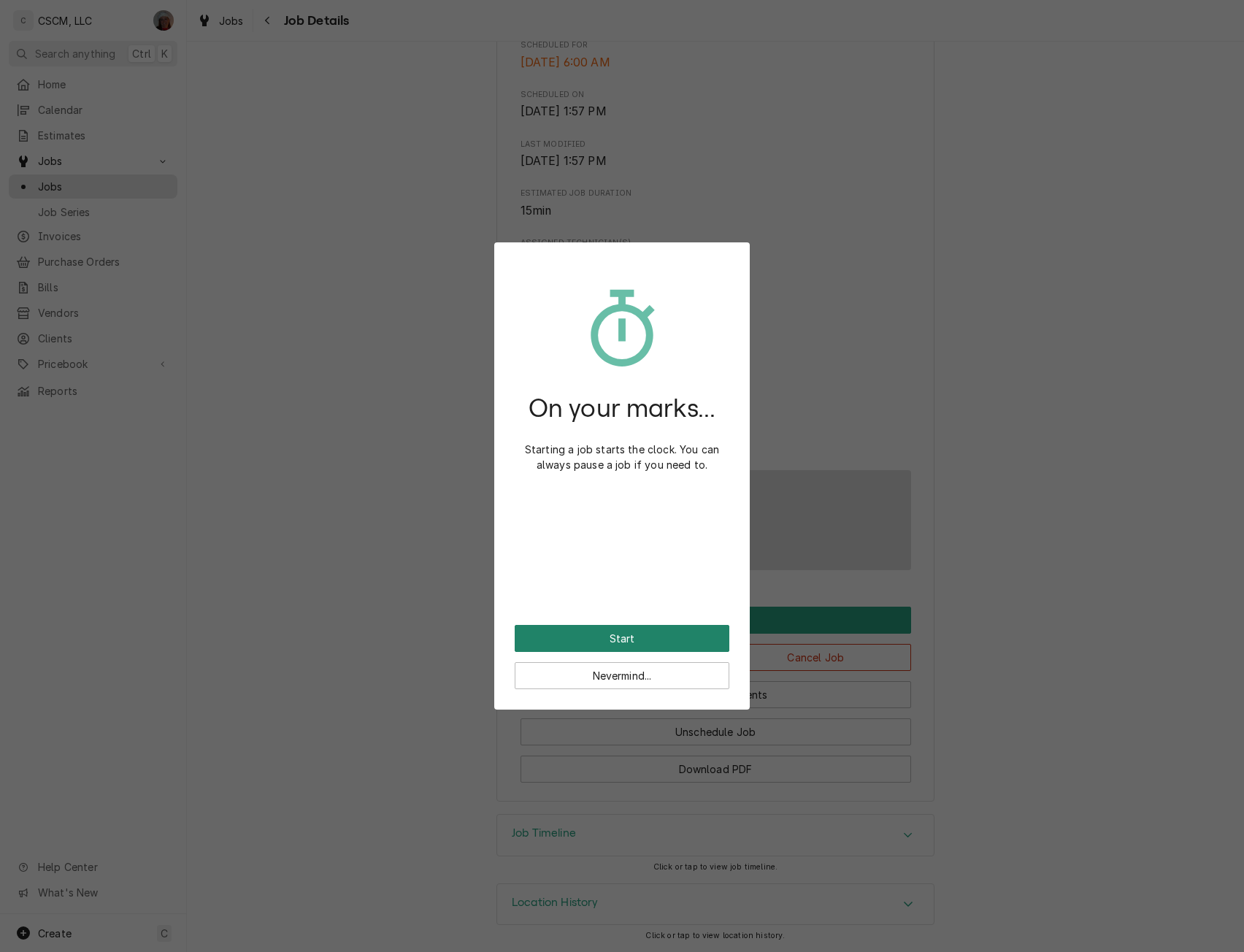
click at [664, 634] on button "Start" at bounding box center [622, 639] width 215 height 27
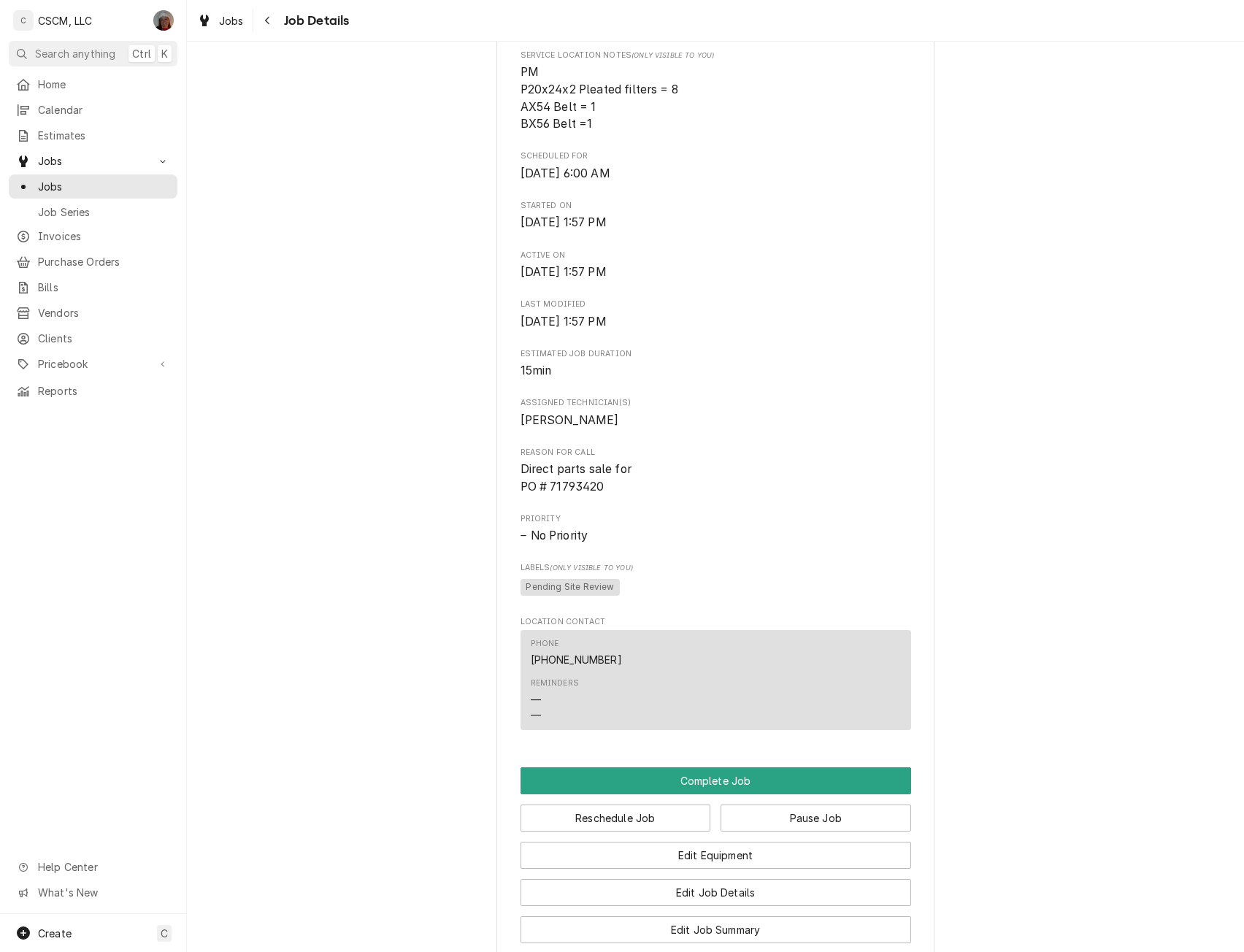
scroll to position [692, 0]
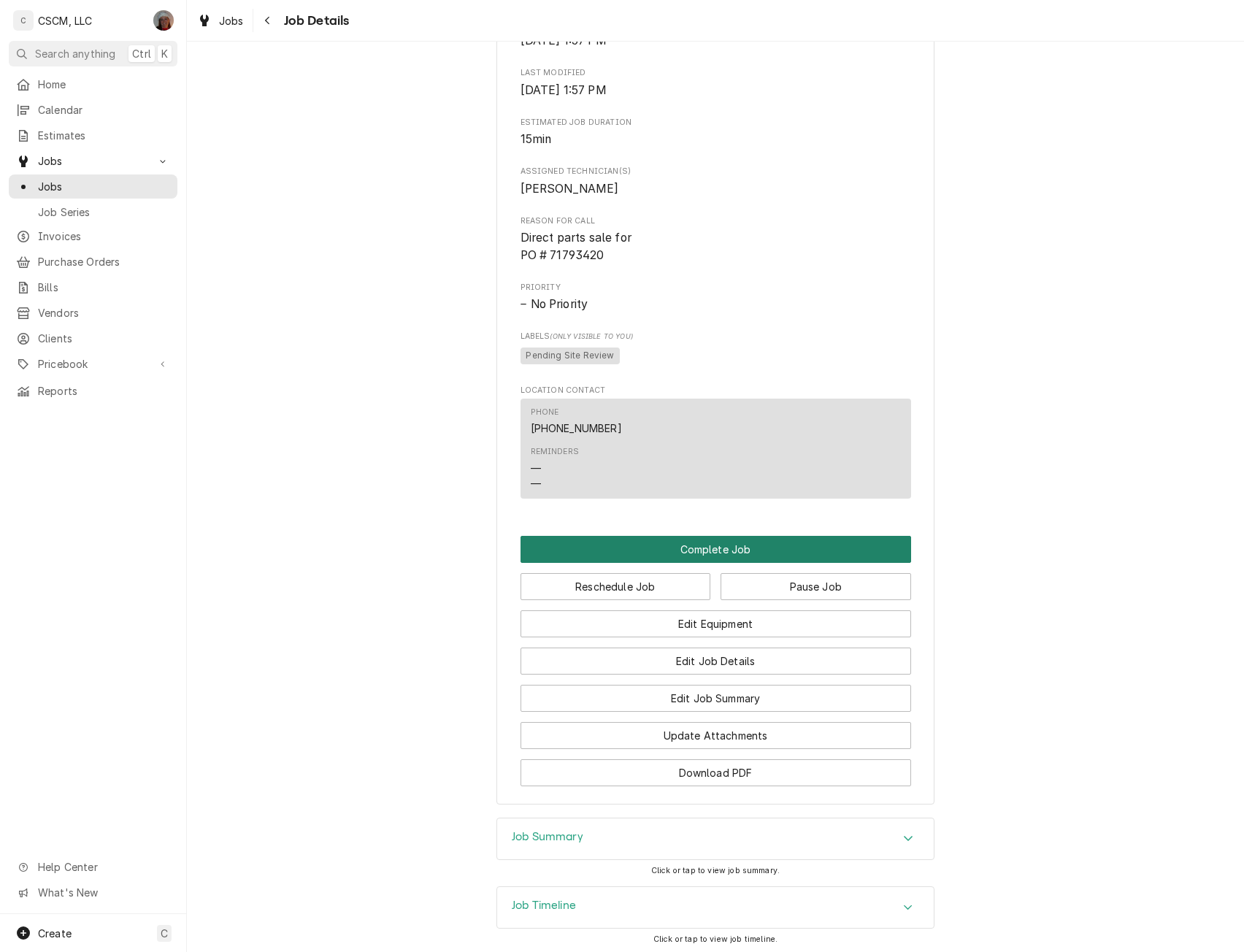
click at [718, 563] on button "Complete Job" at bounding box center [716, 549] width 390 height 27
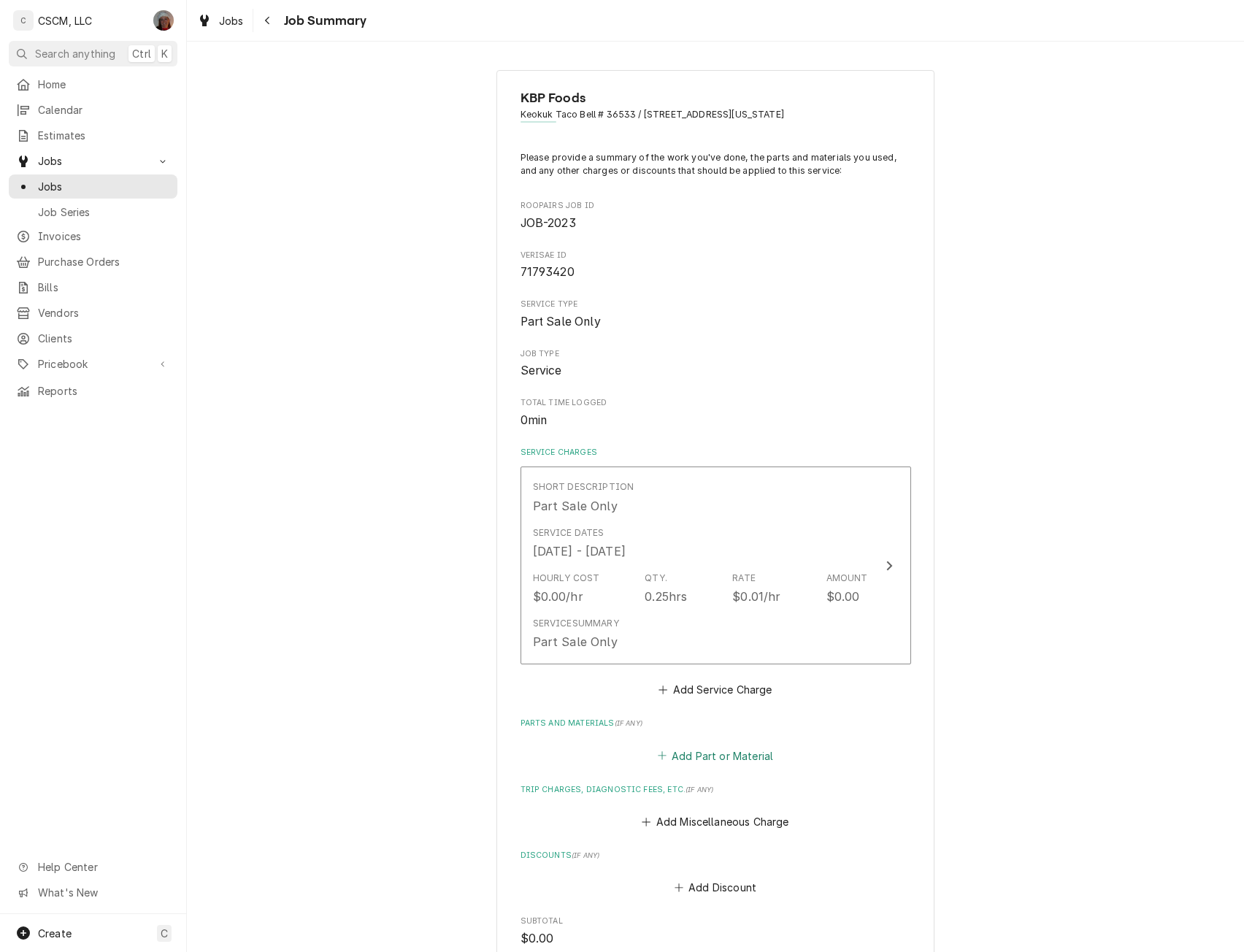
click at [701, 754] on button "Add Part or Material" at bounding box center [715, 755] width 120 height 20
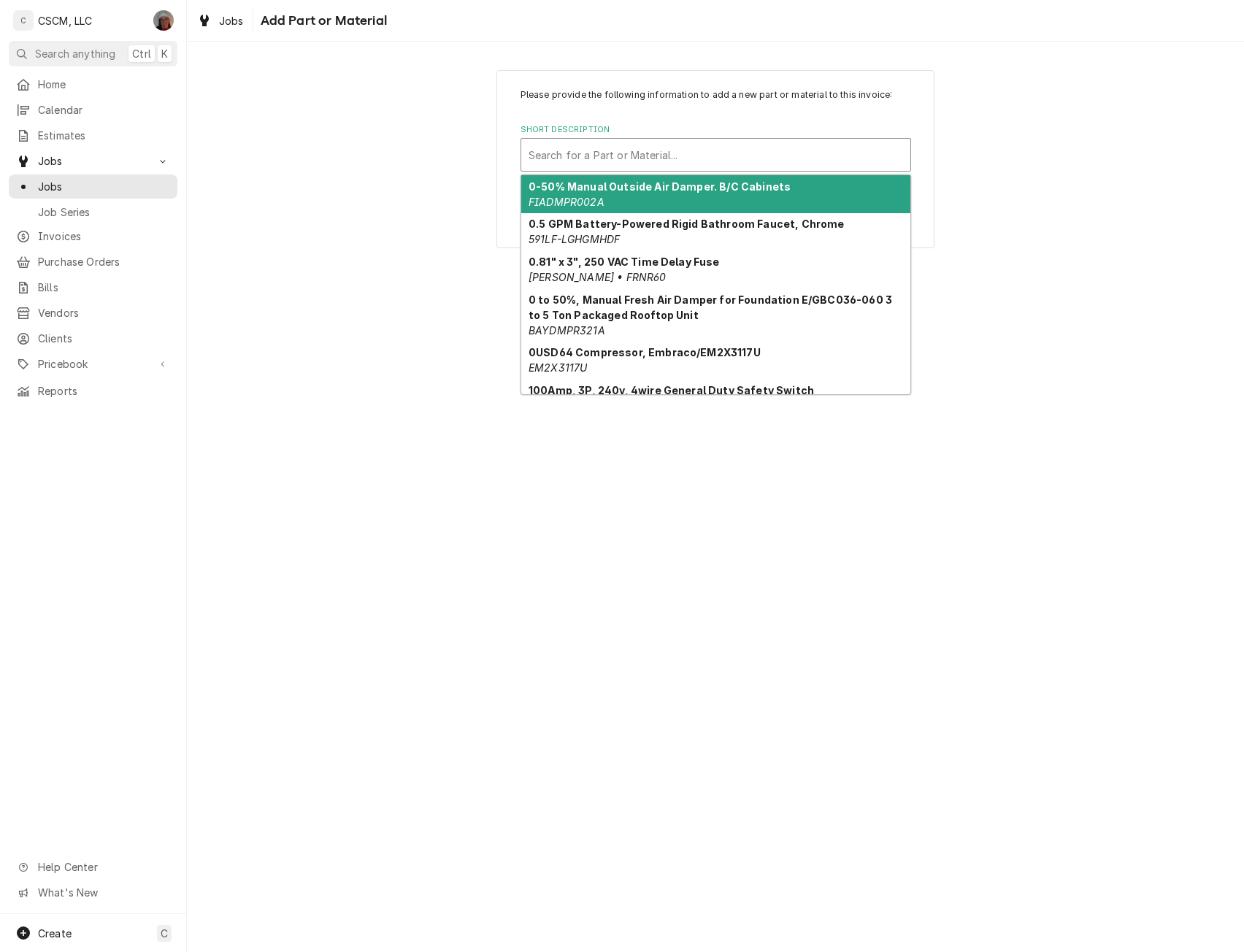
click at [698, 160] on div "Short Description" at bounding box center [716, 154] width 375 height 26
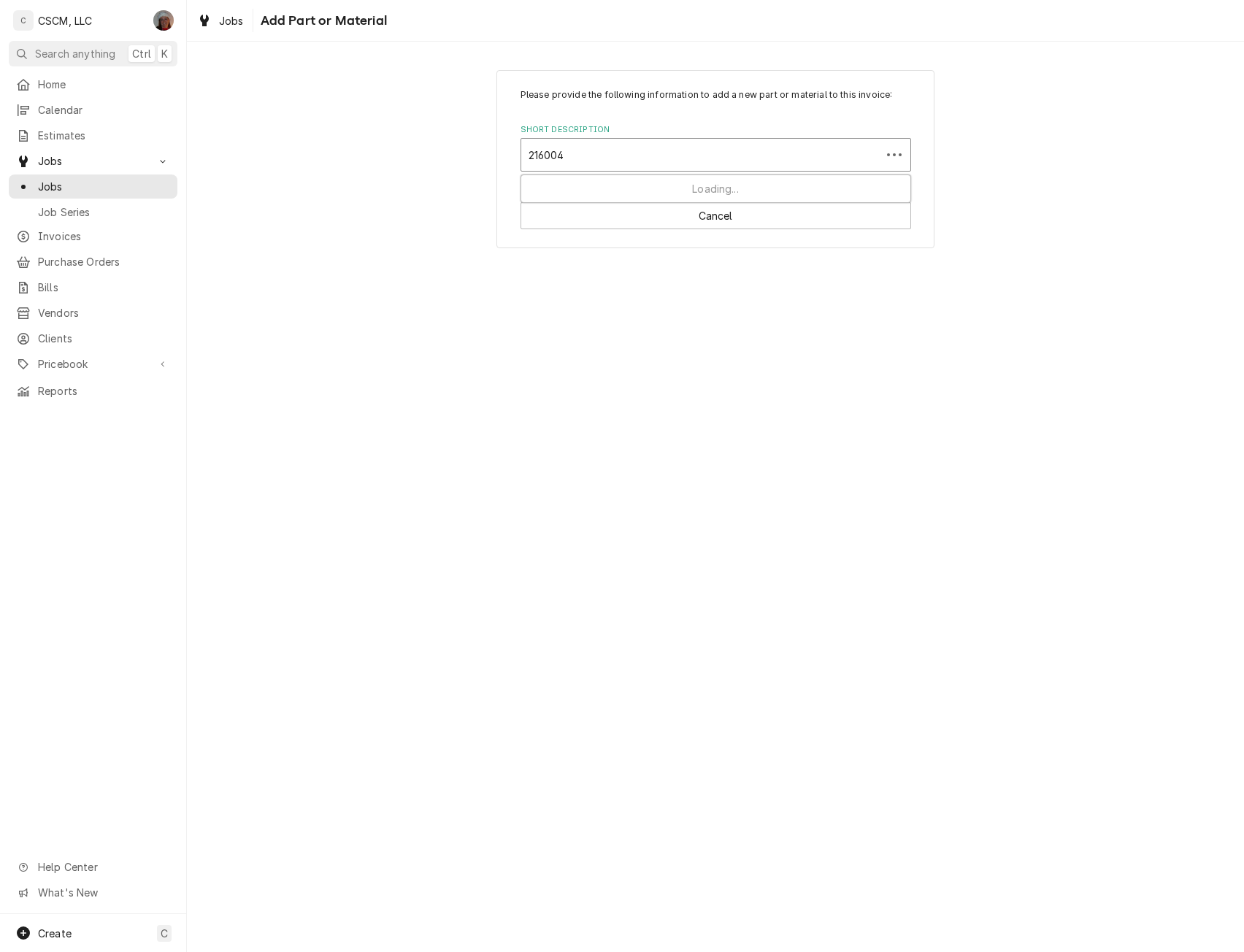
type input "2160045"
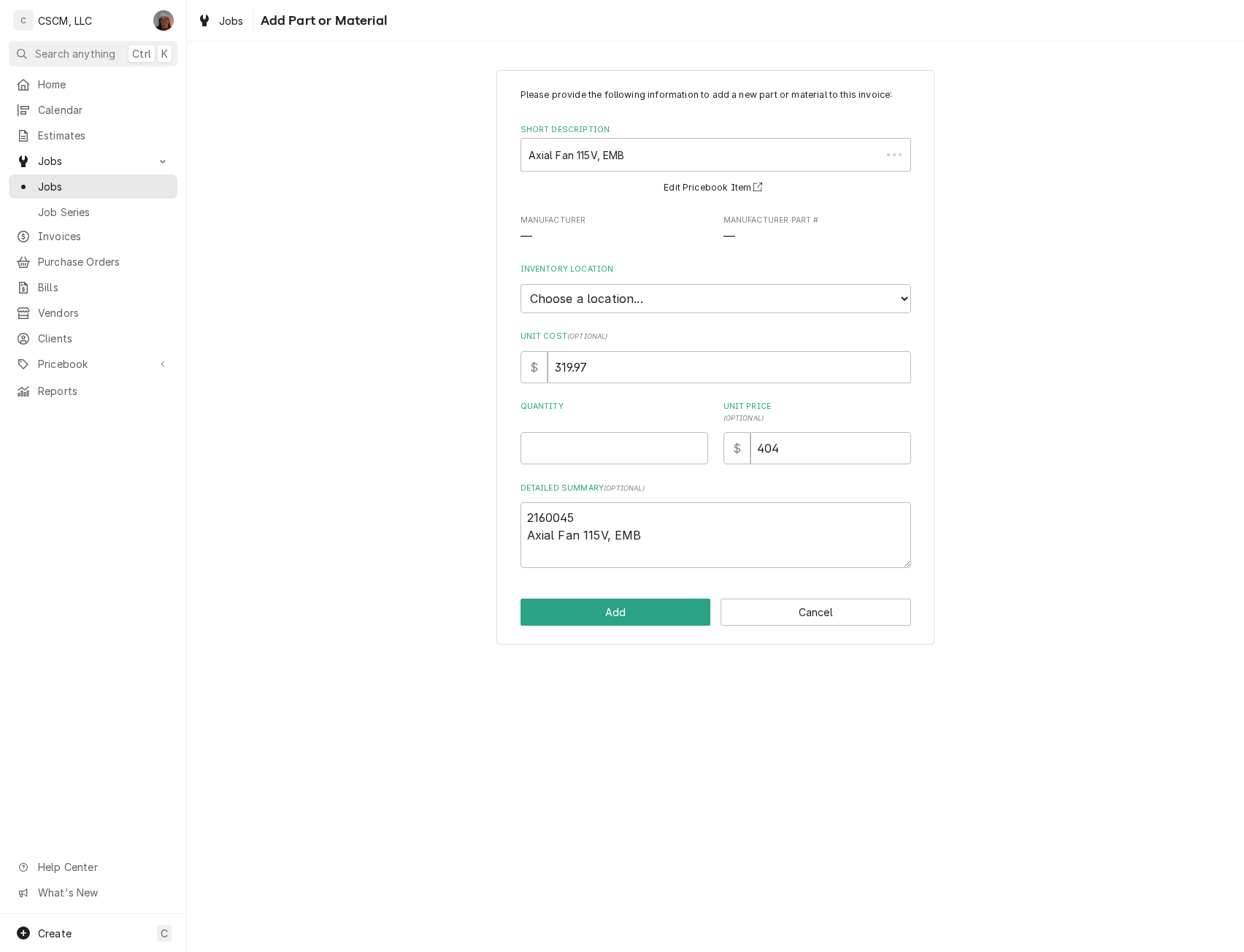
type textarea "x"
click at [661, 299] on select "Choose a location... [PERSON_NAME]'s Truck [US_STATE] Main Warehouse Izaia's tr…" at bounding box center [716, 298] width 390 height 30
select select "425"
click at [521, 284] on select "Choose a location... [PERSON_NAME]'s Truck [US_STATE] Main Warehouse Izaia's tr…" at bounding box center [716, 298] width 390 height 30
click at [561, 434] on input "Quantity" at bounding box center [614, 448] width 188 height 32
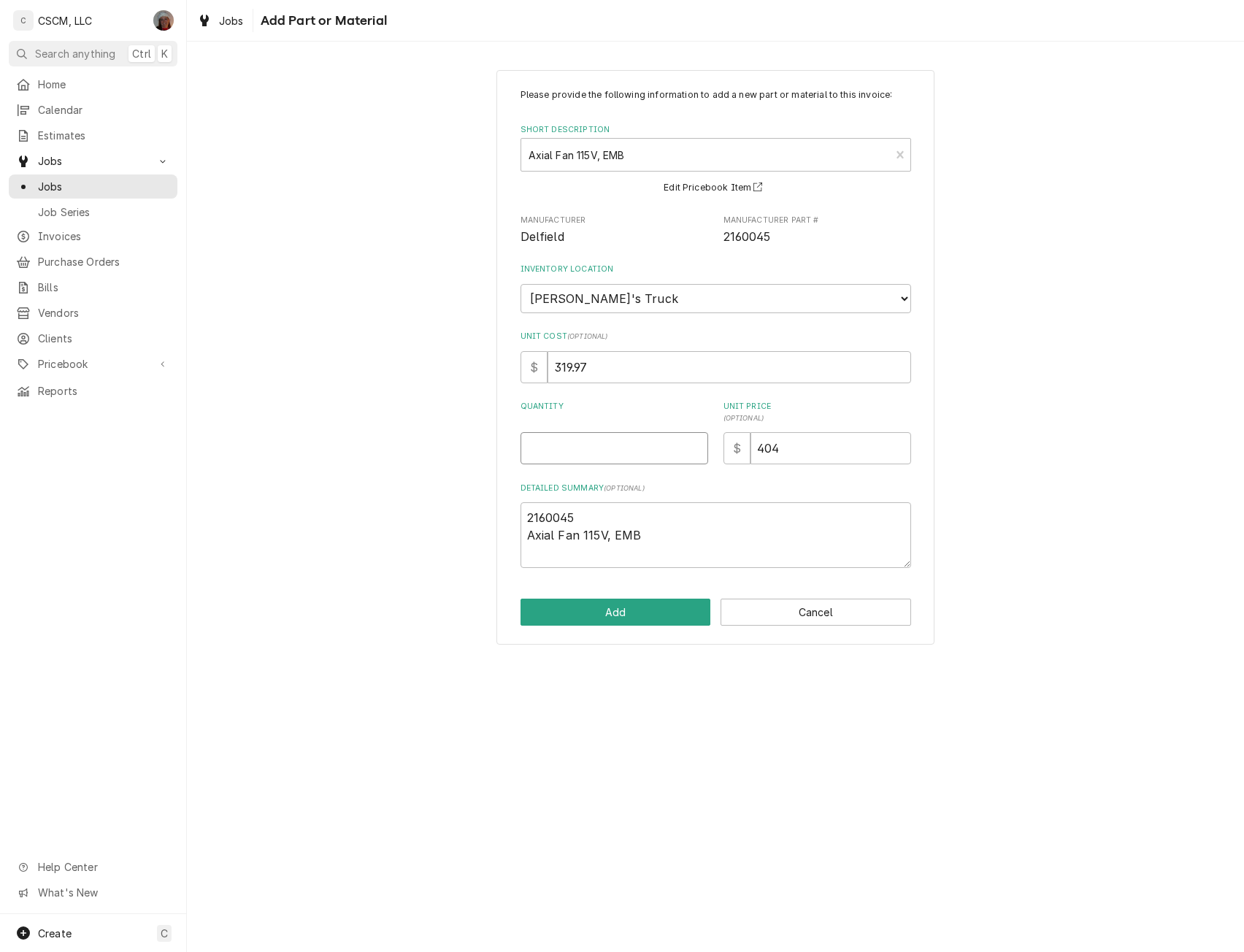
type textarea "x"
type input "2"
click at [602, 602] on button "Add" at bounding box center [616, 612] width 191 height 27
type textarea "x"
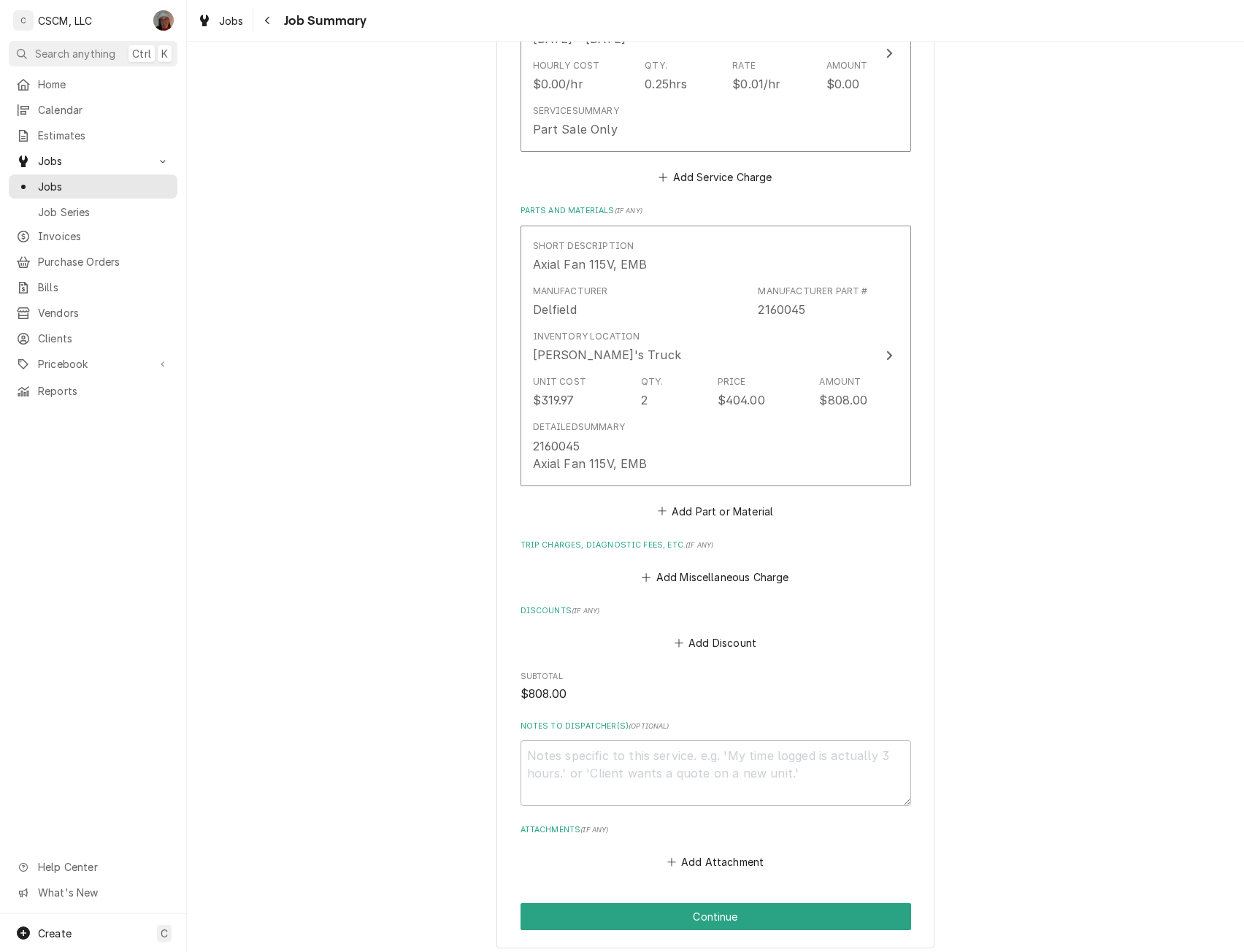
scroll to position [525, 0]
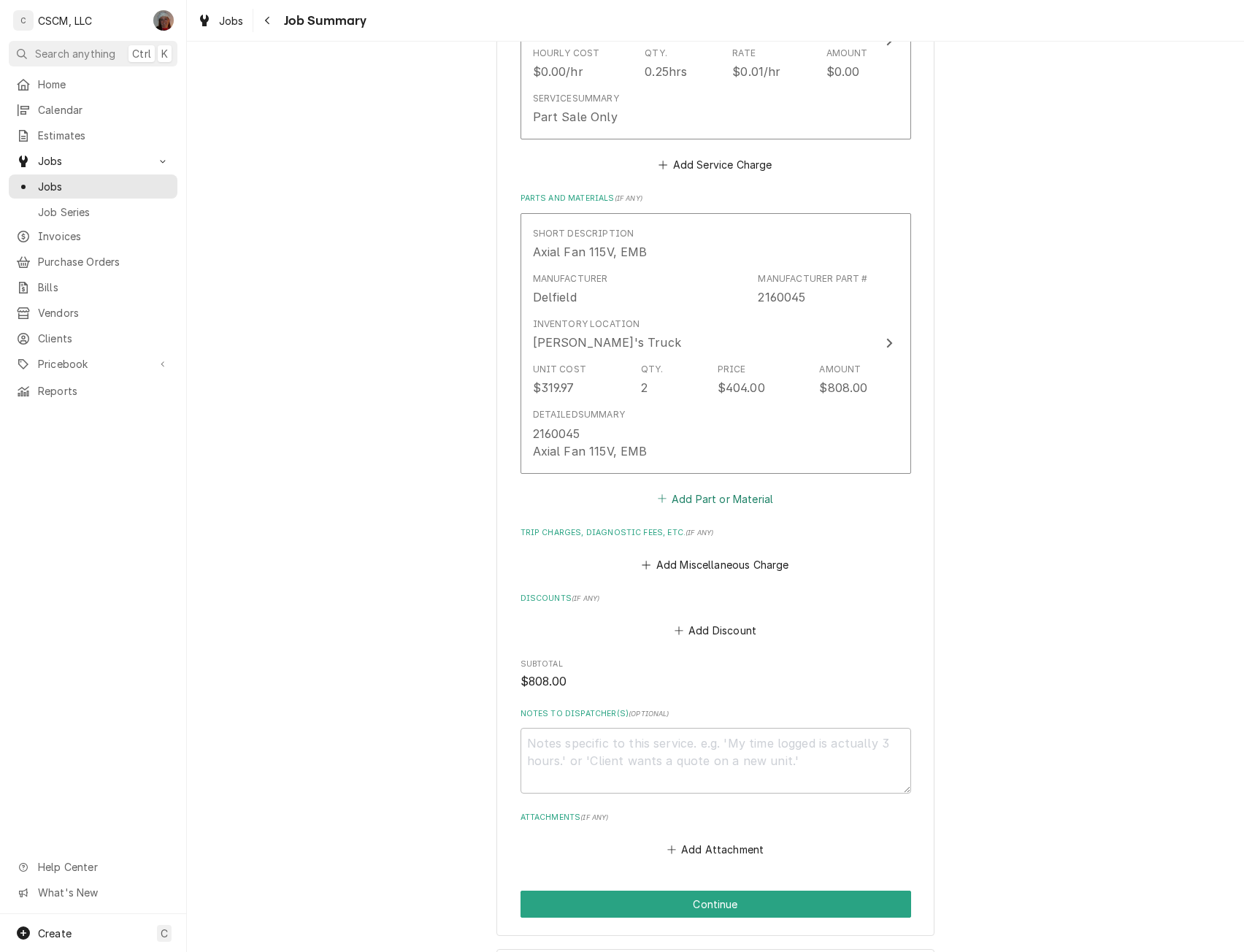
click at [702, 494] on button "Add Part or Material" at bounding box center [715, 499] width 120 height 20
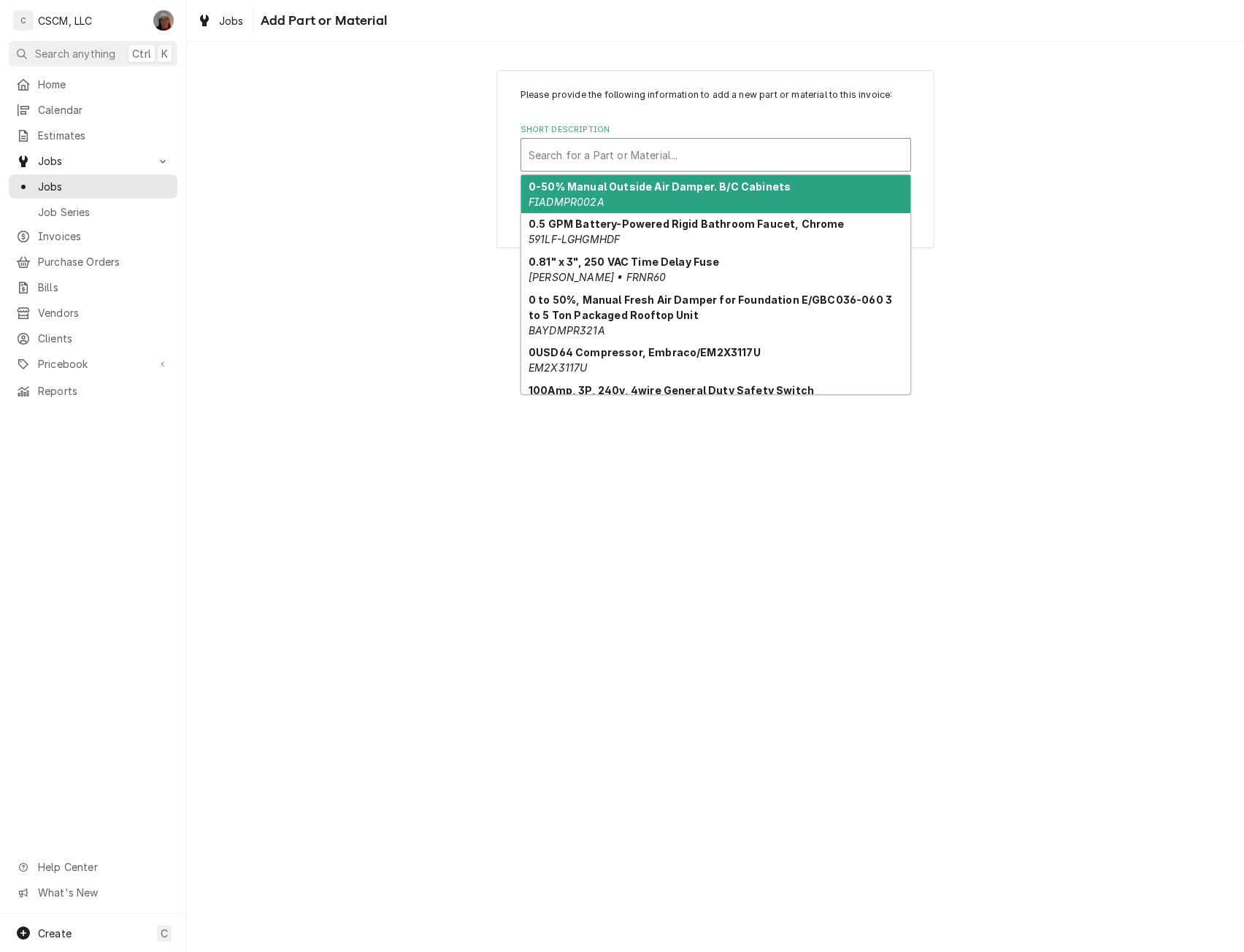
click at [668, 139] on div "Search for a Part or Material..." at bounding box center [716, 154] width 389 height 32
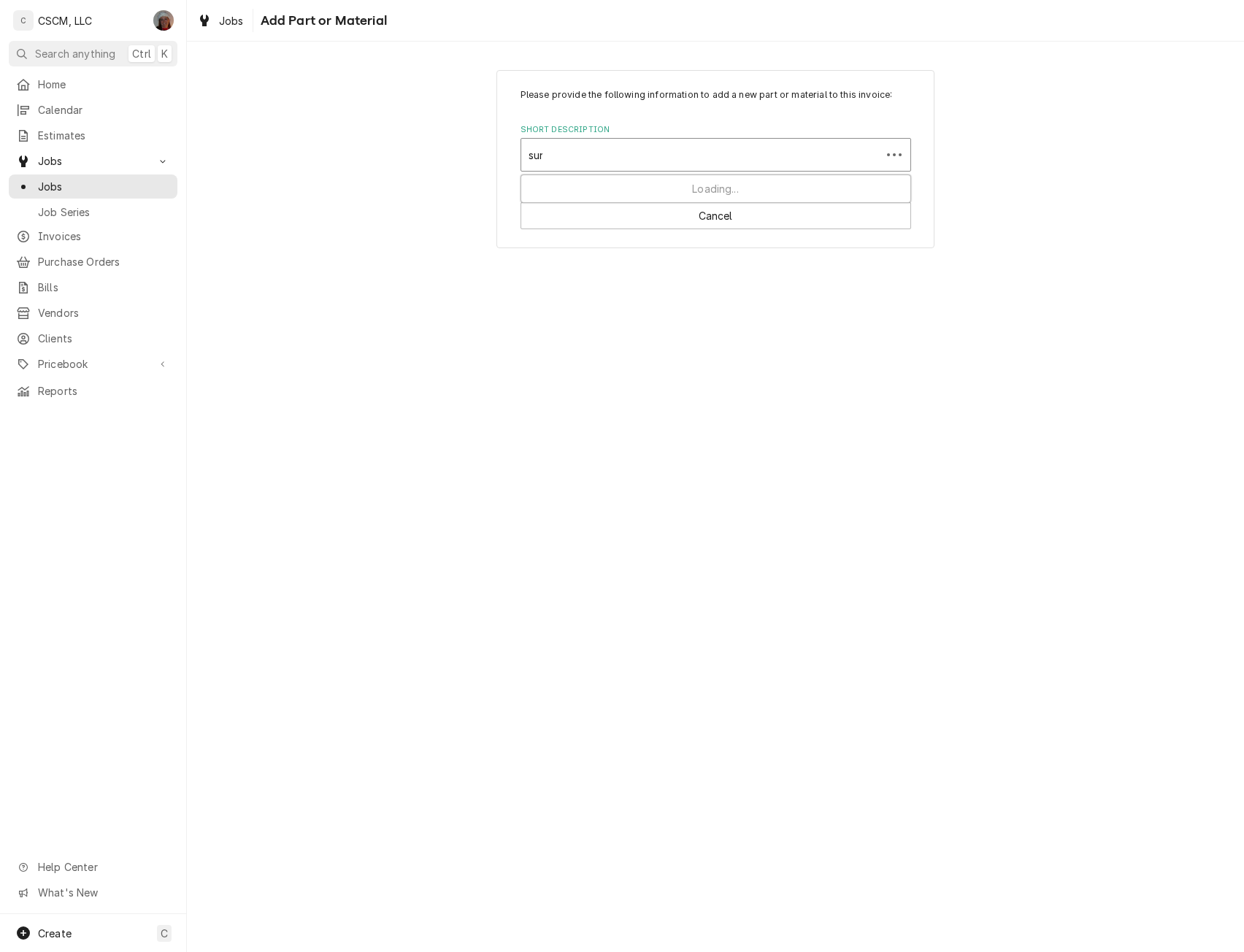
type input "[PERSON_NAME]"
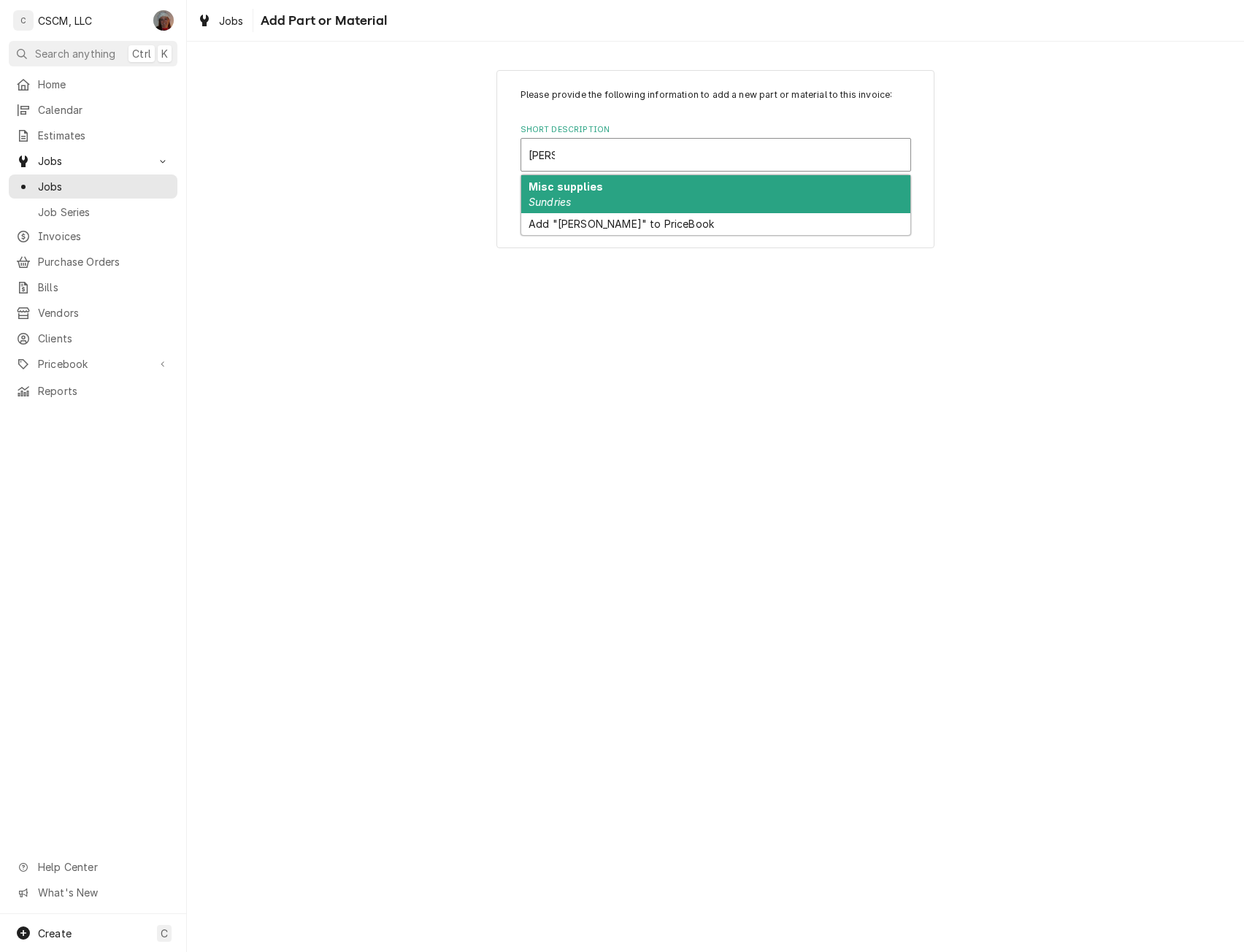
click at [615, 209] on div "Misc supplies Sundries" at bounding box center [716, 194] width 389 height 38
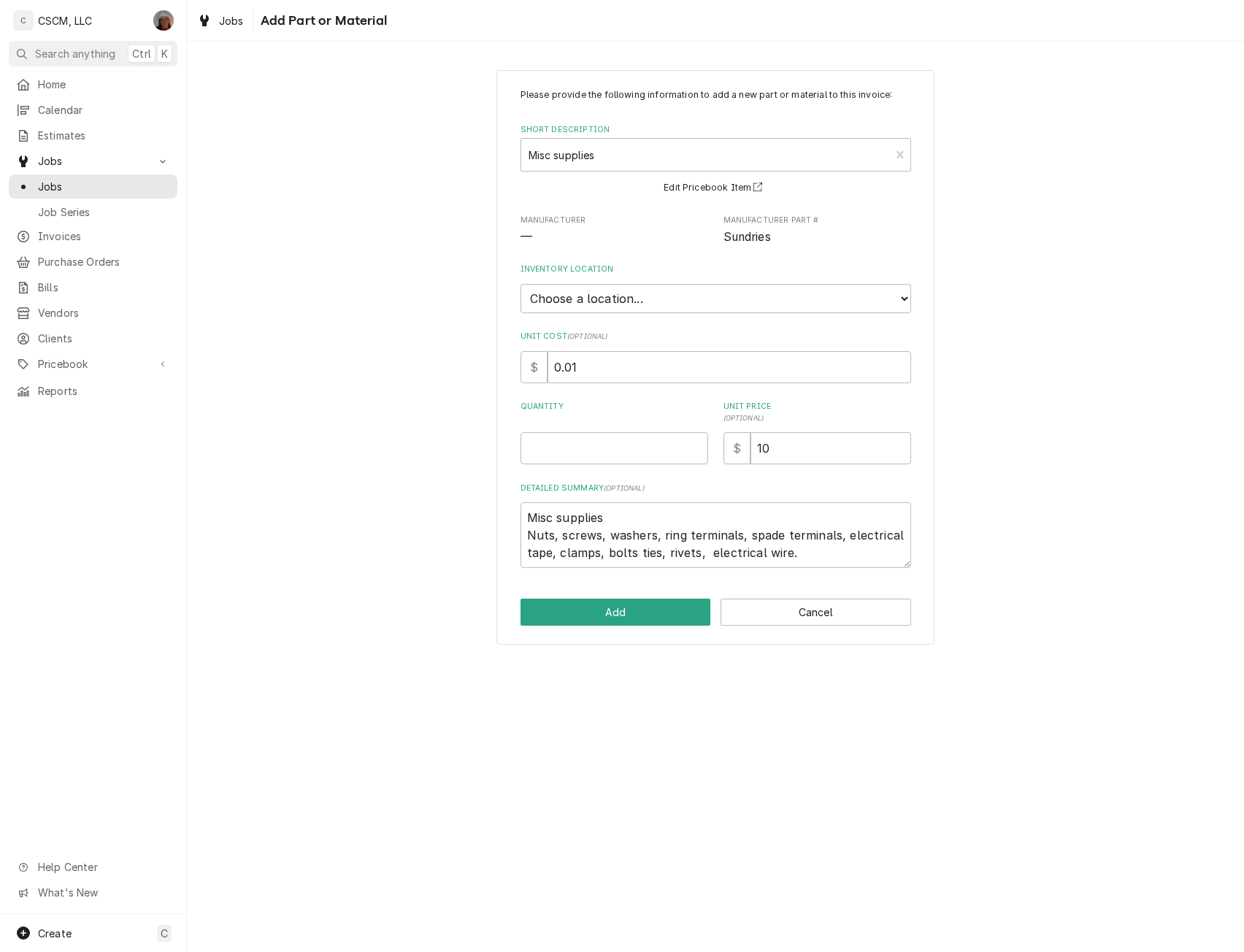
type textarea "x"
click at [582, 300] on select "Choose a location... [PERSON_NAME]'s Truck [US_STATE] Main Warehouse Izaia's tr…" at bounding box center [716, 298] width 390 height 30
select select "425"
click at [521, 284] on select "Choose a location... Chris's Truck Colorado Main Warehouse Izaia's truck Jimmy'…" at bounding box center [716, 298] width 390 height 30
click at [543, 454] on input "Quantity" at bounding box center [614, 448] width 188 height 32
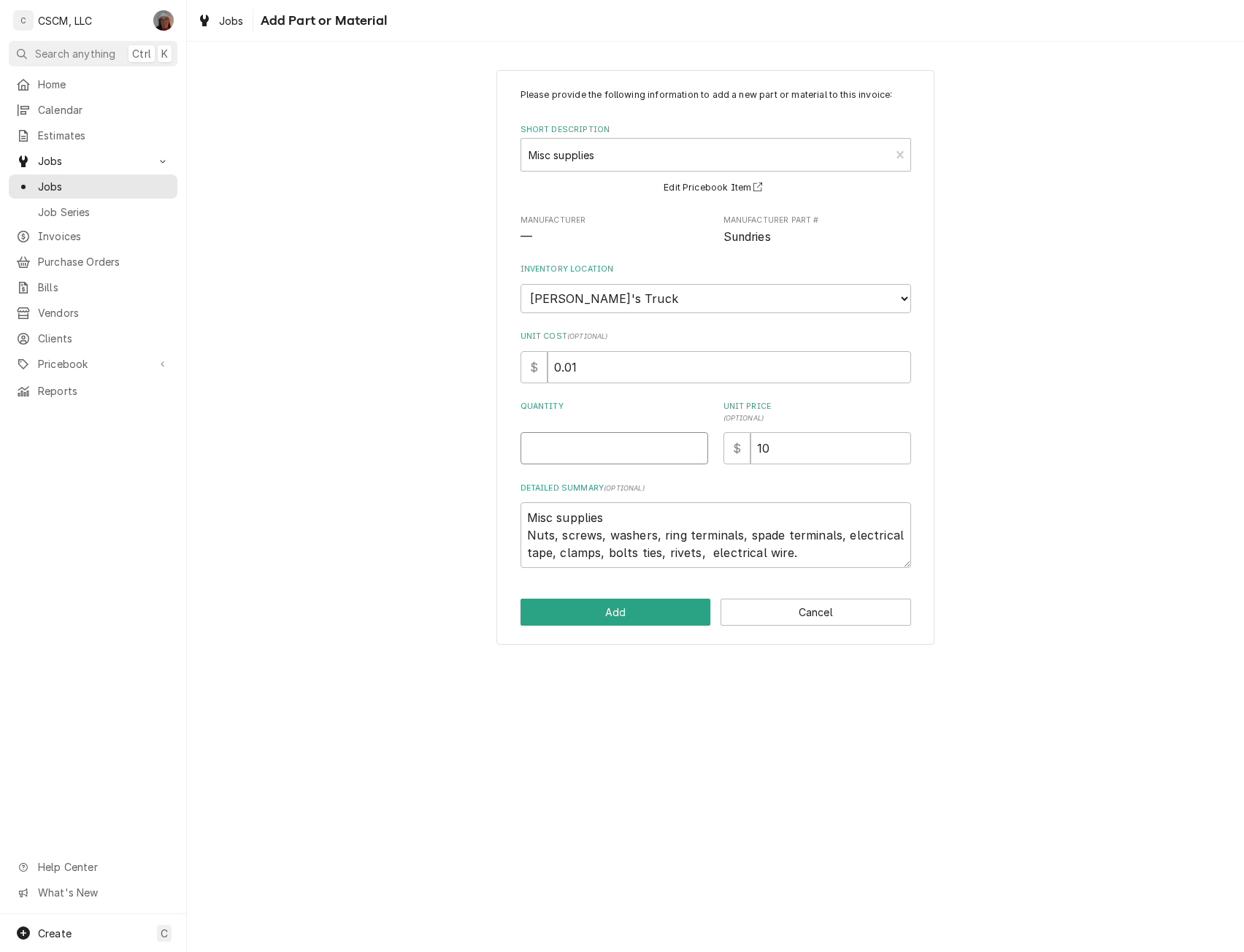
type textarea "x"
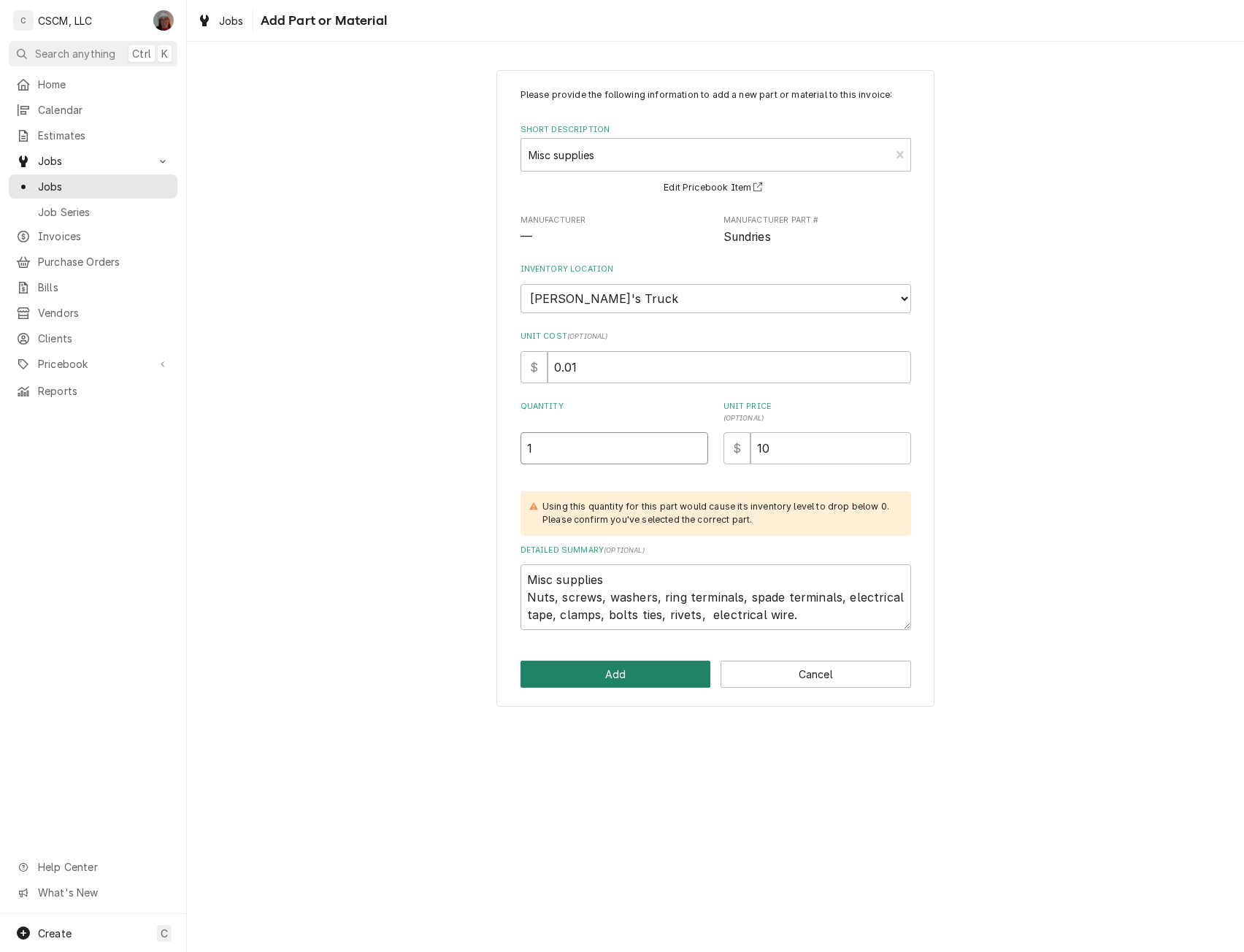
type input "1"
click at [589, 682] on button "Add" at bounding box center [616, 674] width 191 height 27
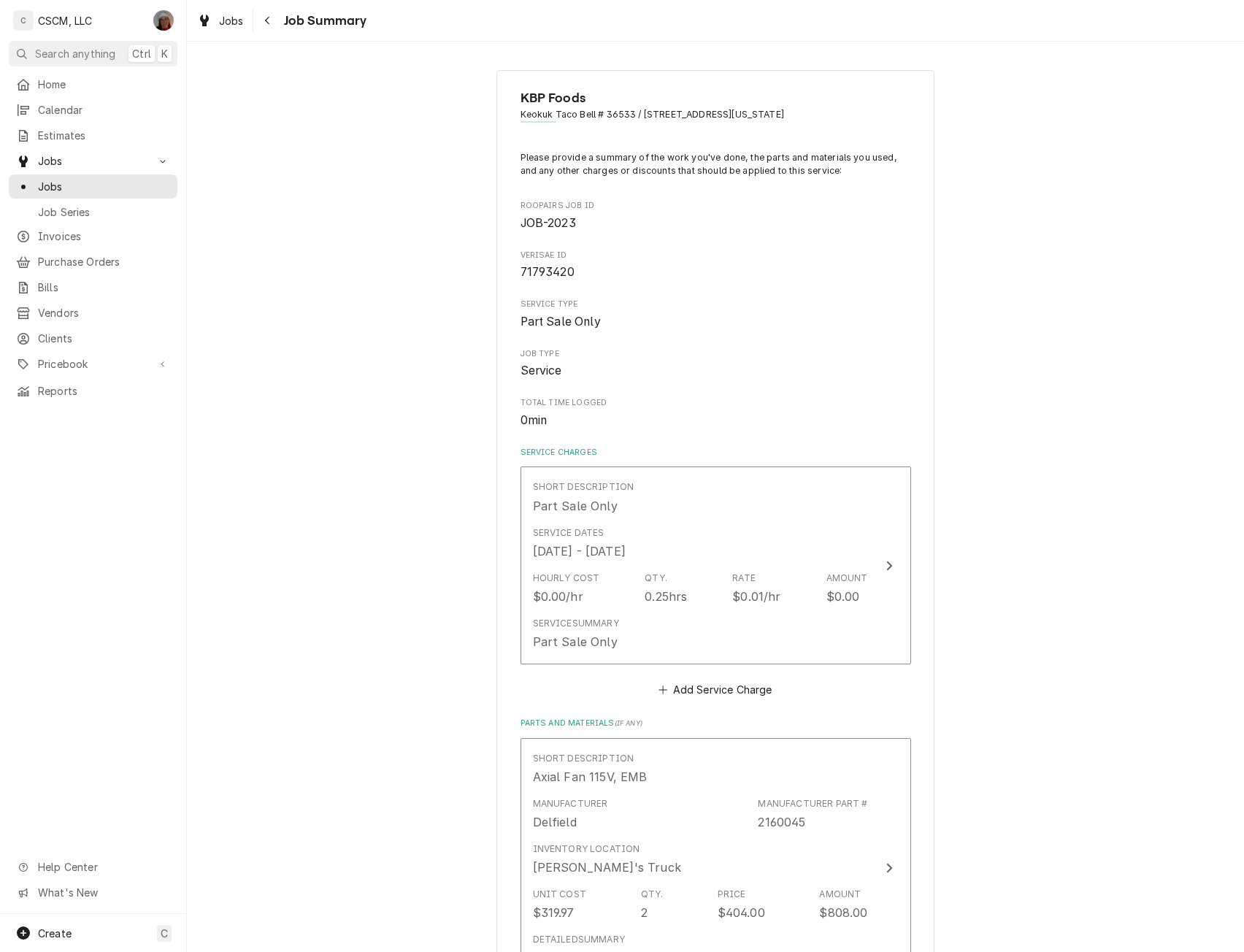
type textarea "x"
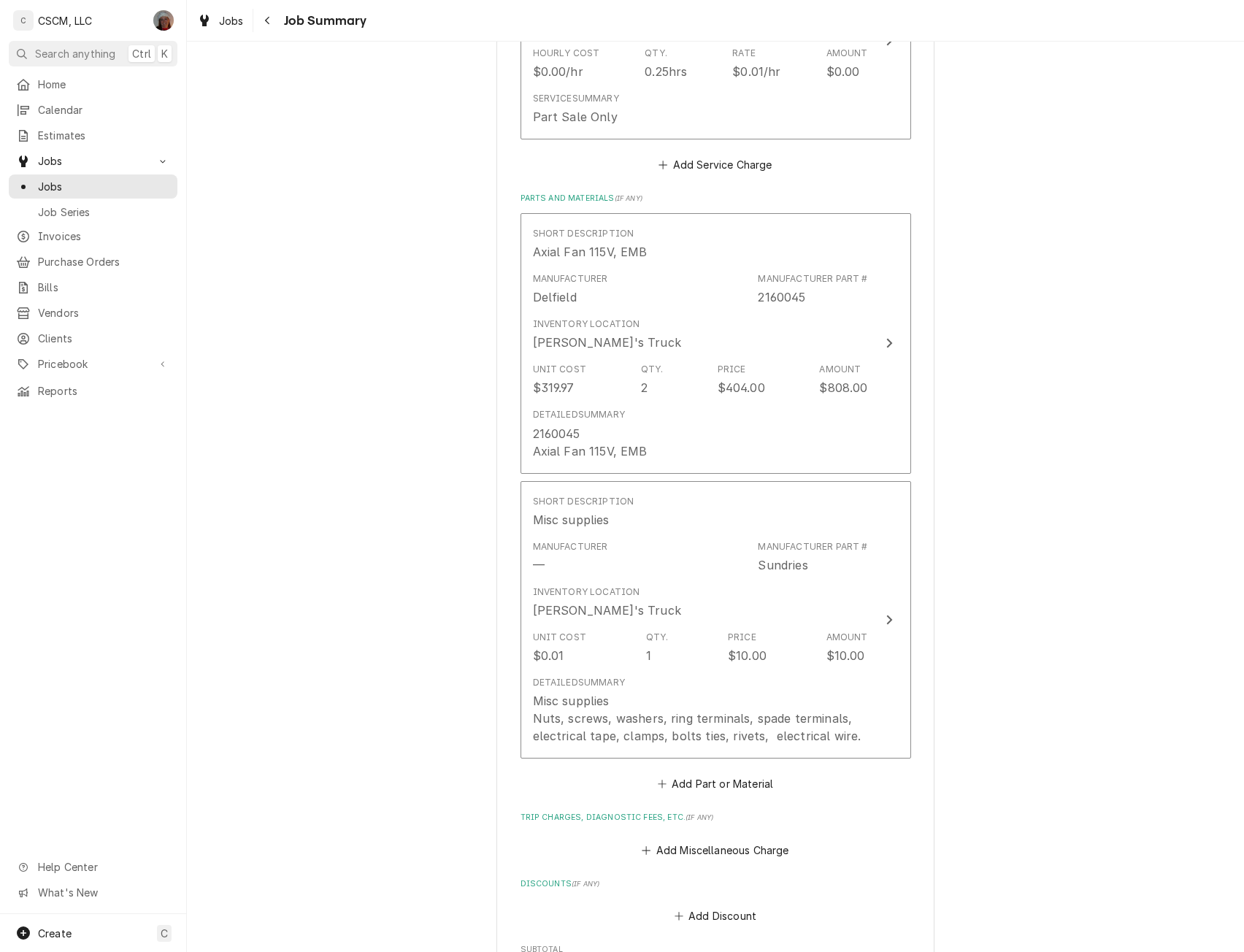
scroll to position [876, 0]
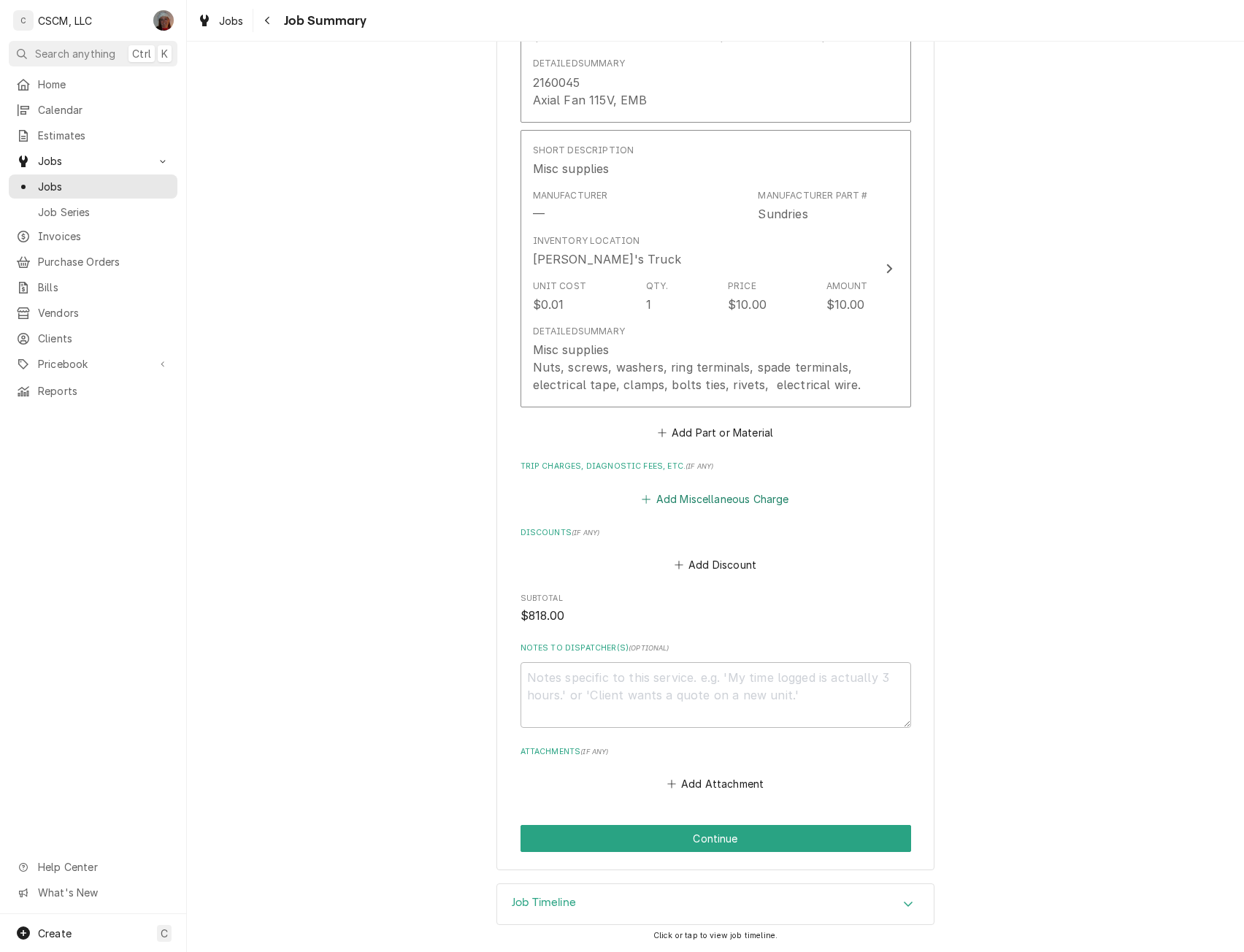
click at [668, 499] on button "Add Miscellaneous Charge" at bounding box center [715, 499] width 152 height 20
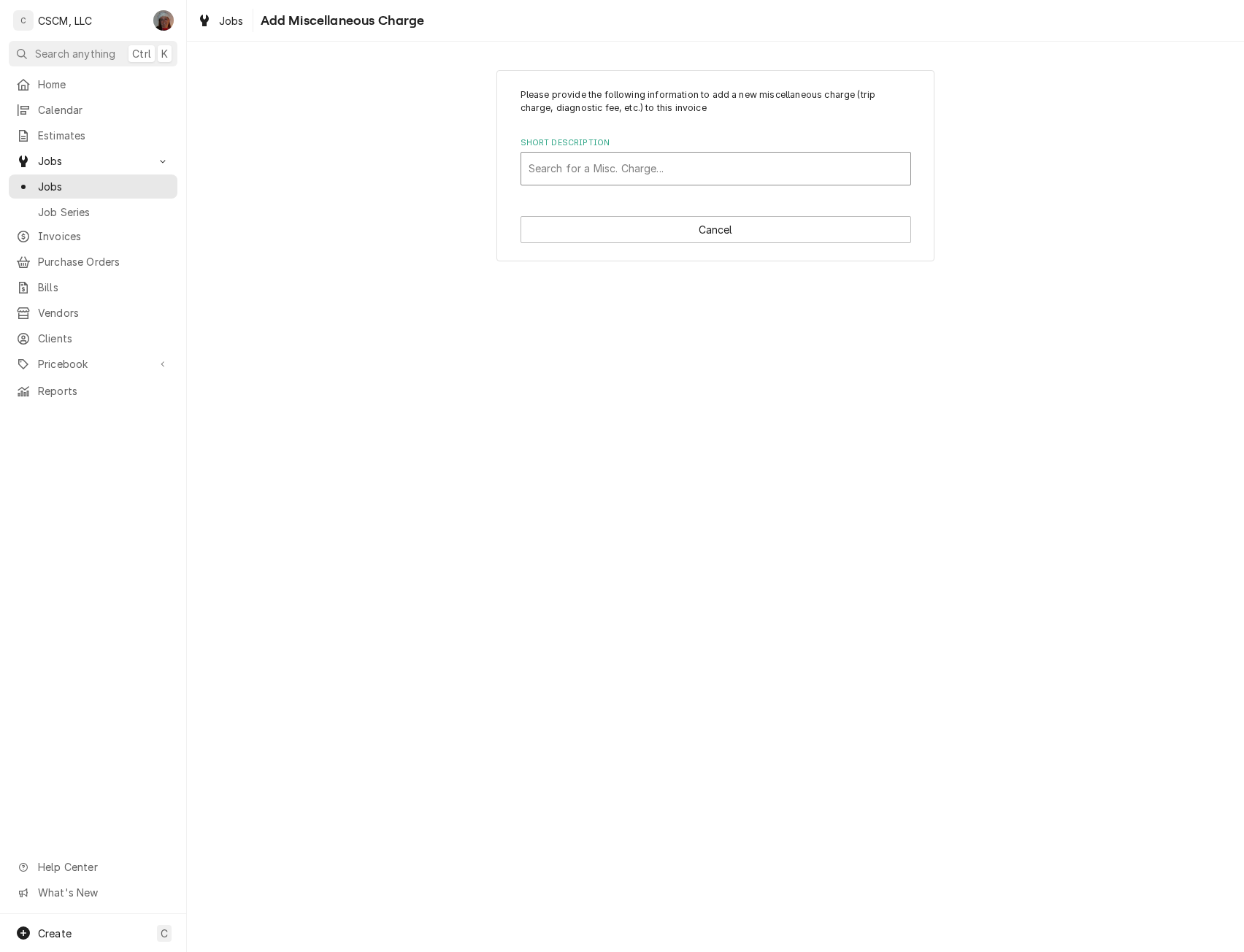
click at [591, 162] on div "Short Description" at bounding box center [716, 169] width 375 height 26
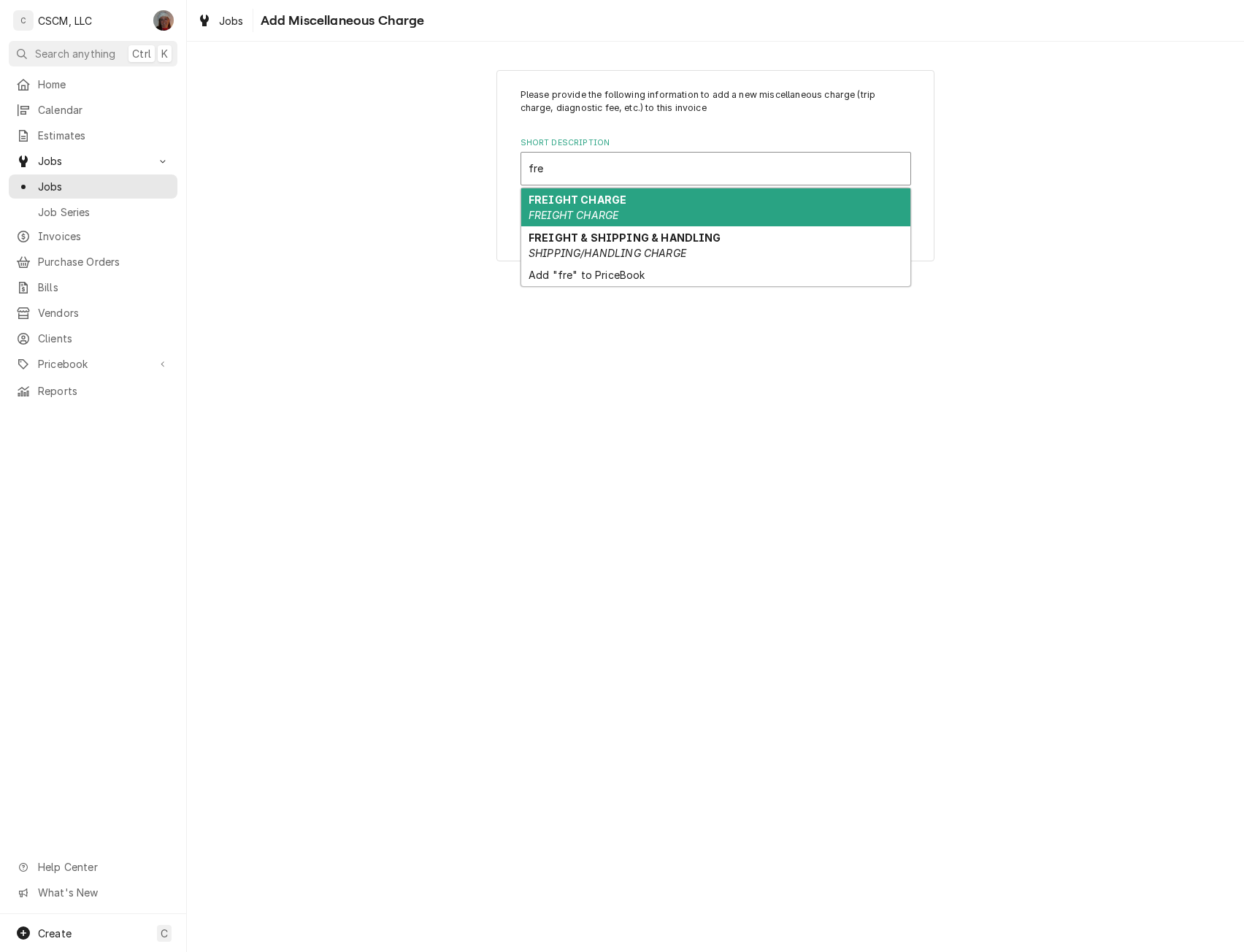
type input "frei"
click at [589, 206] on strong "FREIGHT CHARGE" at bounding box center [577, 200] width 98 height 12
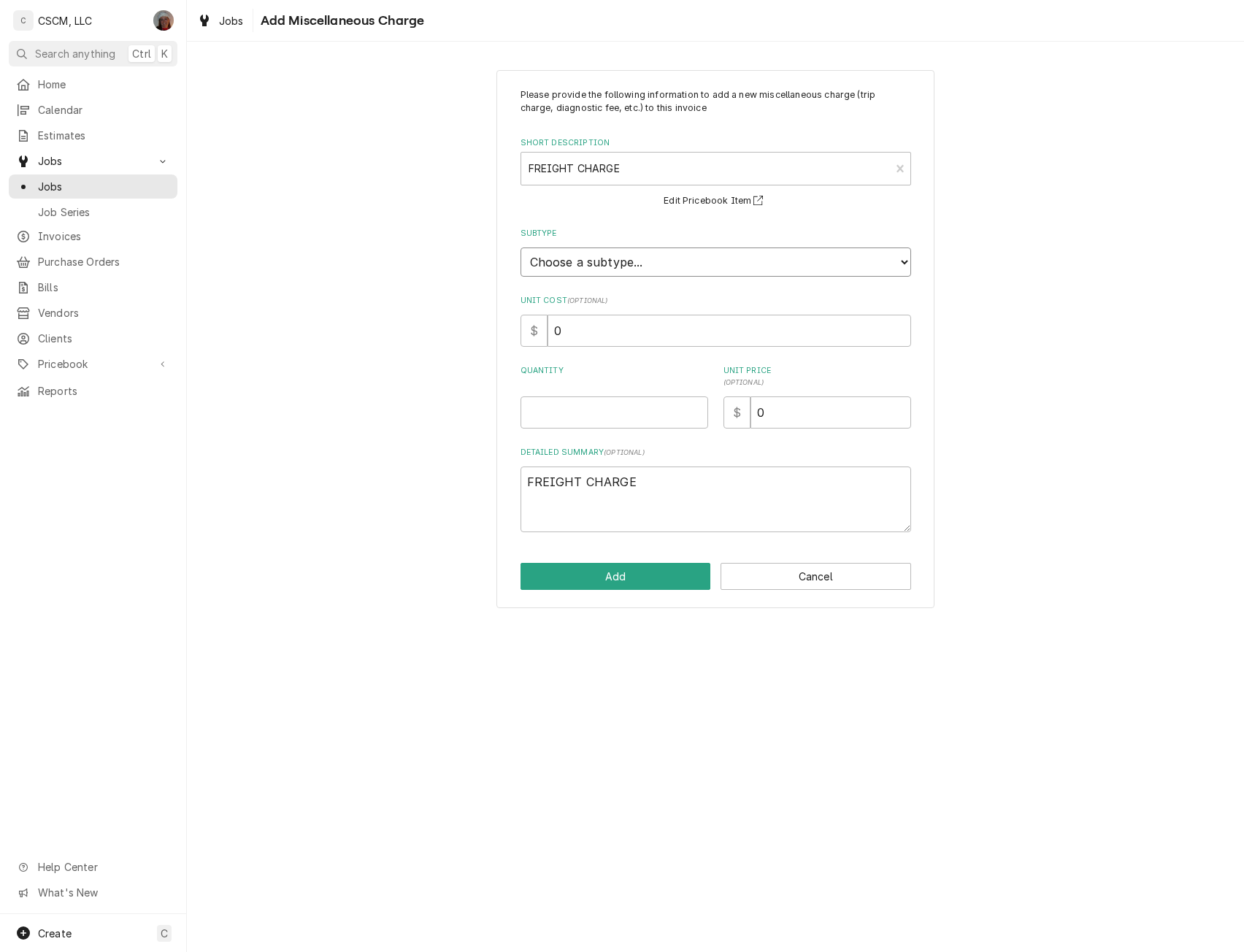
click at [572, 250] on select "Choose a subtype... [BILL] CC-FEES [BILL] FREIGHT [BILL] SALES-TAX" at bounding box center [716, 262] width 390 height 30
click at [566, 337] on input "0" at bounding box center [729, 331] width 364 height 32
type textarea "x"
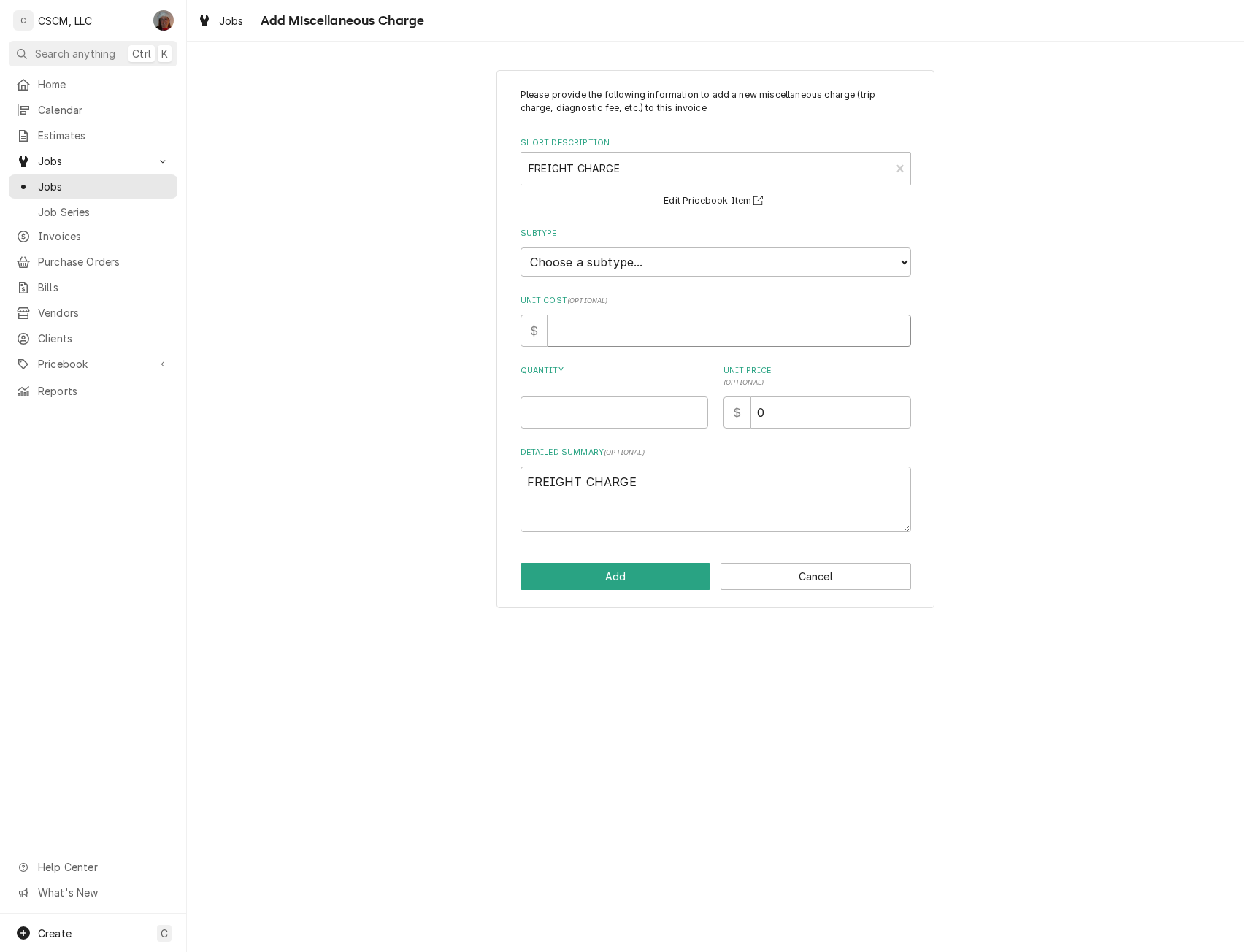
type input "3"
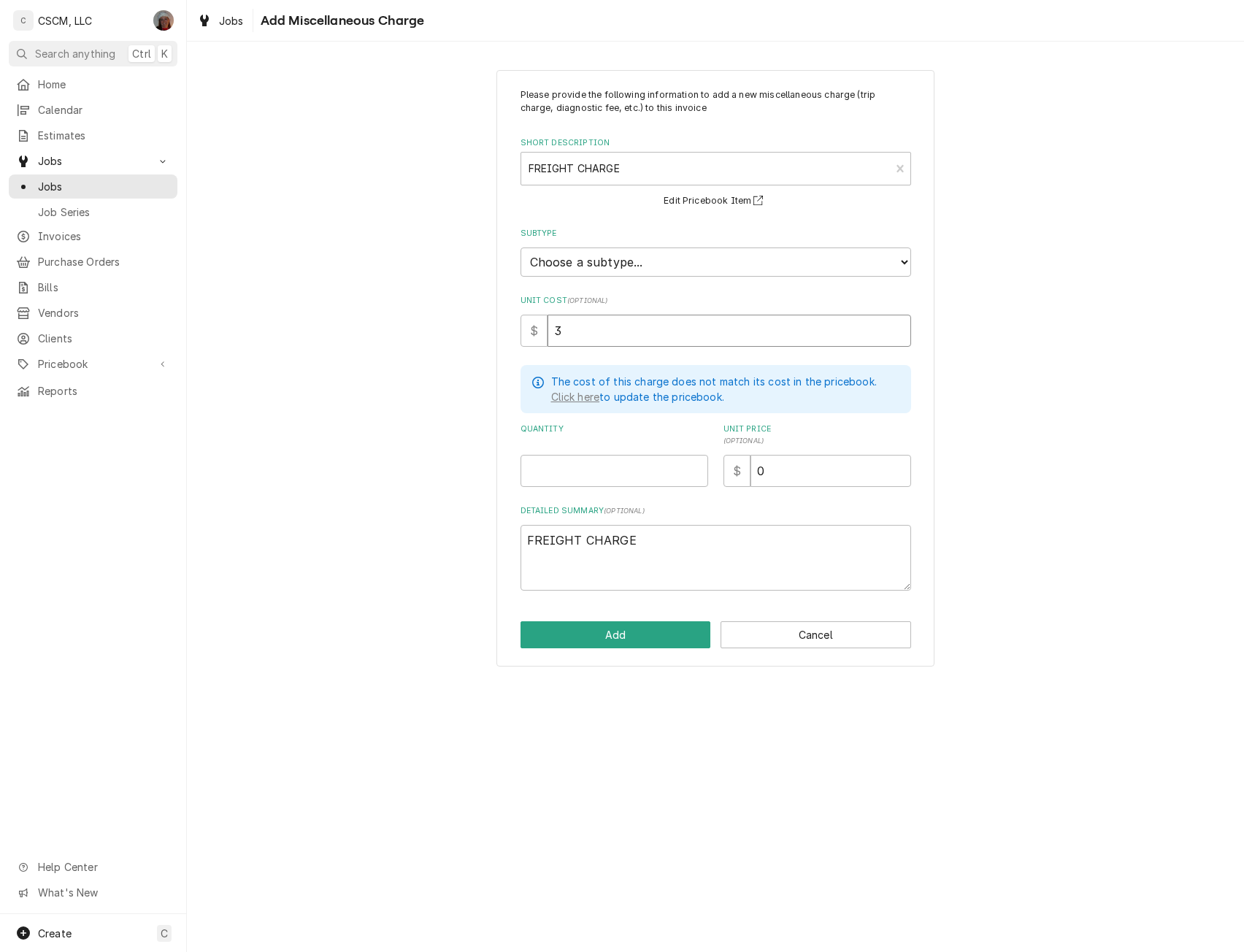
type textarea "x"
type input "3.9"
type textarea "x"
type input "3.99"
type textarea "x"
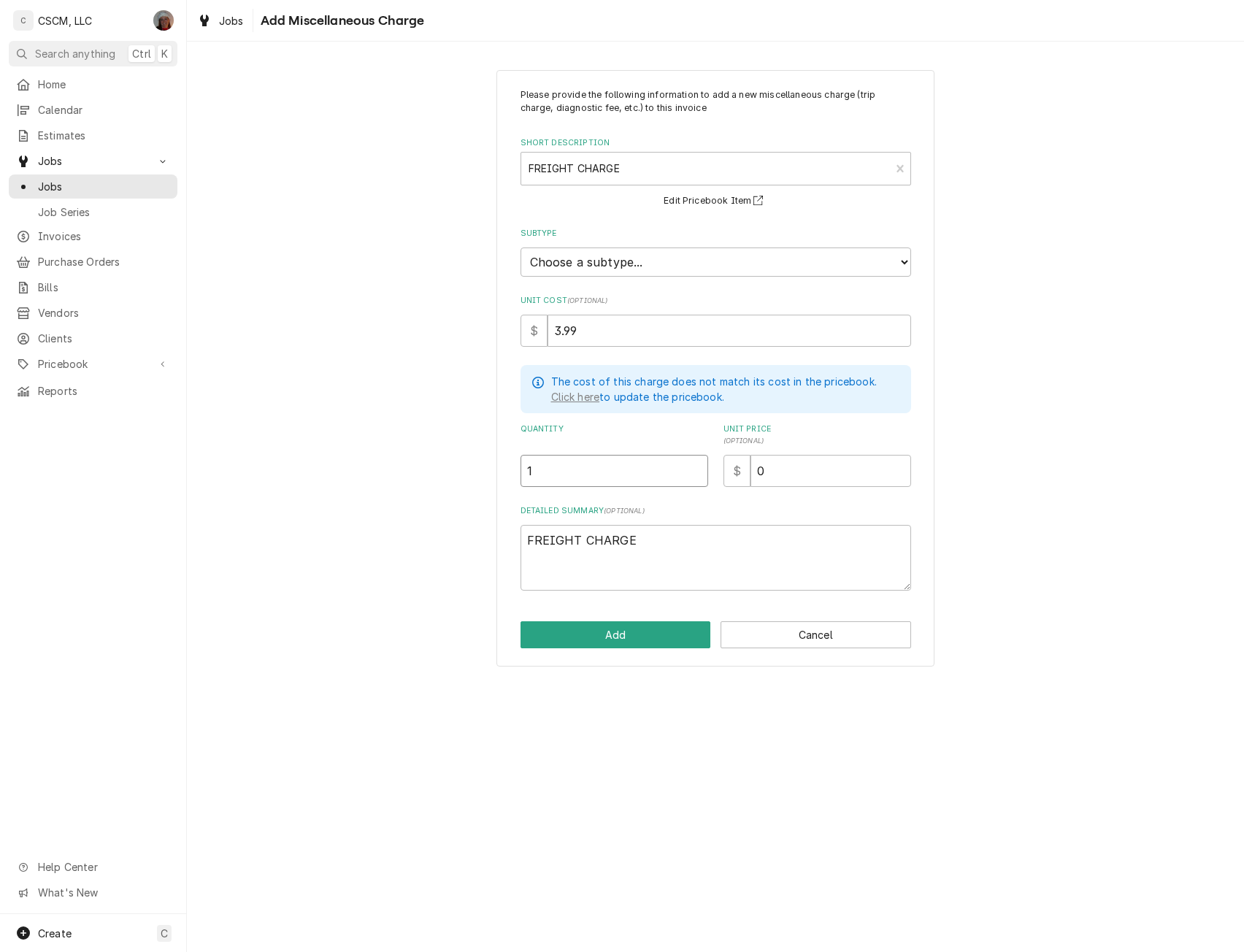
type input "1"
type textarea "x"
type input "2"
type textarea "x"
type input "25"
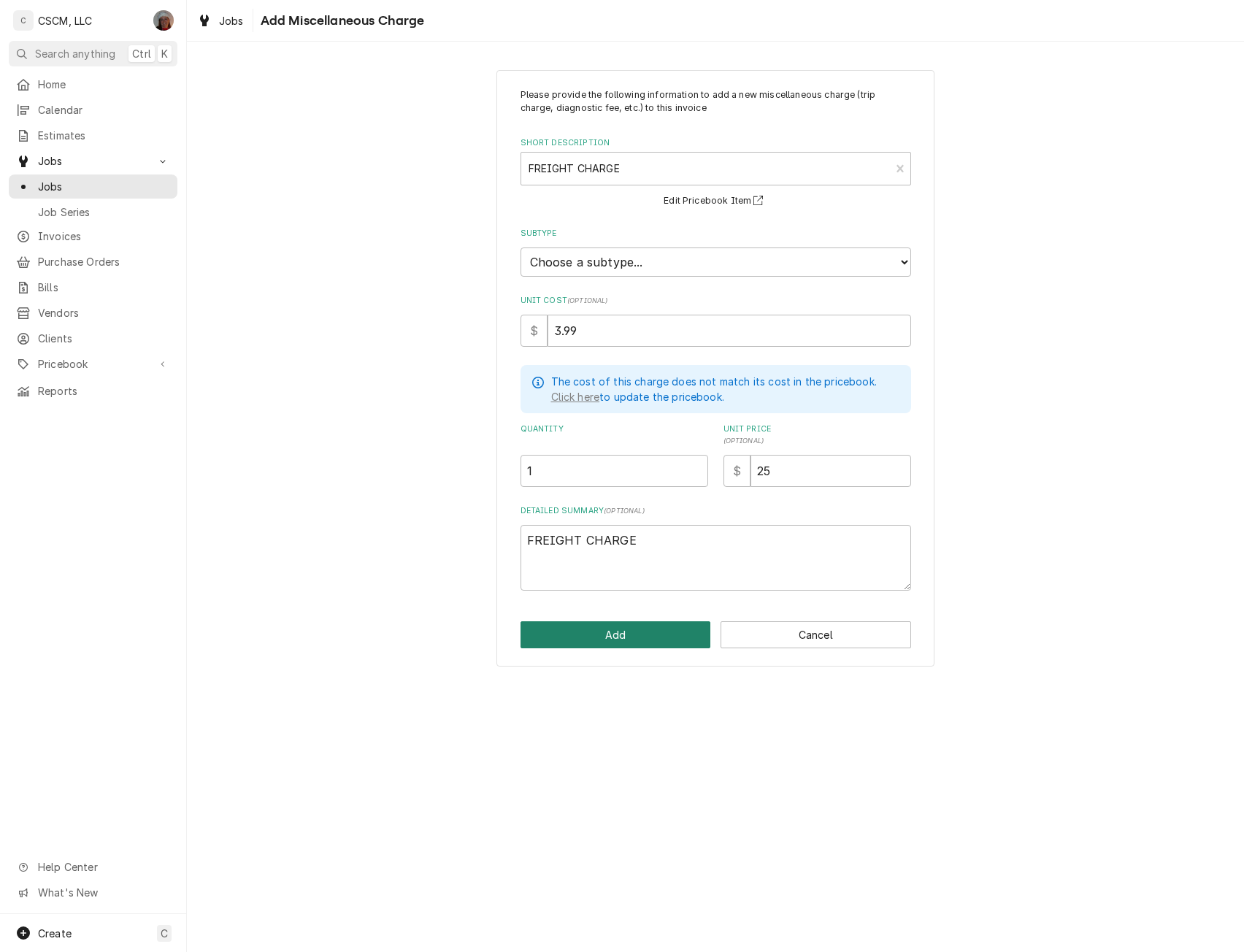
click at [609, 624] on button "Add" at bounding box center [616, 635] width 191 height 27
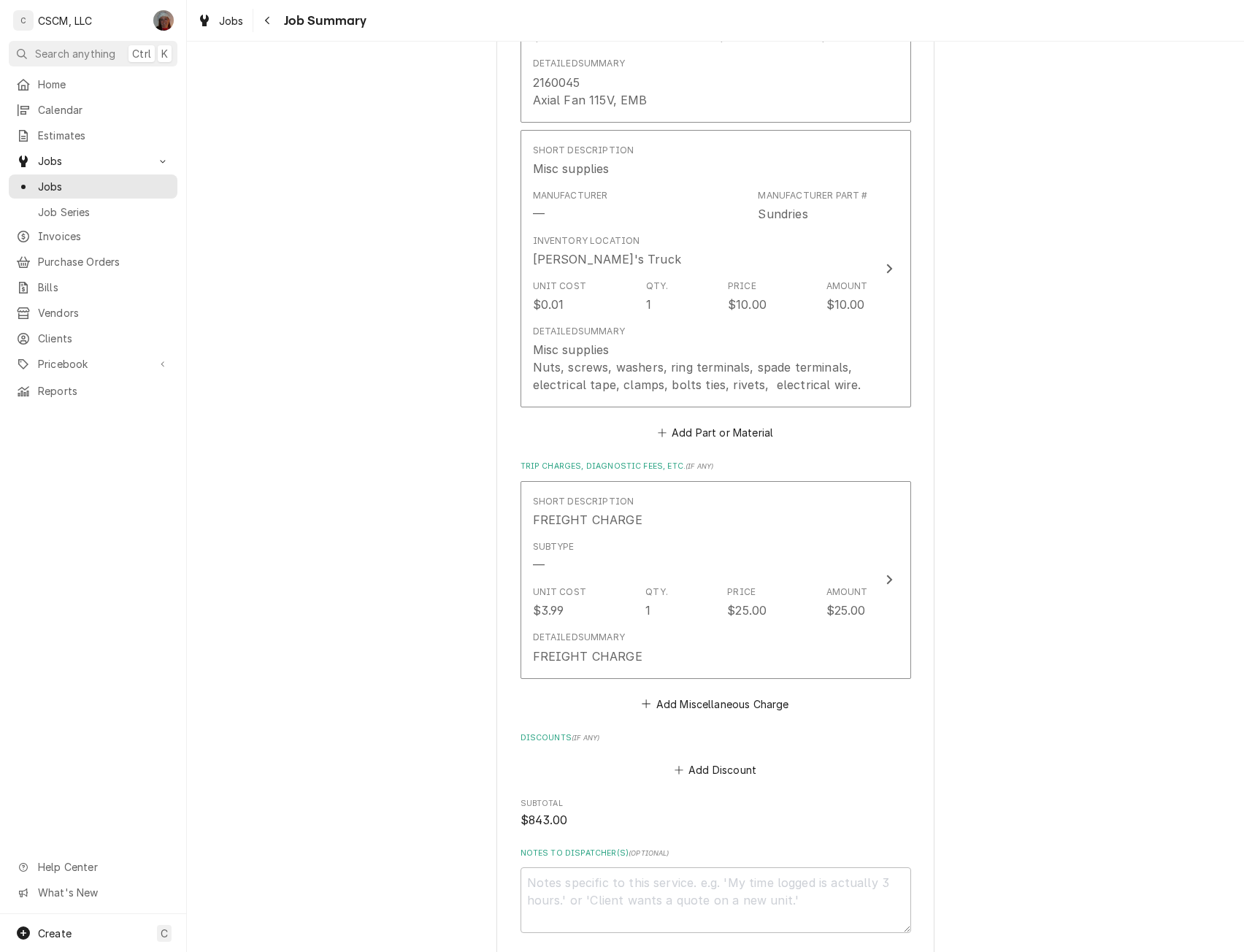
scroll to position [1081, 0]
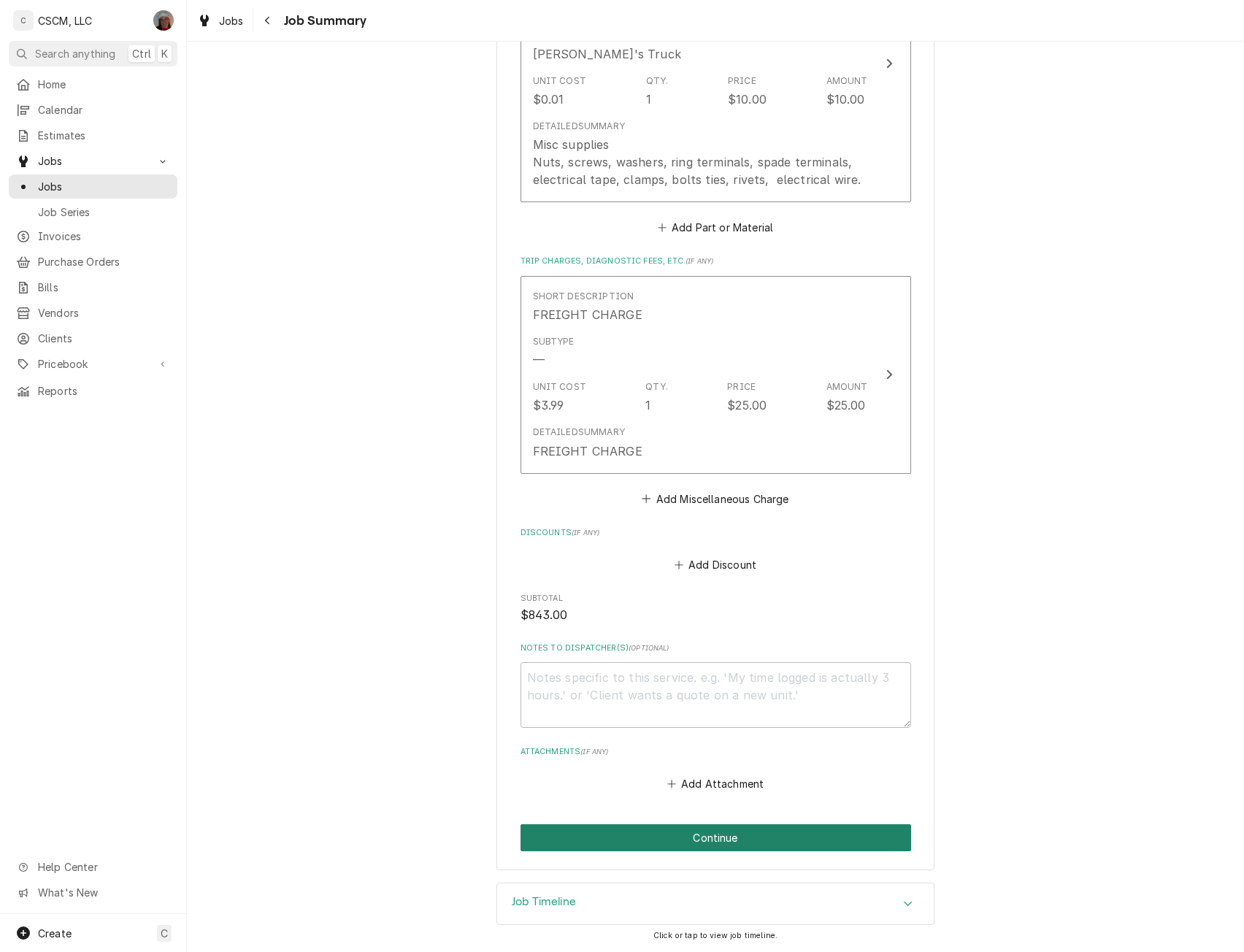
click at [743, 838] on button "Continue" at bounding box center [716, 838] width 390 height 27
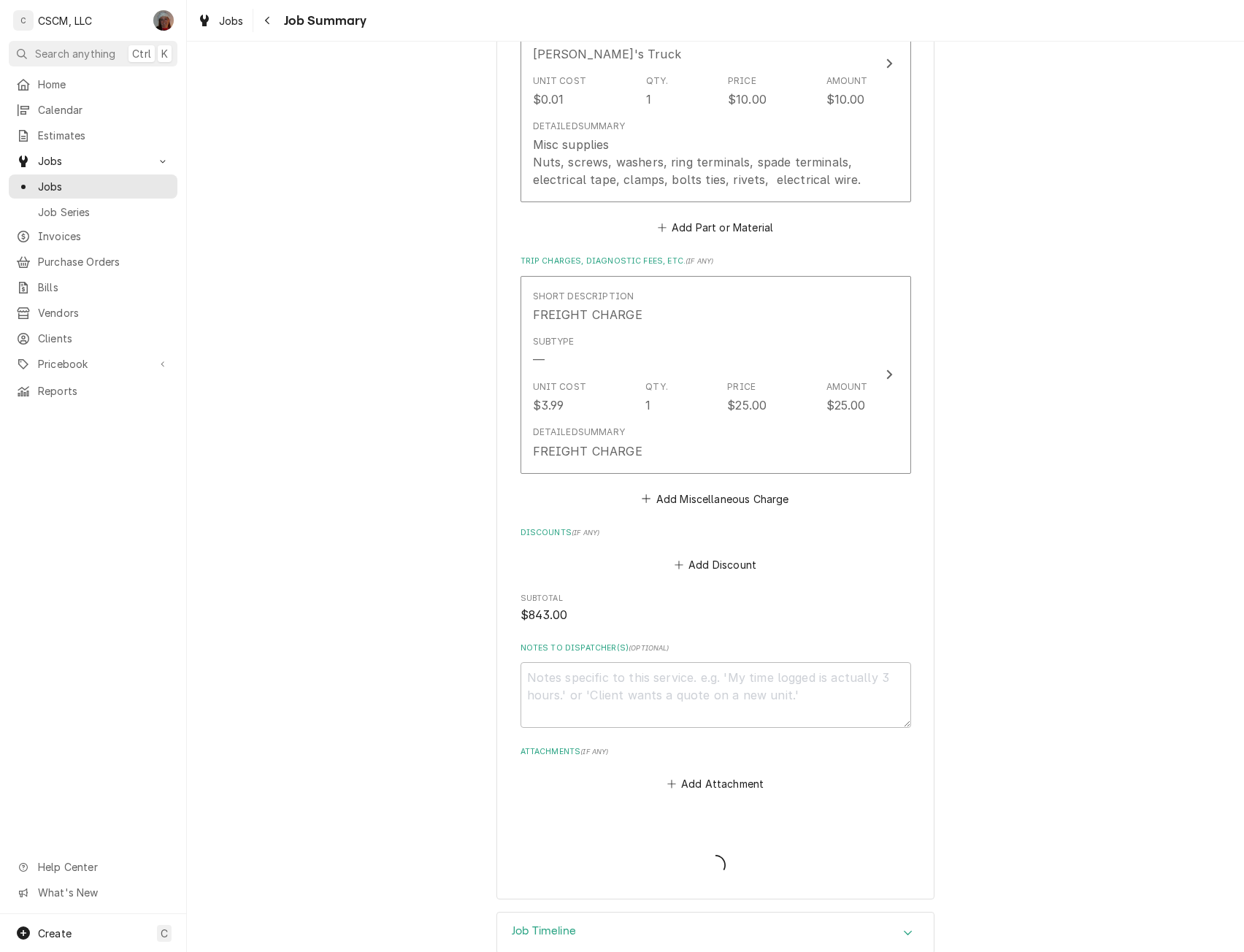
type textarea "x"
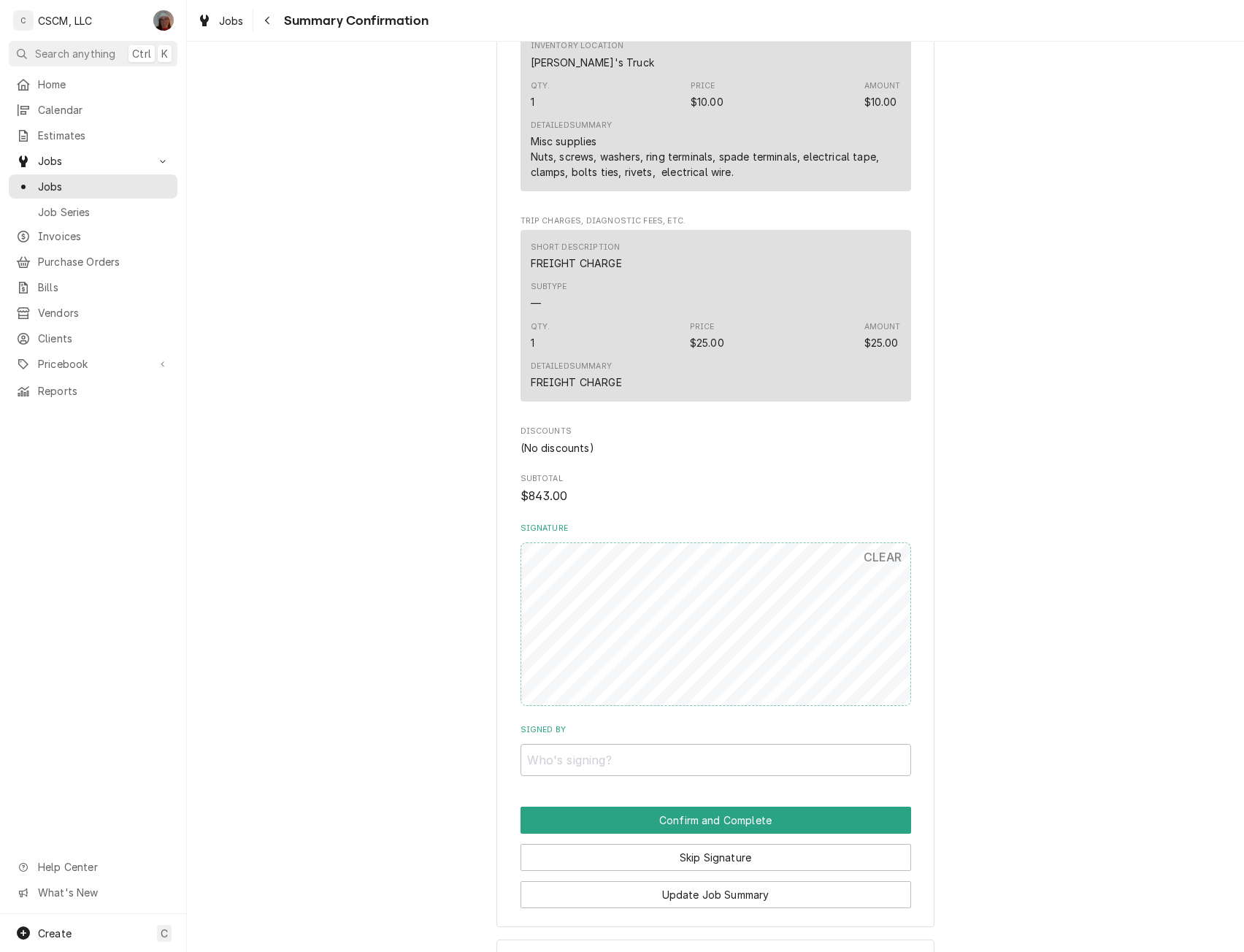
scroll to position [965, 0]
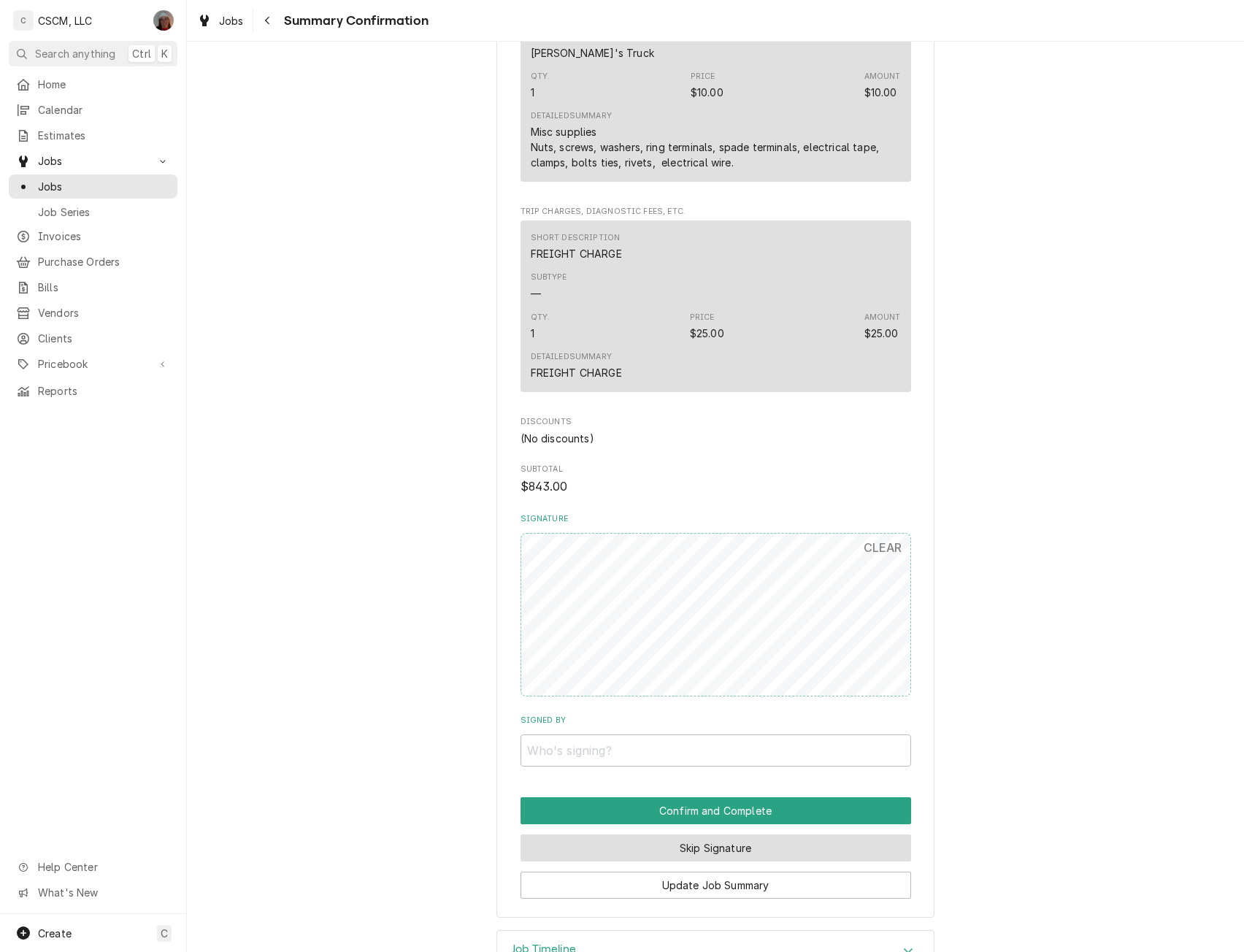
click at [699, 852] on button "Skip Signature" at bounding box center [716, 848] width 390 height 27
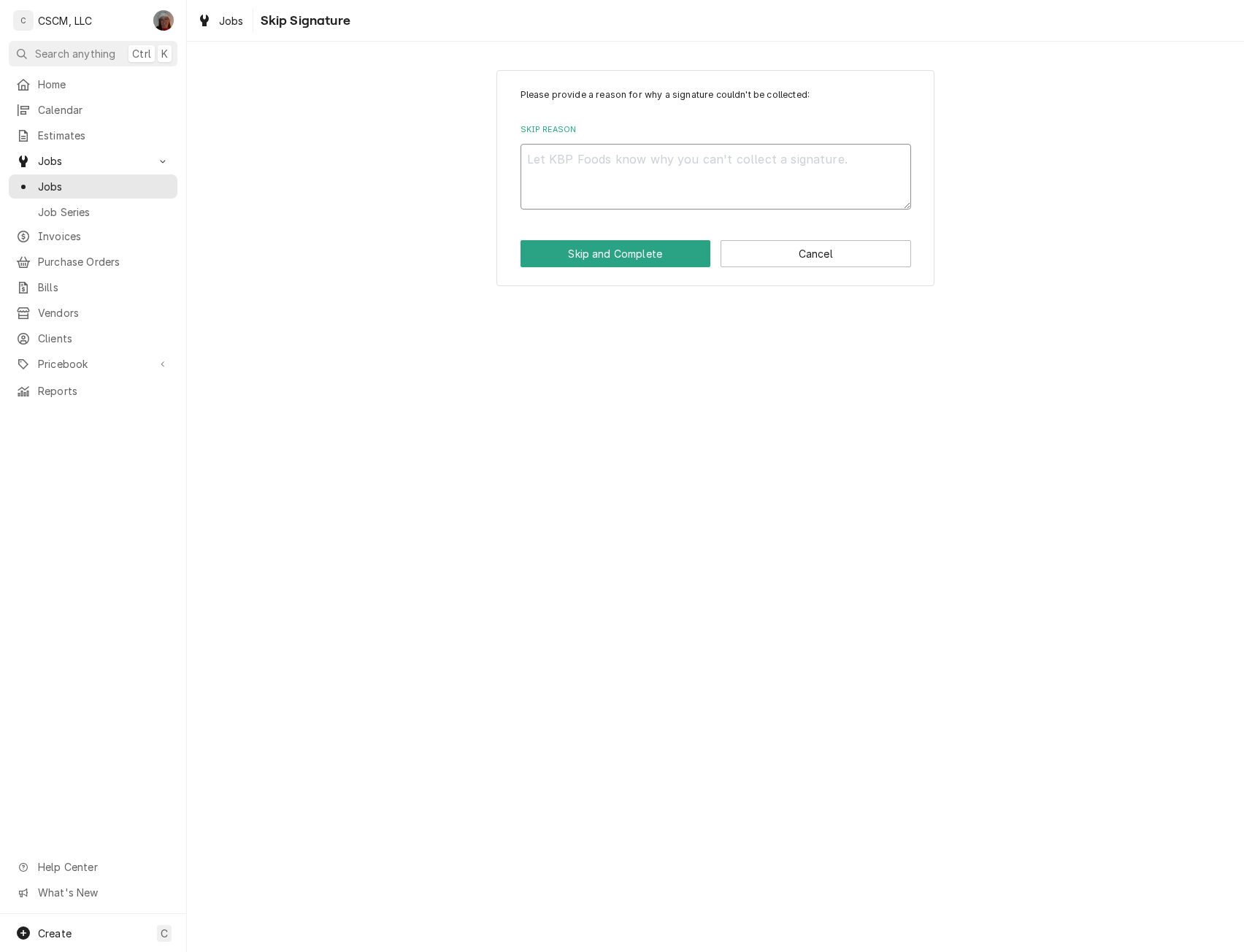
click at [597, 173] on textarea "Skip Reason" at bounding box center [716, 176] width 390 height 66
type textarea "x"
type textarea "p"
type textarea "x"
type textarea "pa"
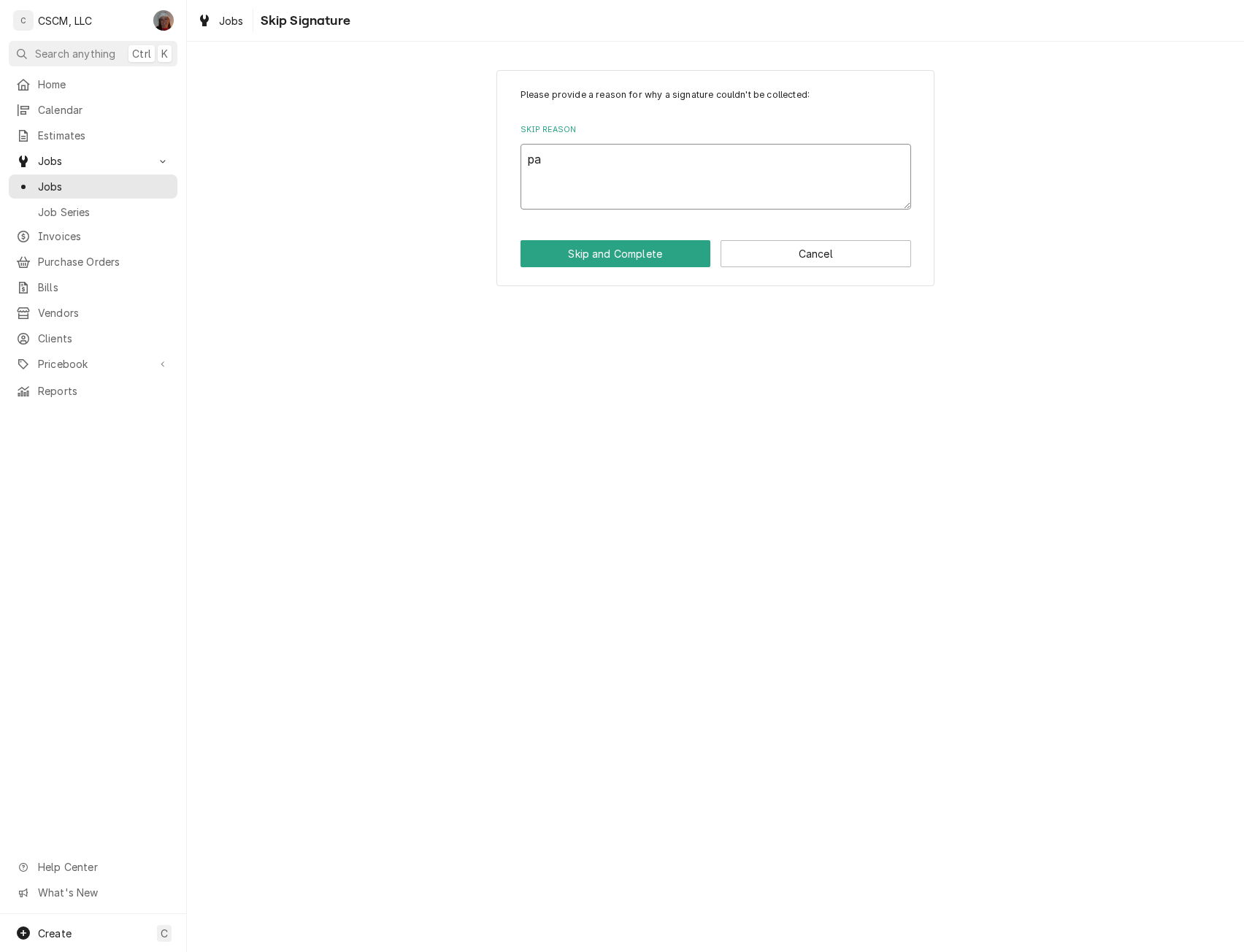
type textarea "x"
type textarea "par"
type textarea "x"
type textarea "part"
type textarea "x"
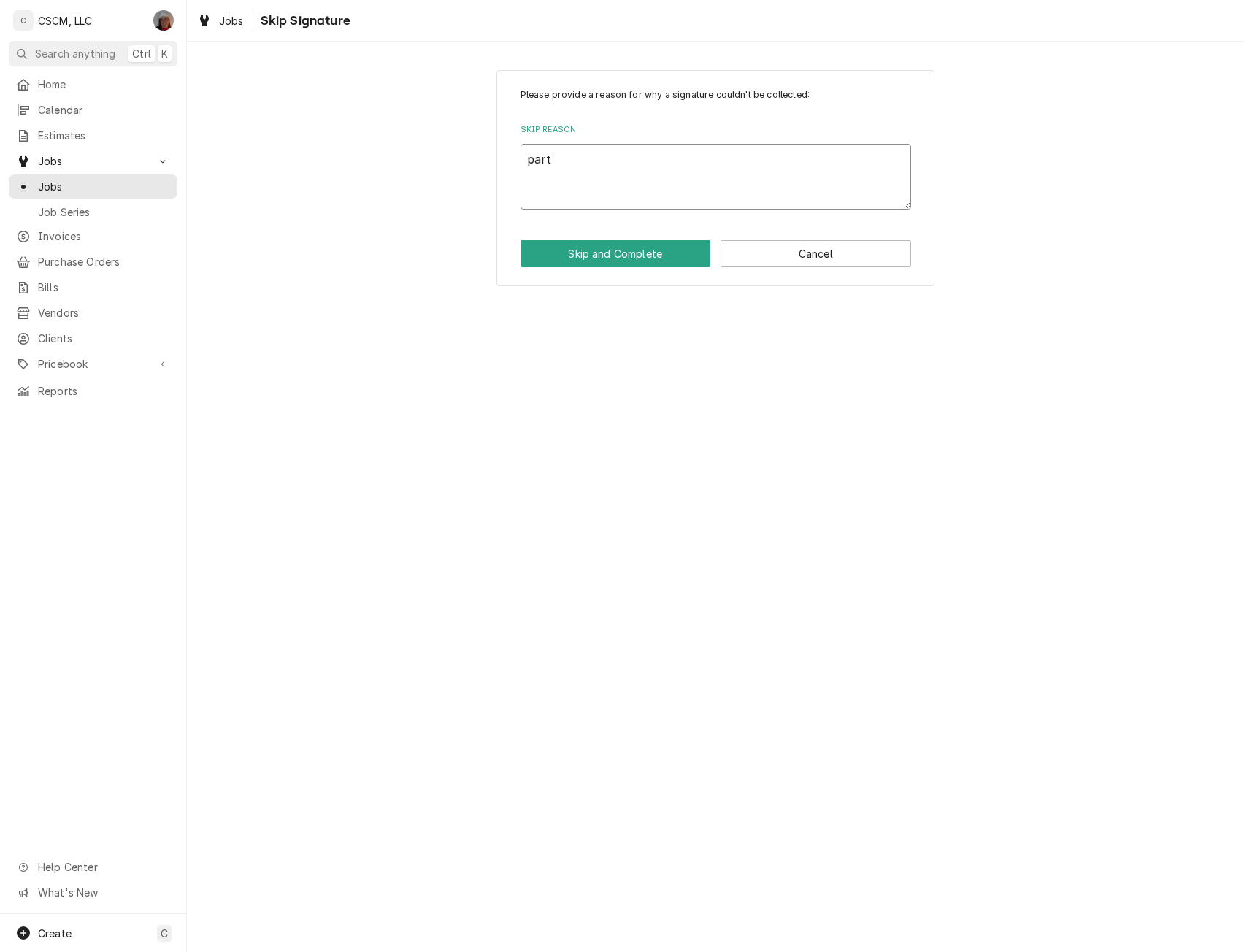
type textarea "parts"
type textarea "x"
type textarea "parts"
type textarea "x"
type textarea "parts o"
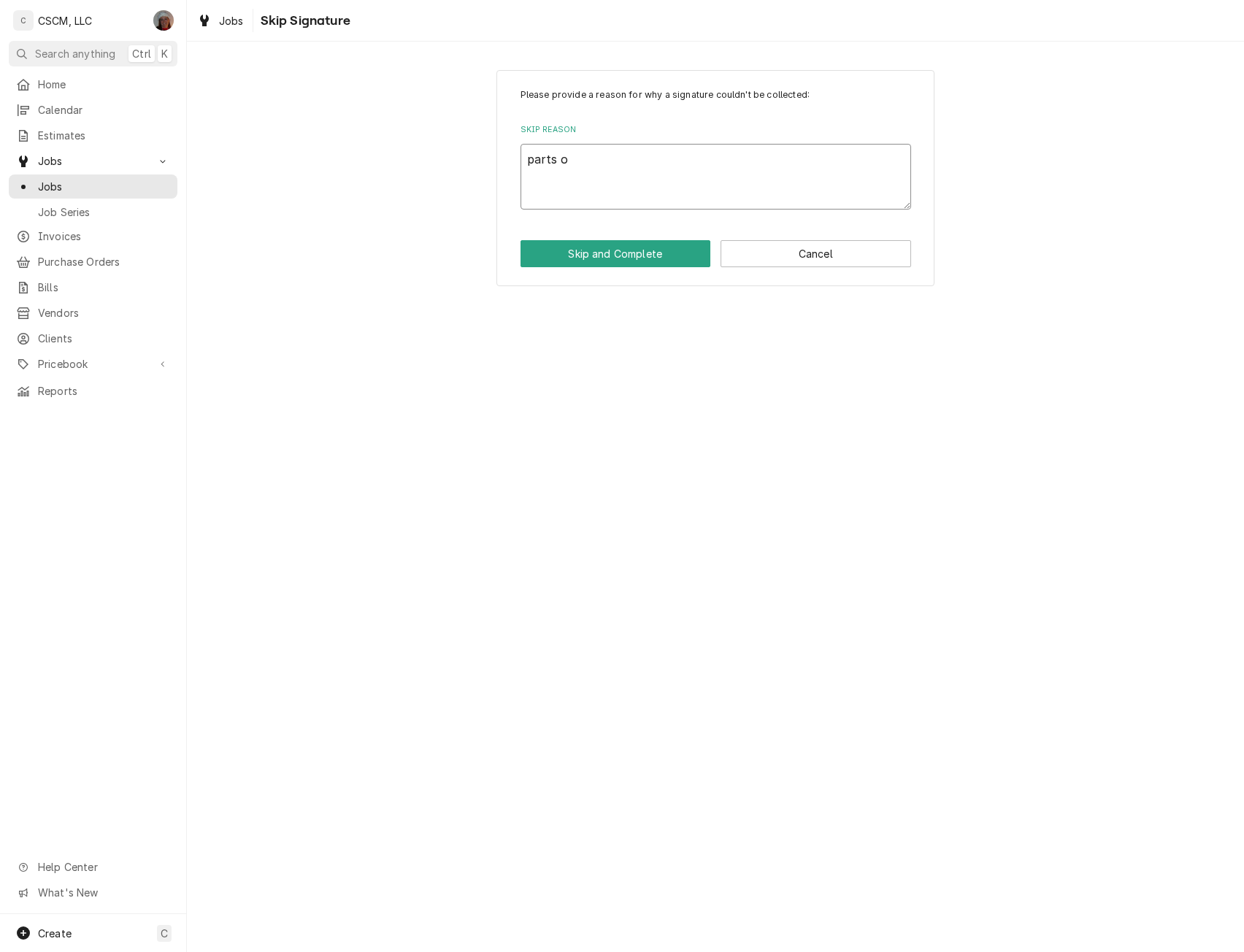
type textarea "x"
type textarea "parts ol"
type textarea "x"
type textarea "parts oly"
type textarea "x"
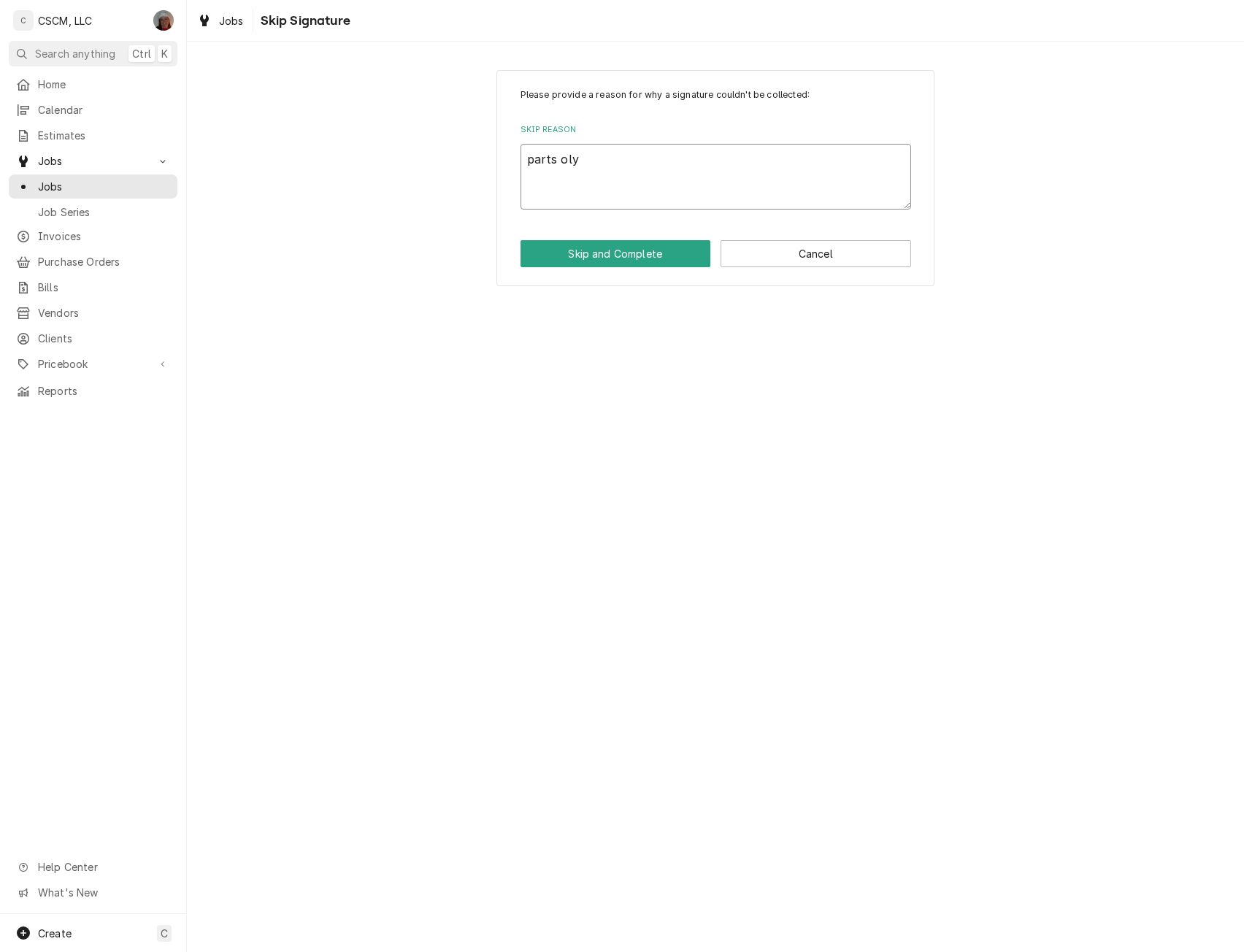
type textarea "parts oly"
type textarea "x"
type textarea "parts oly"
type textarea "x"
type textarea "parts ol"
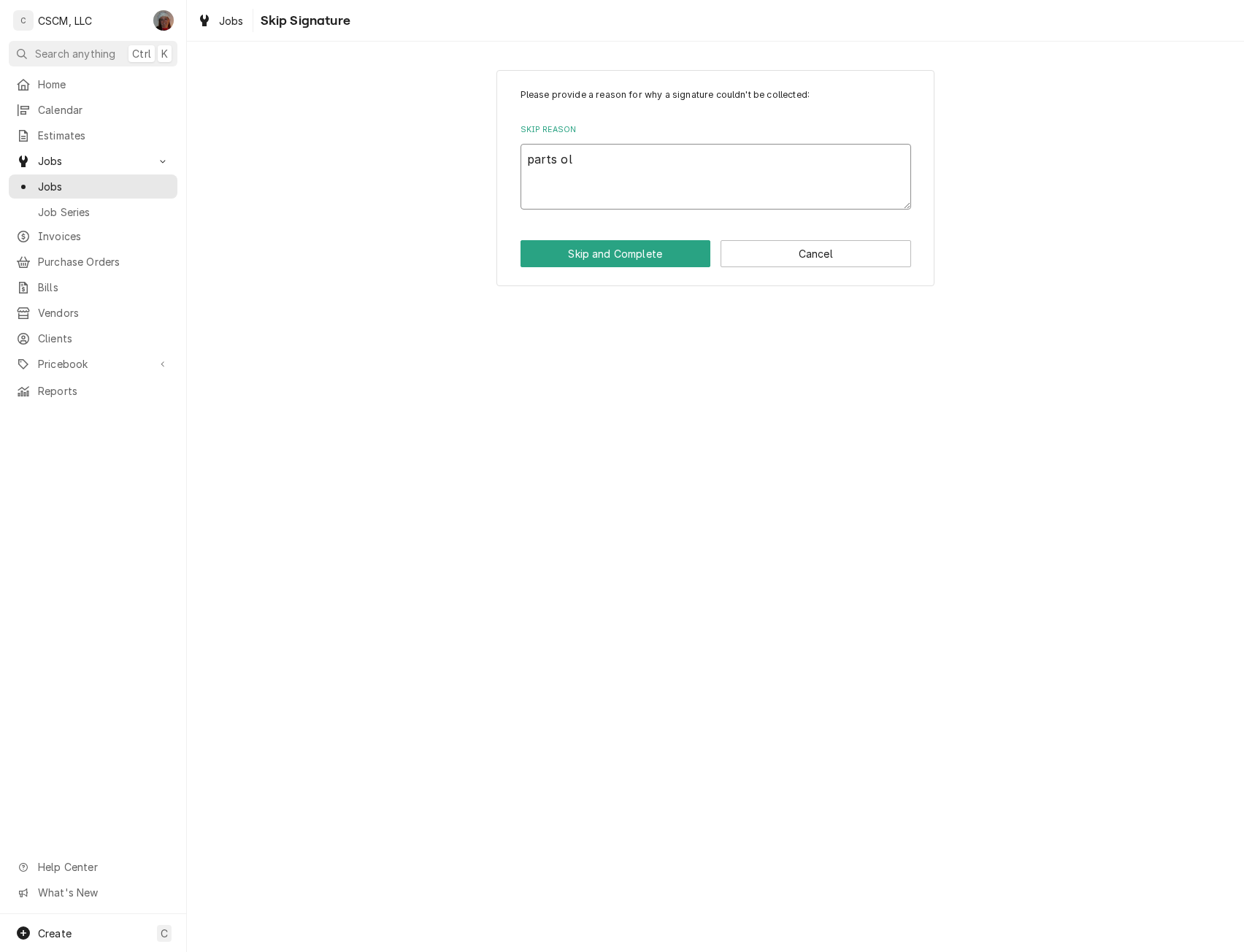
type textarea "x"
type textarea "parts o"
type textarea "x"
type textarea "parts on"
type textarea "x"
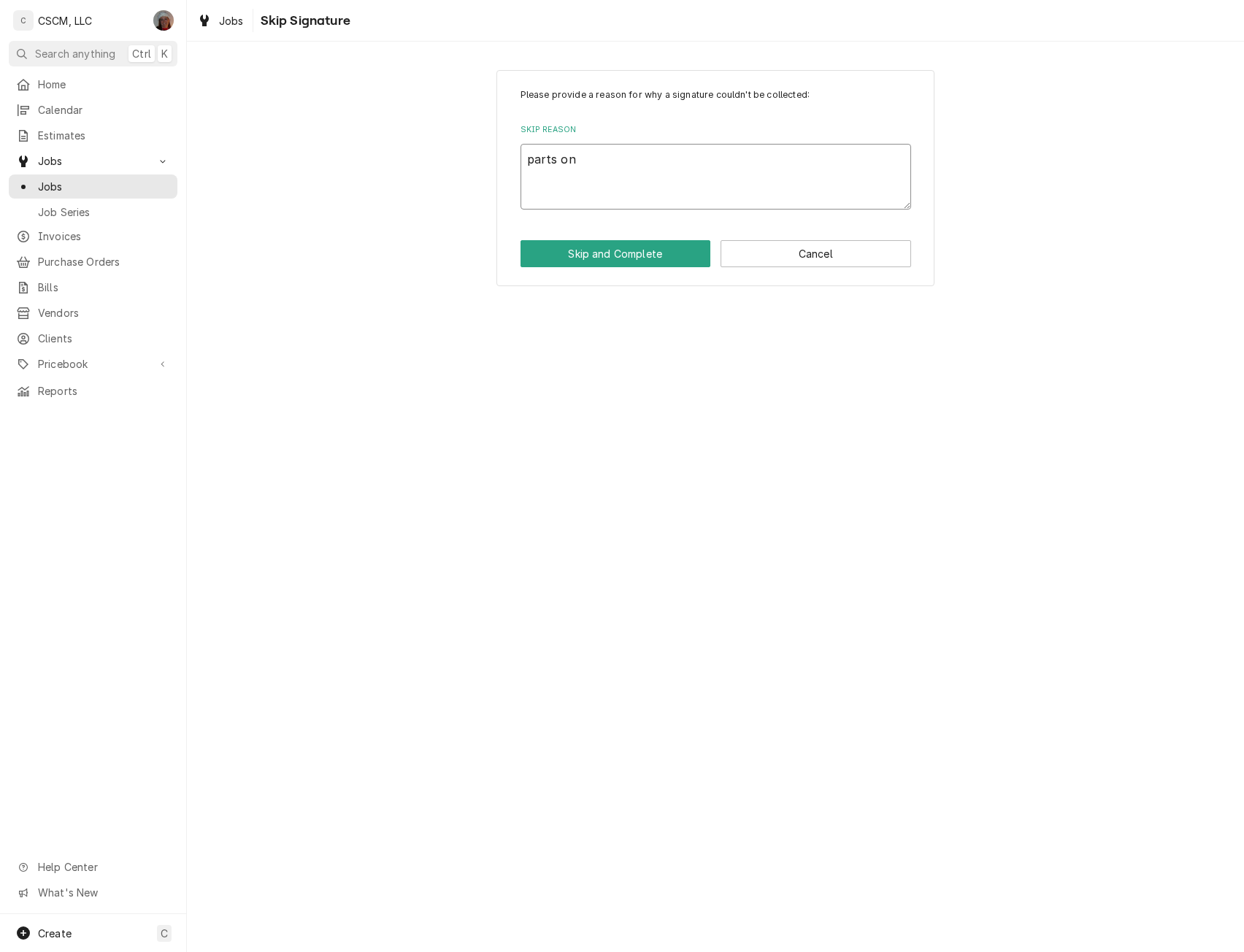
type textarea "parts onl"
type textarea "x"
type textarea "parts only"
type textarea "x"
type textarea "parts only"
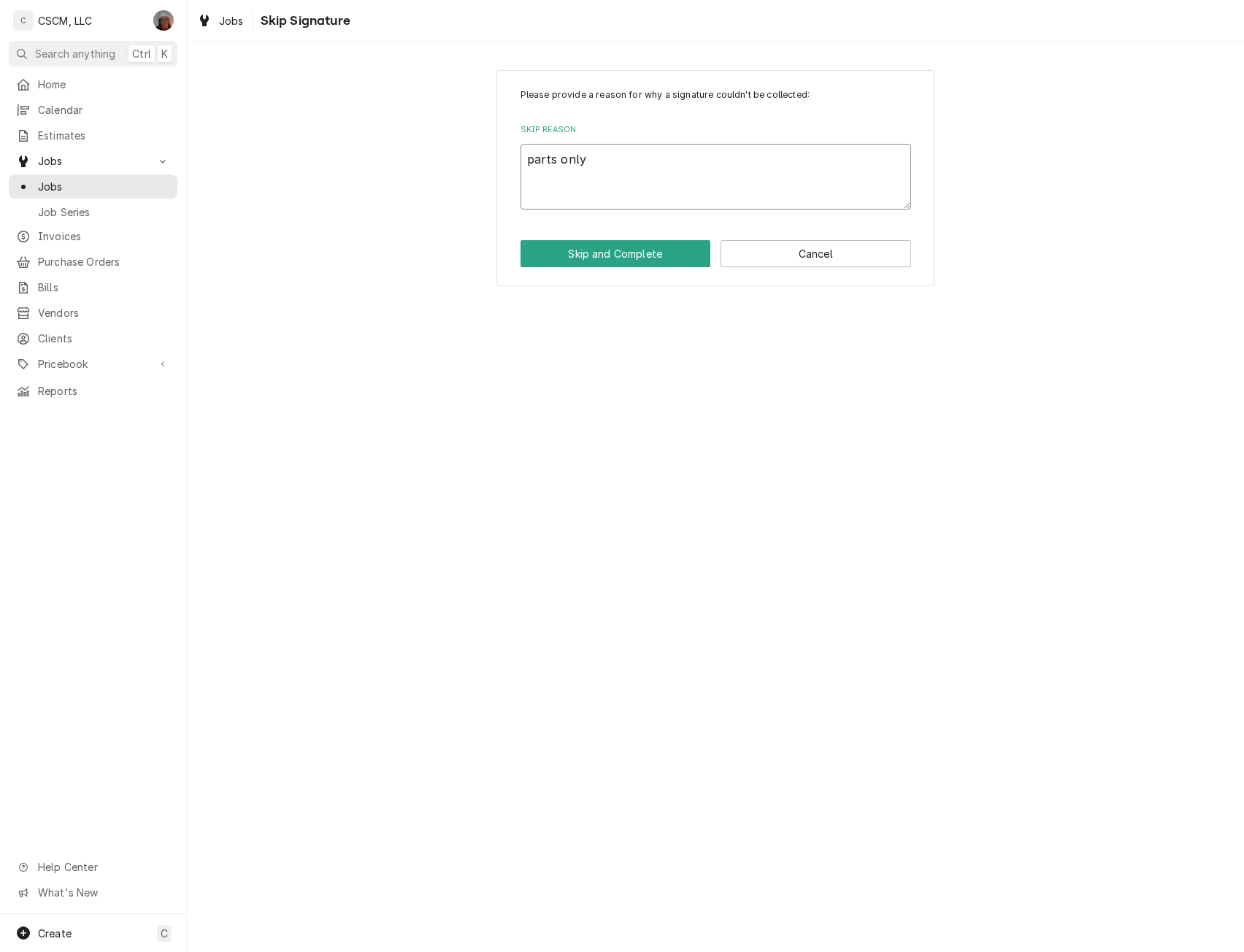
type textarea "x"
type textarea "parts only s"
type textarea "x"
type textarea "parts only si"
type textarea "x"
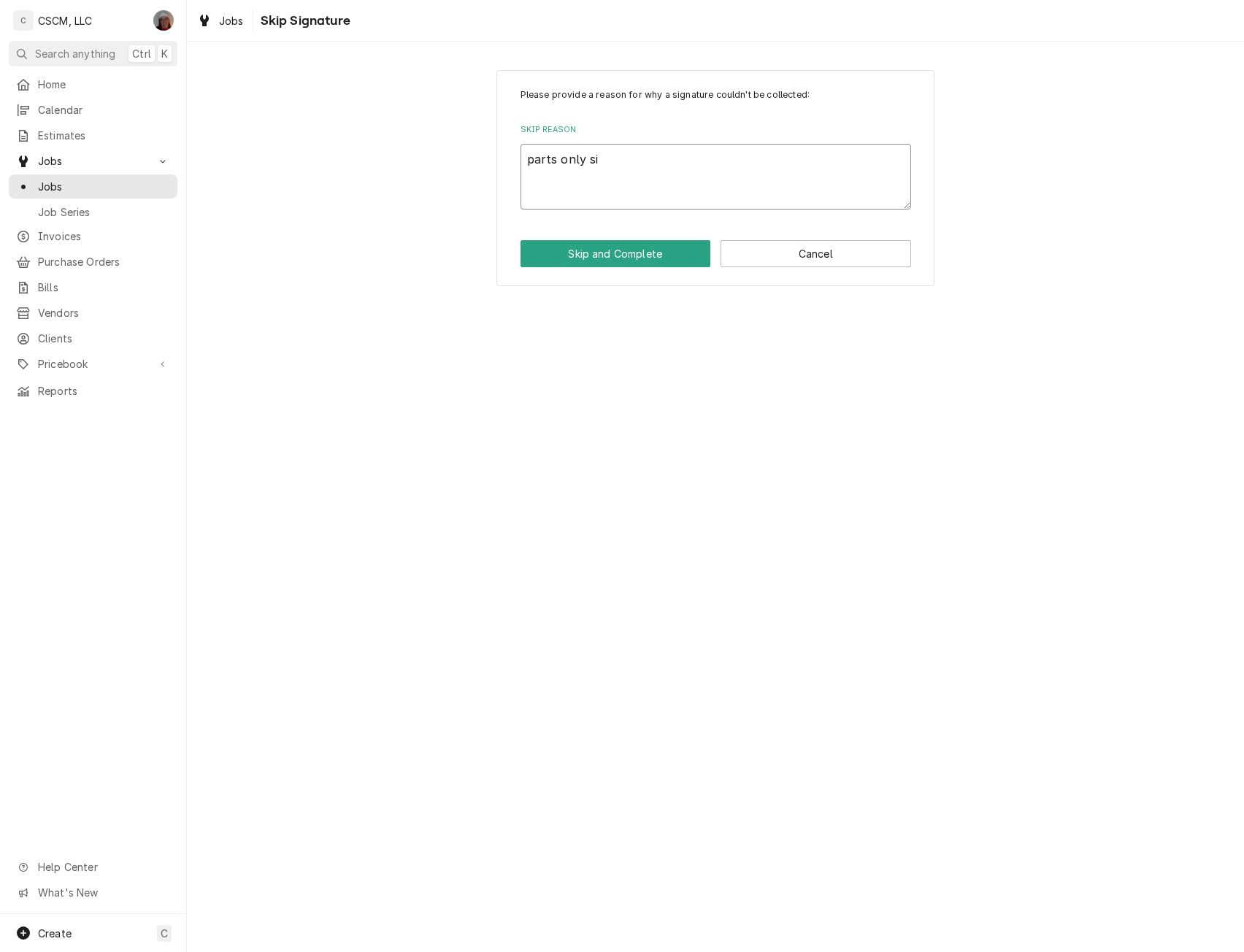
type textarea "parts only sig"
type textarea "x"
type textarea "parts only sign"
type textarea "x"
type textarea "parts only signa"
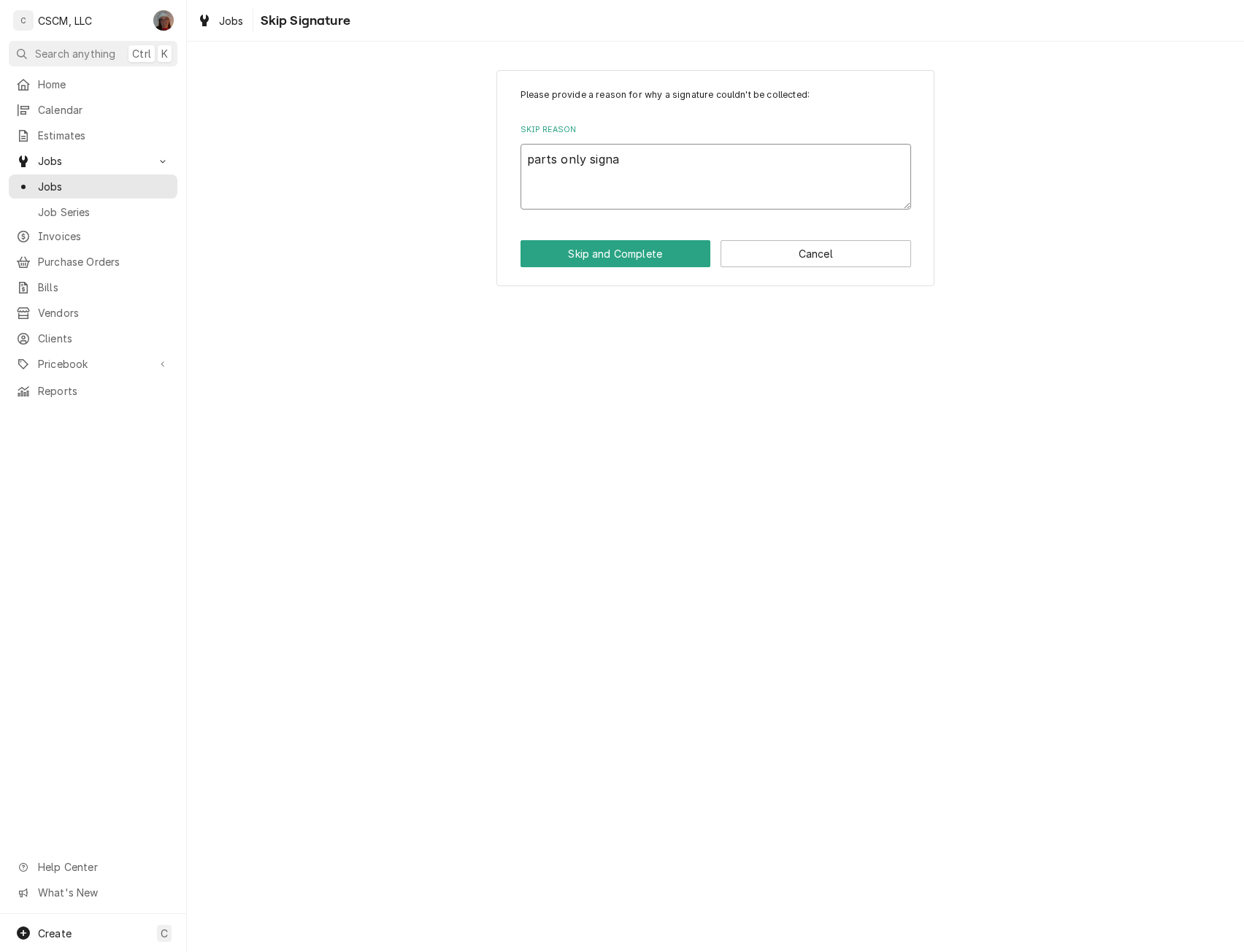
type textarea "x"
type textarea "parts only signat"
type textarea "x"
type textarea "parts only signatu"
type textarea "x"
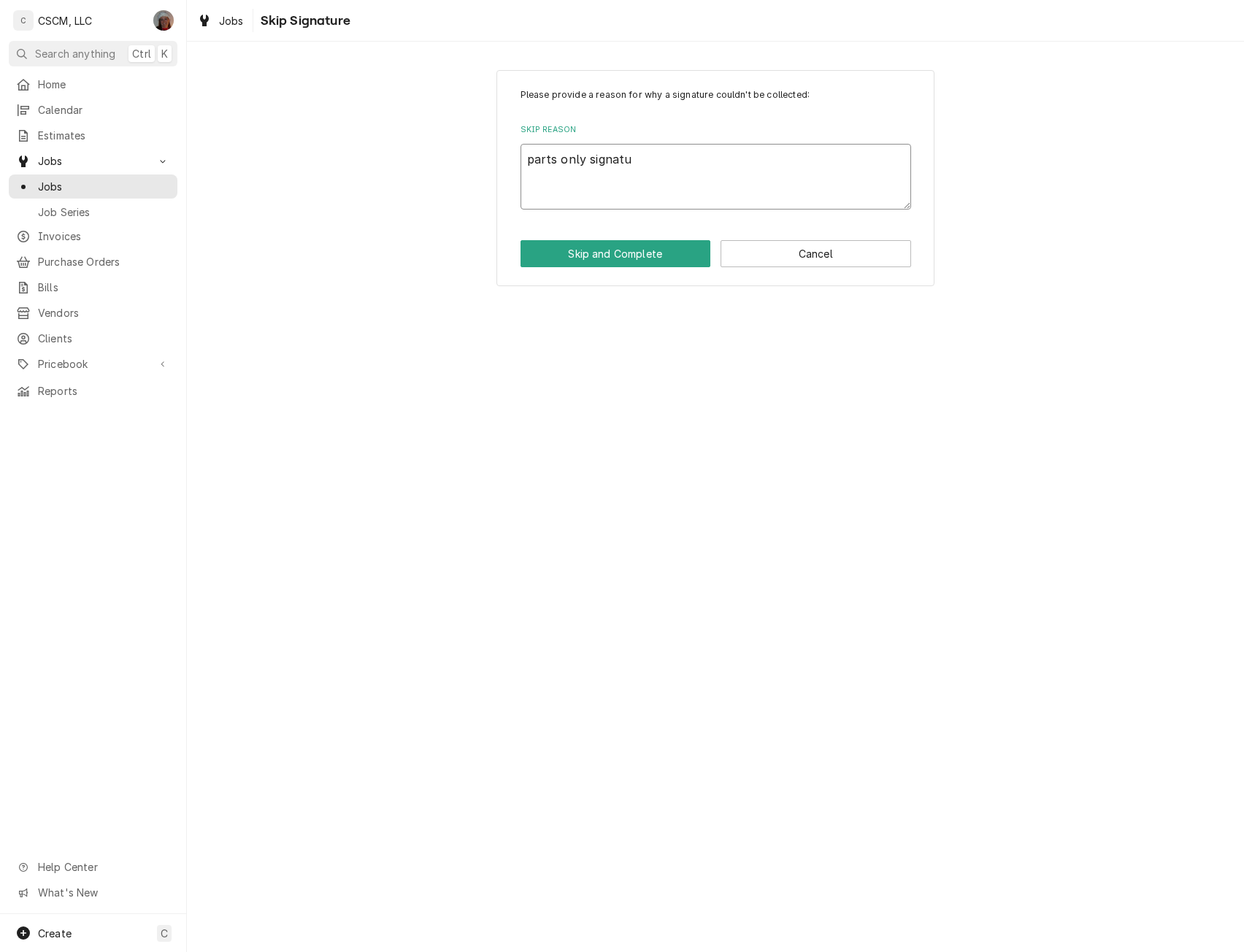
type textarea "parts only signatur"
type textarea "x"
type textarea "parts only signature"
type textarea "x"
type textarea "parts only signature"
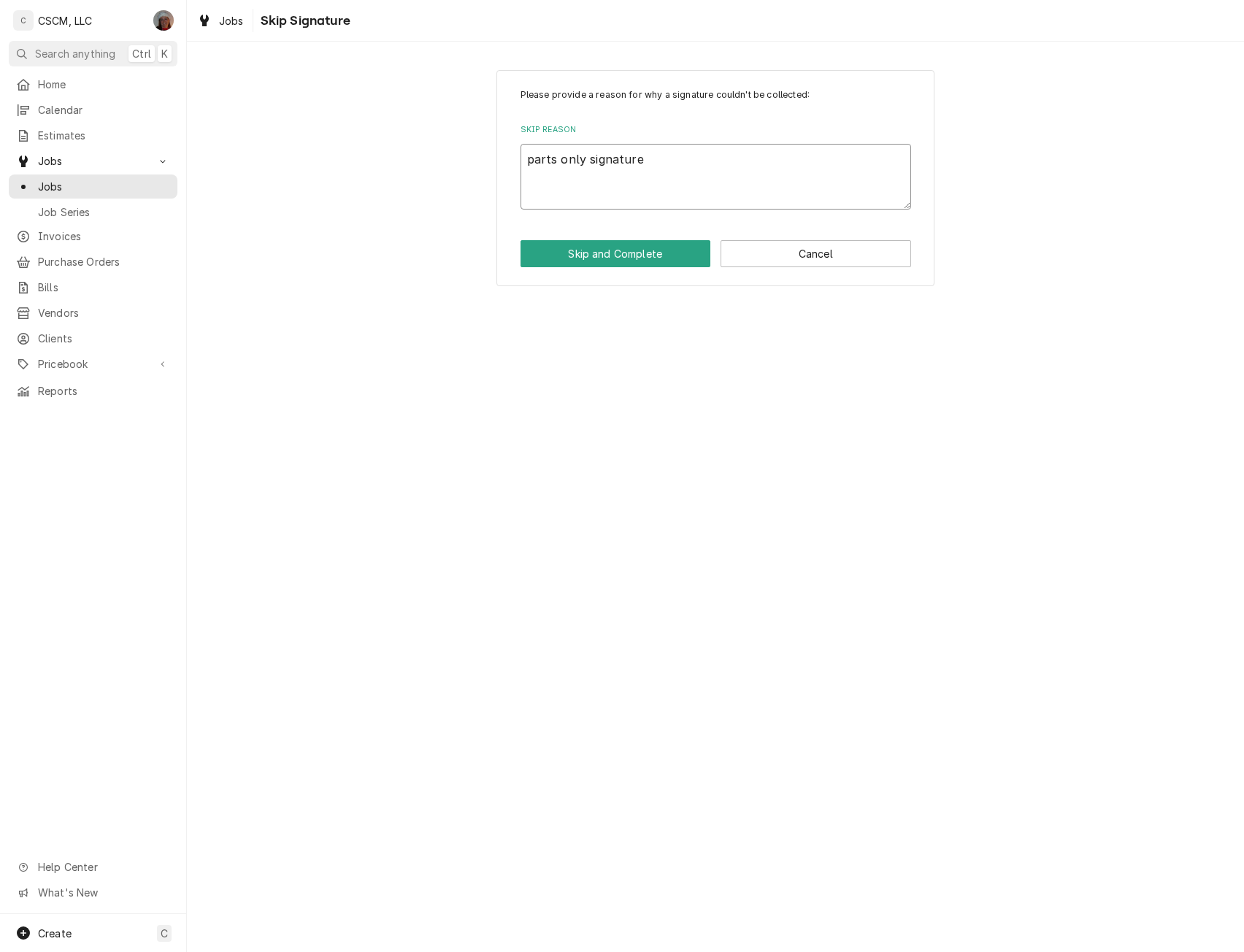
type textarea "x"
type textarea "parts only signature n"
type textarea "x"
type textarea "parts only signature no"
type textarea "x"
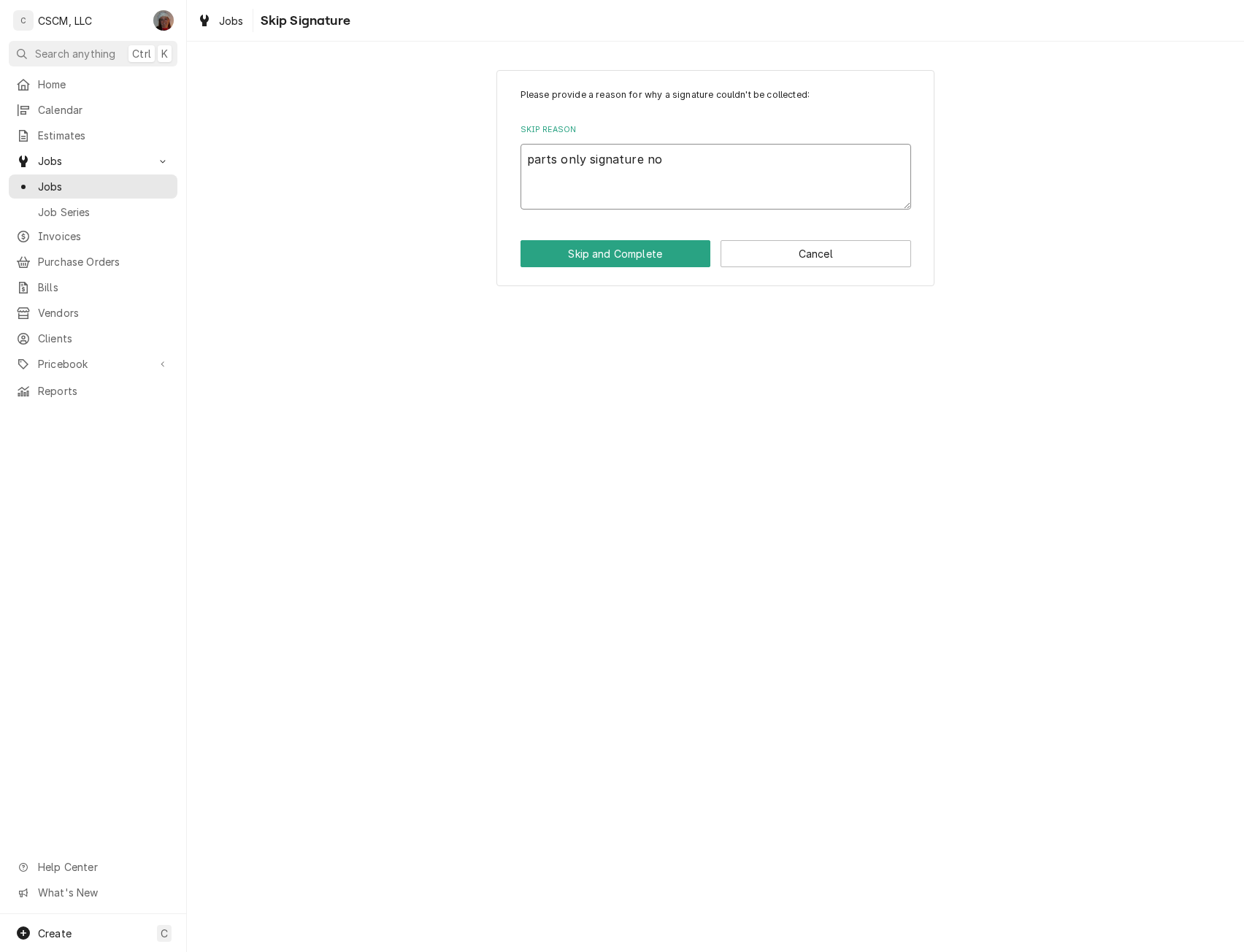
type textarea "parts only signature not"
type textarea "x"
type textarea "parts only signature not"
type textarea "x"
type textarea "parts only signature not r"
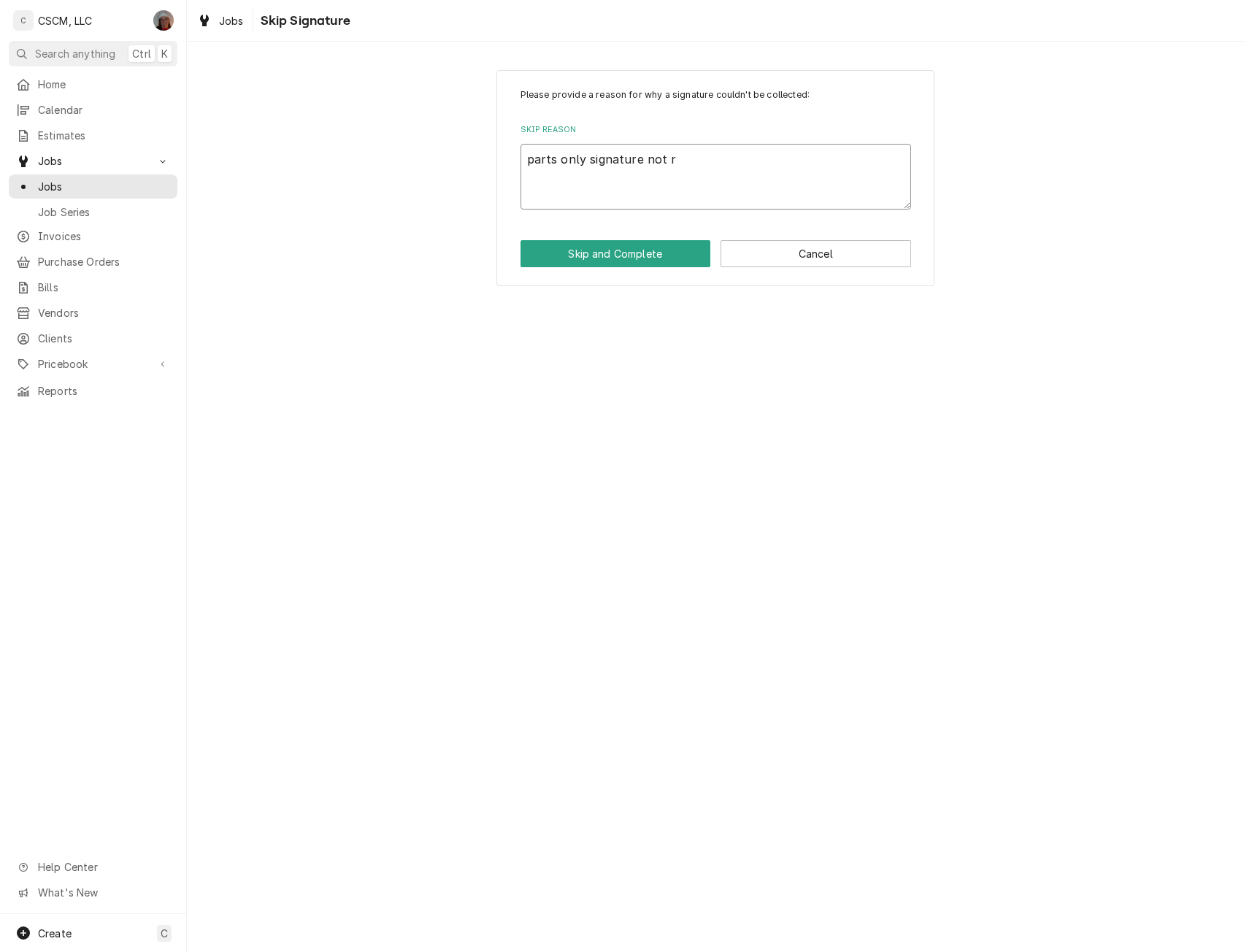
type textarea "x"
type textarea "parts only signature not re"
type textarea "x"
type textarea "parts only signature not req"
type textarea "x"
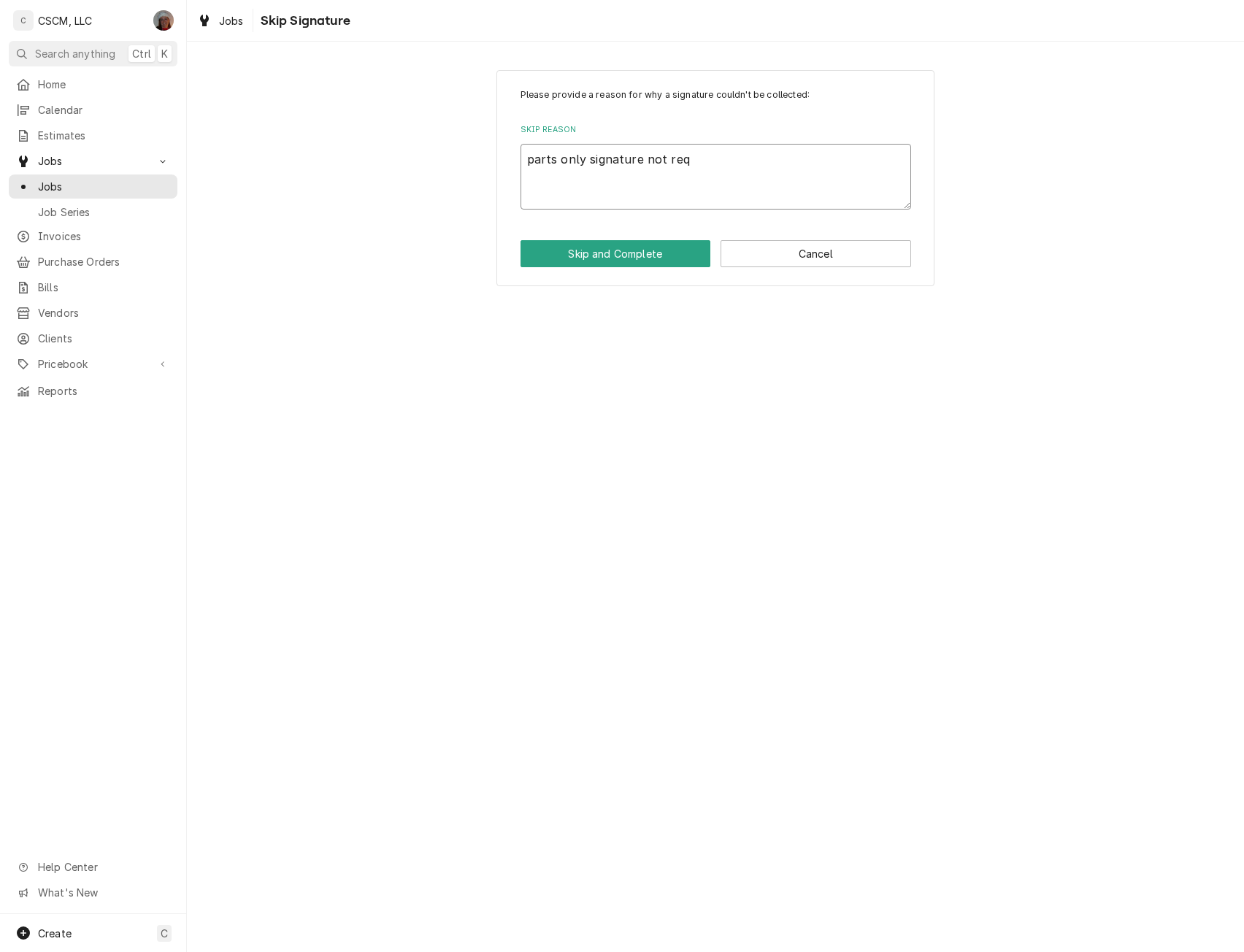
type textarea "parts only signature not requ"
type textarea "x"
type textarea "parts only signature not requi"
type textarea "x"
type textarea "parts only signature not requie"
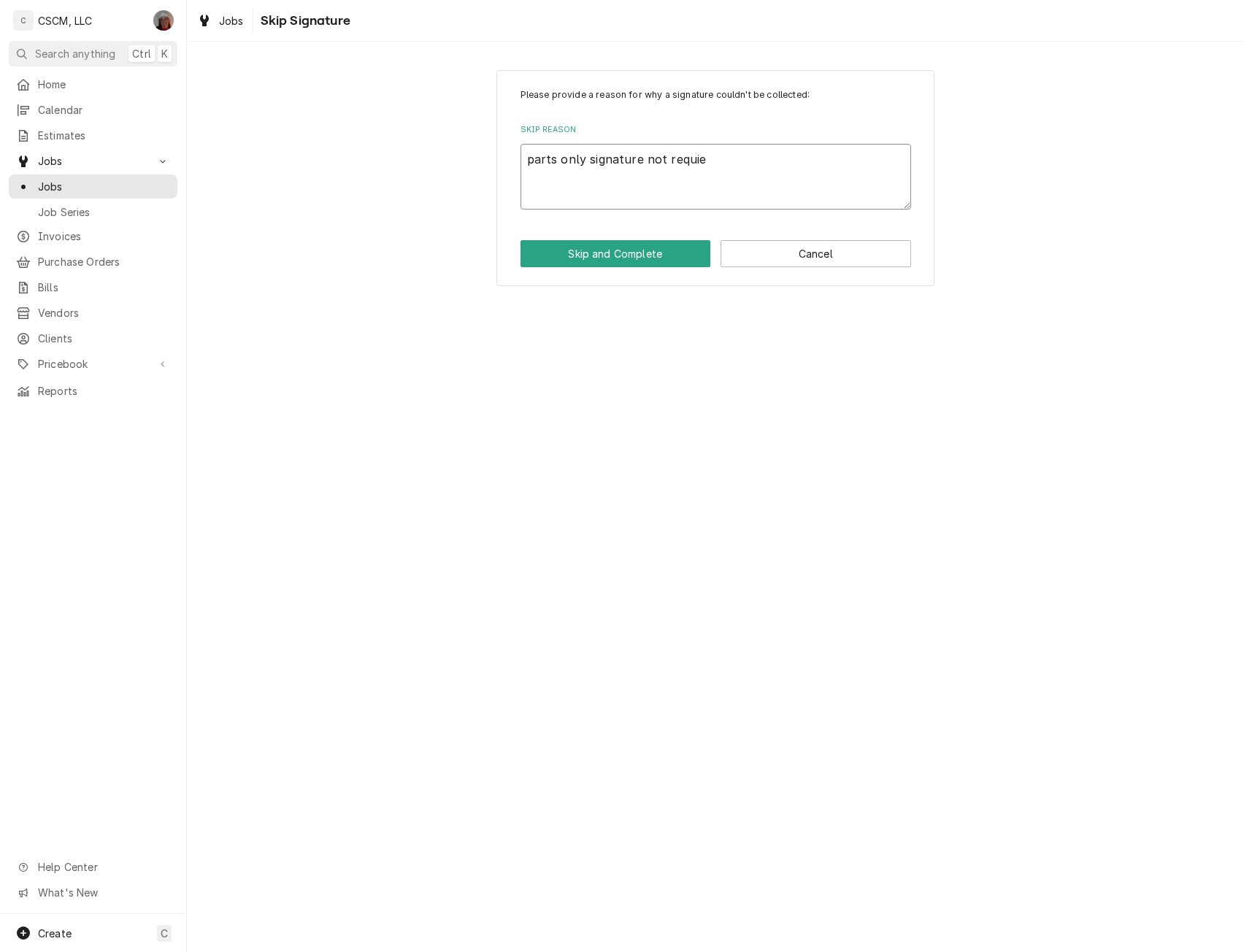
type textarea "x"
type textarea "parts only signature not requi"
type textarea "x"
type textarea "parts only signature not requir"
type textarea "x"
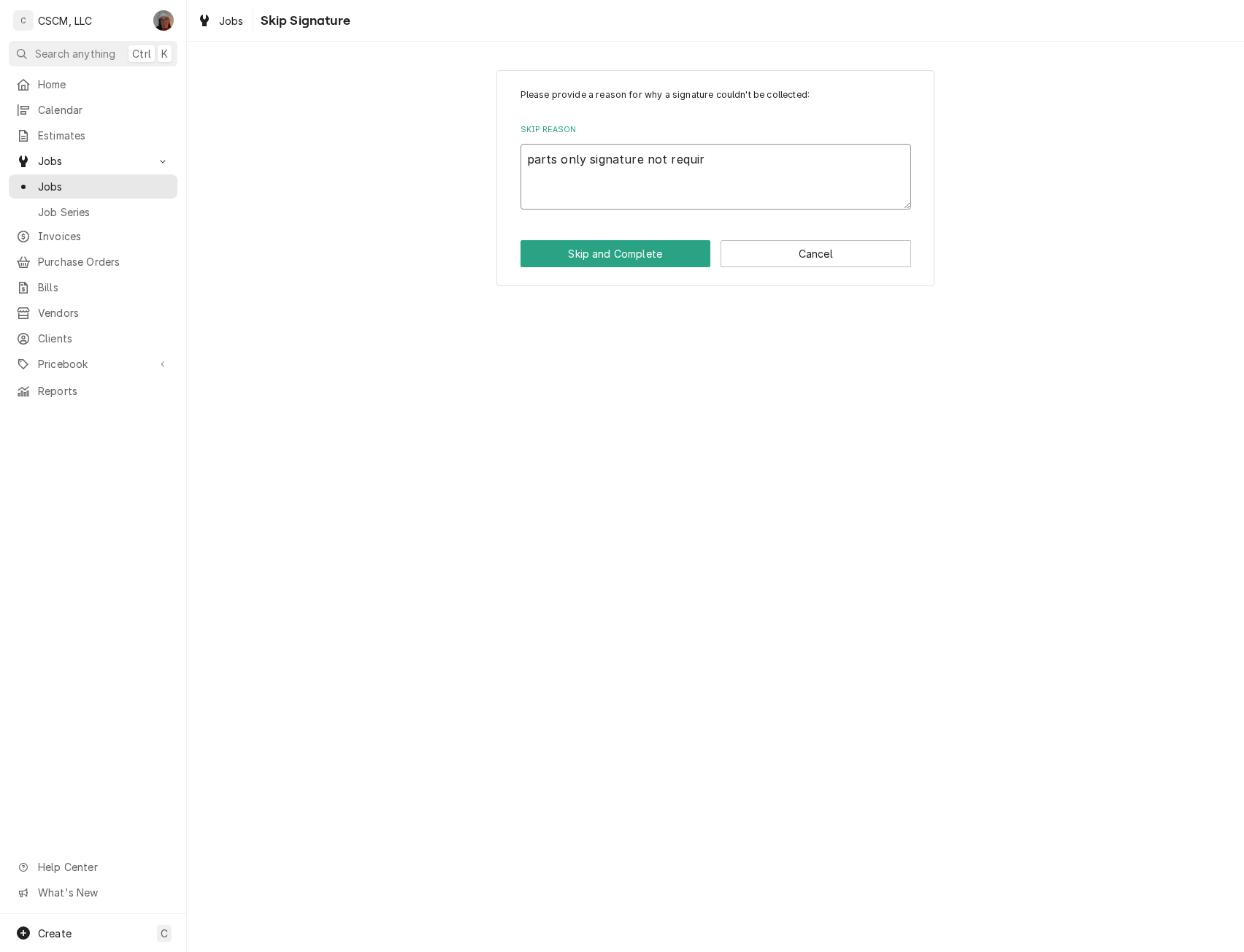
type textarea "parts only signature not require"
type textarea "x"
type textarea "parts only signature not required"
click at [617, 255] on button "Skip and Complete" at bounding box center [616, 254] width 191 height 27
type textarea "x"
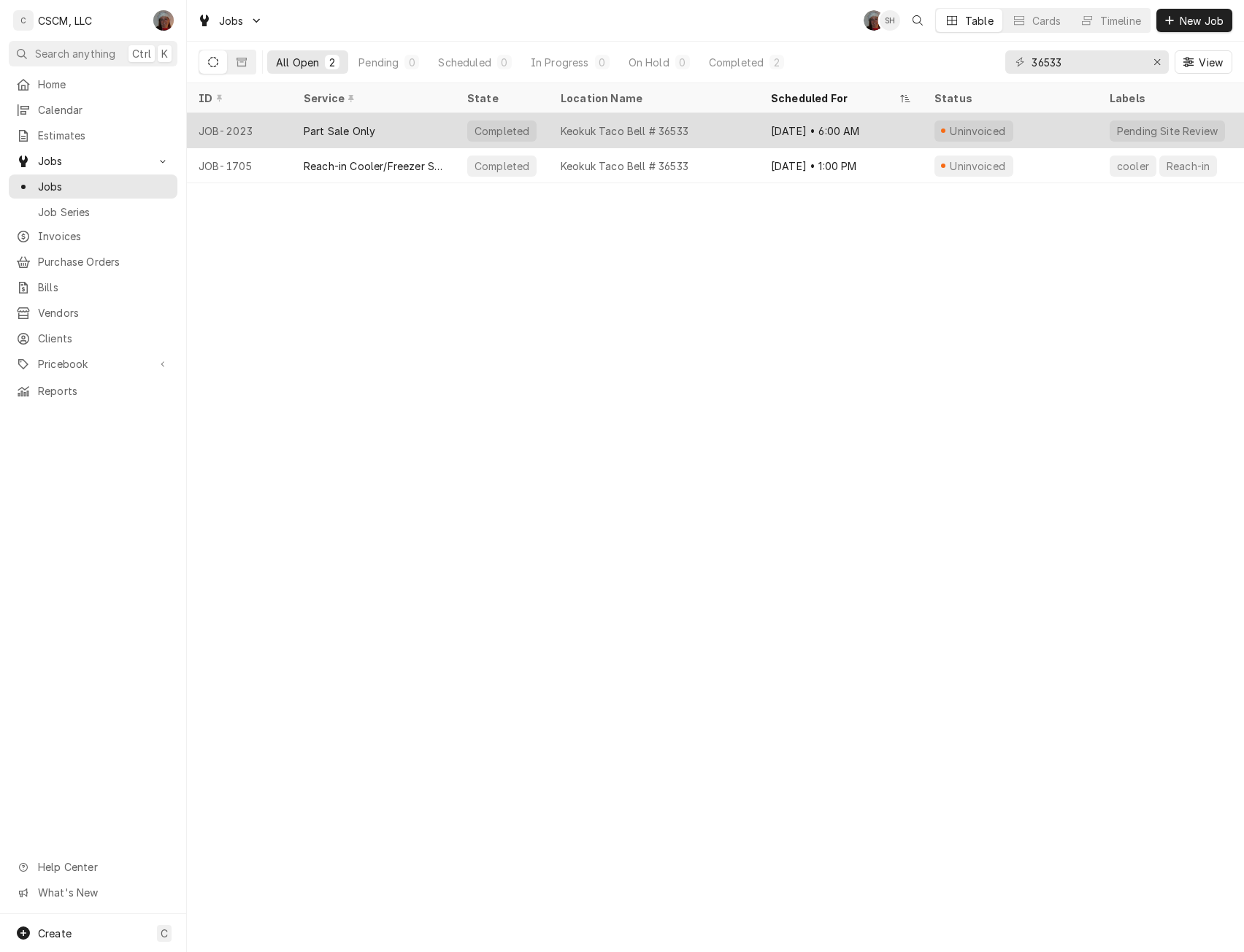
click at [484, 131] on div "Completed" at bounding box center [502, 131] width 58 height 15
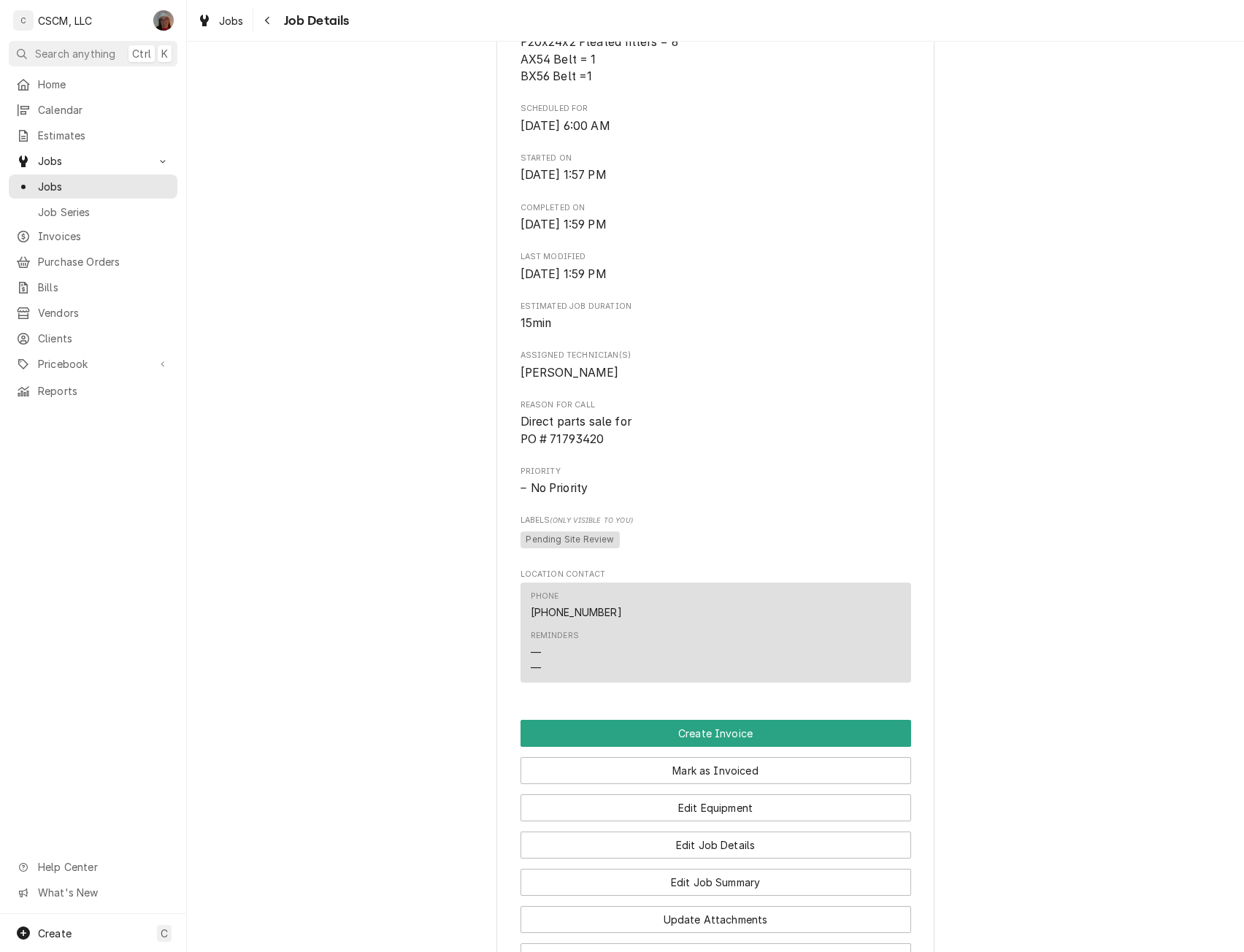
scroll to position [670, 0]
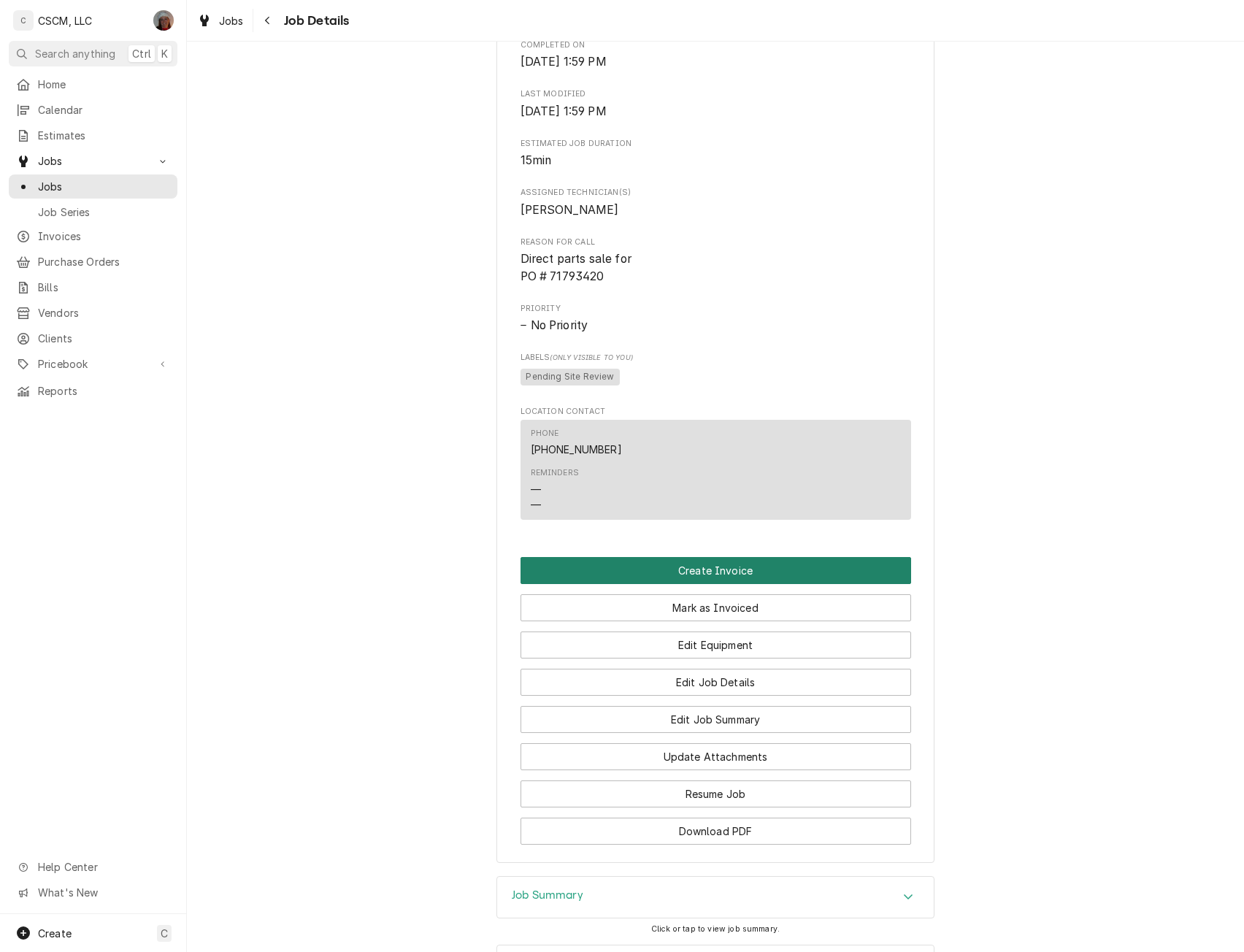
click at [754, 583] on button "Create Invoice" at bounding box center [716, 571] width 390 height 27
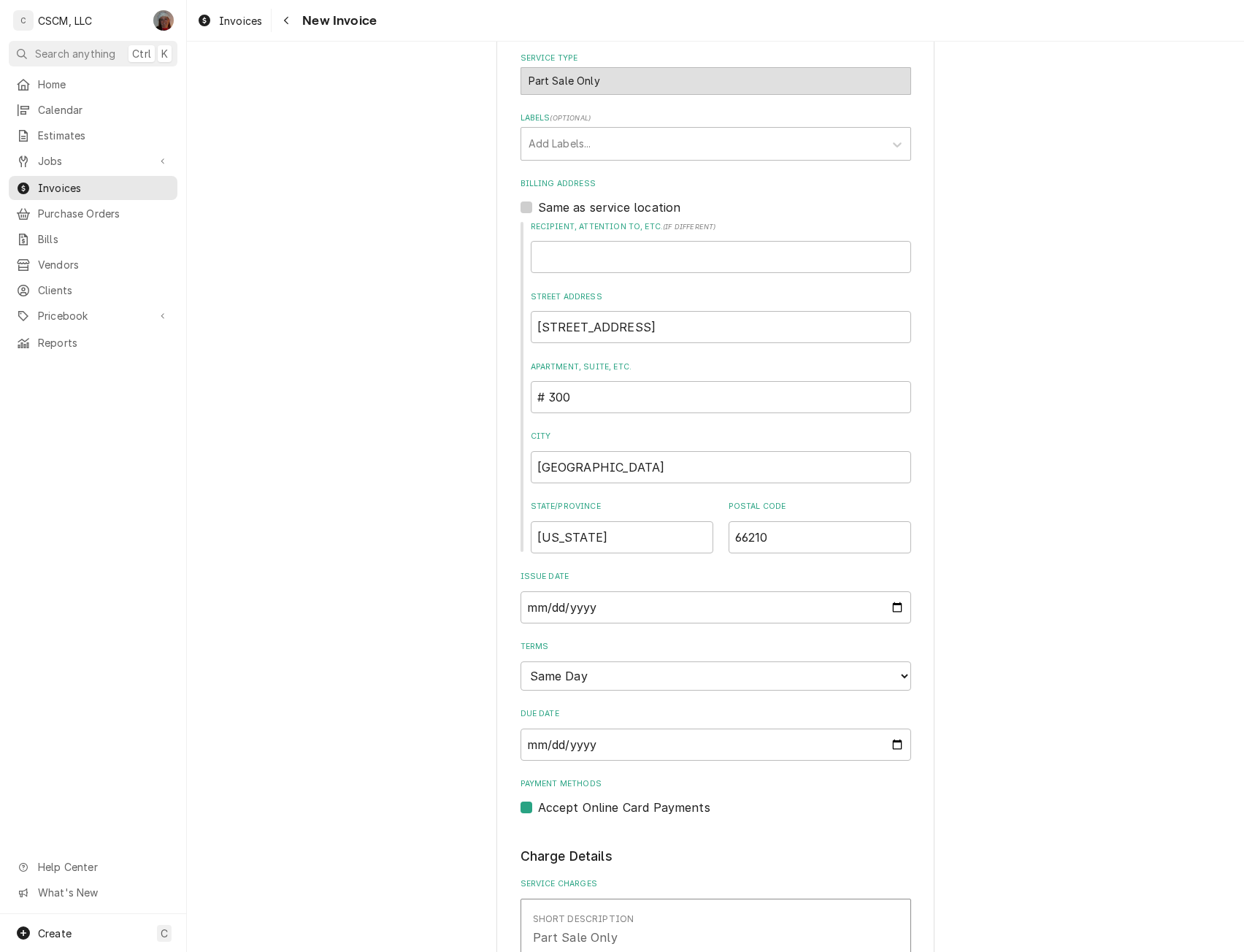
scroll to position [518, 0]
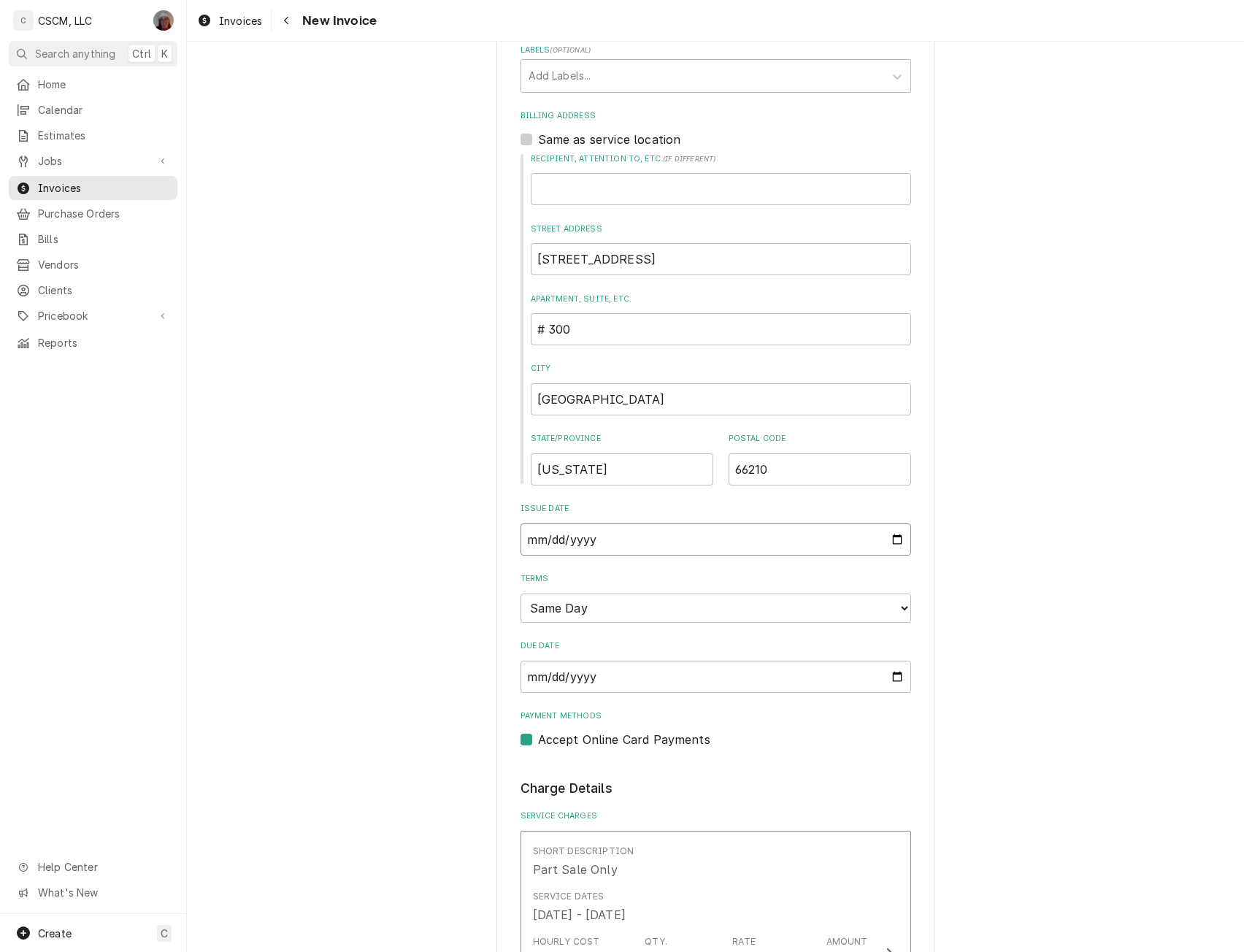
click at [894, 540] on input "[DATE]" at bounding box center [716, 540] width 390 height 32
type textarea "x"
type input "[DATE]"
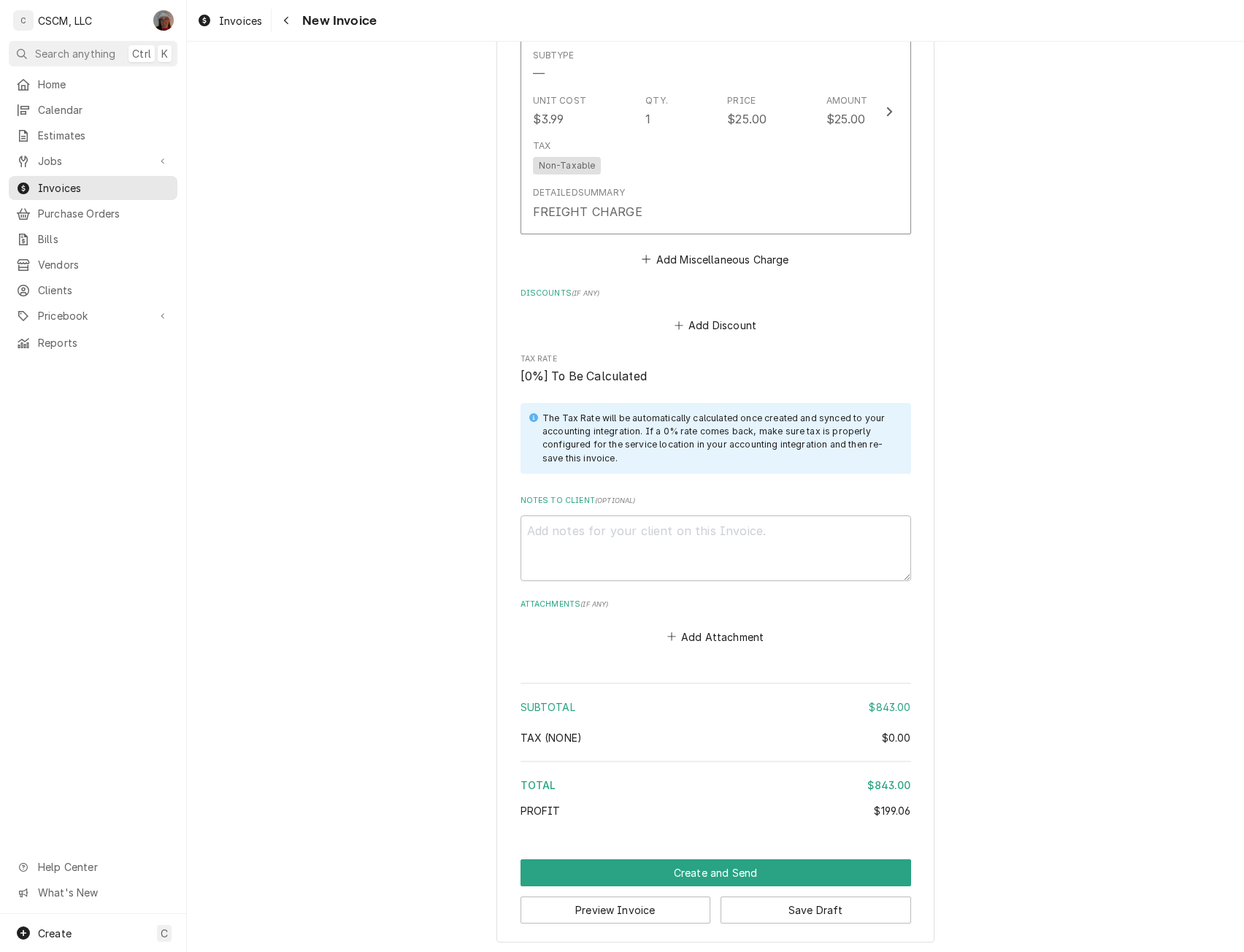
scroll to position [2394, 0]
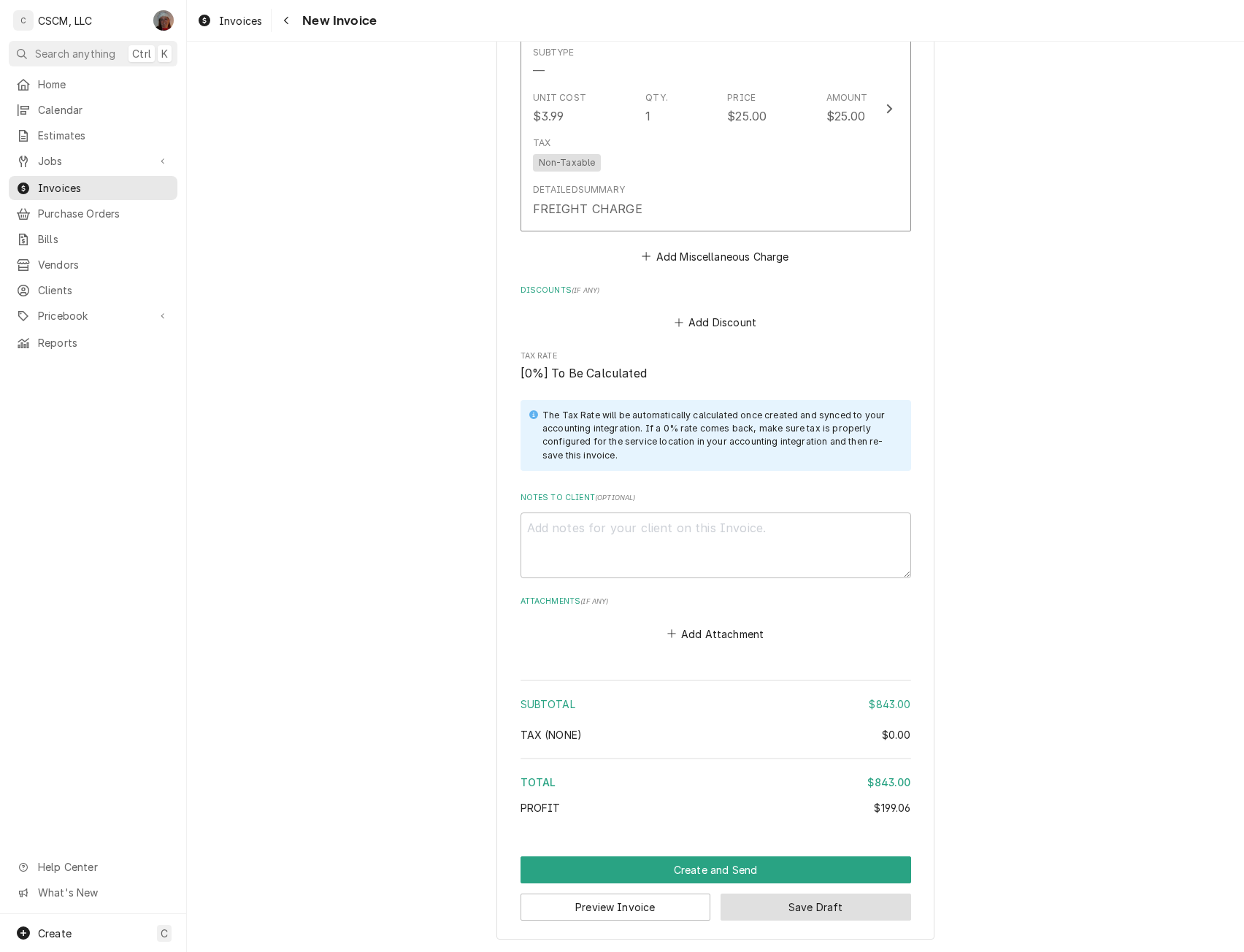
click at [827, 901] on button "Save Draft" at bounding box center [816, 907] width 191 height 27
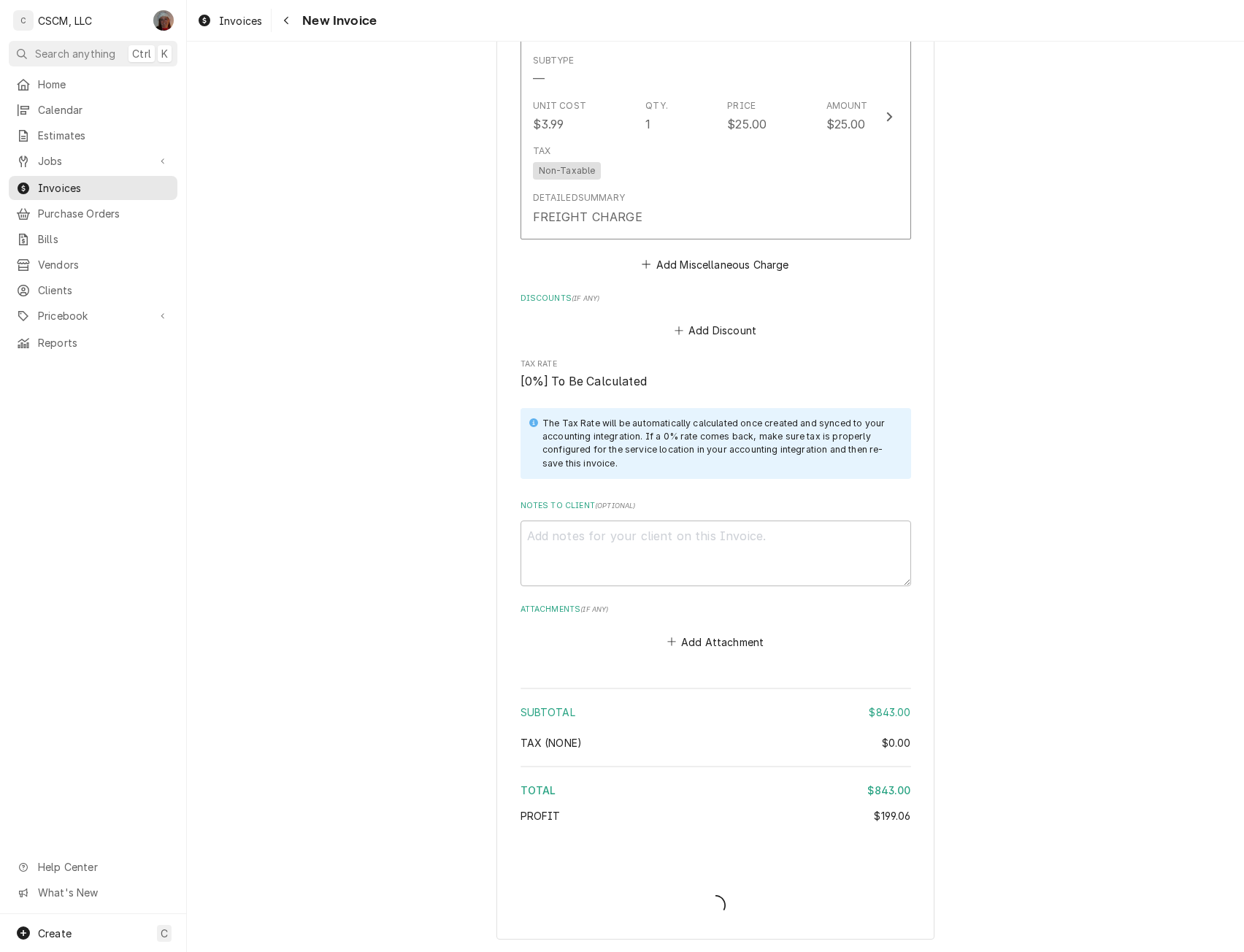
type textarea "x"
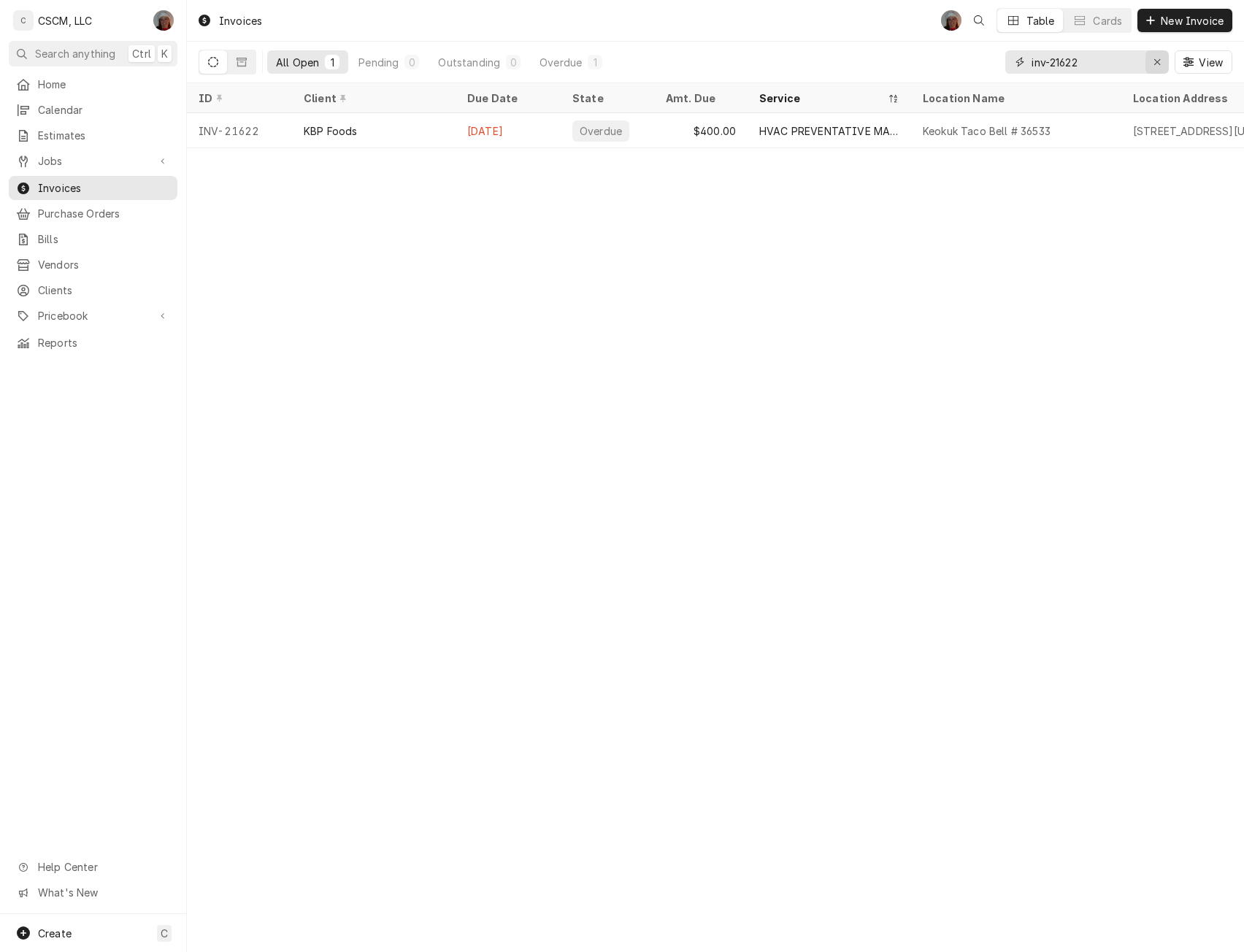
click at [1162, 65] on div "Erase input" at bounding box center [1157, 61] width 14 height 14
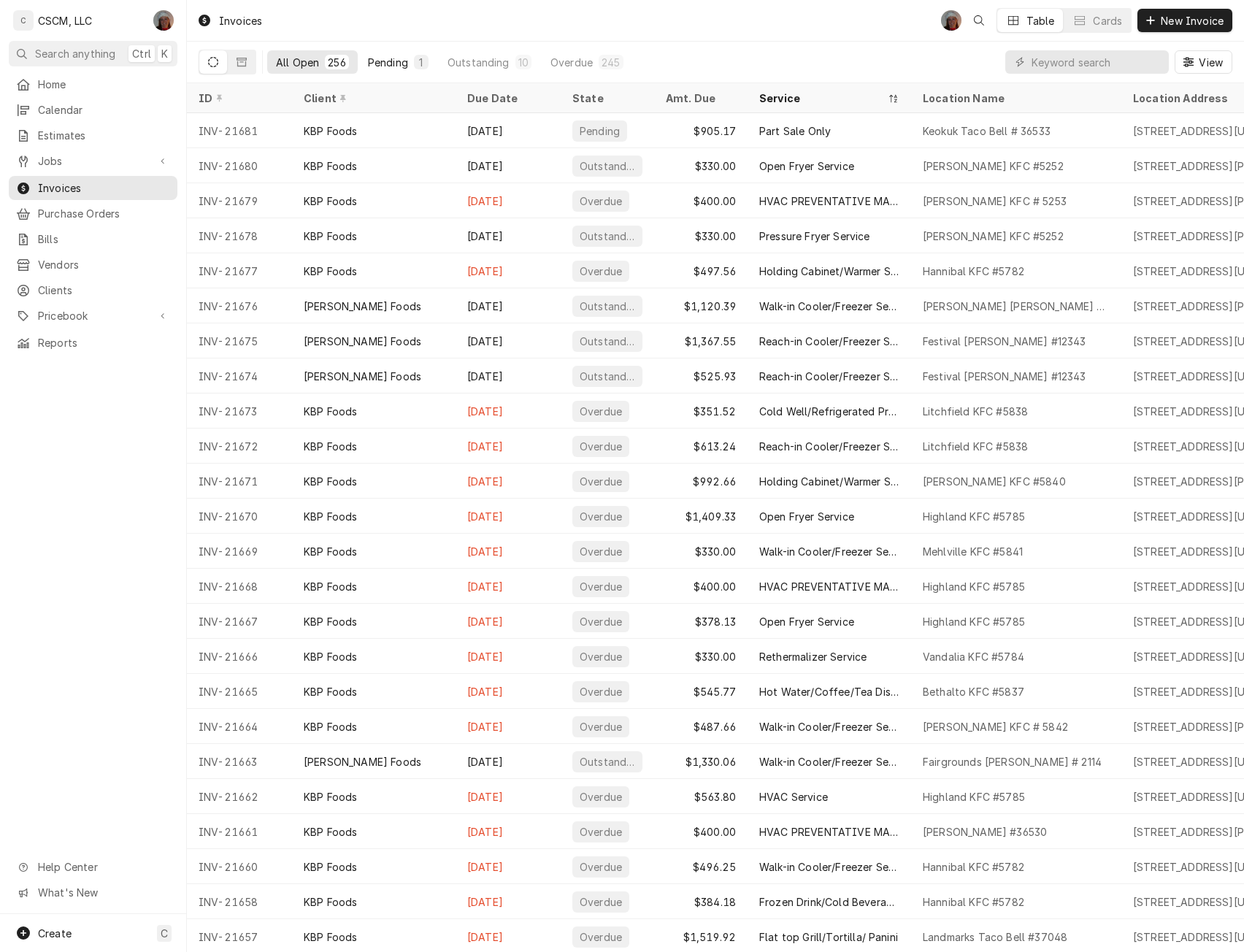
click at [389, 59] on div "Pending" at bounding box center [387, 62] width 40 height 15
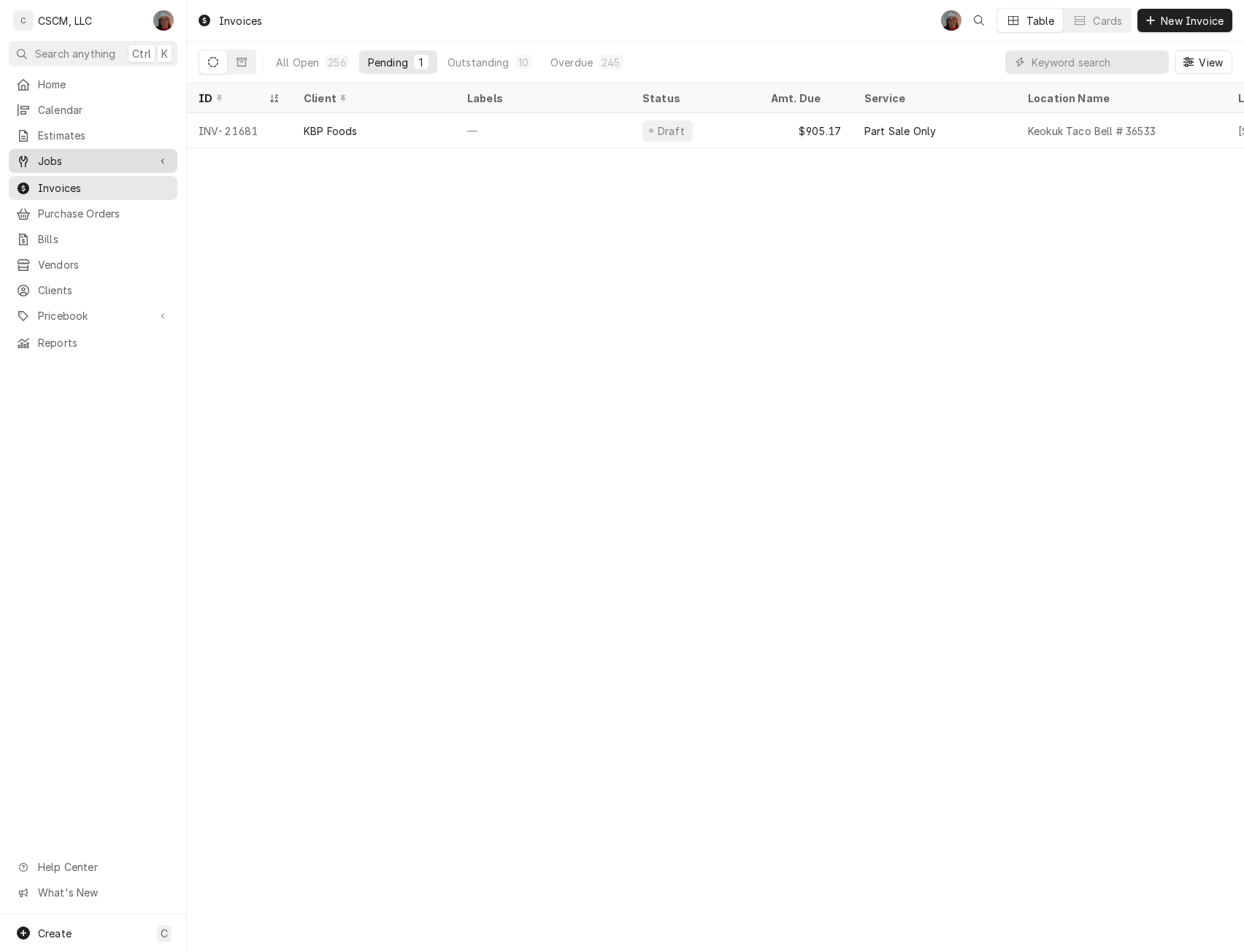
click at [63, 157] on span "Jobs" at bounding box center [93, 161] width 110 height 15
click at [58, 179] on span "Jobs" at bounding box center [104, 186] width 132 height 15
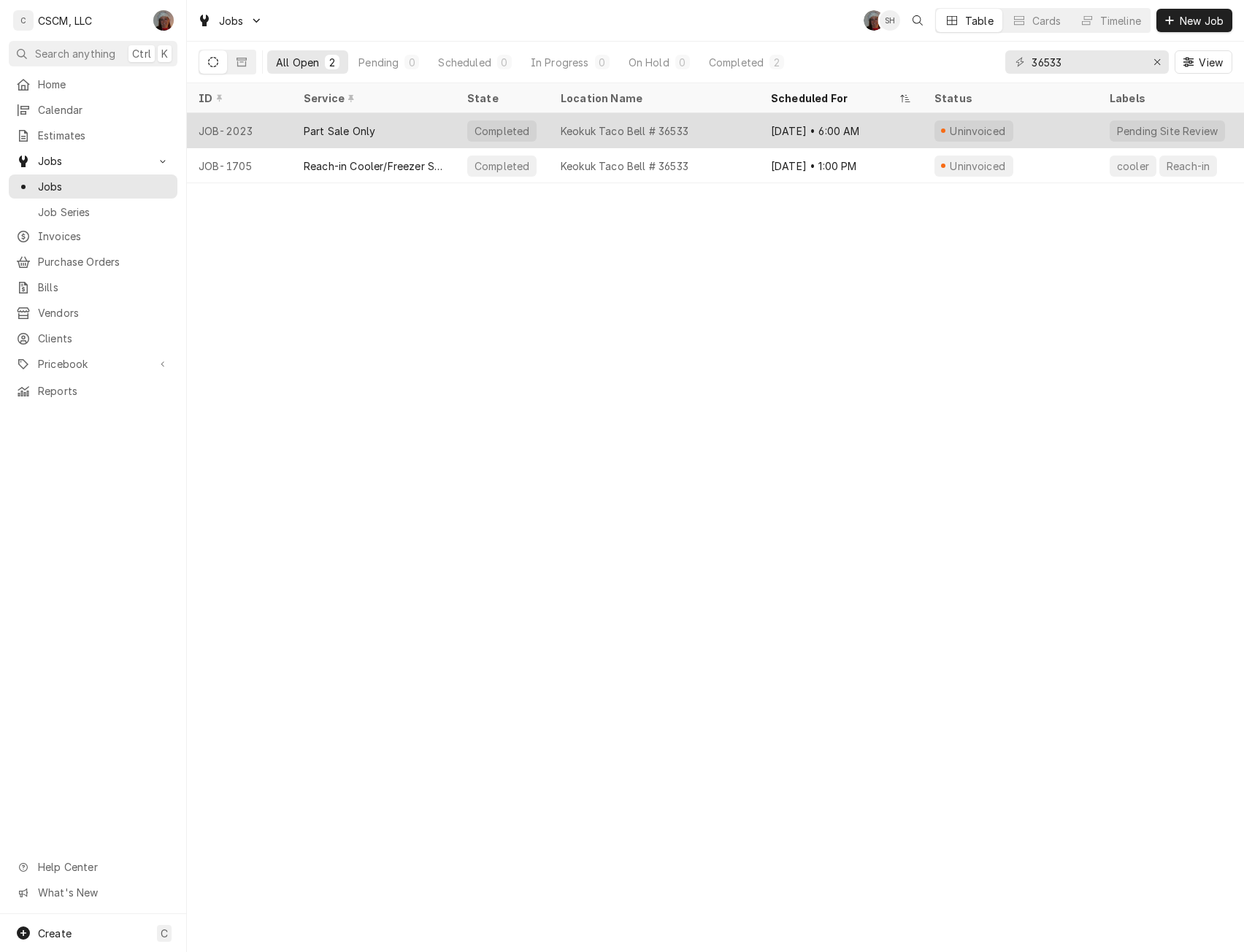
click at [338, 129] on div "Part Sale Only" at bounding box center [339, 131] width 72 height 15
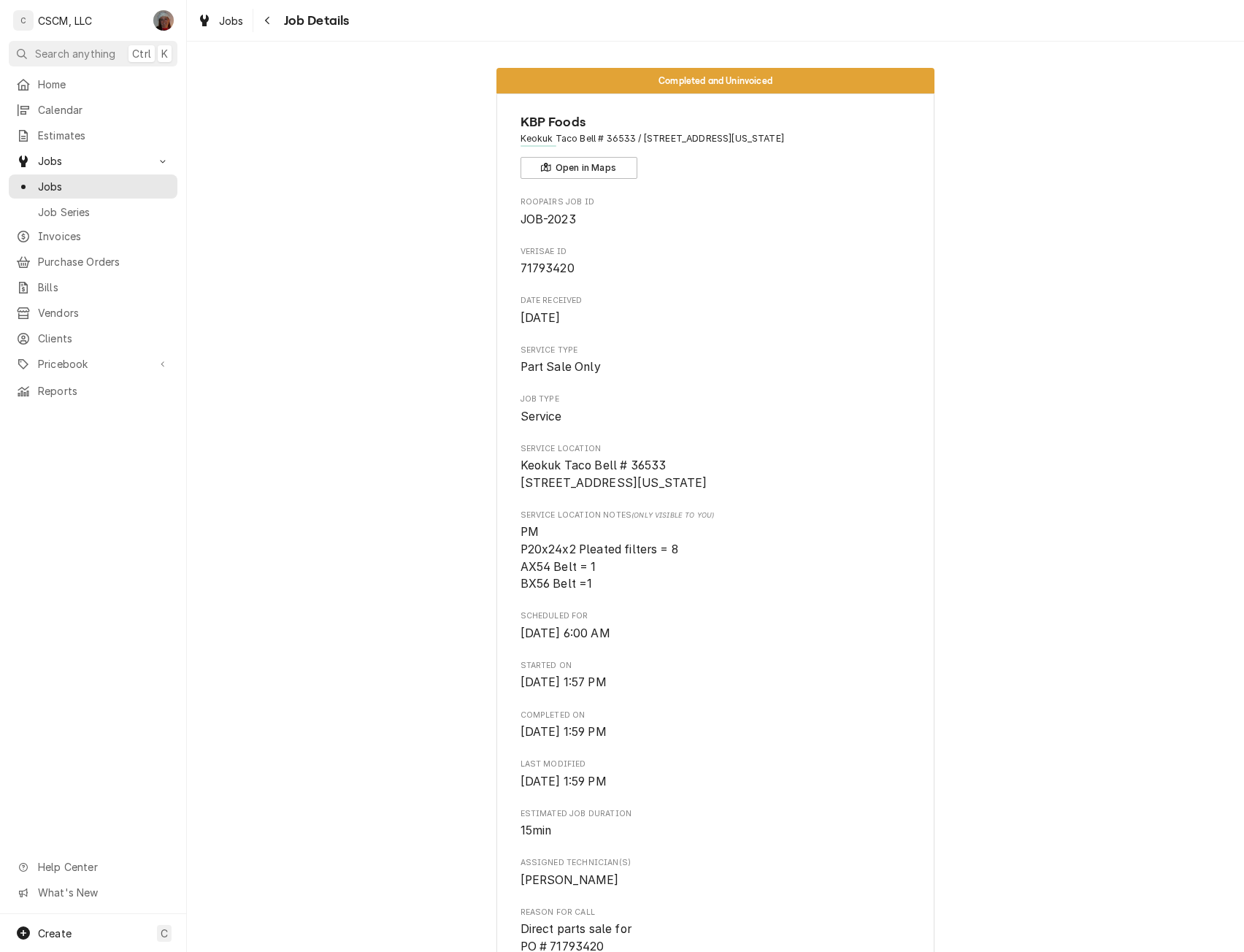
scroll to position [797, 0]
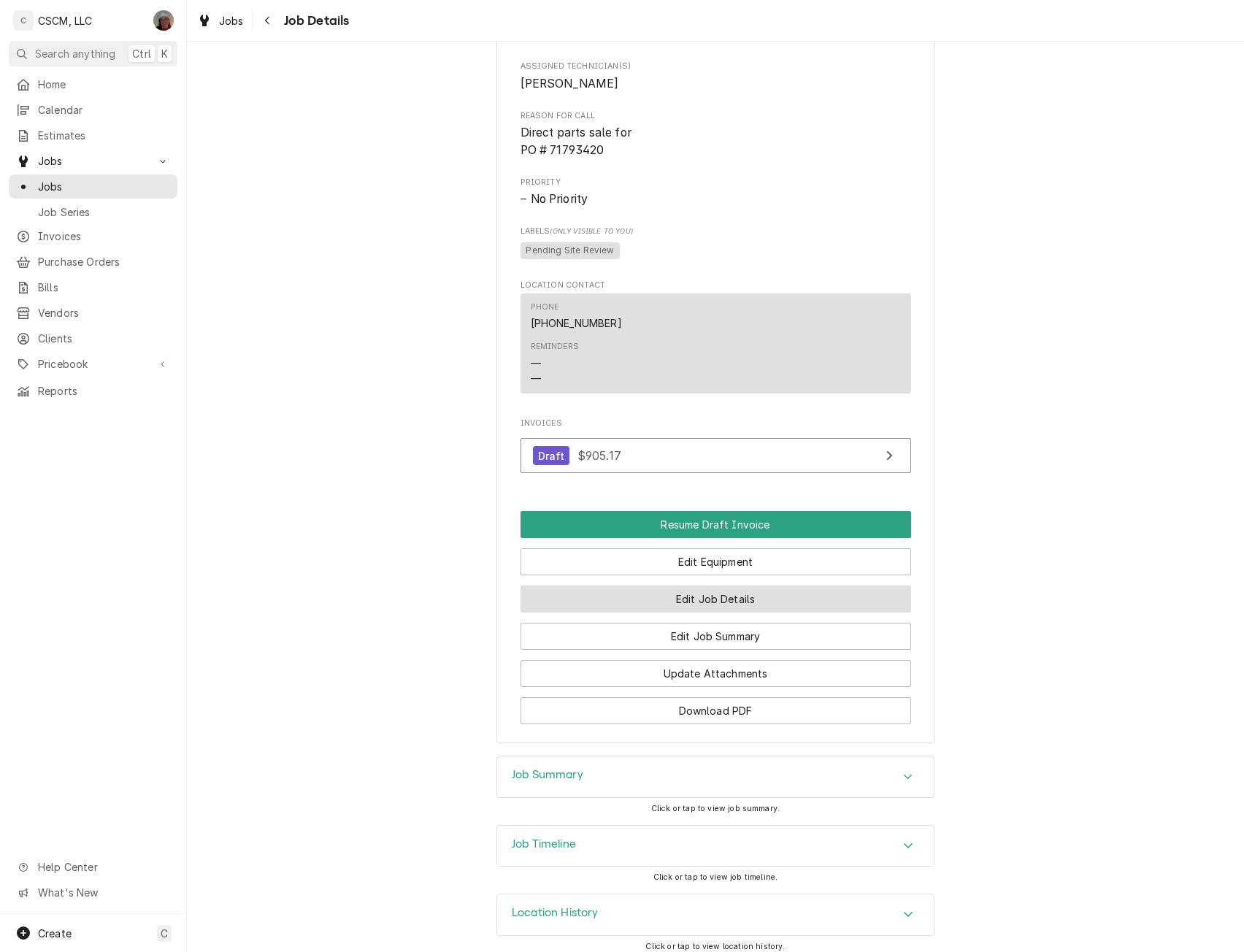
click at [697, 613] on button "Edit Job Details" at bounding box center [716, 599] width 390 height 27
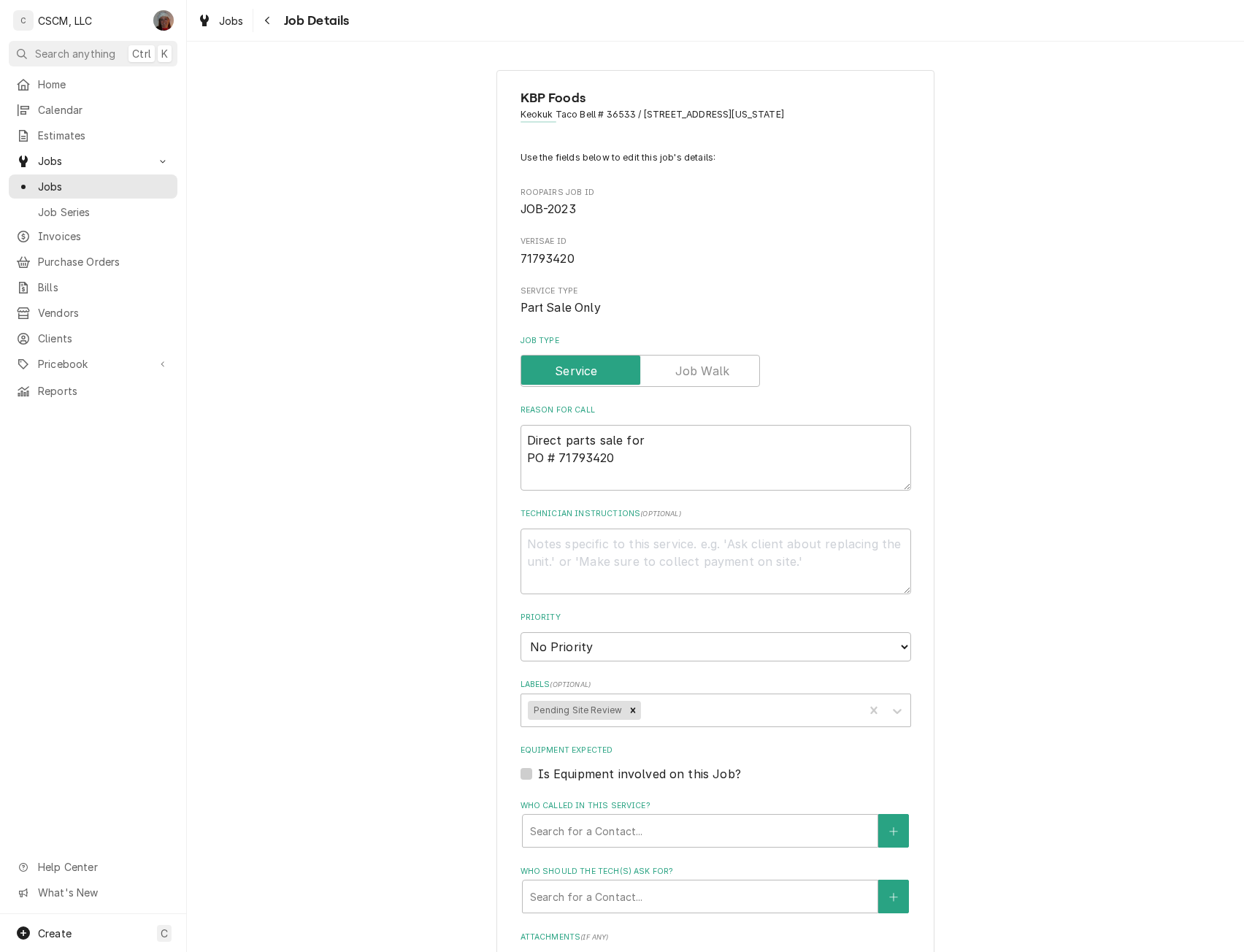
scroll to position [322, 0]
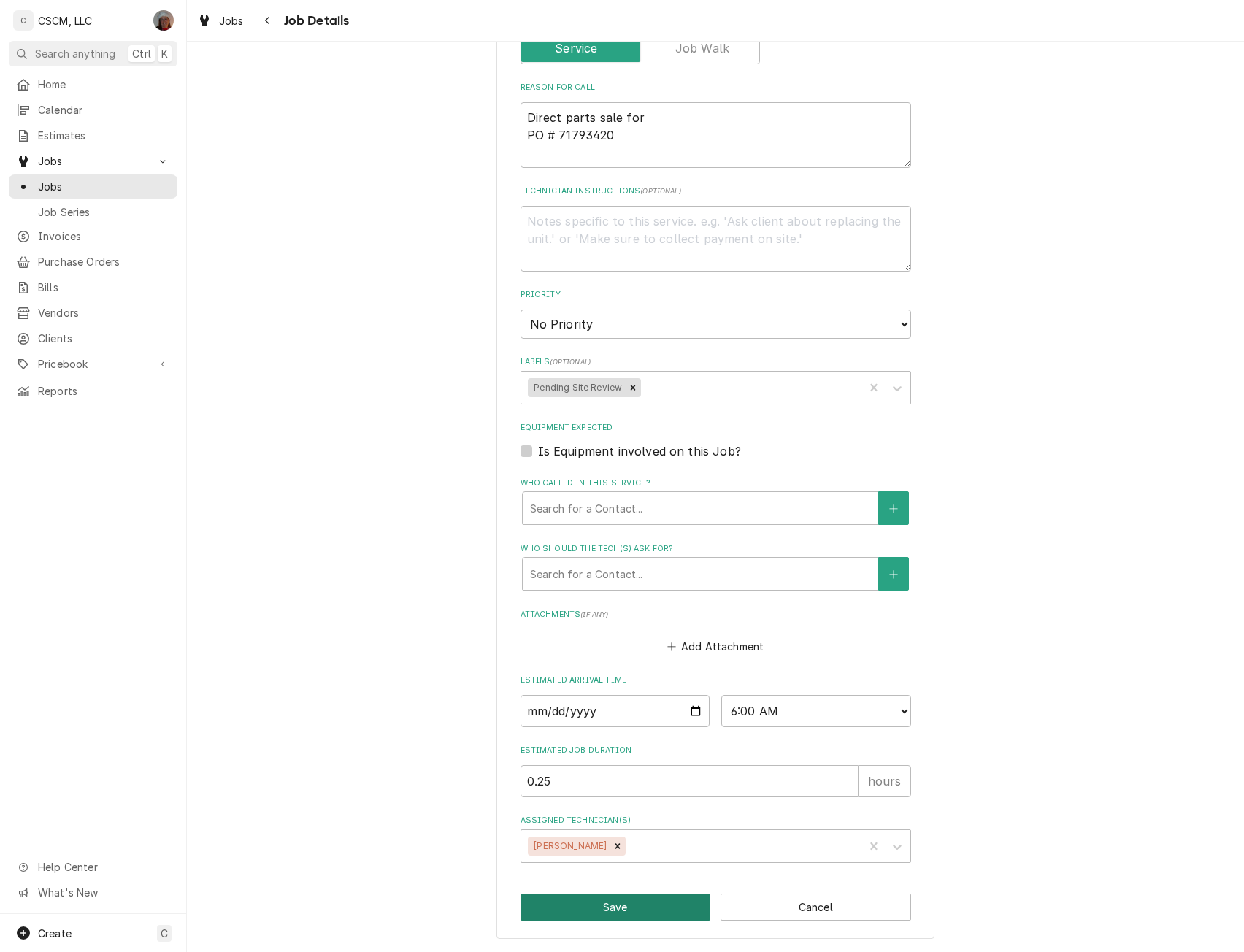
click at [597, 902] on button "Save" at bounding box center [616, 907] width 191 height 27
type textarea "x"
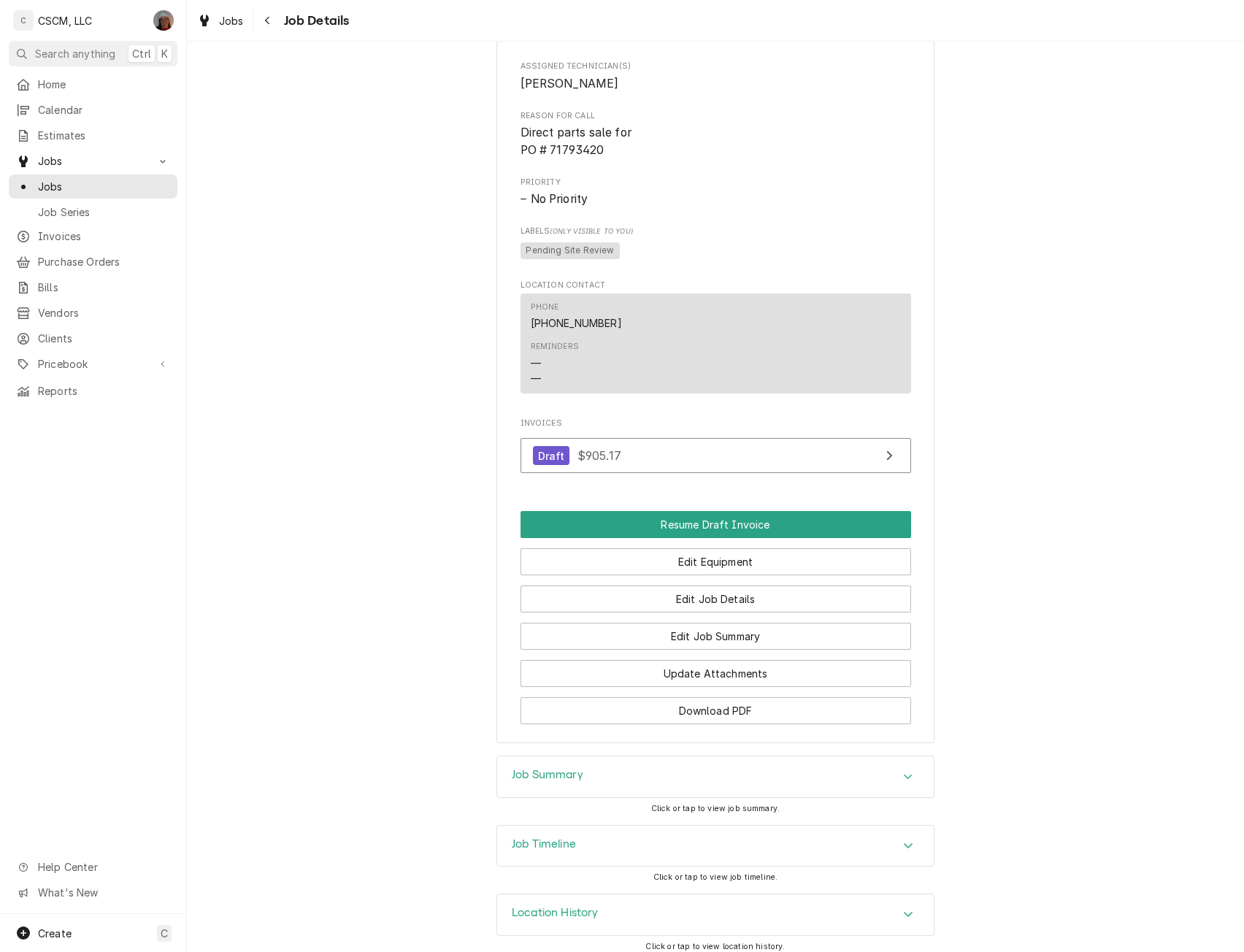
scroll to position [824, 0]
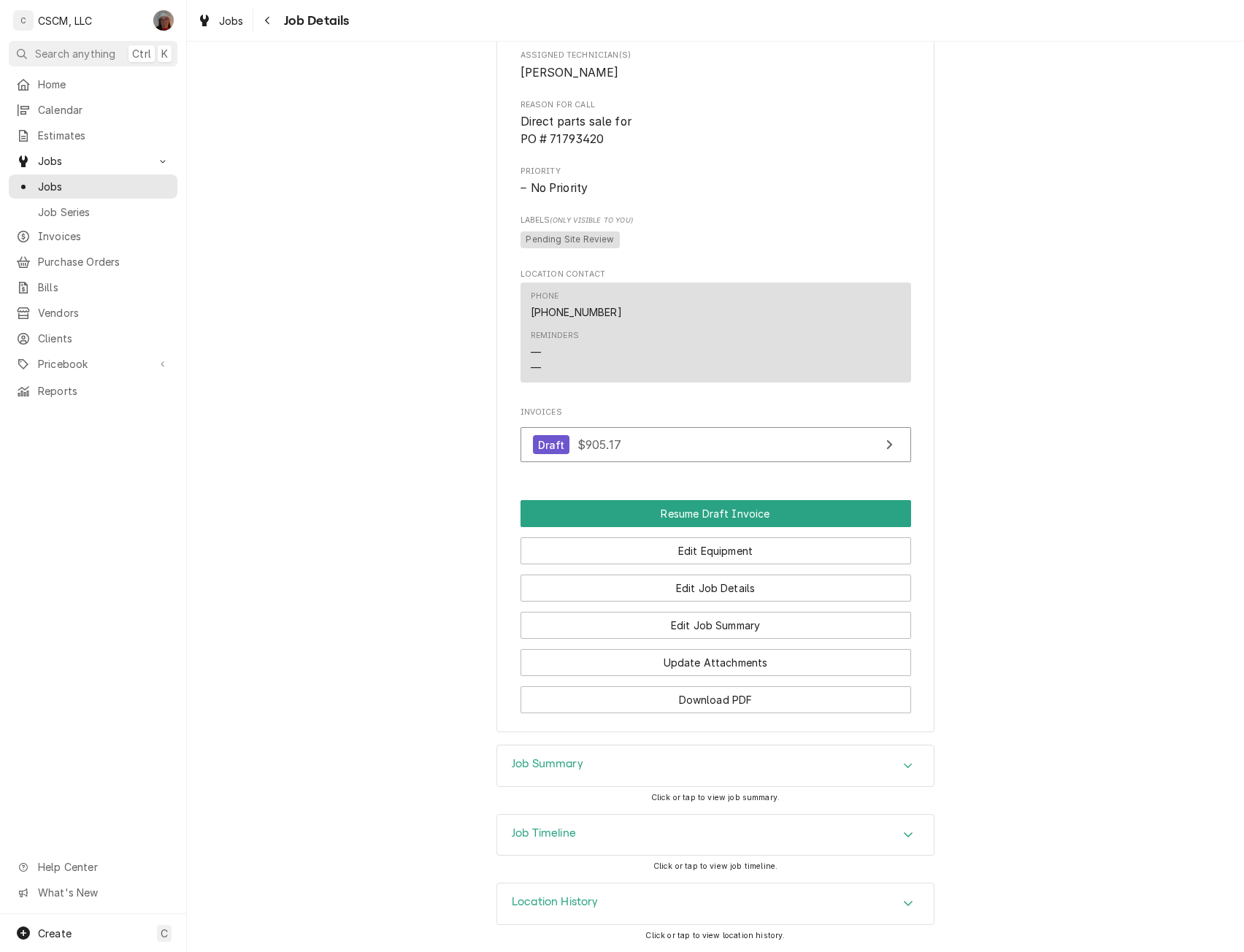
click at [720, 514] on button "Resume Draft Invoice" at bounding box center [716, 514] width 390 height 27
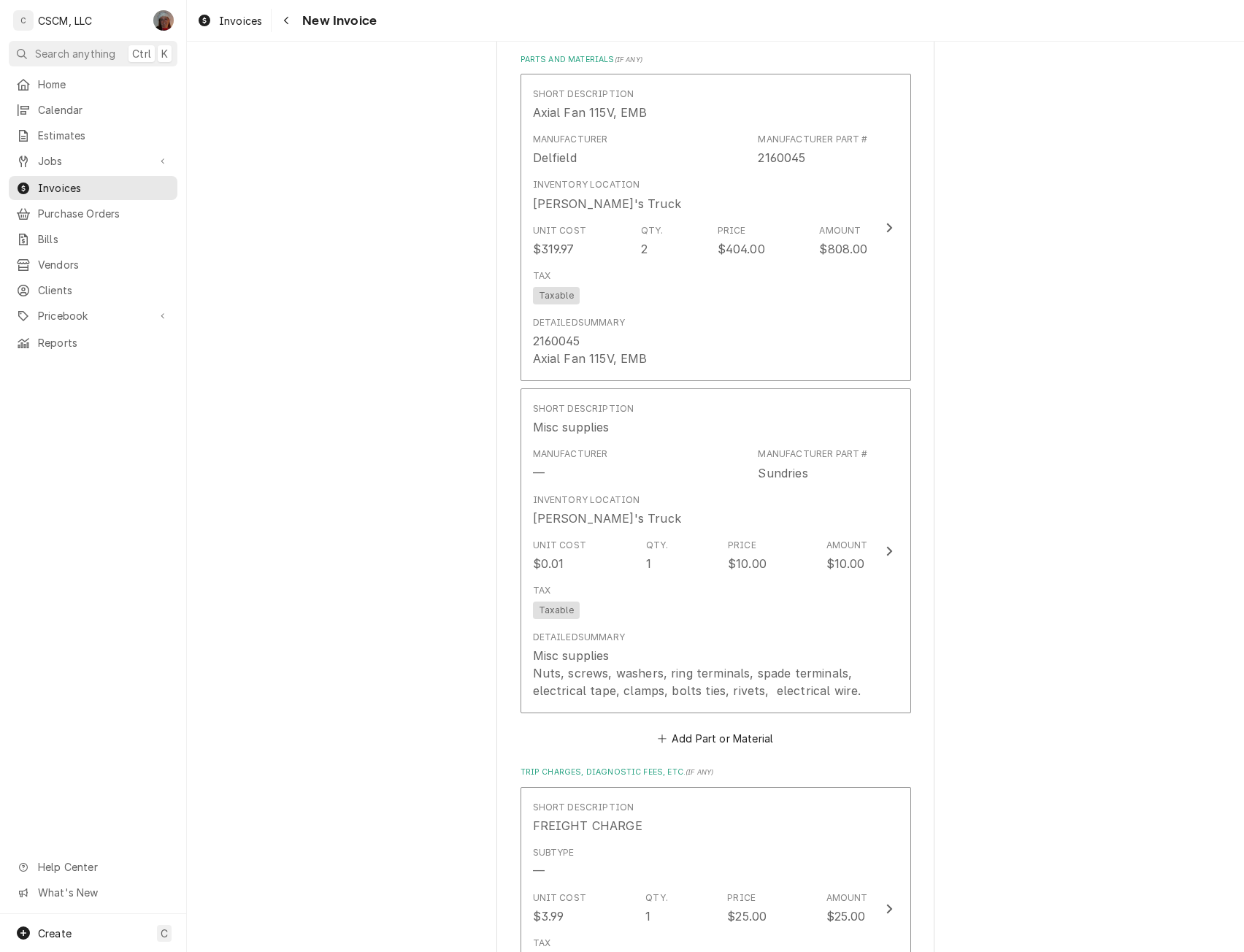
scroll to position [2500, 0]
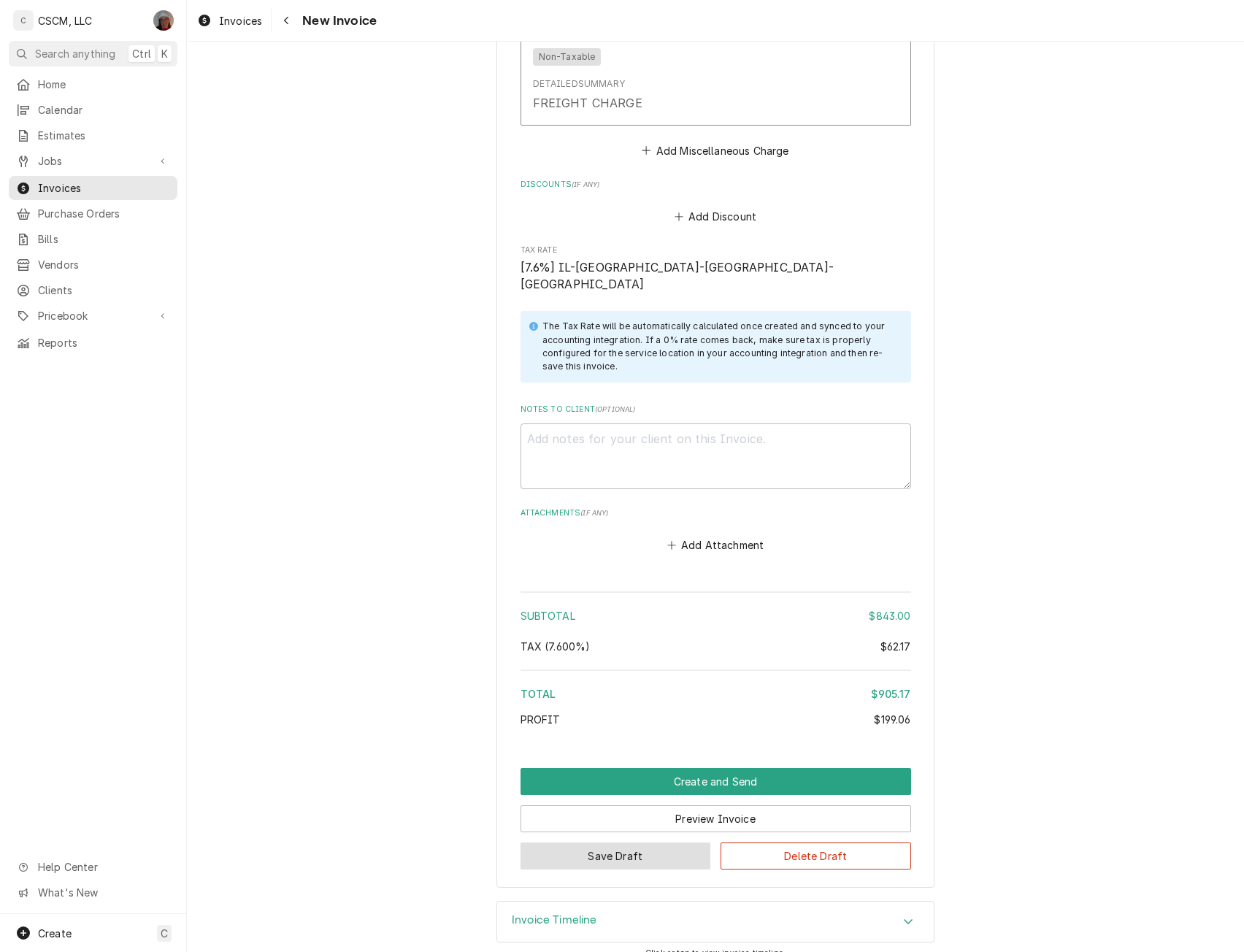
click at [639, 843] on button "Save Draft" at bounding box center [616, 857] width 191 height 27
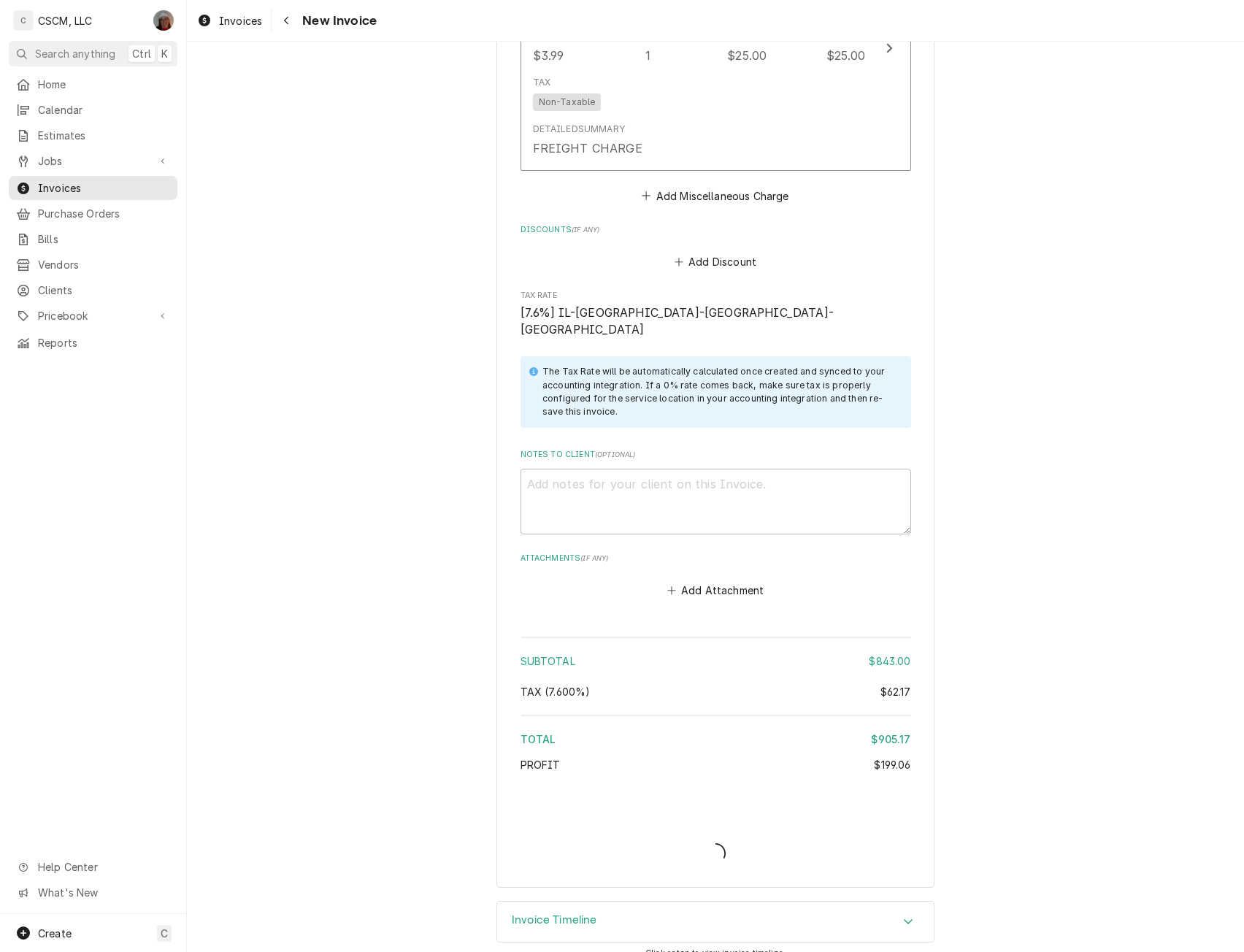
type textarea "x"
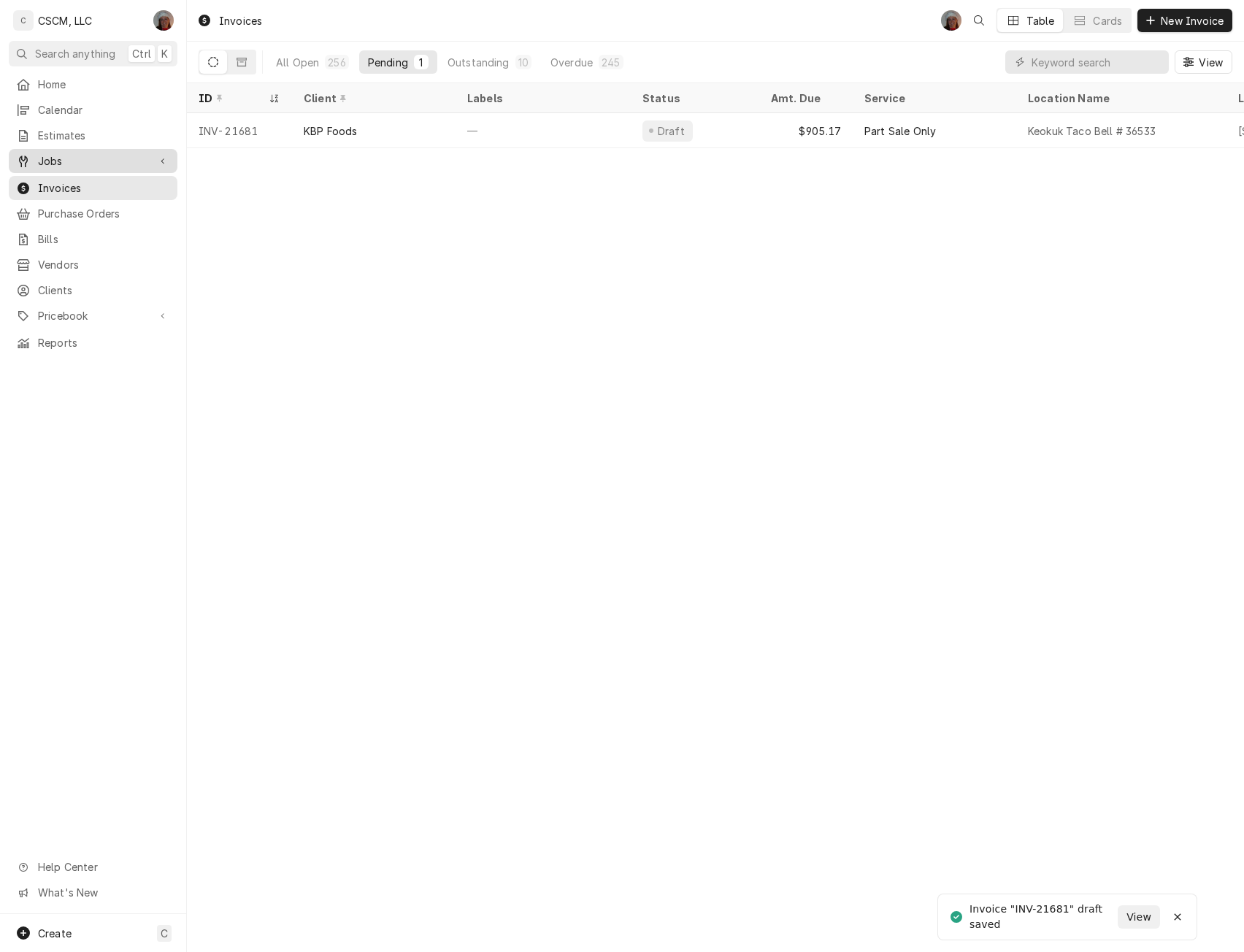
click at [89, 165] on link "Jobs" at bounding box center [93, 161] width 169 height 24
click at [76, 179] on span "Jobs" at bounding box center [104, 186] width 132 height 15
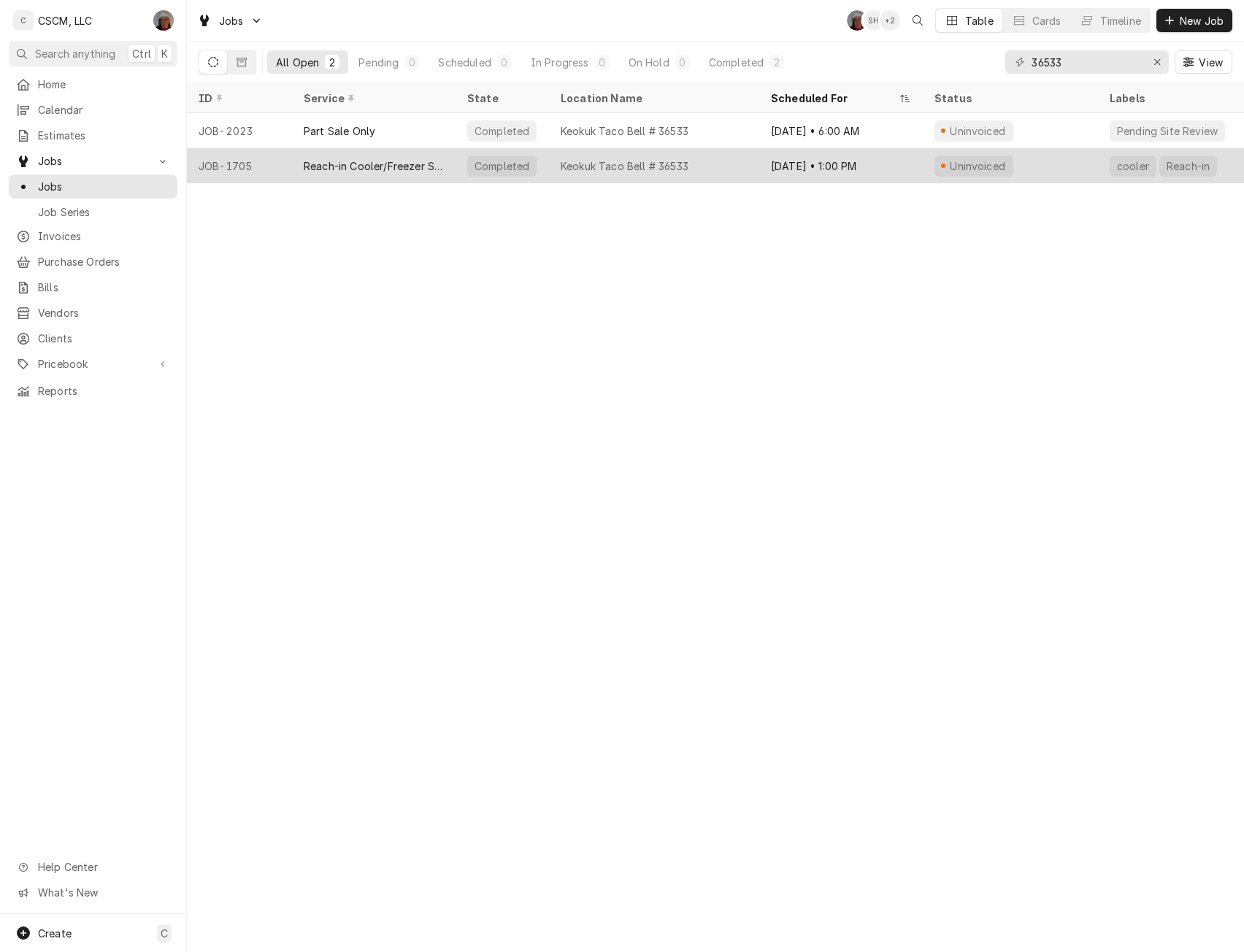
click at [277, 160] on div "JOB-1705" at bounding box center [239, 166] width 105 height 35
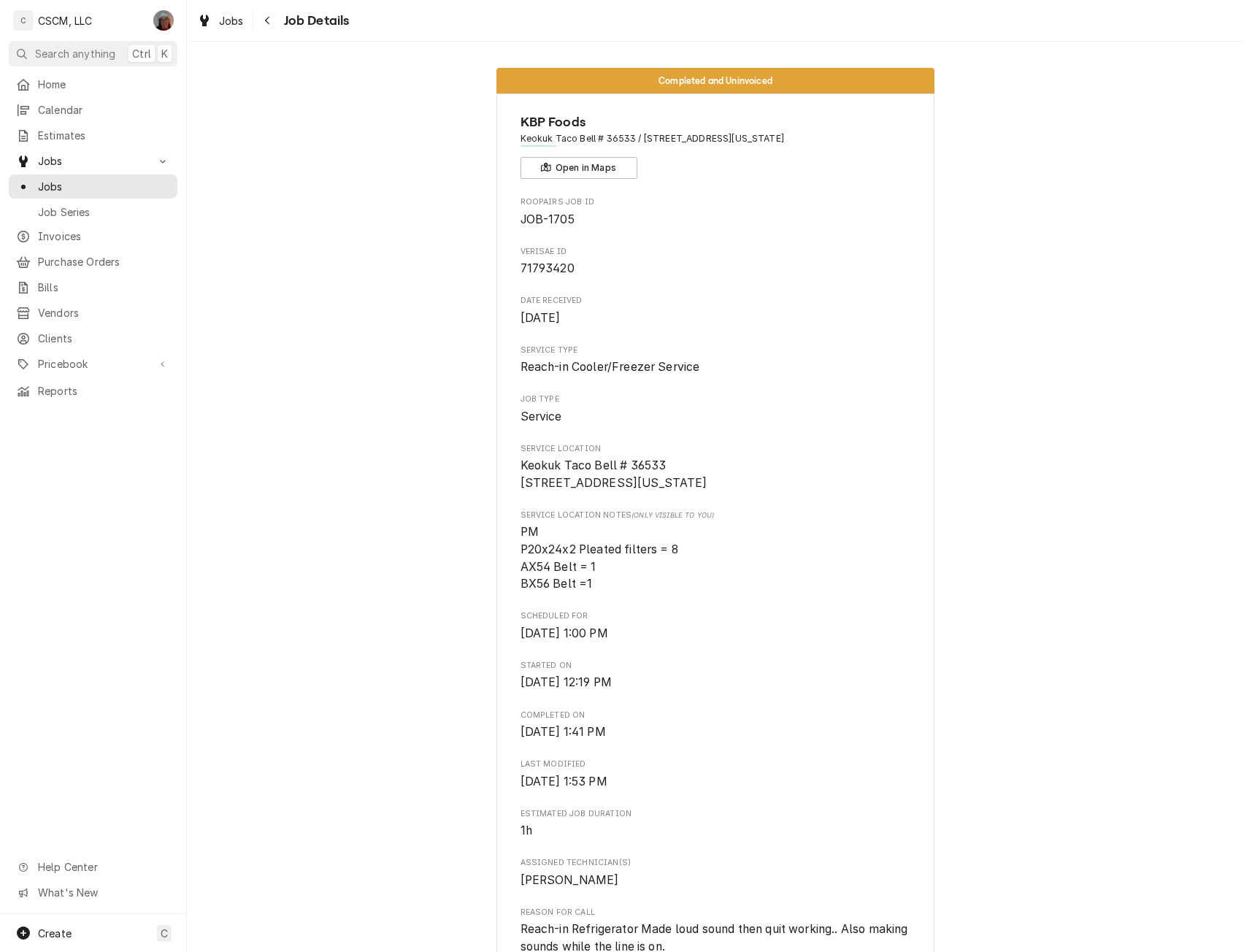
scroll to position [797, 0]
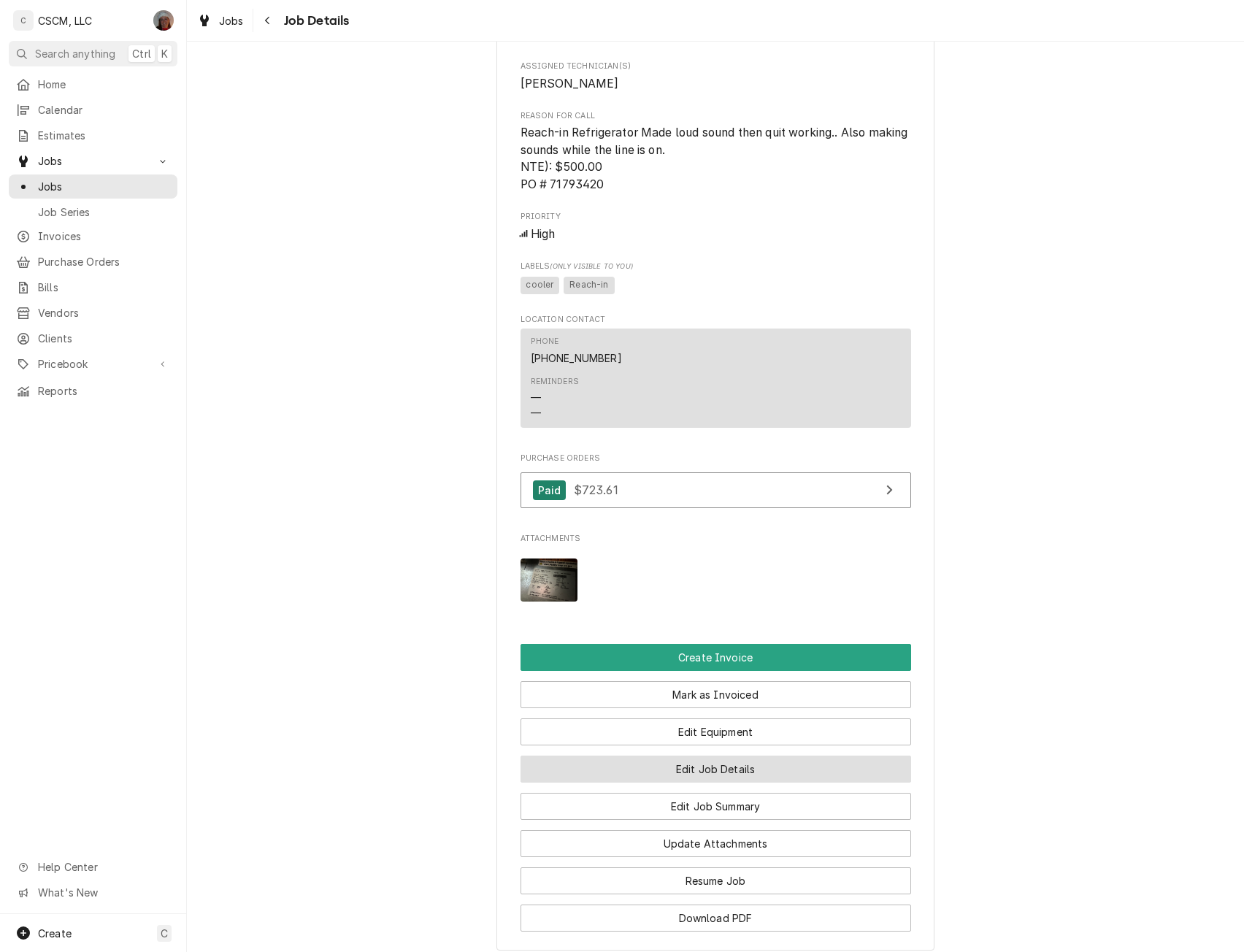
click at [744, 782] on button "Edit Job Details" at bounding box center [716, 770] width 390 height 27
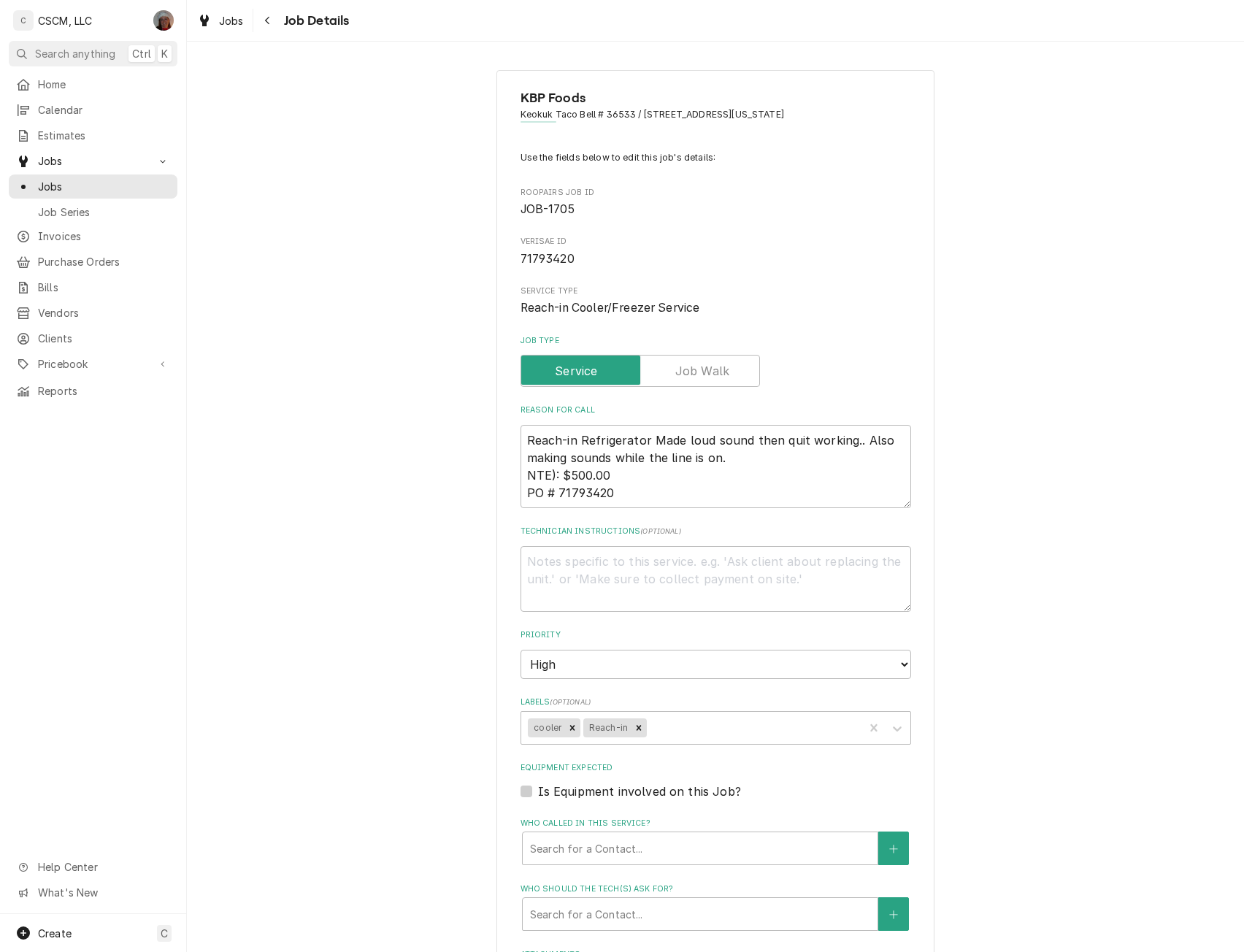
type textarea "x"
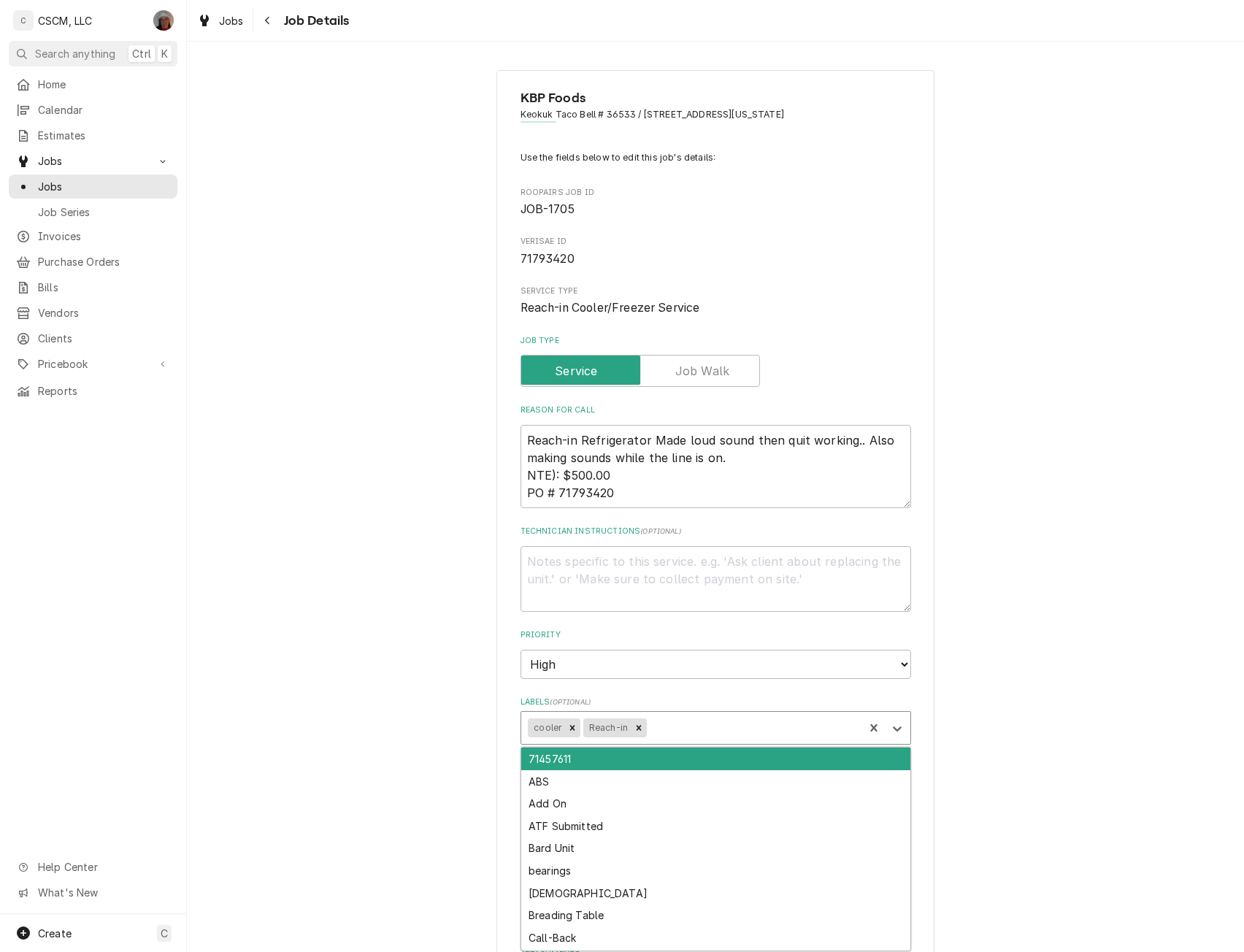
click at [680, 728] on div "Labels" at bounding box center [754, 728] width 207 height 26
type input "pen"
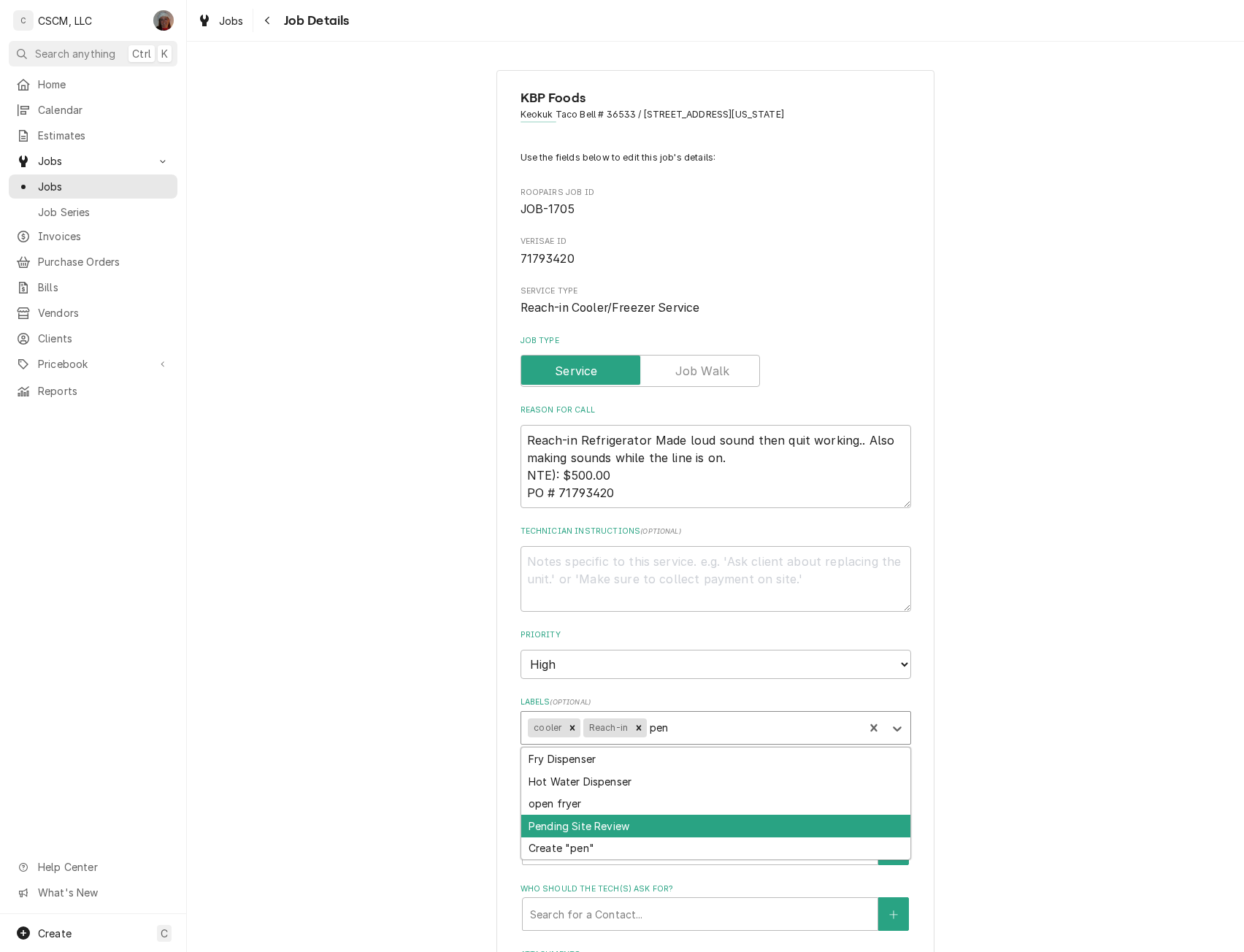
click at [620, 824] on div "Pending Site Review" at bounding box center [716, 826] width 389 height 23
type textarea "x"
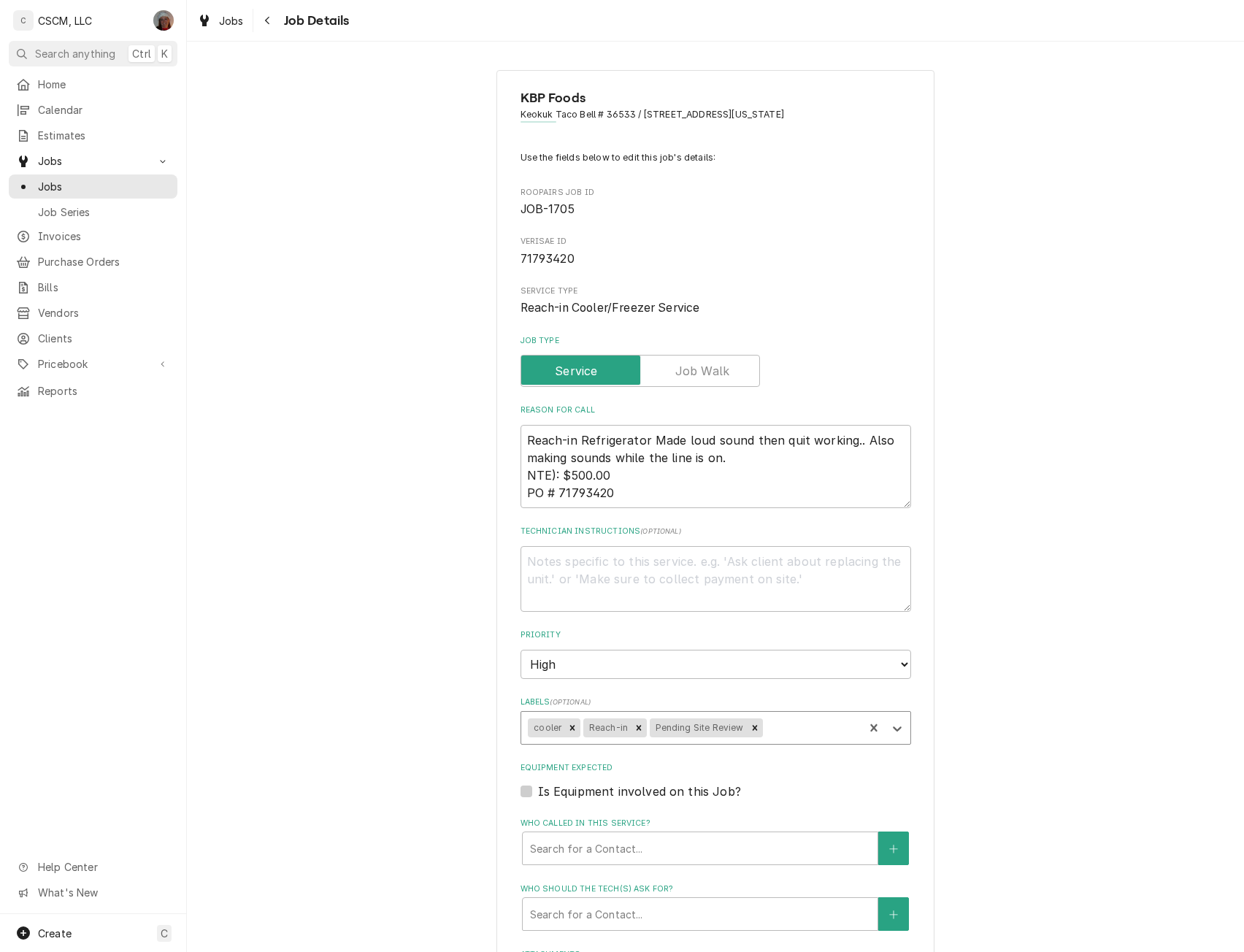
scroll to position [399, 0]
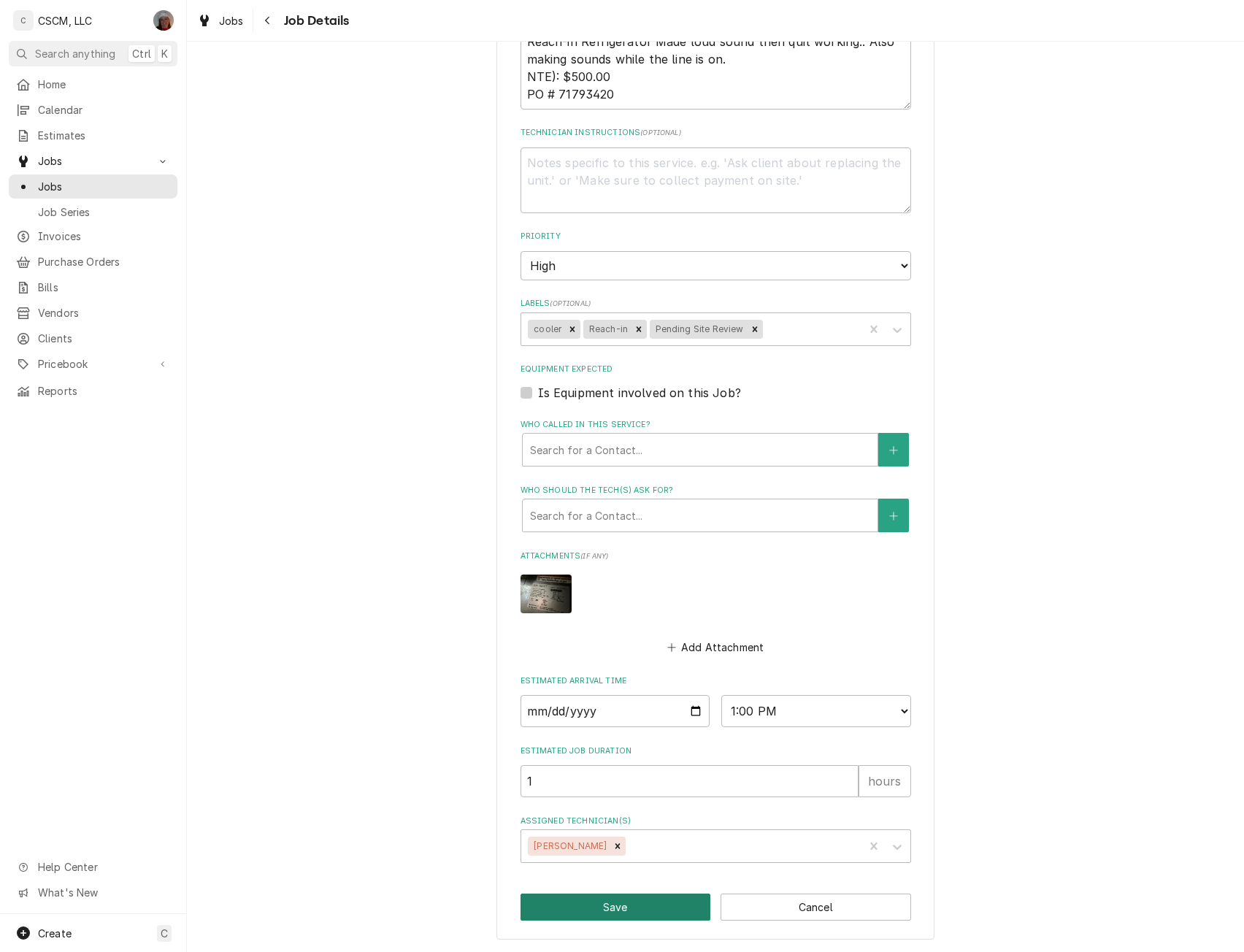
click at [634, 907] on button "Save" at bounding box center [616, 907] width 191 height 27
type textarea "x"
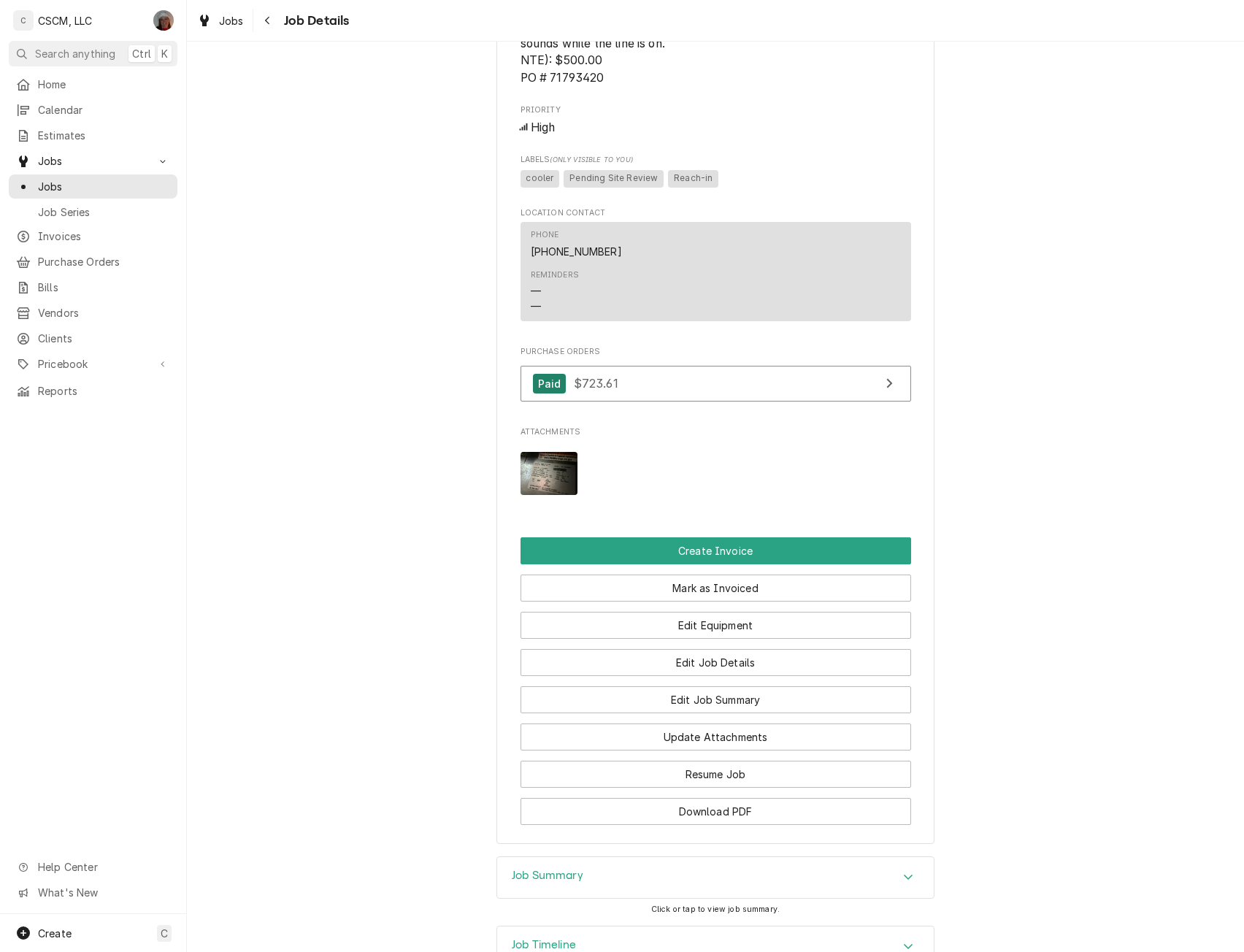
scroll to position [981, 0]
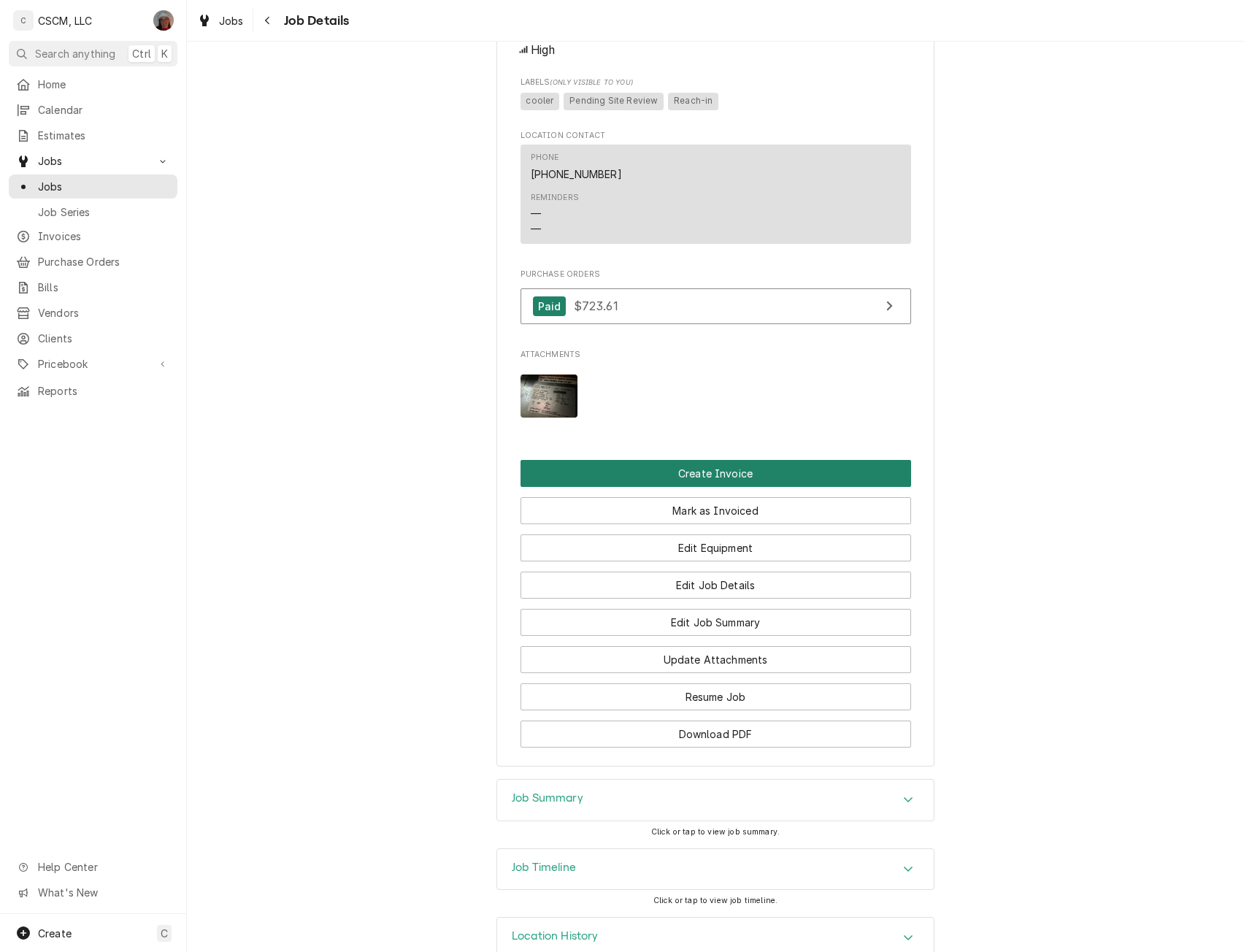
click at [704, 487] on button "Create Invoice" at bounding box center [716, 474] width 390 height 27
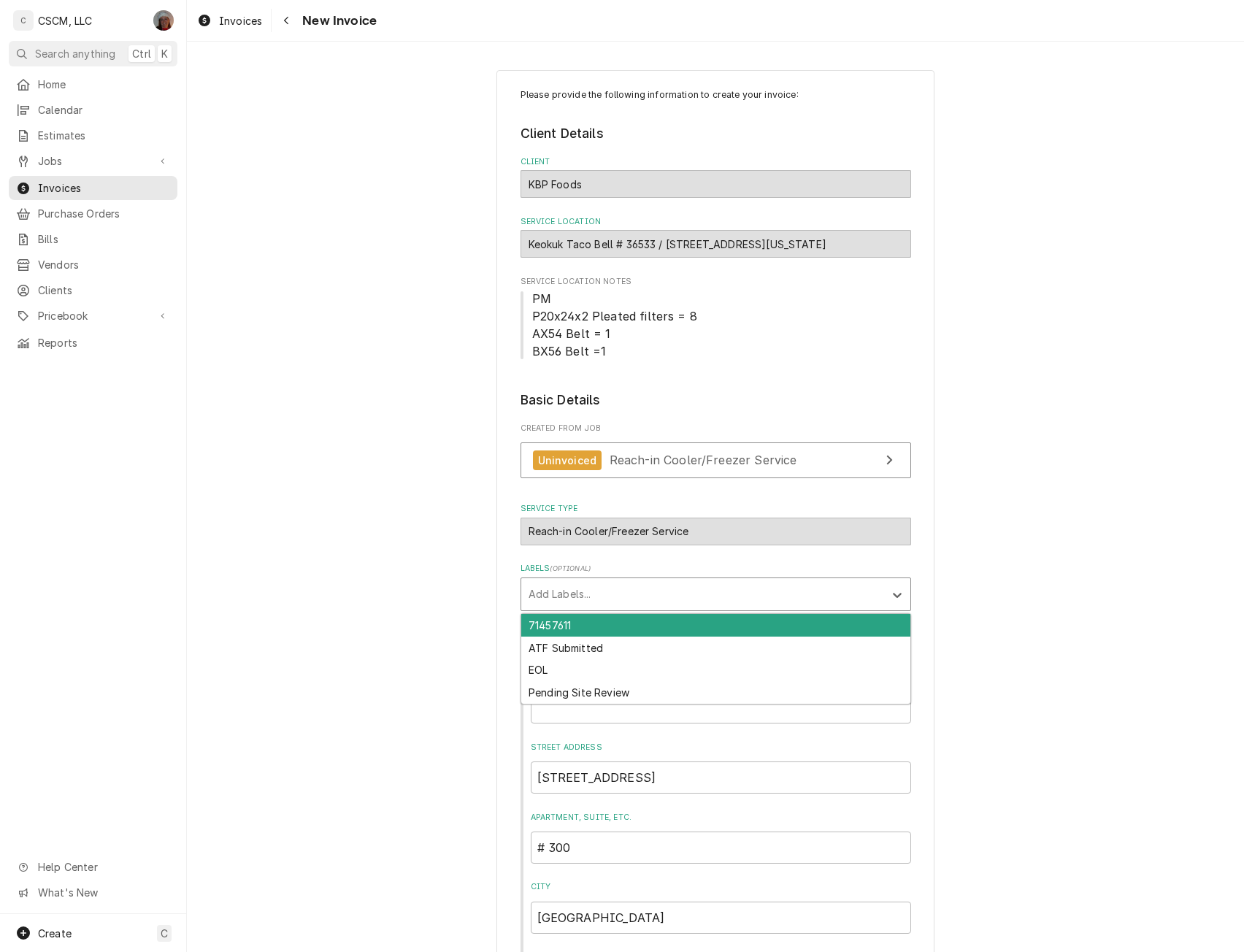
click at [627, 603] on div "Labels" at bounding box center [703, 594] width 348 height 26
type input "pen"
click at [614, 624] on div "Pending Site Review" at bounding box center [716, 625] width 389 height 23
type textarea "x"
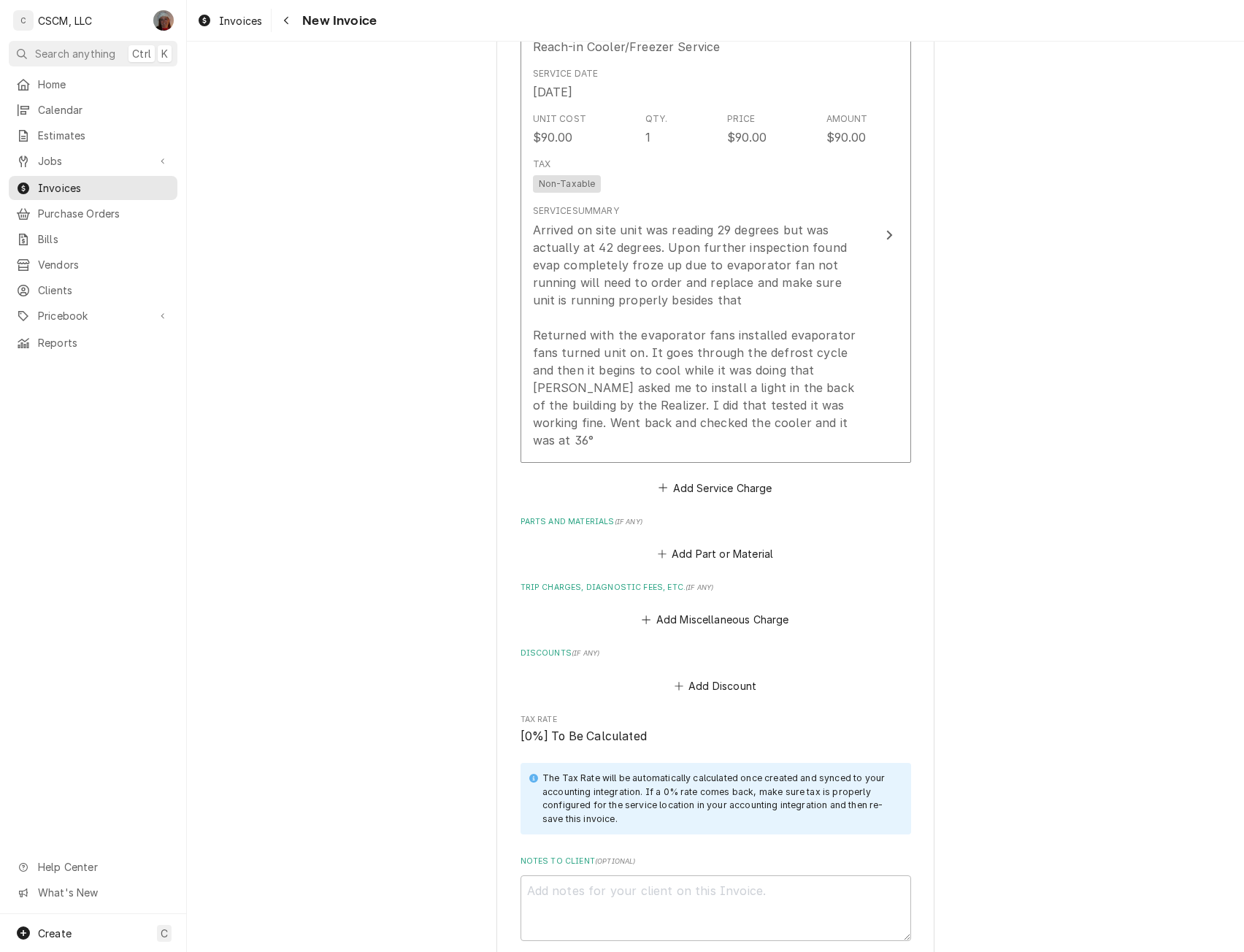
scroll to position [1940, 0]
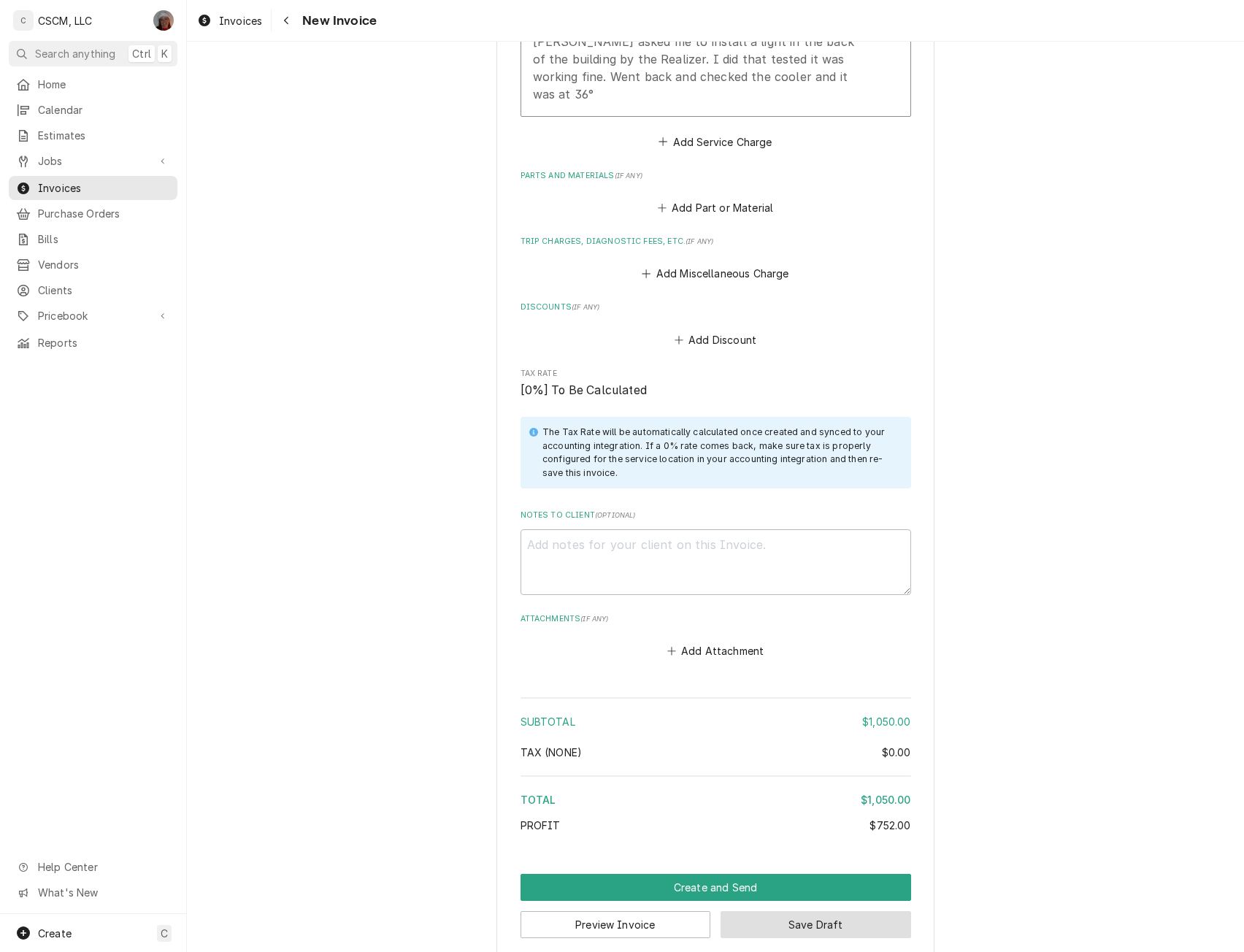
click at [776, 911] on button "Save Draft" at bounding box center [816, 925] width 191 height 27
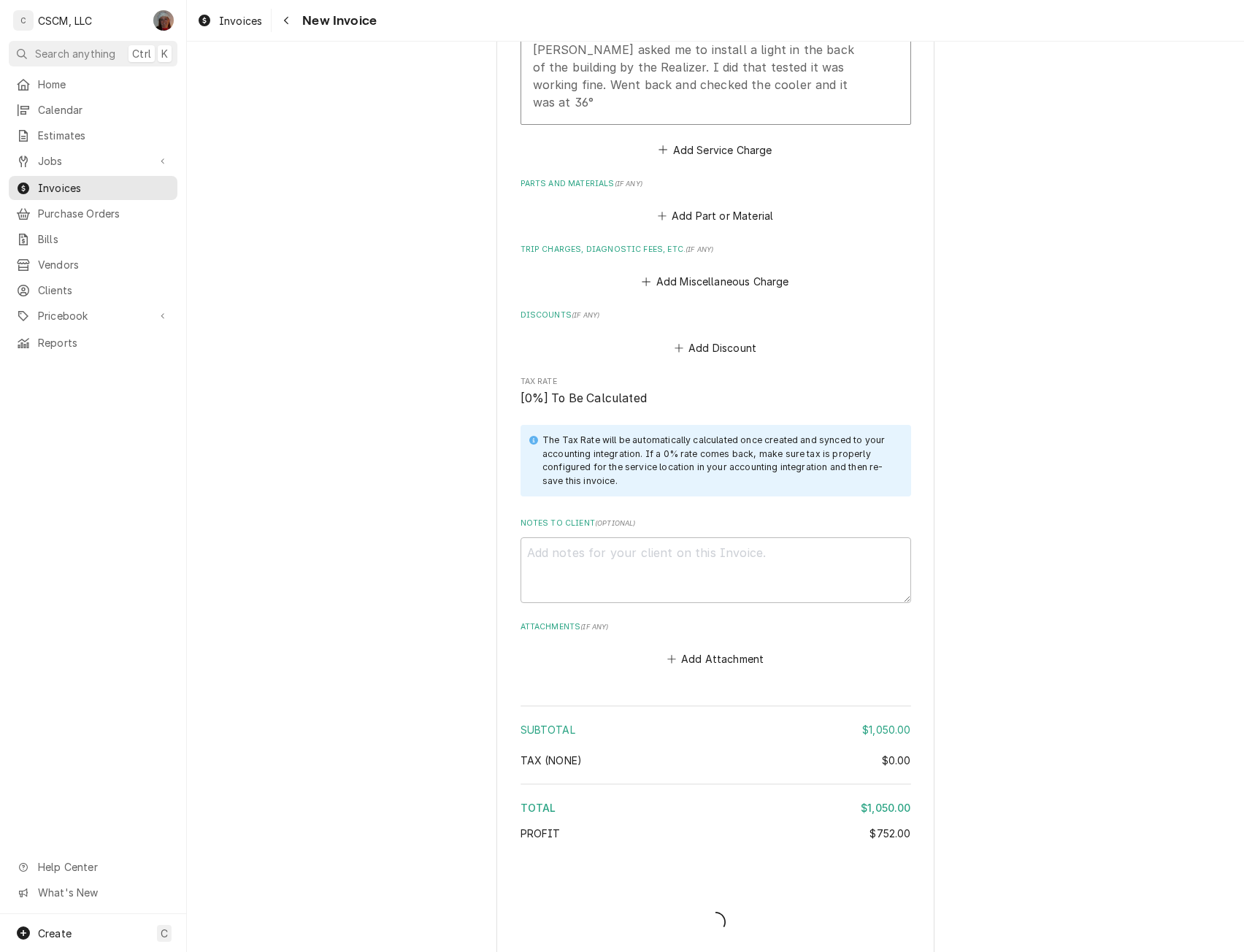
type textarea "x"
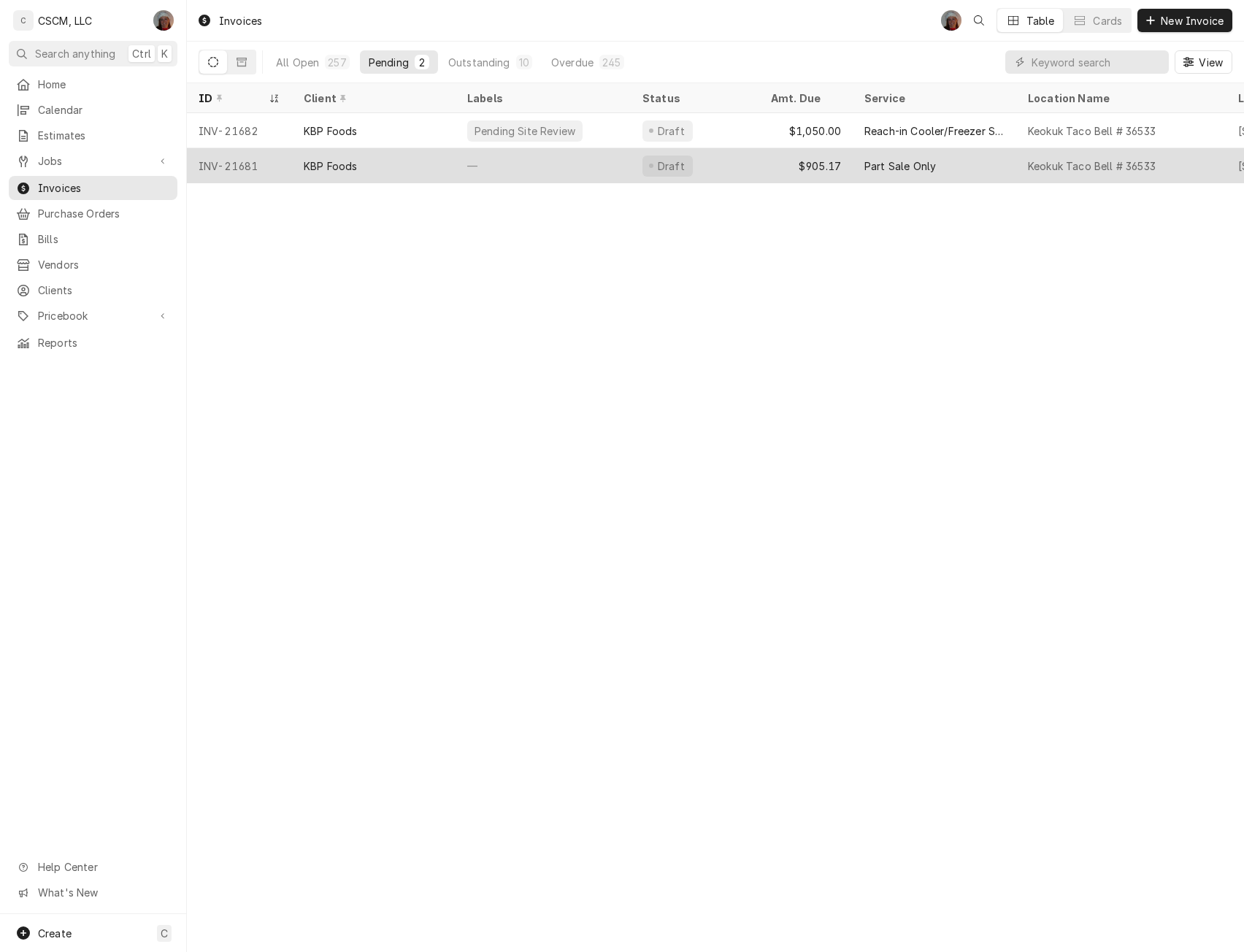
click at [379, 162] on div "KBP Foods" at bounding box center [374, 166] width 163 height 35
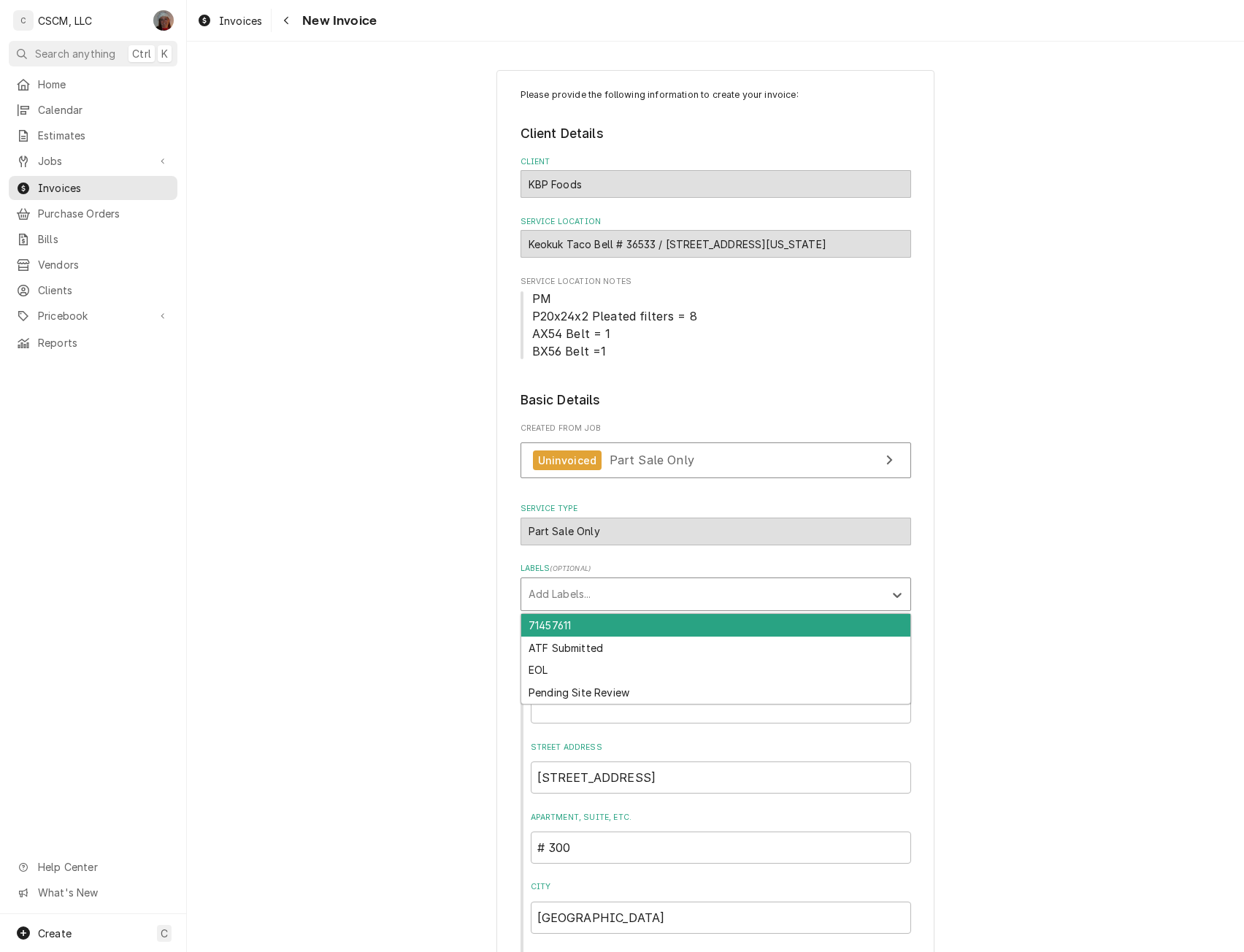
click at [589, 593] on div "Labels" at bounding box center [703, 594] width 348 height 26
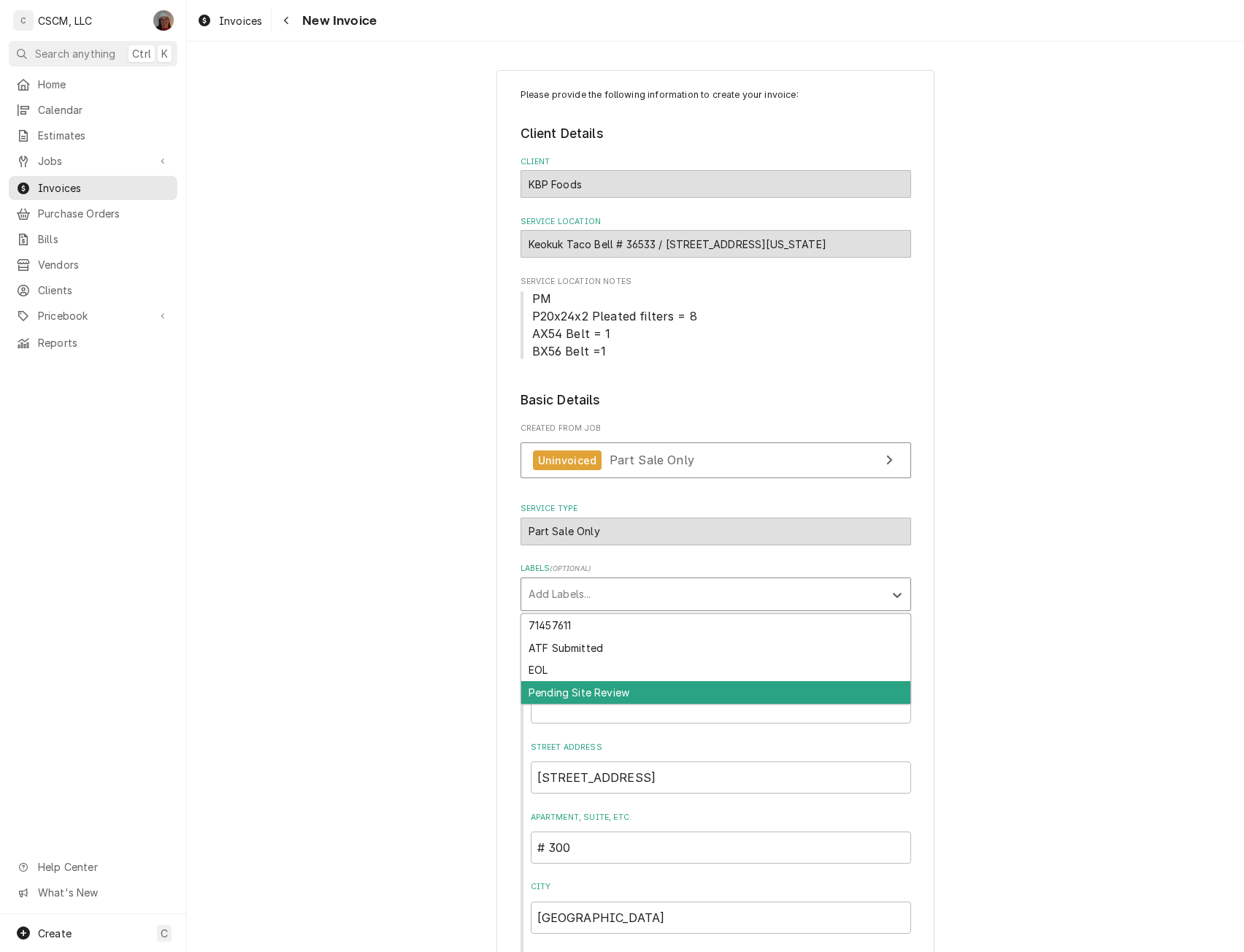
click at [594, 692] on div "Pending Site Review" at bounding box center [716, 692] width 389 height 23
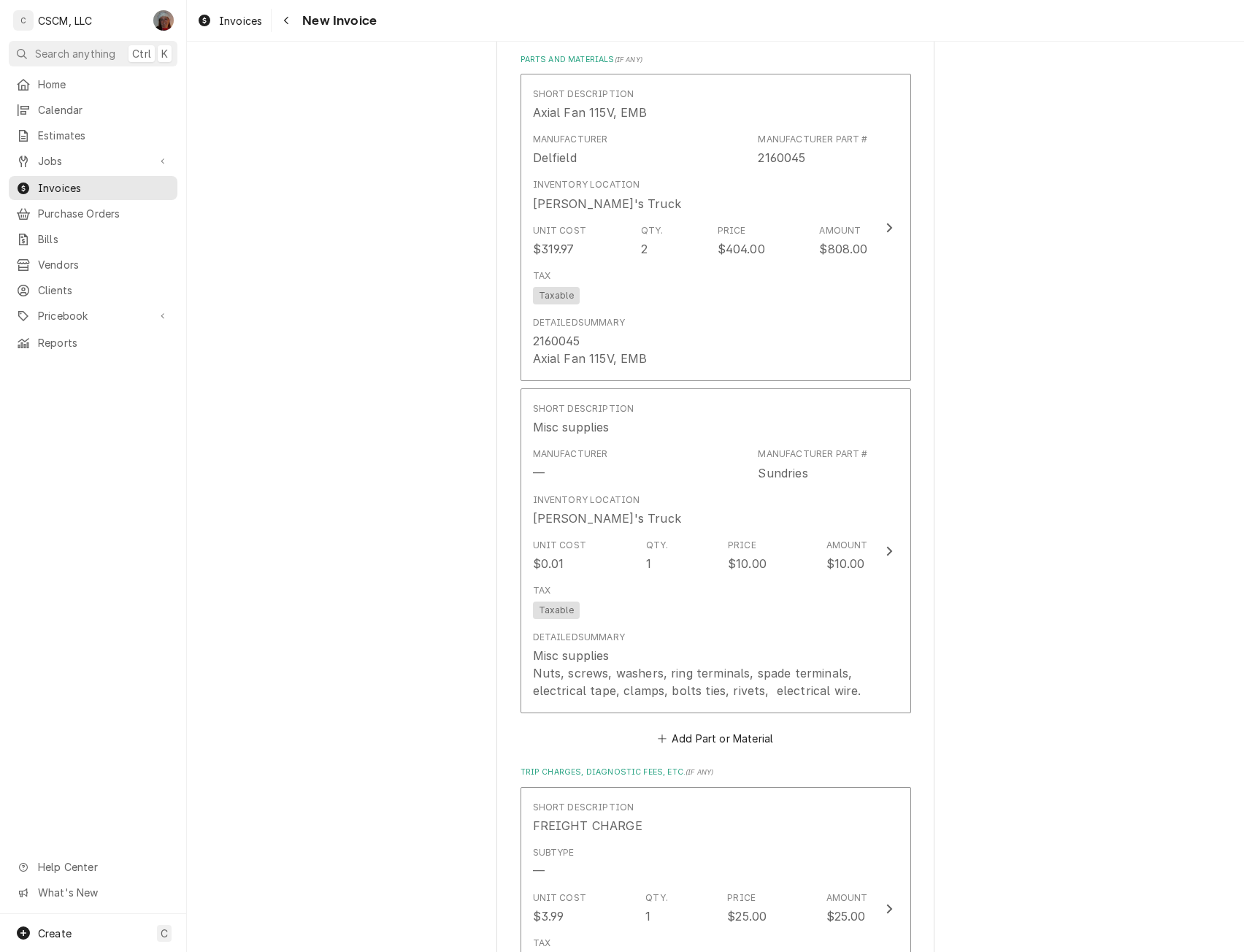
scroll to position [2500, 0]
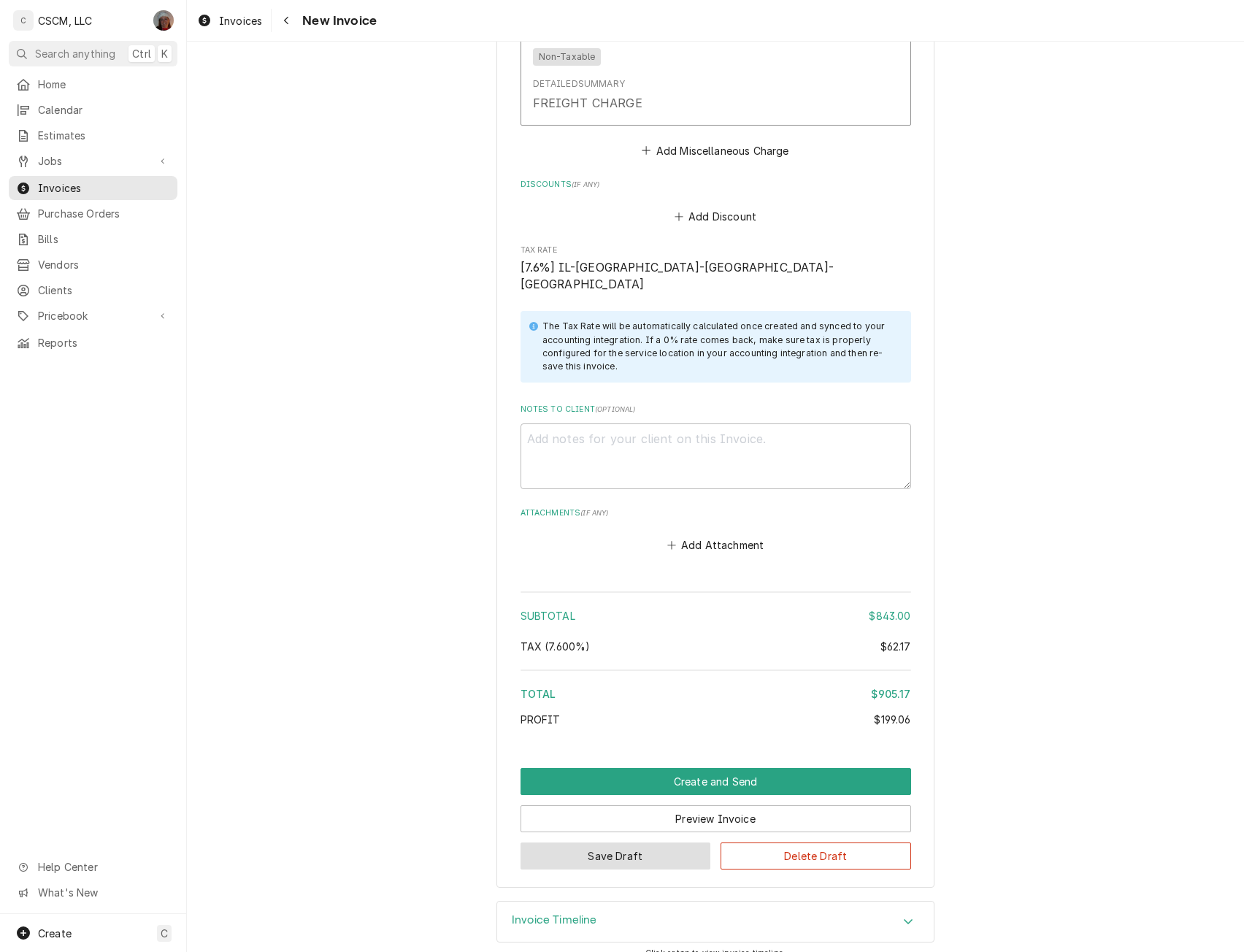
click at [610, 843] on button "Save Draft" at bounding box center [616, 857] width 191 height 27
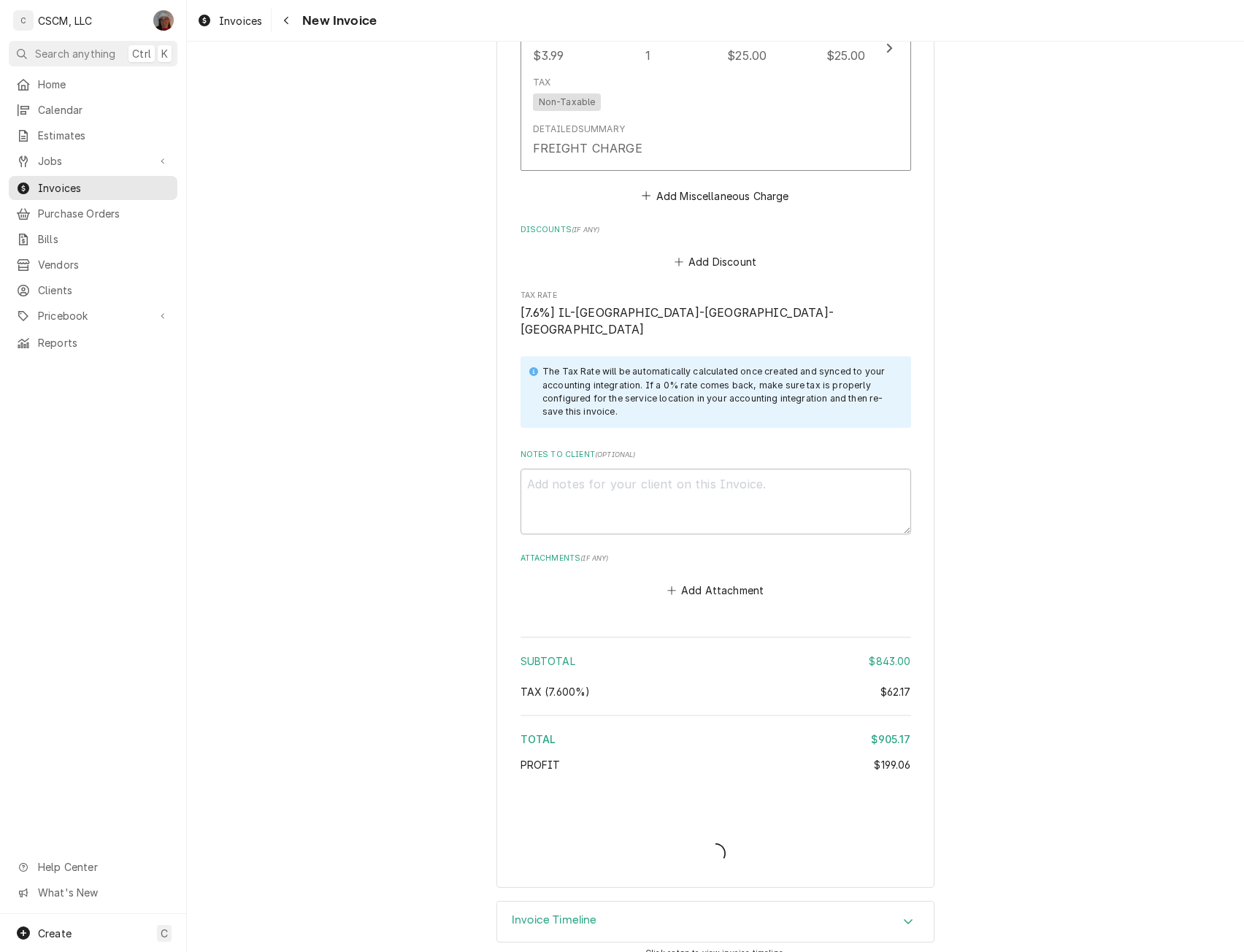
type textarea "x"
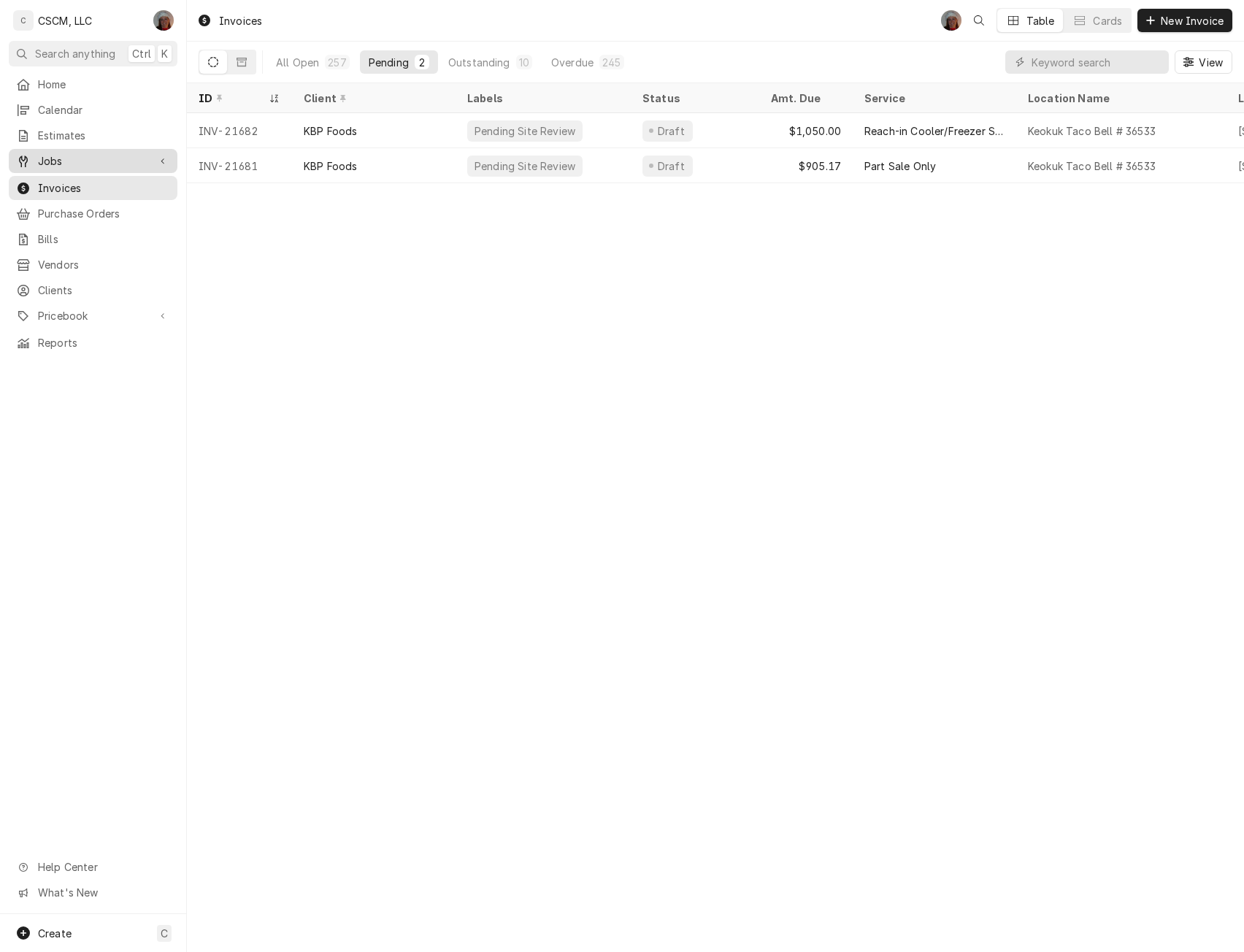
click at [56, 156] on span "Jobs" at bounding box center [93, 161] width 110 height 15
click at [52, 182] on span "Jobs" at bounding box center [104, 186] width 132 height 15
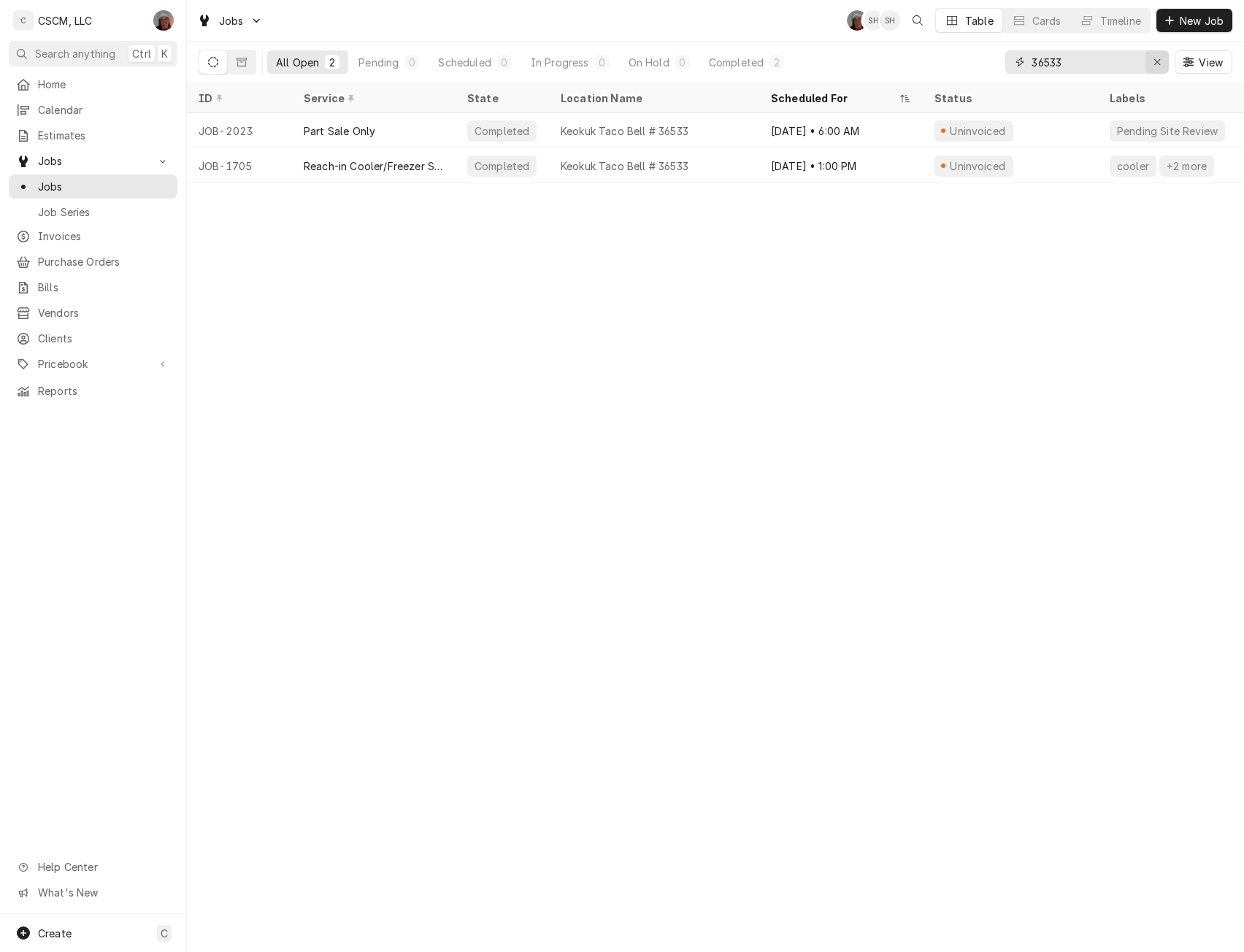
click at [1155, 59] on icon "Erase input" at bounding box center [1158, 62] width 8 height 11
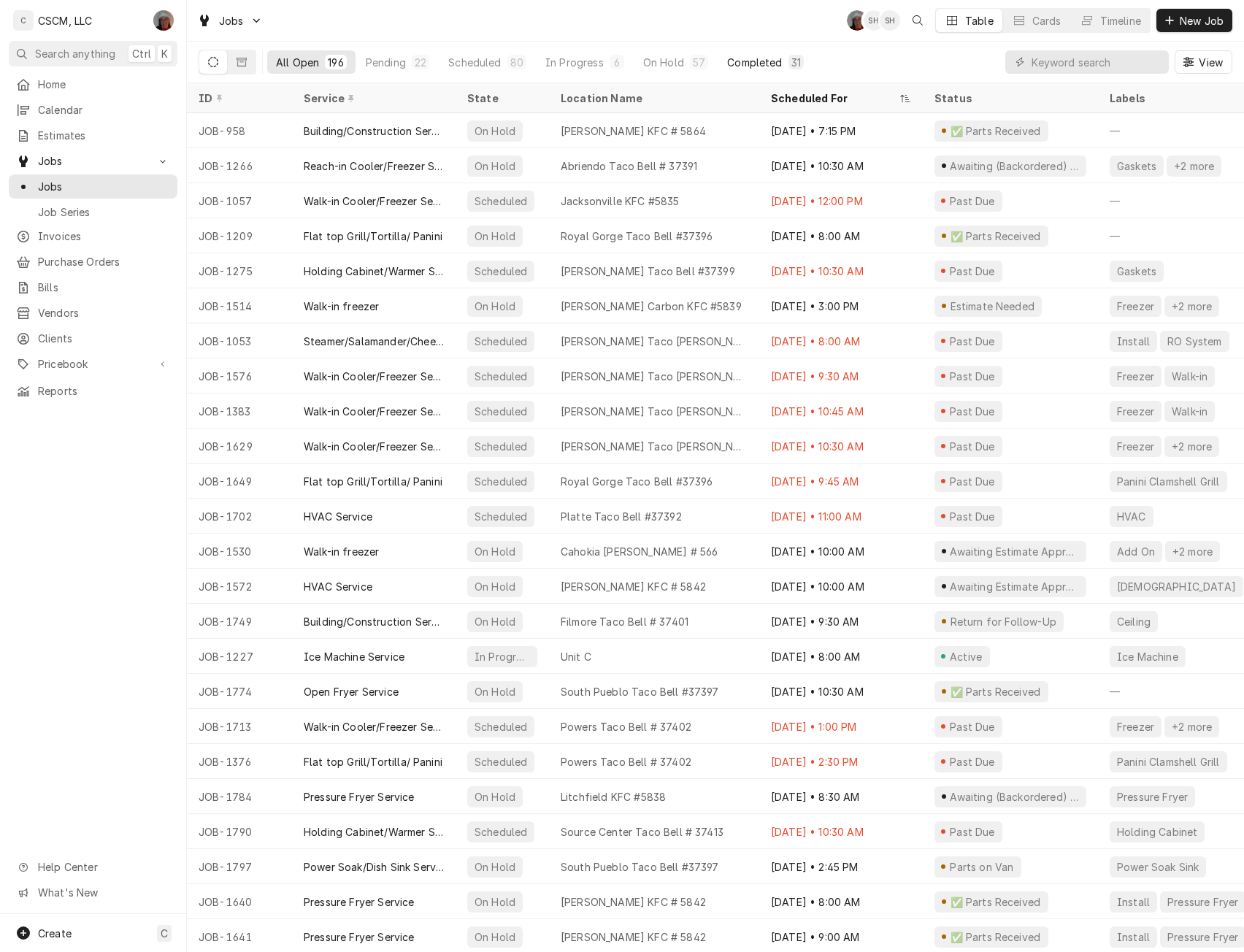
click at [738, 64] on div "Completed" at bounding box center [754, 62] width 54 height 15
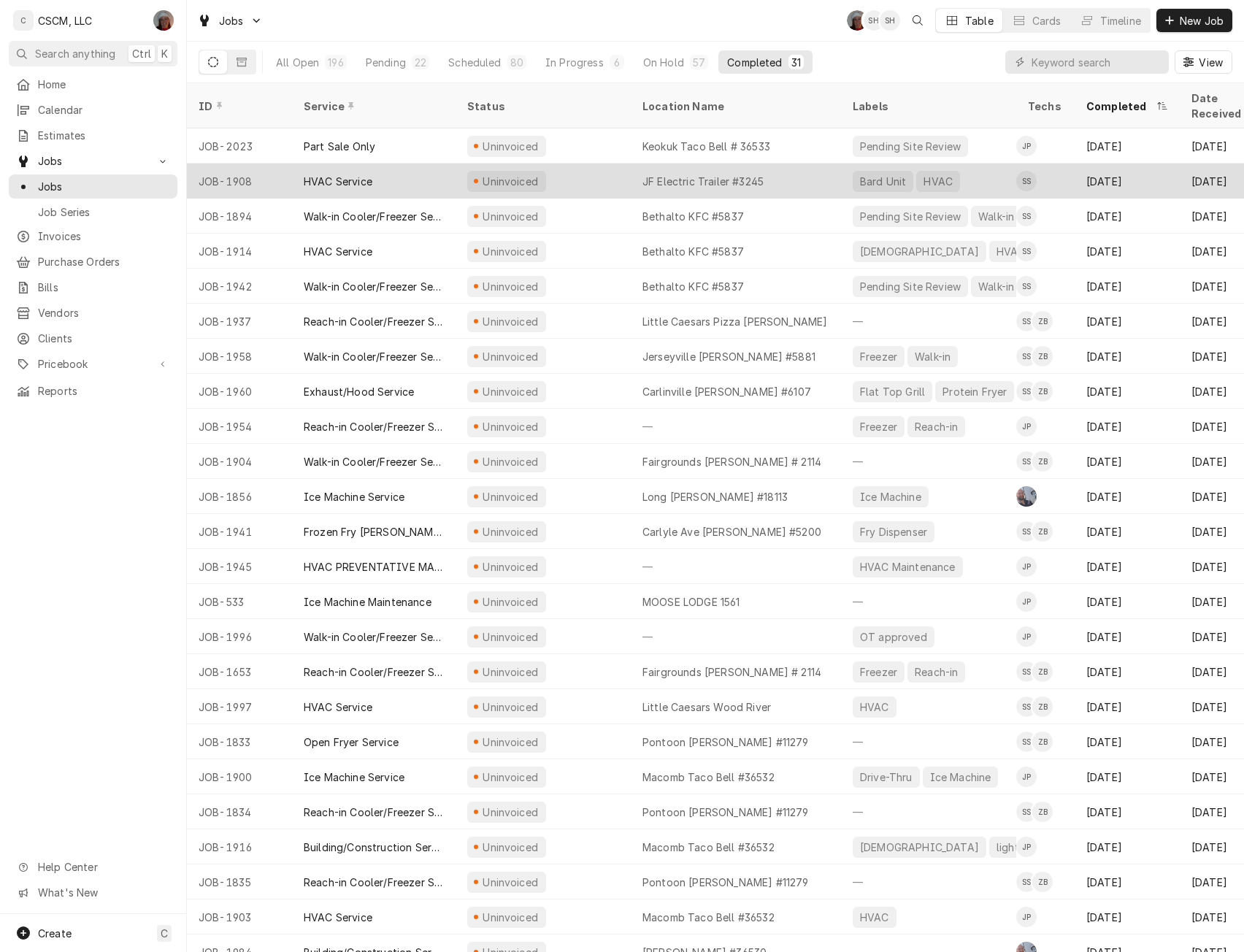
click at [596, 163] on div "Uninvoiced" at bounding box center [543, 181] width 176 height 35
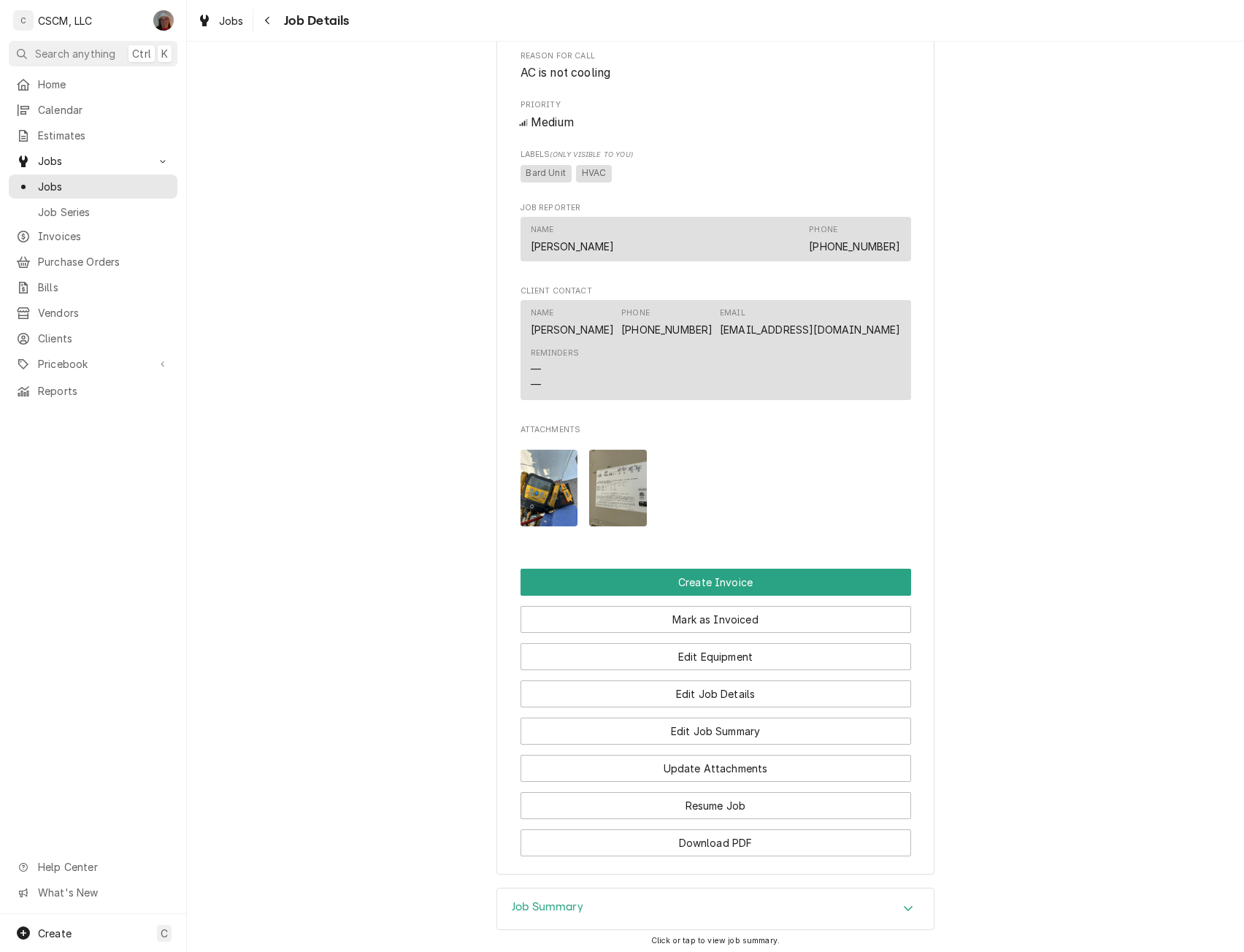
scroll to position [744, 0]
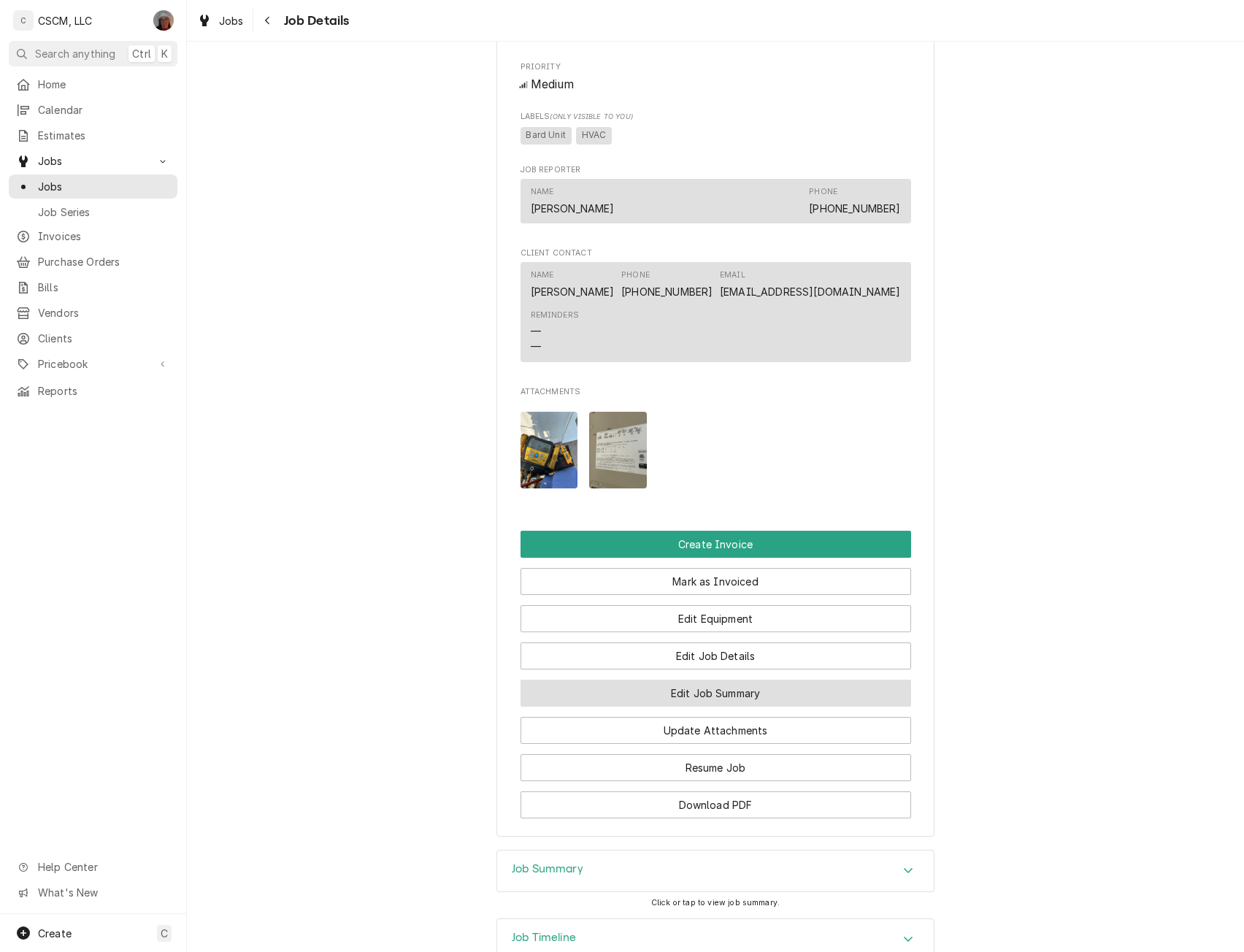
click at [734, 707] on button "Edit Job Summary" at bounding box center [716, 693] width 390 height 27
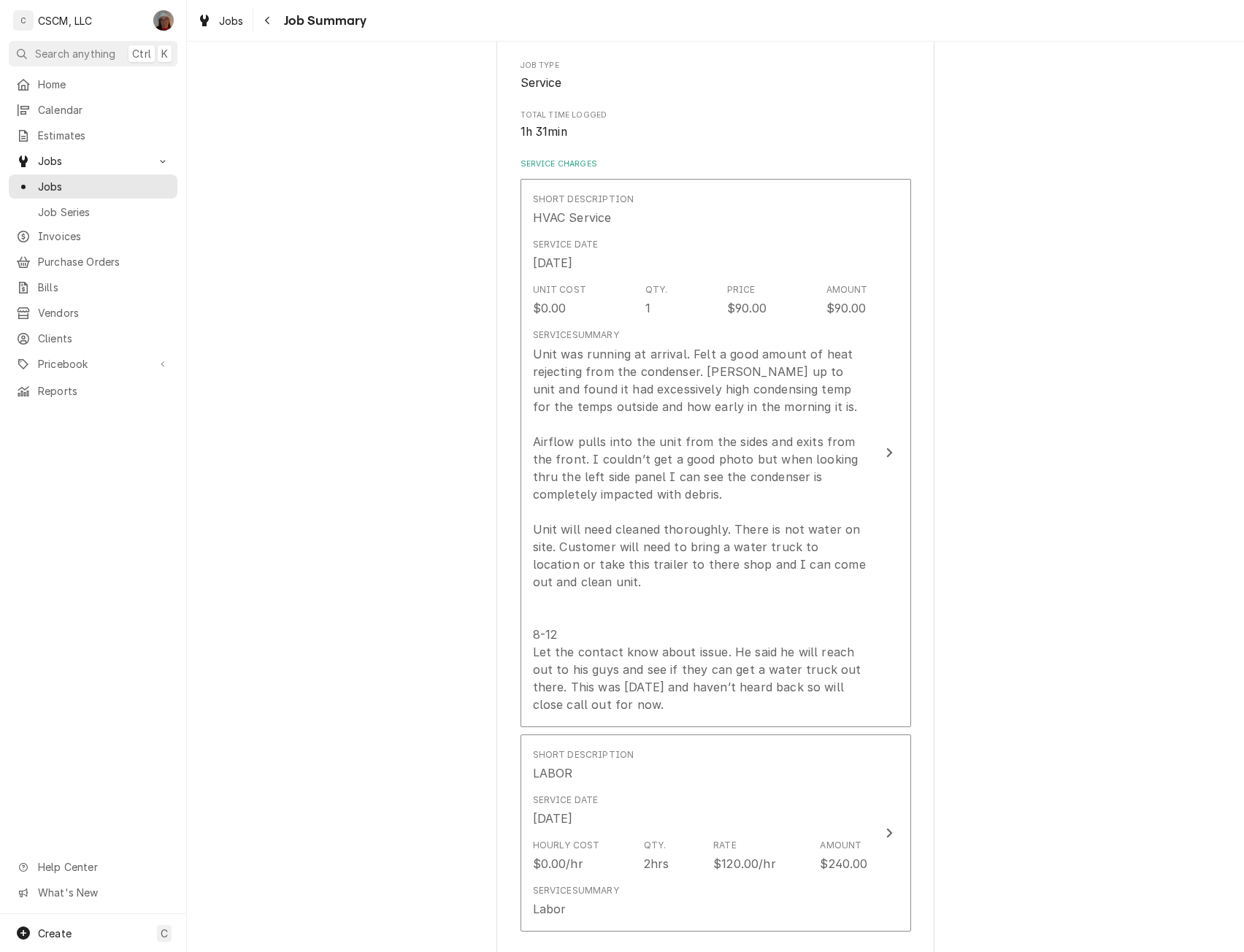
scroll to position [276, 0]
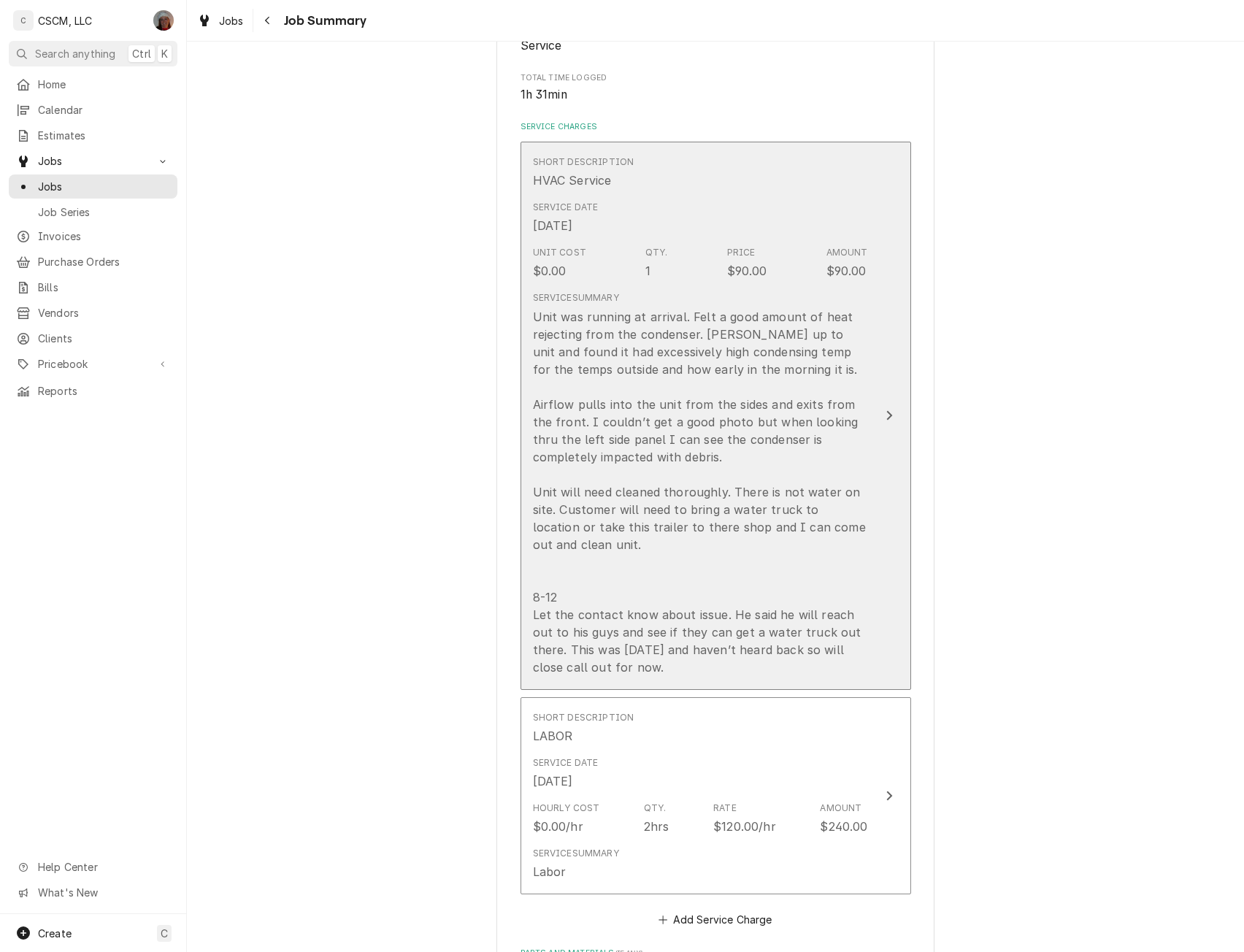
click at [894, 405] on button "Short Description HVAC Service Service Date [DATE] Unit Cost $0.00 Qty. 1 Price…" at bounding box center [716, 415] width 390 height 549
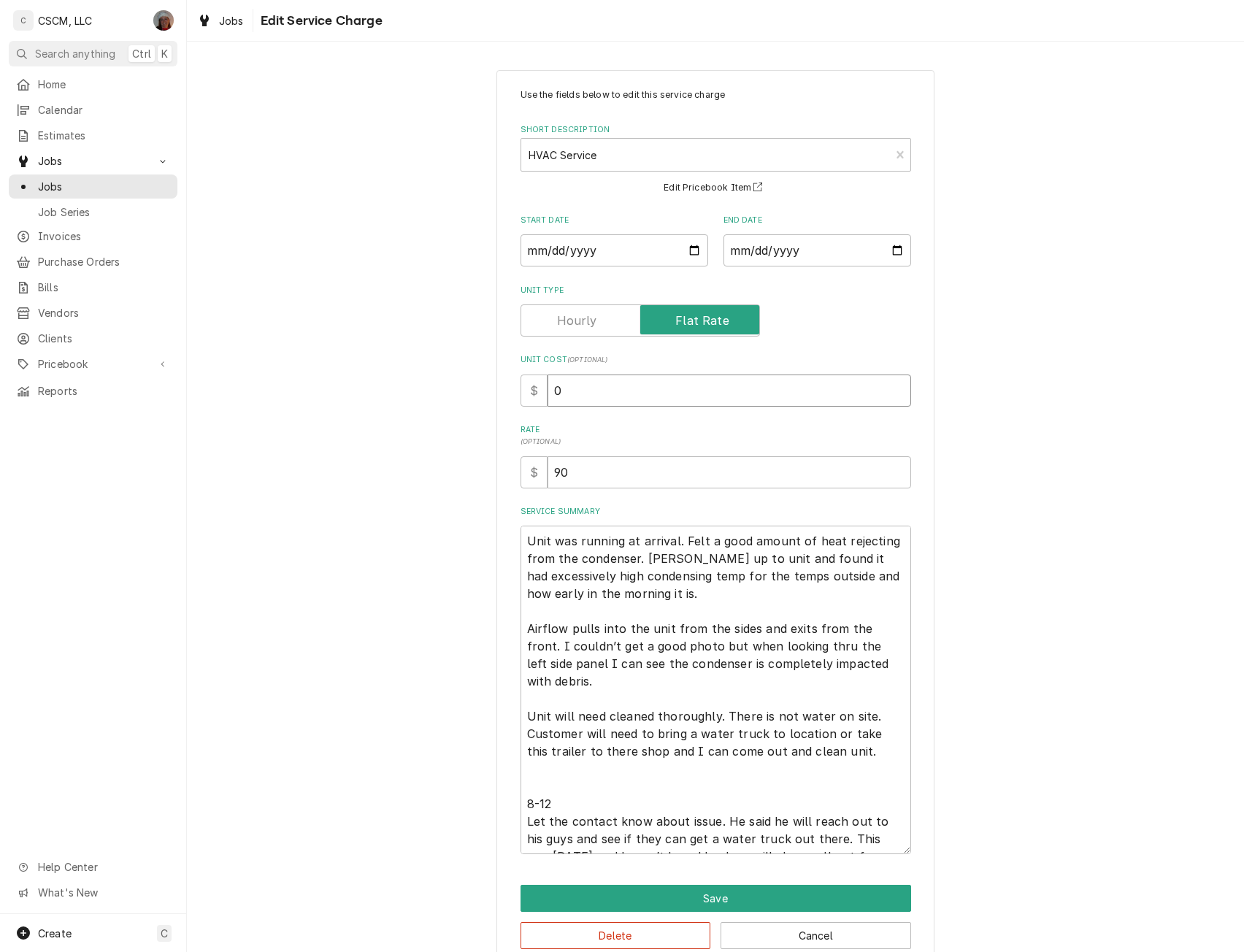
click at [552, 392] on input "0" at bounding box center [729, 390] width 364 height 32
type textarea "x"
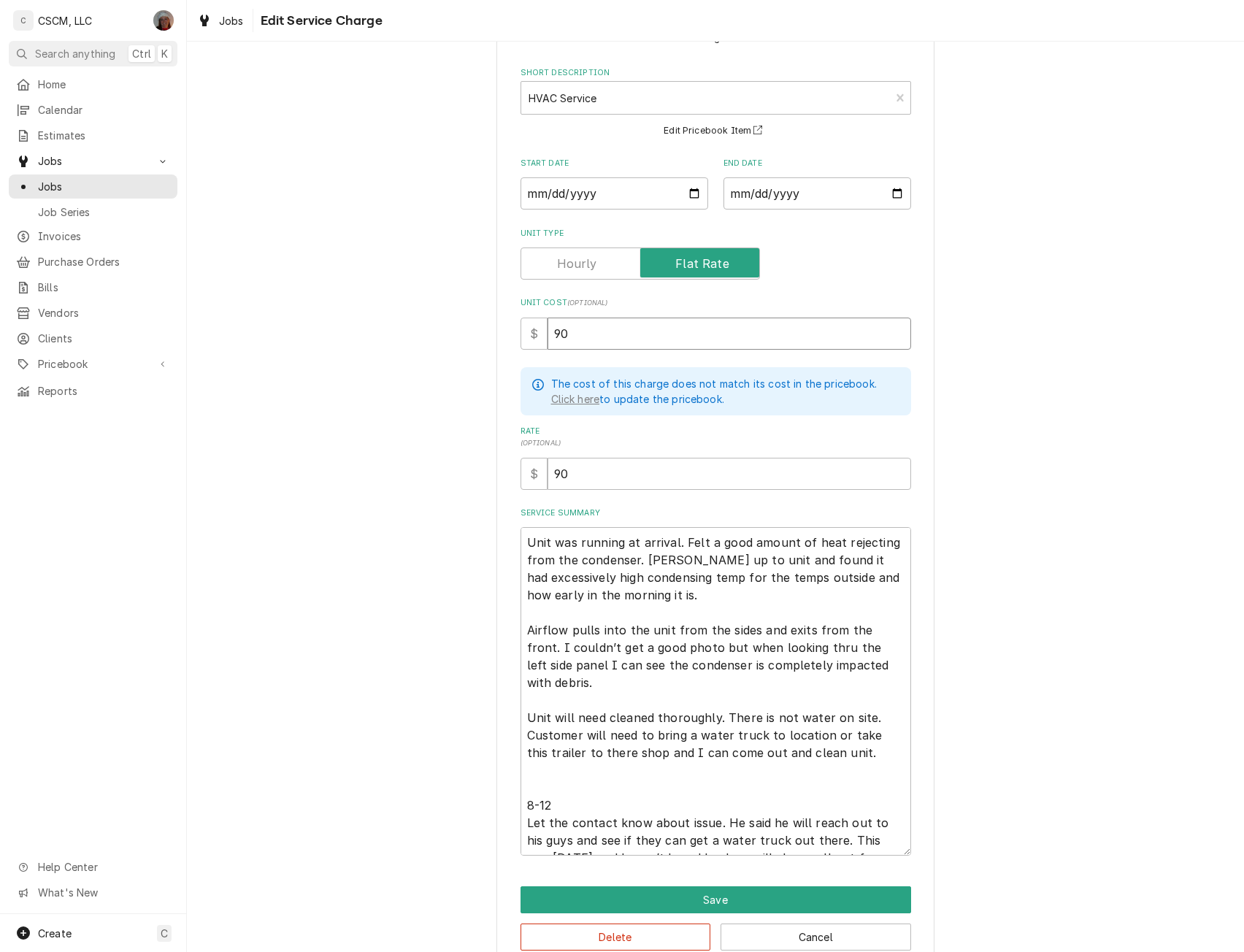
scroll to position [86, 0]
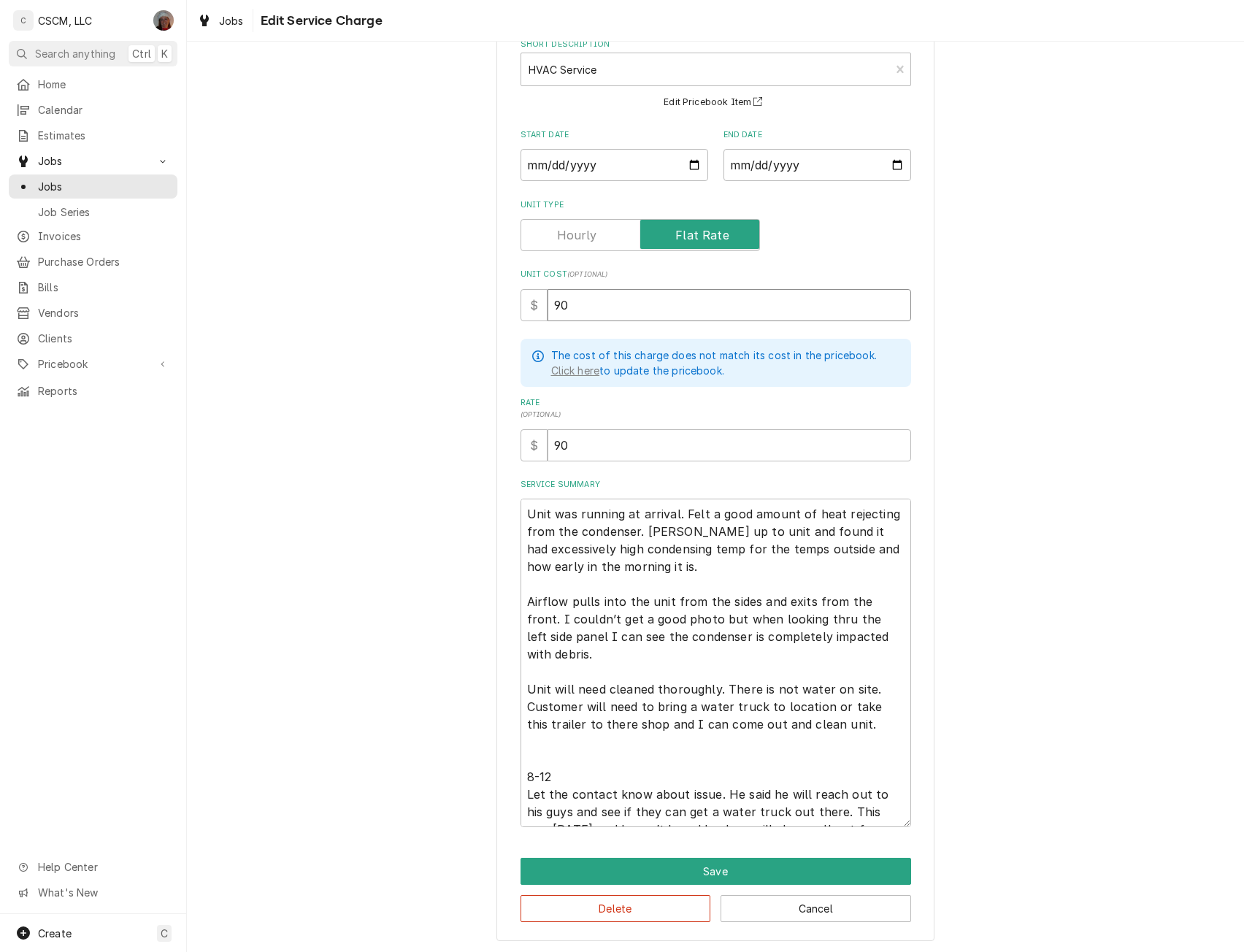
type input "90"
click at [707, 571] on textarea "Unit was running at arrival. Felt a good amount of heat rejecting from the cond…" at bounding box center [716, 663] width 390 height 328
type textarea "x"
type textarea "Unit was running at arrival. Felt a good amount of heat rejecting from the cond…"
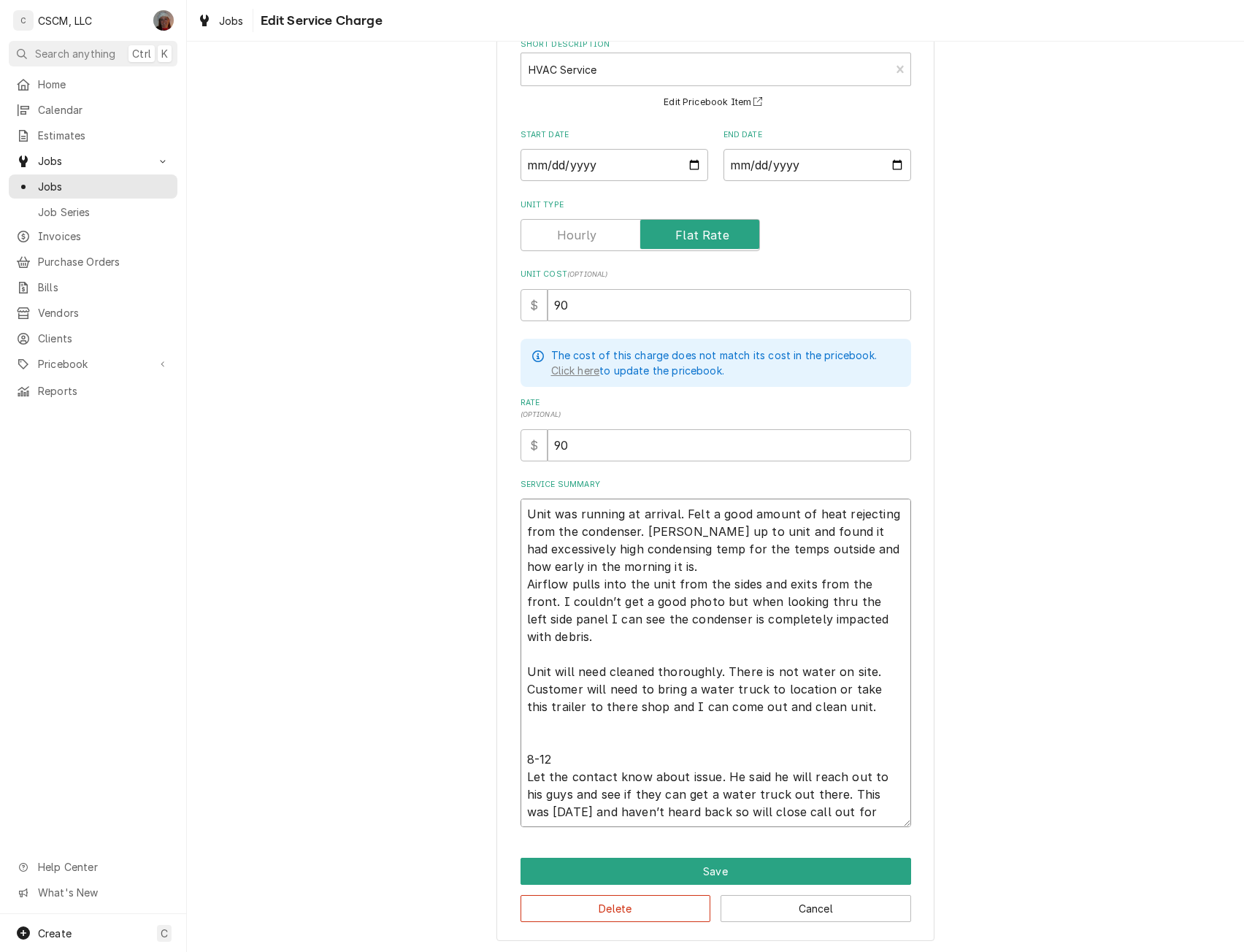
scroll to position [68, 0]
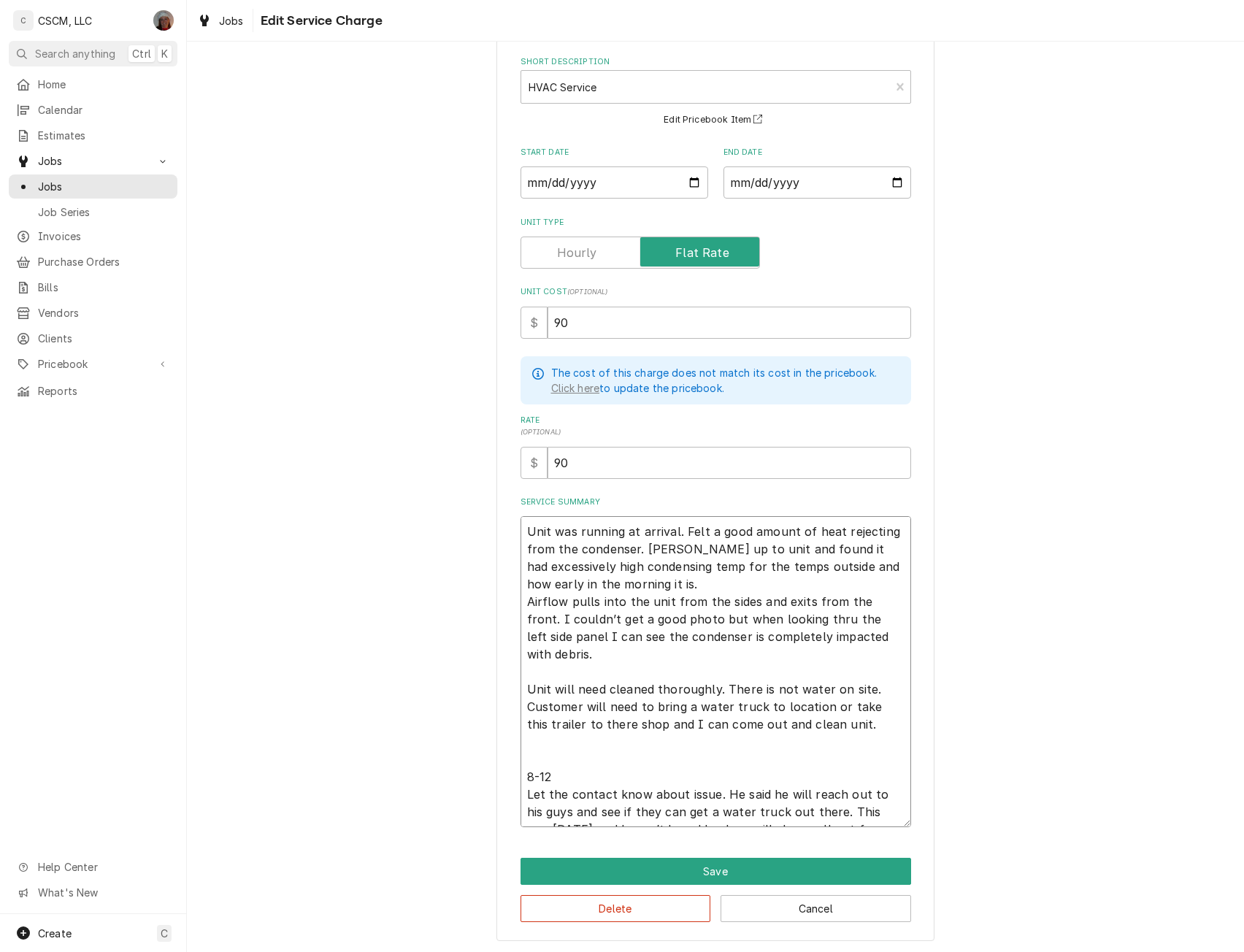
type textarea "x"
type textarea "Unit was running at arrival. Felt a good amount of heat rejecting from the cond…"
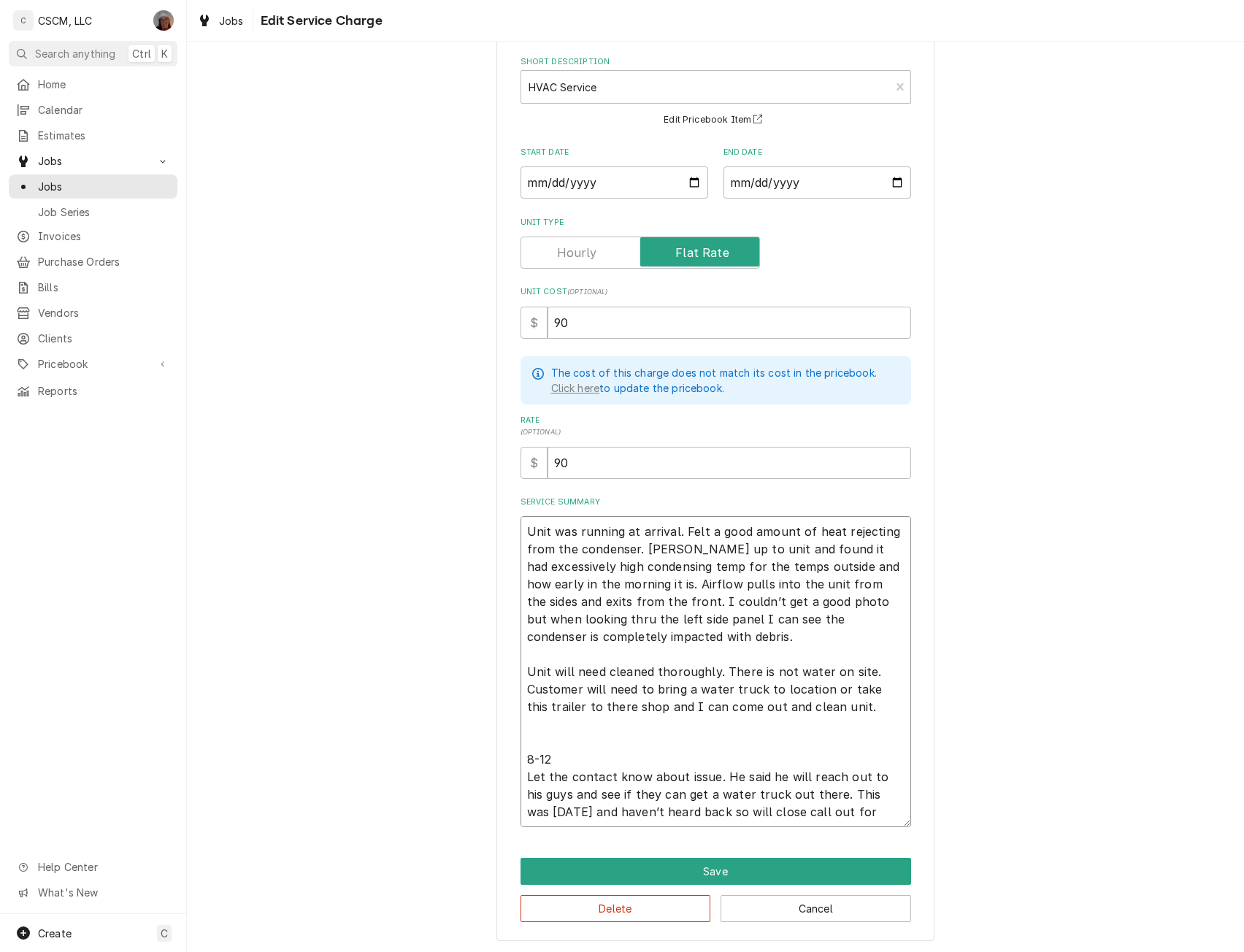
click at [737, 643] on textarea "Unit was running at arrival. Felt a good amount of heat rejecting from the cond…" at bounding box center [716, 671] width 390 height 311
click at [782, 669] on textarea "Unit was running at arrival. Felt a good amount of heat rejecting from the cond…" at bounding box center [716, 671] width 390 height 311
type textarea "x"
type textarea "Unit was running at arrival. Felt a good amount of heat rejecting from the cond…"
click at [739, 635] on textarea "Unit was running at arrival. Felt a good amount of heat rejecting from the cond…" at bounding box center [716, 671] width 390 height 311
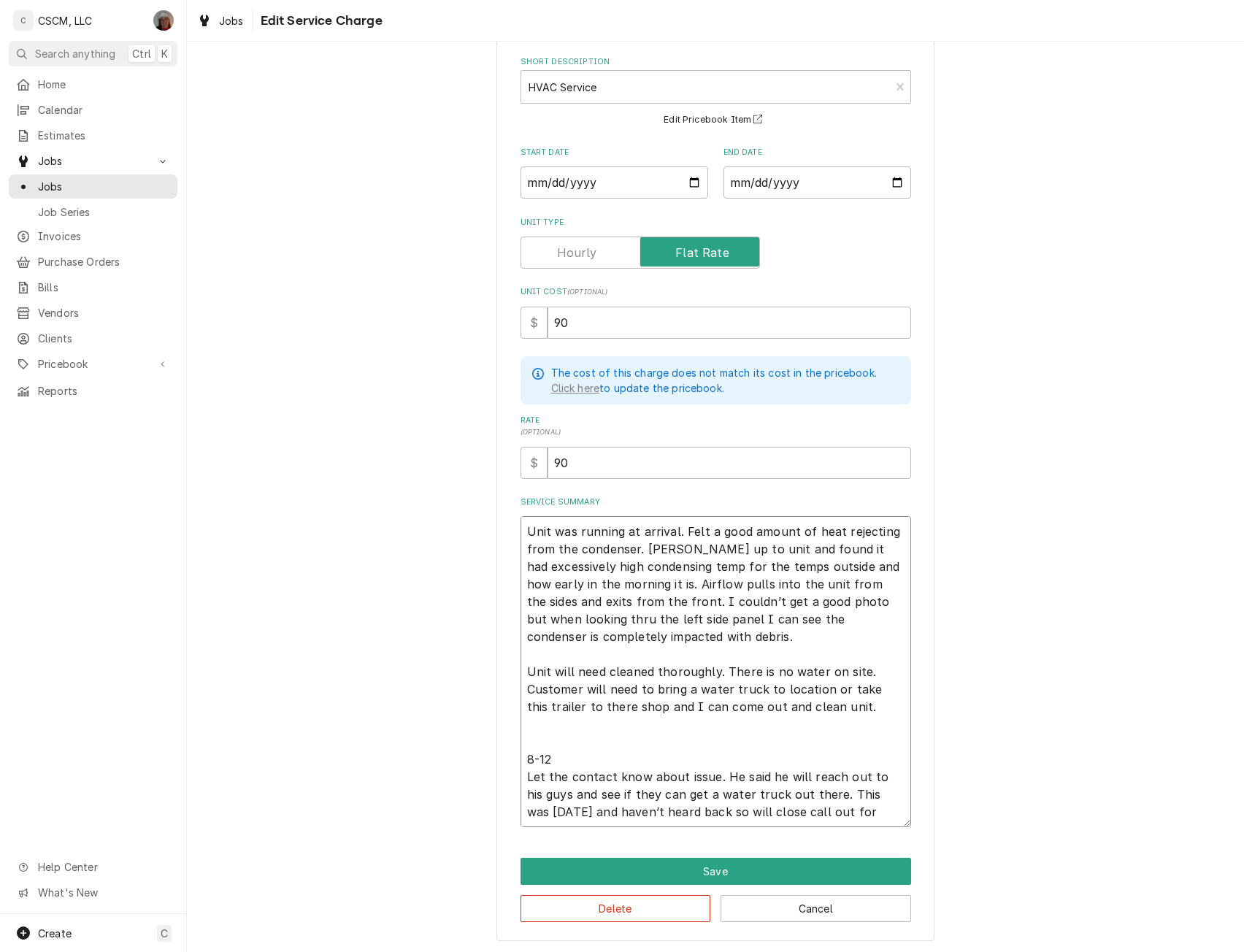
type textarea "x"
type textarea "Unit was running at arrival. Felt a good amount of heat rejecting from the cond…"
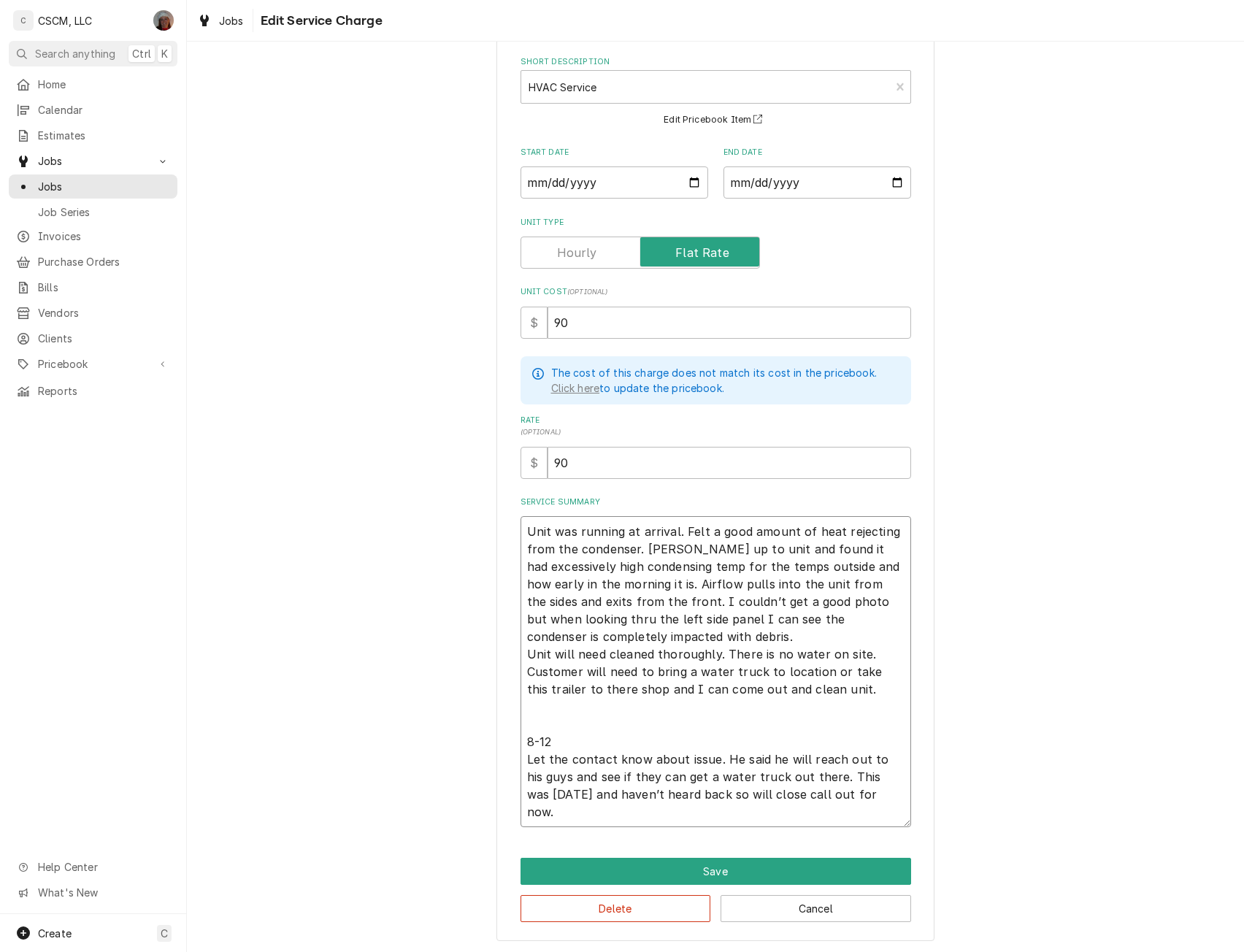
scroll to position [51, 0]
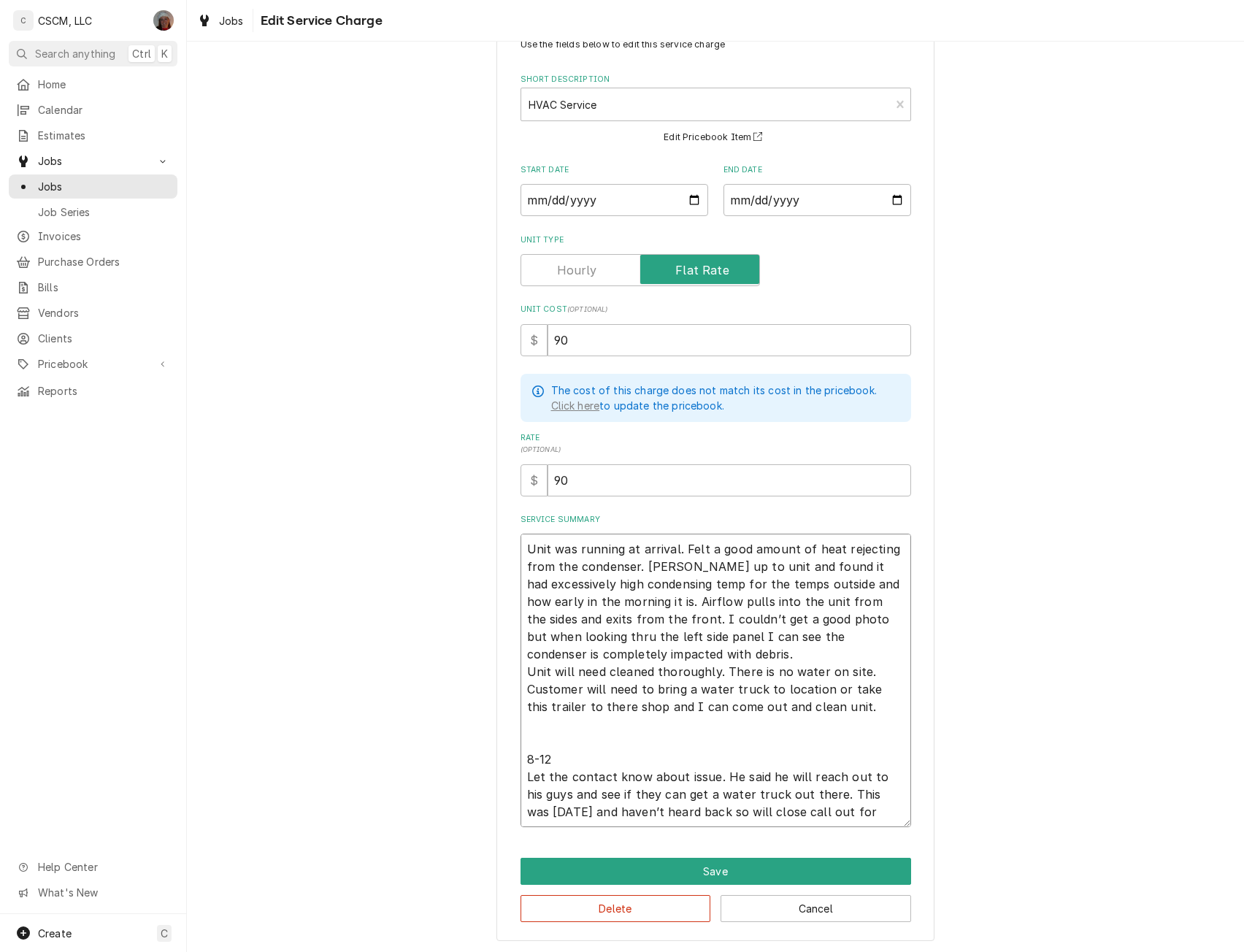
type textarea "x"
type textarea "Unit was running at arrival. Felt a good amount of heat rejecting from the cond…"
click at [724, 870] on button "Save" at bounding box center [716, 872] width 390 height 27
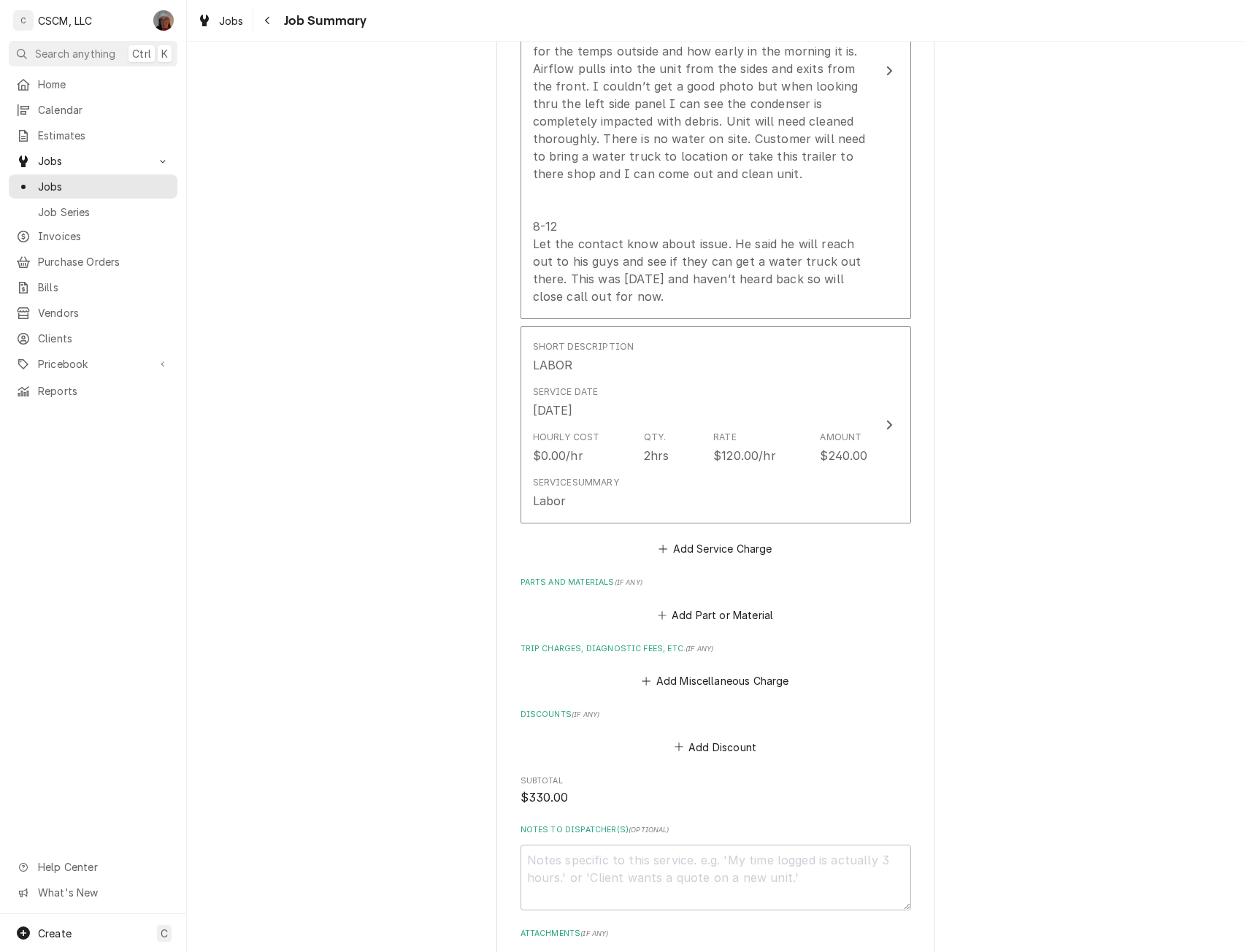
scroll to position [705, 0]
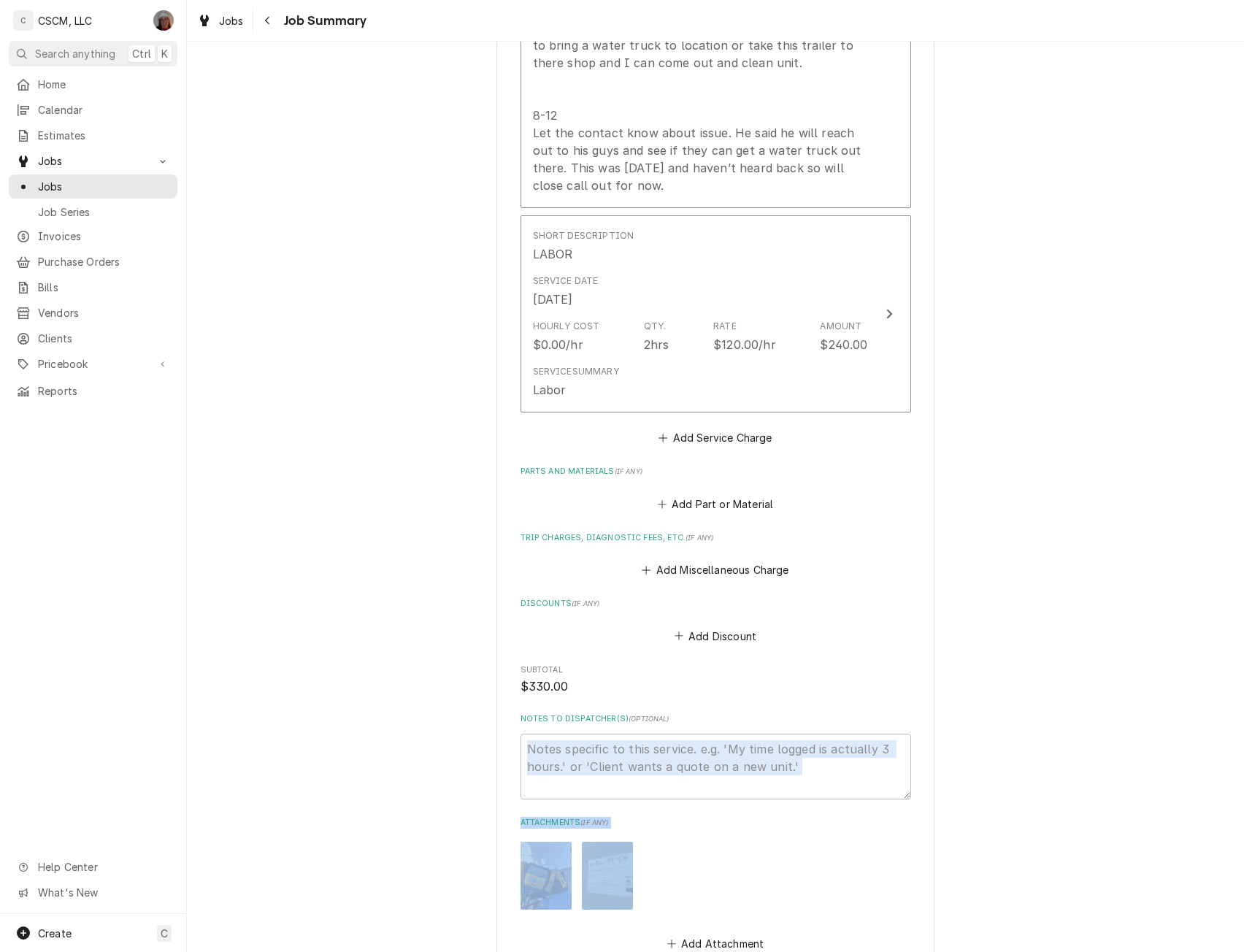
drag, startPoint x: 1208, startPoint y: 803, endPoint x: 1207, endPoint y: 850, distance: 47.0
click at [1207, 850] on div "Utilitra JF Electric Trailer #3245 / 62 Schiber Ct, Maryville, Illinois 62062 P…" at bounding box center [715, 197] width 1057 height 1691
click at [1232, 885] on div "Utilitra JF Electric Trailer #3245 / 62 Schiber Ct, Maryville, Illinois 62062 P…" at bounding box center [715, 197] width 1057 height 1691
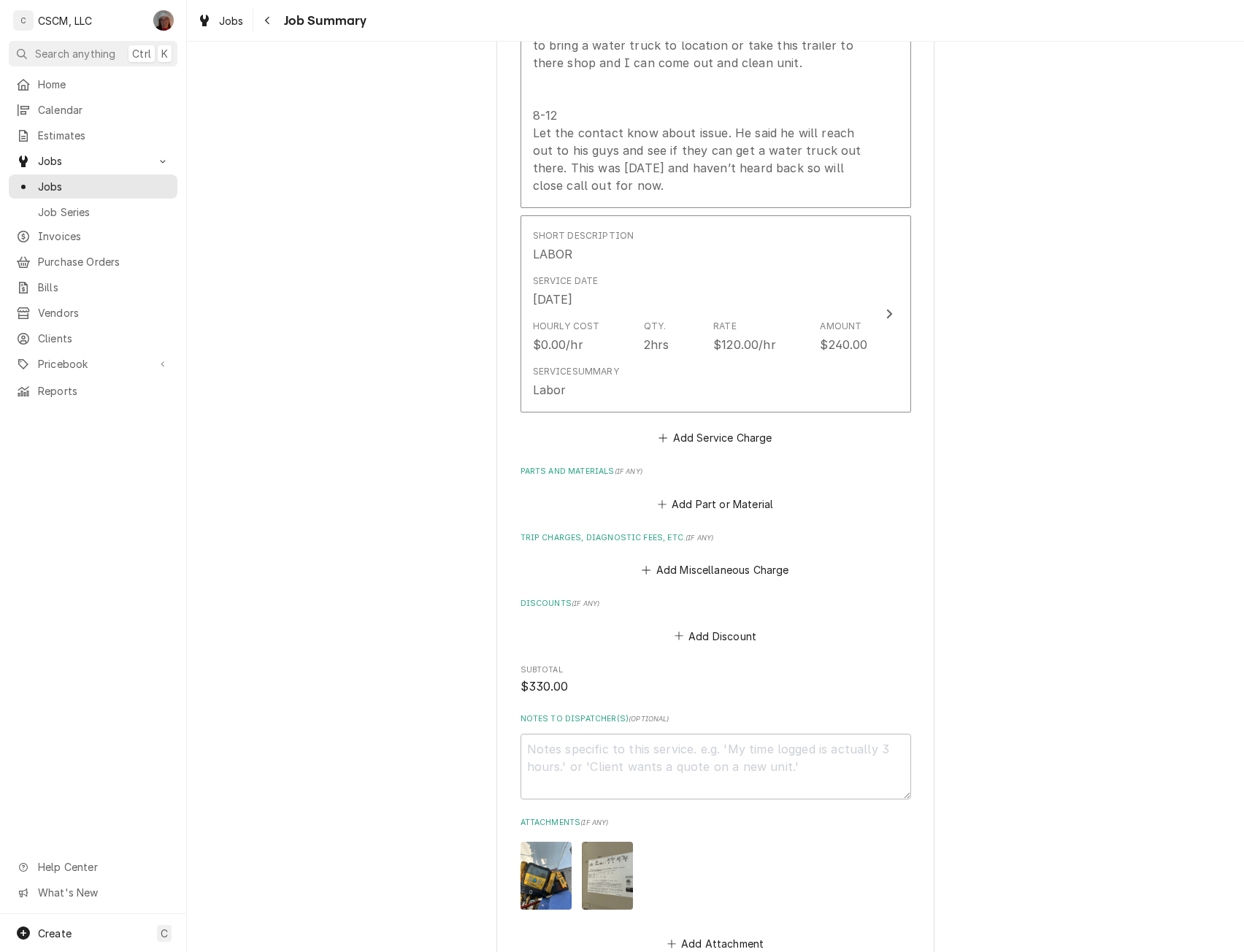
scroll to position [865, 0]
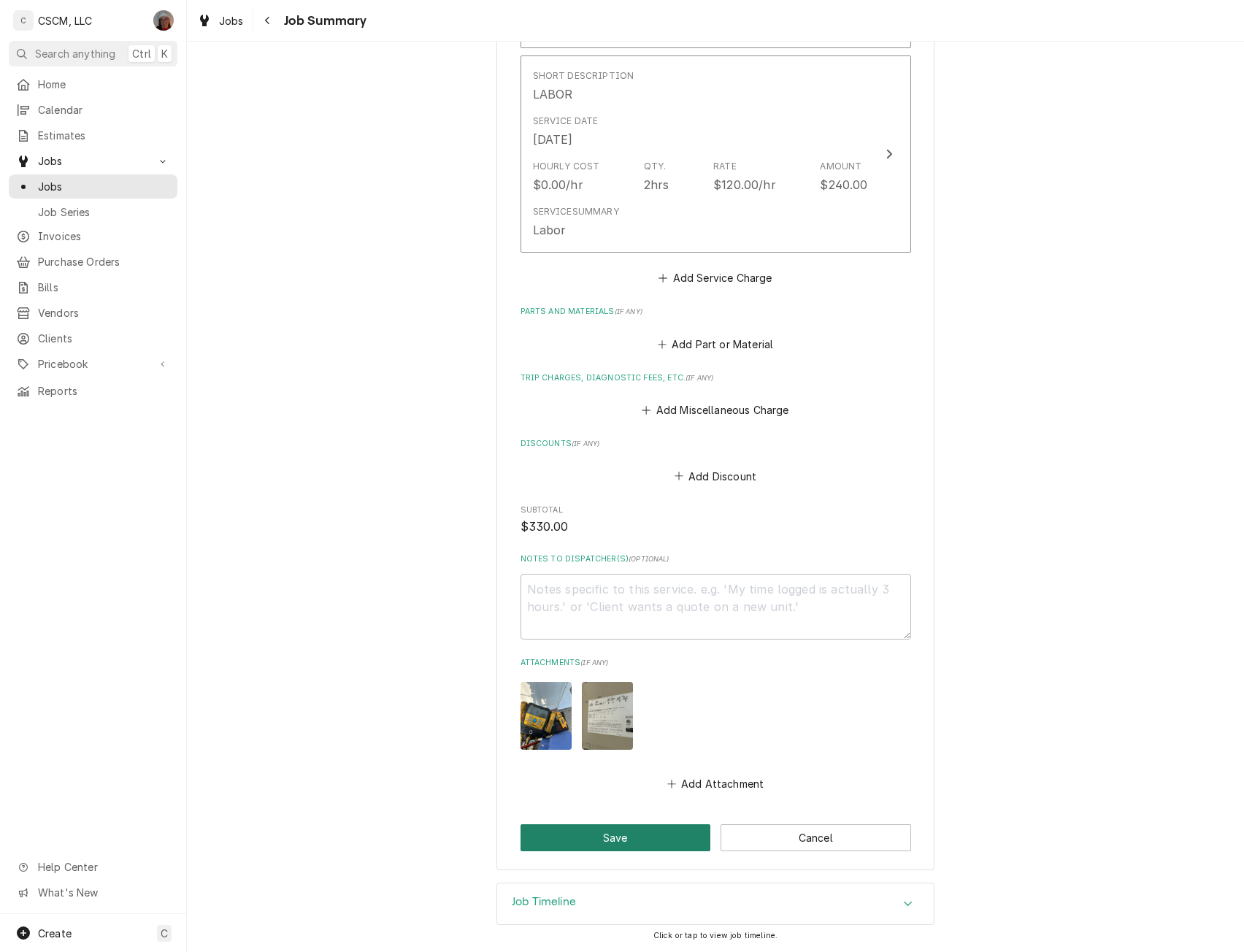
click at [583, 836] on button "Save" at bounding box center [616, 838] width 191 height 27
type textarea "x"
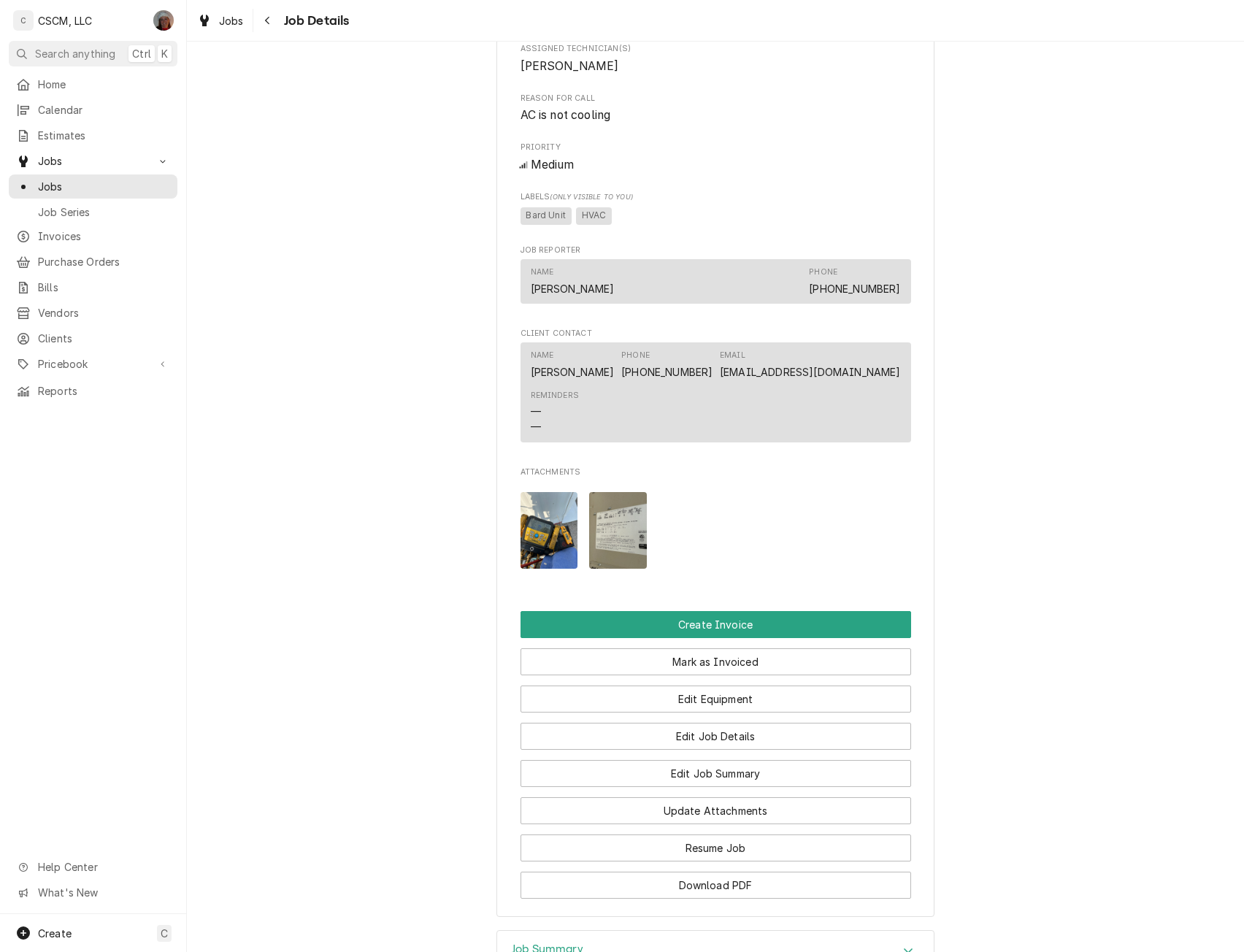
scroll to position [780, 0]
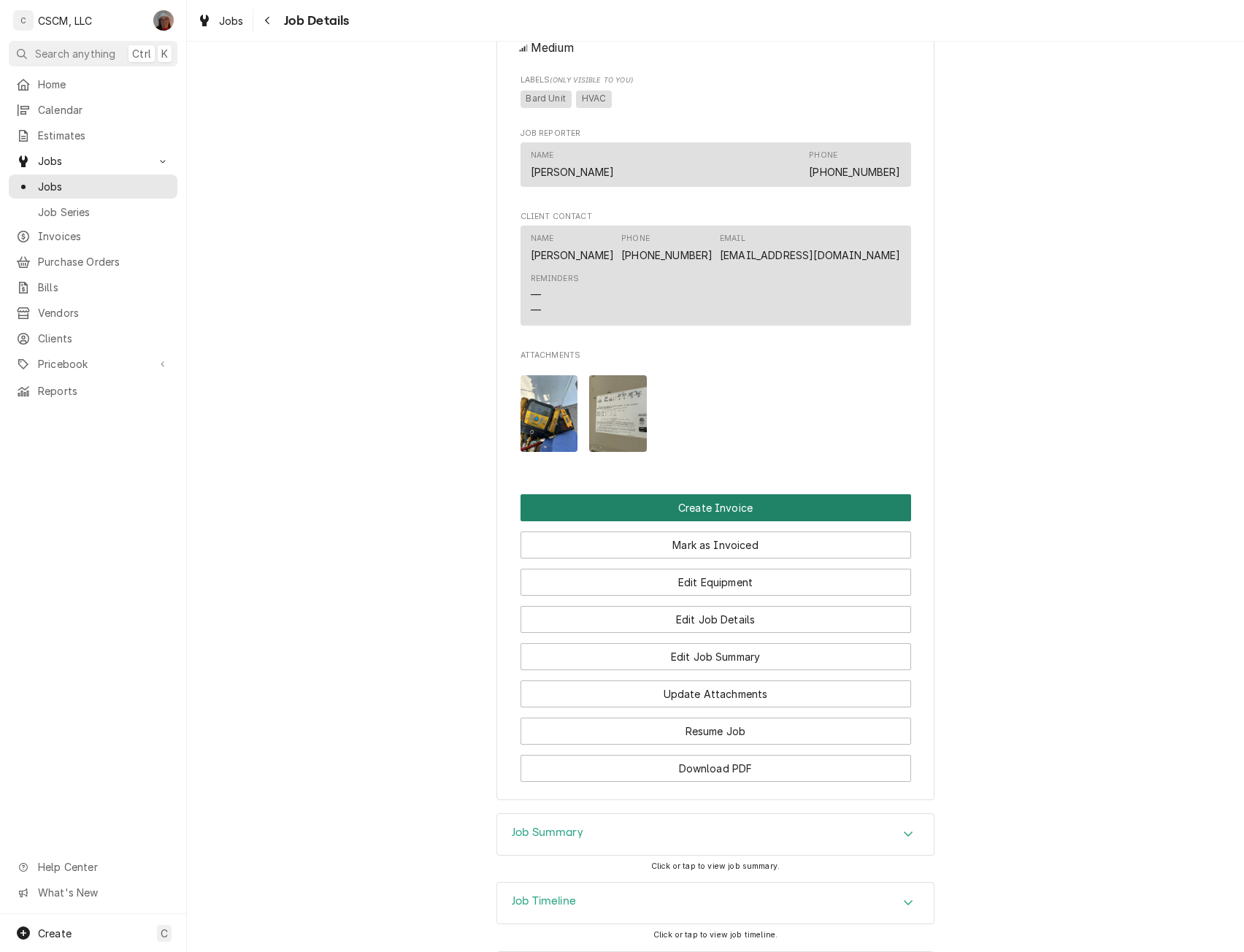
click at [689, 521] on button "Create Invoice" at bounding box center [716, 508] width 390 height 27
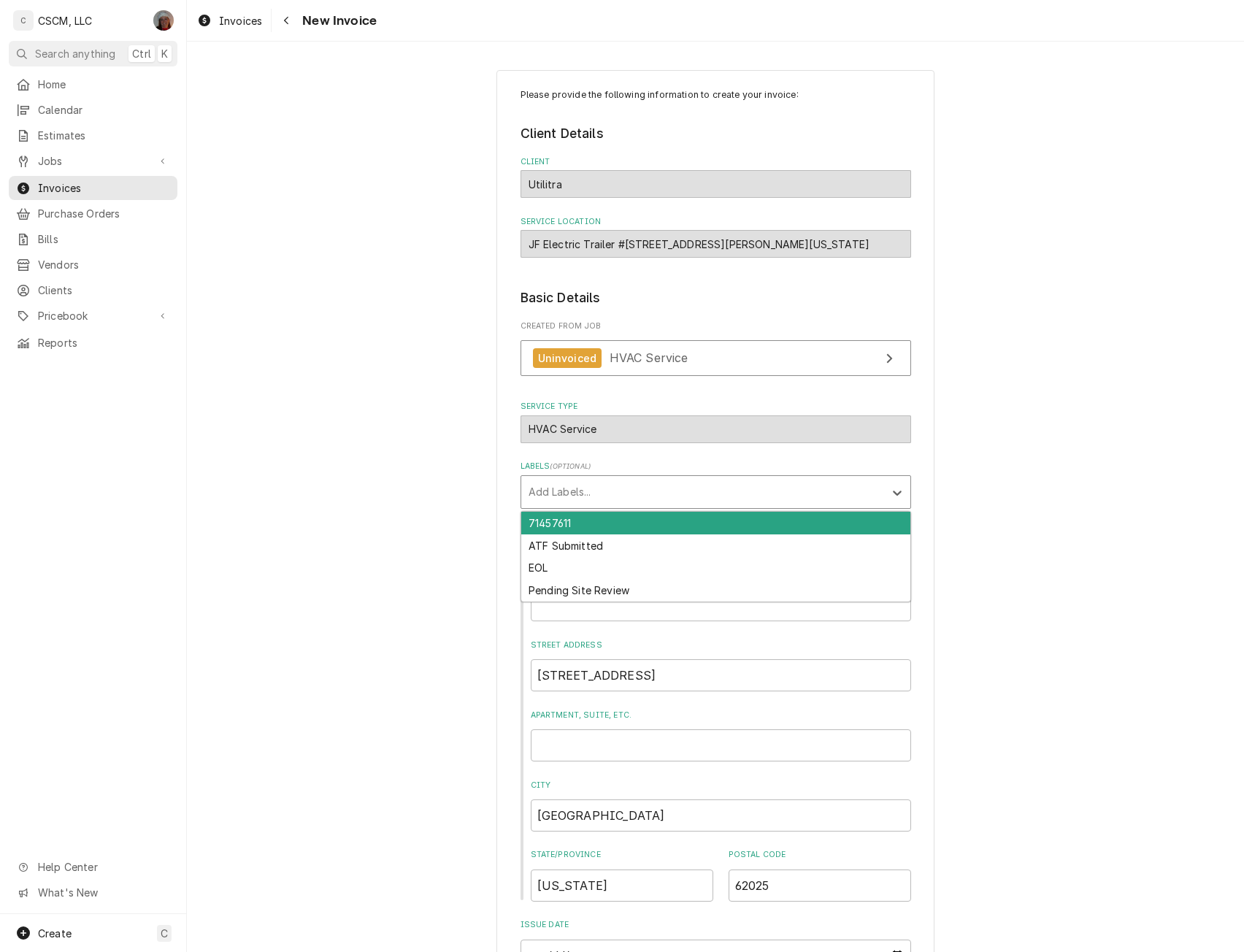
click at [823, 475] on div "Add Labels..." at bounding box center [716, 492] width 390 height 33
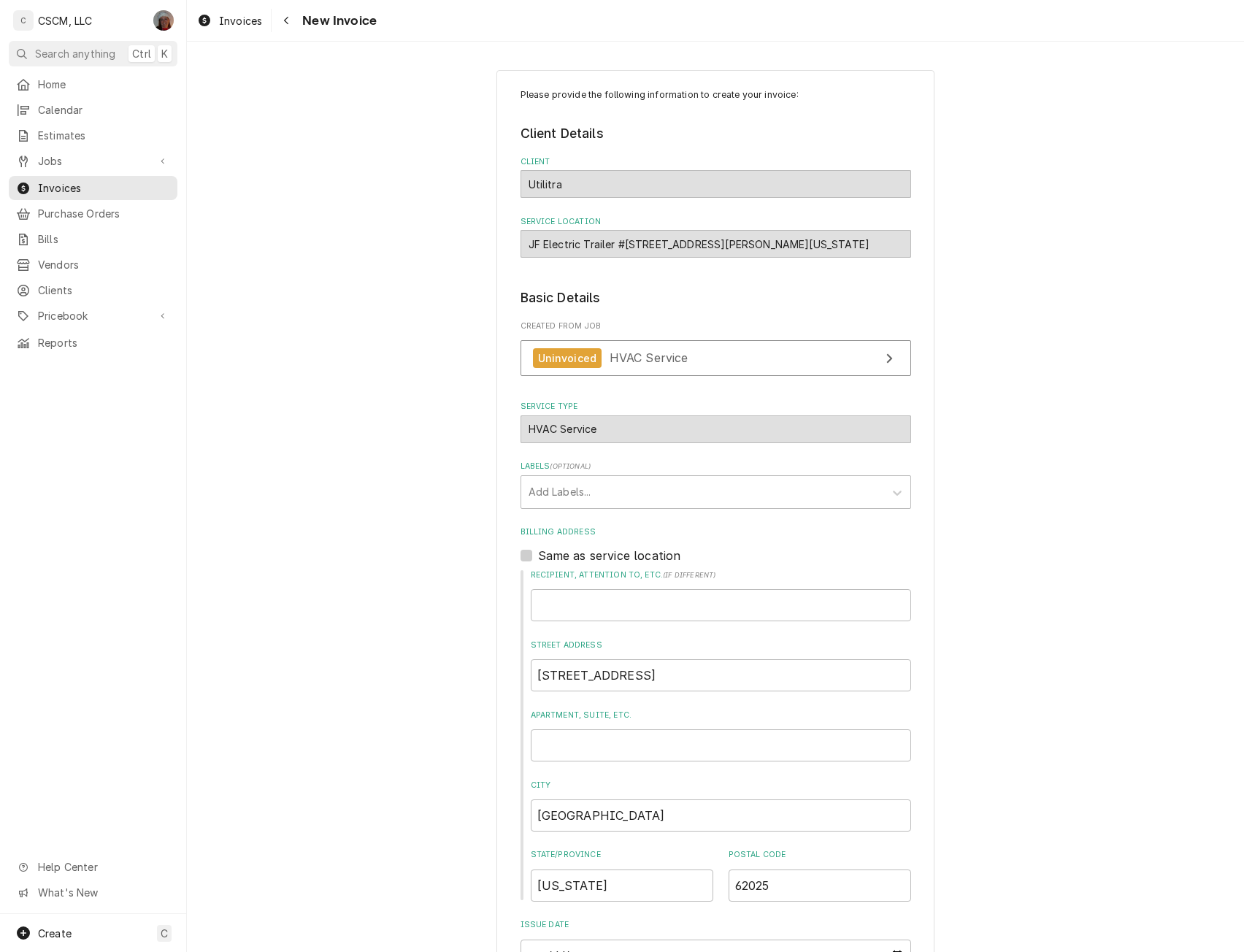
click at [1014, 461] on div "Please provide the following information to create your invoice: Client Details…" at bounding box center [715, 642] width 1057 height 1170
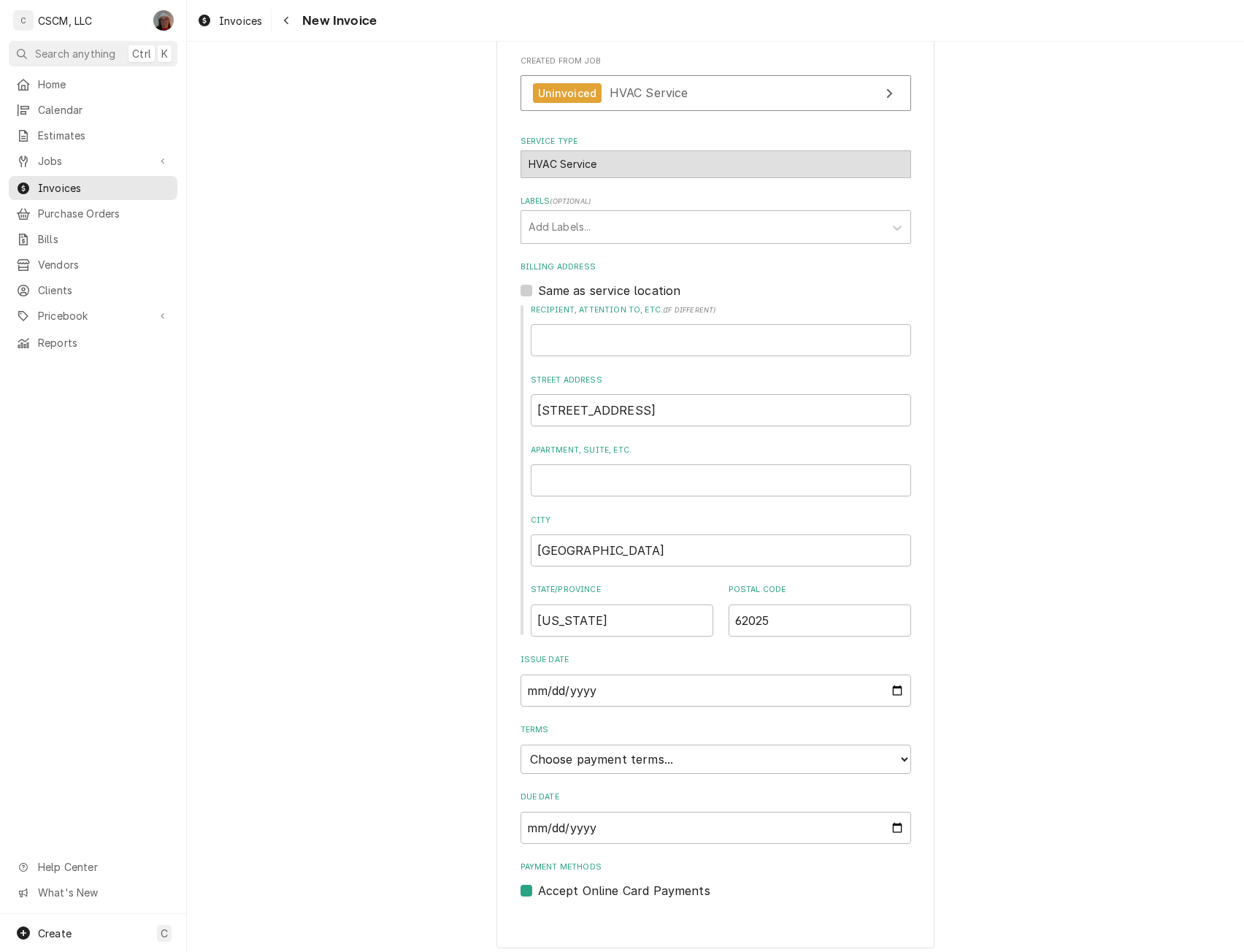
scroll to position [275, 0]
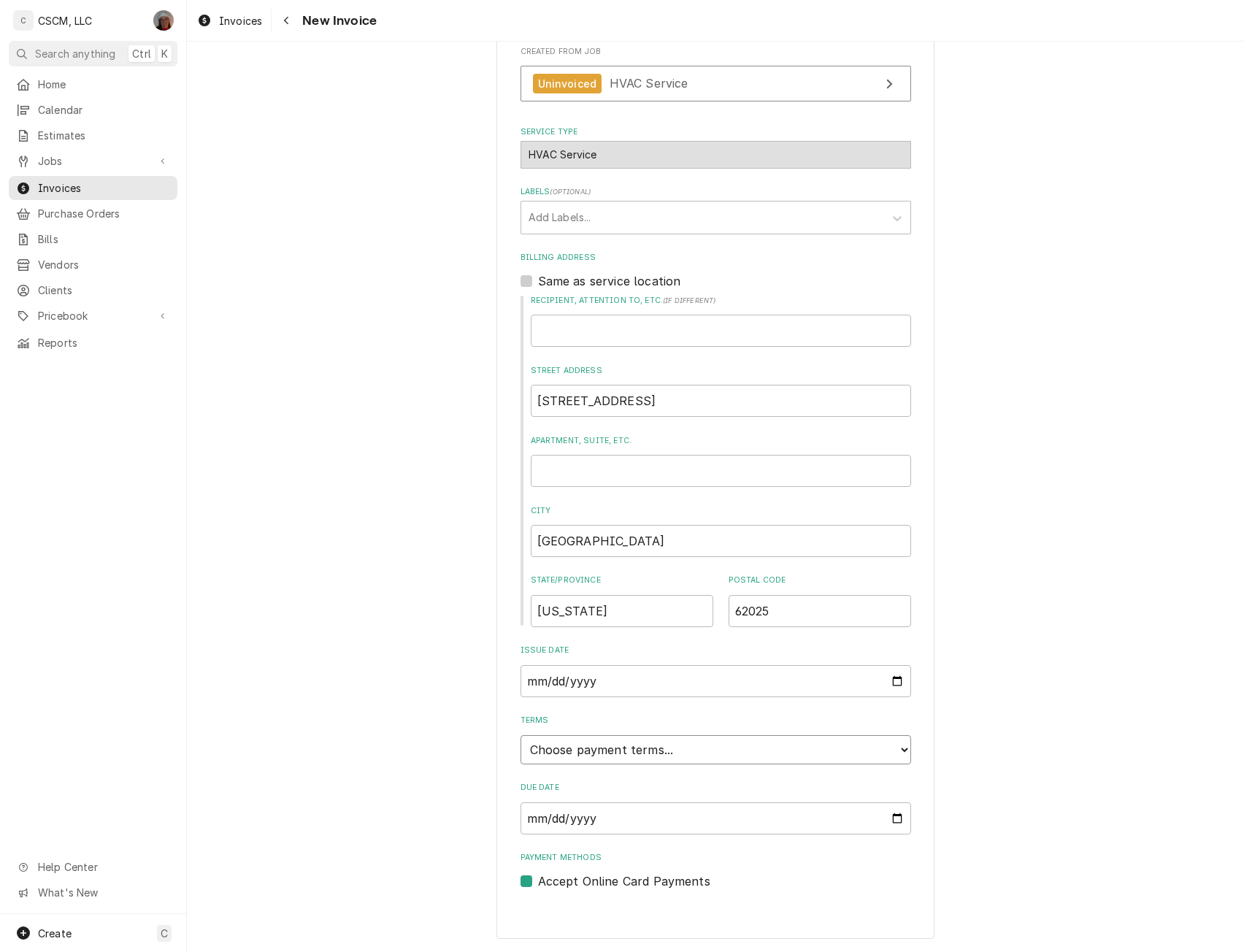
click at [902, 742] on select "Choose payment terms... Same Day Net 7 Net 14 Net 21 Net 30 Net 45 Net 60 Net 90" at bounding box center [716, 750] width 390 height 30
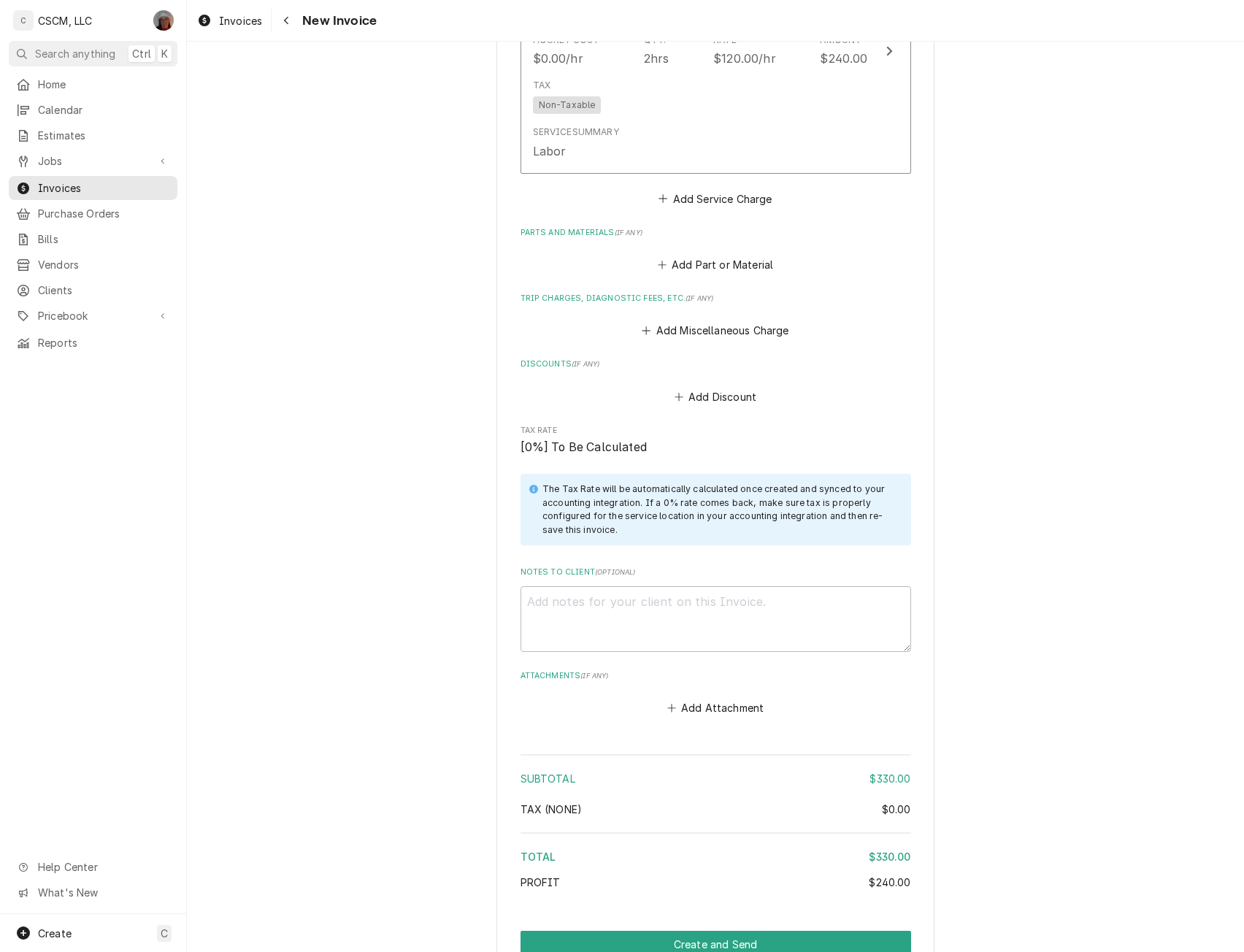
scroll to position [1533, 0]
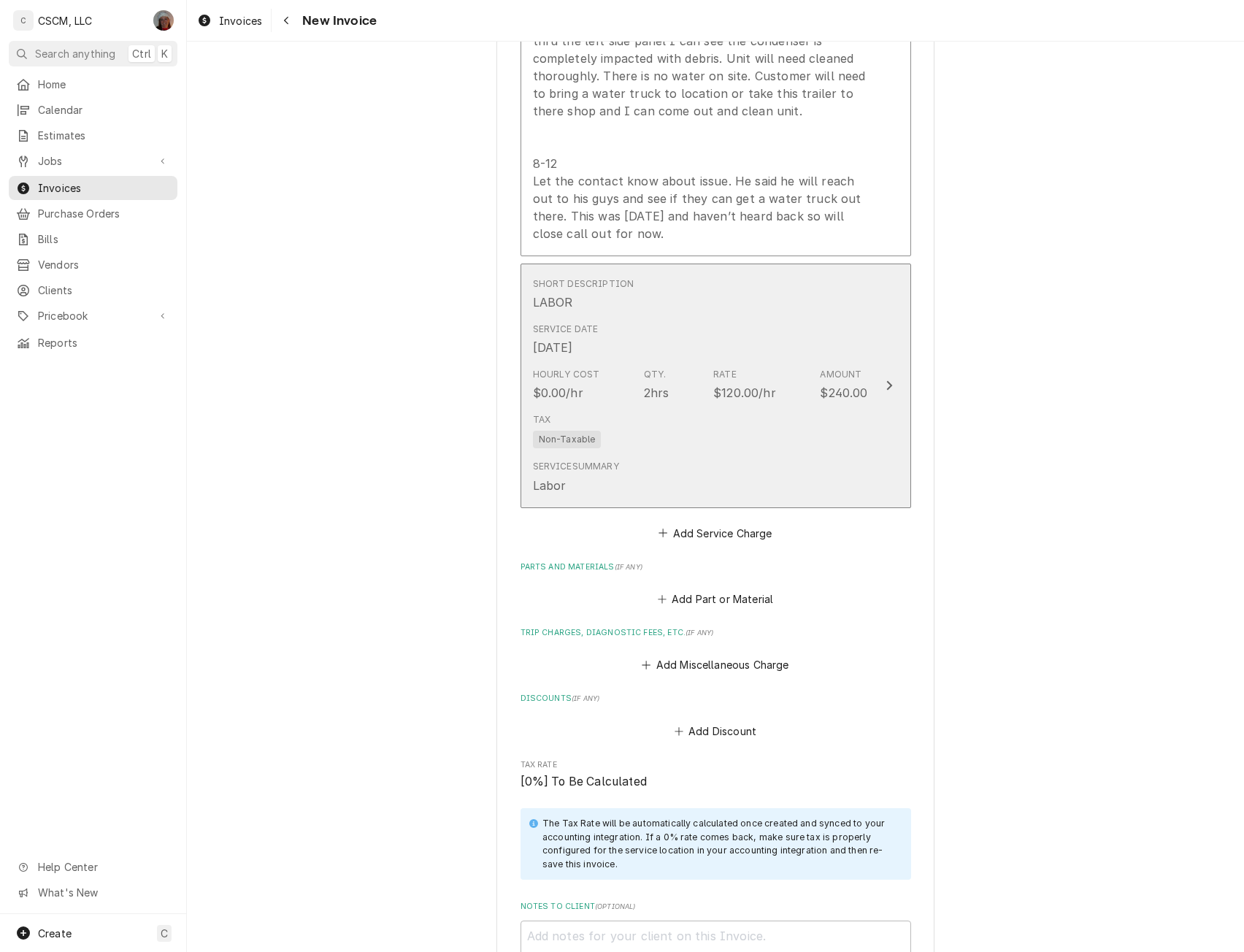
click at [864, 375] on button "Short Description LABOR Service Date Jul 30, 2025 Hourly Cost $0.00/hr Qty. 2hr…" at bounding box center [716, 385] width 390 height 244
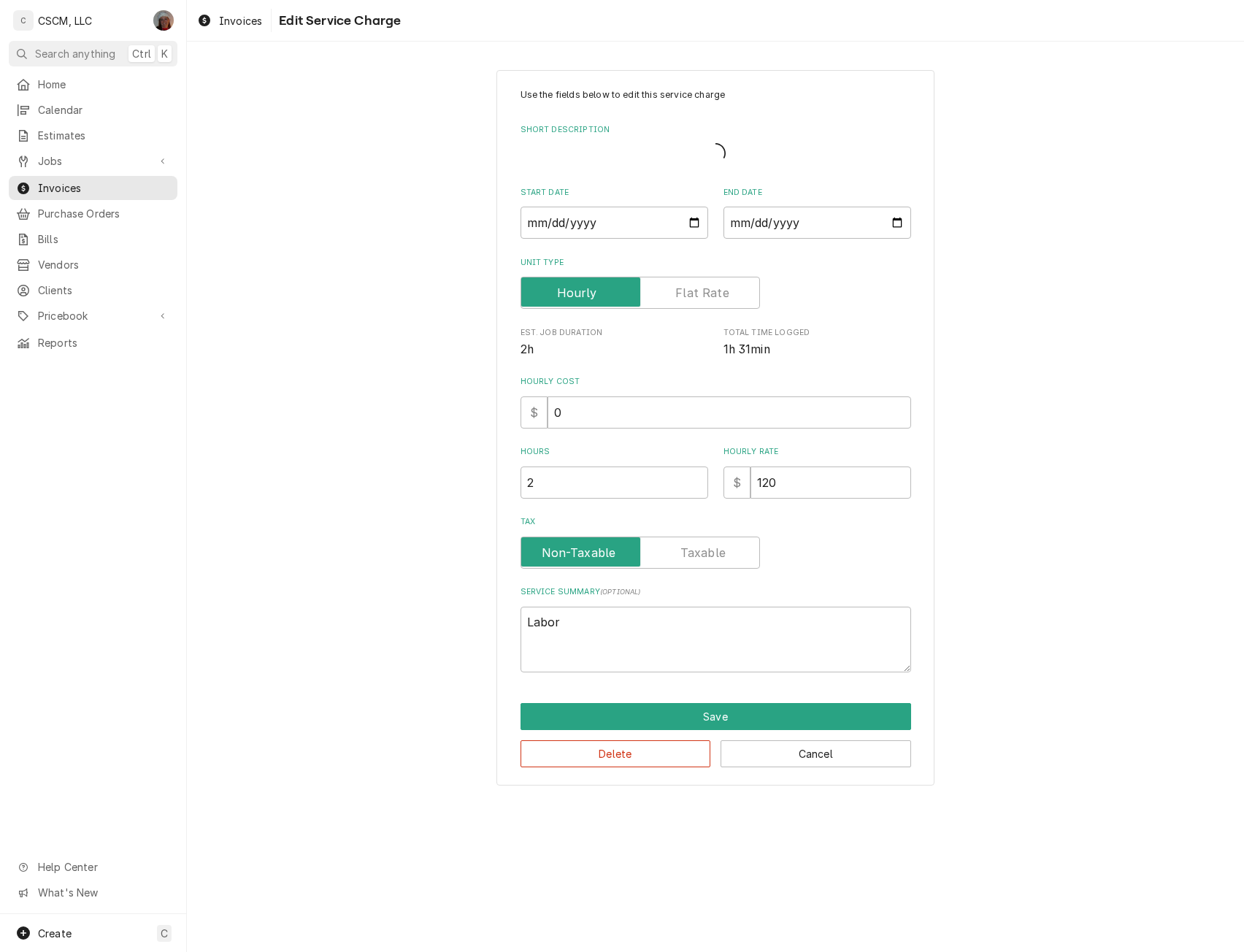
type textarea "x"
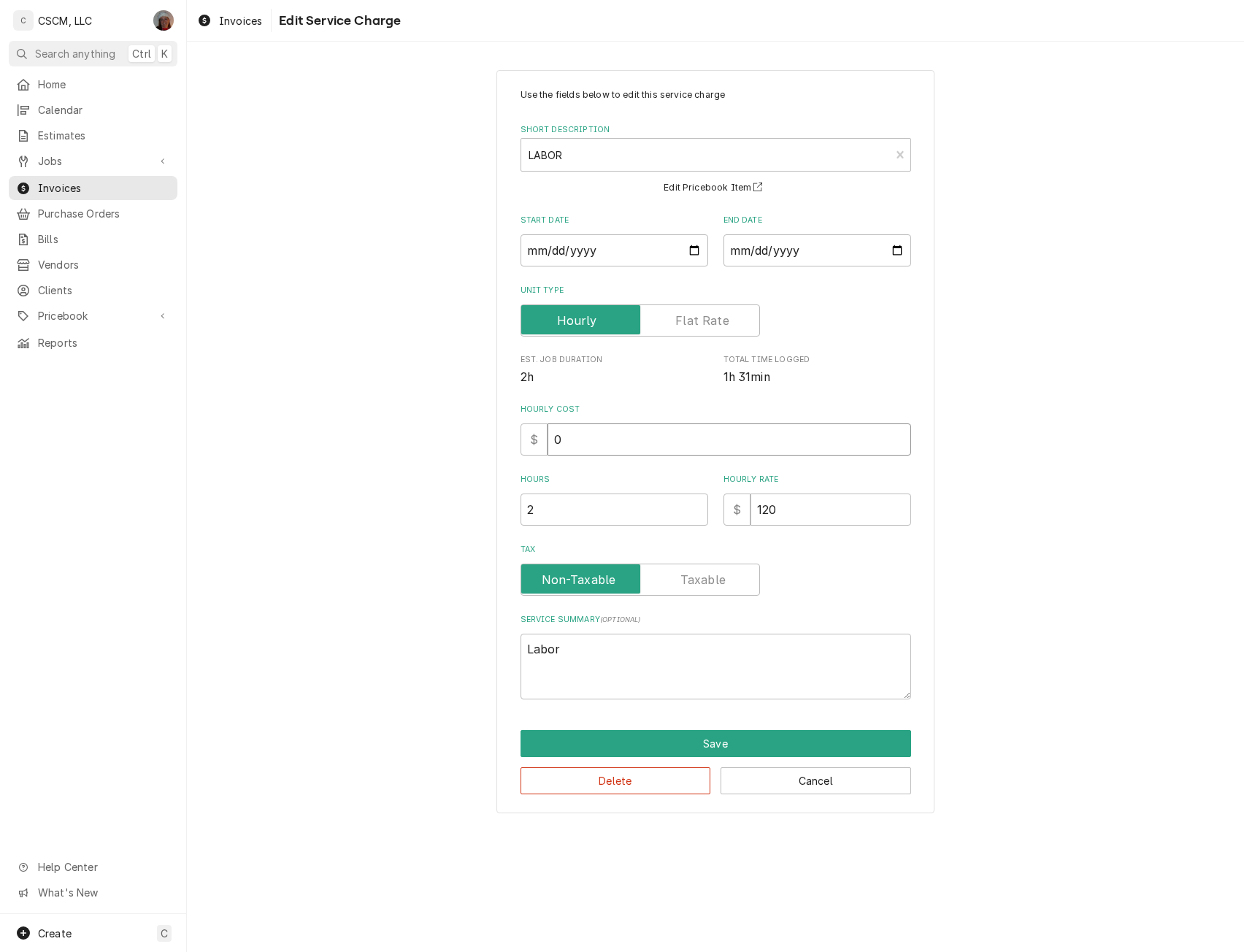
drag, startPoint x: 572, startPoint y: 431, endPoint x: 493, endPoint y: 454, distance: 82.3
click at [493, 454] on div "Use the fields below to edit this service charge Short Description LABOR LAB Ed…" at bounding box center [715, 441] width 1057 height 769
type input "3"
type textarea "x"
type input "32"
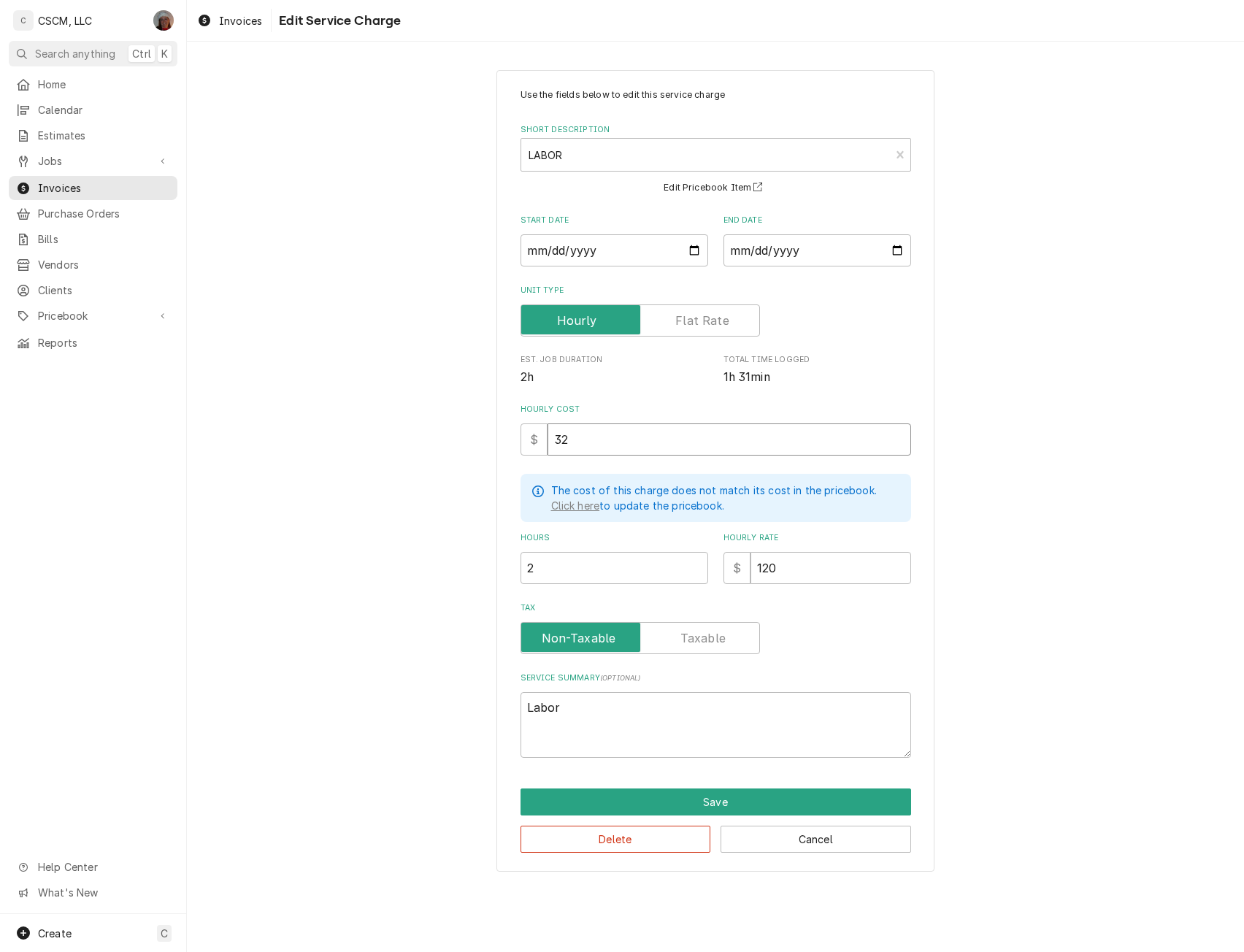
type textarea "x"
type input "32.5"
type textarea "x"
type input "32.50"
click at [720, 802] on button "Save" at bounding box center [716, 802] width 390 height 27
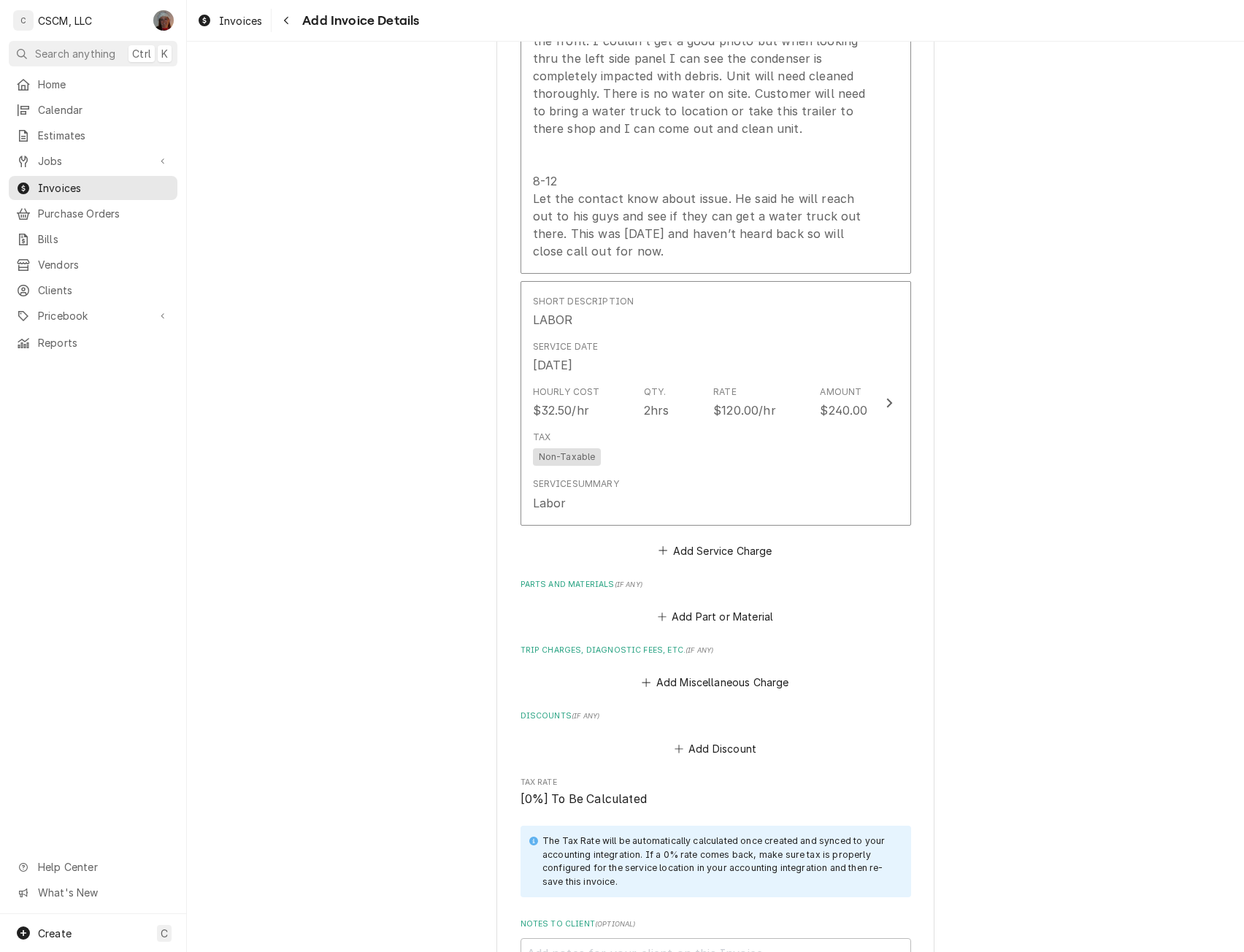
scroll to position [1943, 0]
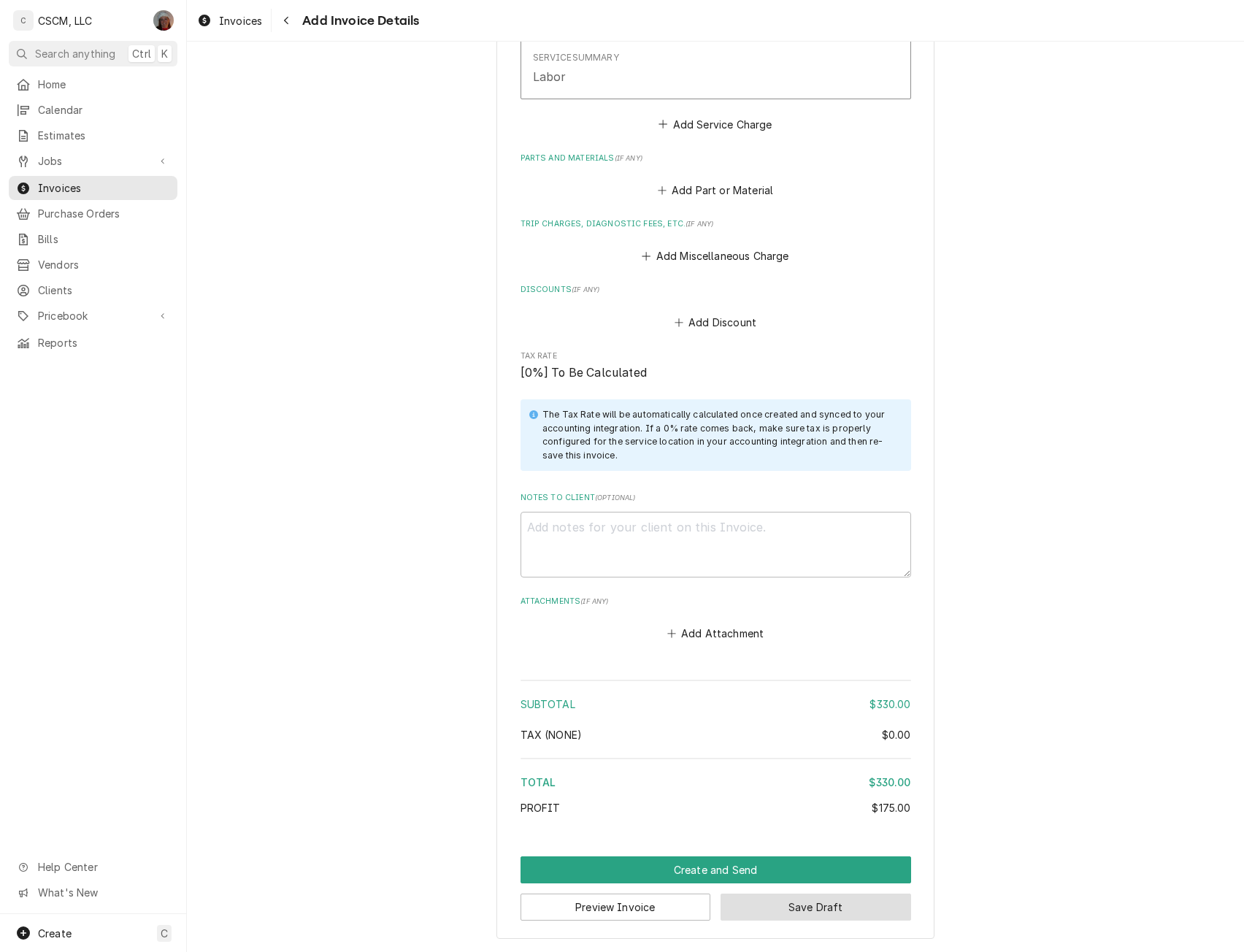
click at [801, 905] on button "Save Draft" at bounding box center [816, 907] width 191 height 27
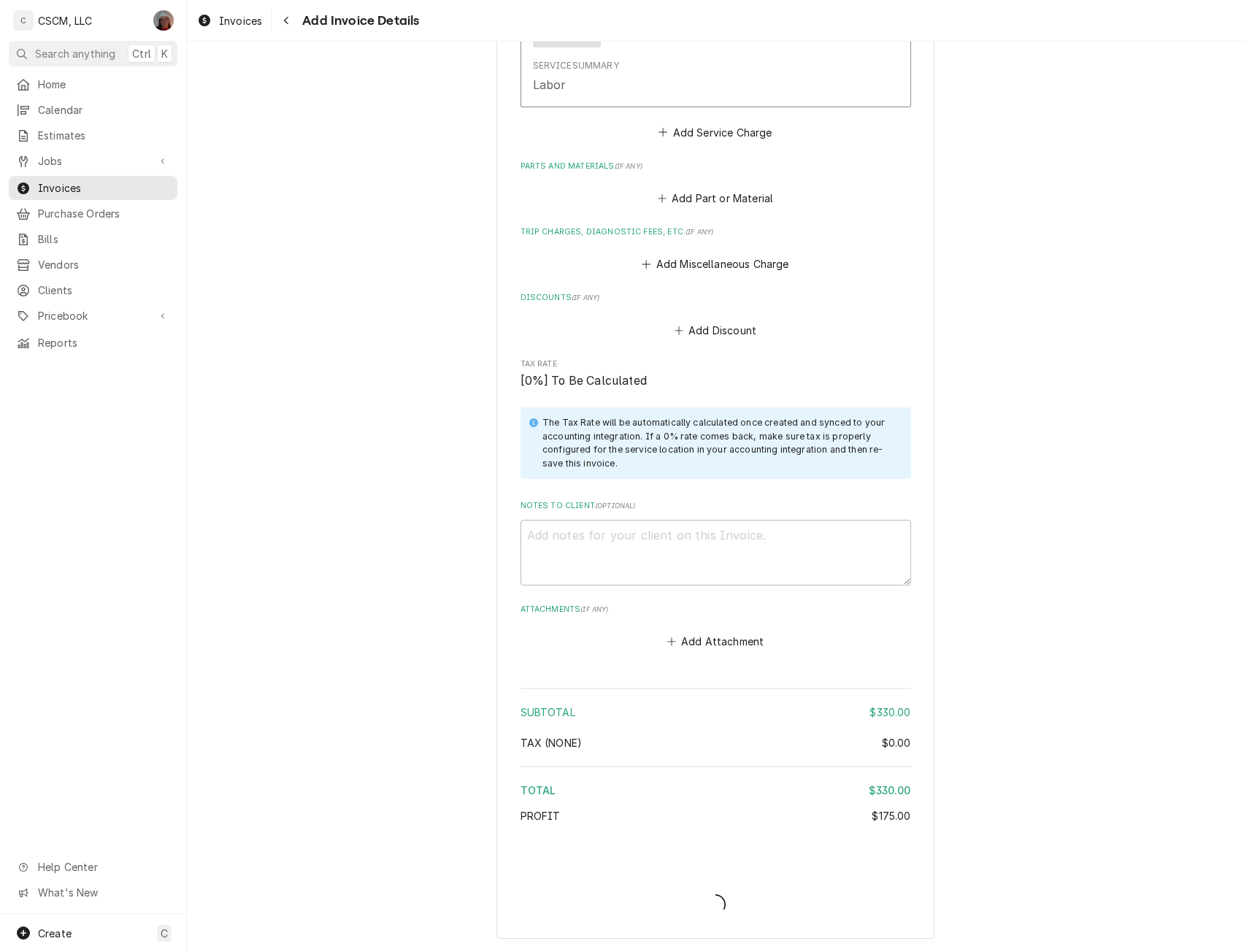
type textarea "x"
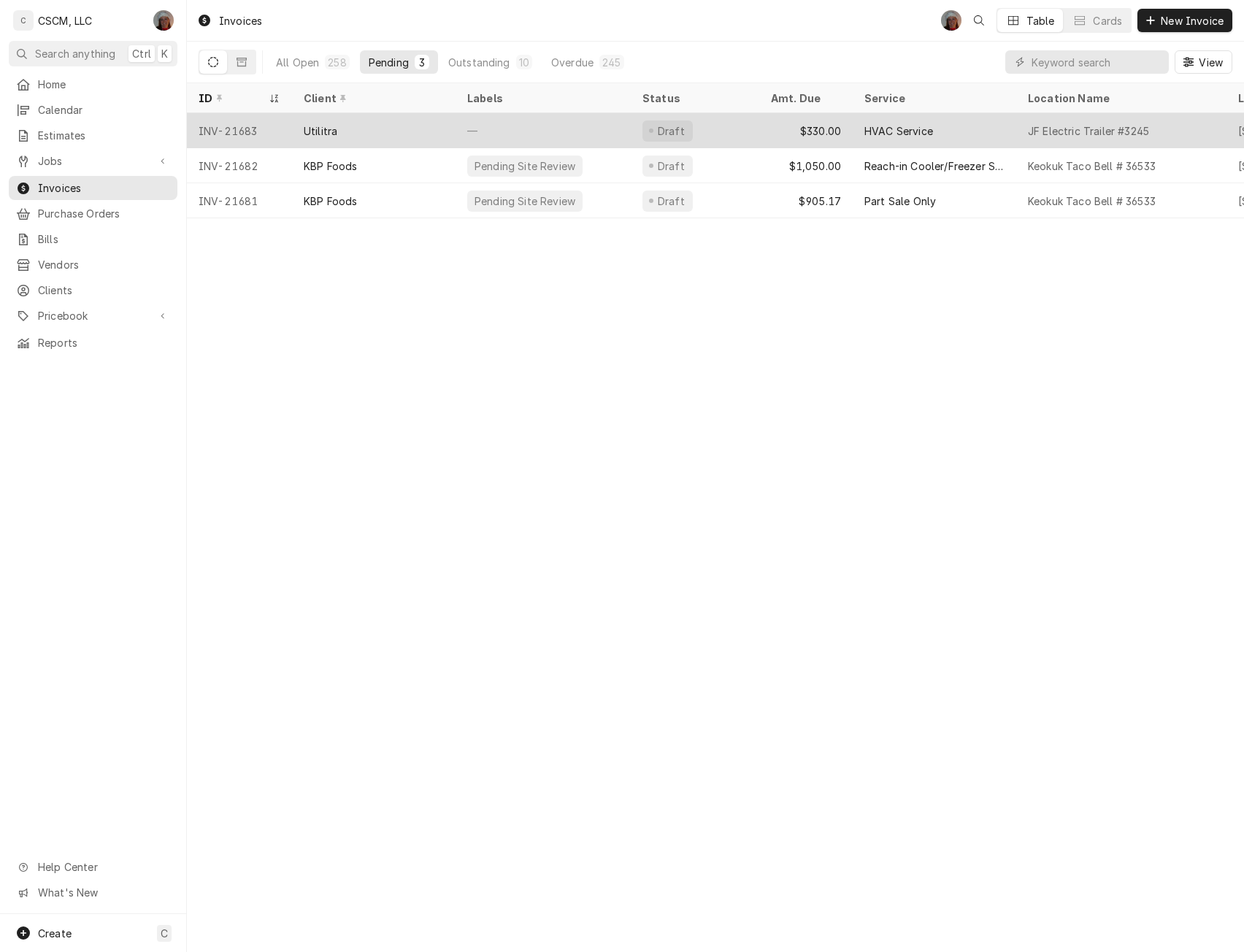
click at [328, 126] on div "Utilitra" at bounding box center [320, 131] width 33 height 15
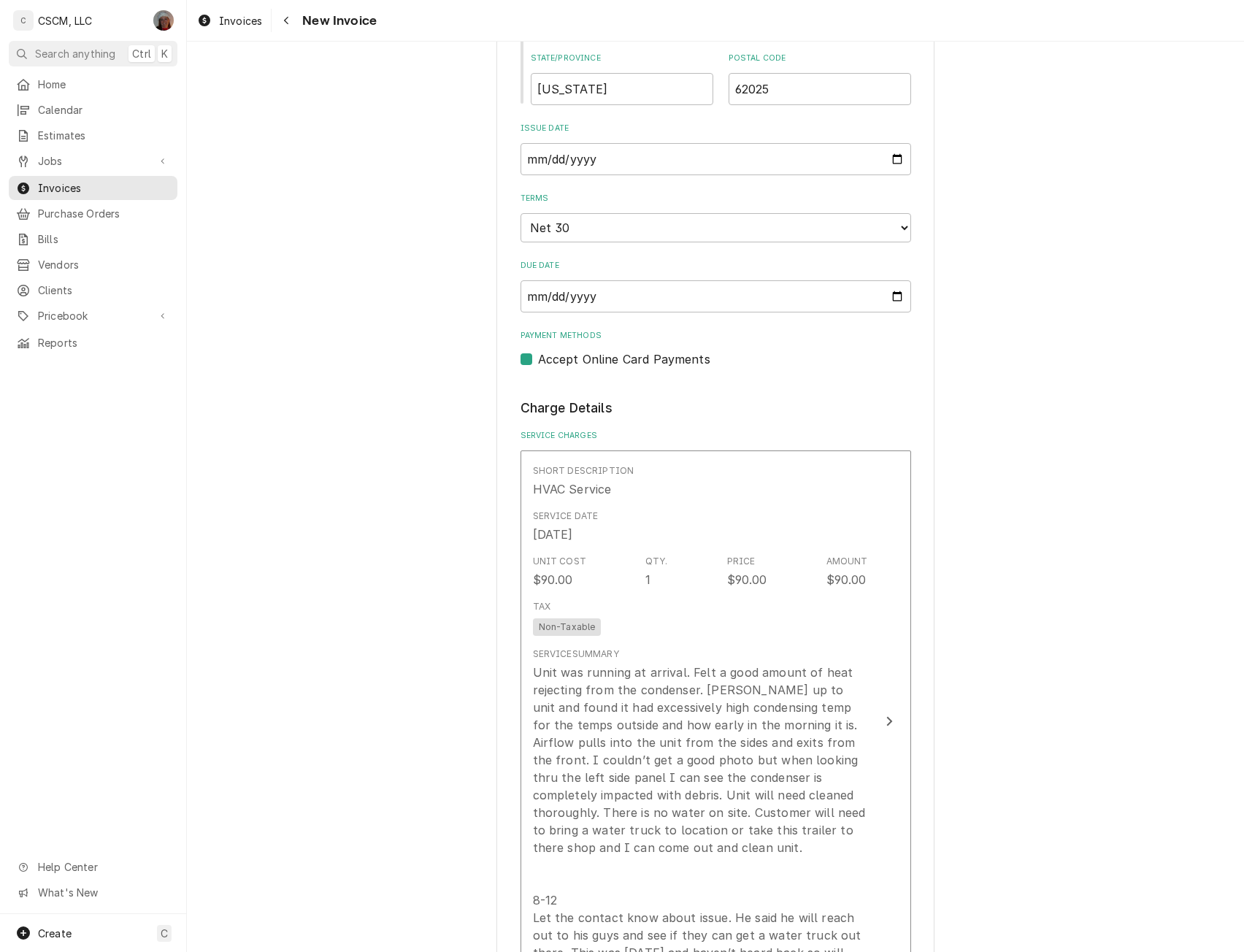
scroll to position [2049, 0]
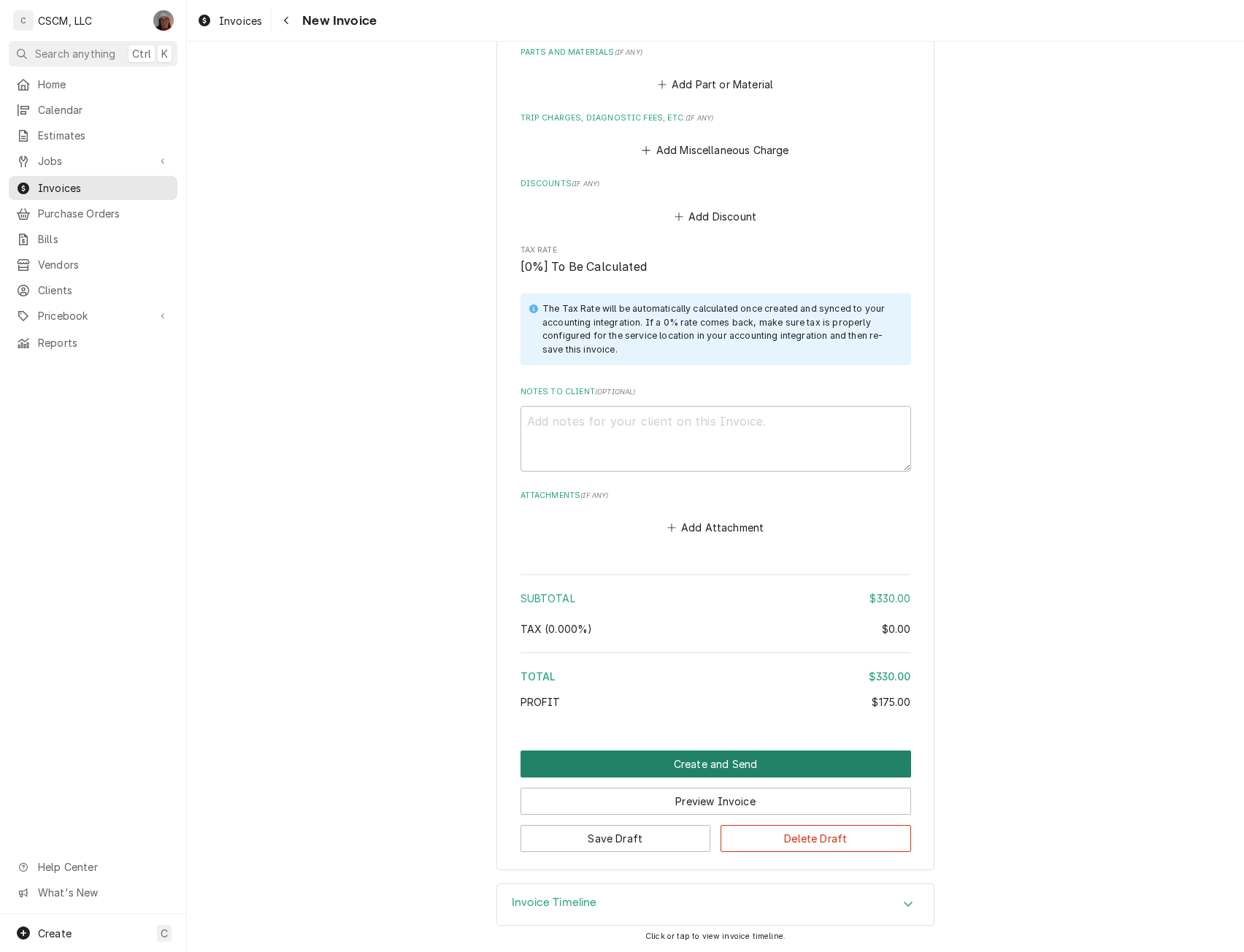
click at [718, 762] on button "Create and Send" at bounding box center [716, 764] width 390 height 27
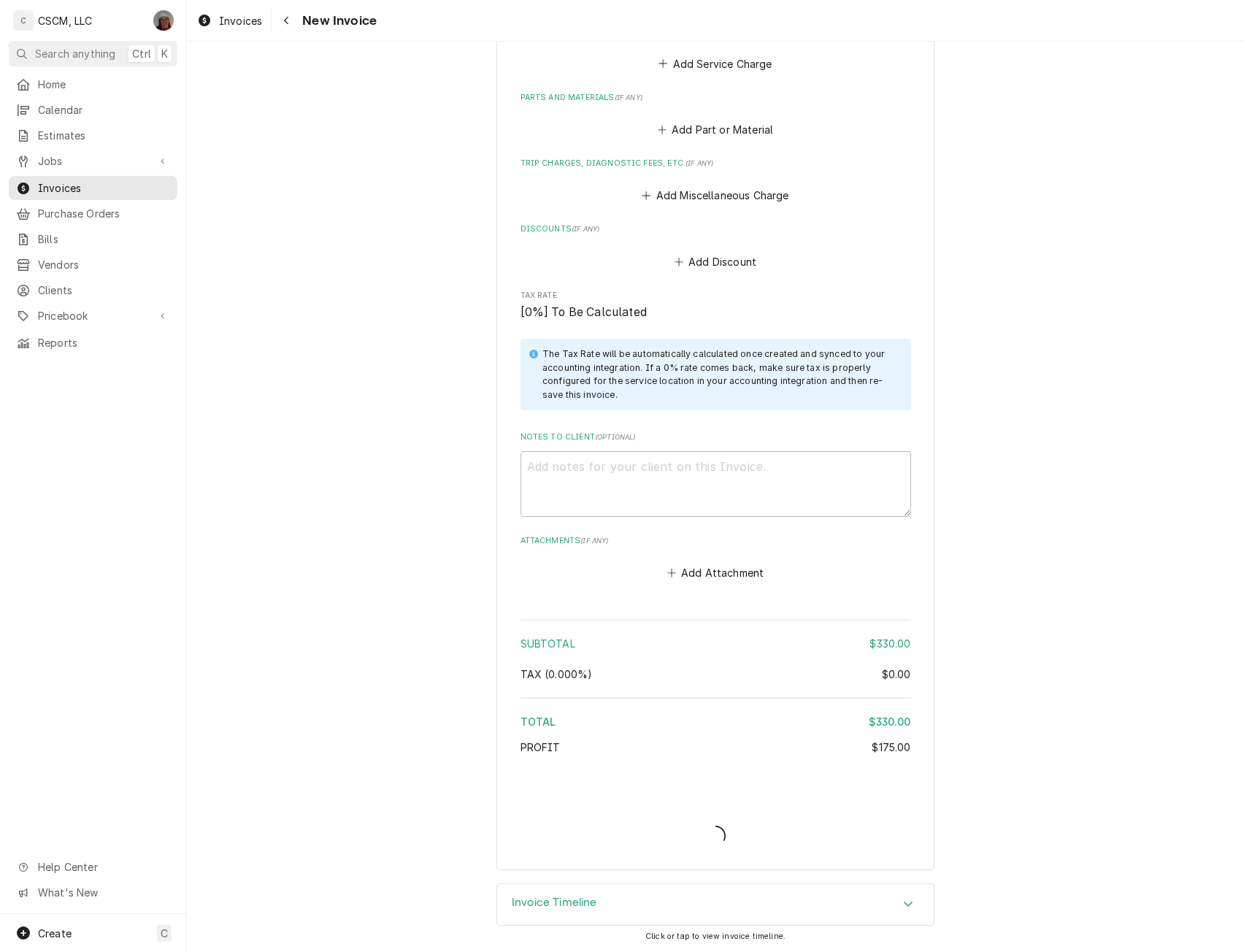
scroll to position [2003, 0]
type textarea "x"
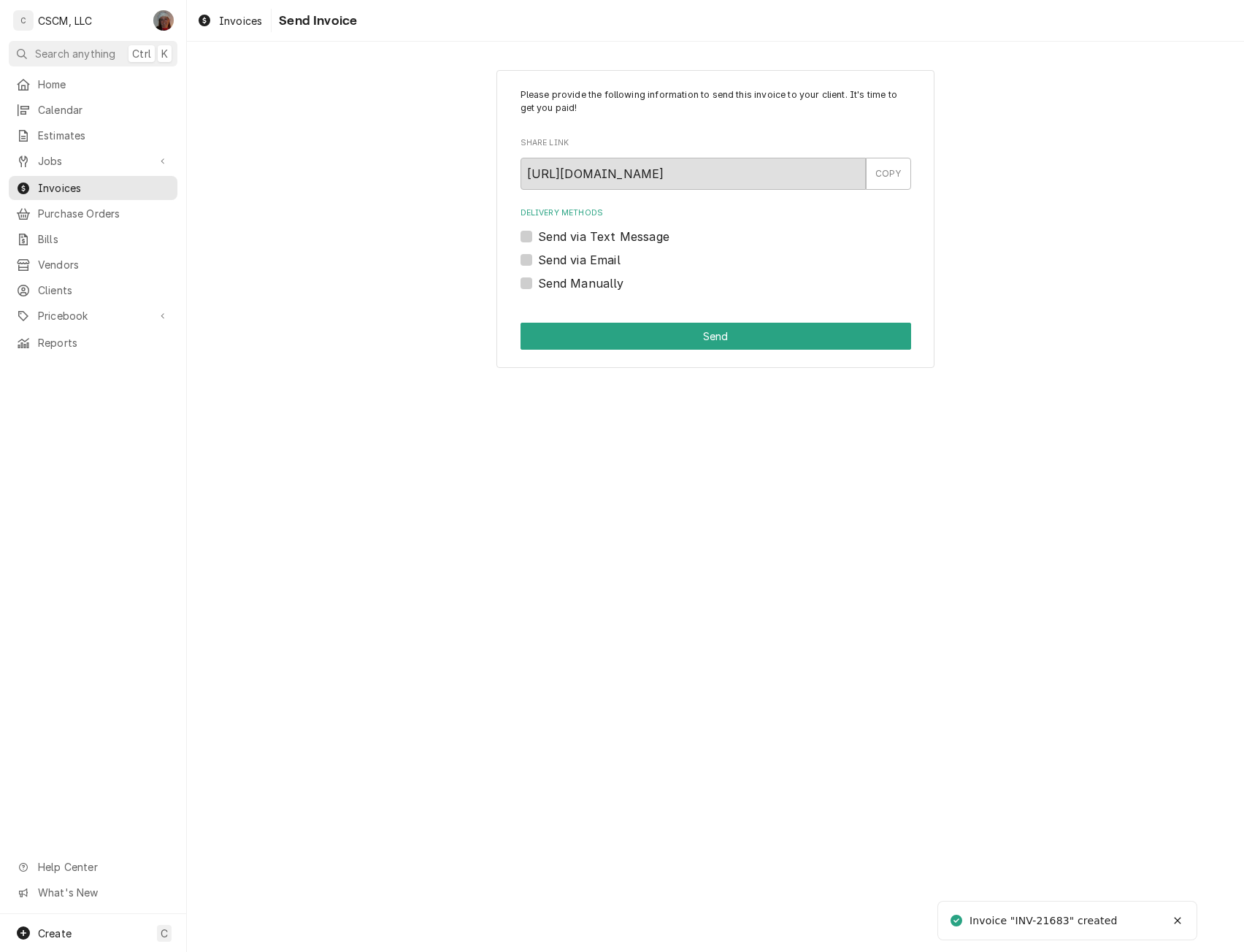
click at [538, 259] on label "Send via Email" at bounding box center [579, 260] width 82 height 17
click at [538, 259] on input "Send via Email" at bounding box center [733, 267] width 390 height 32
checkbox input "true"
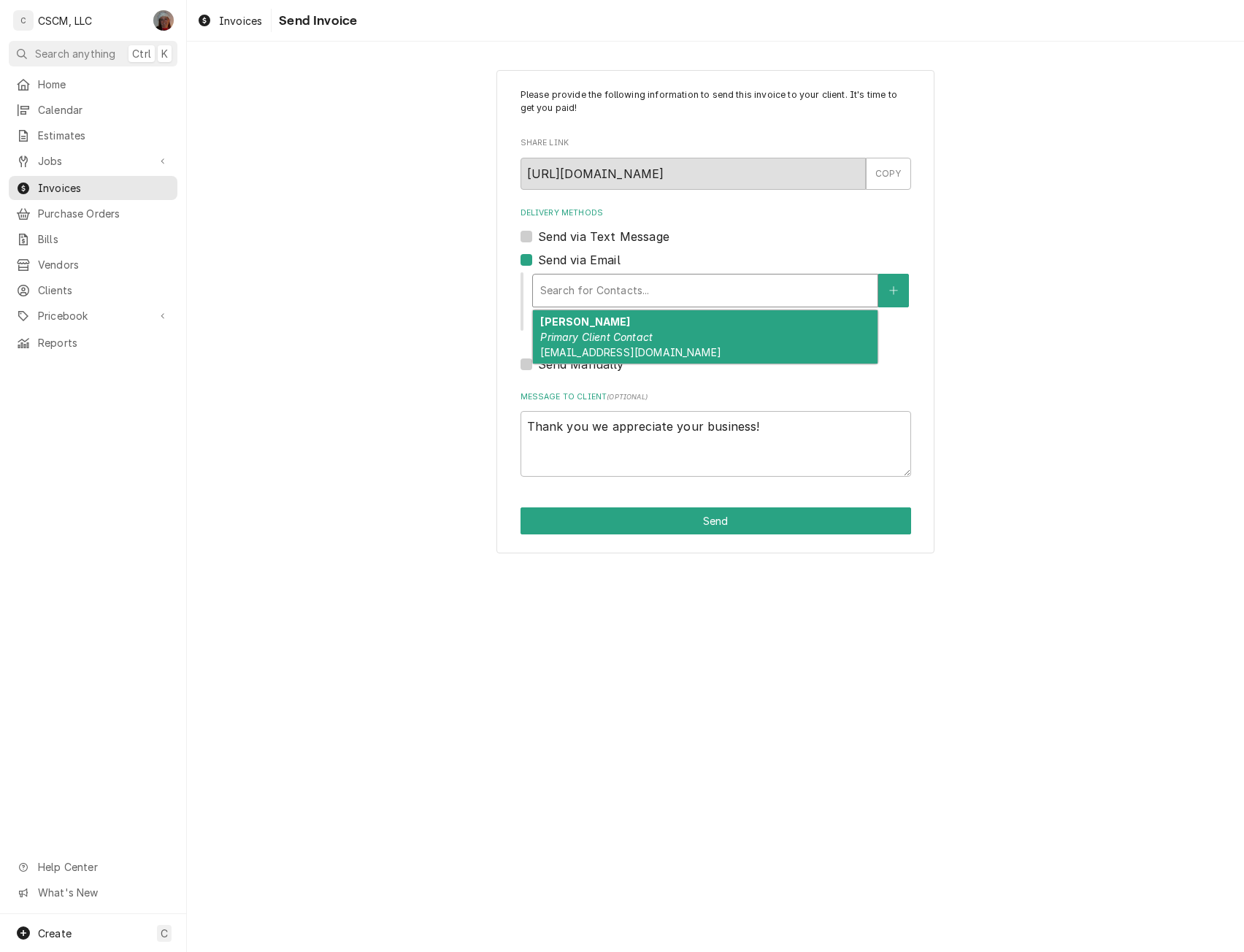
click at [575, 303] on div "Search for Contacts..." at bounding box center [704, 291] width 344 height 32
click at [751, 347] on div "Charla Primary Client Contact charlac@utilitra.com" at bounding box center [704, 337] width 344 height 53
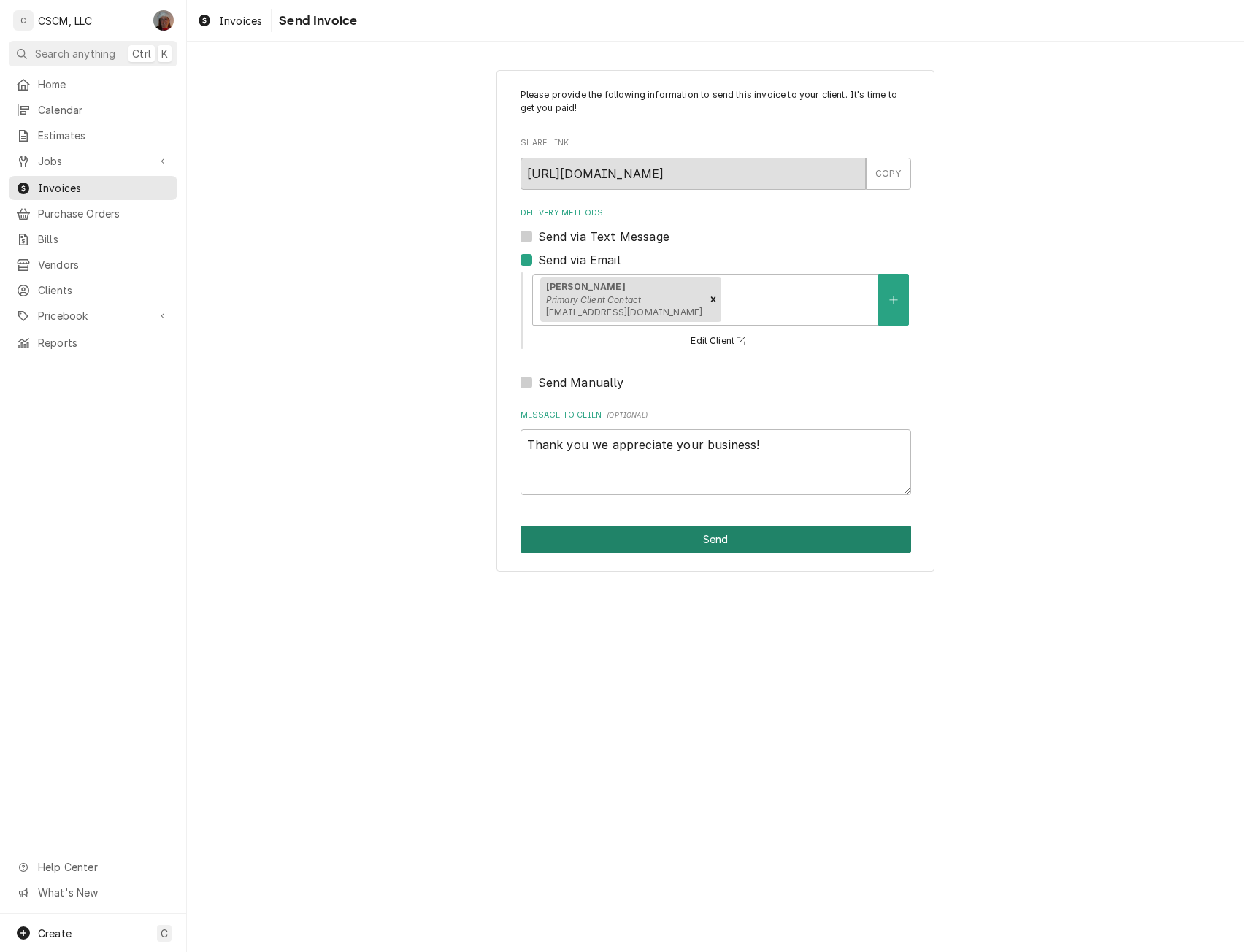
click at [693, 536] on button "Send" at bounding box center [716, 540] width 390 height 27
type textarea "x"
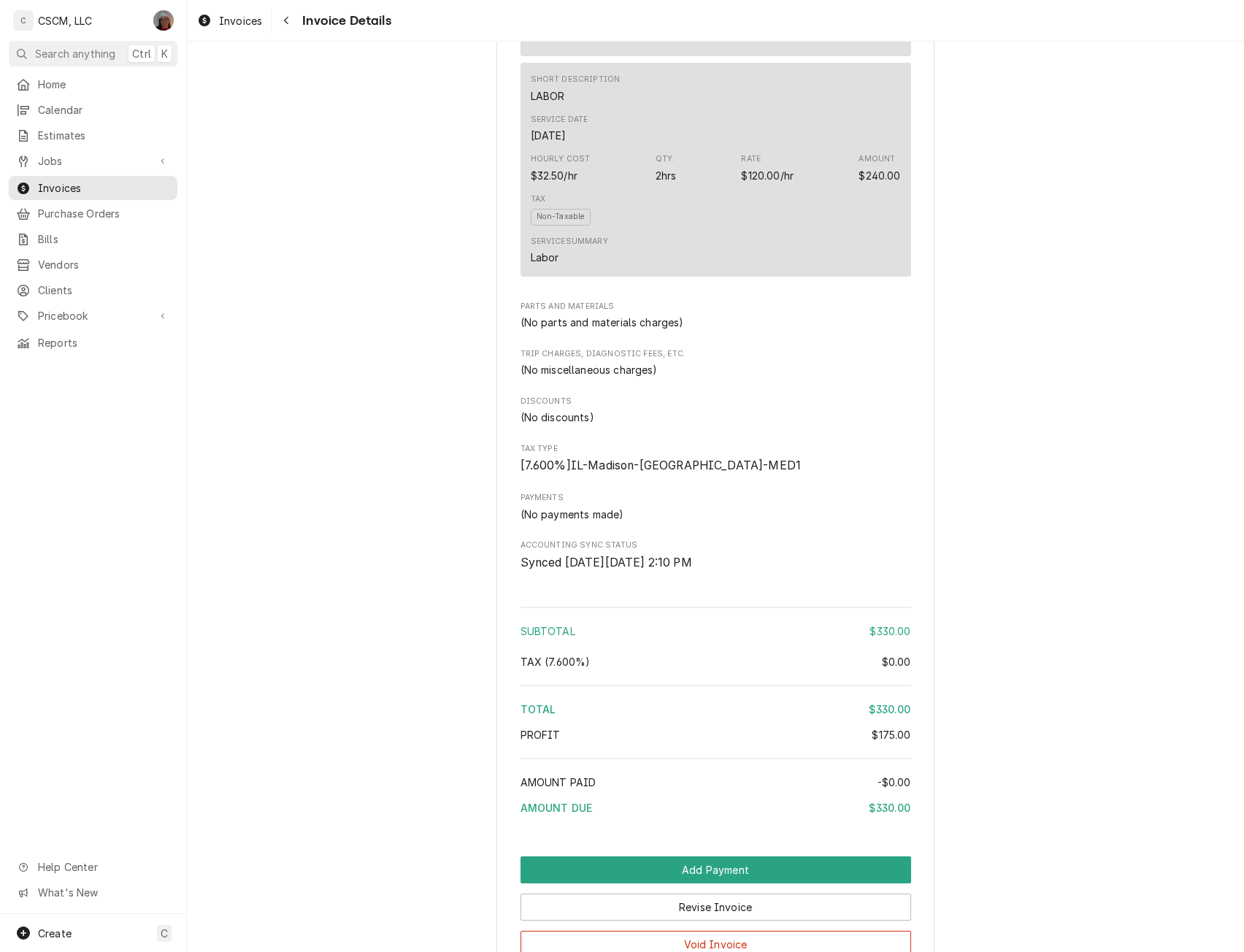
scroll to position [1362, 0]
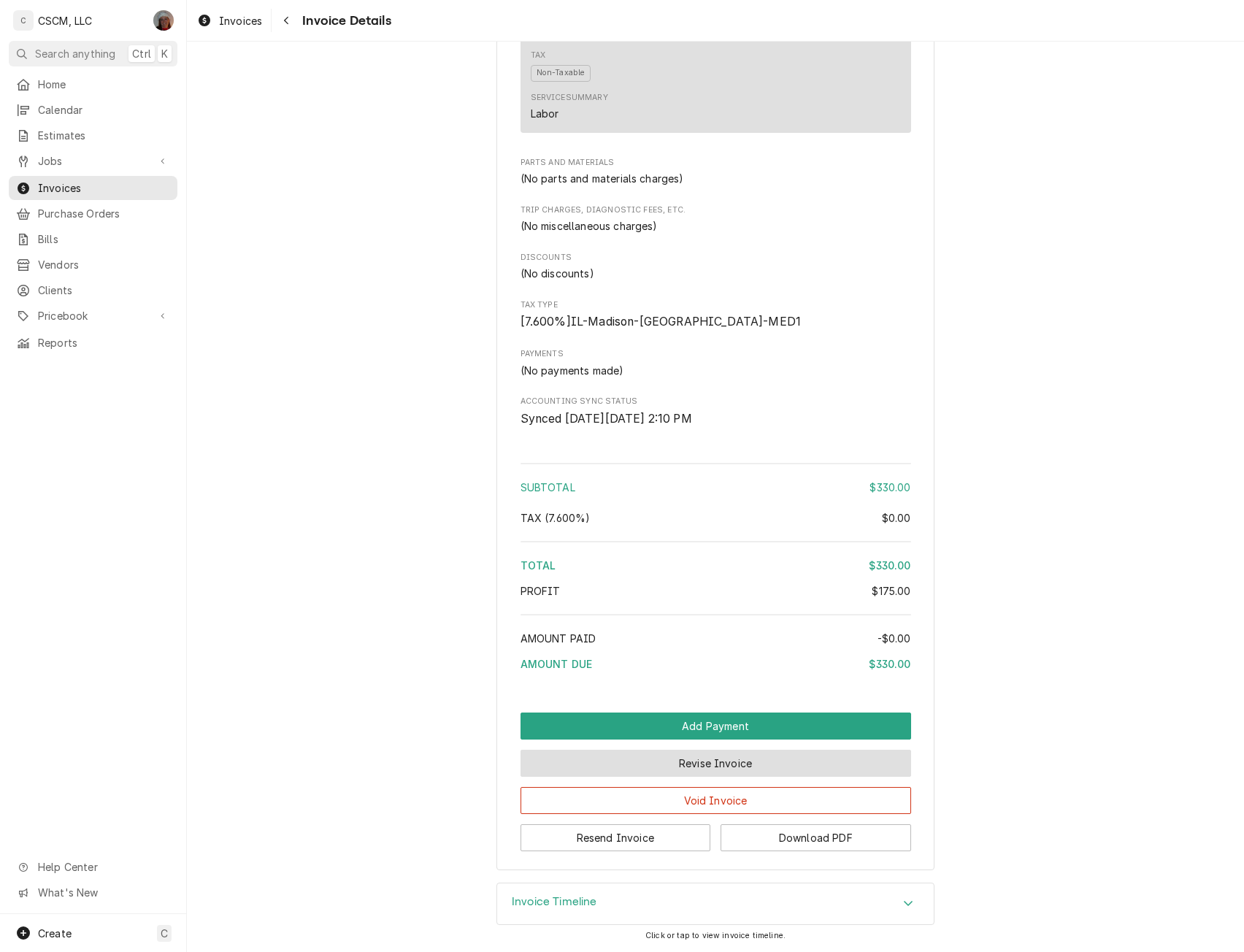
click at [706, 772] on button "Revise Invoice" at bounding box center [716, 764] width 390 height 27
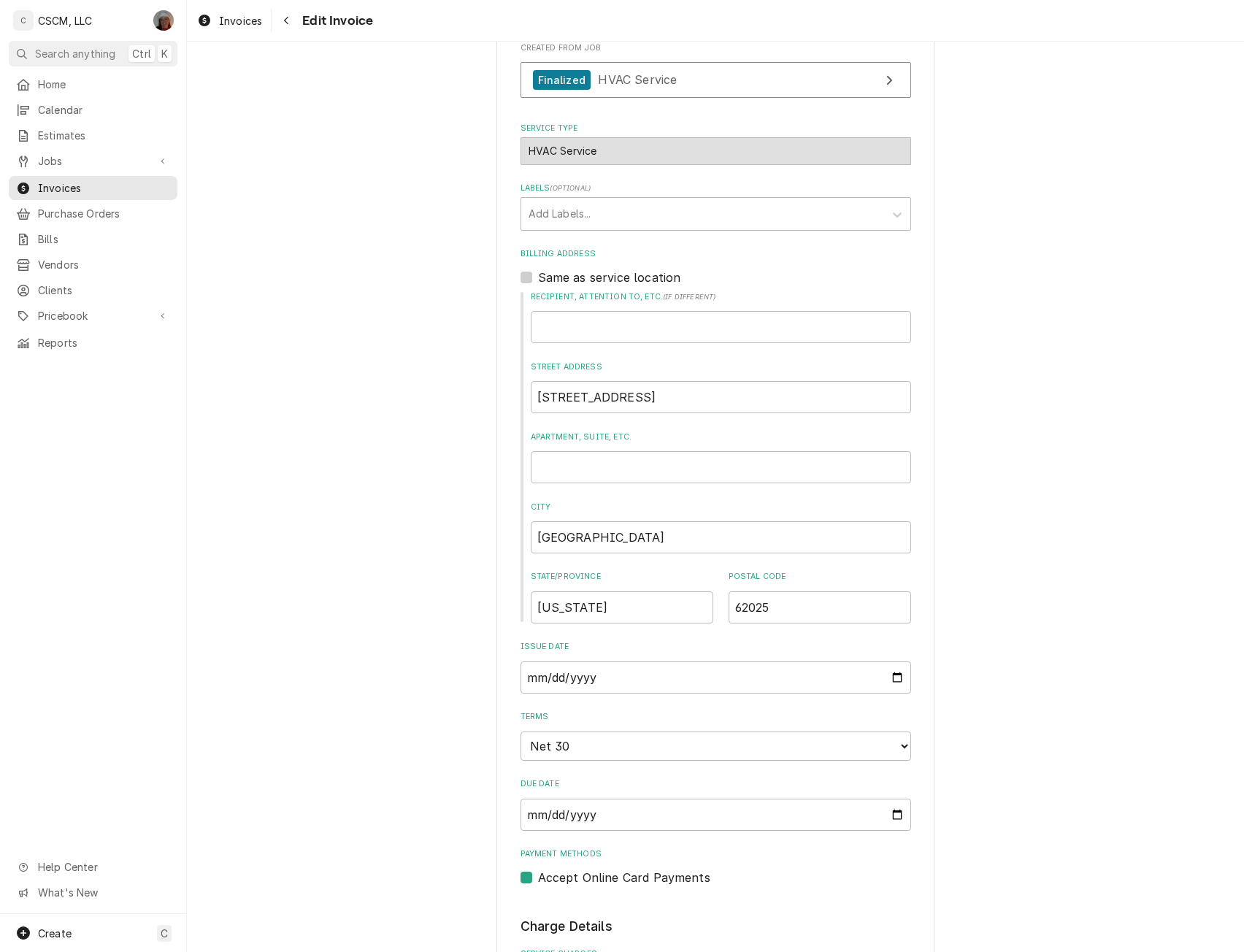
scroll to position [357, 0]
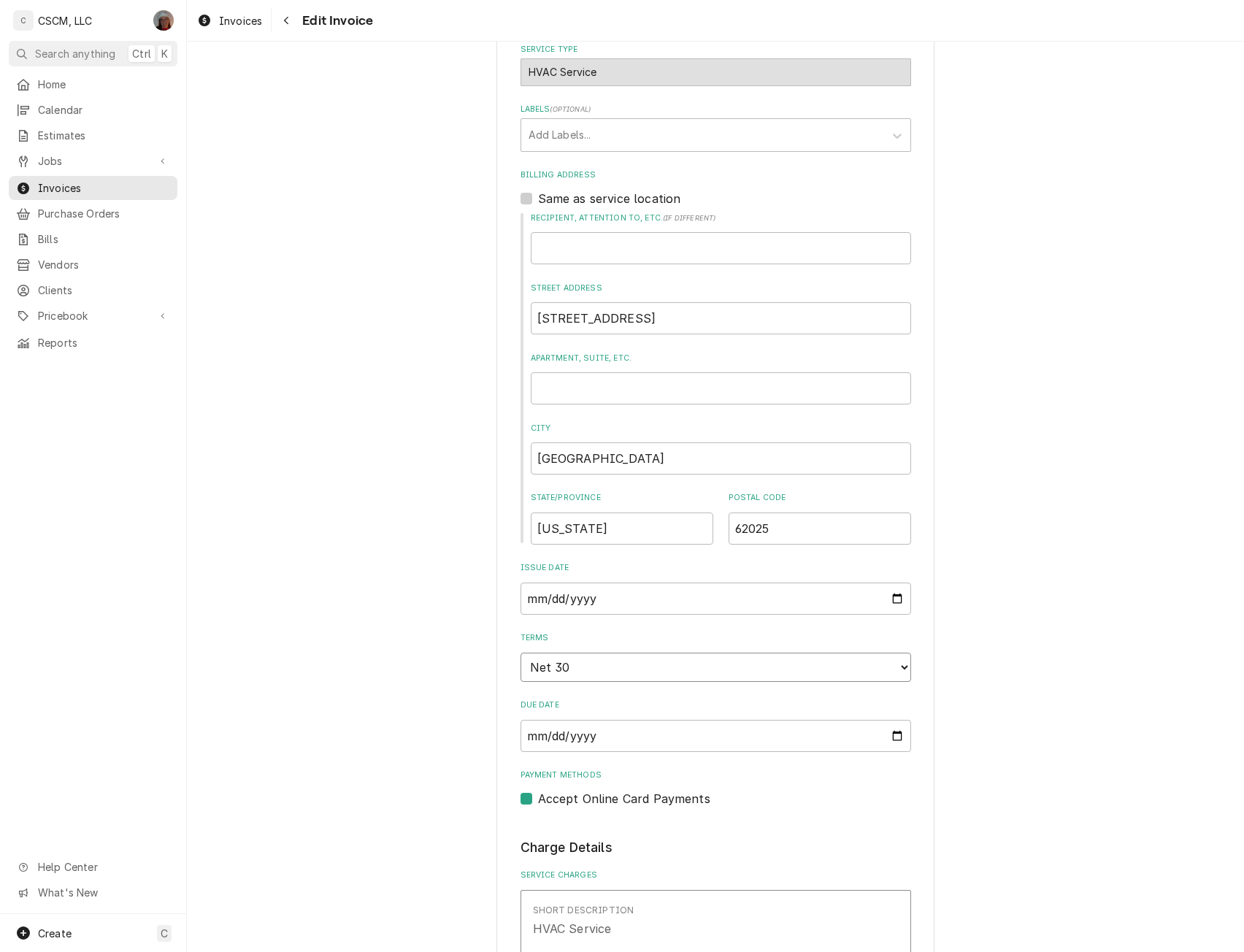
click at [901, 664] on select "Choose payment terms... Same Day Net 7 Net 14 Net 21 Net 30 Net 45 Net 60 Net 90" at bounding box center [716, 667] width 390 height 30
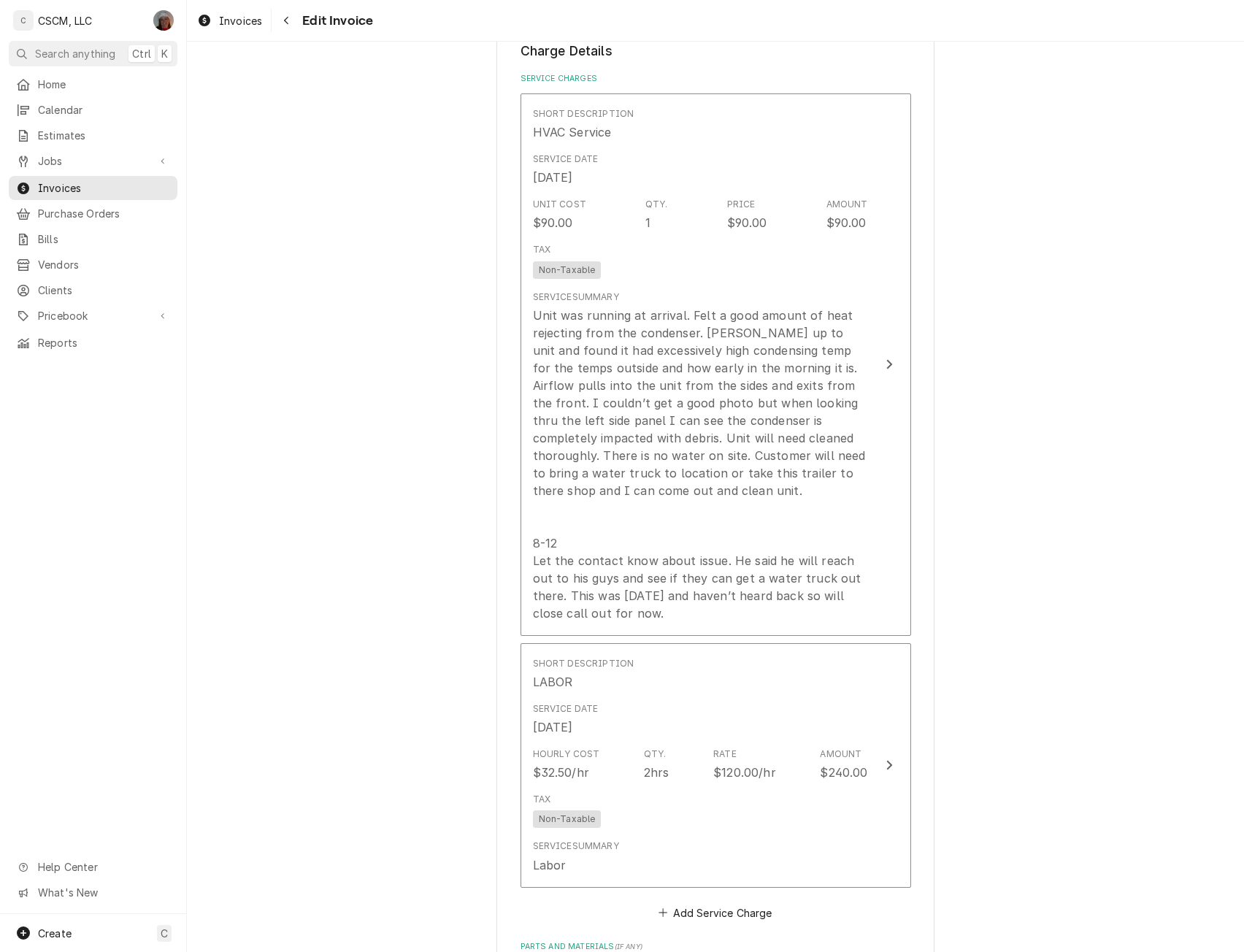
scroll to position [1950, 0]
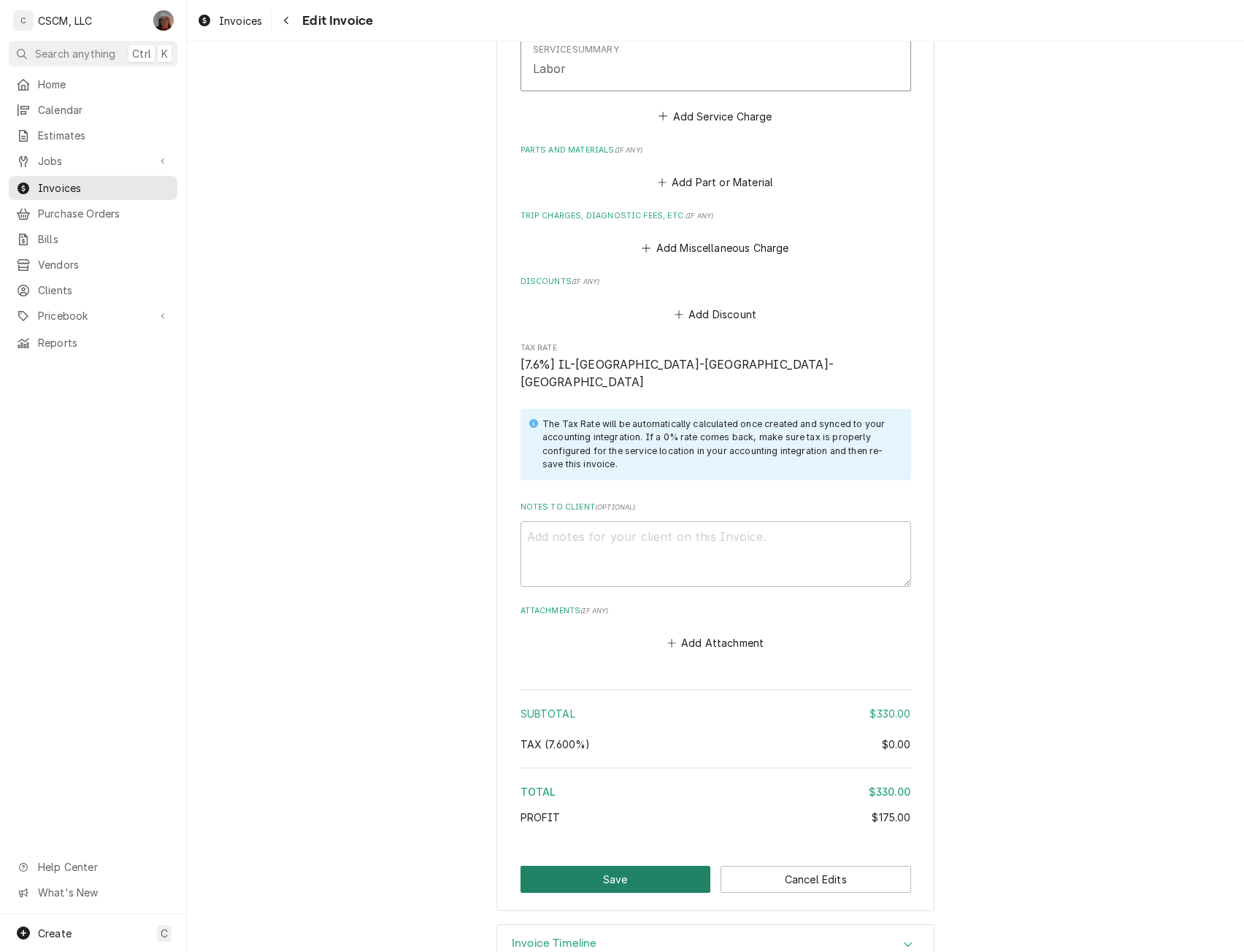
click at [627, 866] on button "Save" at bounding box center [616, 879] width 191 height 27
type textarea "x"
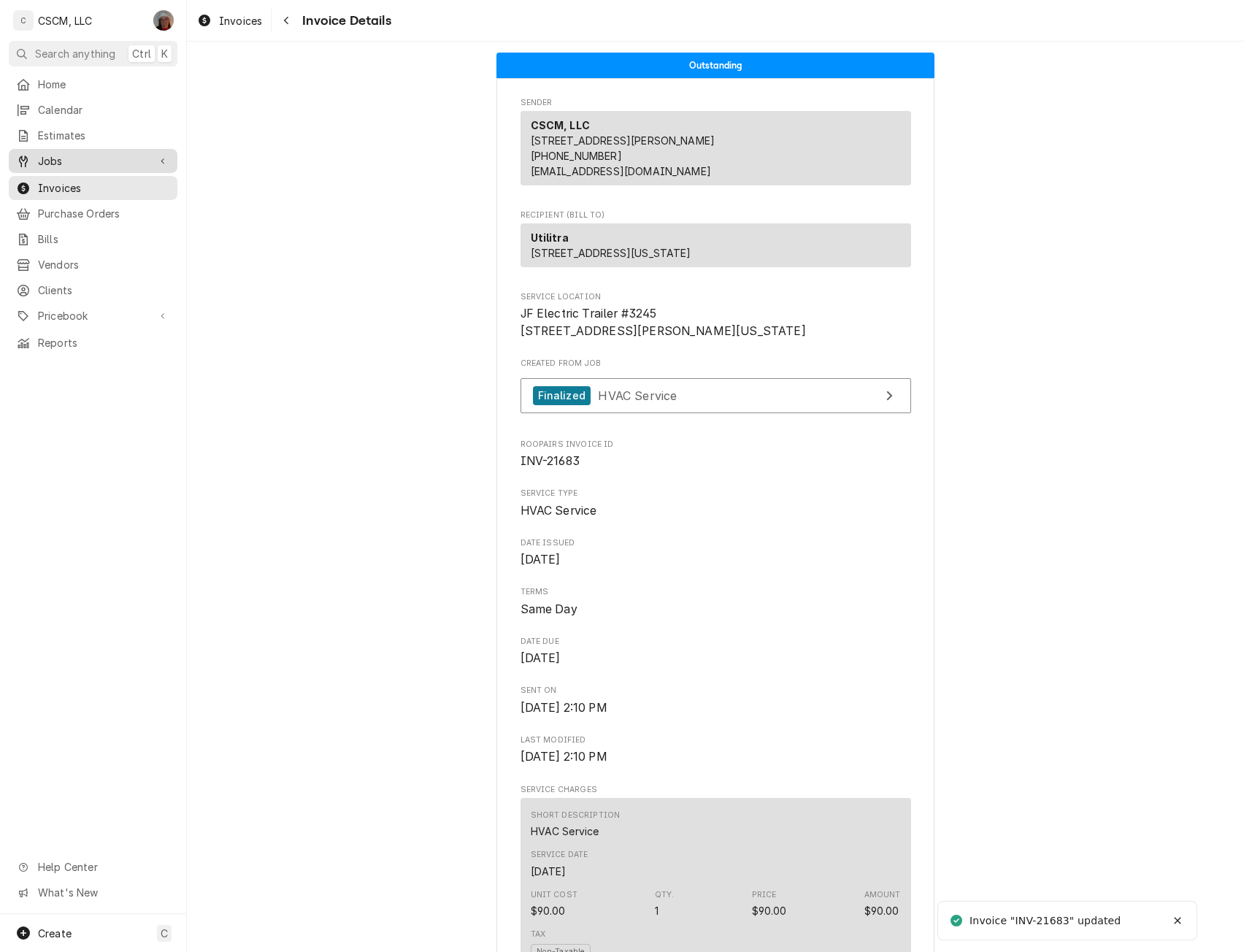
click at [86, 149] on link "Jobs" at bounding box center [93, 161] width 169 height 24
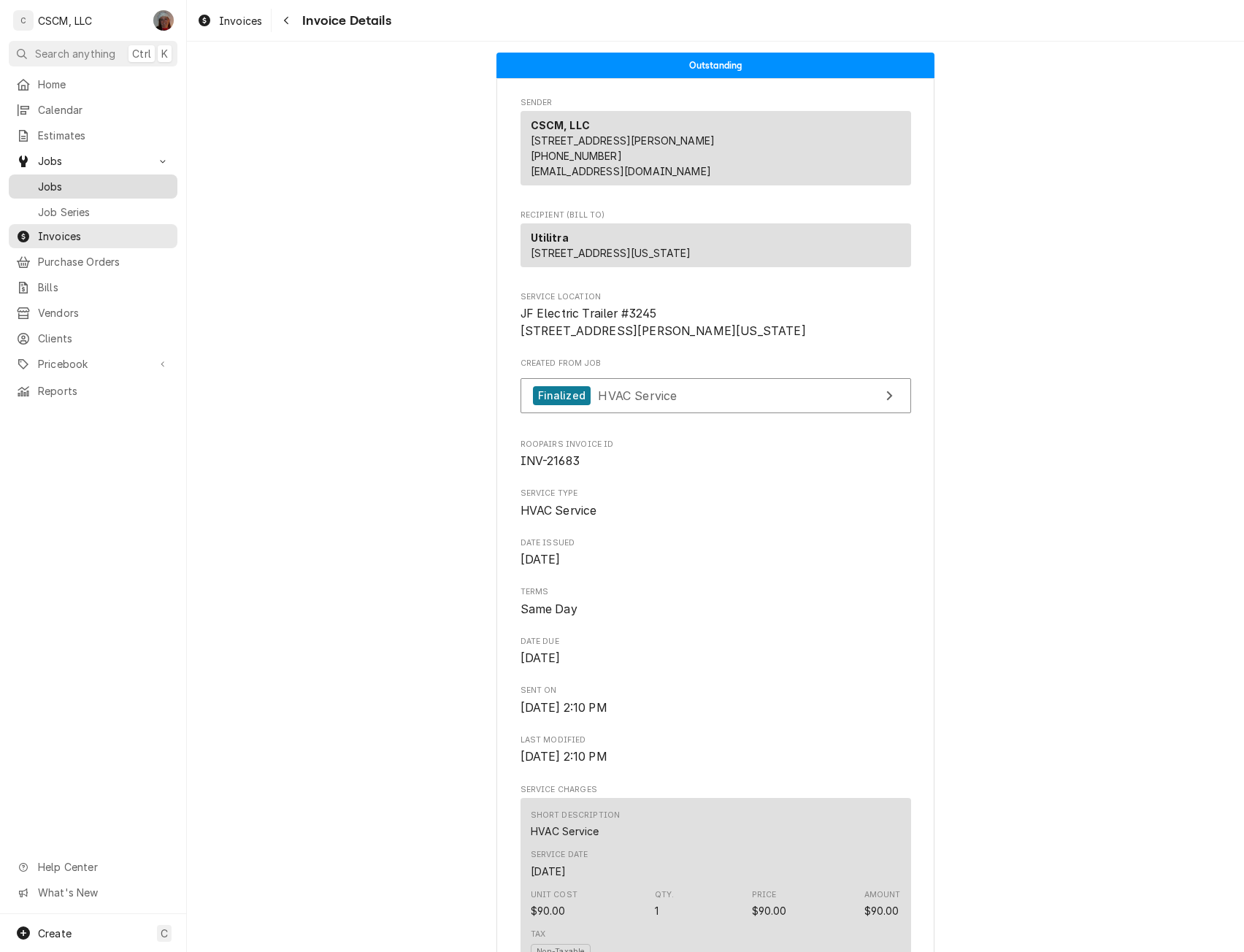
click at [65, 185] on span "Jobs" at bounding box center [104, 186] width 132 height 15
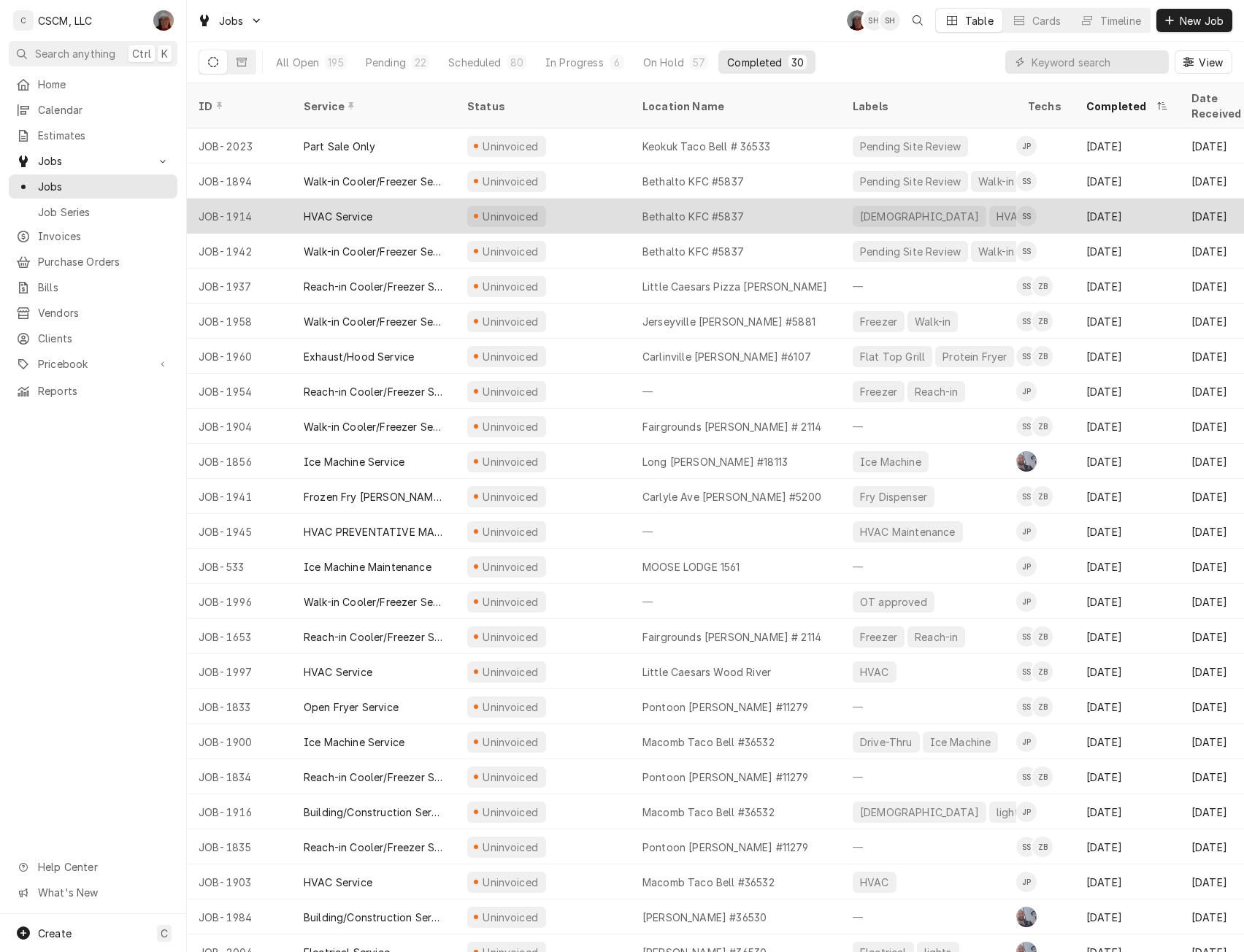
click at [577, 198] on div "Uninvoiced" at bounding box center [543, 216] width 176 height 35
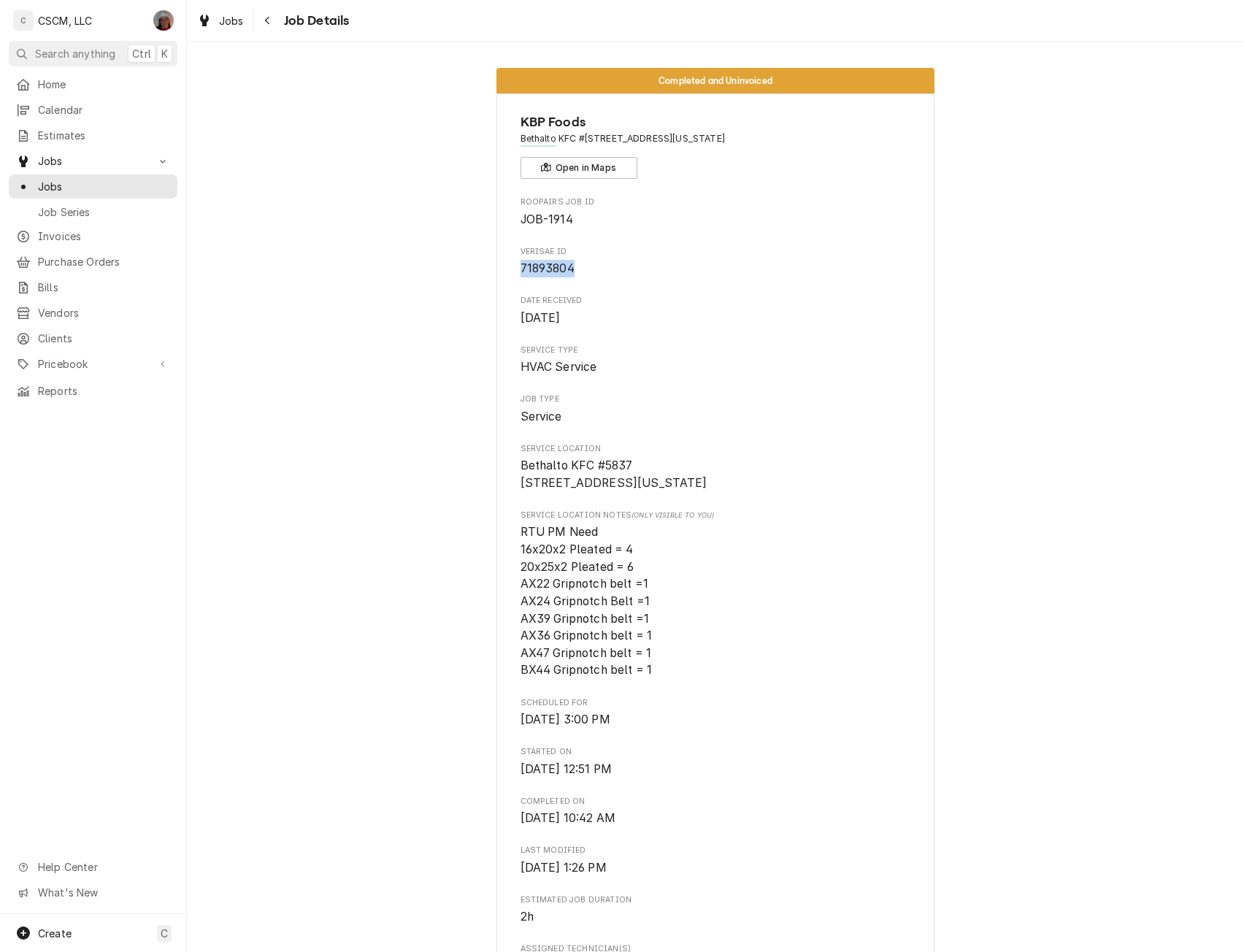
drag, startPoint x: 511, startPoint y: 269, endPoint x: 573, endPoint y: 276, distance: 62.4
click at [573, 276] on div "KBP Foods Bethalto KFC #[STREET_ADDRESS][US_STATE] Open in Maps Roopairs Job ID…" at bounding box center [715, 907] width 438 height 1627
copy span "71893804"
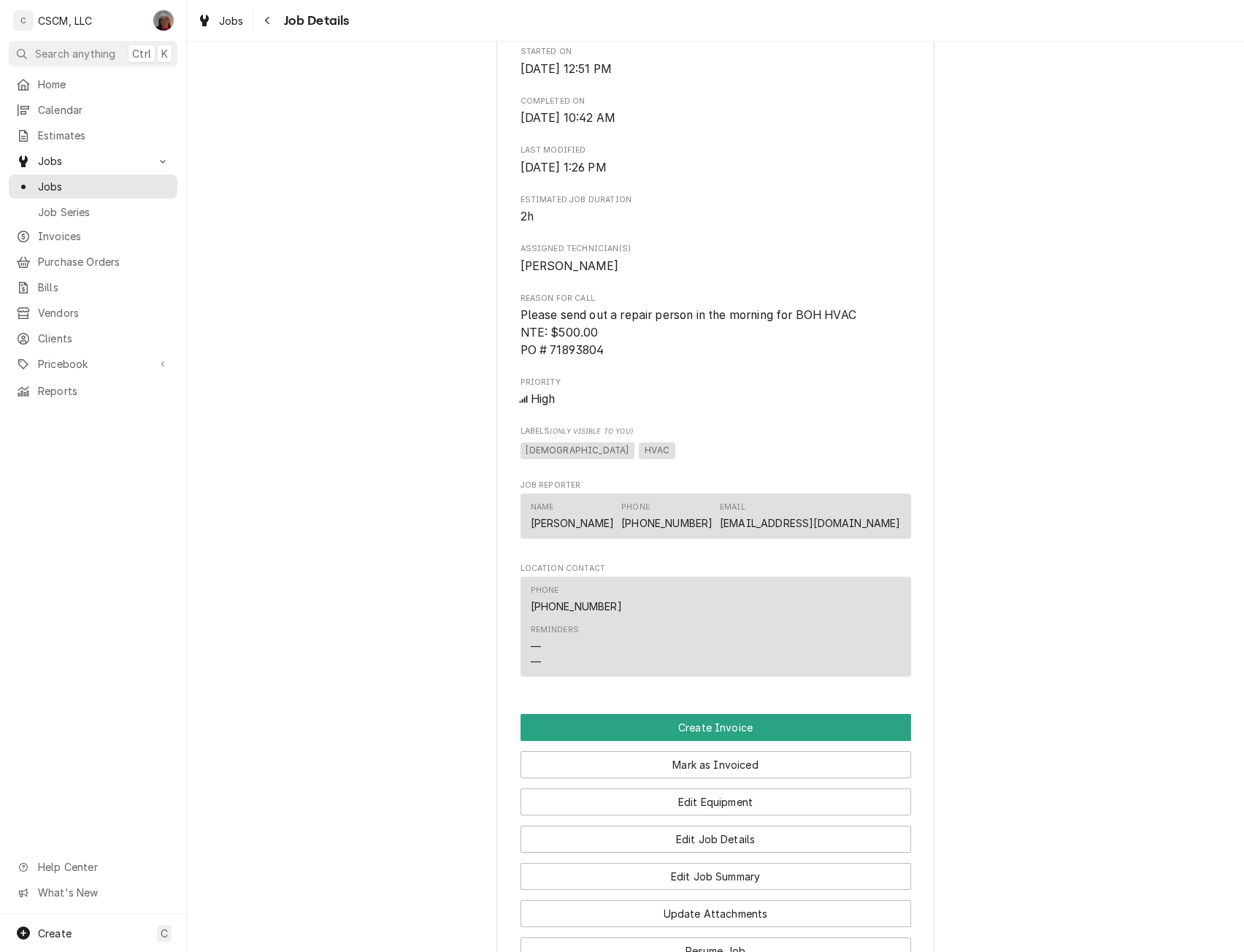
scroll to position [739, 0]
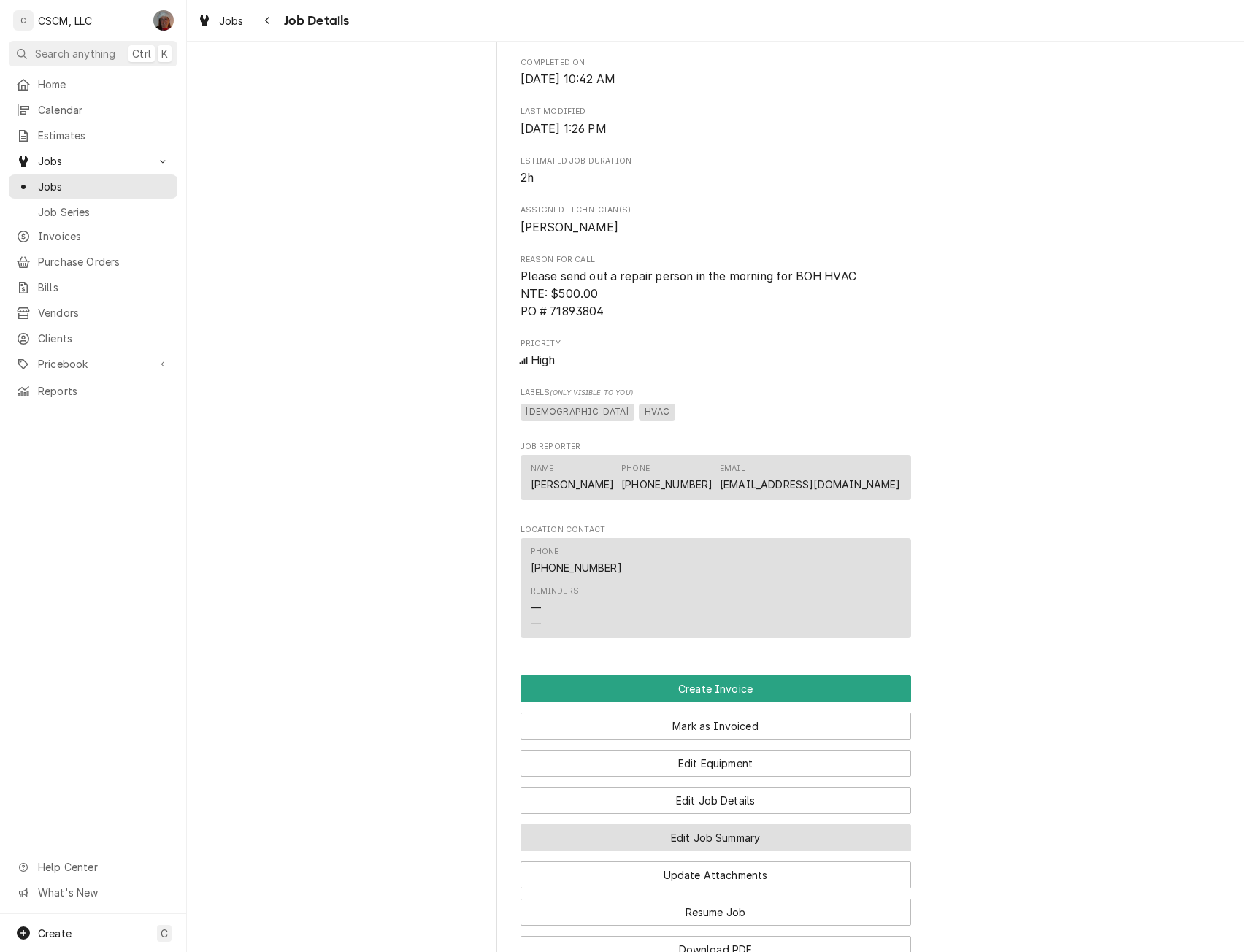
click at [768, 851] on button "Edit Job Summary" at bounding box center [716, 838] width 390 height 27
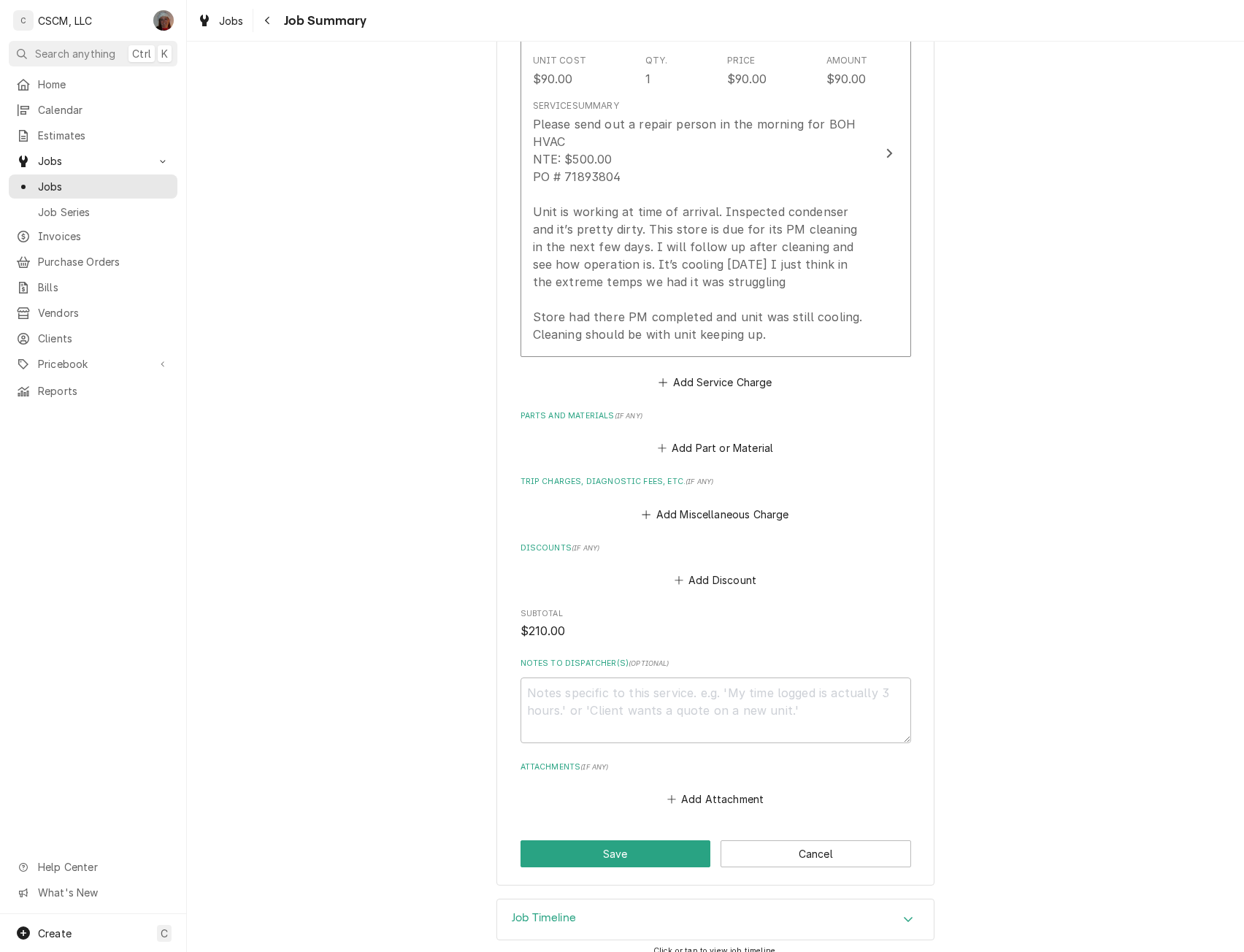
scroll to position [739, 0]
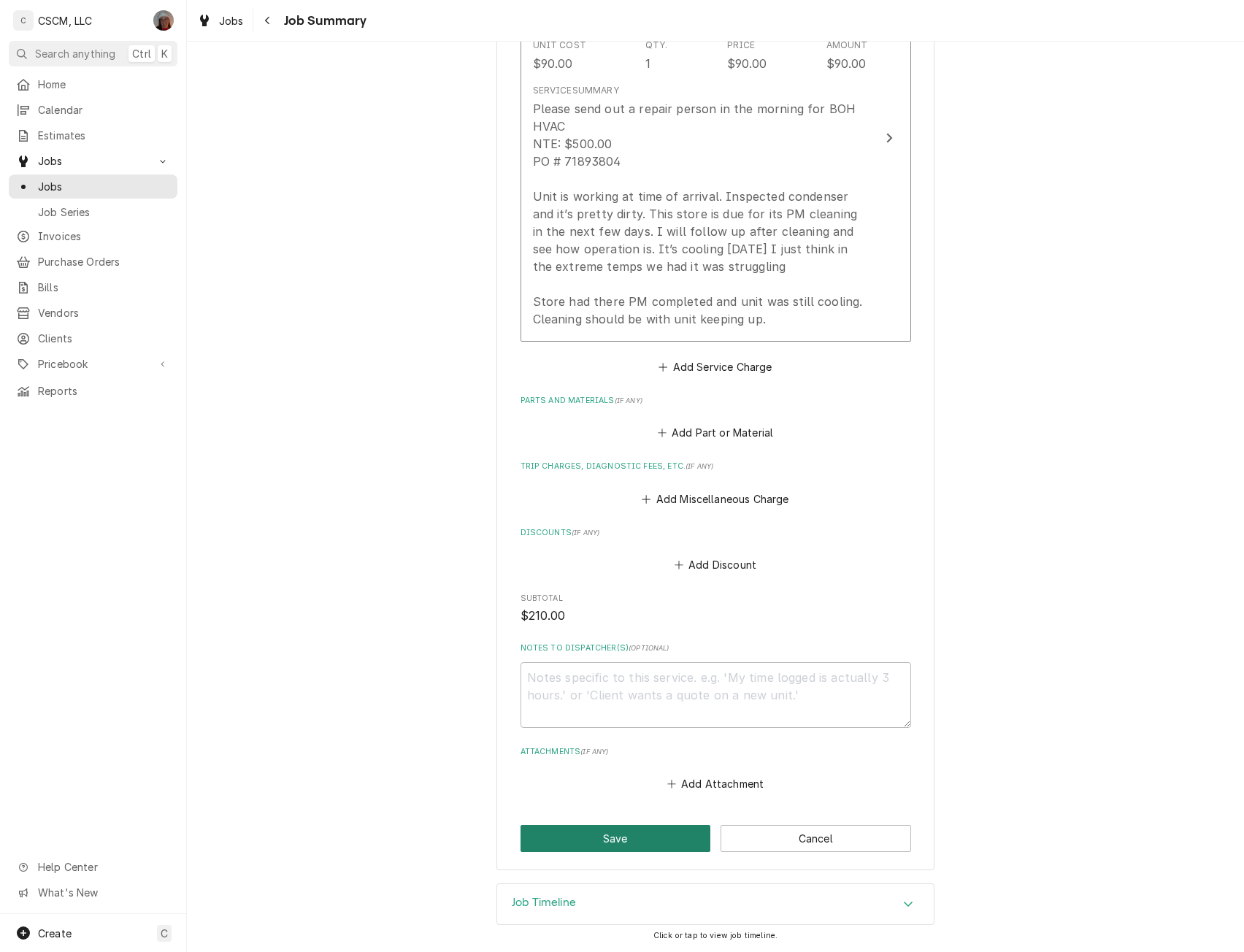
click at [629, 843] on button "Save" at bounding box center [616, 838] width 191 height 27
type textarea "x"
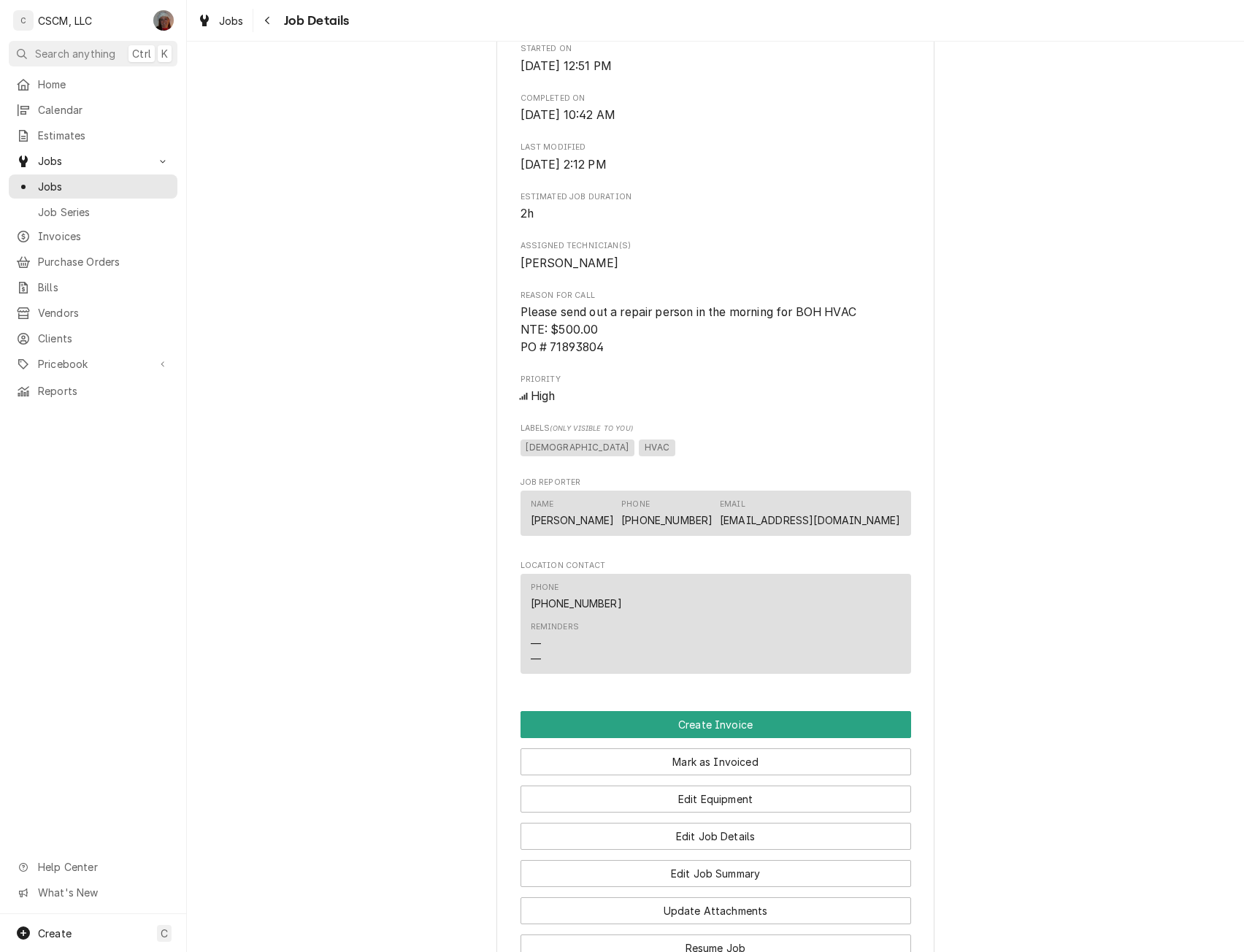
scroll to position [759, 0]
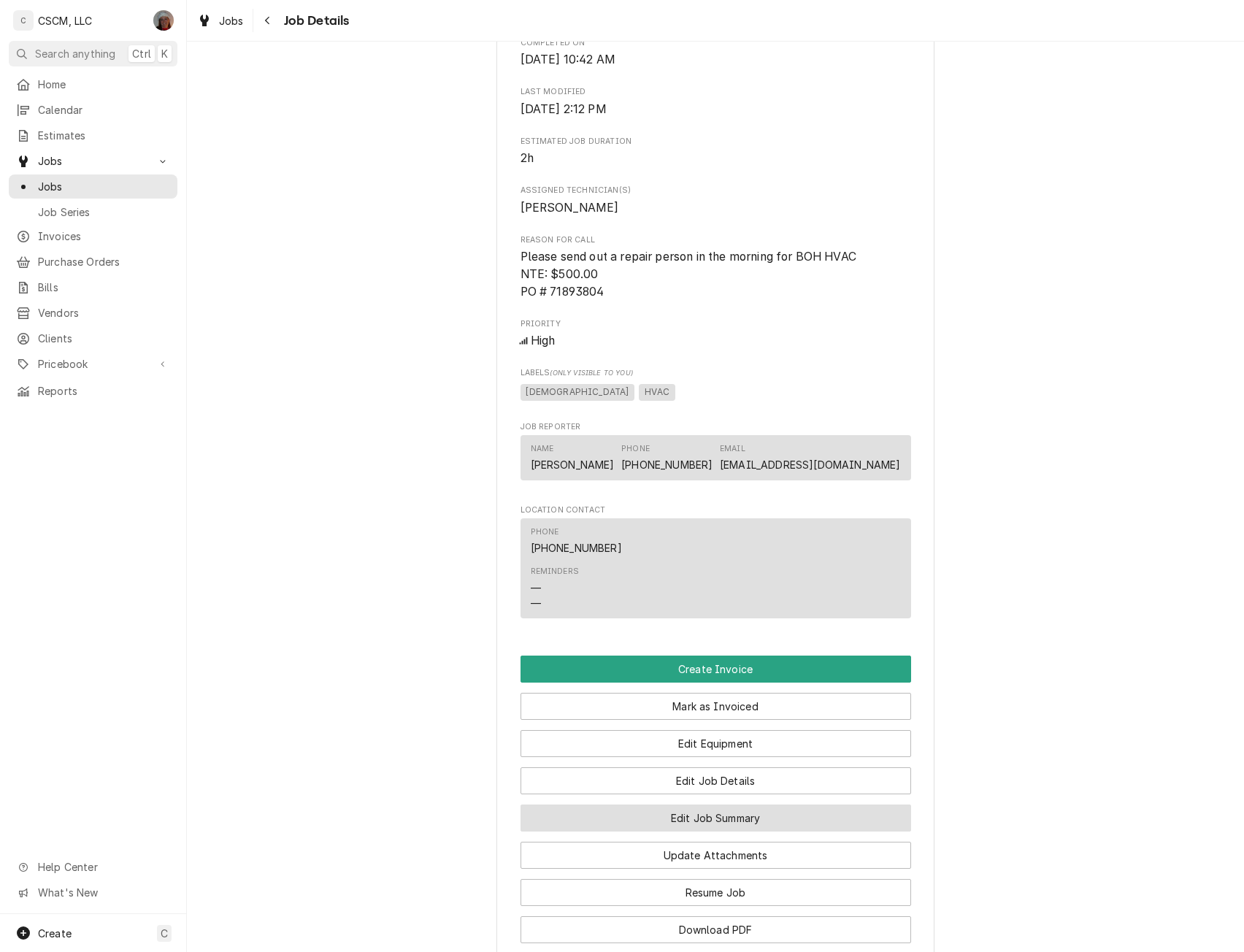
click at [717, 832] on button "Edit Job Summary" at bounding box center [716, 818] width 390 height 27
